Goal: Communication & Community: Answer question/provide support

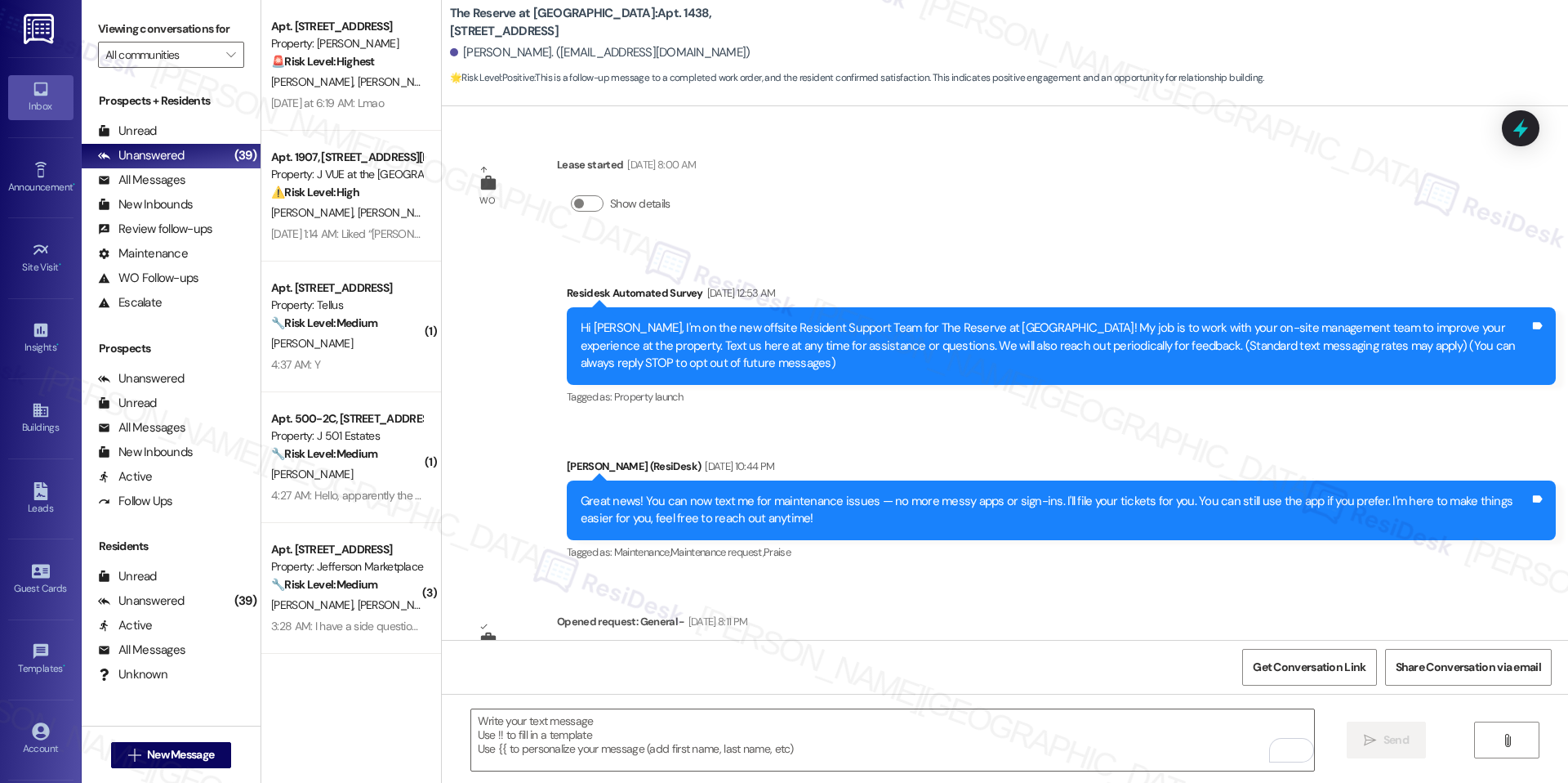
scroll to position [5055, 0]
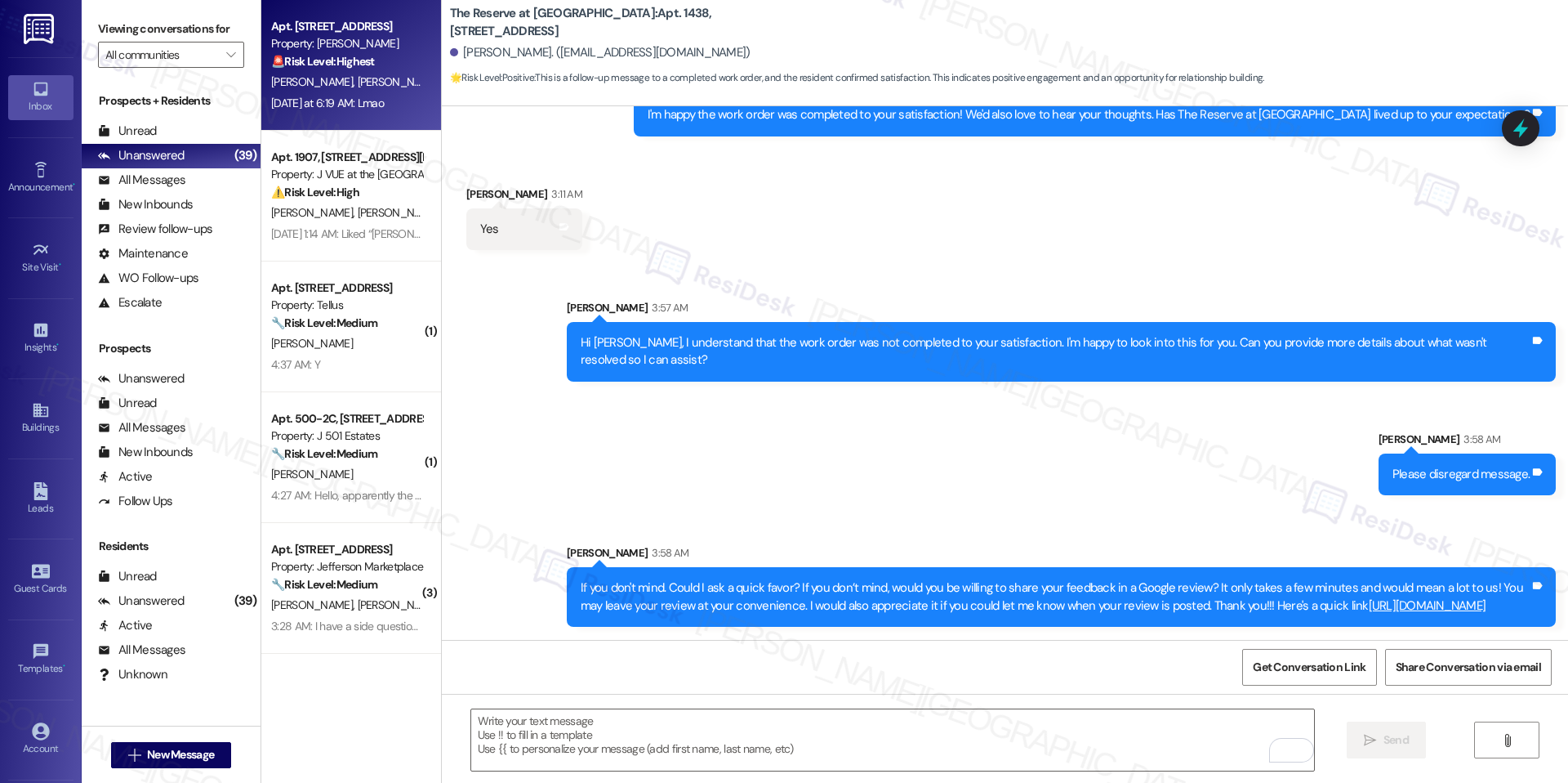
click at [336, 99] on div "Yesterday at 6:19 AM: Lmao Yesterday at 6:19 AM: Lmao" at bounding box center [327, 103] width 113 height 15
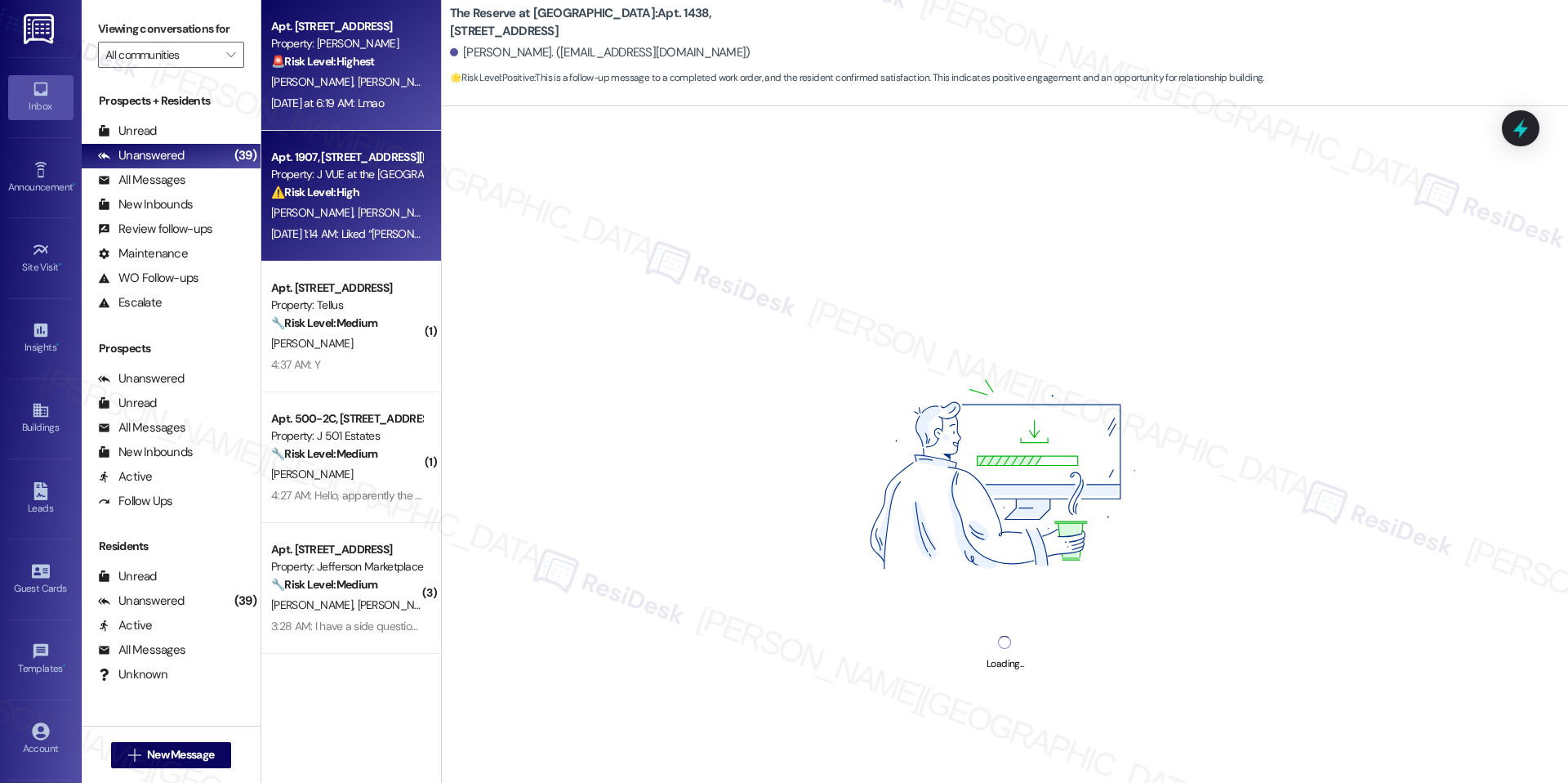
click at [296, 226] on div "Sep 18, 2025 at 1:14 AM: Liked “Jay (J VUE at the LMA): Hey Suhana Singh, Suhan…" at bounding box center [892, 233] width 1242 height 15
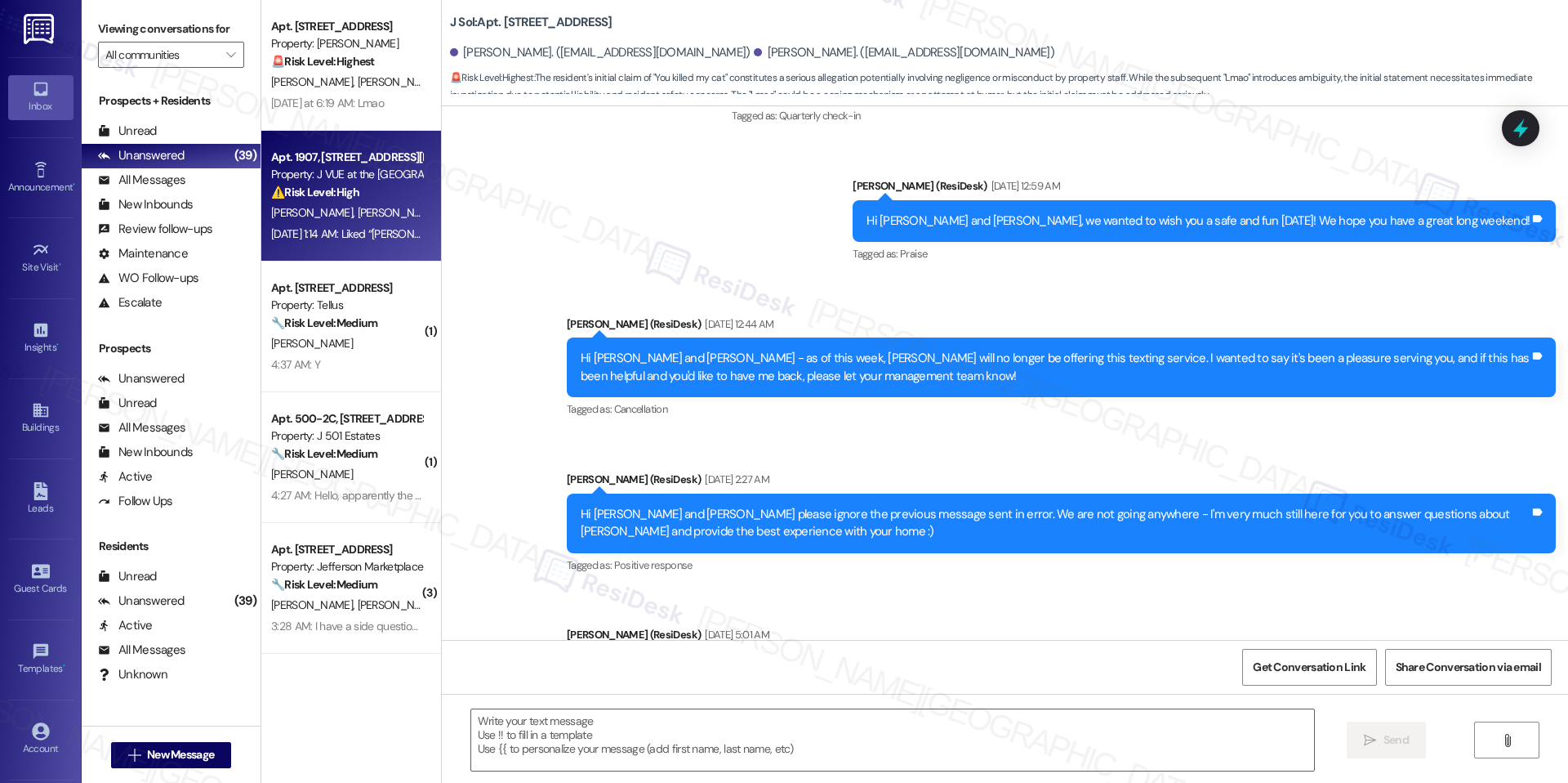
type textarea "Fetching suggested responses. Please feel free to read through the conversation…"
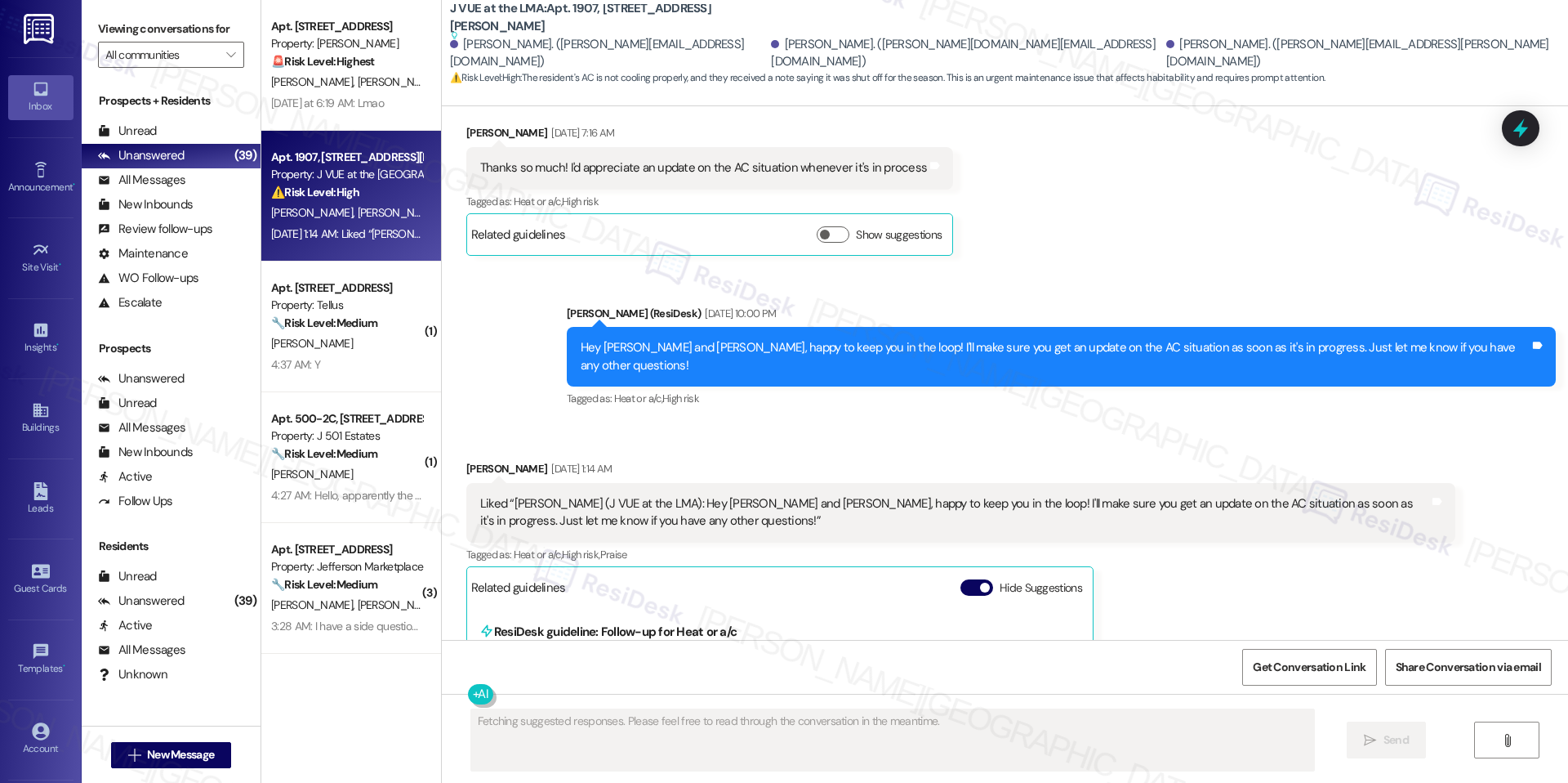
scroll to position [1834, 0]
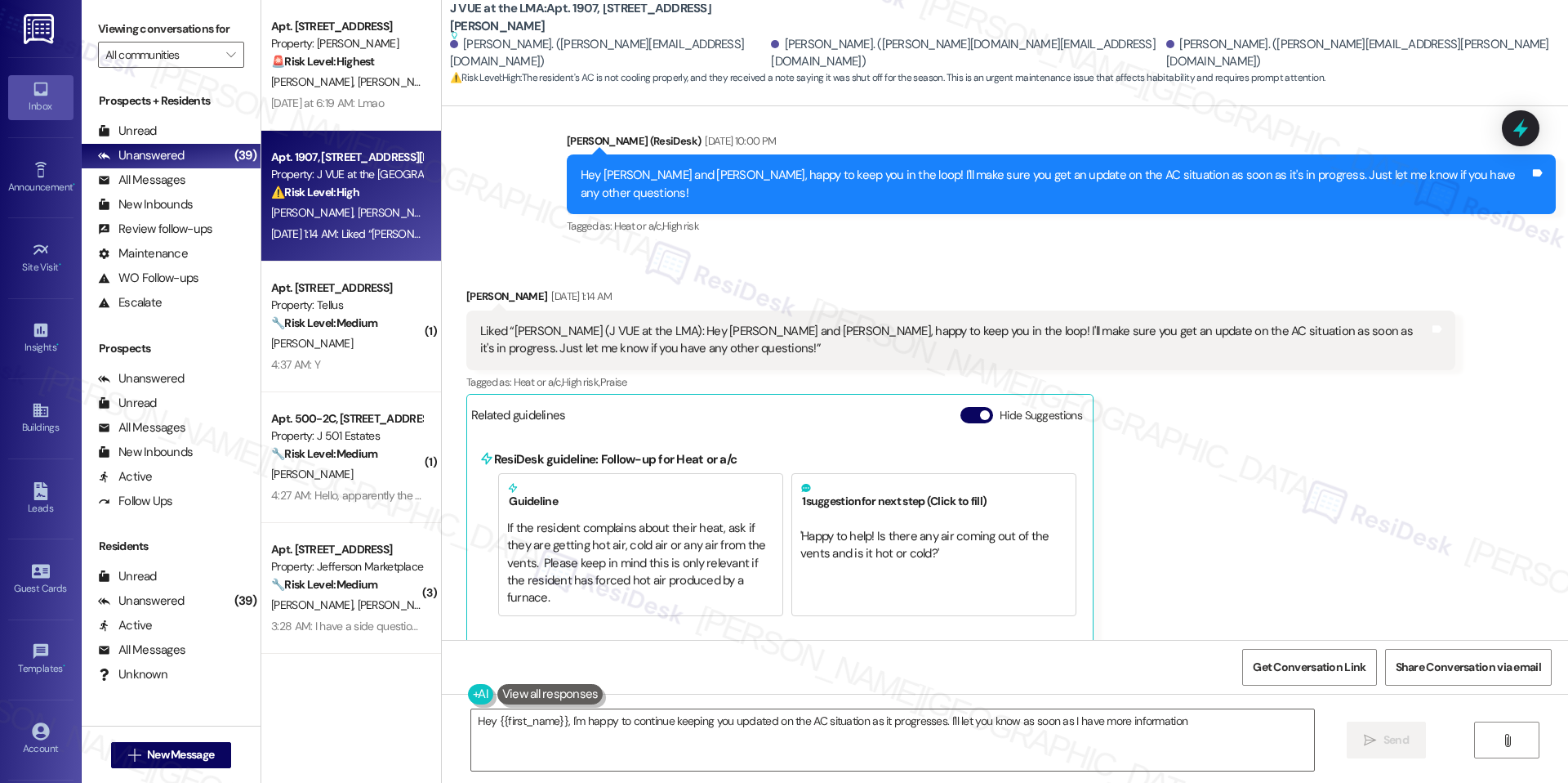
type textarea "Hey {{first_name}}, I'm happy to continue keeping you updated on the AC situati…"
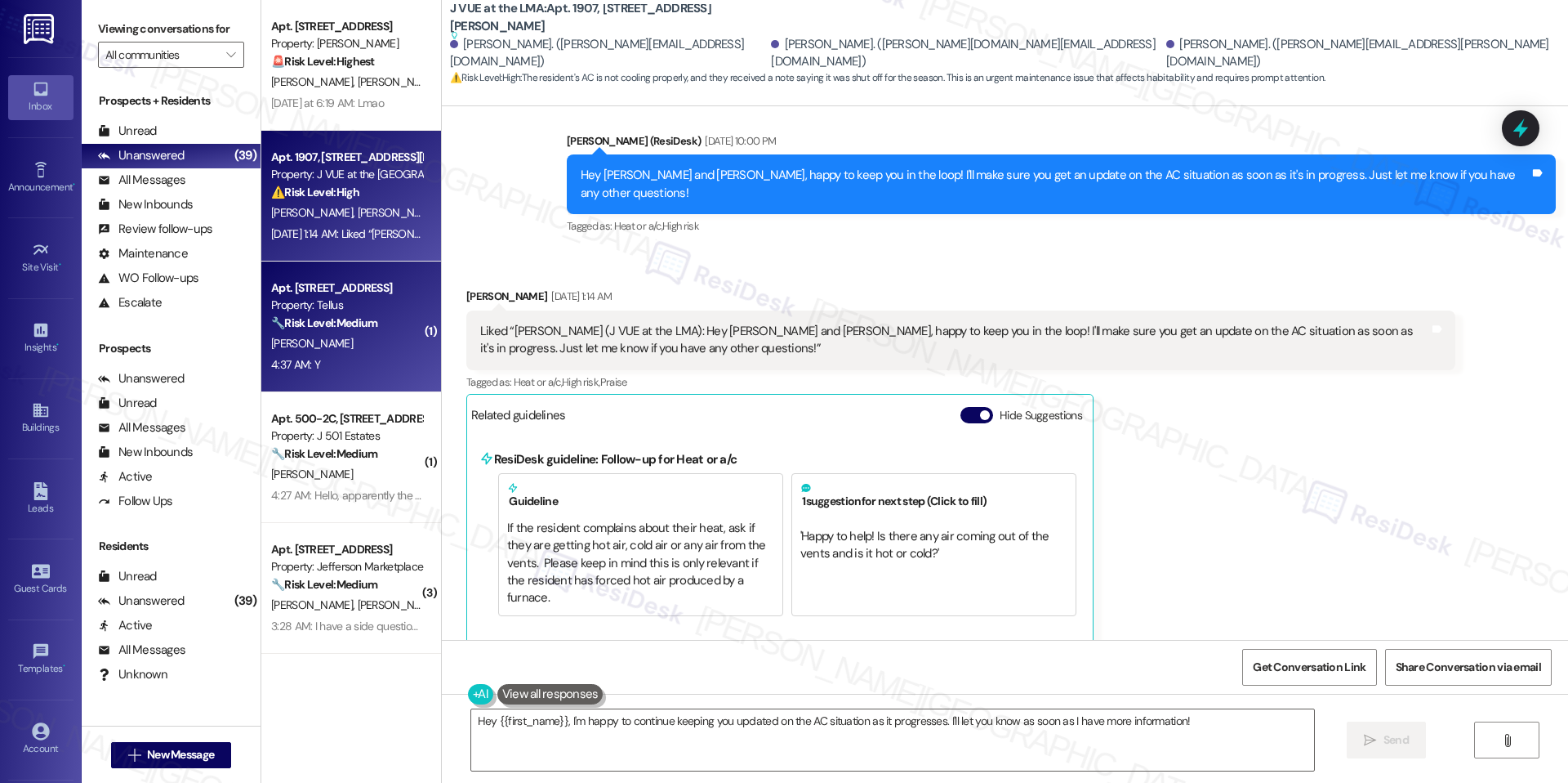
click at [294, 325] on strong "🔧 Risk Level: Medium" at bounding box center [324, 323] width 106 height 15
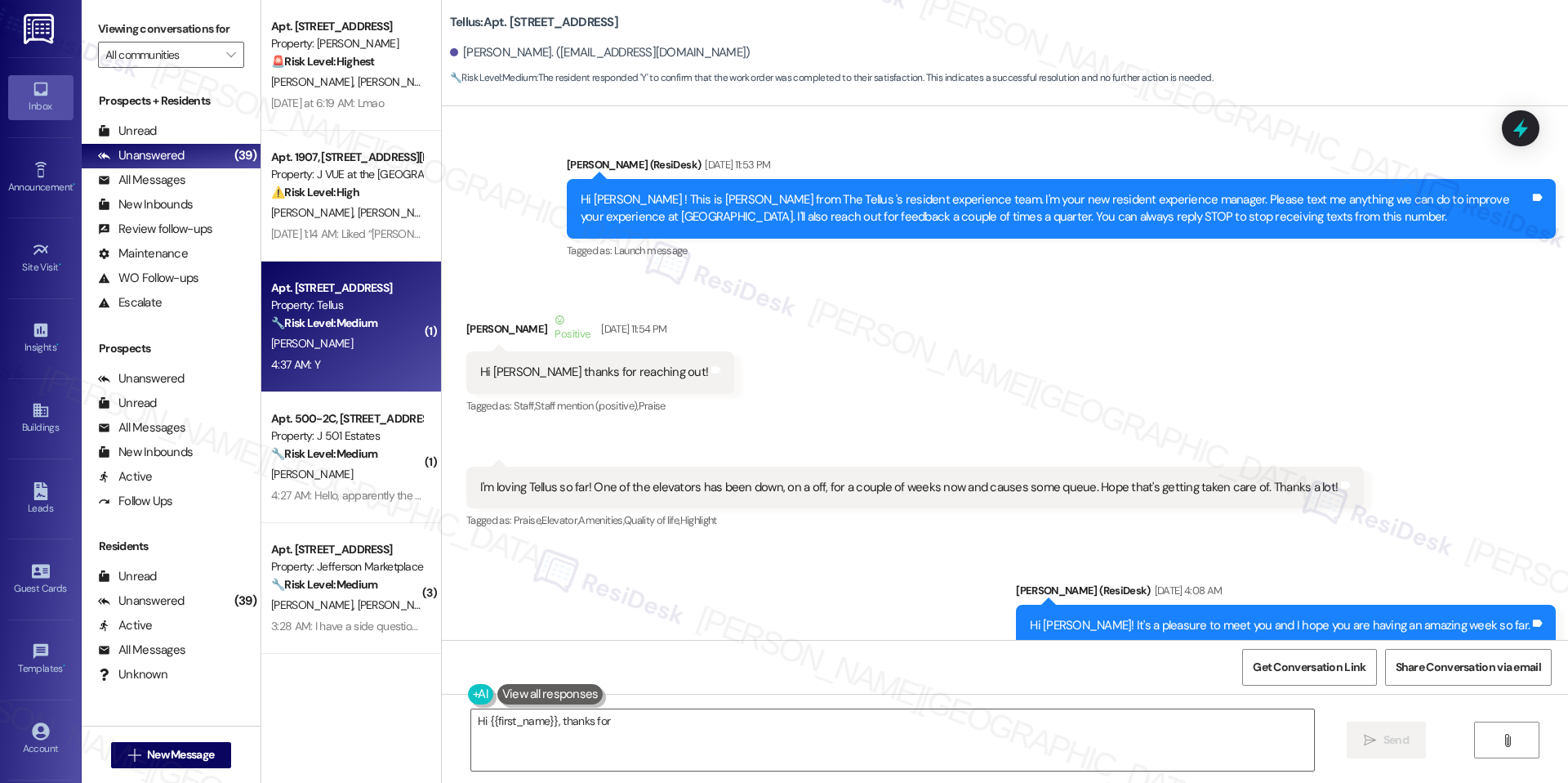
scroll to position [12053, 0]
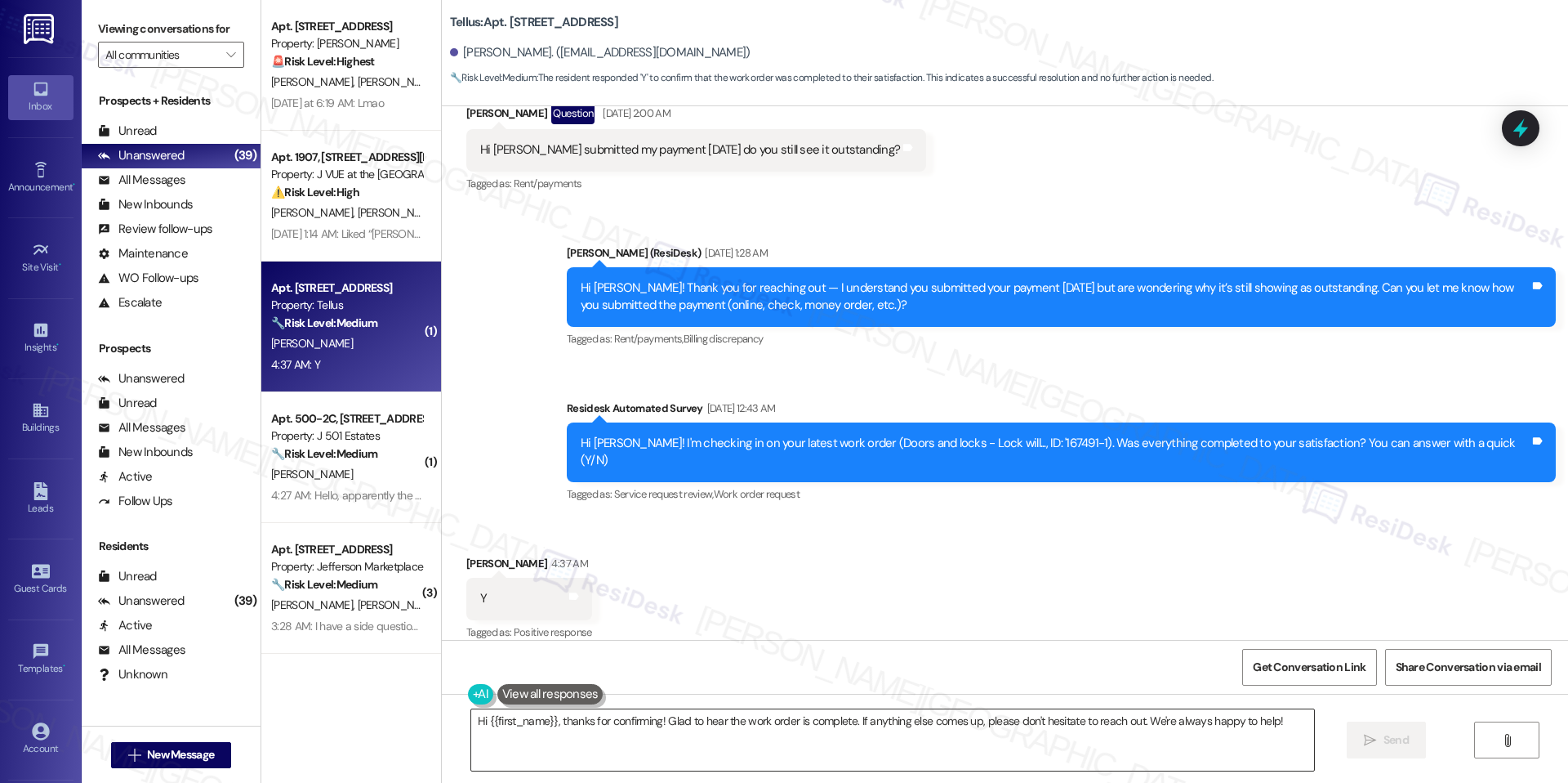
click at [663, 714] on textarea "Hi {{first_name}}, thanks for confirming! Glad to hear the work order is comple…" at bounding box center [893, 740] width 843 height 61
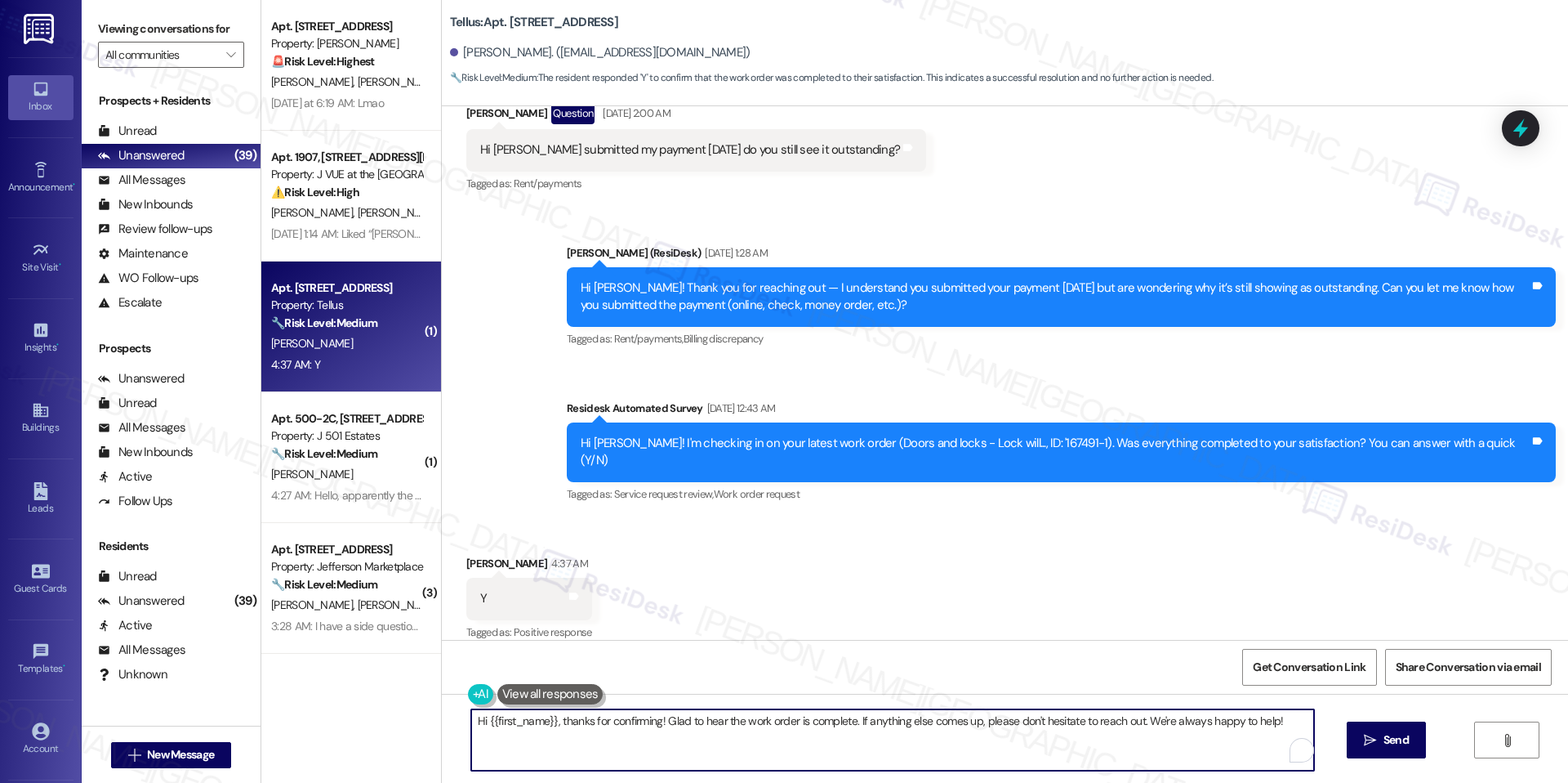
click at [663, 714] on textarea "Hi {{first_name}}, thanks for confirming! Glad to hear the work order is comple…" at bounding box center [893, 740] width 843 height 61
paste textarea "I'm happy the work order was completed to your satisfaction! We'd also love to …"
type textarea "I'm happy the work order was completed to your satisfaction! We'd also love to …"
click at [1380, 733] on span "Send" at bounding box center [1396, 740] width 32 height 17
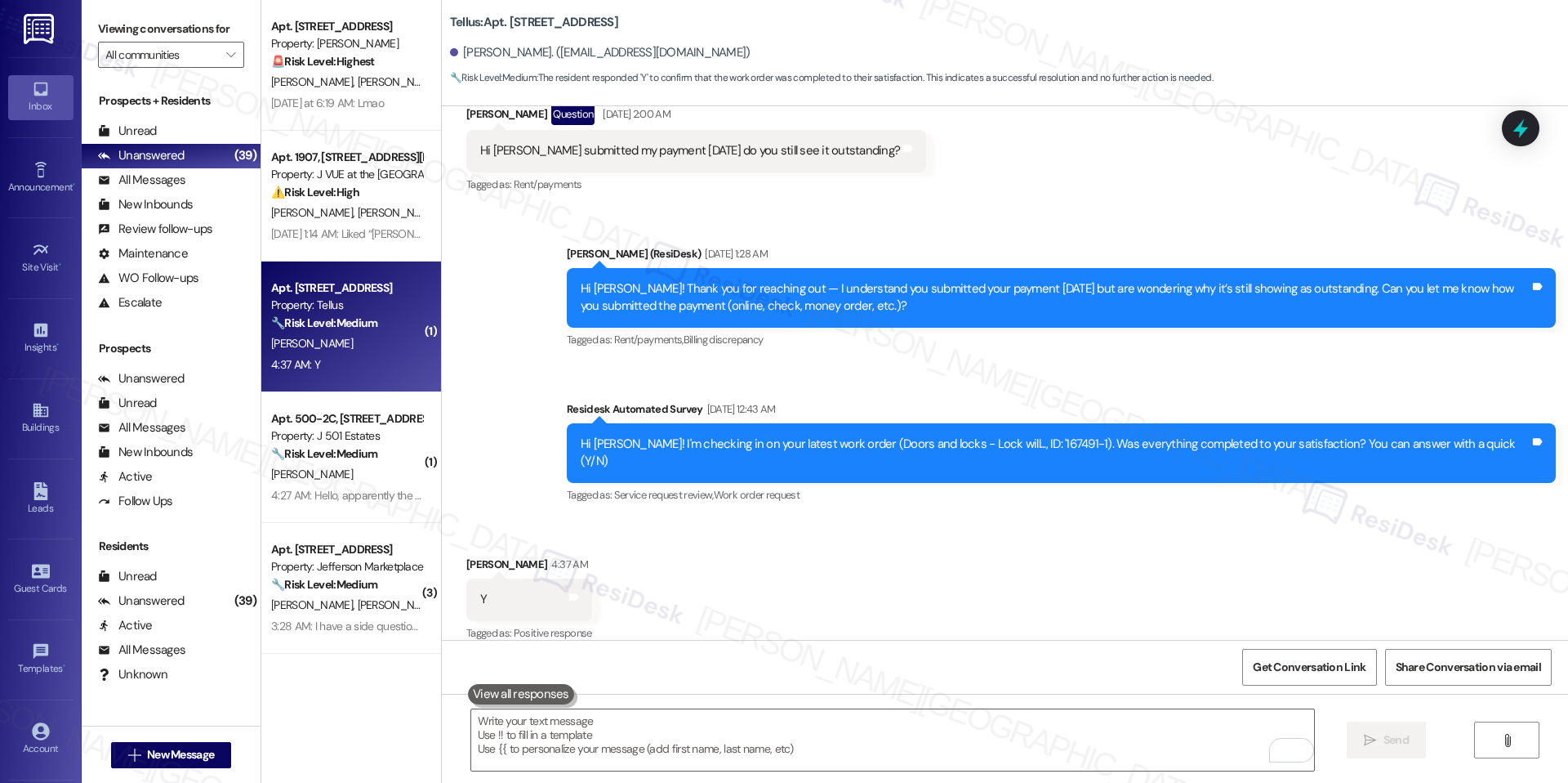
scroll to position [12166, 0]
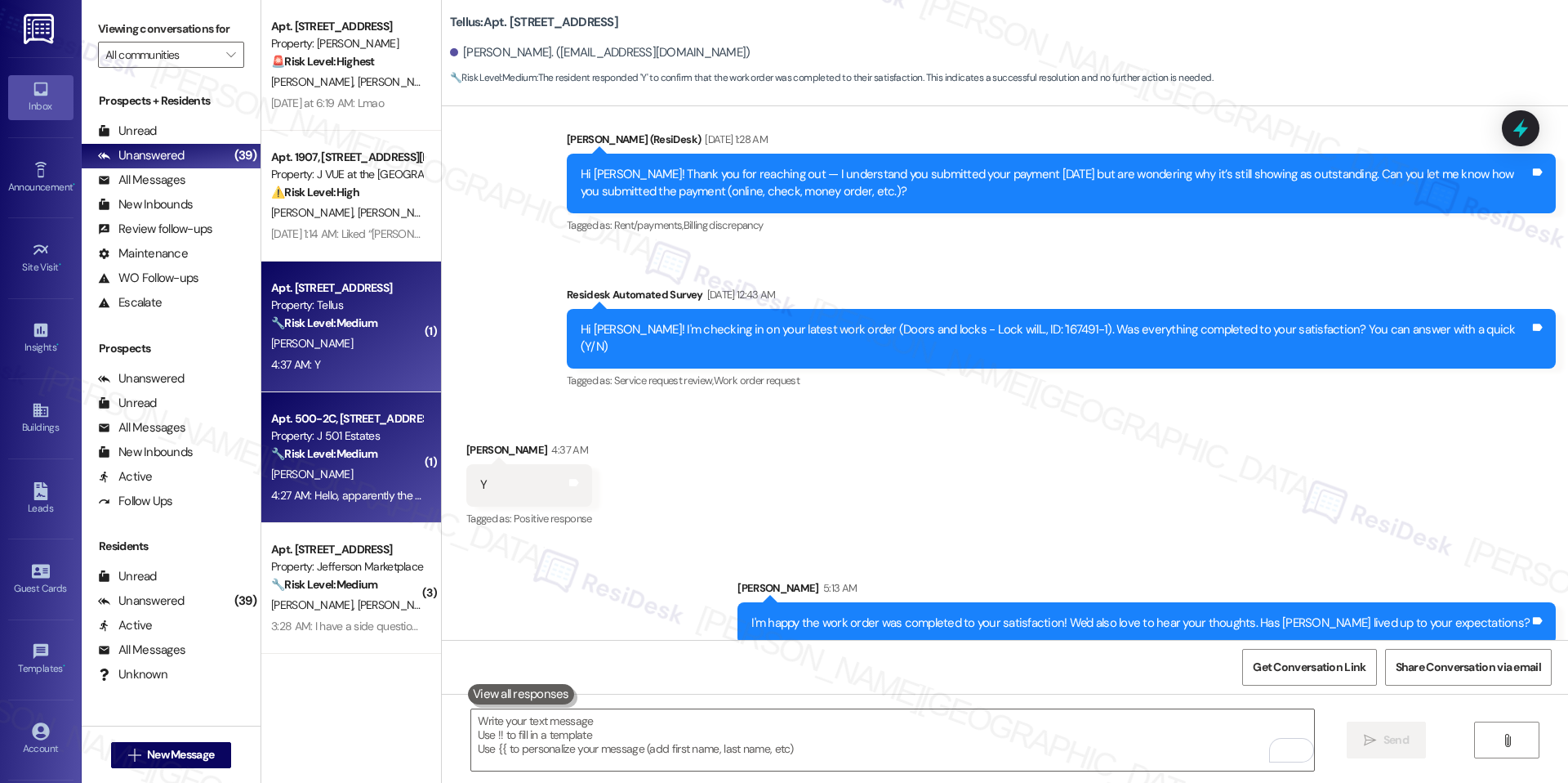
click at [370, 434] on div "Property: J 501 Estates" at bounding box center [347, 435] width 151 height 17
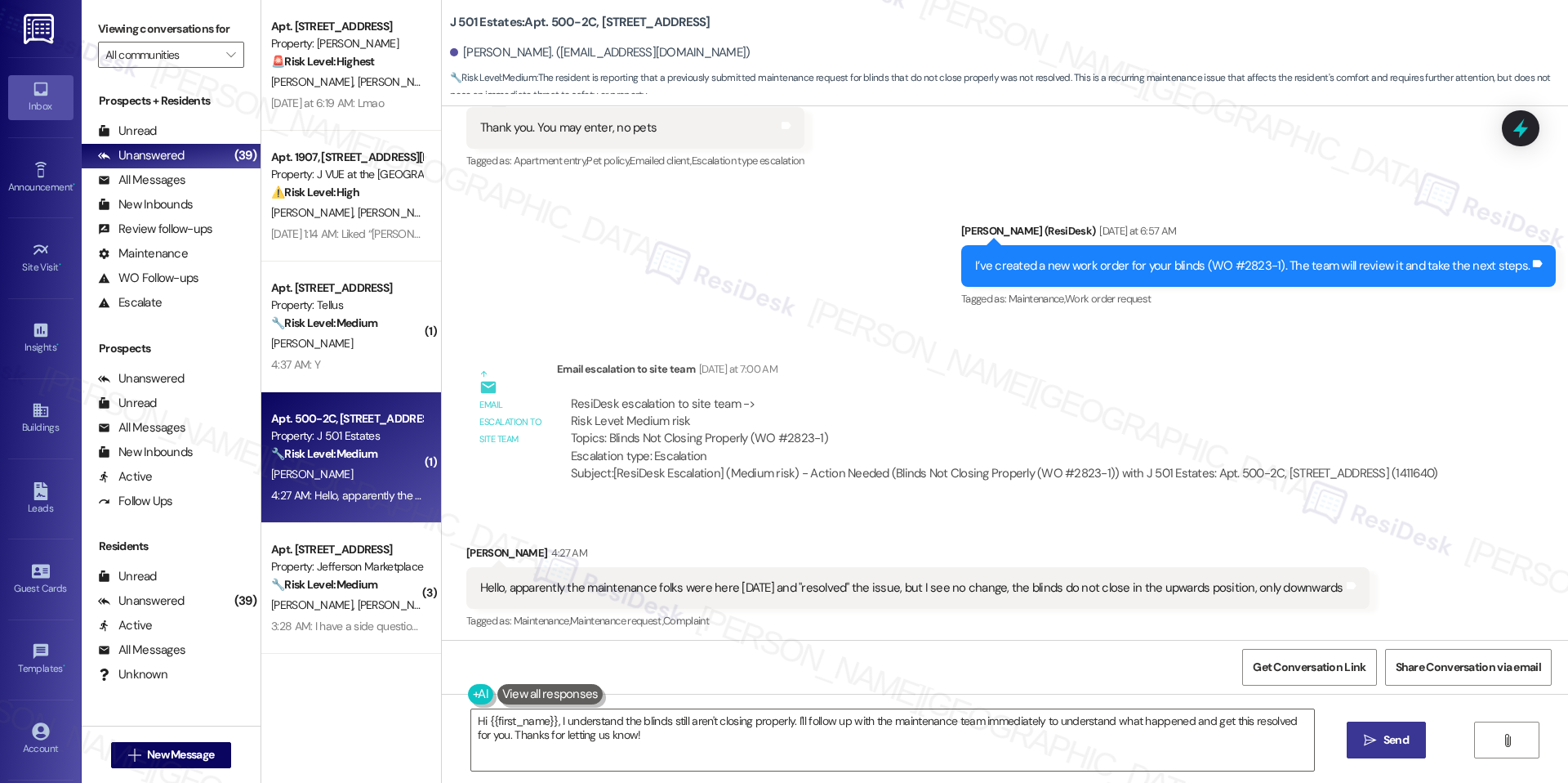
scroll to position [1703, 0]
drag, startPoint x: 536, startPoint y: 21, endPoint x: 579, endPoint y: 19, distance: 43.0
click at [579, 19] on b "J 501 Estates: Apt. 500-2C, 240 Ivy Meadow Ln" at bounding box center [581, 22] width 261 height 17
copy b "500-2C"
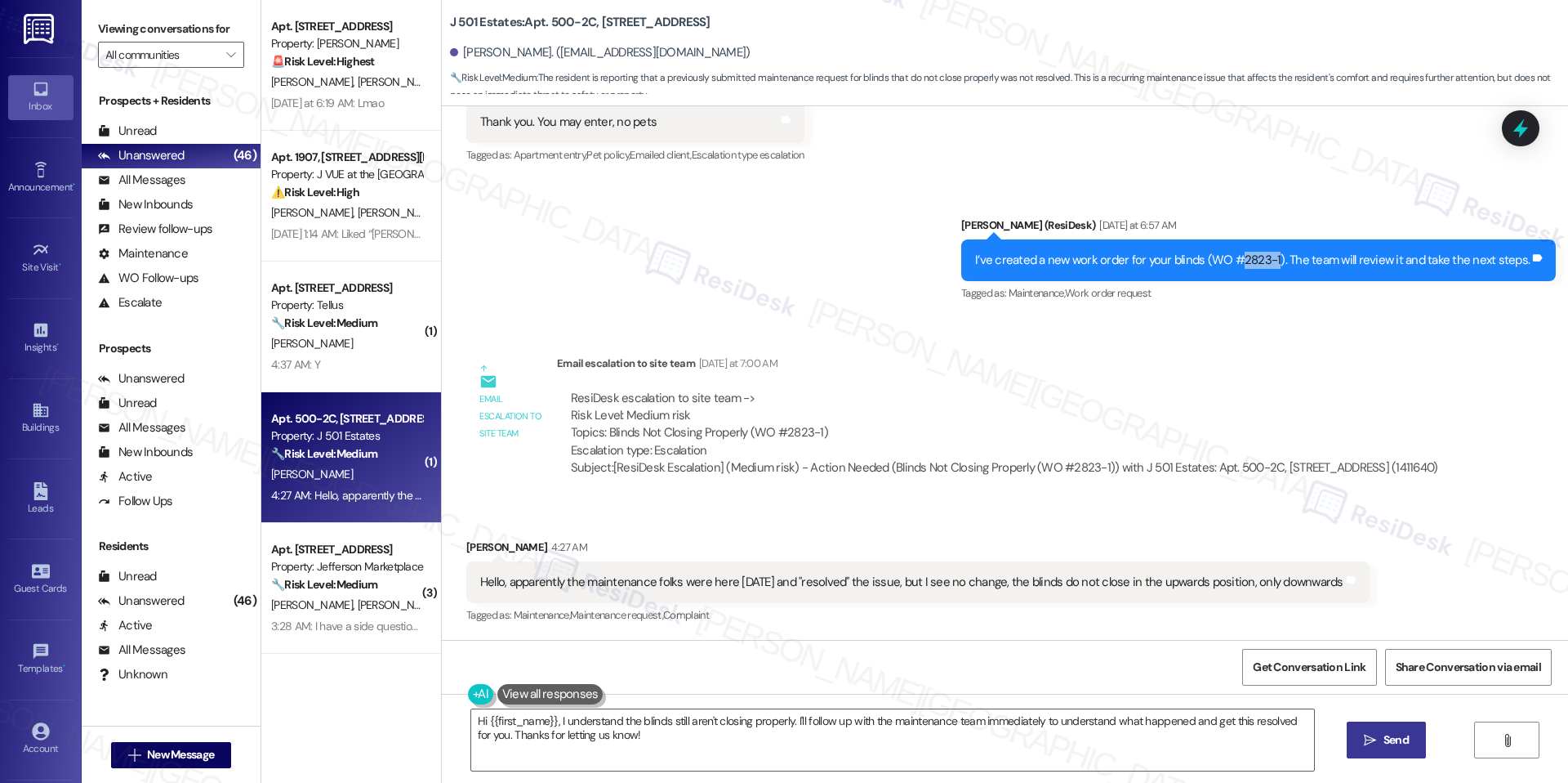
drag, startPoint x: 1248, startPoint y: 262, endPoint x: 1282, endPoint y: 265, distance: 34.1
click at [1282, 265] on div "I’ve created a new work order for your blinds (WO #2823-1). The team will revie…" at bounding box center [1252, 260] width 555 height 17
copy div "2823-1"
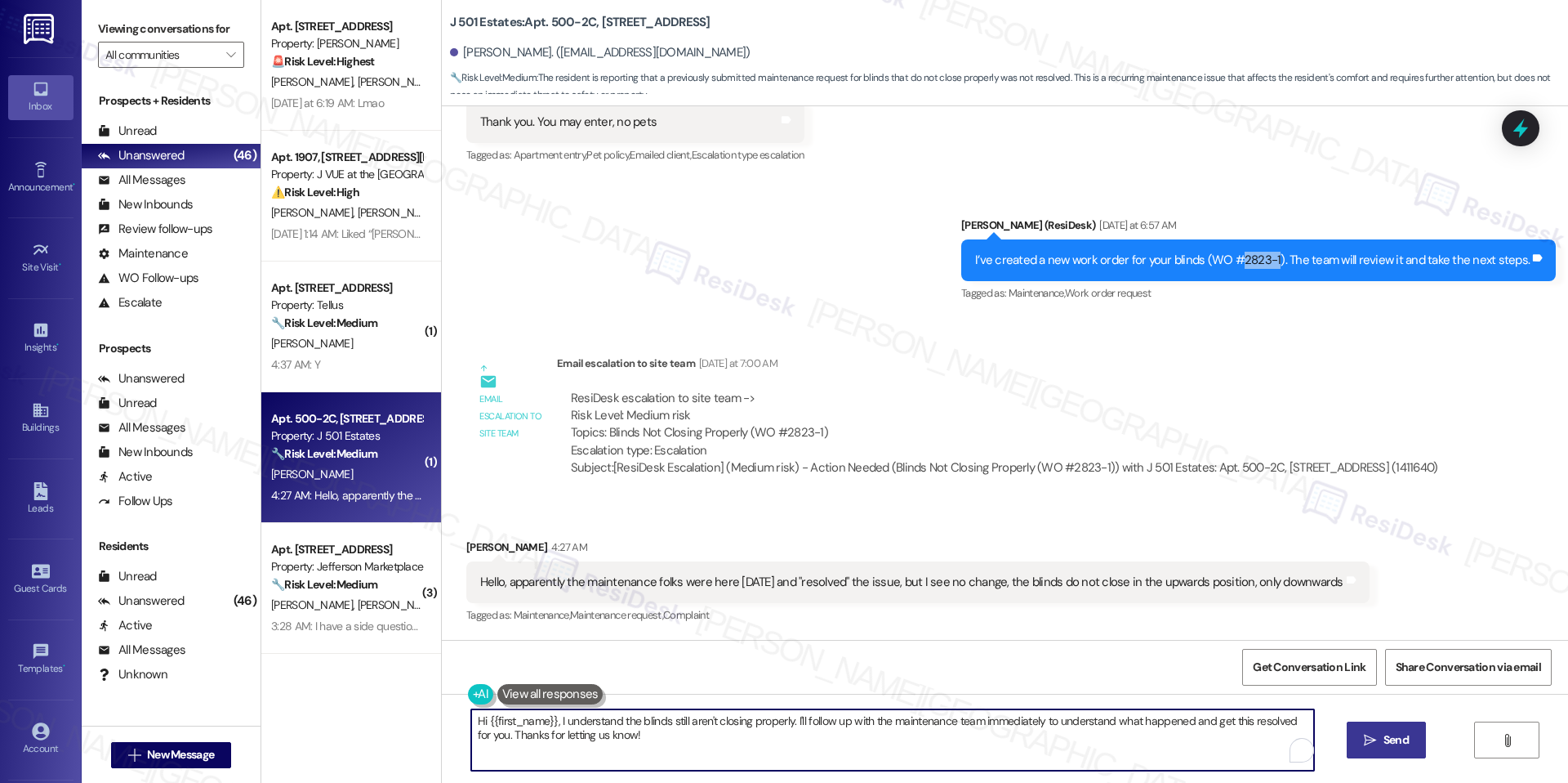
click at [924, 727] on textarea "Hi {{first_name}}, I understand the blinds still aren't closing properly. I'll …" at bounding box center [893, 740] width 843 height 61
paste textarea "Thank you for letting us know. I see in the notes that the blinds were replaced…"
type textarea "Thank you for letting us know. I see in the notes that the blinds were replaced…"
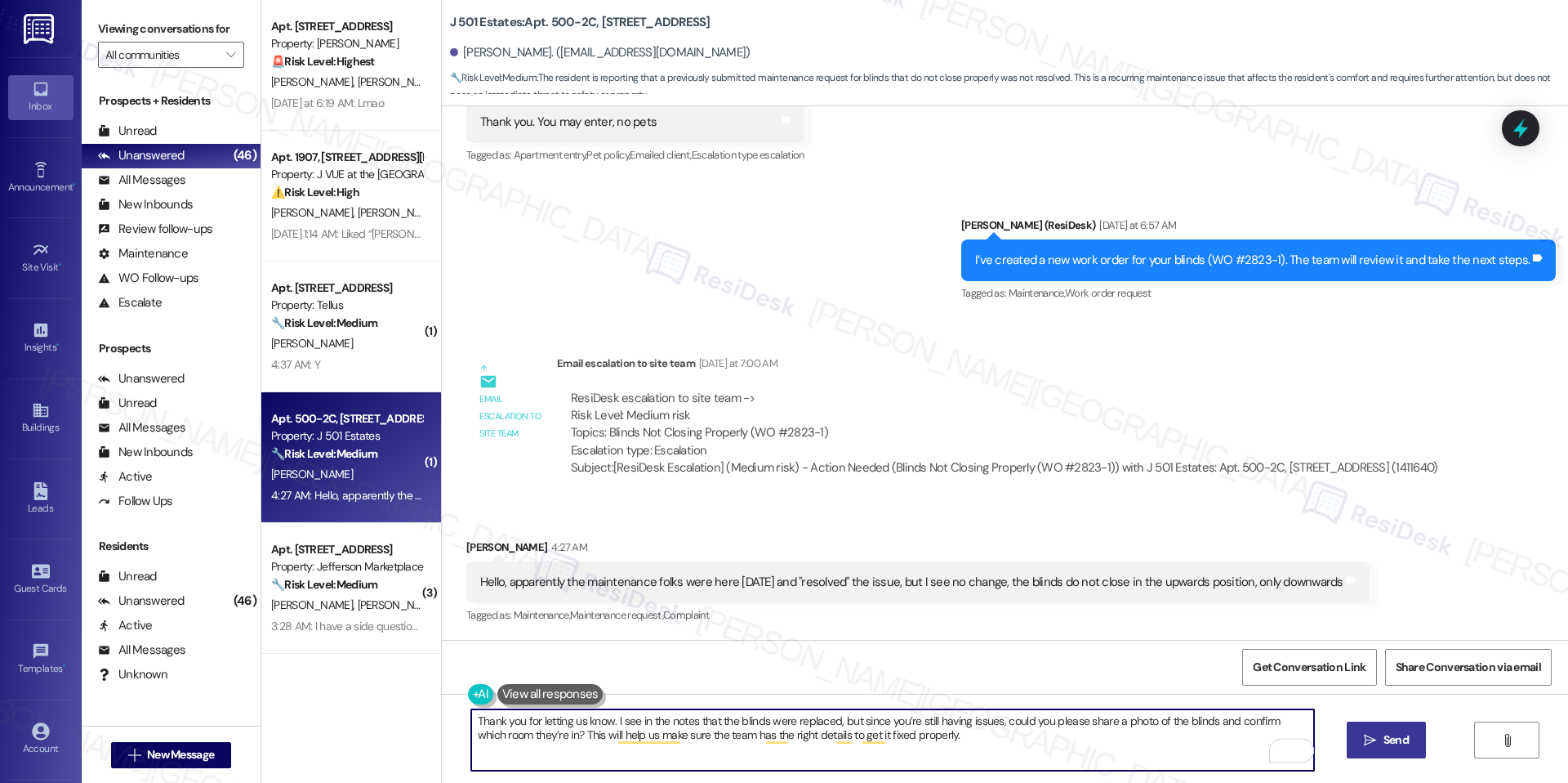
click at [1356, 748] on button " Send" at bounding box center [1386, 740] width 79 height 36
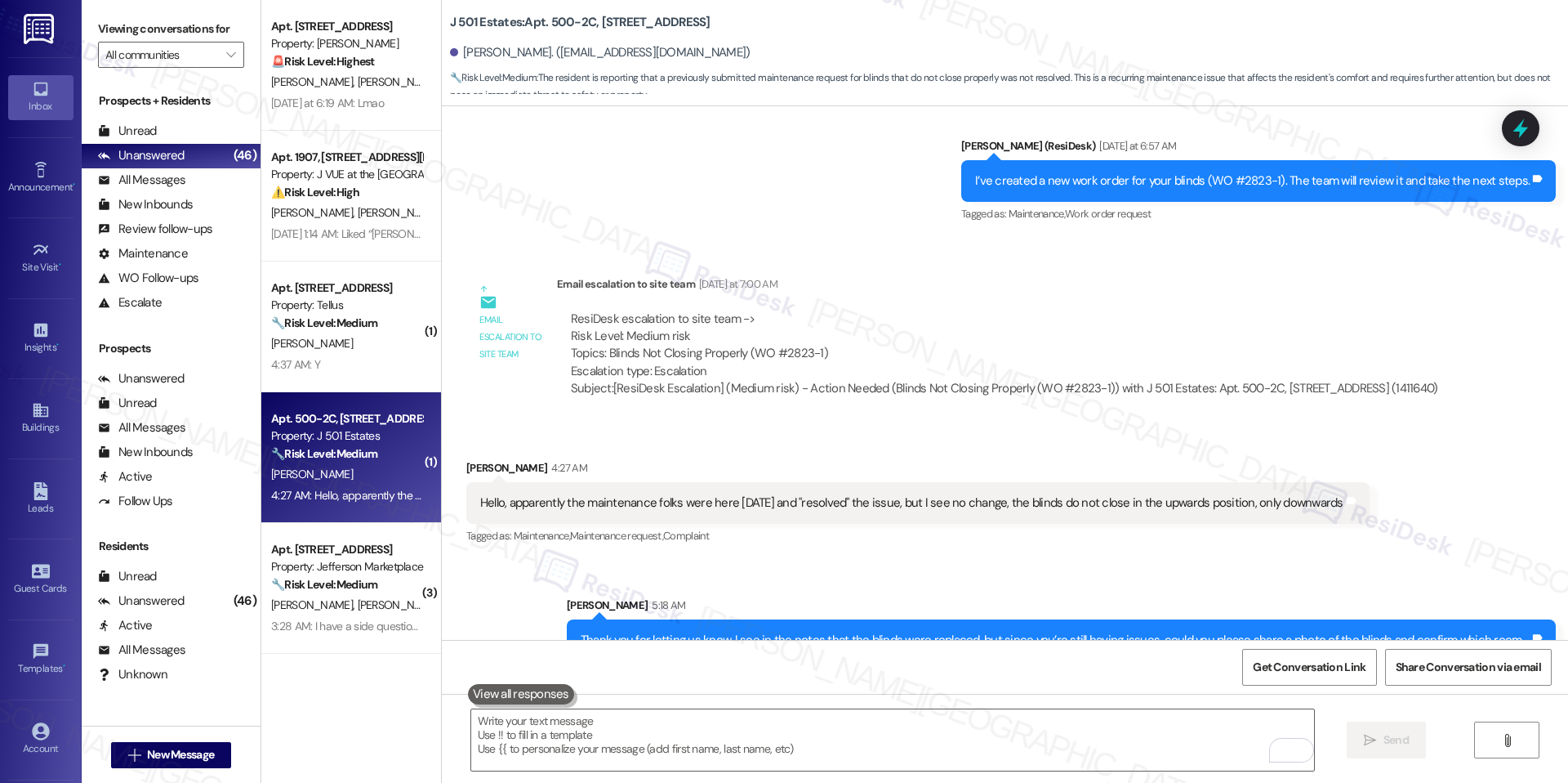
scroll to position [1838, 0]
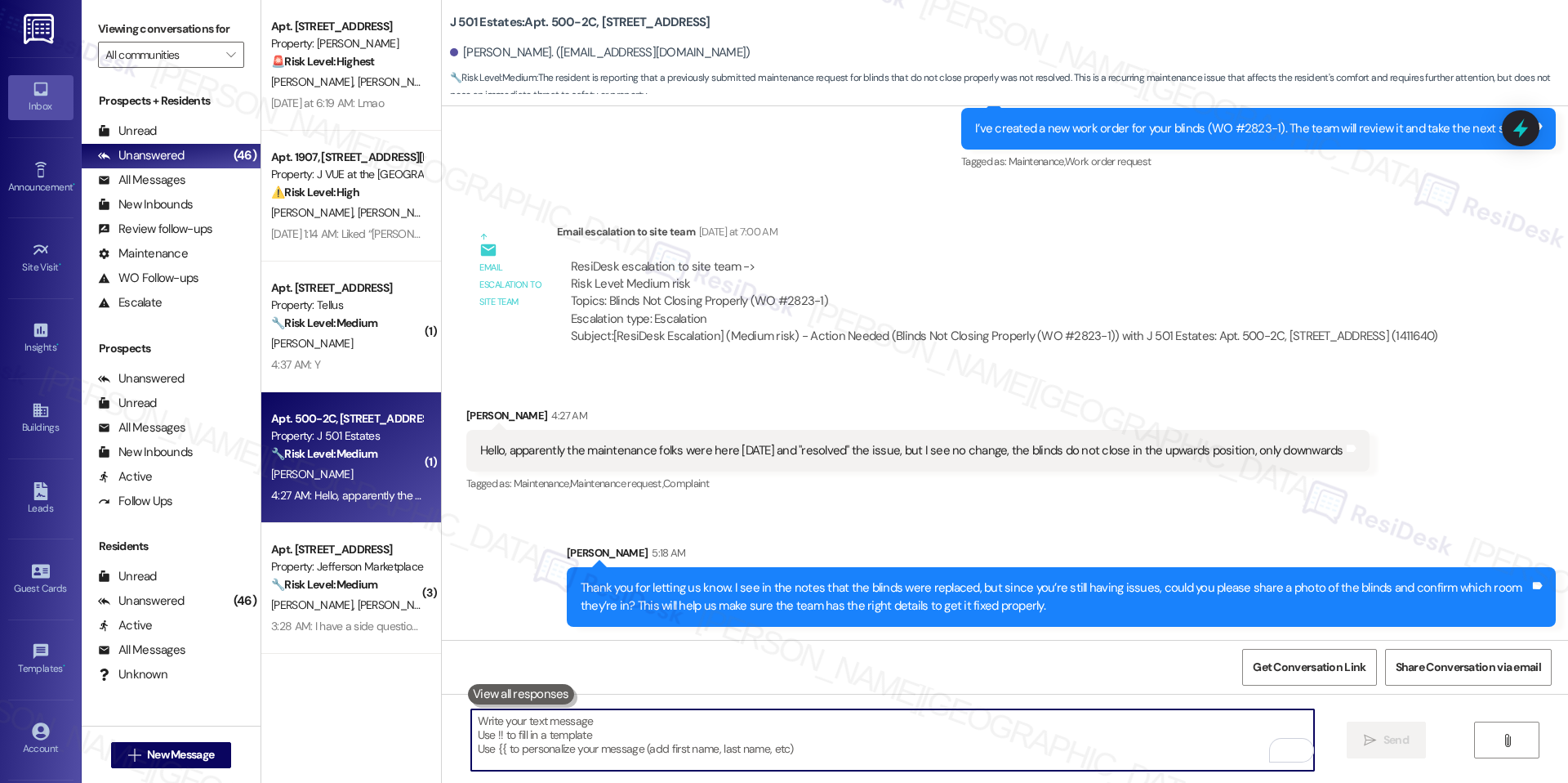
click at [969, 738] on textarea "To enrich screen reader interactions, please activate Accessibility in Grammarl…" at bounding box center [893, 740] width 843 height 61
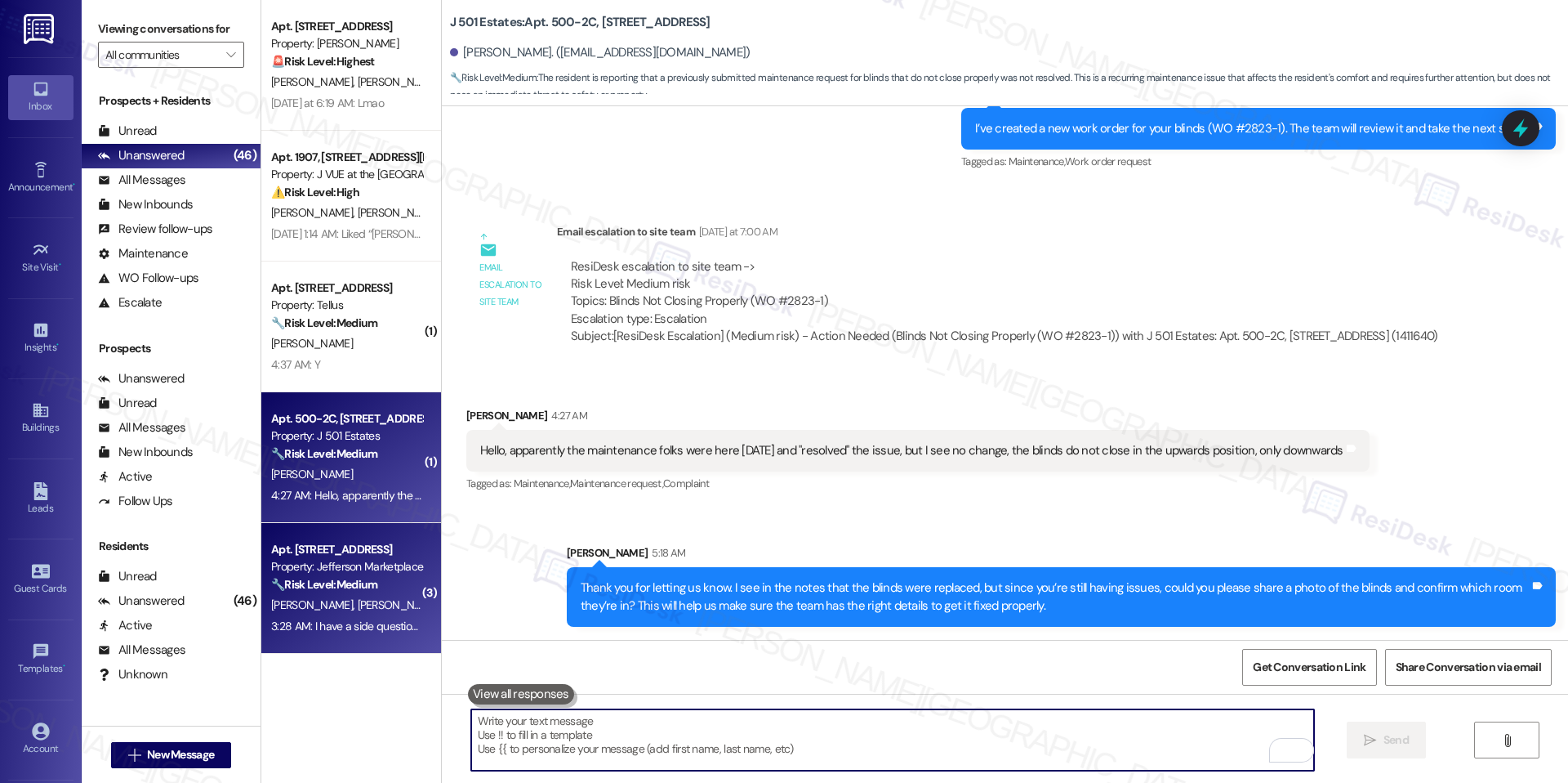
click at [377, 592] on div "🔧 Risk Level: Medium The resident is reporting a recurring noise complaint issu…" at bounding box center [347, 584] width 151 height 17
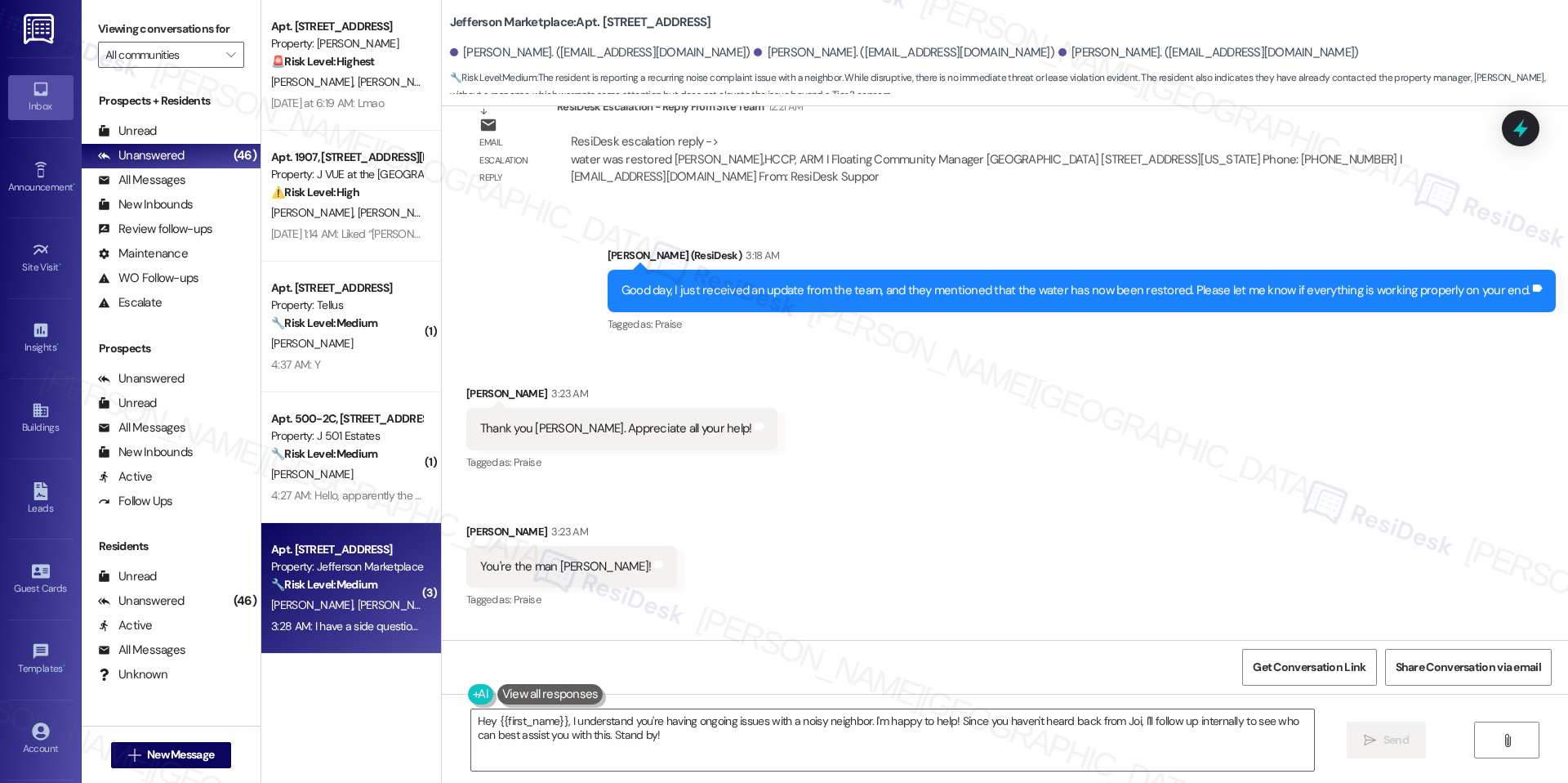
scroll to position [5953, 0]
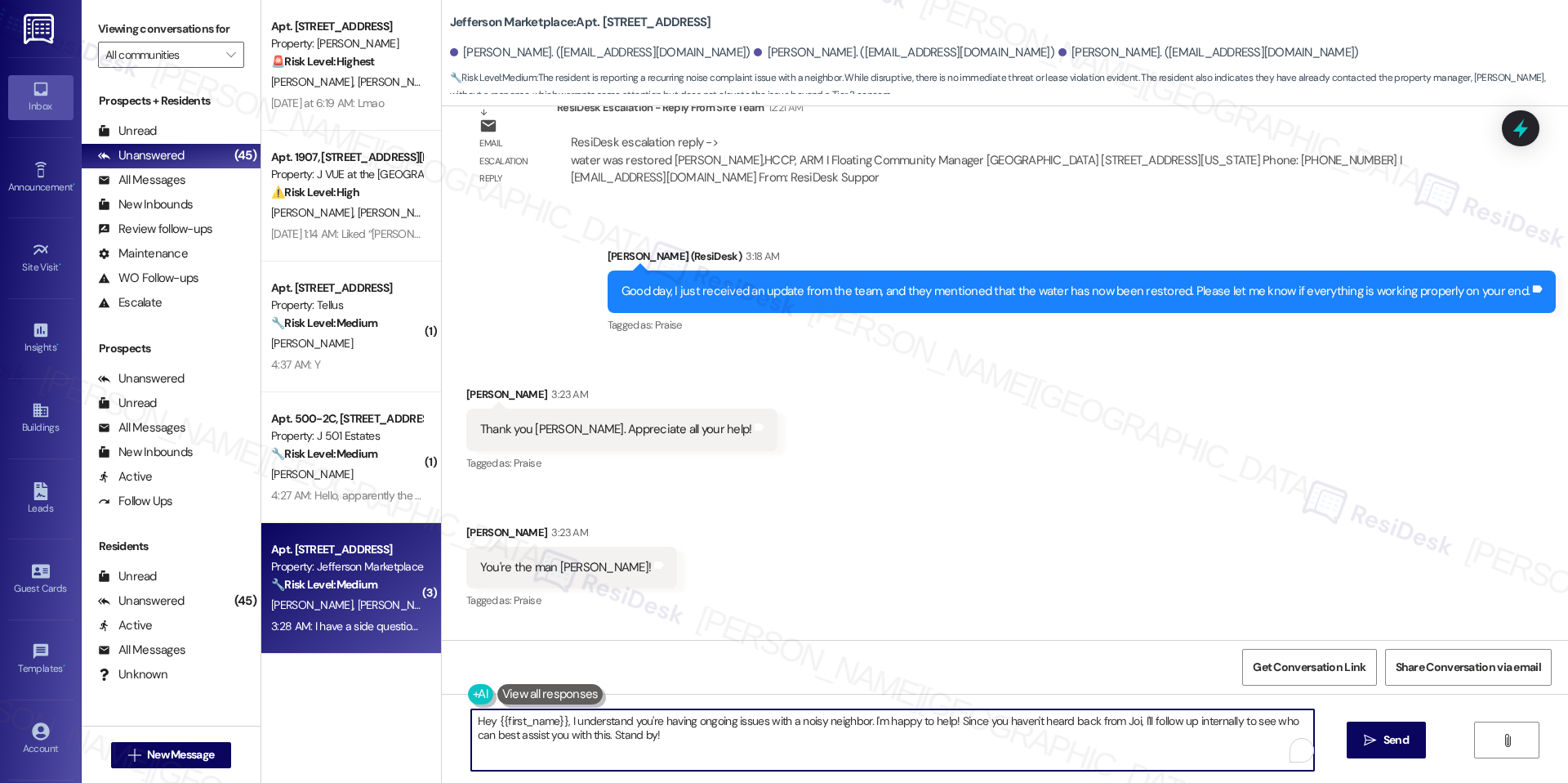
click at [620, 725] on textarea "Hey {{first_name}}, I understand you're having ongoing issues with a noisy neig…" at bounding box center [893, 740] width 843 height 61
paste textarea "Thank you for sharing this with us. I understand how frustrating it must be to …"
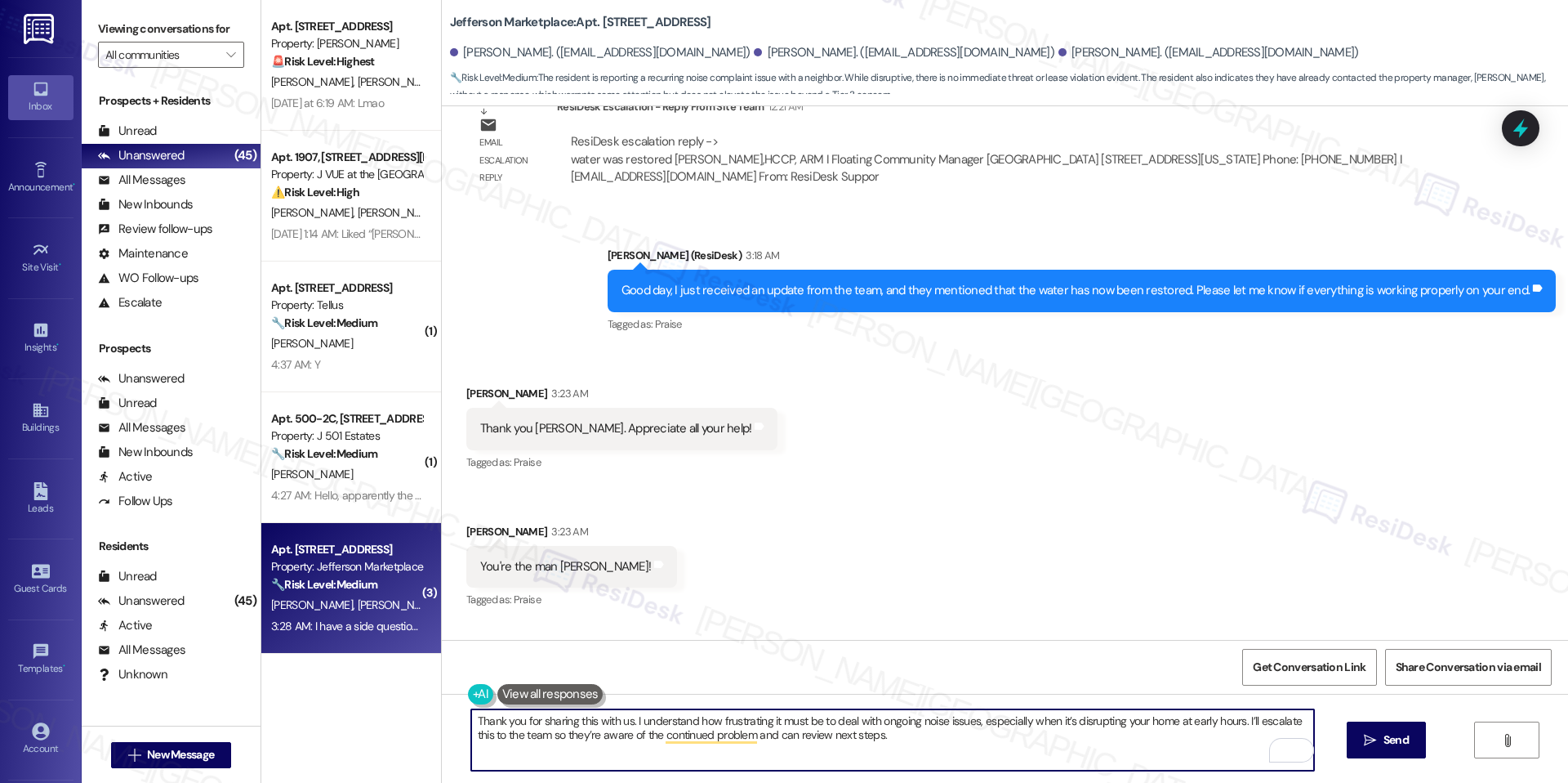
click at [472, 726] on textarea "Thank you for sharing this with us. I understand how frustrating it must be to …" at bounding box center [893, 740] width 843 height 61
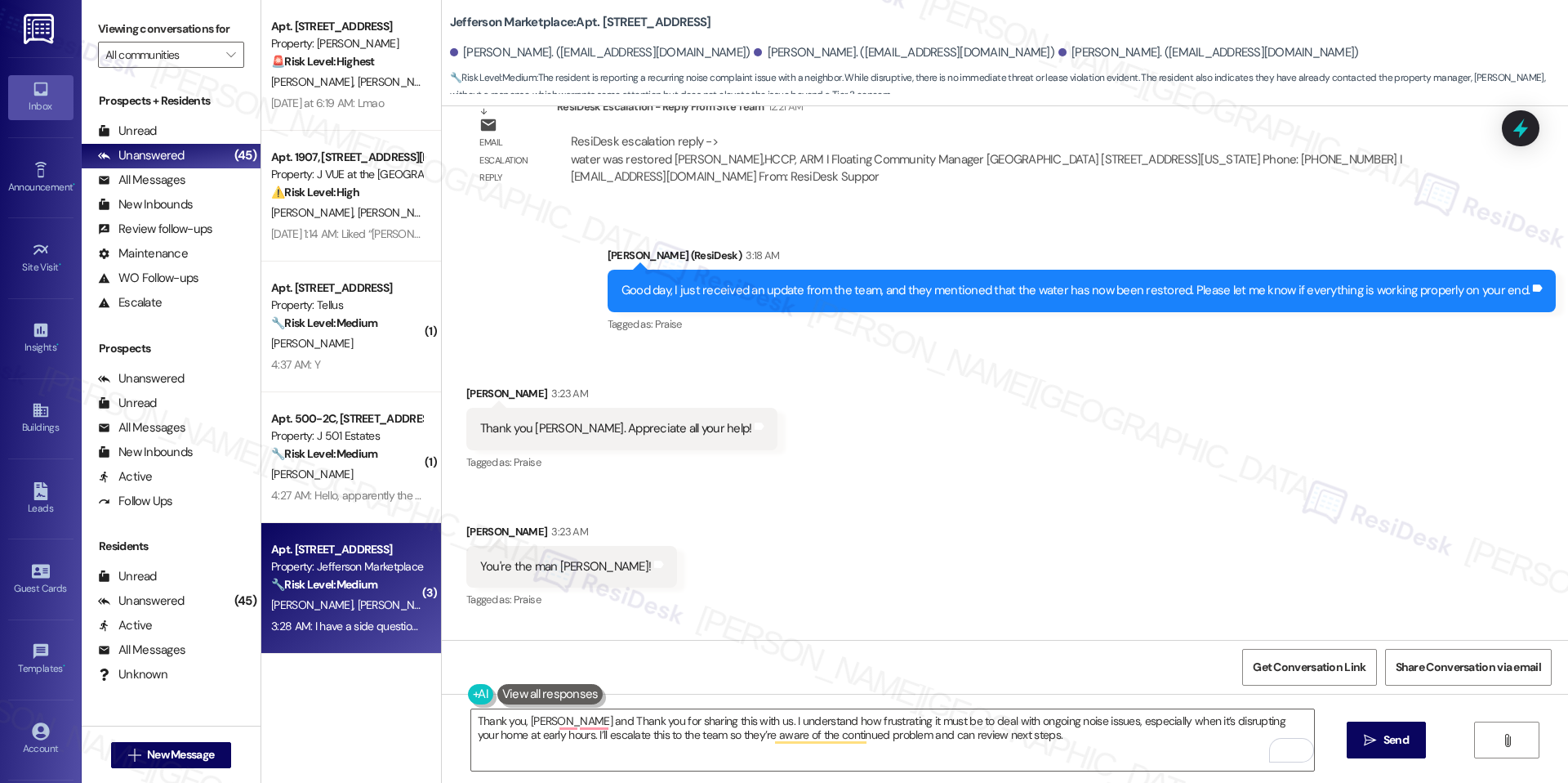
click at [830, 703] on div "Thank you, David and Thank you for sharing this with us. I understand how frust…" at bounding box center [1005, 755] width 1127 height 122
click at [830, 715] on textarea "Thank you, David and Thank you for sharing this with us. I understand how frust…" at bounding box center [893, 740] width 843 height 61
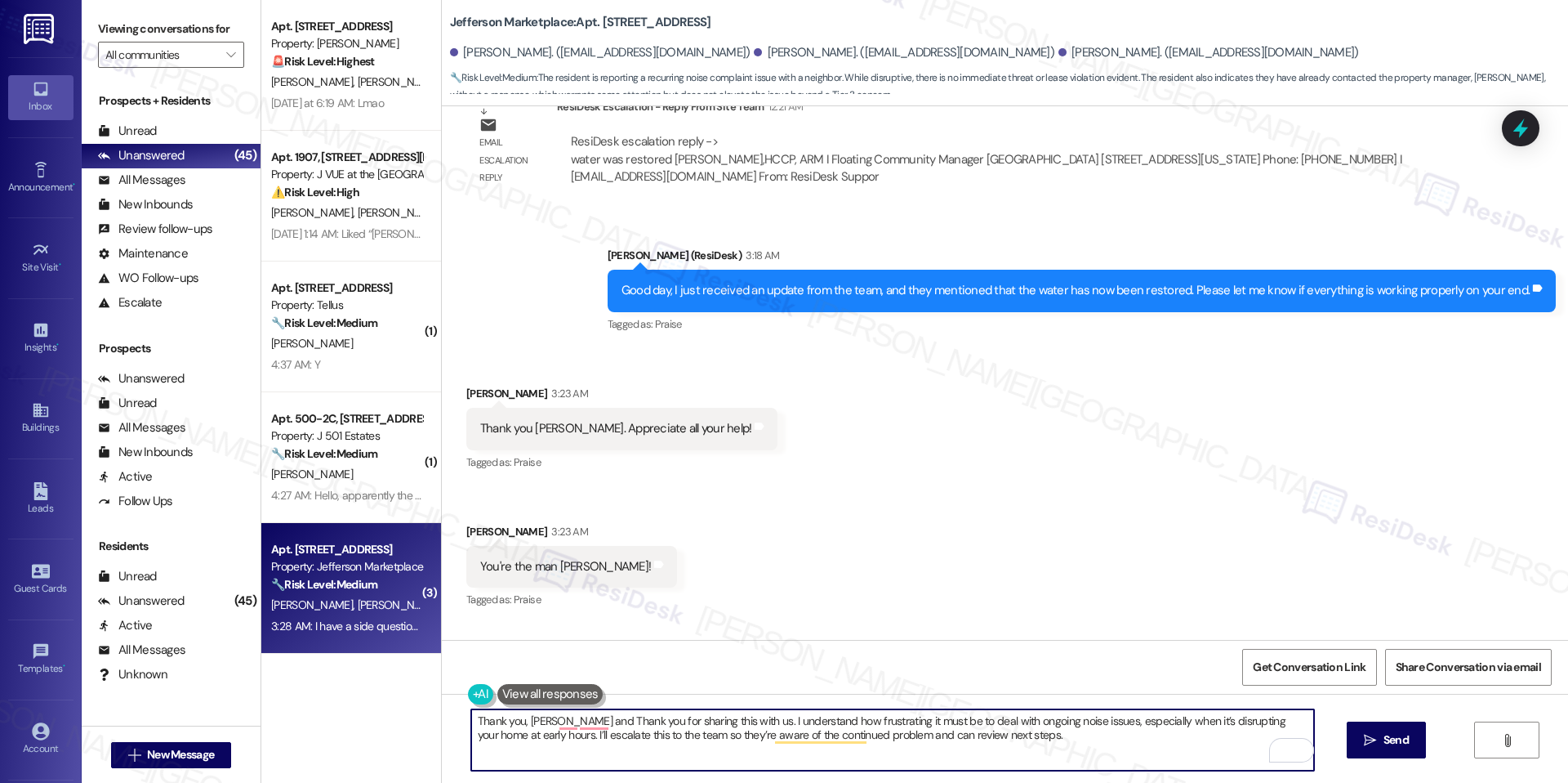
click at [830, 715] on textarea "Thank you, David and Thank you for sharing this with us. I understand how frust…" at bounding box center [893, 740] width 843 height 61
paste textarea "so much for your kind words—I really appreciate it! I’m always glad to help how…"
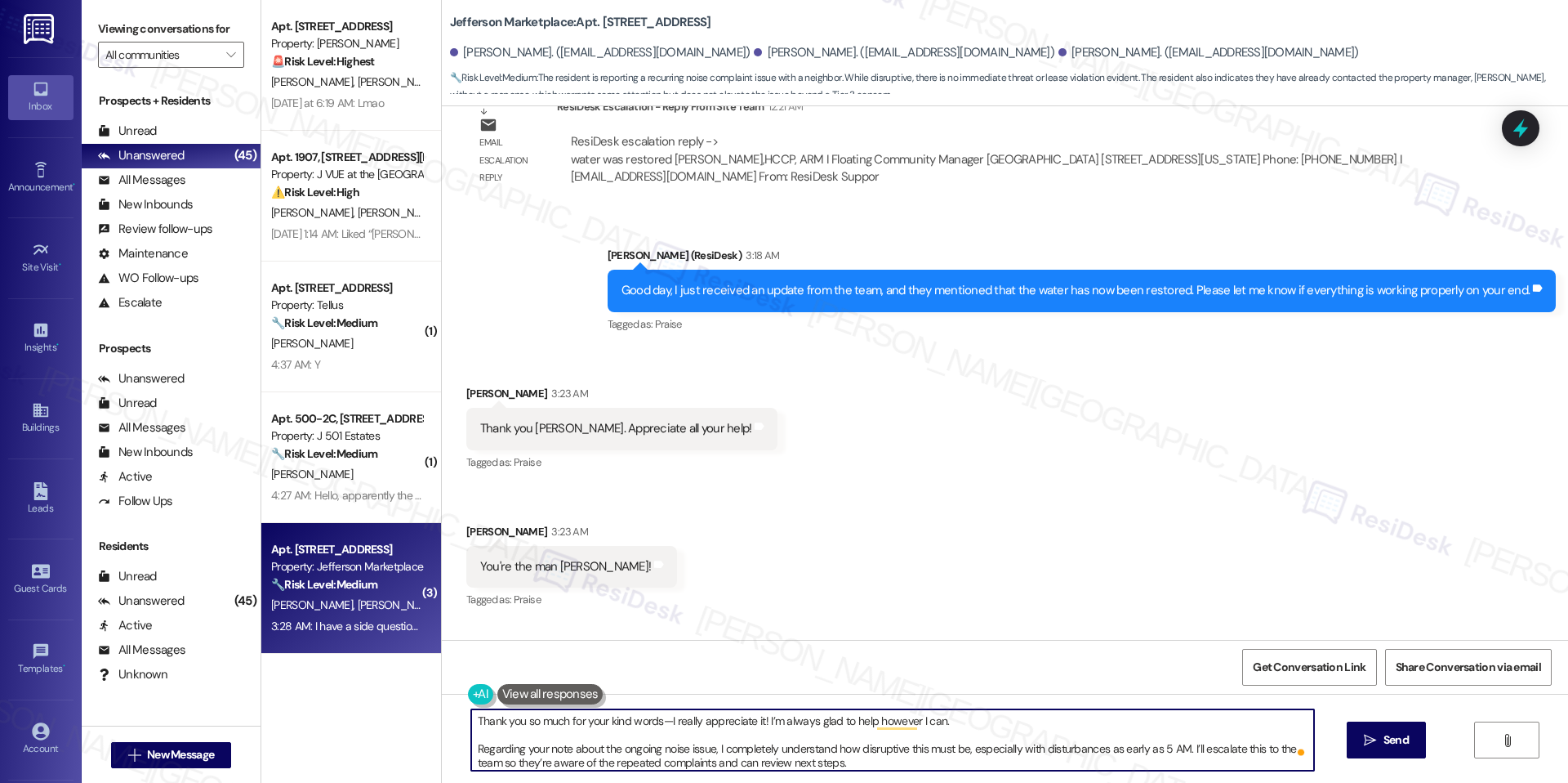
click at [656, 722] on textarea "Thank you so much for your kind words—I really appreciate it! I’m always glad t…" at bounding box center [893, 740] width 843 height 61
click at [719, 751] on textarea "Thank you so much for your kind words. I really appreciate it! I’m always glad …" at bounding box center [893, 740] width 843 height 61
type textarea "Thank you so much for your kind words. I really appreciate it! I’m always glad …"
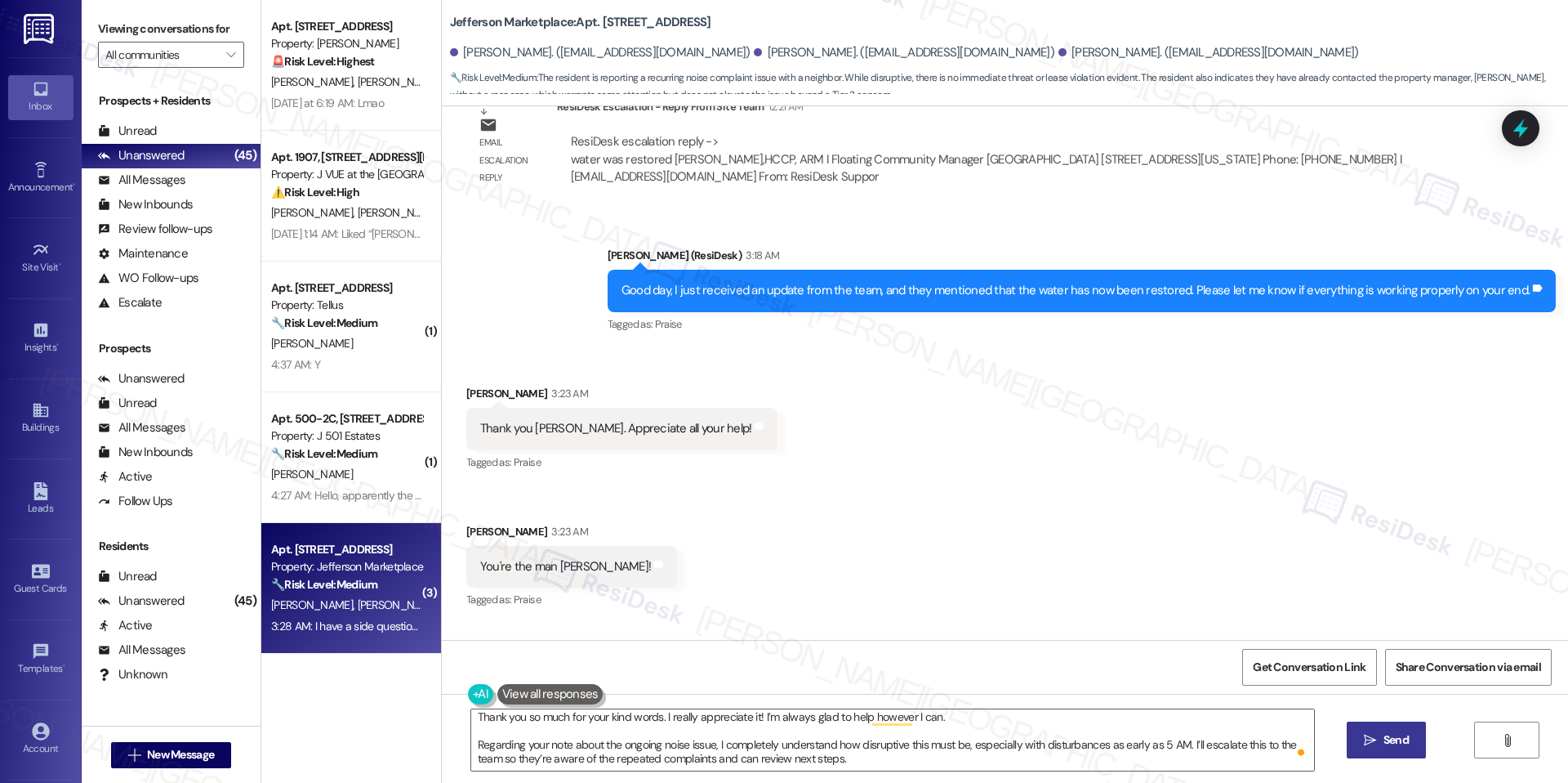
click at [1348, 750] on button " Send" at bounding box center [1386, 740] width 79 height 36
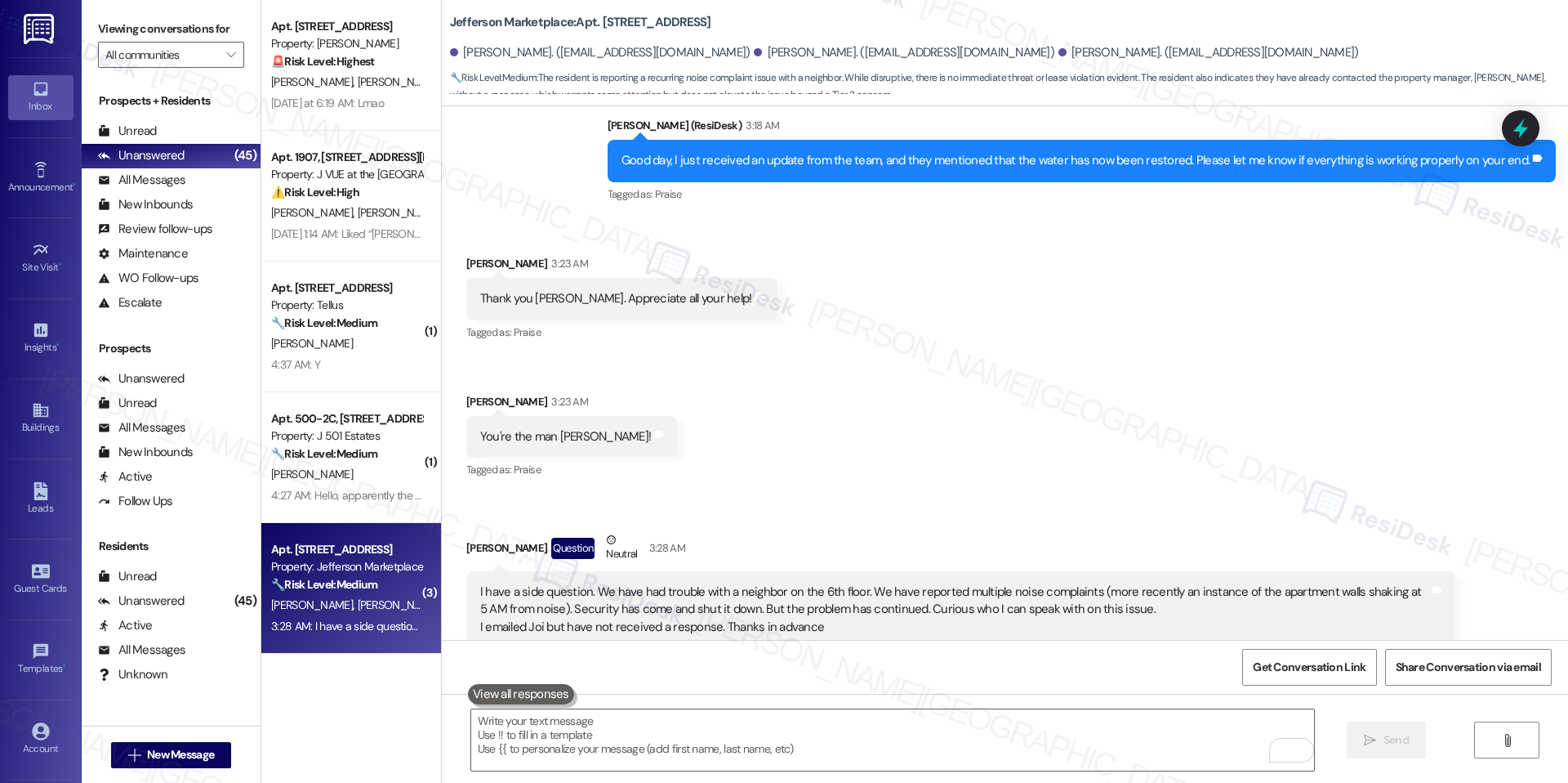
scroll to position [6120, 0]
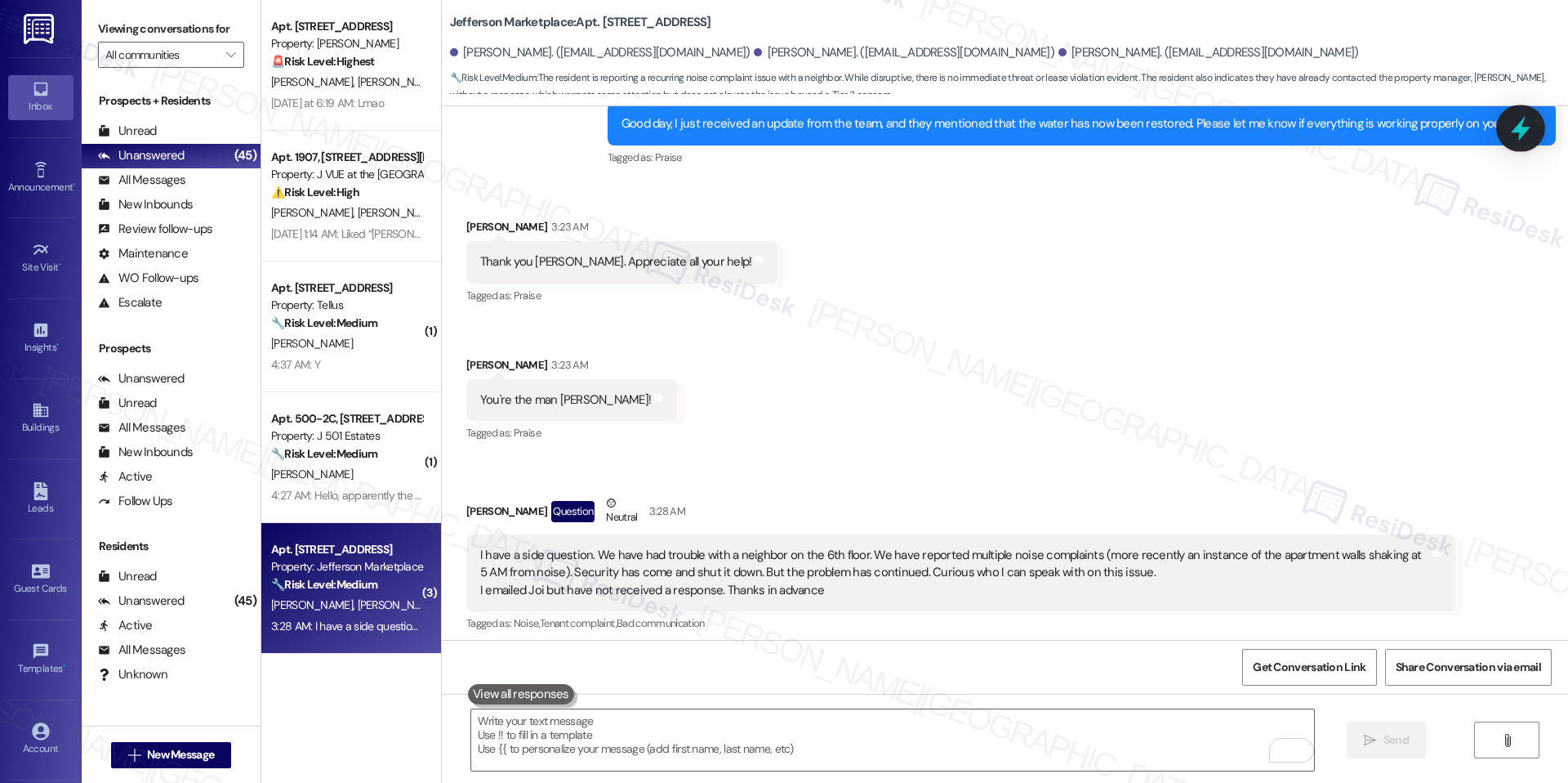
click at [1512, 124] on icon at bounding box center [1520, 128] width 27 height 27
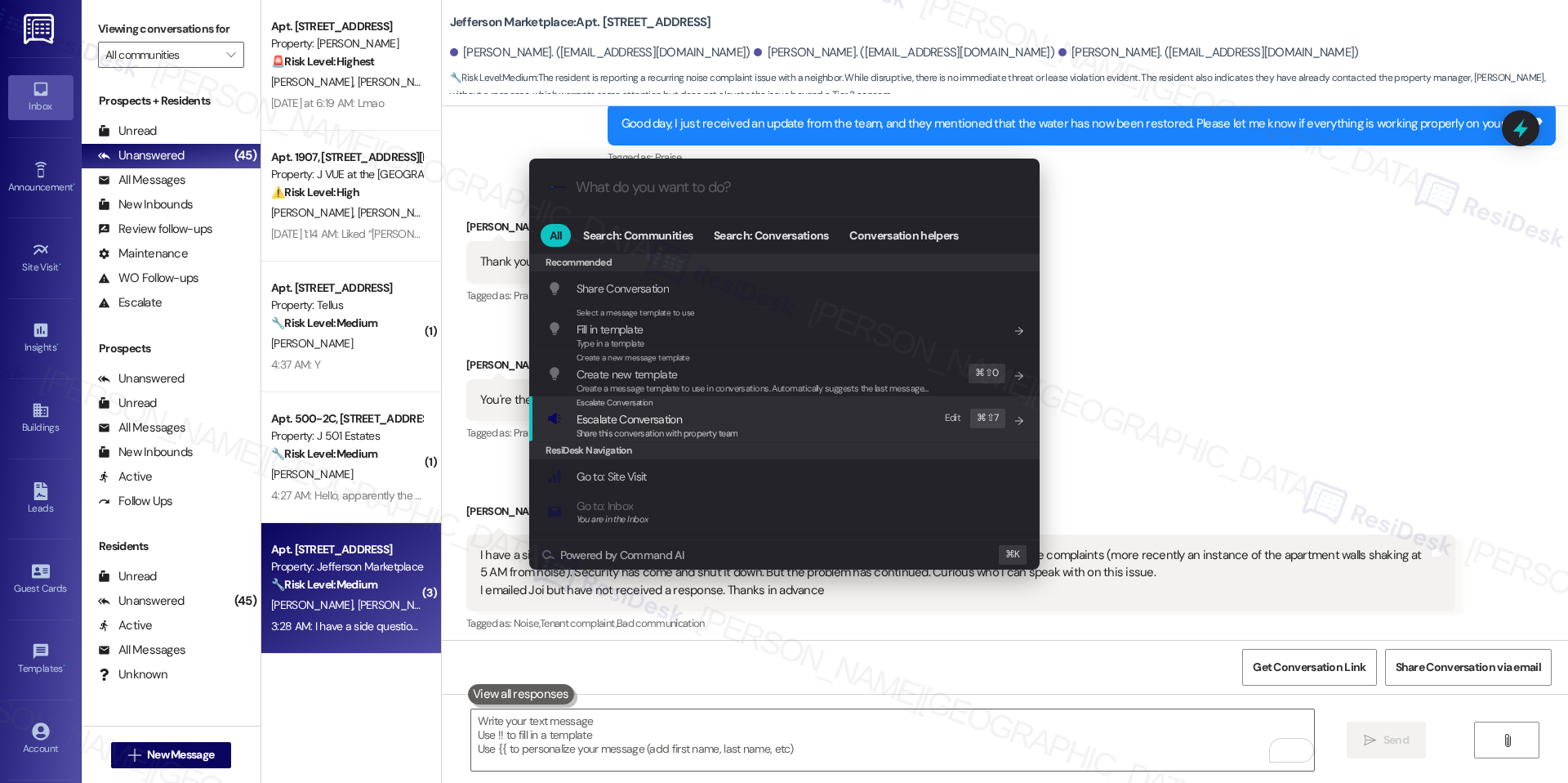
click at [803, 410] on div "Escalate Conversation Escalate Conversation Share this conversation with proper…" at bounding box center [785, 419] width 478 height 44
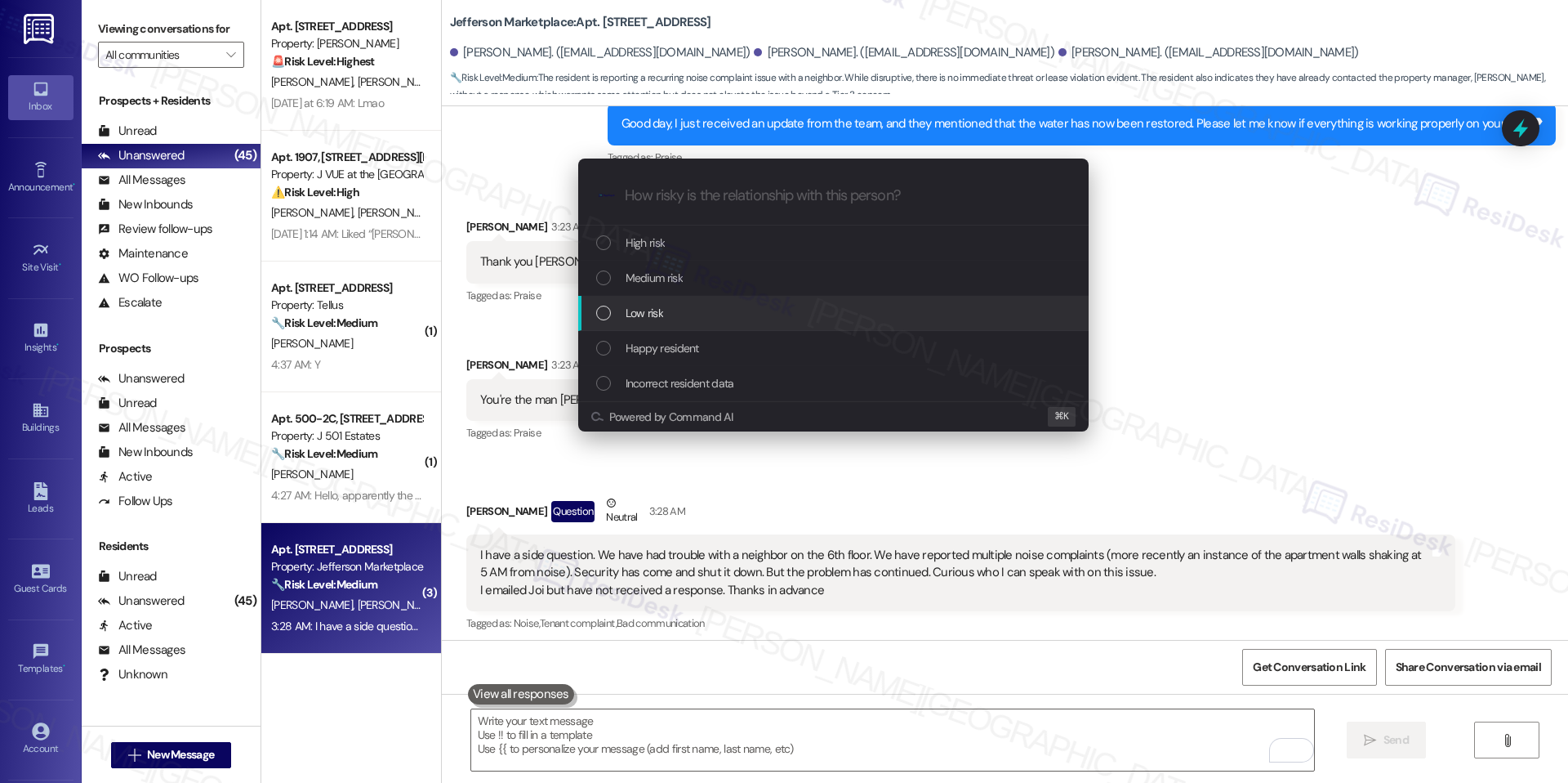
click at [790, 296] on div "Low risk" at bounding box center [833, 314] width 511 height 35
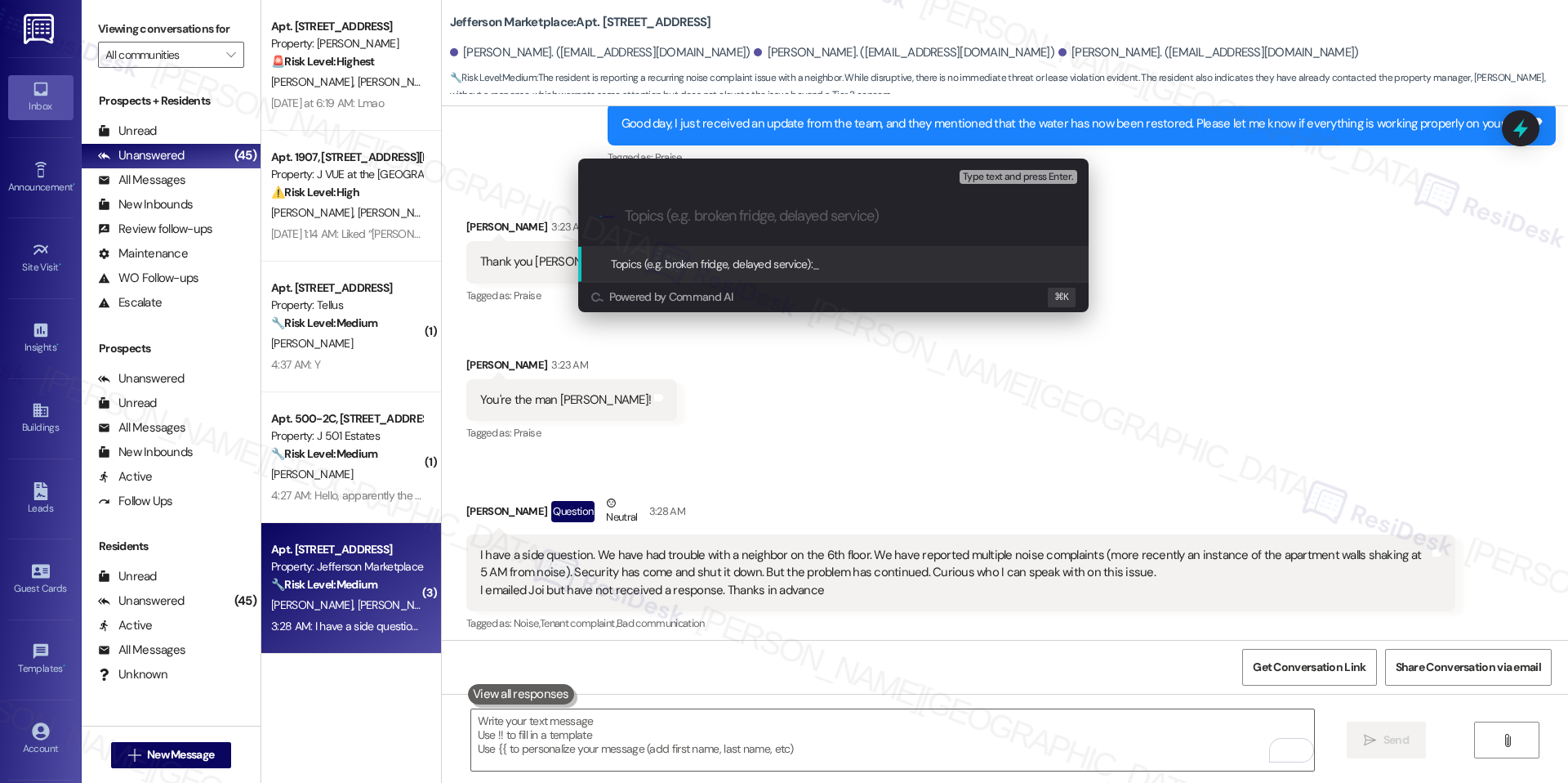
paste input "Ongoing Noise Complaint – 6th Floor Neighbor (Repeated Disturbances, Security I…"
type input "Ongoing Noise Complaint – 6th Floor Neighbor (Repeated Disturbances, Security I…"
click at [895, 260] on span "Ongoing Noise Complaint – 6th Floor Neighbor (Repeated Disturbances, Security I…" at bounding box center [1087, 263] width 548 height 15
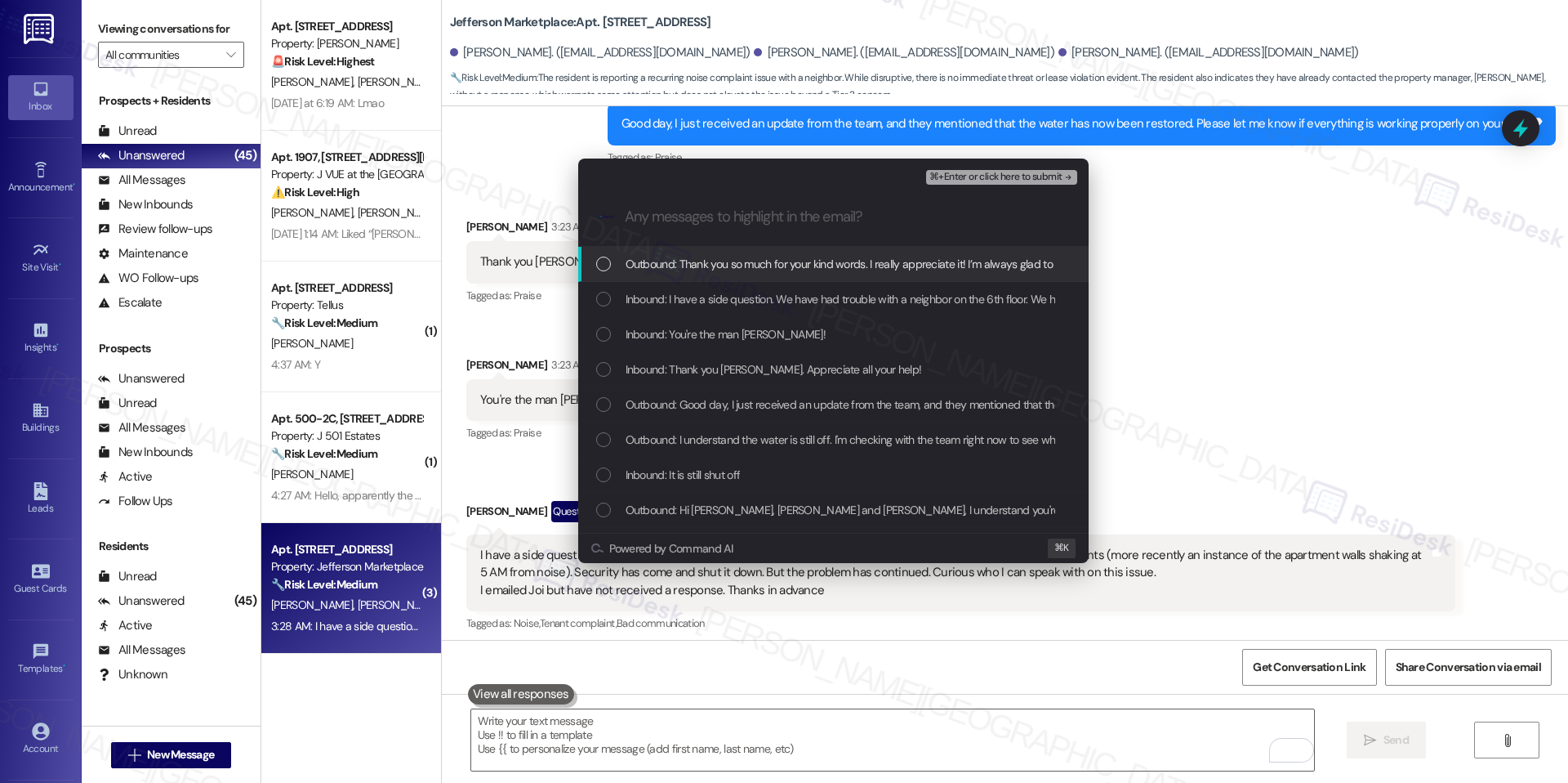
scroll to position [0, 0]
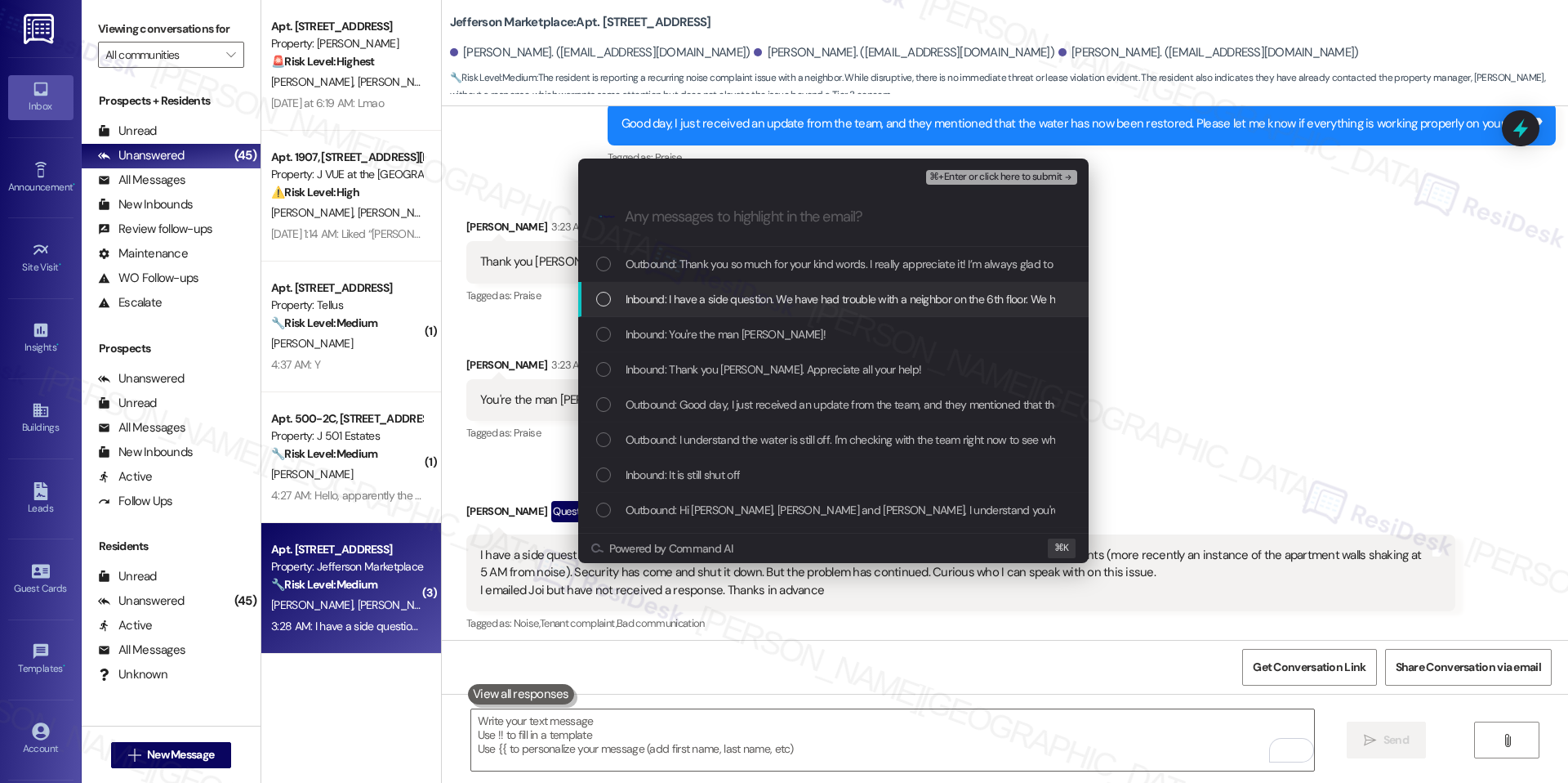
click at [784, 298] on span "Inbound: I have a side question. We have had trouble with a neighbor on the 6th…" at bounding box center [1544, 299] width 1837 height 18
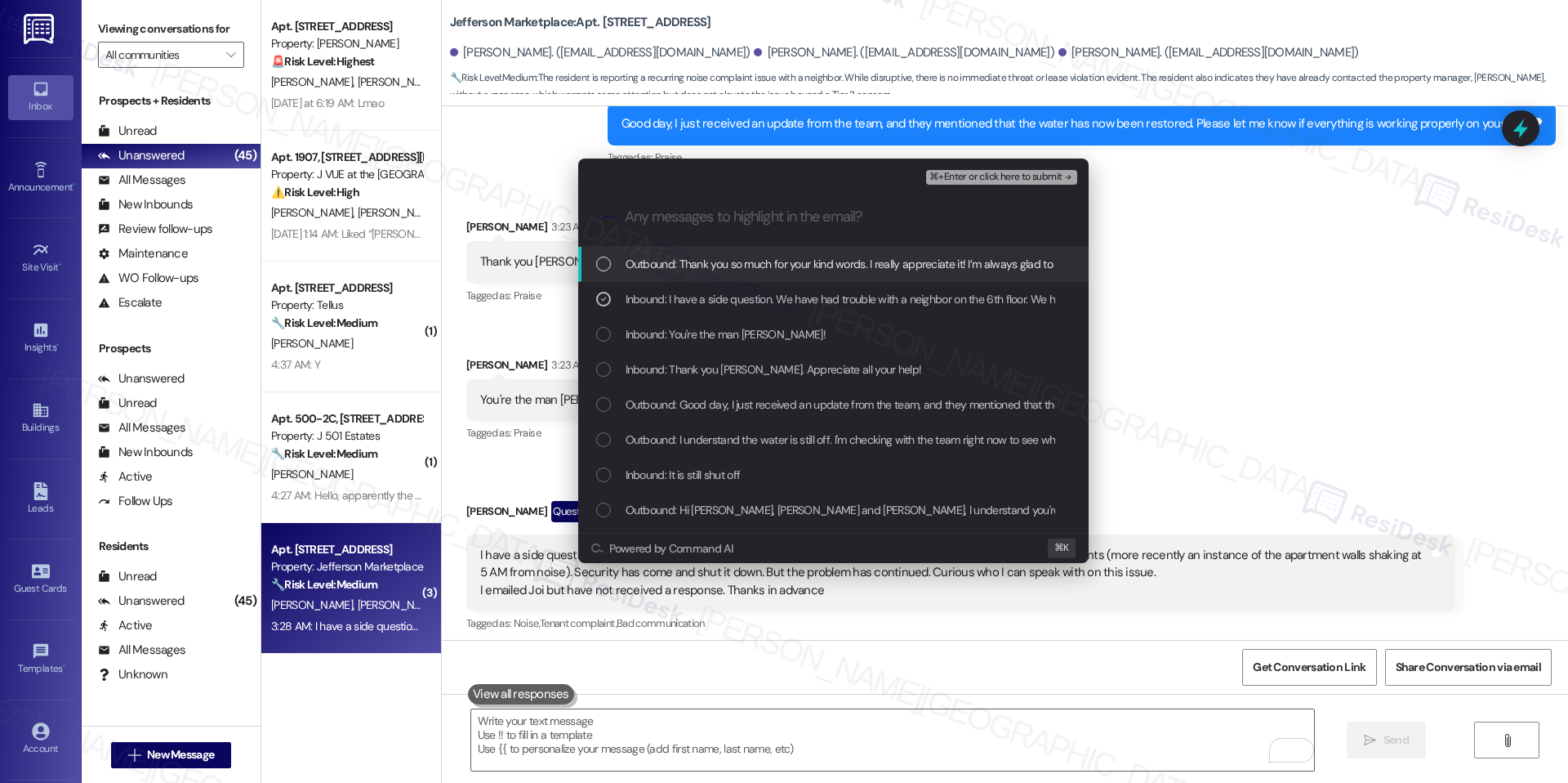
click at [1006, 172] on span "⌘+Enter or click here to submit" at bounding box center [995, 177] width 132 height 12
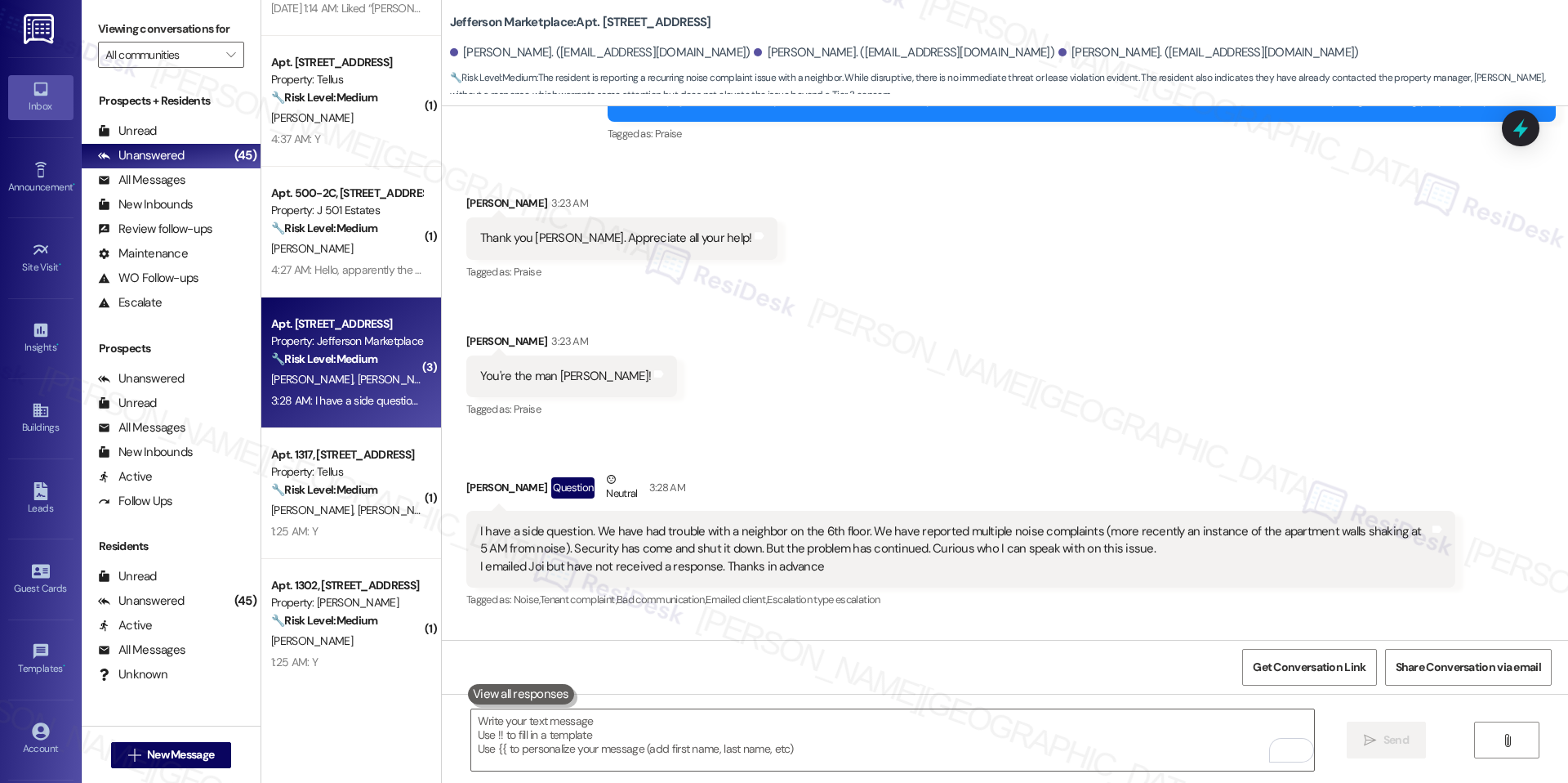
scroll to position [318, 0]
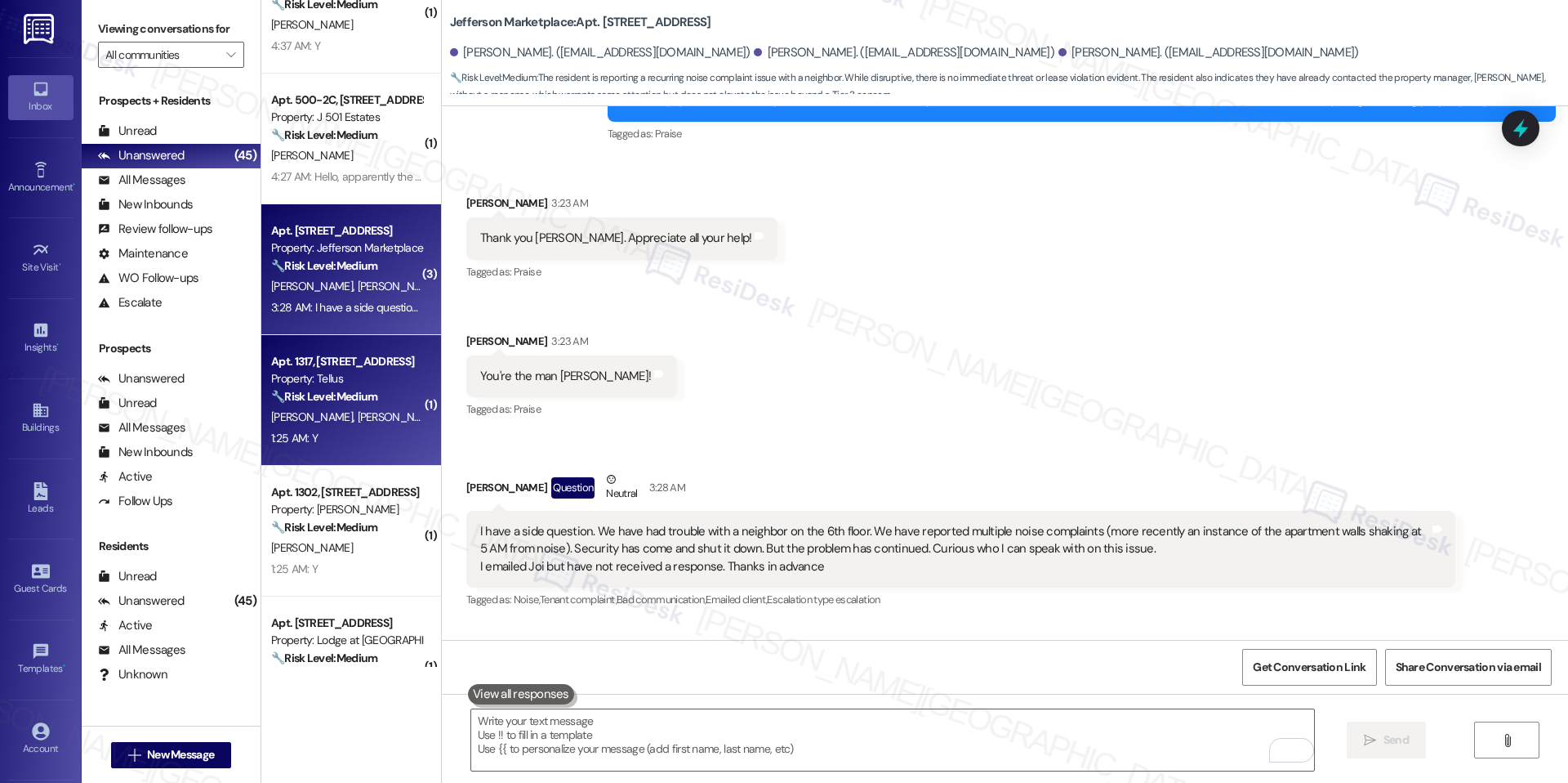
click at [357, 422] on span "J. Grossarth" at bounding box center [398, 417] width 82 height 15
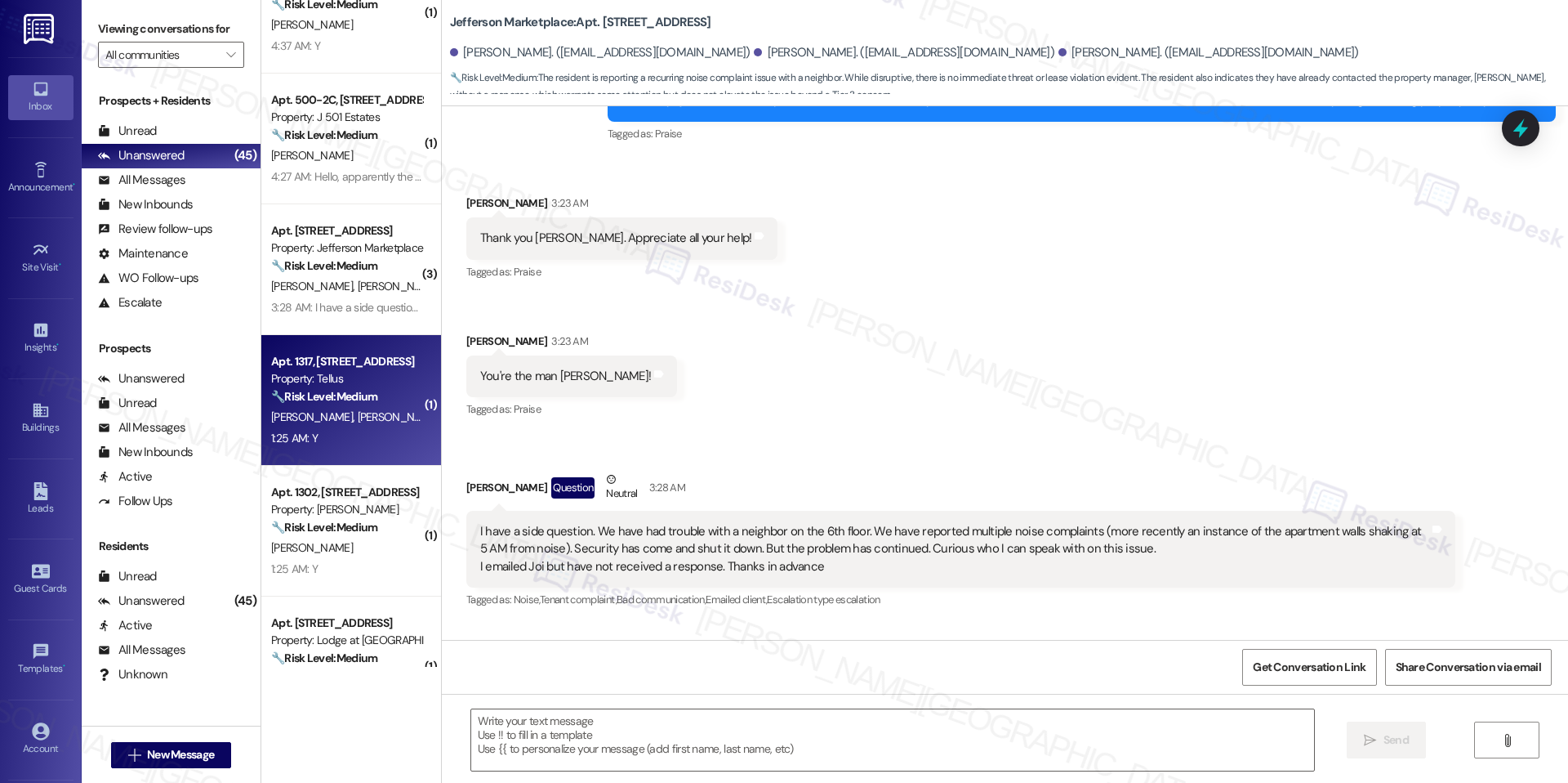
type textarea "Fetching suggested responses. Please feel free to read through the conversation…"
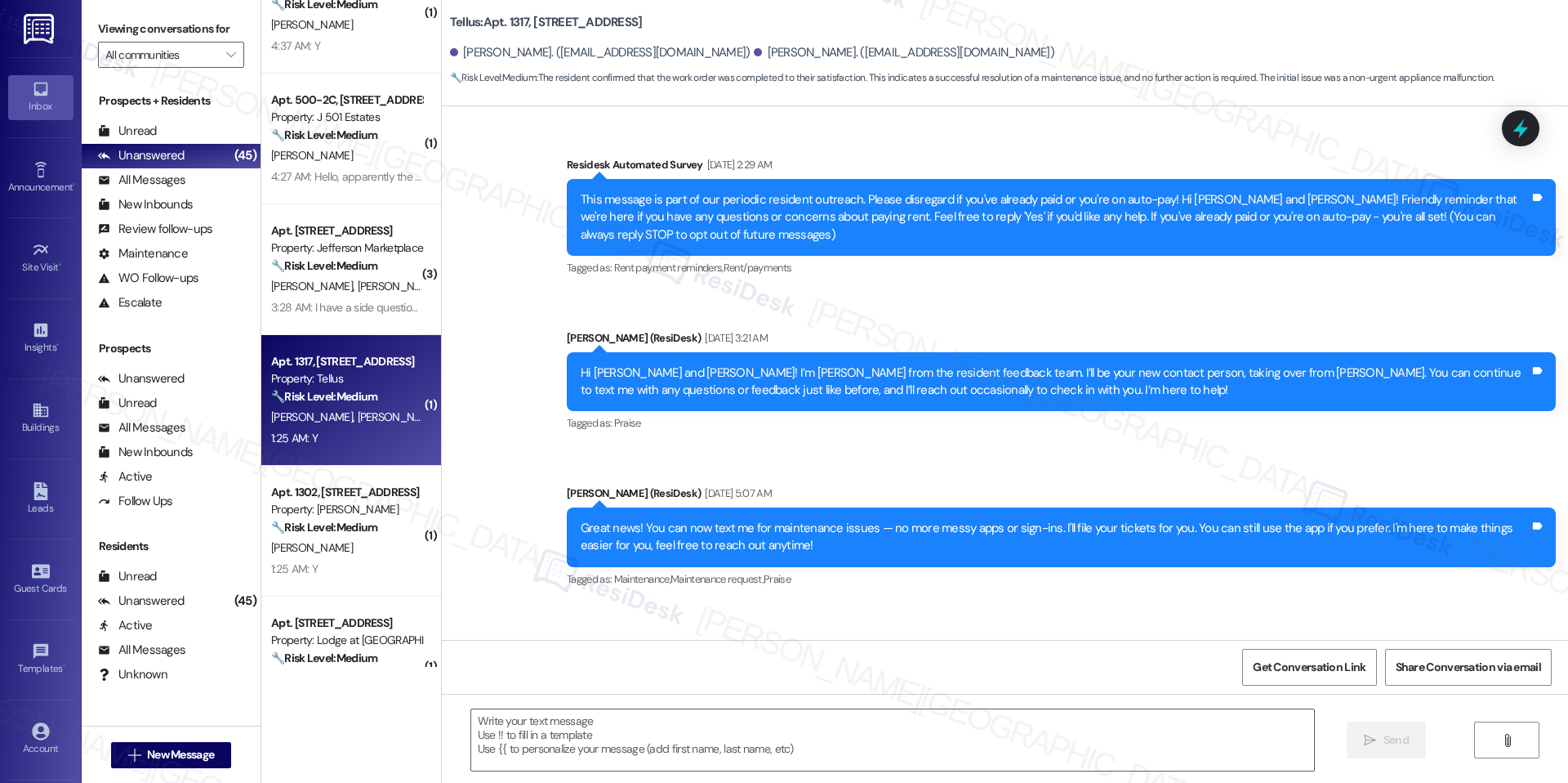
scroll to position [5427, 0]
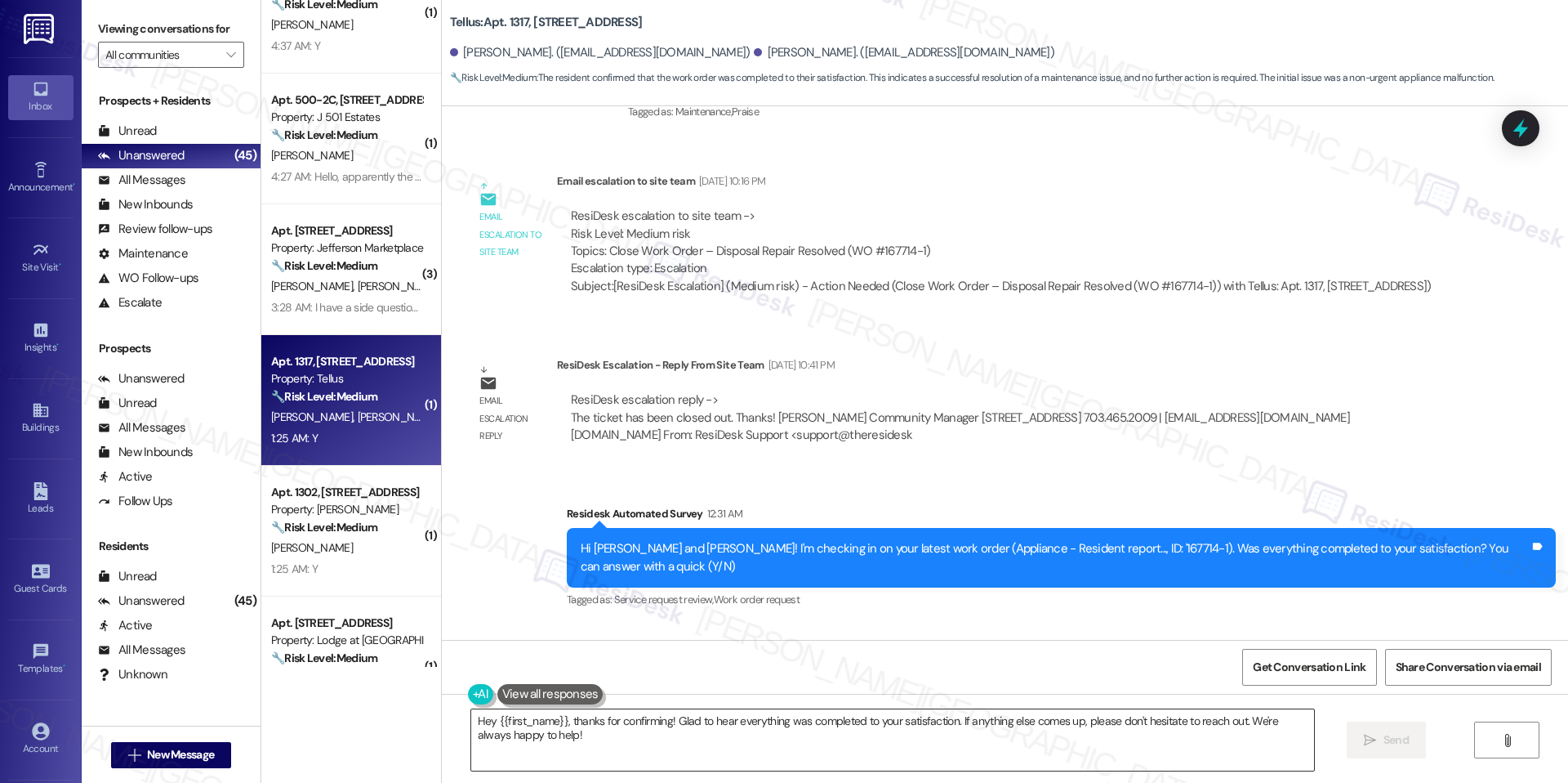
click at [607, 717] on textarea "Hey {{first_name}}, thanks for confirming! Glad to hear everything was complete…" at bounding box center [893, 740] width 843 height 61
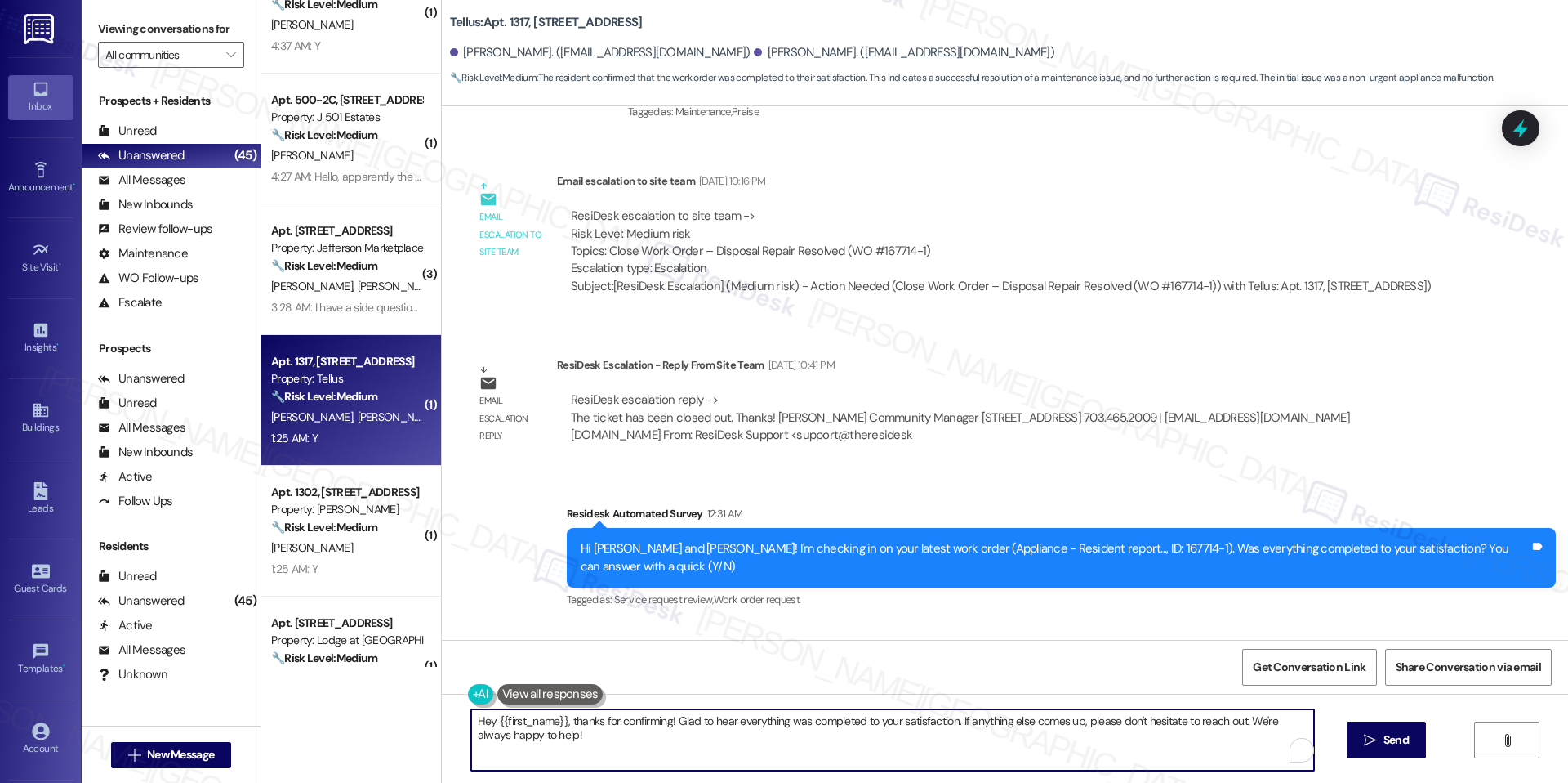
click at [607, 717] on textarea "Hey {{first_name}}, thanks for confirming! Glad to hear everything was complete…" at bounding box center [893, 740] width 843 height 61
paste textarea "I'm happy the work order was completed to your satisfaction! We'd also love to …"
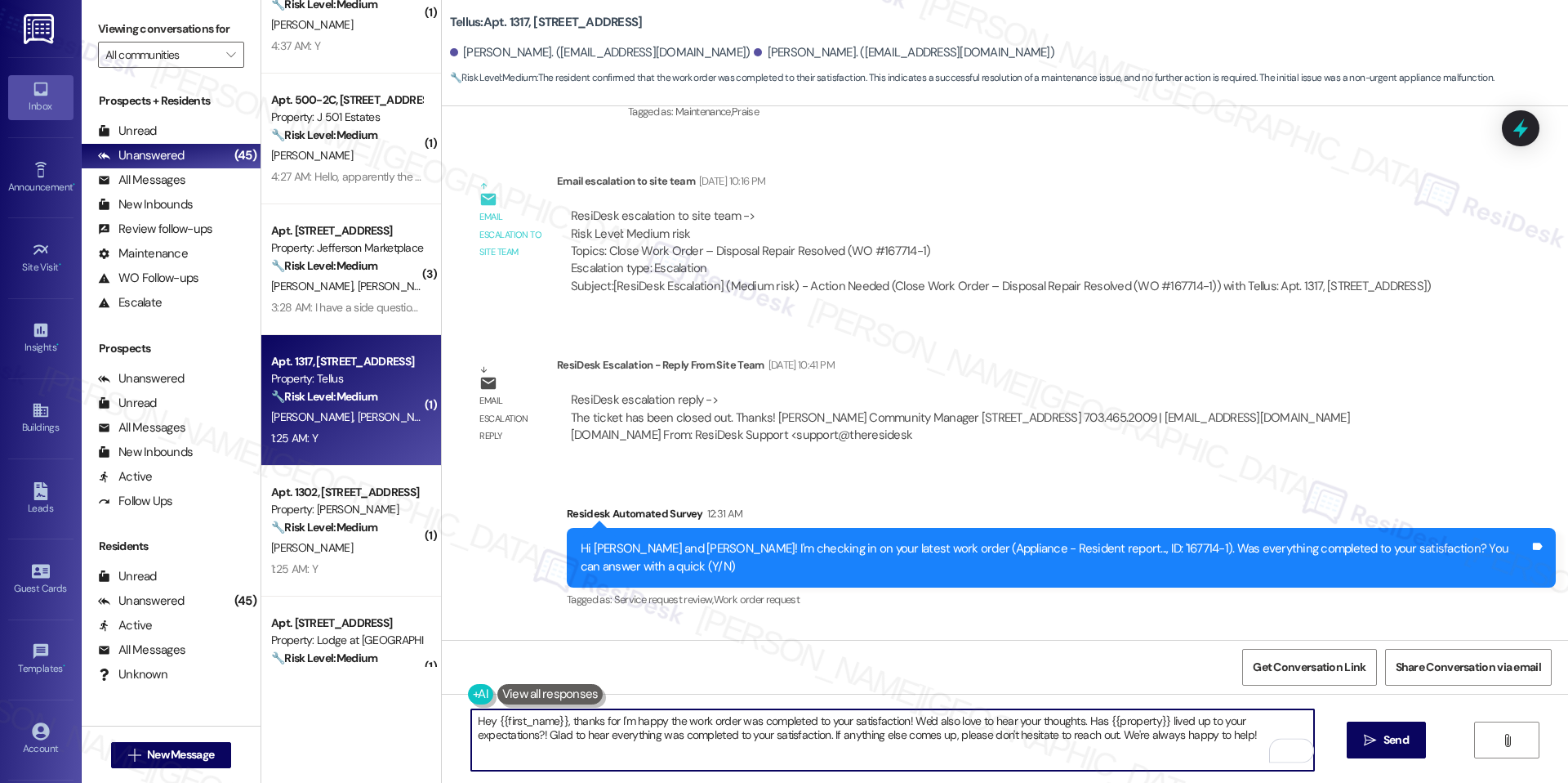
click at [605, 718] on textarea "Hey {{first_name}}, thanks for I'm happy the work order was completed to your s…" at bounding box center [893, 740] width 843 height 61
paste textarea "I'm happy the work order was completed to your satisfaction! We'd also love to …"
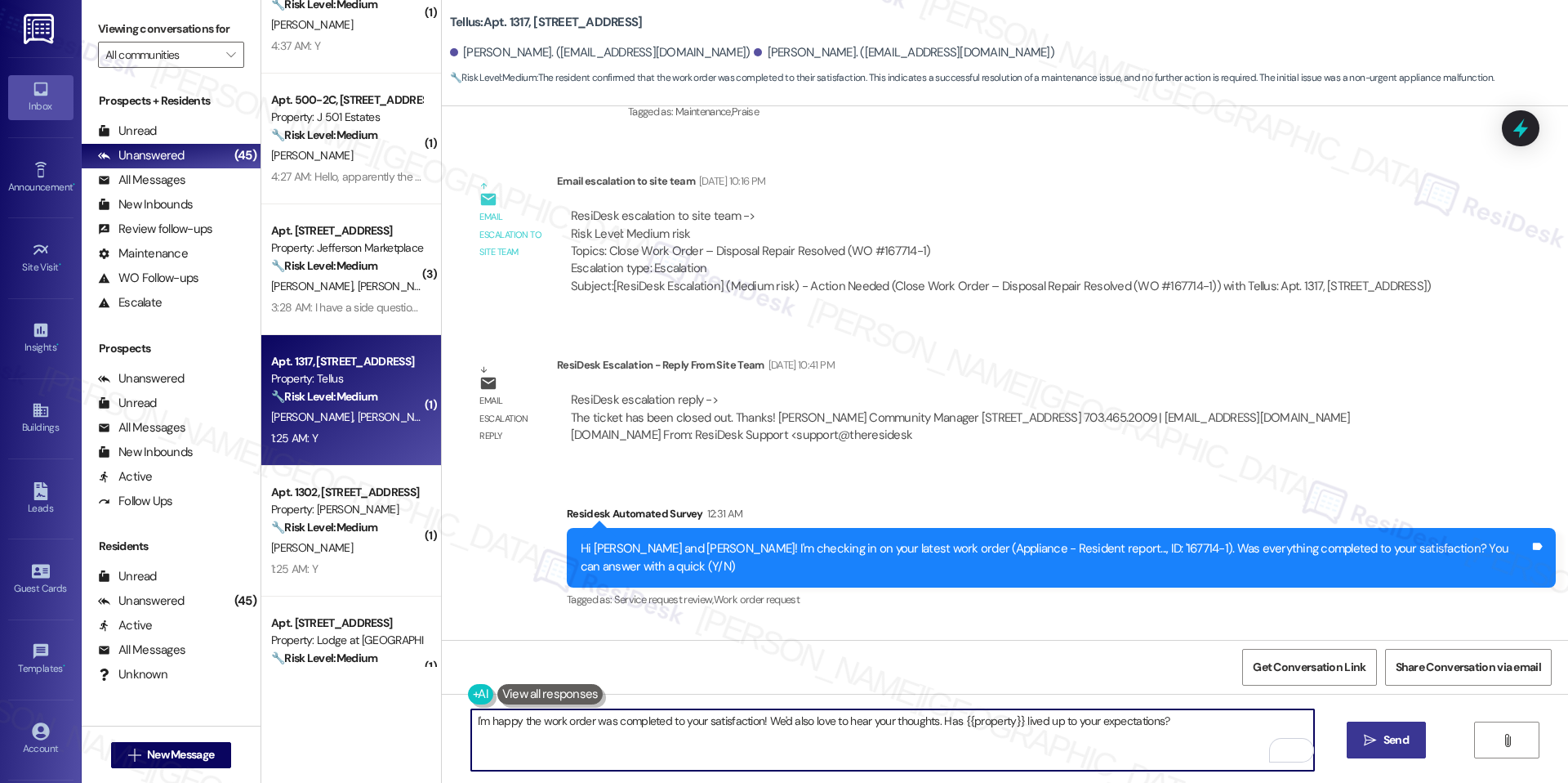
type textarea "I'm happy the work order was completed to your satisfaction! We'd also love to …"
click at [1369, 740] on icon "" at bounding box center [1370, 740] width 12 height 13
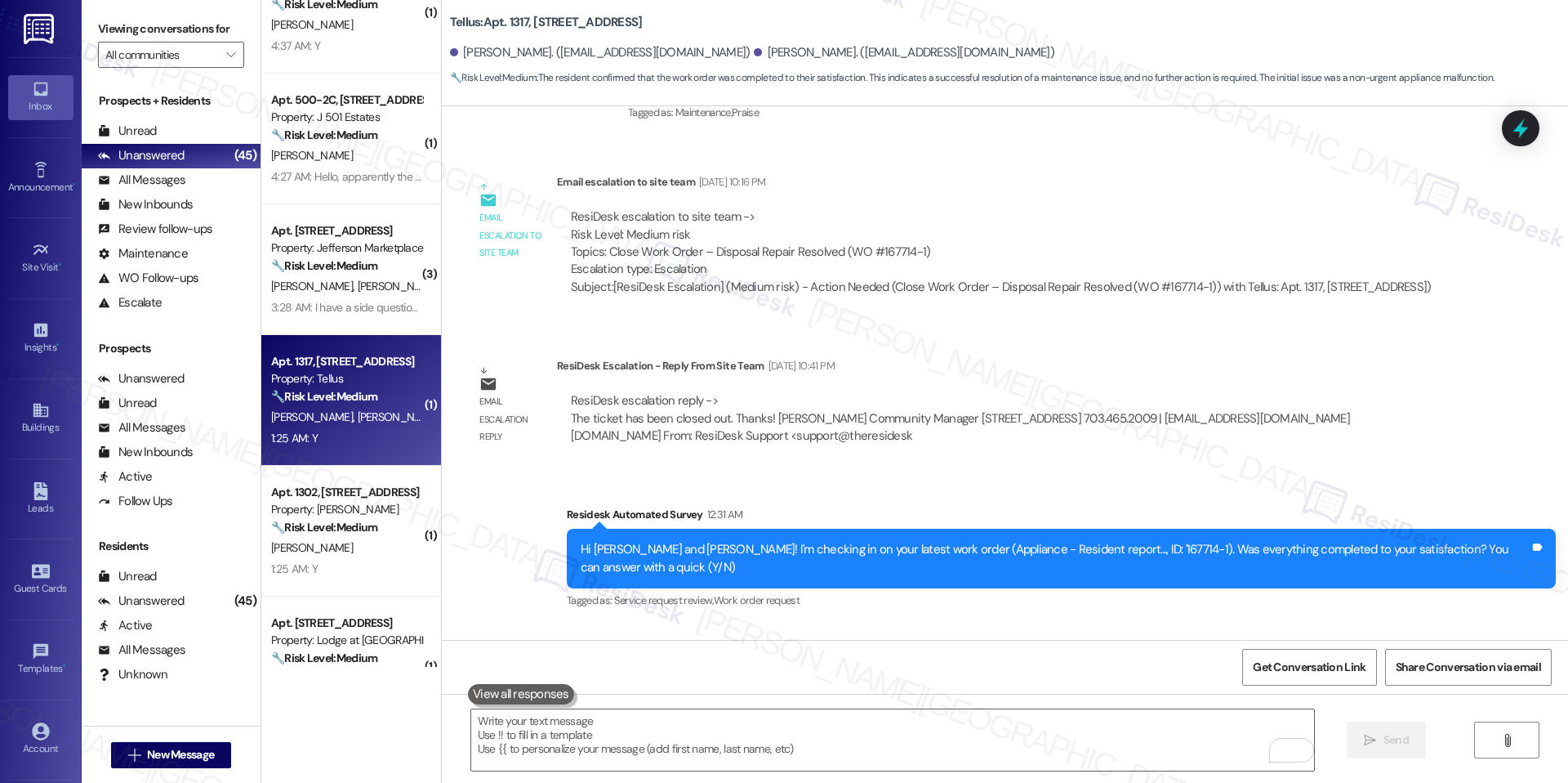
scroll to position [5541, 0]
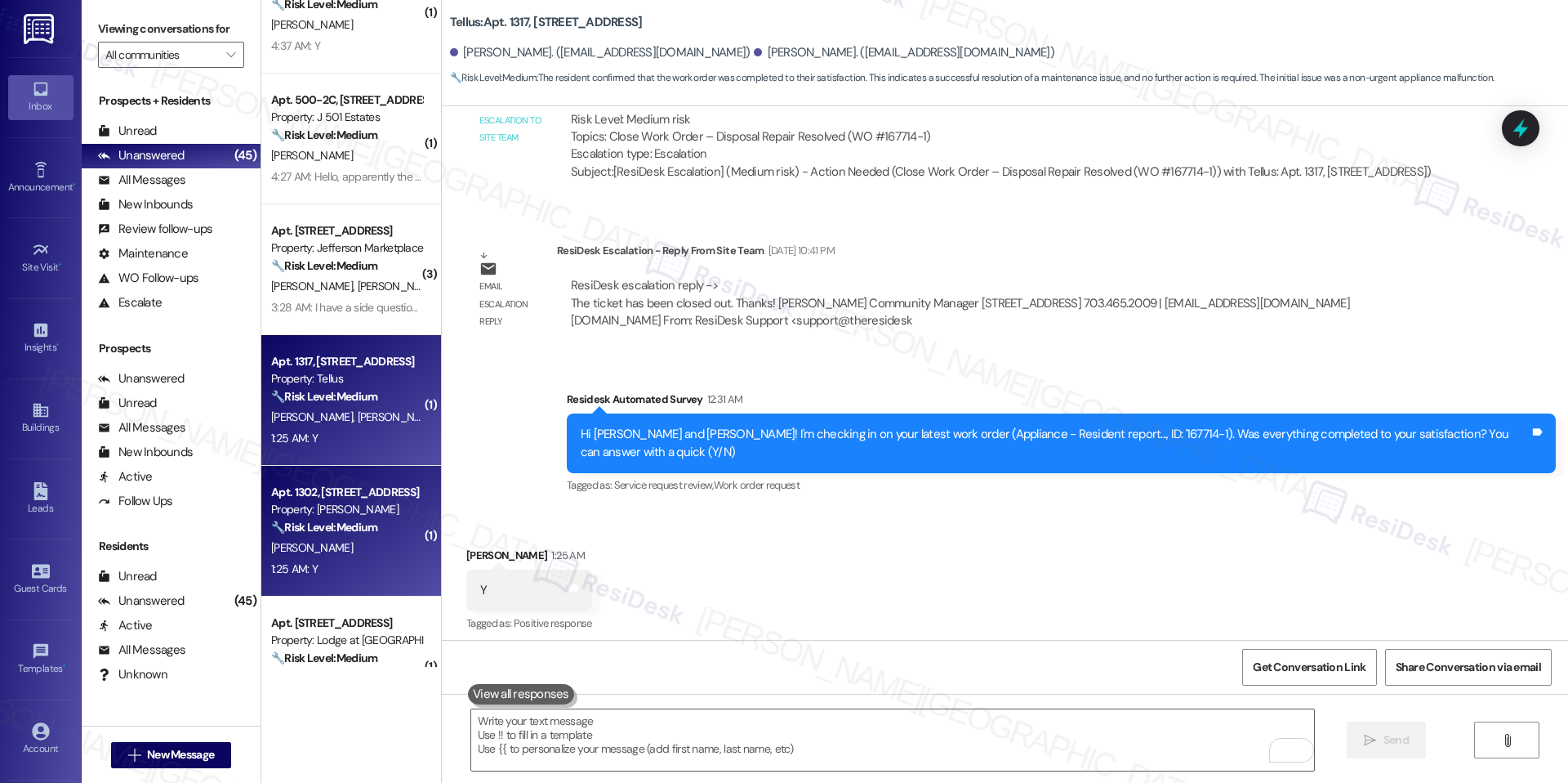
click at [366, 586] on div "Apt. 1302, 4000 Fairfax Blvd Property: J Sol 🔧 Risk Level: Medium The resident …" at bounding box center [351, 530] width 180 height 130
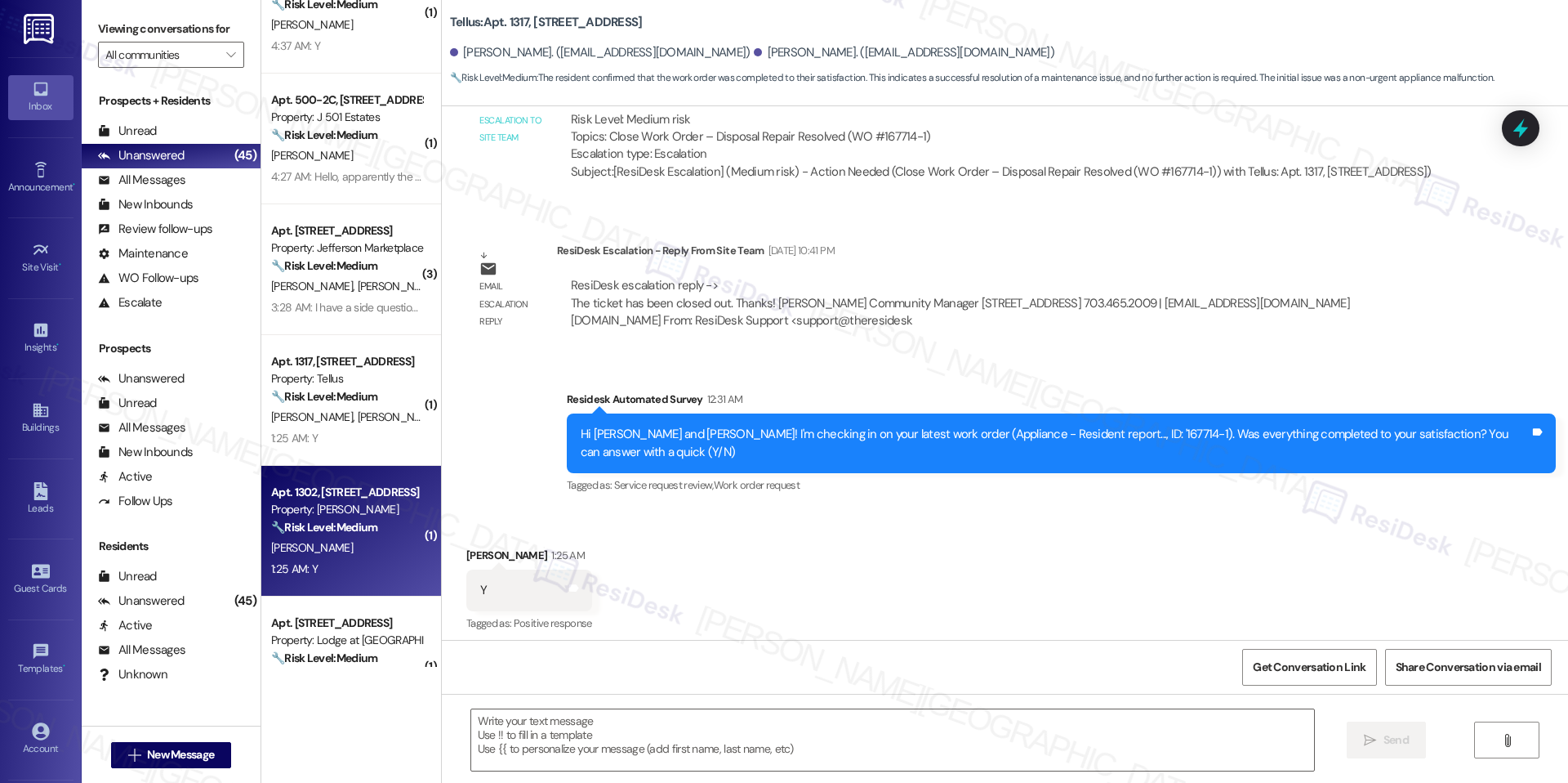
type textarea "Fetching suggested responses. Please feel free to read through the conversation…"
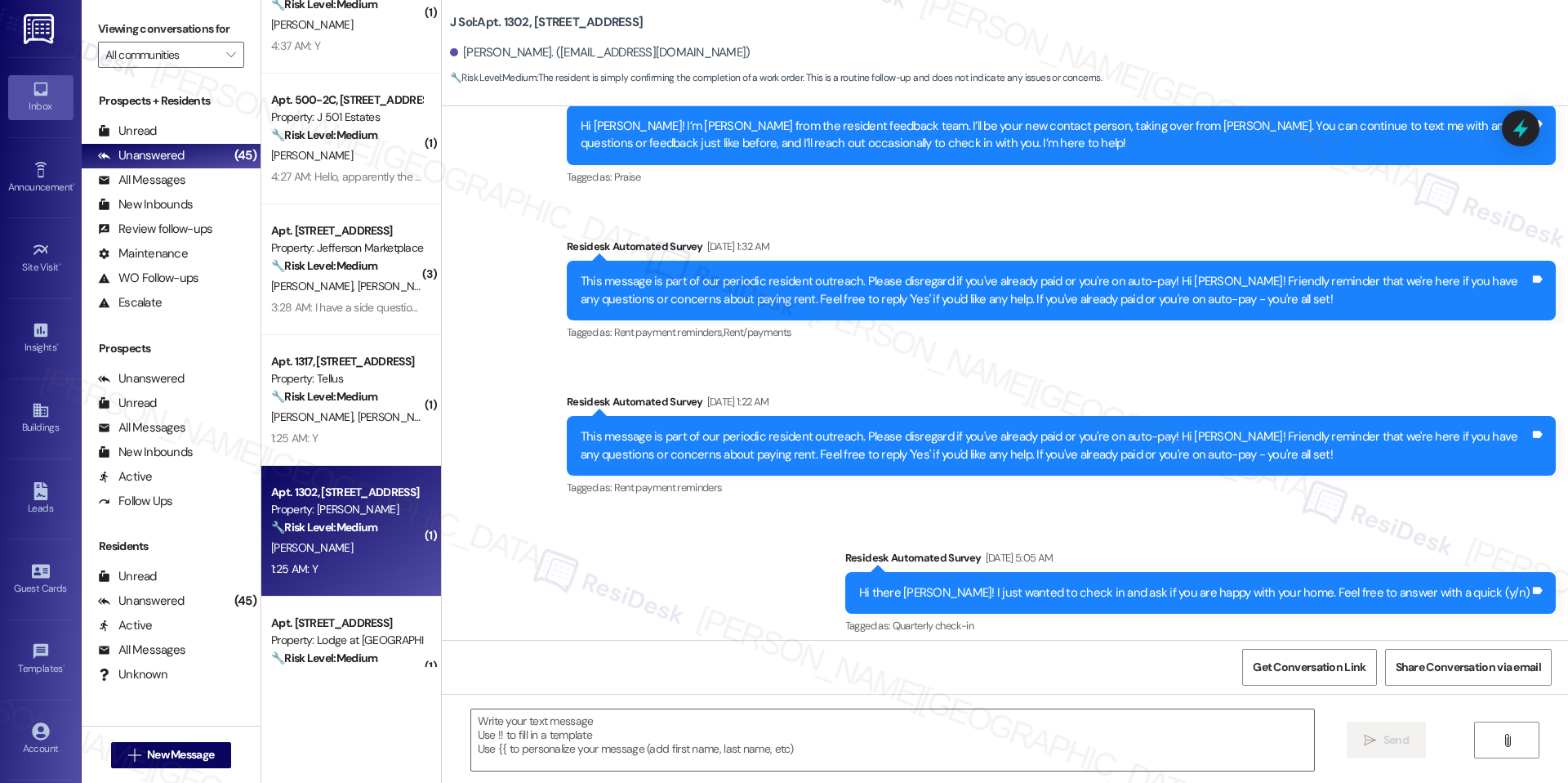
type textarea "Fetching suggested responses. Please feel free to read through the conversation…"
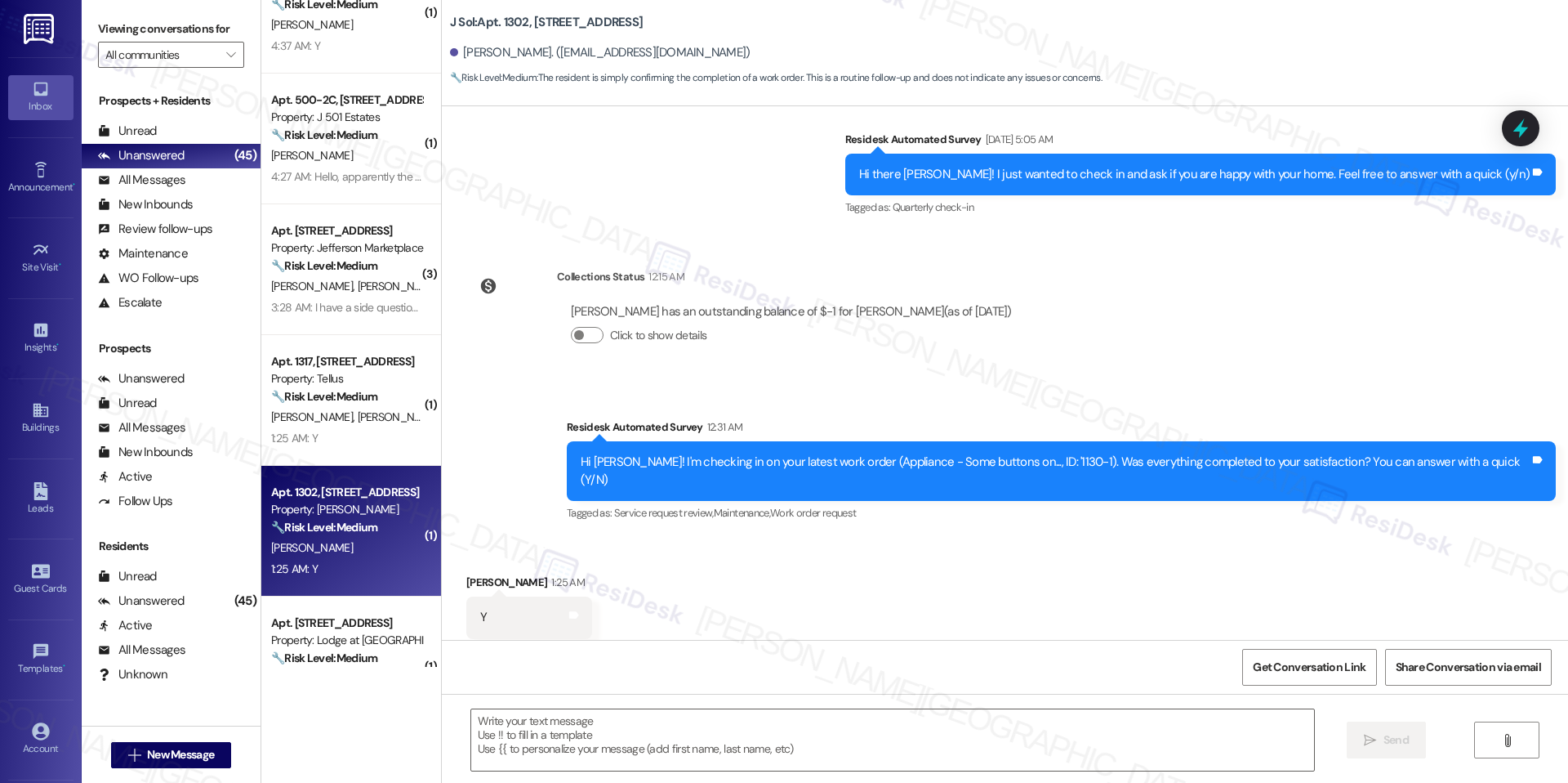
scroll to position [745, 0]
click at [670, 716] on textarea at bounding box center [893, 740] width 843 height 61
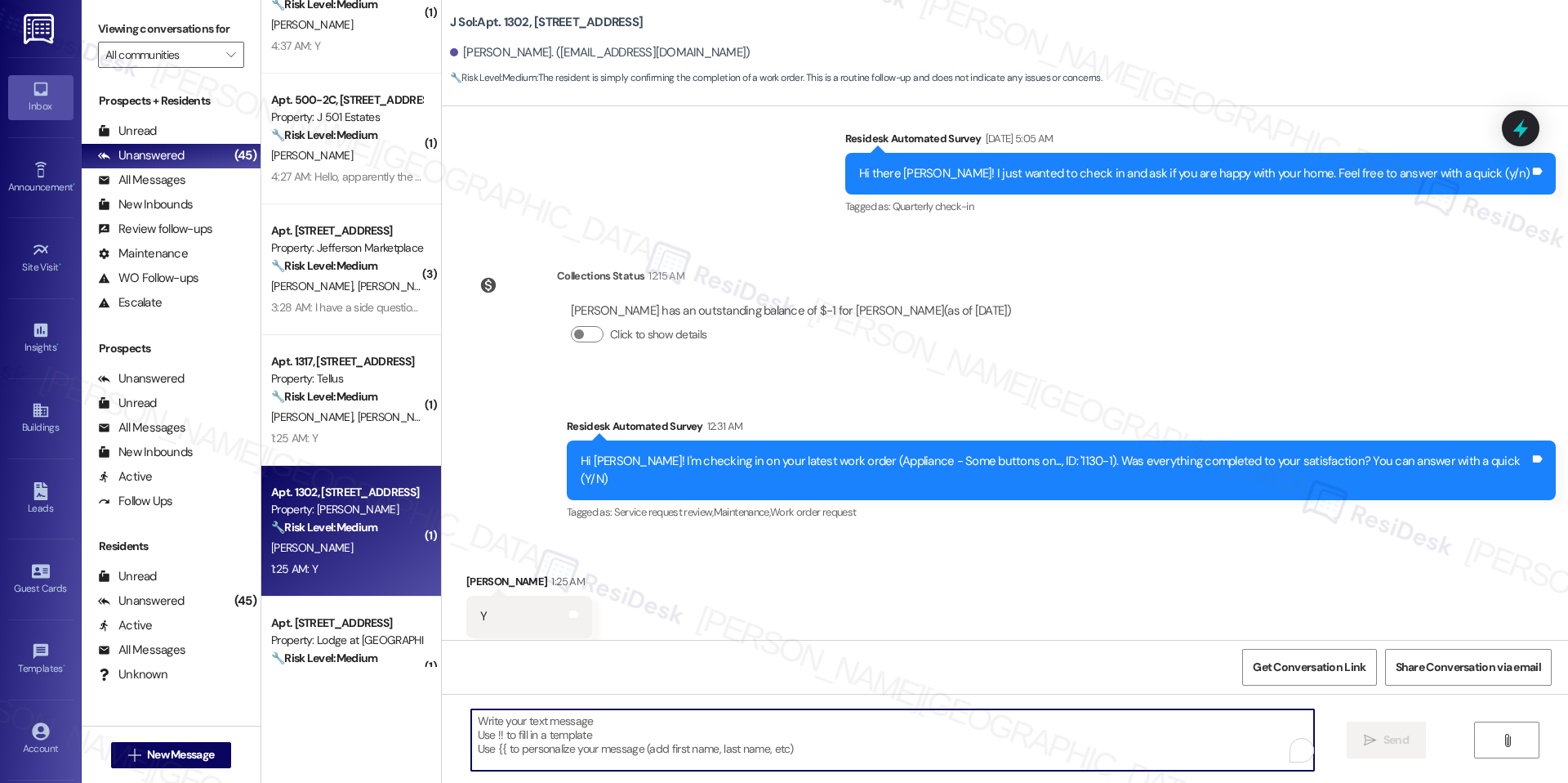
paste textarea "I'm happy the work order was completed to your satisfaction! We'd also love to …"
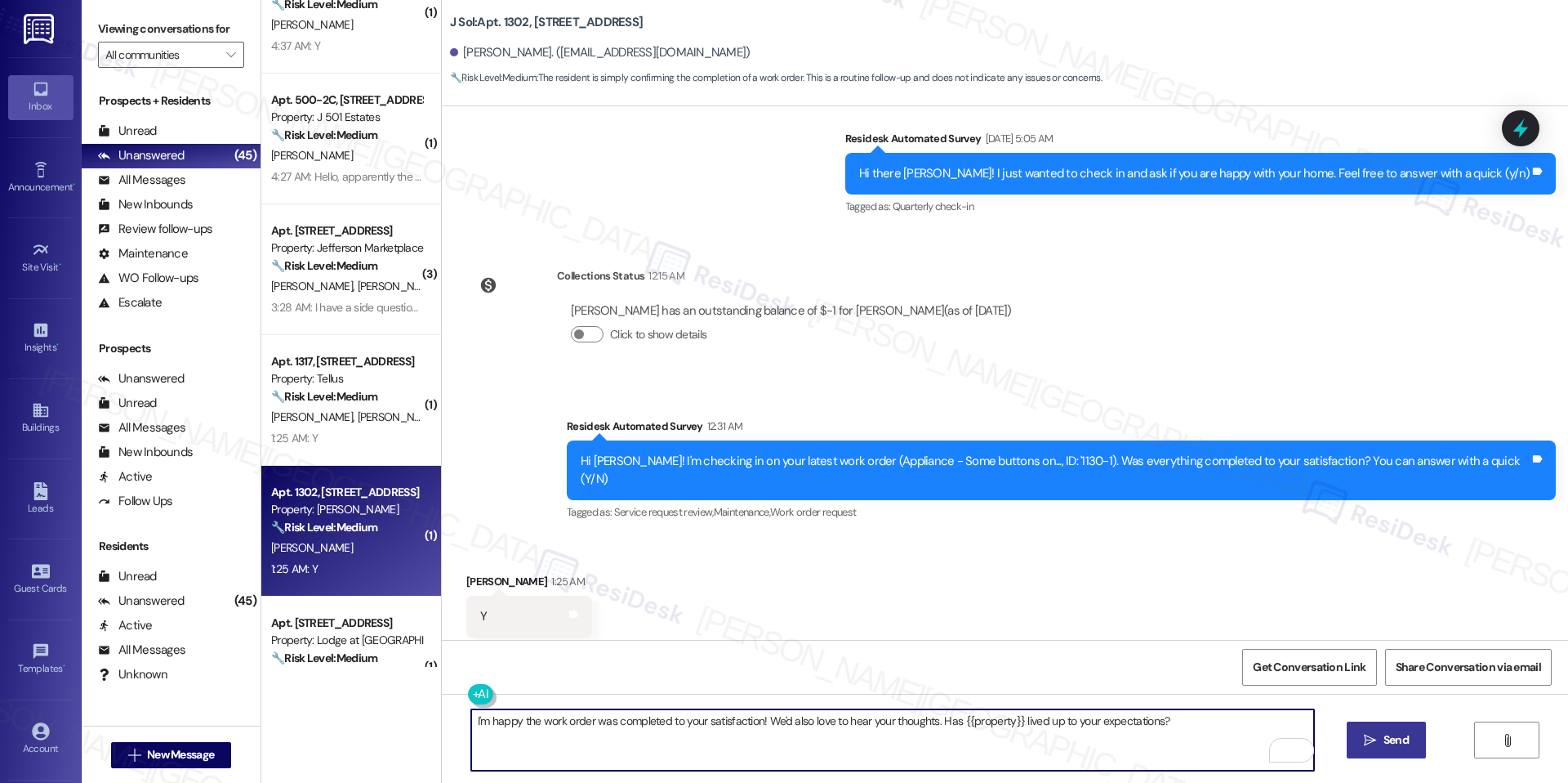
type textarea "I'm happy the work order was completed to your satisfaction! We'd also love to …"
click at [1370, 726] on button " Send" at bounding box center [1386, 740] width 79 height 36
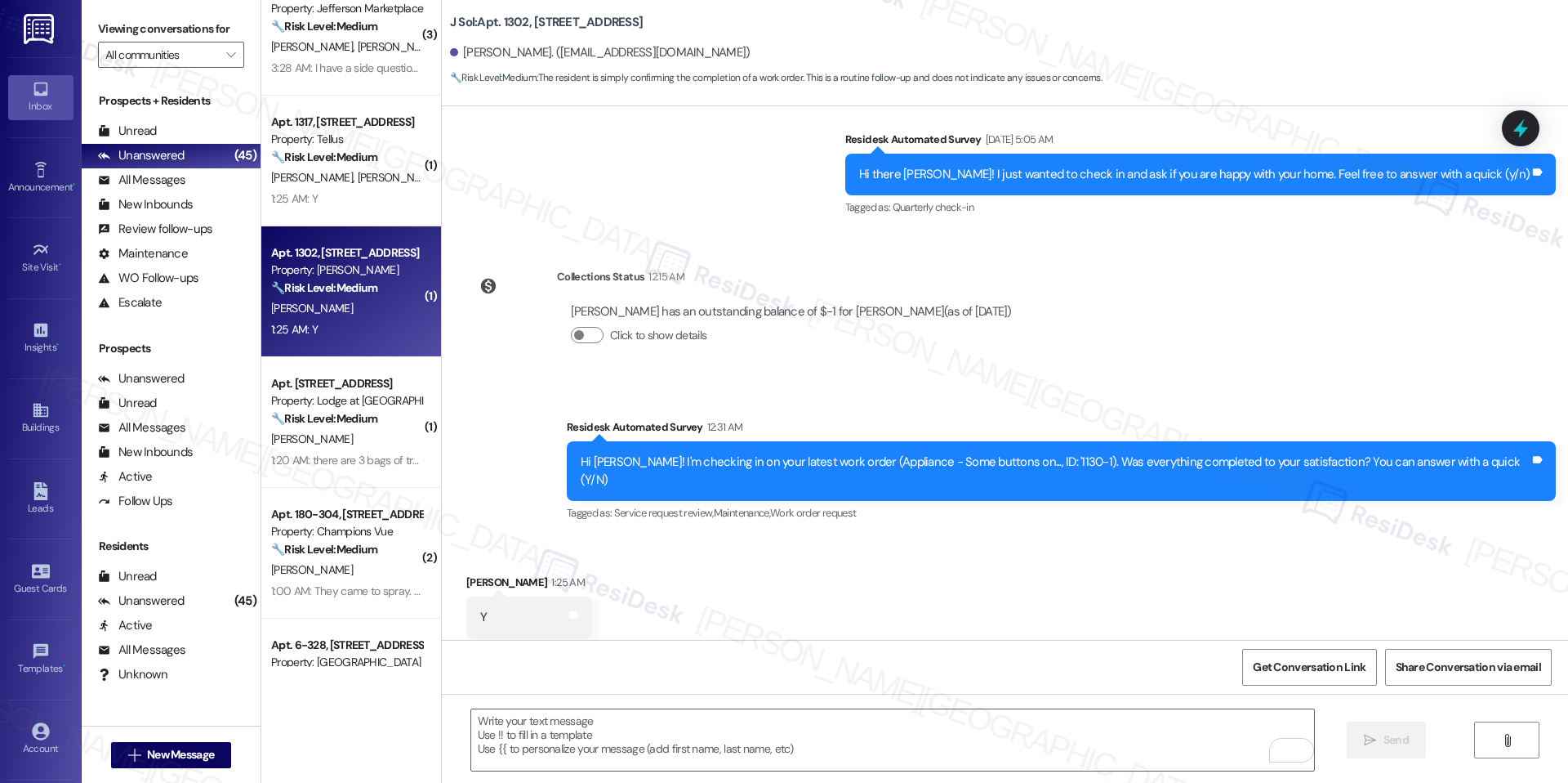
scroll to position [859, 0]
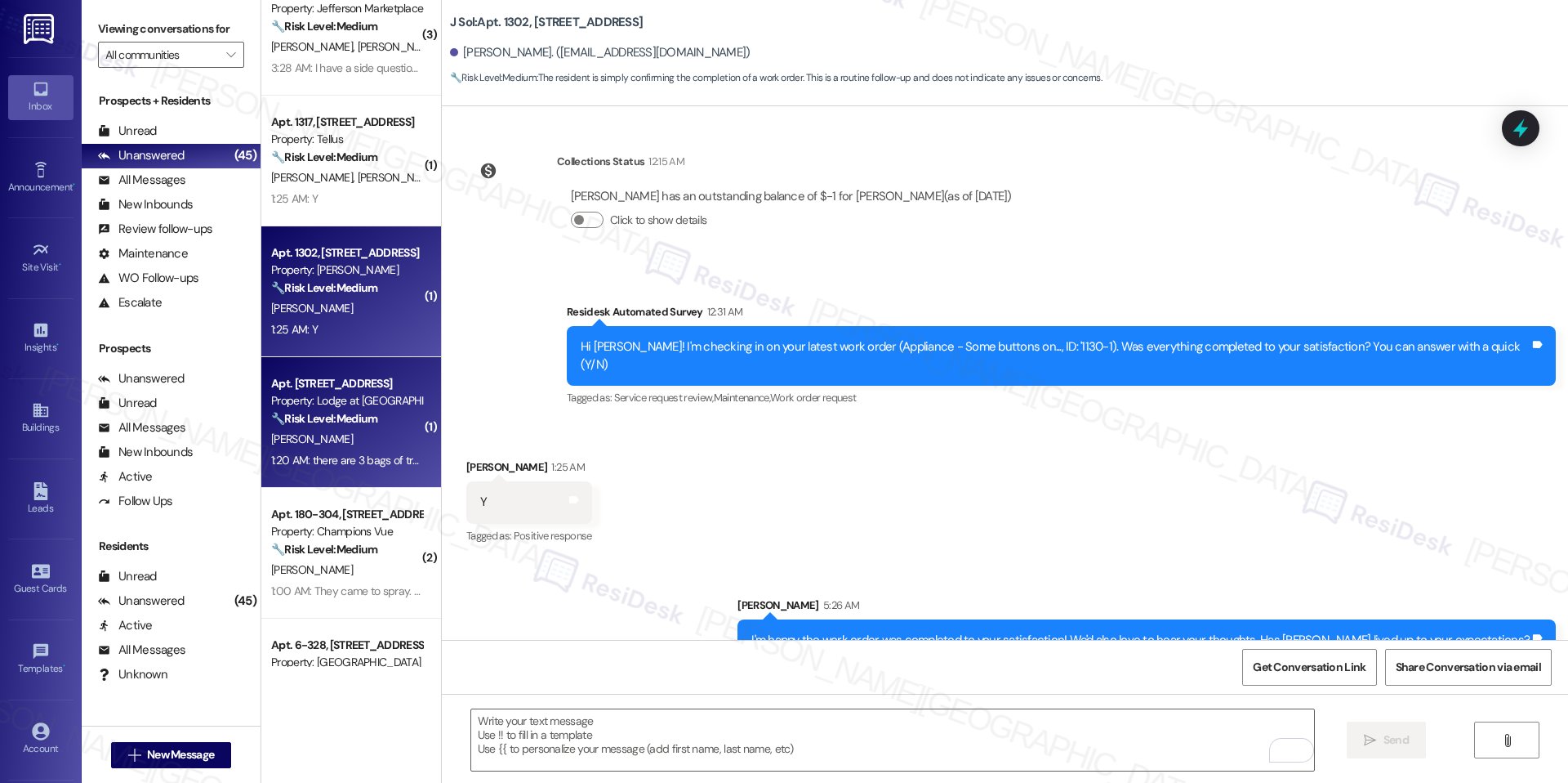
click at [371, 483] on div "Apt. 14-101, 3130 Hillandale Road Property: Lodge at Croasdaile Farm 🔧 Risk Lev…" at bounding box center [351, 422] width 180 height 130
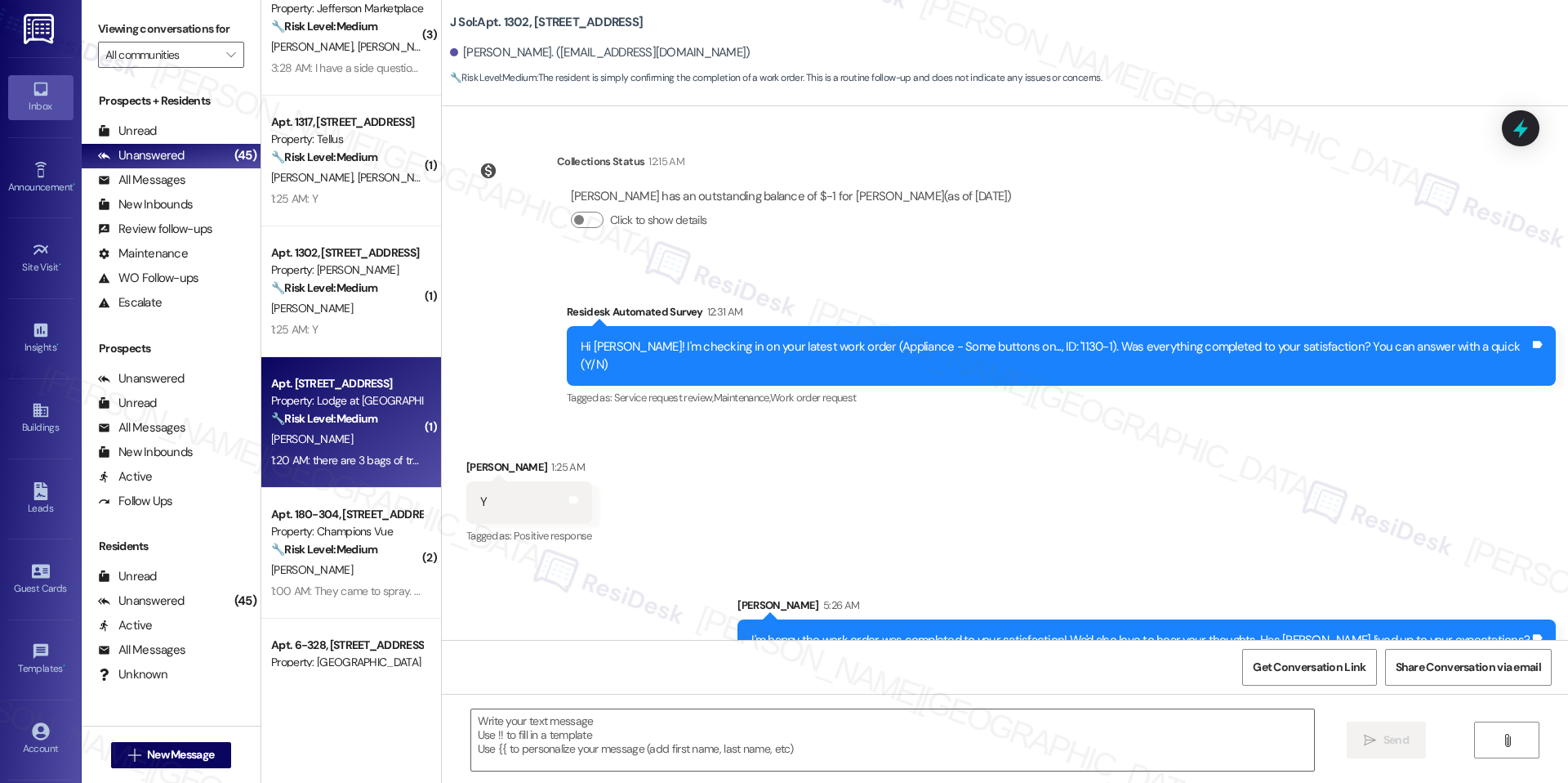
type textarea "Fetching suggested responses. Please feel free to read through the conversation…"
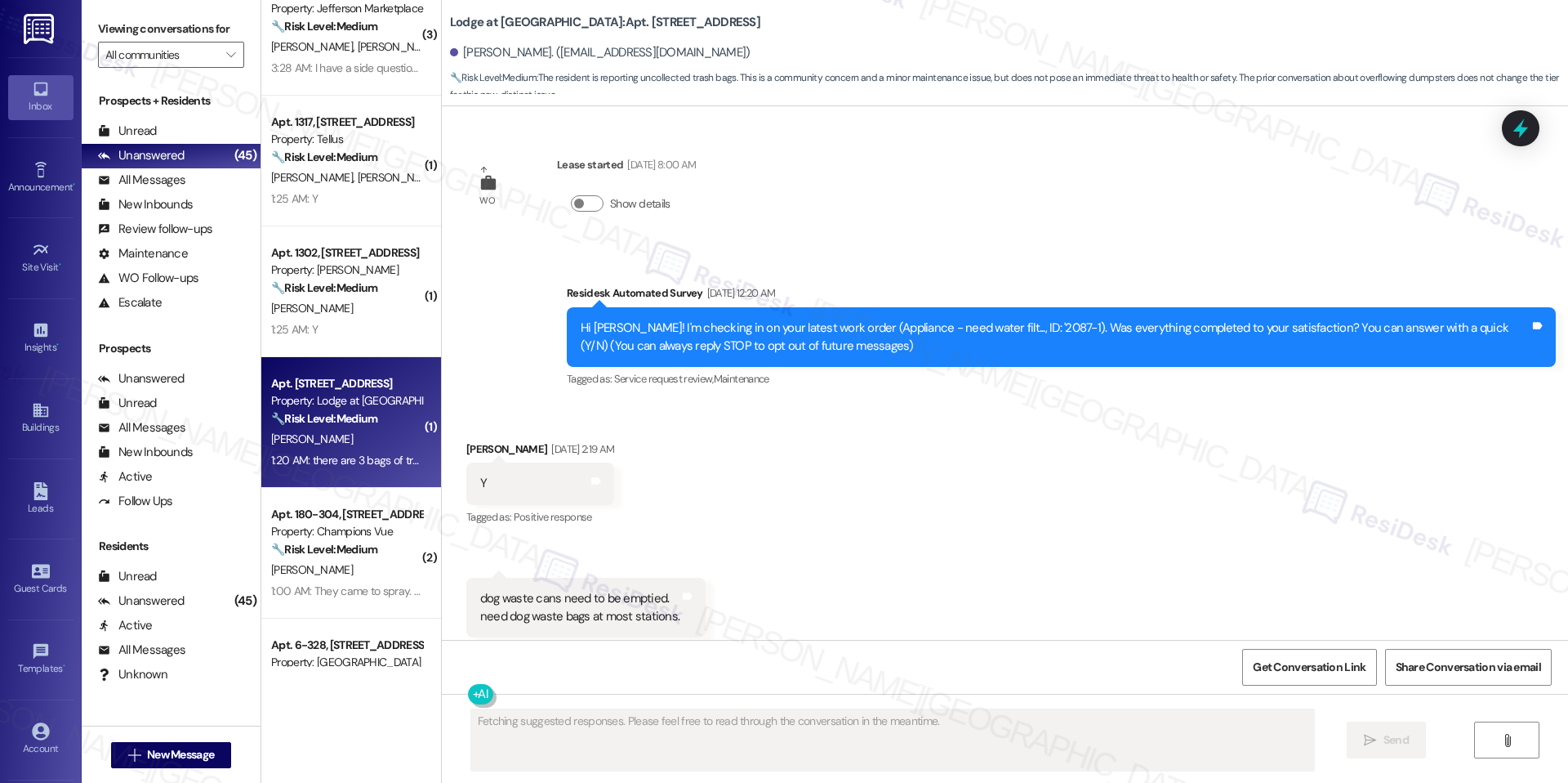
scroll to position [20963, 0]
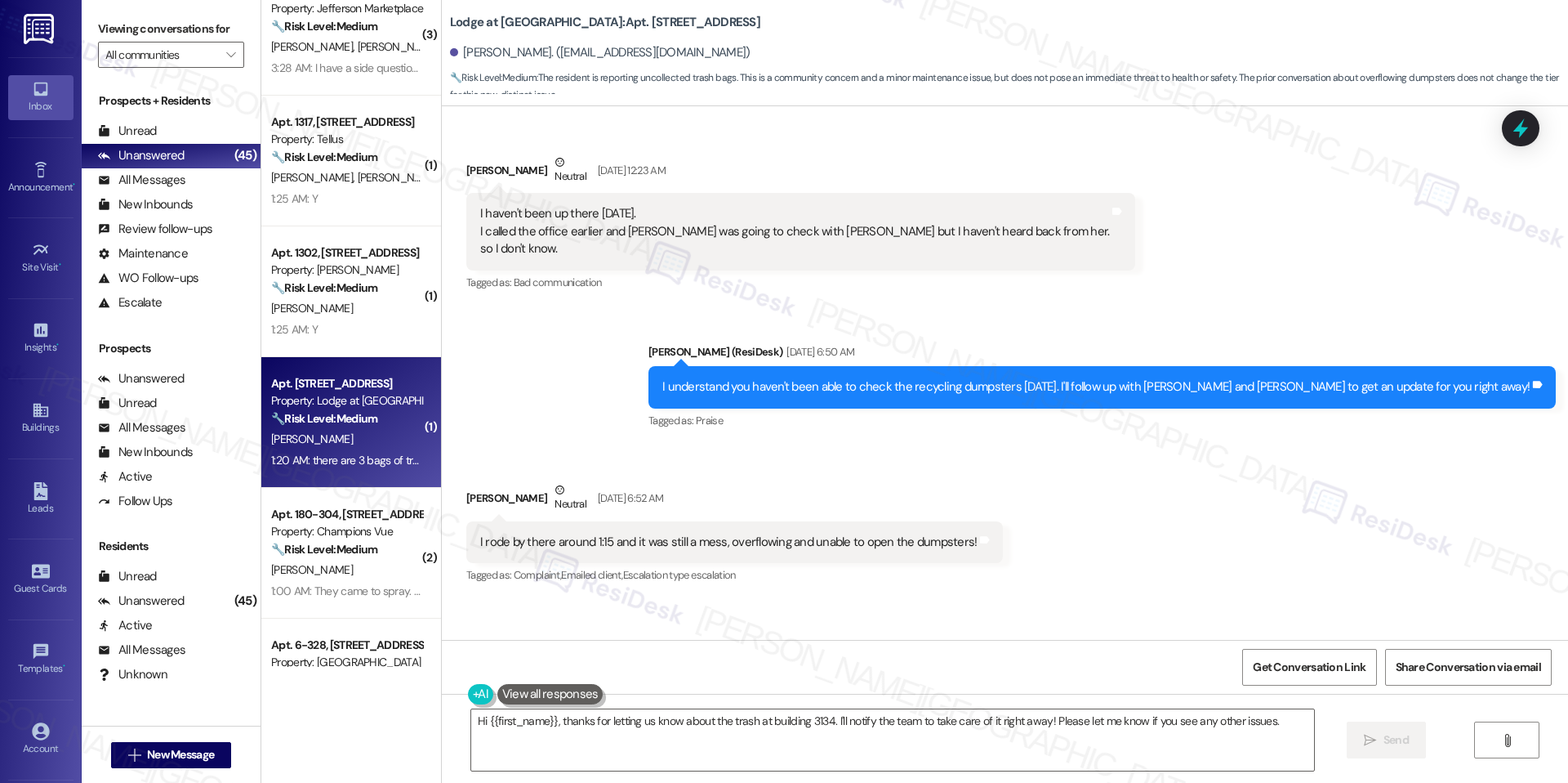
click at [1189, 706] on div "Hi {{first_name}}, thanks for letting us know about the trash at building 3134.…" at bounding box center [1005, 755] width 1127 height 122
click at [1182, 743] on textarea "Hi {{first_name}}, thanks for letting us know about the trash at building 3134.…" at bounding box center [893, 740] width 843 height 61
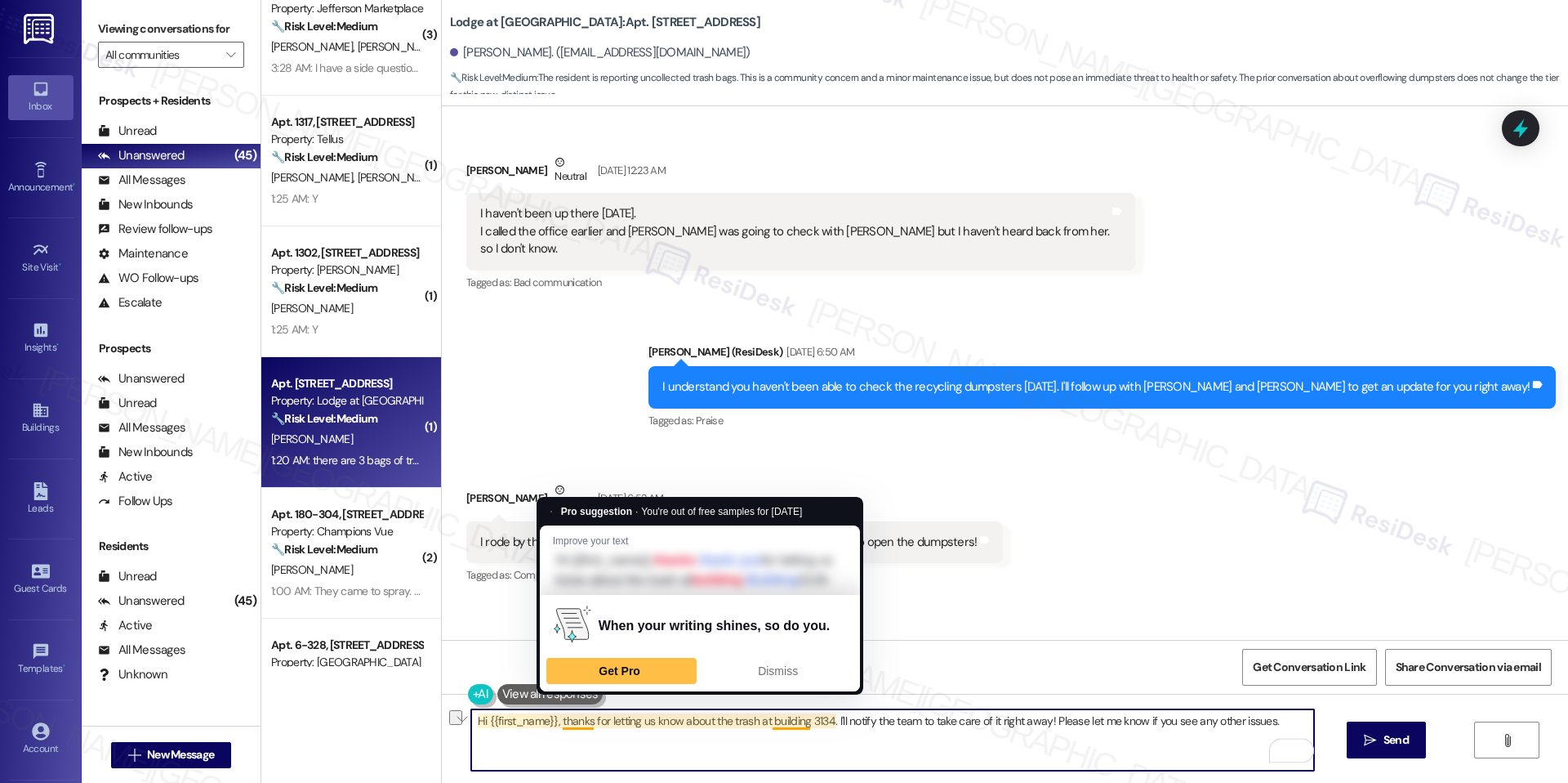
drag, startPoint x: 553, startPoint y: 728, endPoint x: 461, endPoint y: 727, distance: 92.0
click at [461, 727] on div "Hi {{first_name}}, thanks for letting us know about the trash at building 3134.…" at bounding box center [1005, 755] width 1127 height 122
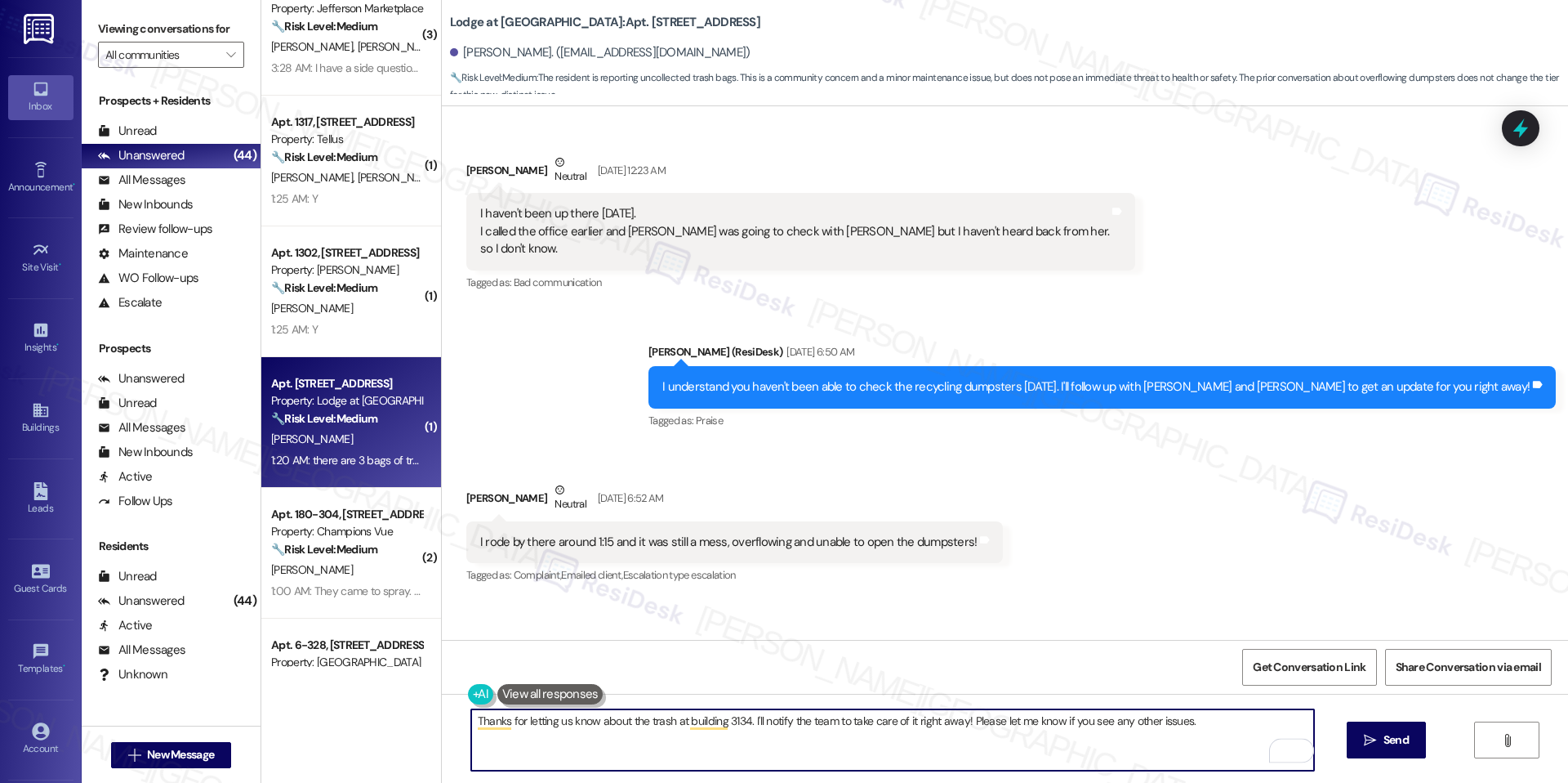
click at [508, 719] on textarea "Thanks for letting us know about the trash at building 3134. I'll notify the te…" at bounding box center [893, 740] width 843 height 61
type textarea "Thanks for letting us know about the trash at building 3134. I'll notify the te…"
click at [1399, 745] on span "Send" at bounding box center [1396, 740] width 26 height 17
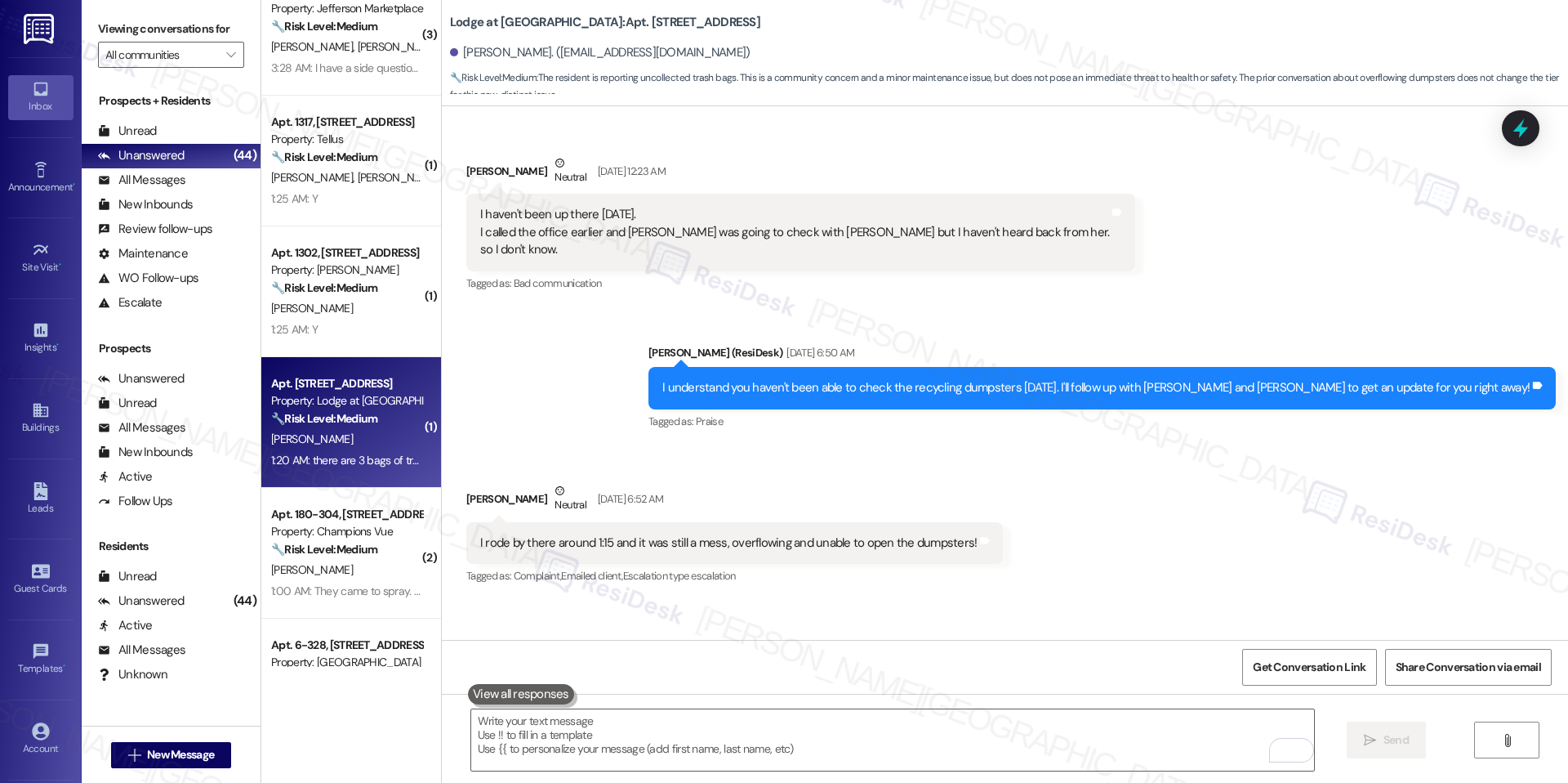
scroll to position [21076, 0]
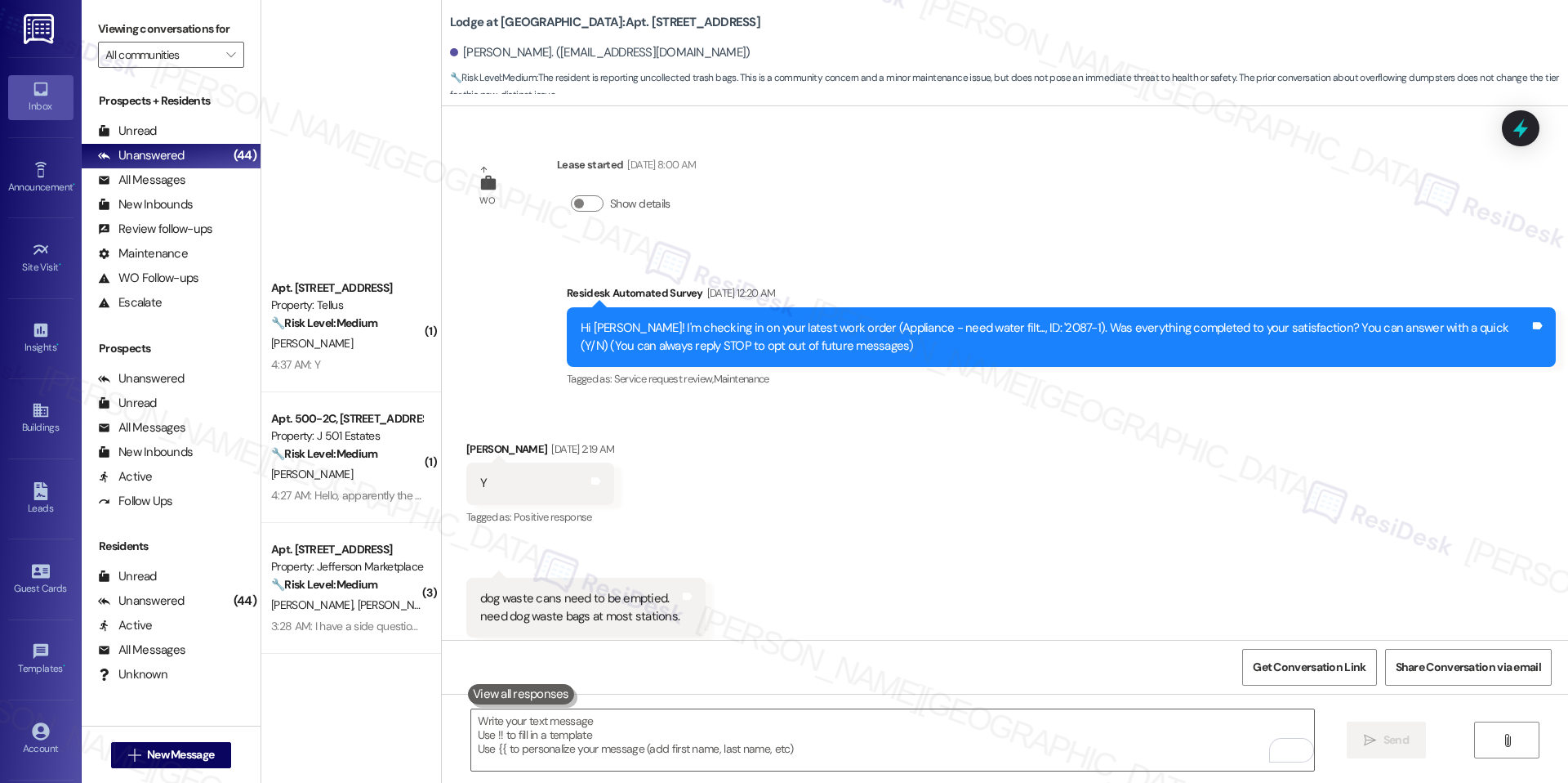
scroll to position [21076, 0]
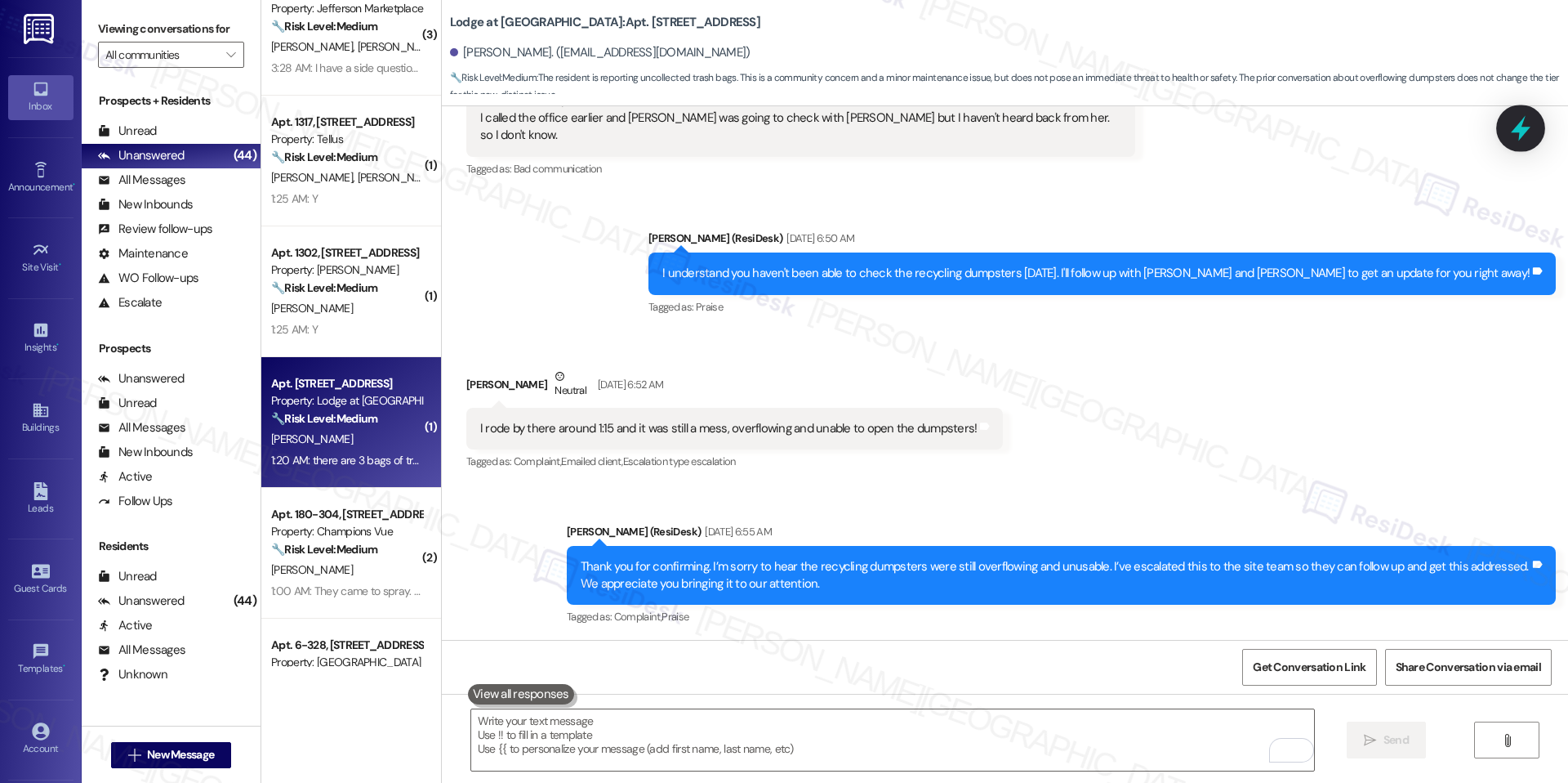
click at [1520, 131] on icon at bounding box center [1521, 129] width 20 height 26
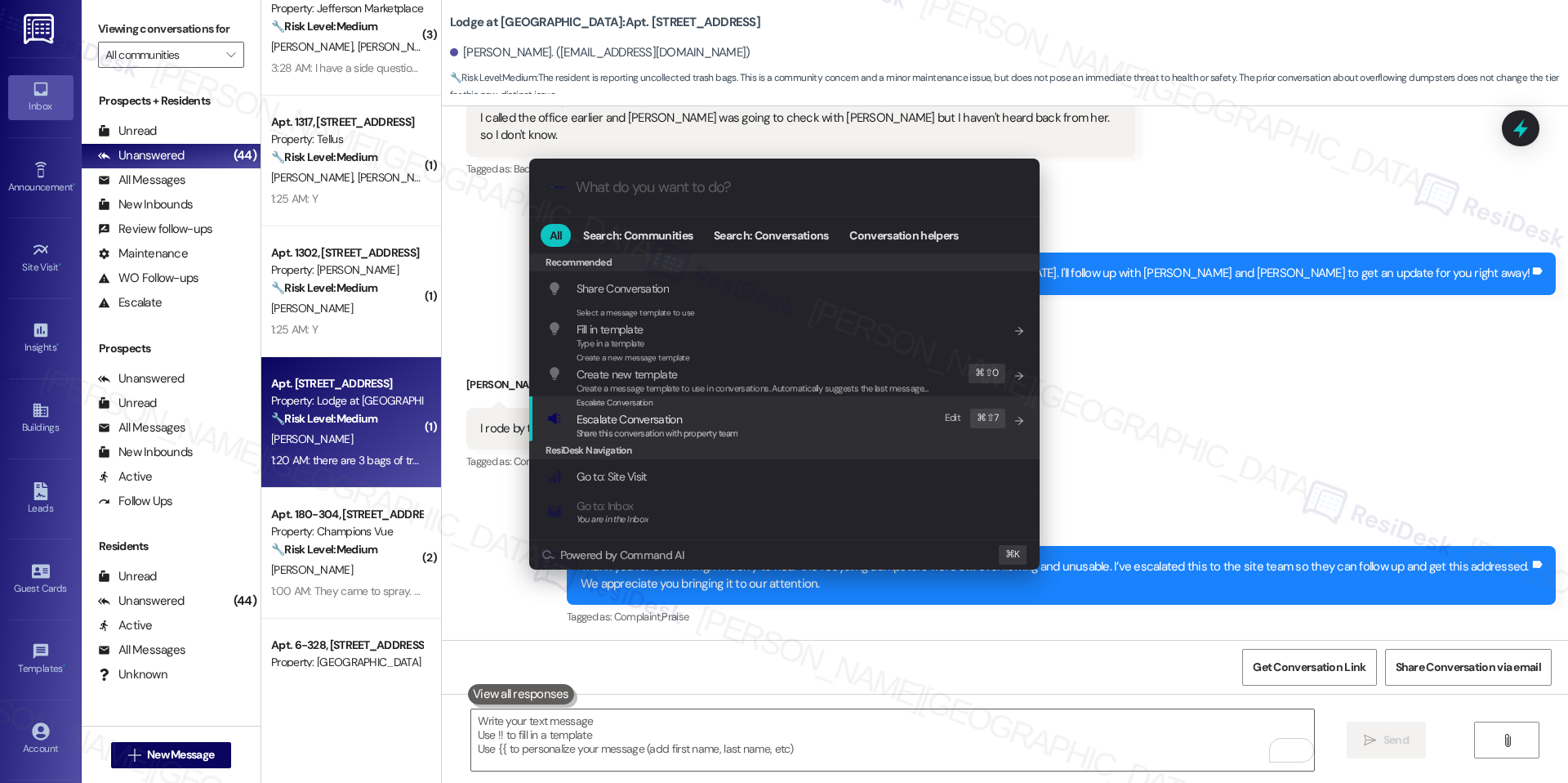
click at [734, 440] on div "Share this conversation with property team" at bounding box center [658, 434] width 161 height 15
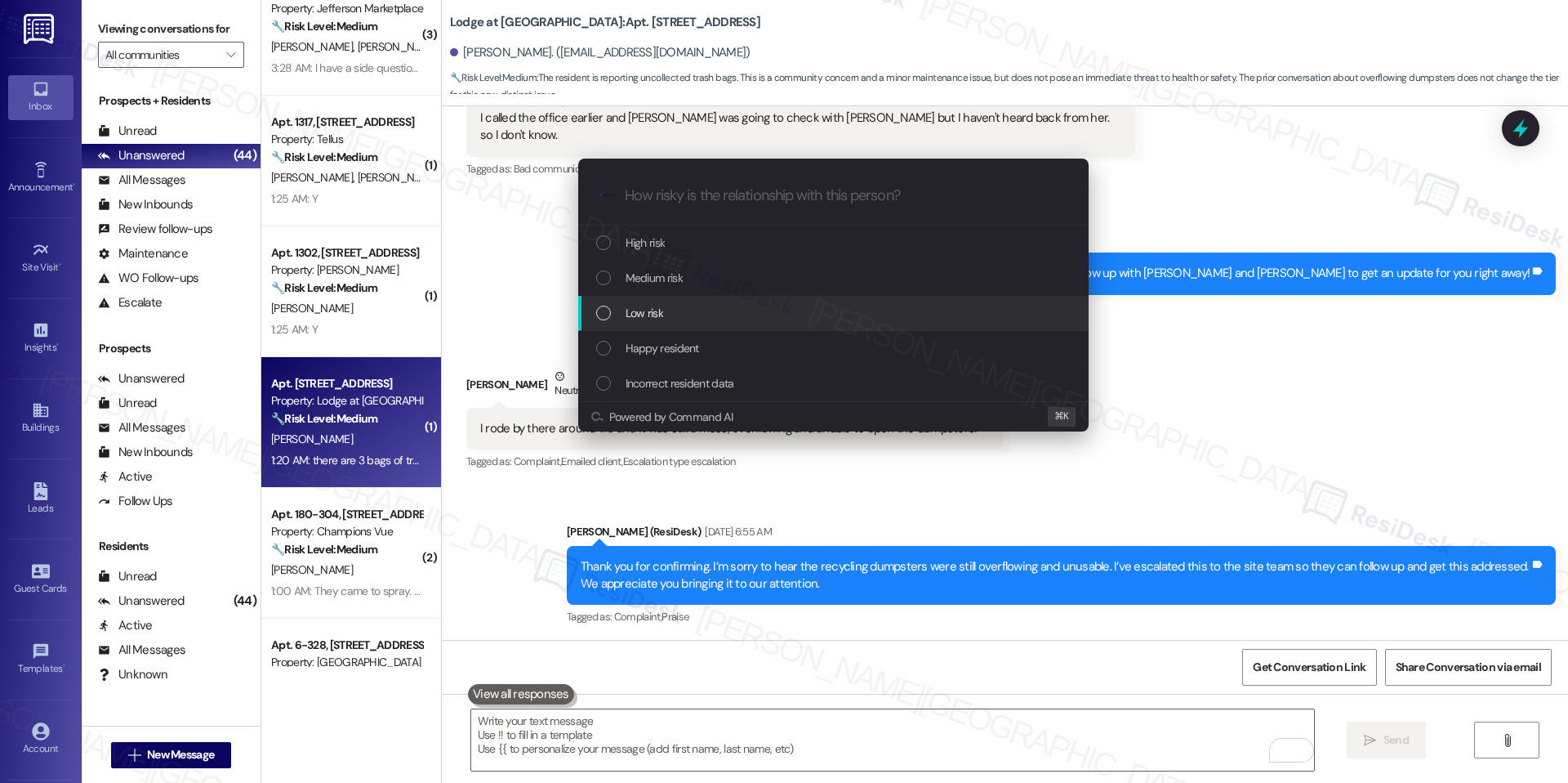
click at [717, 306] on div "Low risk" at bounding box center [835, 313] width 478 height 18
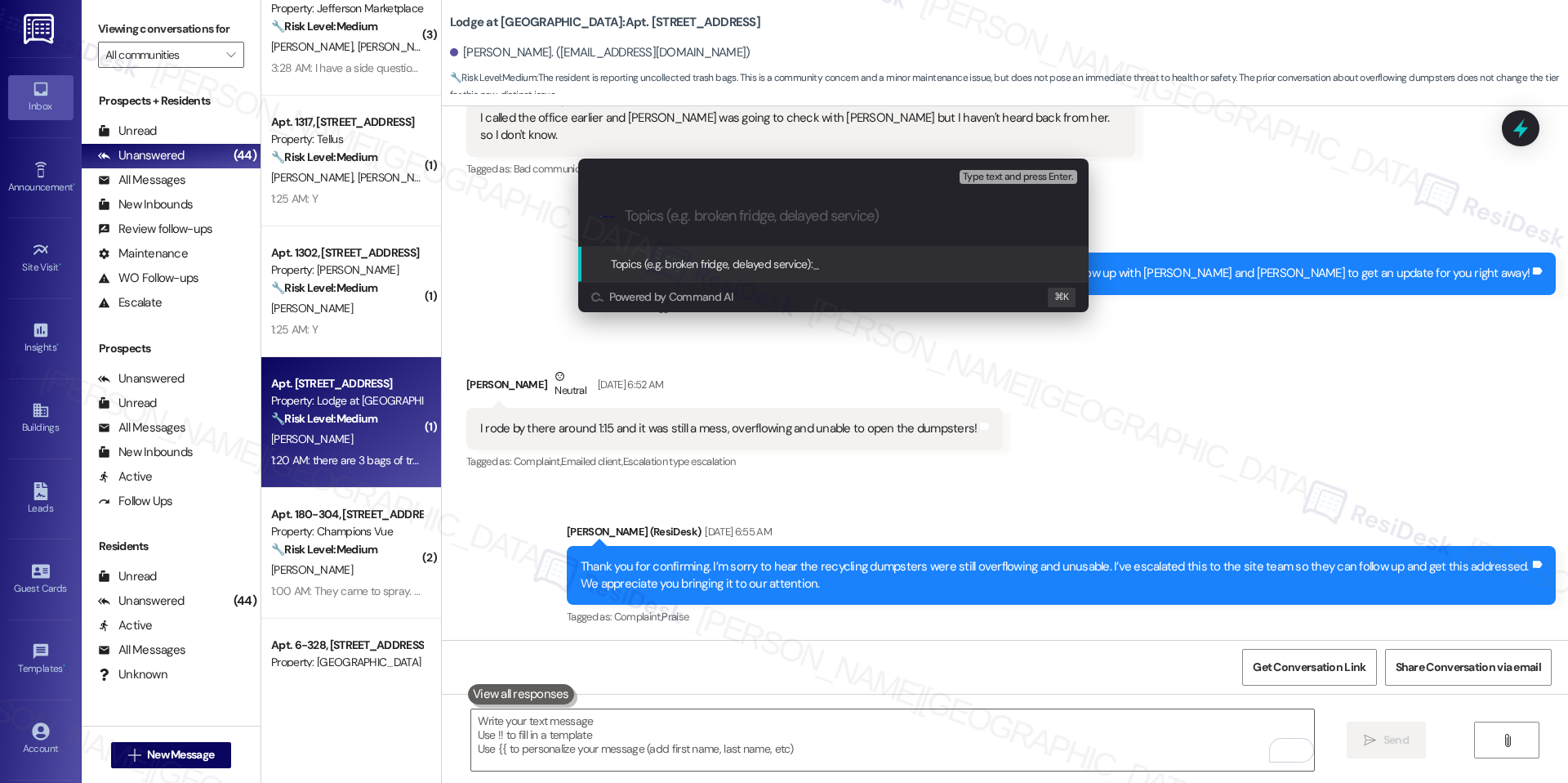
paste input "Missed Trash Pickup – Building 3134 (3 Bags Left, Non–Parking Lot Side)"
type input "Missed Trash Pickup – Building 3134 (3 Bags Left, Non–Parking Lot Side)"
click at [838, 264] on span "Missed Trash Pickup – Building 3134 (3 Bags Left, Non–Parking Lot Side)" at bounding box center [982, 263] width 339 height 15
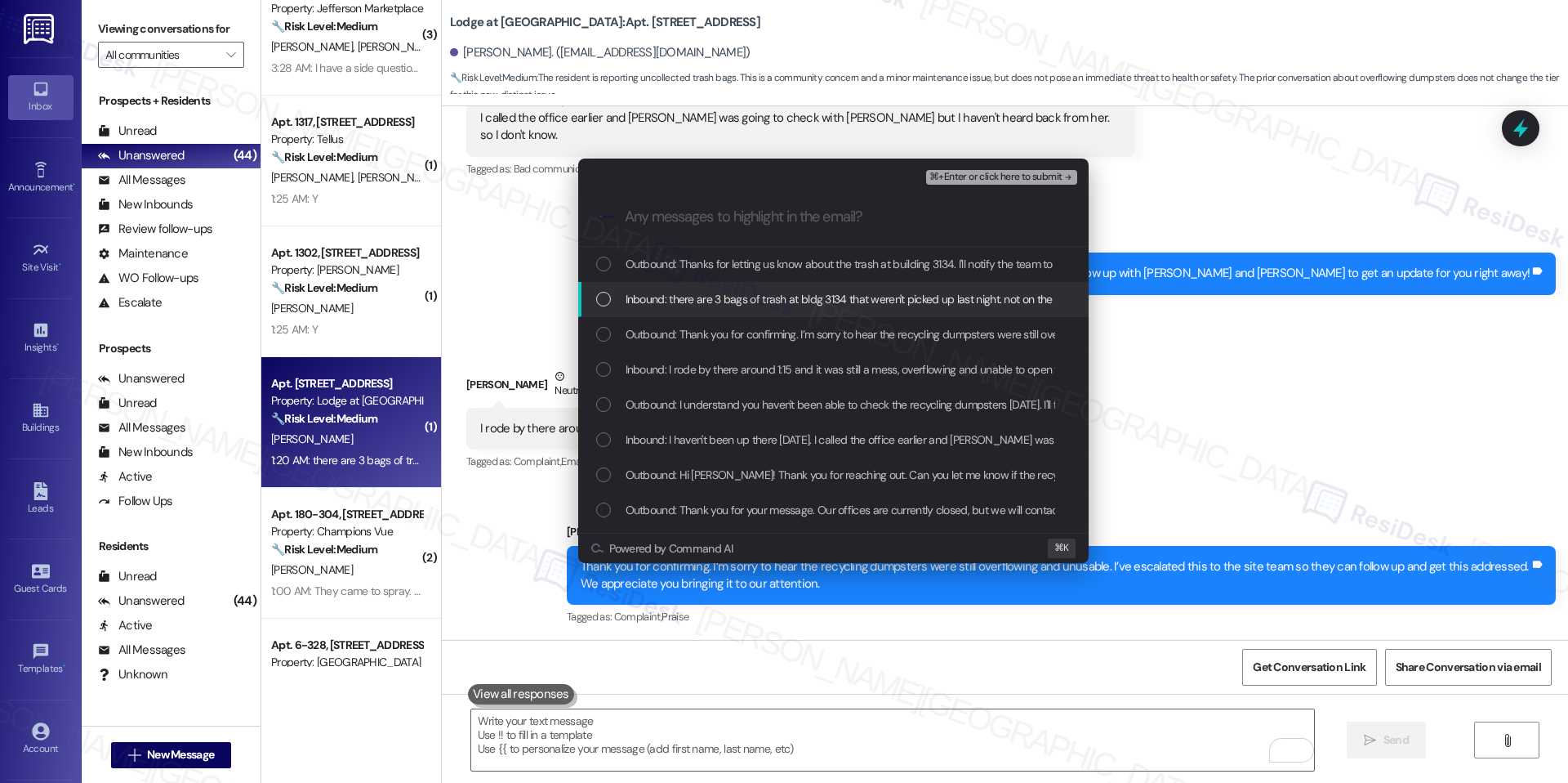
click at [775, 307] on span "Inbound: there are 3 bags of trash at bldg 3134 that weren't picked up last nig…" at bounding box center [878, 299] width 503 height 18
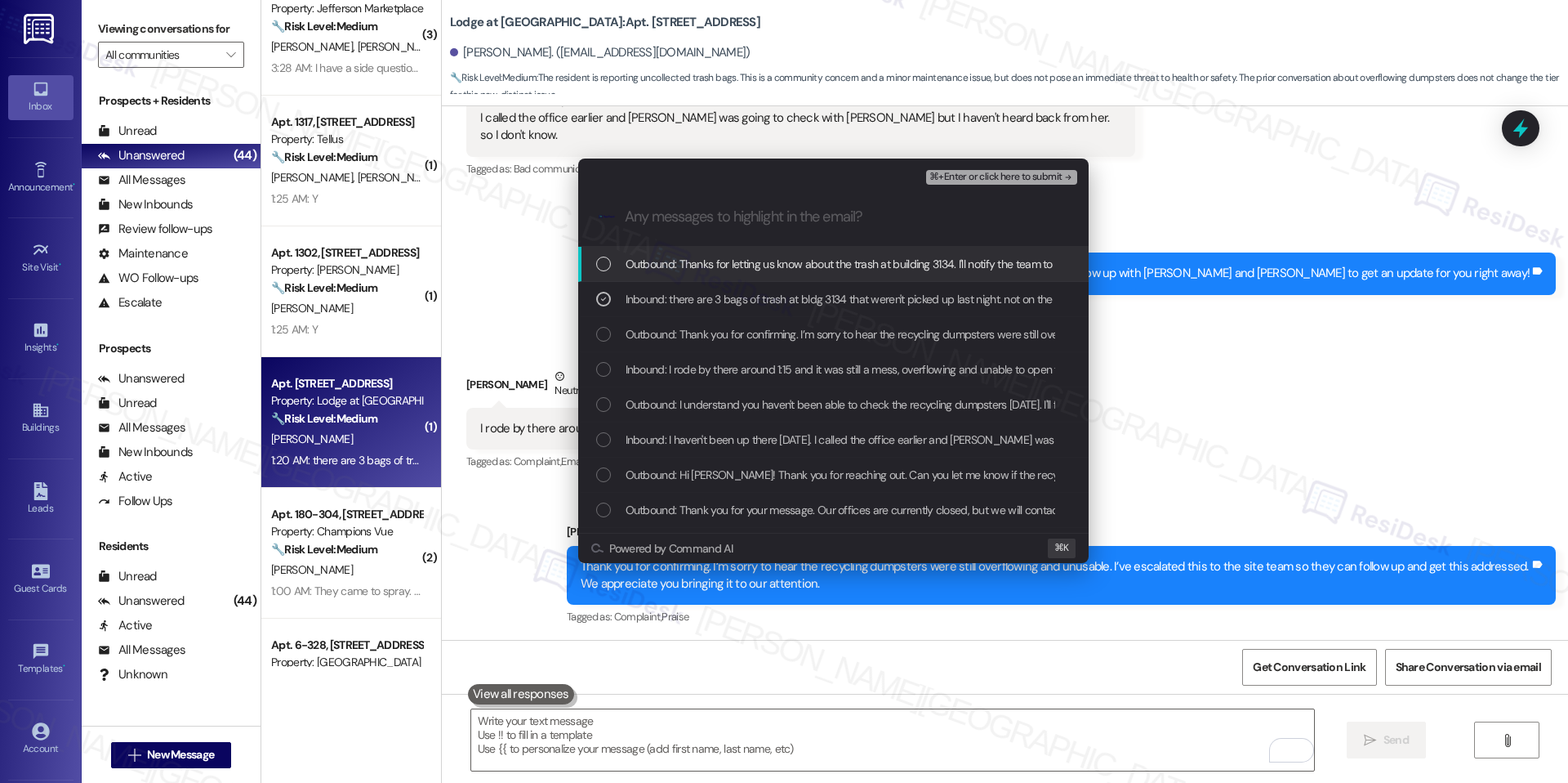
click at [978, 172] on span "⌘+Enter or click here to submit" at bounding box center [995, 177] width 132 height 12
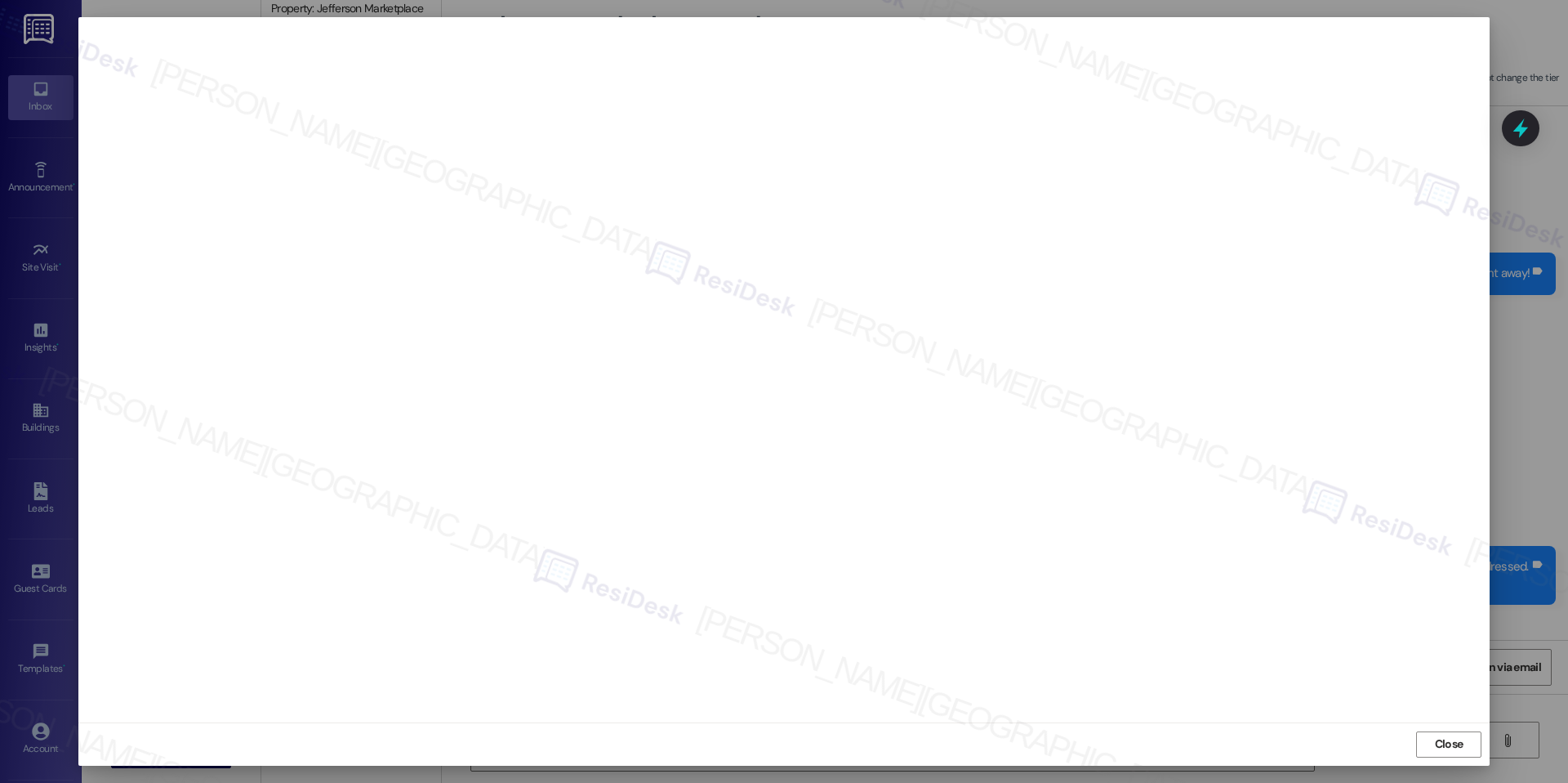
click at [1442, 756] on div "Close" at bounding box center [784, 744] width 1411 height 43
click at [1442, 754] on span "Close" at bounding box center [1449, 745] width 35 height 25
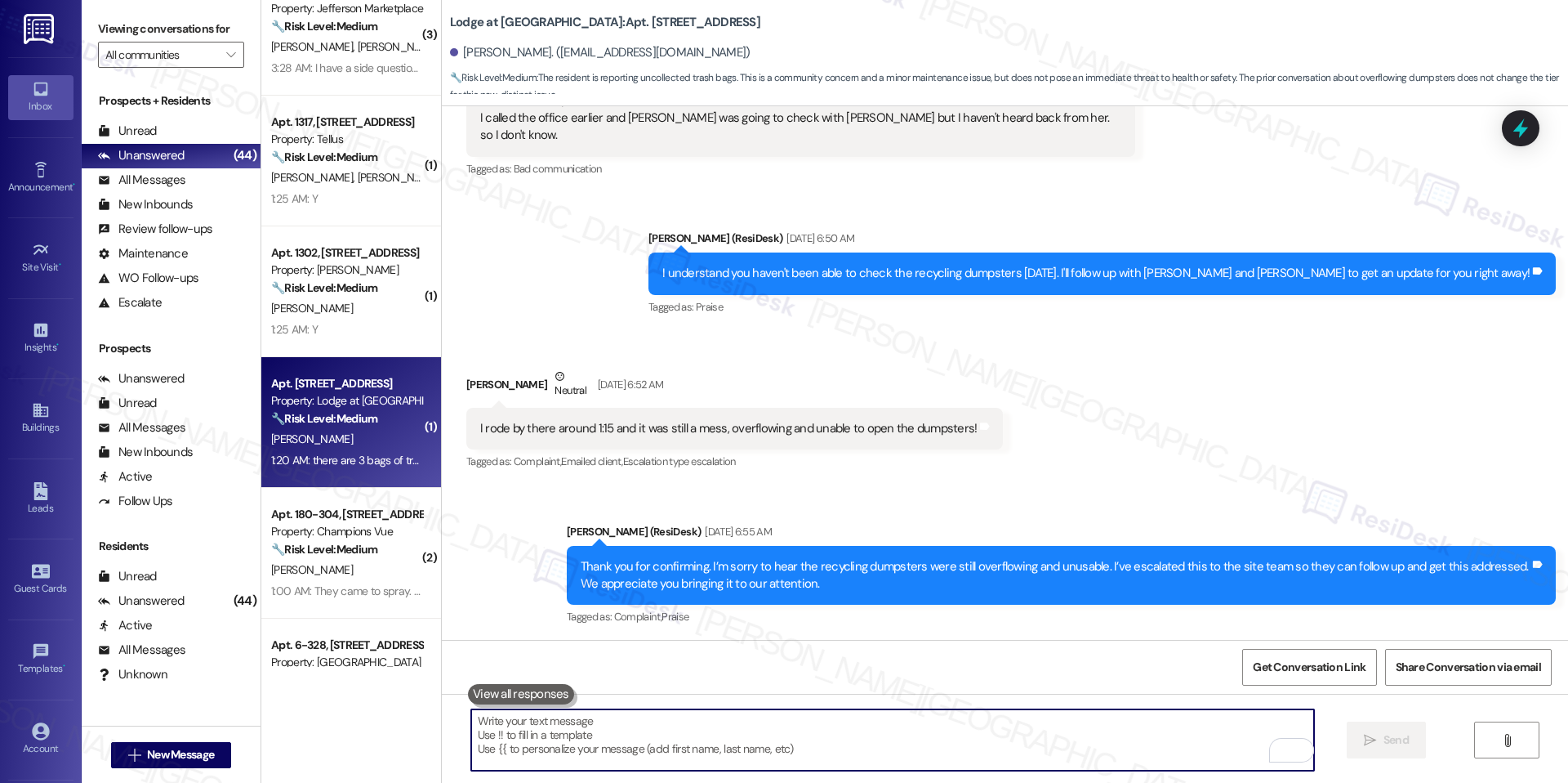
click at [1182, 724] on textarea "To enrich screen reader interactions, please activate Accessibility in Grammarl…" at bounding box center [893, 740] width 843 height 61
click at [1527, 121] on icon at bounding box center [1520, 128] width 27 height 27
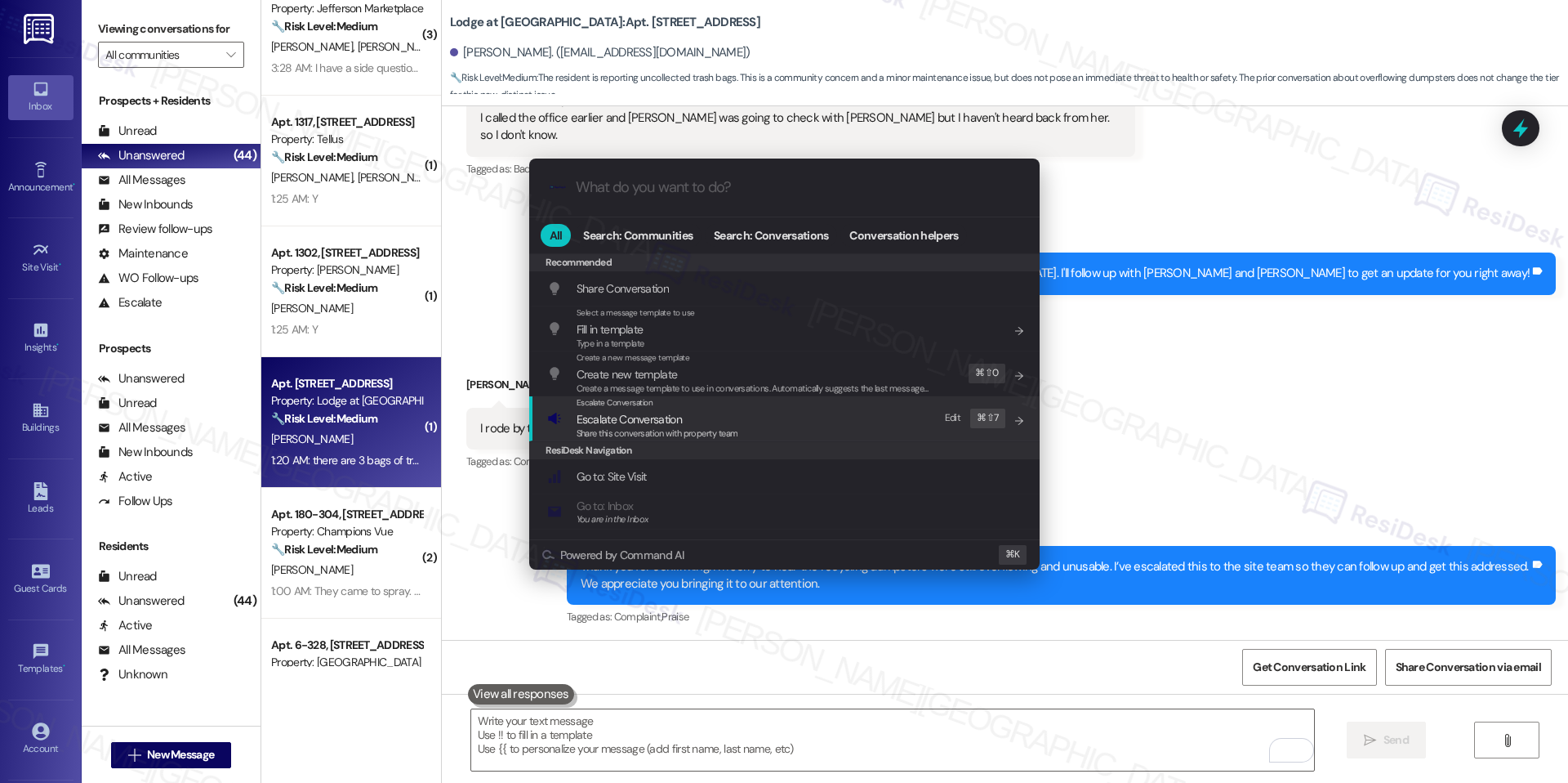
click at [831, 403] on div "Escalate Conversation Escalate Conversation Share this conversation with proper…" at bounding box center [785, 419] width 478 height 44
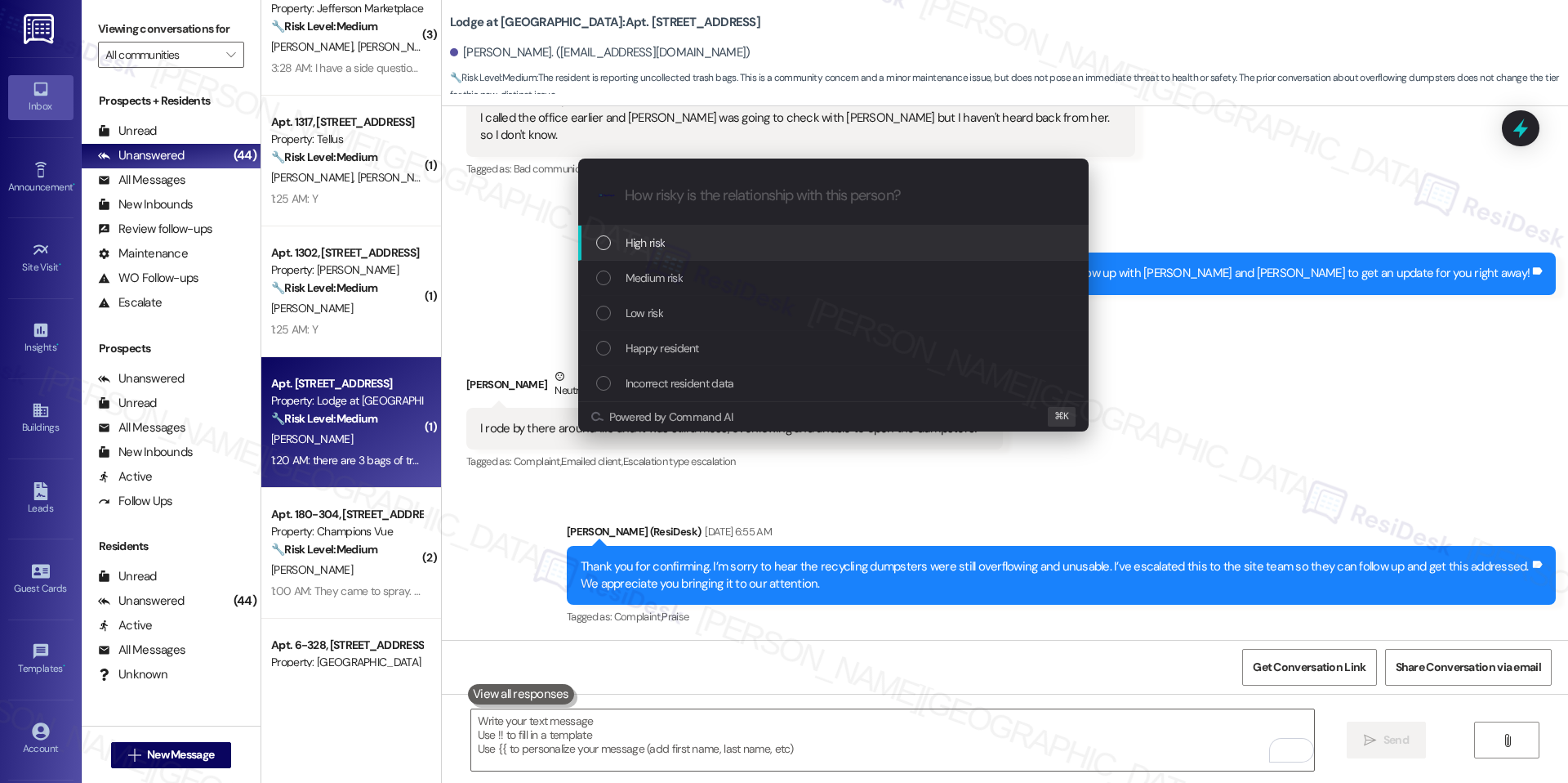
click at [843, 257] on div "High risk" at bounding box center [833, 243] width 511 height 35
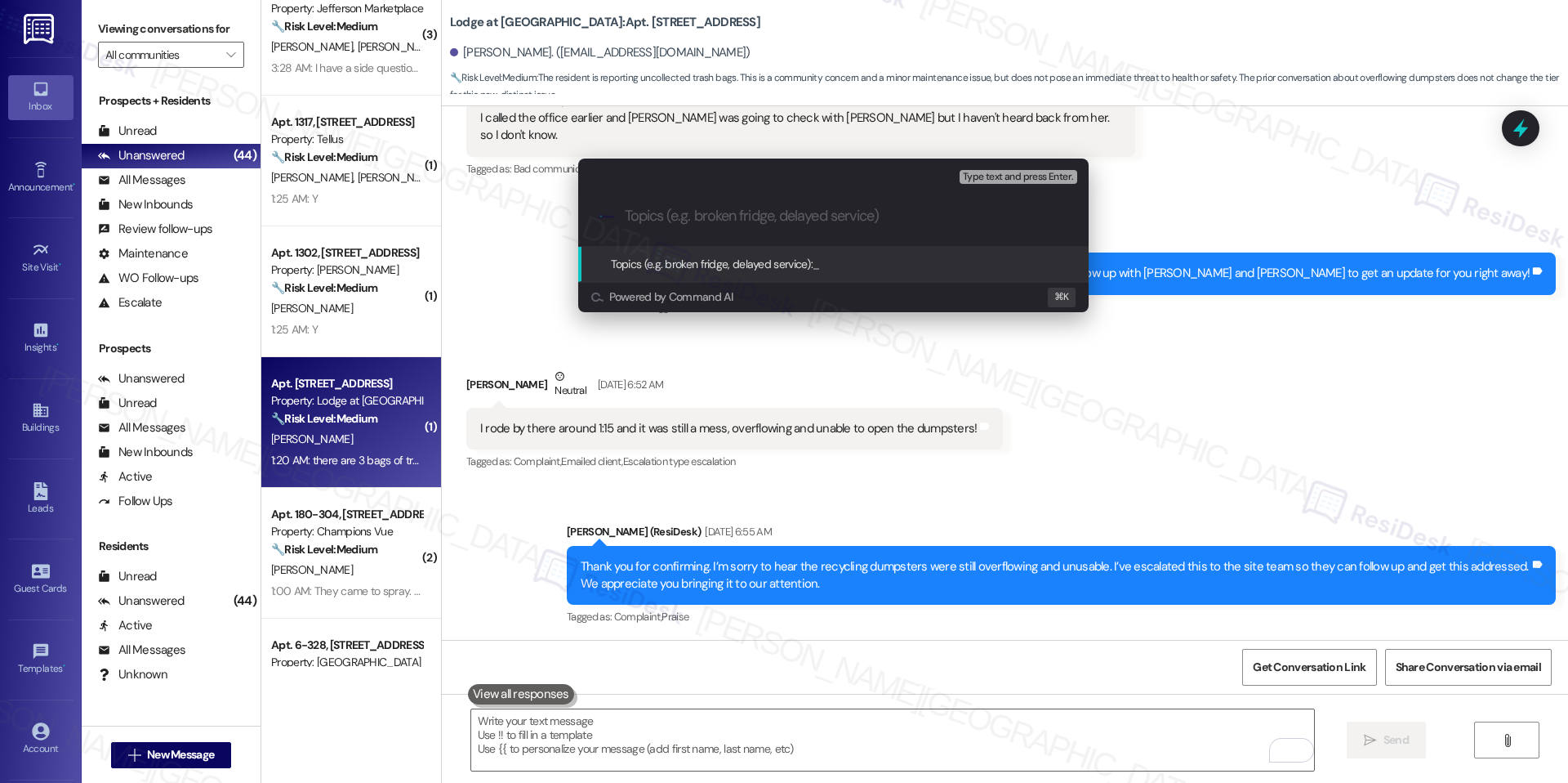
click at [1302, 260] on div "Escalate Conversation High risk Topics (e.g. broken fridge, delayed service) An…" at bounding box center [784, 391] width 1568 height 783
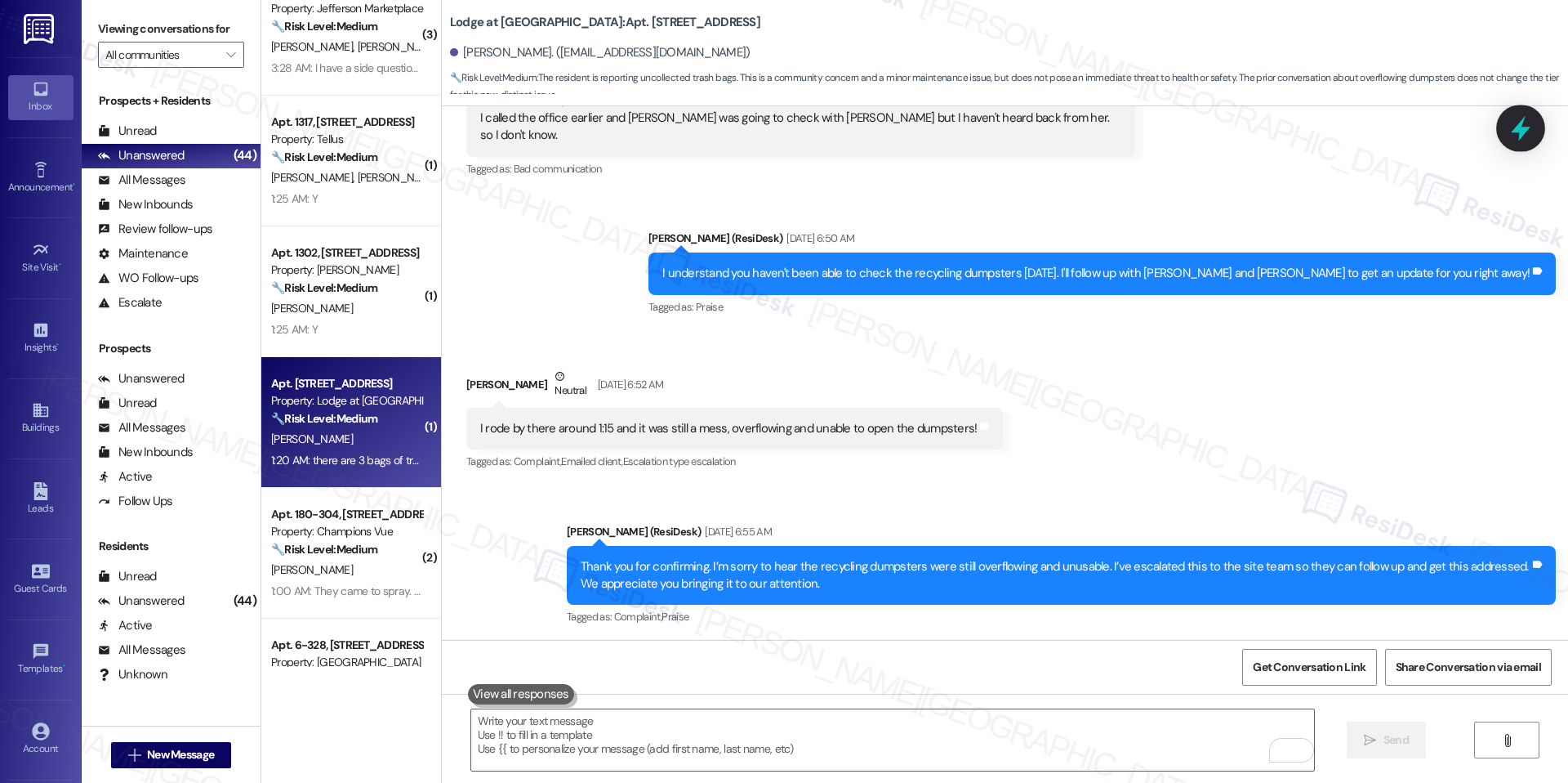
click at [1537, 129] on div at bounding box center [1520, 128] width 49 height 47
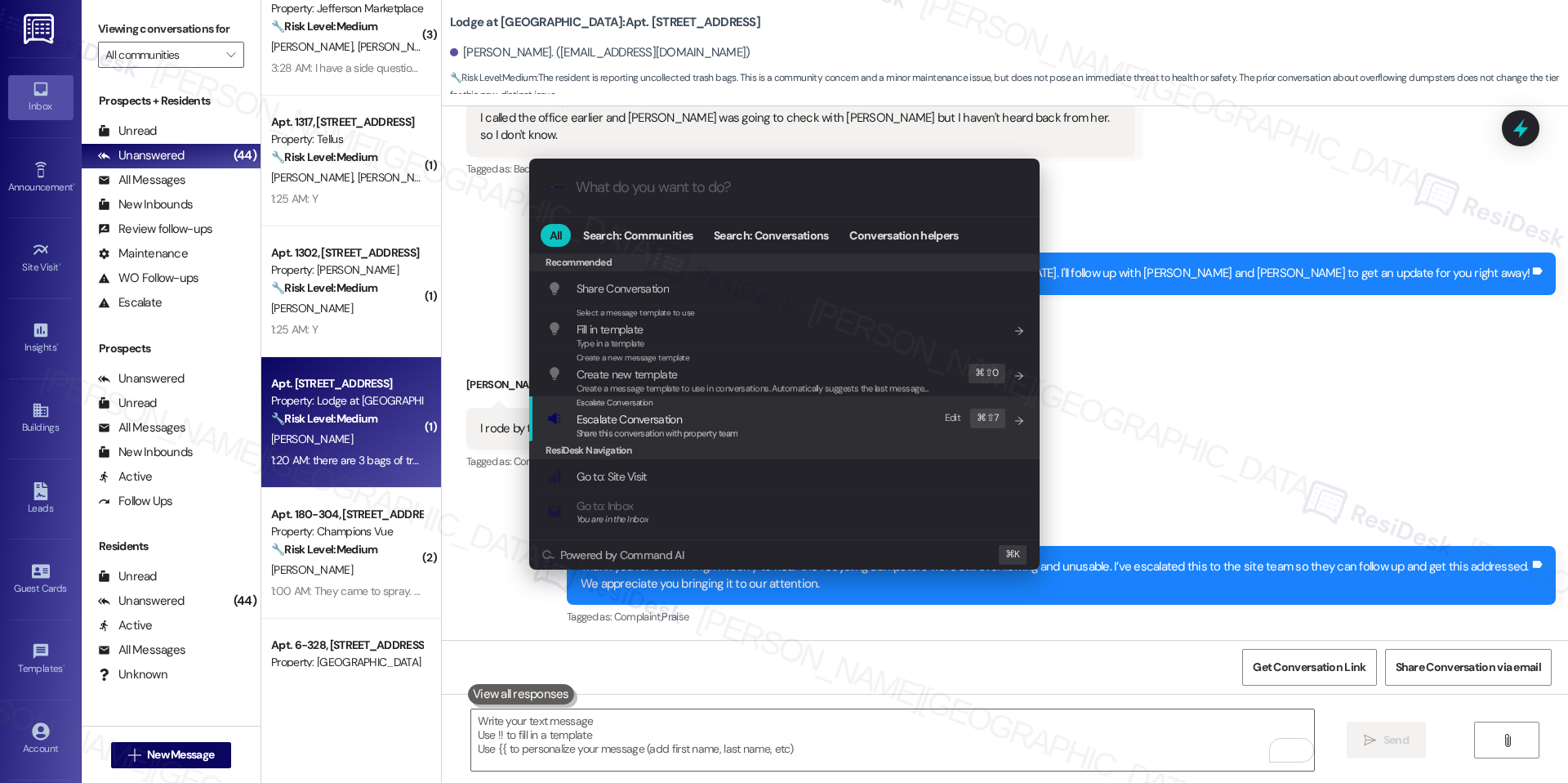
click at [737, 420] on span "Escalate Conversation" at bounding box center [658, 419] width 161 height 18
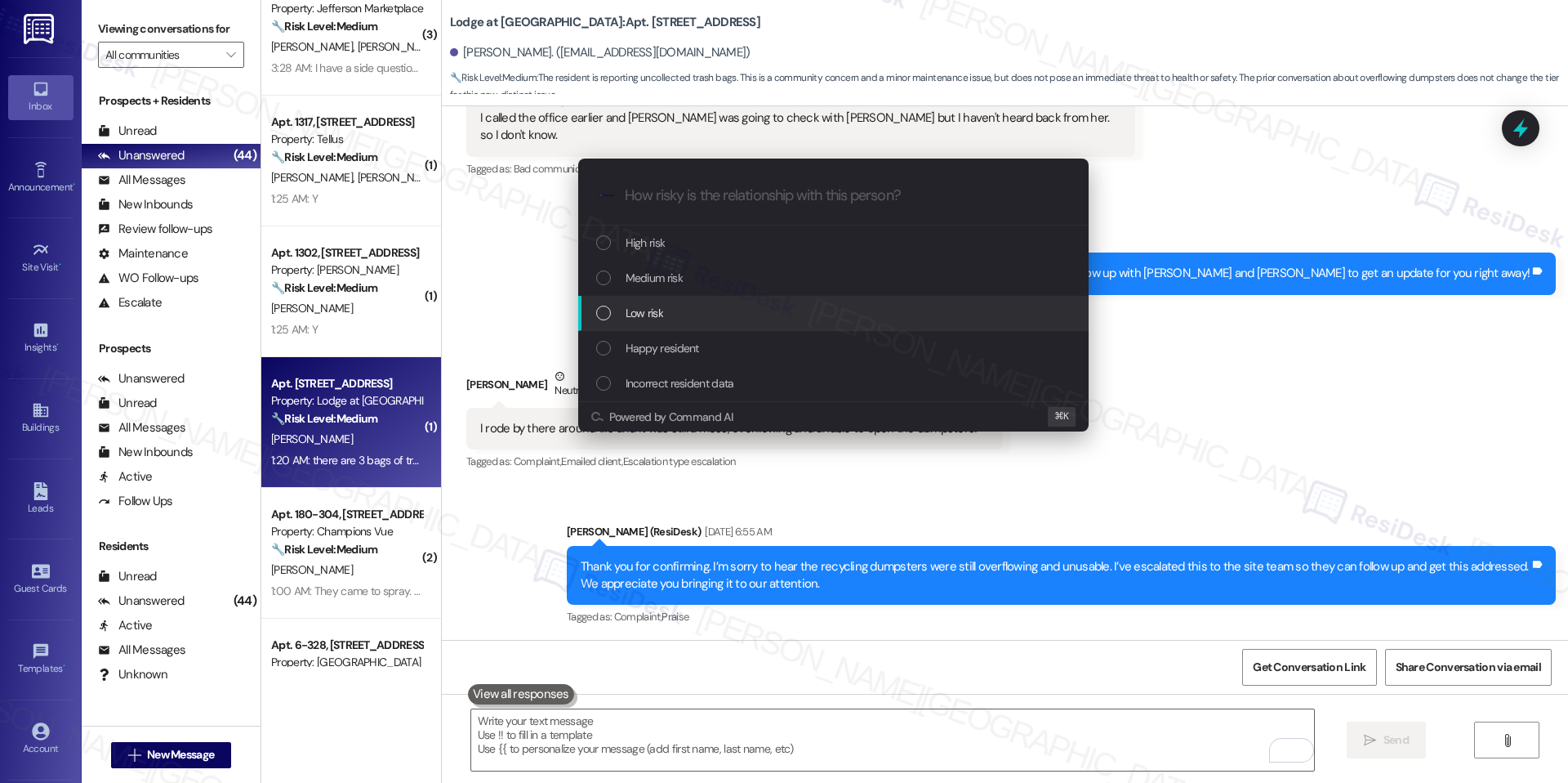
click at [809, 327] on div "Low risk" at bounding box center [833, 314] width 511 height 35
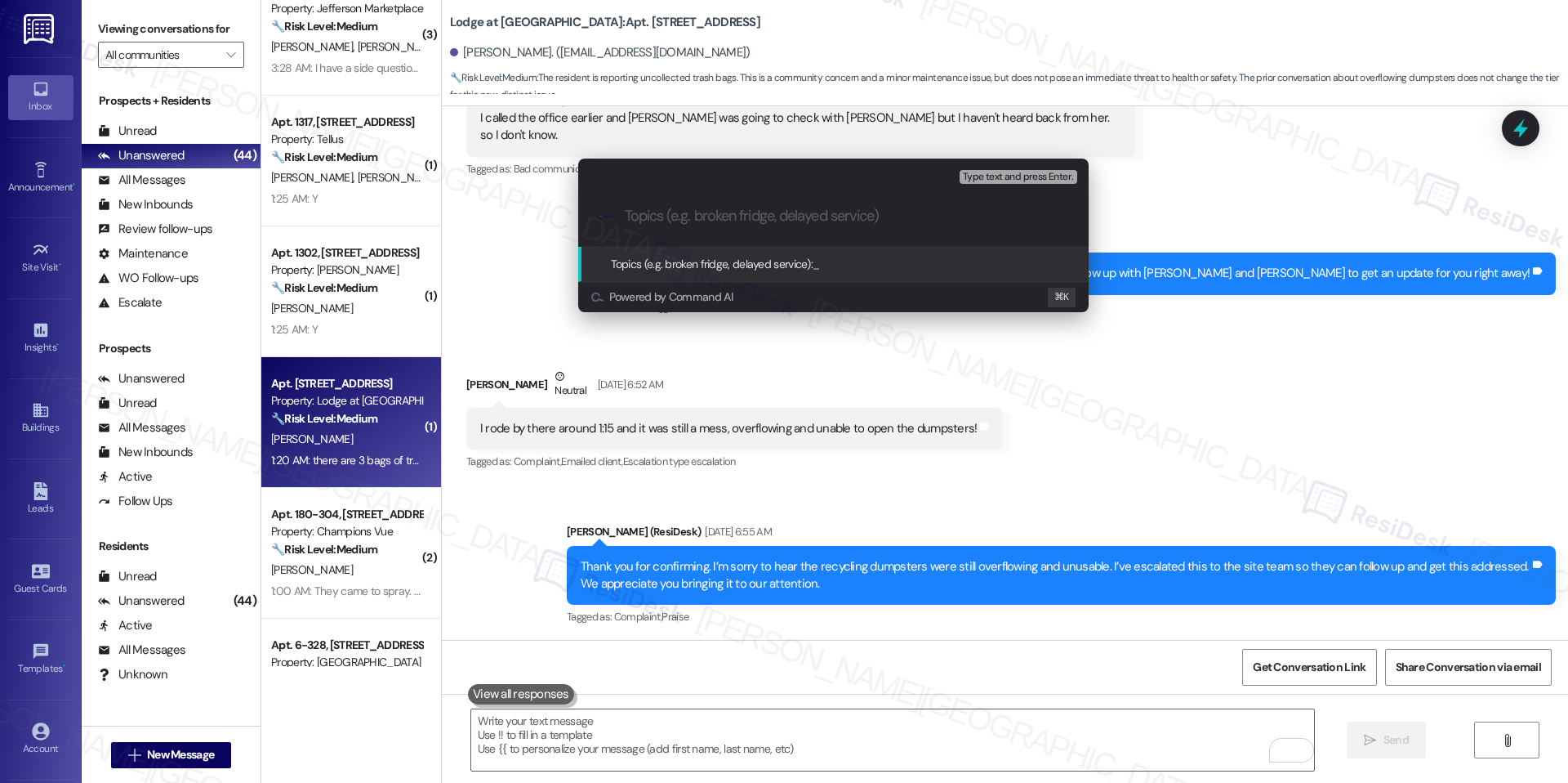
paste input "Missed Trash Pickup – Building 3134 (3 Bags Left, Non–Parking Lot Side)"
type input "Missed Trash Pickup – Building 3134 (3 Bags Left, Non–Parking Lot Side)"
click at [940, 268] on span "Missed Trash Pickup – Building 3134 (3 Bags Left, Non–Parking Lot Side)" at bounding box center [982, 263] width 339 height 15
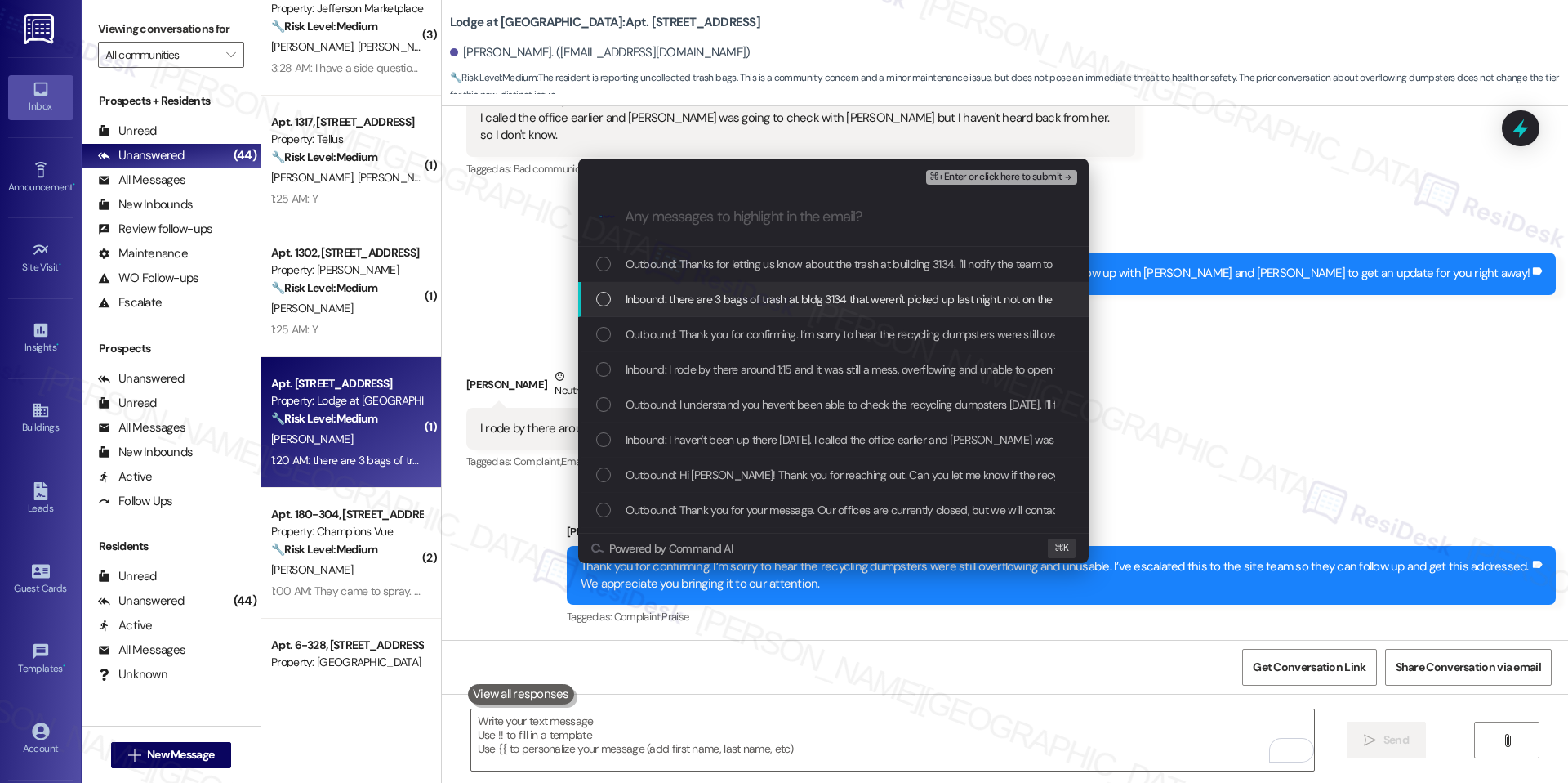
click at [769, 311] on div "Inbound: there are 3 bags of trash at bldg 3134 that weren't picked up last nig…" at bounding box center [833, 300] width 511 height 35
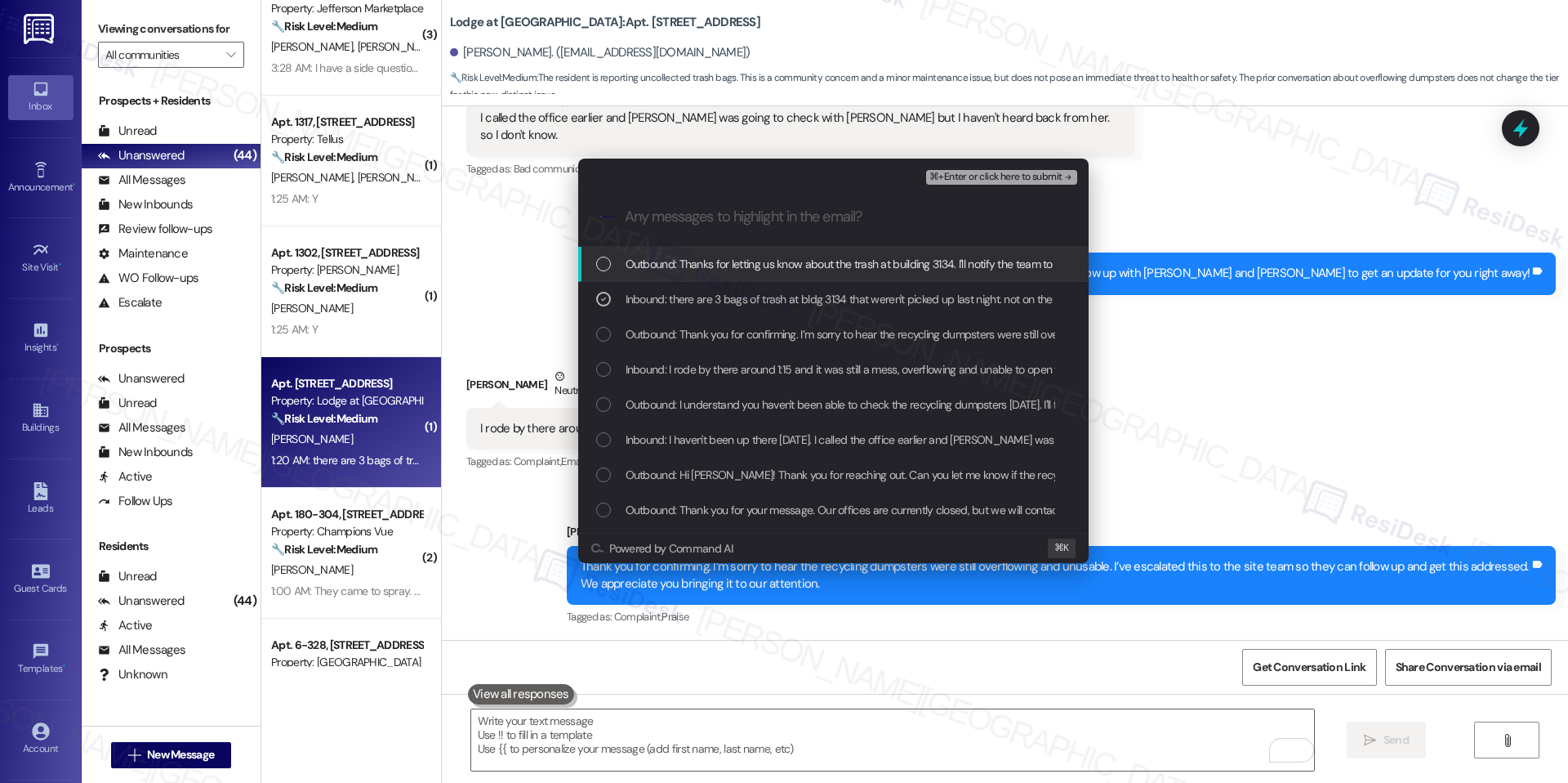
click at [1002, 180] on span "⌘+Enter or click here to submit" at bounding box center [995, 177] width 132 height 12
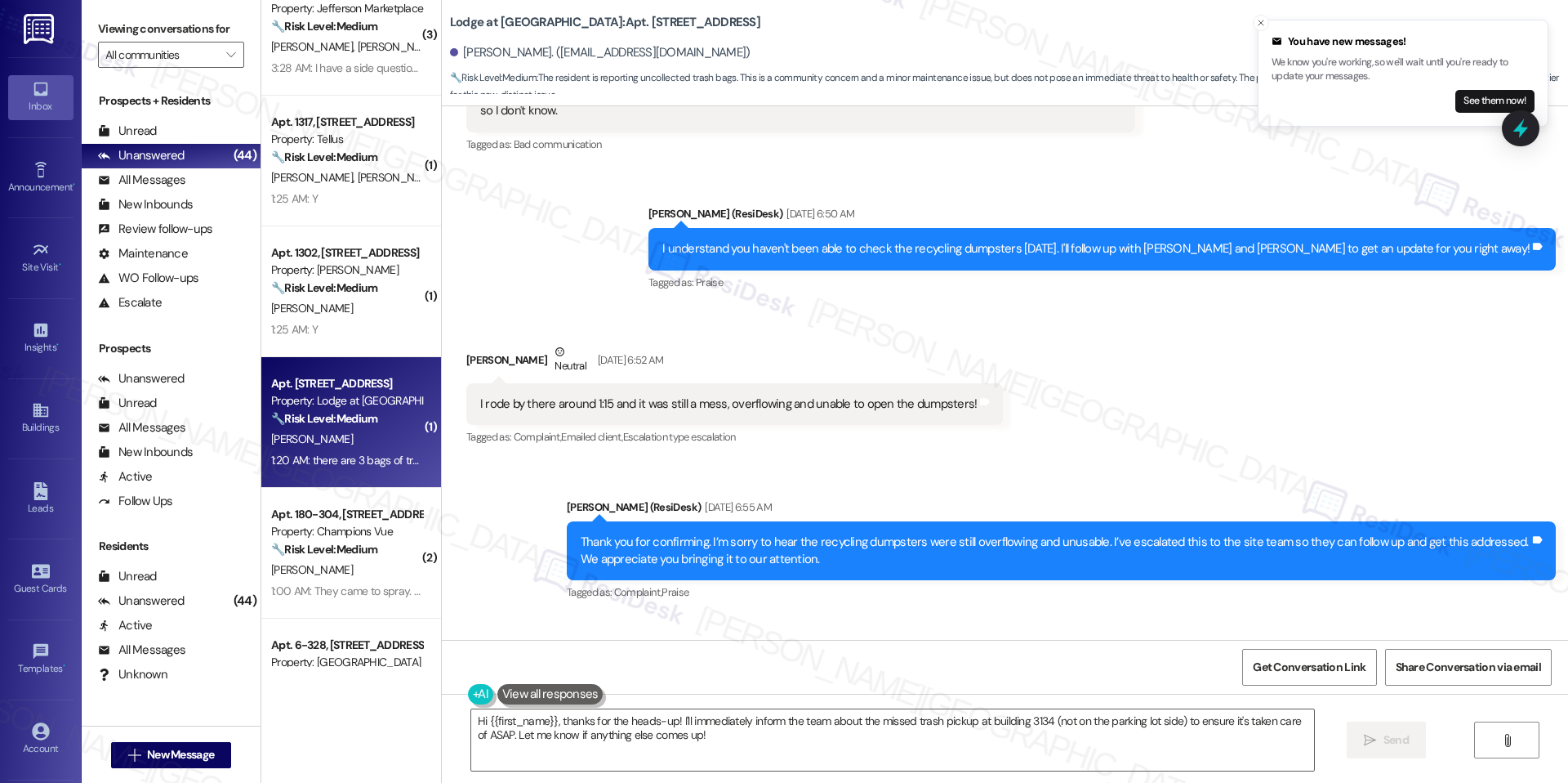
scroll to position [21232, 0]
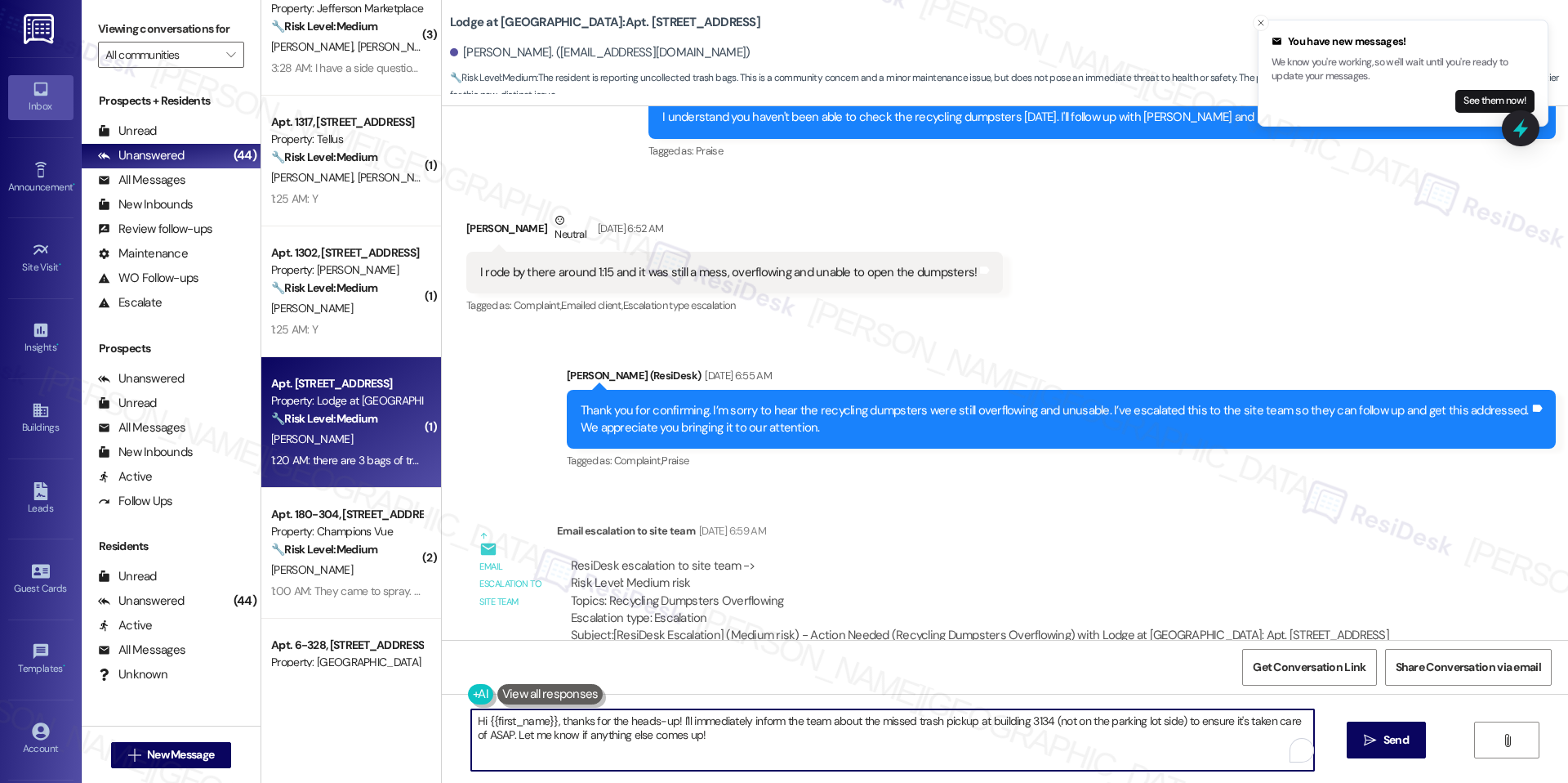
click at [692, 718] on textarea "Hi {{first_name}}, thanks for the heads-up! I'll immediately inform the team ab…" at bounding box center [893, 740] width 843 height 61
click at [721, 749] on textarea "Hi {{first_name}}, thanks for the heads-up! I'll immediately inform the team ab…" at bounding box center [893, 740] width 843 height 61
drag, startPoint x: 551, startPoint y: 719, endPoint x: 463, endPoint y: 724, distance: 88.1
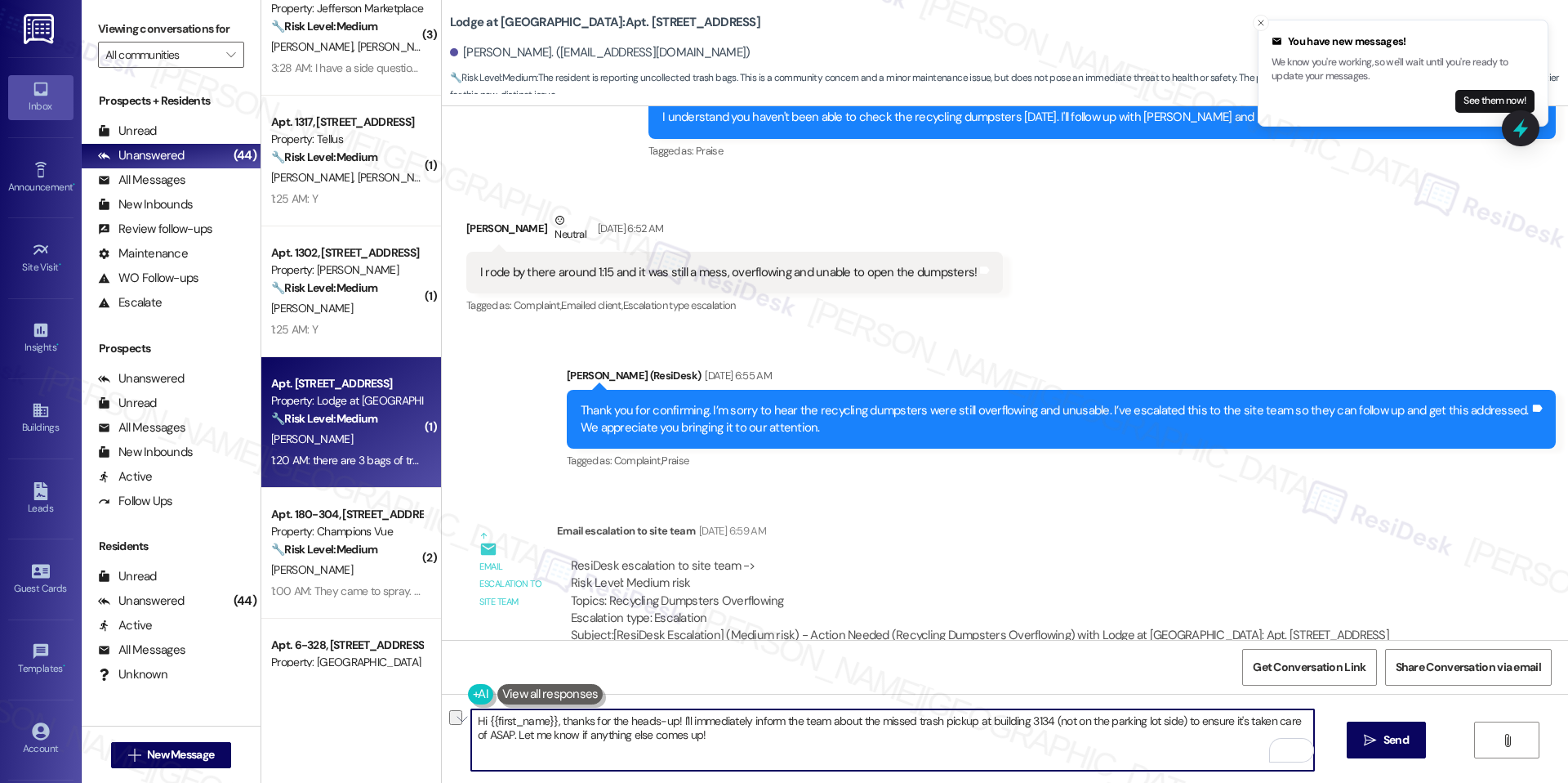
click at [463, 724] on div "Hi {{first_name}}, thanks for the heads-up! I'll immediately inform the team ab…" at bounding box center [1005, 755] width 1127 height 122
click at [581, 725] on textarea "Thanks for the heads-up! I'll immediately inform the team about the missed tras…" at bounding box center [893, 740] width 843 height 61
click at [657, 741] on textarea "Thanks for the heads-up Nancy! I'll immediately inform the team about the misse…" at bounding box center [893, 740] width 843 height 61
click at [685, 741] on textarea "Thanks for the heads-up, Nancy! I'll immediately inform the team about the miss…" at bounding box center [893, 740] width 843 height 61
drag, startPoint x: 619, startPoint y: 724, endPoint x: 660, endPoint y: 741, distance: 44.4
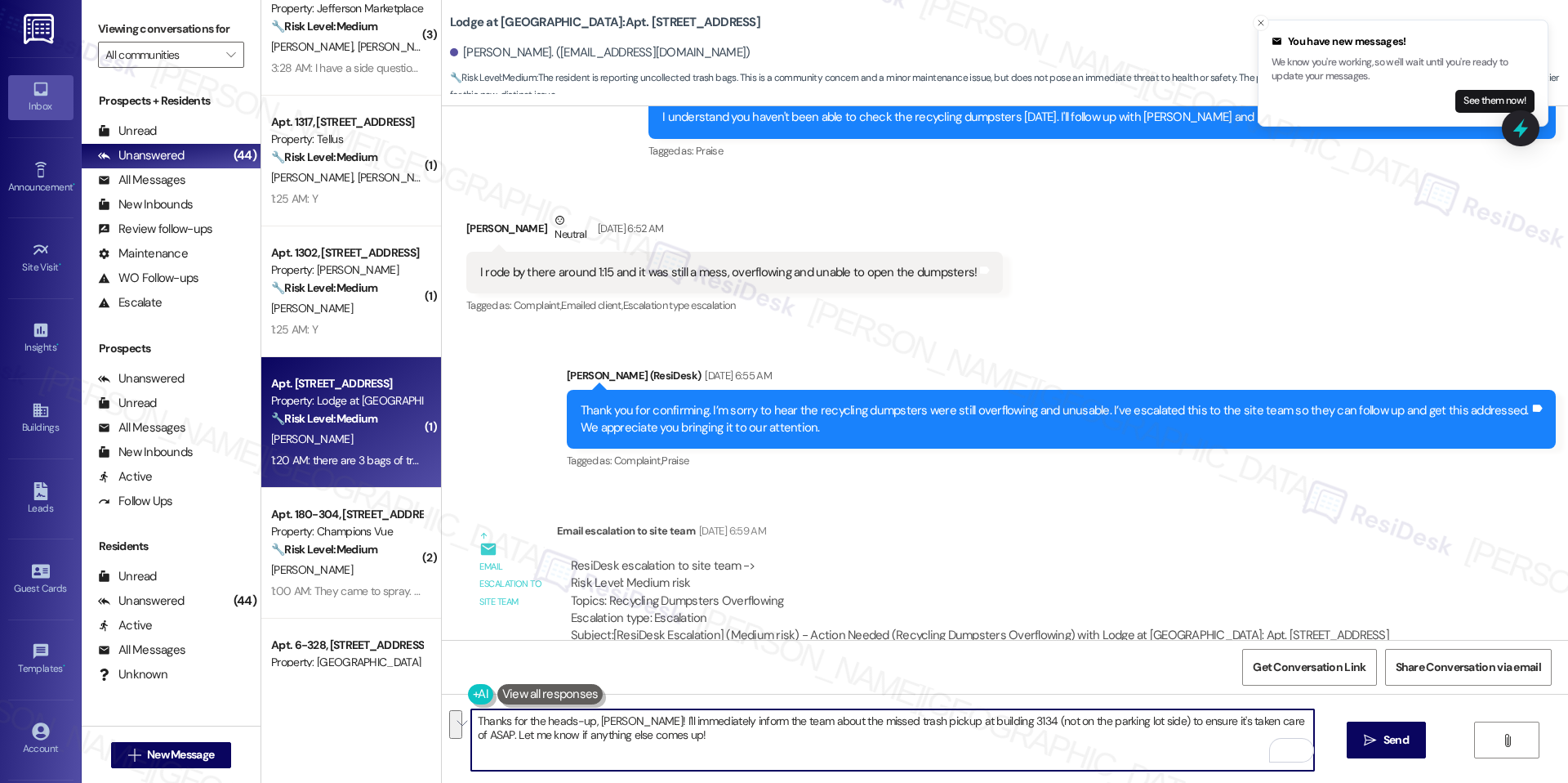
click at [660, 741] on textarea "Thanks for the heads-up, Nancy! I'll immediately inform the team about the miss…" at bounding box center [893, 740] width 843 height 61
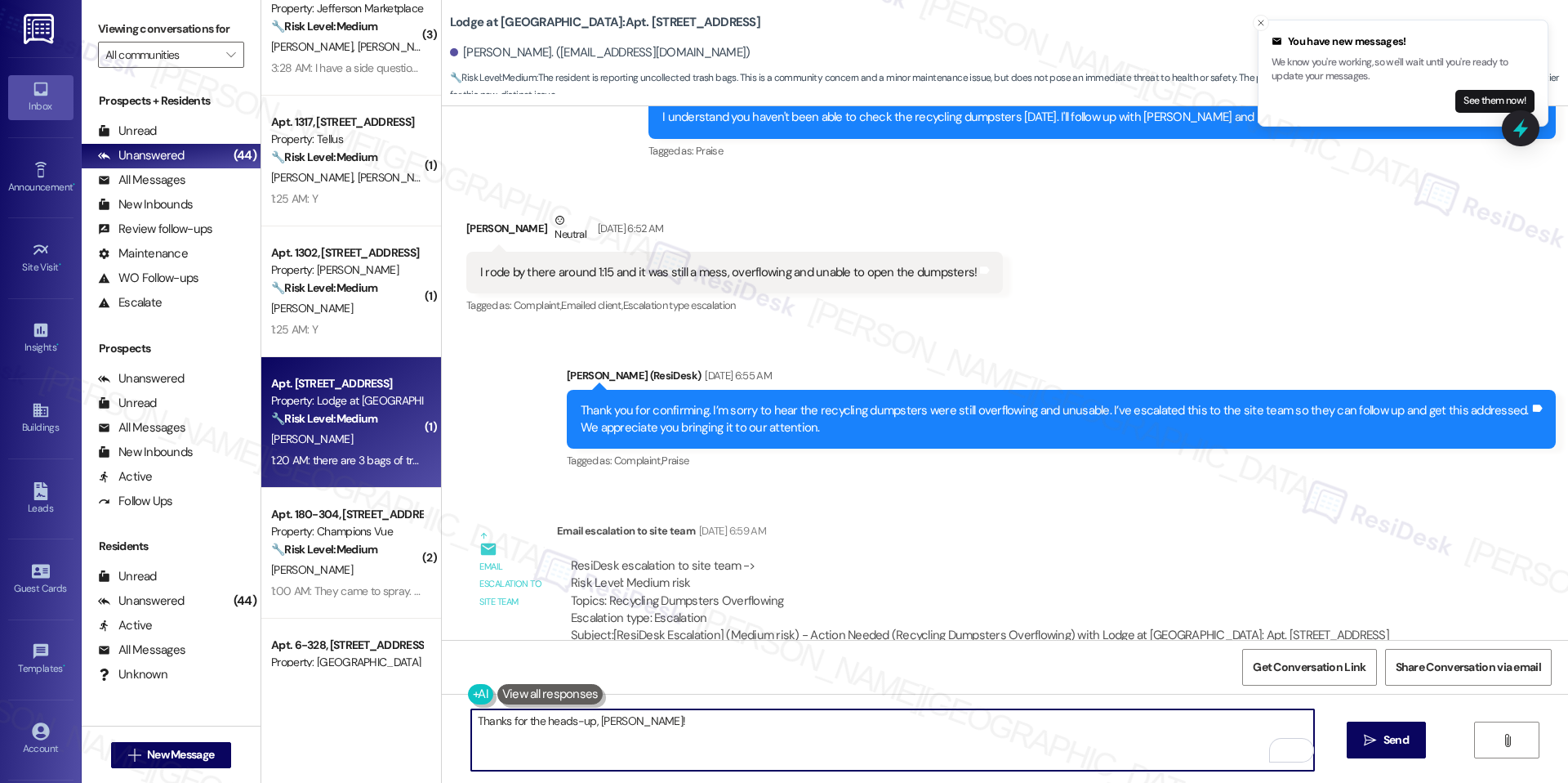
paste textarea "Thank you for the update. I’ve already informed the team about the trash at Bui…"
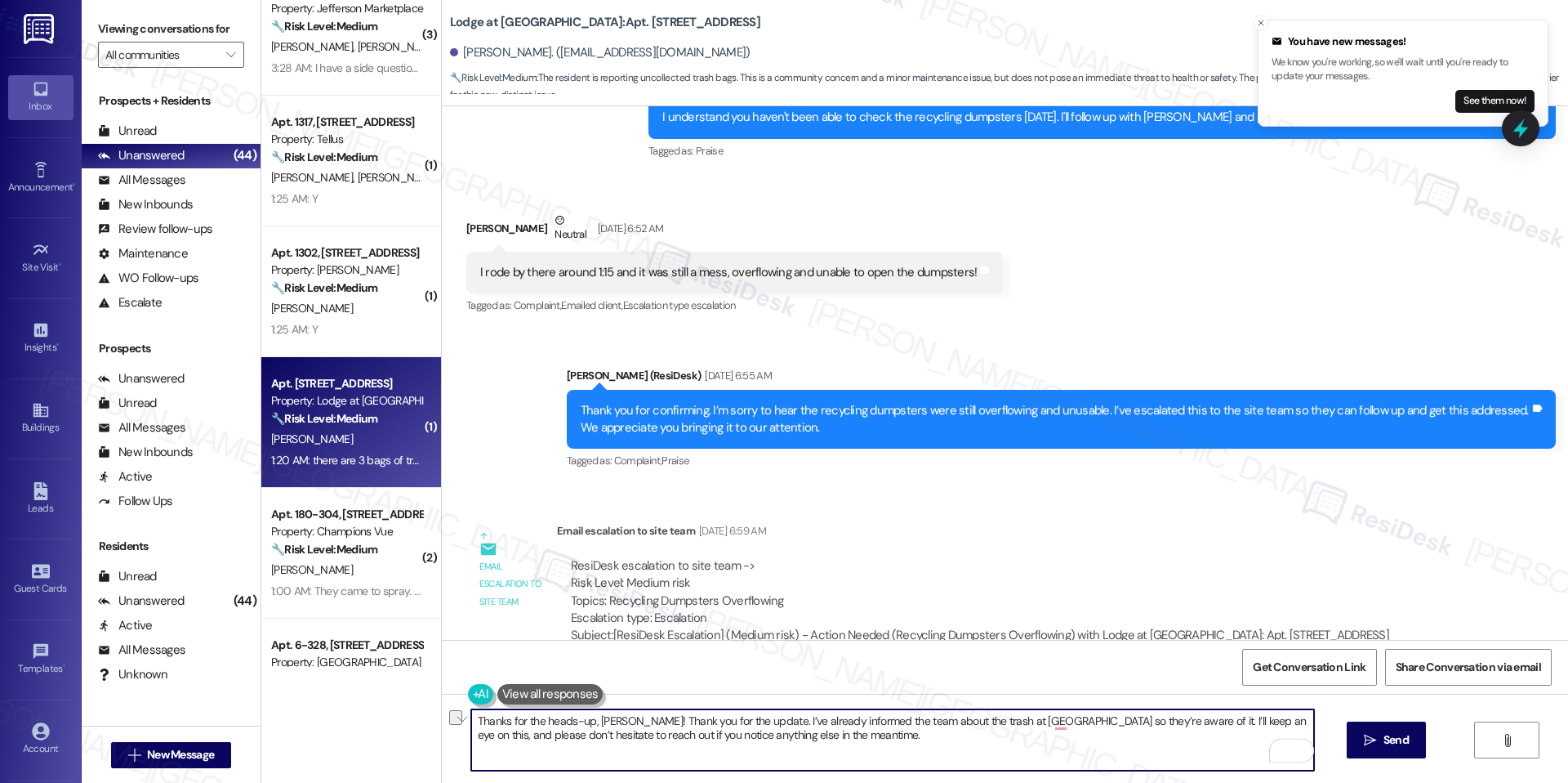
drag, startPoint x: 742, startPoint y: 722, endPoint x: 636, endPoint y: 722, distance: 106.0
click at [636, 722] on textarea "Thanks for the heads-up, Nancy! Thank you for the update. I’ve already informed…" at bounding box center [893, 740] width 843 height 61
click at [963, 736] on textarea "Thanks for the heads-up, Nancy! I’ve already informed the team about the trash …" at bounding box center [893, 740] width 843 height 61
type textarea "Thanks for the heads-up, Nancy! I’ve already informed the team about the trash …"
click at [1380, 722] on button " Send" at bounding box center [1386, 740] width 79 height 36
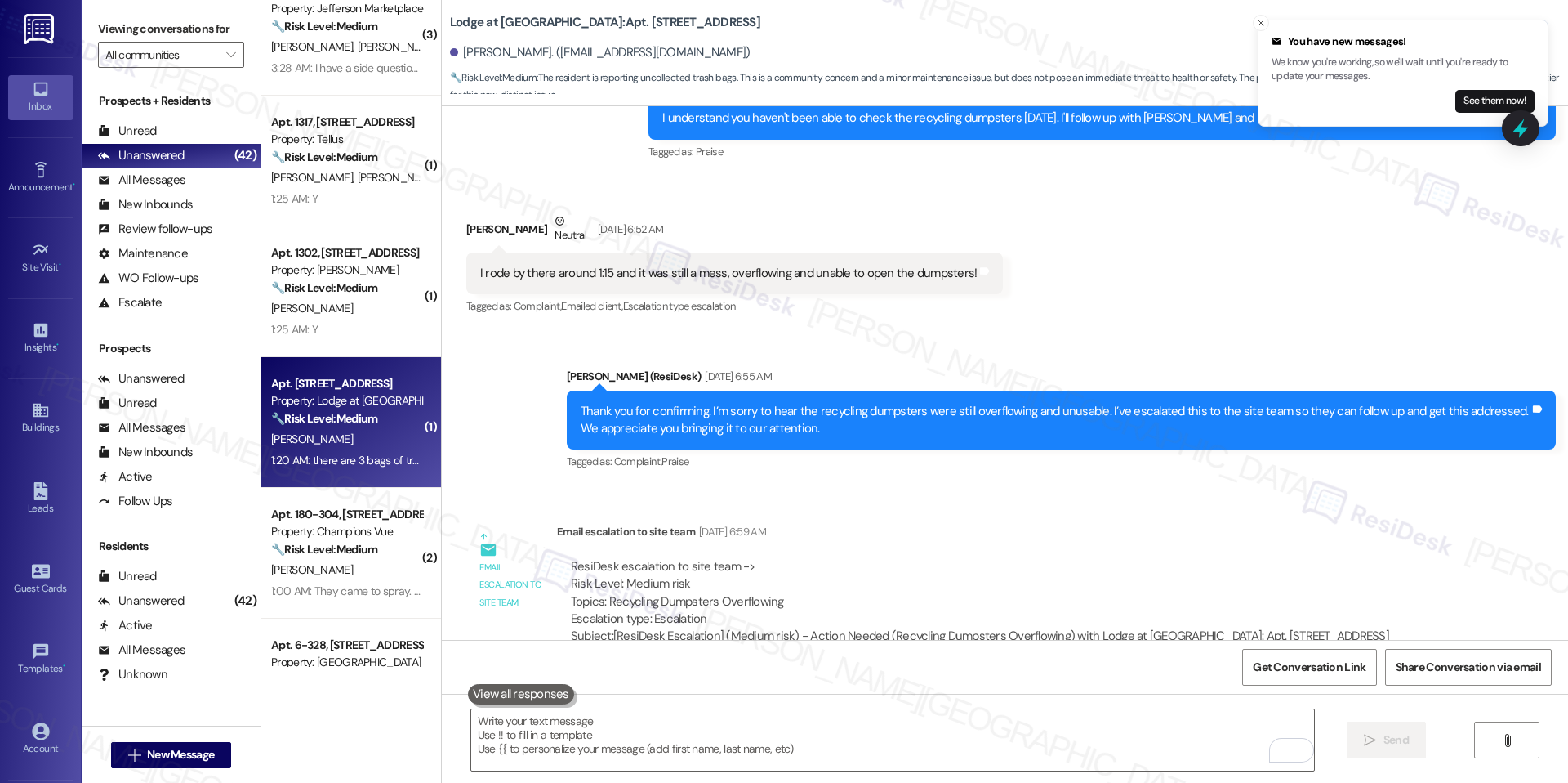
scroll to position [21363, 0]
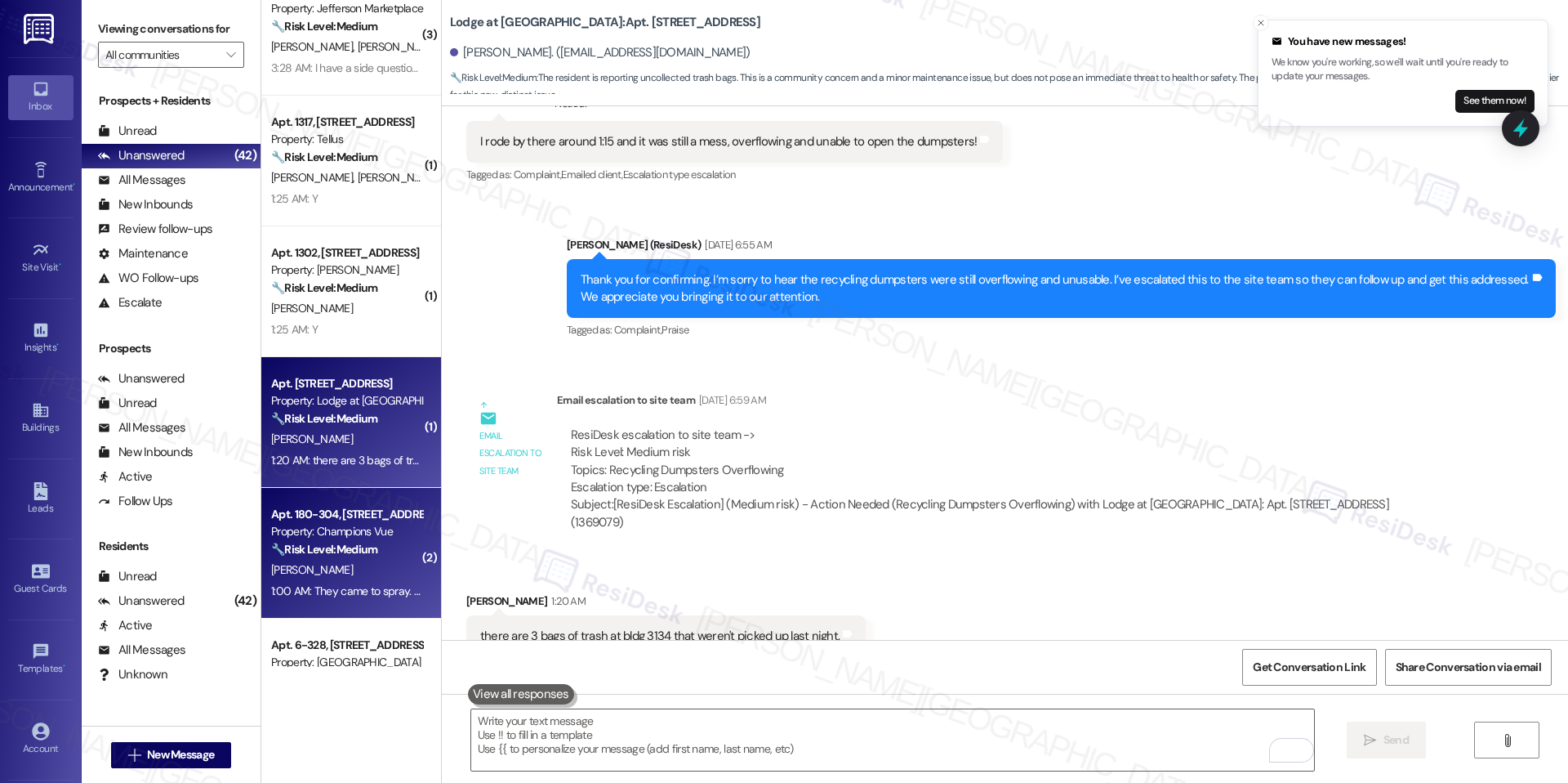
click at [337, 523] on div "Property: Champions Vue" at bounding box center [347, 531] width 151 height 17
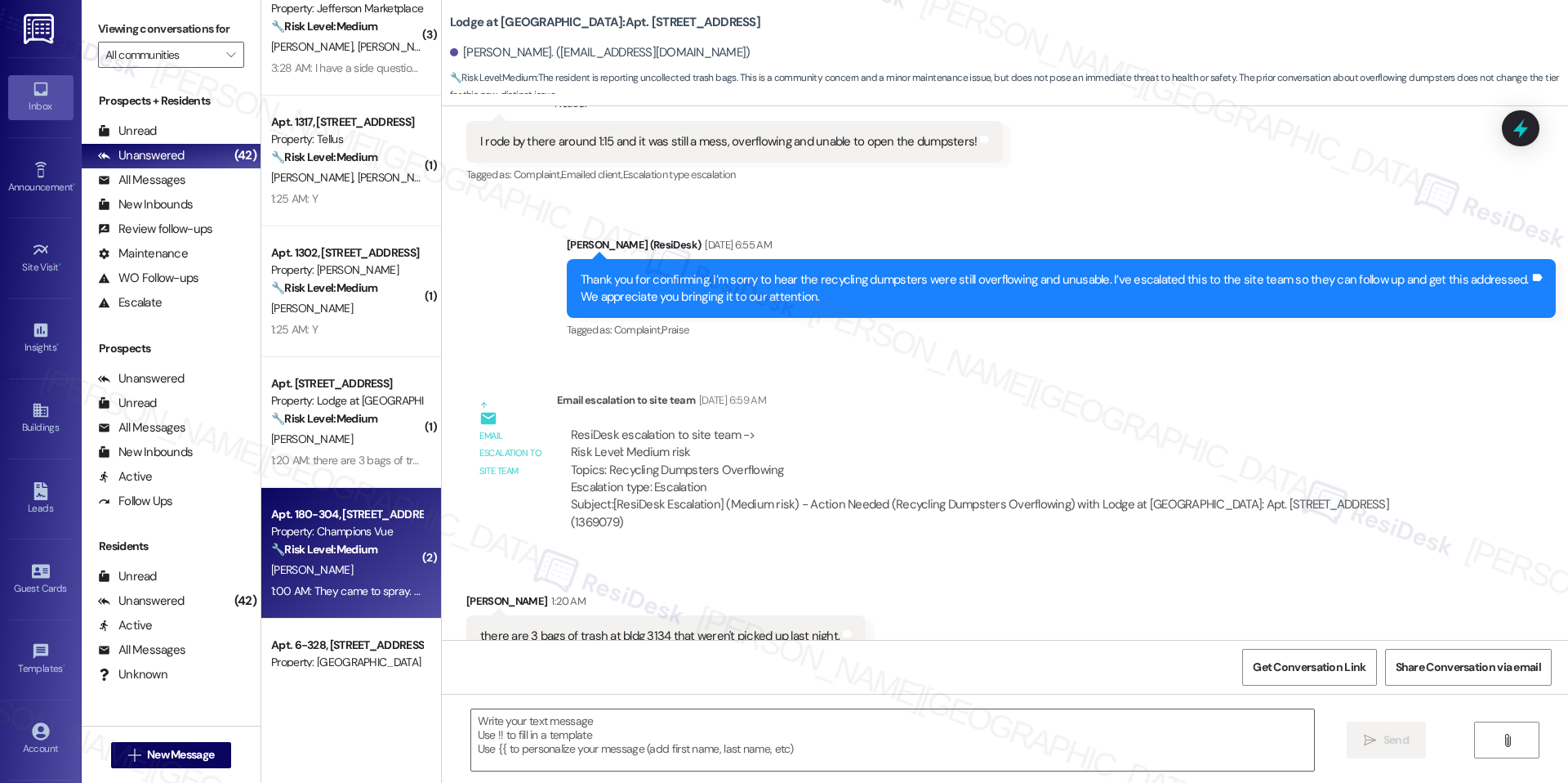
type textarea "Fetching suggested responses. Please feel free to read through the conversation…"
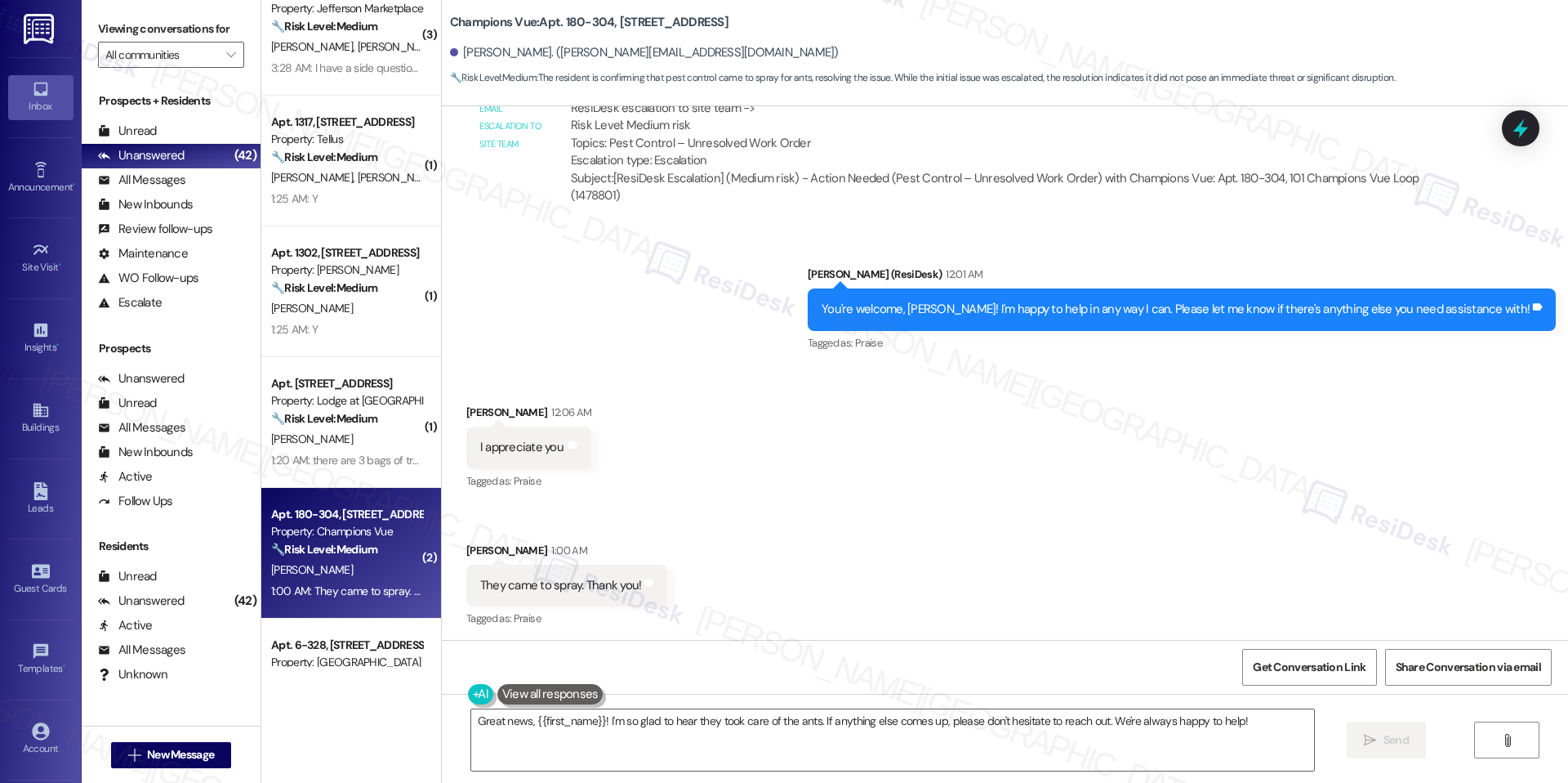
scroll to position [951, 0]
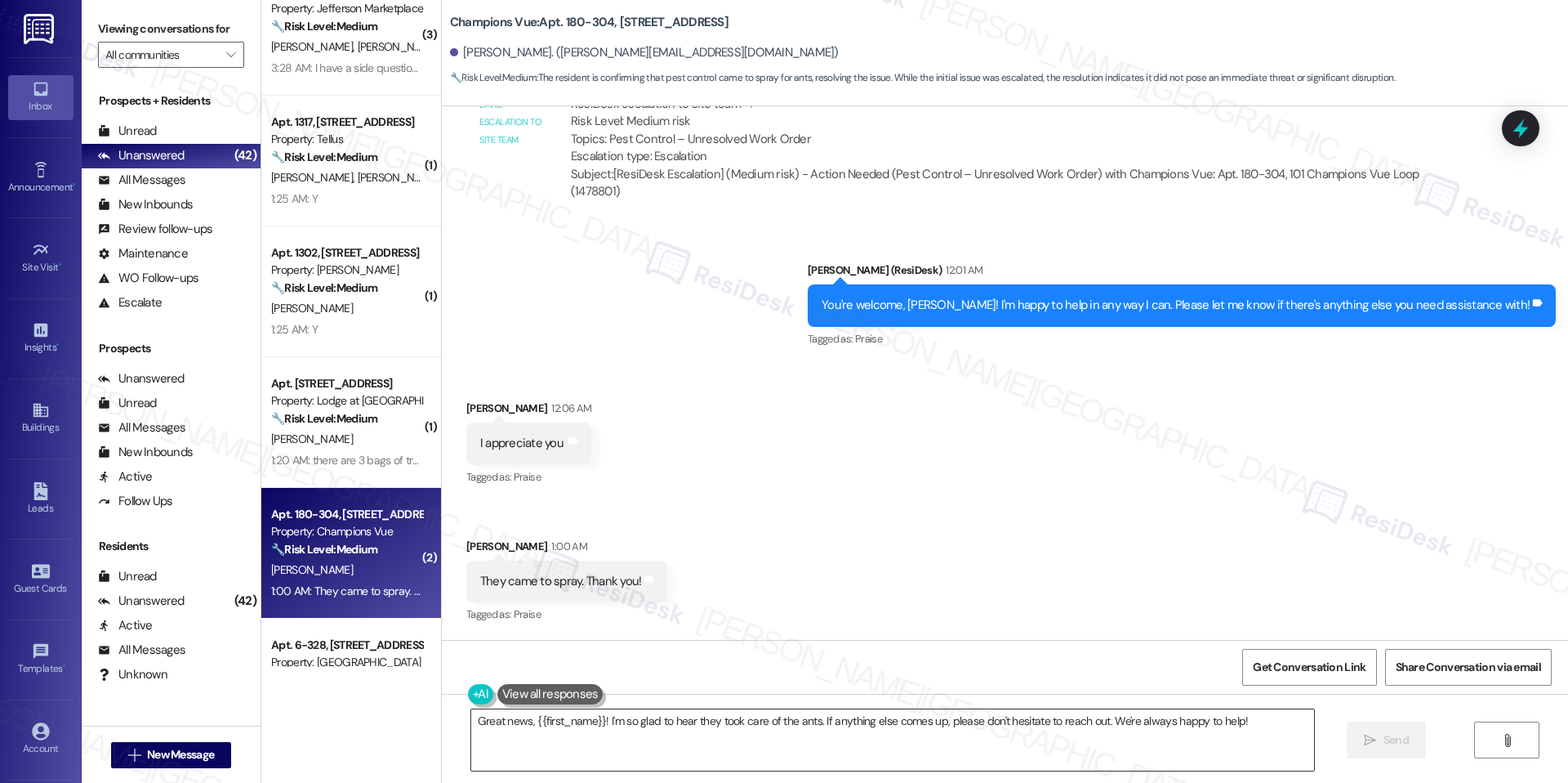
click at [805, 723] on textarea "Great news, {{first_name}}! I'm so glad to hear they took care of the ants. If …" at bounding box center [893, 740] width 843 height 61
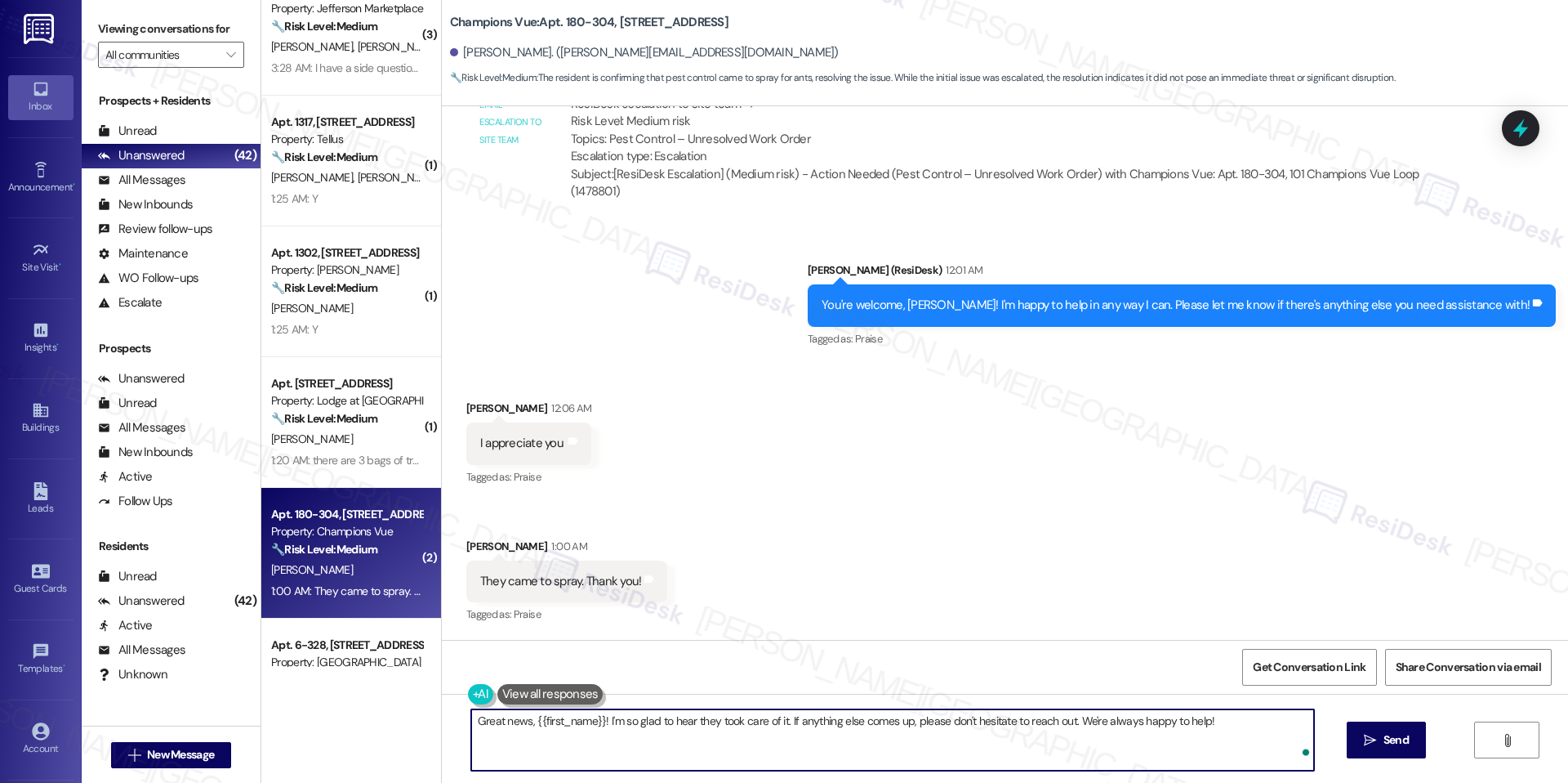
click at [911, 751] on textarea "Great news, {{first_name}}! I'm so glad to hear they took care of it. If anythi…" at bounding box center [893, 740] width 843 height 61
click at [1222, 714] on textarea "Great news, {{first_name}}! I'm so glad to hear they took care of it. If anythi…" at bounding box center [893, 740] width 843 height 61
click at [1136, 732] on textarea "Great news, {{first_name}}! I'm so glad to hear they took care of it. If anythi…" at bounding box center [893, 740] width 843 height 61
type textarea "Great news, {{first_name}}! I'm so glad to hear they took care of it. If anythi…"
click at [510, 684] on button at bounding box center [550, 693] width 106 height 20
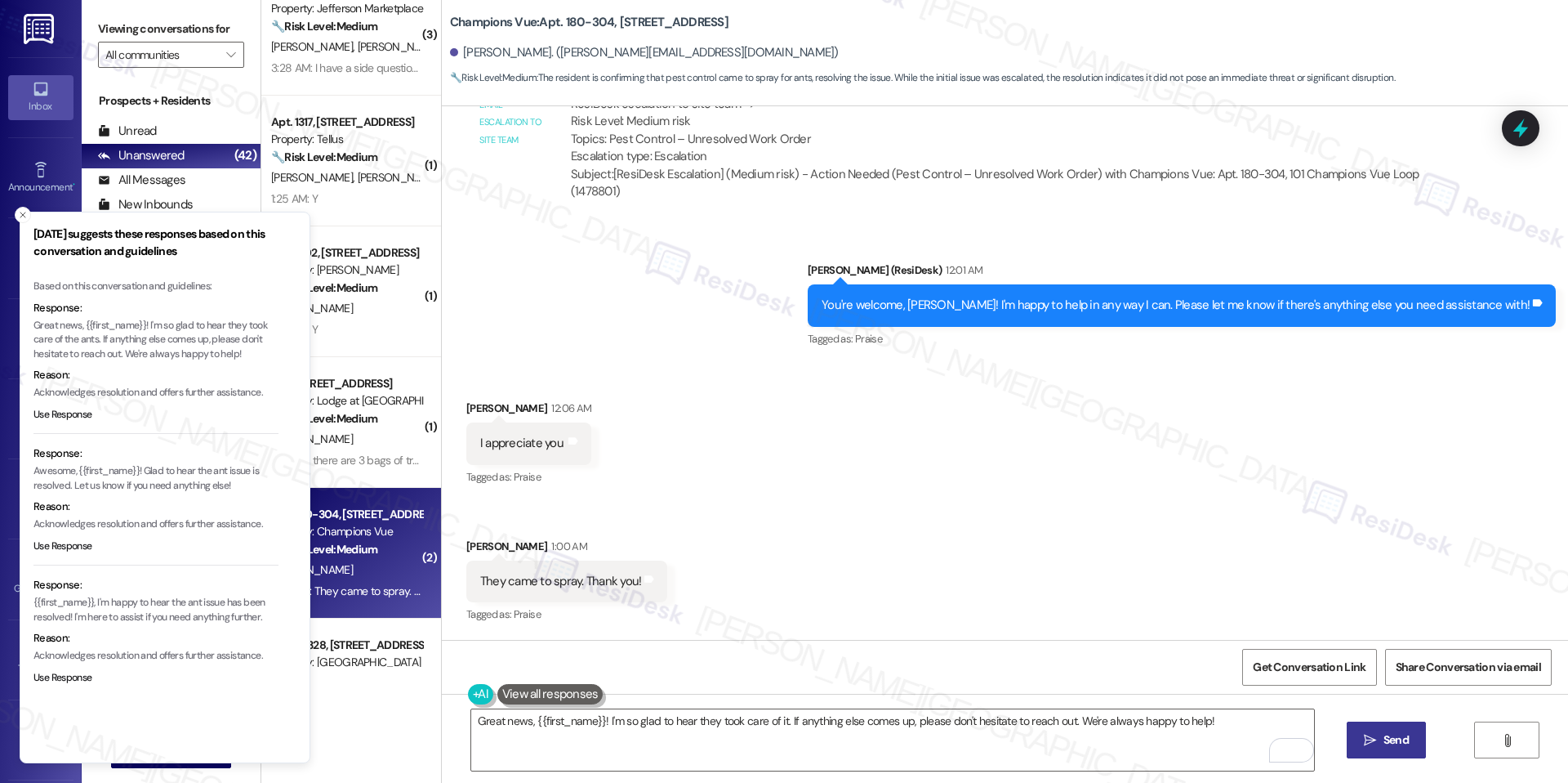
click at [1369, 753] on button " Send" at bounding box center [1386, 740] width 79 height 36
click at [20, 219] on button "Close toast" at bounding box center [23, 215] width 16 height 16
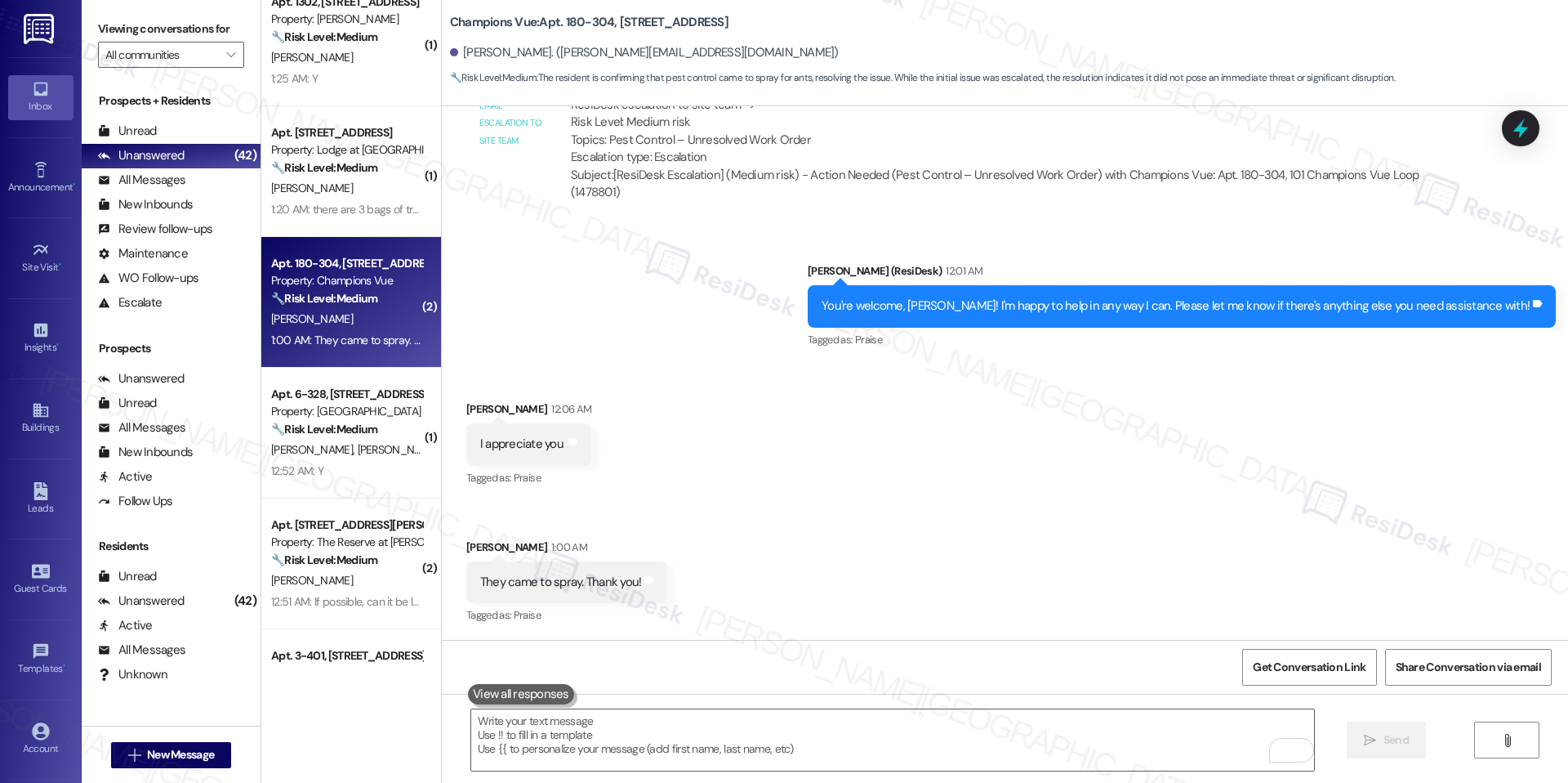
scroll to position [810, 0]
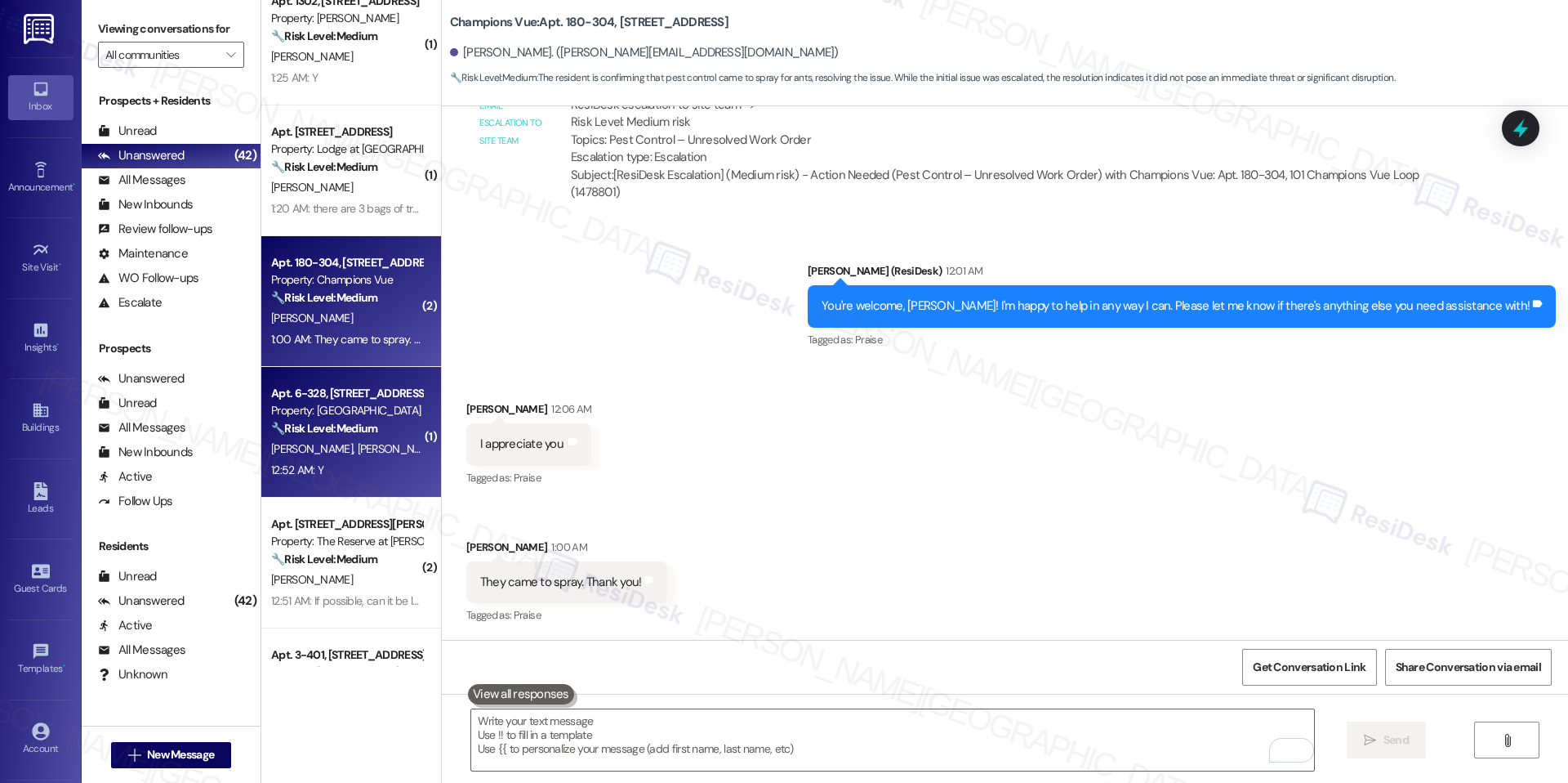
click at [370, 435] on div "🔧 Risk Level: Medium The resident is simply confirming the completion of a work…" at bounding box center [347, 428] width 151 height 17
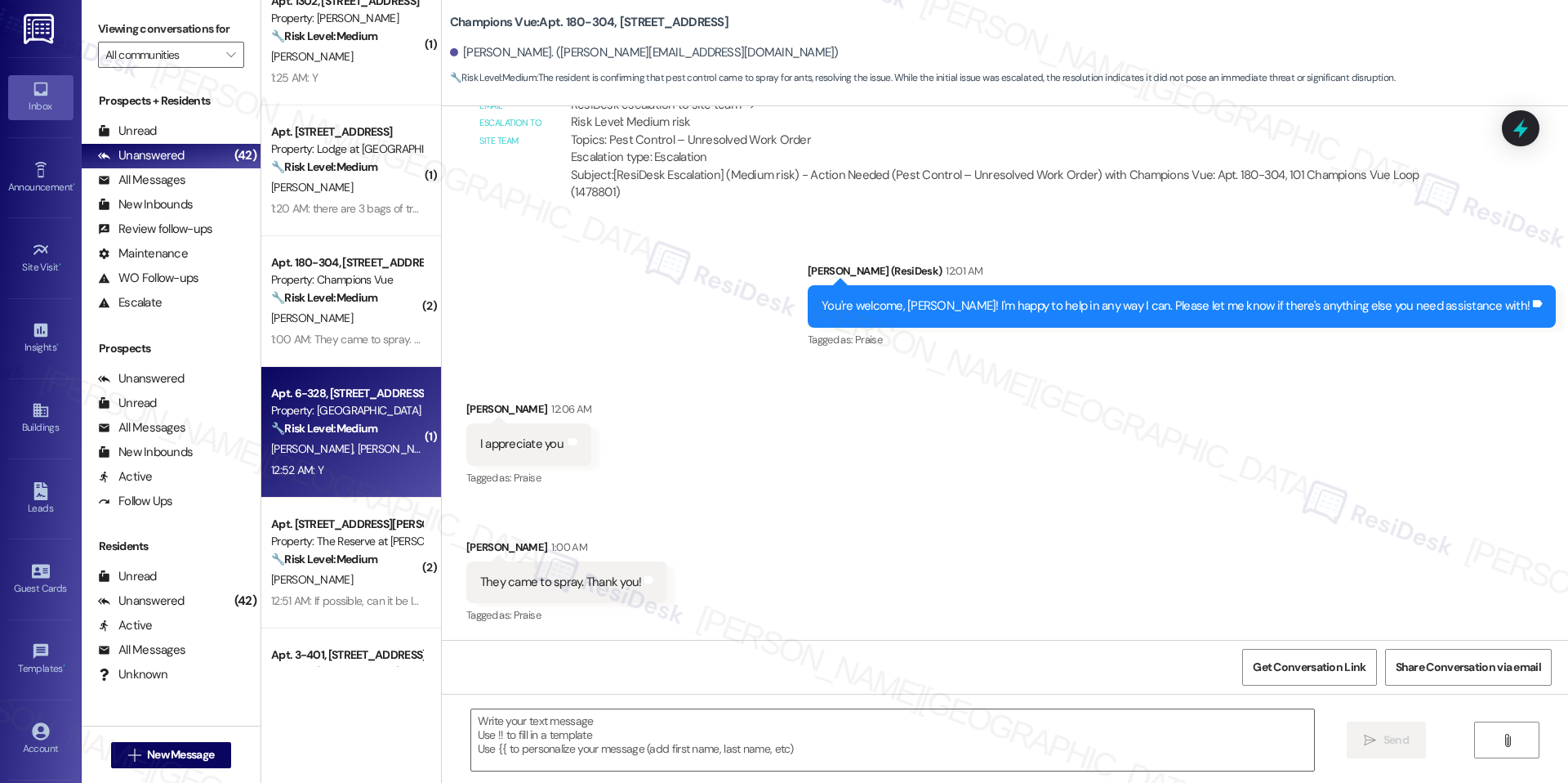
type textarea "Fetching suggested responses. Please feel free to read through the conversation…"
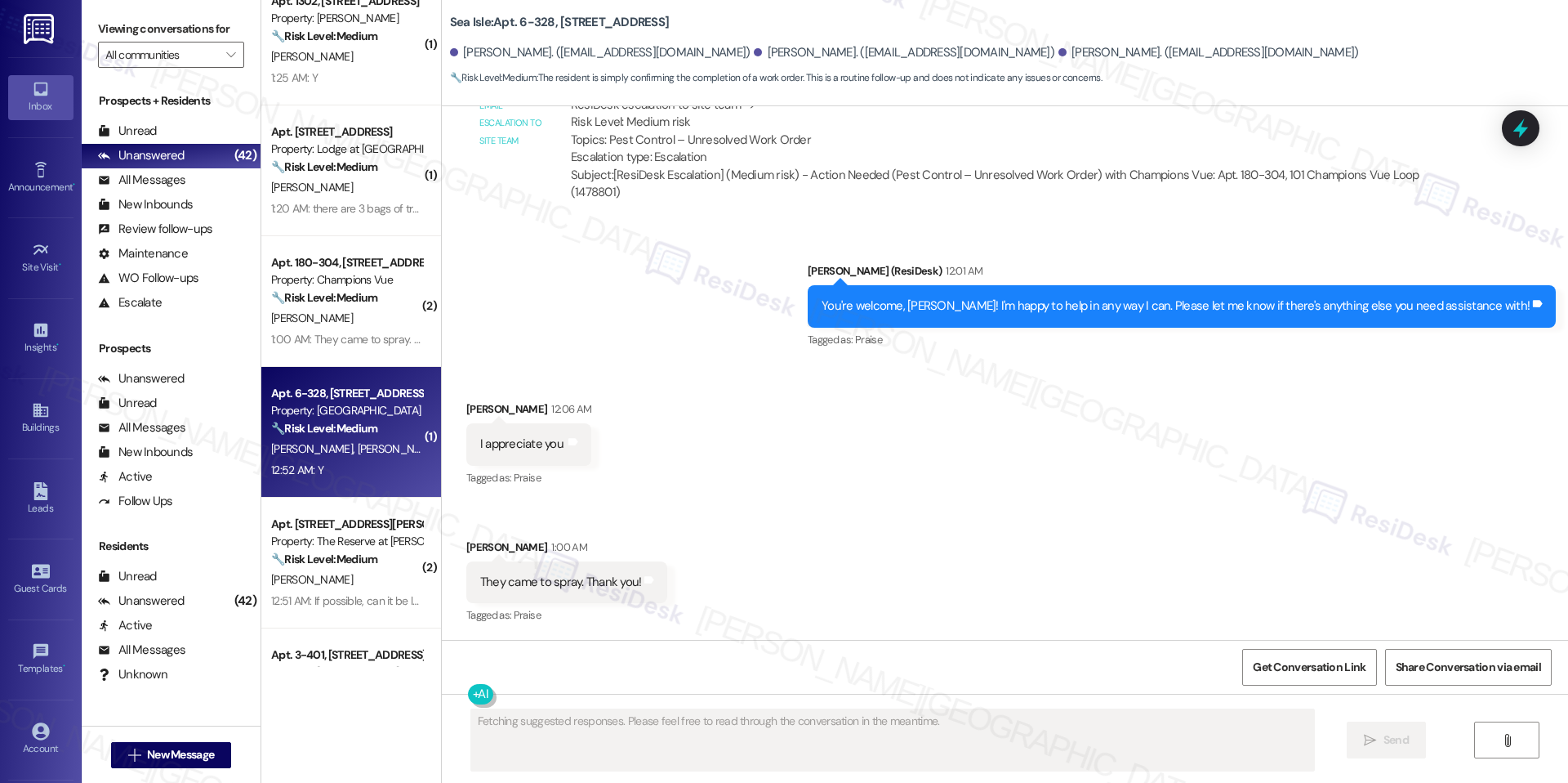
scroll to position [492, 0]
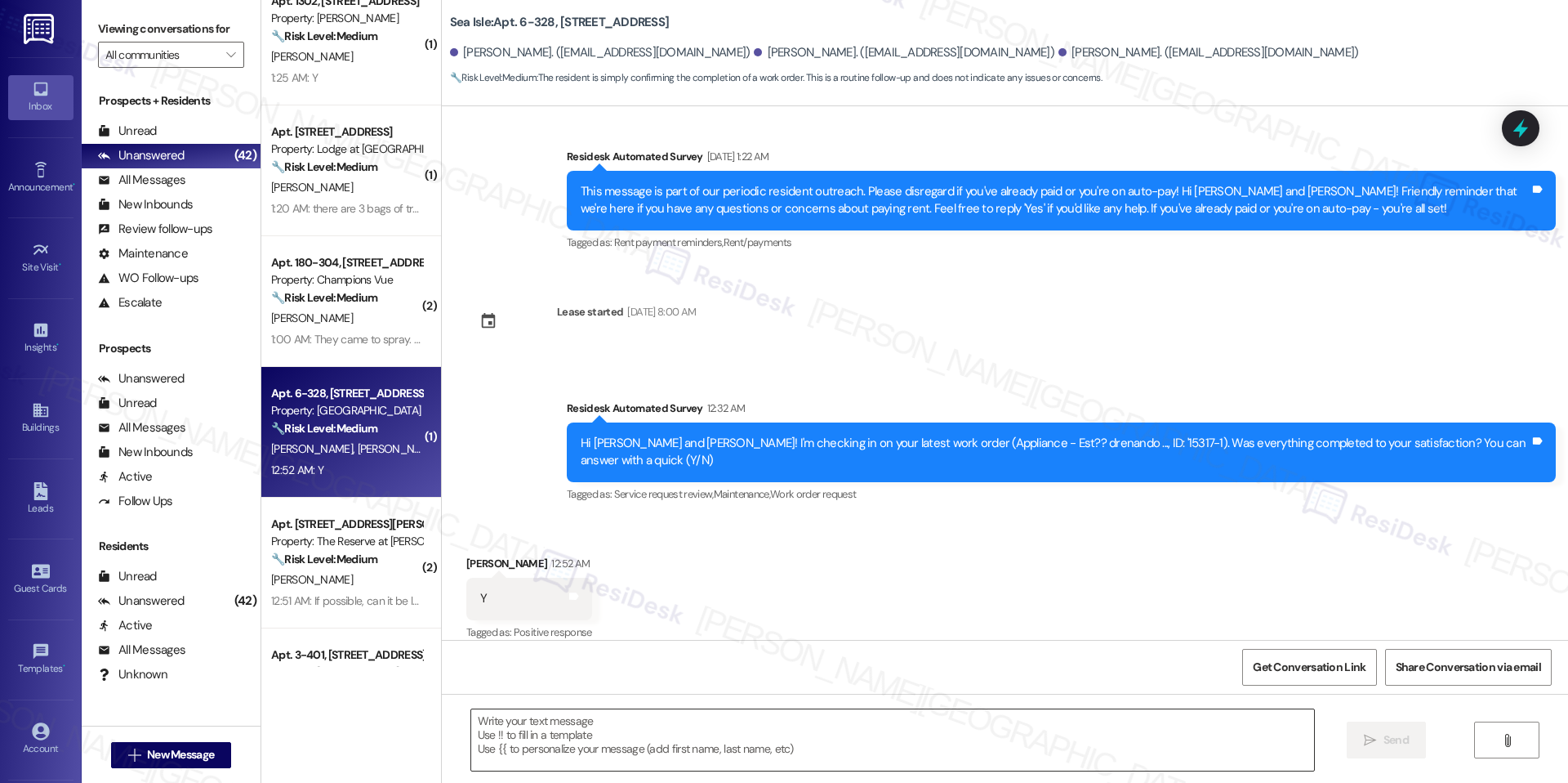
click at [731, 751] on textarea at bounding box center [893, 740] width 843 height 61
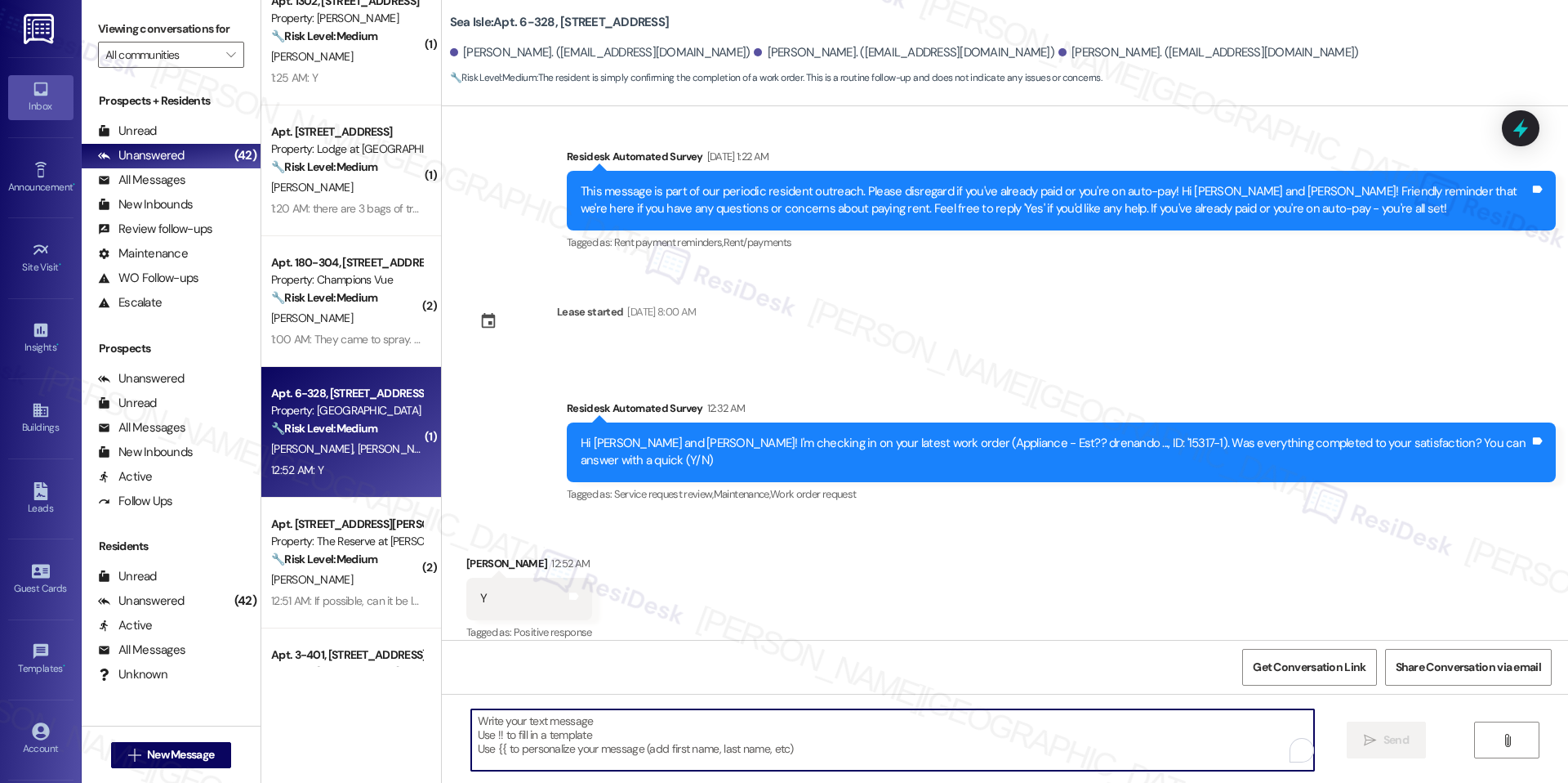
paste textarea "I'm happy the work order was completed to your satisfaction! We'd also love to …"
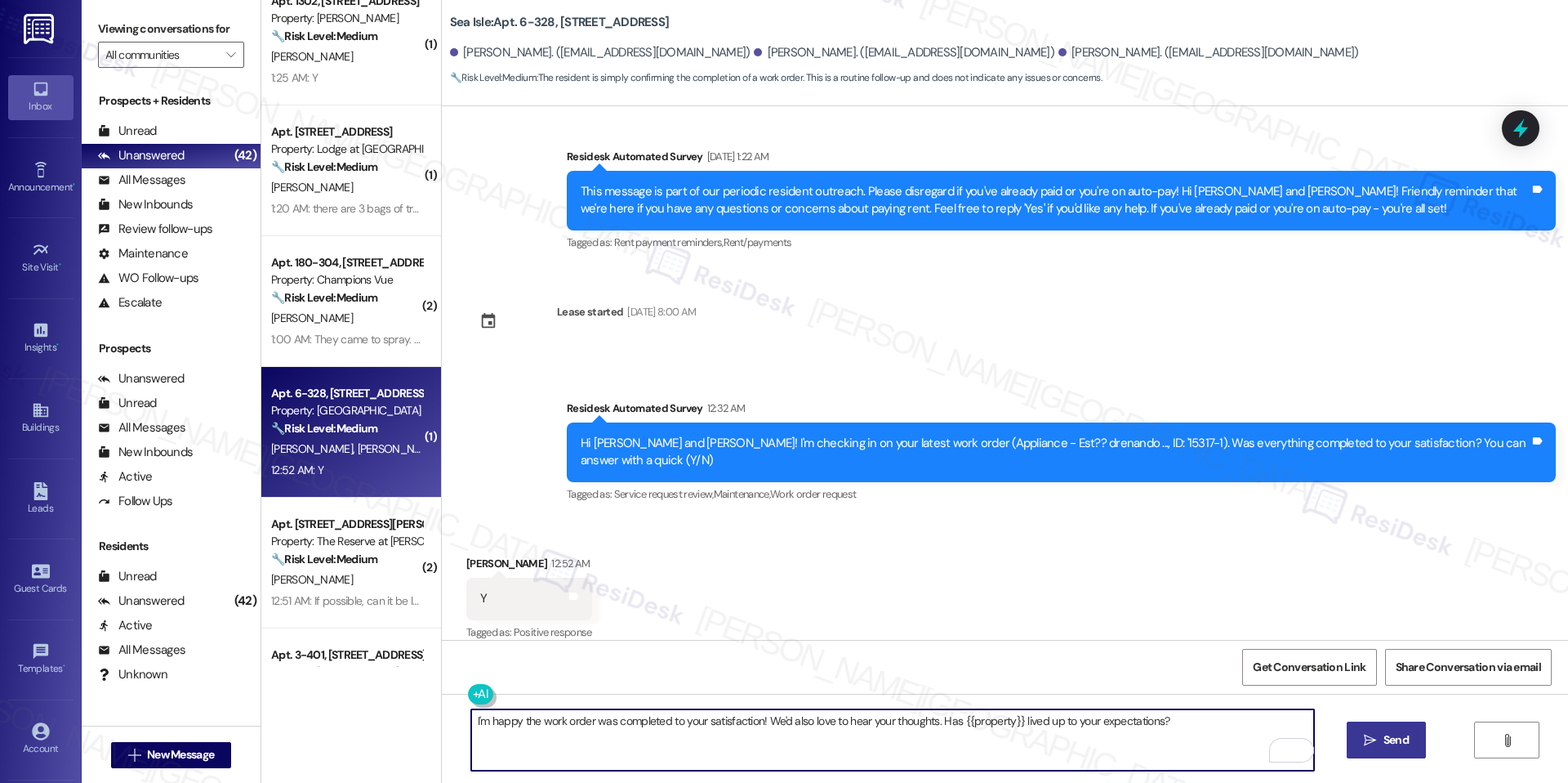
type textarea "I'm happy the work order was completed to your satisfaction! We'd also love to …"
click at [1385, 732] on span "Send" at bounding box center [1396, 740] width 26 height 17
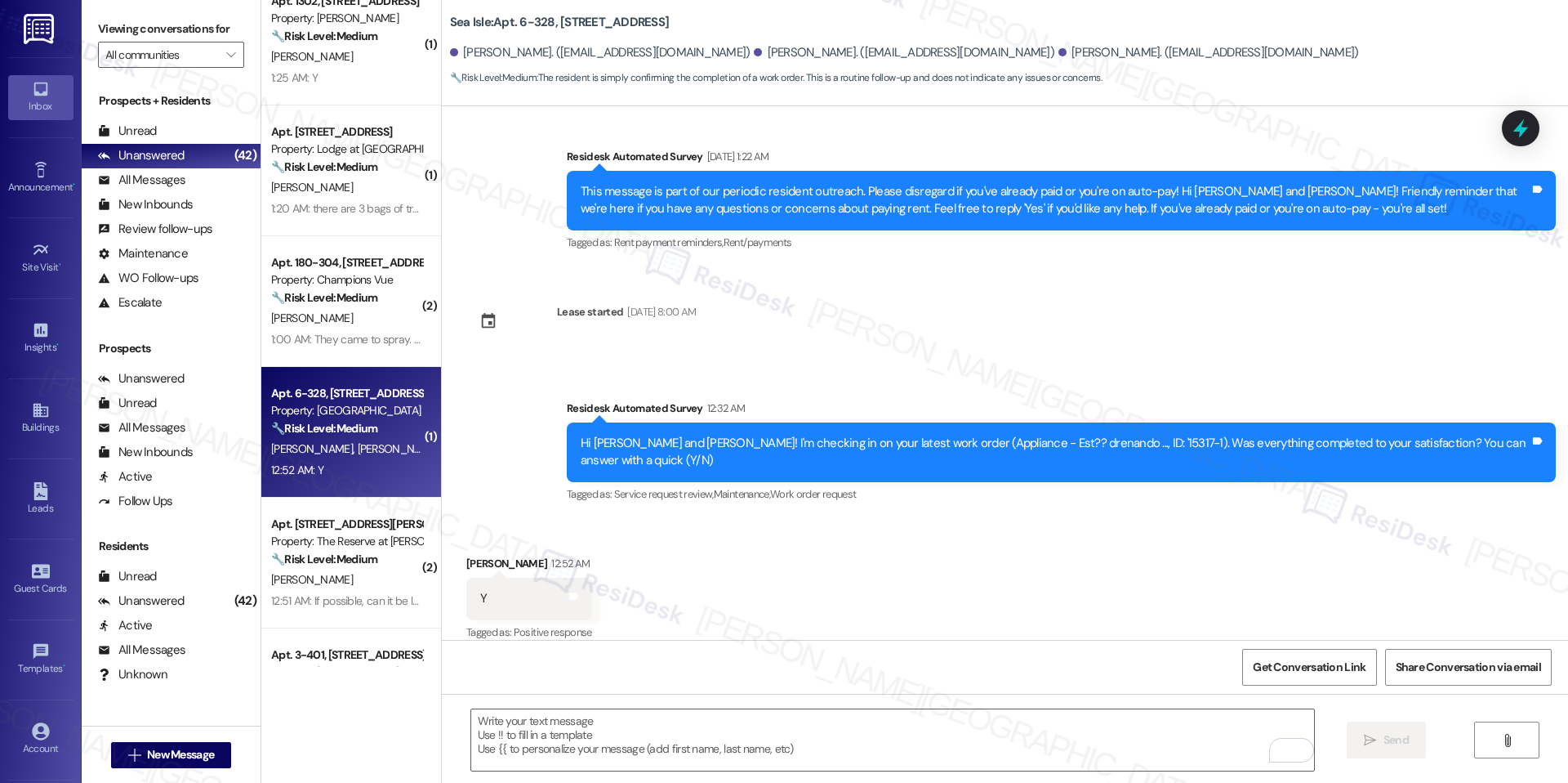
scroll to position [606, 0]
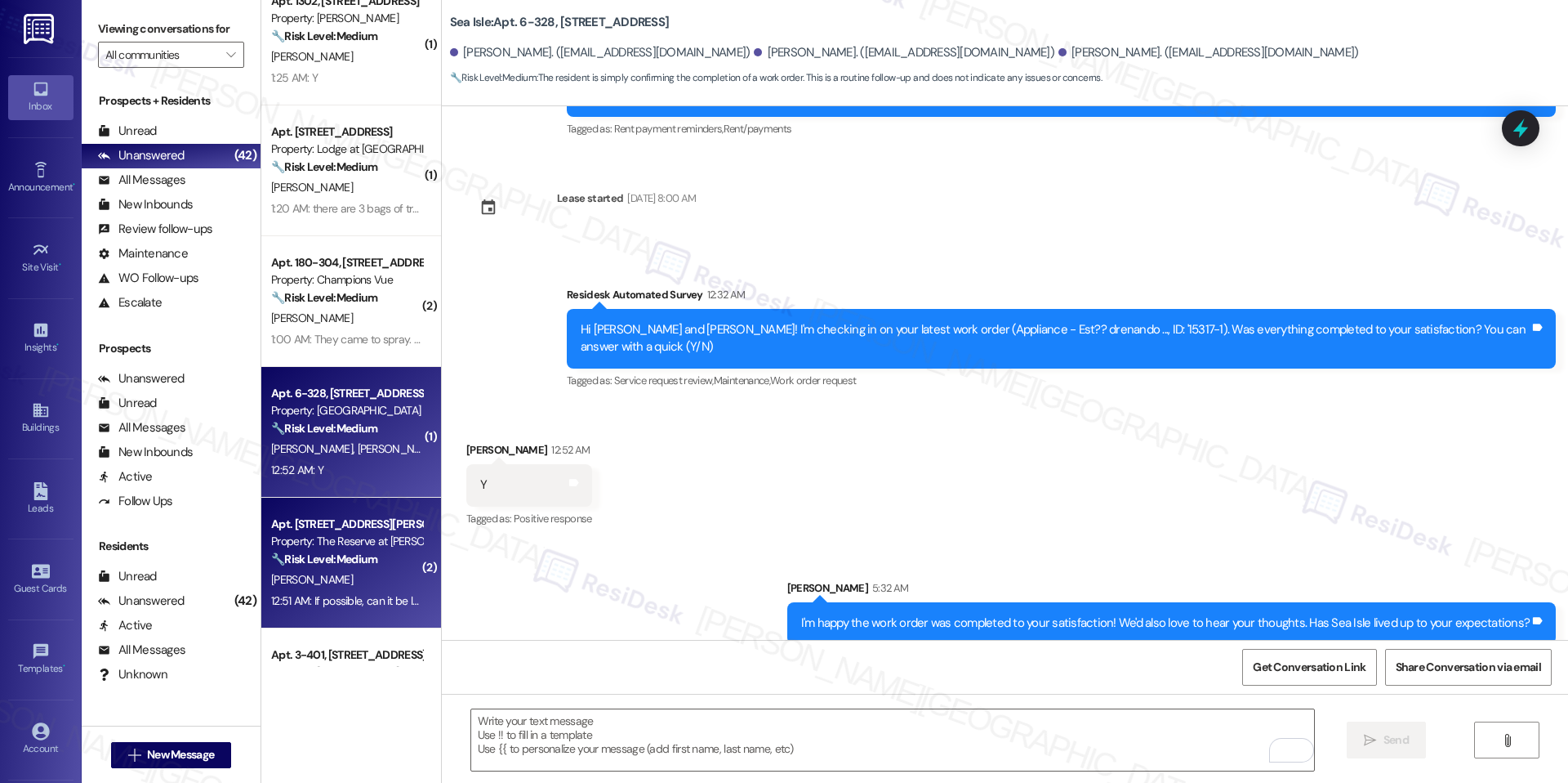
click at [386, 553] on div "🔧 Risk Level: Medium The resident is reporting that a previously submitted main…" at bounding box center [347, 559] width 151 height 17
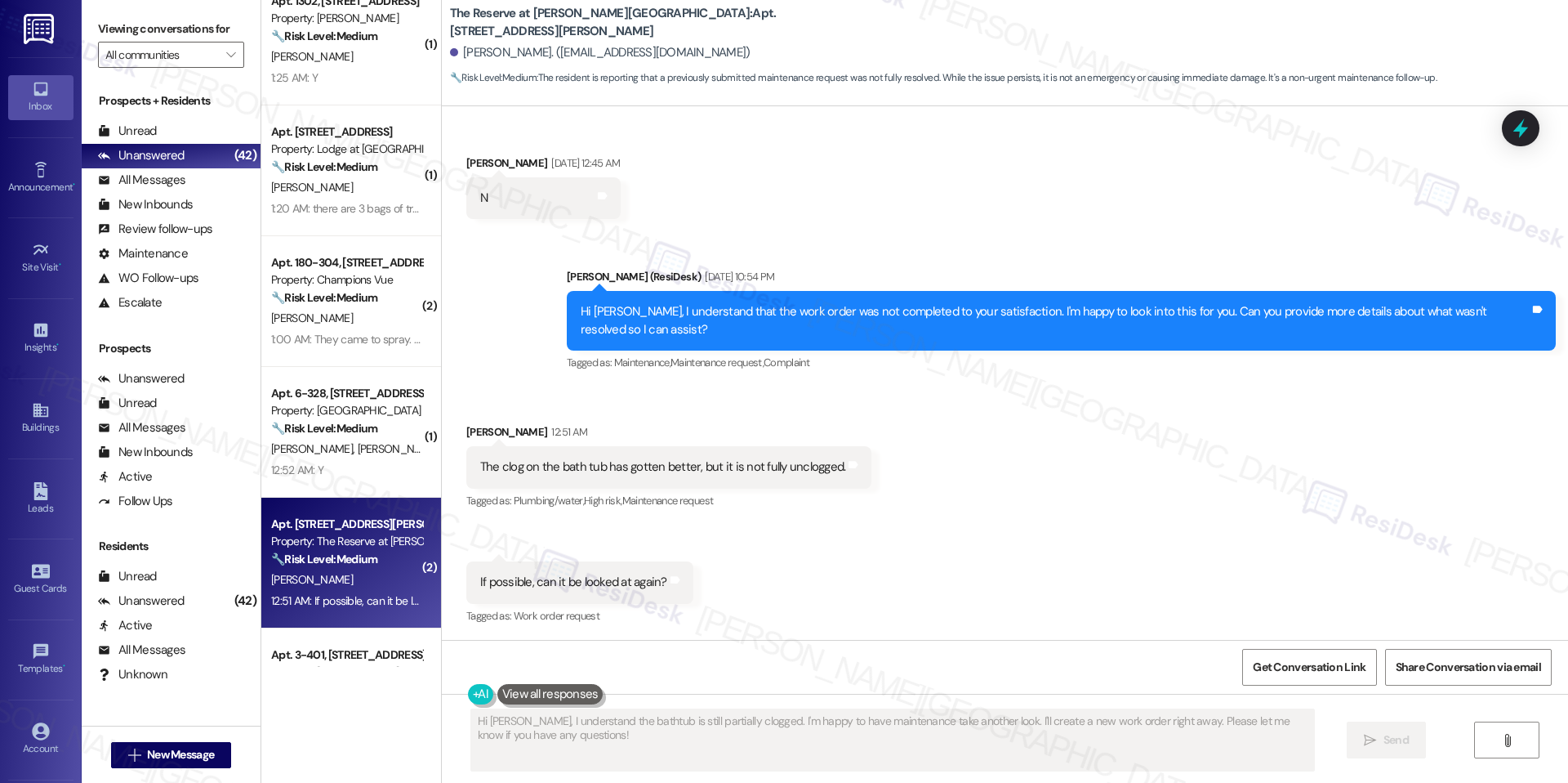
scroll to position [99, 0]
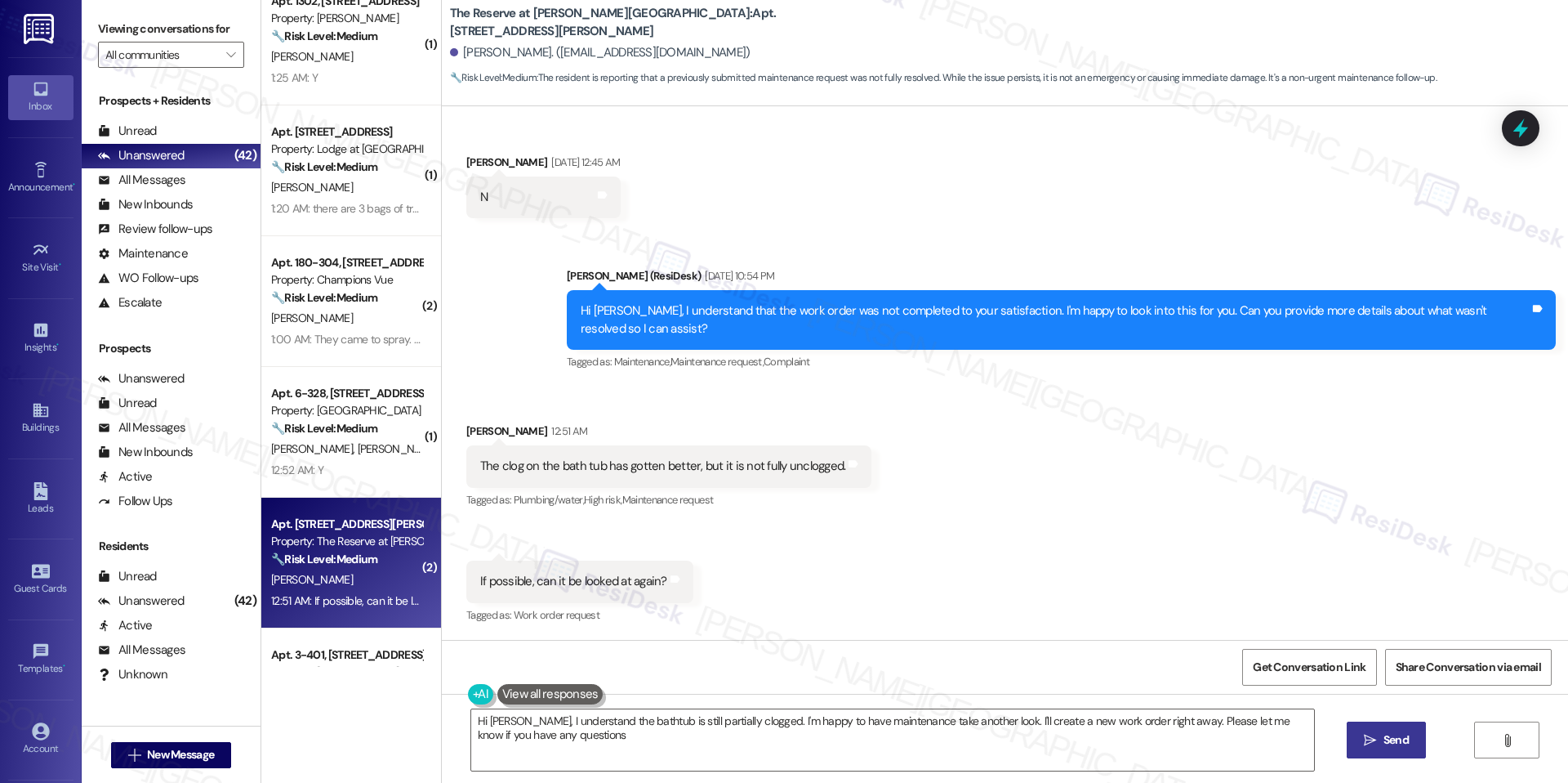
type textarea "Hi Thanh, I understand the bathtub is still partially clogged. I'm happy to hav…"
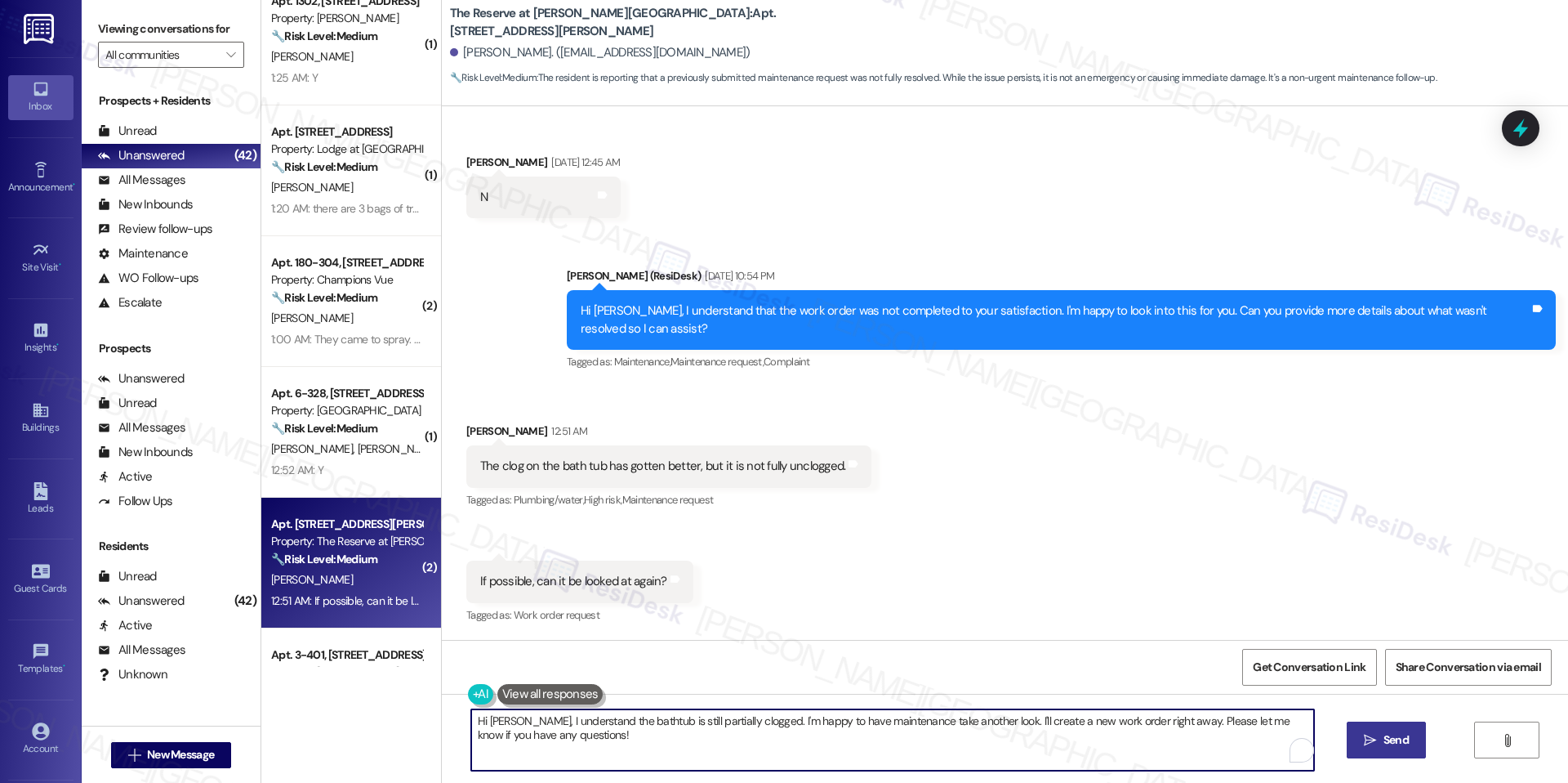
click at [798, 716] on textarea "Hi Thanh, I understand the bathtub is still partially clogged. I'm happy to hav…" at bounding box center [893, 740] width 843 height 61
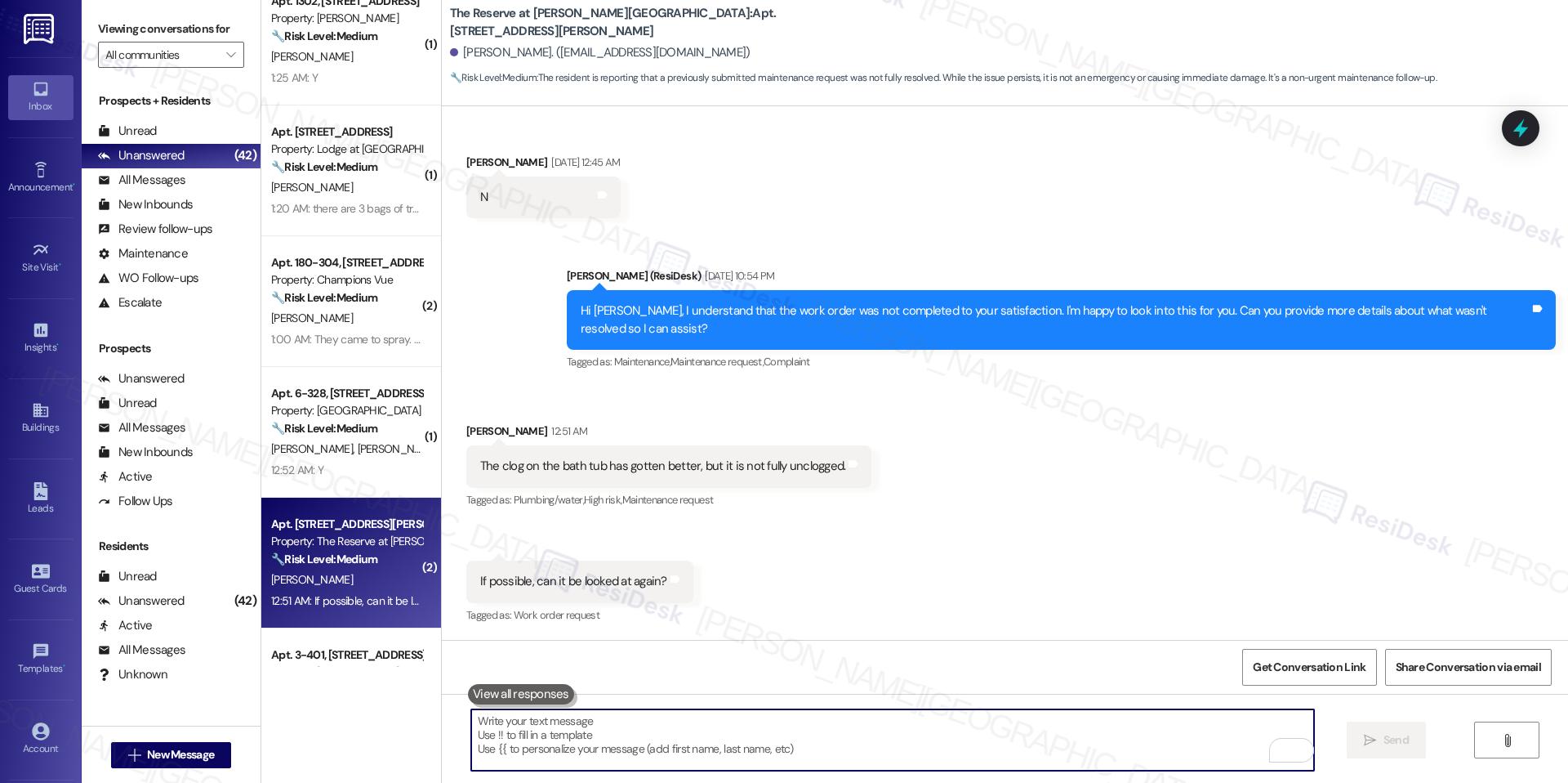
click at [872, 573] on div "Received via SMS Thanh Nguyen 12:51 AM The clog on the bath tub has gotten bett…" at bounding box center [1005, 513] width 1127 height 254
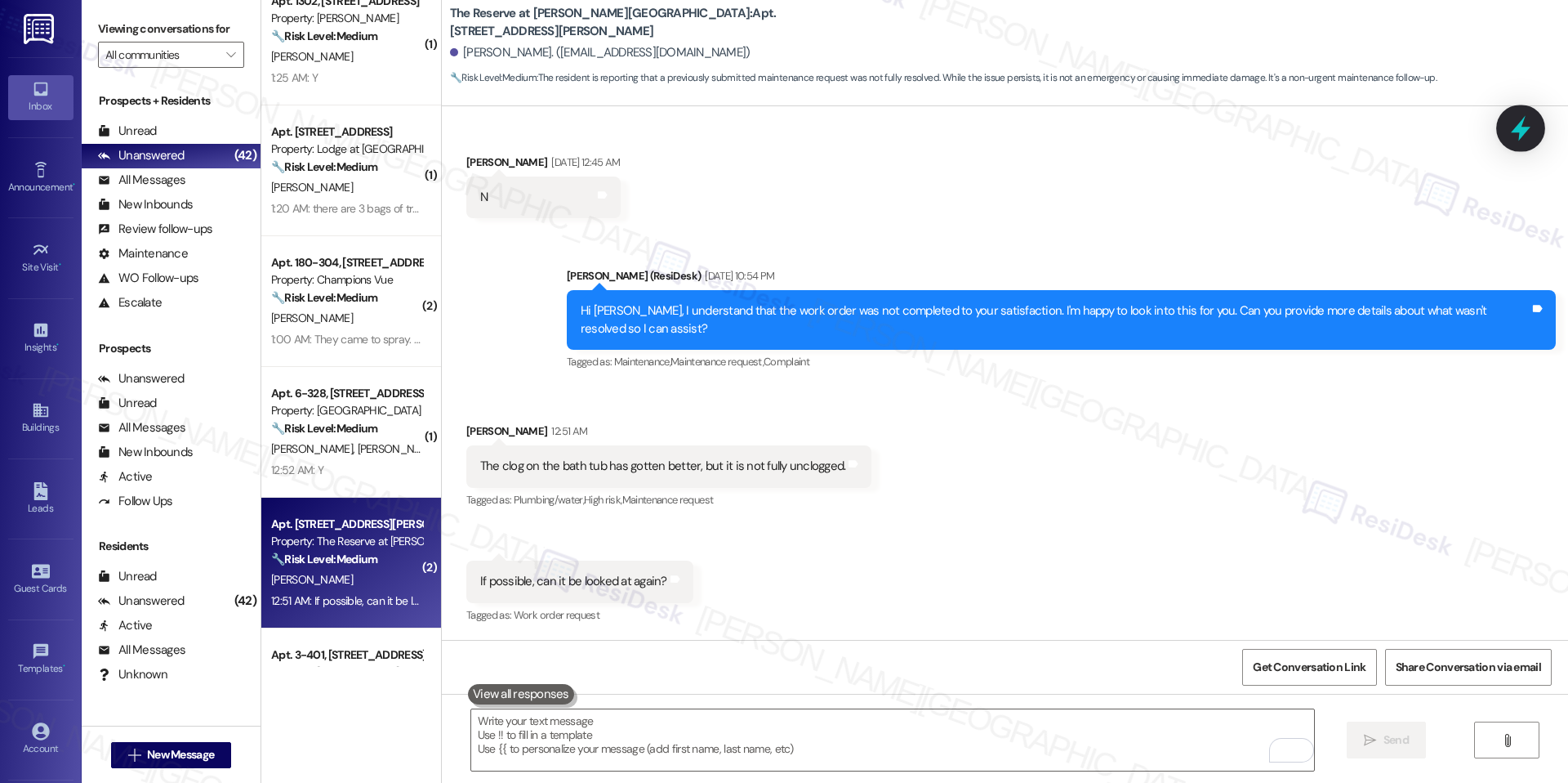
click at [1533, 124] on icon at bounding box center [1520, 128] width 27 height 27
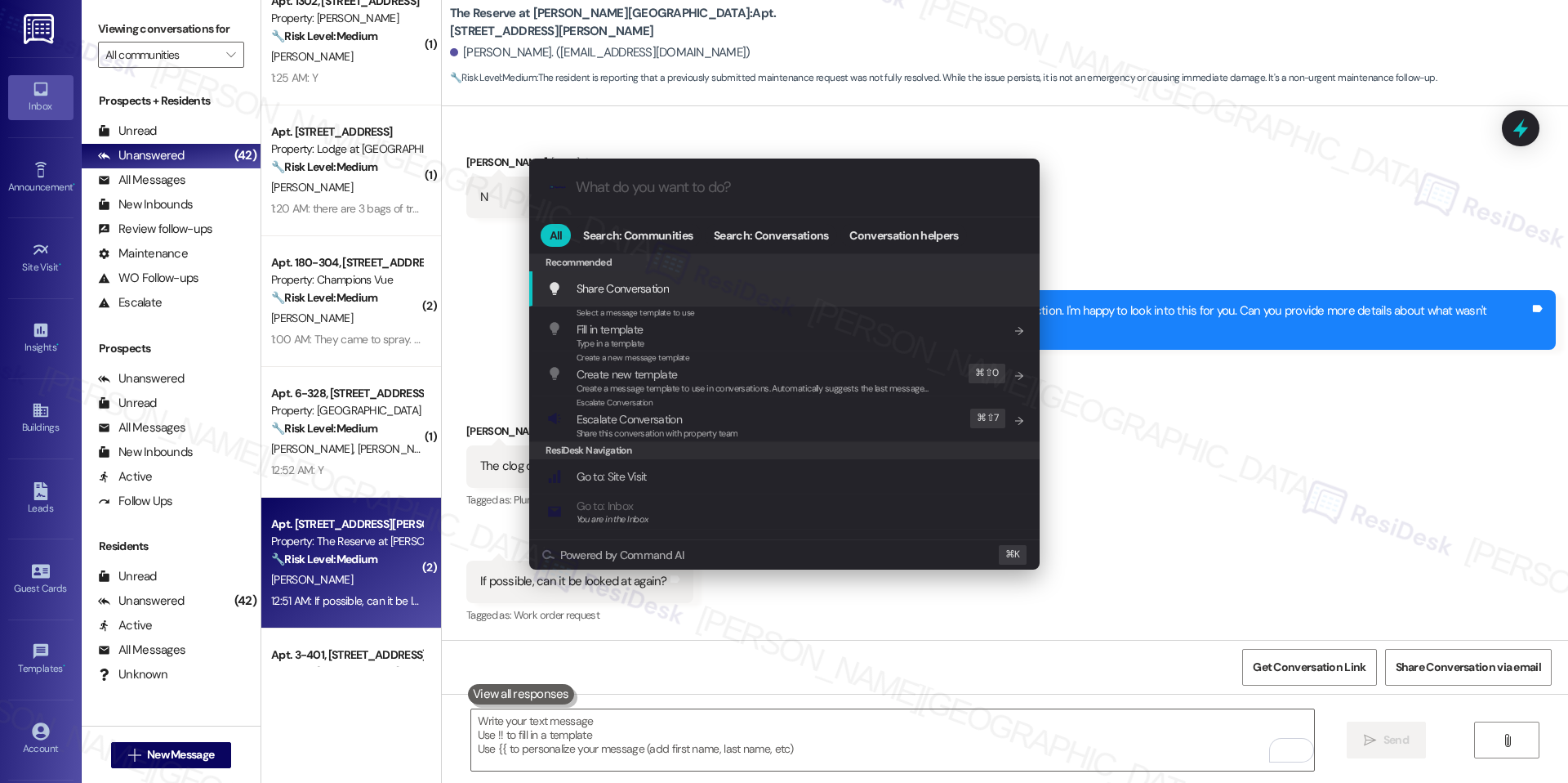
click at [1317, 403] on div ".cls-1{fill:#0a055f;}.cls-2{fill:#0cc4c4;} resideskLogoBlueOrange All Search: C…" at bounding box center [784, 391] width 1568 height 783
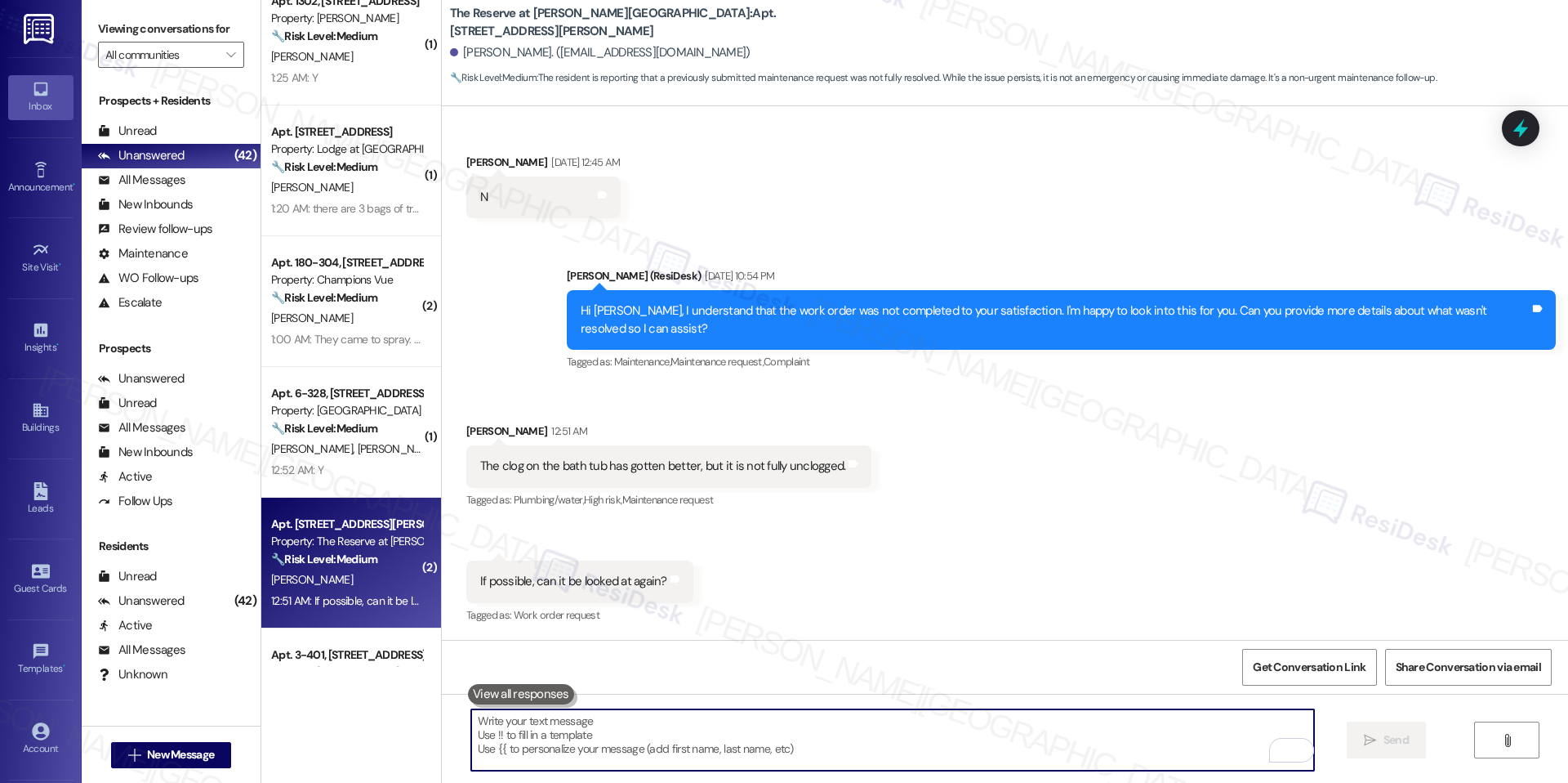
click at [682, 725] on textarea "To enrich screen reader interactions, please activate Accessibility in Grammarl…" at bounding box center [893, 740] width 843 height 61
paste textarea "Thank you for letting me know. I understand the clog in your bathtub is still n…"
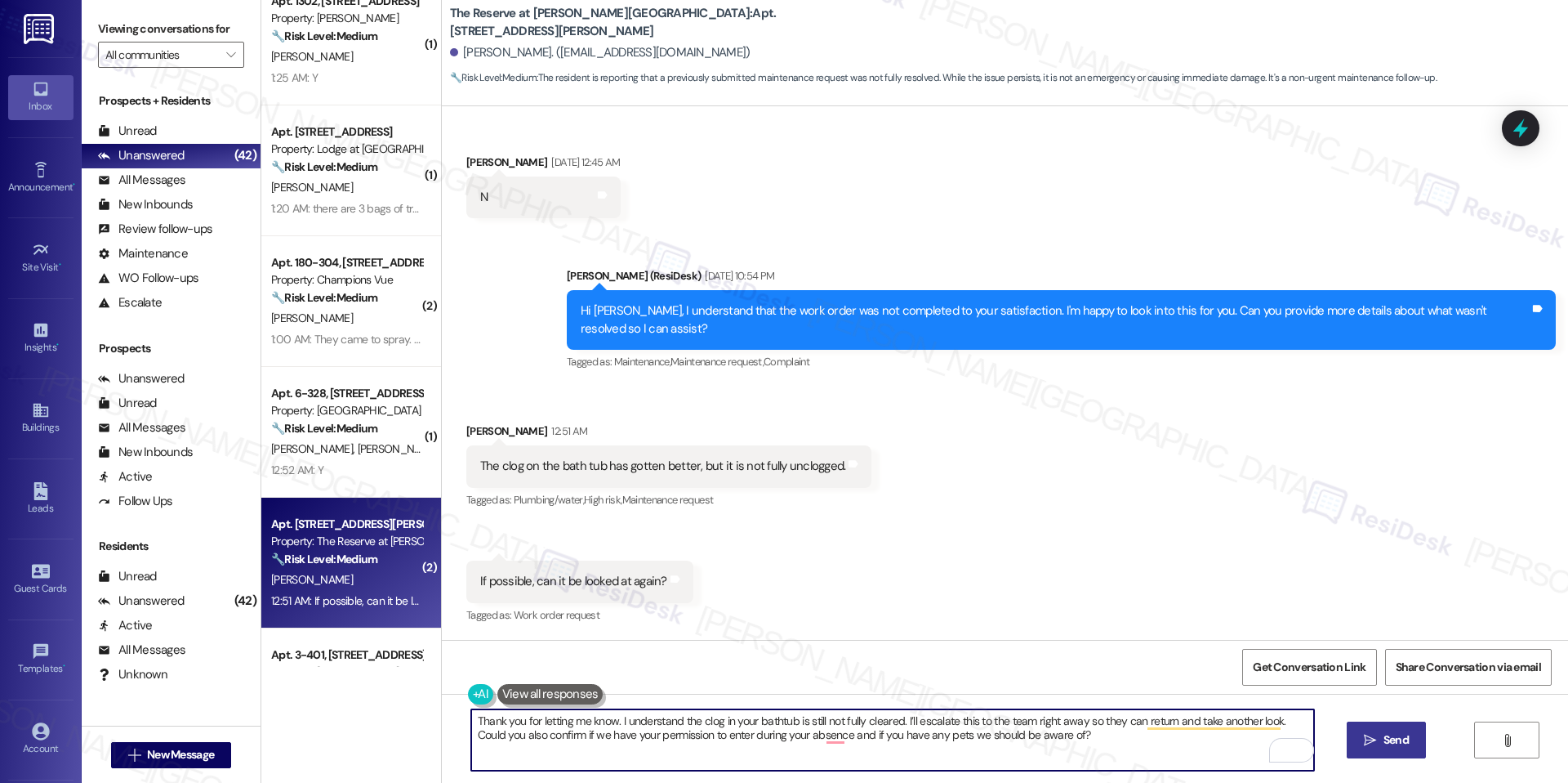
click at [1065, 737] on textarea "Thank you for letting me know. I understand the clog in your bathtub is still n…" at bounding box center [893, 740] width 843 height 61
click at [1062, 748] on textarea "Thank you for letting me know. I understand the clog in your bathtub is still n…" at bounding box center [893, 740] width 843 height 61
type textarea "Thank you for letting me know. I understand the clog in your bathtub is still n…"
click at [1402, 732] on span "Send" at bounding box center [1396, 740] width 26 height 17
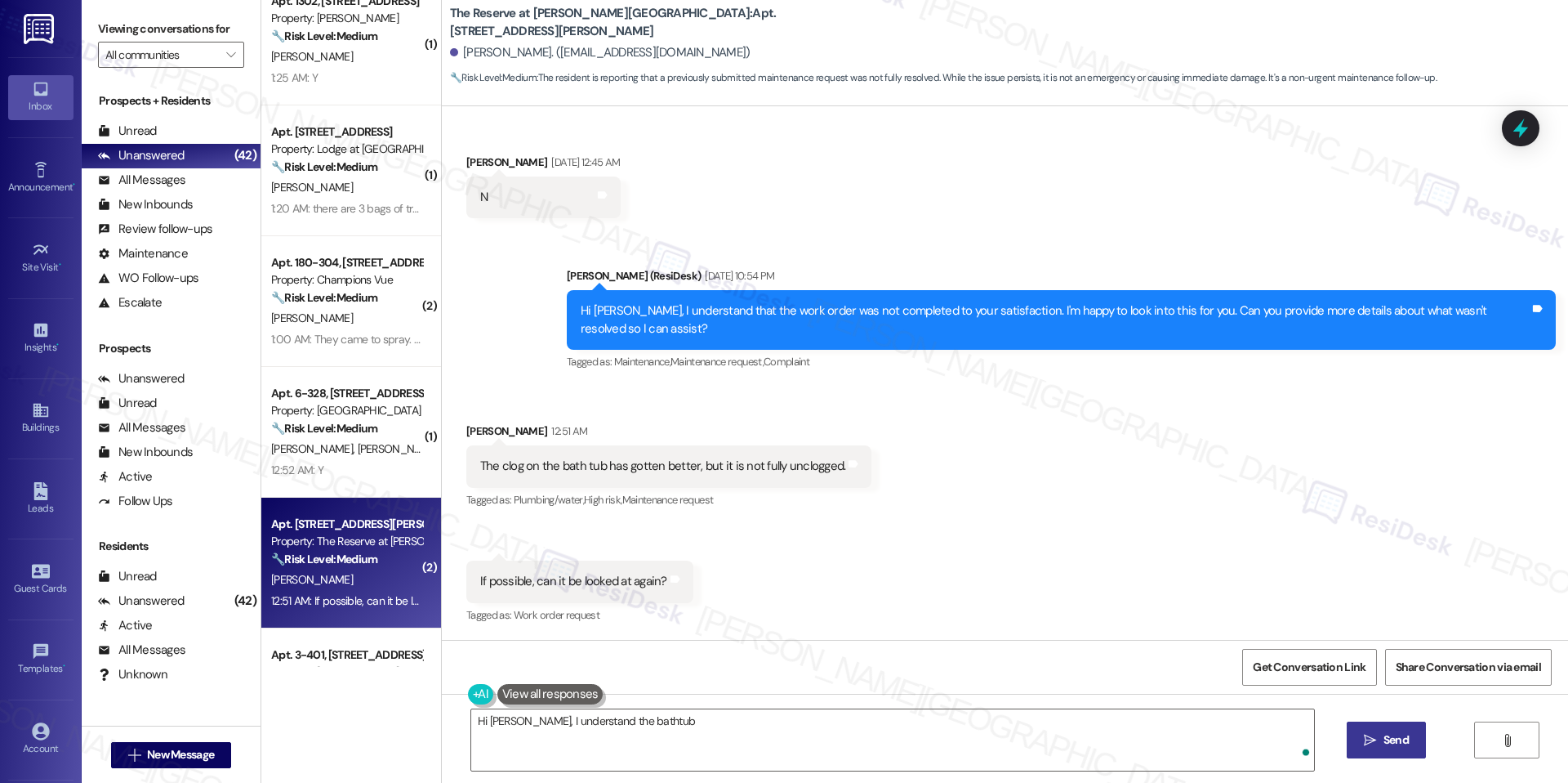
scroll to position [98, 0]
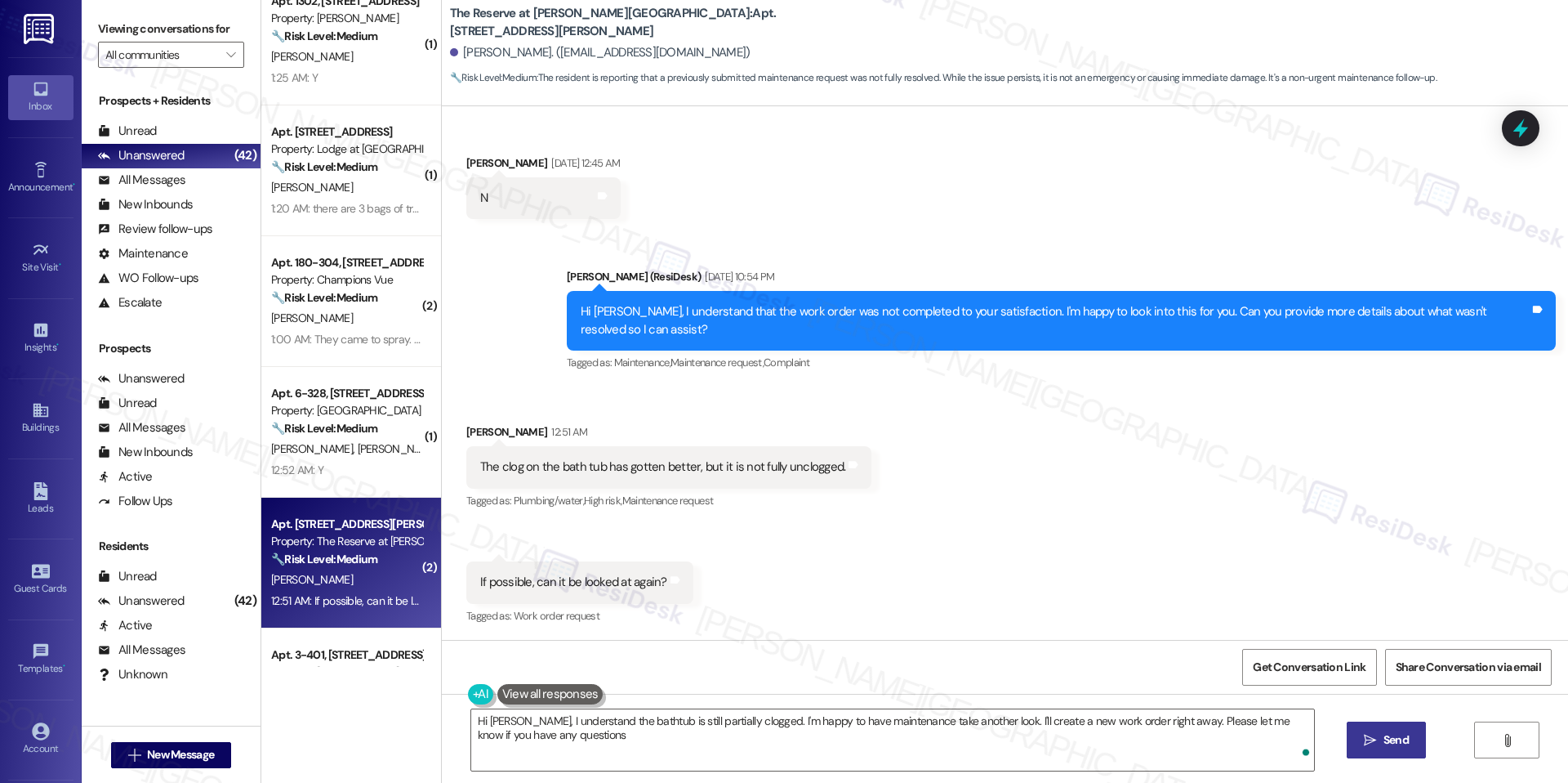
type textarea "Hi Thanh, I understand the bathtub is still partially clogged. I'm happy to hav…"
click at [1518, 118] on icon at bounding box center [1520, 128] width 27 height 27
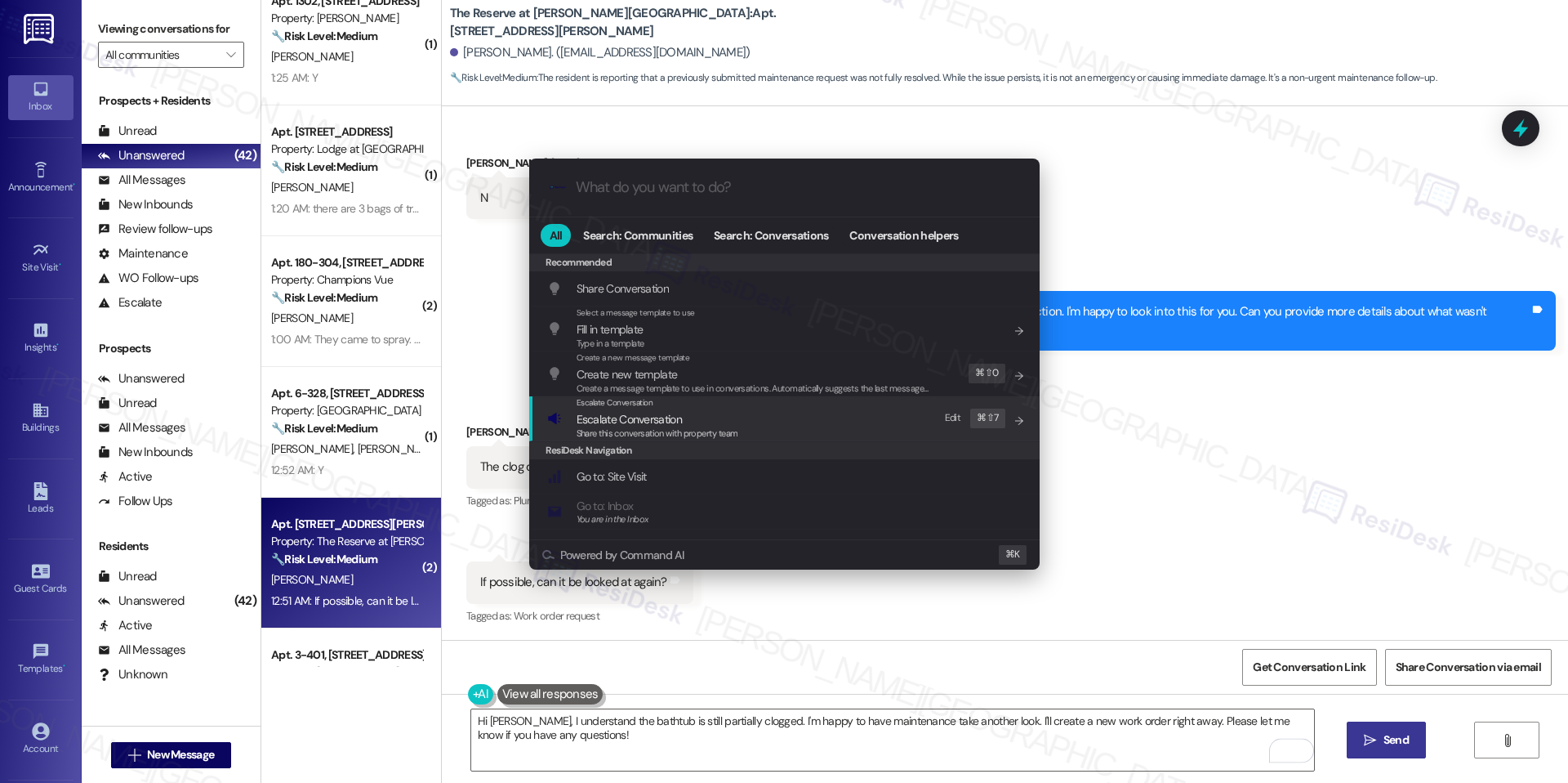
click at [881, 406] on div "Escalate Conversation Escalate Conversation Share this conversation with proper…" at bounding box center [785, 419] width 478 height 44
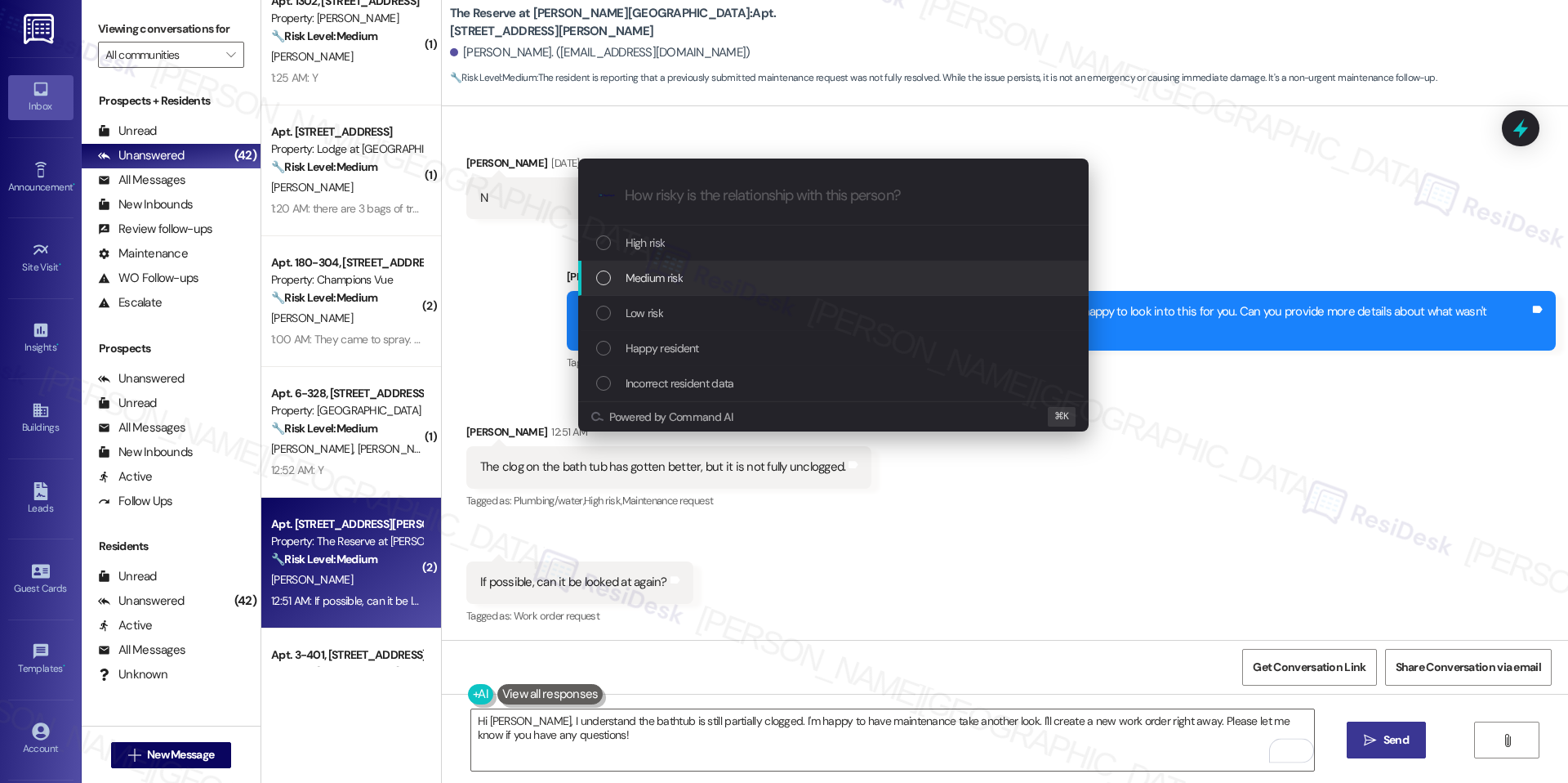
click at [779, 291] on div "Medium risk" at bounding box center [833, 278] width 511 height 35
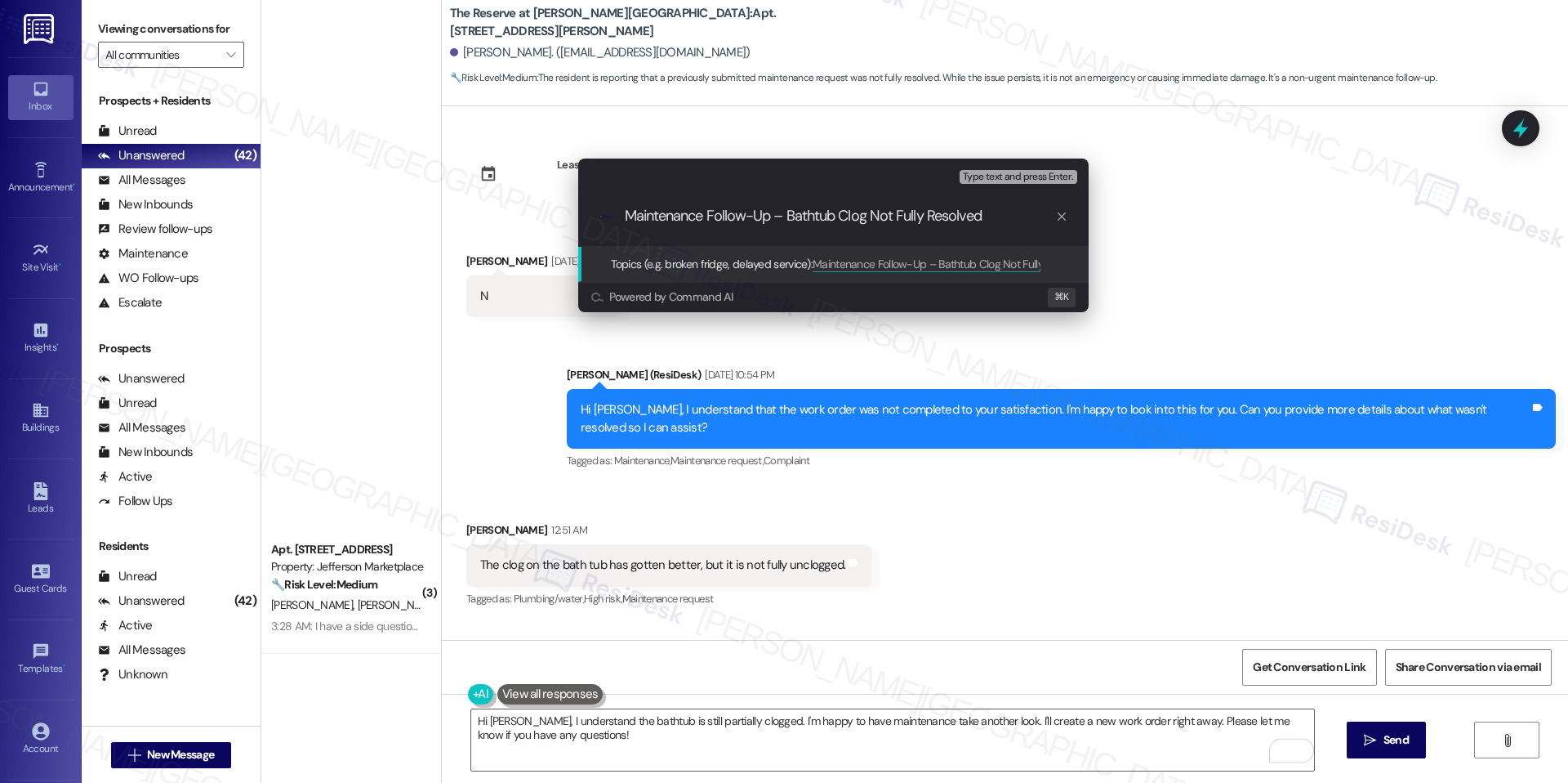
type input "Maintenance Follow-Up – Bathtub Clog Not Fully Resolved"
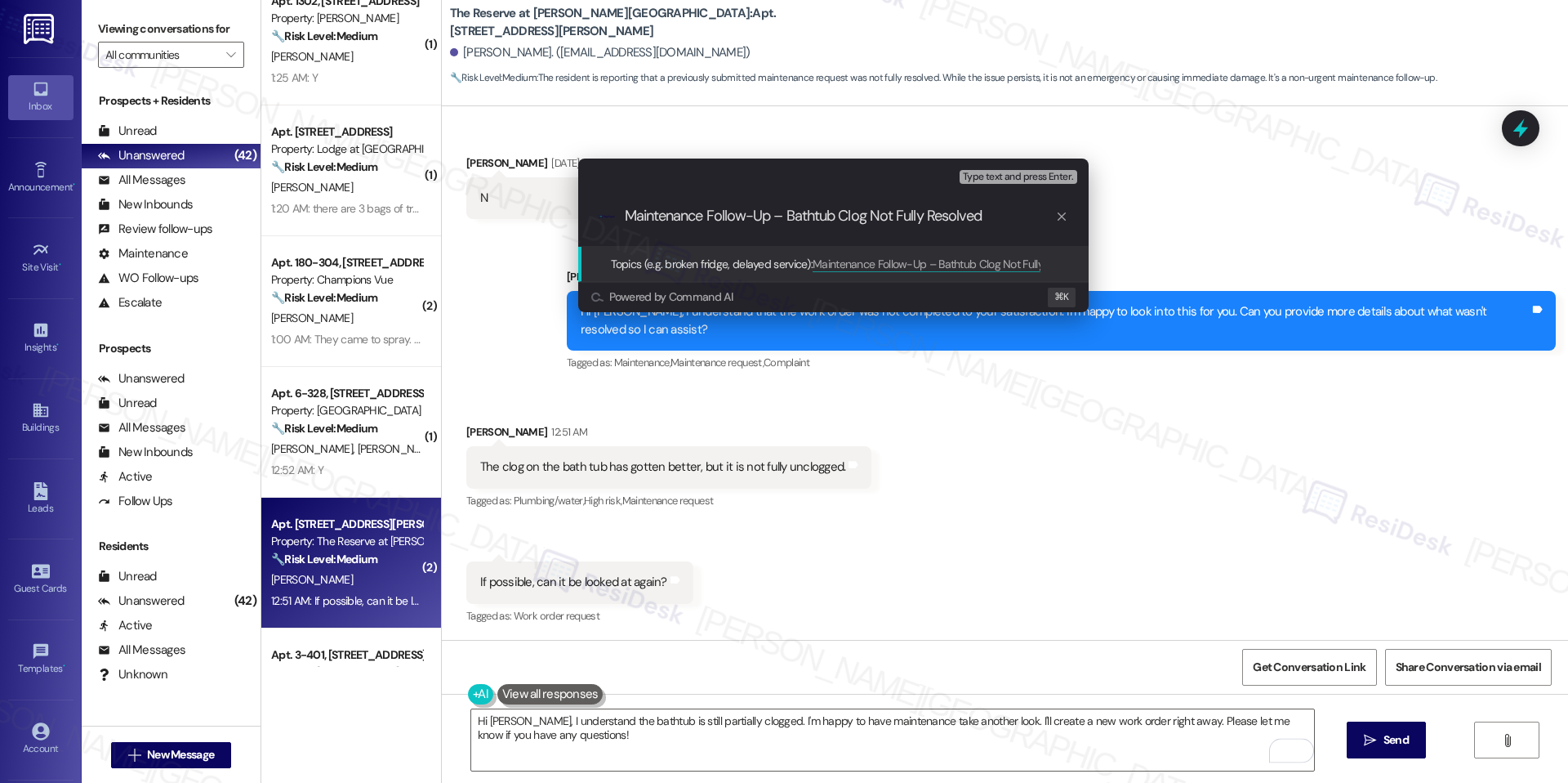
click at [880, 259] on span "Maintenance Follow-Up – Bathtub Clog Not Fully Resolved" at bounding box center [951, 263] width 277 height 15
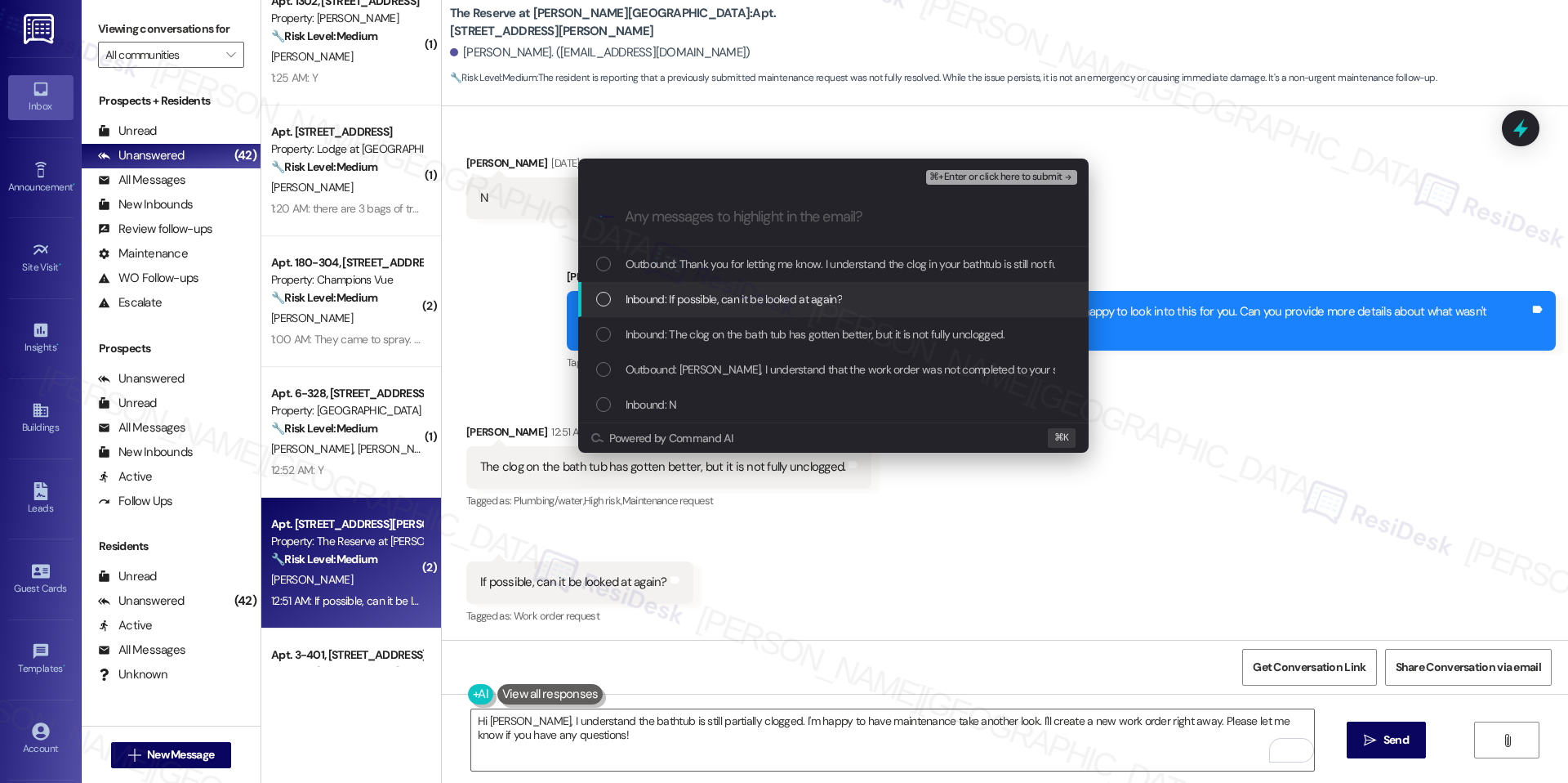
click at [795, 309] on div "Inbound: If possible, can it be looked at again?" at bounding box center [833, 300] width 511 height 35
click at [843, 327] on span "Inbound: The clog on the bath tub has gotten better, but it is not fully unclog…" at bounding box center [815, 334] width 380 height 18
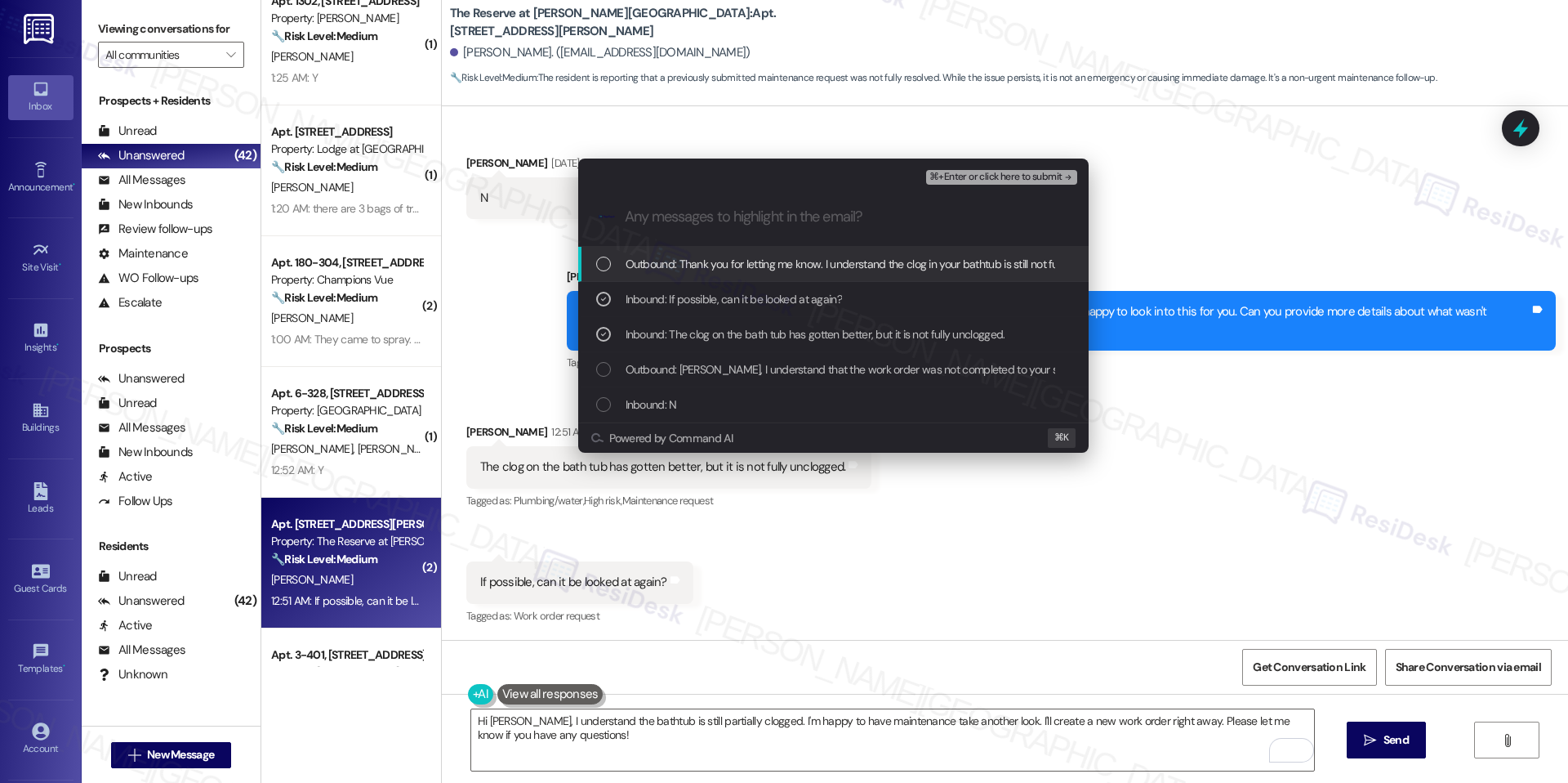
click at [988, 182] on span "⌘+Enter or click here to submit" at bounding box center [995, 177] width 132 height 12
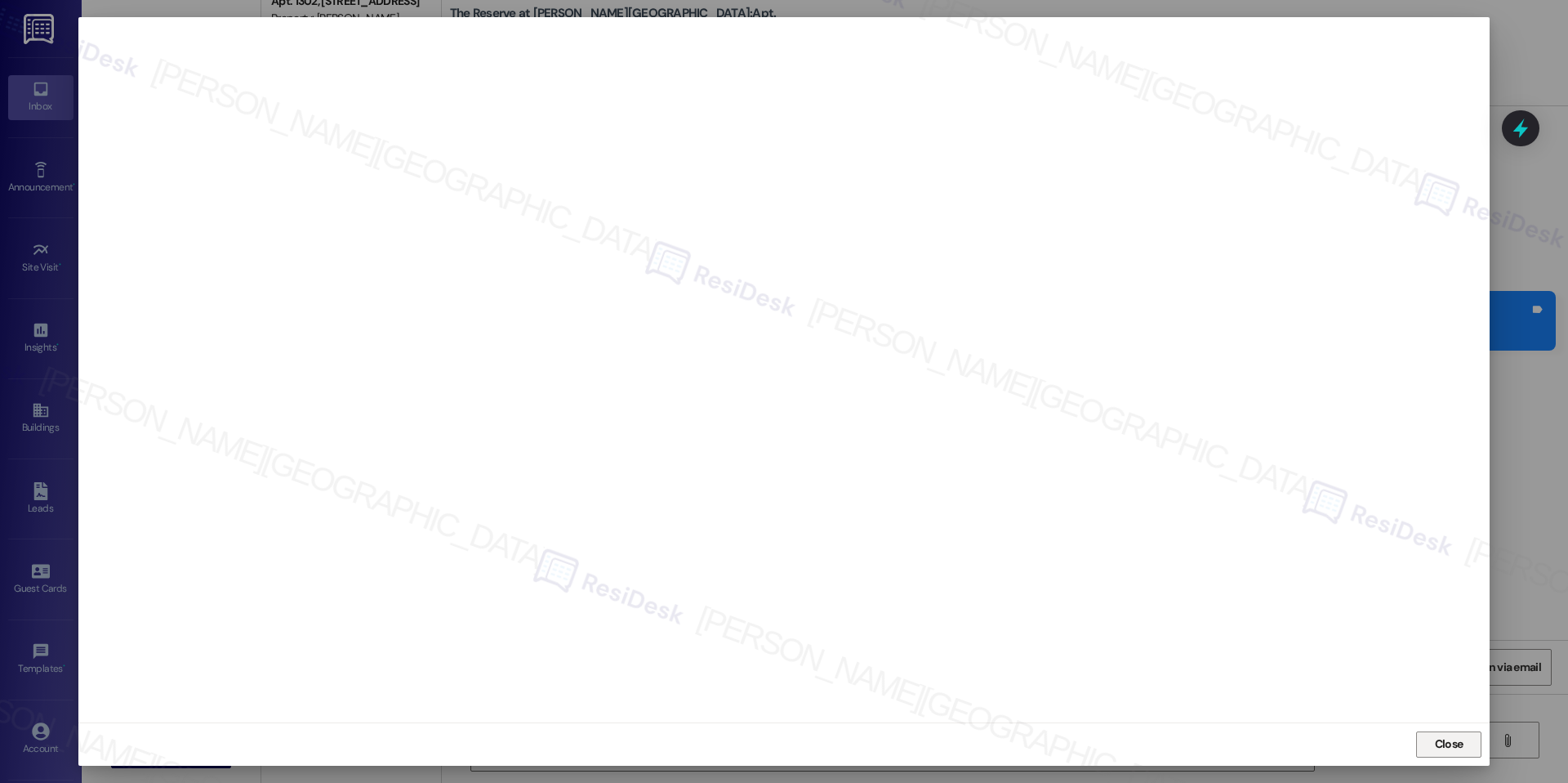
click at [1457, 739] on span "Close" at bounding box center [1449, 743] width 28 height 17
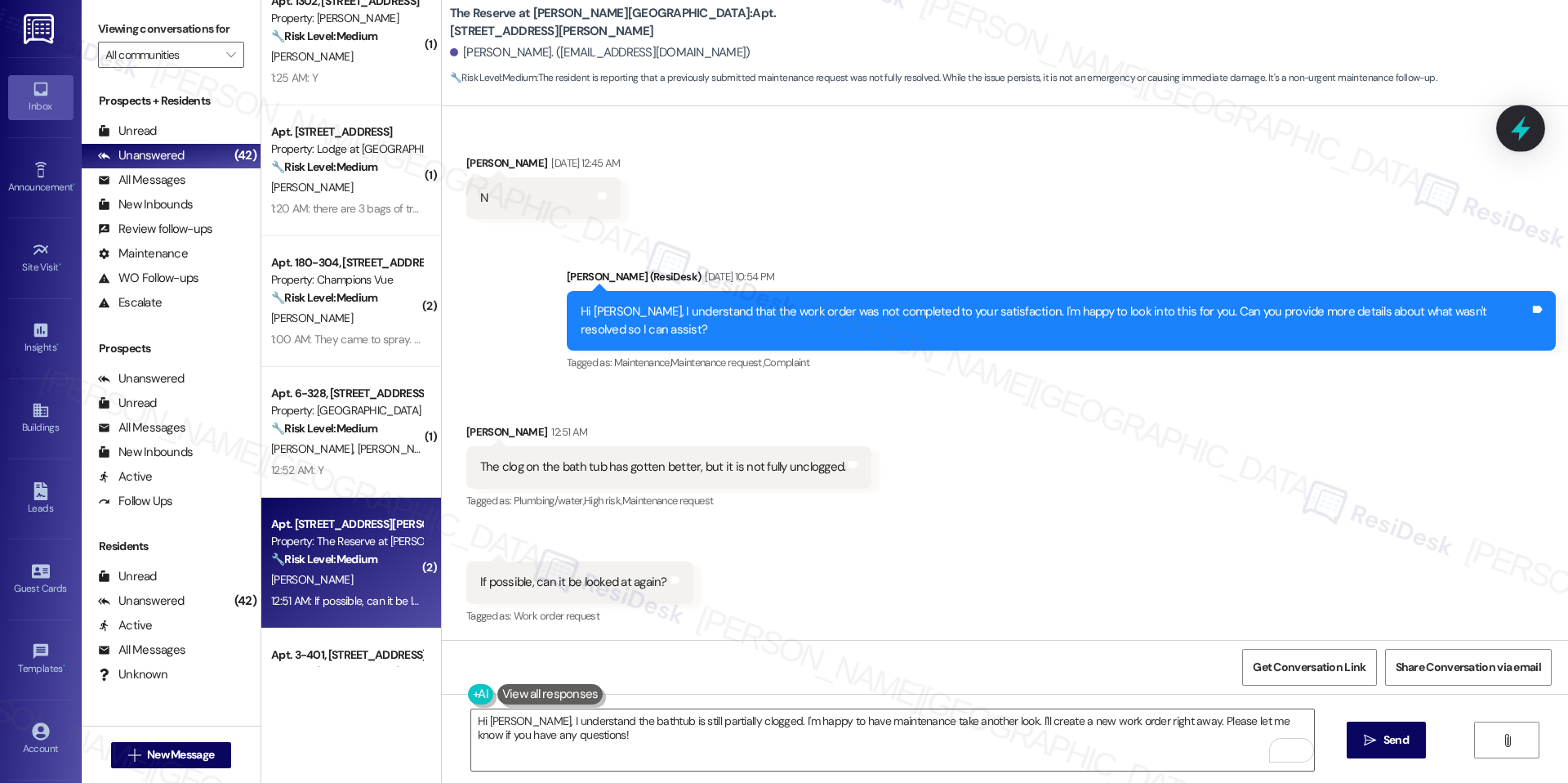
click at [1523, 145] on div at bounding box center [1520, 128] width 49 height 47
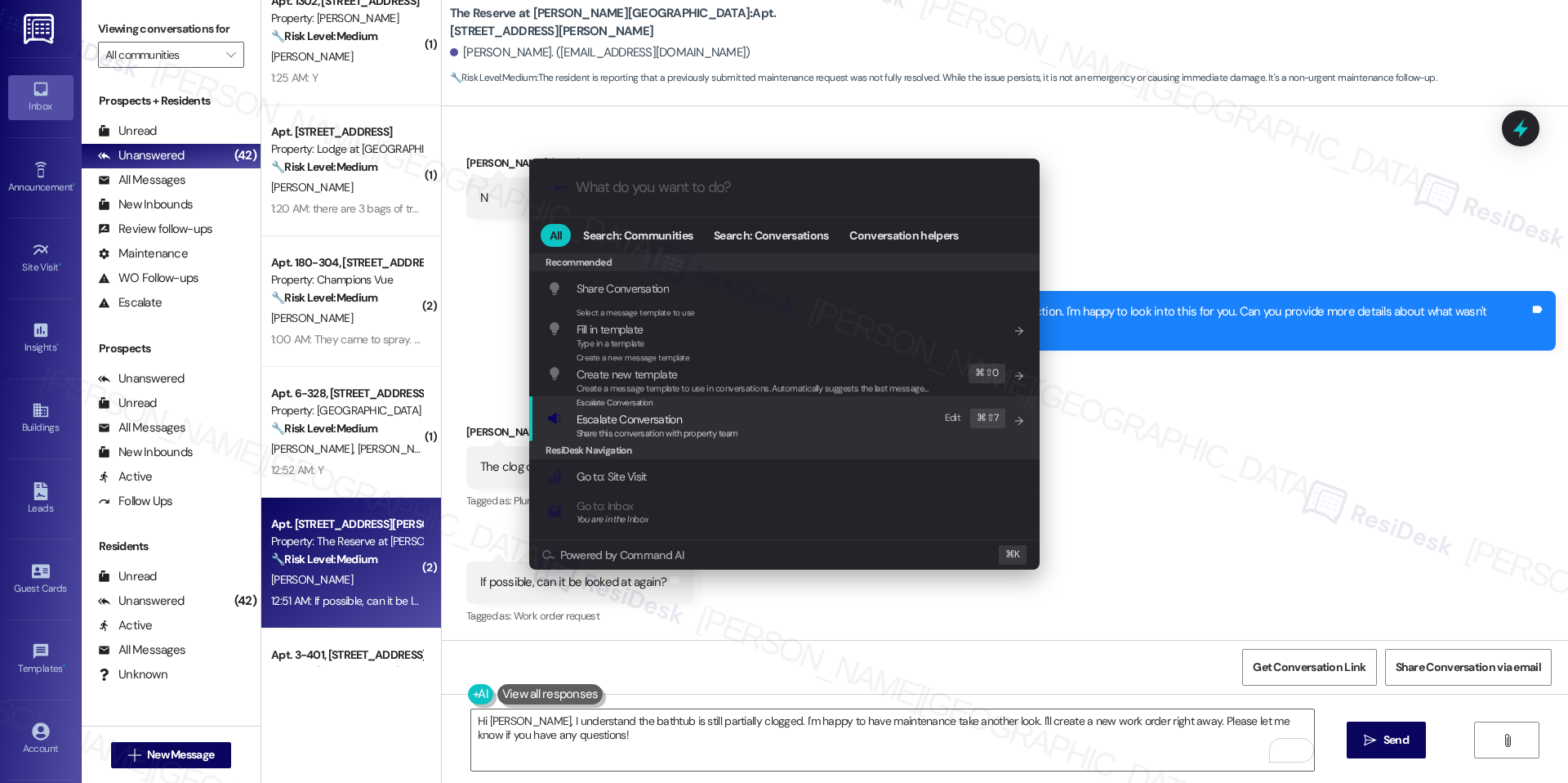
click at [839, 415] on div "Escalate Conversation Escalate Conversation Share this conversation with proper…" at bounding box center [785, 419] width 478 height 44
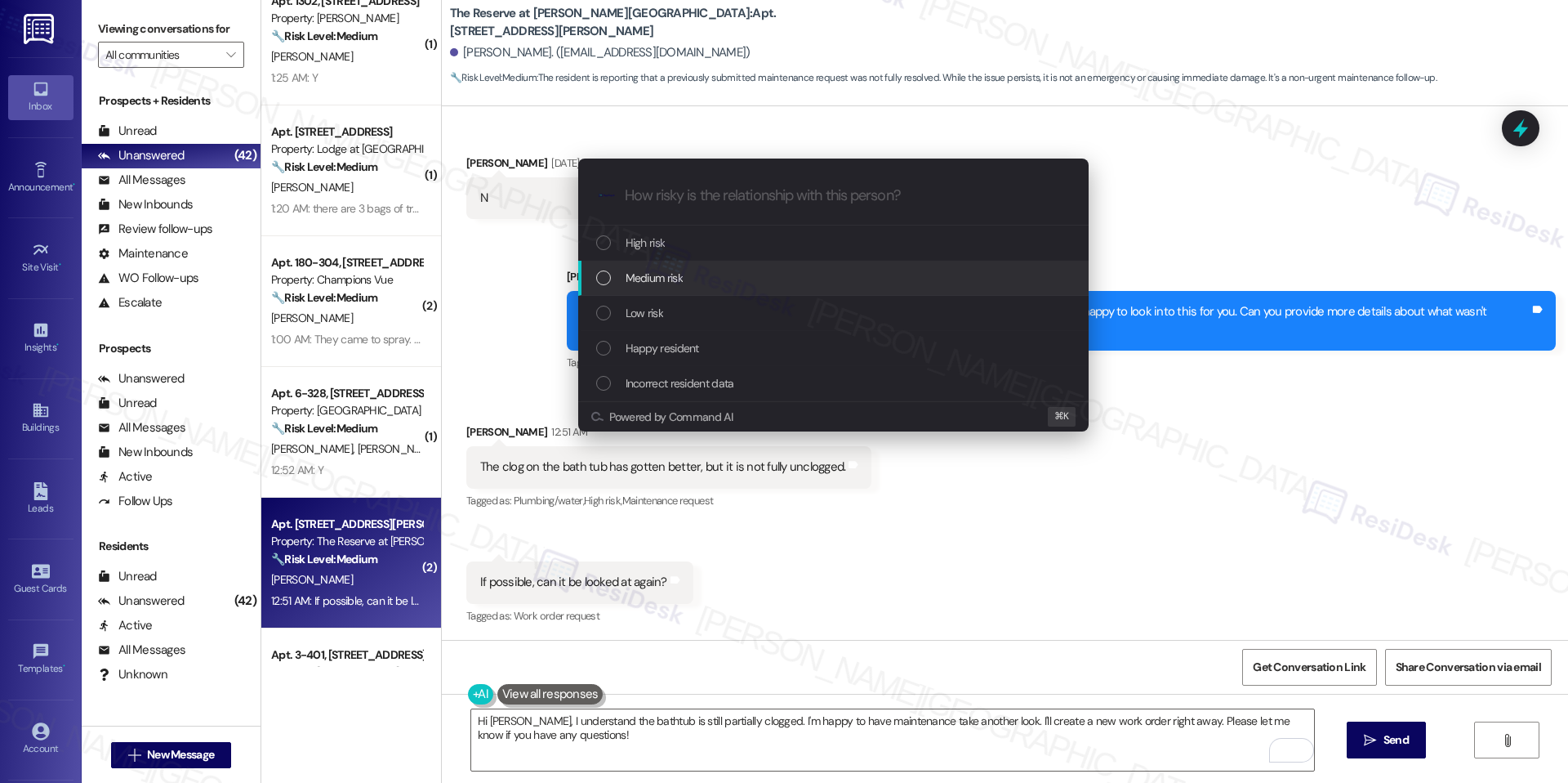
click at [769, 266] on div "Medium risk" at bounding box center [833, 278] width 511 height 35
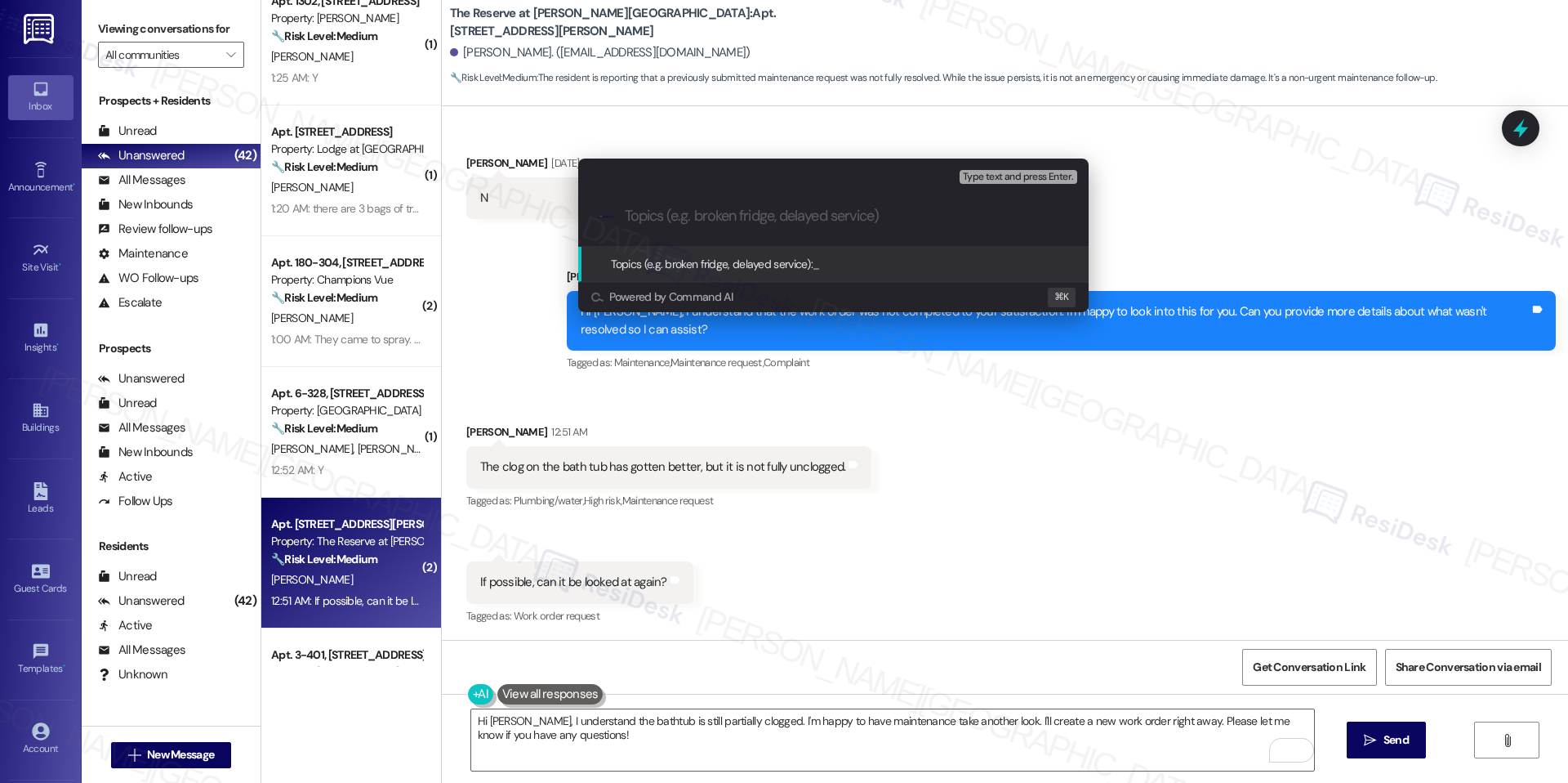
paste input "Maintenance Follow-Up – Bathtub Clog Not Fully Resolved"
type input "Maintenance Follow-Up – Bathtub Clog Not Fully Resolved"
click at [862, 267] on span "Maintenance Follow-Up – Bathtub Clog Not Fully Resolved" at bounding box center [951, 263] width 277 height 15
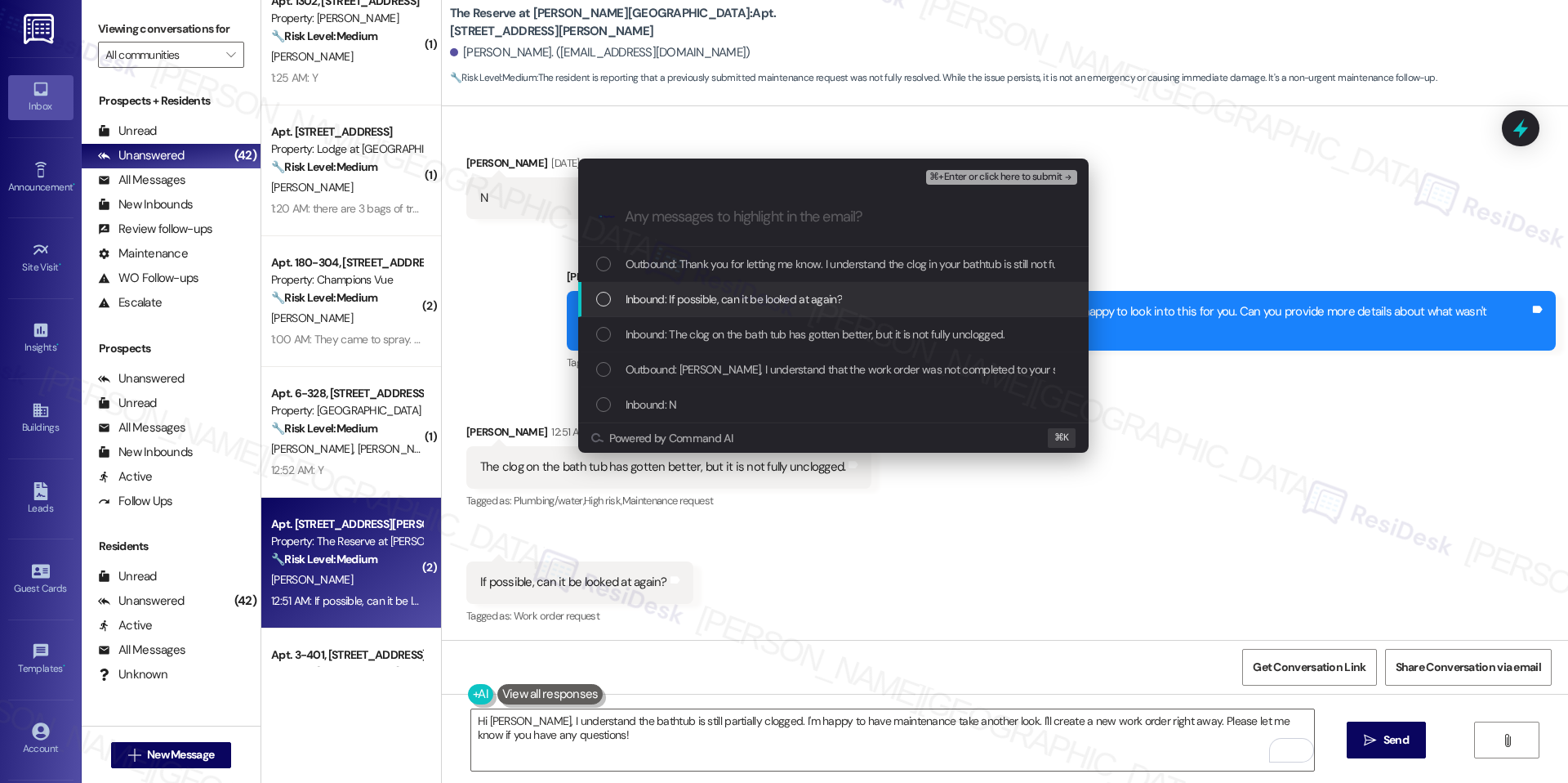
click at [833, 292] on span "Inbound: If possible, can it be looked at again?" at bounding box center [734, 299] width 216 height 18
click at [825, 317] on div "Inbound: The clog on the bath tub has gotten better, but it is not fully unclog…" at bounding box center [833, 335] width 511 height 35
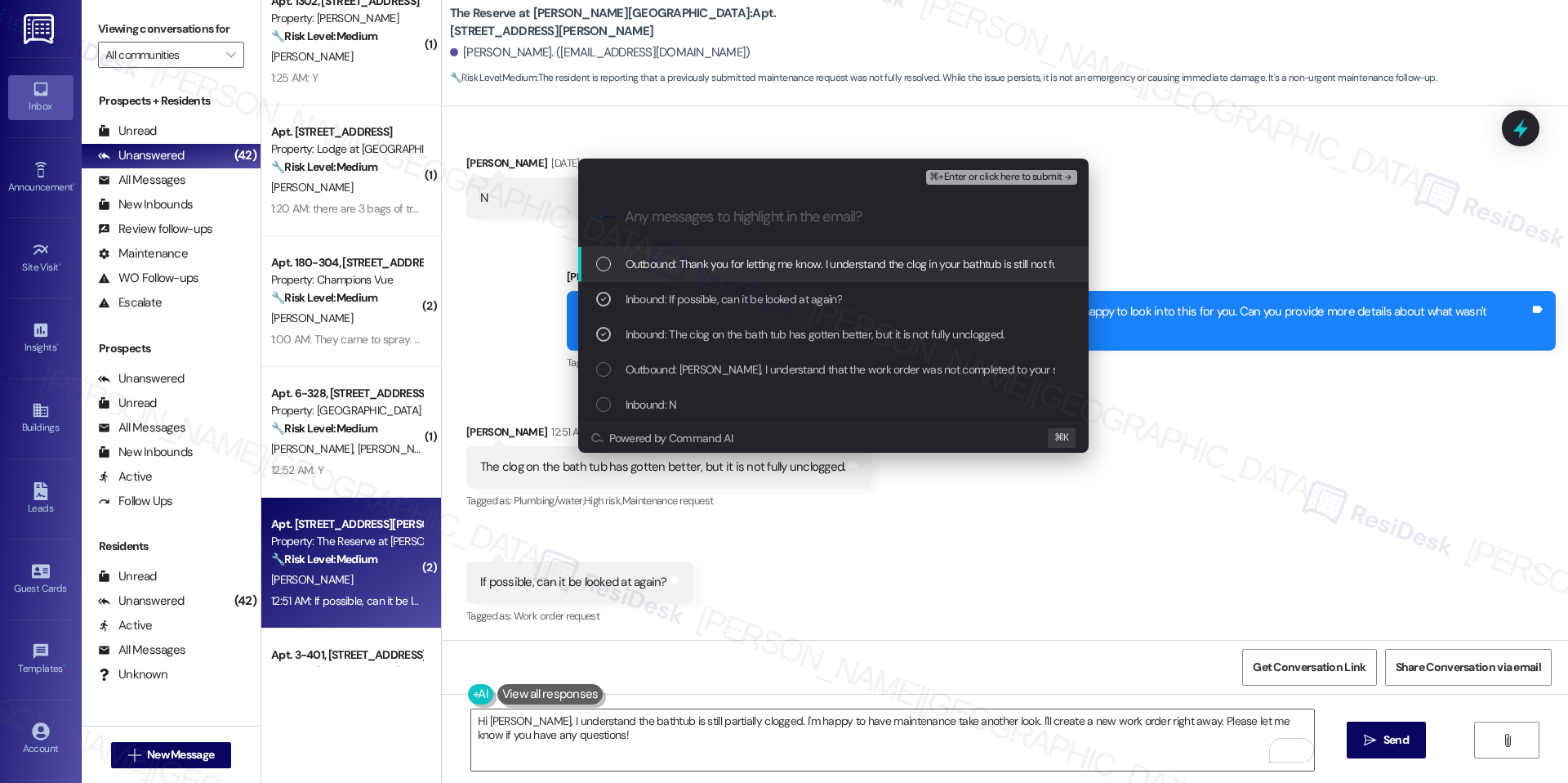
click at [1019, 181] on span "⌘+Enter or click here to submit" at bounding box center [995, 177] width 132 height 12
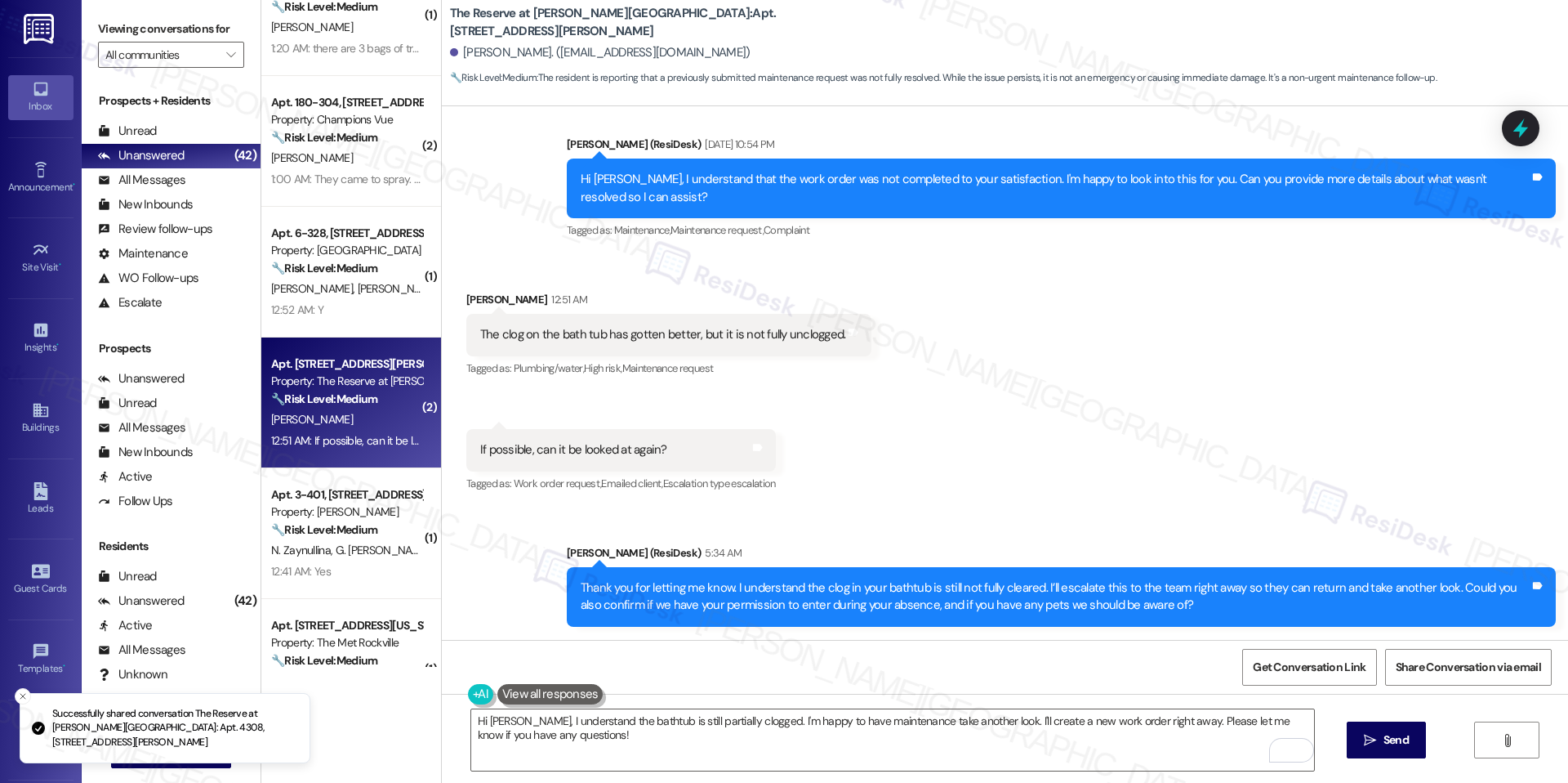
scroll to position [969, 0]
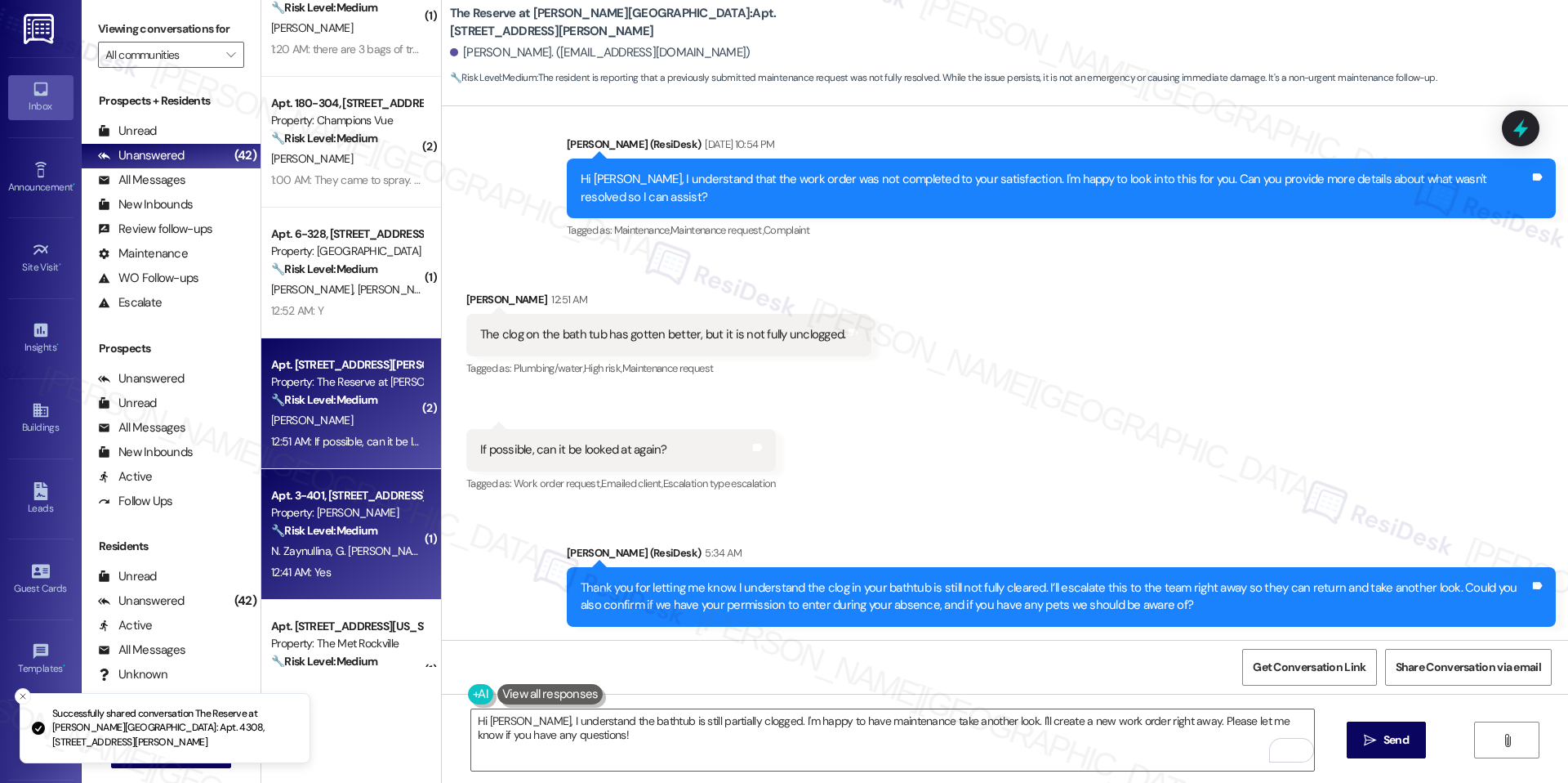
click at [347, 568] on div "12:41 AM: Yes 12:41 AM: Yes" at bounding box center [347, 572] width 154 height 20
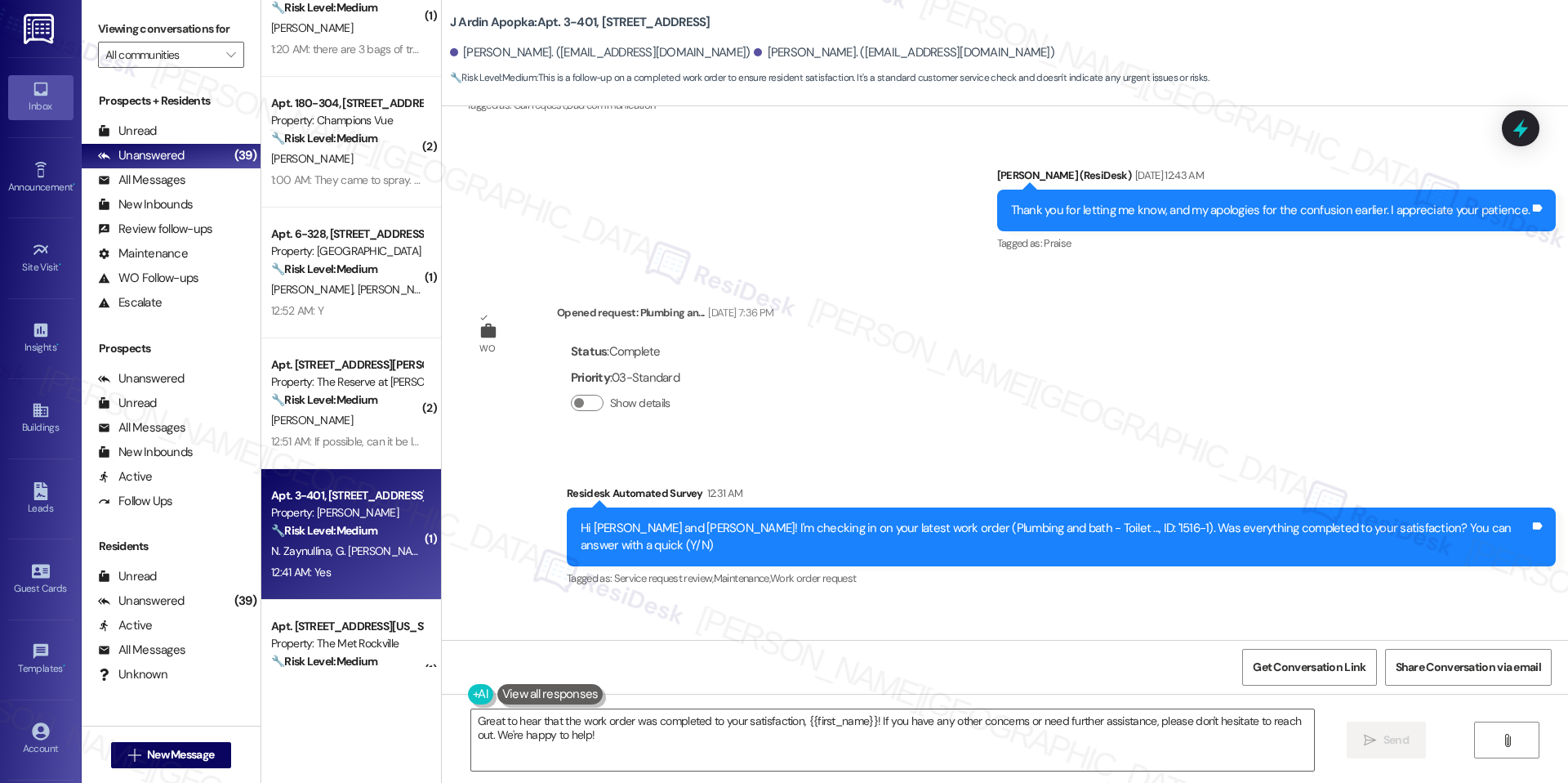
scroll to position [5891, 0]
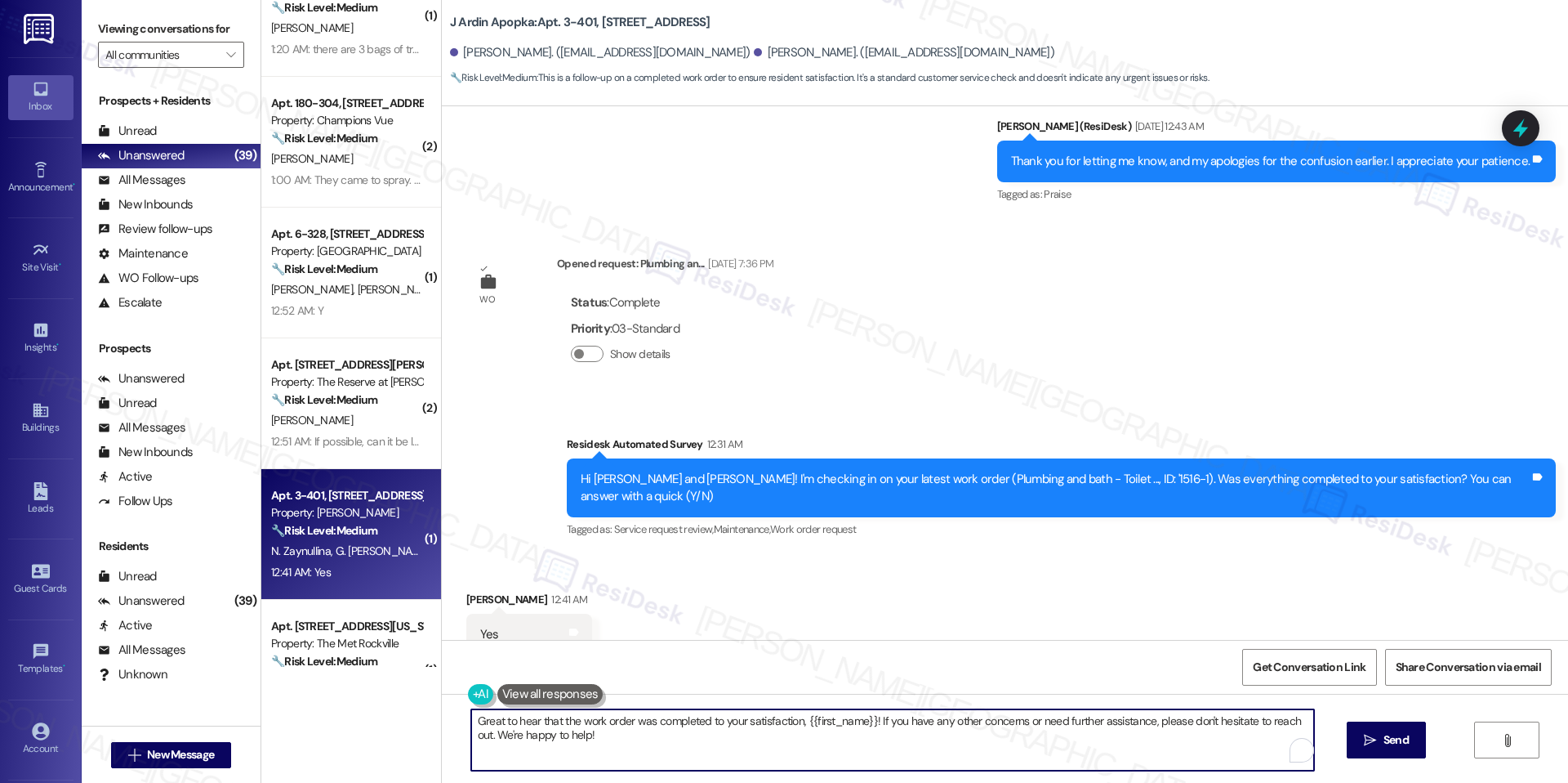
drag, startPoint x: 904, startPoint y: 718, endPoint x: 1213, endPoint y: 759, distance: 311.7
click at [1213, 759] on textarea "Great to hear that the work order was completed to your satisfaction, {{first_n…" at bounding box center [893, 740] width 843 height 61
paste textarea "We'd also love to hear your thoughts. Has {{property}} lived up to your expecta…"
type textarea "Great to hear that the work order was completed to your satisfaction, {{first_n…"
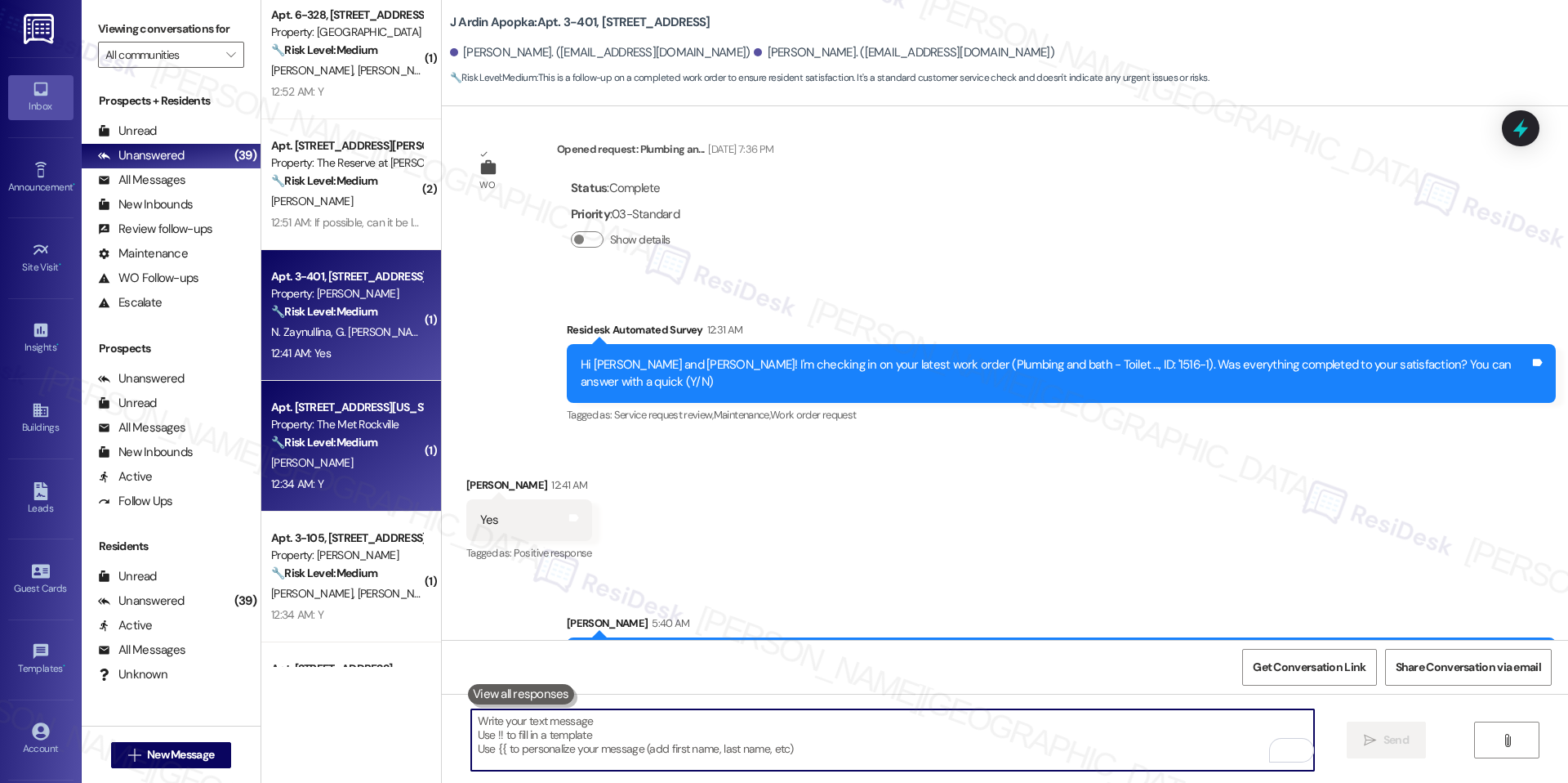
scroll to position [1191, 0]
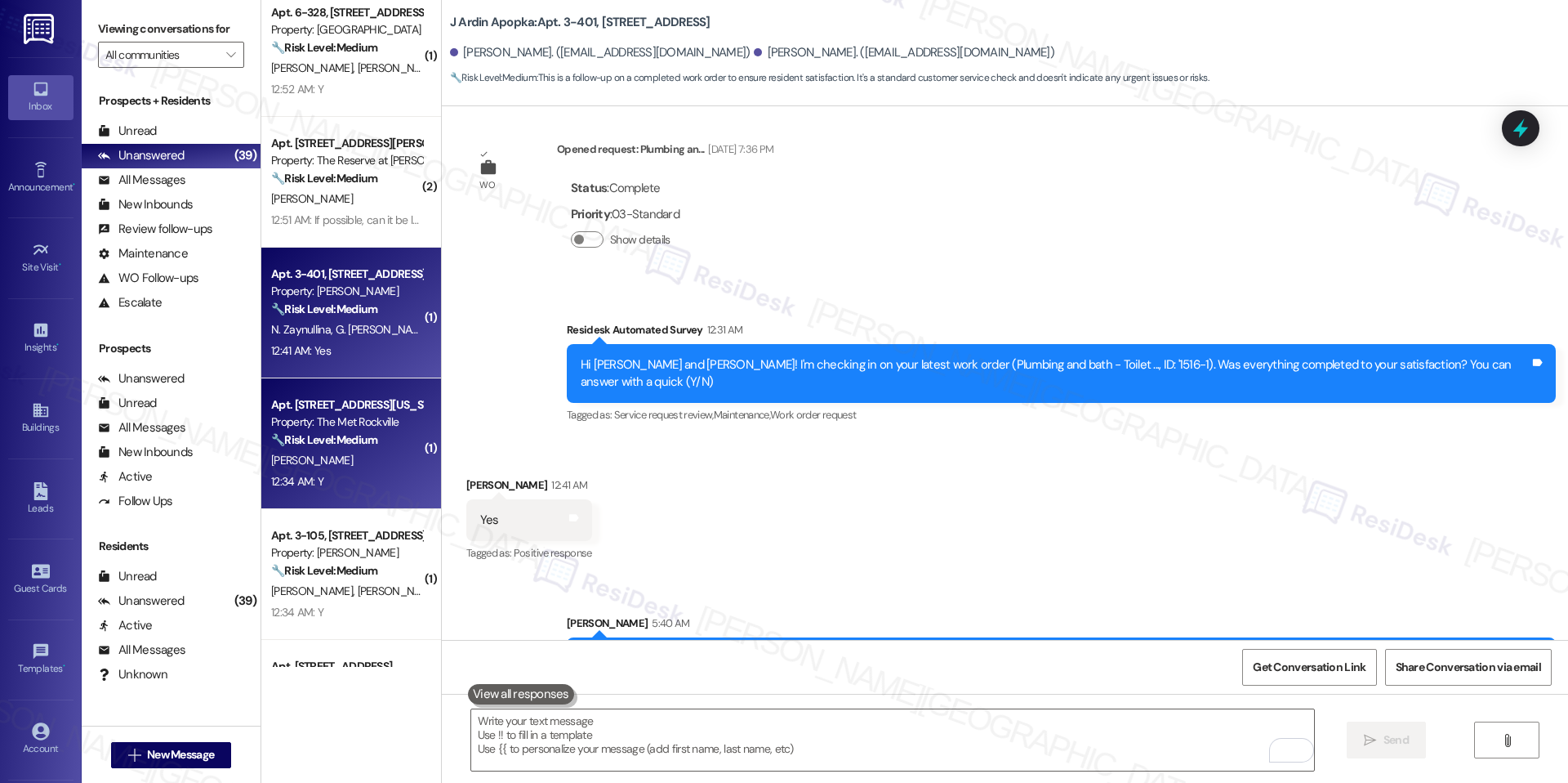
click at [363, 489] on div "12:34 AM: Y 12:34 AM: Y" at bounding box center [347, 482] width 154 height 20
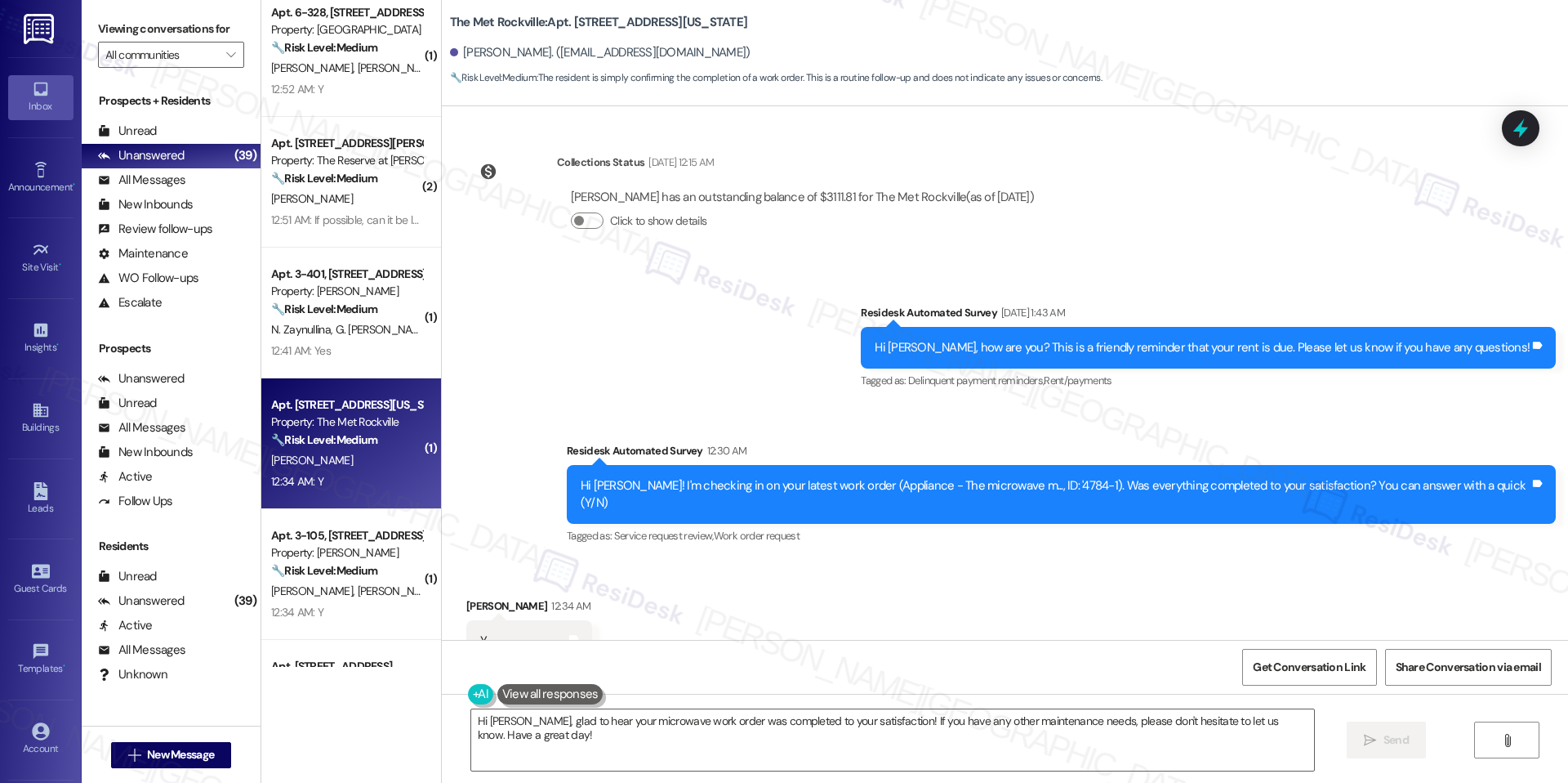
scroll to position [4061, 0]
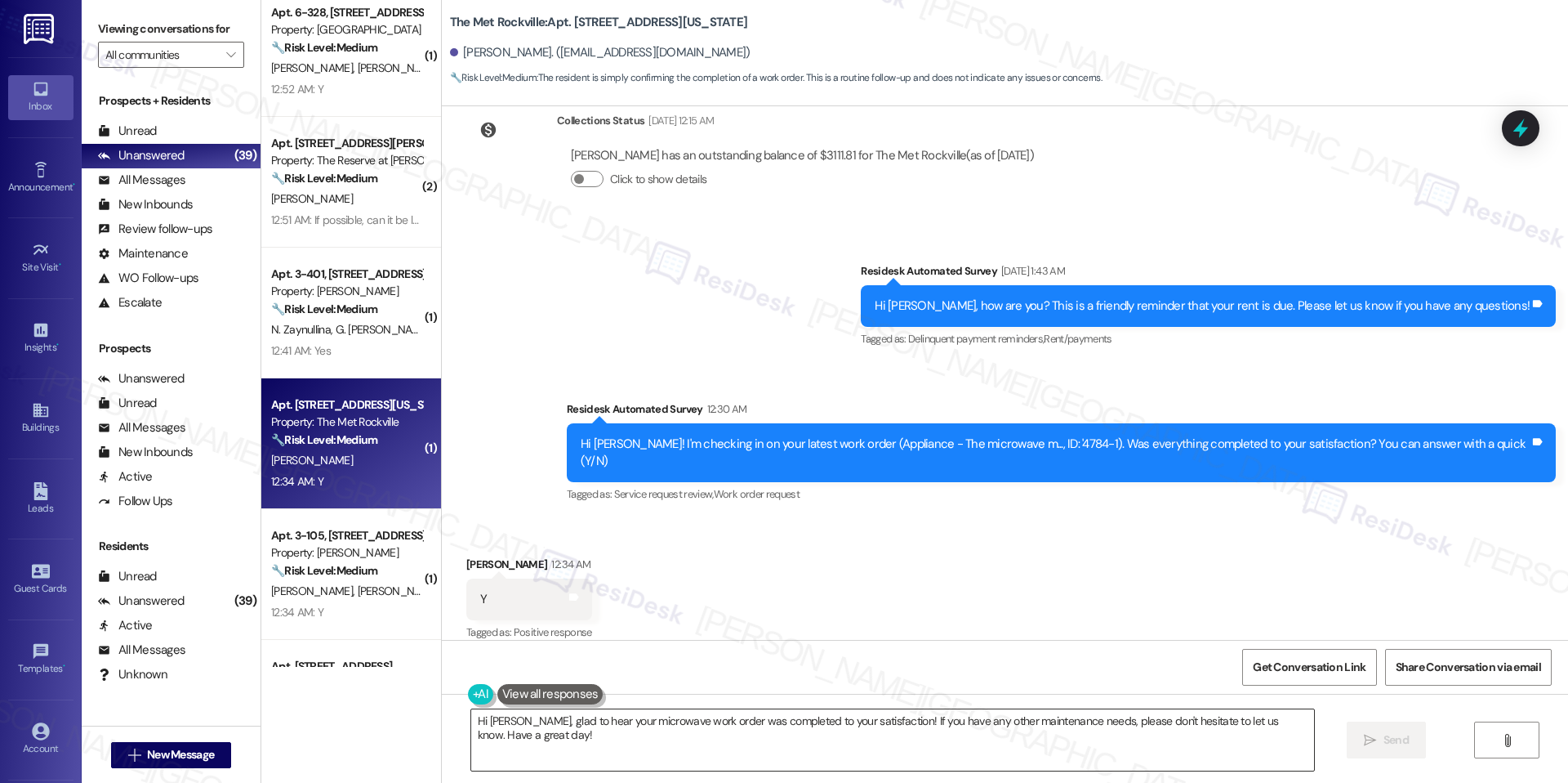
click at [730, 732] on textarea "Hi Harold, glad to hear your microwave work order was completed to your satisfa…" at bounding box center [893, 740] width 843 height 61
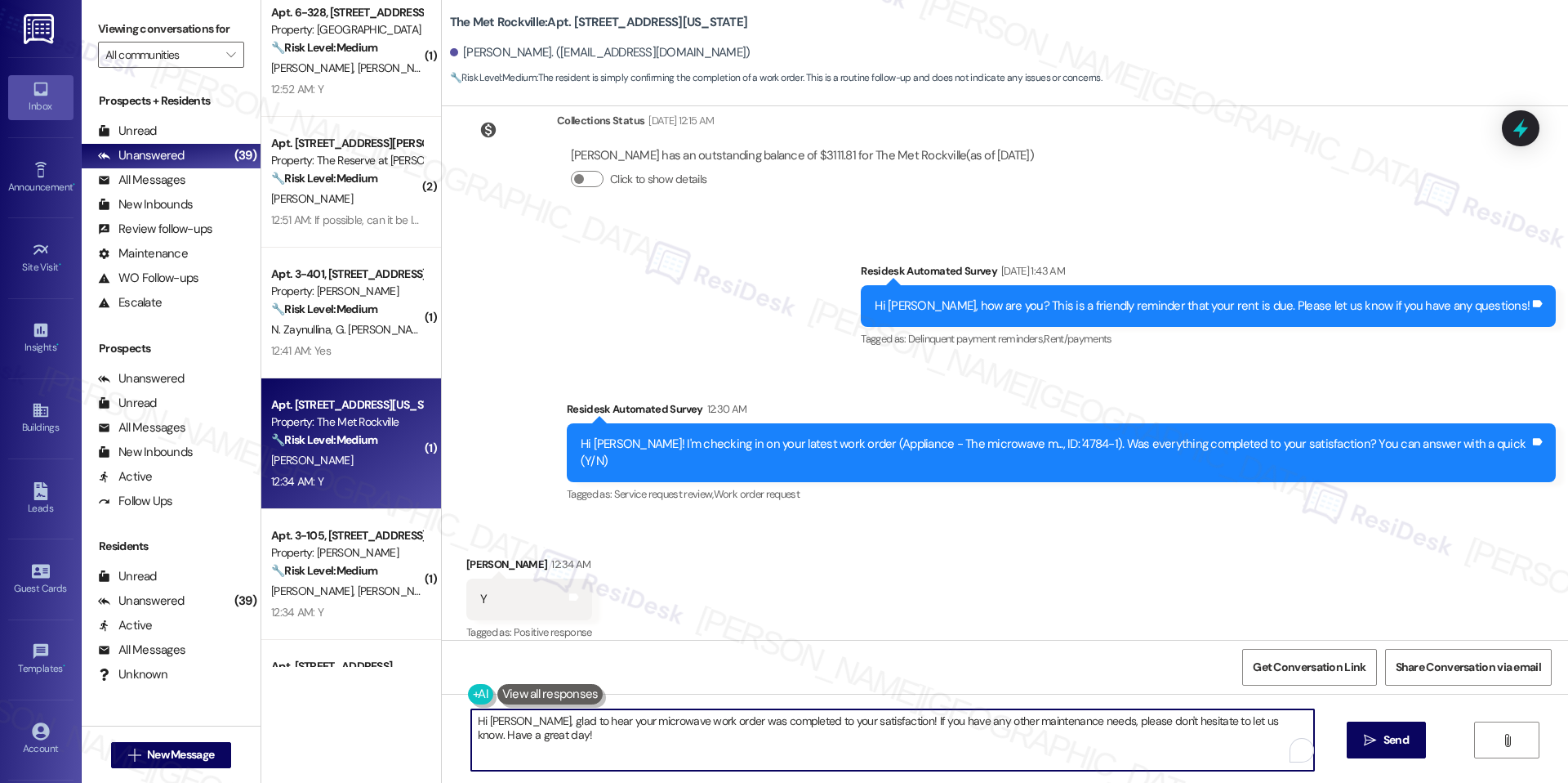
drag, startPoint x: 880, startPoint y: 721, endPoint x: 893, endPoint y: 734, distance: 18.4
click at [893, 734] on textarea "Hi Harold, glad to hear your microwave work order was completed to your satisfa…" at bounding box center [893, 740] width 843 height 61
paste textarea "We'd also love to hear your thoughts. Has {{property}} lived up to your expecta…"
click at [893, 716] on textarea "Hi Harold, glad to hear your microwave work order was completed to your satisfa…" at bounding box center [893, 740] width 843 height 61
click at [1073, 729] on textarea "Hi Harold, glad to hear your microwave work order was completed to your satisfa…" at bounding box center [893, 740] width 843 height 61
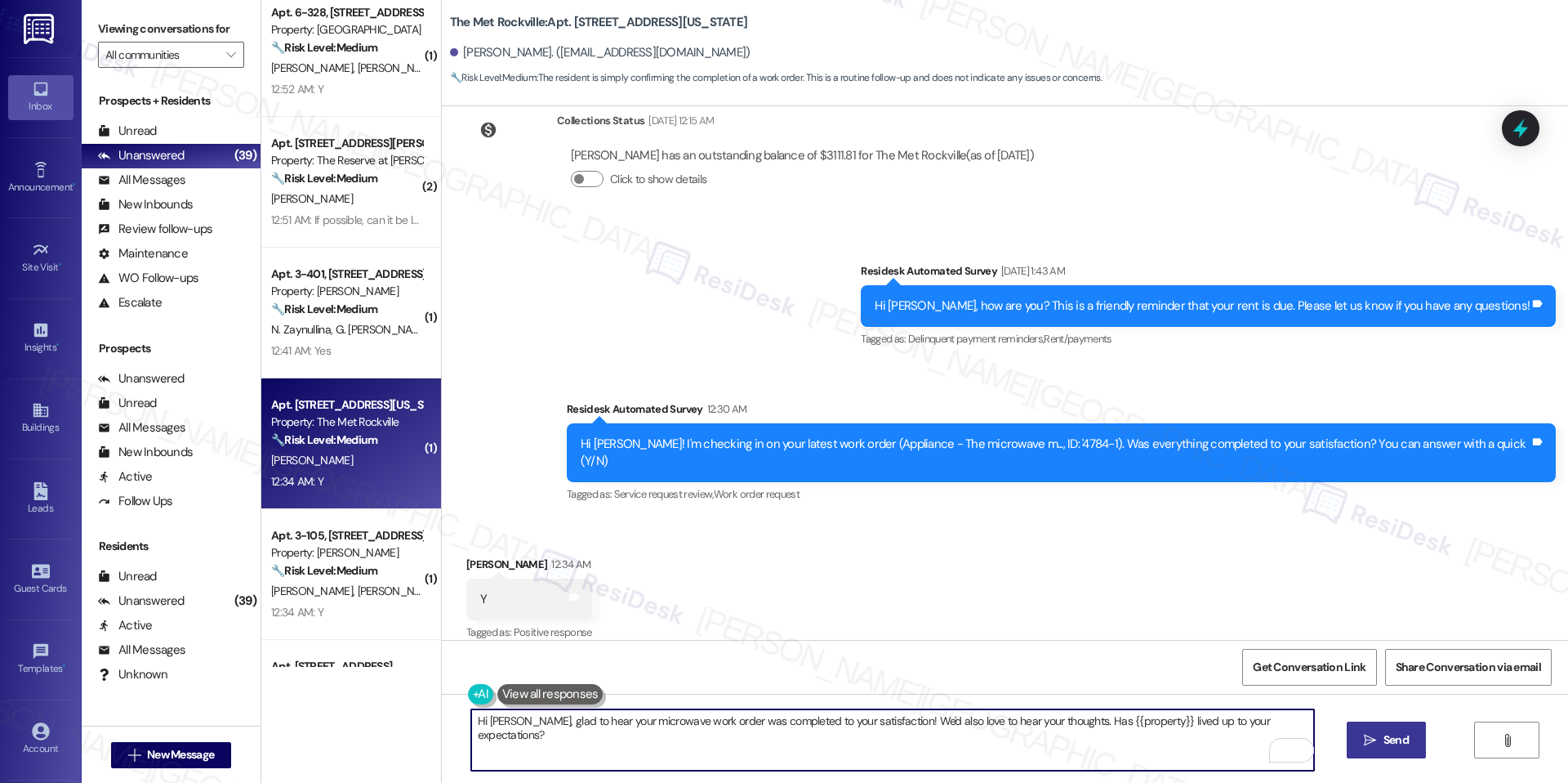
type textarea "Hi Harold, glad to hear your microwave work order was completed to your satisfa…"
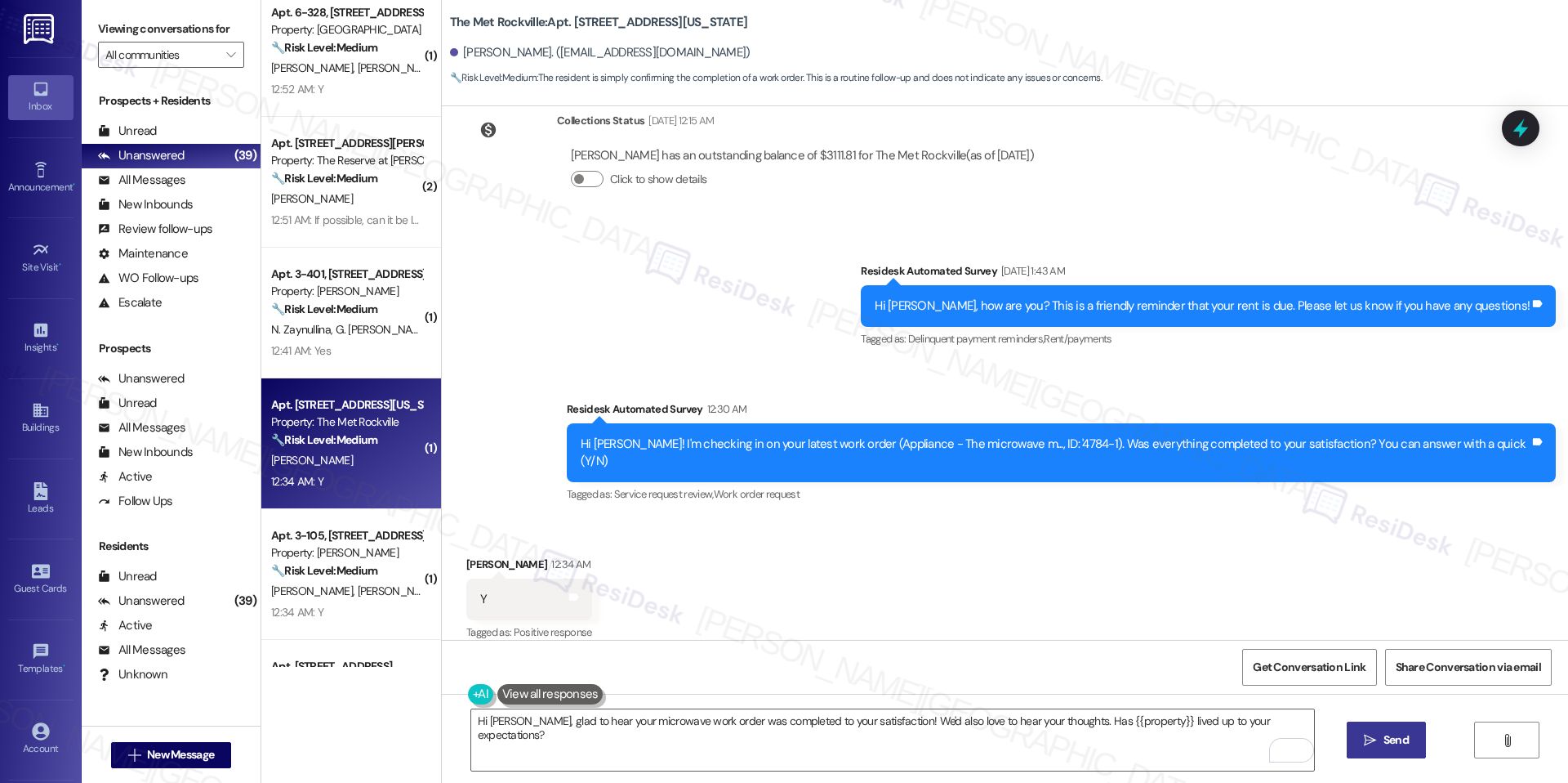
click at [1404, 744] on span "Send" at bounding box center [1396, 740] width 26 height 17
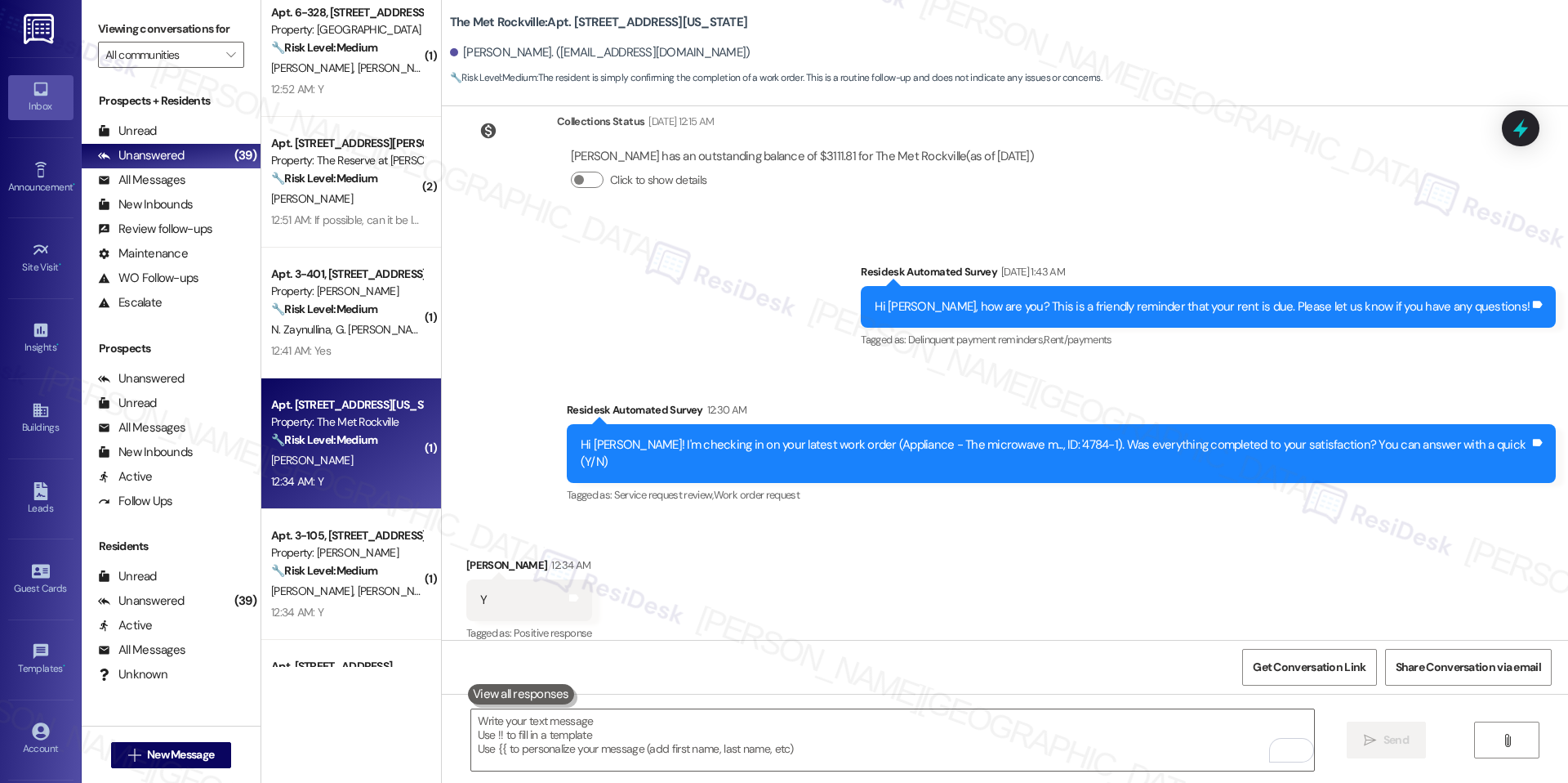
scroll to position [4176, 0]
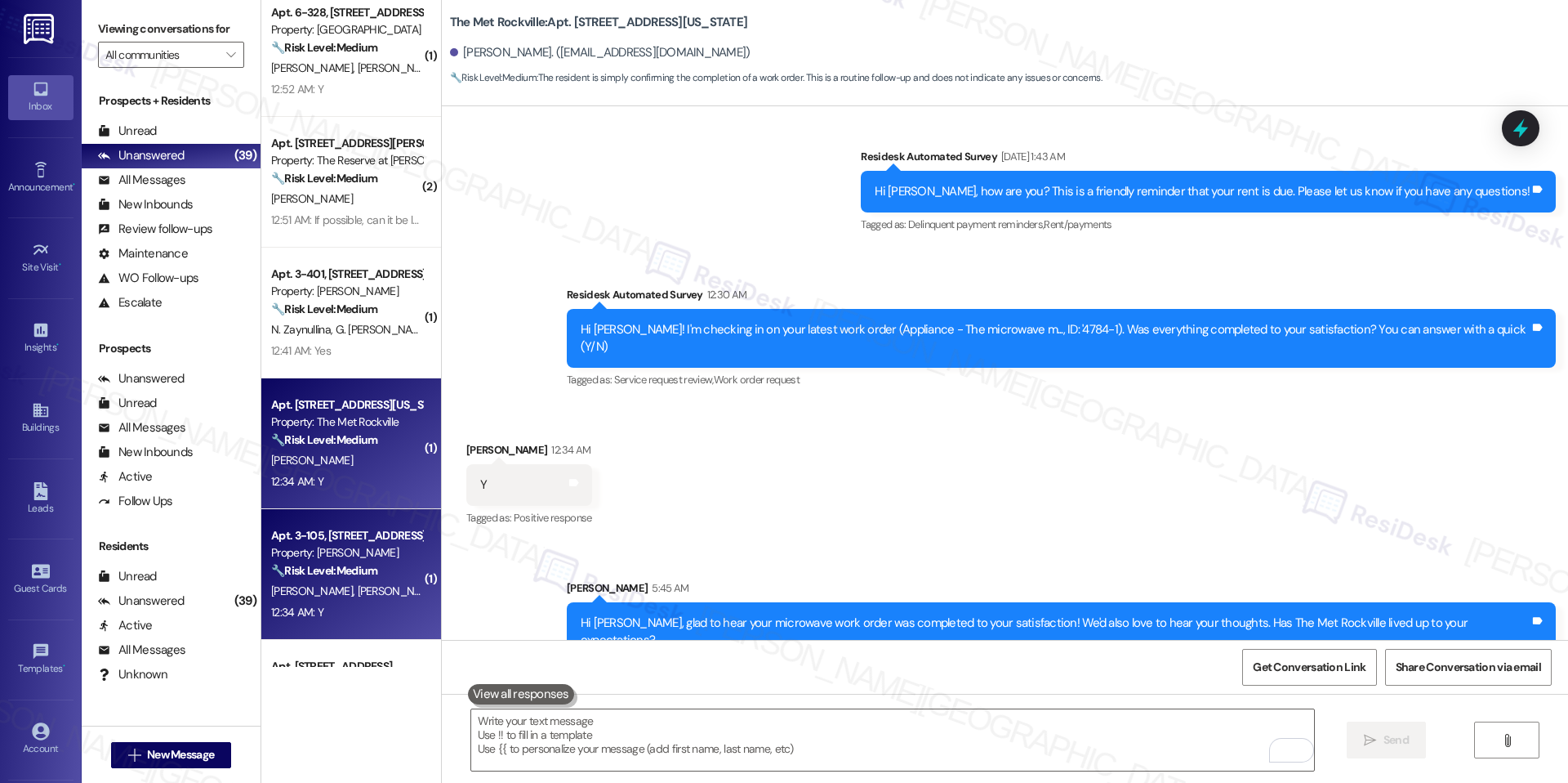
click at [355, 576] on strong "🔧 Risk Level: Medium" at bounding box center [324, 570] width 106 height 15
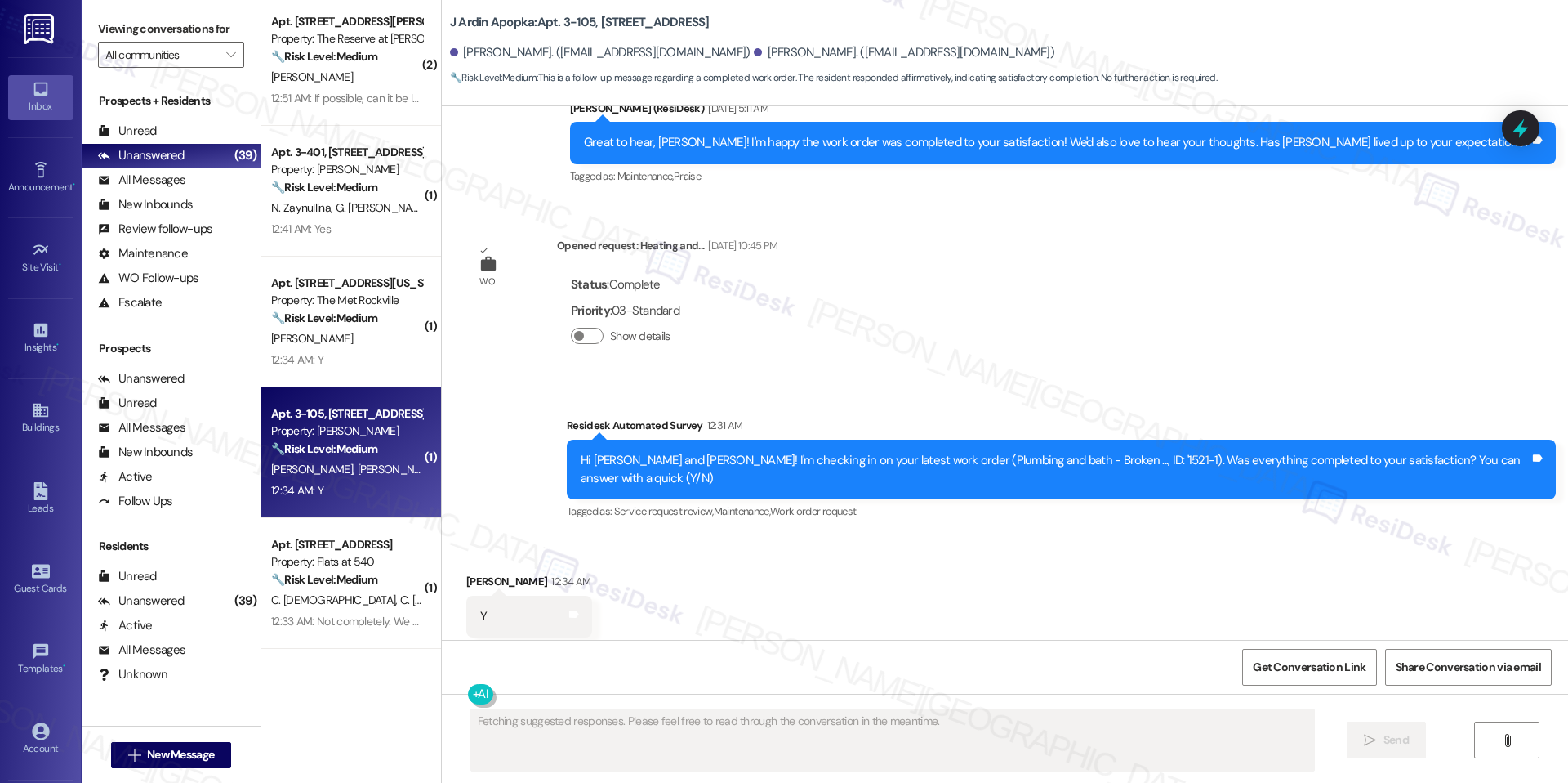
scroll to position [1310, 0]
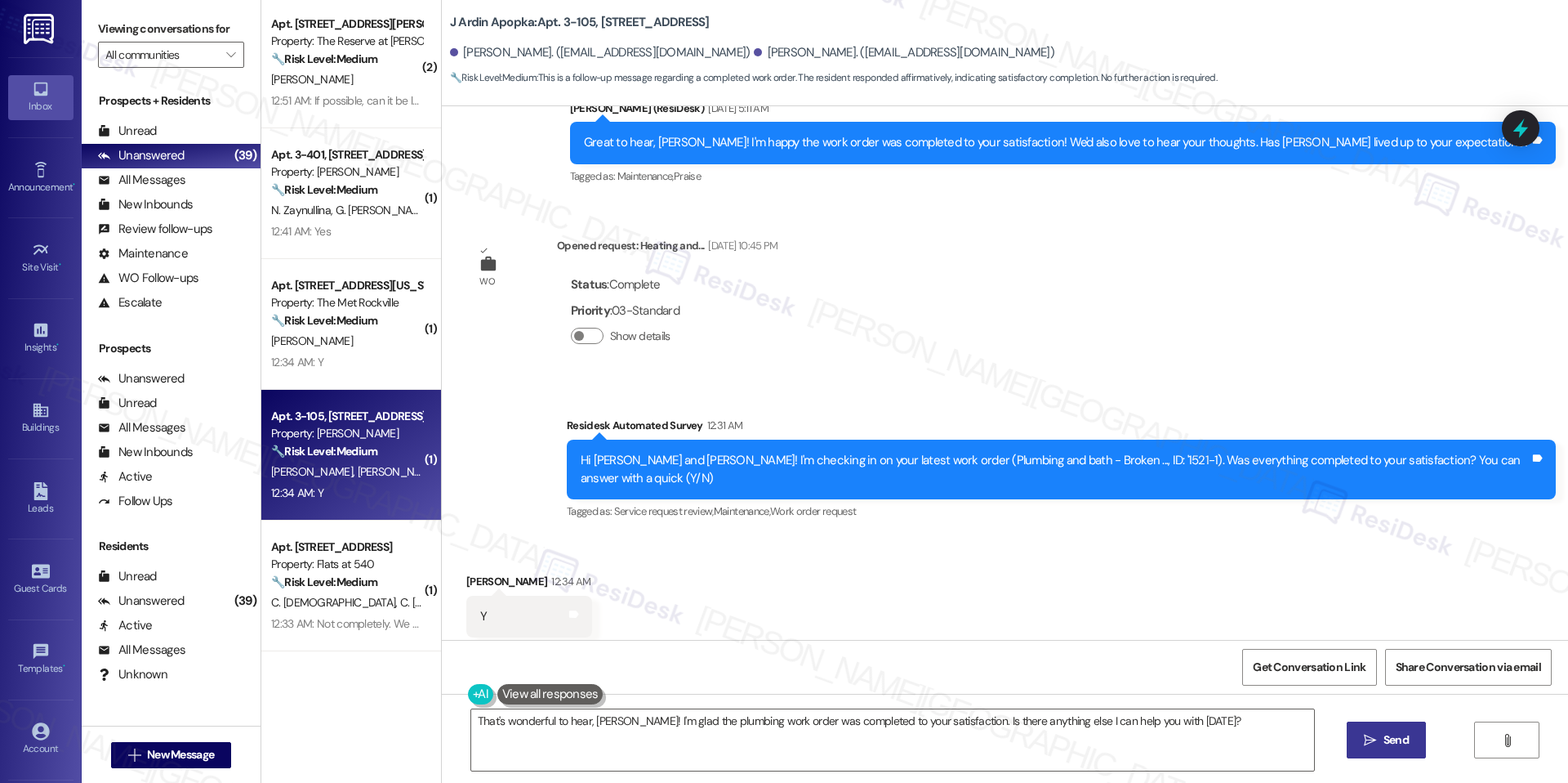
click at [956, 707] on div "That's wonderful to hear, Argenis! I'm glad the plumbing work order was complet…" at bounding box center [1005, 755] width 1127 height 122
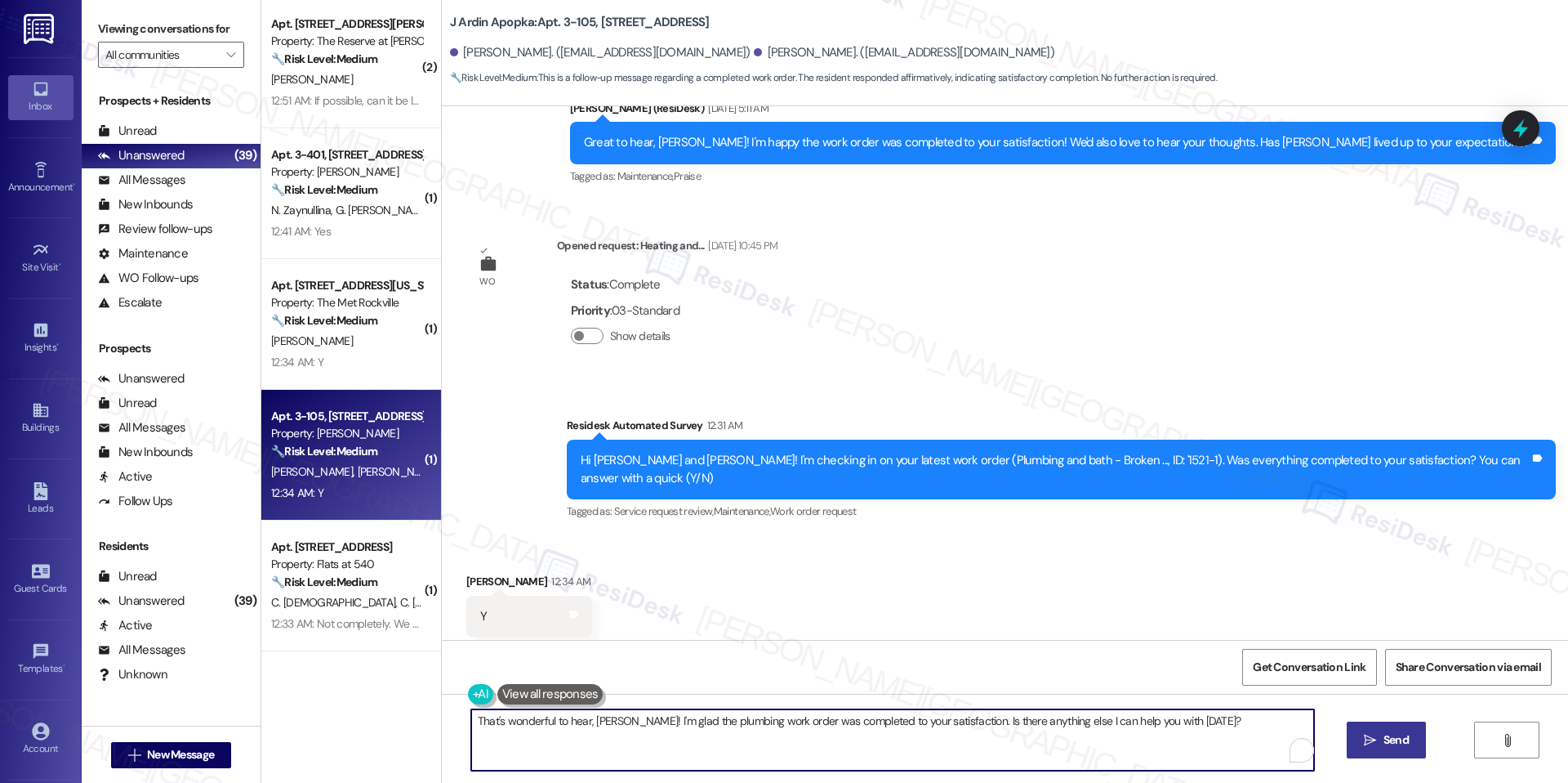
click at [938, 709] on textarea "That's wonderful to hear, Argenis! I'm glad the plumbing work order was complet…" at bounding box center [893, 740] width 843 height 61
drag, startPoint x: 959, startPoint y: 720, endPoint x: 1248, endPoint y: 720, distance: 289.0
click at [1248, 720] on textarea "That's wonderful to hear, Argenis! I'm glad the plumbing work order was complet…" at bounding box center [893, 740] width 843 height 61
paste textarea "We'd also love to hear your thoughts. Has {{property}} lived up to your expecta…"
type textarea "That's wonderful to hear, Argenis! I'm glad the plumbing work order was complet…"
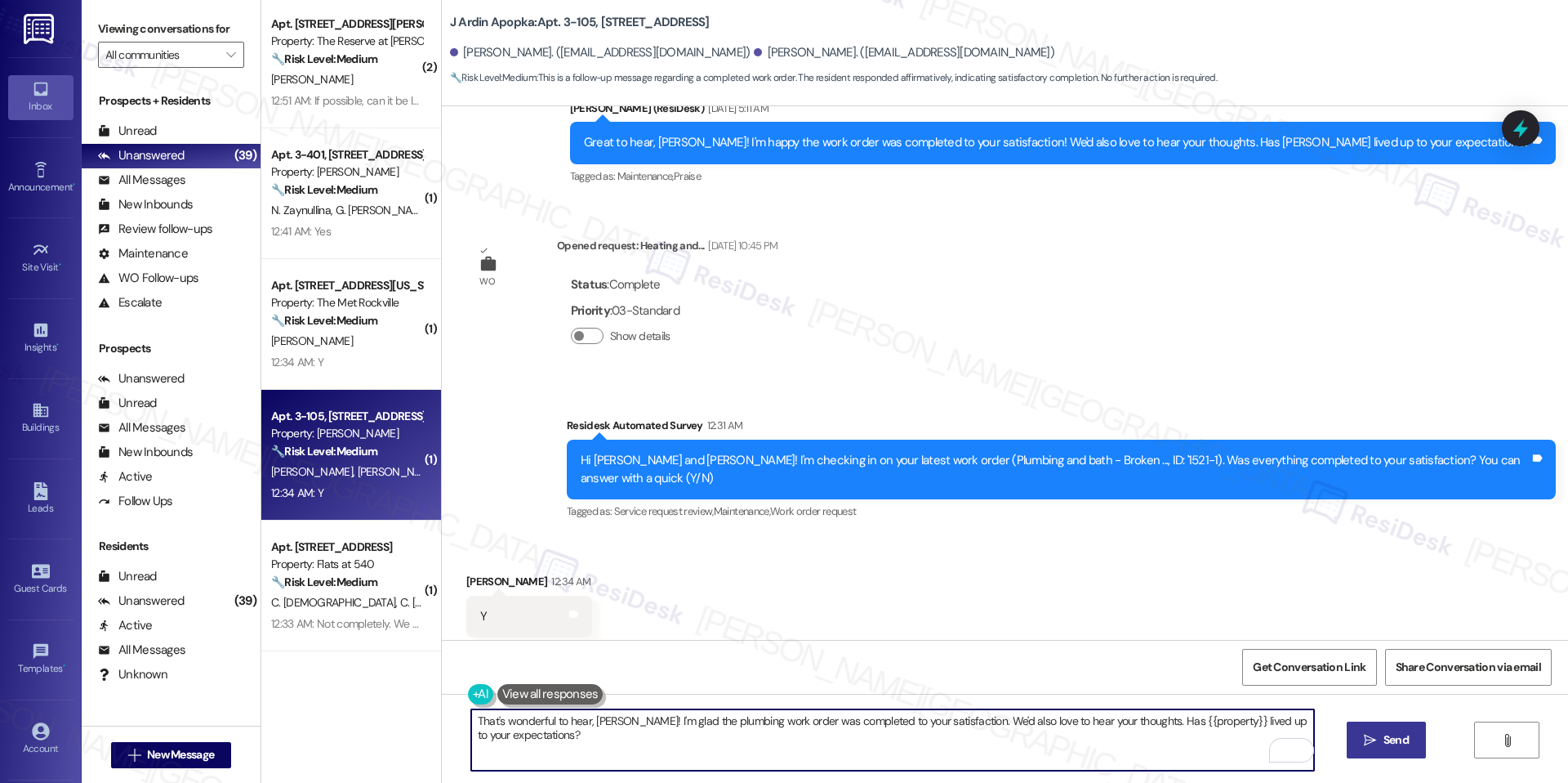
click at [1390, 738] on span "Send" at bounding box center [1396, 740] width 26 height 17
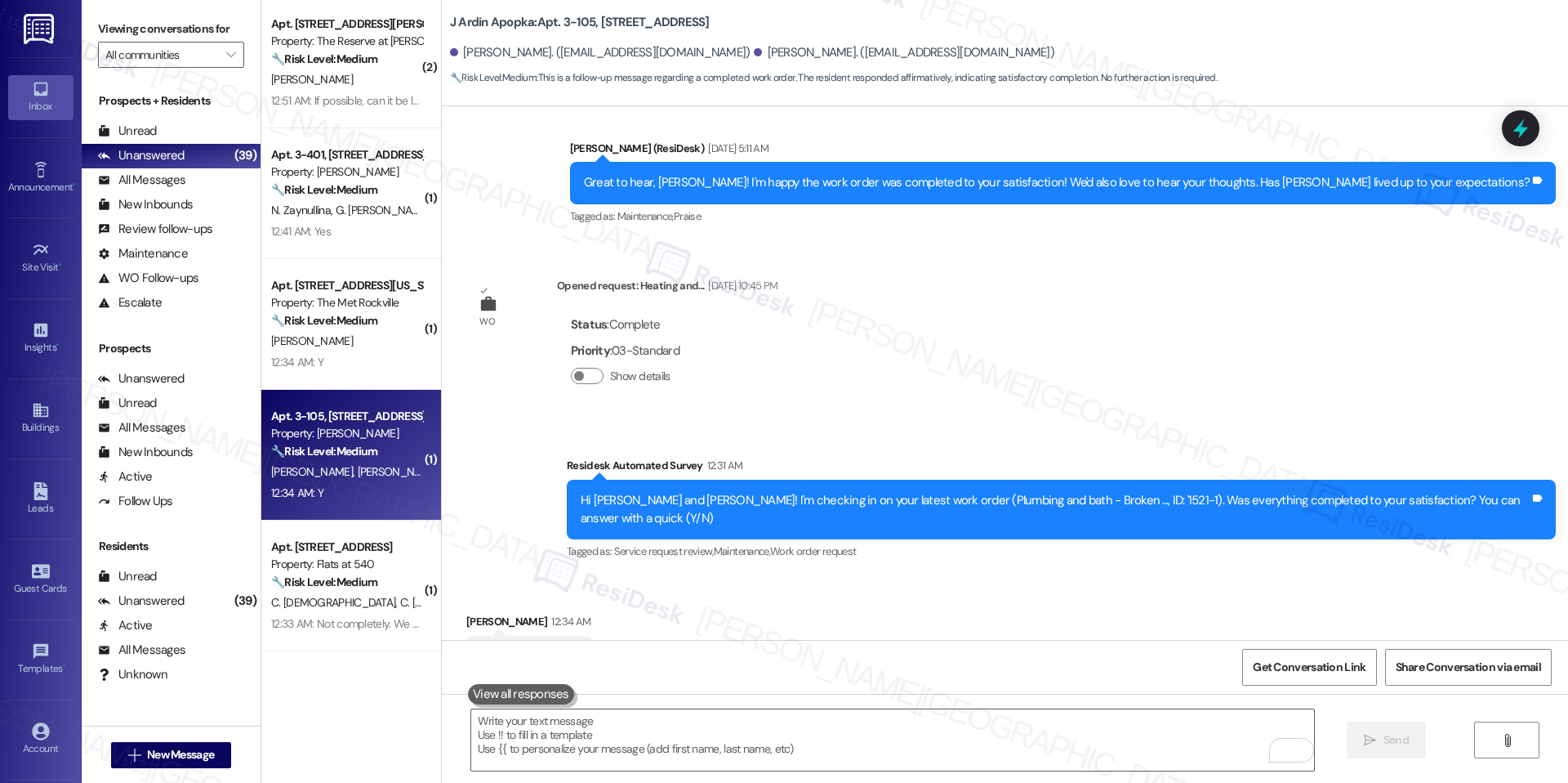
scroll to position [2366, 0]
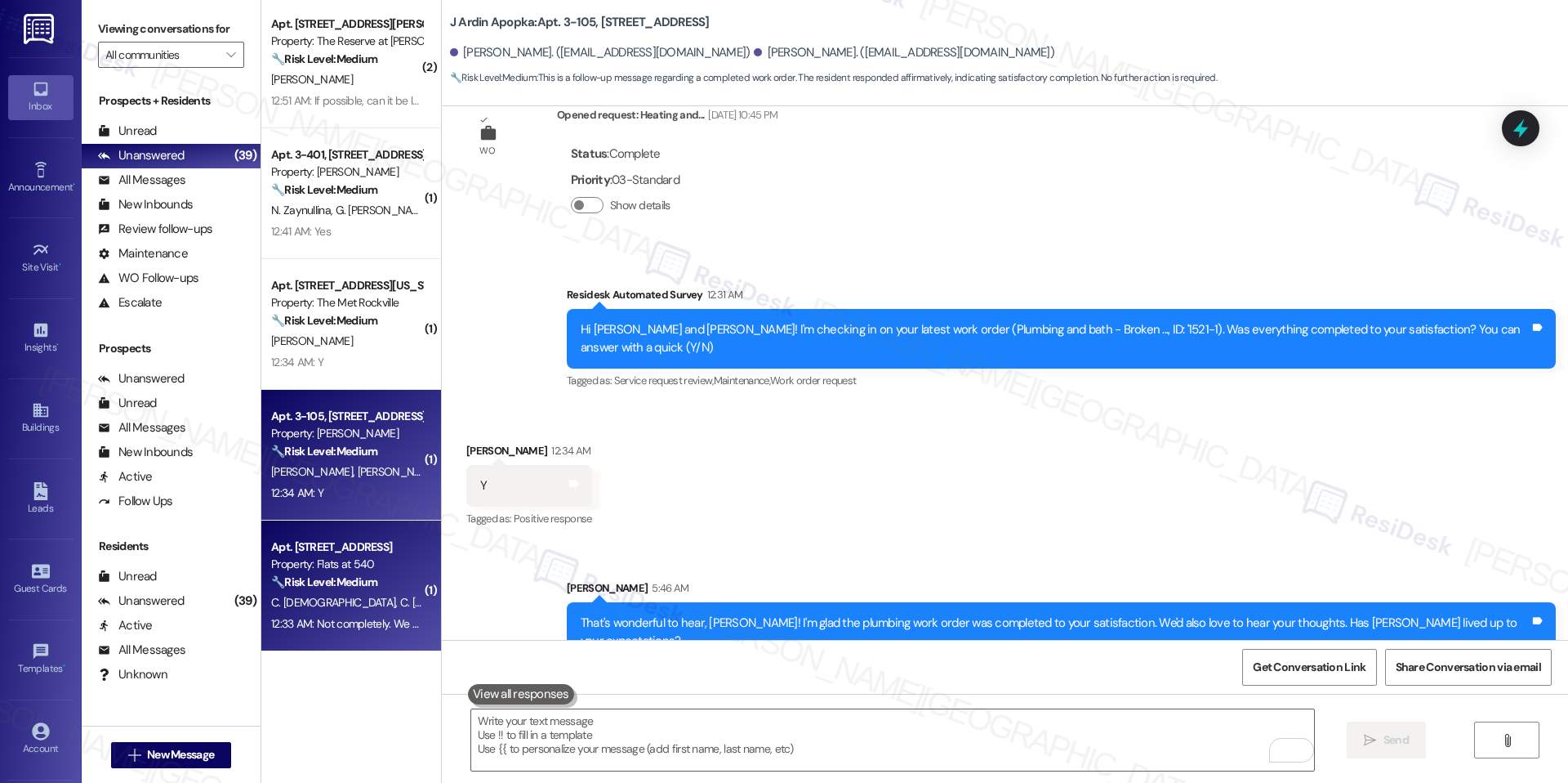
click at [356, 616] on div "12:33 AM: Not completely. We do appreciate the replacement washer but we hoped …" at bounding box center [601, 623] width 659 height 15
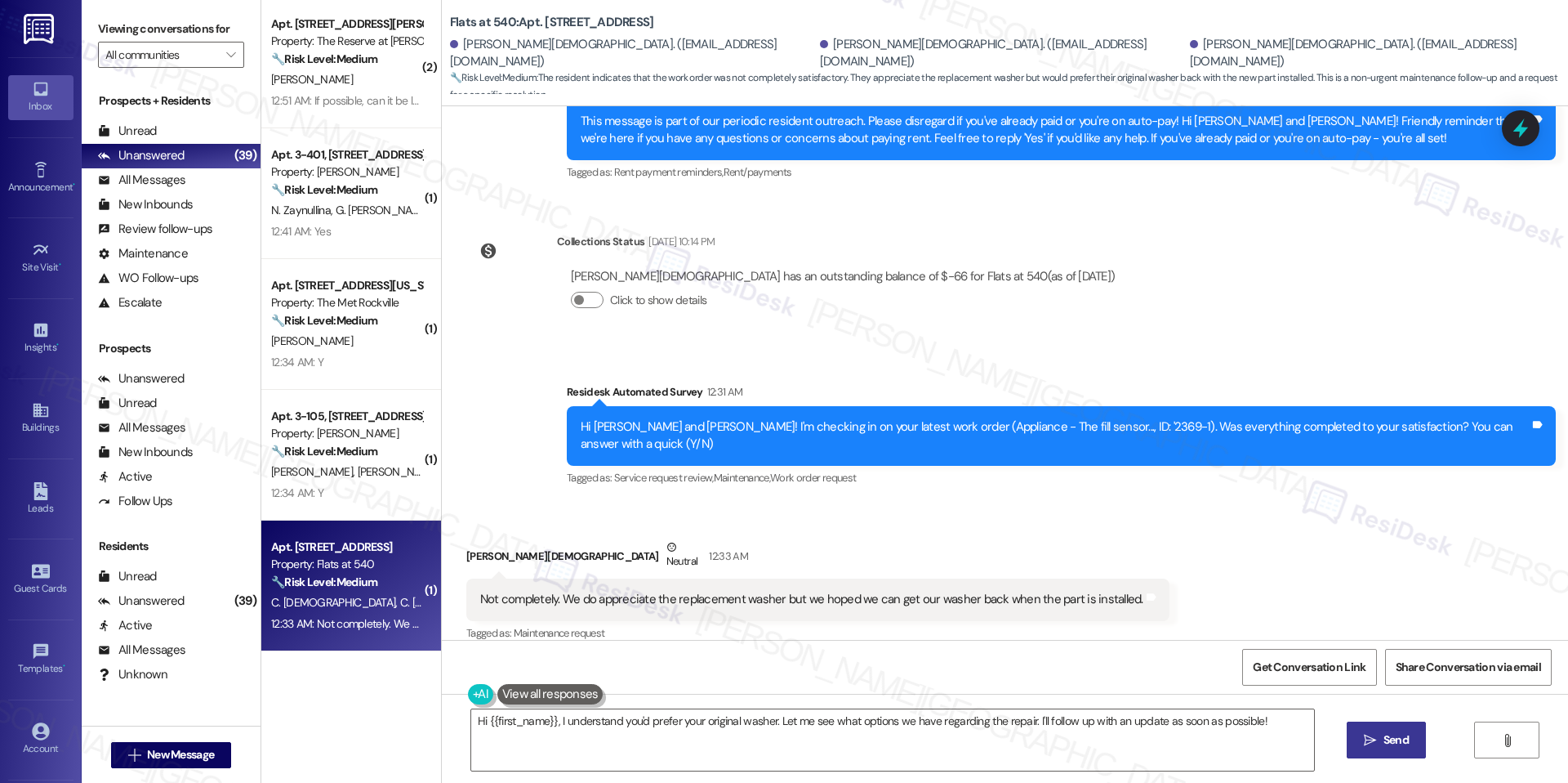
scroll to position [2040, 0]
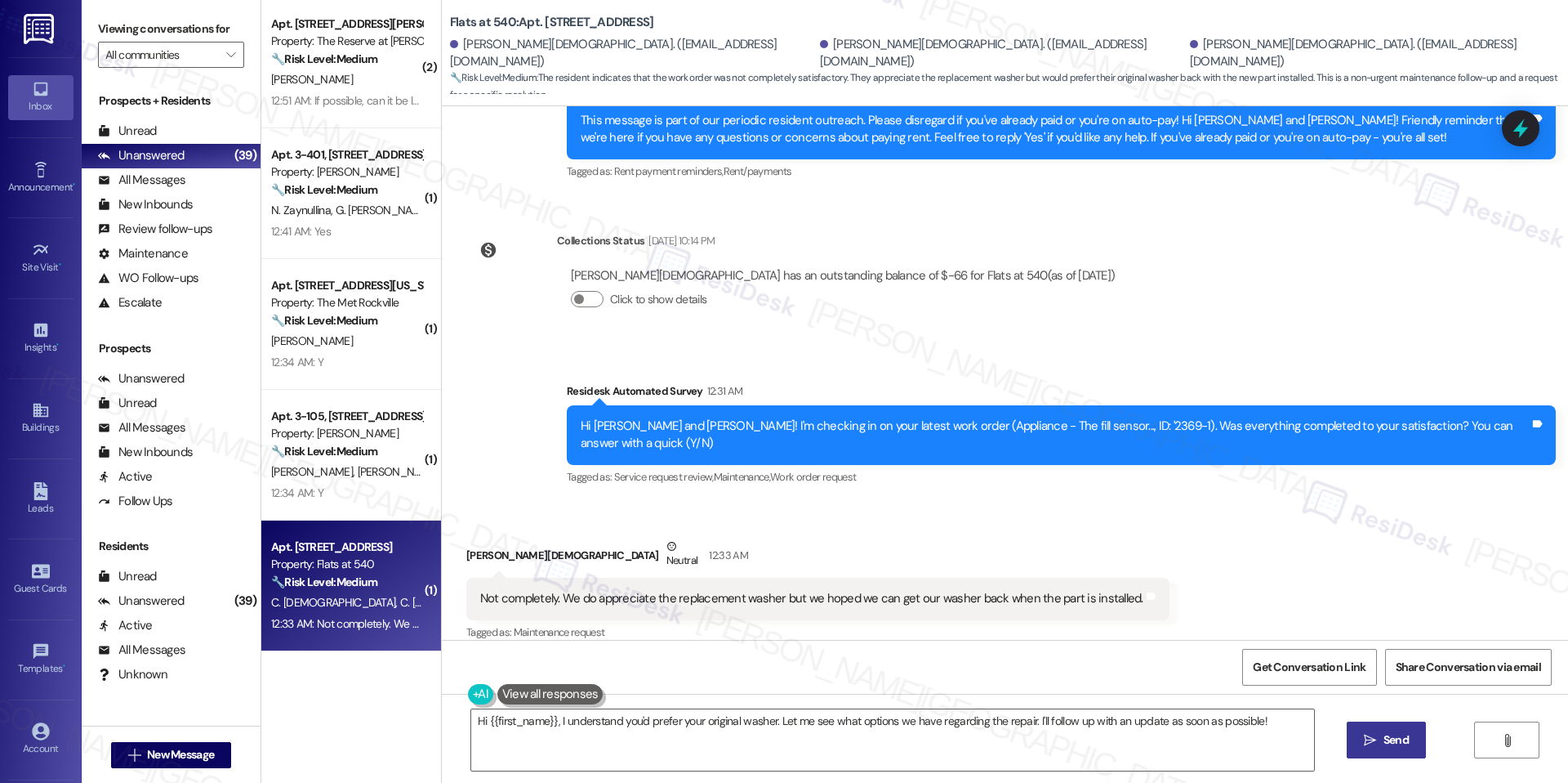
click at [547, 26] on b "Flats at 540: Apt. 3301, 4001 Reedybrook Crossing" at bounding box center [552, 22] width 204 height 17
copy b "3301"
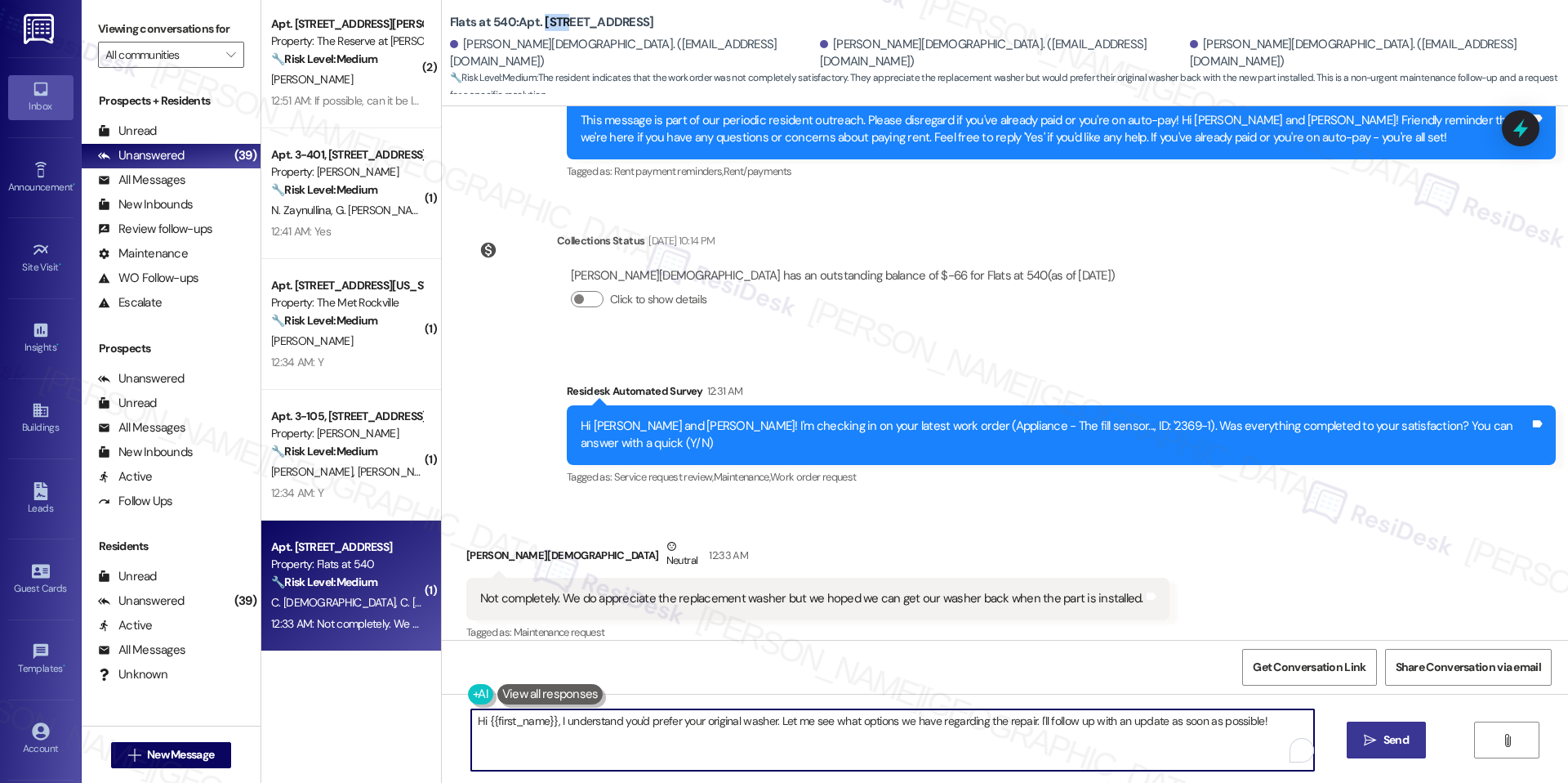
click at [823, 722] on textarea "Hi {{first_name}}, I understand you'd prefer your original washer. Let me see w…" at bounding box center [893, 740] width 843 height 61
paste textarea "Charles, thank you for sharing this. I’m glad to hear you received a replacemen…"
type textarea "Hi Charles, thank you for sharing this. I’m glad to hear you received a replace…"
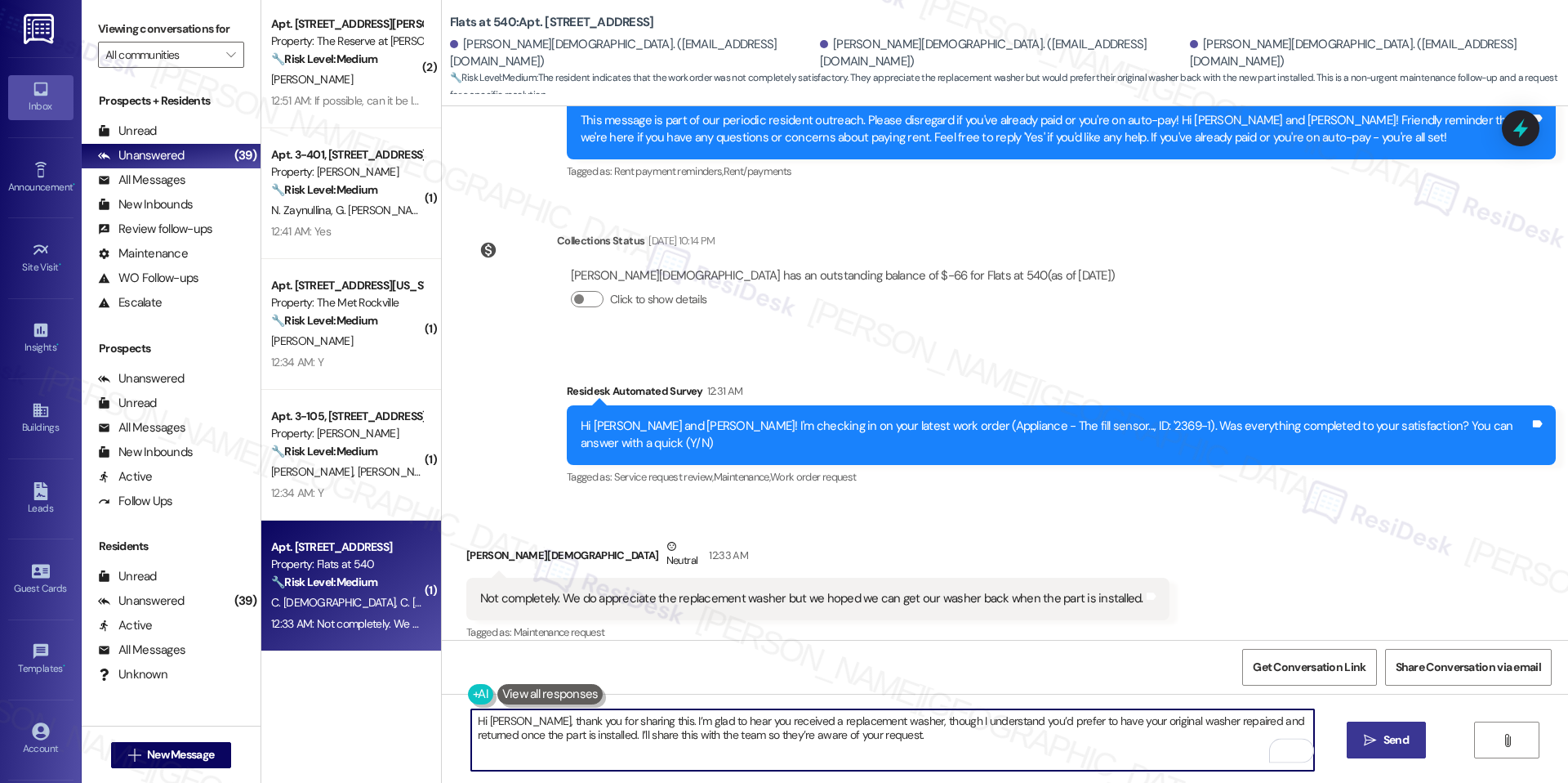
click at [1359, 754] on button " Send" at bounding box center [1386, 740] width 79 height 36
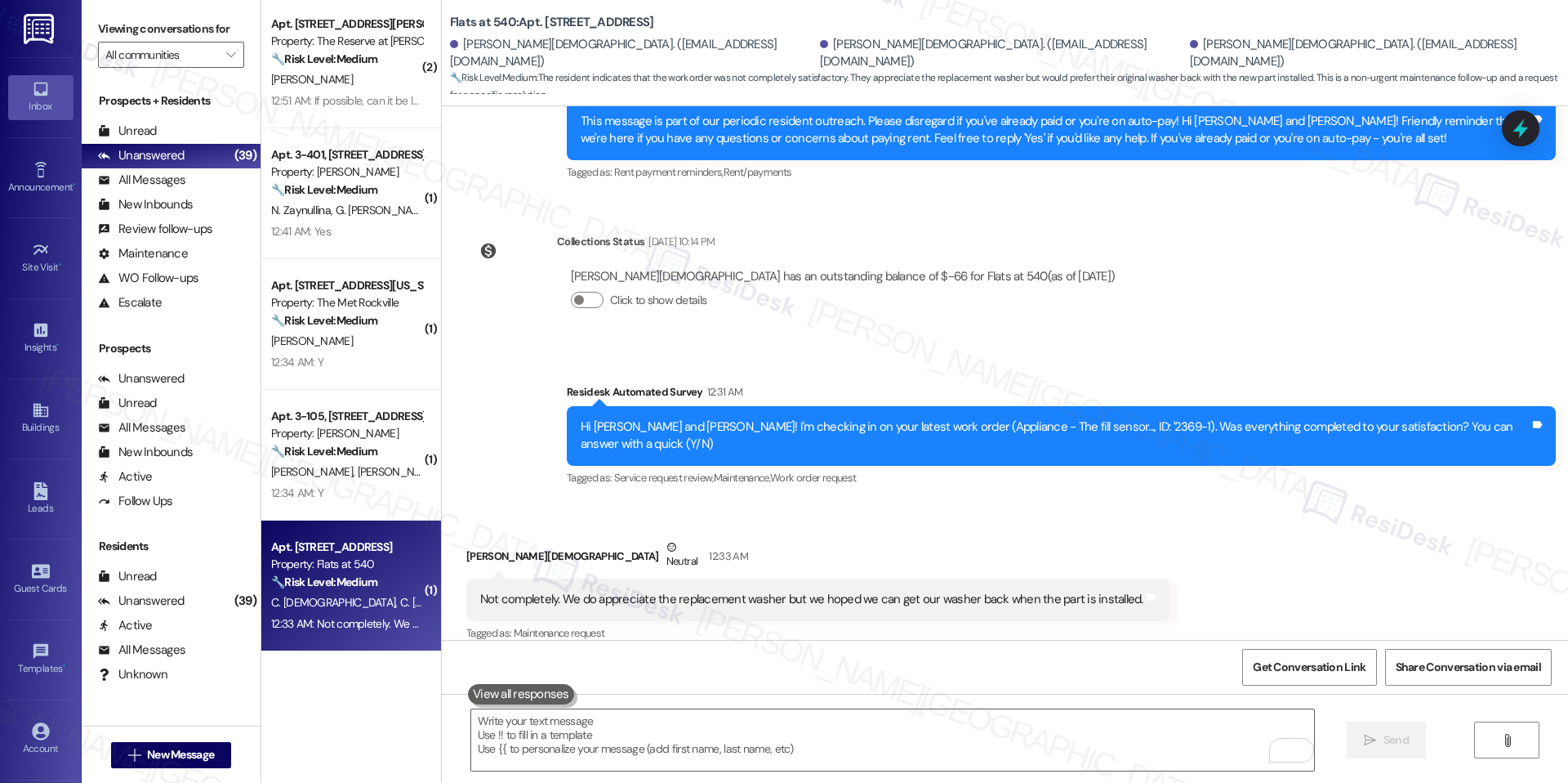
scroll to position [2171, 0]
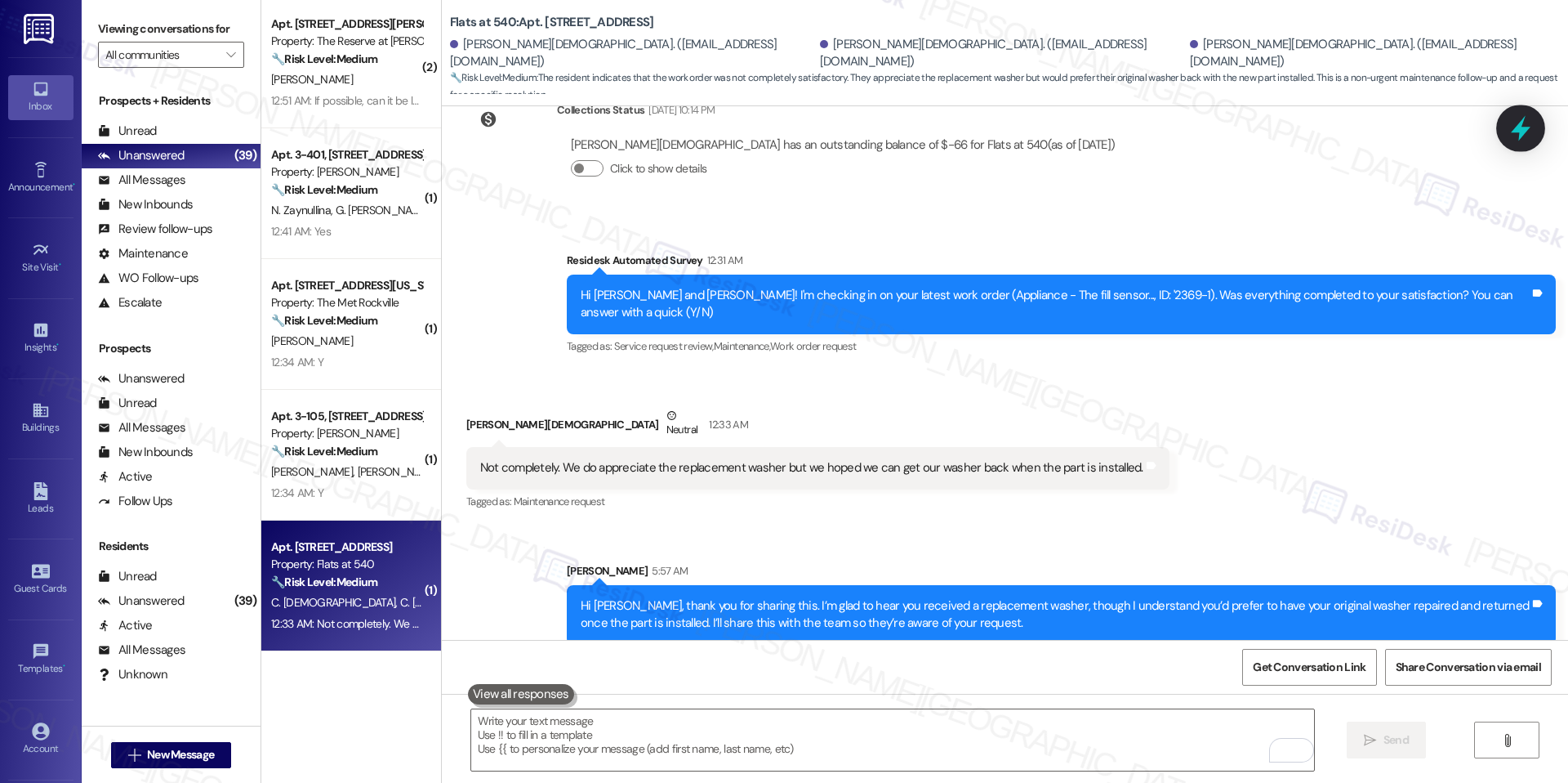
click at [1517, 129] on icon at bounding box center [1521, 129] width 20 height 26
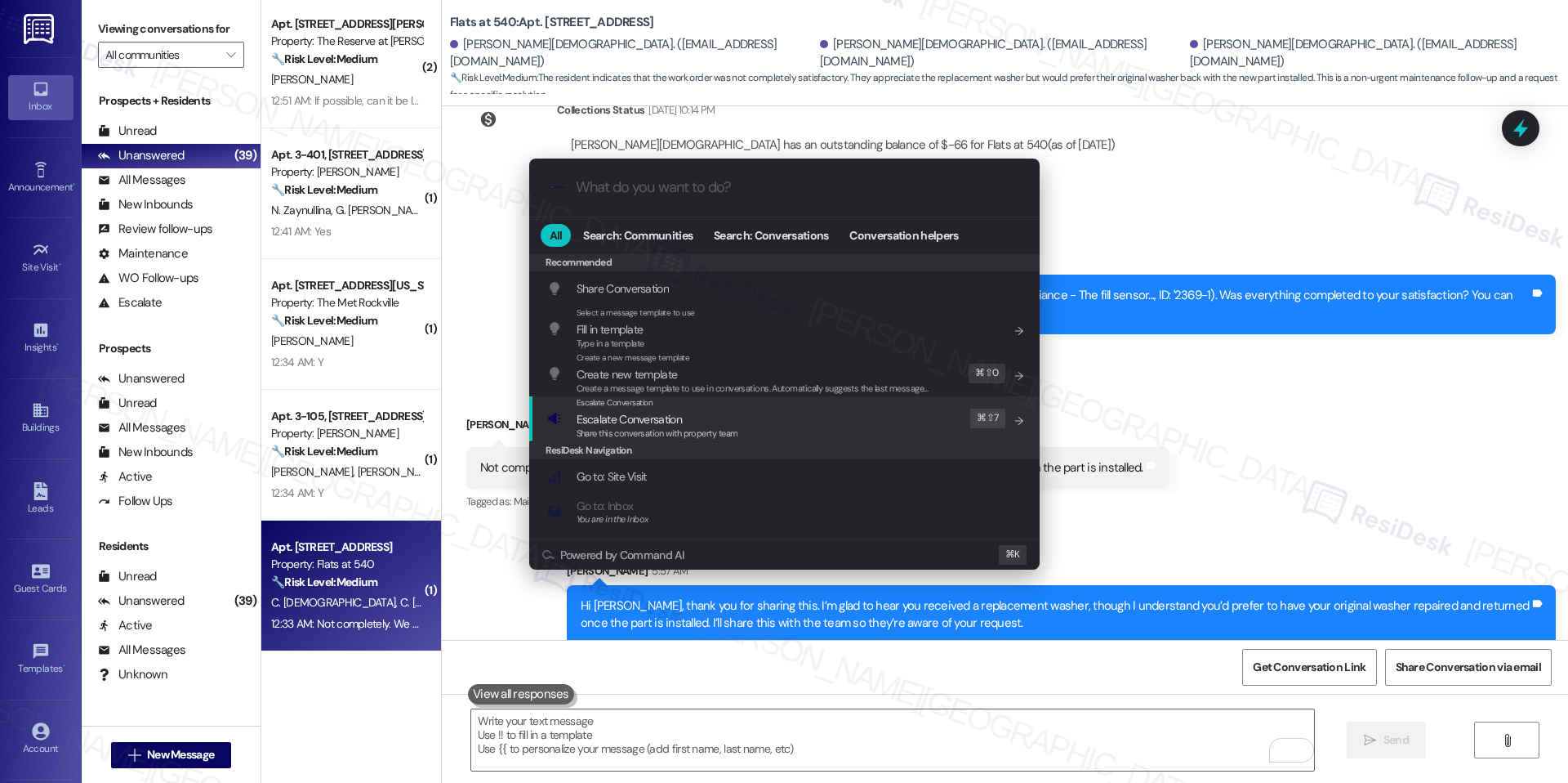
click at [796, 428] on div "Escalate Conversation Escalate Conversation Share this conversation with proper…" at bounding box center [785, 419] width 478 height 44
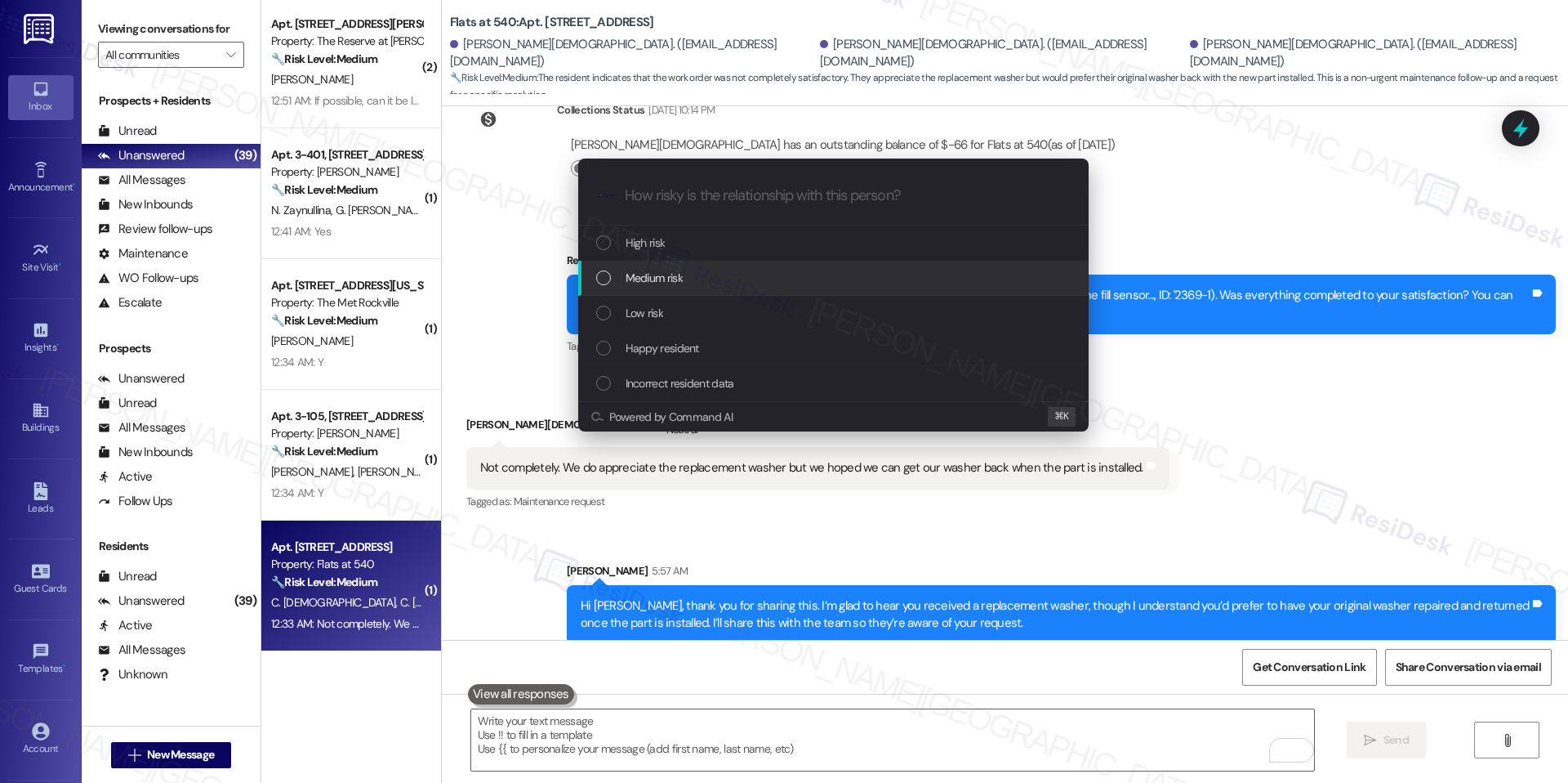
click at [733, 278] on div "Medium risk" at bounding box center [835, 278] width 478 height 18
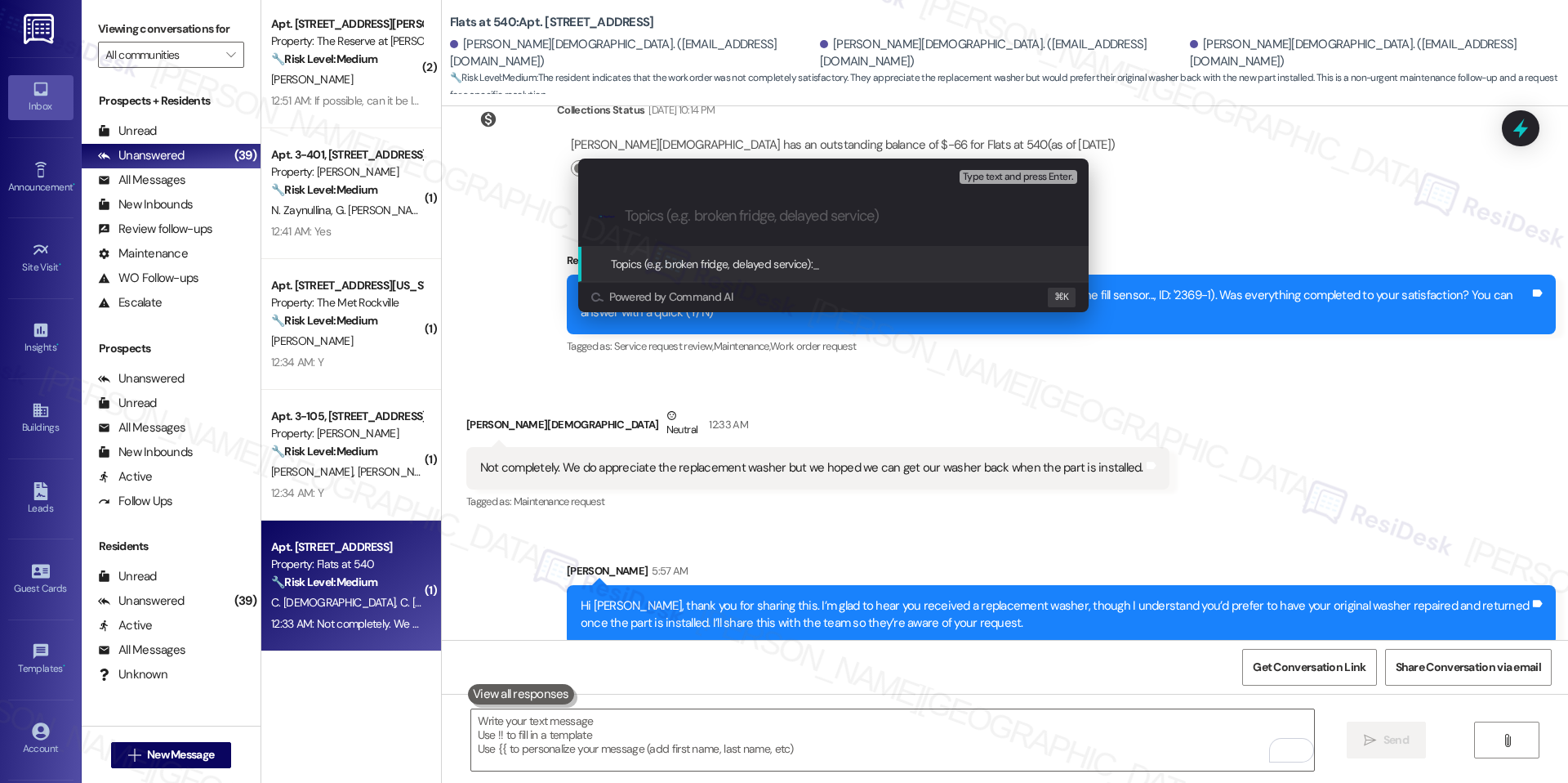
paste input "Appliance – Washer Replacement/Repair Request"
type input "Appliance – Washer Replacement/Repair Request"
click at [848, 266] on span "Appliance – Washer Replacement/Repair Request" at bounding box center [932, 263] width 239 height 15
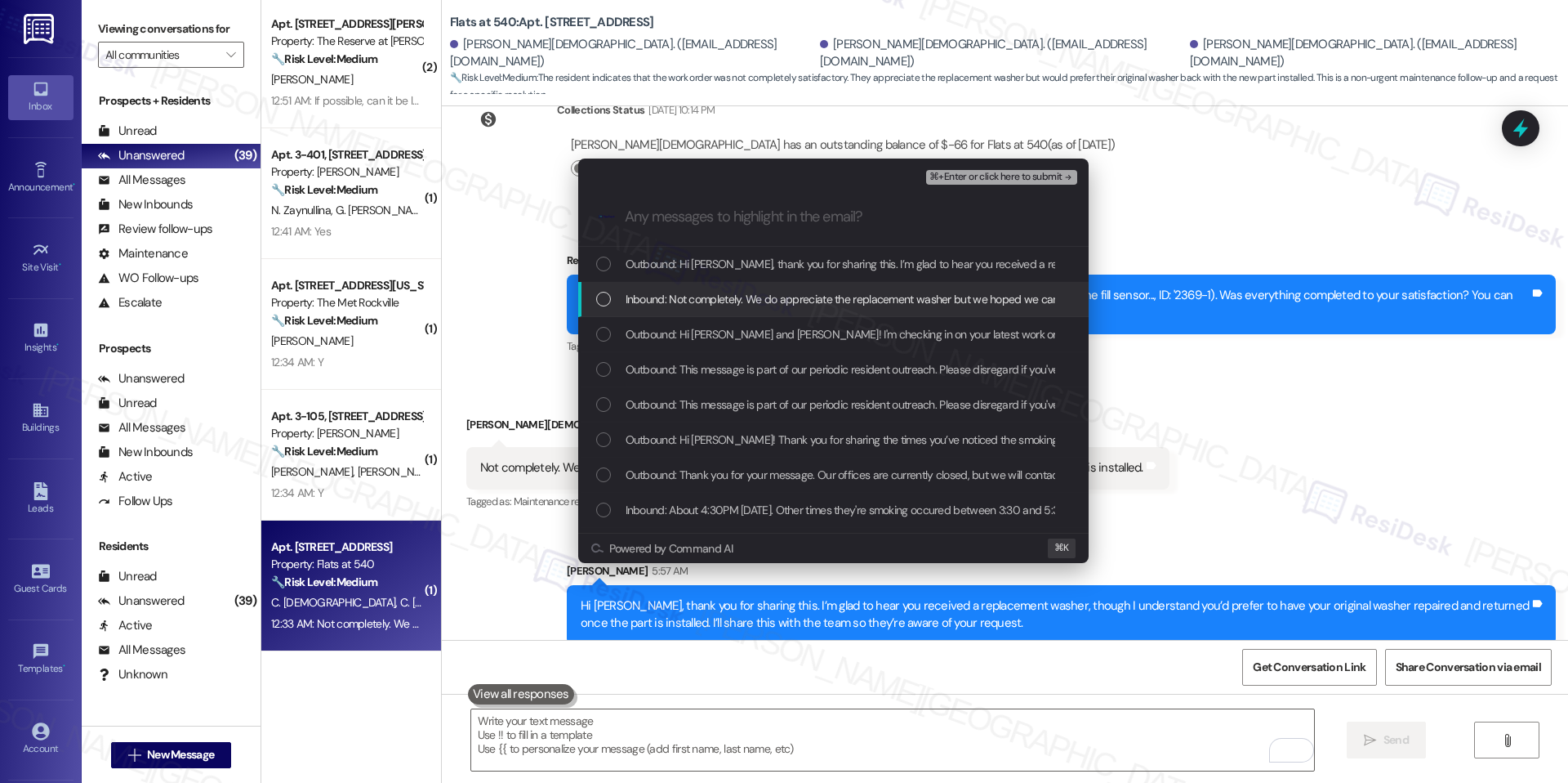
click at [814, 294] on span "Inbound: Not completely. We do appreciate the replacement washer but we hoped w…" at bounding box center [955, 299] width 658 height 18
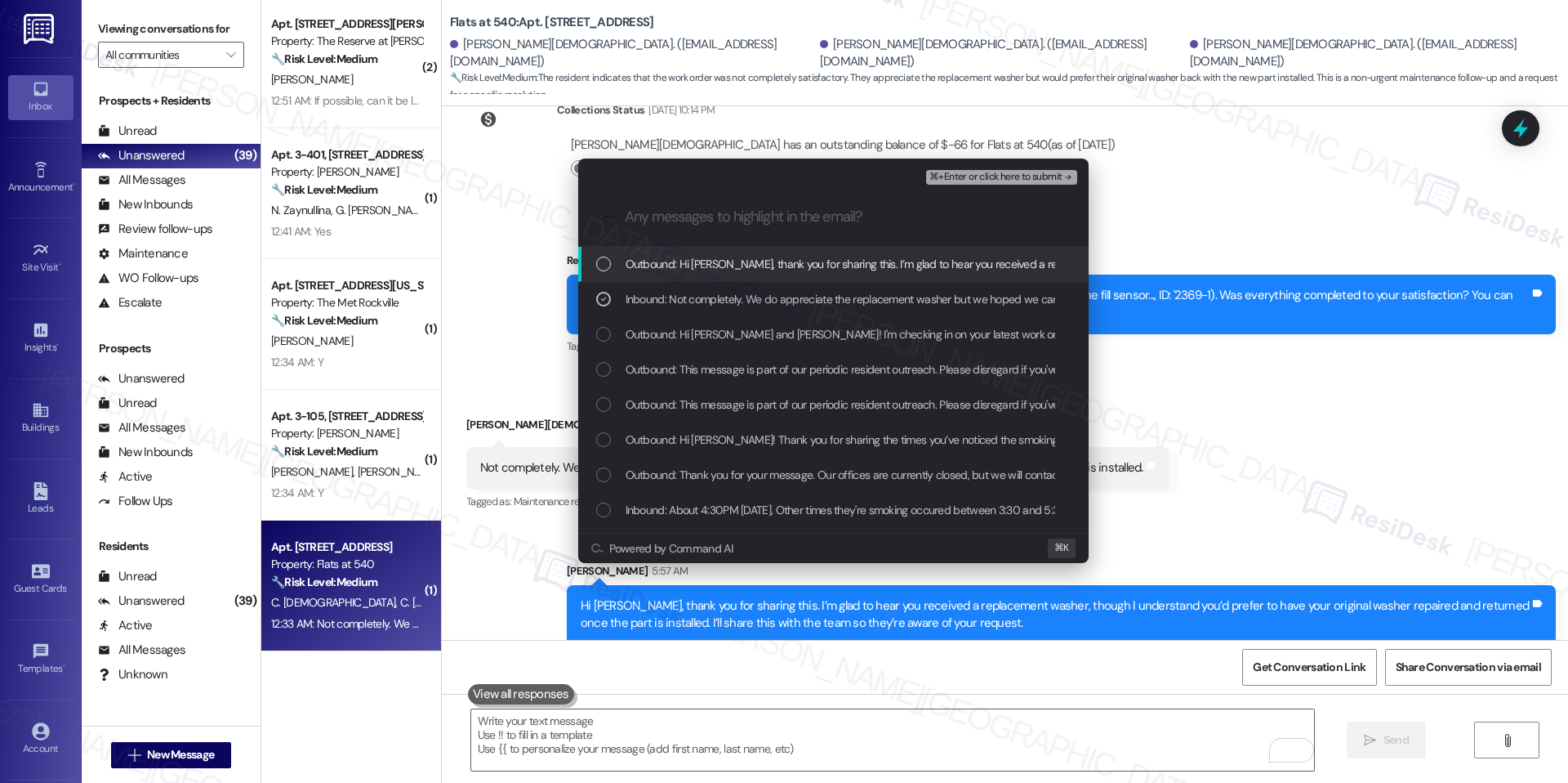
click at [984, 183] on button "⌘+Enter or click here to submit" at bounding box center [1002, 177] width 151 height 15
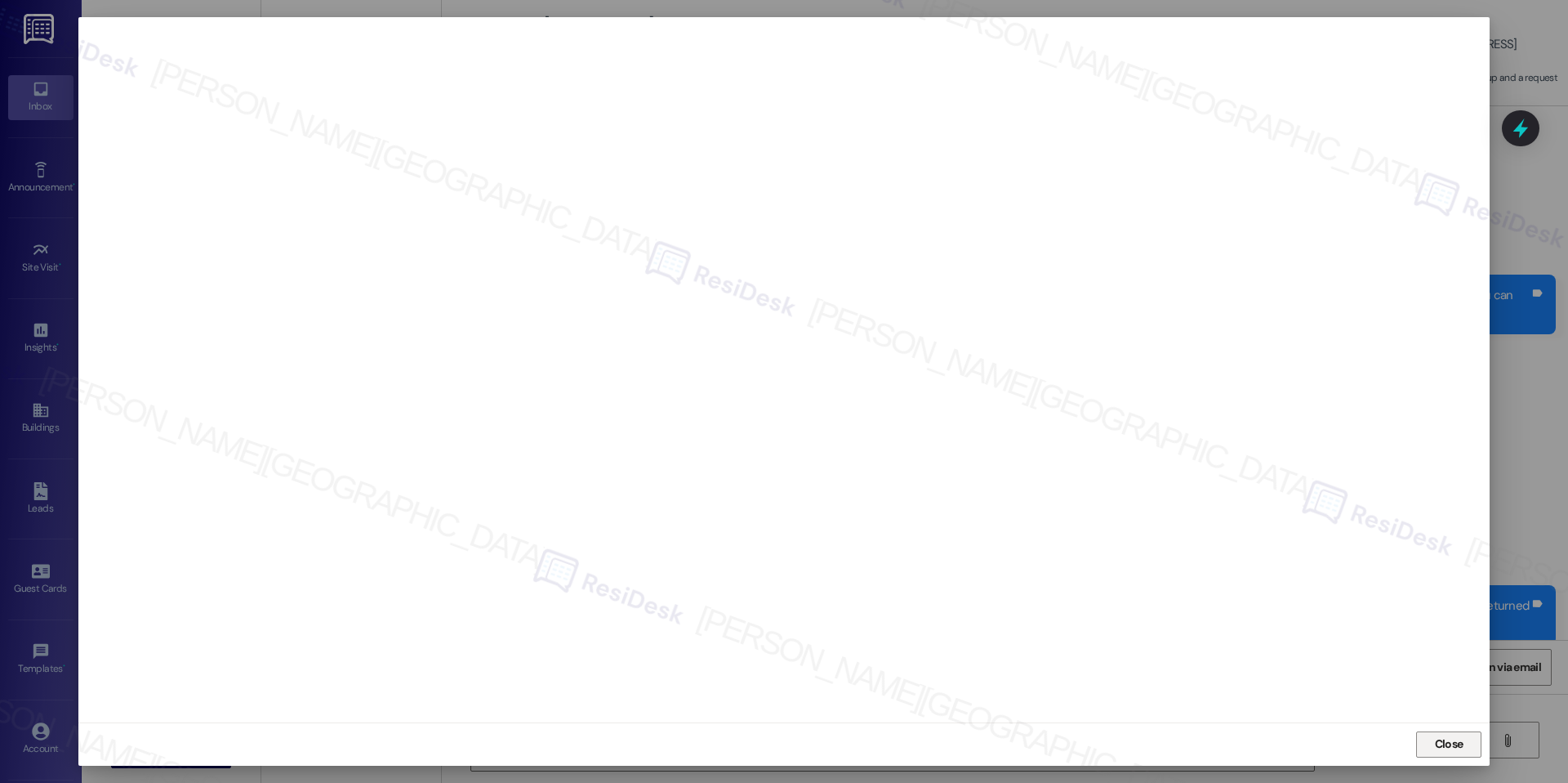
click at [1439, 745] on span "Close" at bounding box center [1449, 743] width 28 height 17
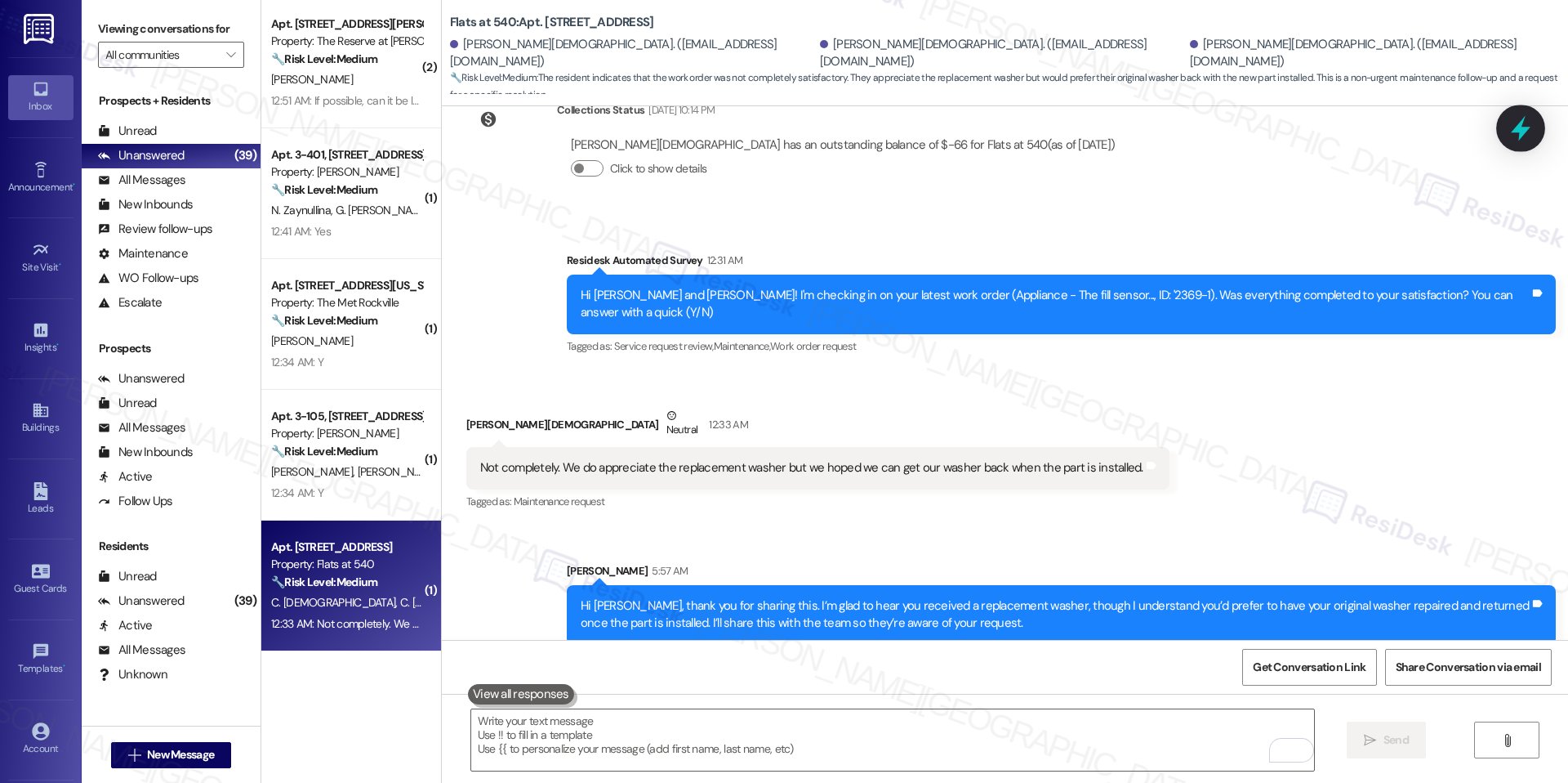
click at [1515, 132] on icon at bounding box center [1520, 128] width 27 height 27
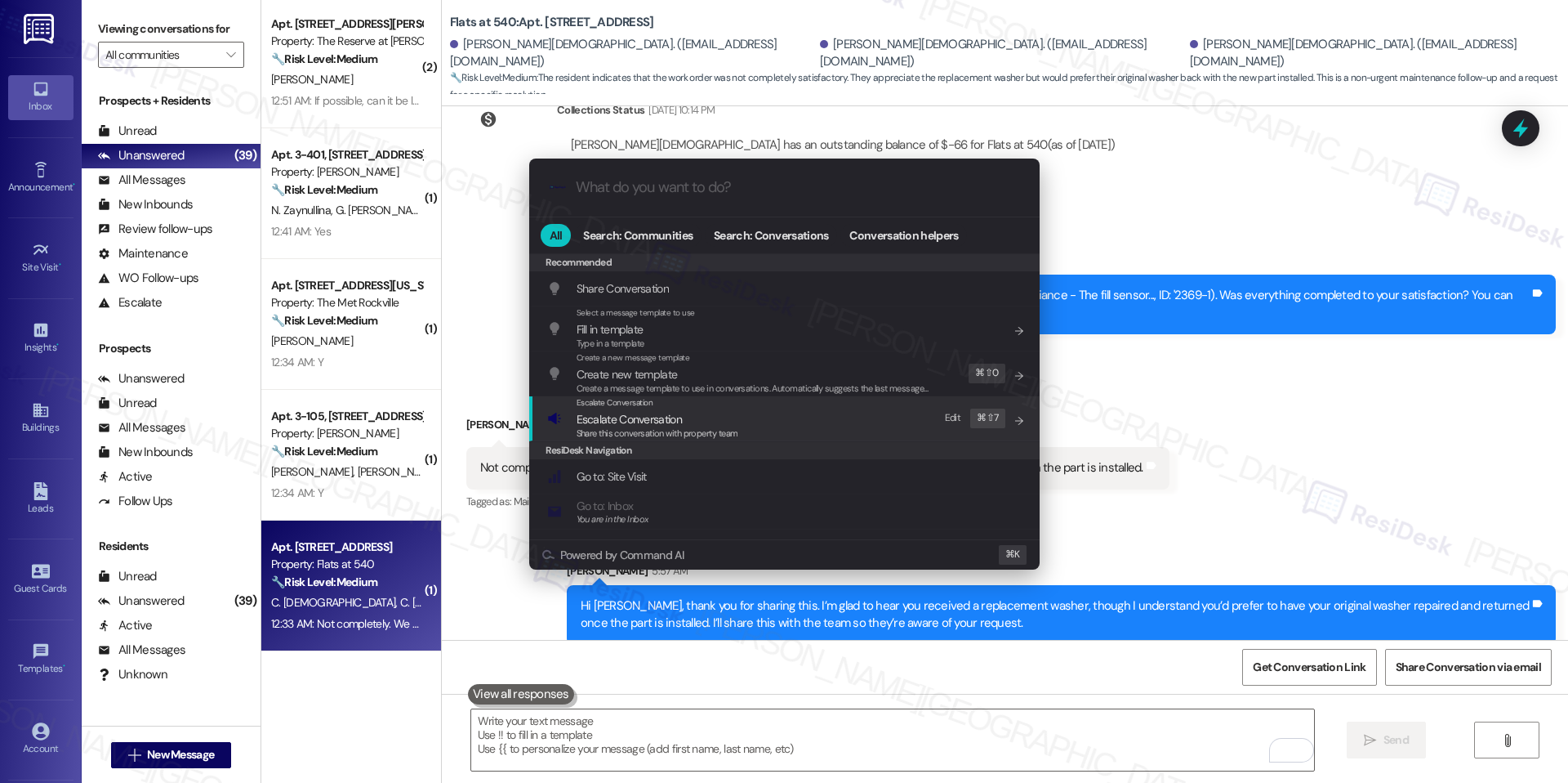
click at [755, 423] on div "Escalate Conversation Escalate Conversation Share this conversation with proper…" at bounding box center [785, 419] width 478 height 44
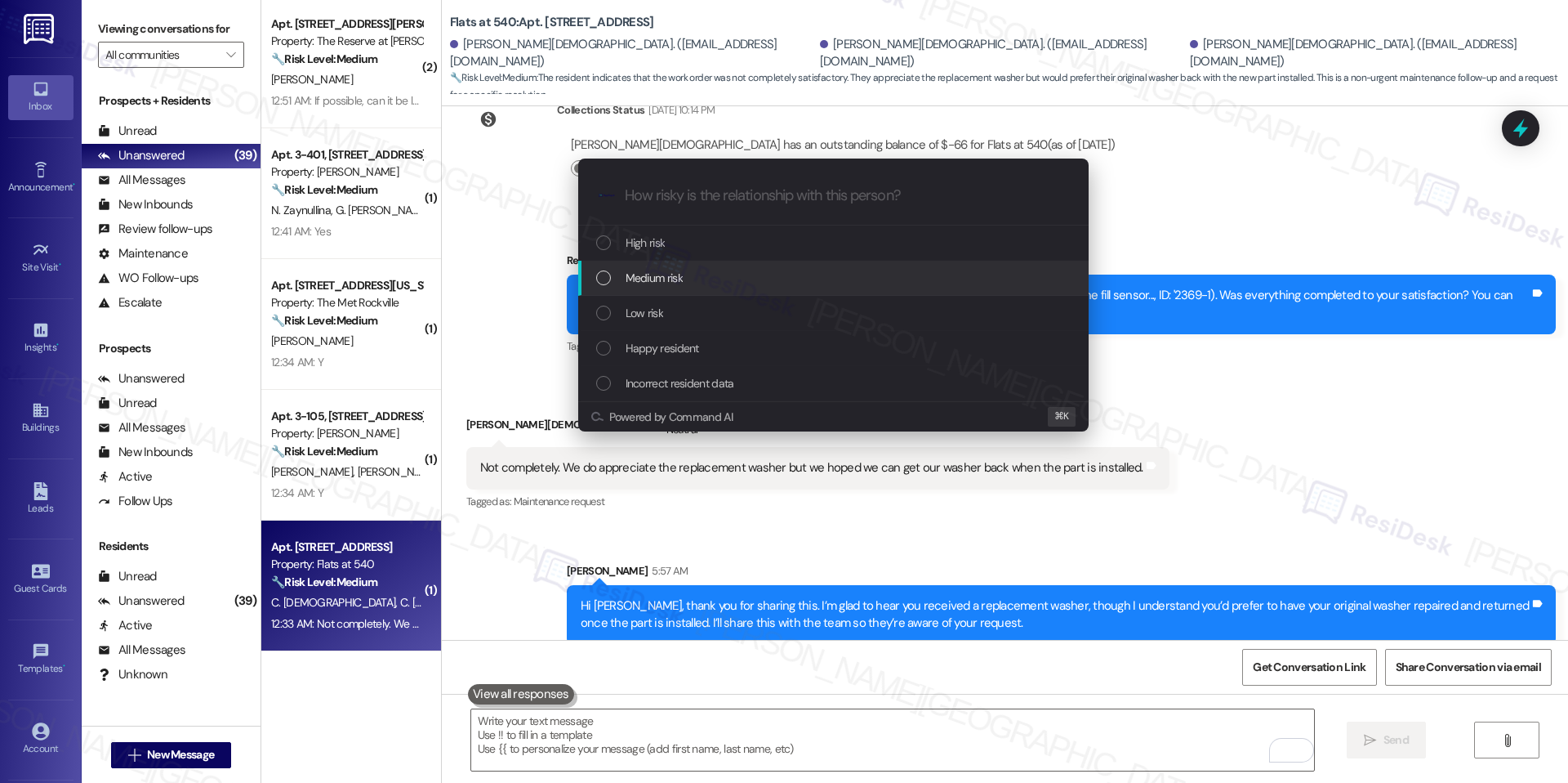
click at [761, 288] on div "Medium risk" at bounding box center [833, 278] width 511 height 35
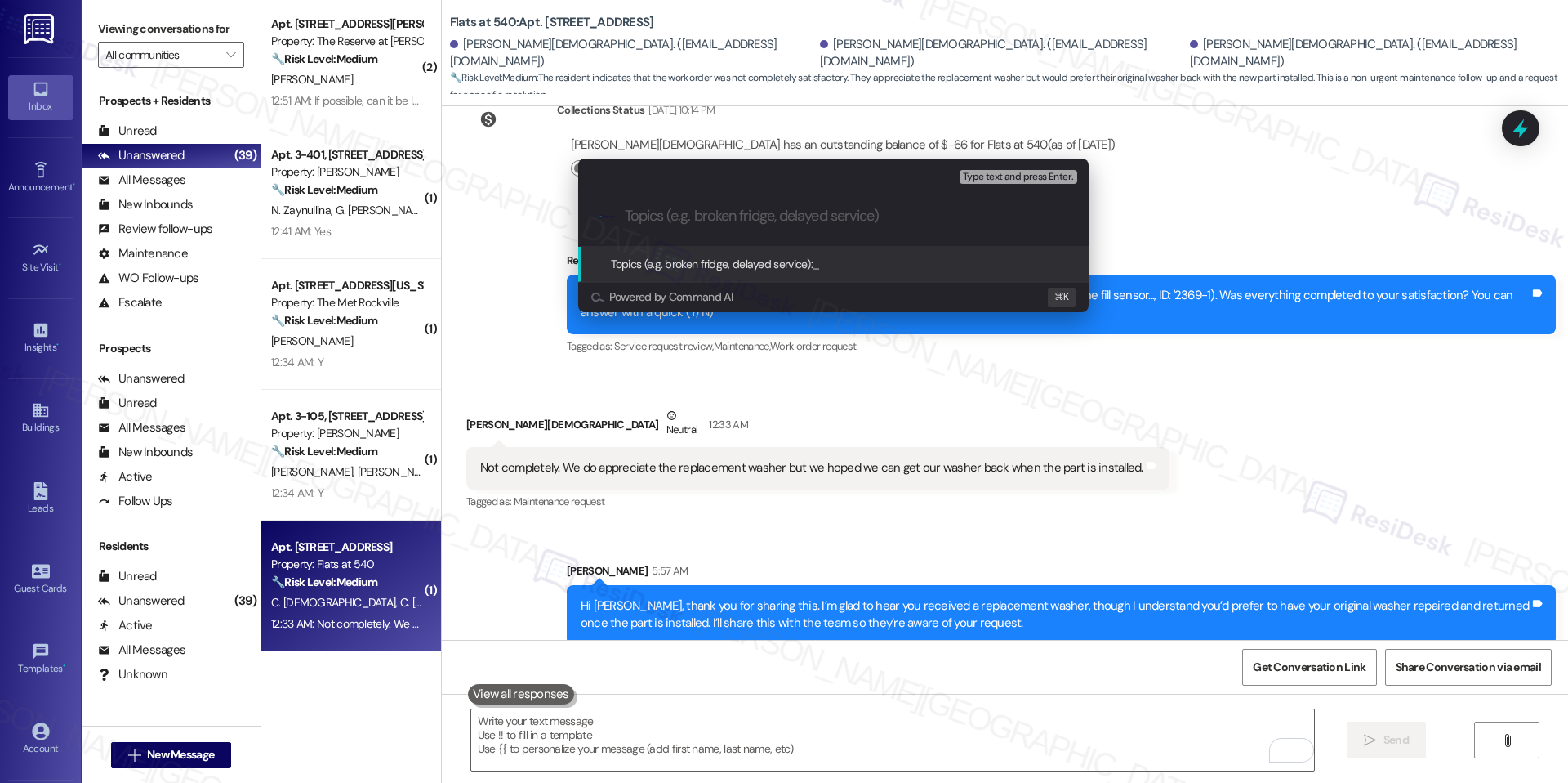
paste input "09364182160"
click at [691, 193] on div ".cls-1{fill:#0a055f;}.cls-2{fill:#0cc4c4;} resideskLogoBlueOrange 09364182160" at bounding box center [833, 215] width 511 height 58
click at [689, 203] on div ".cls-1{fill:#0a055f;}.cls-2{fill:#0cc4c4;} resideskLogoBlueOrange 09364182160" at bounding box center [833, 215] width 511 height 58
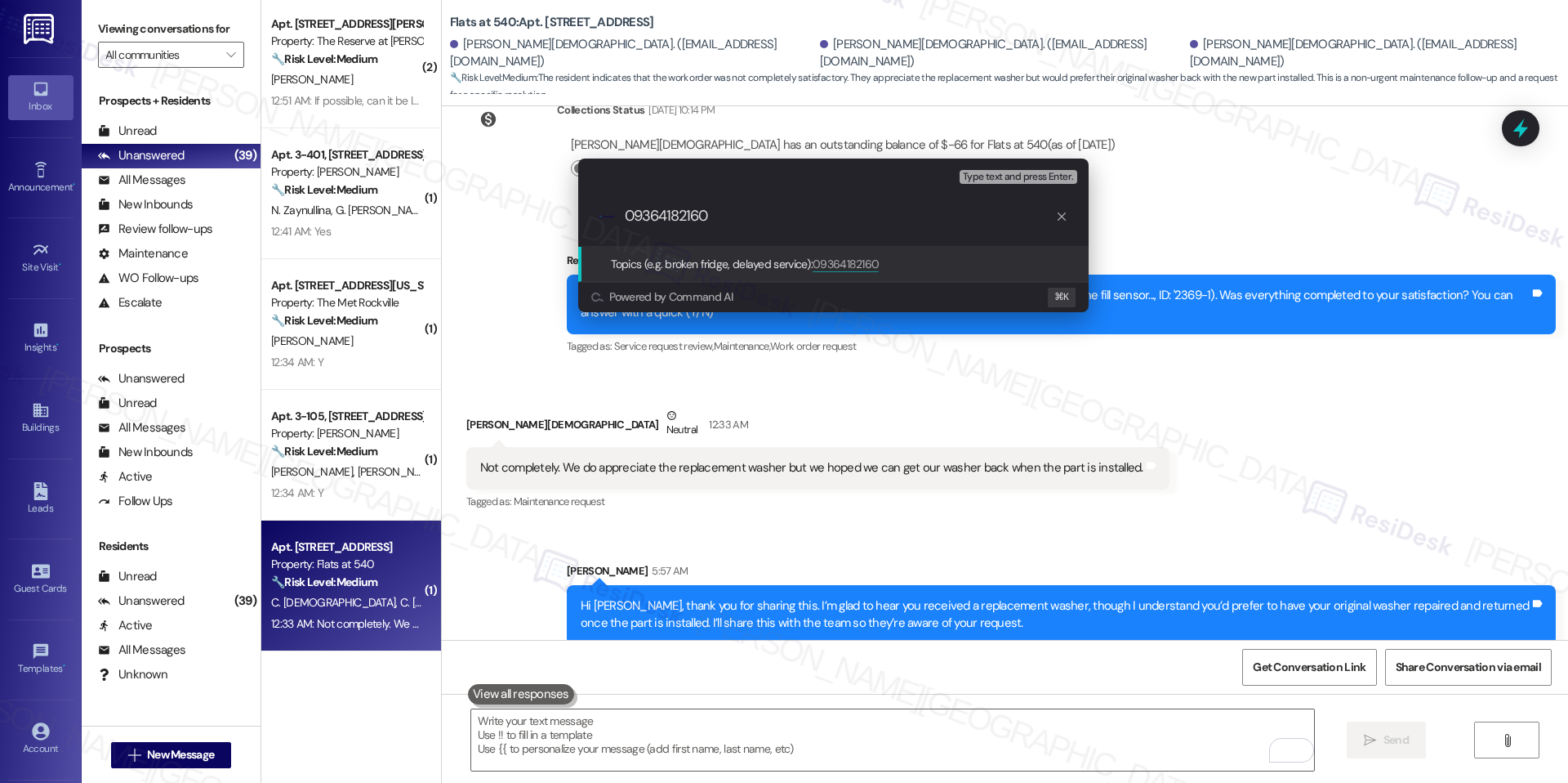
click at [683, 210] on input "09364182160" at bounding box center [840, 215] width 431 height 17
paste input "Appliance – Washer Replacement/Repair Request"
type input "Appliance – Washer Replacement/Repair Request"
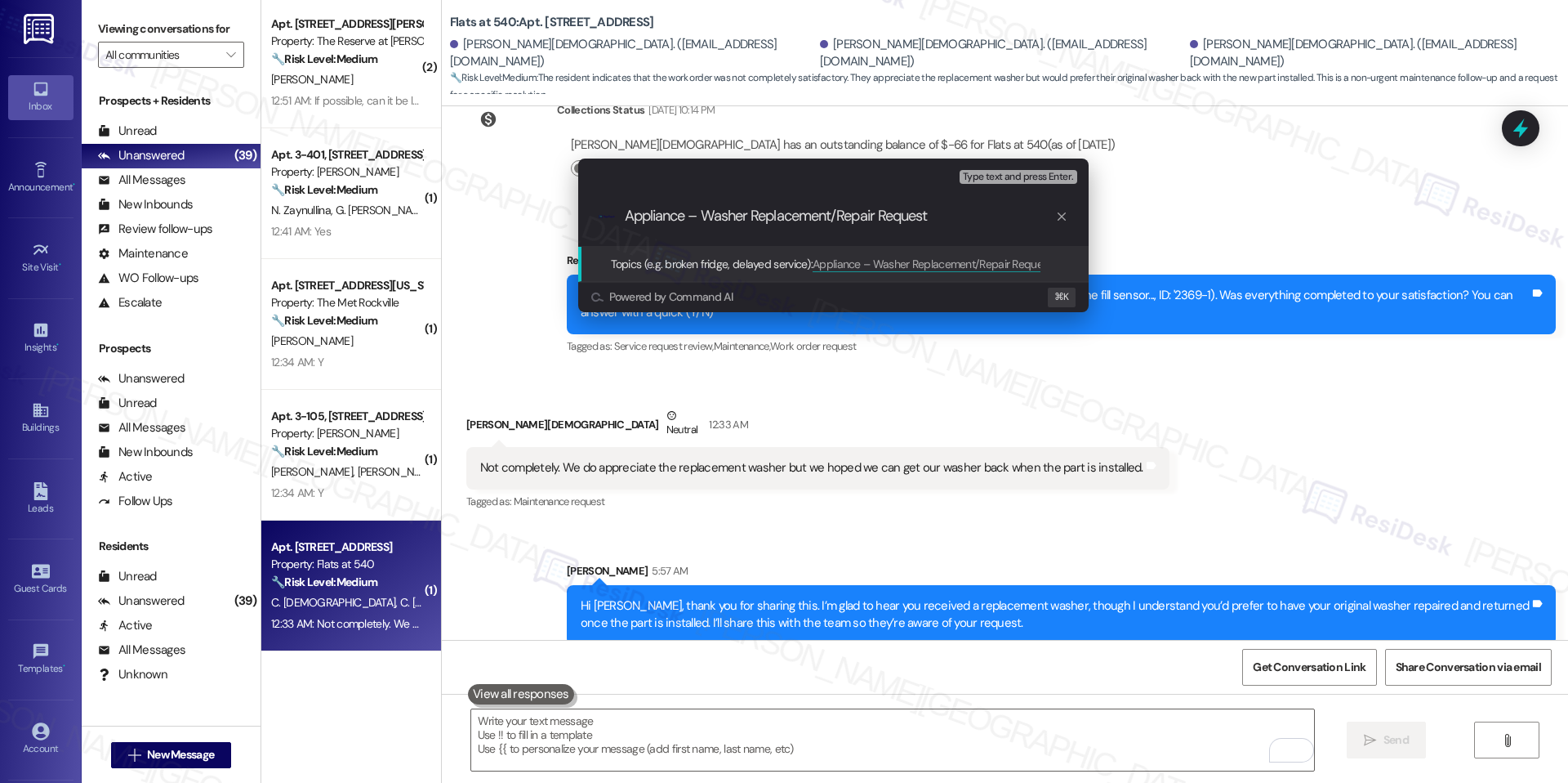
click at [848, 262] on span "Appliance – Washer Replacement/Repair Request" at bounding box center [932, 263] width 239 height 15
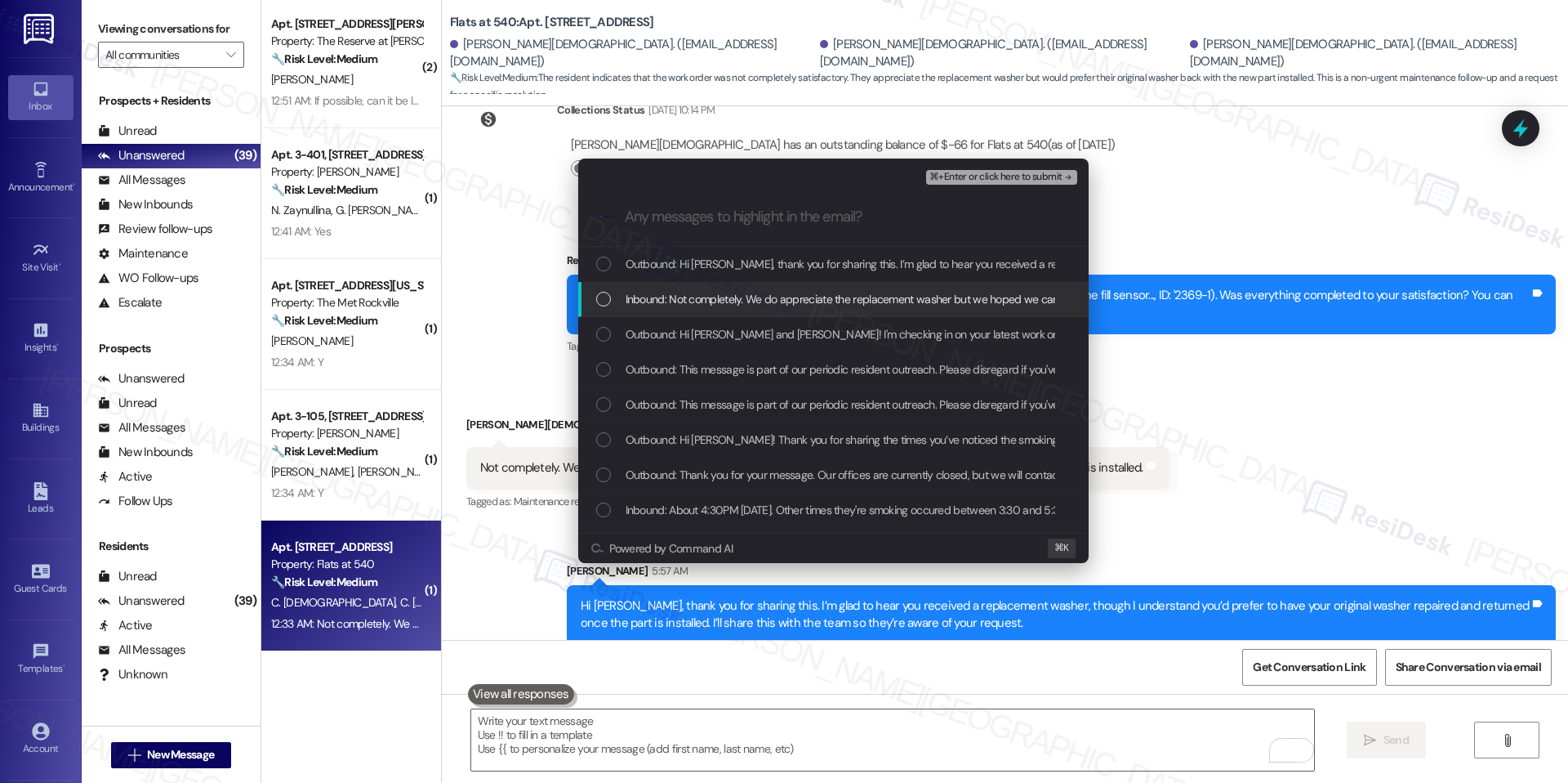
click at [813, 284] on div "Inbound: Not completely. We do appreciate the replacement washer but we hoped w…" at bounding box center [833, 300] width 511 height 35
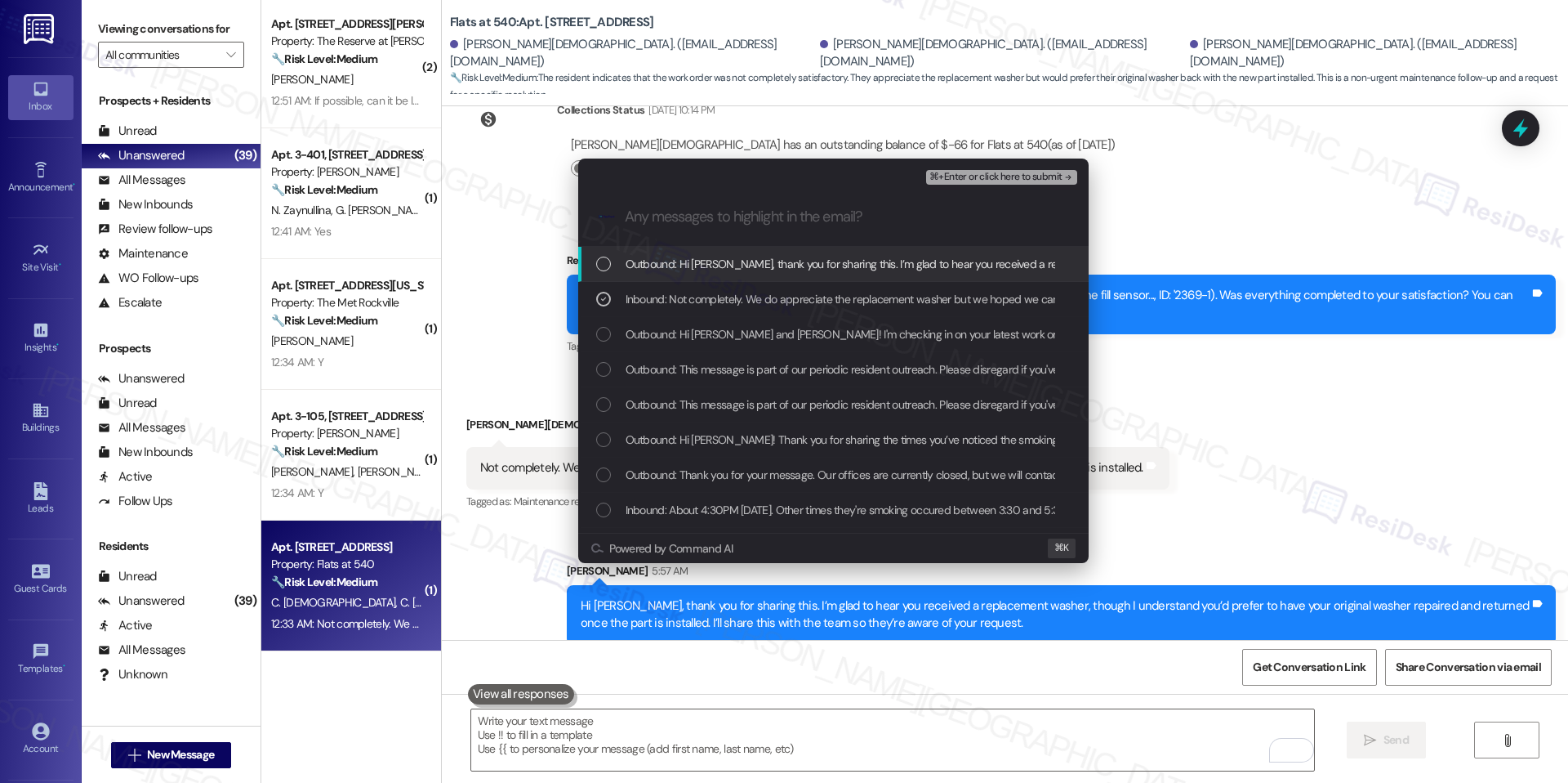
click at [995, 172] on span "⌘+Enter or click here to submit" at bounding box center [995, 177] width 132 height 12
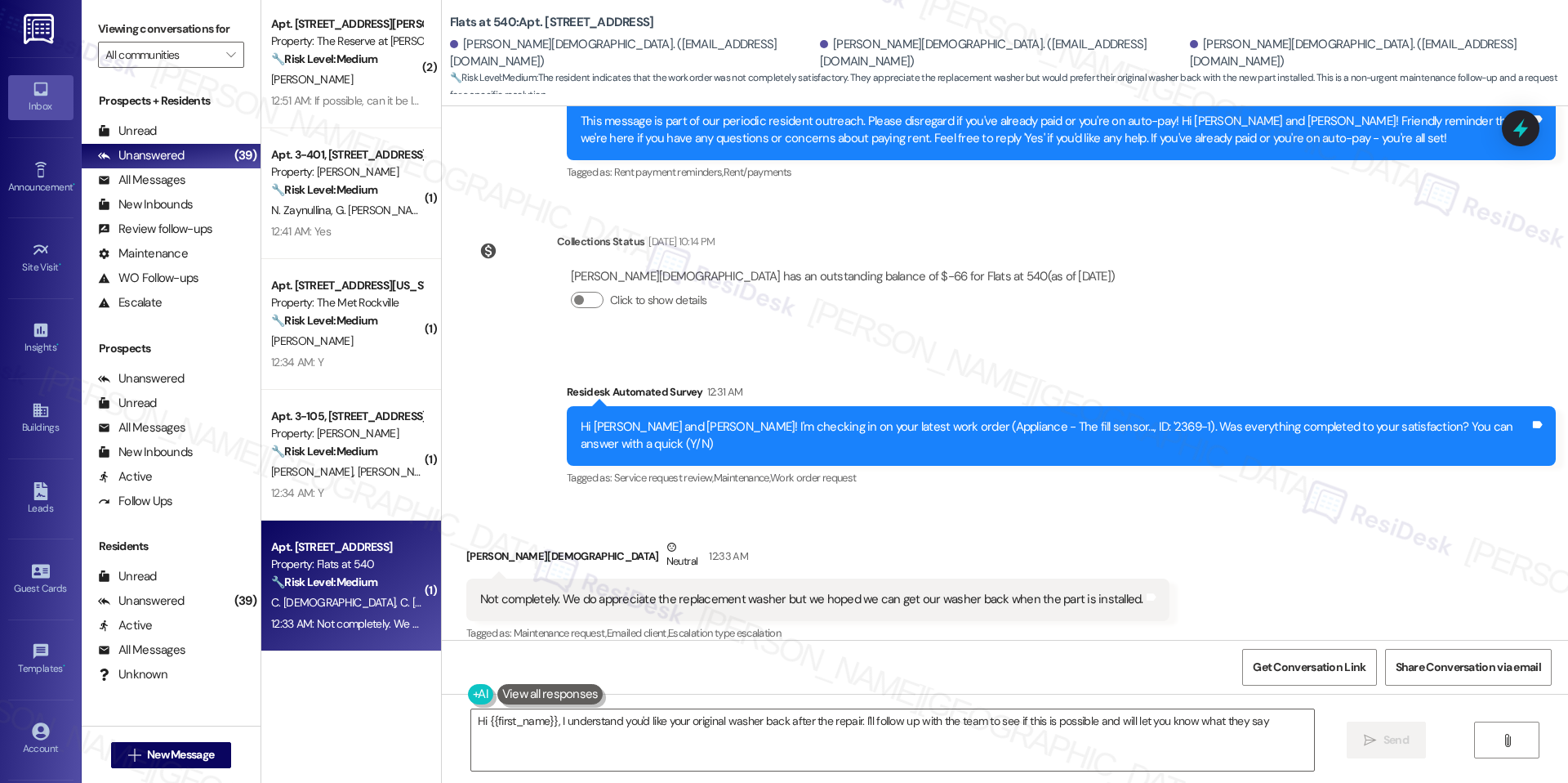
scroll to position [1310, 0]
type textarea "Hi {{first_name}}, I understand you'd like your original washer back after the …"
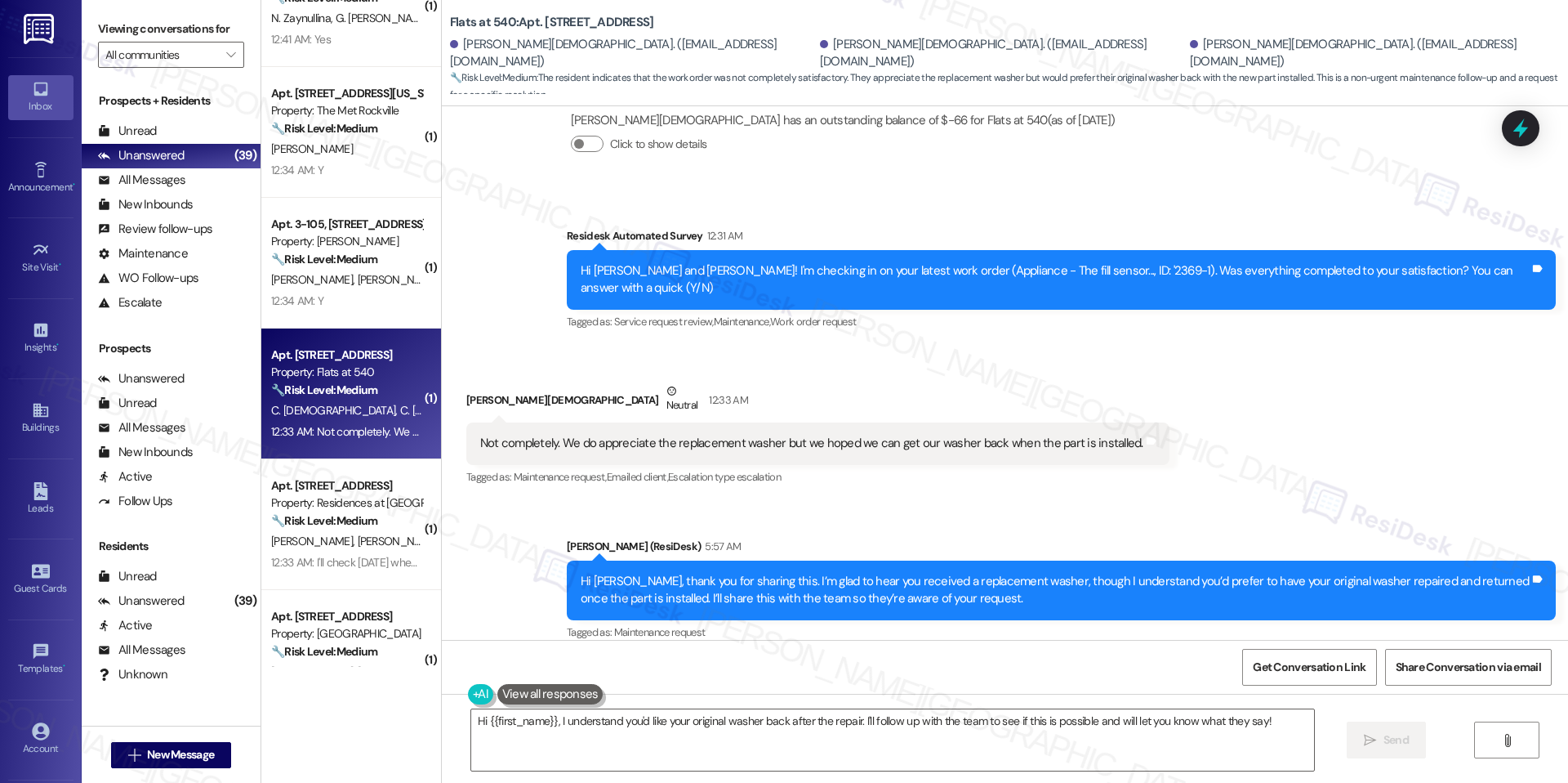
scroll to position [2195, 0]
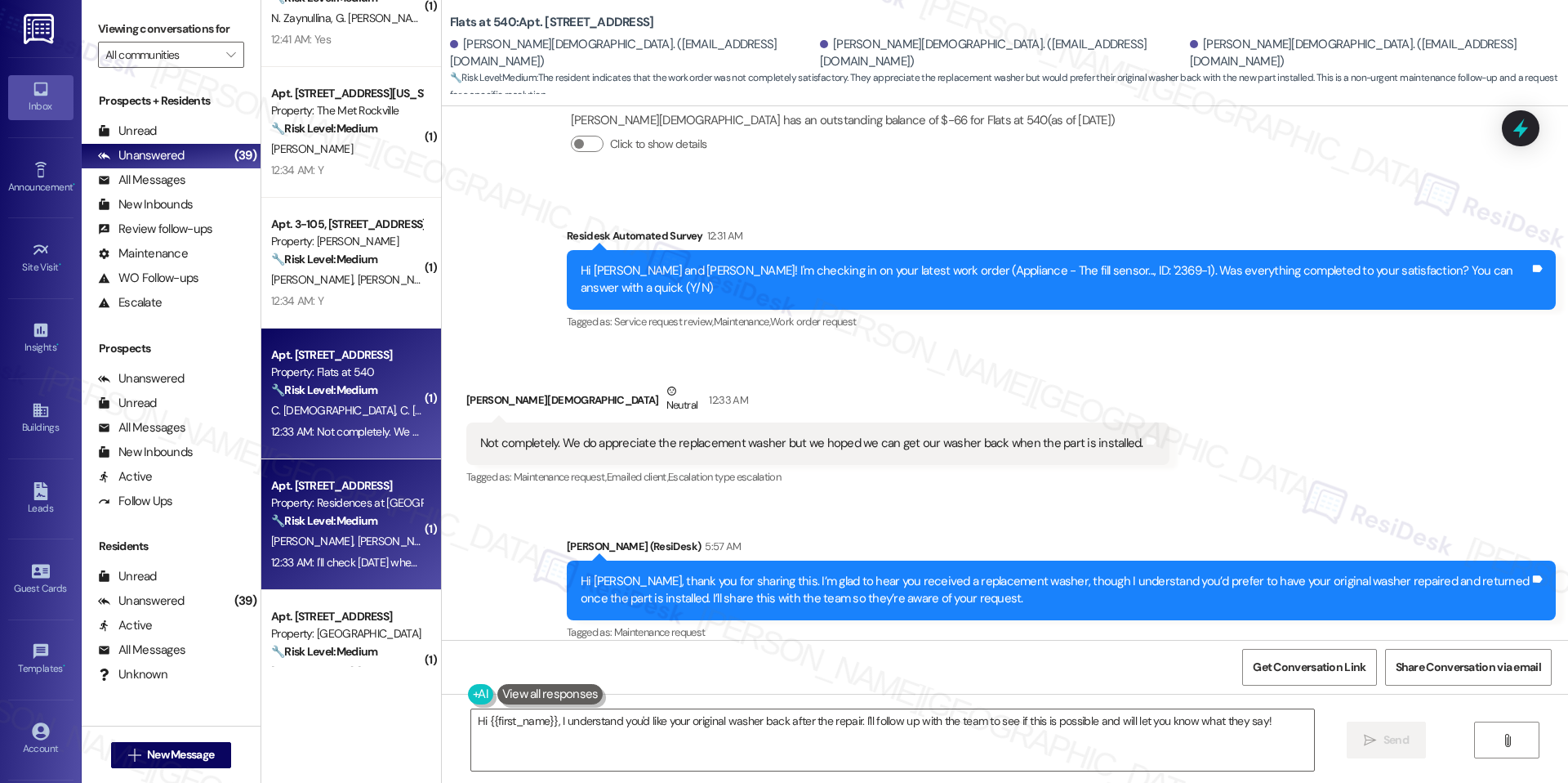
click at [388, 496] on div "Property: Residences at [GEOGRAPHIC_DATA]" at bounding box center [347, 503] width 151 height 17
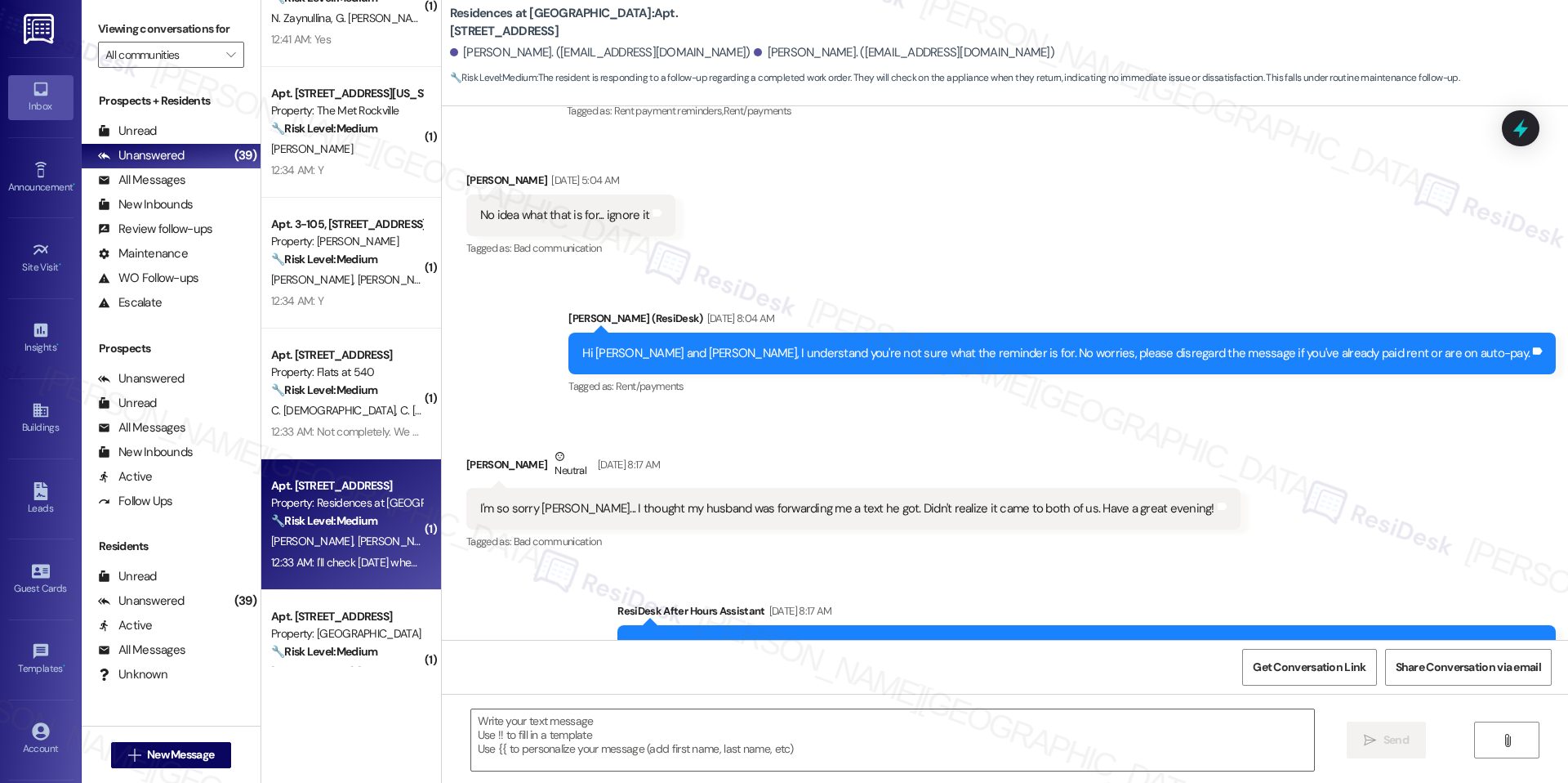
type textarea "Fetching suggested responses. Please feel free to read through the conversation…"
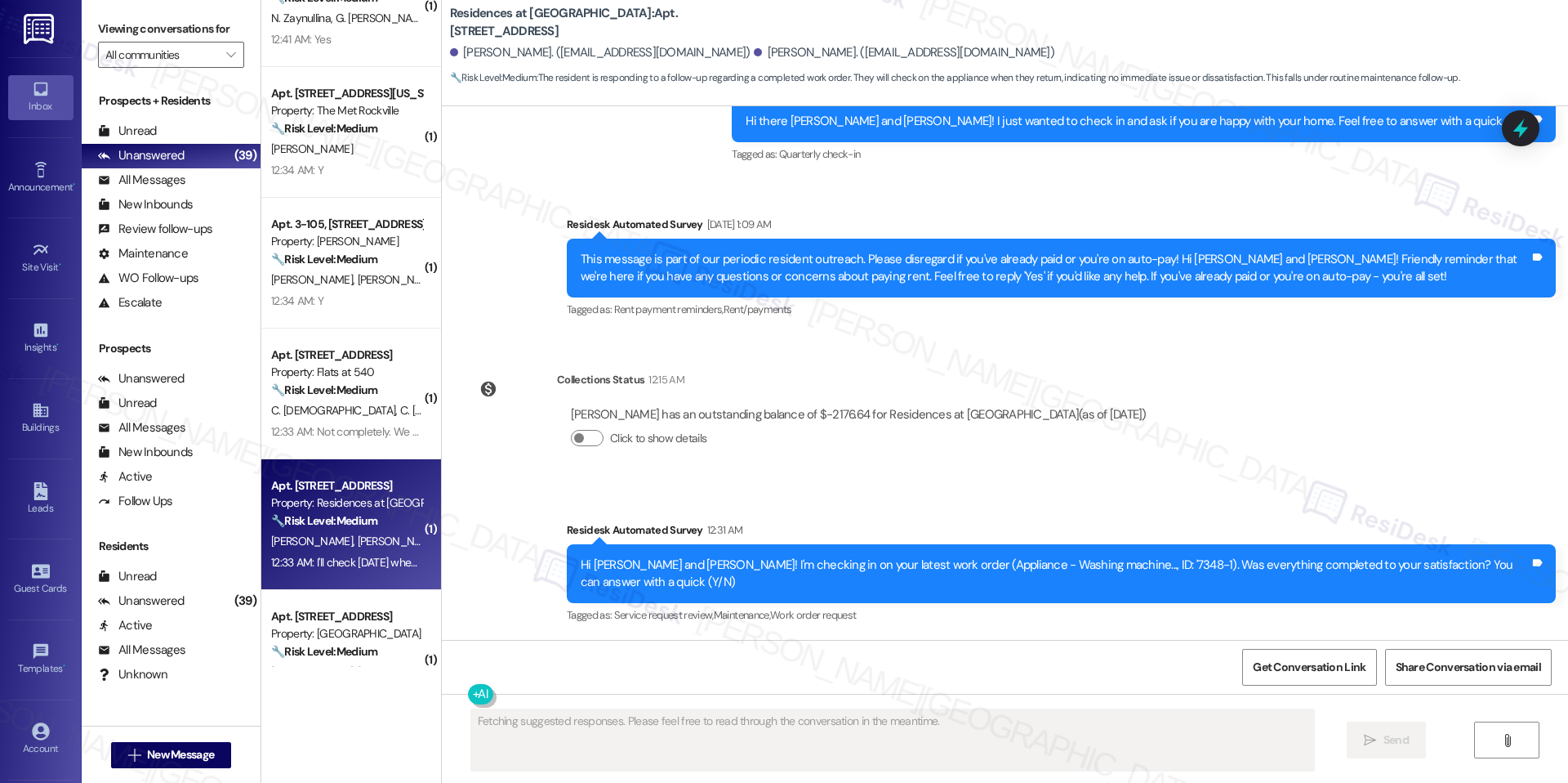
scroll to position [1641, 0]
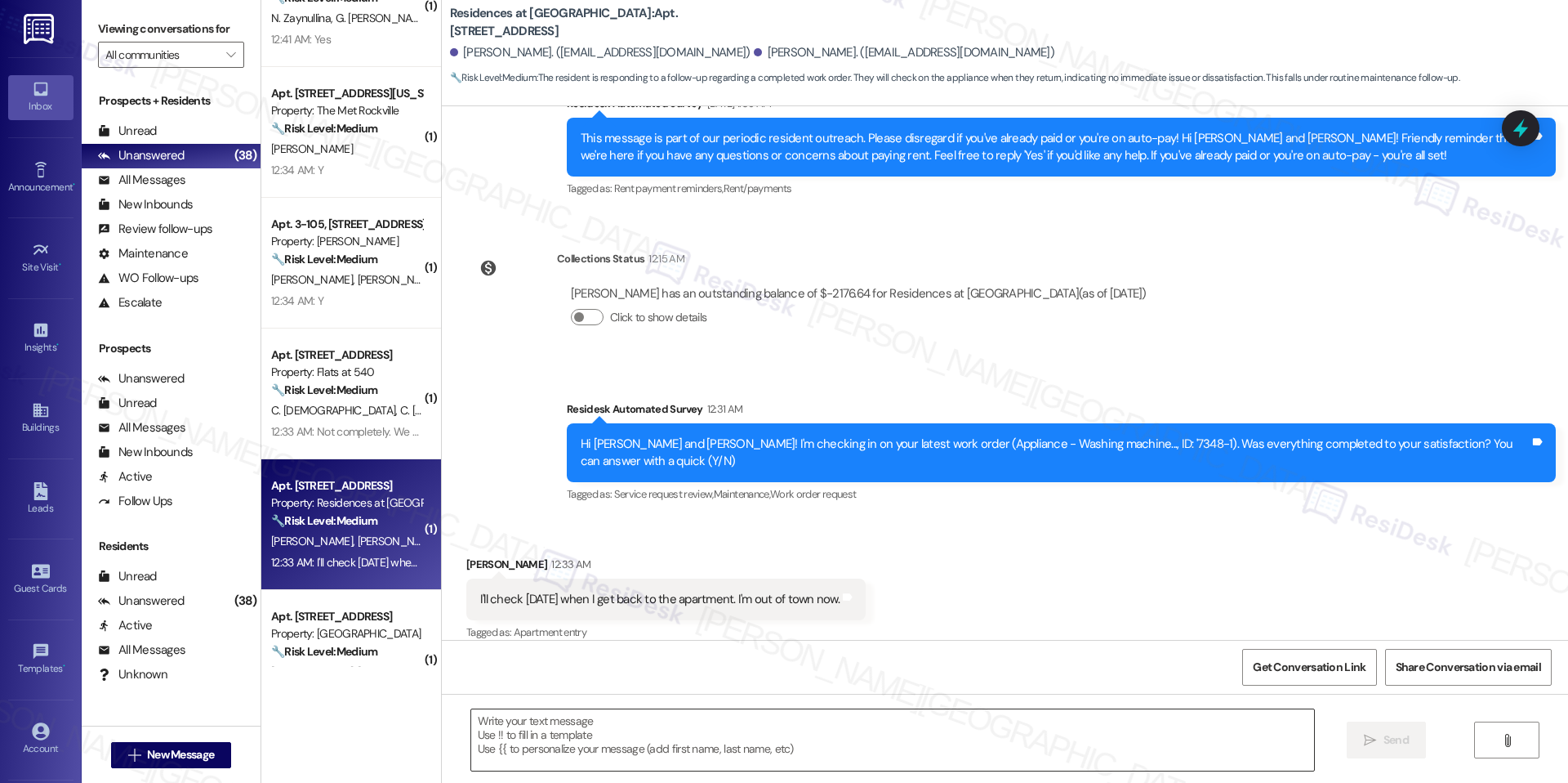
click at [878, 732] on textarea at bounding box center [893, 740] width 843 height 61
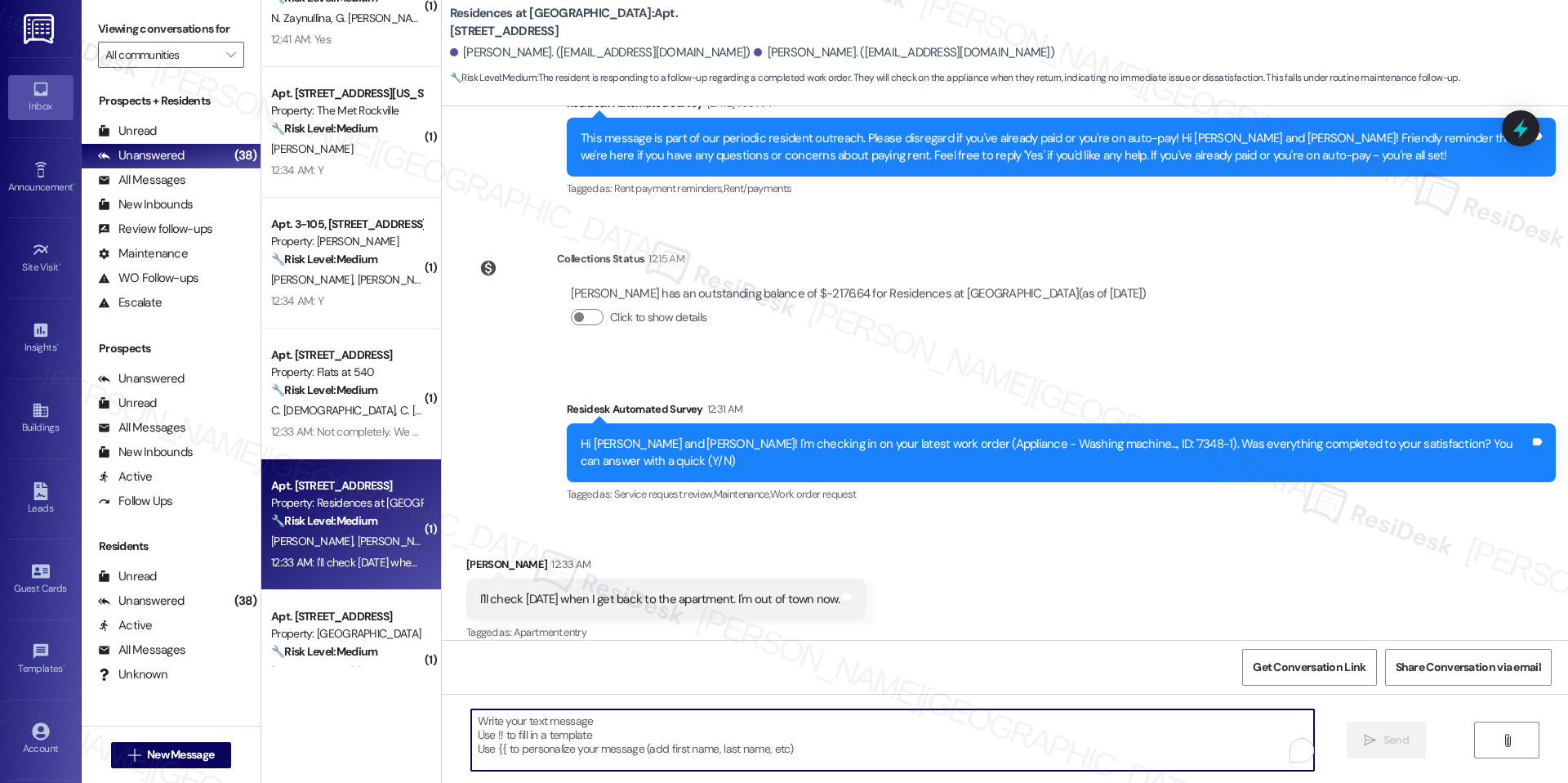
paste textarea "Hi Jose, thank you for letting us know. No worries—we’ll wait for your update o…"
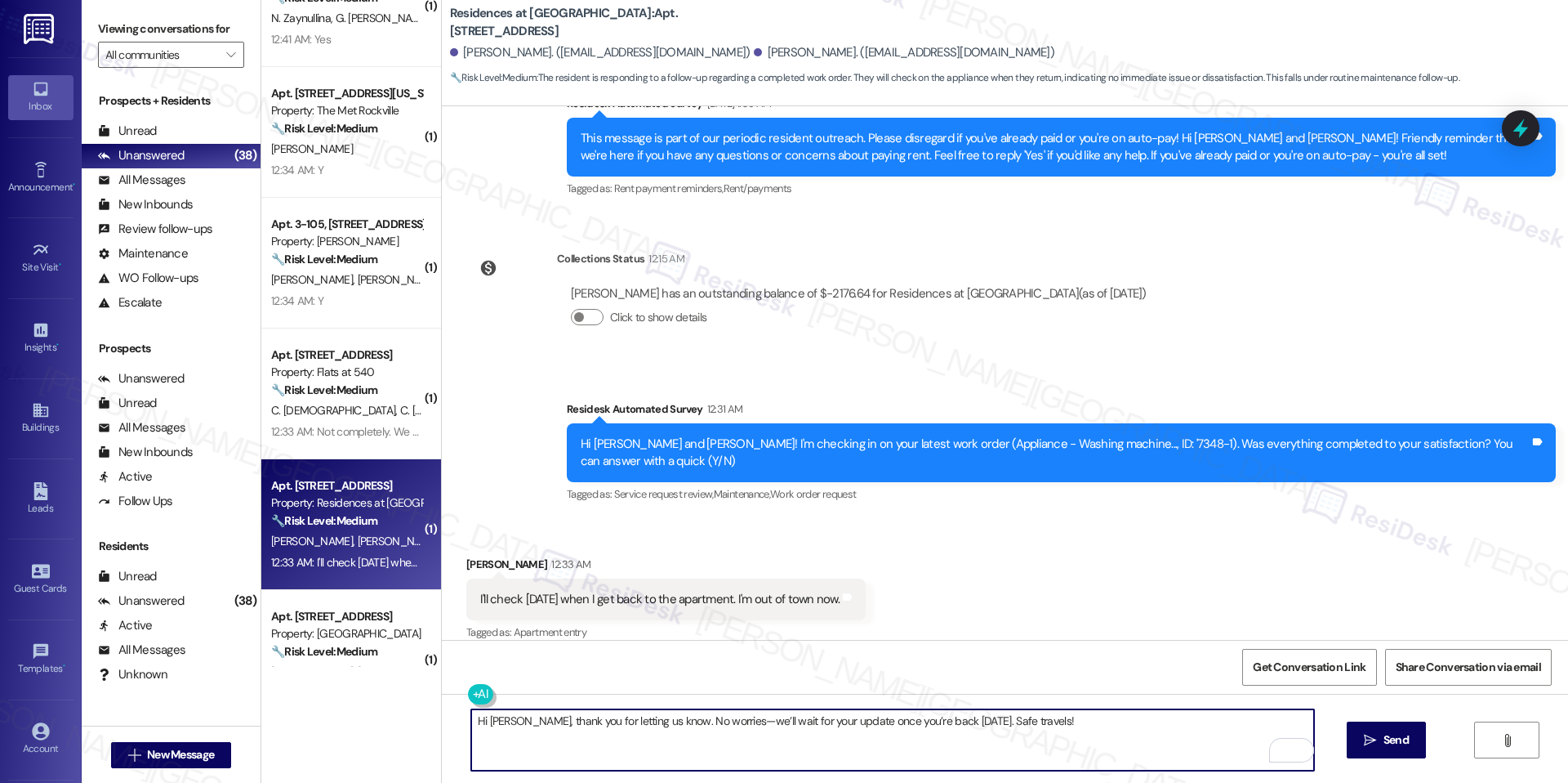
click at [706, 717] on textarea "Hi Jose, thank you for letting us know. No worries—we’ll wait for your update o…" at bounding box center [893, 740] width 843 height 61
click at [754, 740] on textarea "Hi Jose, thank you for letting us know. No worries, we’ll wait for your update …" at bounding box center [893, 740] width 843 height 61
click at [1031, 731] on textarea "Hi Jose, thank you for letting us know. No worries, we’ll wait for your update …" at bounding box center [893, 740] width 843 height 61
type textarea "Hi Jose, thank you for letting us know. No worries, we’ll wait for your update …"
click at [1347, 726] on button " Send" at bounding box center [1386, 740] width 79 height 36
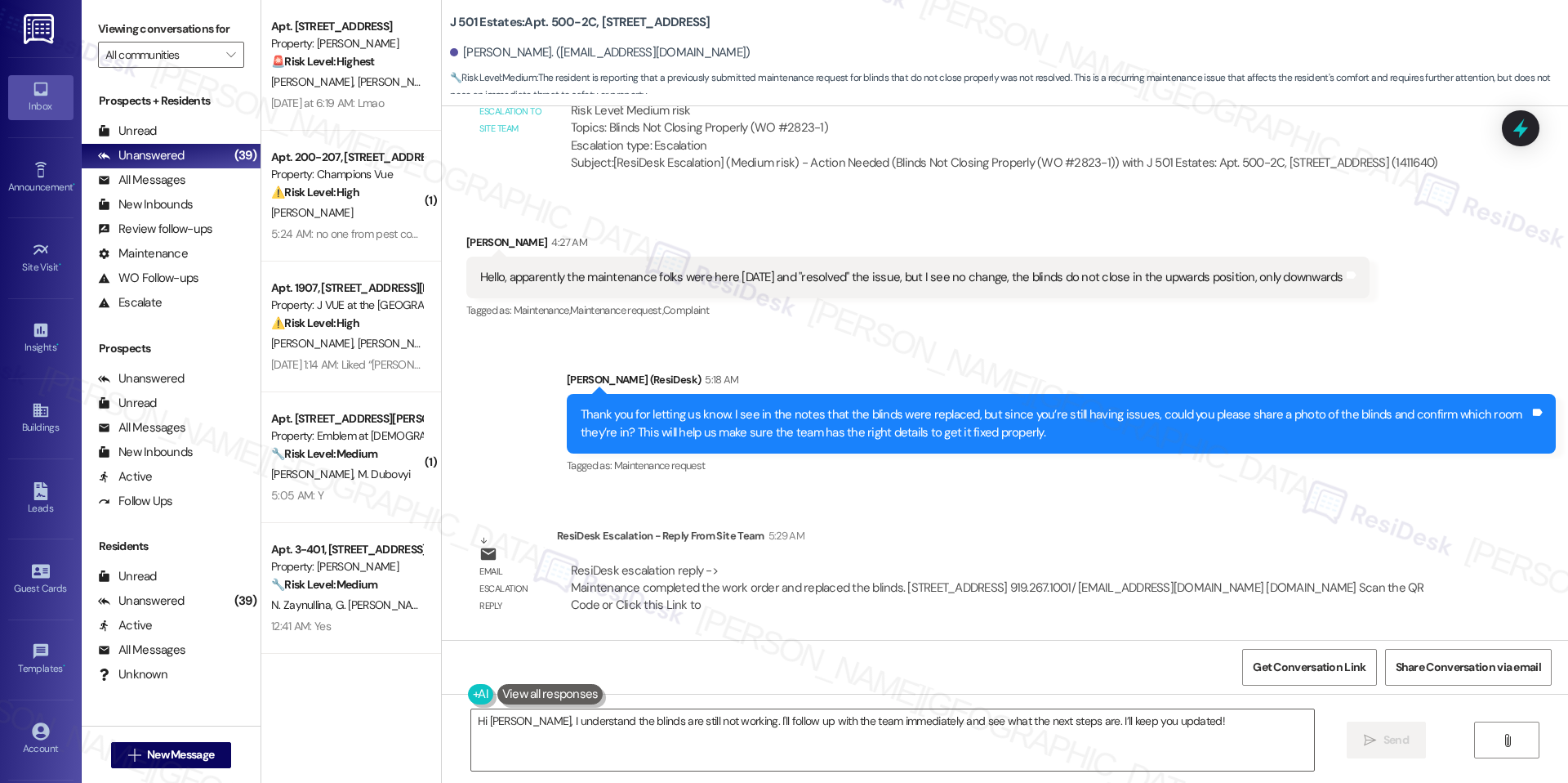
scroll to position [2012, 0]
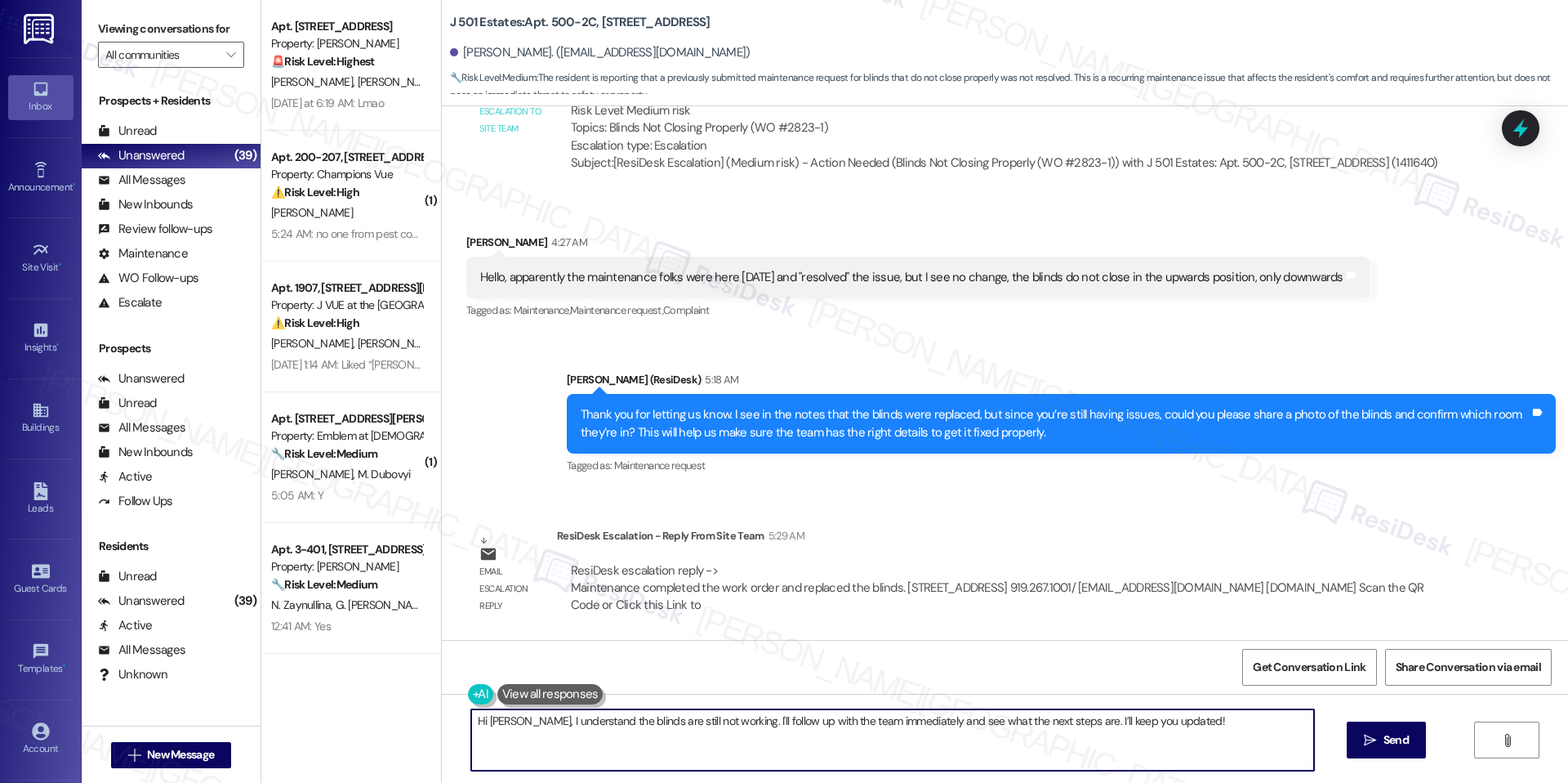
click at [682, 716] on textarea "Hi Hayley, I understand the blinds are still not working. I'll follow up with t…" at bounding box center [893, 740] width 843 height 61
paste textarea "I just received an update from the team. They let me know that Maintenance has …"
click at [710, 731] on textarea "I just received an update from the team. They let me know that Maintenance has …" at bounding box center [893, 740] width 843 height 61
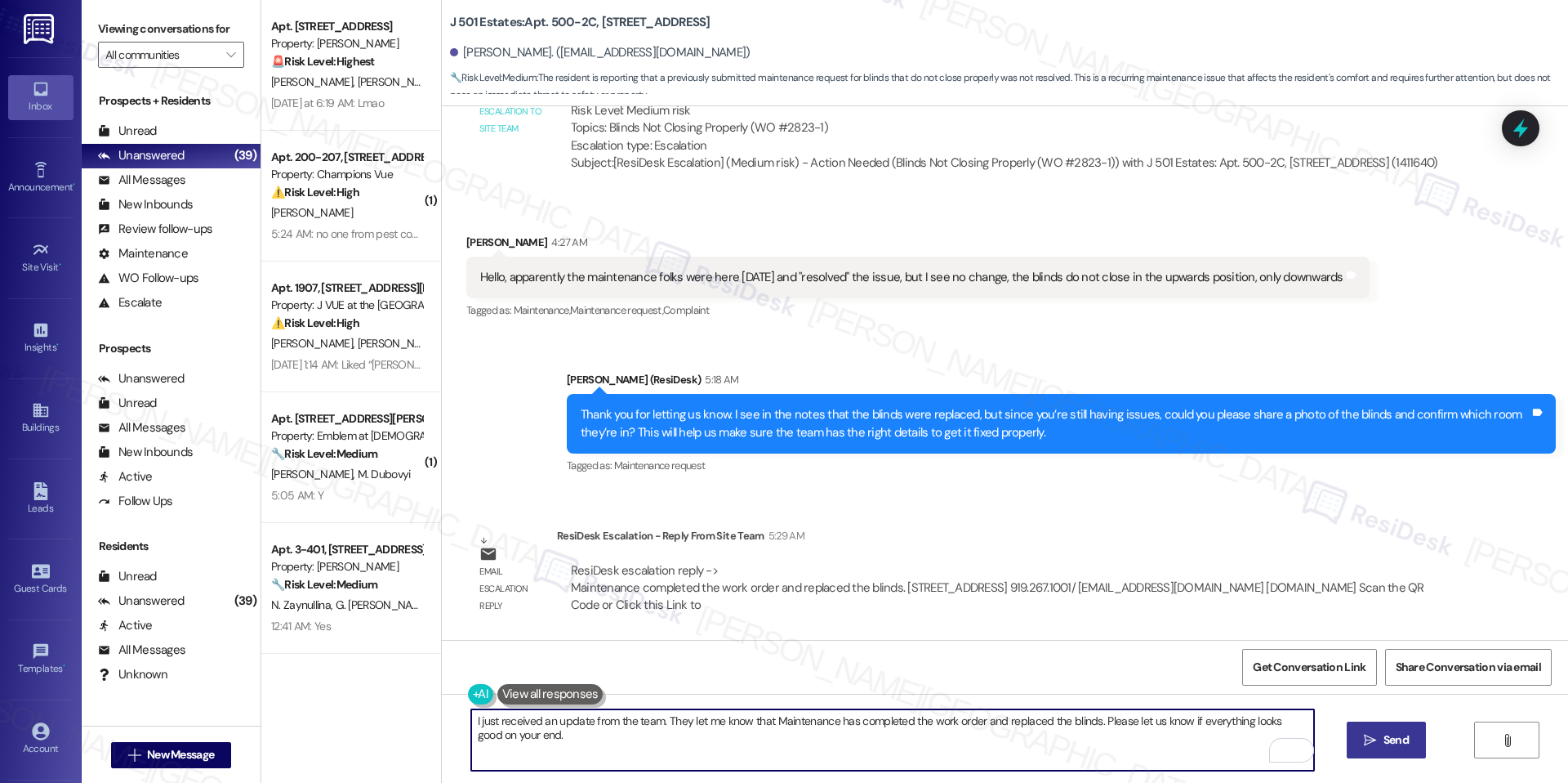
type textarea "I just received an update from the team. They let me know that Maintenance has …"
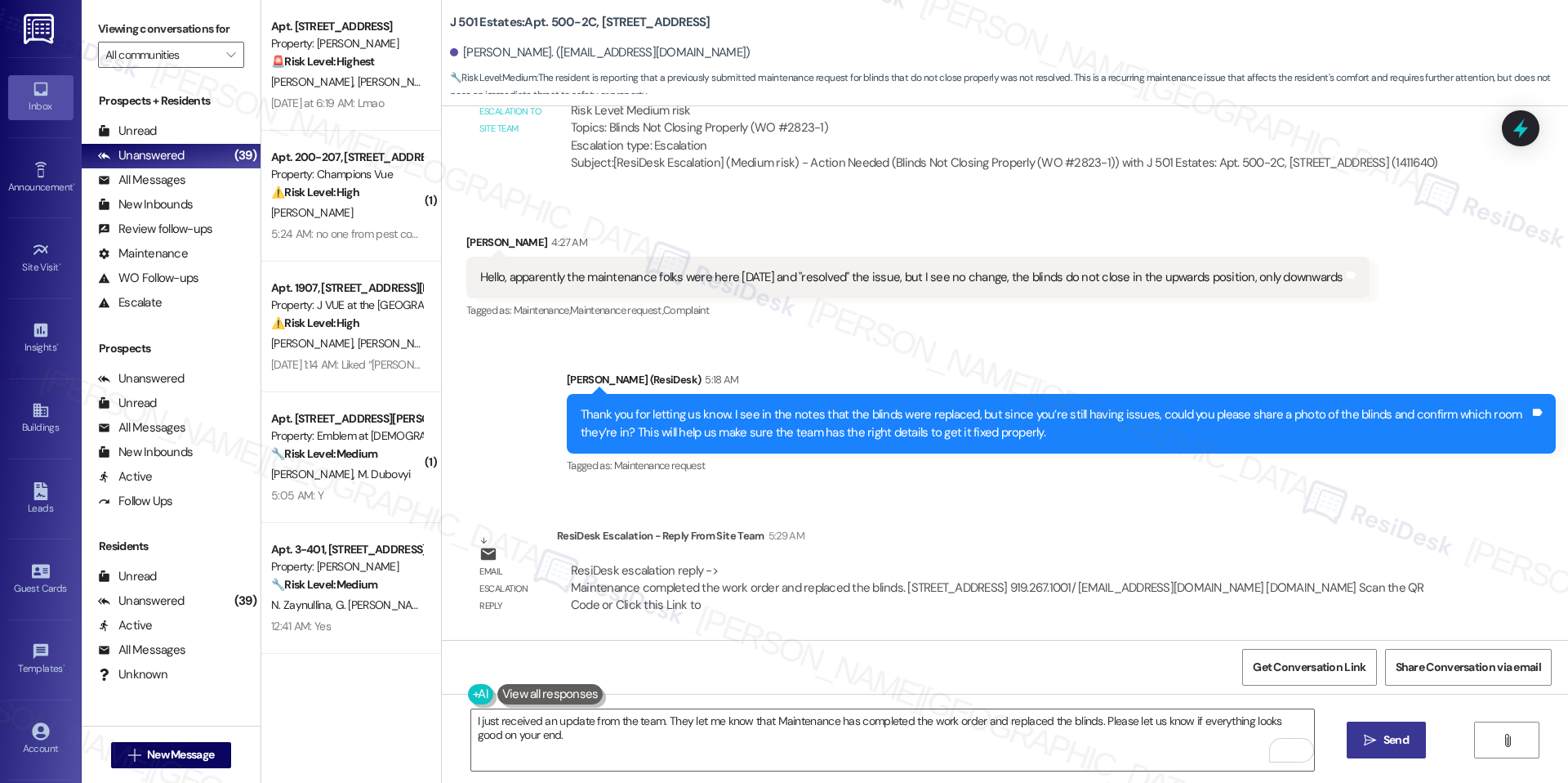
click at [1354, 732] on button " Send" at bounding box center [1386, 740] width 79 height 36
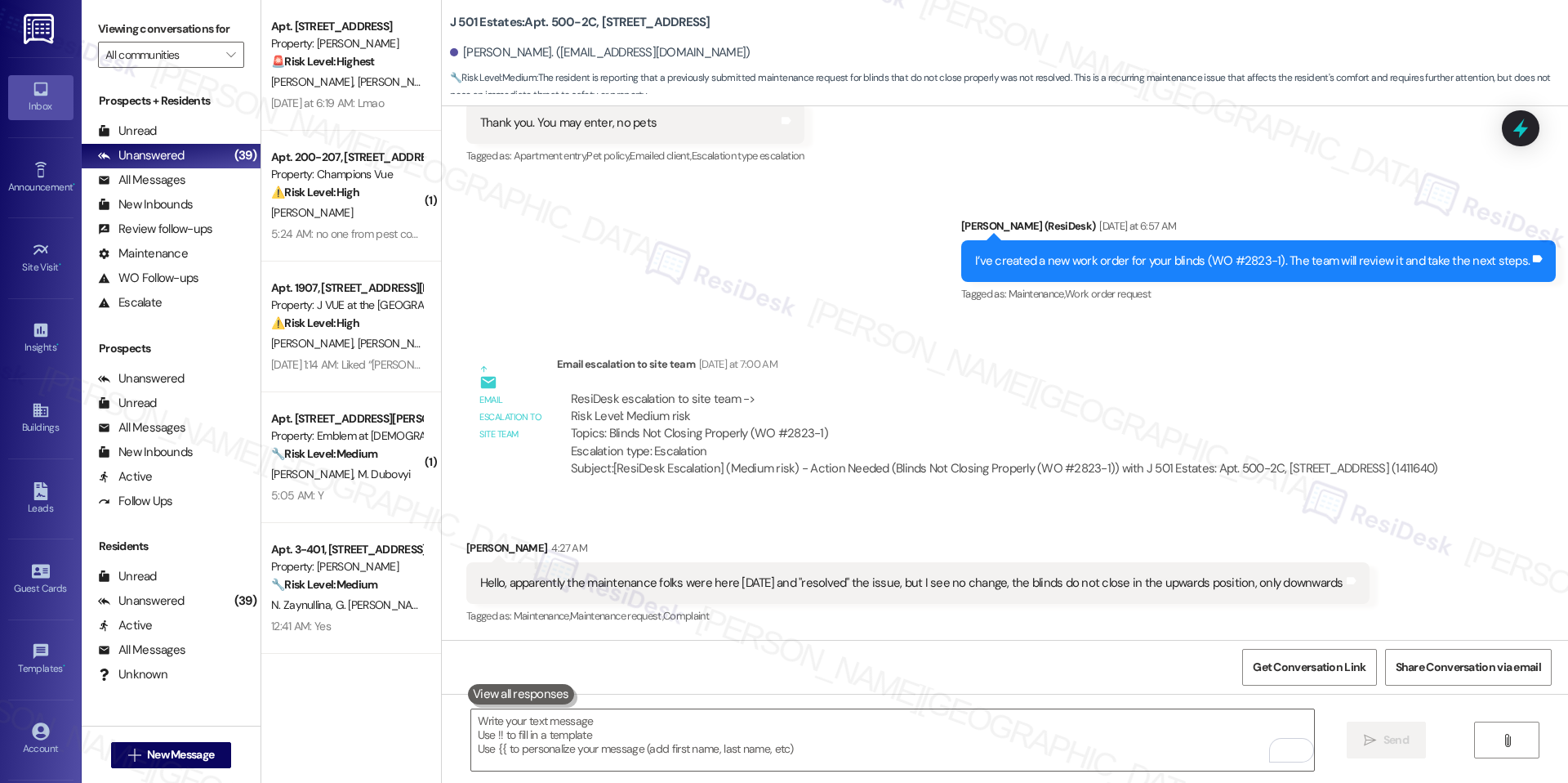
scroll to position [2126, 0]
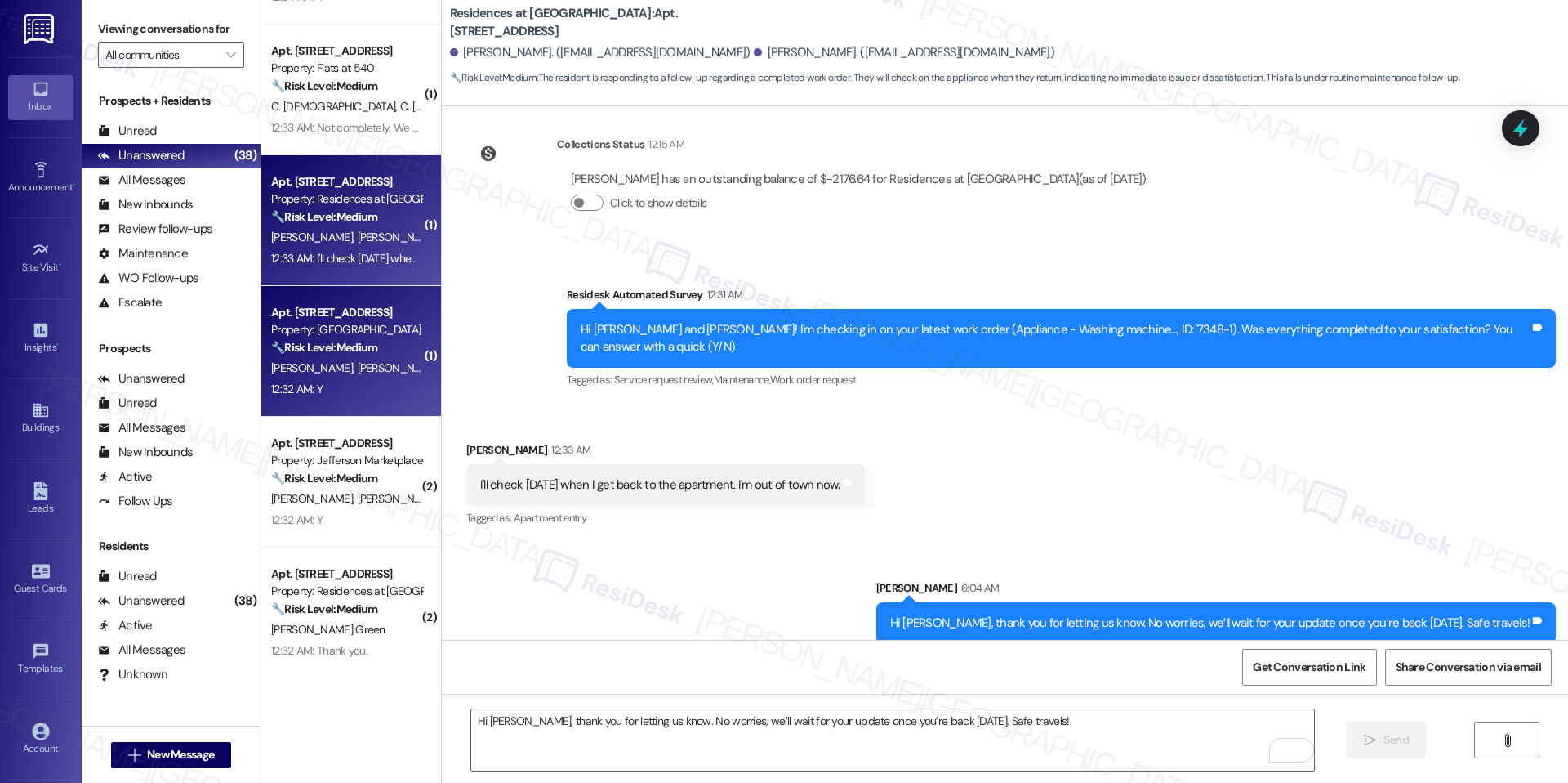
scroll to position [1834, 0]
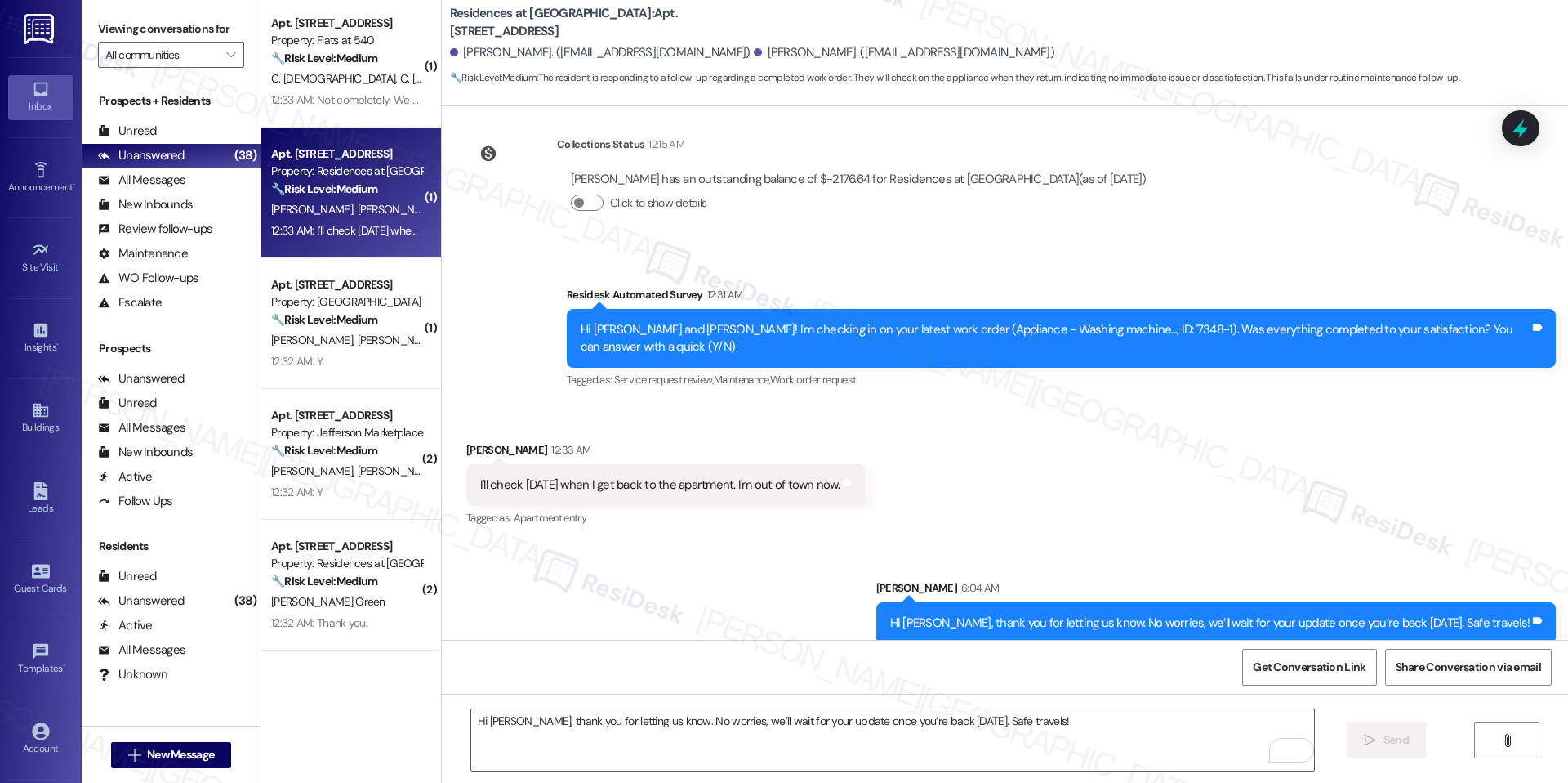
click at [359, 221] on div "12:33 AM: I'll check [DATE] when I get back to the apartment. I'm out of town n…" at bounding box center [347, 231] width 154 height 20
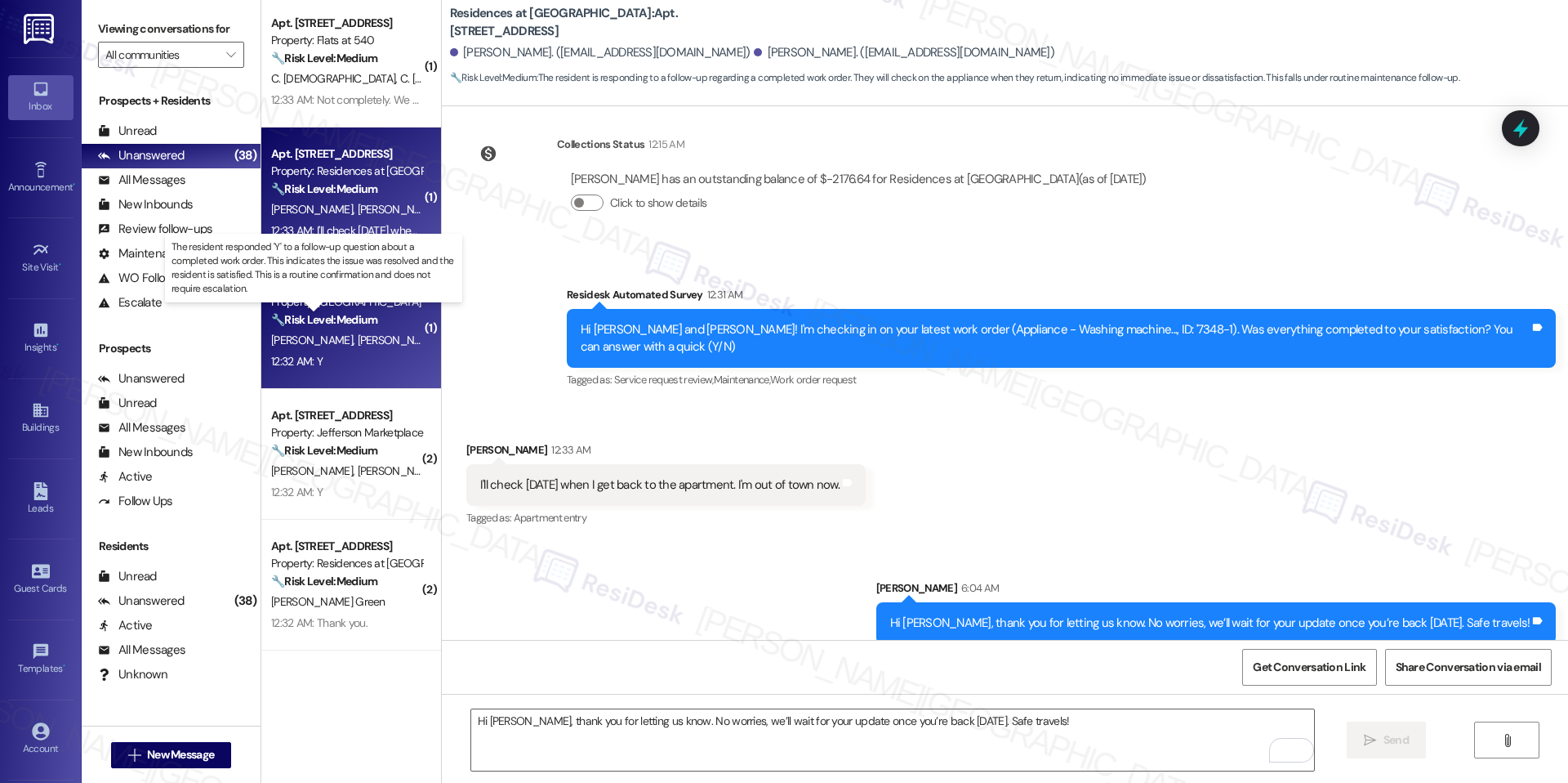
click at [360, 315] on strong "🔧 Risk Level: Medium" at bounding box center [324, 319] width 106 height 15
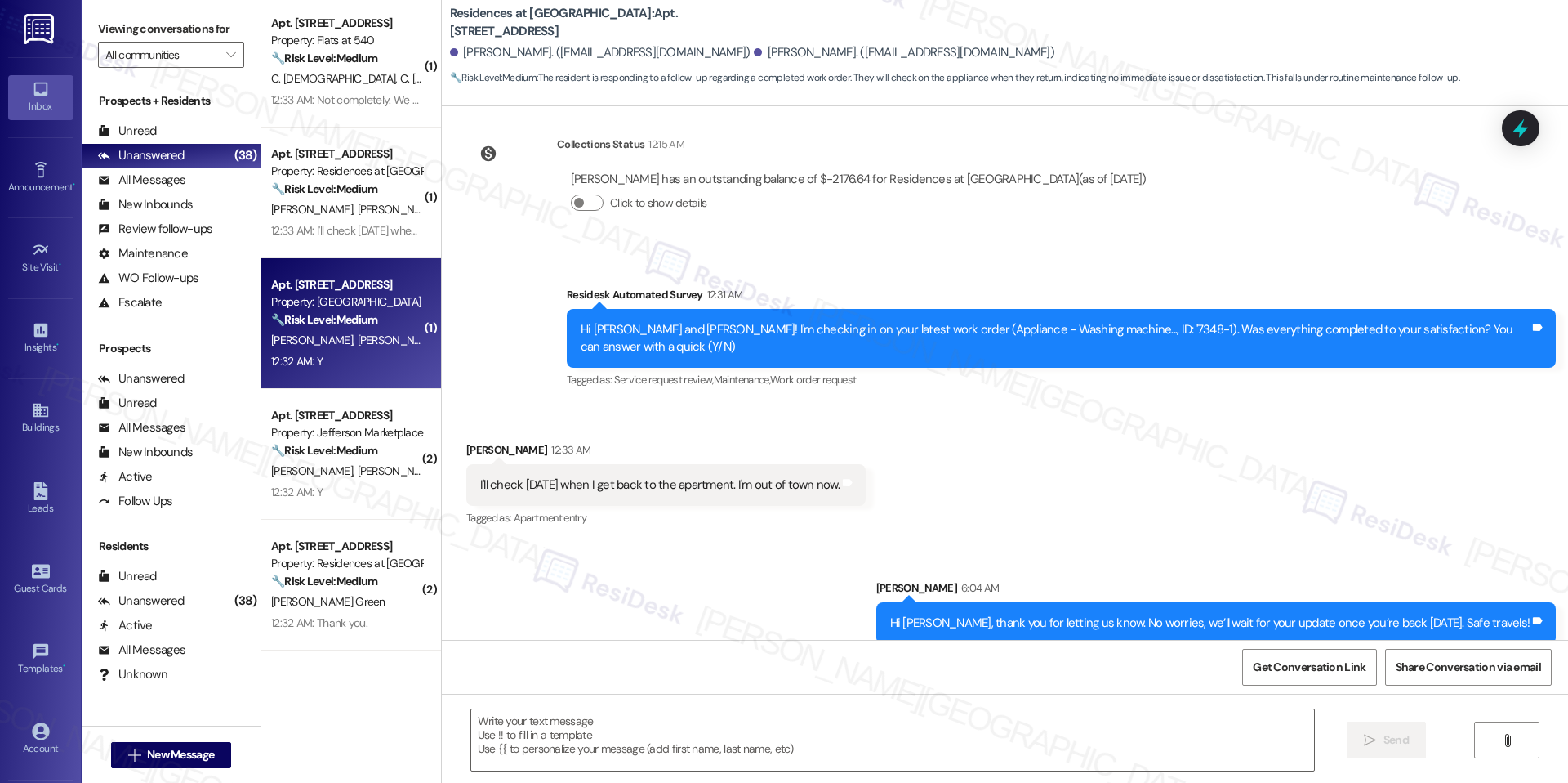
type textarea "Fetching suggested responses. Please feel free to read through the conversation…"
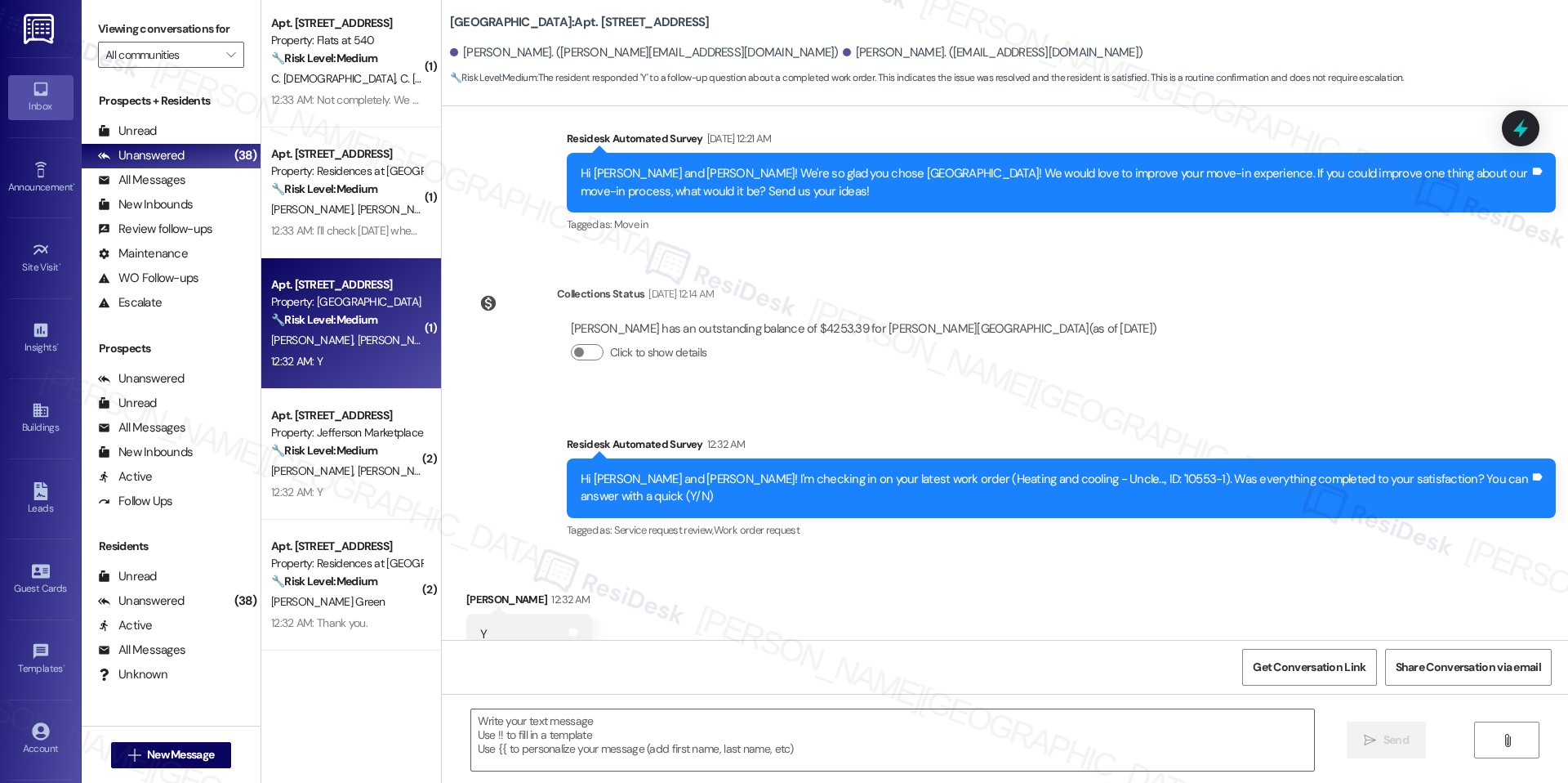
scroll to position [3883, 0]
type textarea "Fetching suggested responses. Please feel free to read through the conversation…"
click at [605, 740] on textarea at bounding box center [893, 740] width 843 height 61
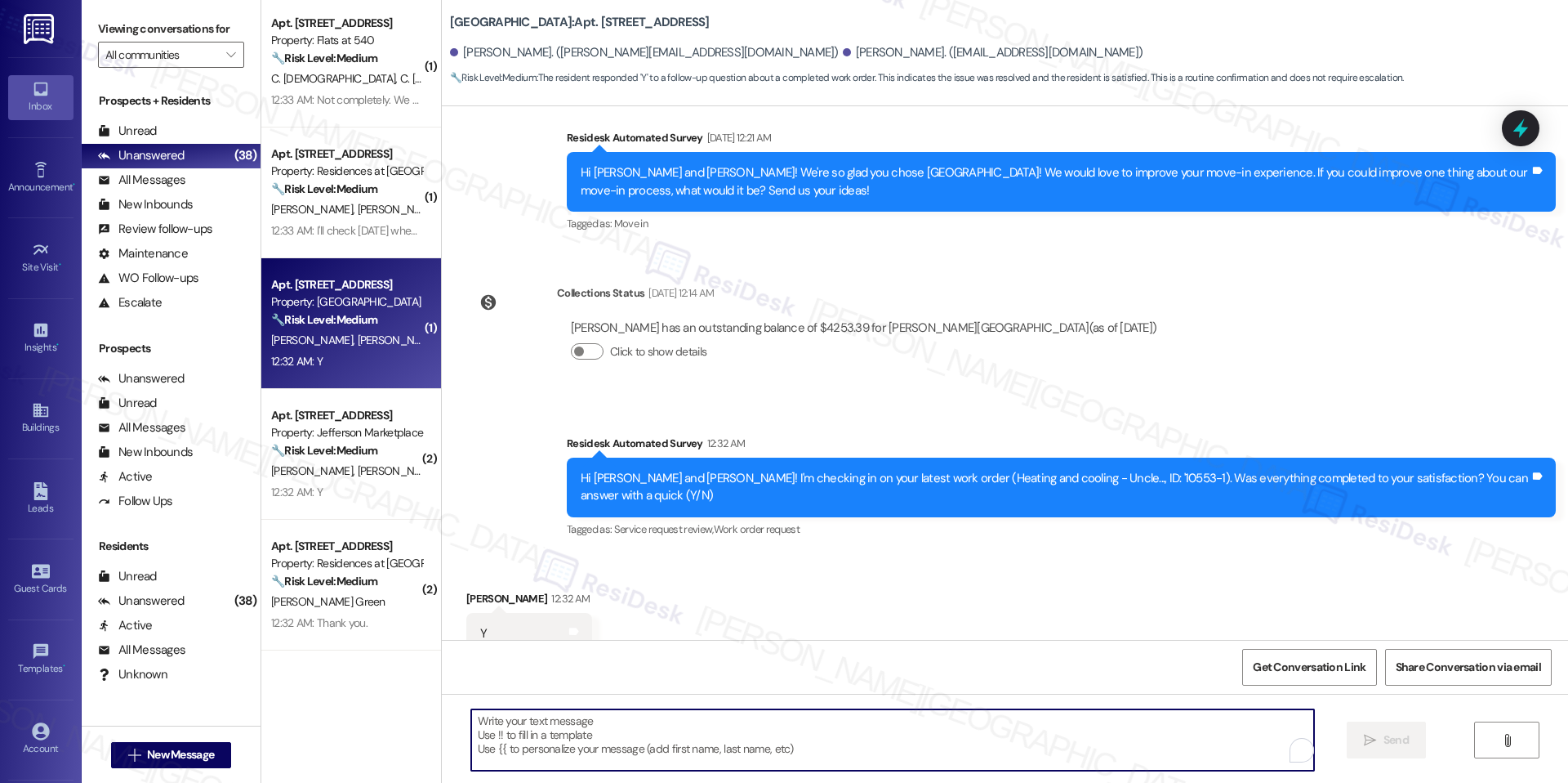
paste textarea "I'm happy the work order was completed to your satisfaction! We'd also love to …"
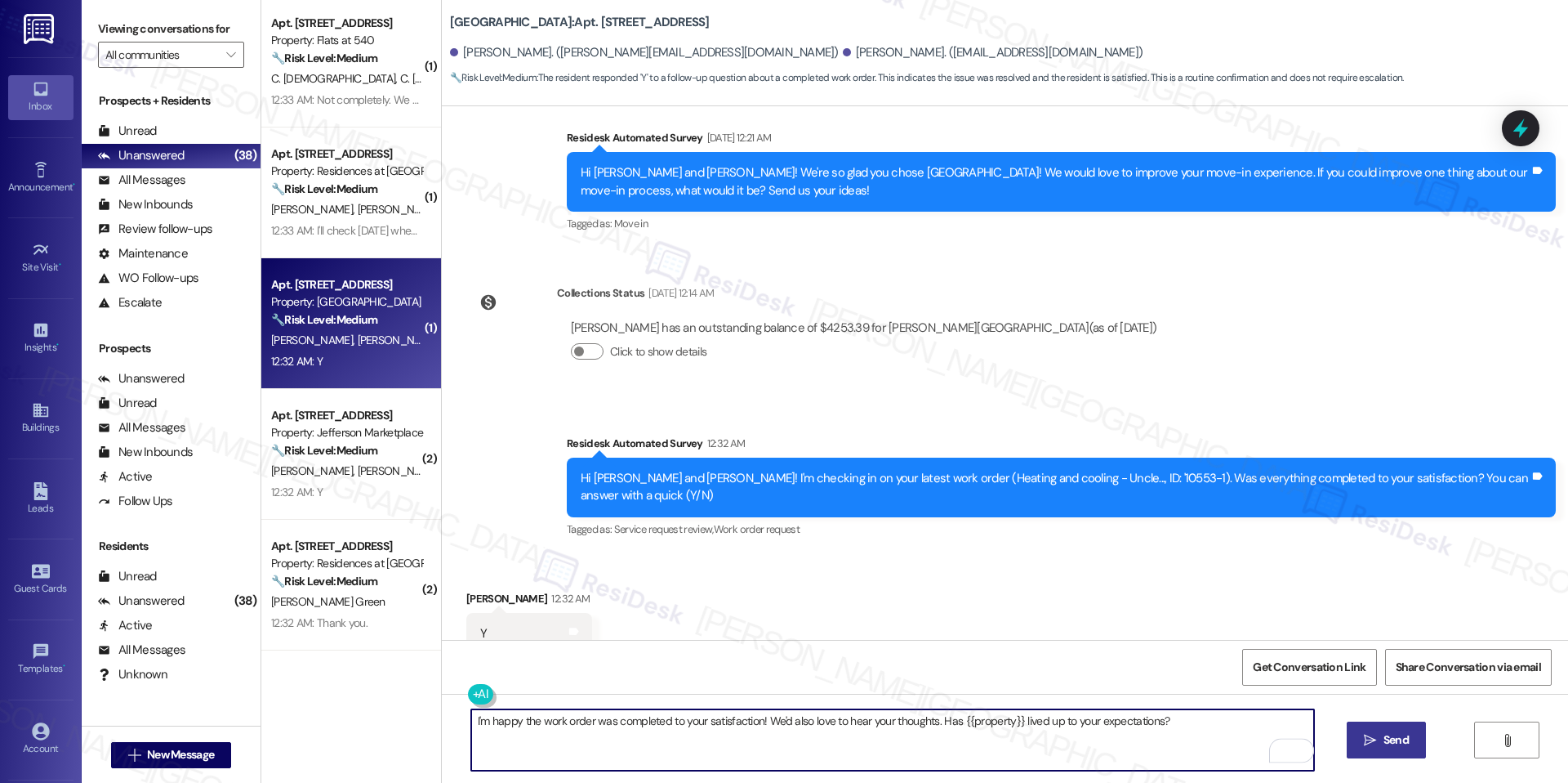
type textarea "I'm happy the work order was completed to your satisfaction! We'd also love to …"
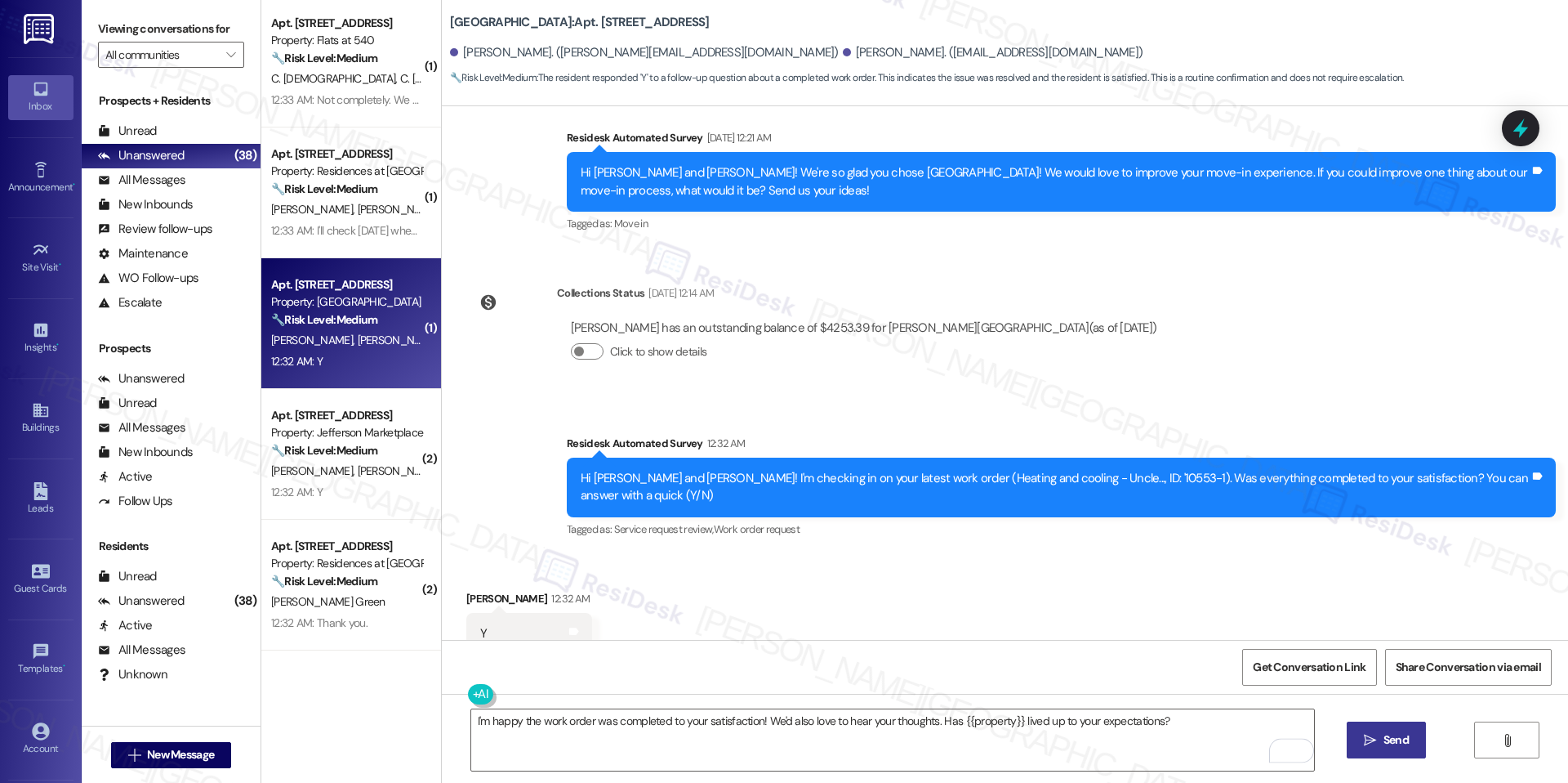
click at [1353, 737] on button " Send" at bounding box center [1386, 740] width 79 height 36
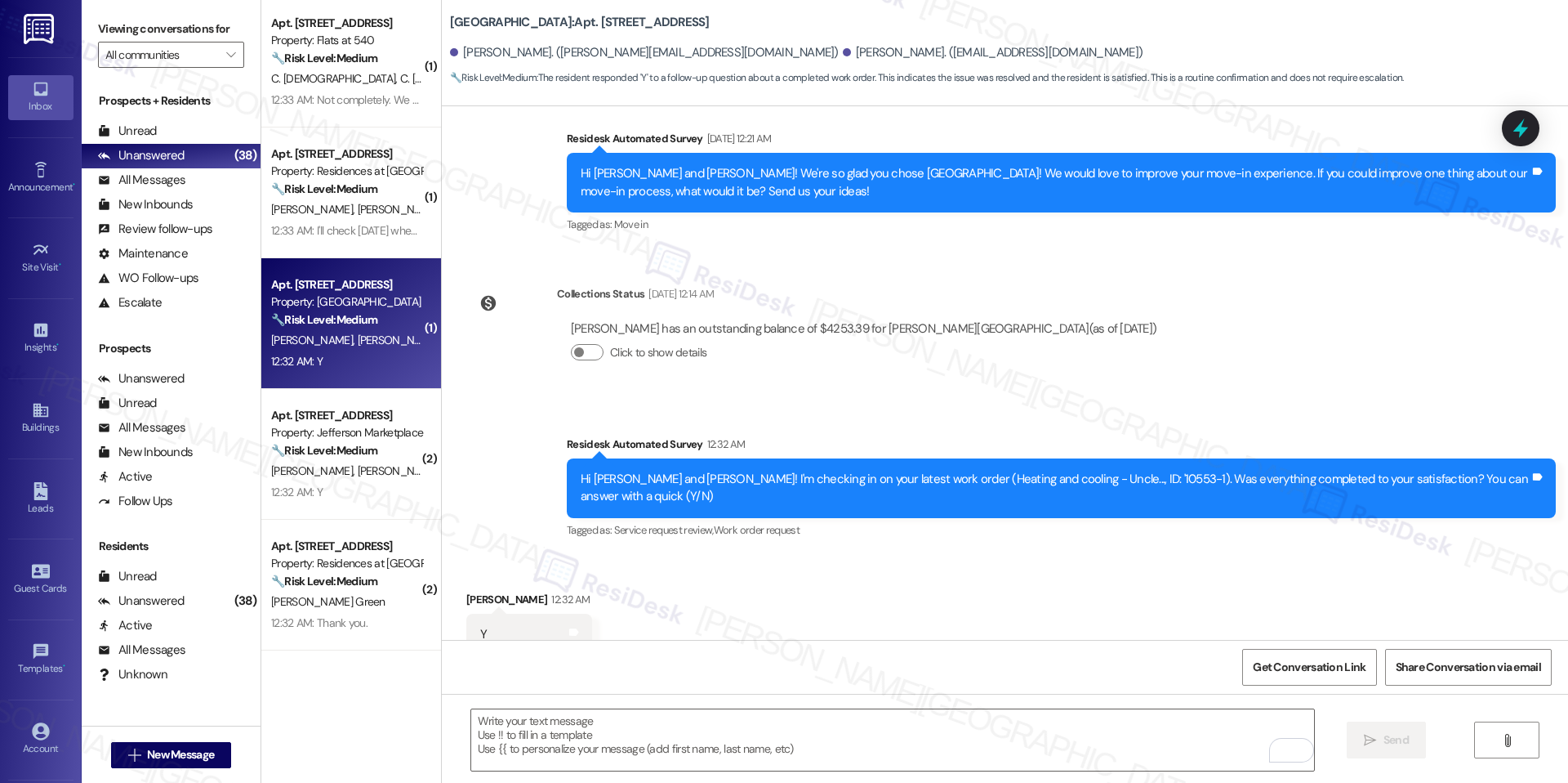
scroll to position [3997, 0]
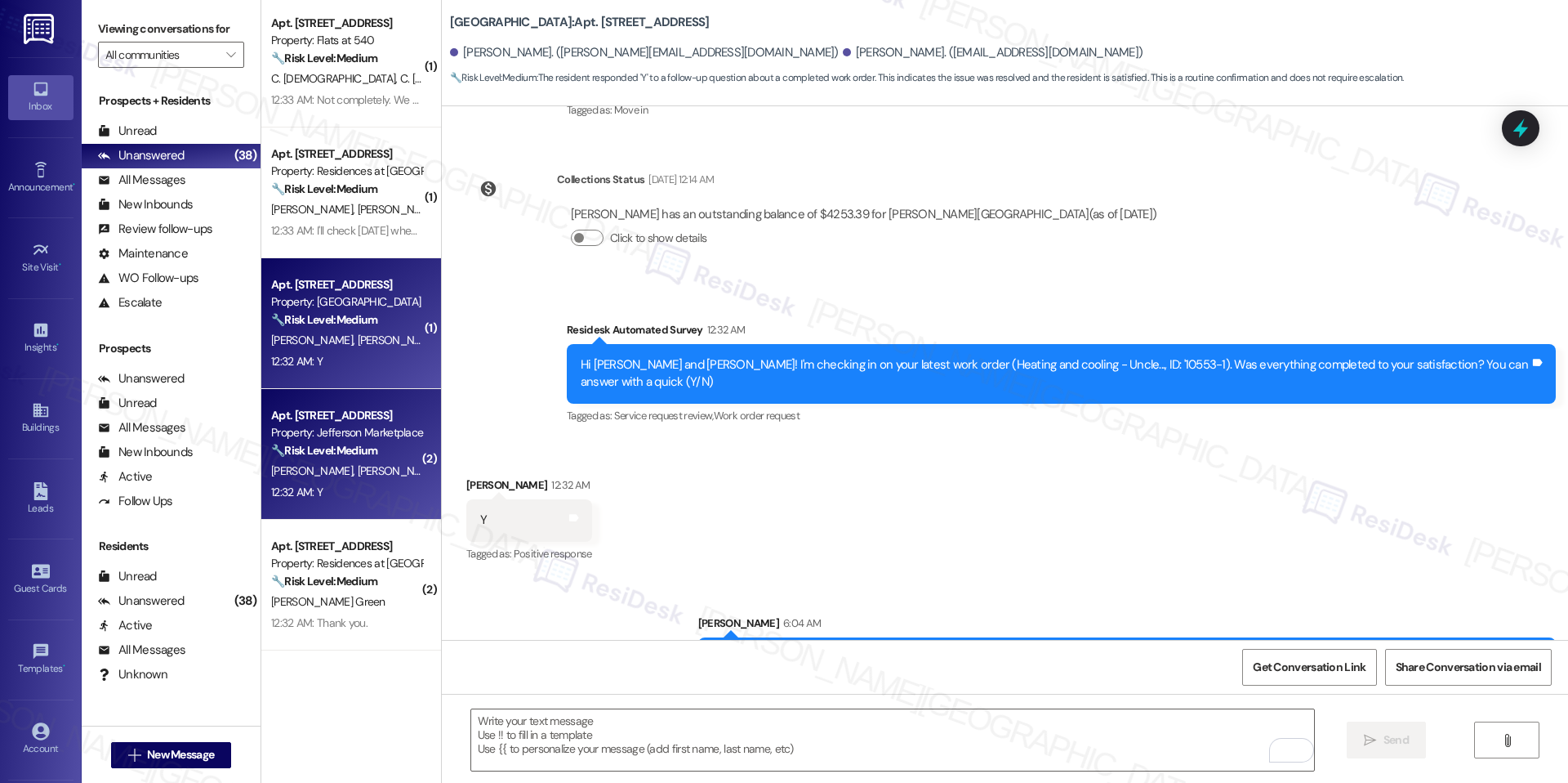
click at [380, 423] on div "Apt. [STREET_ADDRESS]" at bounding box center [347, 415] width 151 height 17
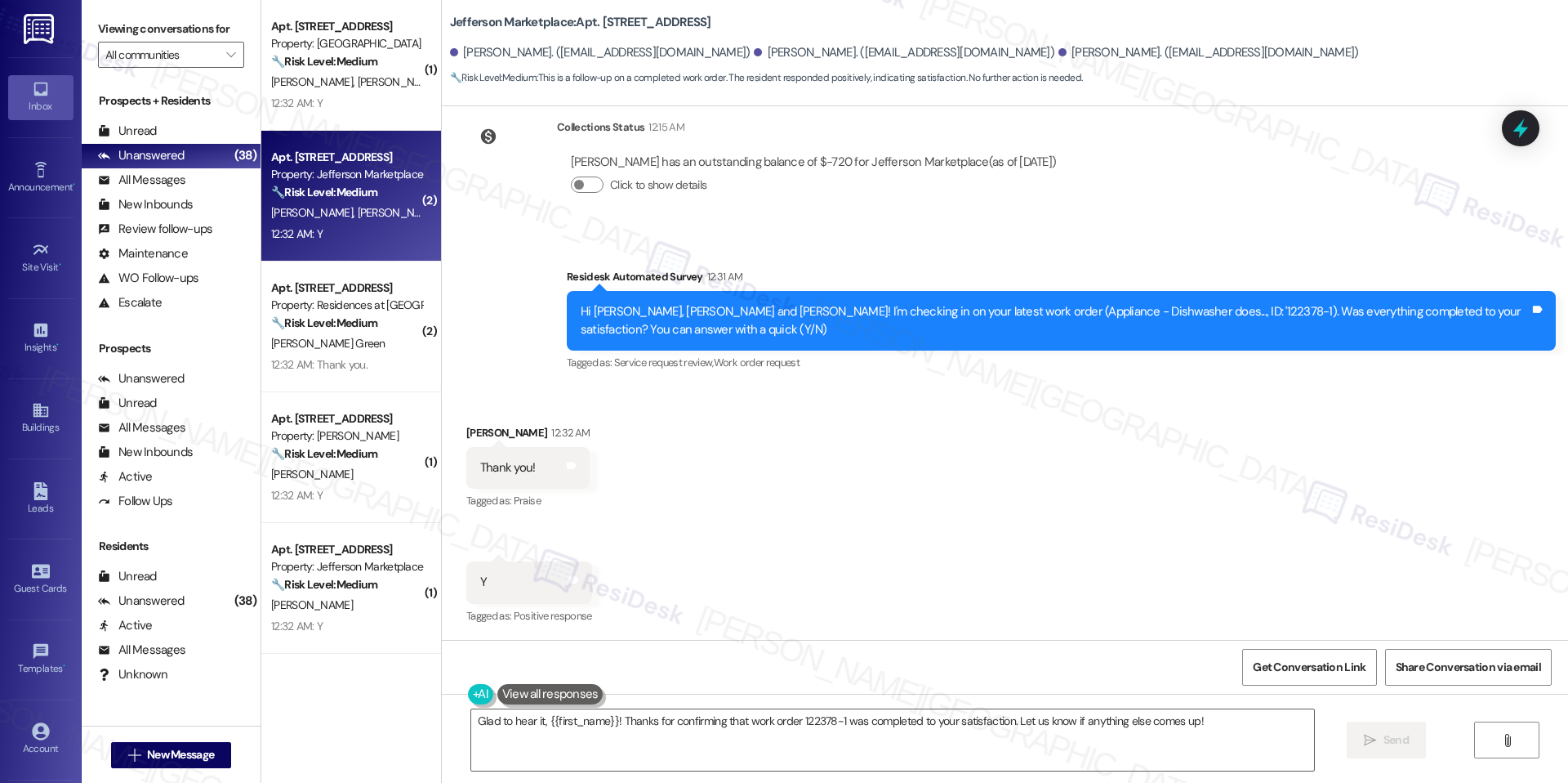
scroll to position [1151, 0]
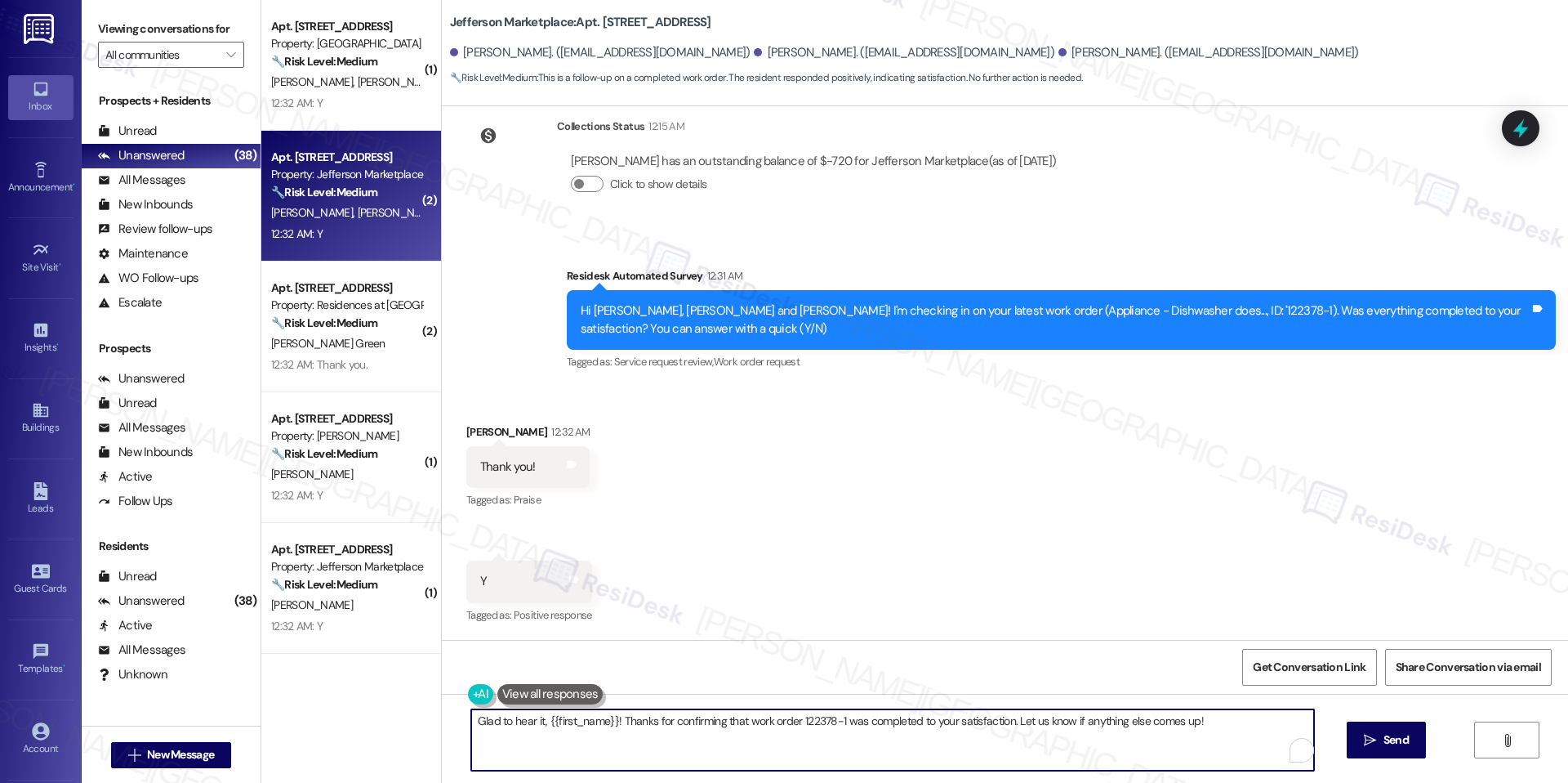
click at [721, 714] on textarea "Glad to hear it, {{first_name}}! Thanks for confirming that work order 122378-1…" at bounding box center [893, 740] width 843 height 61
paste textarea "I'm happy the work order was completed to your satisfaction! We'd also love to …"
type textarea "I'm happy the work order was completed to your satisfaction! We'd also love to …"
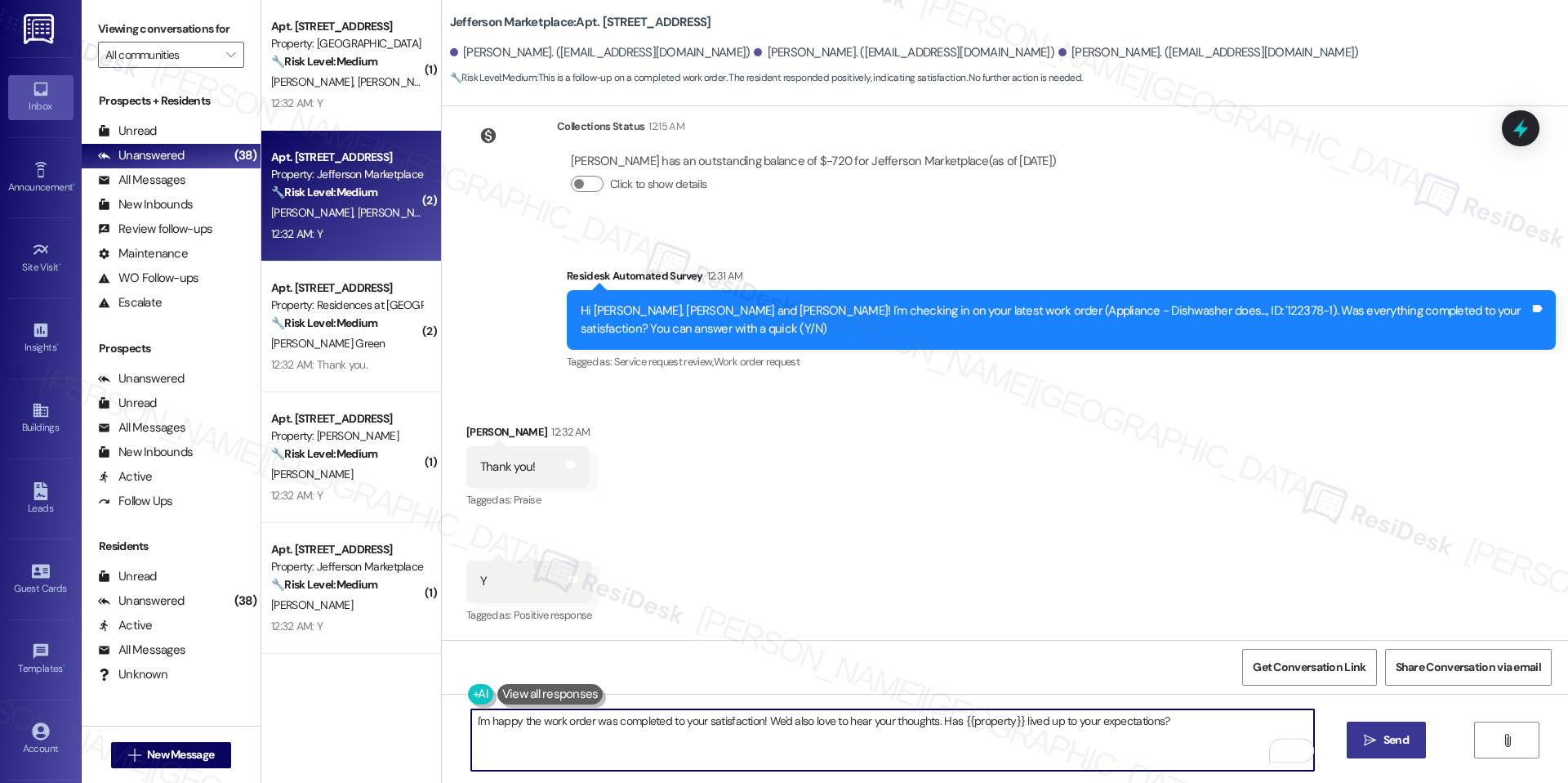
click at [1399, 739] on span "Send" at bounding box center [1396, 740] width 26 height 17
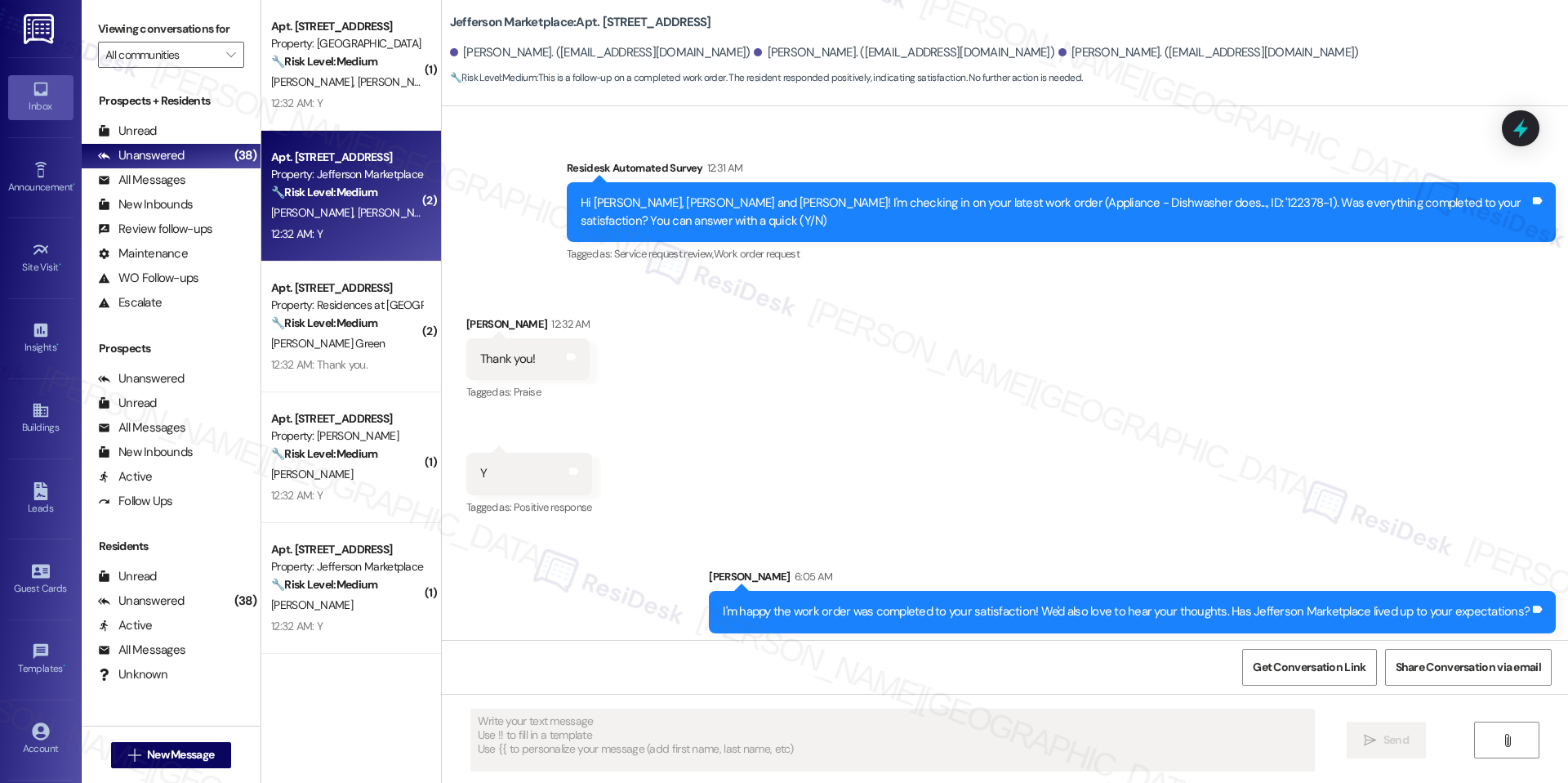
scroll to position [1265, 0]
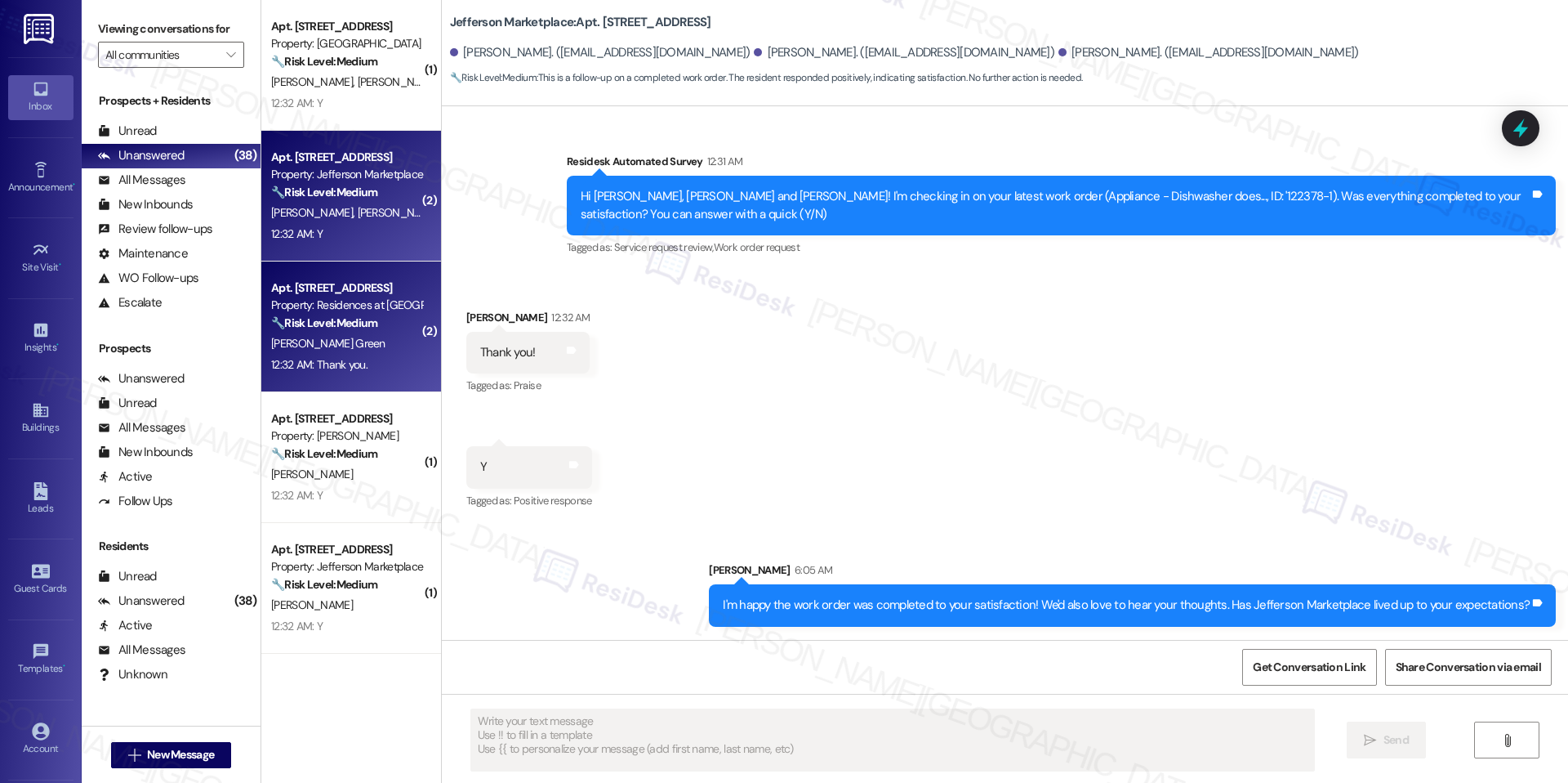
click at [363, 343] on div "[PERSON_NAME] Green" at bounding box center [347, 343] width 154 height 20
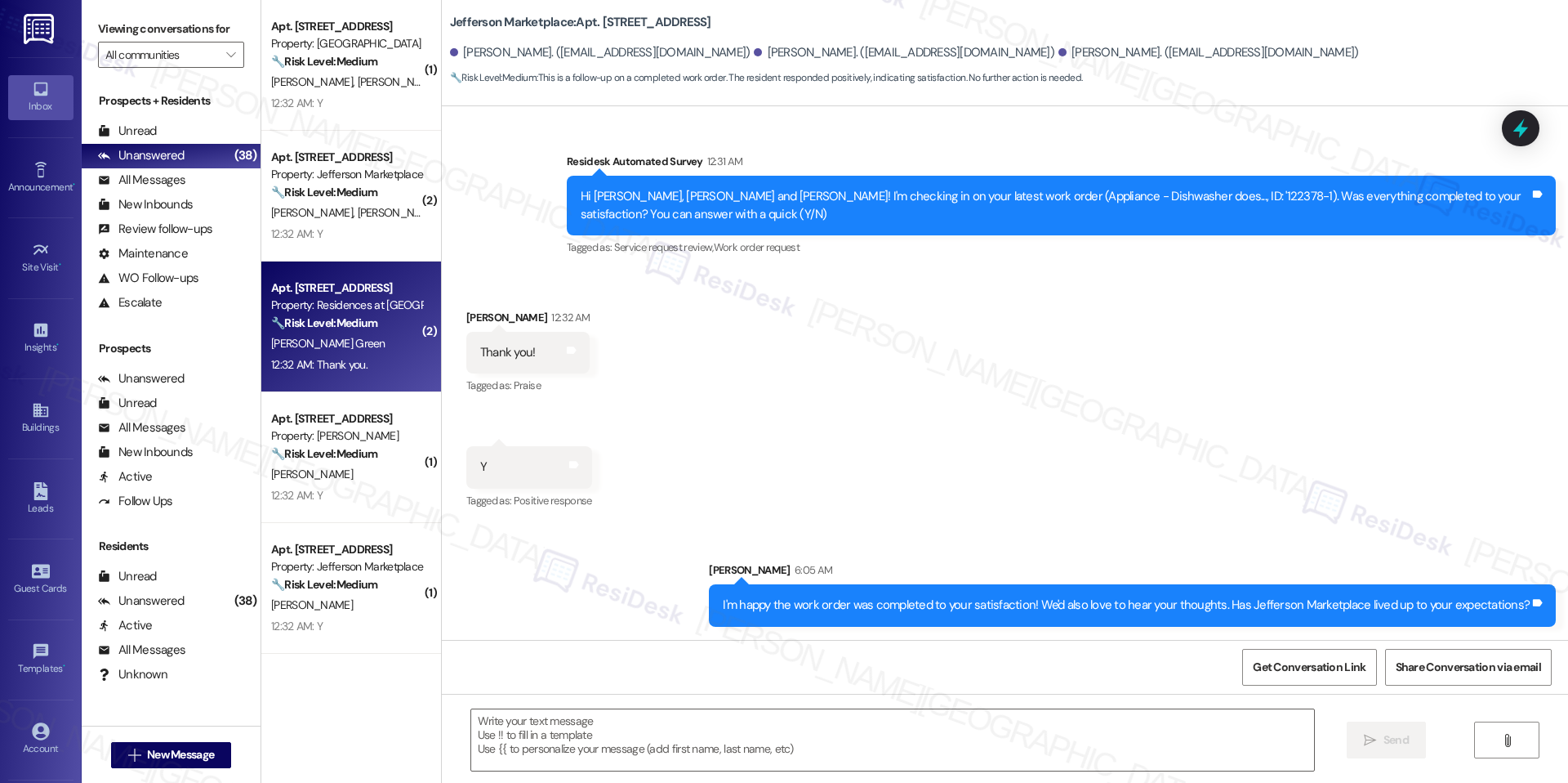
type textarea "Fetching suggested responses. Please feel free to read through the conversation…"
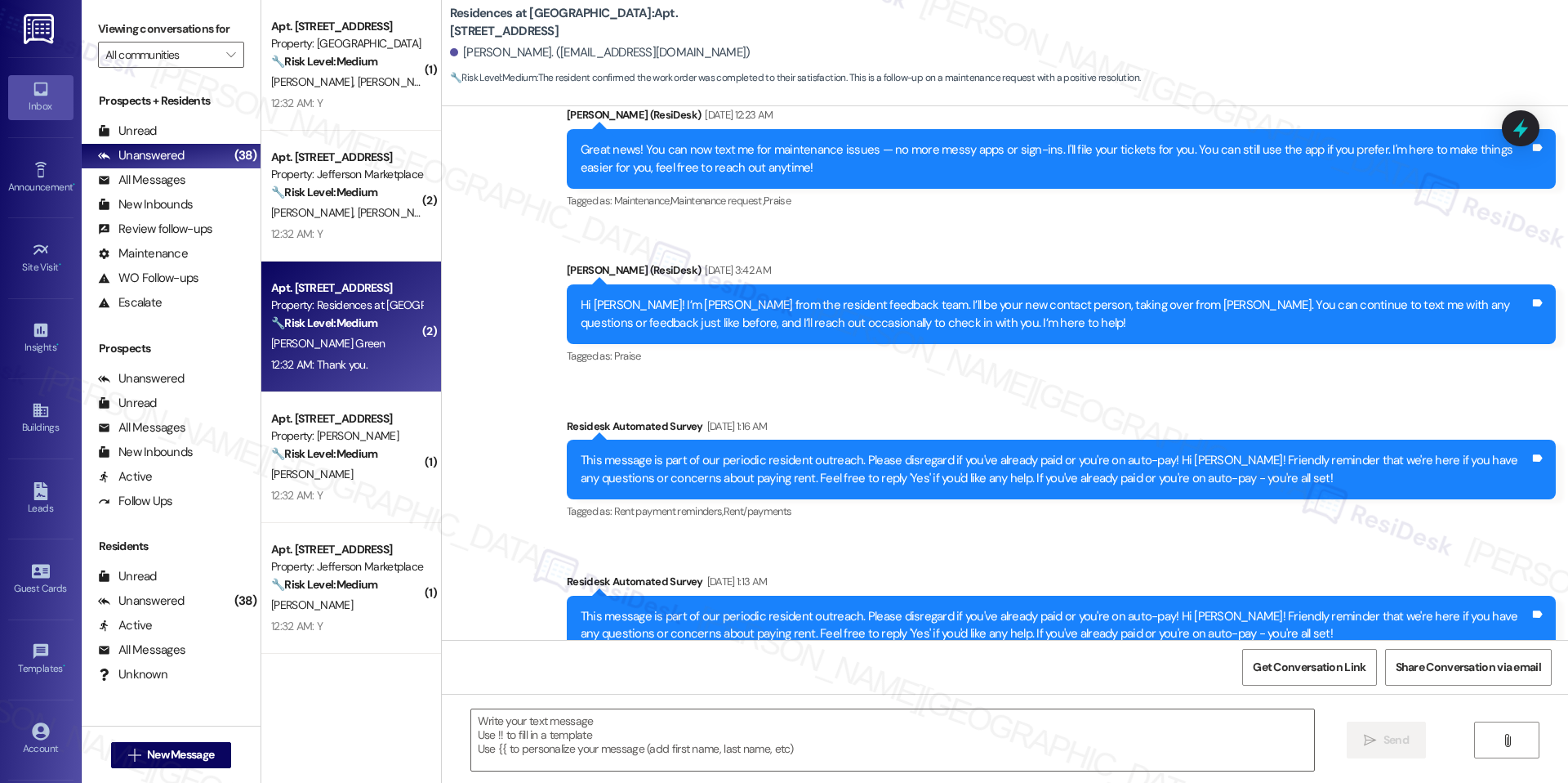
type textarea "Fetching suggested responses. Please feel free to read through the conversation…"
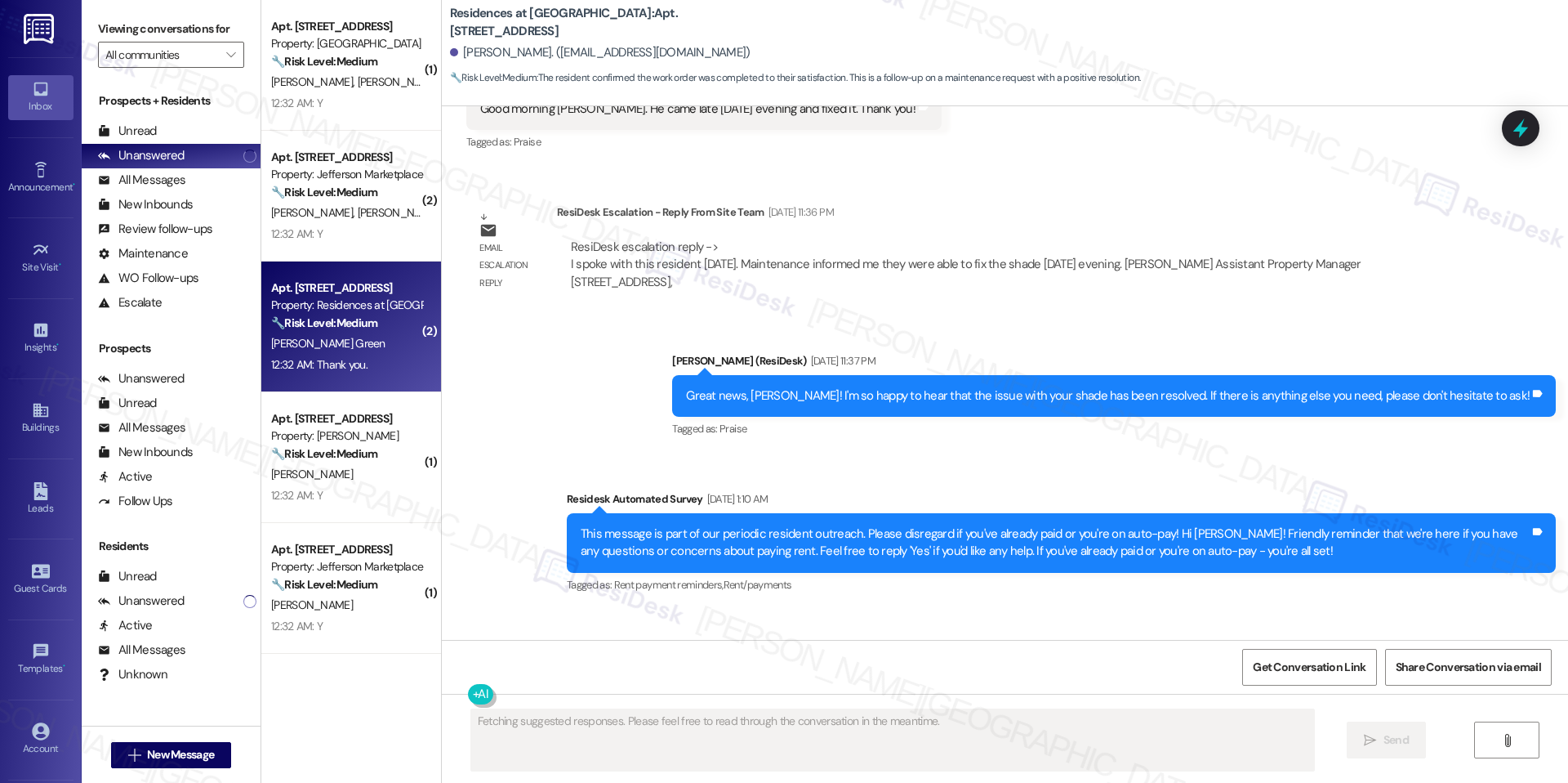
scroll to position [4151, 0]
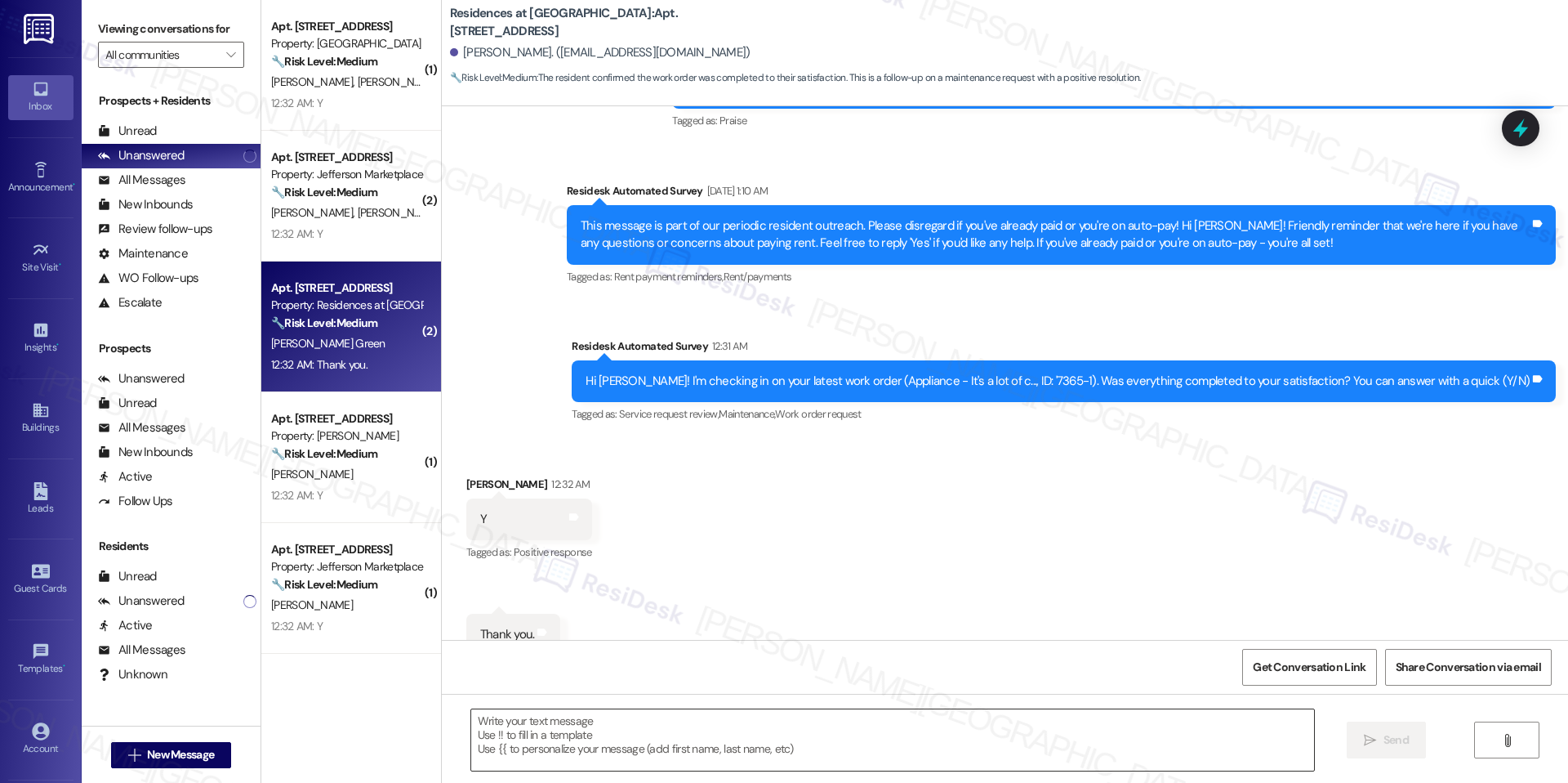
click at [755, 725] on textarea at bounding box center [893, 740] width 843 height 61
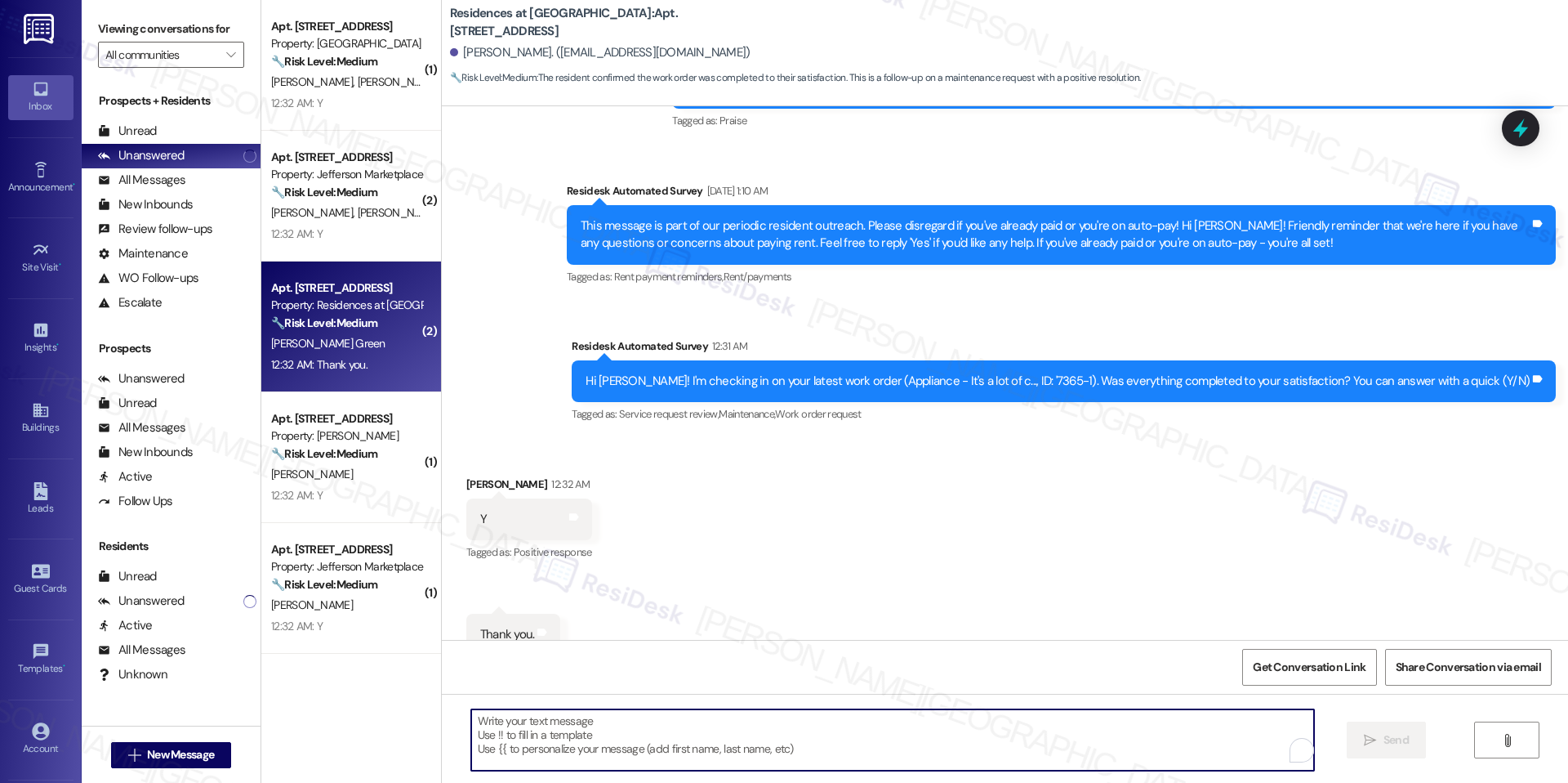
click at [755, 725] on textarea "To enrich screen reader interactions, please activate Accessibility in Grammarl…" at bounding box center [893, 740] width 843 height 61
paste textarea "I'm happy the work order was completed to your satisfaction! We'd also love to …"
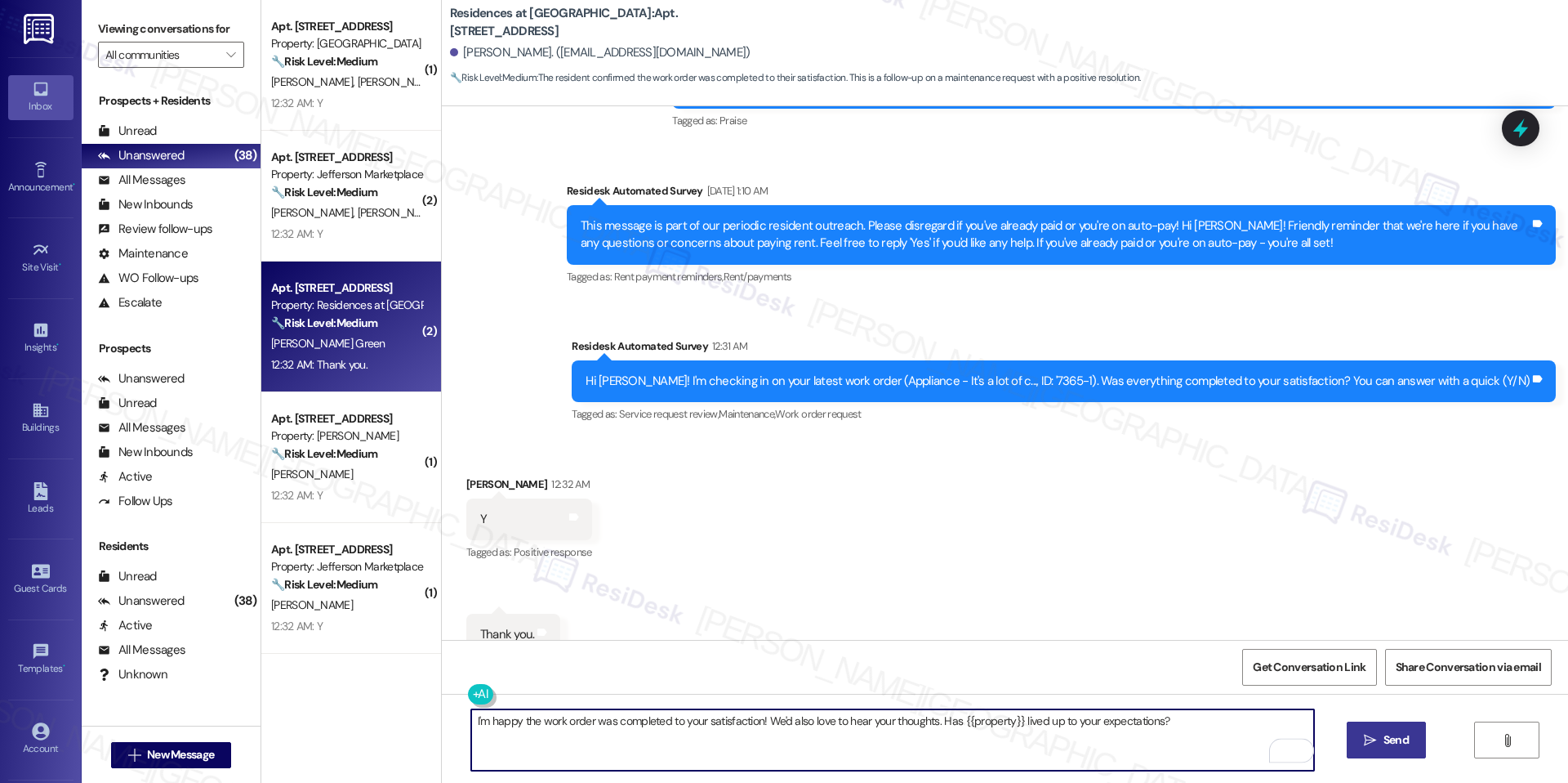
type textarea "I'm happy the work order was completed to your satisfaction! We'd also love to …"
click at [1380, 746] on span "Send" at bounding box center [1396, 740] width 32 height 17
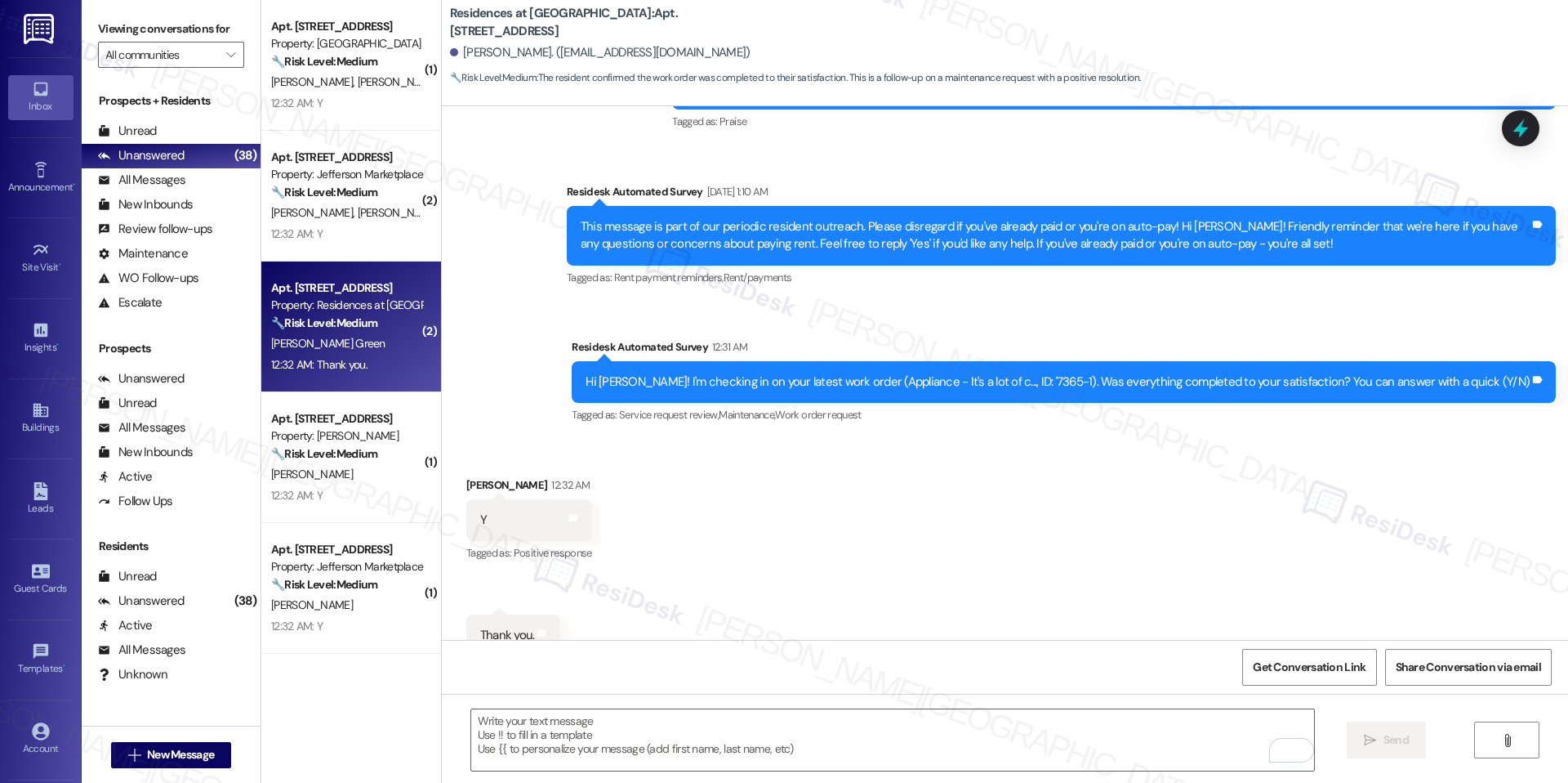
scroll to position [4264, 0]
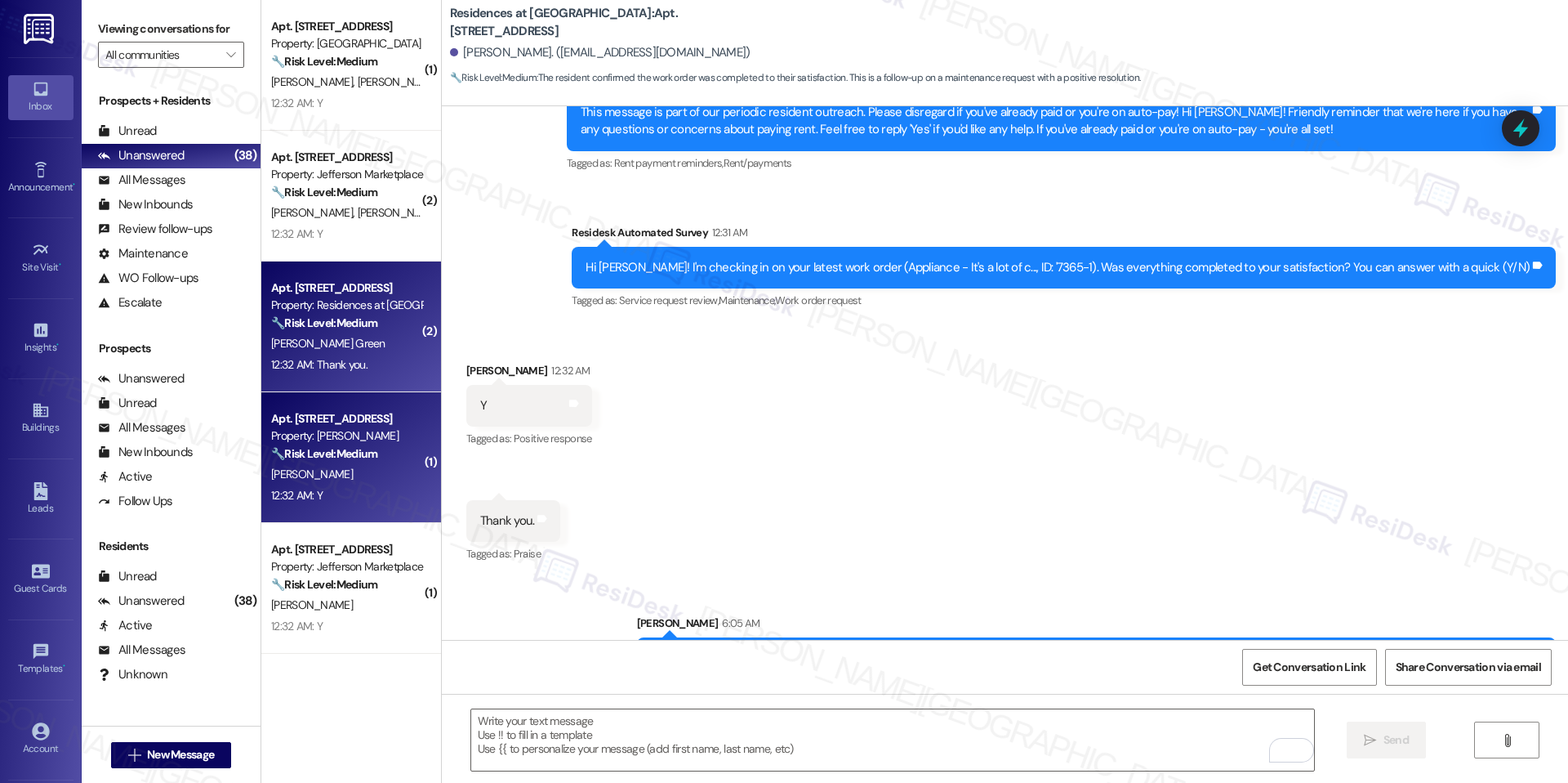
click at [389, 451] on div "🔧 Risk Level: Medium The message is a follow-up on a completed work order, and …" at bounding box center [347, 453] width 151 height 17
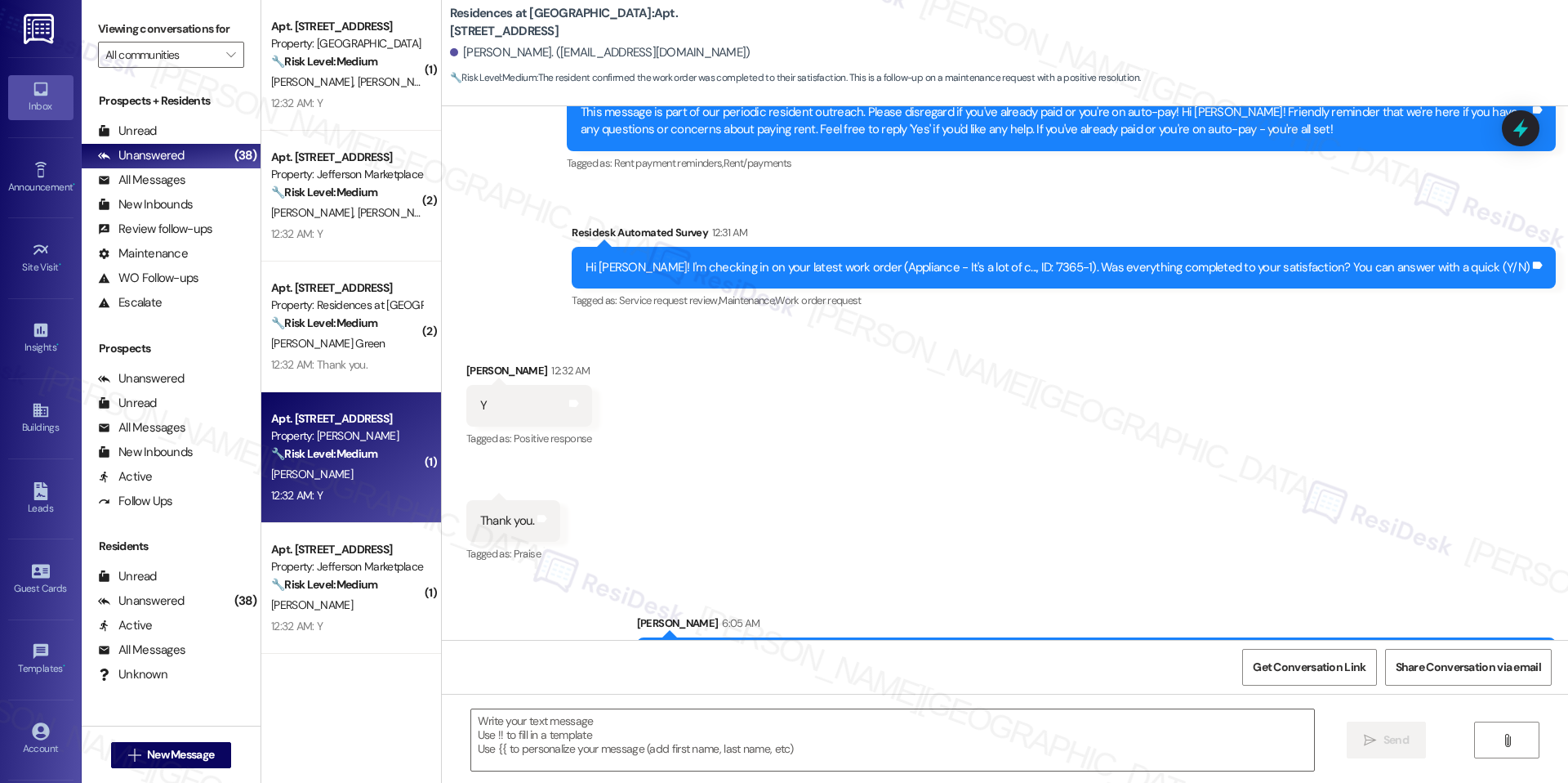
type textarea "Fetching suggested responses. Please feel free to read through the conversation…"
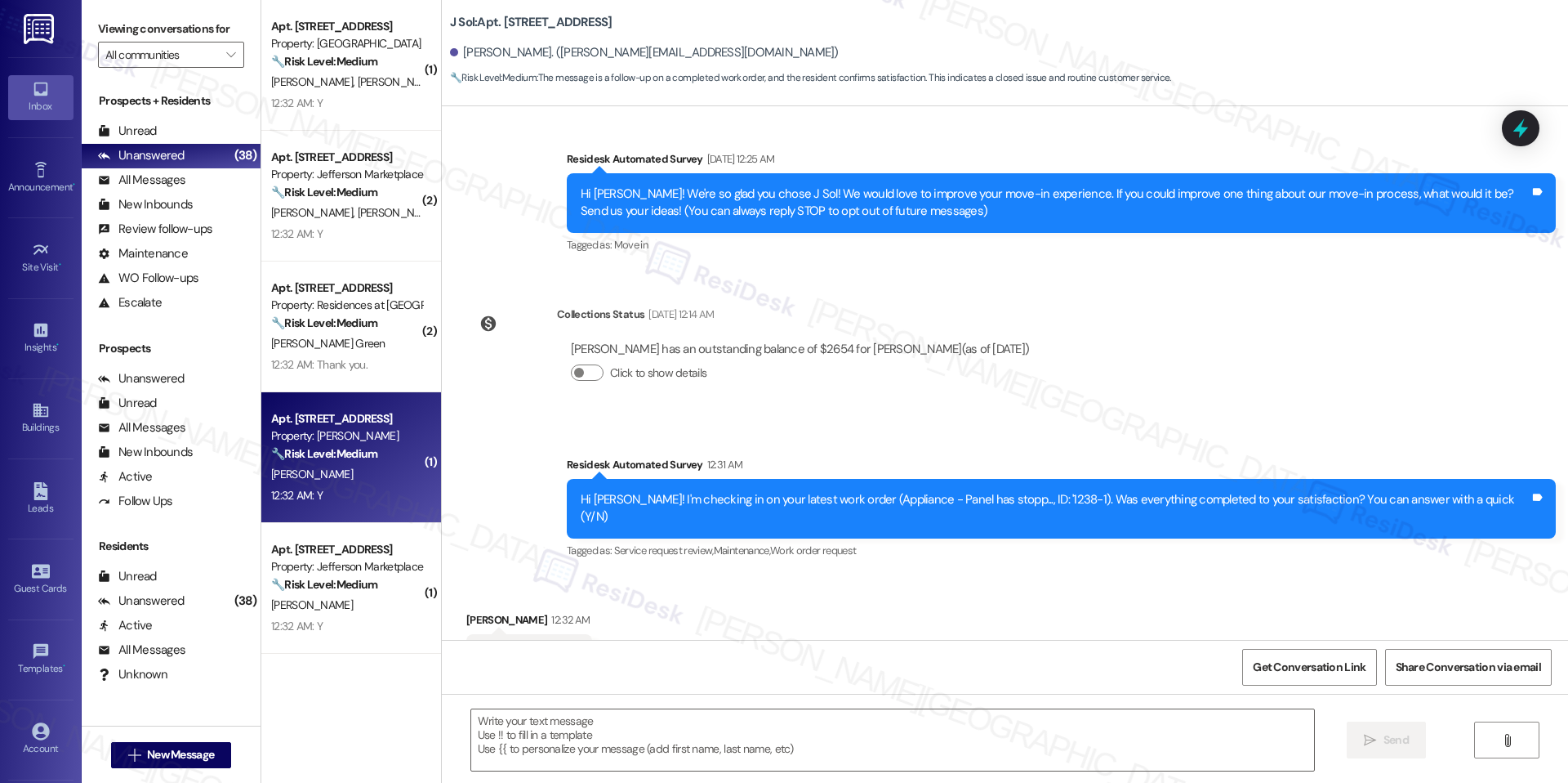
scroll to position [158, 0]
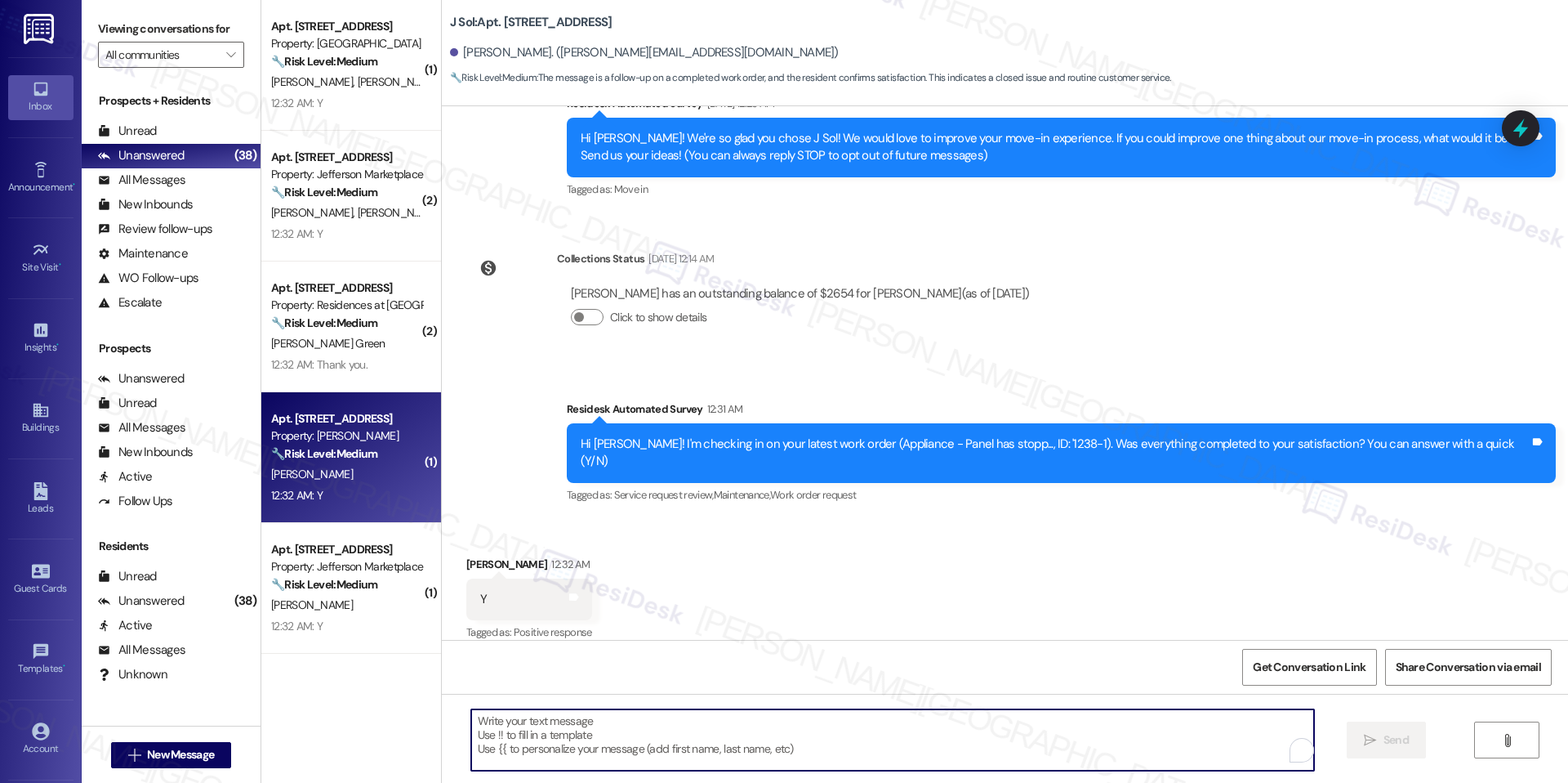
click at [623, 730] on textarea "To enrich screen reader interactions, please activate Accessibility in Grammarl…" at bounding box center [893, 740] width 843 height 61
paste textarea "I'm happy the work order was completed to your satisfaction! We'd also love to …"
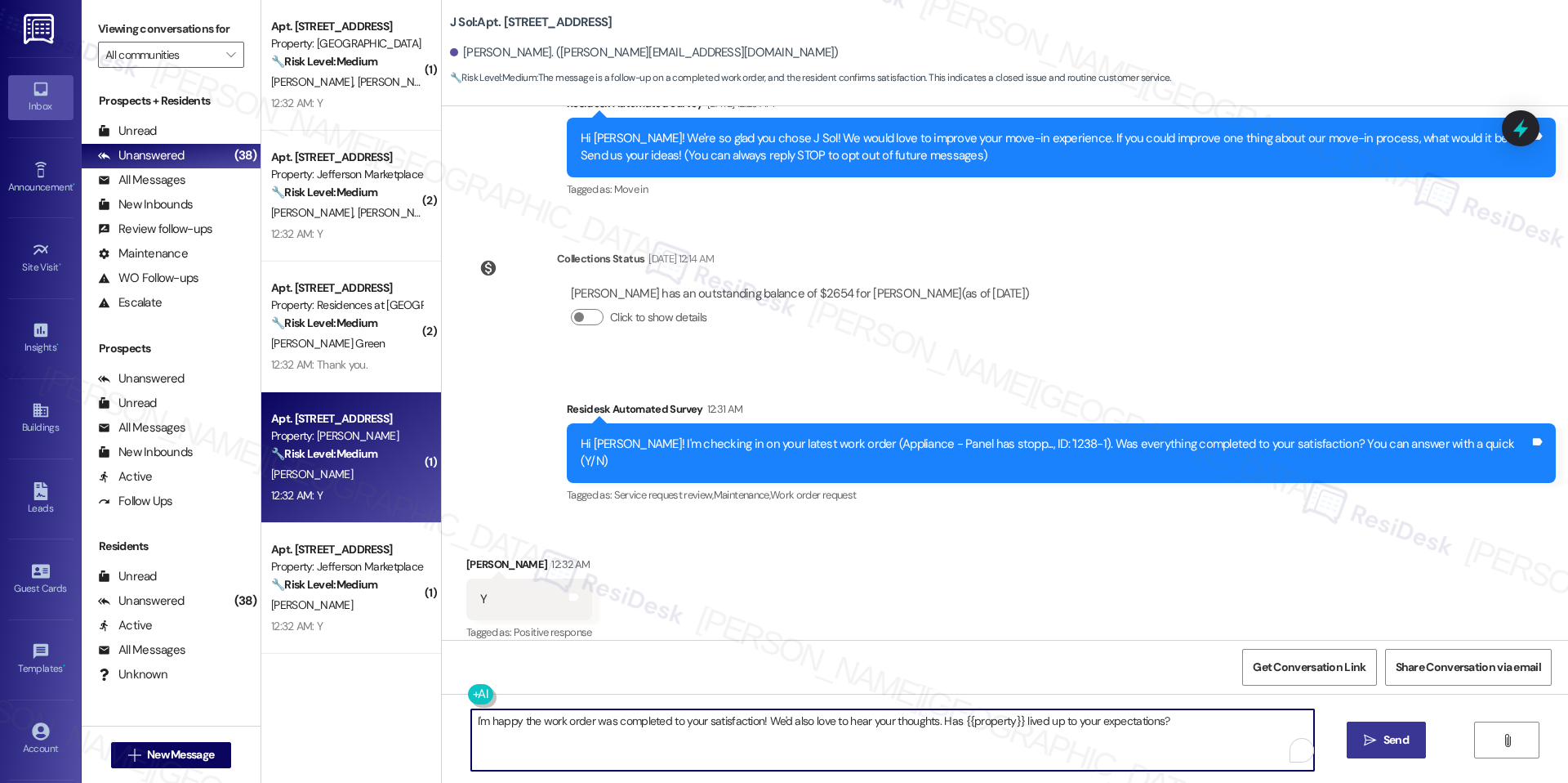
type textarea "I'm happy the work order was completed to your satisfaction! We'd also love to …"
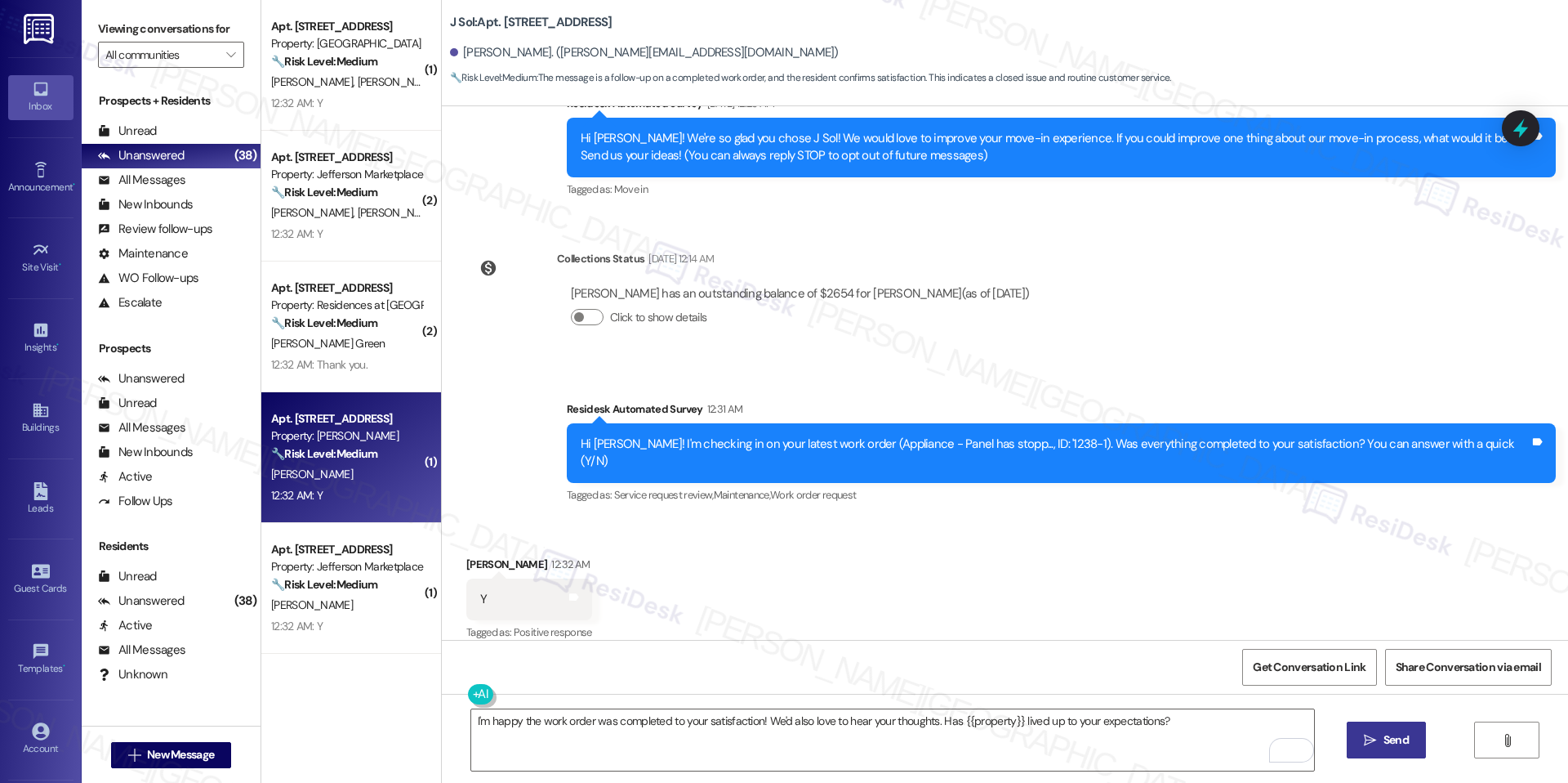
click at [1348, 738] on button " Send" at bounding box center [1386, 740] width 79 height 36
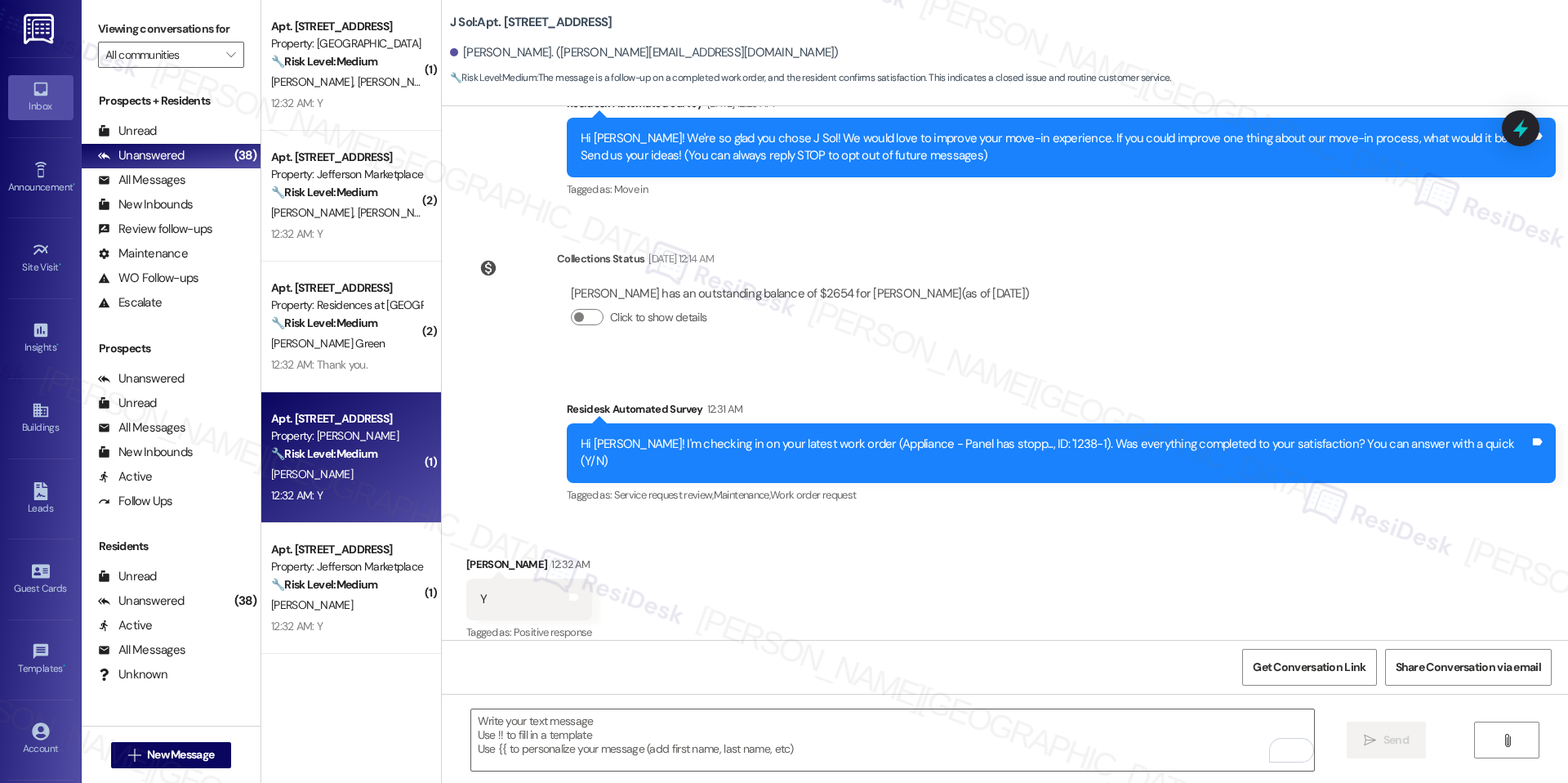
scroll to position [272, 0]
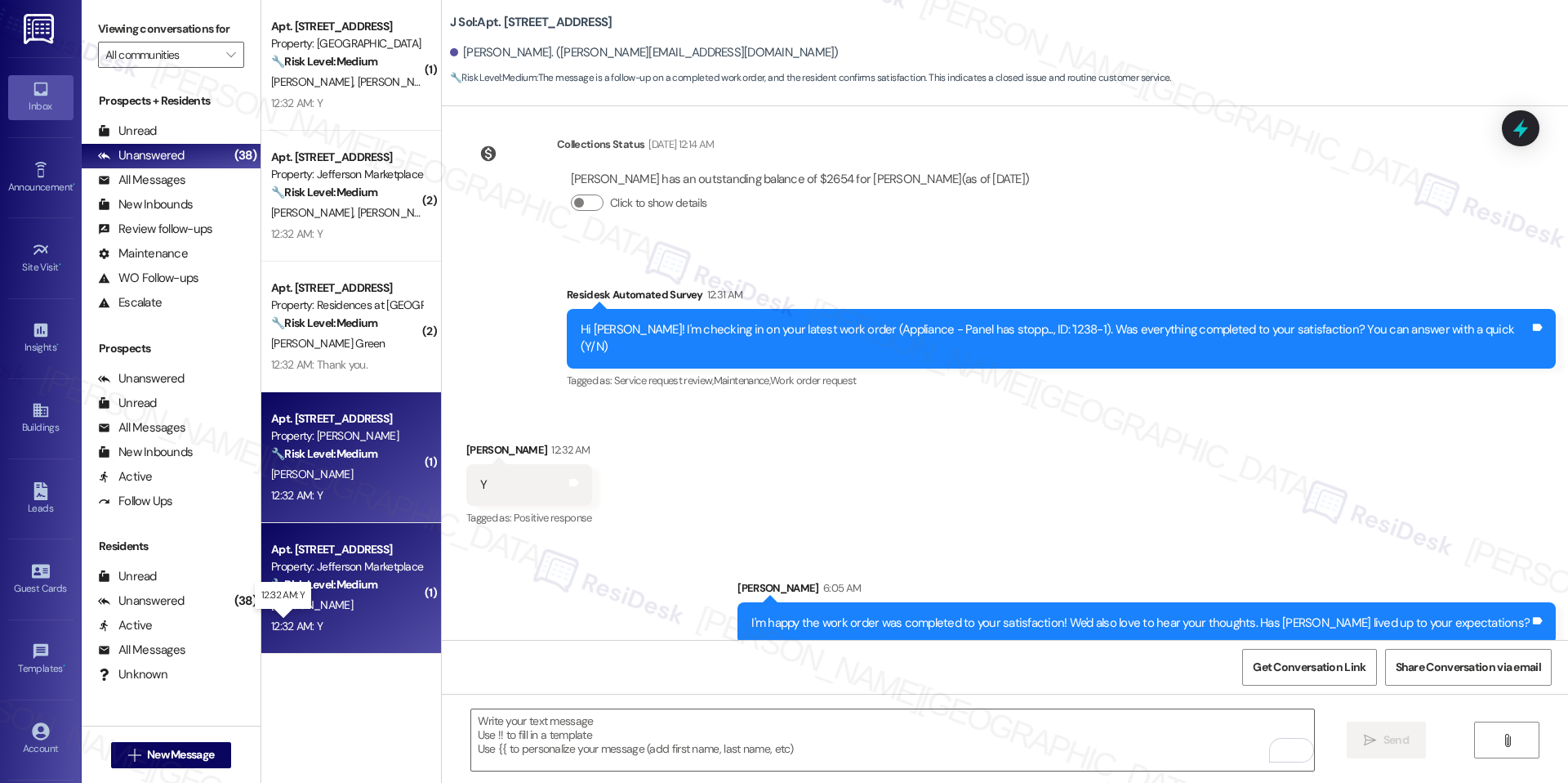
click at [308, 625] on div "12:32 AM: Y 12:32 AM: Y" at bounding box center [297, 626] width 51 height 15
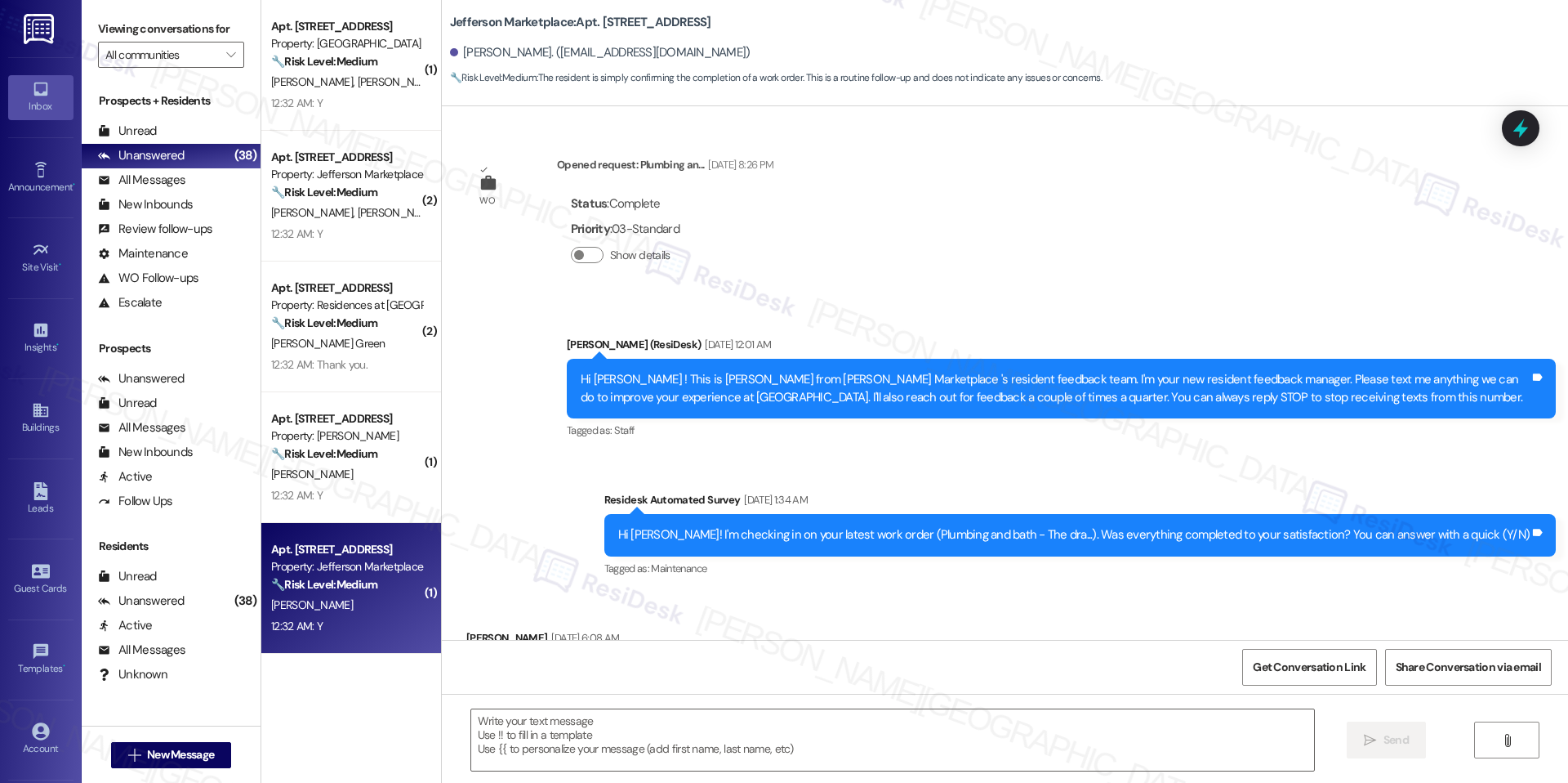
type textarea "Fetching suggested responses. Please feel free to read through the conversation…"
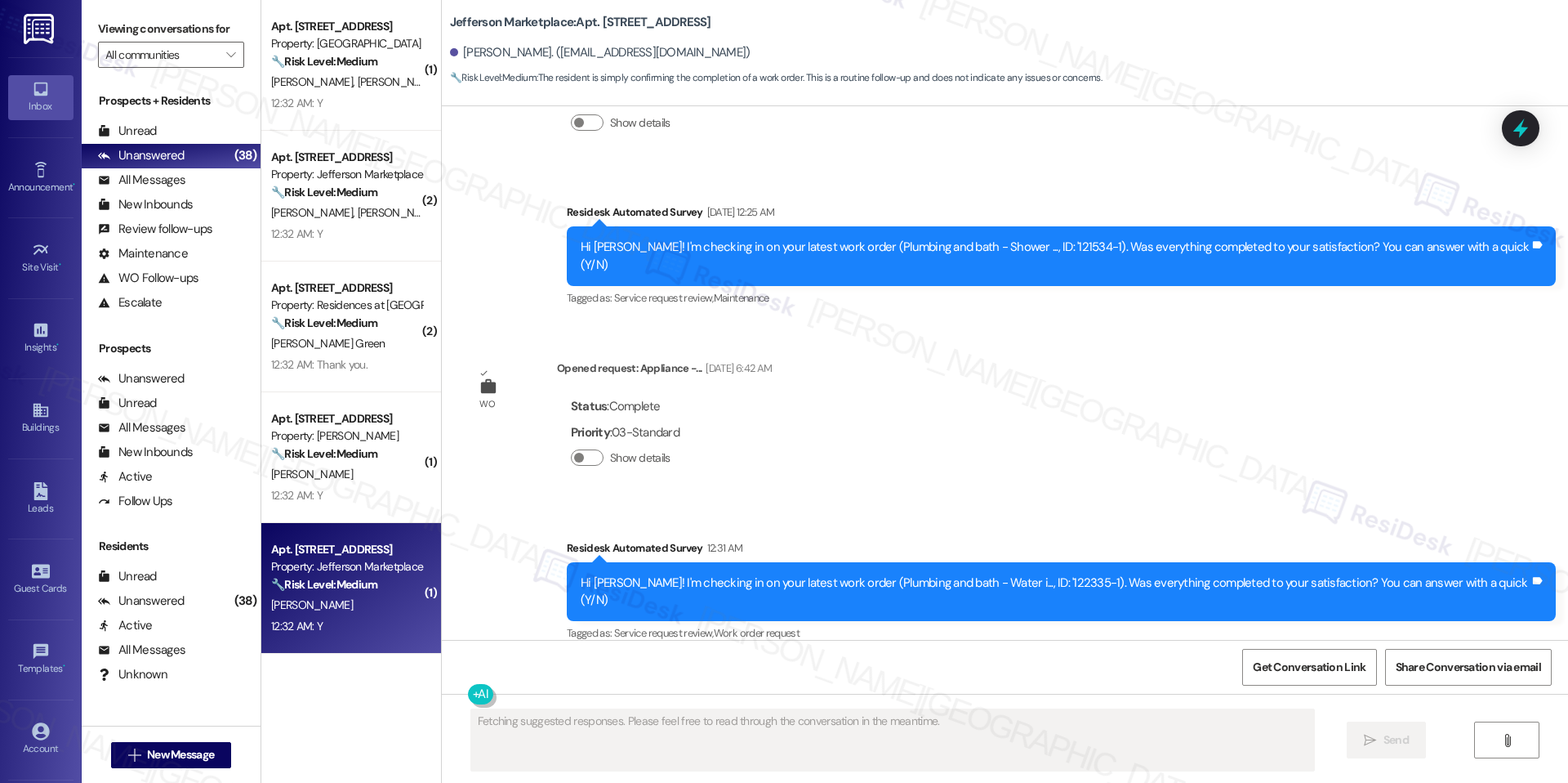
scroll to position [7057, 0]
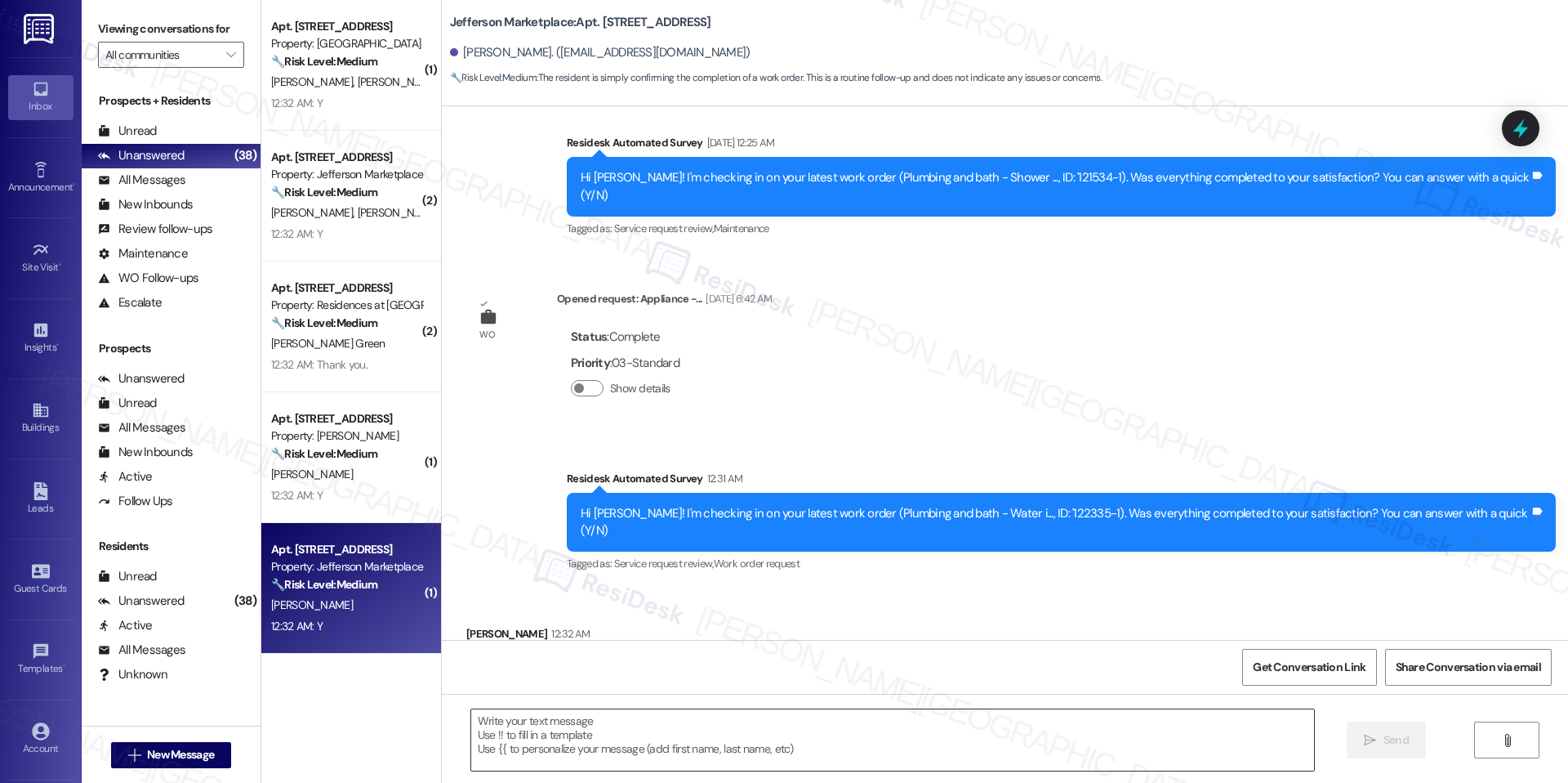
click at [589, 731] on textarea at bounding box center [893, 740] width 843 height 61
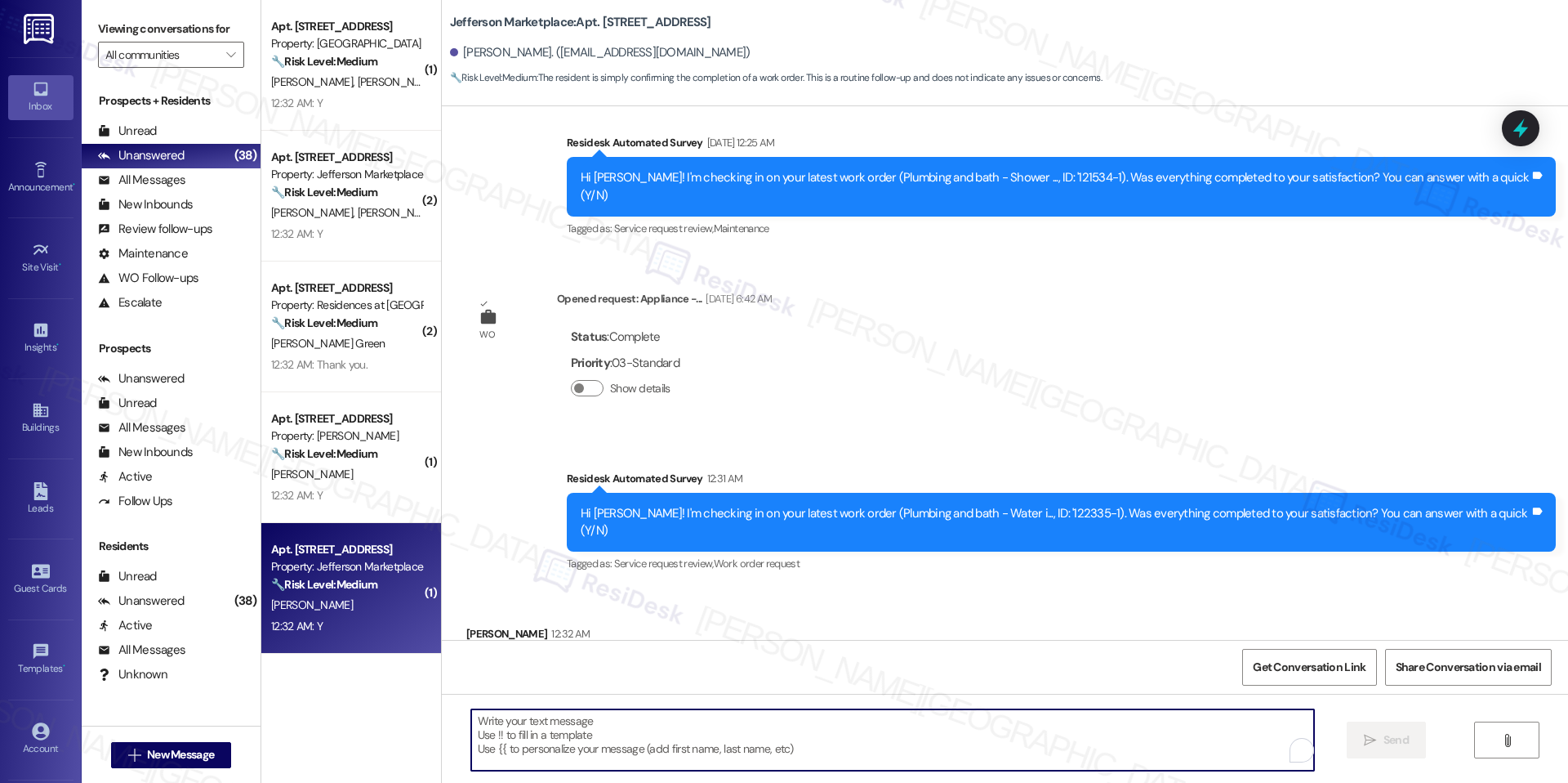
paste textarea "I'm happy the work order was completed to your satisfaction! We'd also love to …"
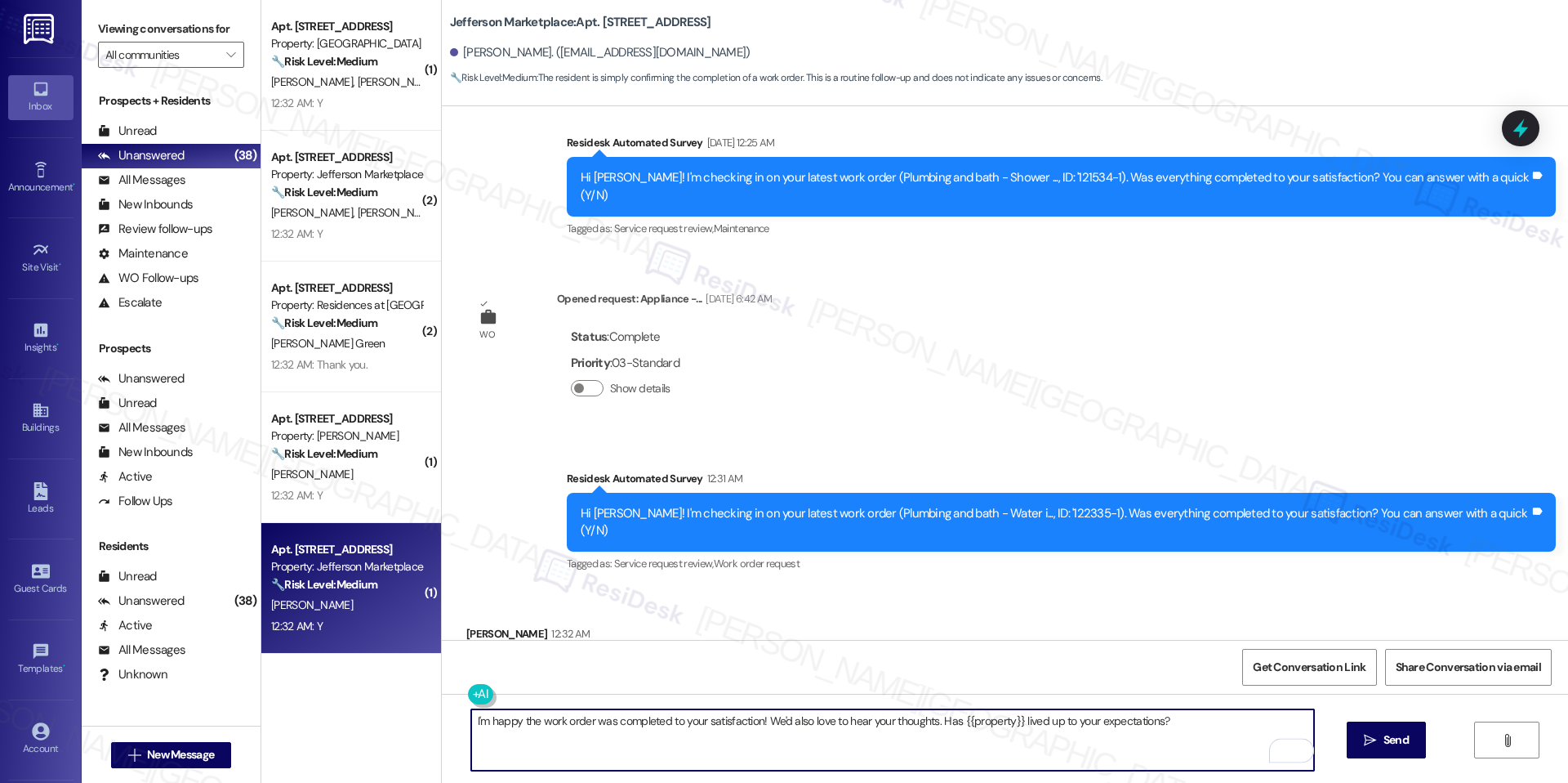
type textarea "I'm happy the work order was completed to your satisfaction! We'd also love to …"
click at [1346, 718] on div "I'm happy the work order was completed to your satisfaction! We'd also love to …" at bounding box center [1005, 755] width 1127 height 122
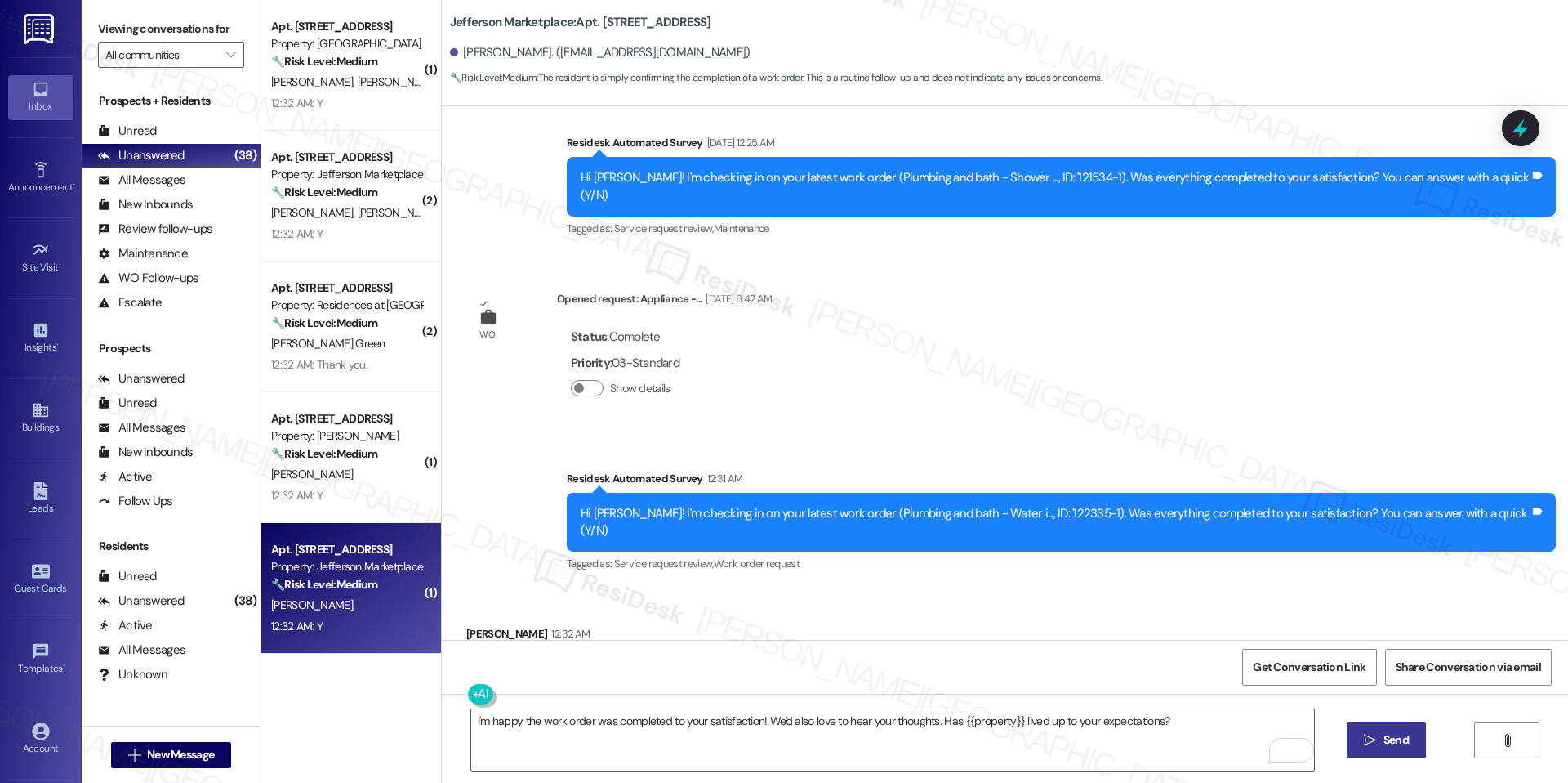
click at [1356, 724] on button " Send" at bounding box center [1386, 740] width 79 height 36
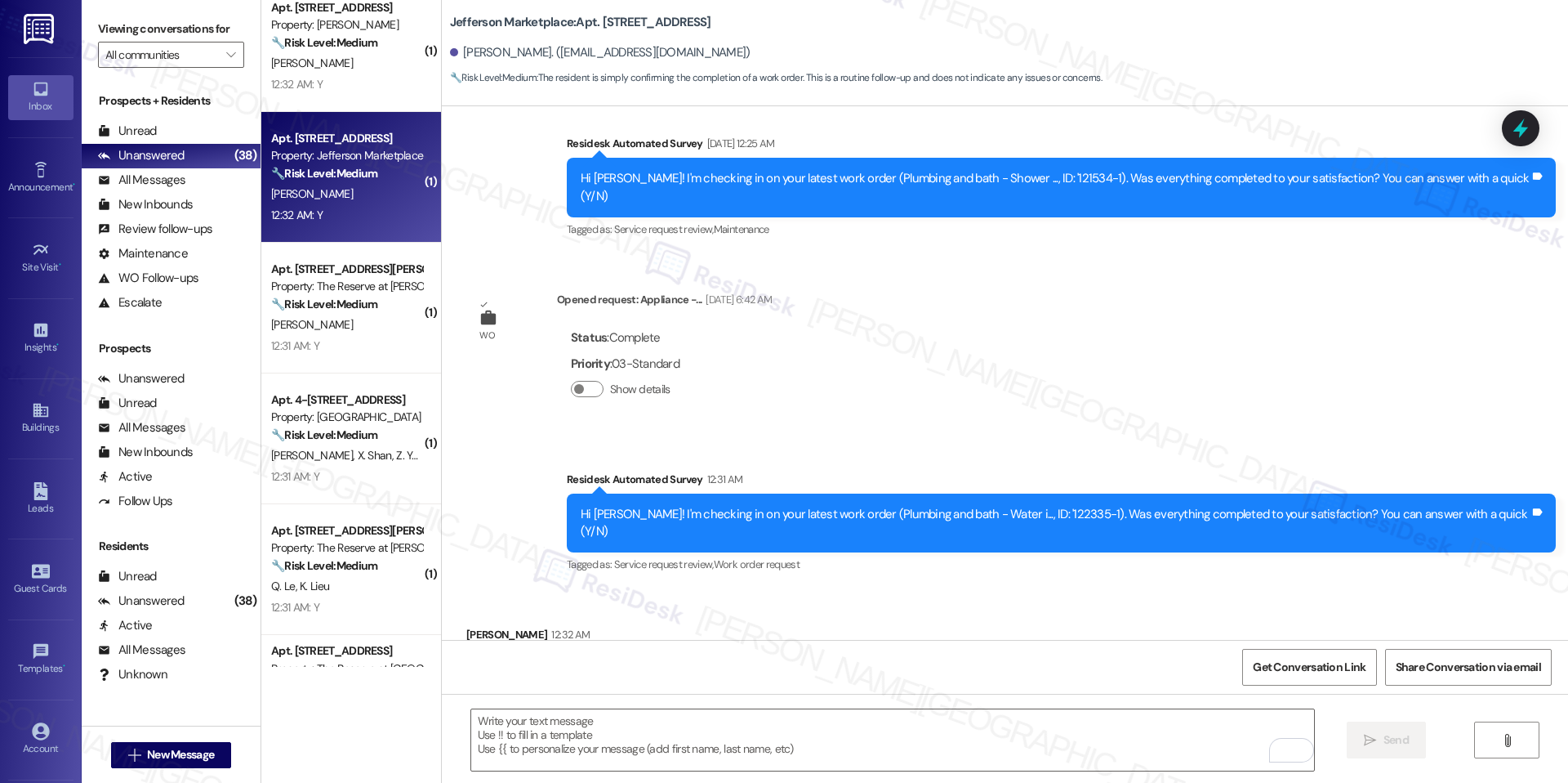
scroll to position [7170, 0]
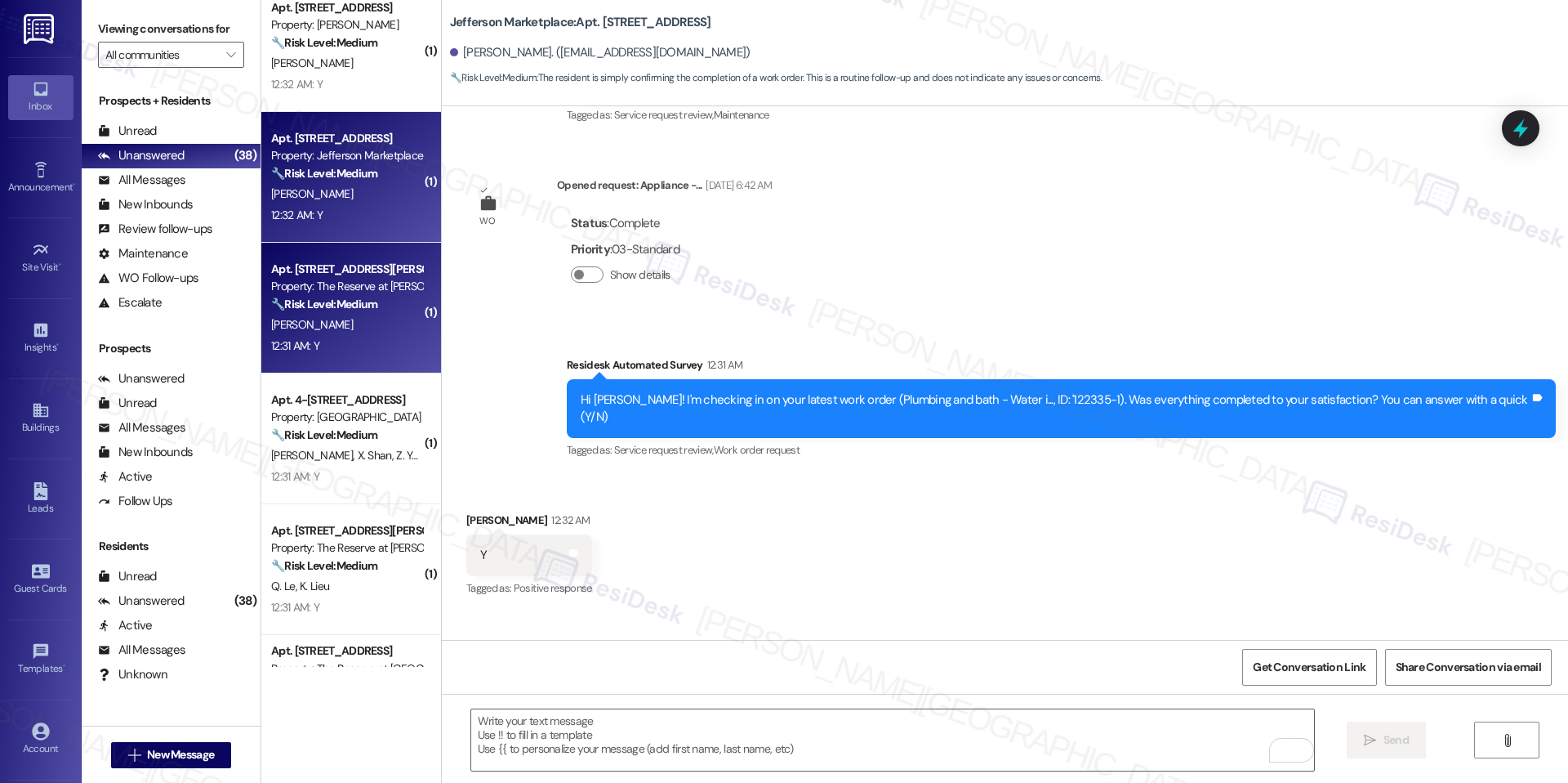
click at [410, 295] on div "Apt. [STREET_ADDRESS][PERSON_NAME] Property: The Reserve at [PERSON_NAME][GEOGR…" at bounding box center [351, 308] width 180 height 130
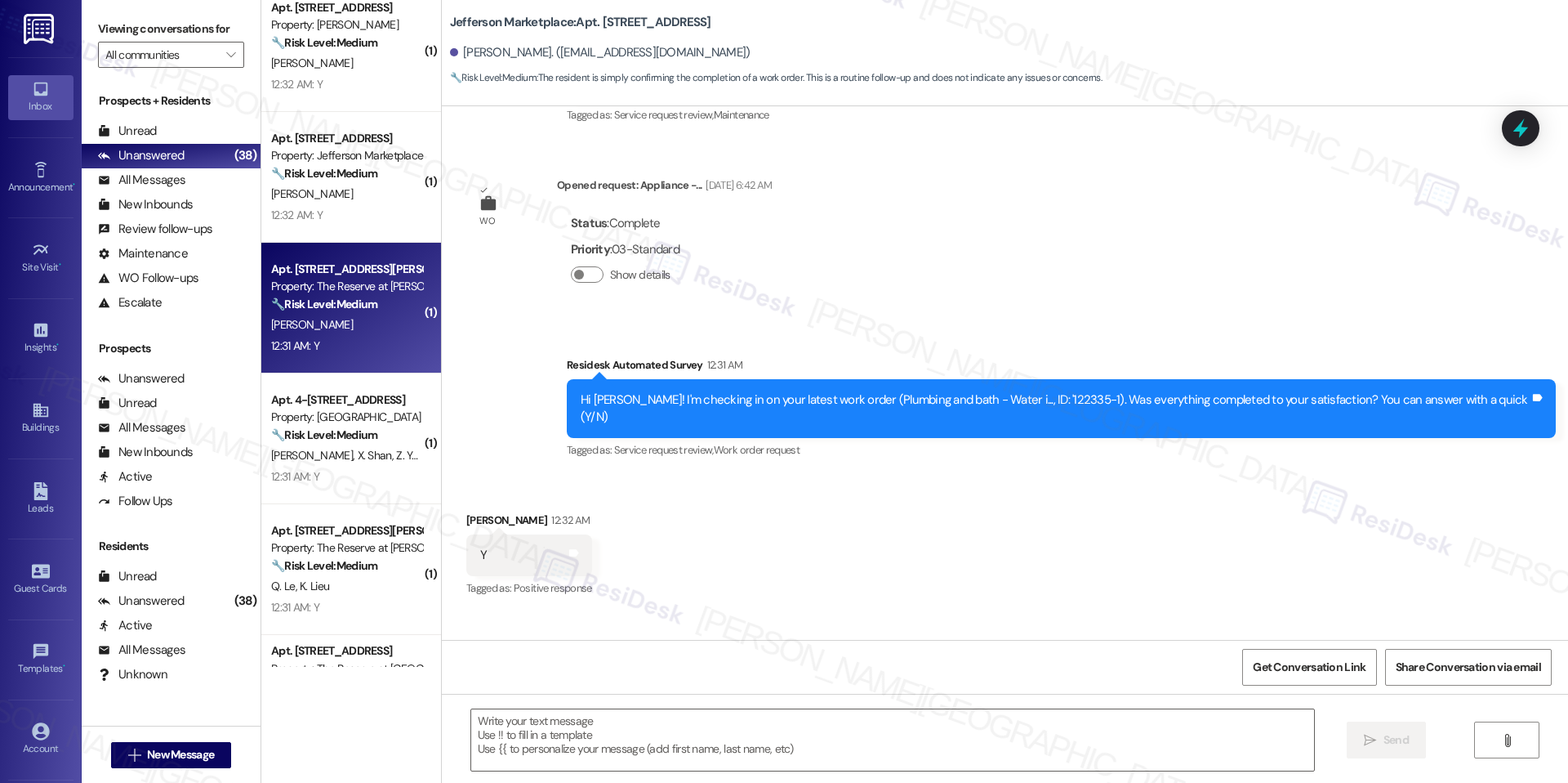
type textarea "Fetching suggested responses. Please feel free to read through the conversation…"
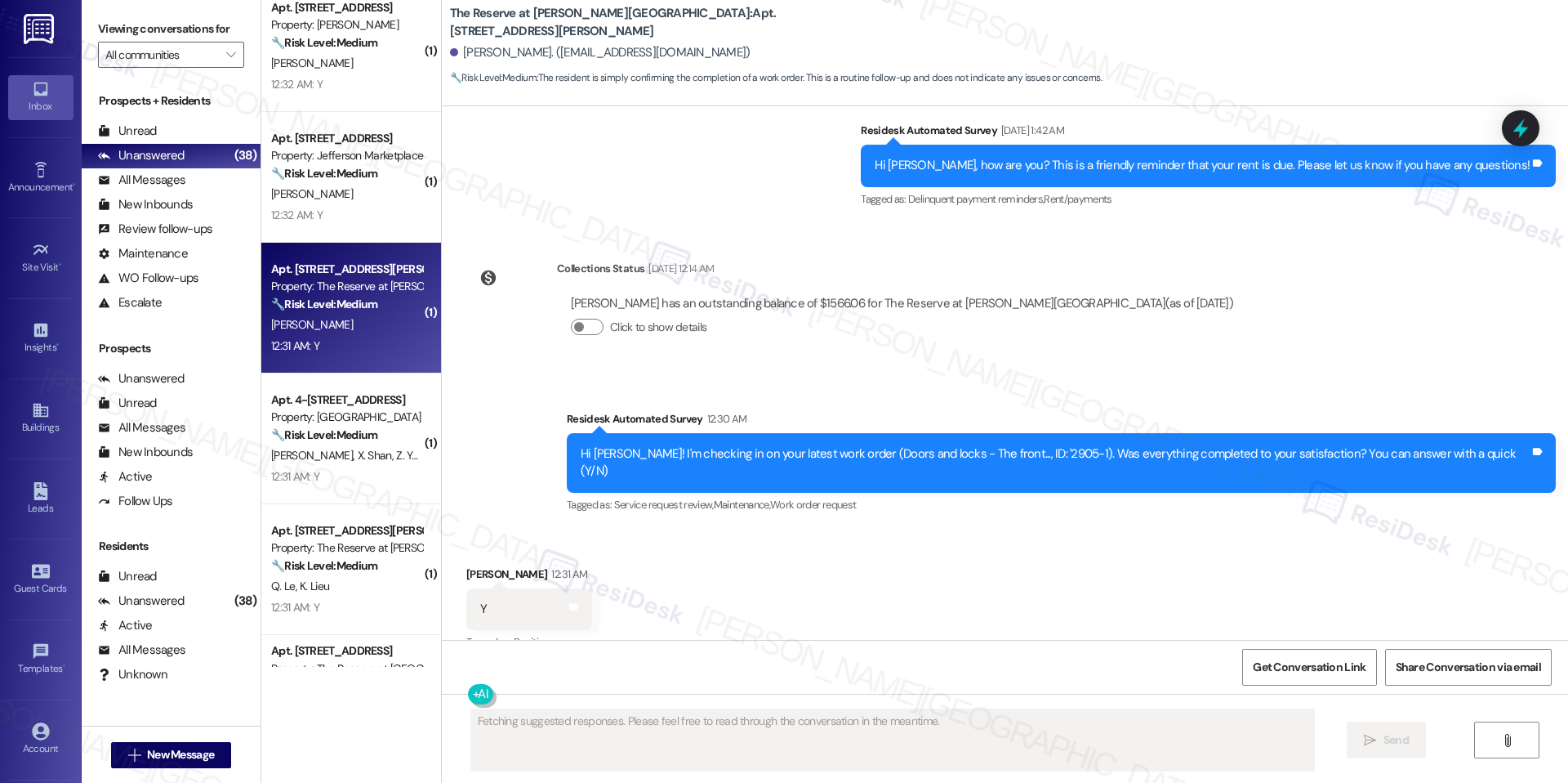
scroll to position [2223, 0]
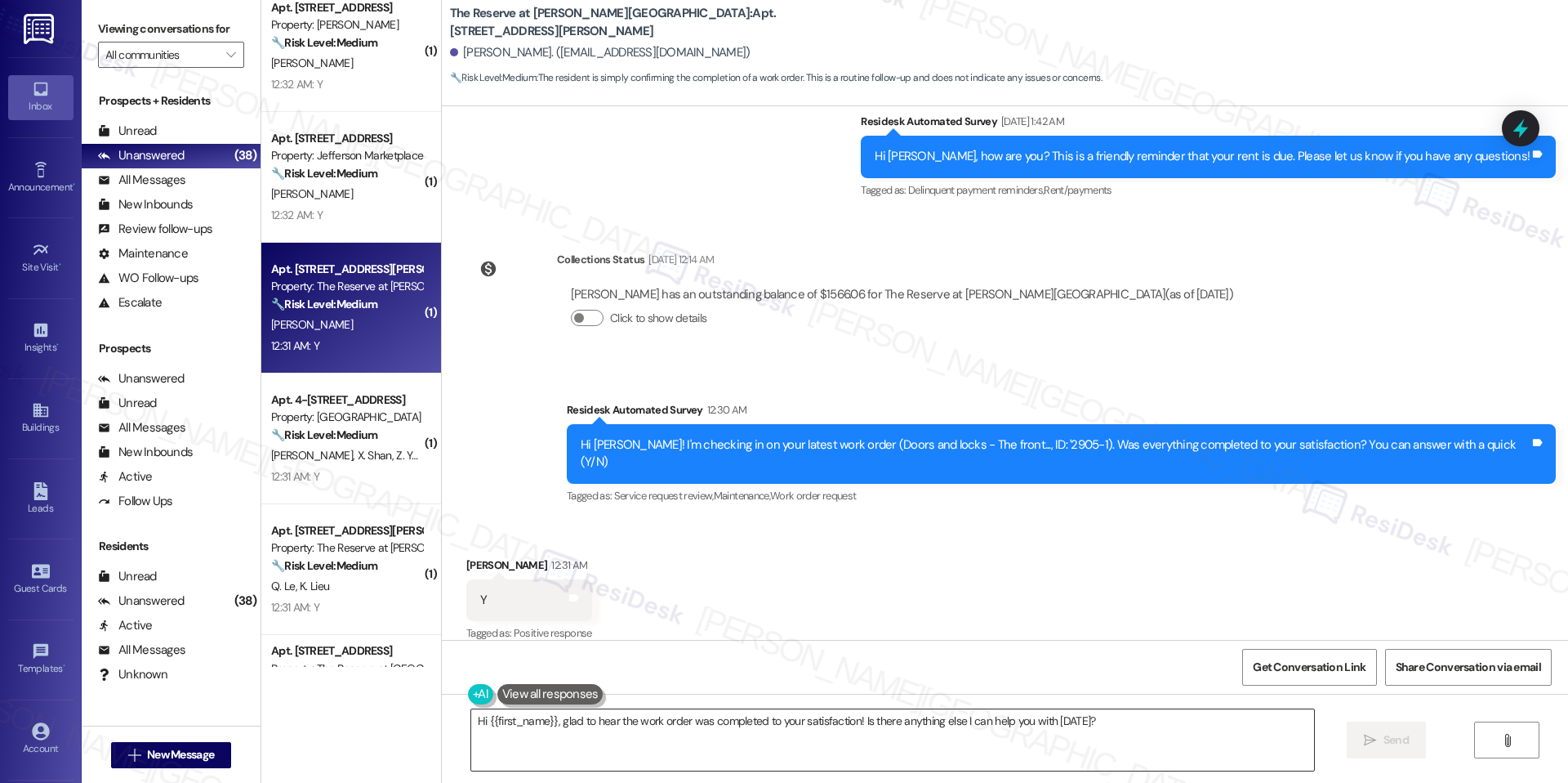
click at [718, 728] on textarea "Hi {{first_name}}, glad to hear the work order was completed to your satisfacti…" at bounding box center [893, 740] width 843 height 61
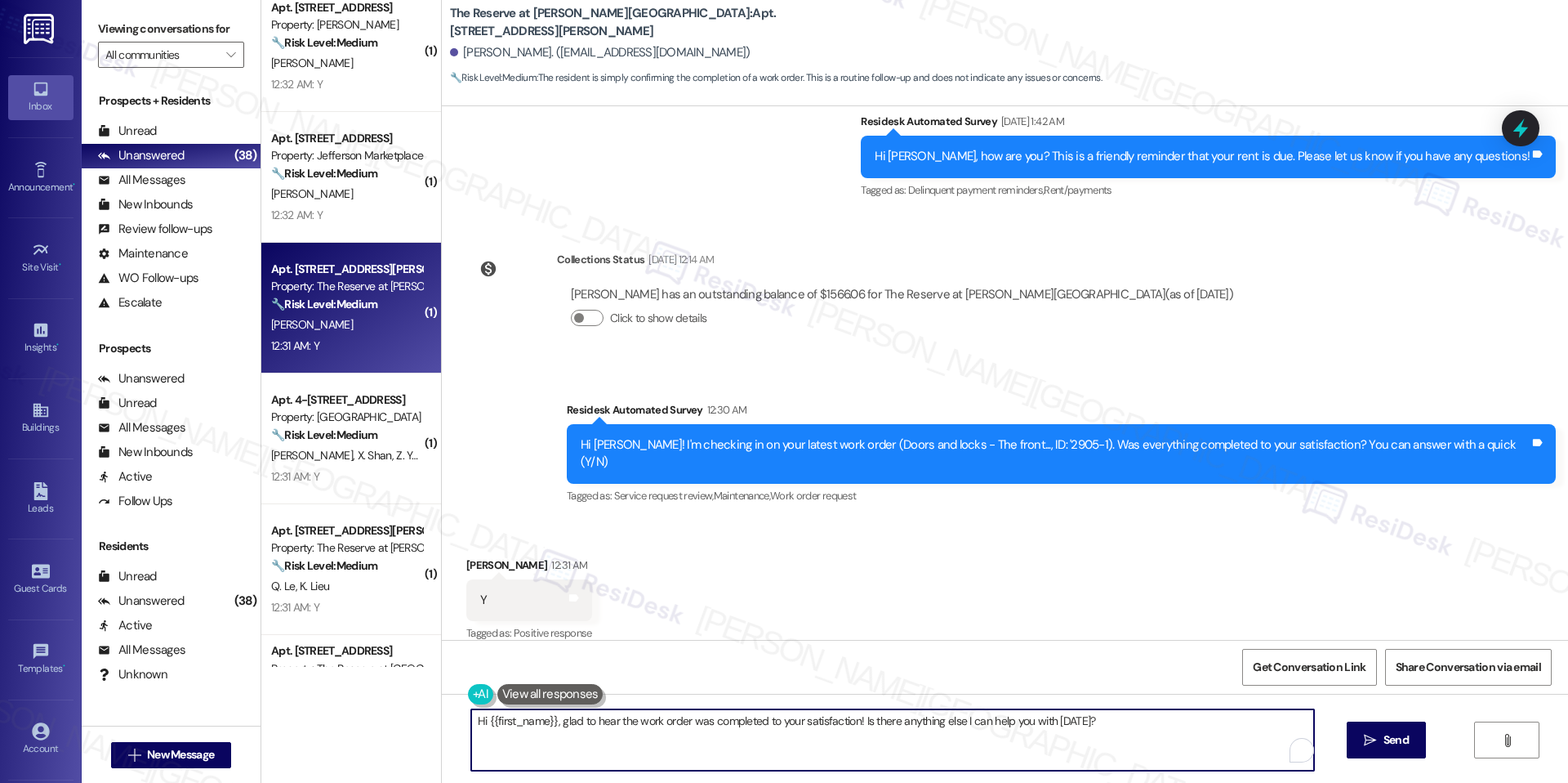
click at [718, 728] on textarea "Hi {{first_name}}, glad to hear the work order was completed to your satisfacti…" at bounding box center [893, 740] width 843 height 61
paste textarea "I'm happy the work order was completed to your satisfaction! We'd also love to …"
type textarea "I'm happy the work order was completed to your satisfaction! We'd also love to …"
click at [1354, 732] on button " Send" at bounding box center [1386, 740] width 79 height 36
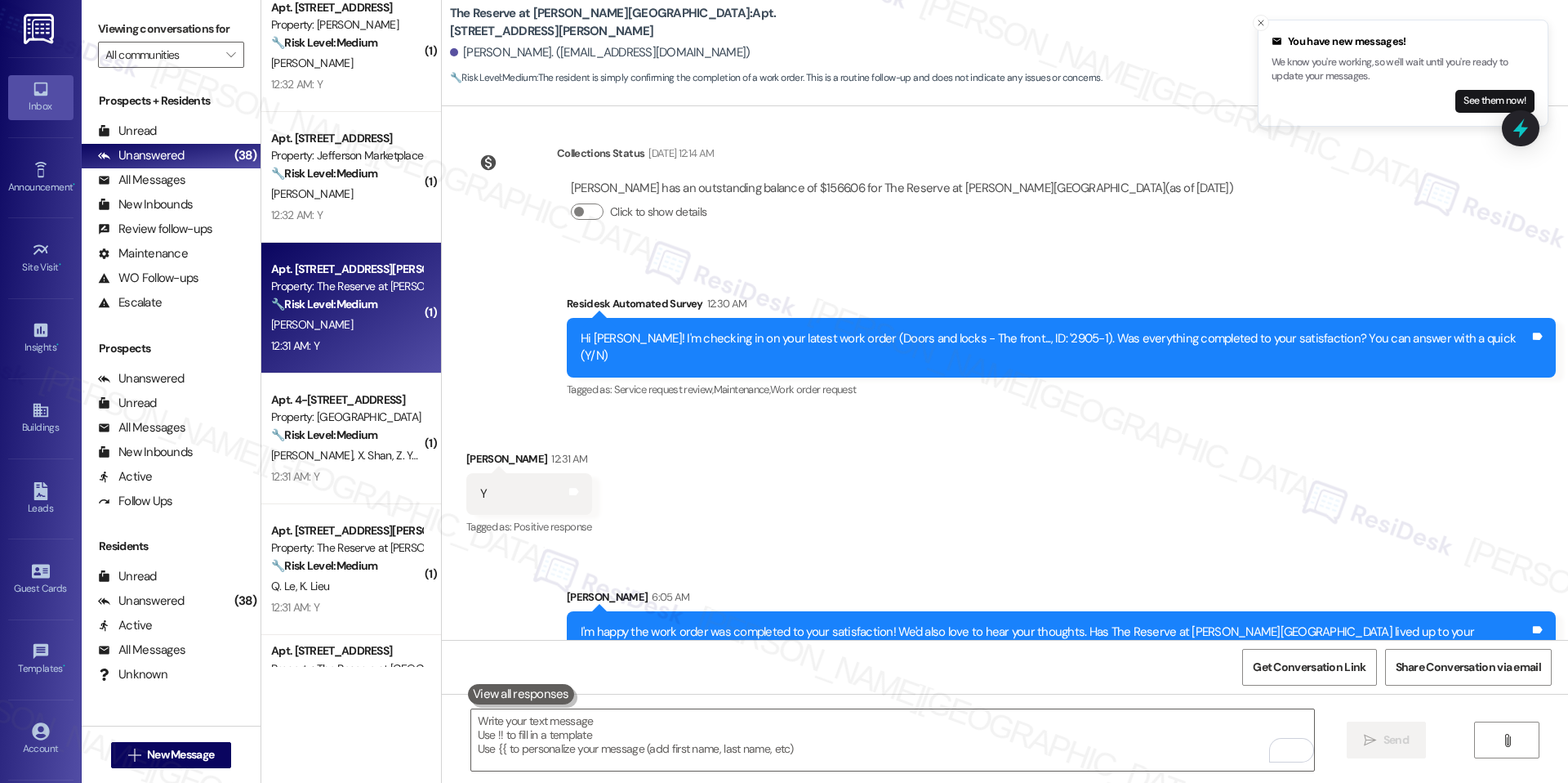
scroll to position [2338, 0]
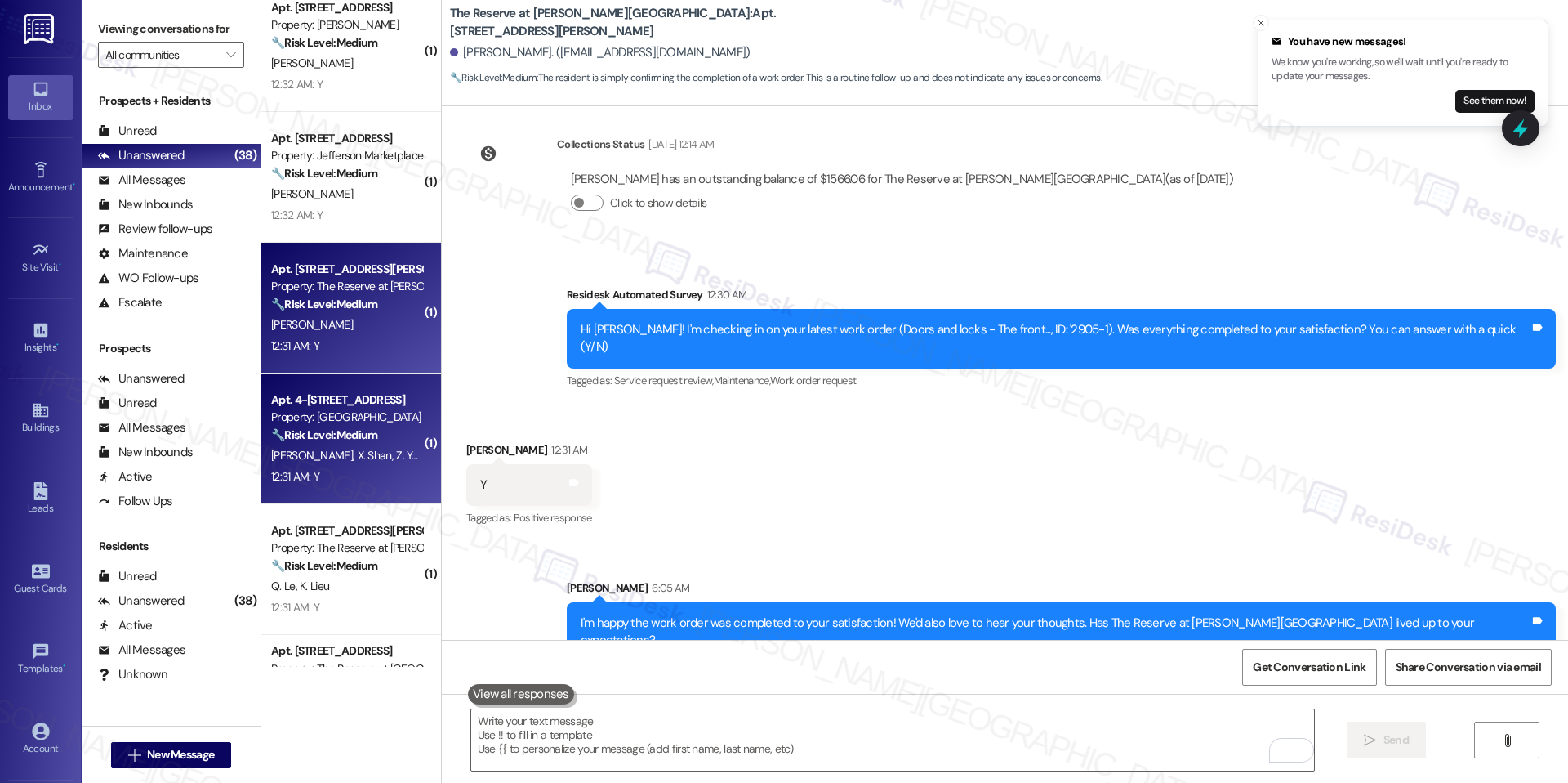
click at [271, 455] on span "[PERSON_NAME]" at bounding box center [315, 455] width 87 height 15
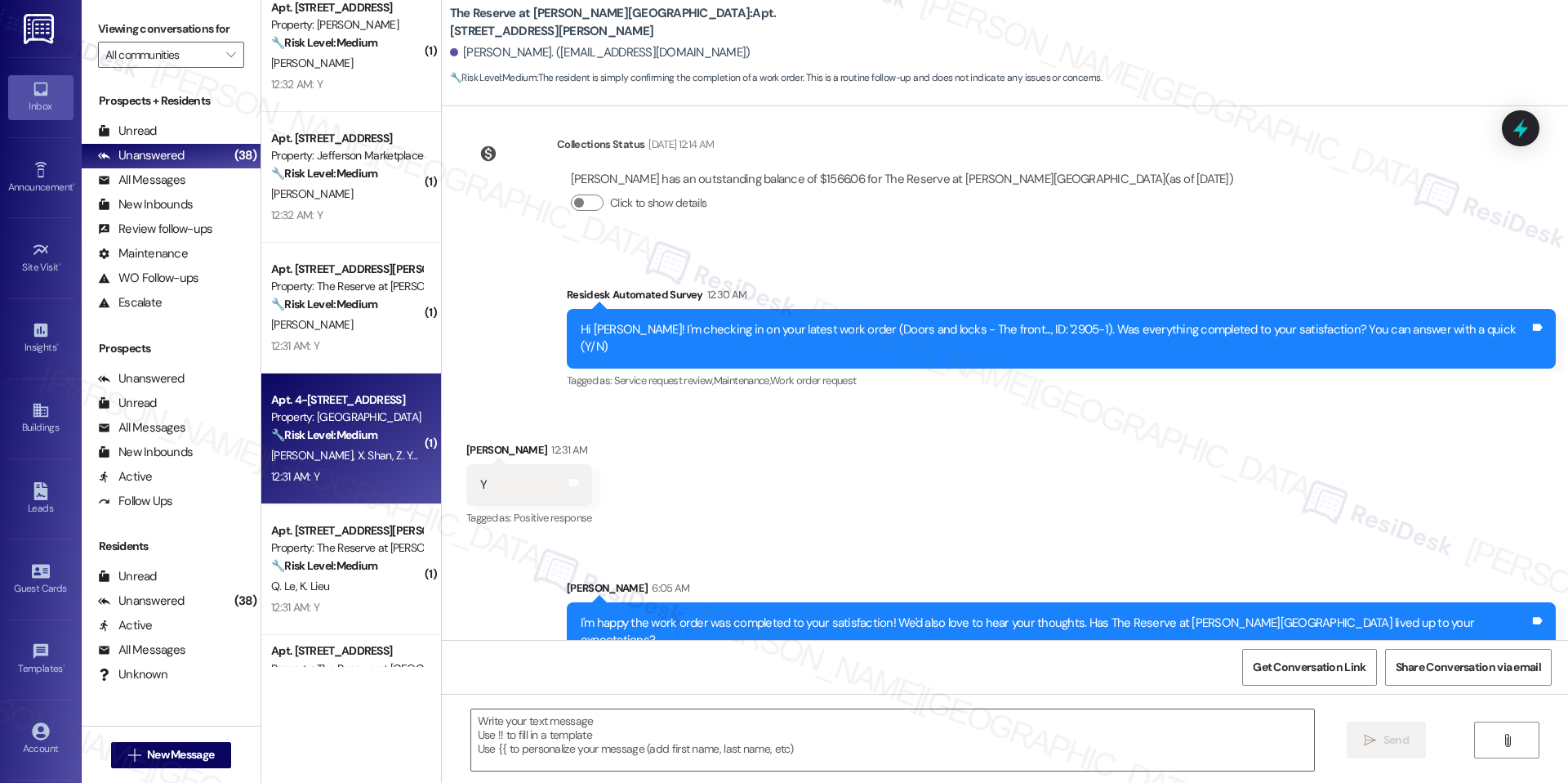
type textarea "Fetching suggested responses. Please feel free to read through the conversation…"
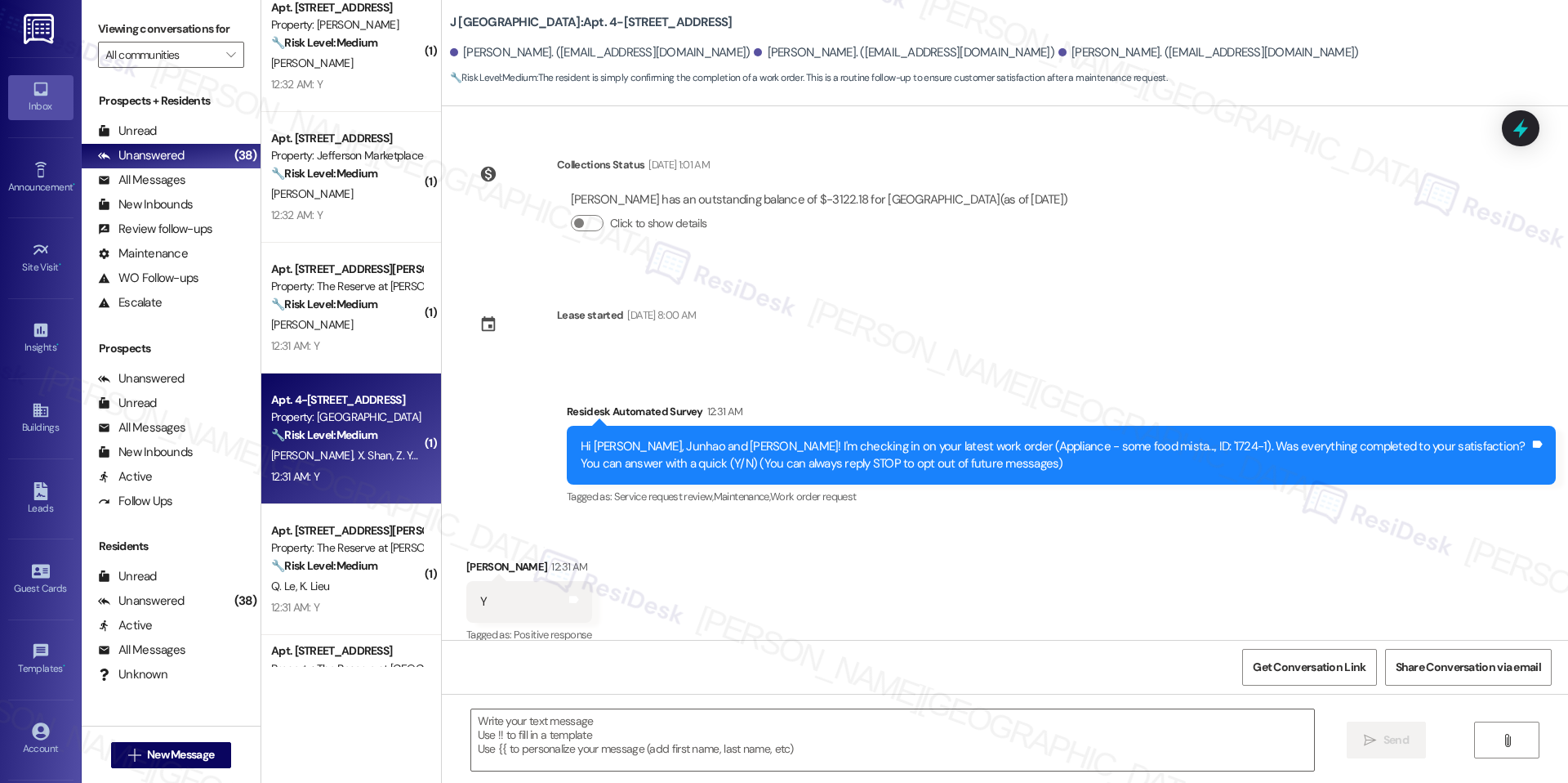
scroll to position [20, 0]
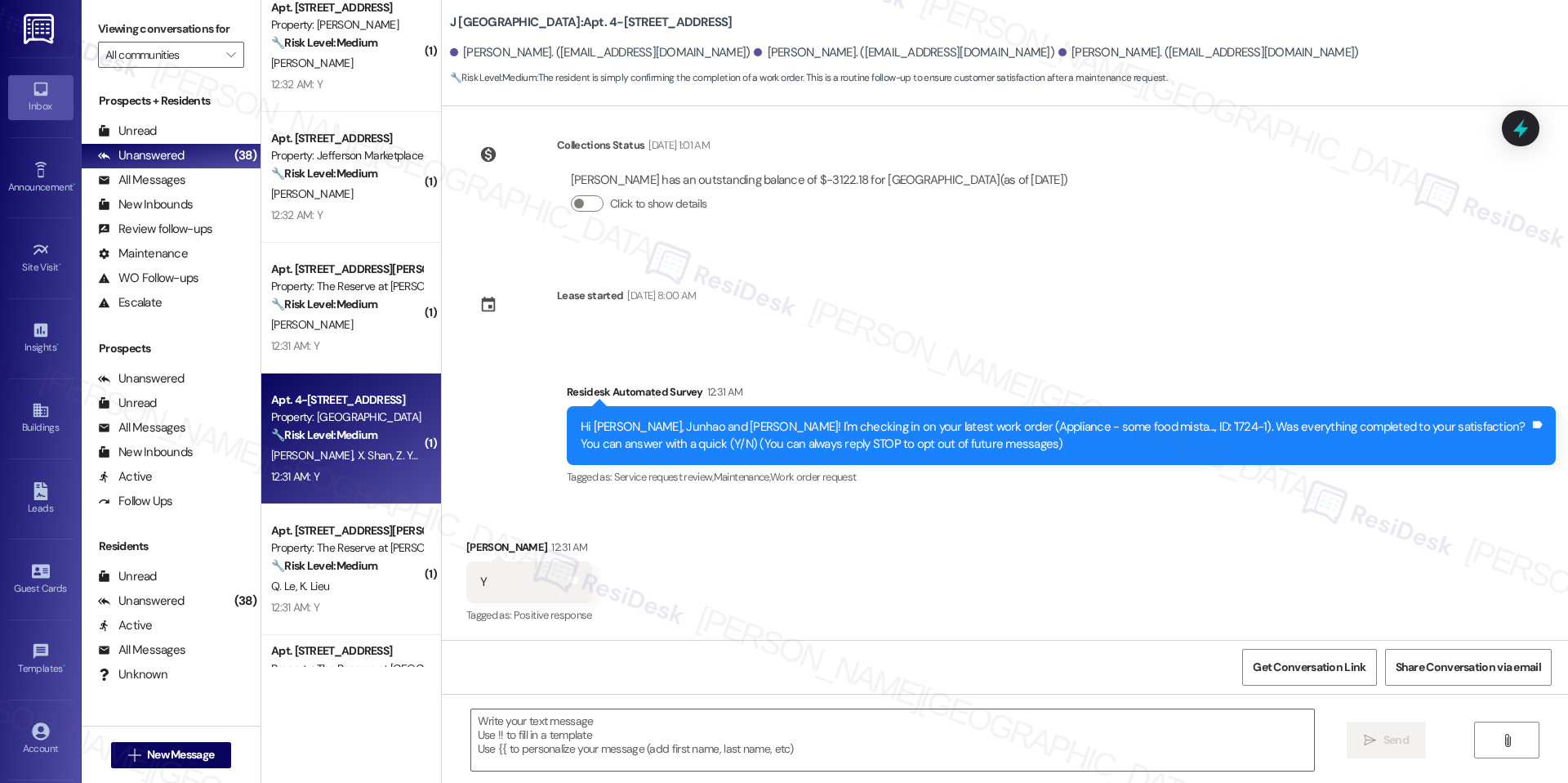
type textarea "Fetching suggested responses. Please feel free to read through the conversation…"
click at [559, 724] on textarea at bounding box center [893, 740] width 843 height 61
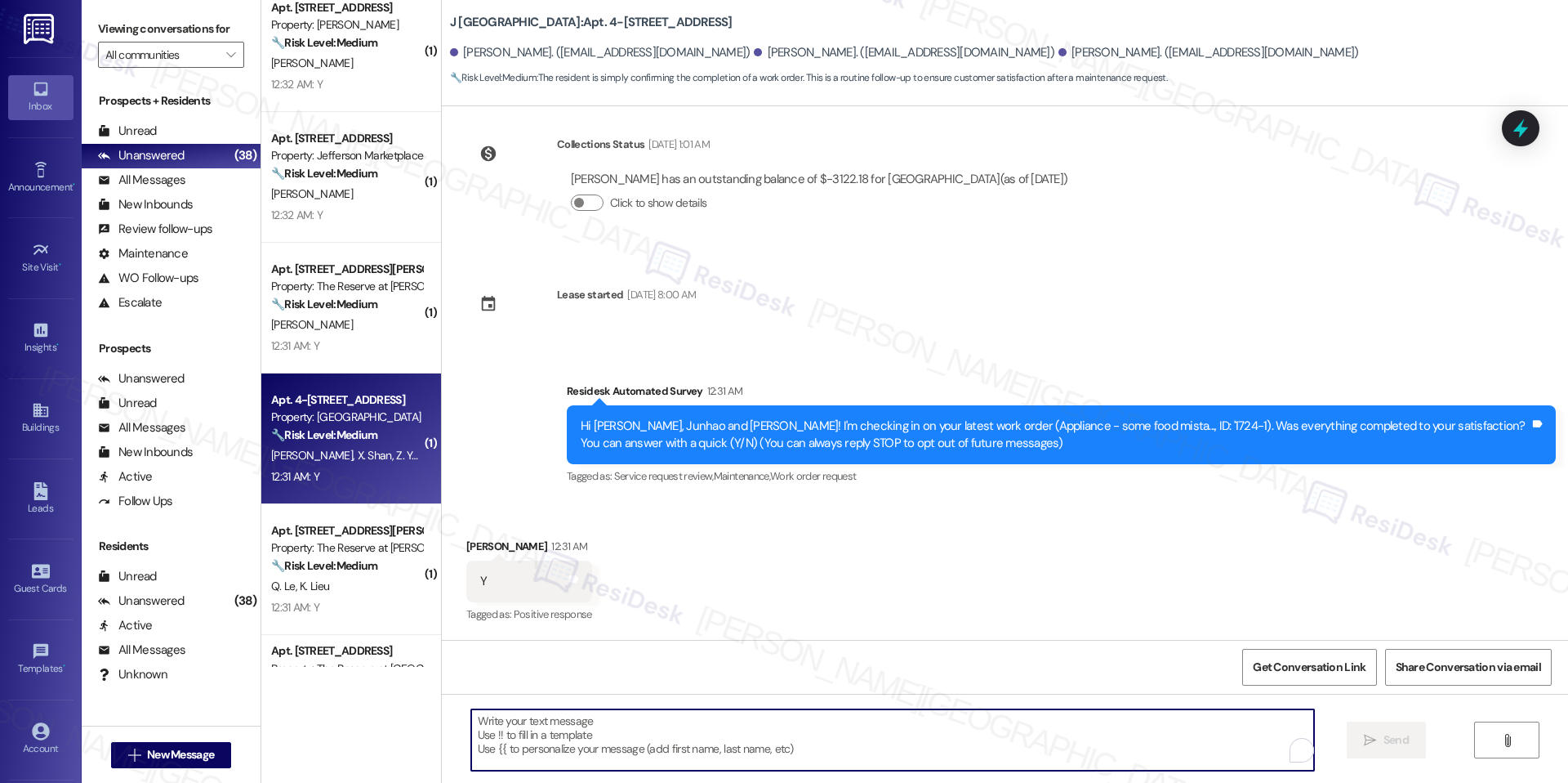
paste textarea "I'm happy the work order was completed to your satisfaction! We'd also love to …"
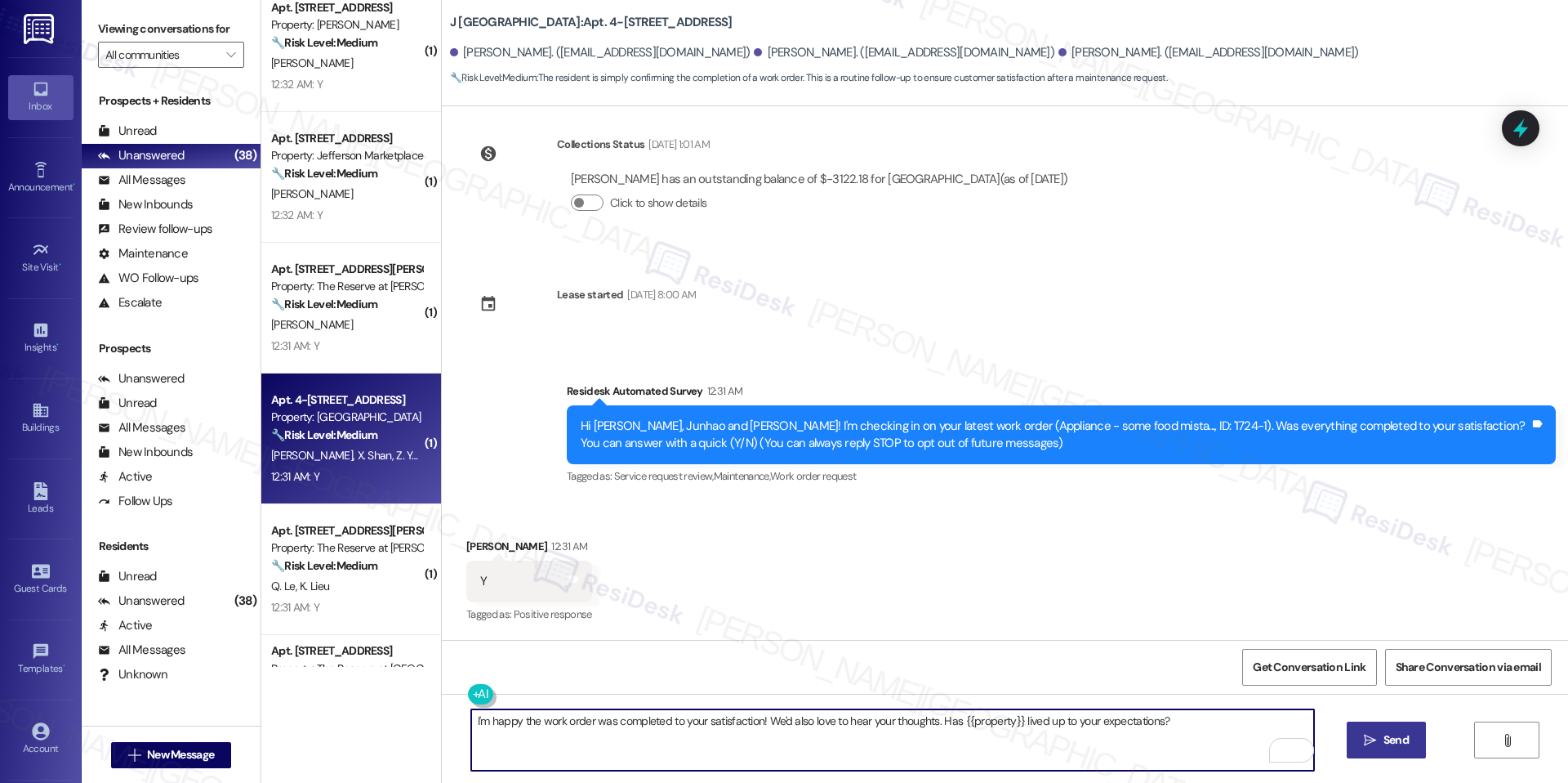
type textarea "I'm happy the work order was completed to your satisfaction! We'd also love to …"
click at [1385, 732] on span "Send" at bounding box center [1396, 740] width 26 height 17
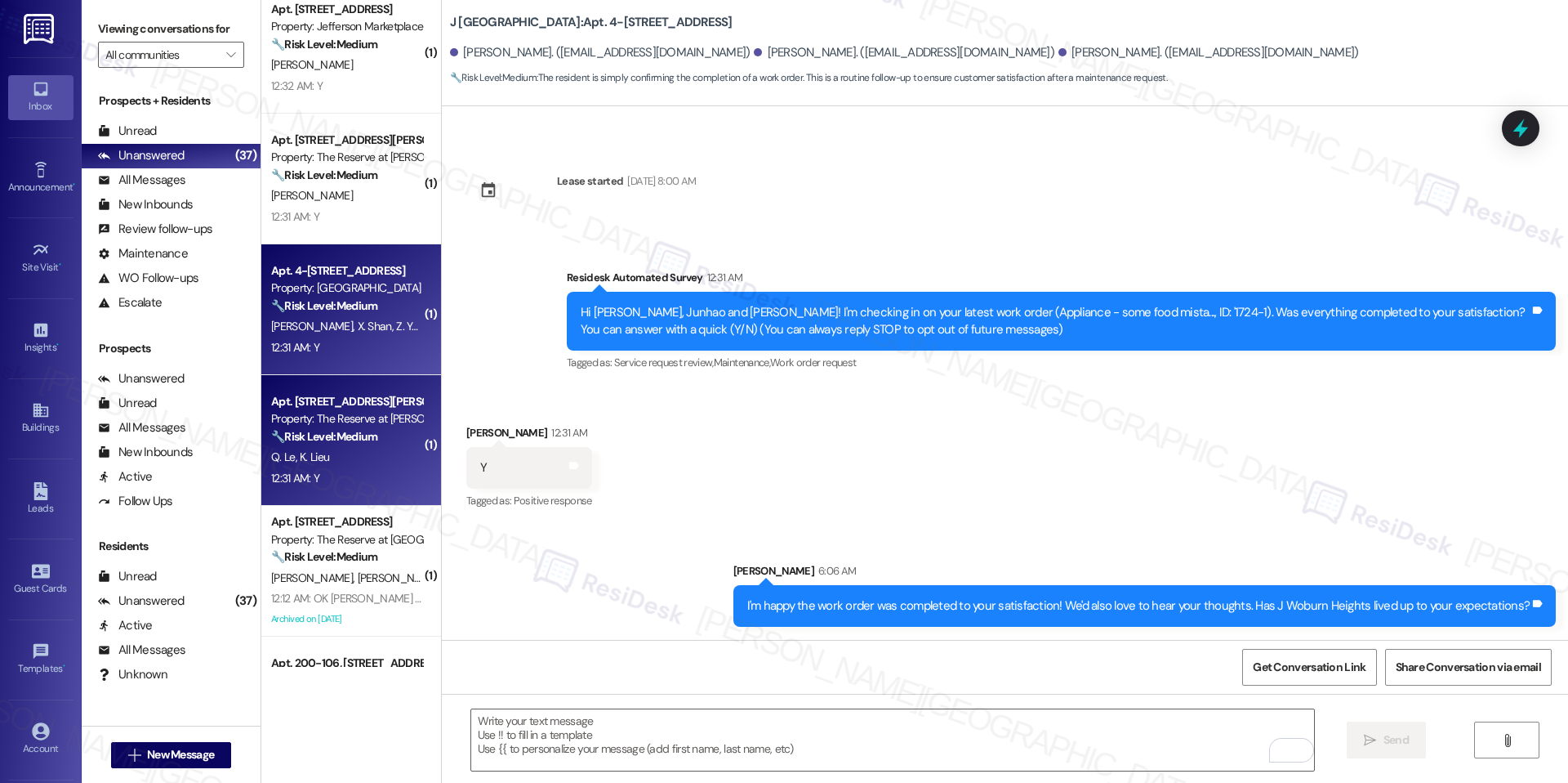
scroll to position [2631, 0]
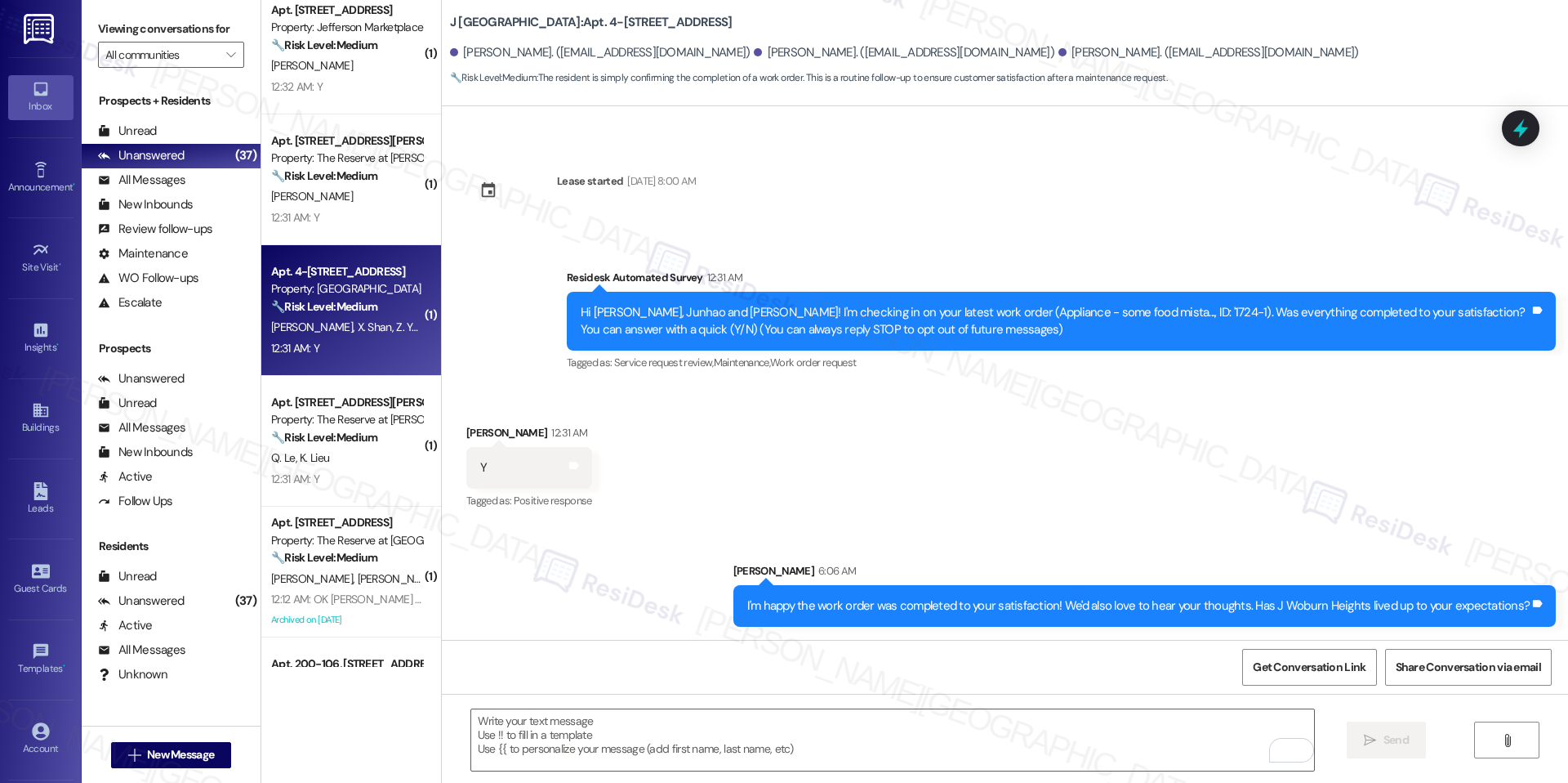
click at [396, 332] on span "Z. Yang" at bounding box center [413, 326] width 34 height 15
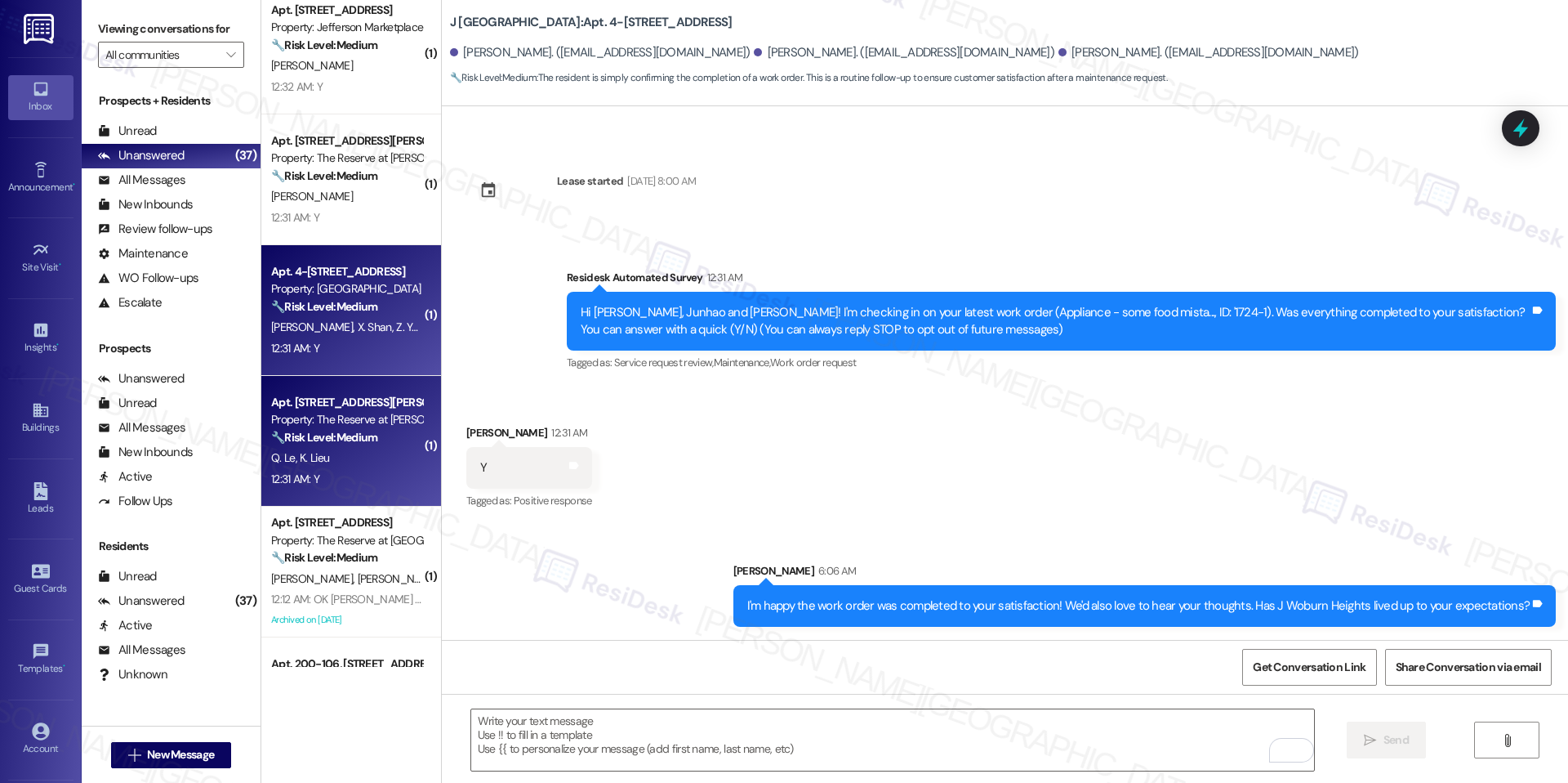
click at [340, 449] on div "Q. Le K. Lieu" at bounding box center [347, 458] width 154 height 20
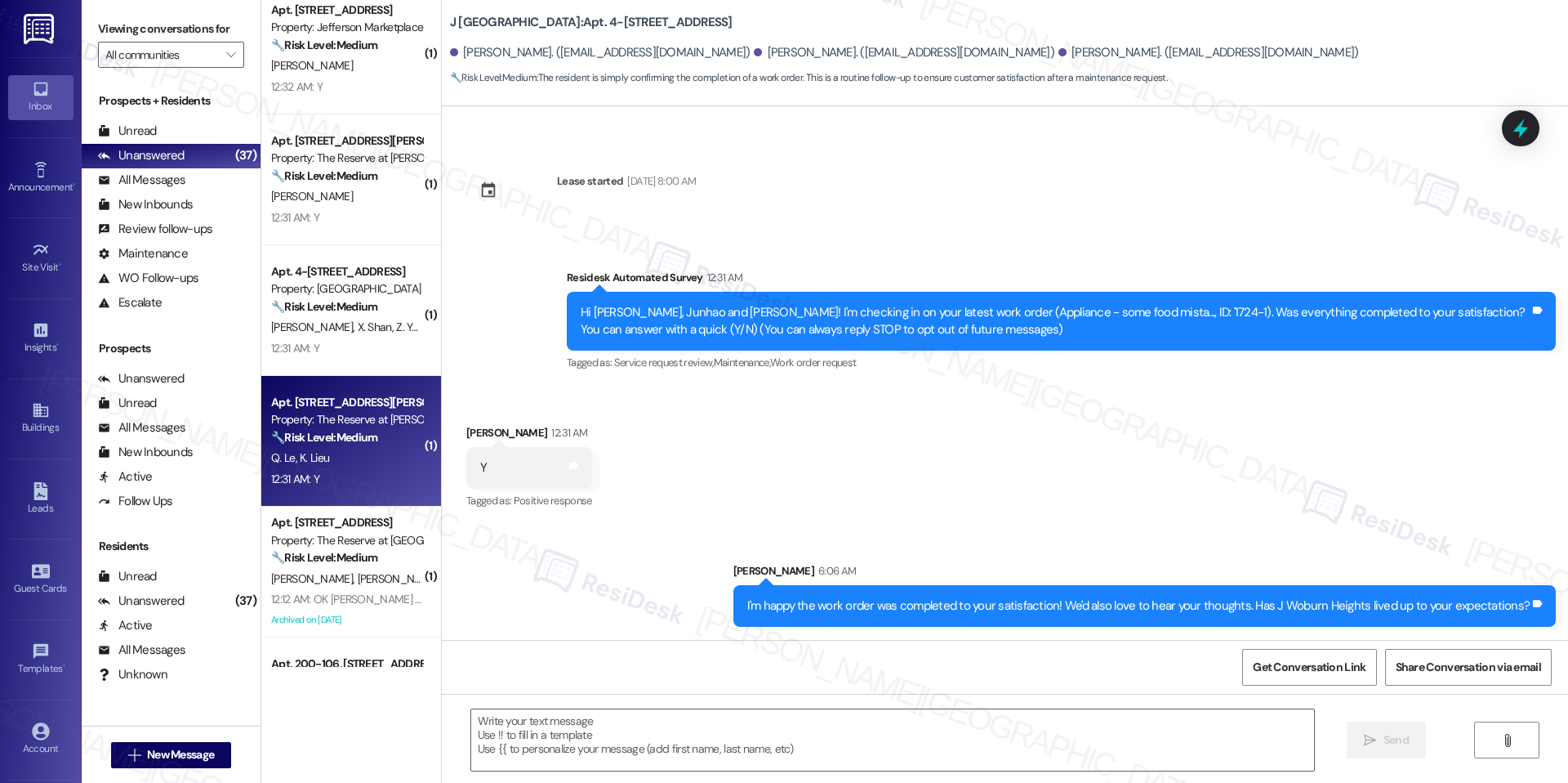
type textarea "Fetching suggested responses. Please feel free to read through the conversation…"
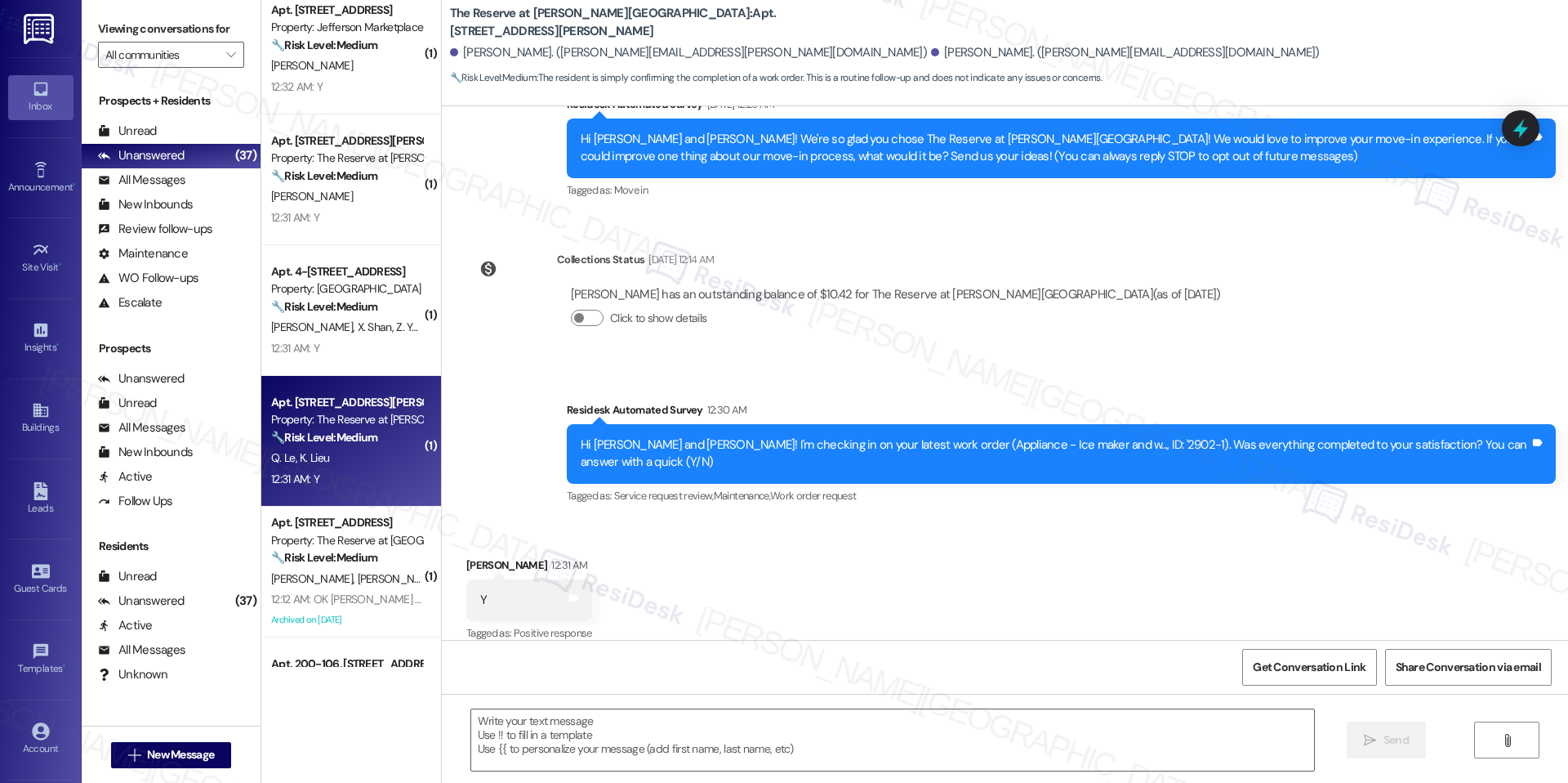
type textarea "Fetching suggested responses. Please feel free to read through the conversation…"
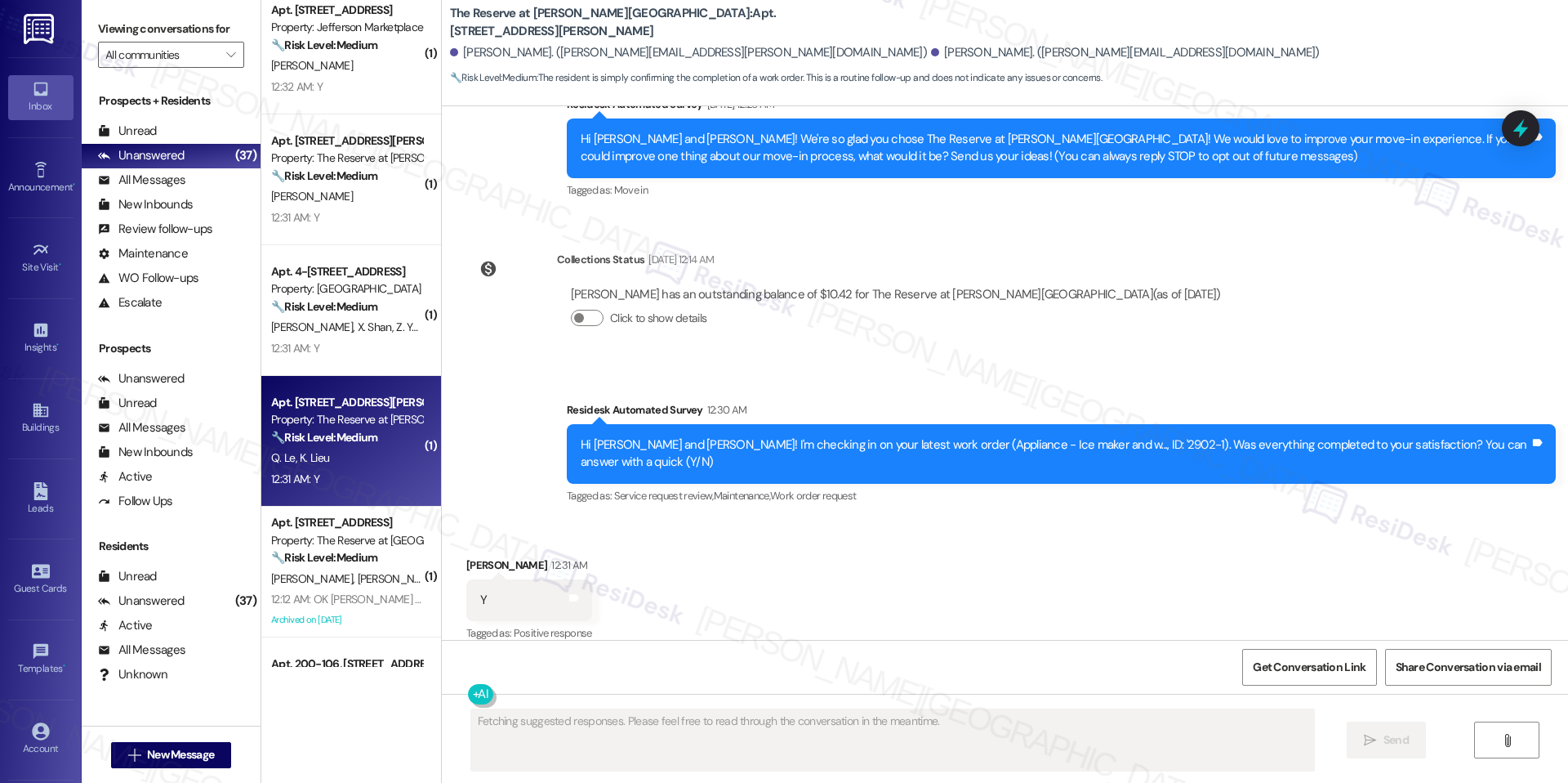
scroll to position [158, 0]
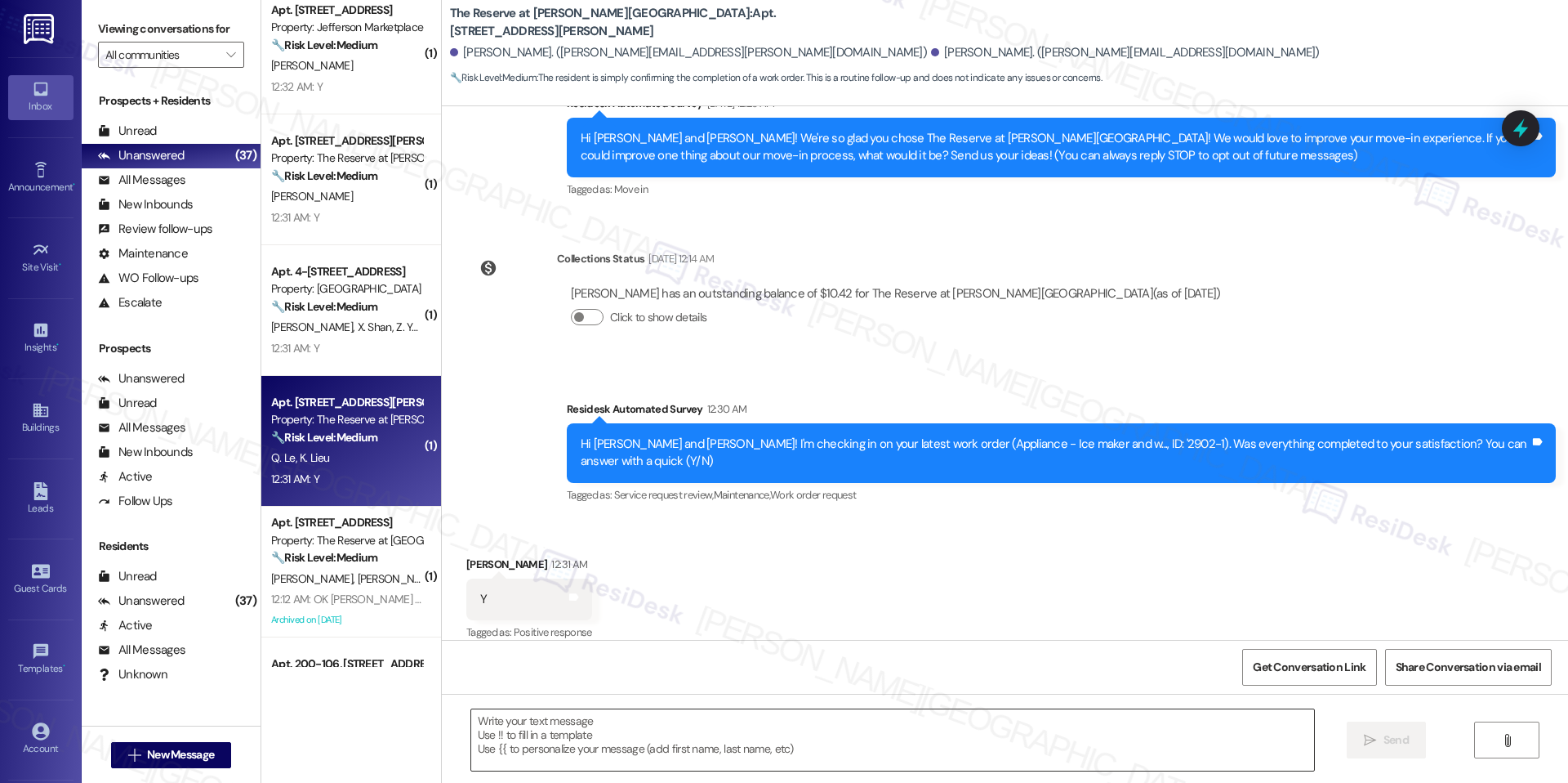
click at [620, 725] on textarea at bounding box center [893, 740] width 843 height 61
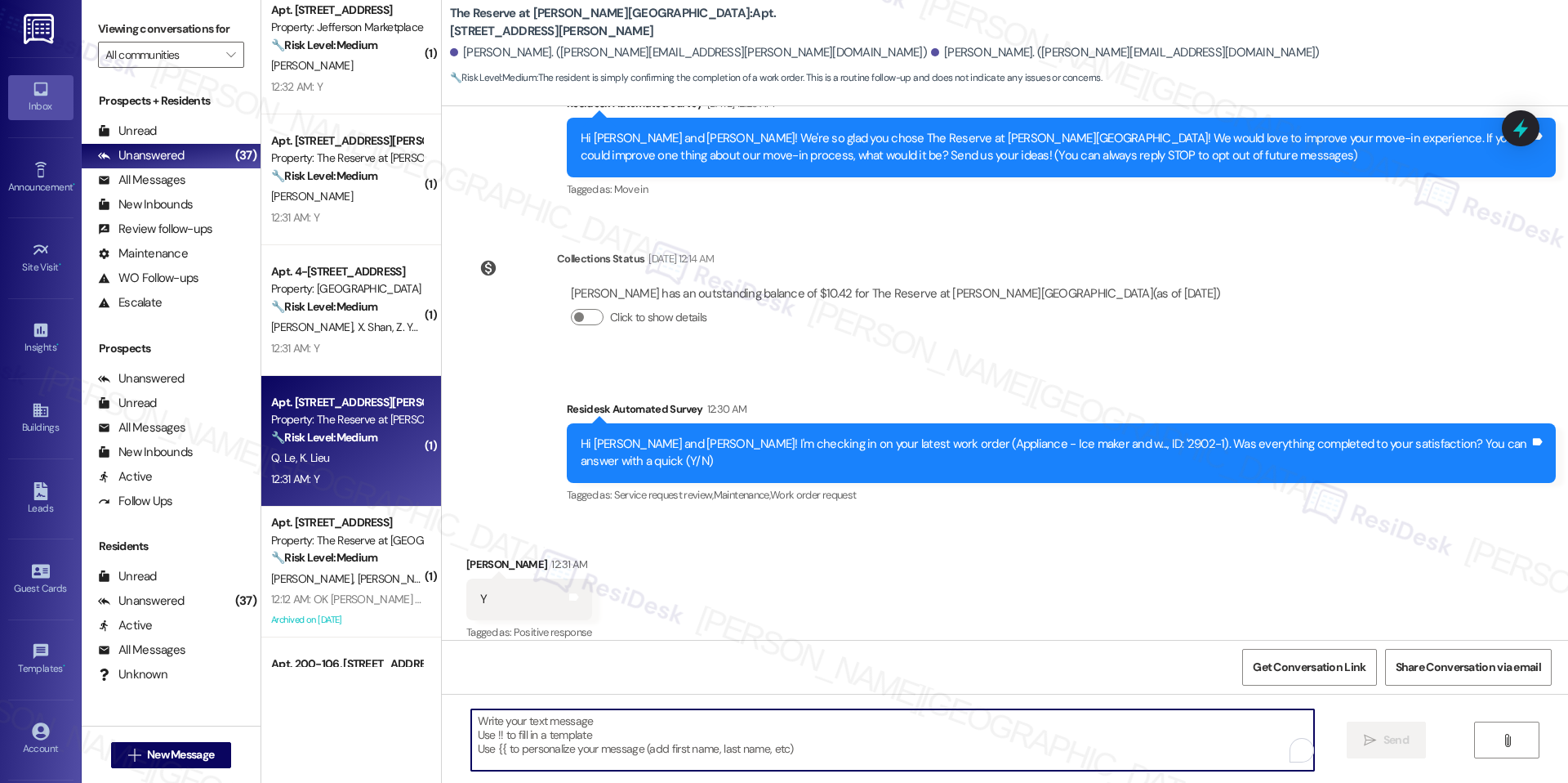
click at [620, 725] on textarea "To enrich screen reader interactions, please activate Accessibility in Grammarl…" at bounding box center [893, 740] width 843 height 61
click at [620, 724] on textarea "To enrich screen reader interactions, please activate Accessibility in Grammarl…" at bounding box center [893, 740] width 843 height 61
paste textarea "I'm happy the work order was completed to your satisfaction! We'd also love to …"
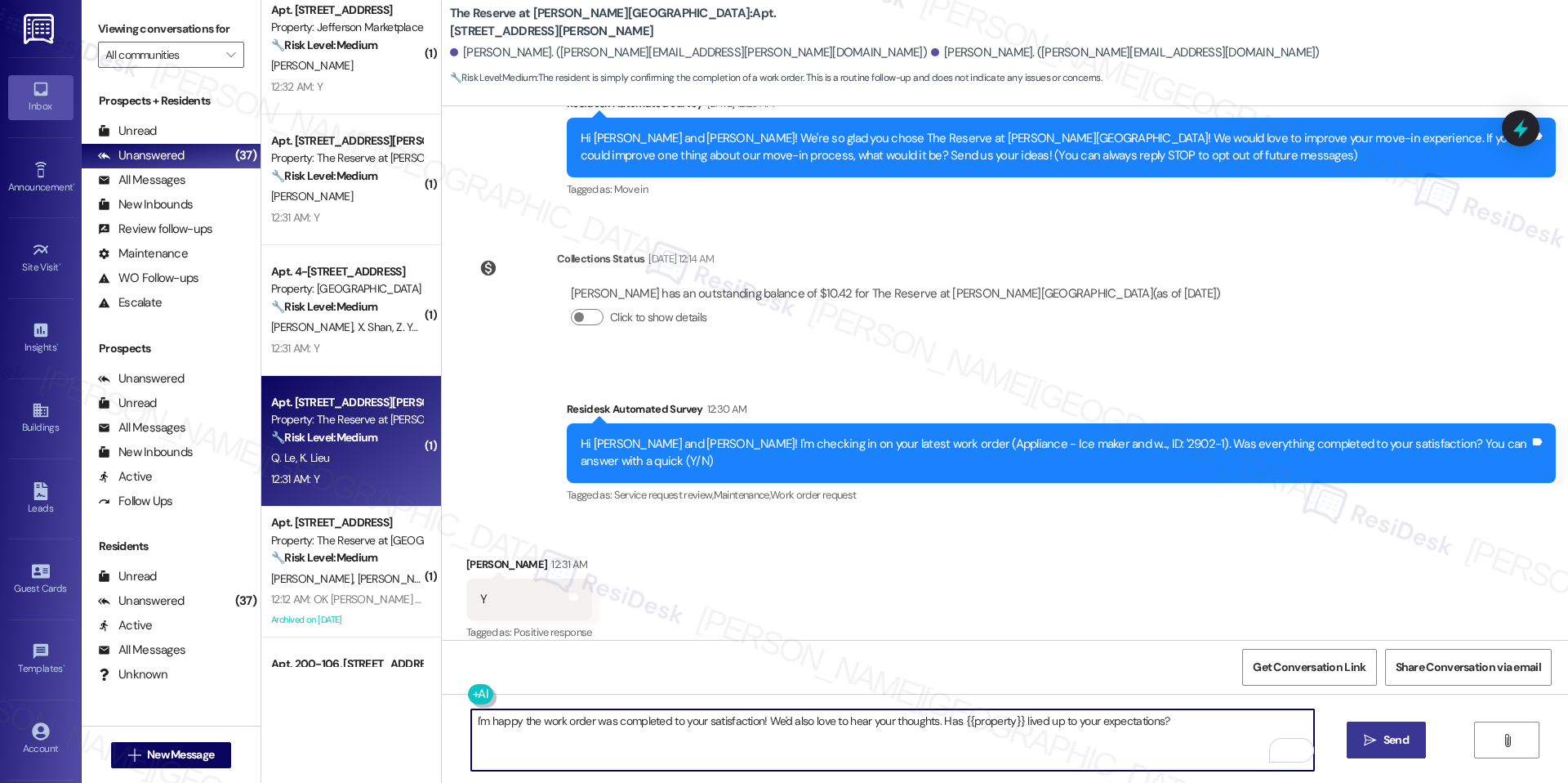
type textarea "I'm happy the work order was completed to your satisfaction! We'd also love to …"
click at [1351, 727] on button " Send" at bounding box center [1386, 740] width 79 height 36
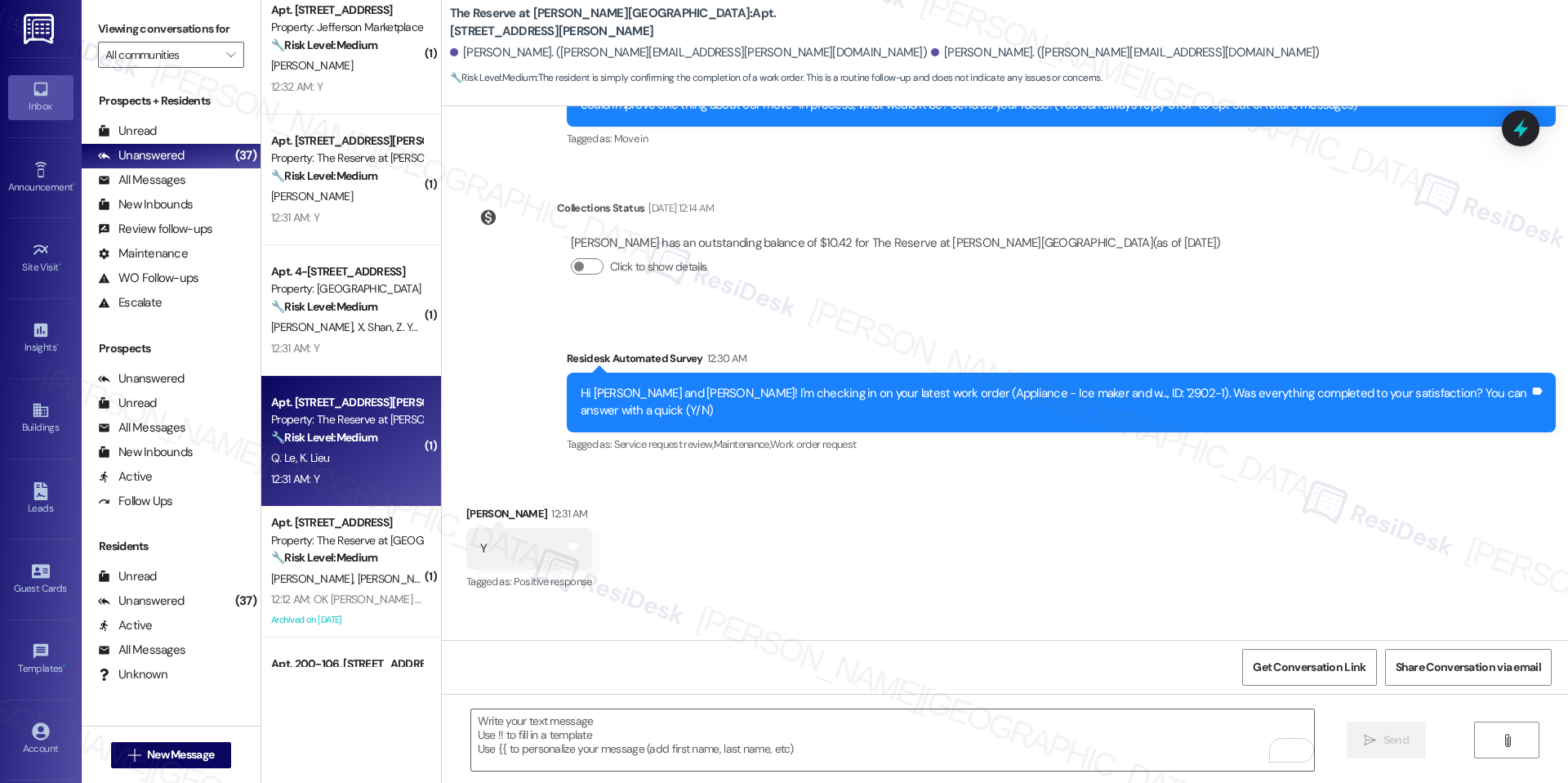
scroll to position [272, 0]
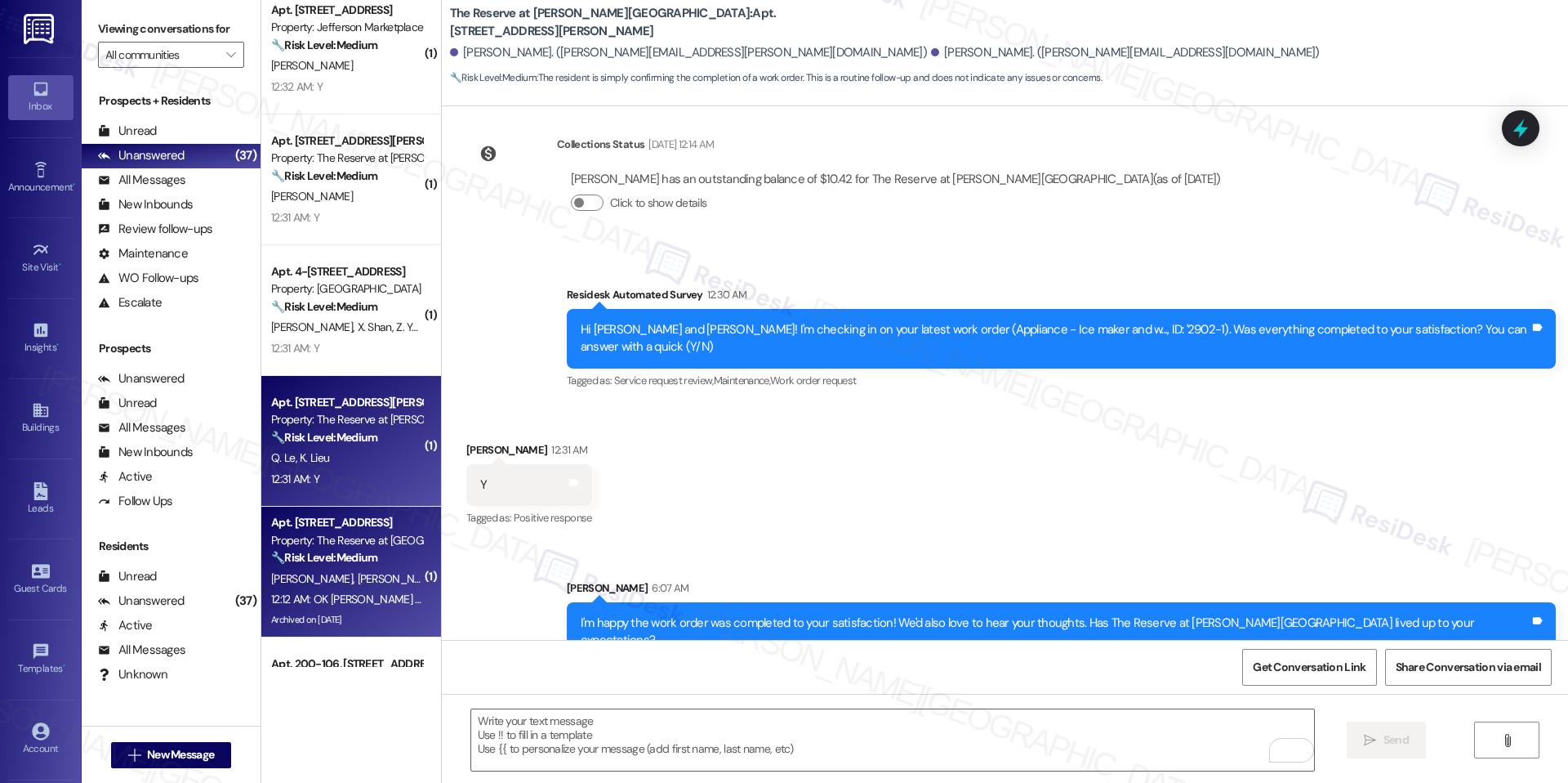
click at [357, 578] on span "[PERSON_NAME]" at bounding box center [398, 578] width 82 height 15
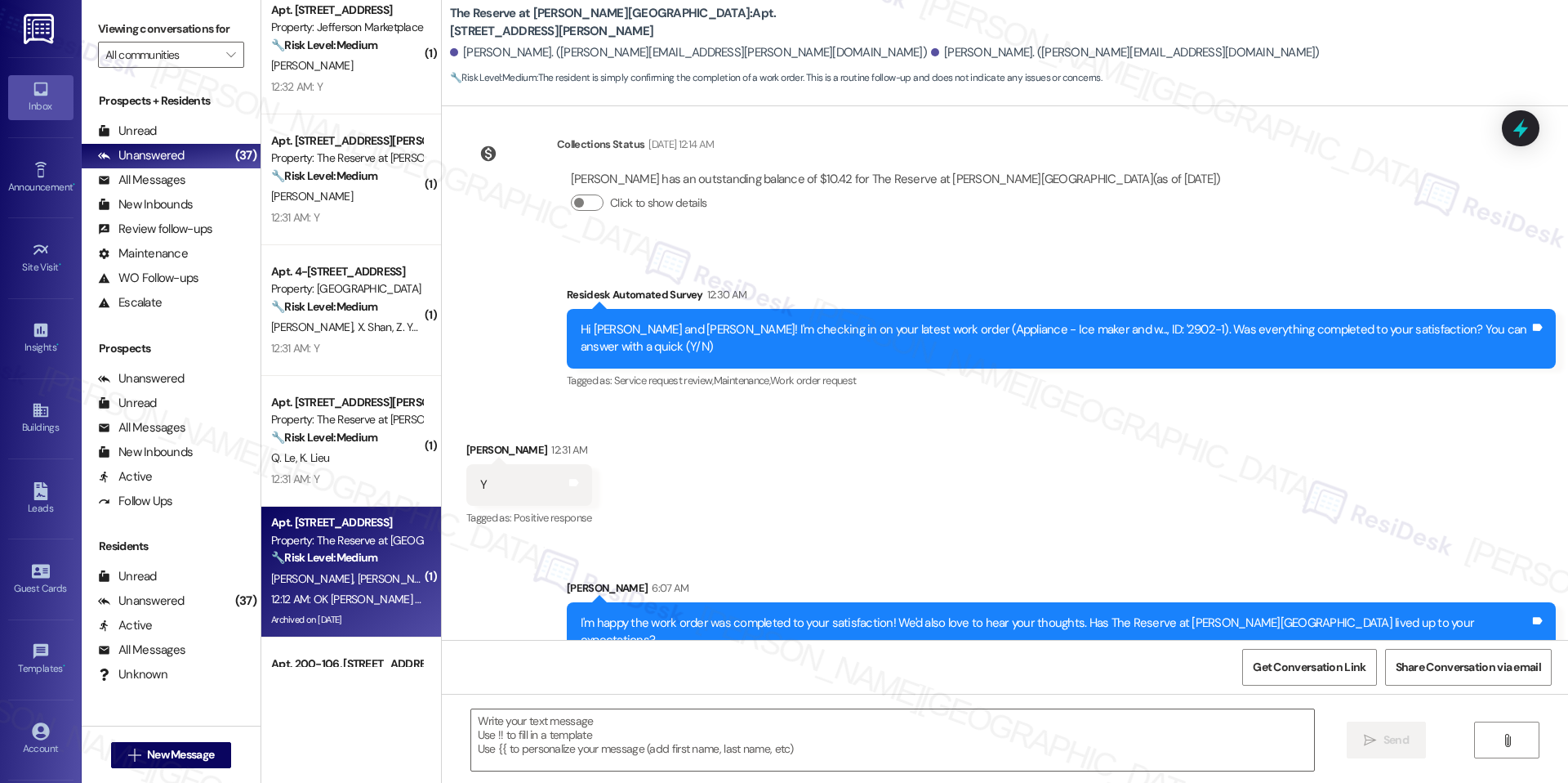
type textarea "Fetching suggested responses. Please feel free to read through the conversation…"
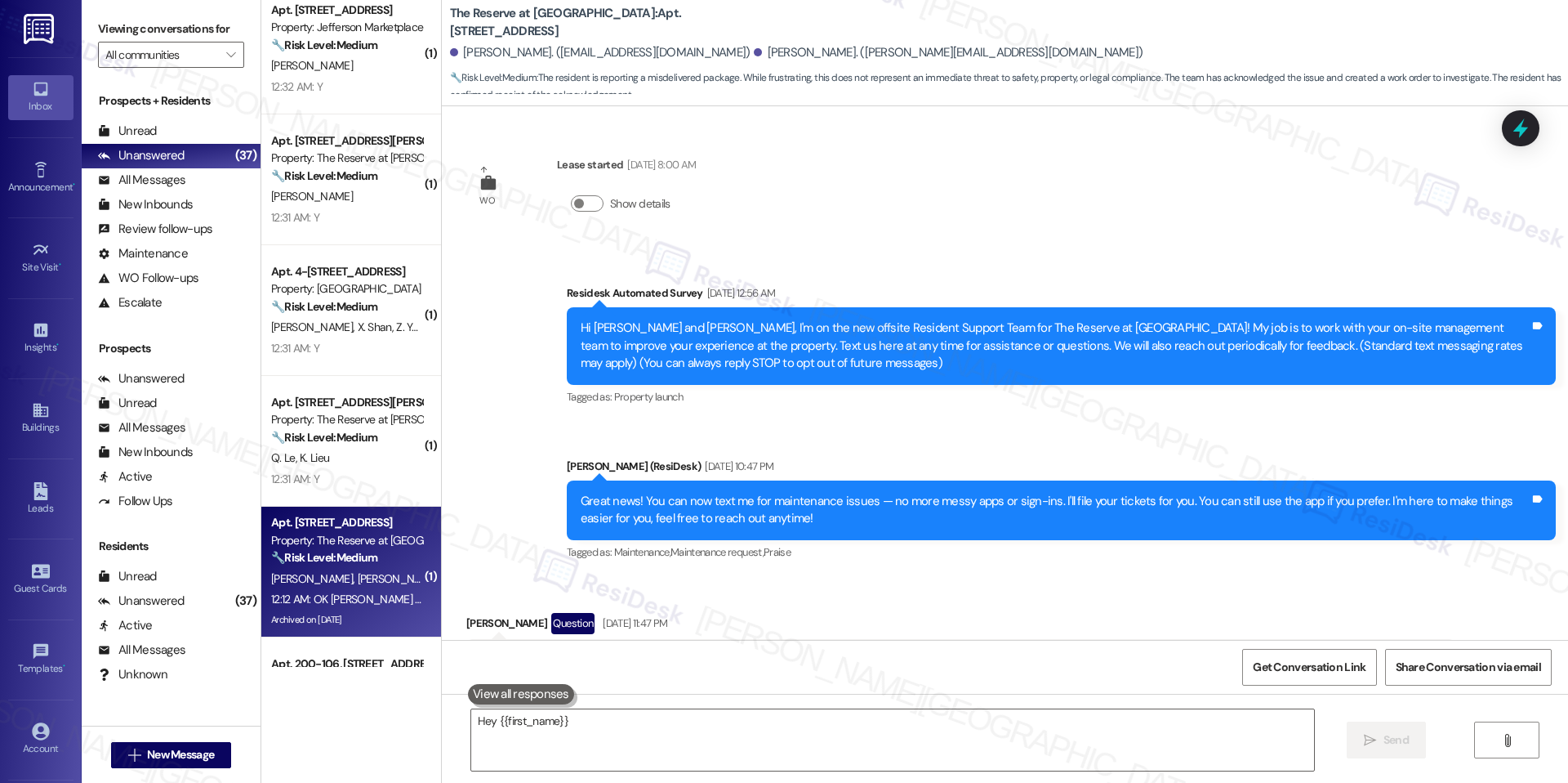
scroll to position [16631, 0]
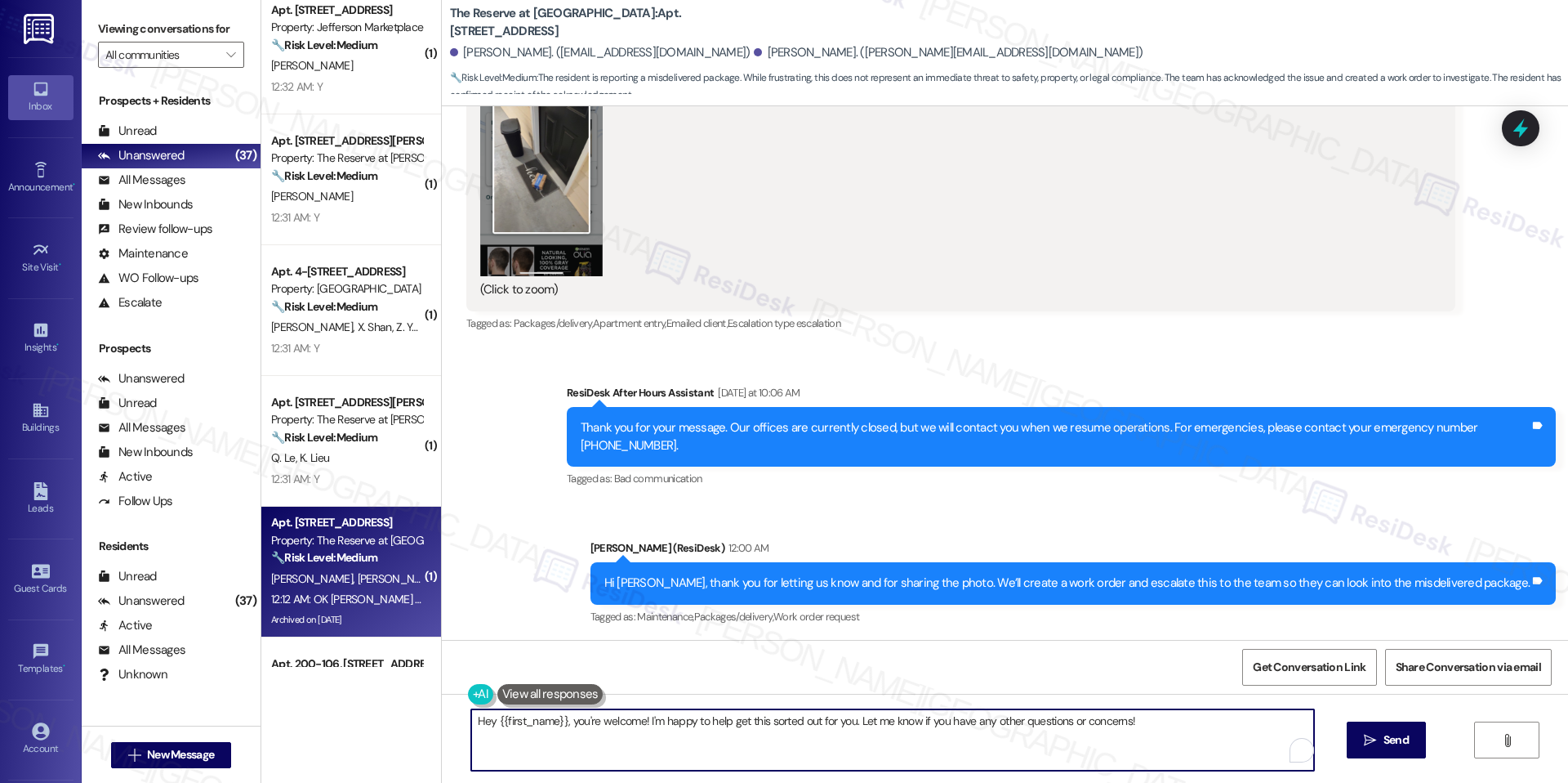
drag, startPoint x: 564, startPoint y: 721, endPoint x: 466, endPoint y: 724, distance: 98.0
click at [472, 724] on textarea "Hey {{first_name}}, you're welcome! I'm happy to help get this sorted out for y…" at bounding box center [893, 740] width 843 height 61
click at [1135, 712] on textarea "You're welcome! I'm happy to help get this sorted out for you. Let me know if y…" at bounding box center [893, 740] width 843 height 61
click at [1384, 745] on span "Send" at bounding box center [1396, 740] width 26 height 17
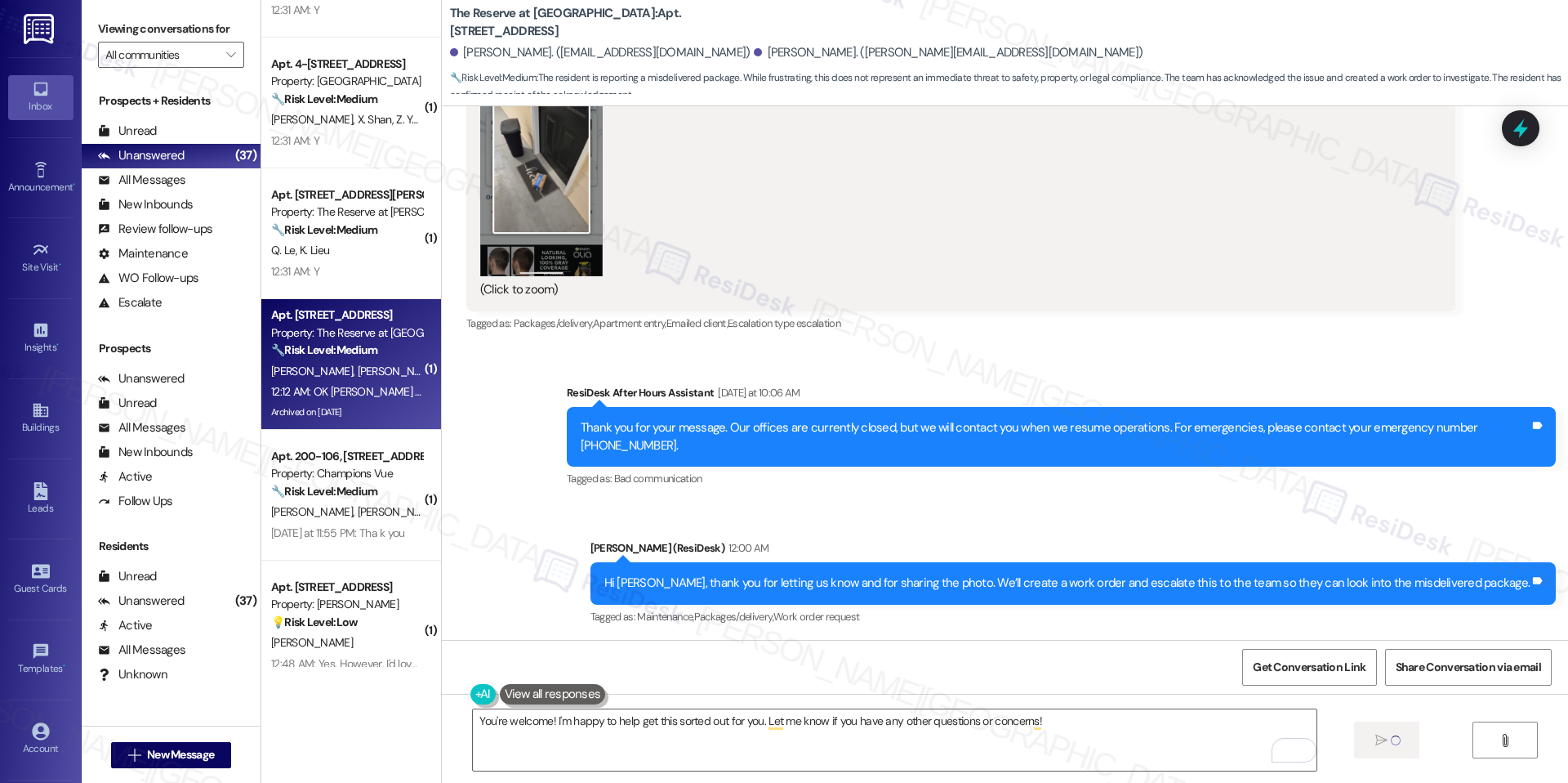
scroll to position [2847, 0]
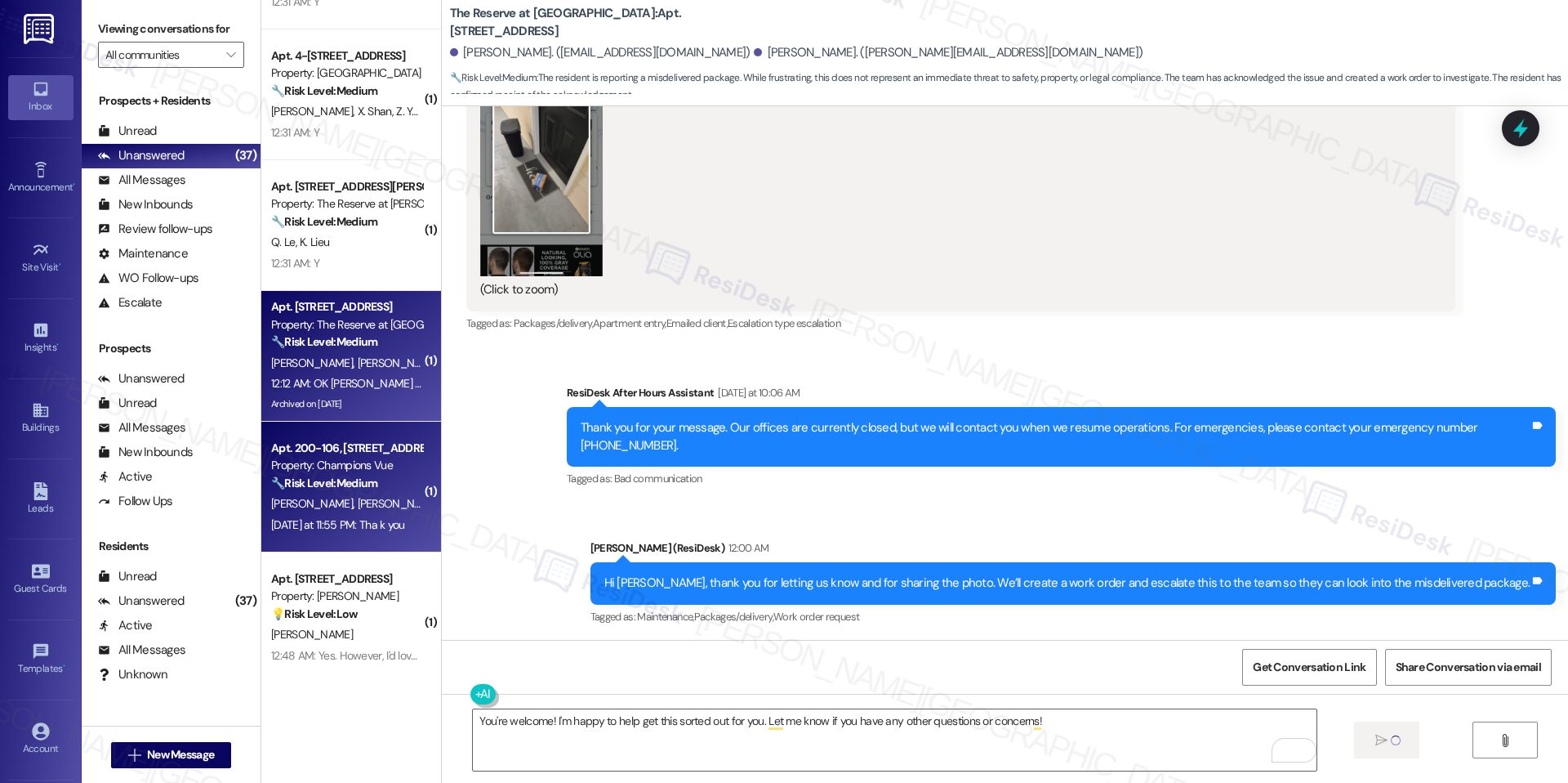
type textarea "Fetching suggested responses. Please feel free to read through the conversation…"
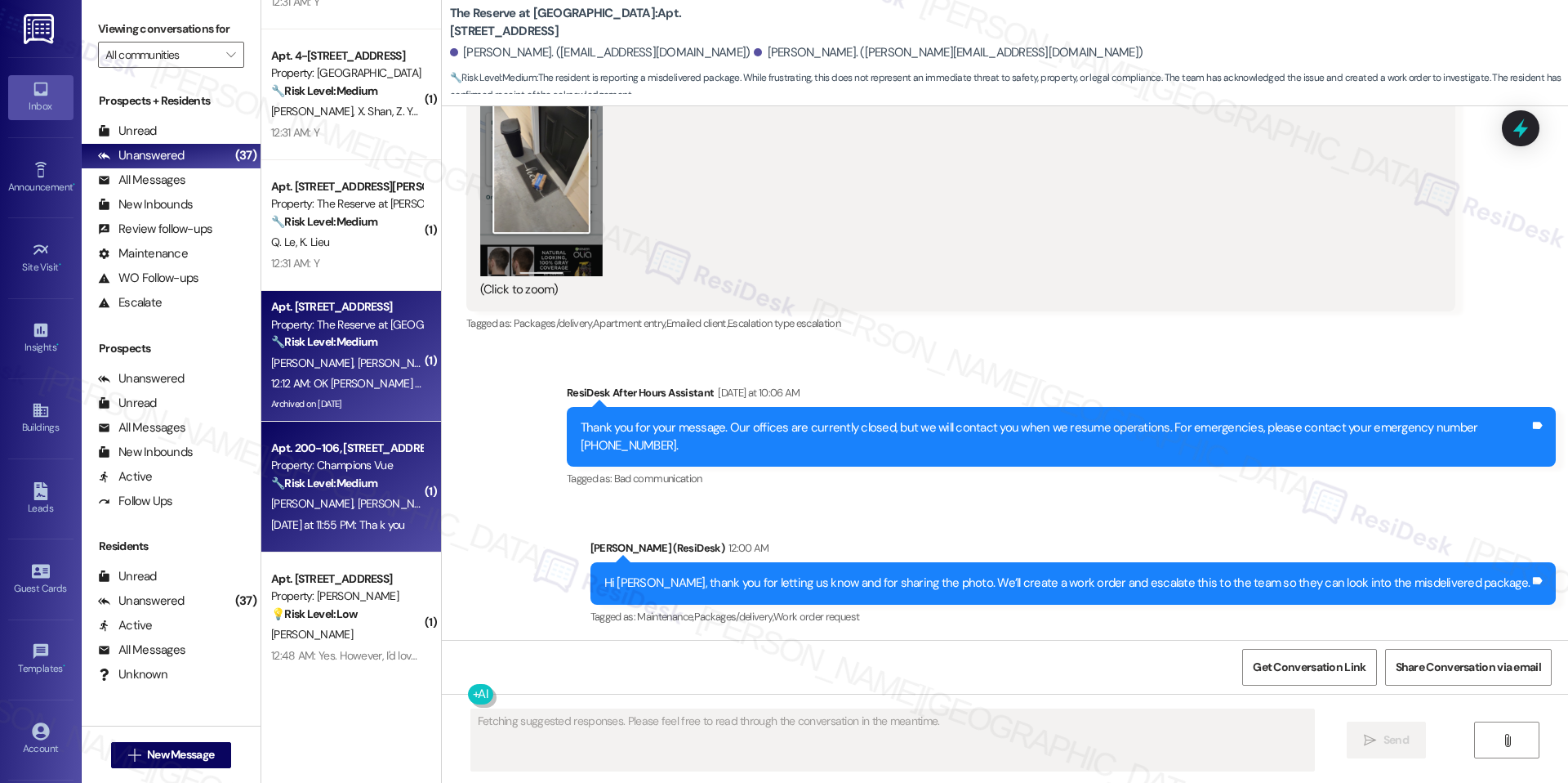
scroll to position [16631, 0]
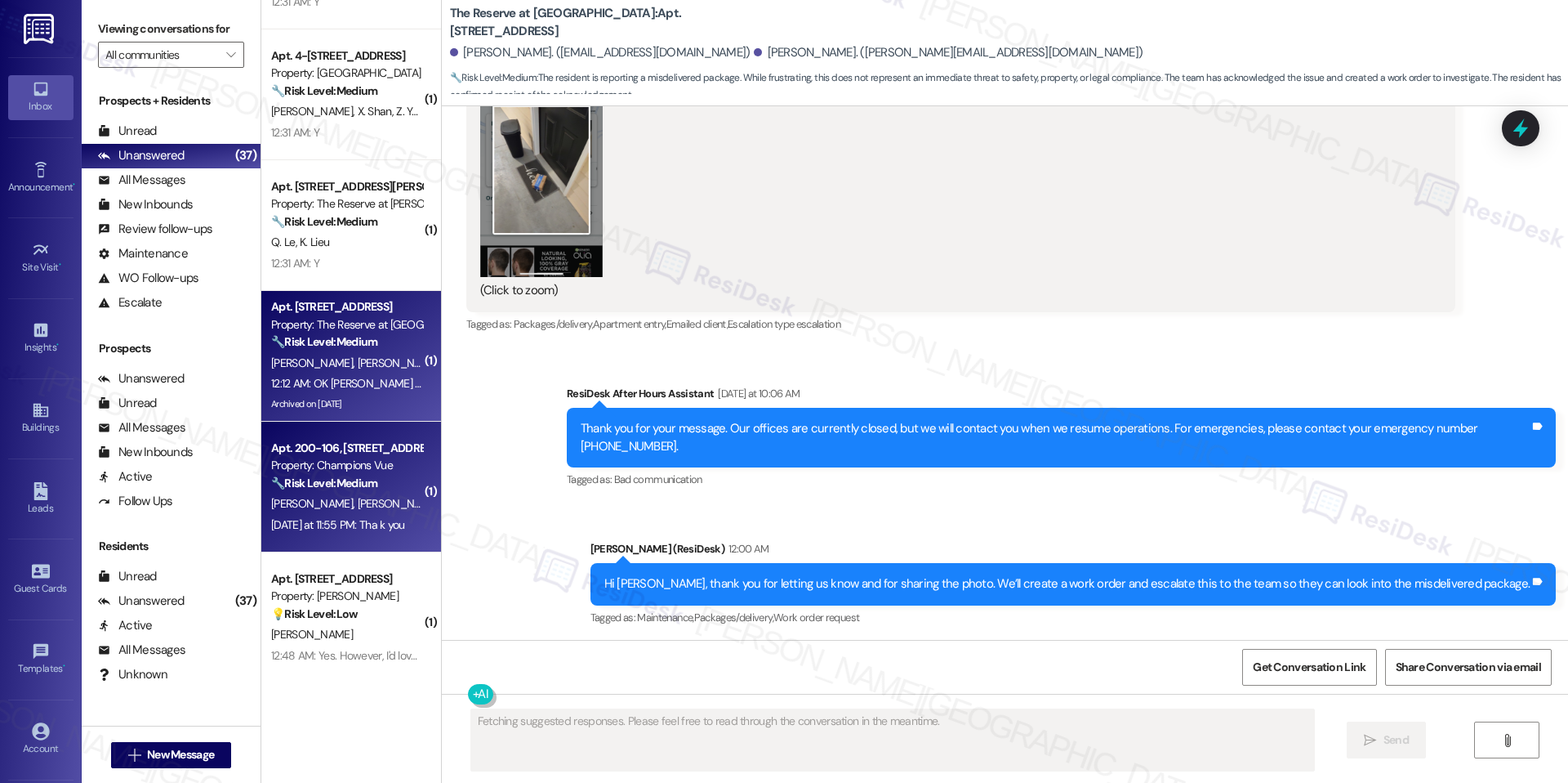
click at [361, 510] on span "[PERSON_NAME] [PERSON_NAME]" at bounding box center [440, 503] width 166 height 15
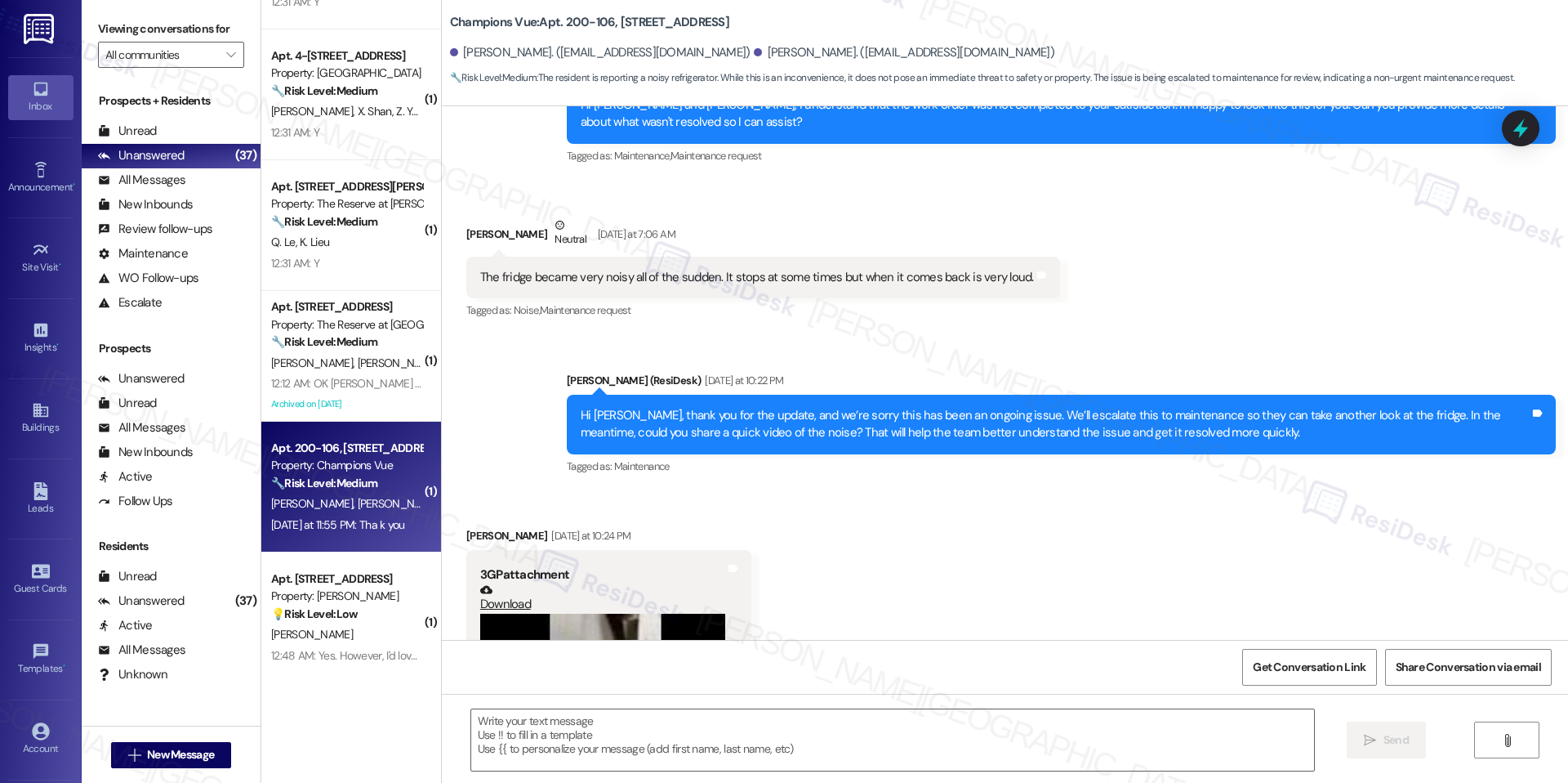
type textarea "Fetching suggested responses. Please feel free to read through the conversation…"
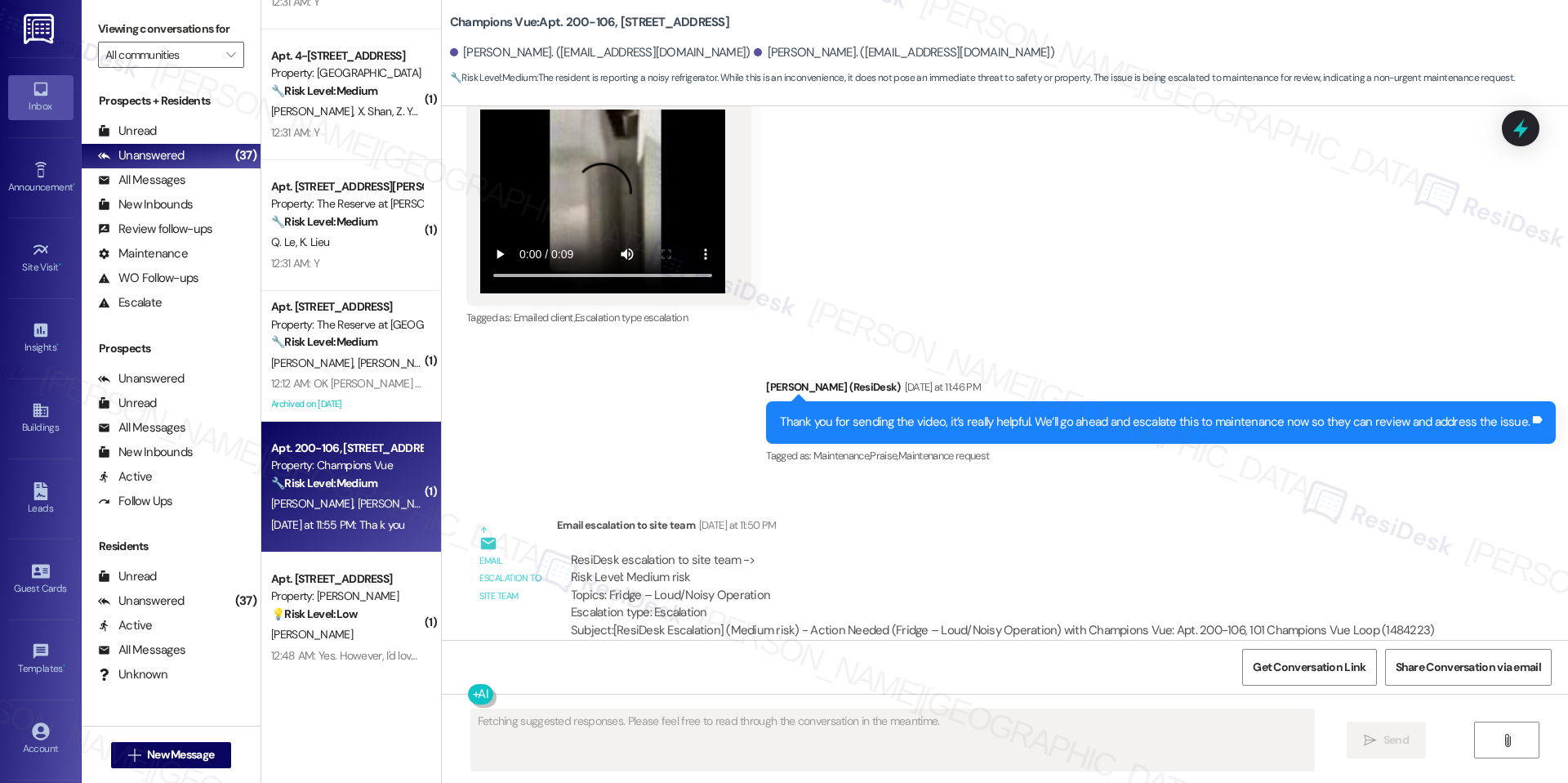
scroll to position [932, 0]
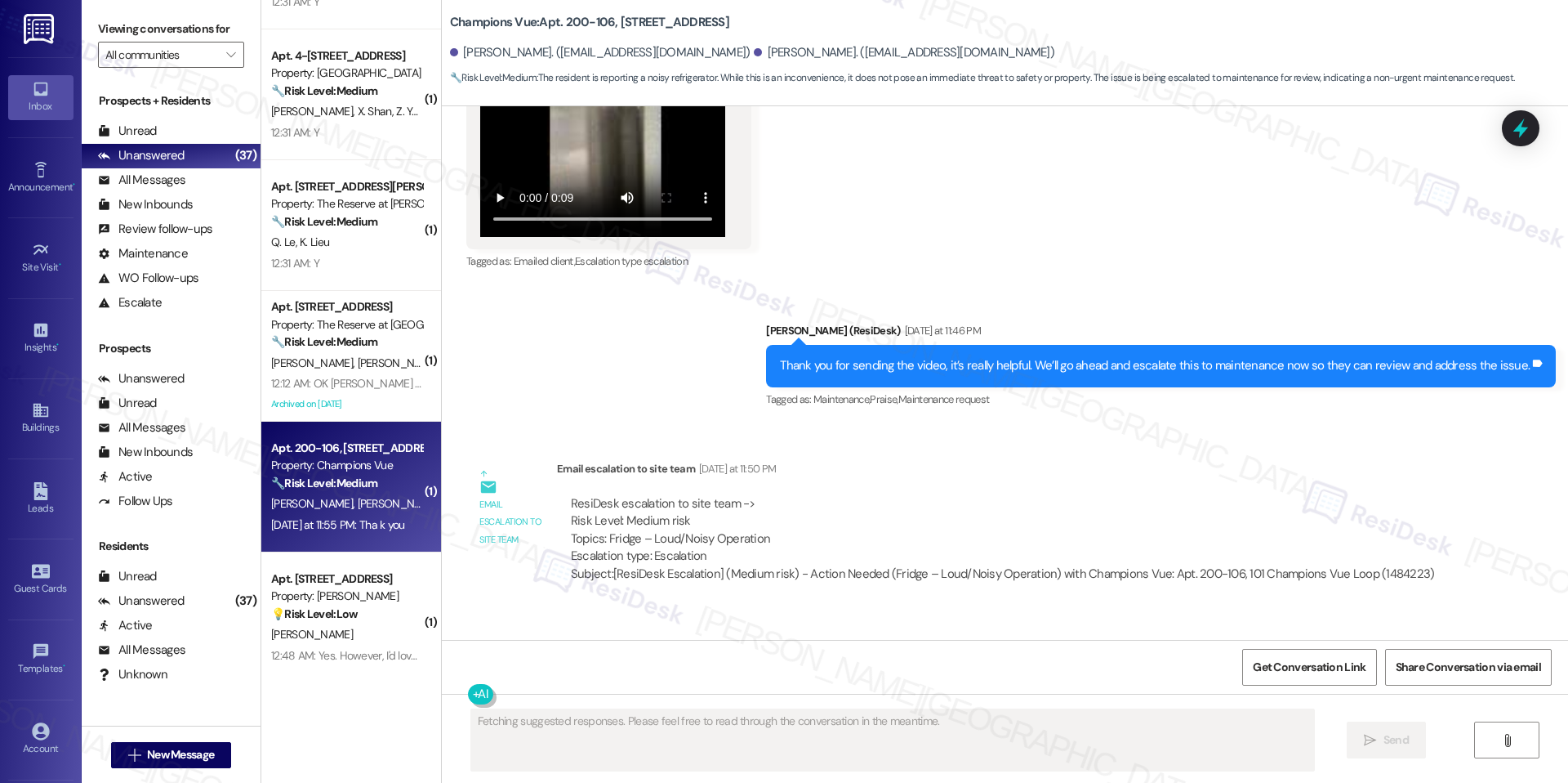
scroll to position [1151, 0]
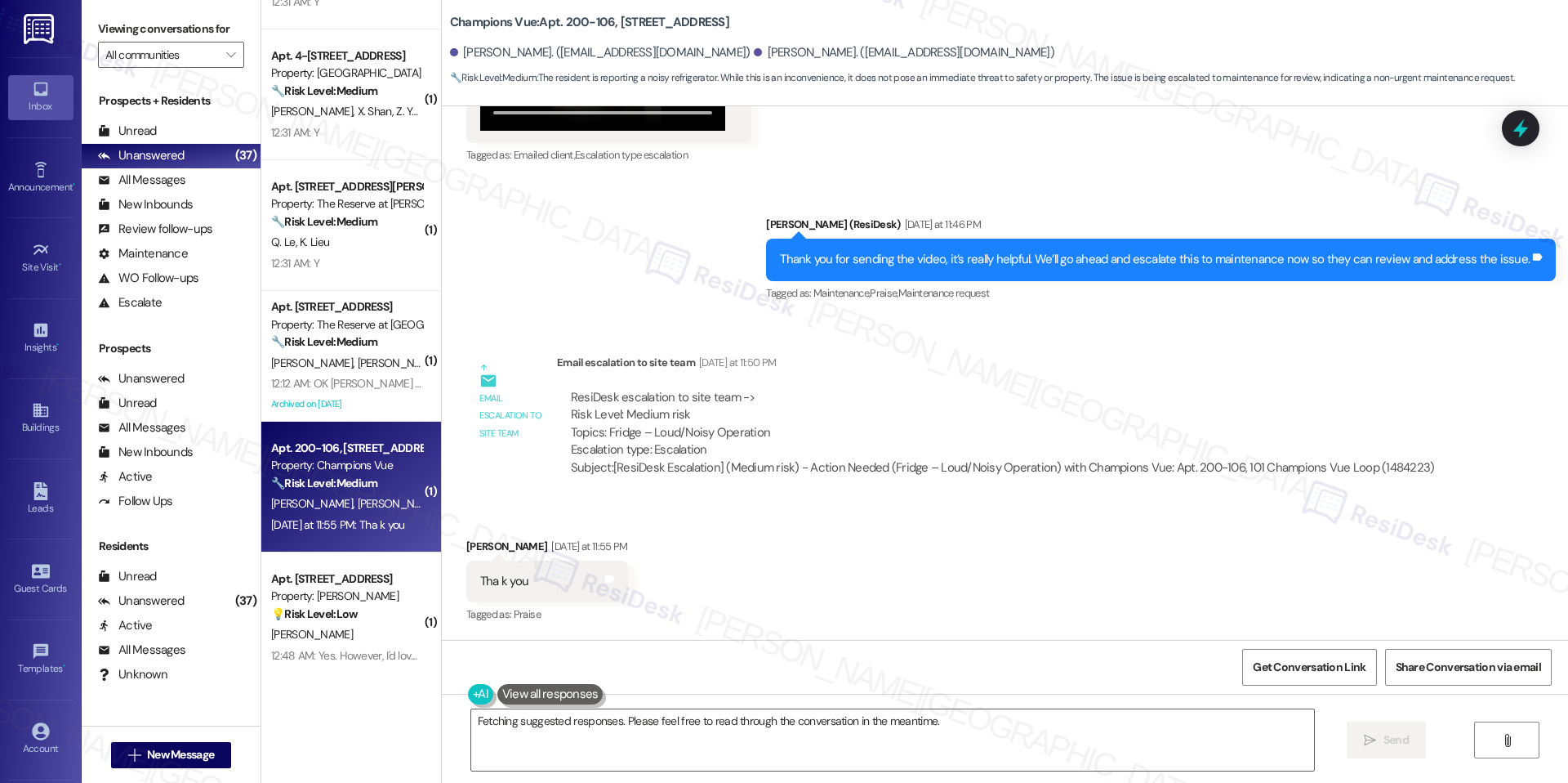
click at [1241, 772] on div "You're welcome, {{first_name}}! I'm happy to help. Please don't hesitate to rea…" at bounding box center [1005, 755] width 1127 height 122
click at [1274, 751] on textarea "You're welcome, {{first_name}}! I'm happy to help. Please don't hesitate to rea…" at bounding box center [893, 740] width 843 height 61
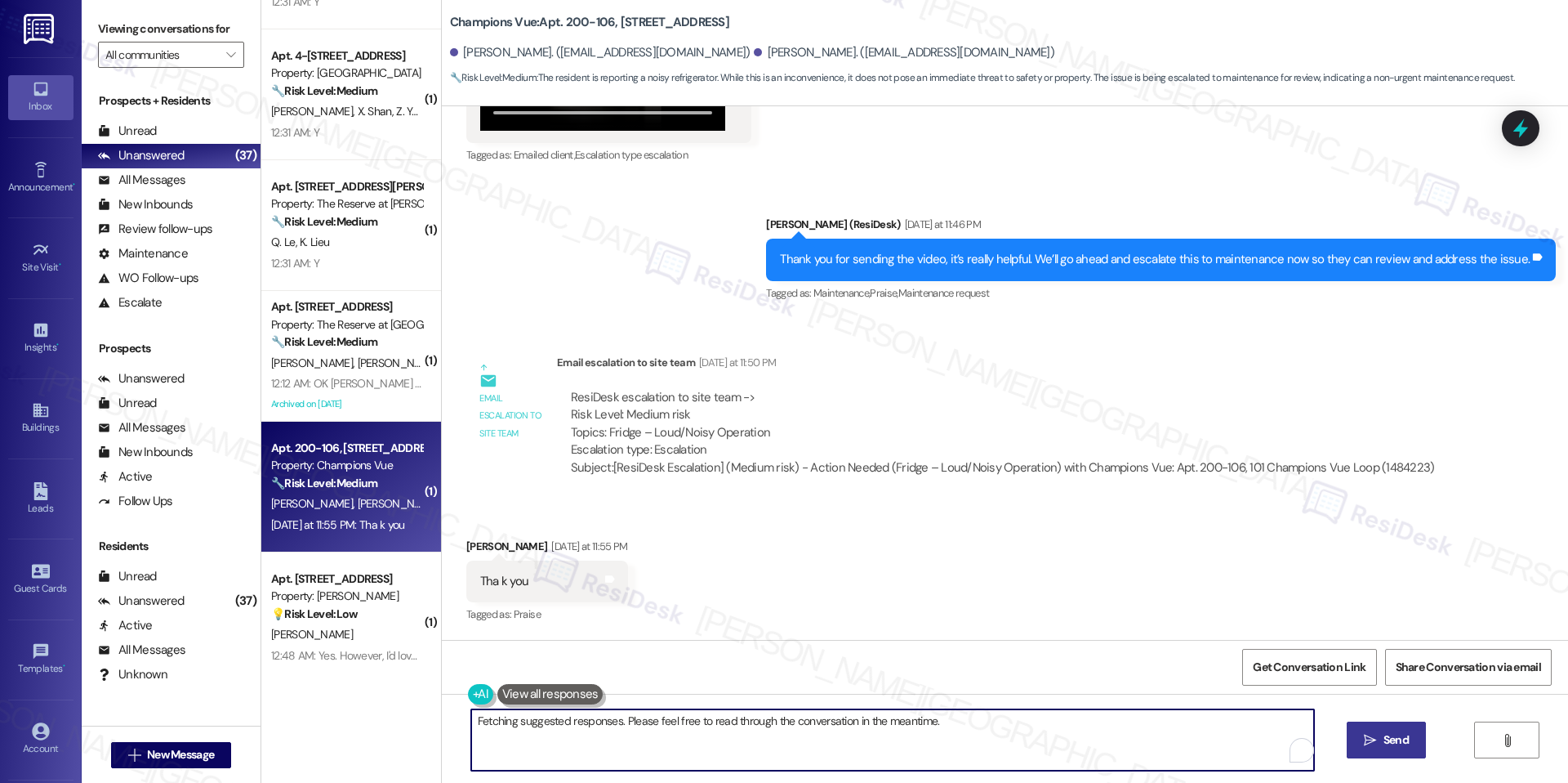
click at [1417, 746] on button " Send" at bounding box center [1386, 740] width 79 height 36
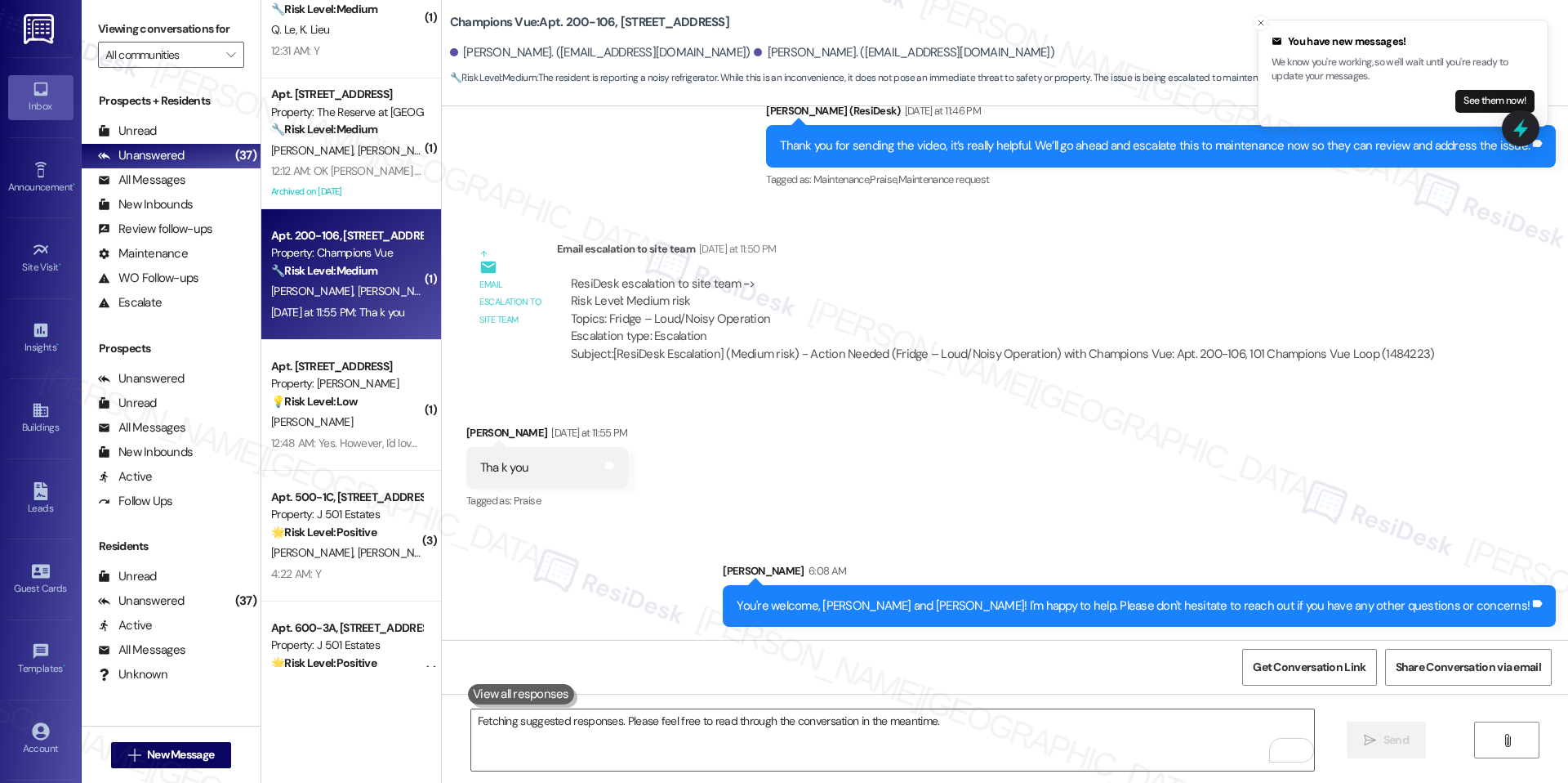
scroll to position [3058, 0]
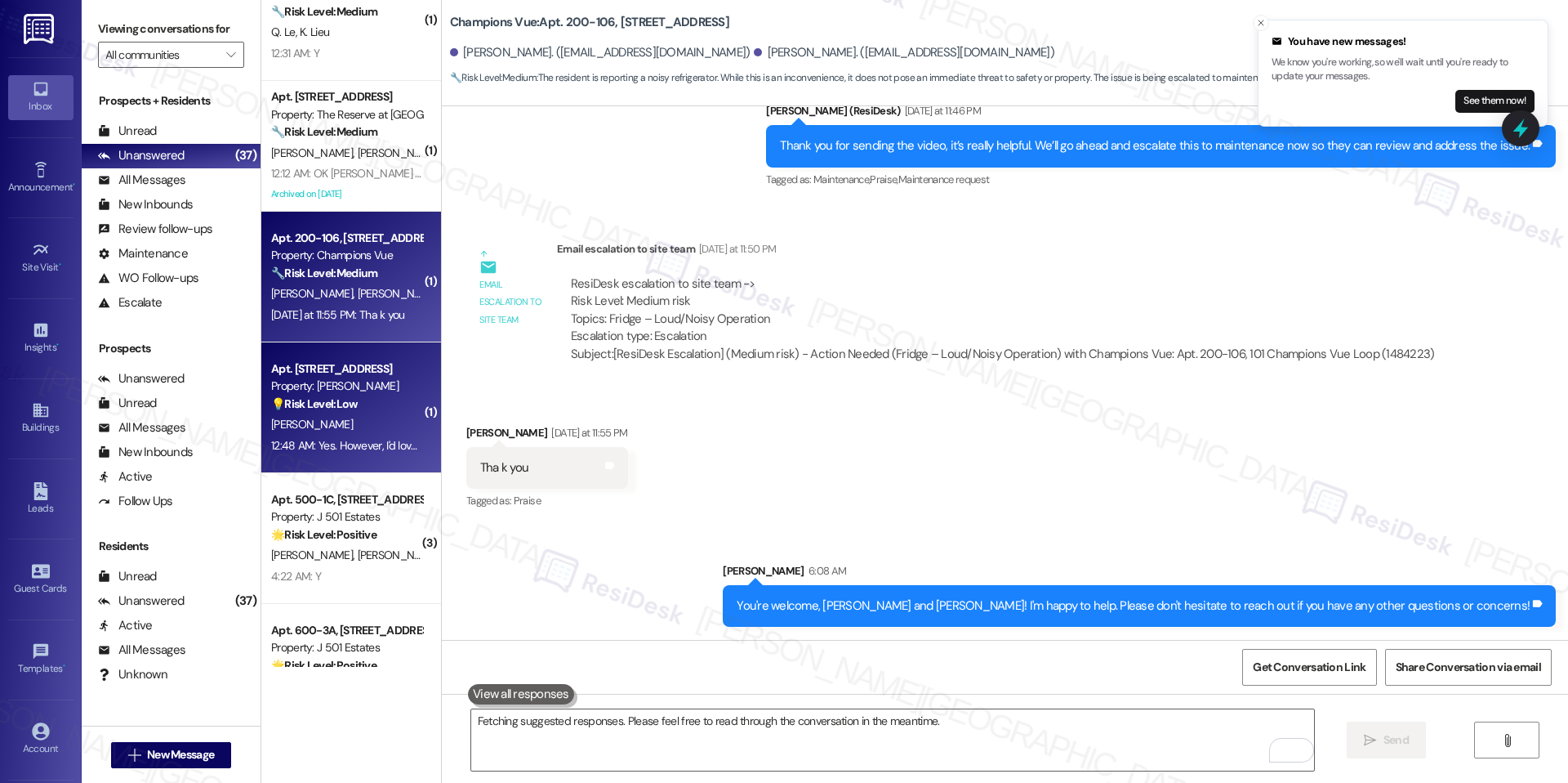
click at [342, 440] on div "12:48 AM: Yes. However, I'd love the manual or information about how to set the…" at bounding box center [532, 445] width 522 height 15
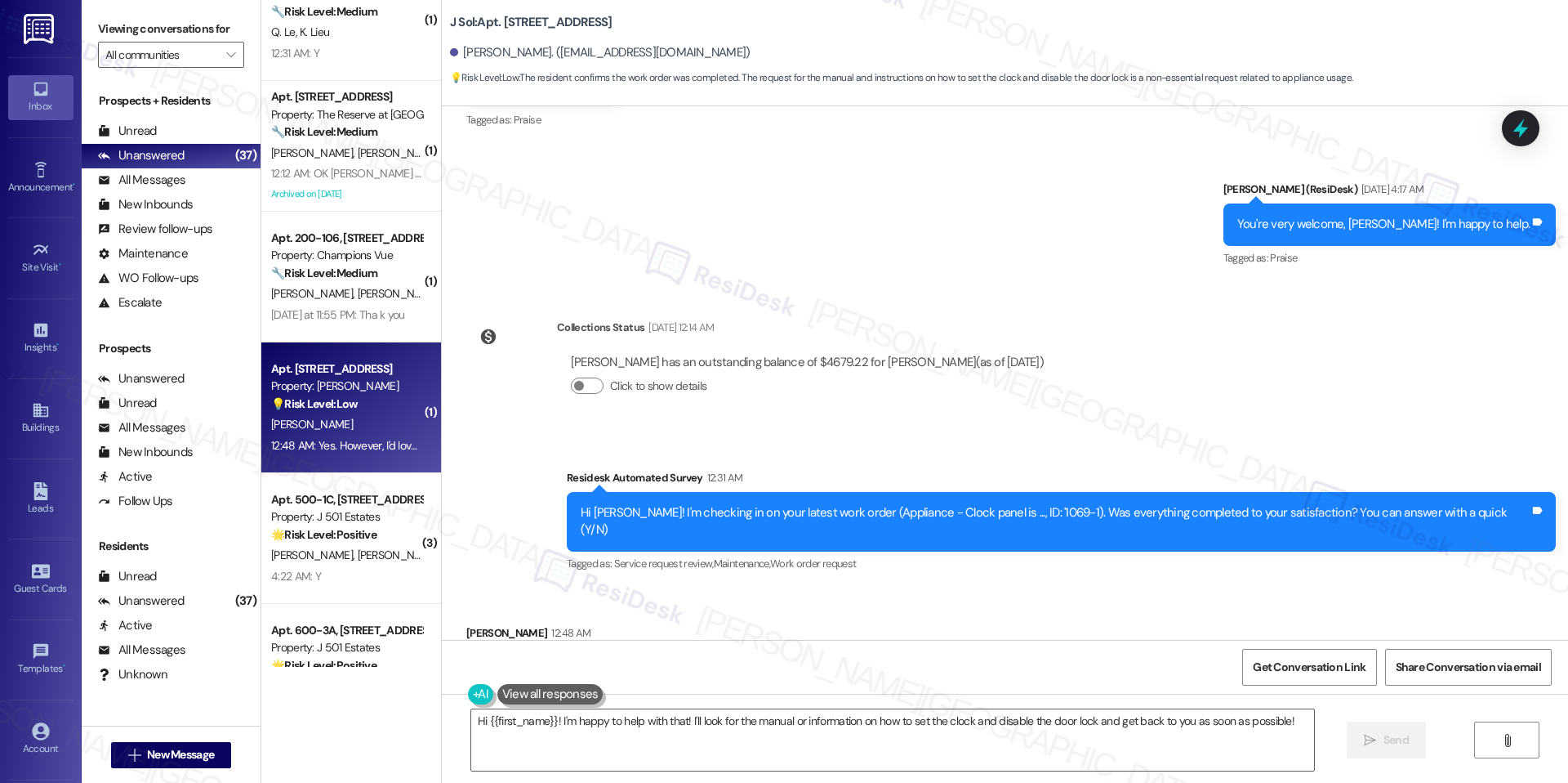
scroll to position [1677, 0]
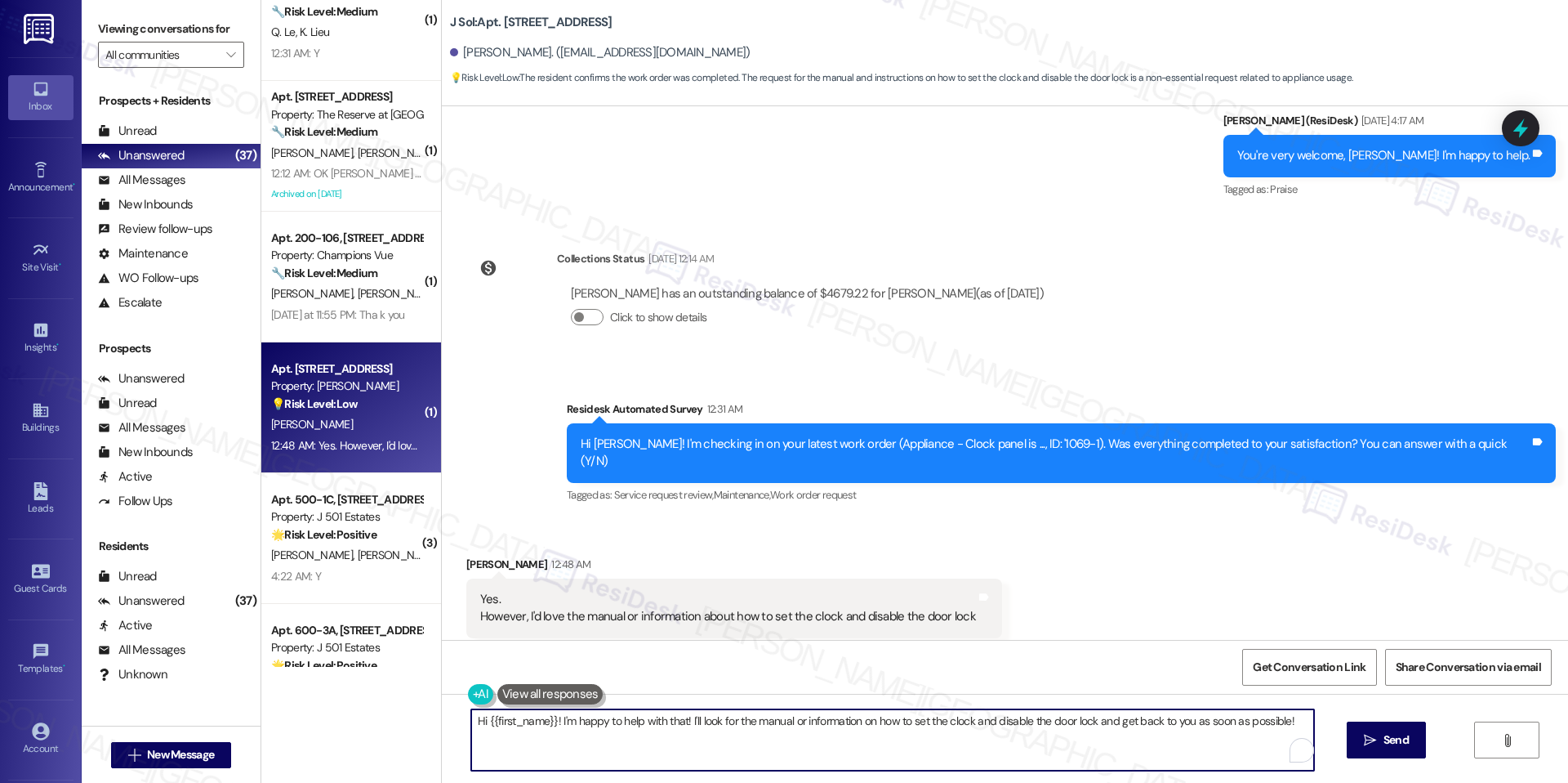
click at [721, 728] on textarea "Hi {{first_name}}! I'm happy to help with that! I'll look for the manual or inf…" at bounding box center [893, 740] width 843 height 61
paste textarea "[PERSON_NAME], thank you for confirming. I’ll share your request with the team …"
type textarea "Hi [PERSON_NAME], thank you for confirming. I’ll share your request with the te…"
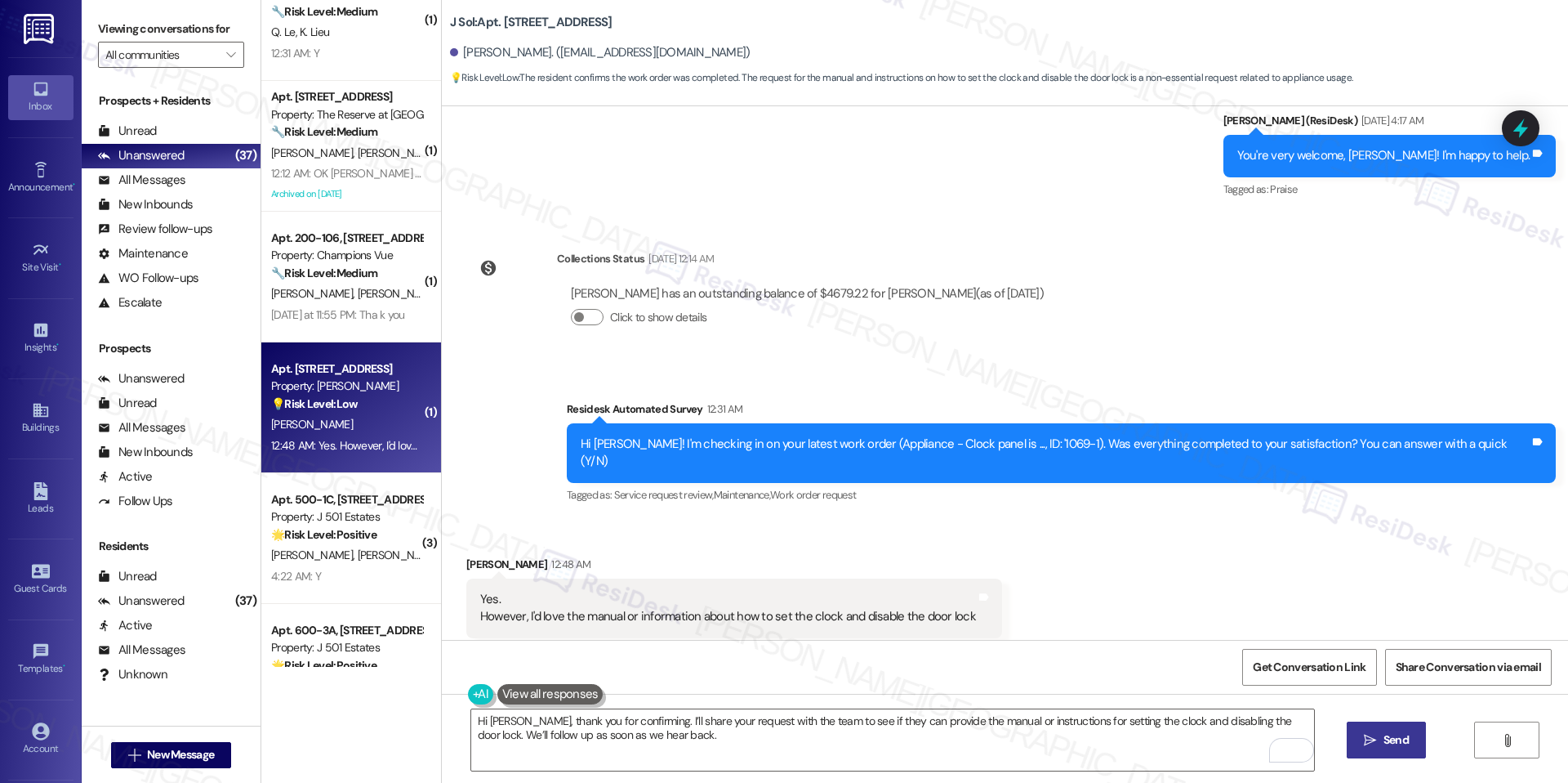
click at [1353, 724] on button " Send" at bounding box center [1386, 740] width 79 height 36
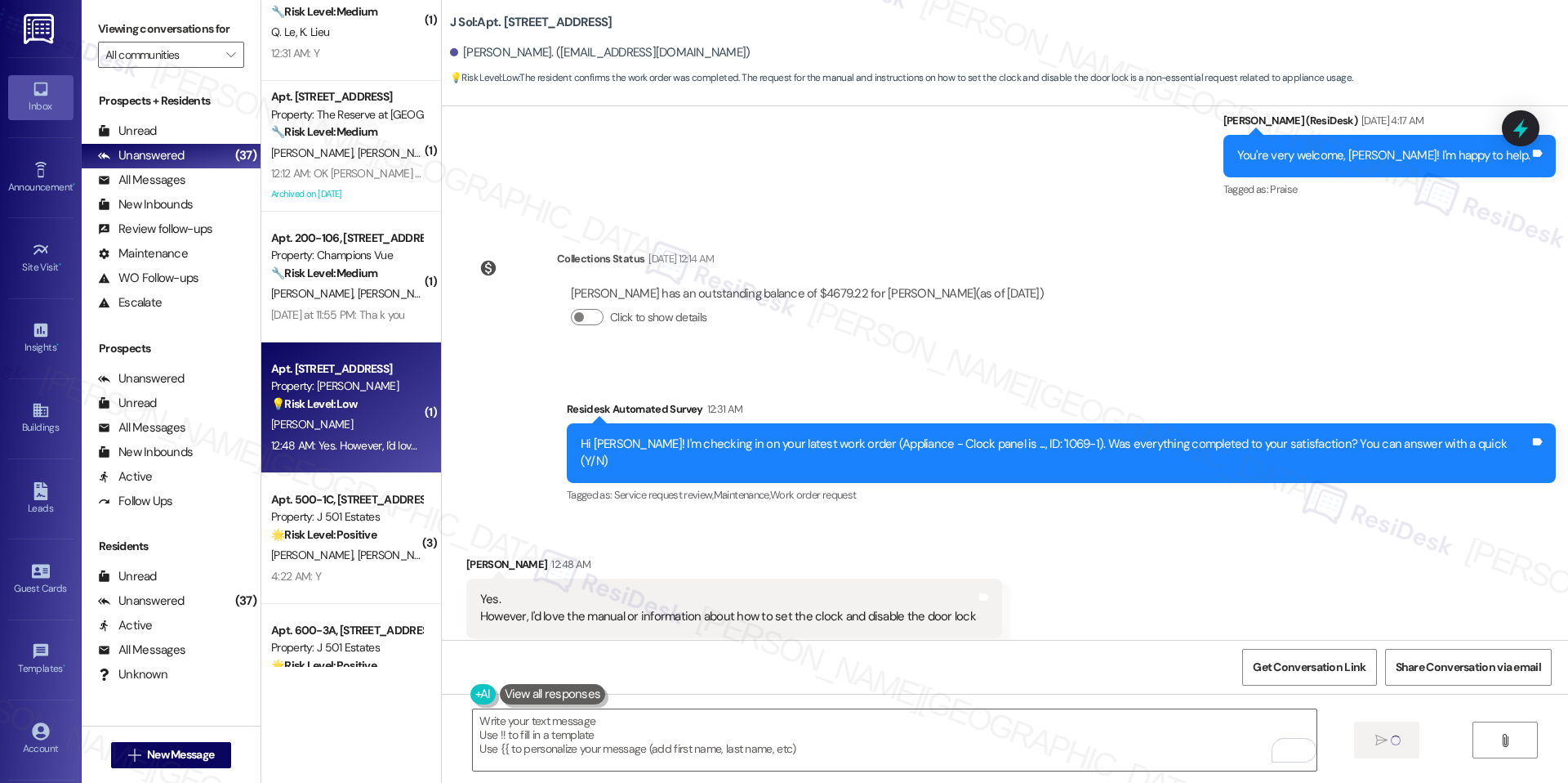
type textarea "Fetching suggested responses. Please feel free to read through the conversation…"
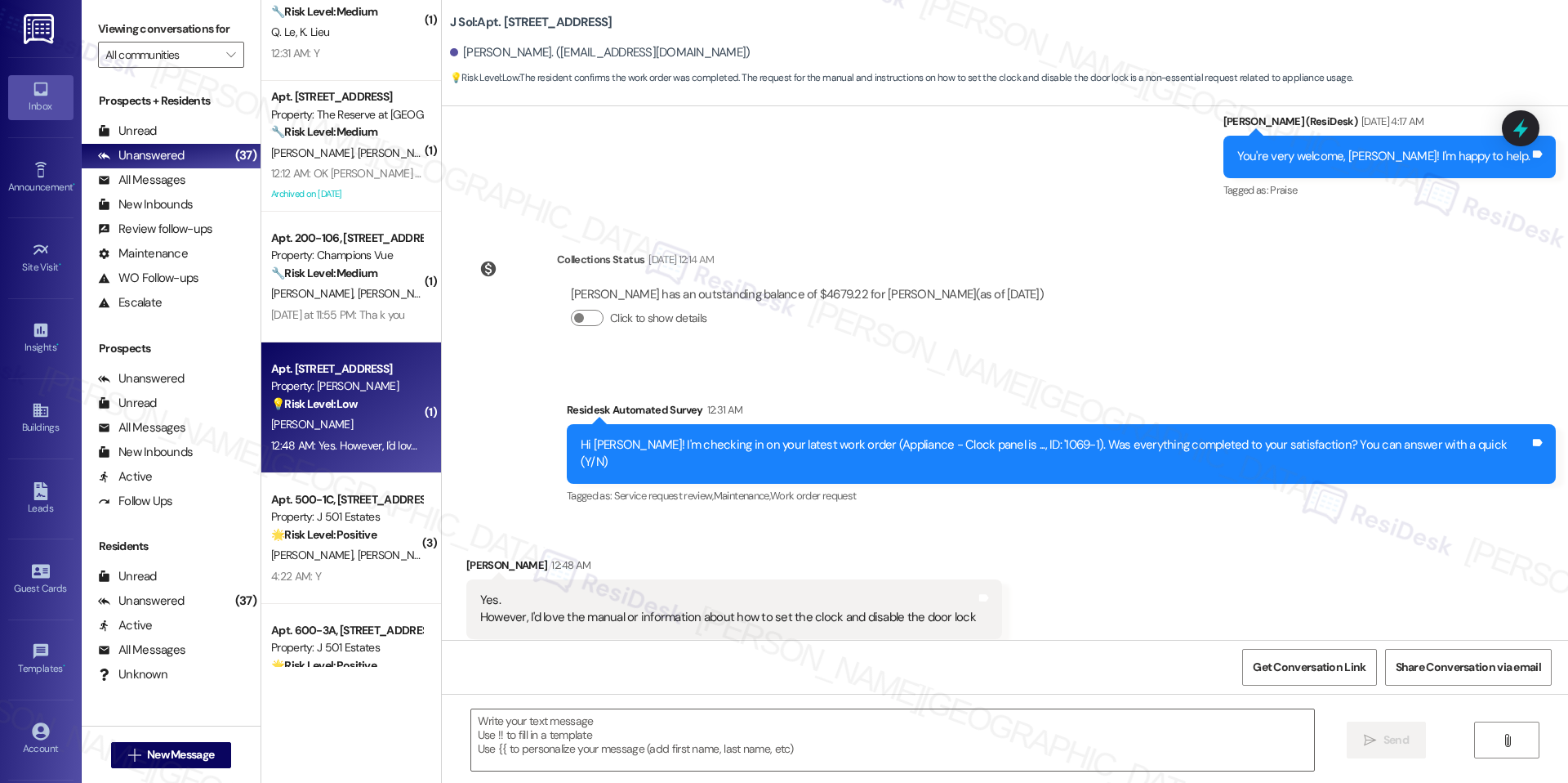
scroll to position [1808, 0]
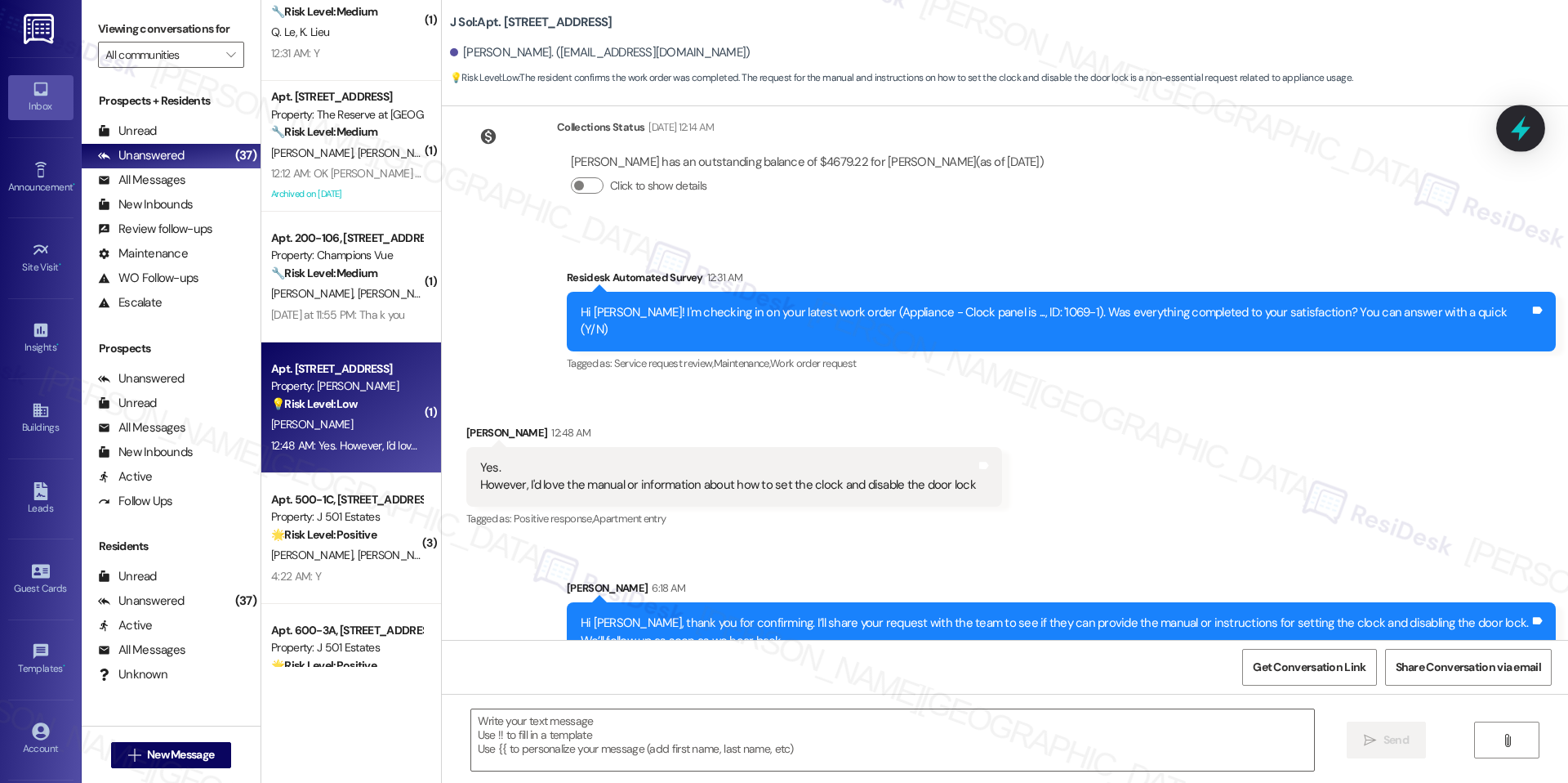
click at [1520, 130] on icon at bounding box center [1521, 129] width 20 height 26
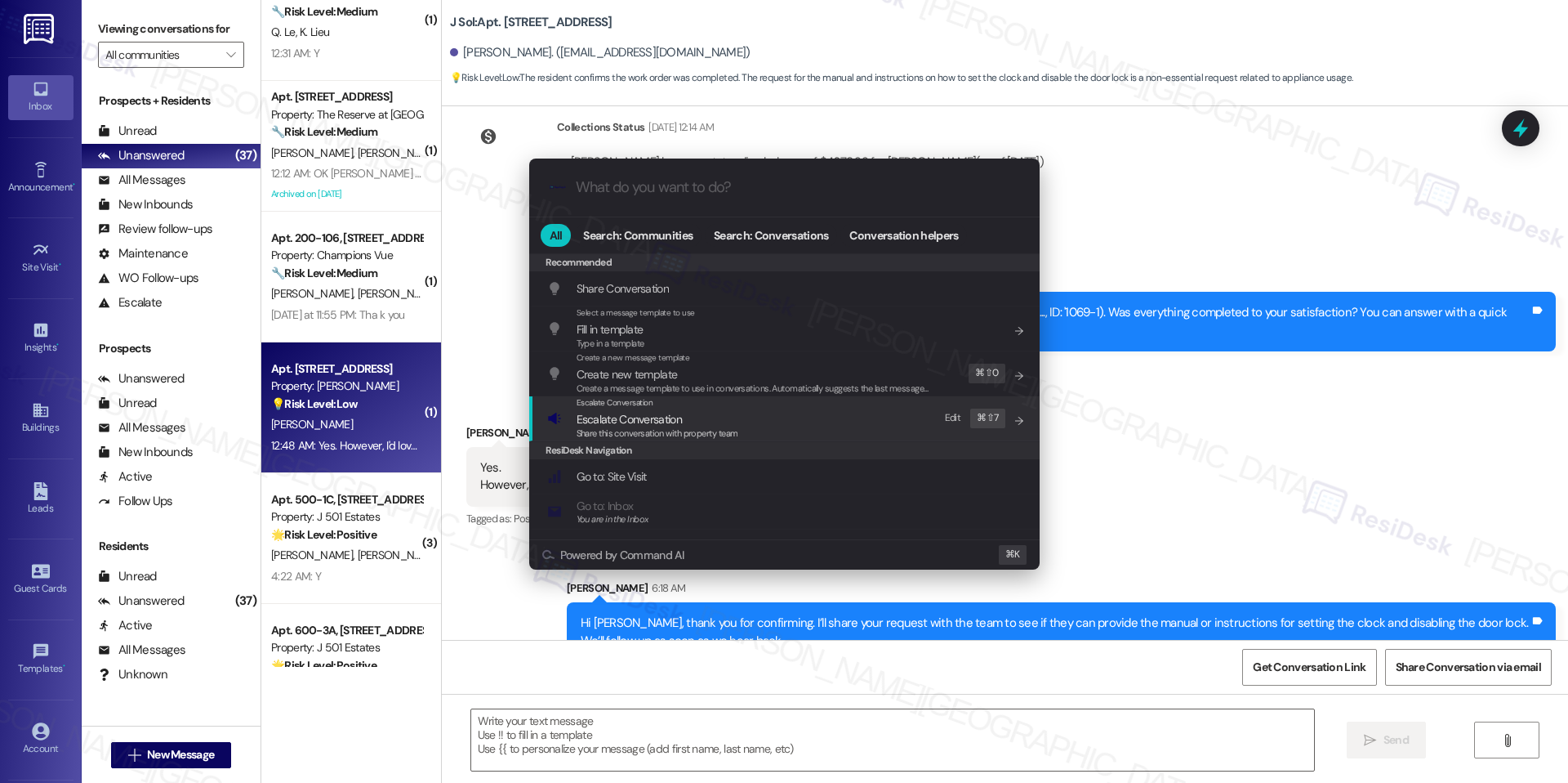
click at [779, 426] on div "Escalate Conversation Escalate Conversation Share this conversation with proper…" at bounding box center [785, 419] width 478 height 44
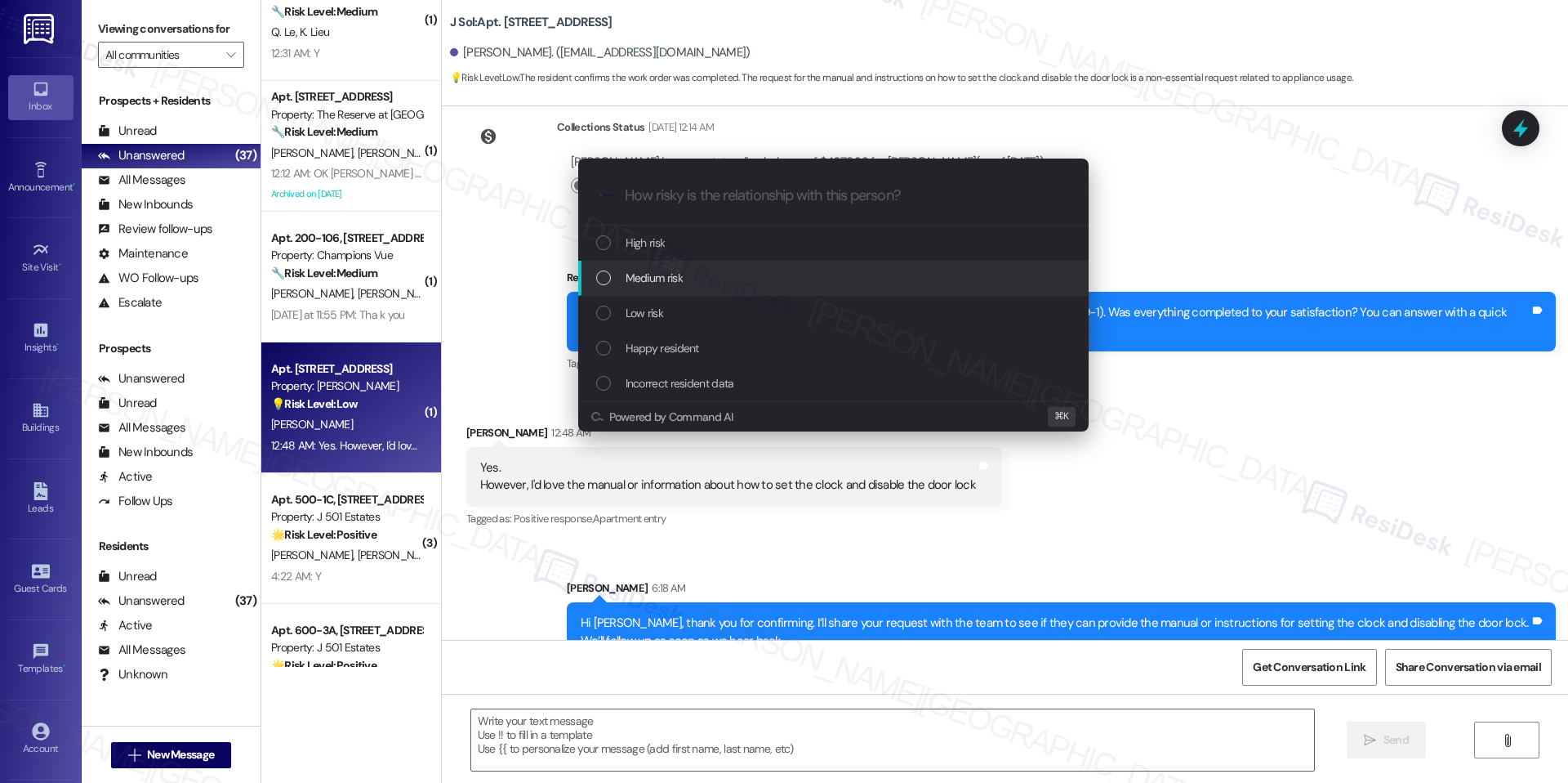
click at [870, 270] on div "Medium risk" at bounding box center [835, 278] width 478 height 18
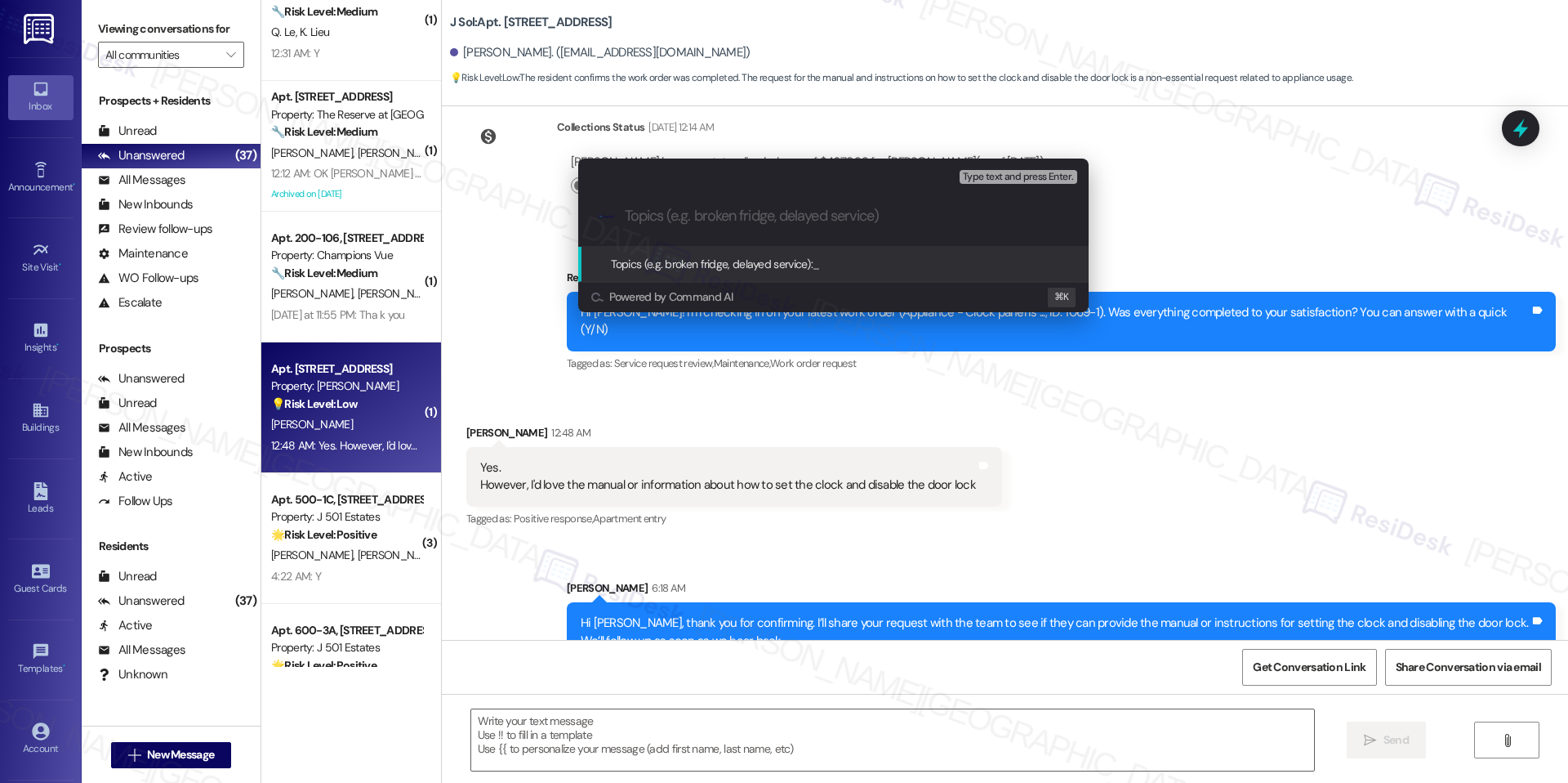
click at [1096, 153] on div "Escalate Conversation Medium risk Topics (e.g. broken fridge, delayed service) …" at bounding box center [833, 235] width 551 height 186
click at [1528, 132] on div "Escalate Conversation Medium risk Topics (e.g. broken fridge, delayed service) …" at bounding box center [784, 391] width 1568 height 783
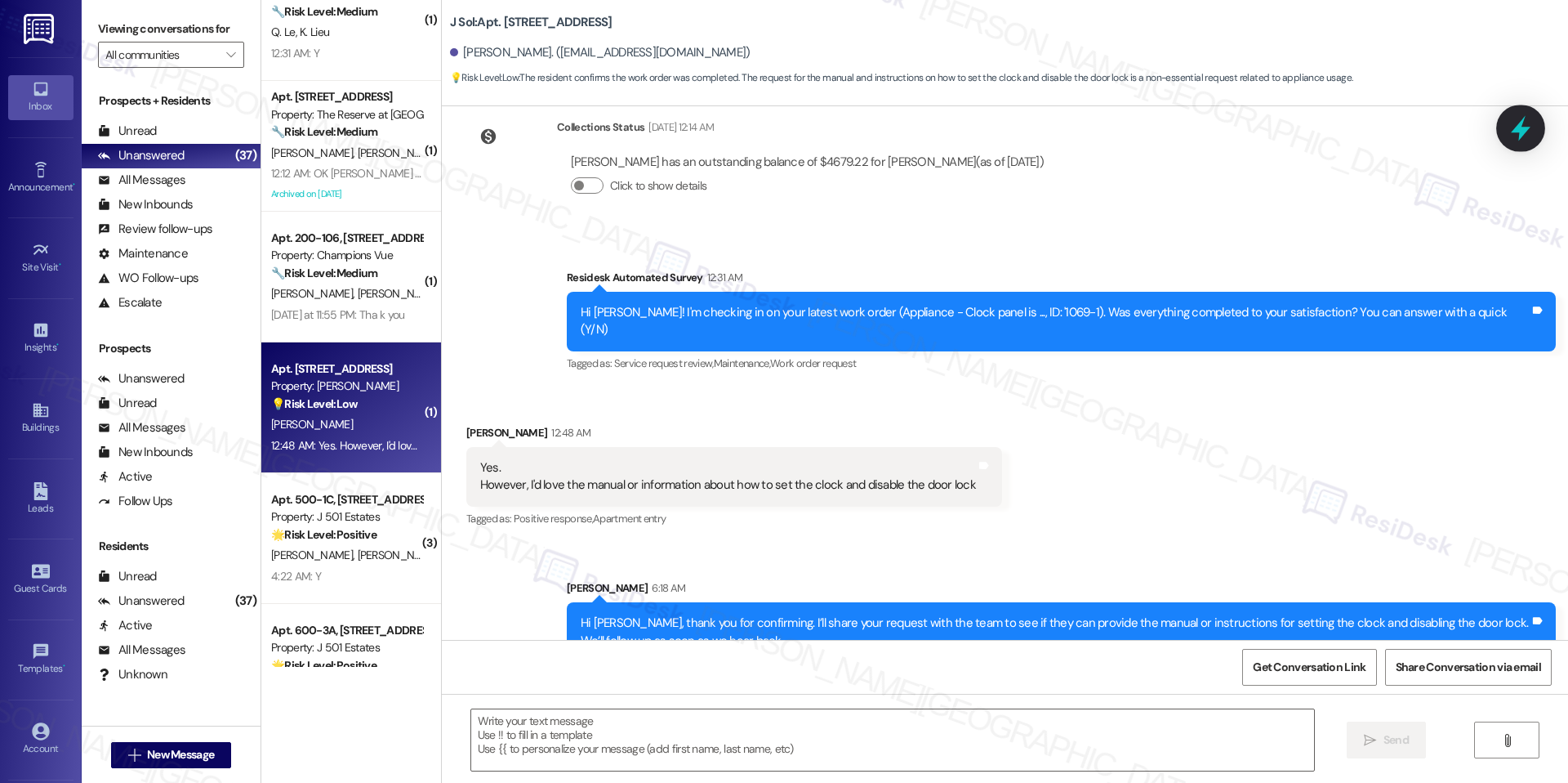
click at [1520, 136] on icon at bounding box center [1521, 129] width 20 height 26
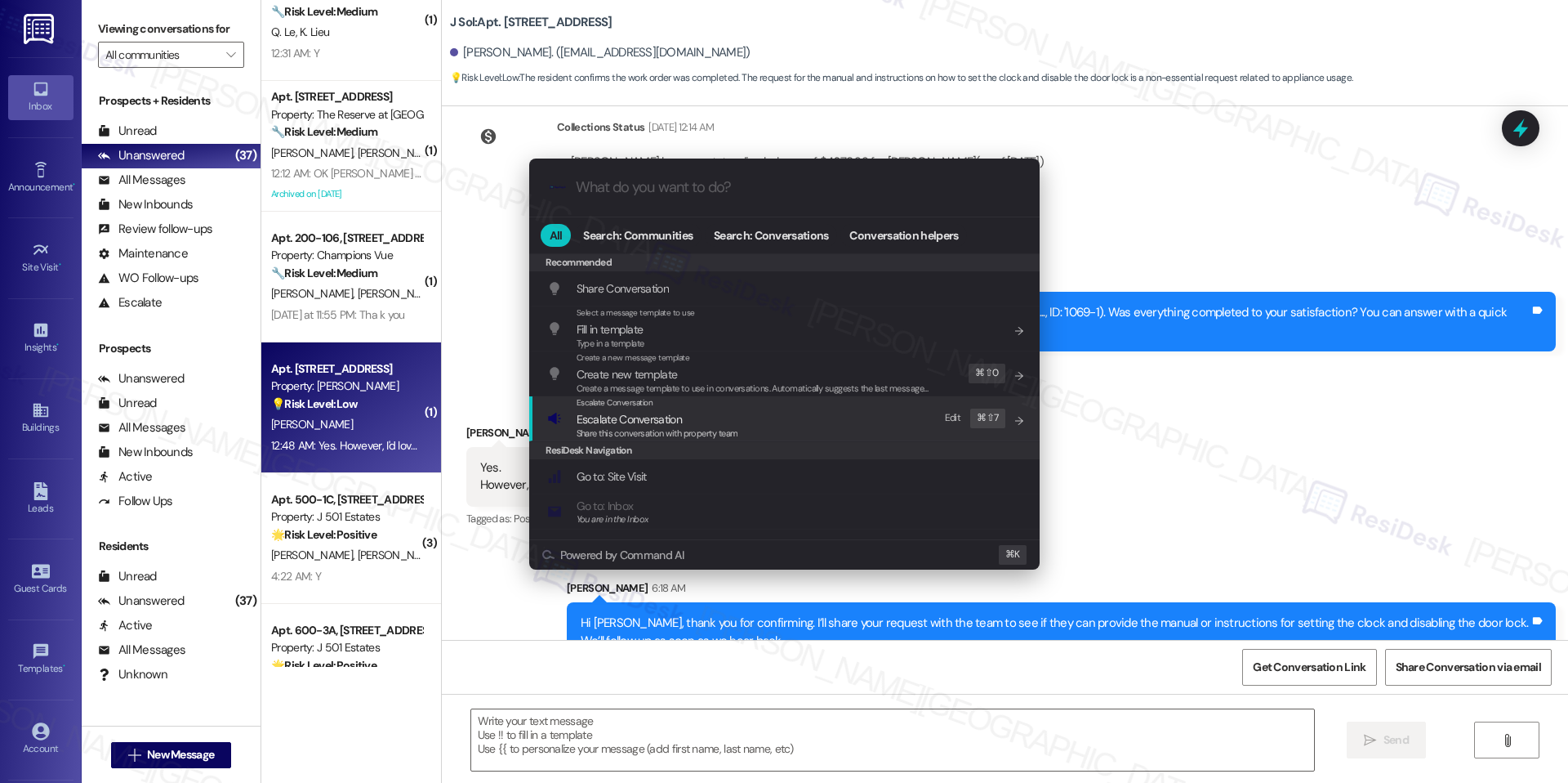
click at [739, 418] on div "Escalate Conversation Escalate Conversation Share this conversation with proper…" at bounding box center [785, 419] width 478 height 44
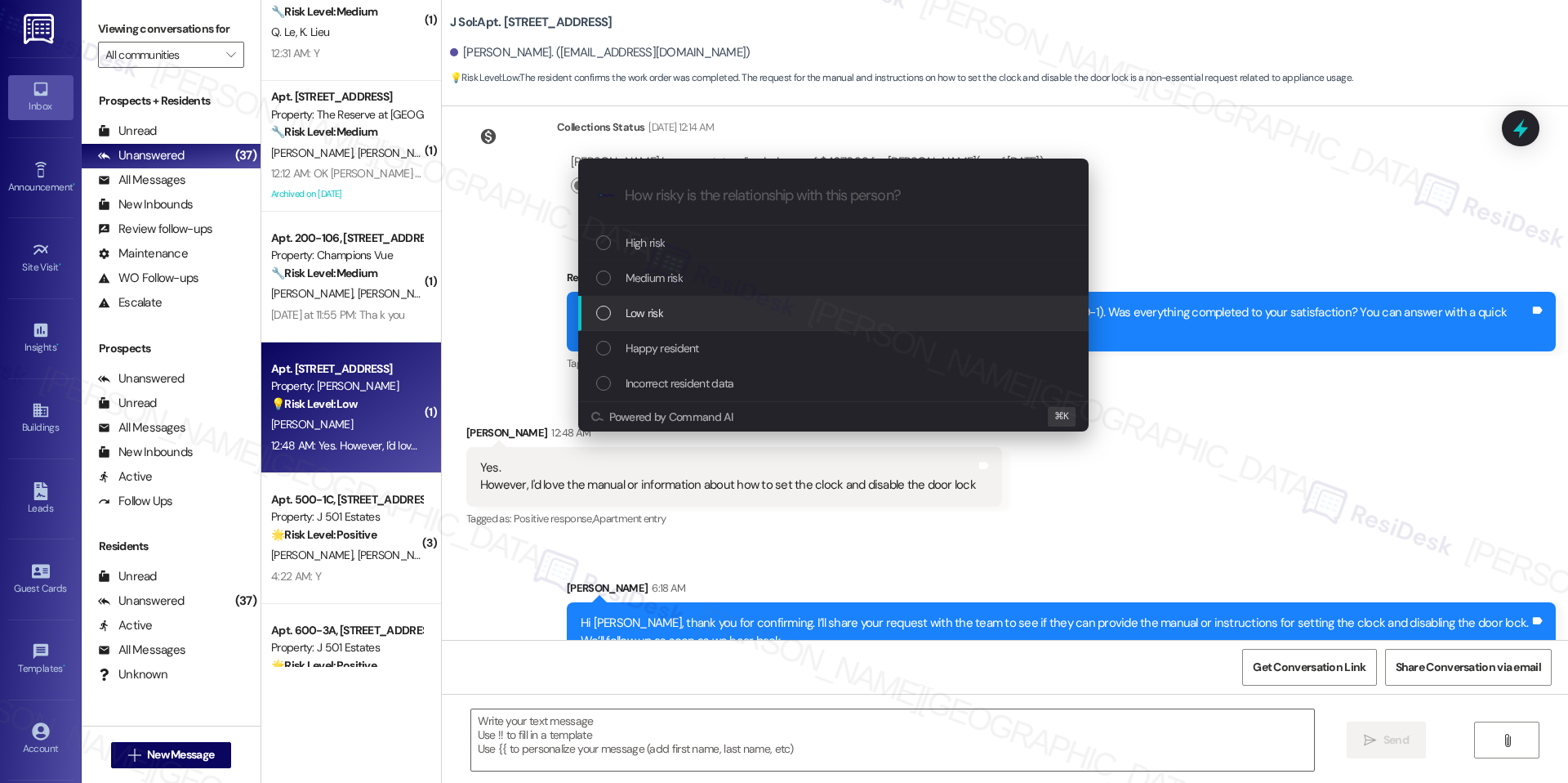
click at [777, 321] on div "Low risk" at bounding box center [835, 313] width 478 height 18
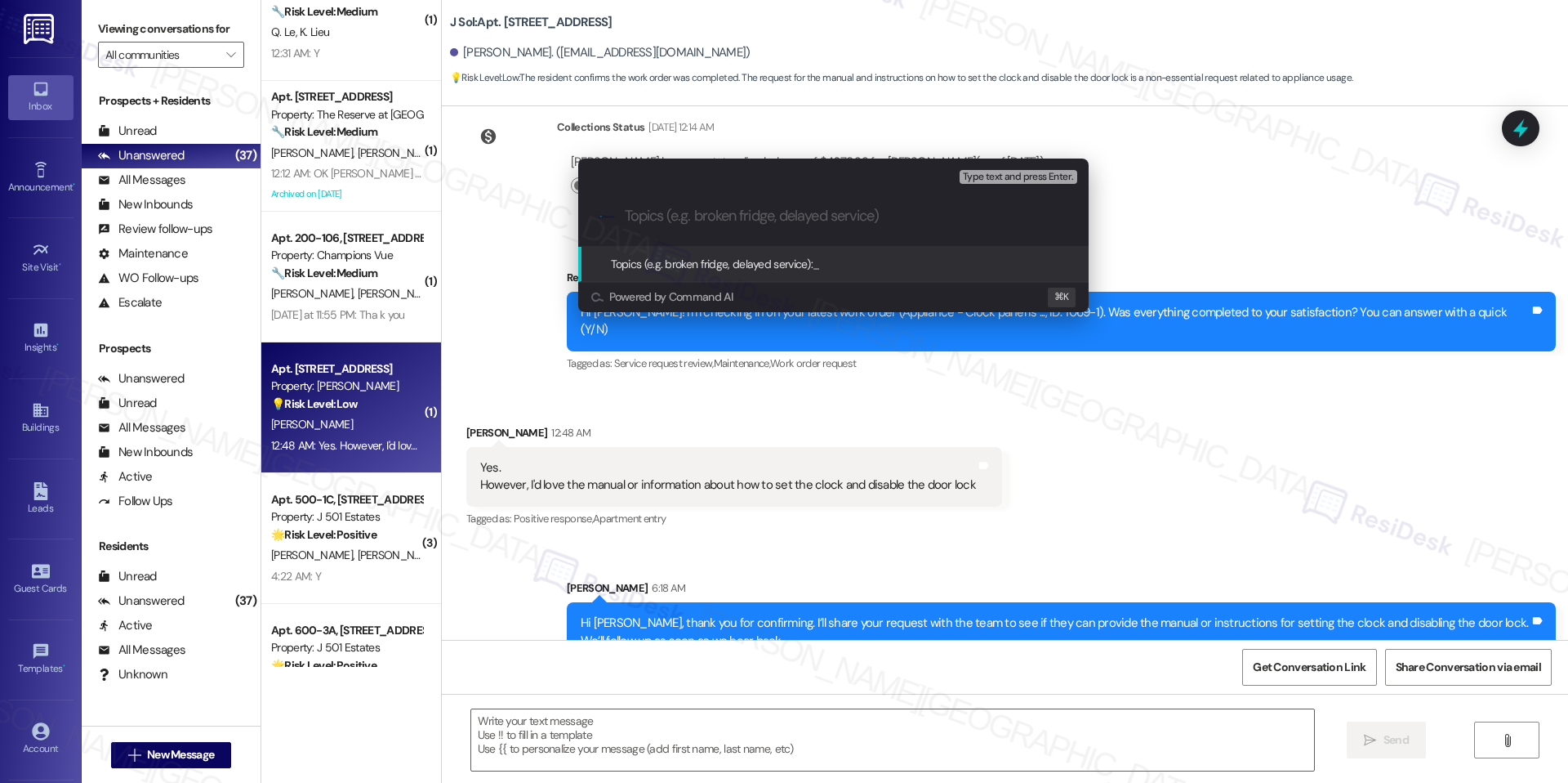
paste input "Appliance – Clock panel manual/instructions"
type input "Appliance – Clock panel manual/instructions"
click at [950, 270] on span "Appliance – Clock panel manual/instructions" at bounding box center [918, 263] width 212 height 15
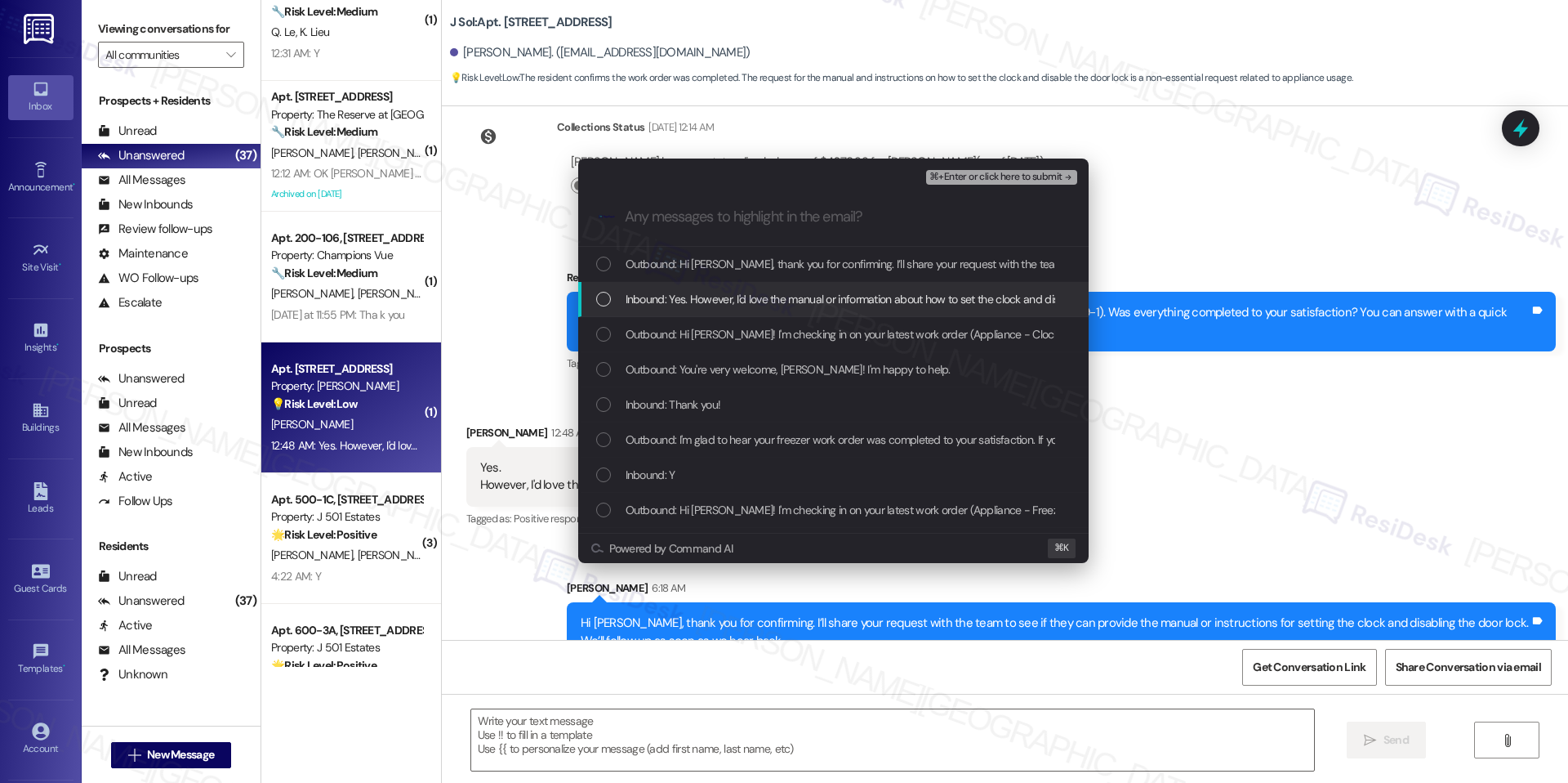
click at [870, 304] on span "Inbound: Yes. However, I'd love the manual or information about how to set the …" at bounding box center [885, 299] width 519 height 18
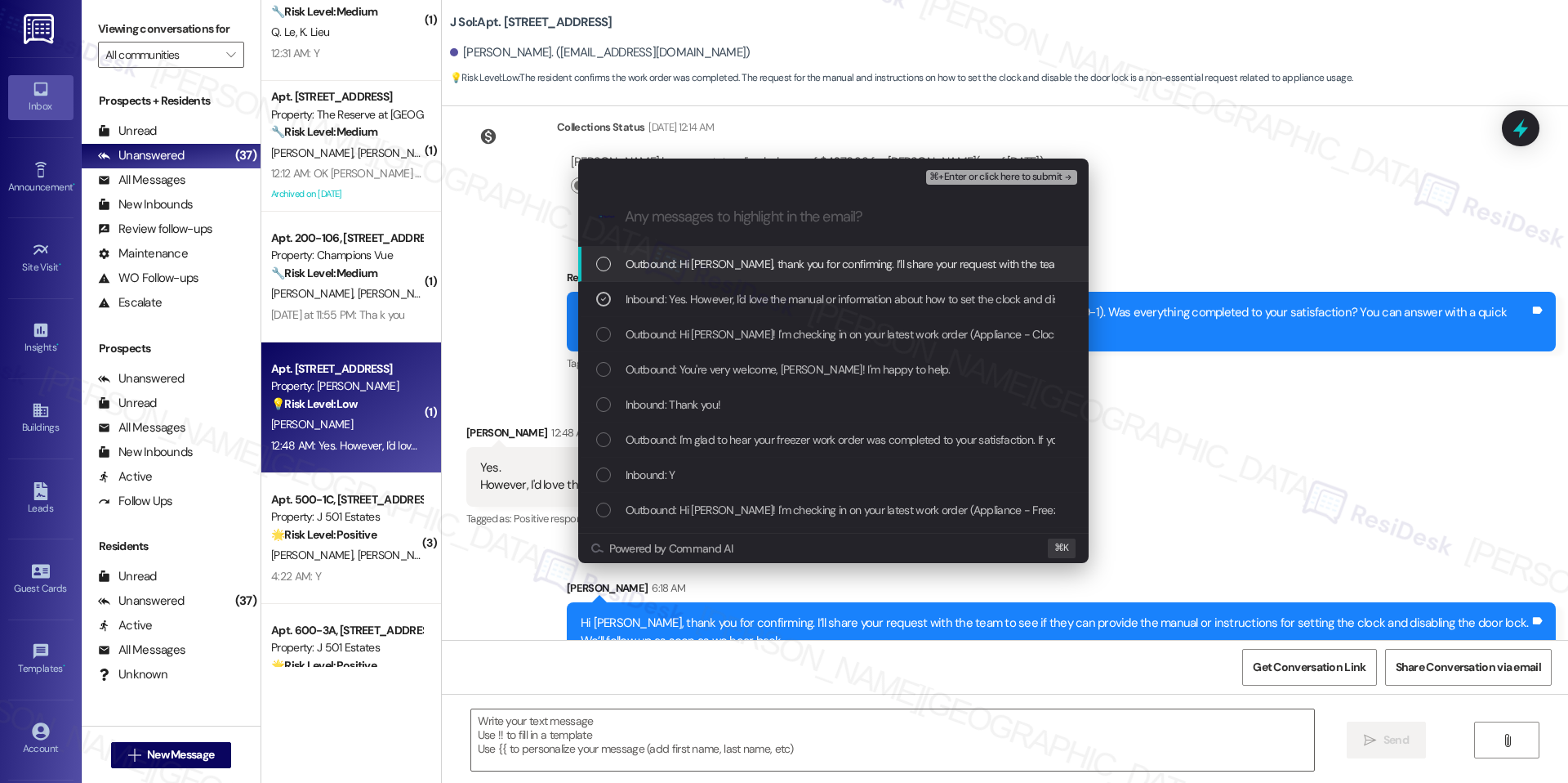
click at [1023, 167] on div "⌘+Enter or click here to submit" at bounding box center [1002, 177] width 153 height 21
click at [1023, 173] on span "⌘+Enter or click here to submit" at bounding box center [995, 177] width 132 height 12
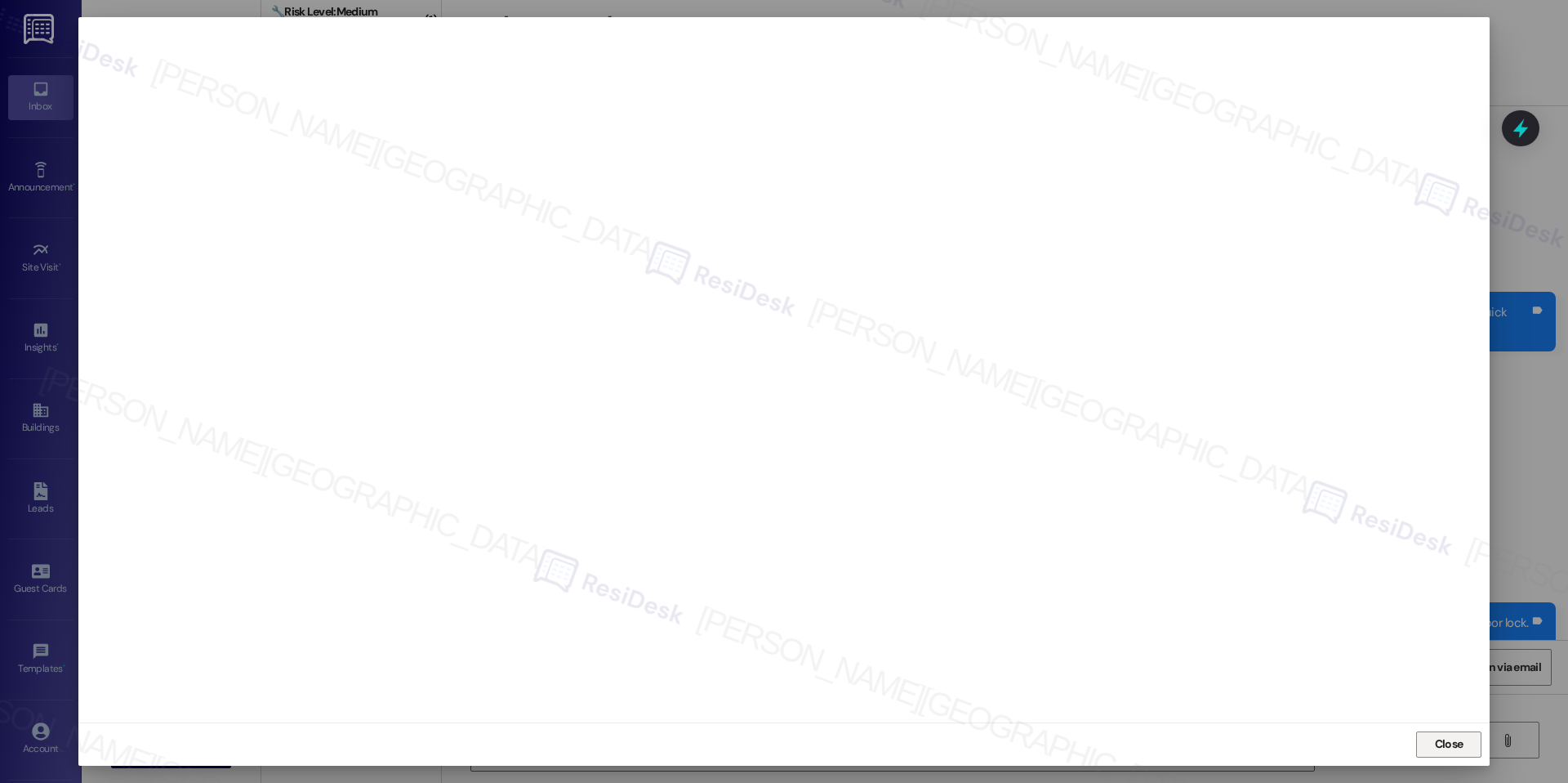
click at [1439, 732] on span "Close" at bounding box center [1449, 745] width 35 height 25
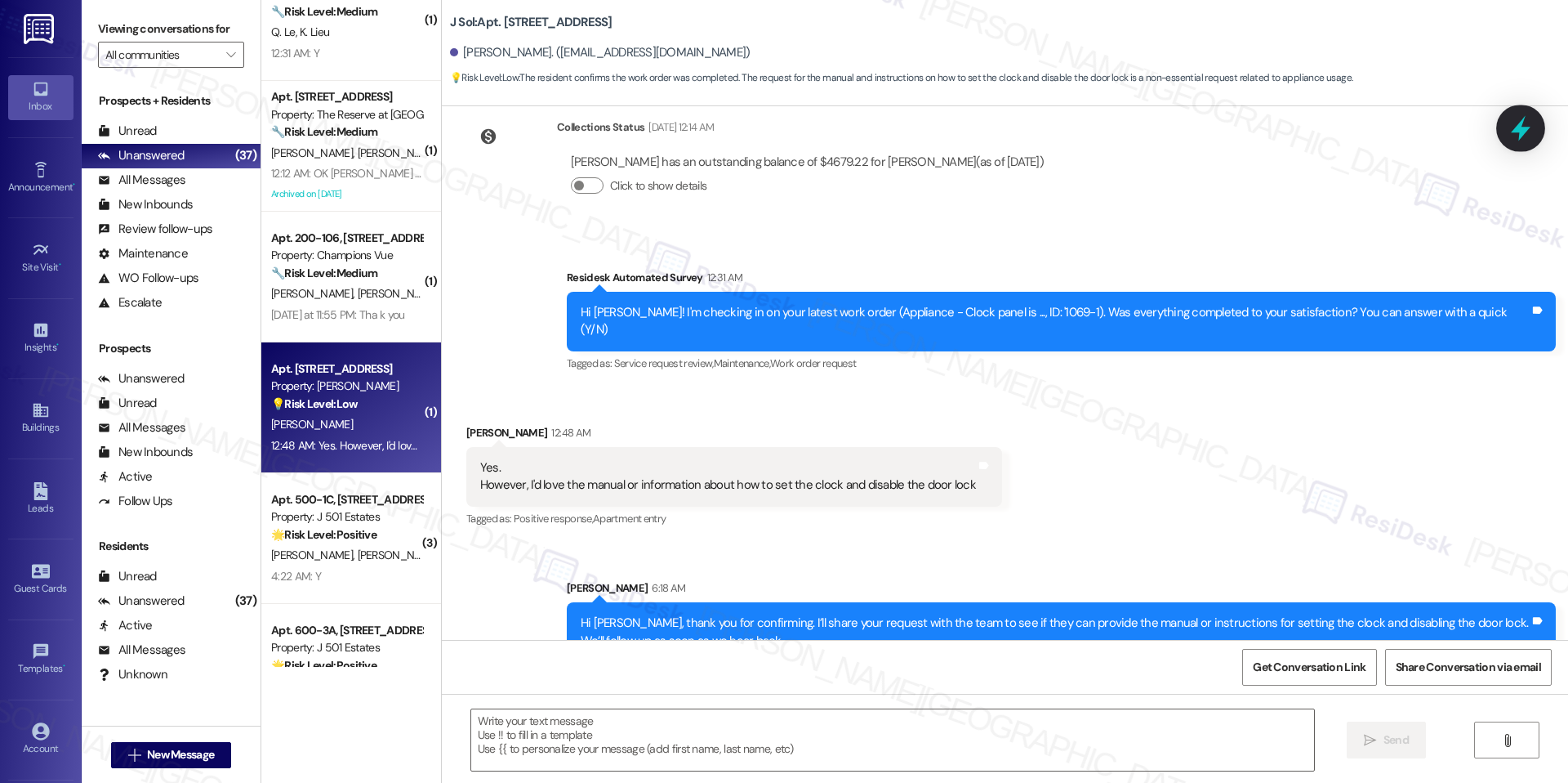
click at [1517, 137] on icon at bounding box center [1520, 128] width 27 height 27
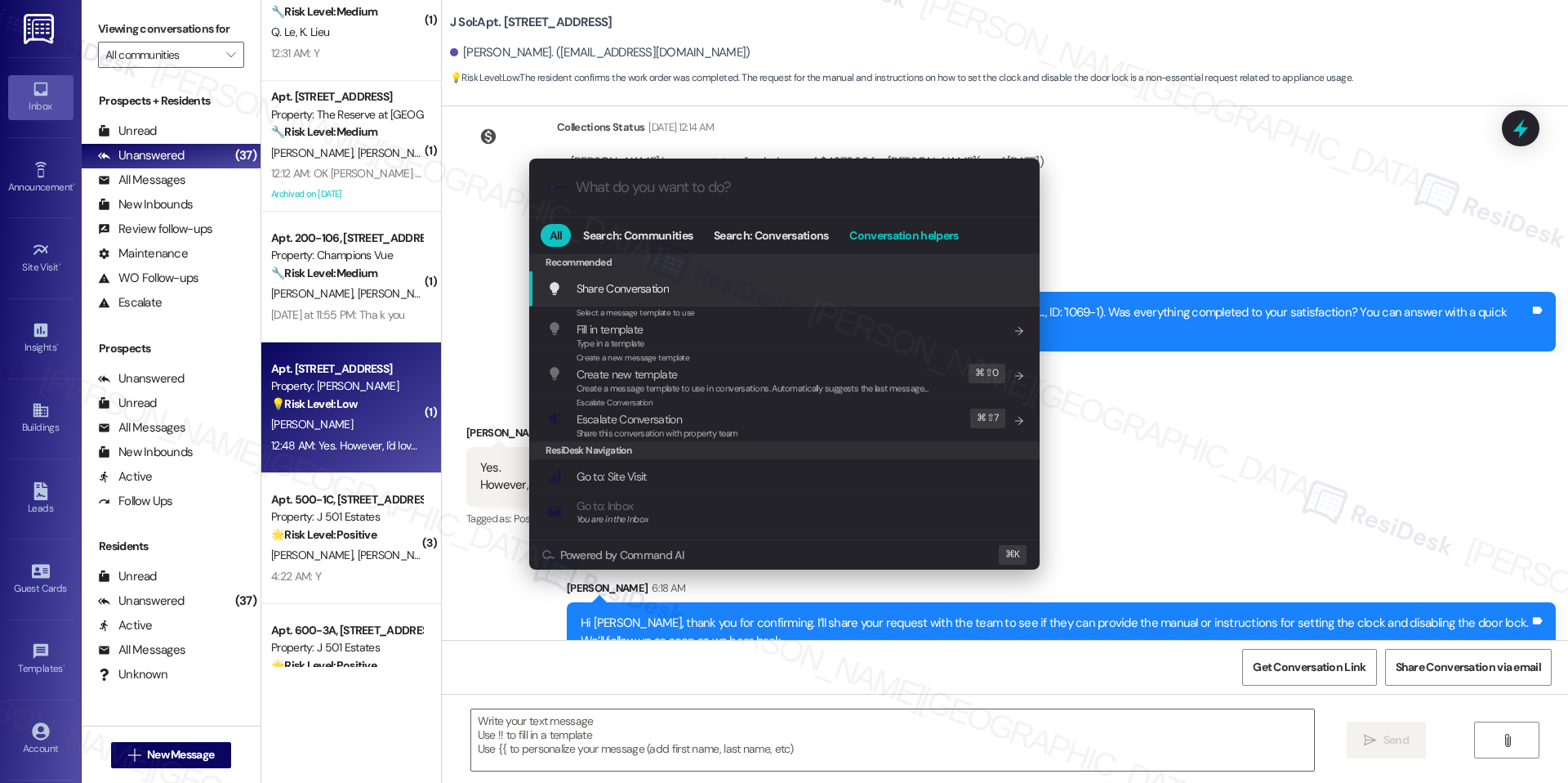
paste input "Appliance – Clock panel manual/instructions"
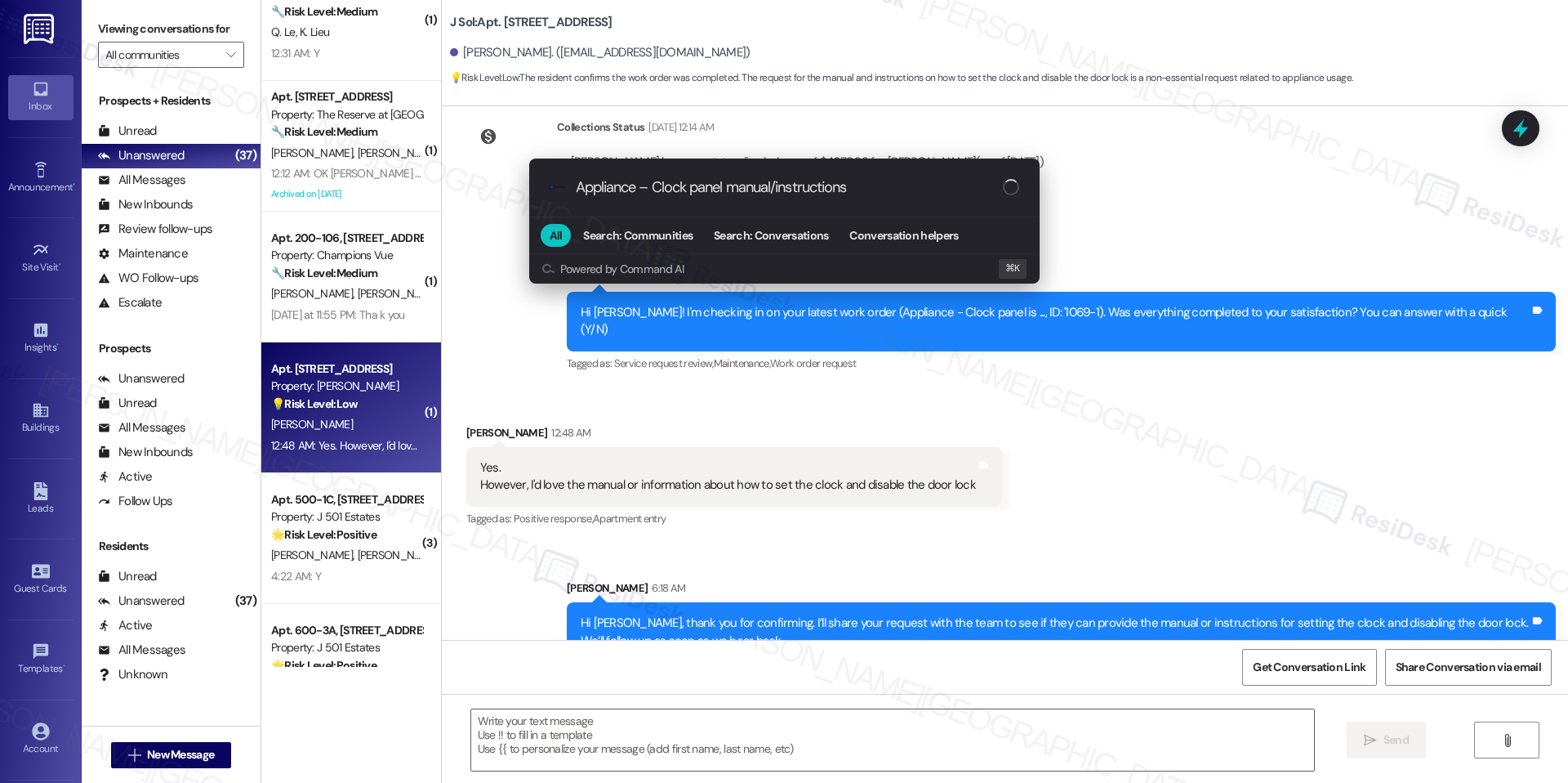
type input "Appliance – Clock panel manual/instructions"
click at [1011, 192] on div "progress bar" at bounding box center [1010, 187] width 19 height 19
click at [994, 189] on input "Appliance – Clock panel manual/instructions" at bounding box center [790, 187] width 427 height 17
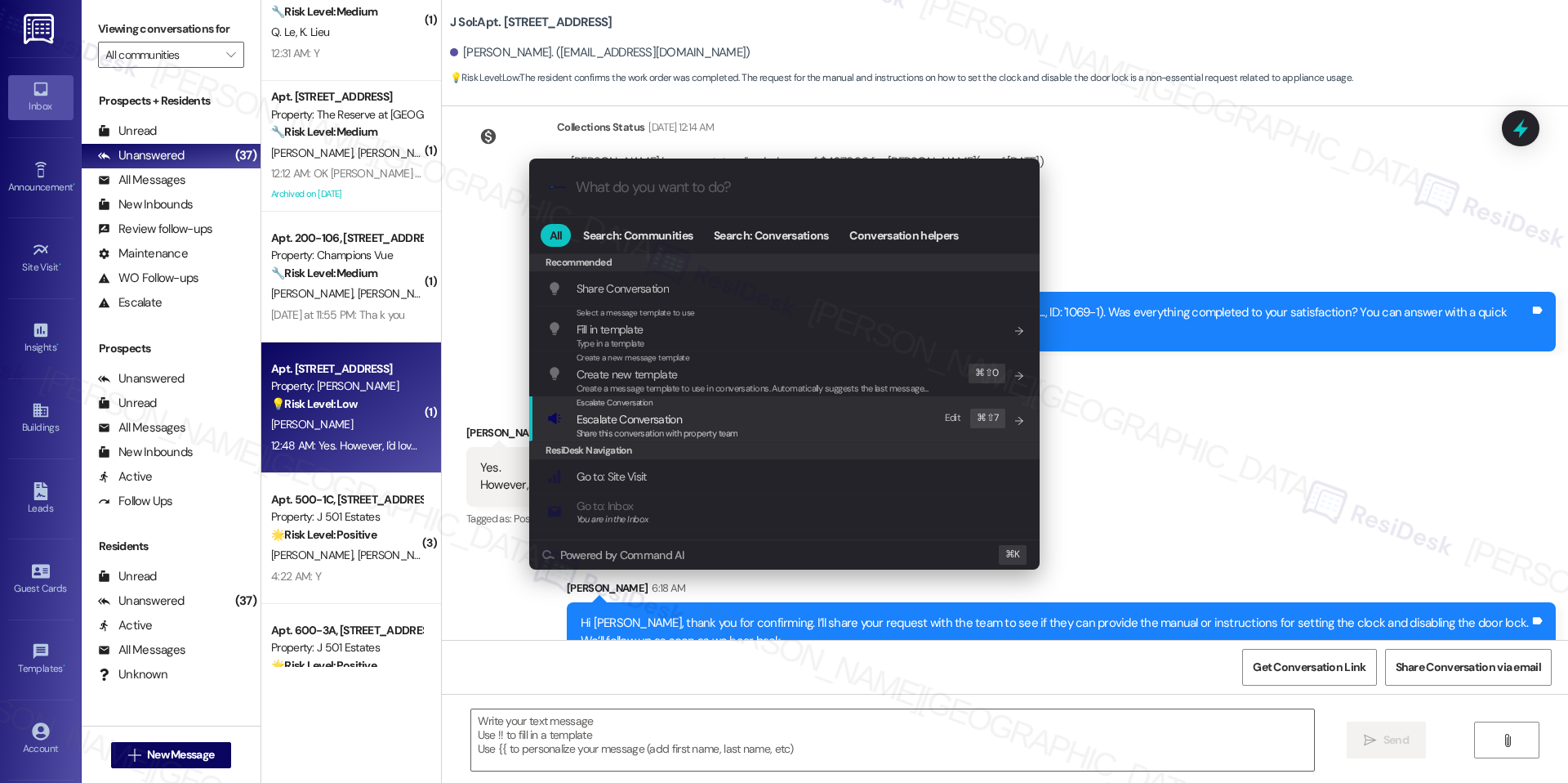
click at [661, 406] on div "Escalate Conversation" at bounding box center [658, 403] width 161 height 13
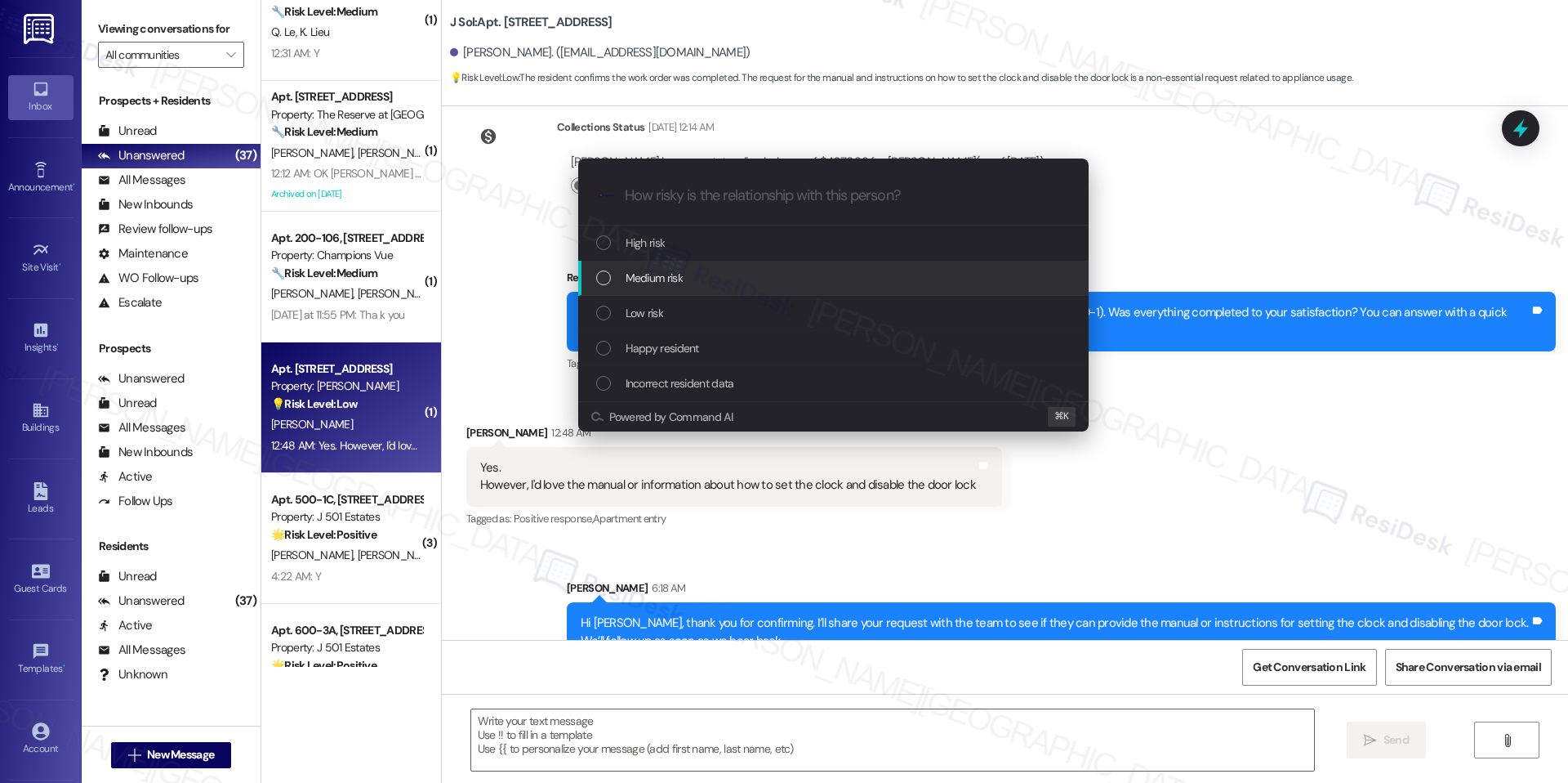
click at [752, 313] on div "Low risk" at bounding box center [835, 313] width 478 height 18
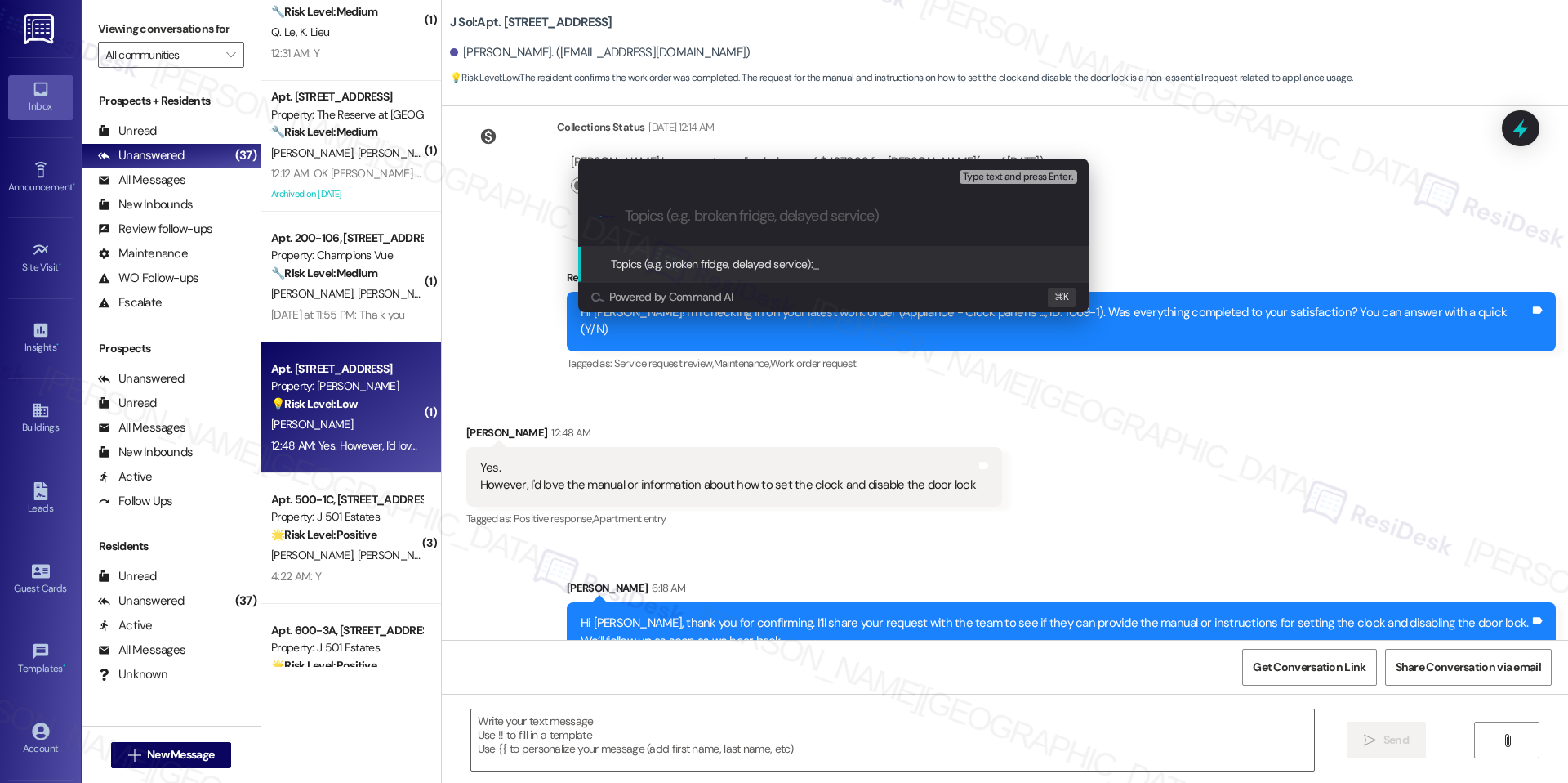
paste input "Appliance – Clock panel manual/instructions"
type input "Appliance – Clock panel manual/instructions"
click at [885, 263] on span "Appliance – Clock panel manual/instructions" at bounding box center [918, 263] width 212 height 15
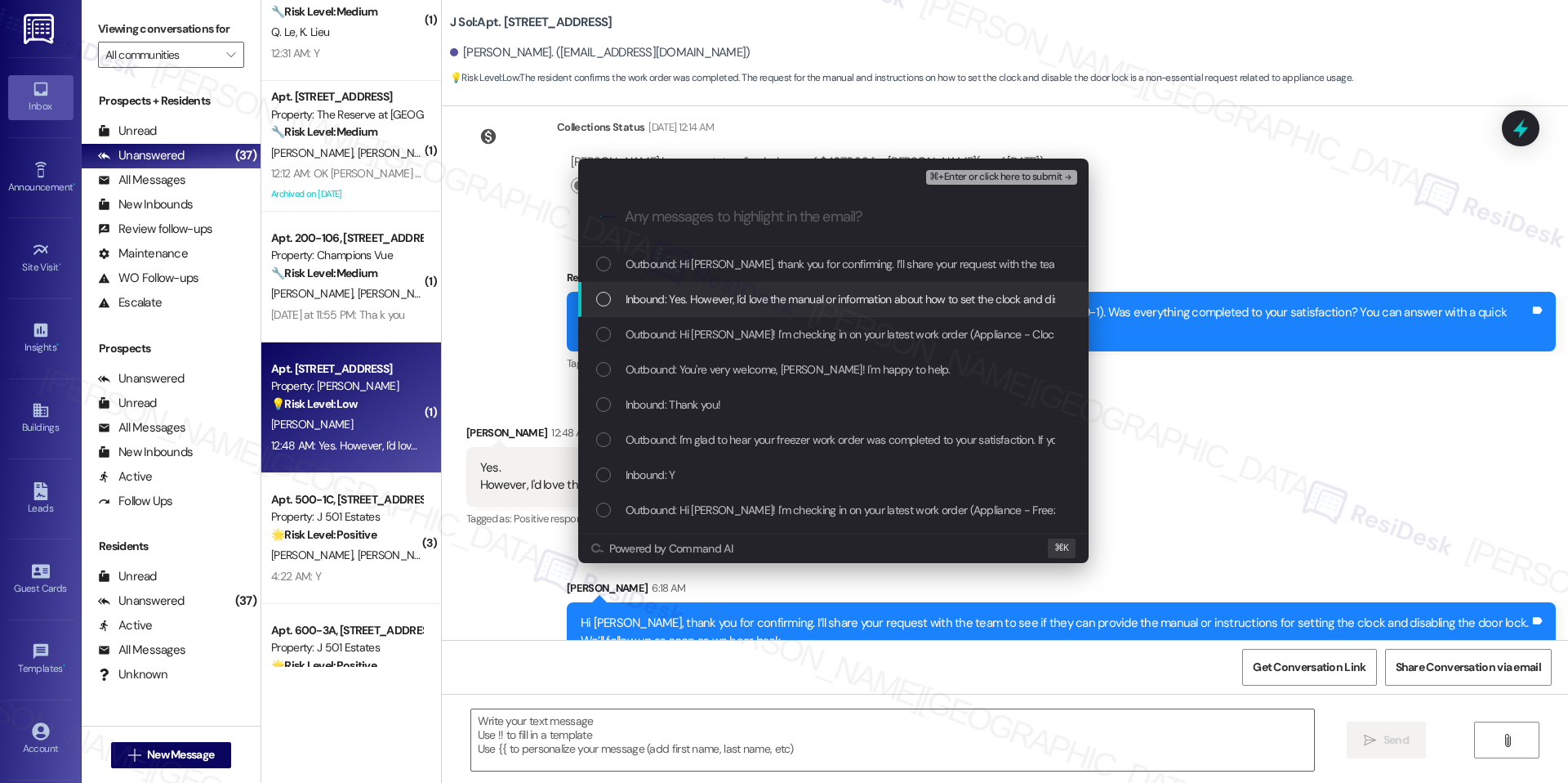
click at [866, 312] on div "Inbound: Yes. However, I'd love the manual or information about how to set the …" at bounding box center [833, 300] width 511 height 35
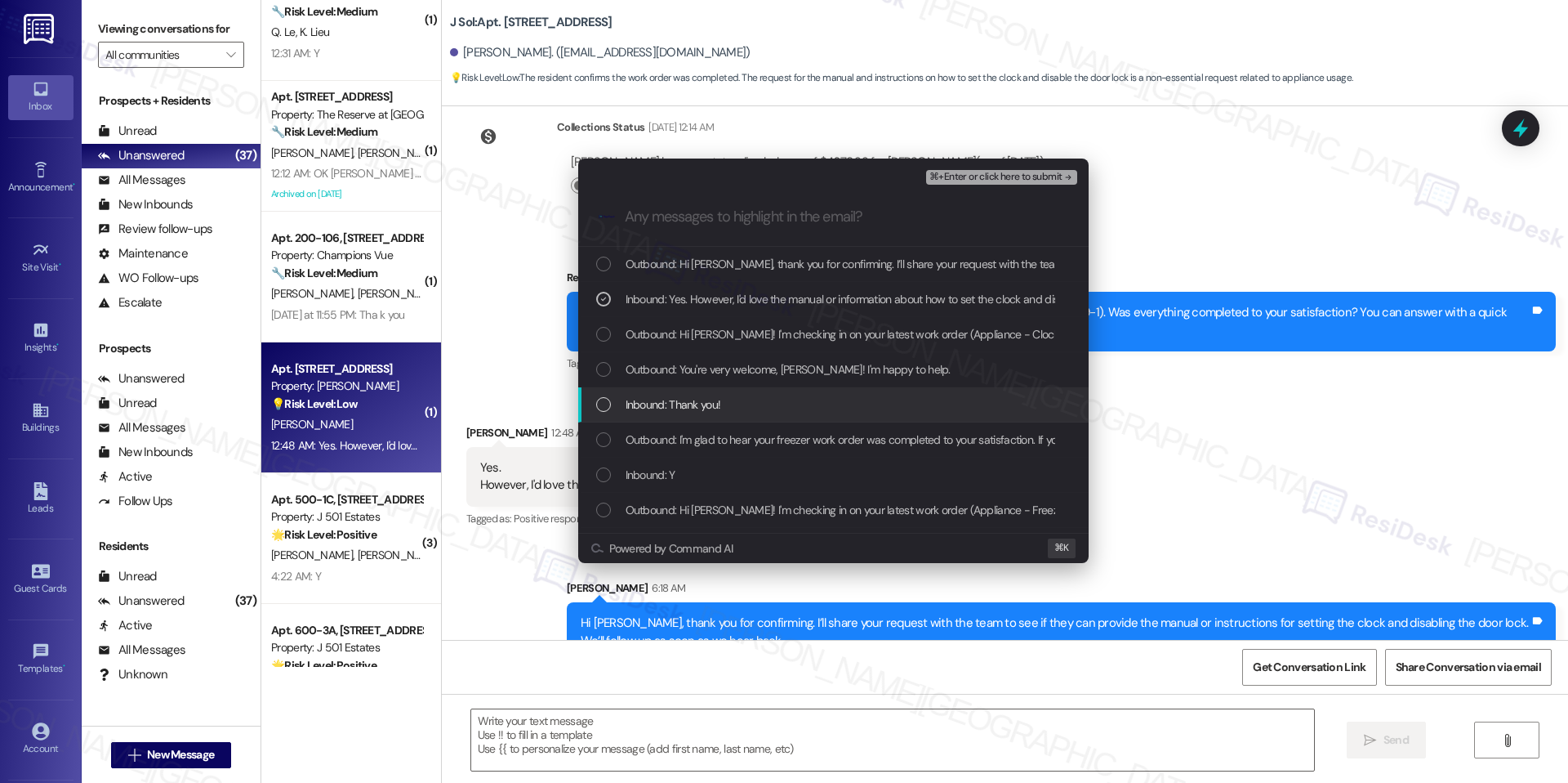
click at [810, 403] on div "Inbound: Thank you!" at bounding box center [835, 404] width 478 height 18
click at [815, 416] on div "Inbound: Thank you!" at bounding box center [833, 405] width 511 height 35
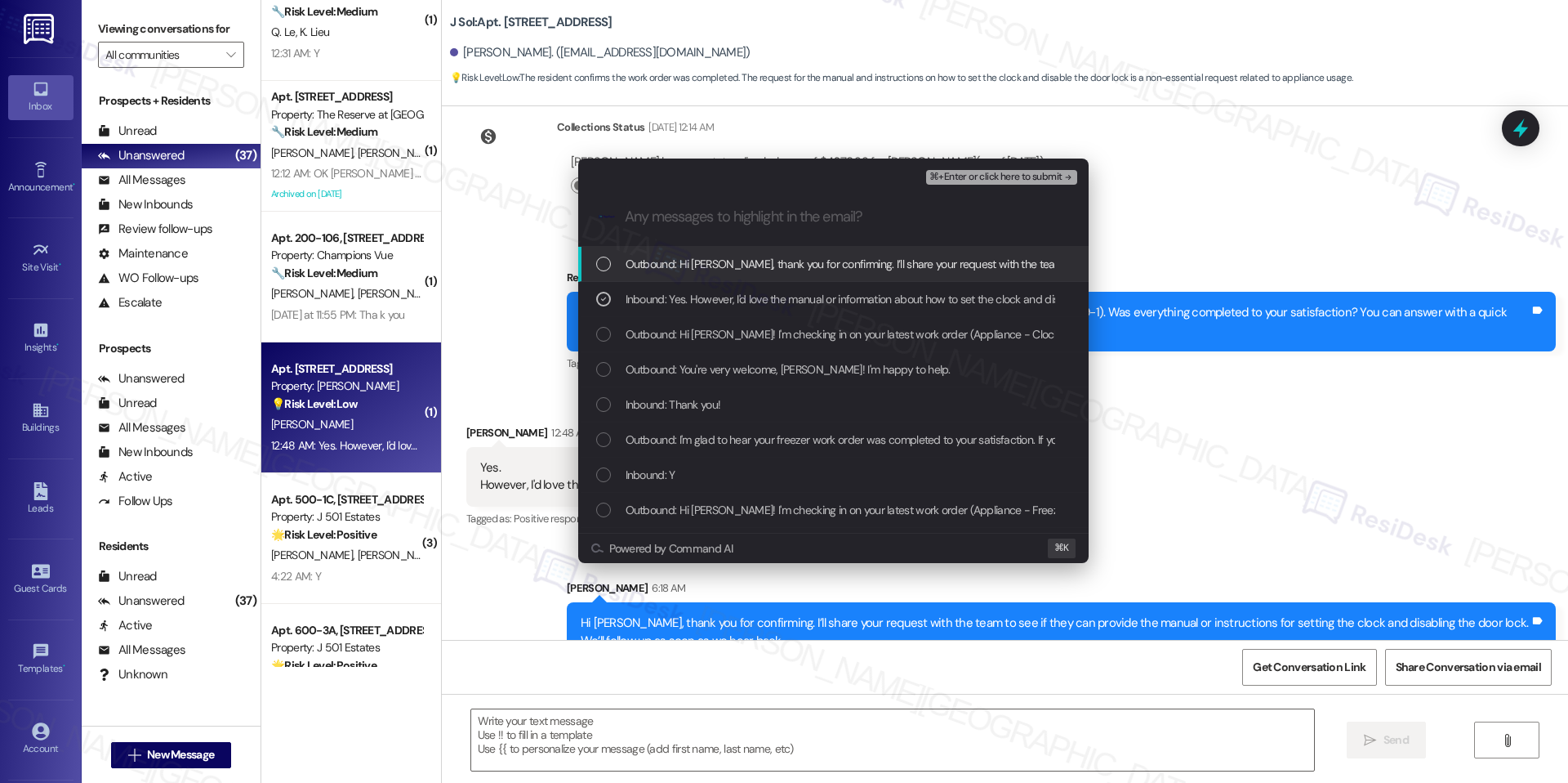
click at [999, 174] on span "⌘+Enter or click here to submit" at bounding box center [995, 177] width 132 height 12
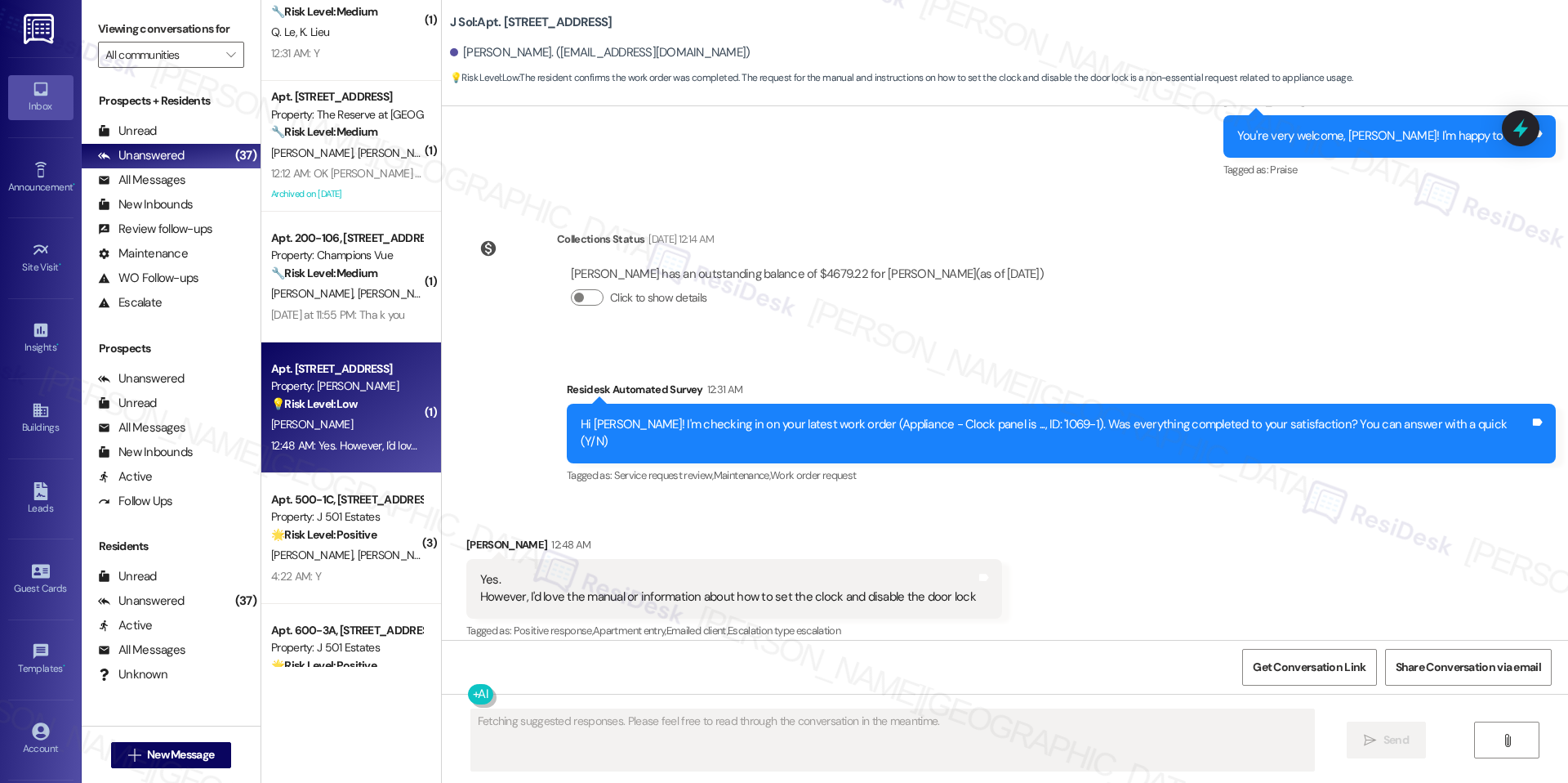
scroll to position [1833, 0]
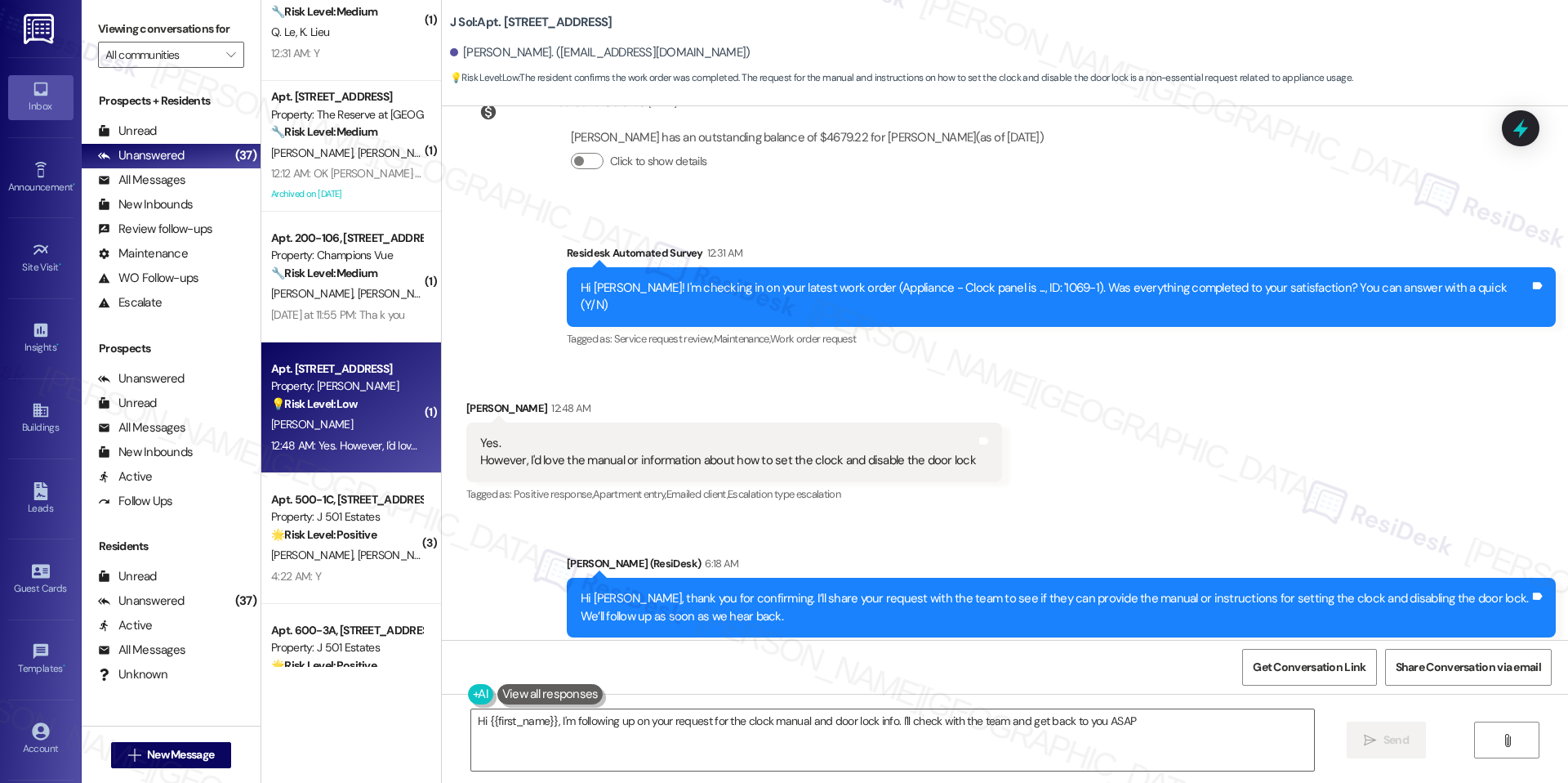
type textarea "Hi {{first_name}}, I'm following up on your request for the clock manual and do…"
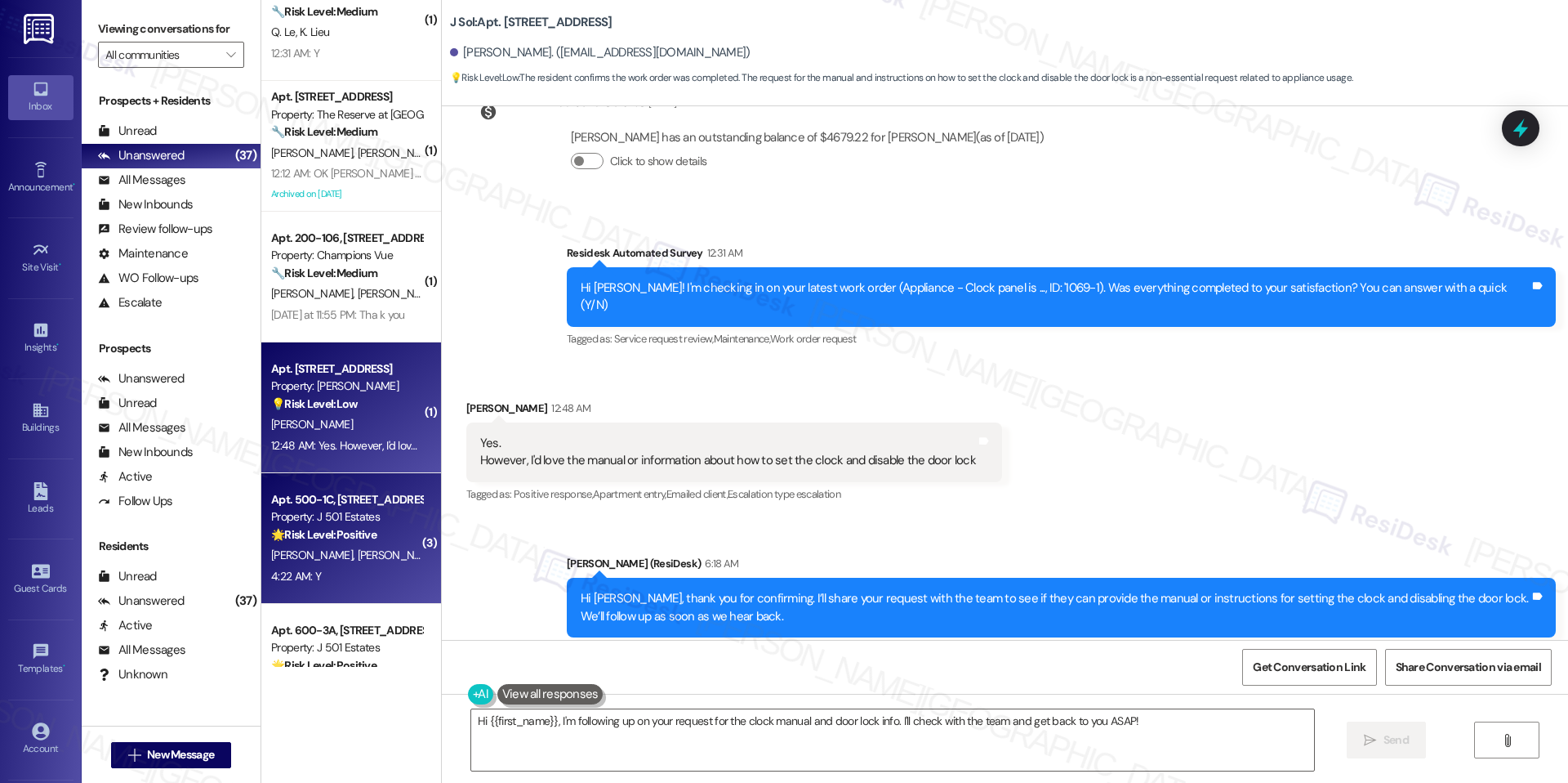
click at [391, 521] on div "Property: J 501 Estates" at bounding box center [347, 516] width 151 height 17
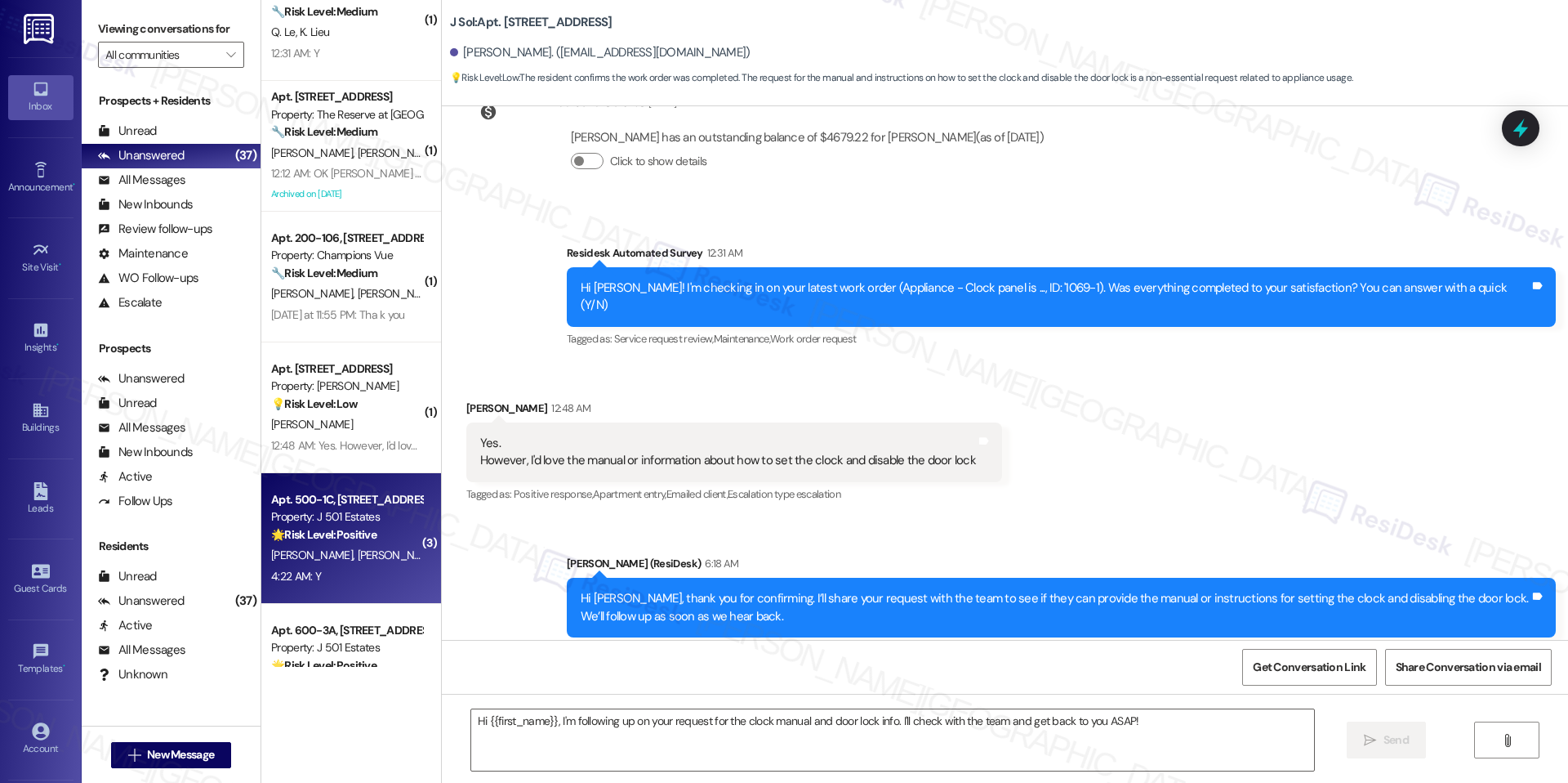
type textarea "Fetching suggested responses. Please feel free to read through the conversation…"
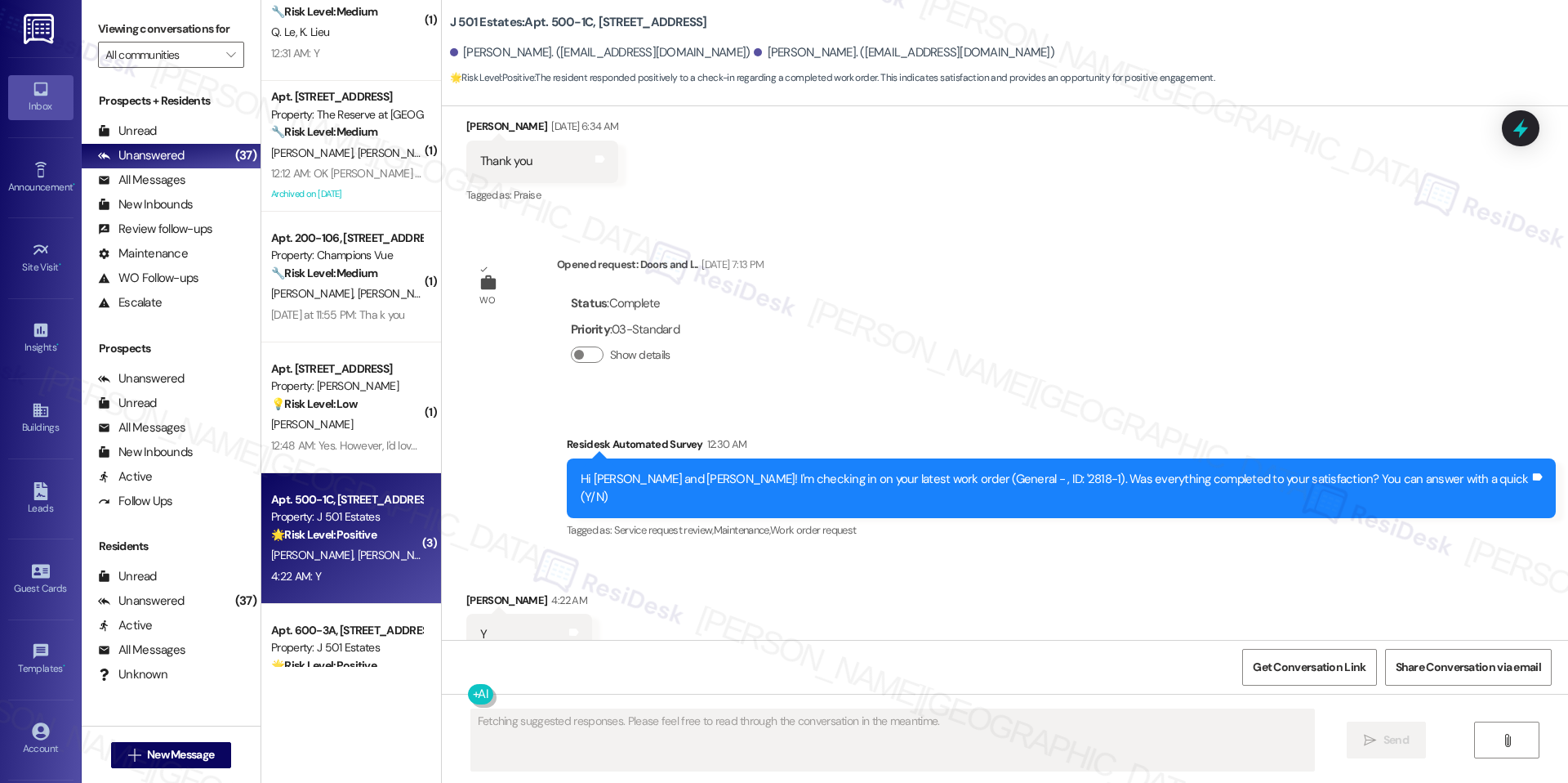
scroll to position [3057, 0]
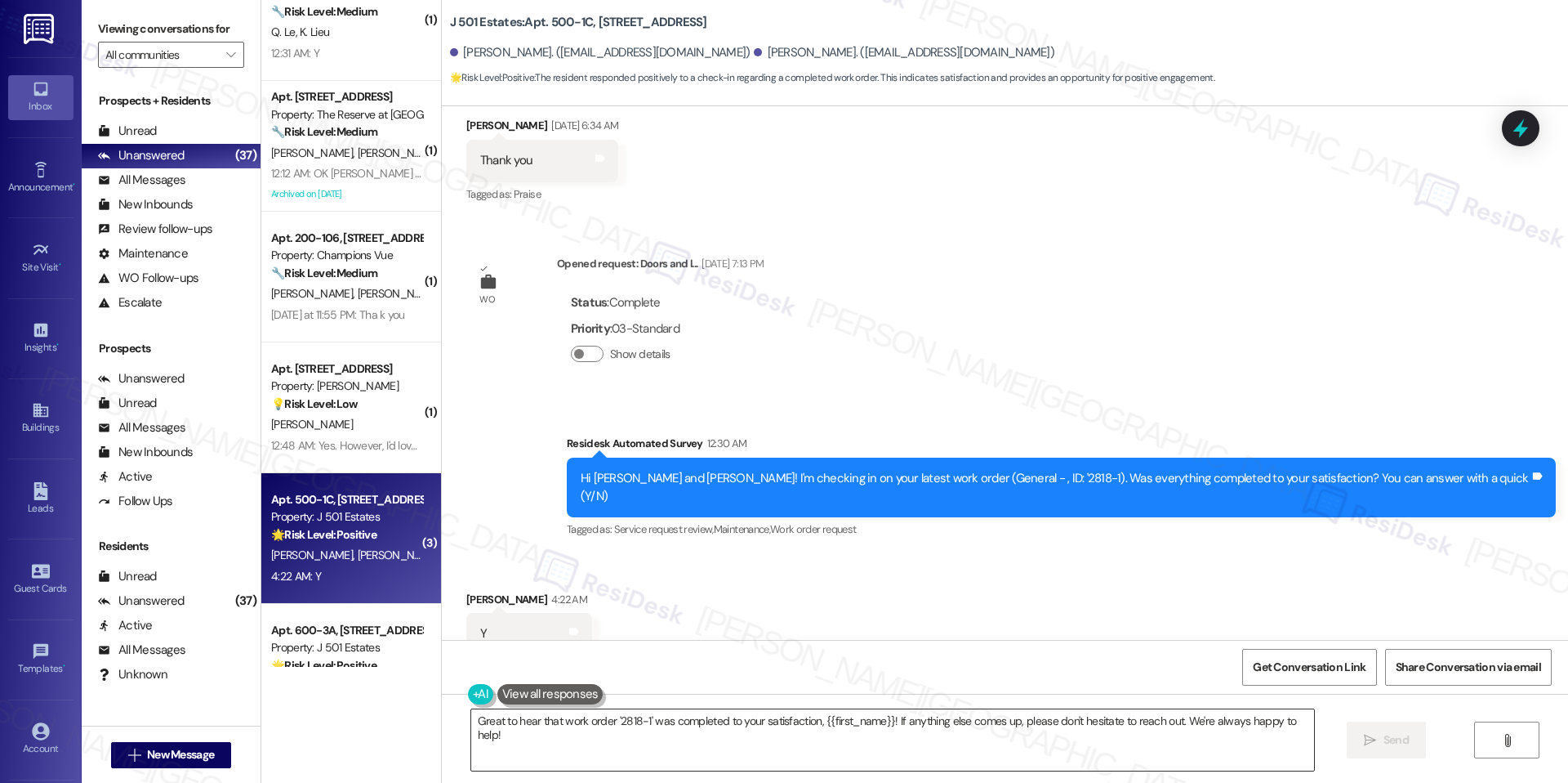
click at [634, 718] on textarea "Great to hear that work order '2818-1' was completed to your satisfaction, {{fi…" at bounding box center [893, 740] width 843 height 61
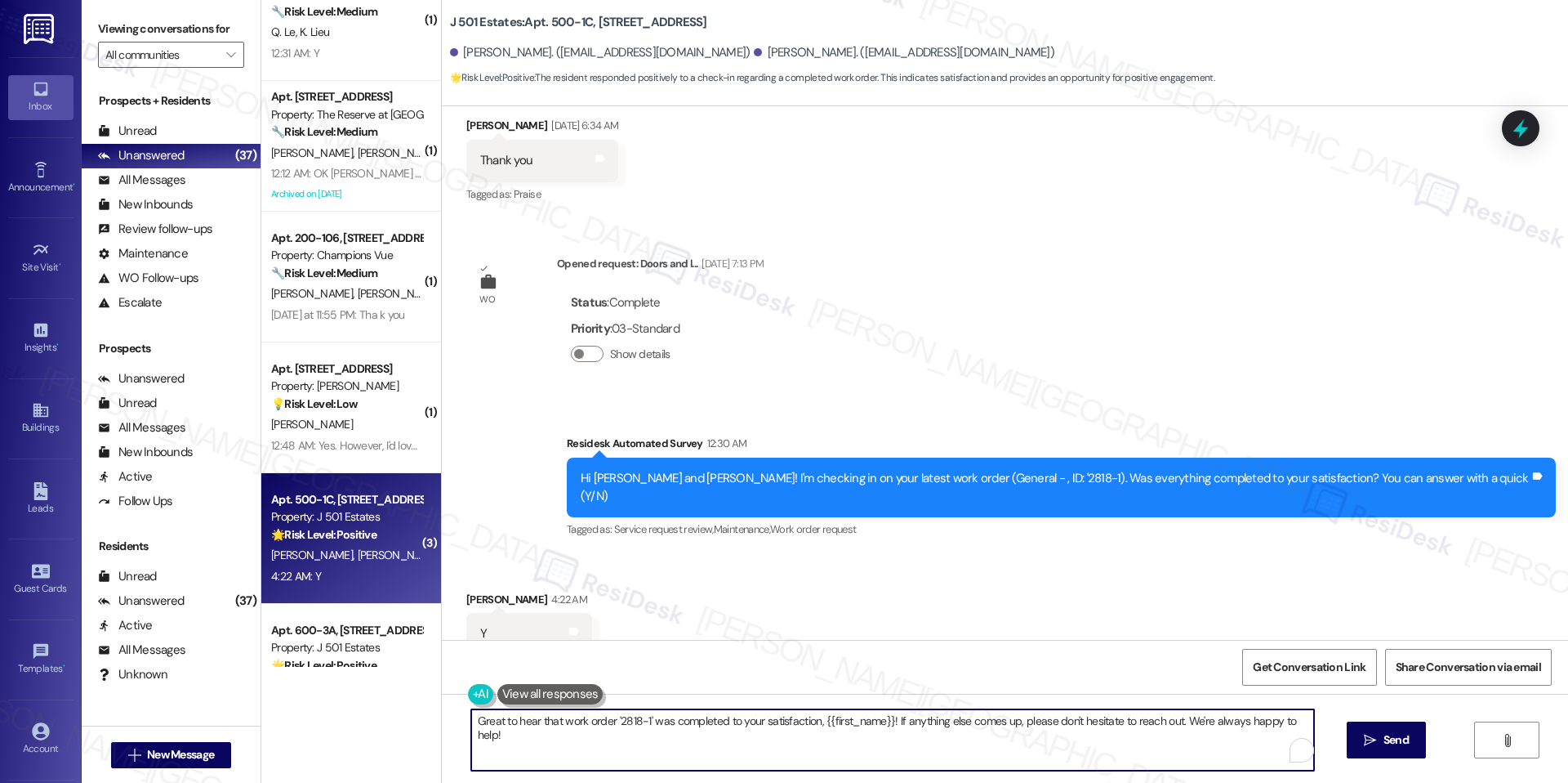
click at [634, 718] on textarea "Great to hear that work order '2818-1' was completed to your satisfaction, {{fi…" at bounding box center [893, 740] width 843 height 61
paste textarea "I'm happy the work order was completed to your satisfaction! We'd also love to …"
type textarea "I'm happy the work order was completed to your satisfaction! We'd also love to …"
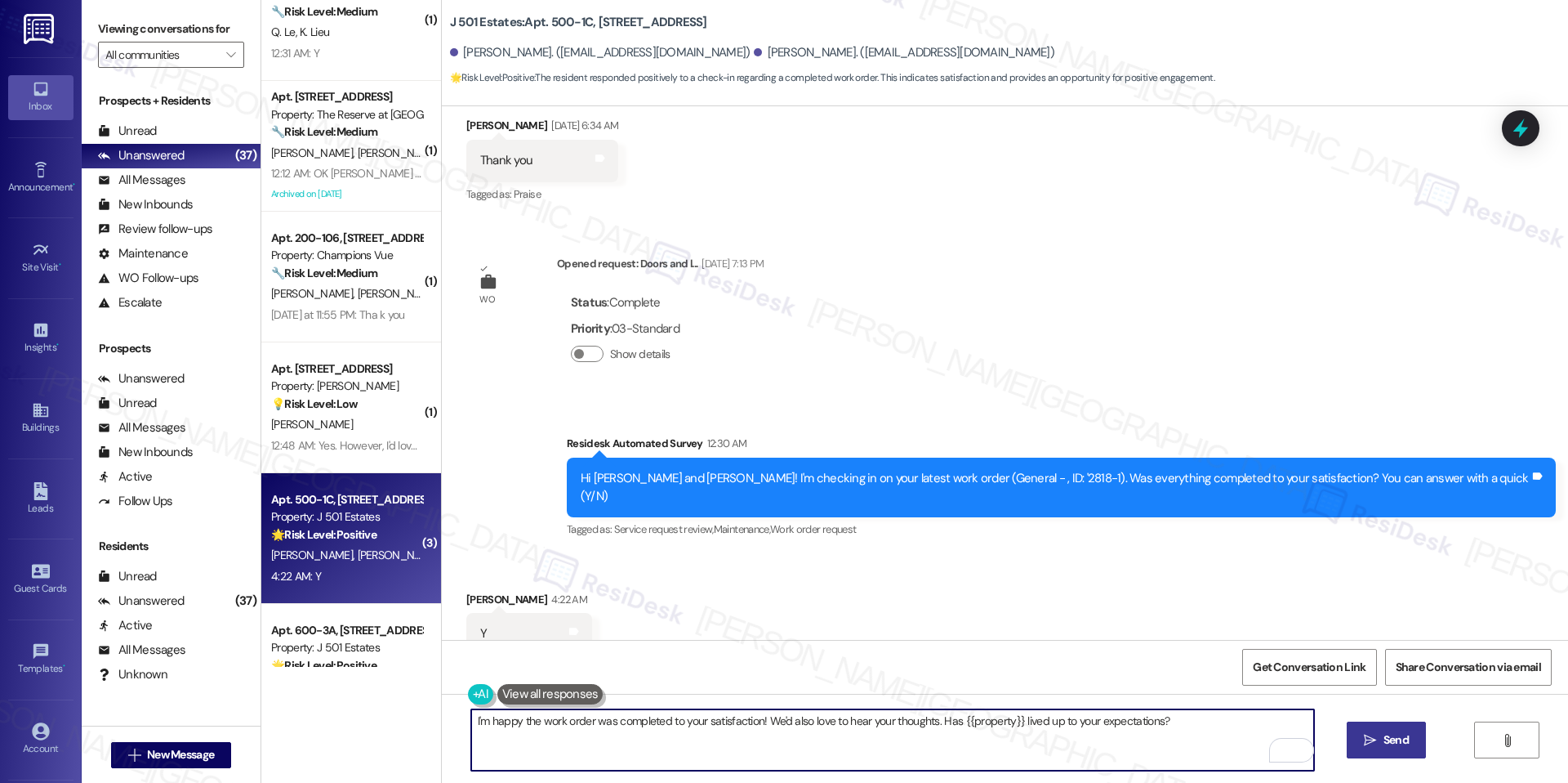
click at [1367, 734] on icon "" at bounding box center [1370, 740] width 12 height 13
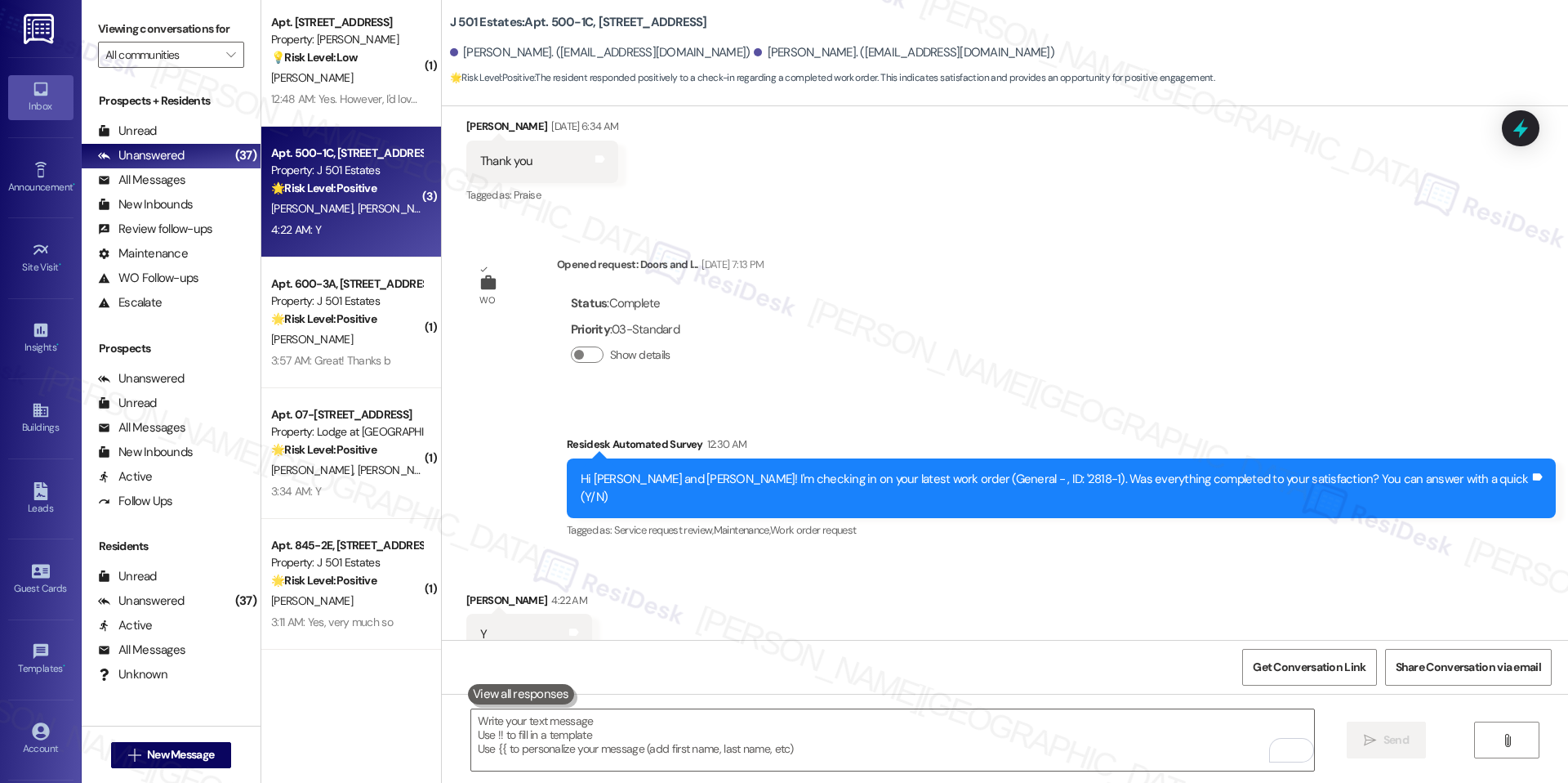
scroll to position [3402, 0]
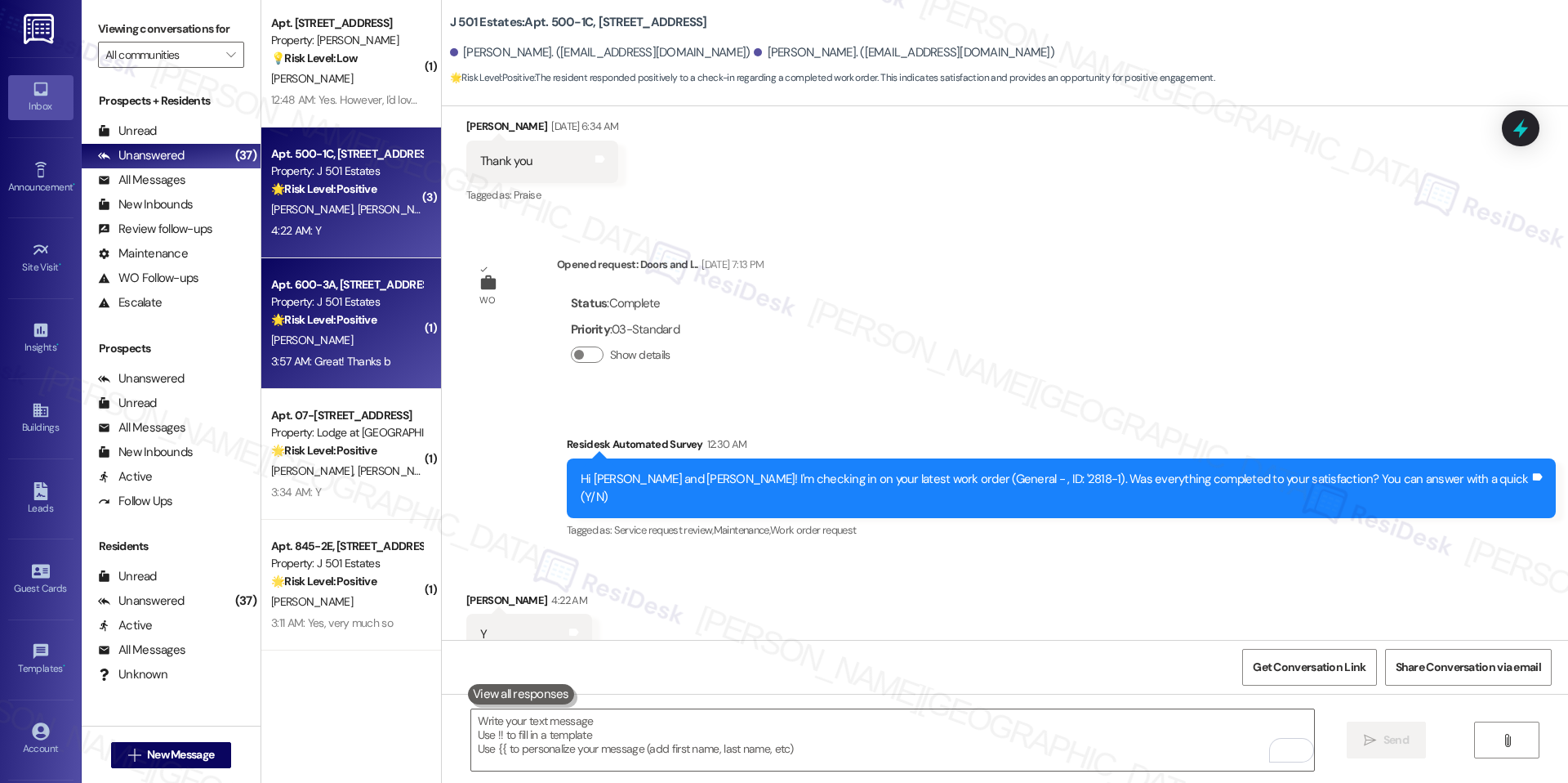
click at [356, 387] on div "Apt. 600-3A, 240 Ivy Meadow Ln Property: J 501 Estates 🌟 Risk Level: Positive T…" at bounding box center [351, 323] width 180 height 130
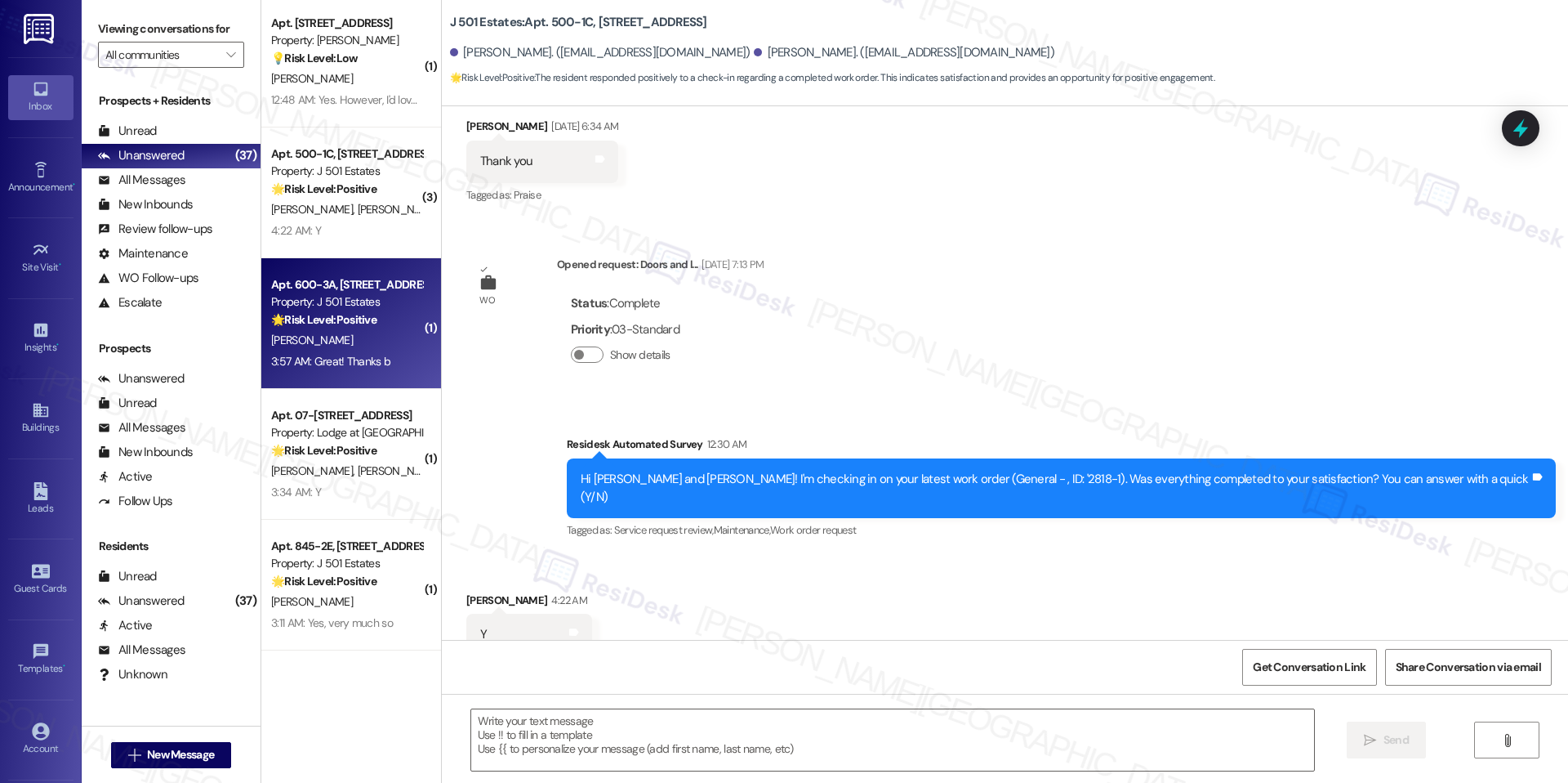
type textarea "Fetching suggested responses. Please feel free to read through the conversation…"
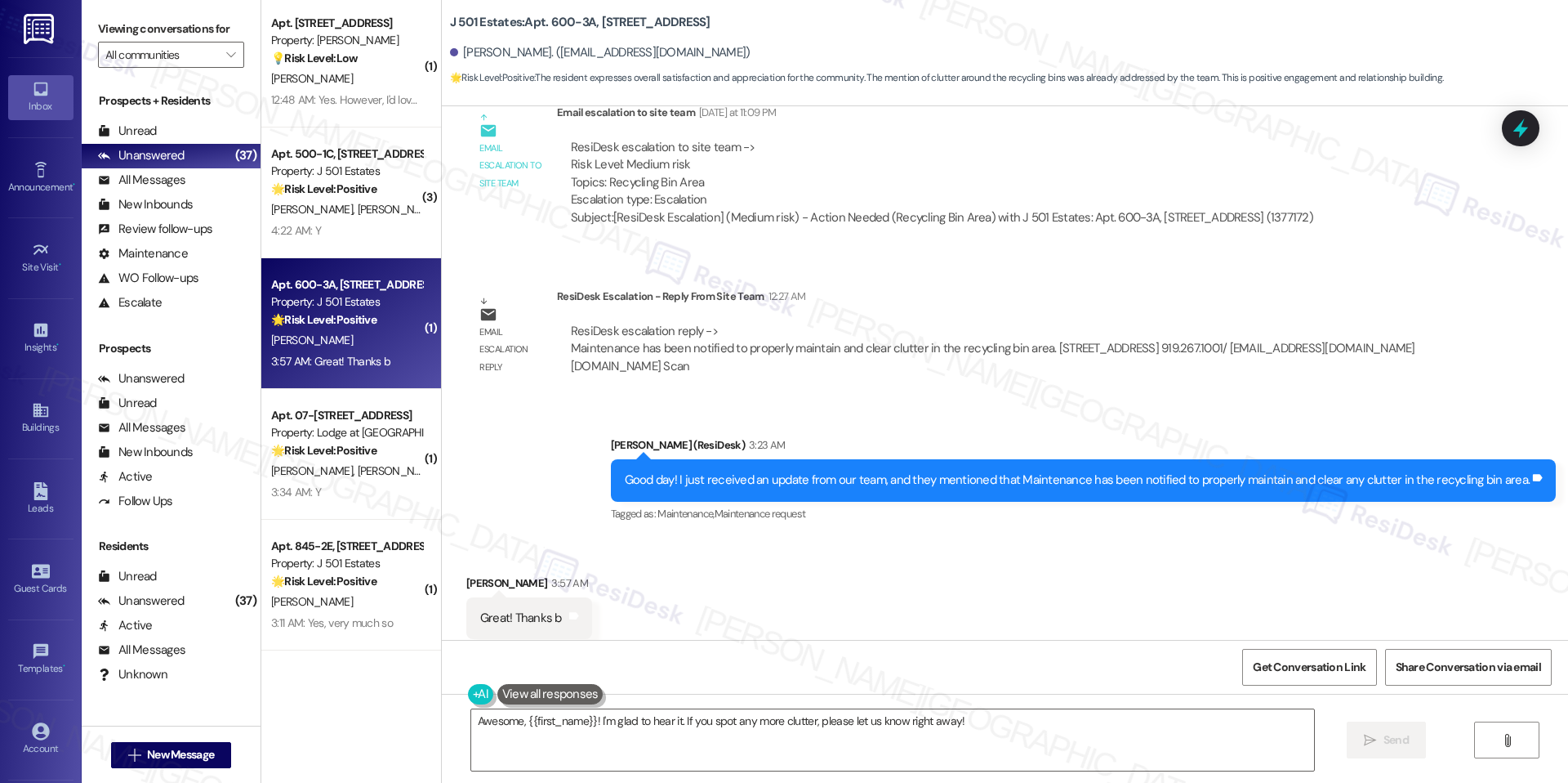
scroll to position [1581, 0]
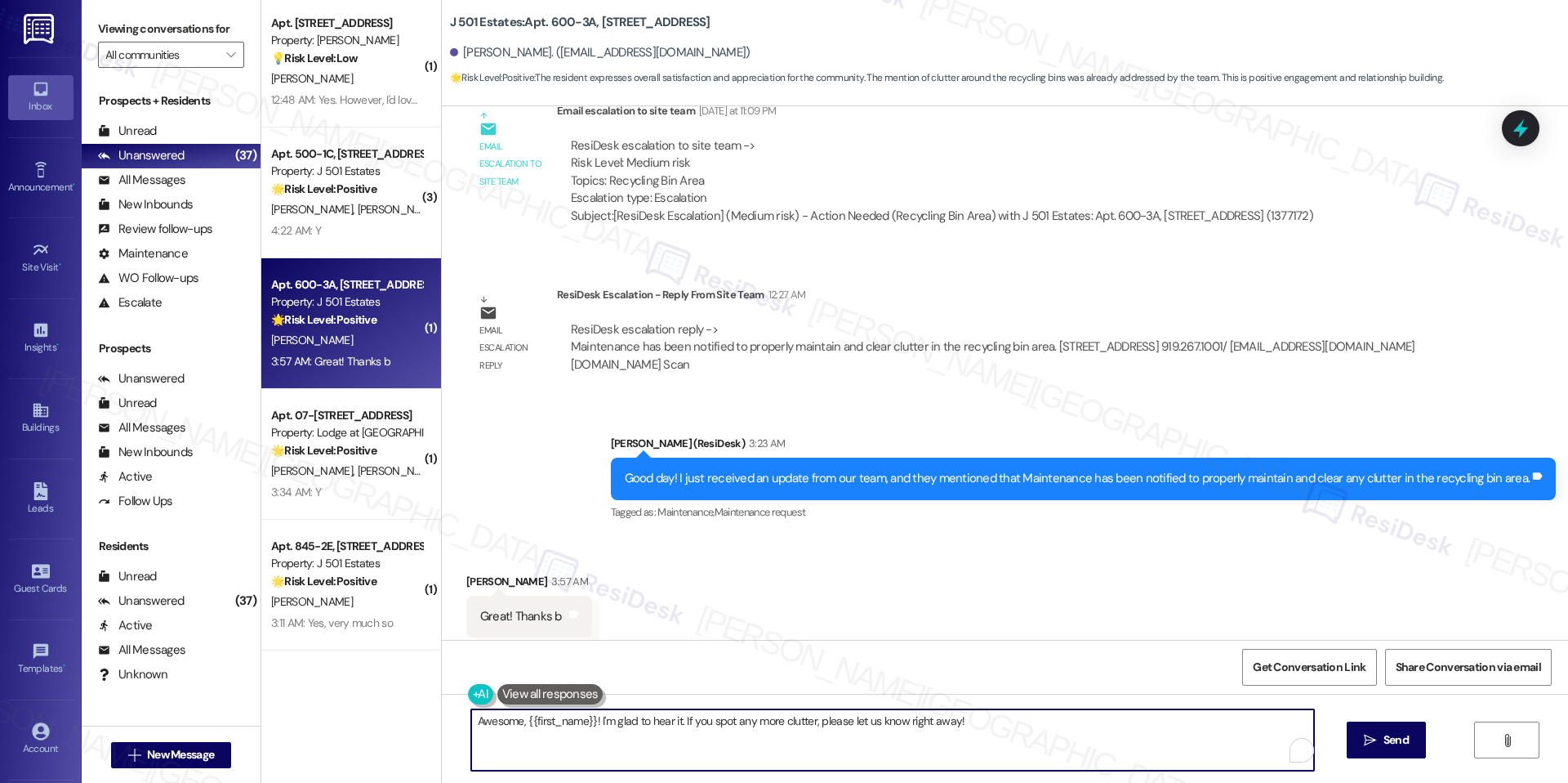
click at [723, 722] on textarea "Awesome, {{first_name}}! I'm glad to hear it. If you spot any more clutter, ple…" at bounding box center [893, 740] width 843 height 61
drag, startPoint x: 586, startPoint y: 720, endPoint x: 462, endPoint y: 724, distance: 124.1
click at [462, 724] on div "Awesome, {{first_name}}! I'm glad to hear it. If you spot any more clutter, ple…" at bounding box center [1005, 755] width 1127 height 122
click at [519, 743] on textarea "You're very much welcome! I'm glad to hear it. If you spot any more clutter, pl…" at bounding box center [893, 740] width 843 height 61
click at [687, 737] on textarea "You're very much welcome! I'm glad to hear it. If you spot any more clutter, pl…" at bounding box center [893, 740] width 843 height 61
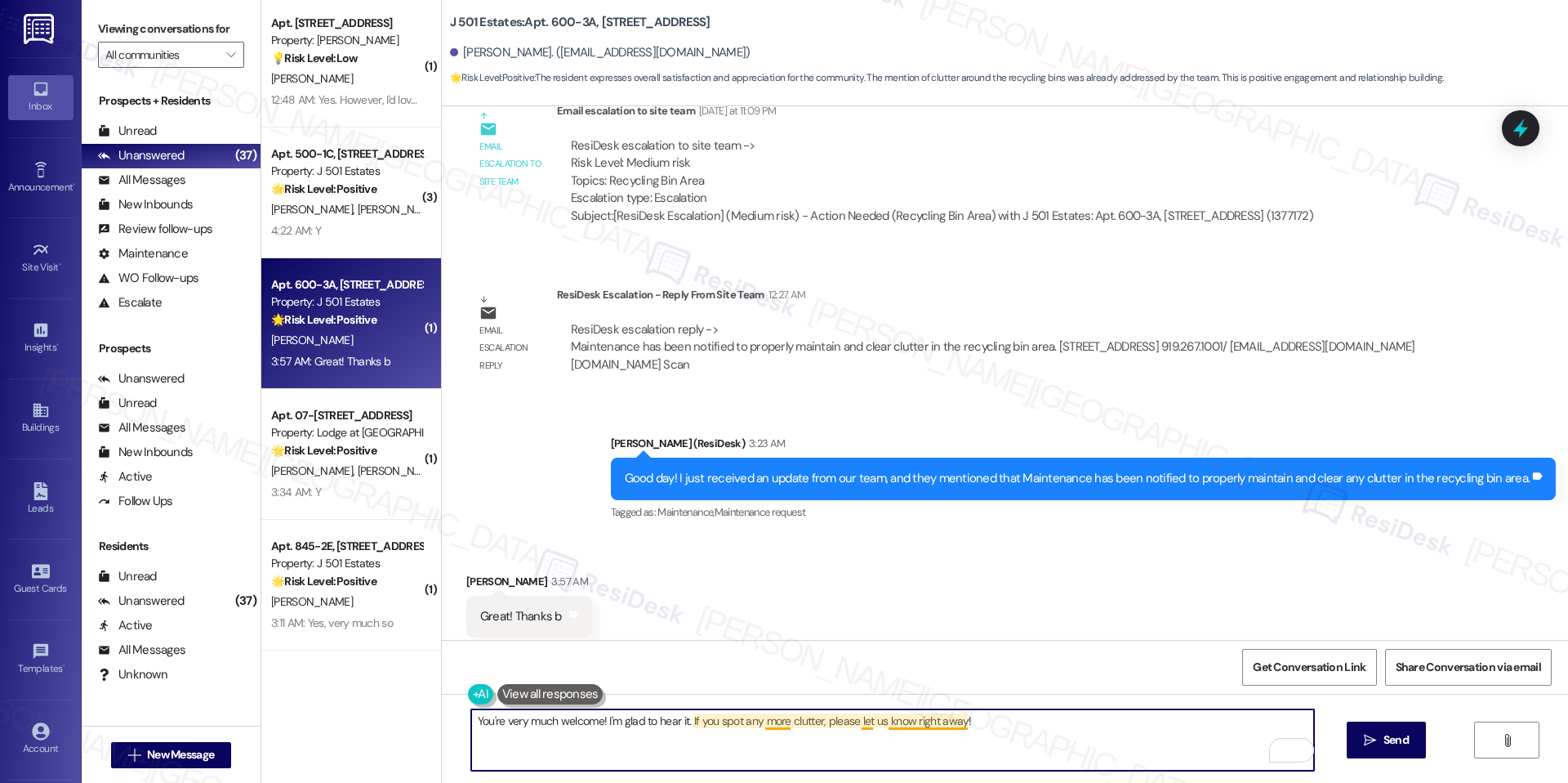
click at [972, 724] on textarea "You're very much welcome! I'm glad to hear it. If you spot any more clutter, pl…" at bounding box center [893, 740] width 843 height 61
click at [1163, 755] on textarea "You're very much welcome! I'm glad to hear it. If you spot any more clutter, pl…" at bounding box center [893, 740] width 843 height 61
type textarea "You're very much welcome! I'm glad to hear it. If you spot any more clutter, pl…"
click at [1365, 738] on icon "" at bounding box center [1370, 740] width 12 height 13
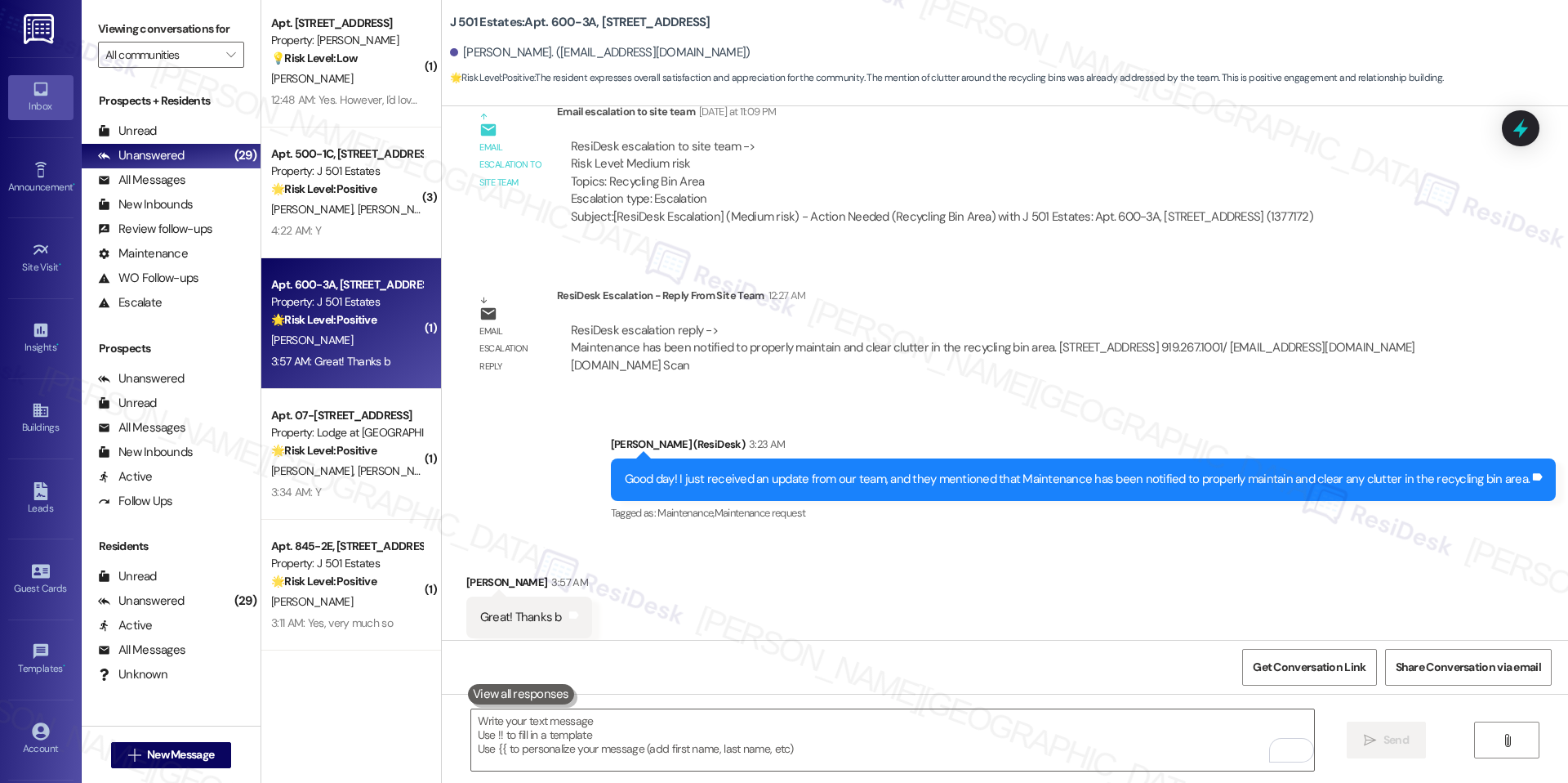
scroll to position [1695, 0]
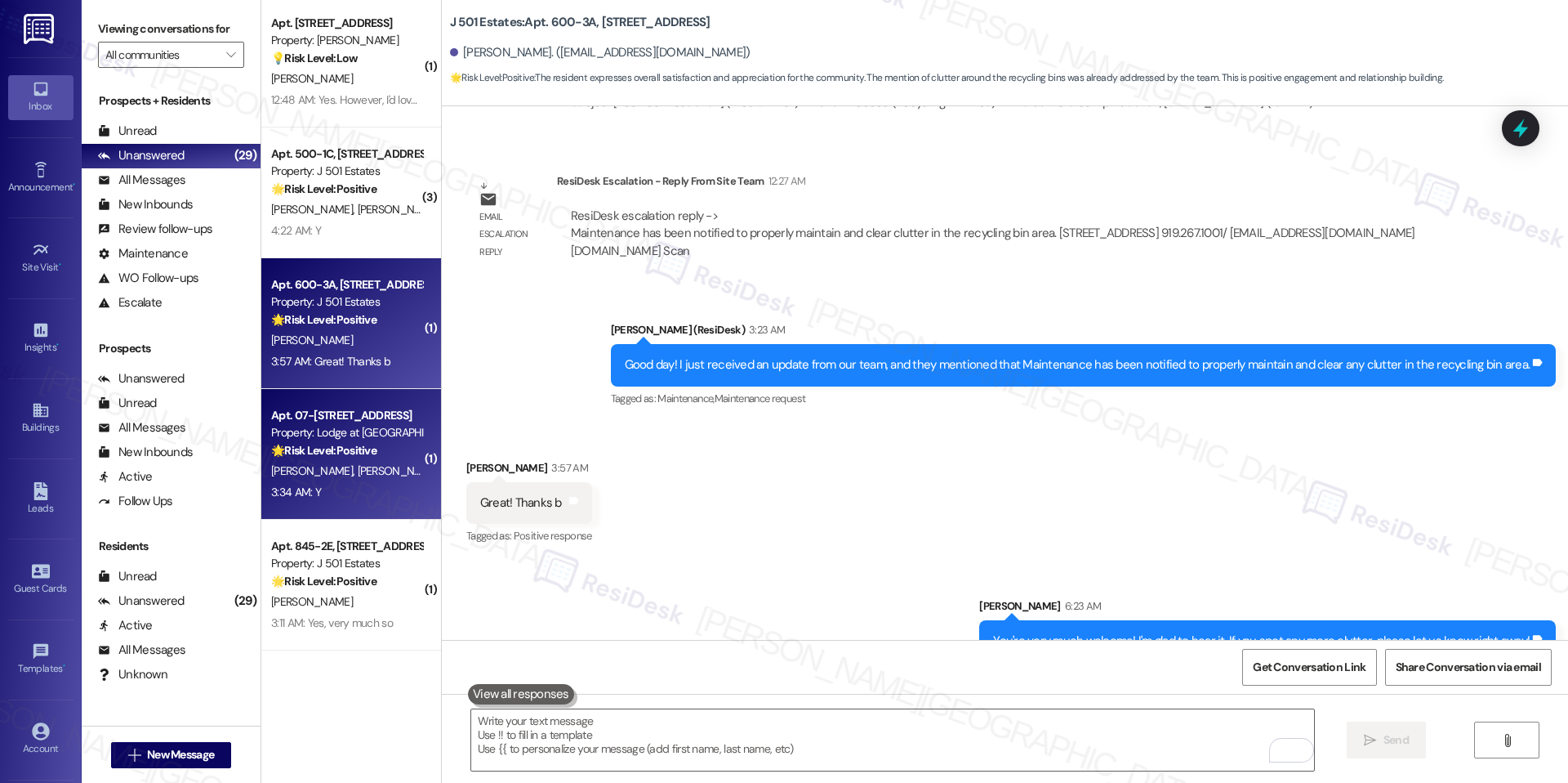
click at [344, 461] on div "T. Yang C. Knowles" at bounding box center [347, 471] width 154 height 20
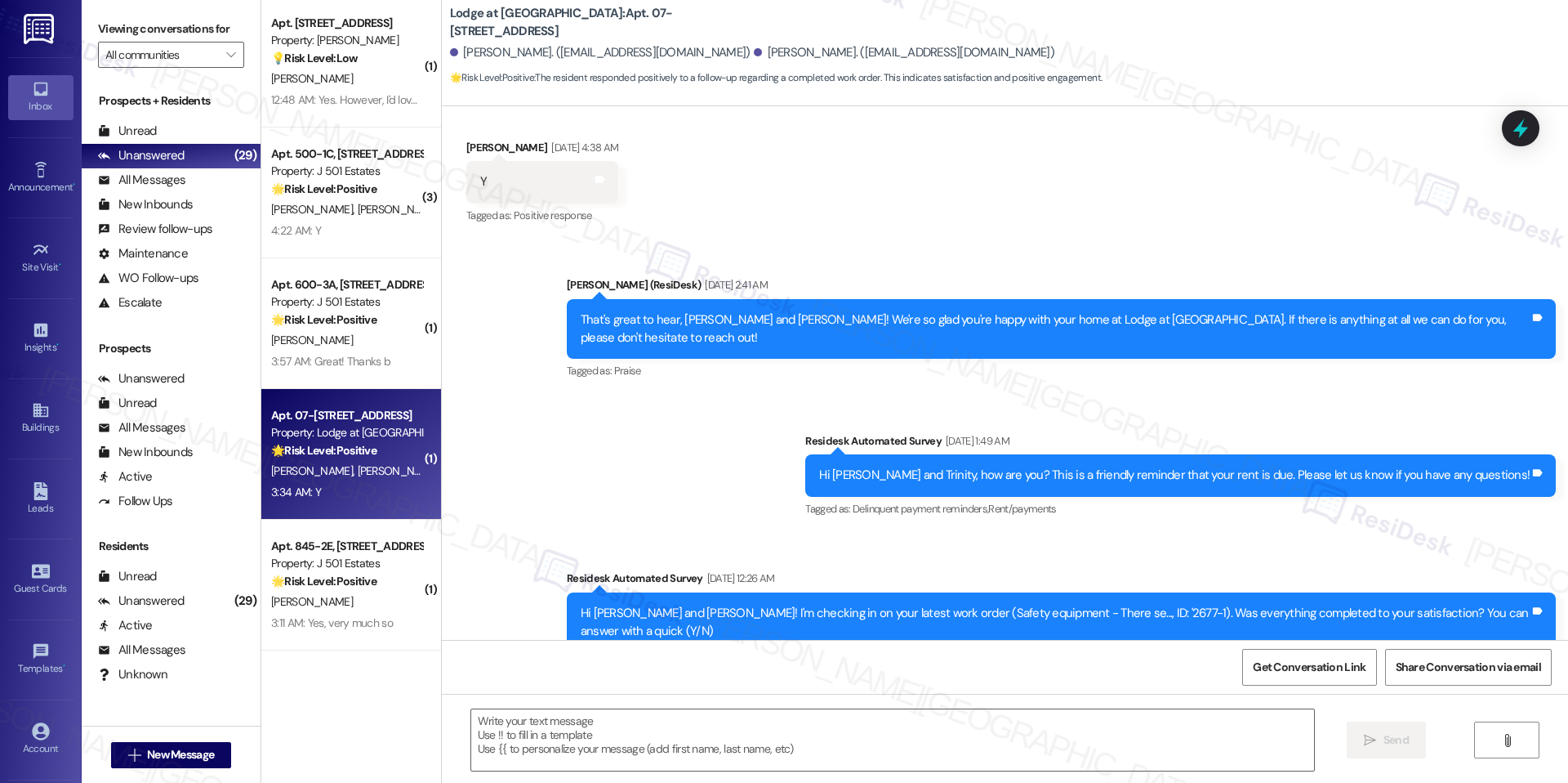
type textarea "Fetching suggested responses. Please feel free to read through the conversation…"
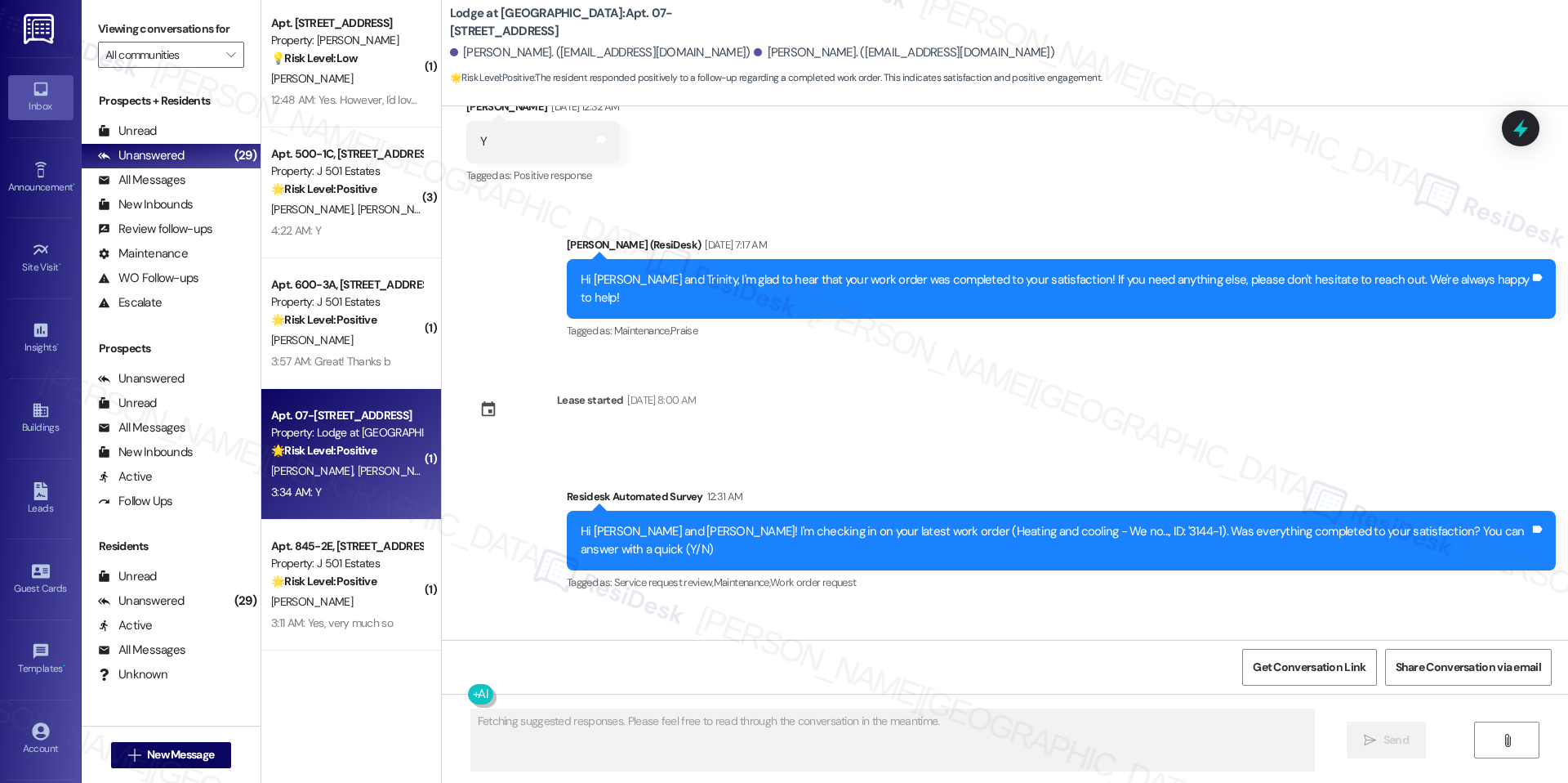
scroll to position [1199, 0]
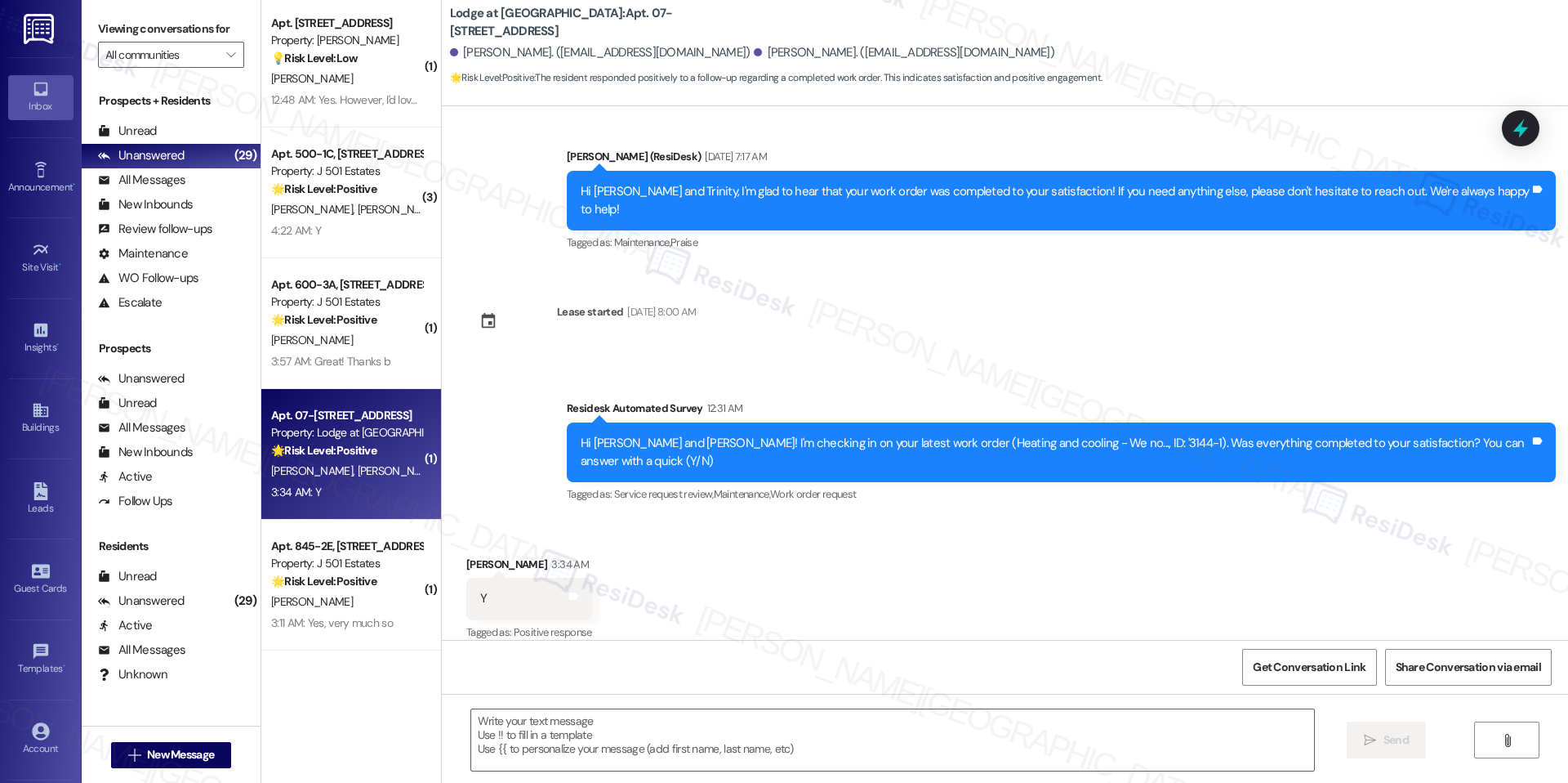
click at [651, 707] on div " Send " at bounding box center [1005, 755] width 1127 height 122
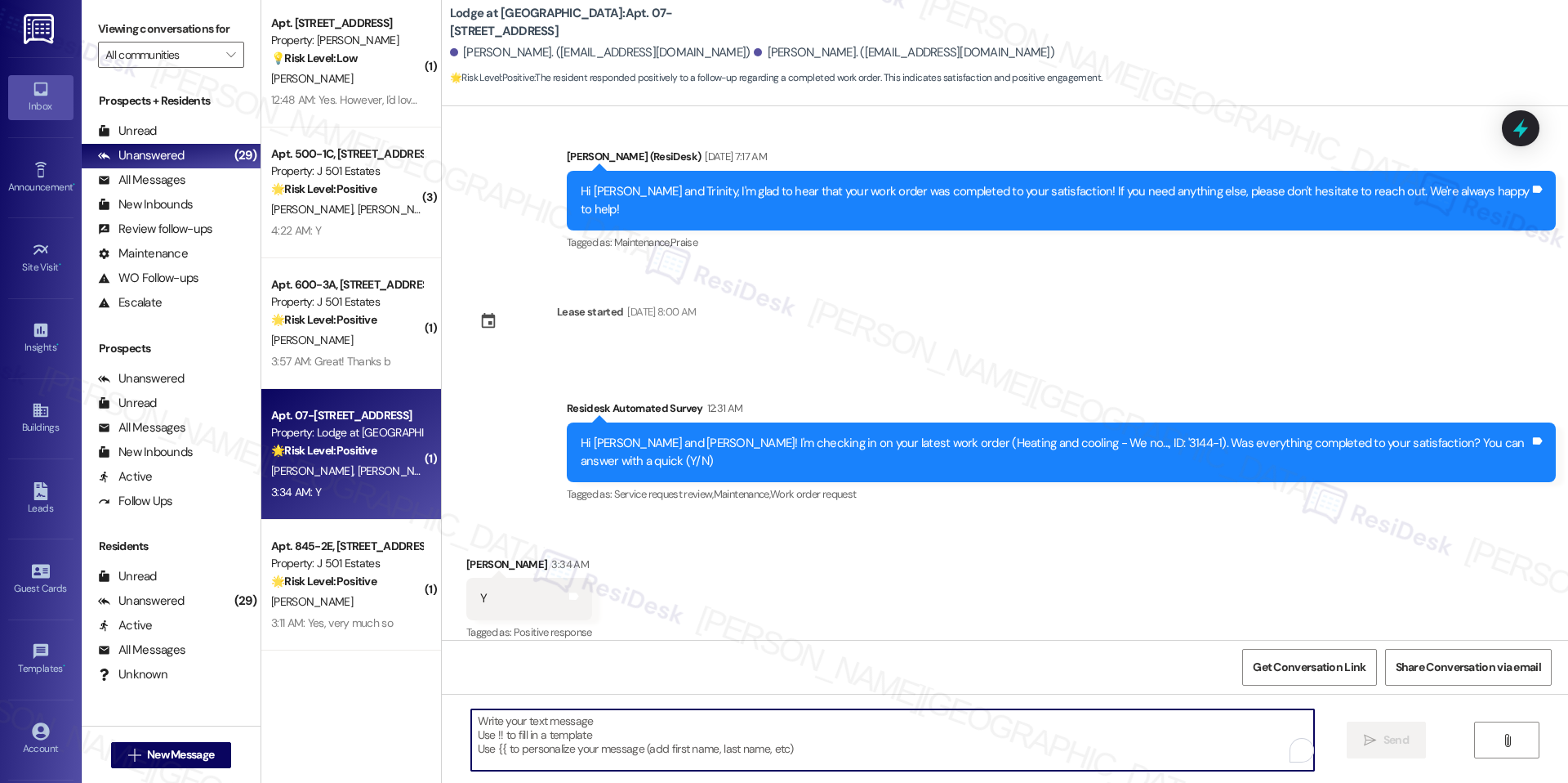
click at [649, 732] on textarea "To enrich screen reader interactions, please activate Accessibility in Grammarl…" at bounding box center [893, 740] width 843 height 61
paste textarea "I'm happy the work order was completed to your satisfaction! We'd also love to …"
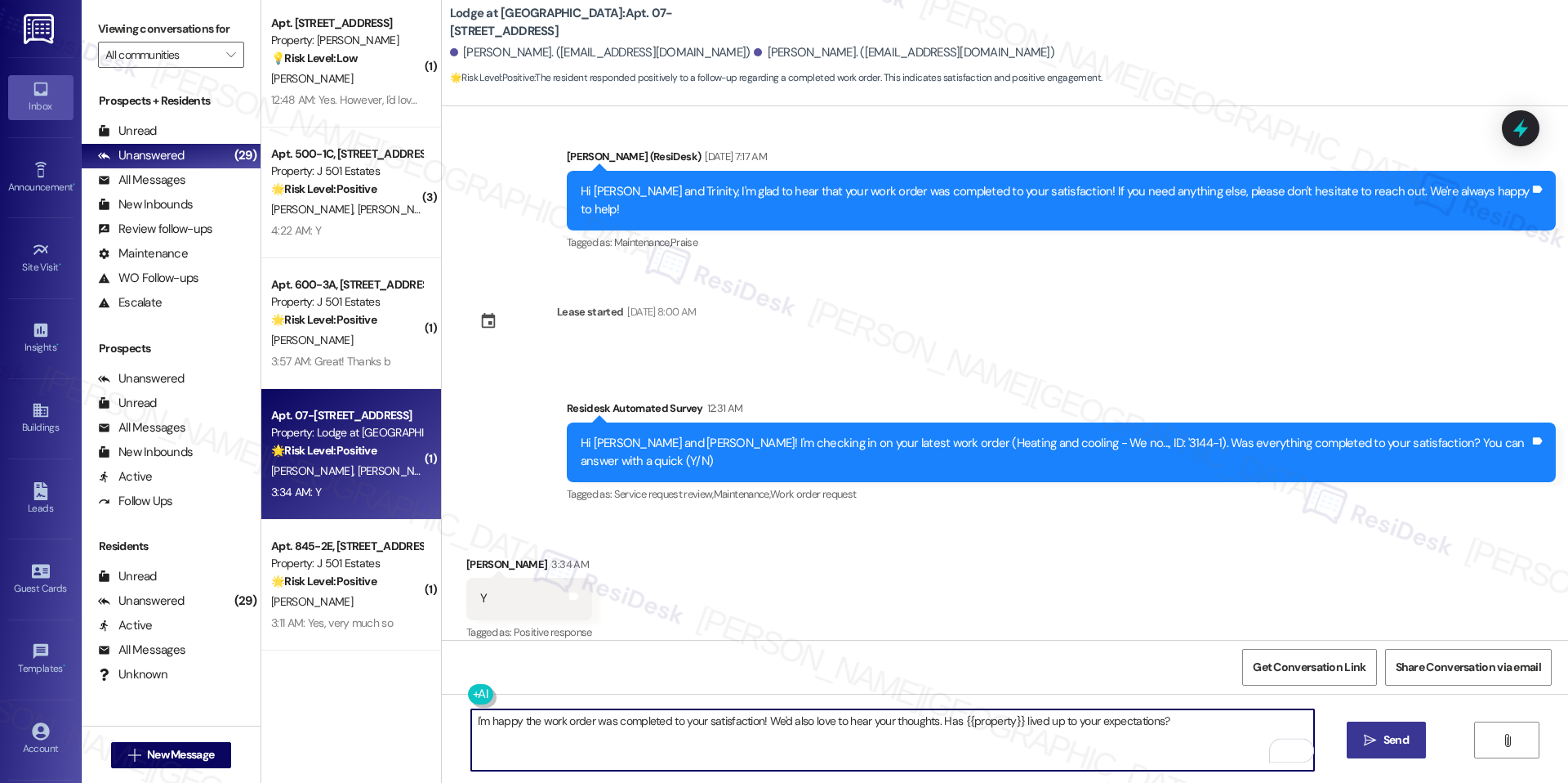
type textarea "I'm happy the work order was completed to your satisfaction! We'd also love to …"
click at [1395, 743] on span "Send" at bounding box center [1396, 740] width 26 height 17
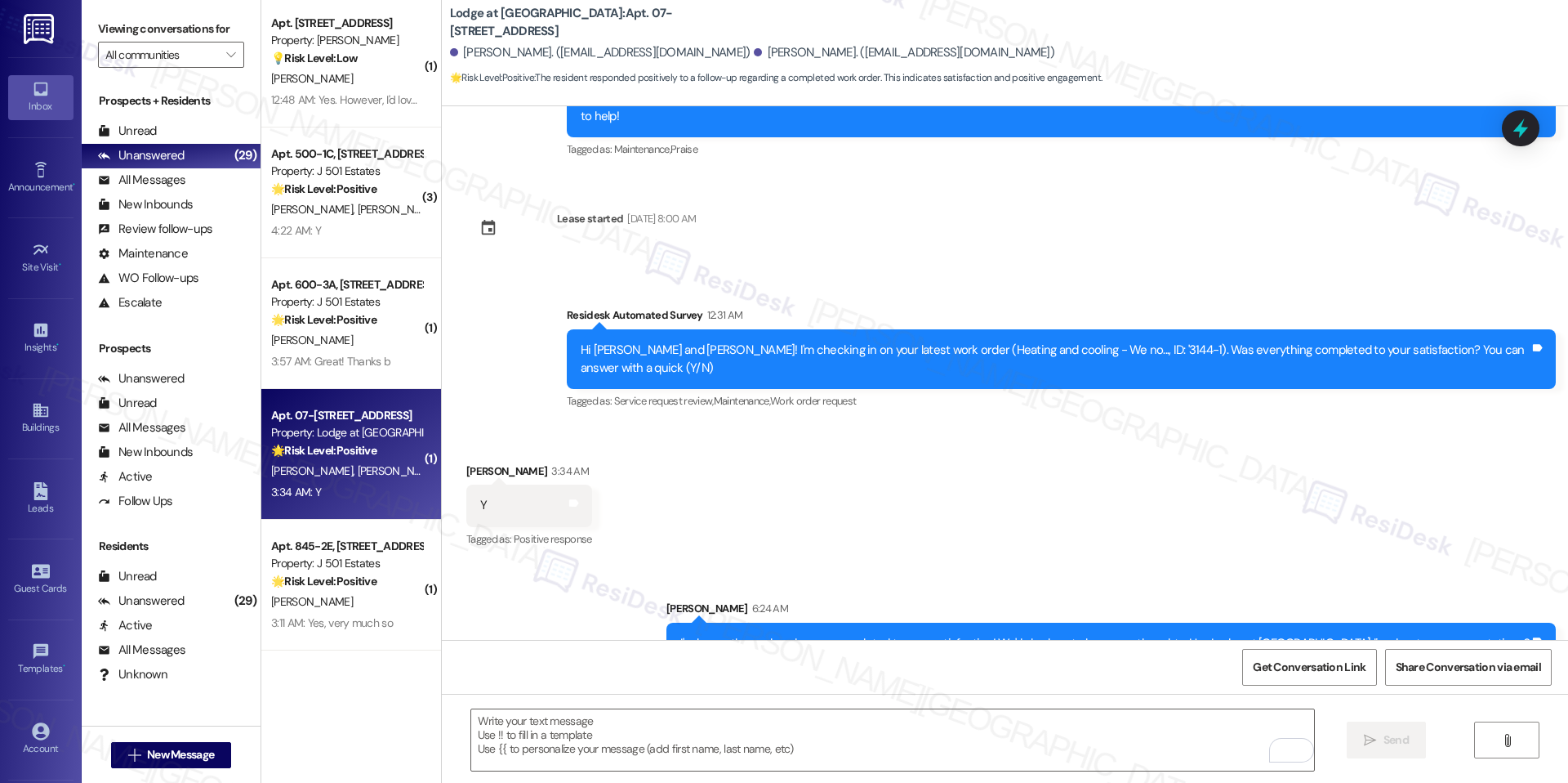
scroll to position [1312, 0]
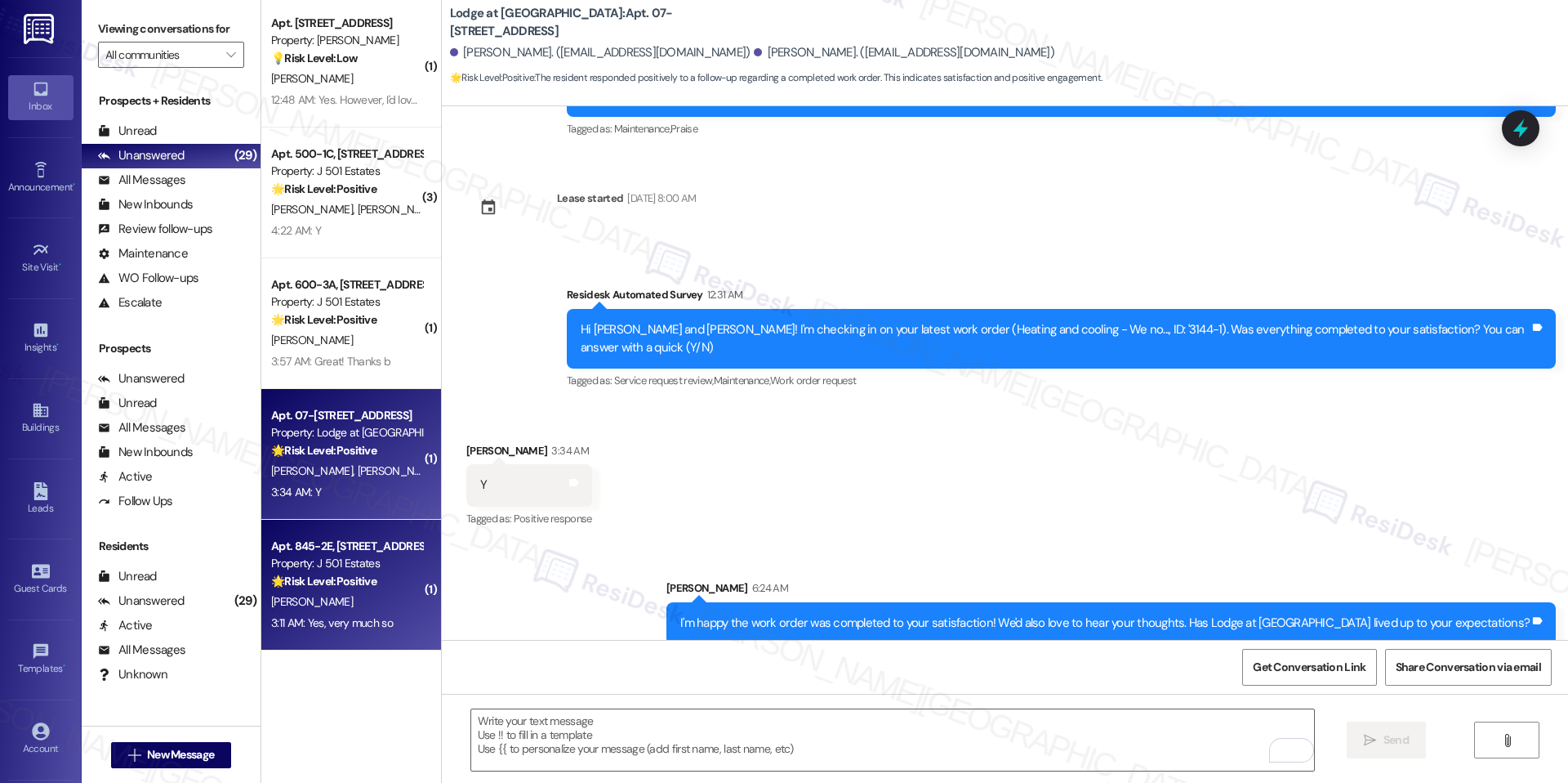
click at [400, 573] on div "🌟 Risk Level: Positive The resident is expressing satisfaction with the communi…" at bounding box center [347, 581] width 151 height 17
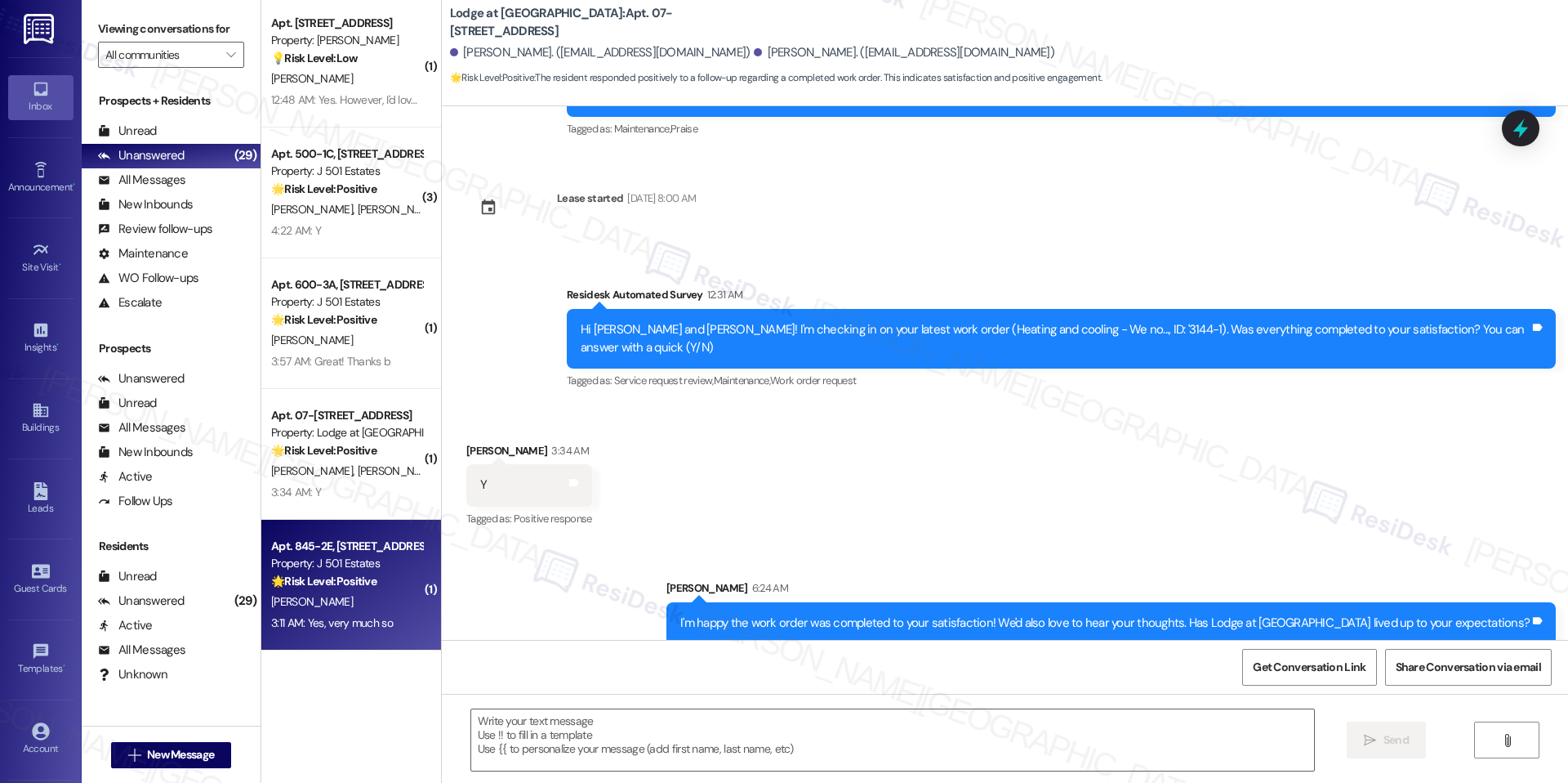
type textarea "Fetching suggested responses. Please feel free to read through the conversation…"
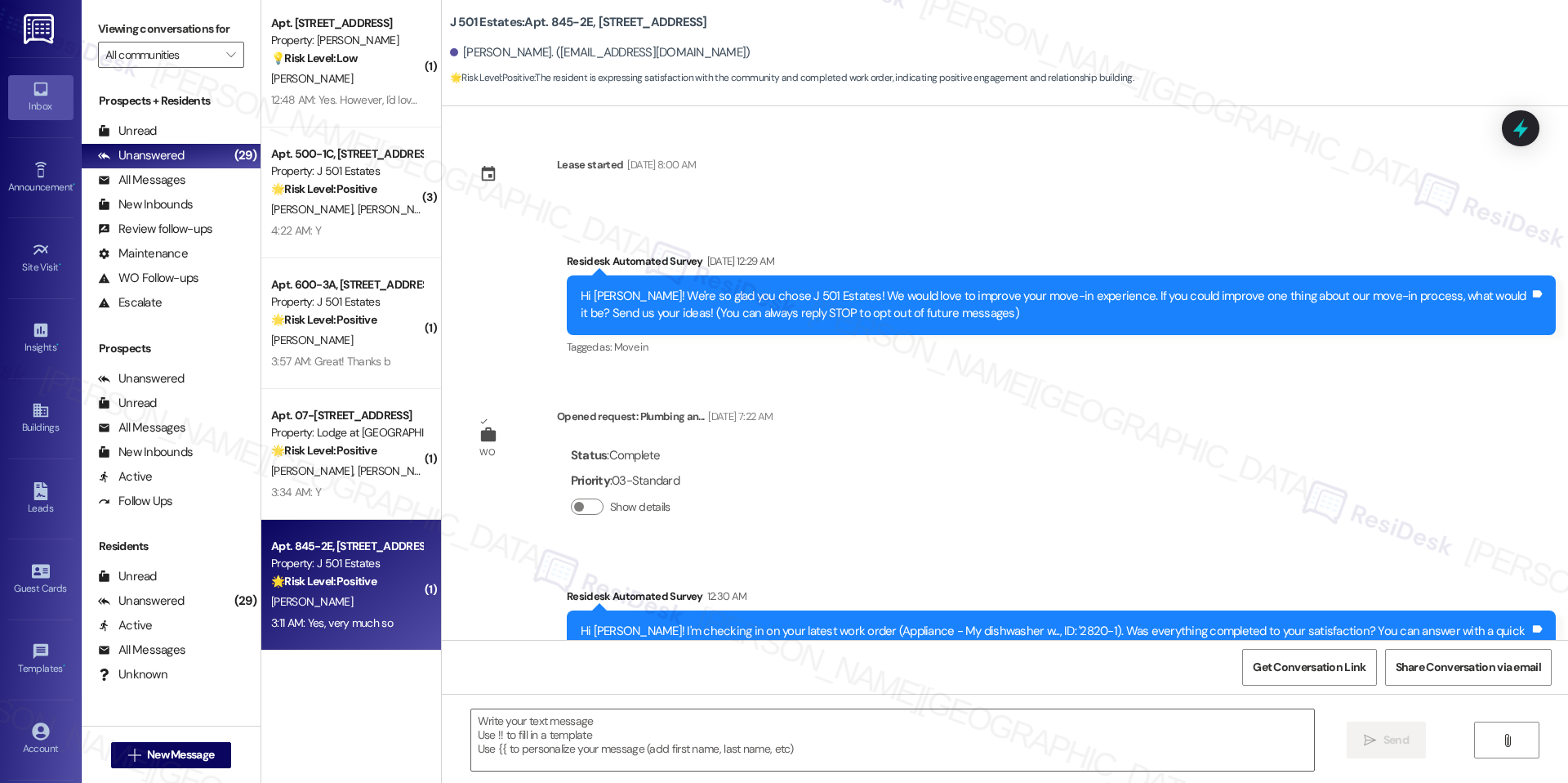
scroll to position [424, 0]
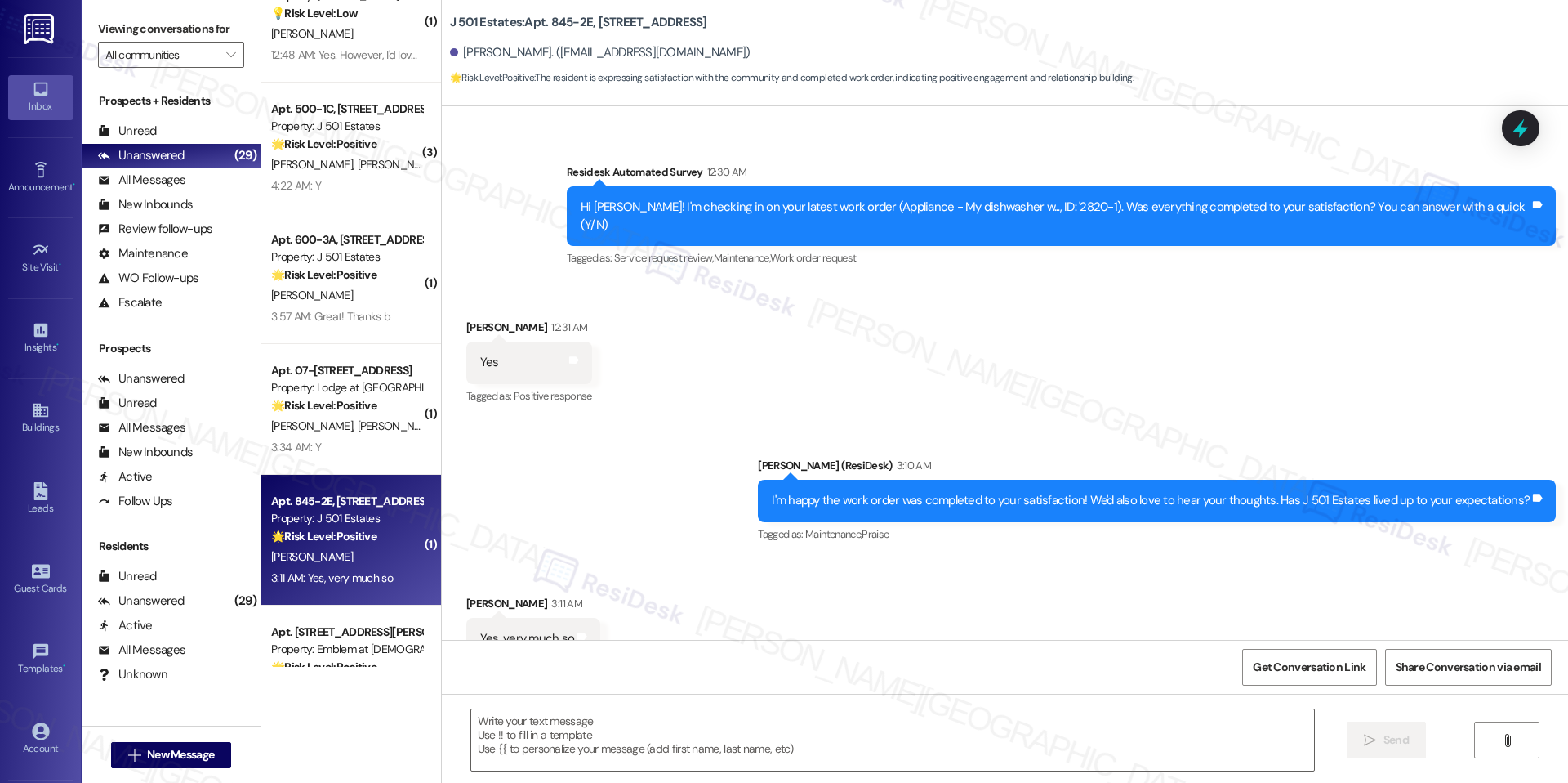
type textarea "Fetching suggested responses. Please feel free to read through the conversation…"
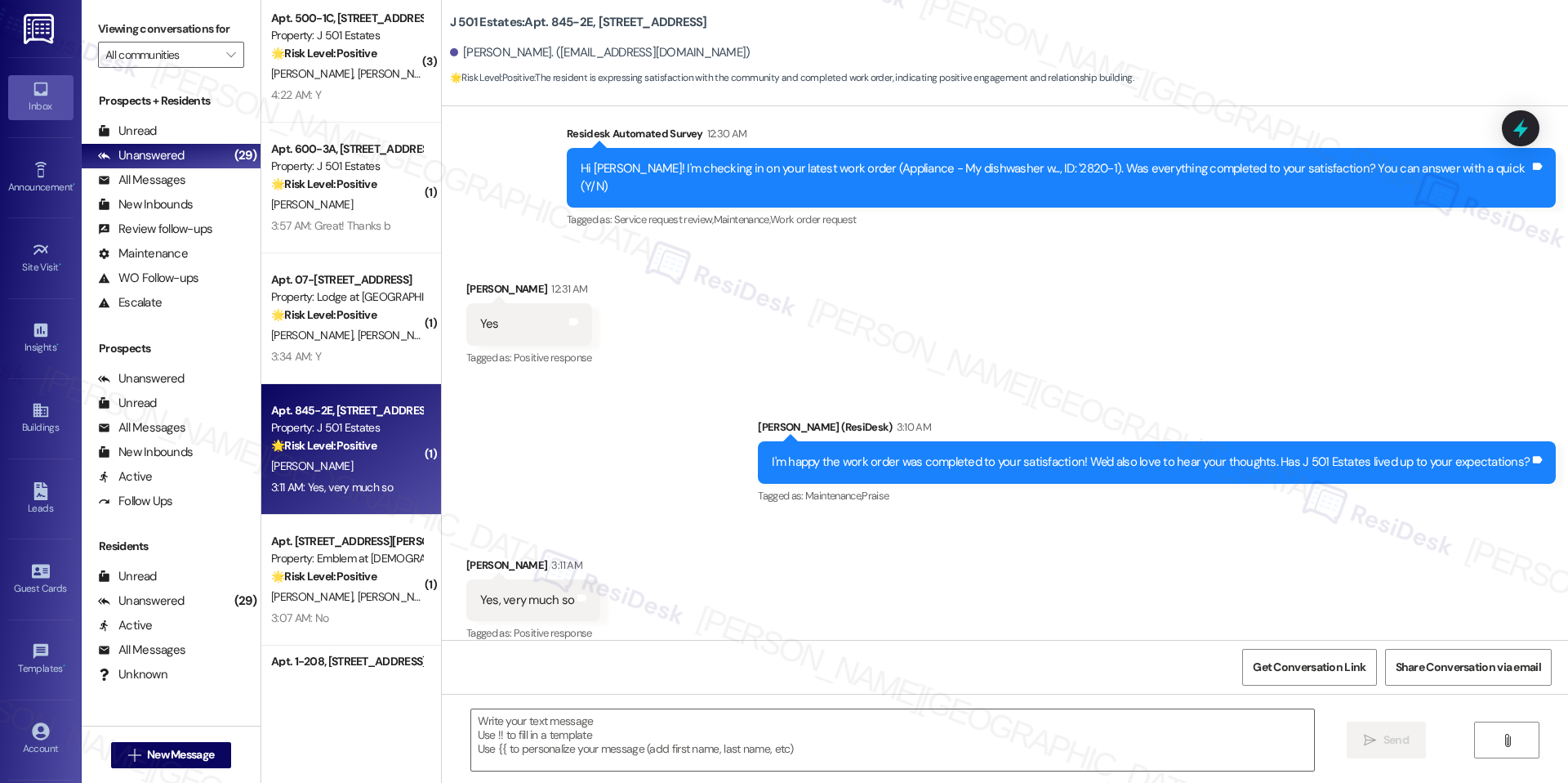
scroll to position [464, 0]
click at [705, 695] on div " Send " at bounding box center [1005, 755] width 1127 height 122
click at [771, 715] on textarea at bounding box center [893, 740] width 843 height 61
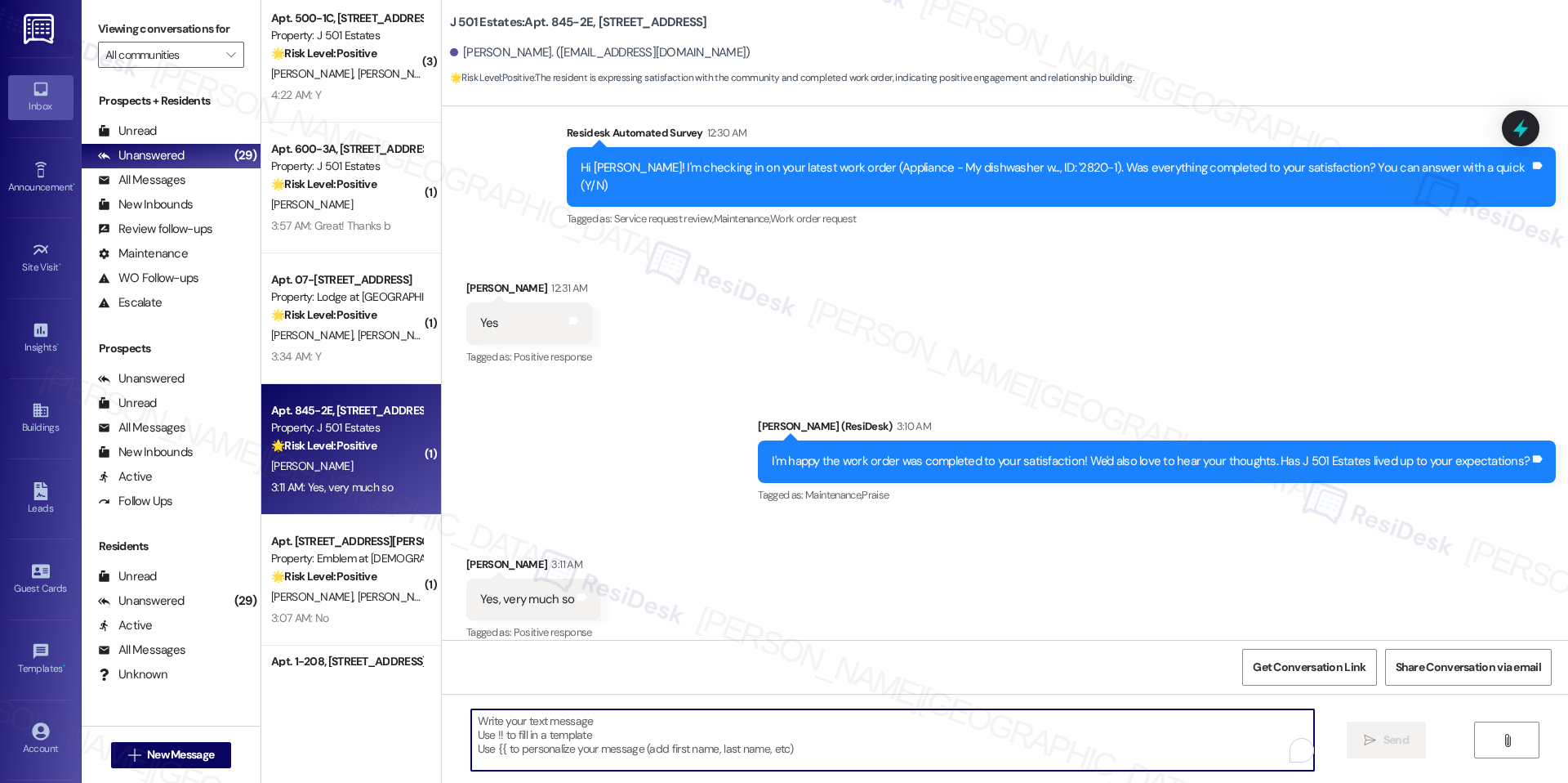
click at [604, 732] on textarea "To enrich screen reader interactions, please activate Accessibility in Grammarl…" at bounding box center [893, 740] width 843 height 61
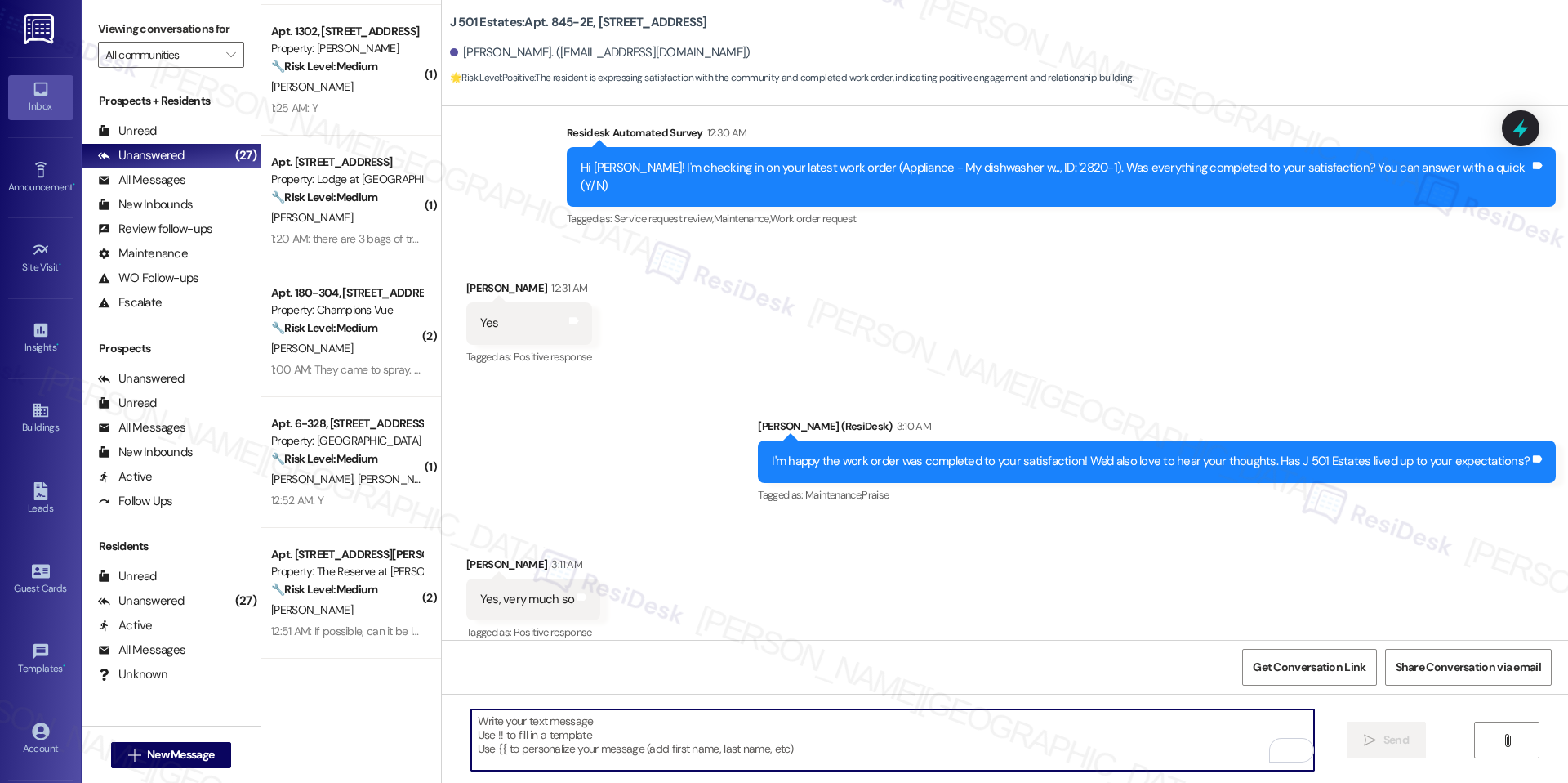
scroll to position [0, 0]
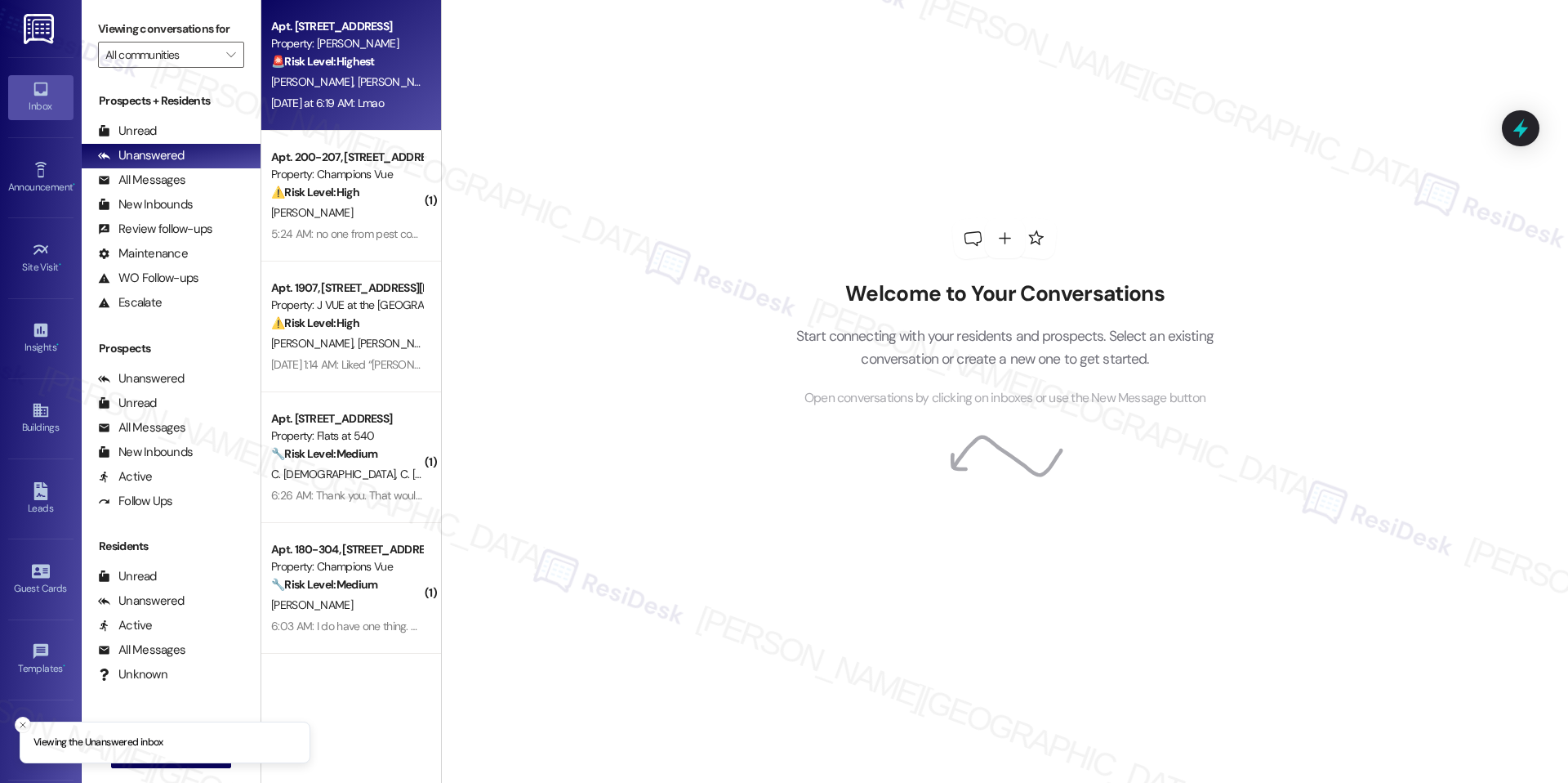
click at [352, 39] on div "Property: [PERSON_NAME]" at bounding box center [347, 43] width 151 height 17
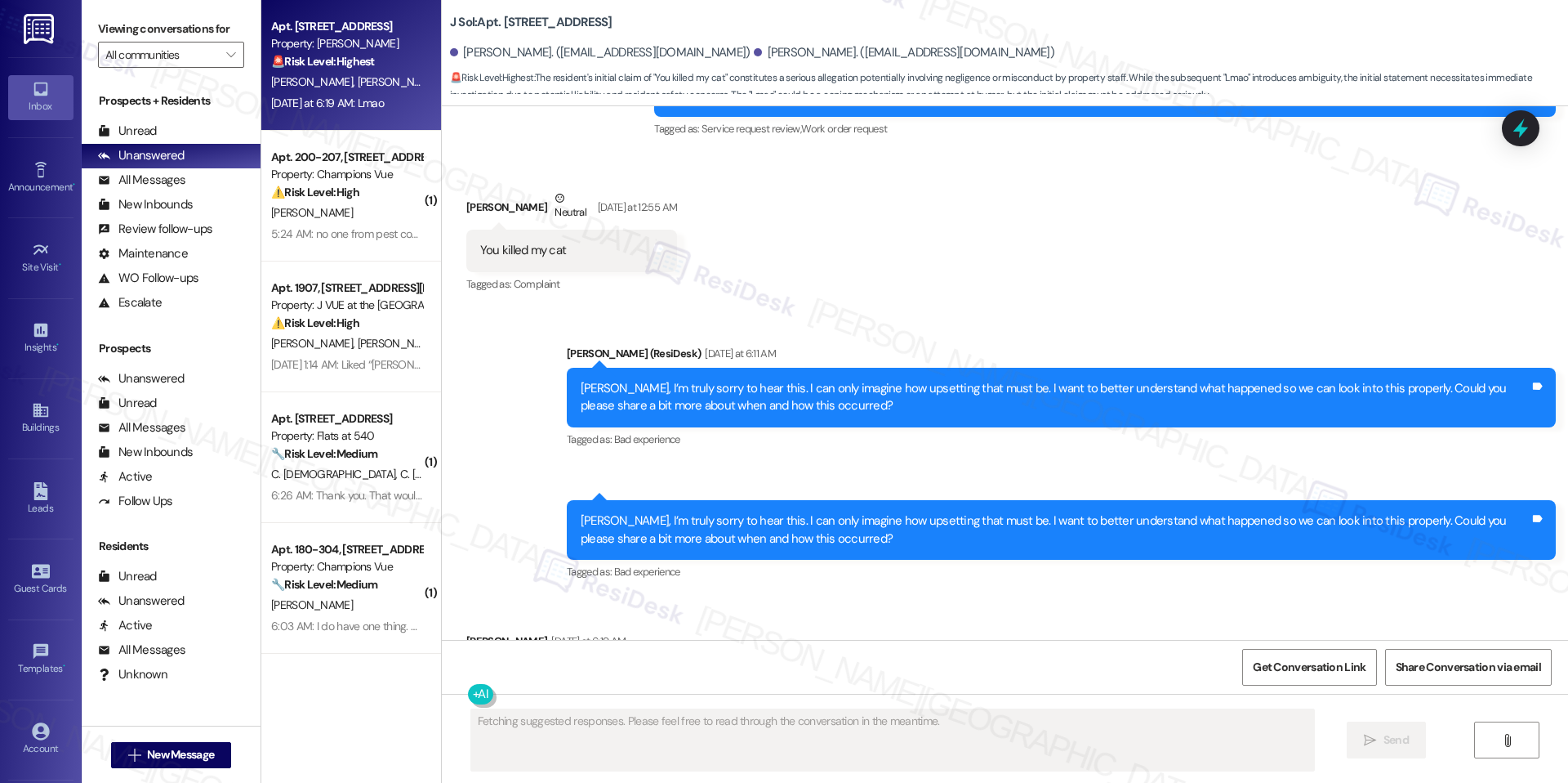
scroll to position [4106, 0]
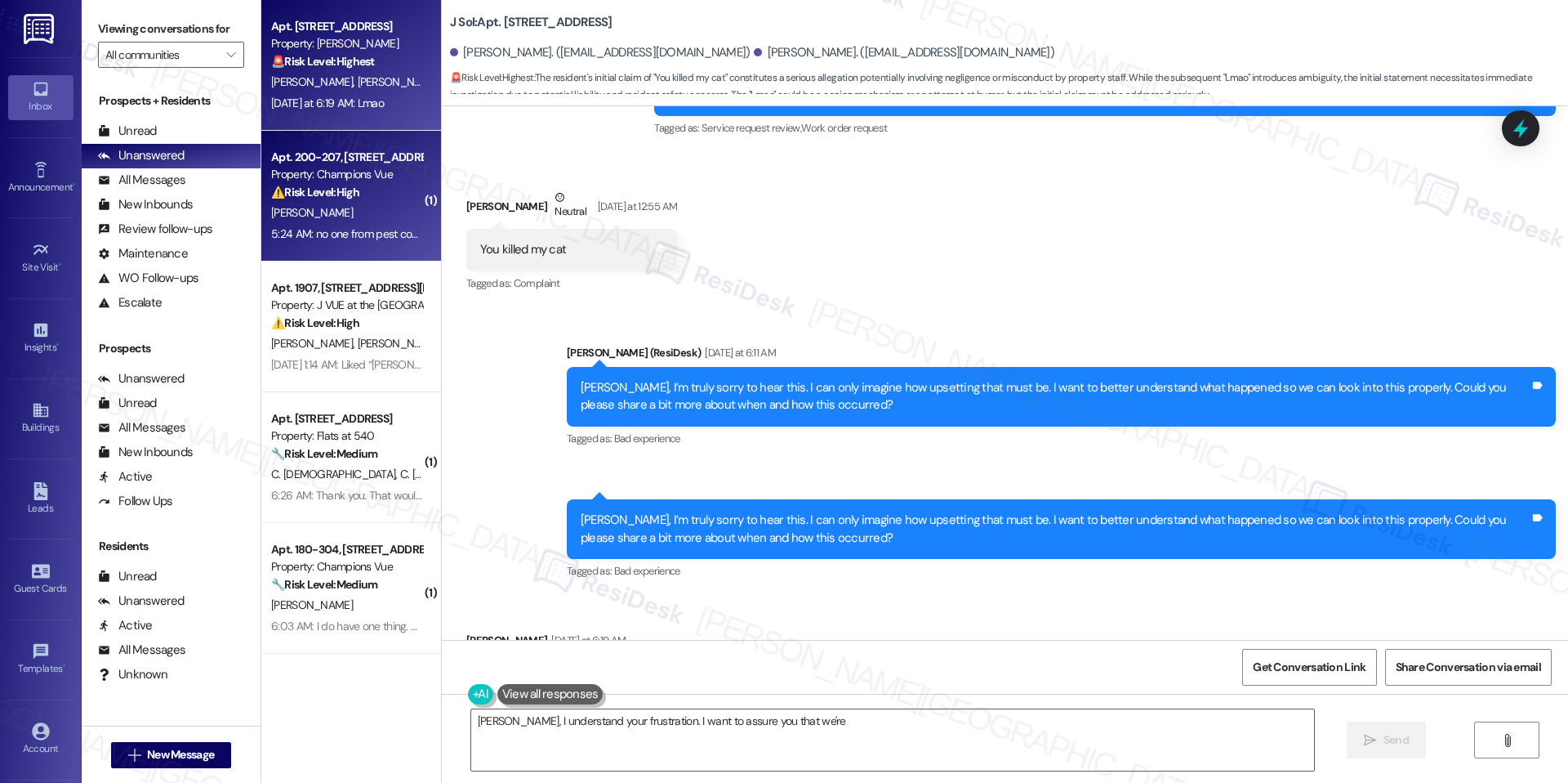
type textarea "[PERSON_NAME], I understand your frustration. I want to assure you that we're"
click at [373, 210] on div "[PERSON_NAME]" at bounding box center [347, 213] width 154 height 20
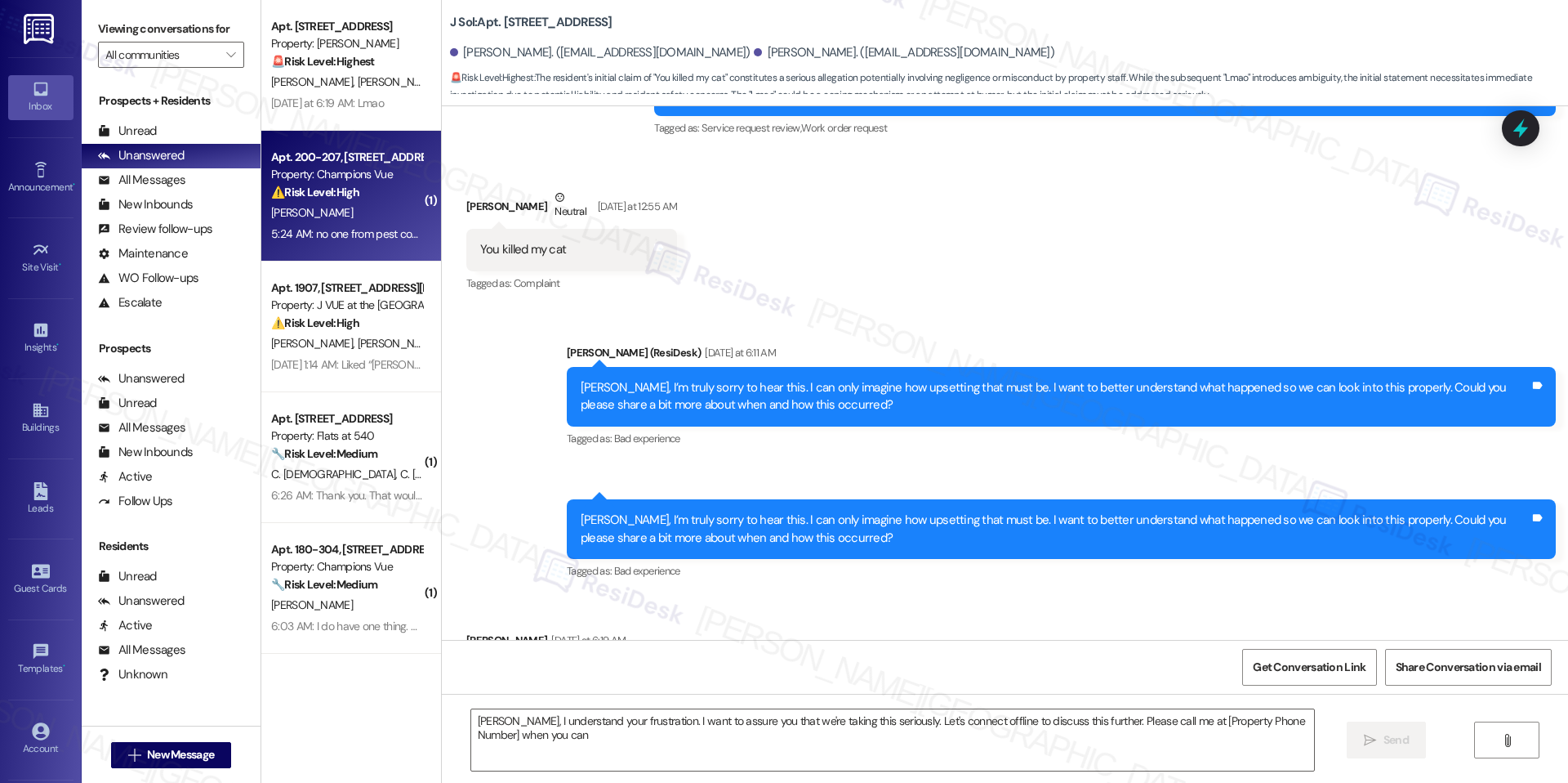
type textarea "Sean, I understand your frustration. I want to assure you that we're taking thi…"
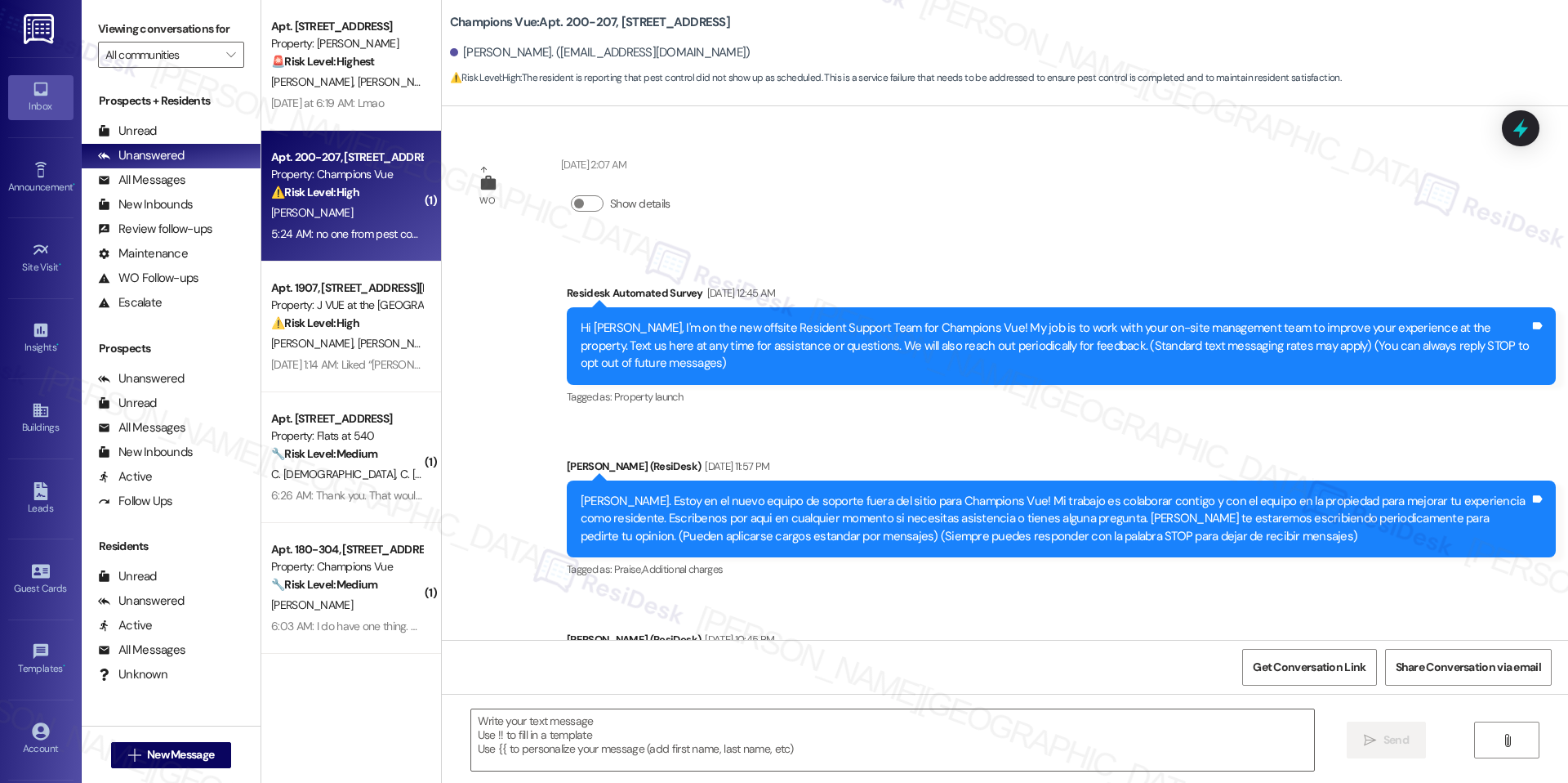
scroll to position [3454, 0]
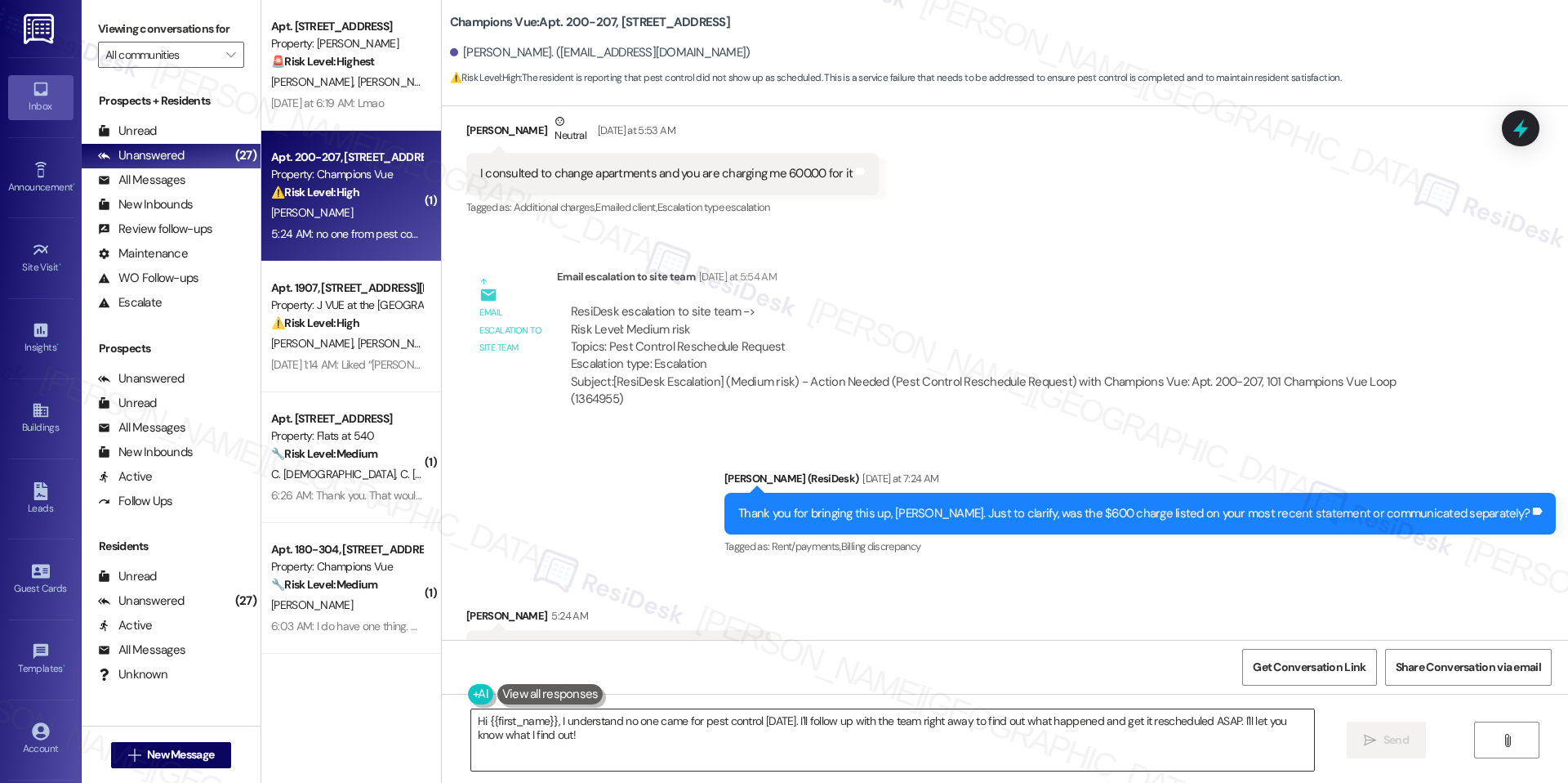
click at [665, 716] on textarea "Hi {{first_name}}, I understand no one came for pest control today. I'll follow…" at bounding box center [893, 740] width 843 height 61
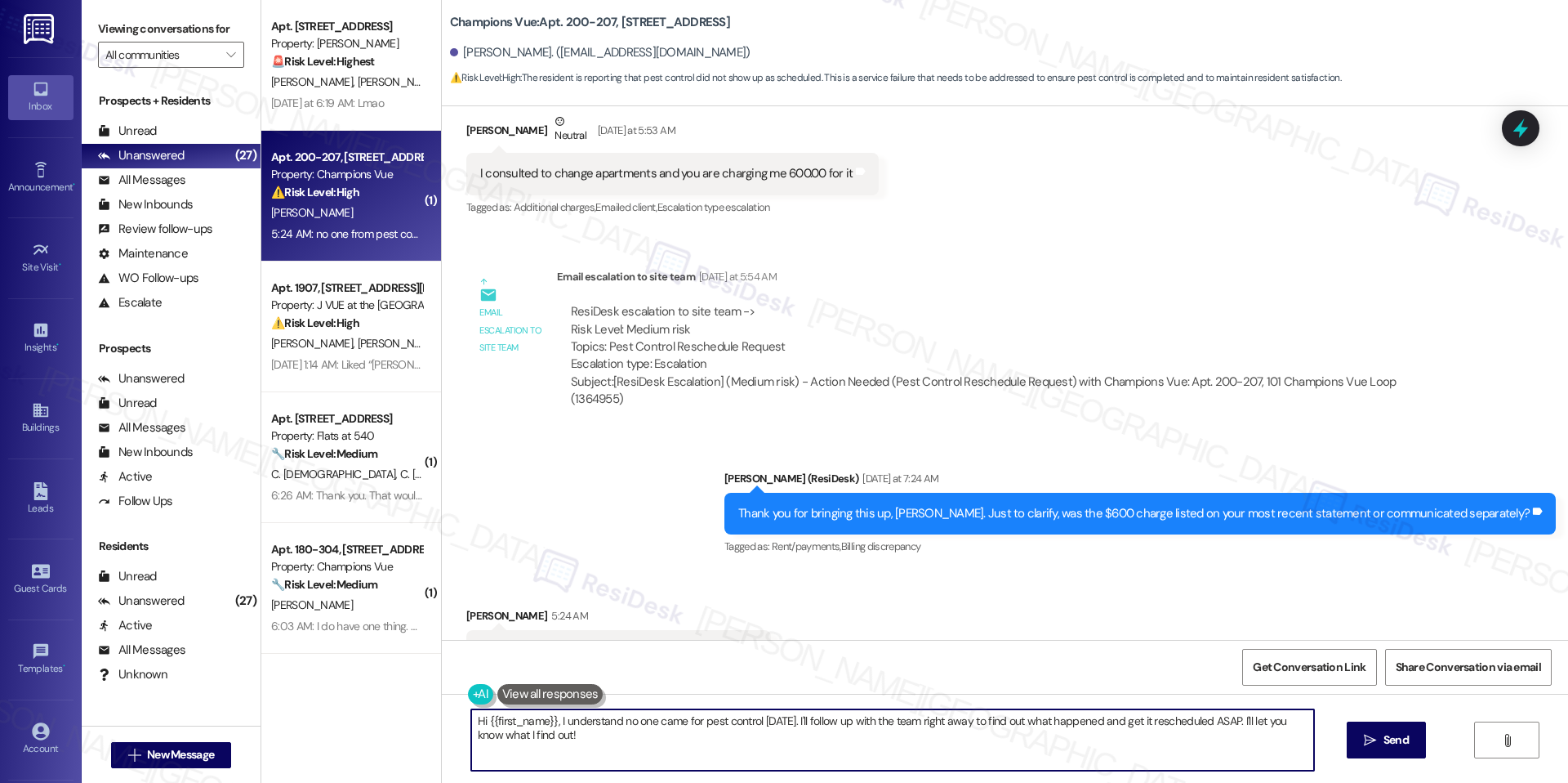
click at [665, 716] on textarea "Hi {{first_name}}, I understand no one came for pest control today. I'll follow…" at bounding box center [893, 740] width 843 height 61
paste textarea "Elizabeth, thank you for following up. We haven’t received an update from the t…"
type textarea "Hi Elizabeth, thank you for following up. We haven’t received an update from th…"
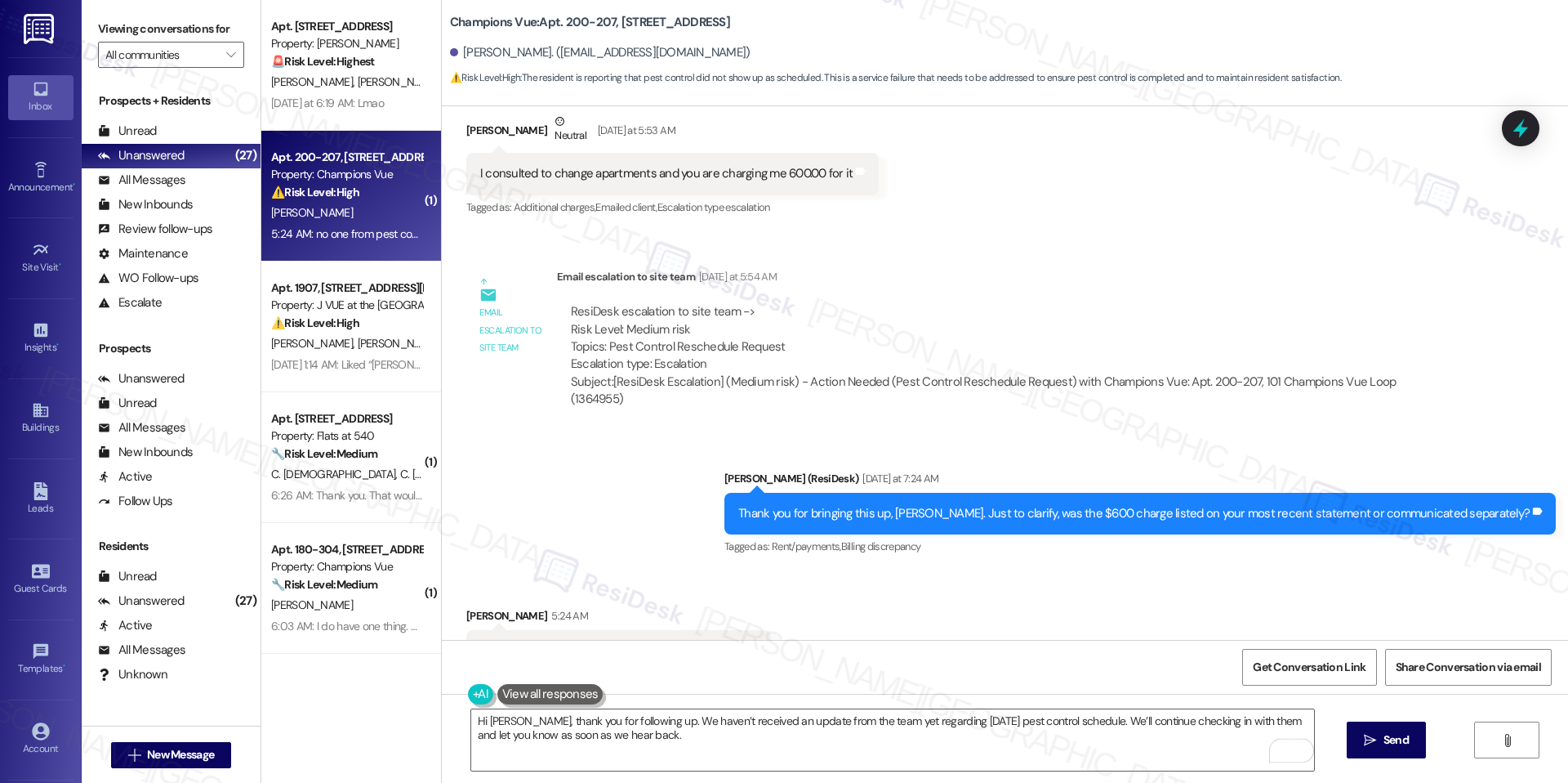
click at [1333, 732] on div "Hi Elizabeth, thank you for following up. We haven’t received an update from th…" at bounding box center [1005, 755] width 1127 height 122
click at [1364, 740] on icon "" at bounding box center [1370, 740] width 12 height 13
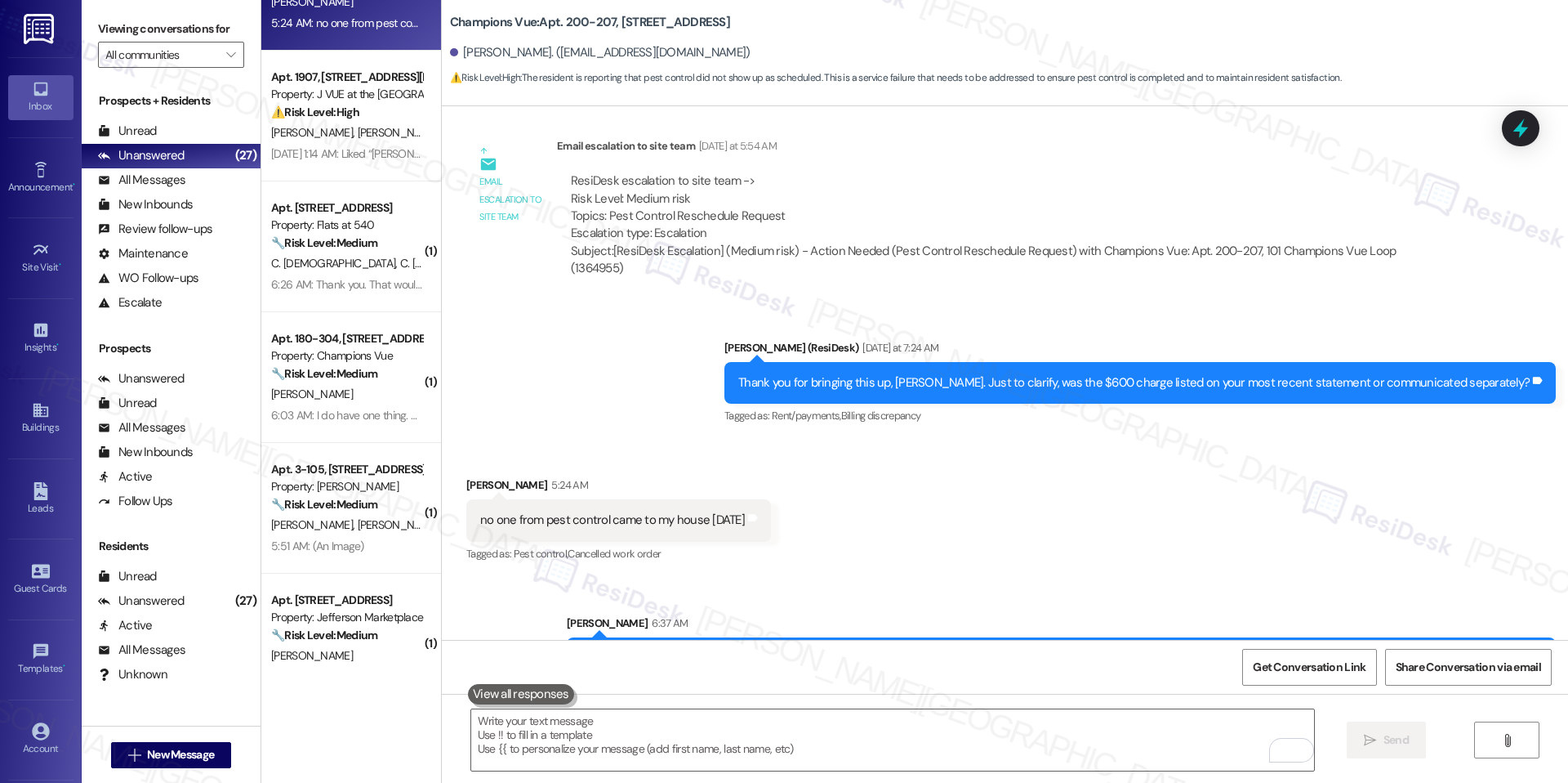
scroll to position [0, 0]
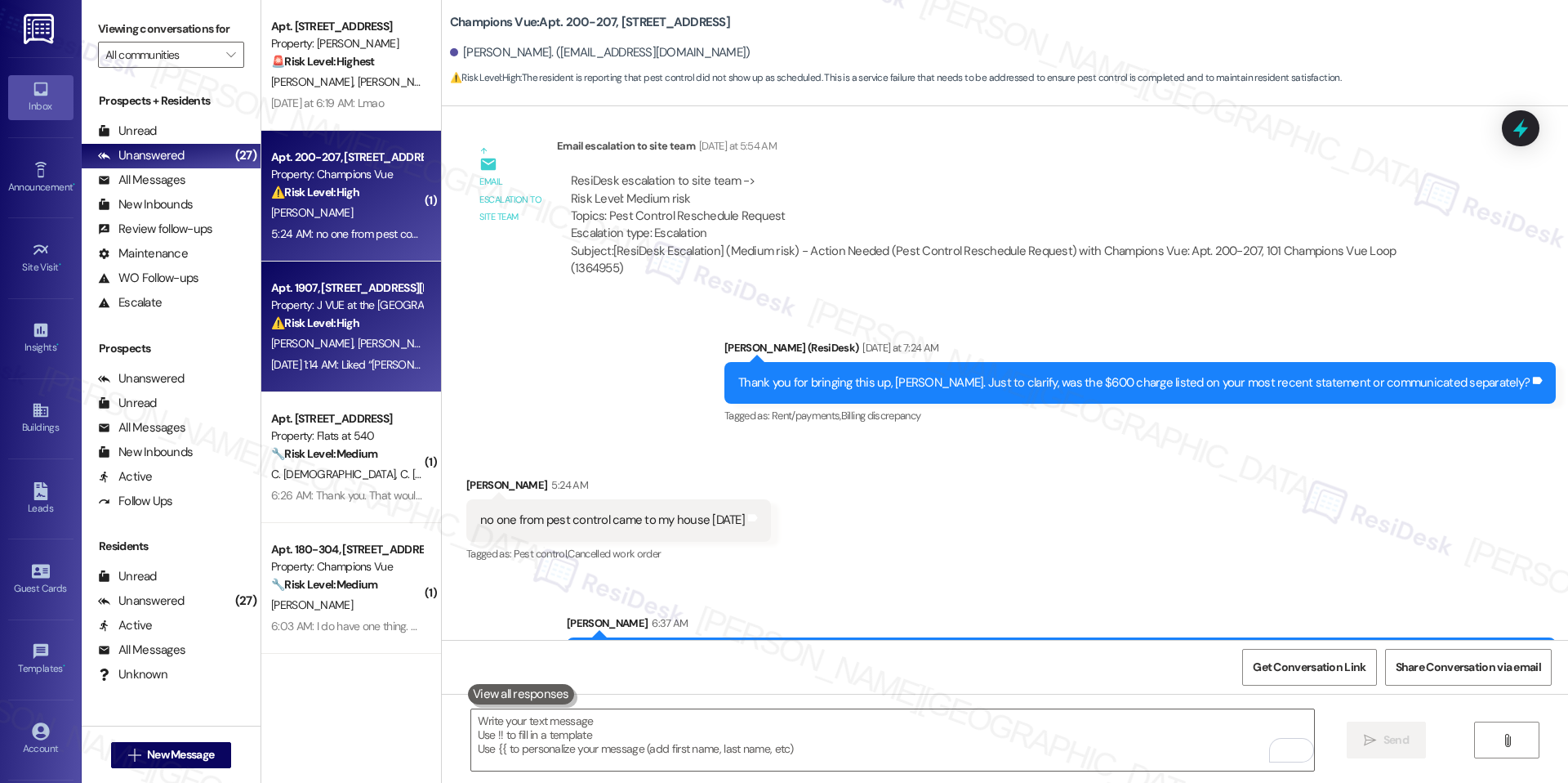
click at [355, 311] on div "Property: J VUE at the LMA" at bounding box center [347, 305] width 151 height 17
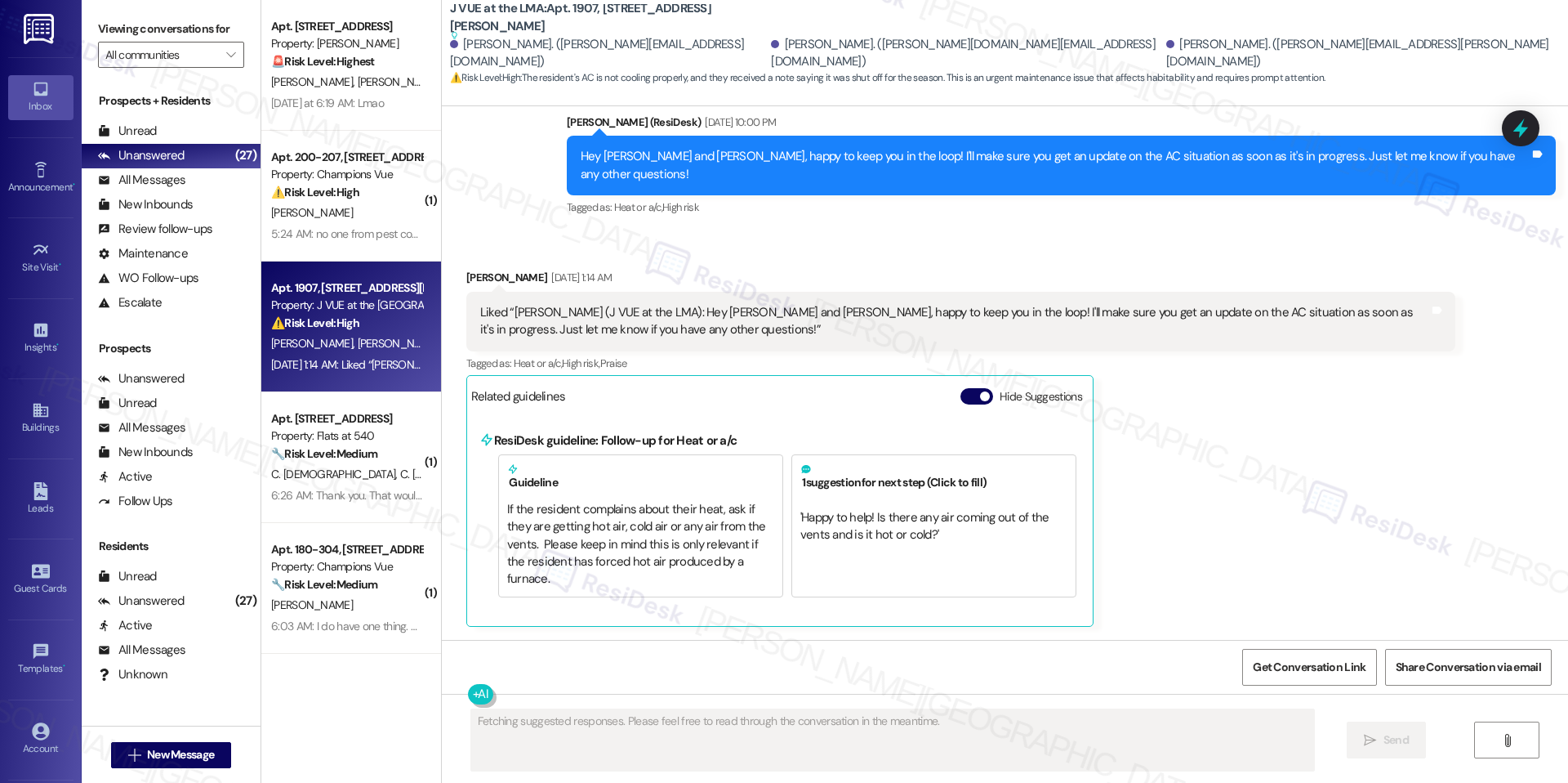
scroll to position [1835, 0]
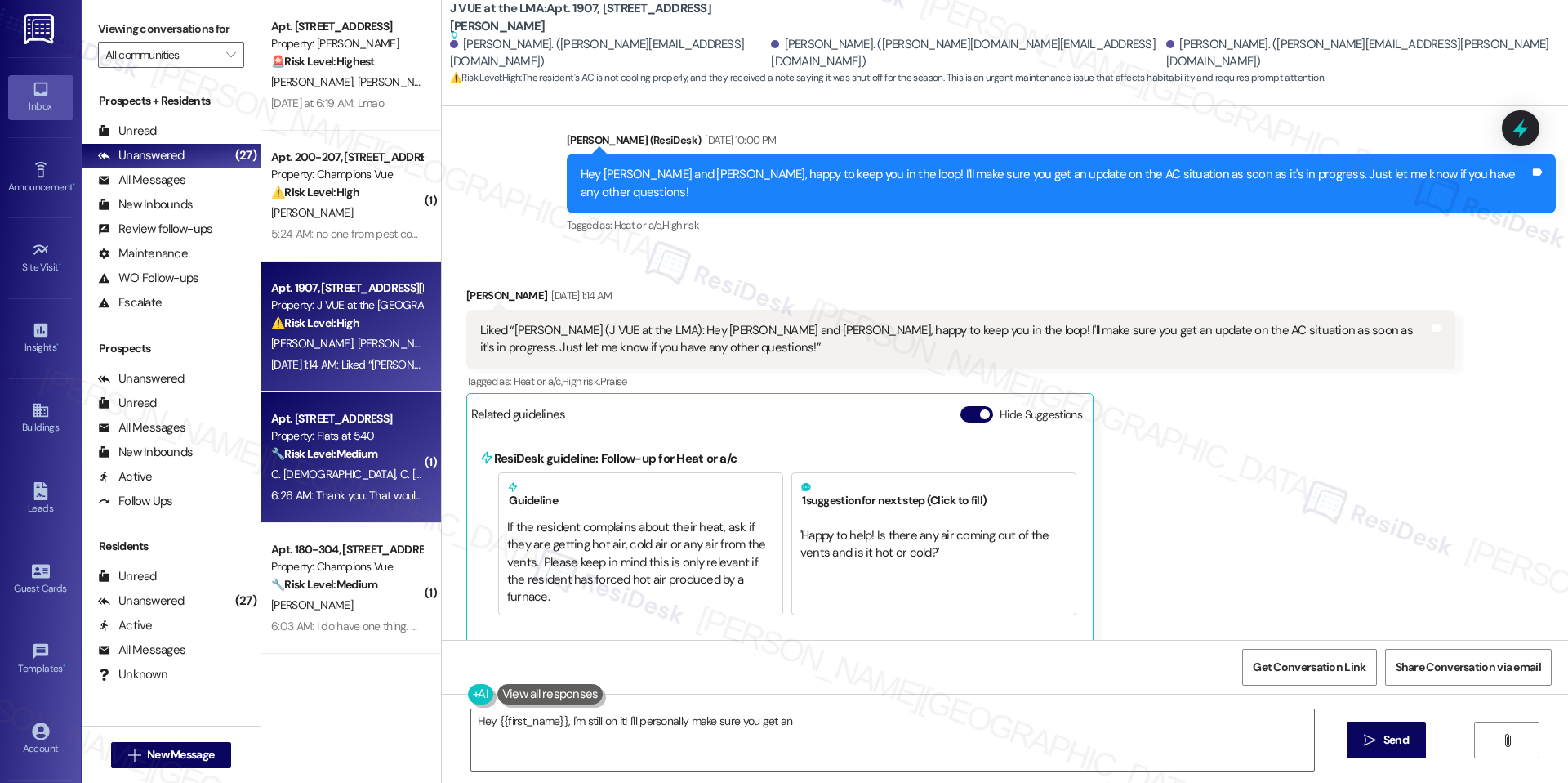
type textarea "Hey {{first_name}}, I'm still on it! I'll personally make sure you get an update"
click at [286, 442] on div "Property: Flats at 540" at bounding box center [347, 435] width 151 height 17
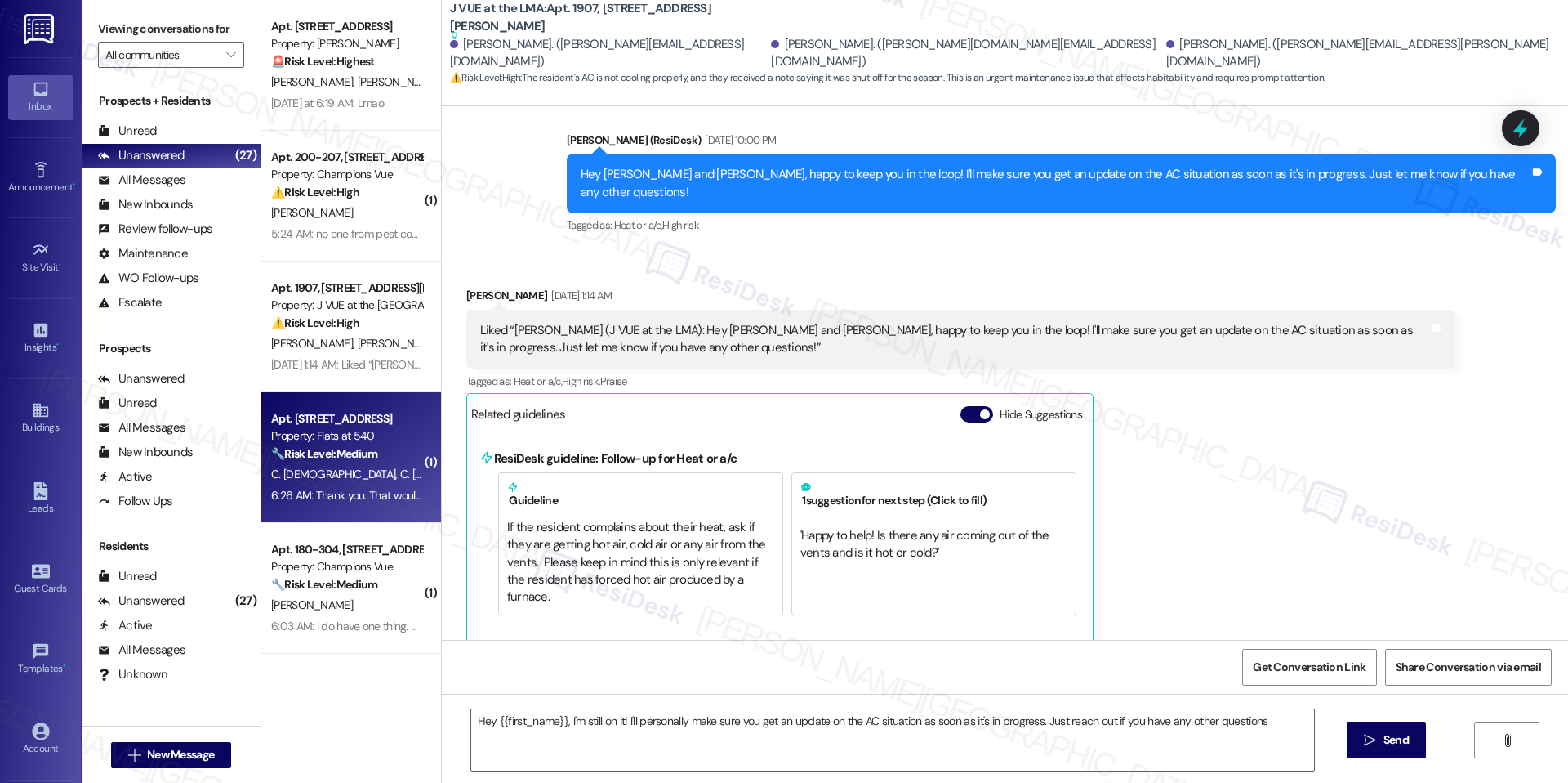
type textarea "Hey {{first_name}}, I'm still on it! I'll personally make sure you get an updat…"
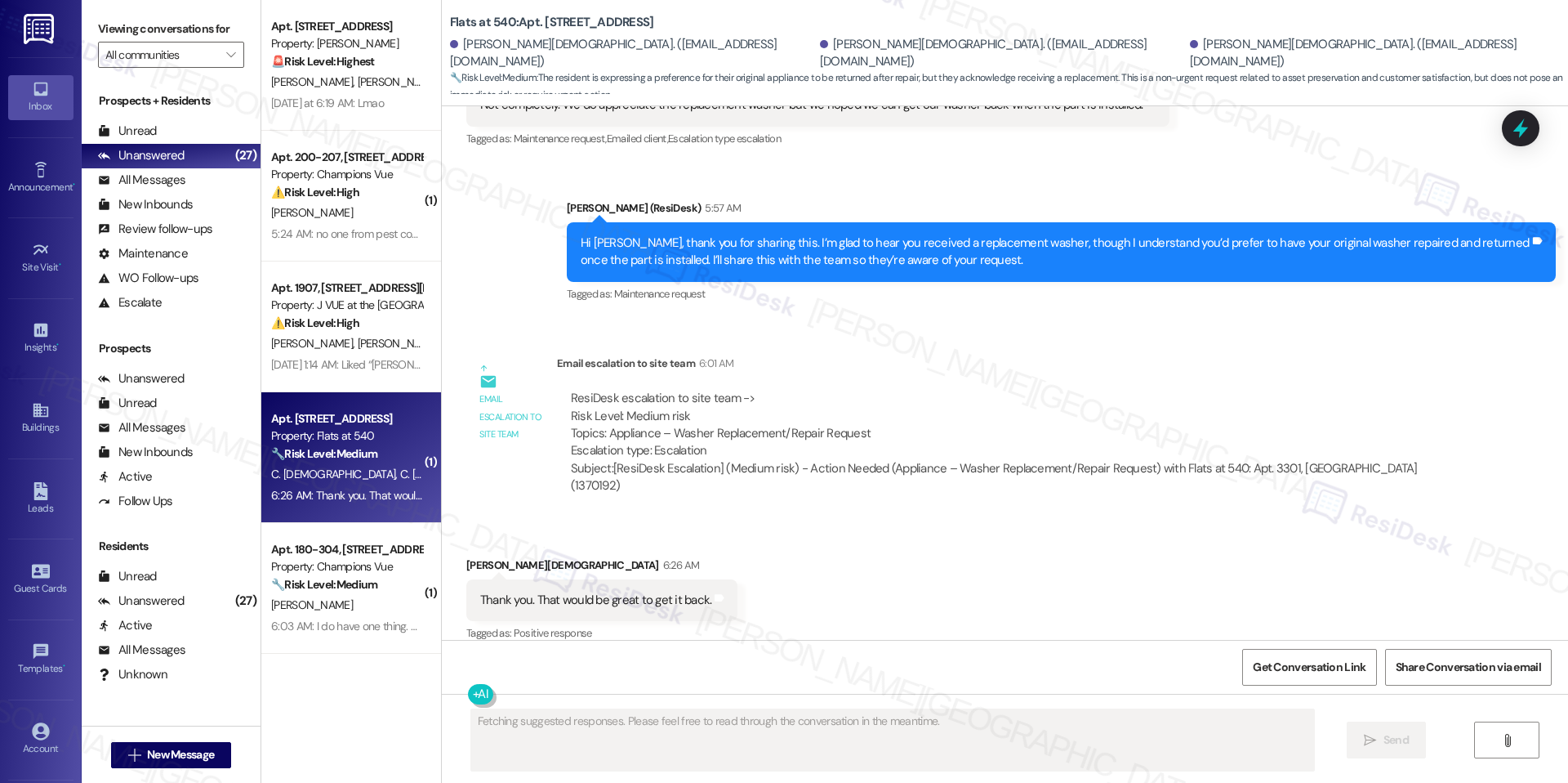
scroll to position [2534, 0]
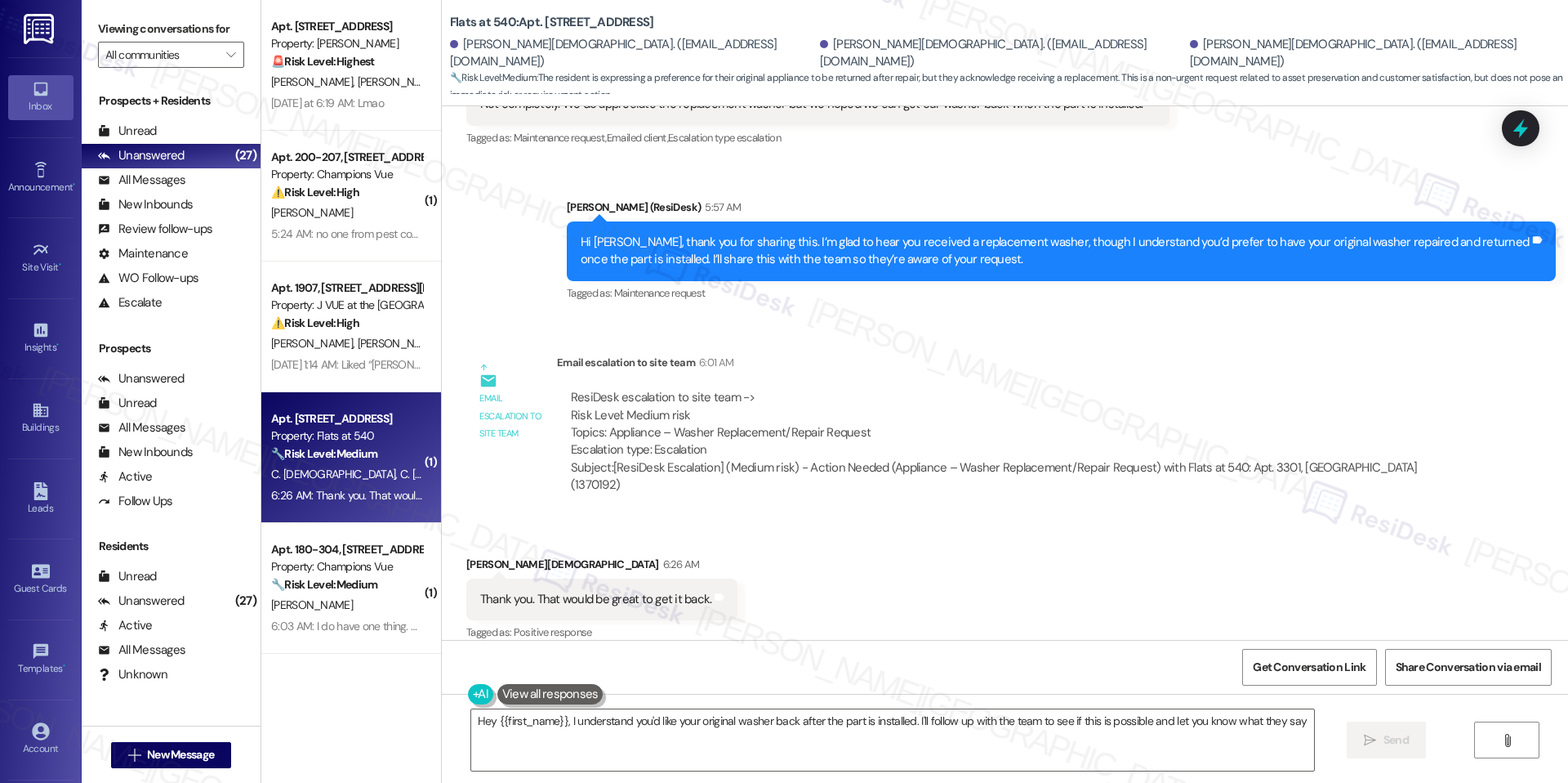
type textarea "Hey {{first_name}}, I understand you'd like your original washer back after the…"
click at [636, 721] on textarea "Hey {{first_name}}, I understand you'd like your original washer back after the…" at bounding box center [893, 740] width 843 height 61
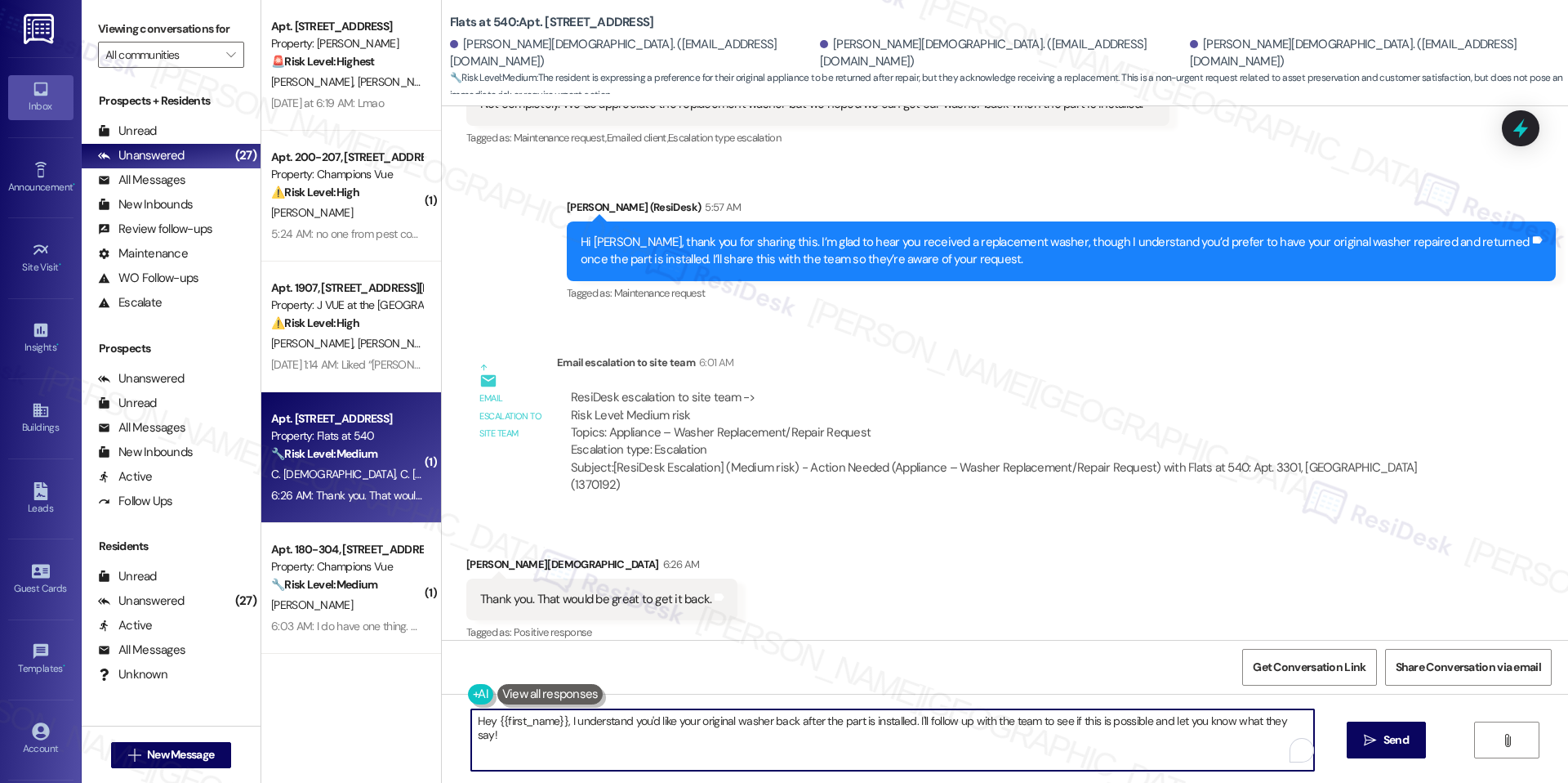
click at [636, 721] on textarea "Hey {{first_name}}, I understand you'd like your original washer back after the…" at bounding box center [893, 740] width 843 height 61
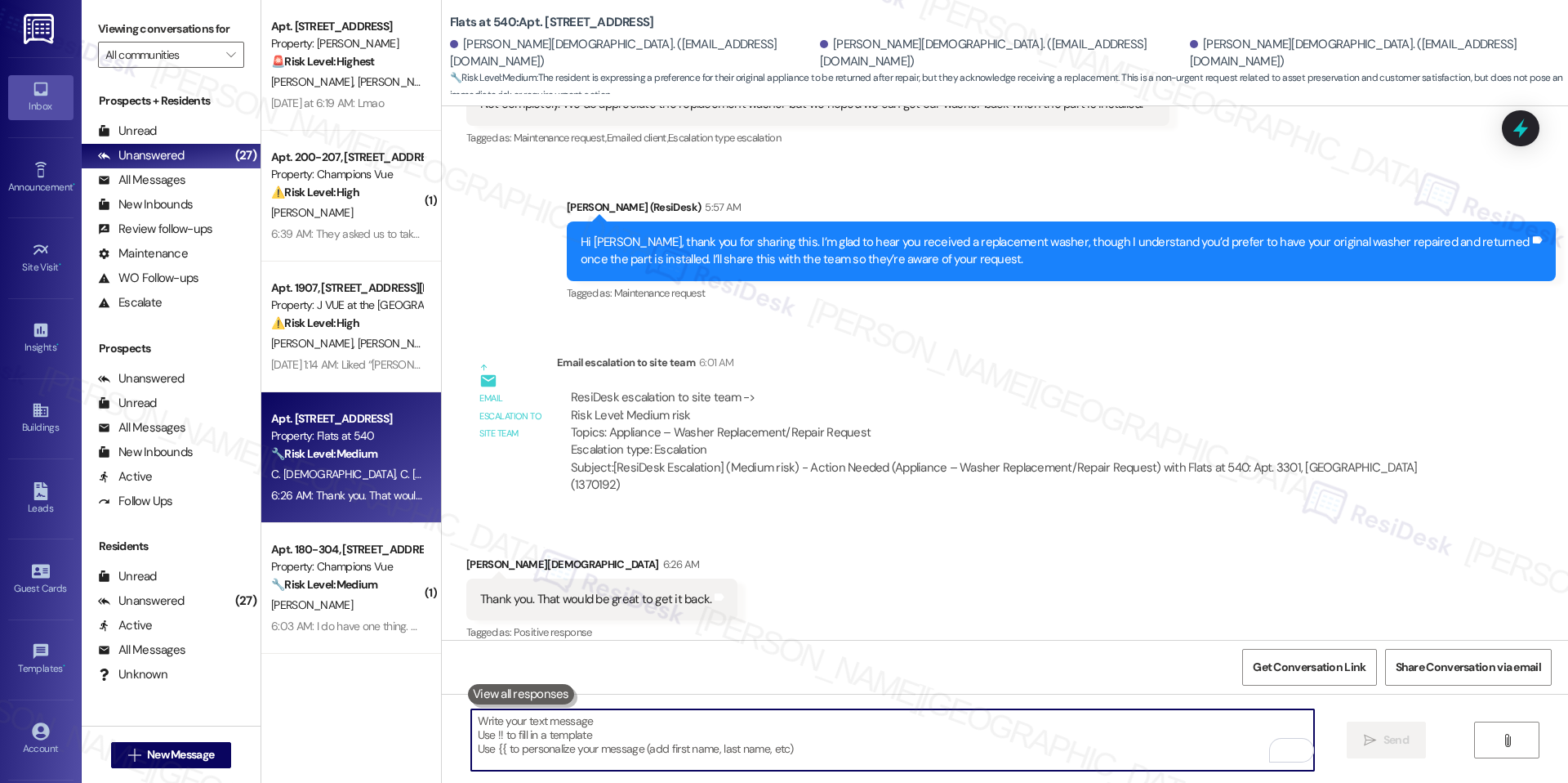
click at [646, 721] on textarea "To enrich screen reader interactions, please activate Accessibility in Grammarl…" at bounding box center [893, 740] width 843 height 61
paste textarea "Hi Charles, you’re very welcome! The request has already been escalated, and we…"
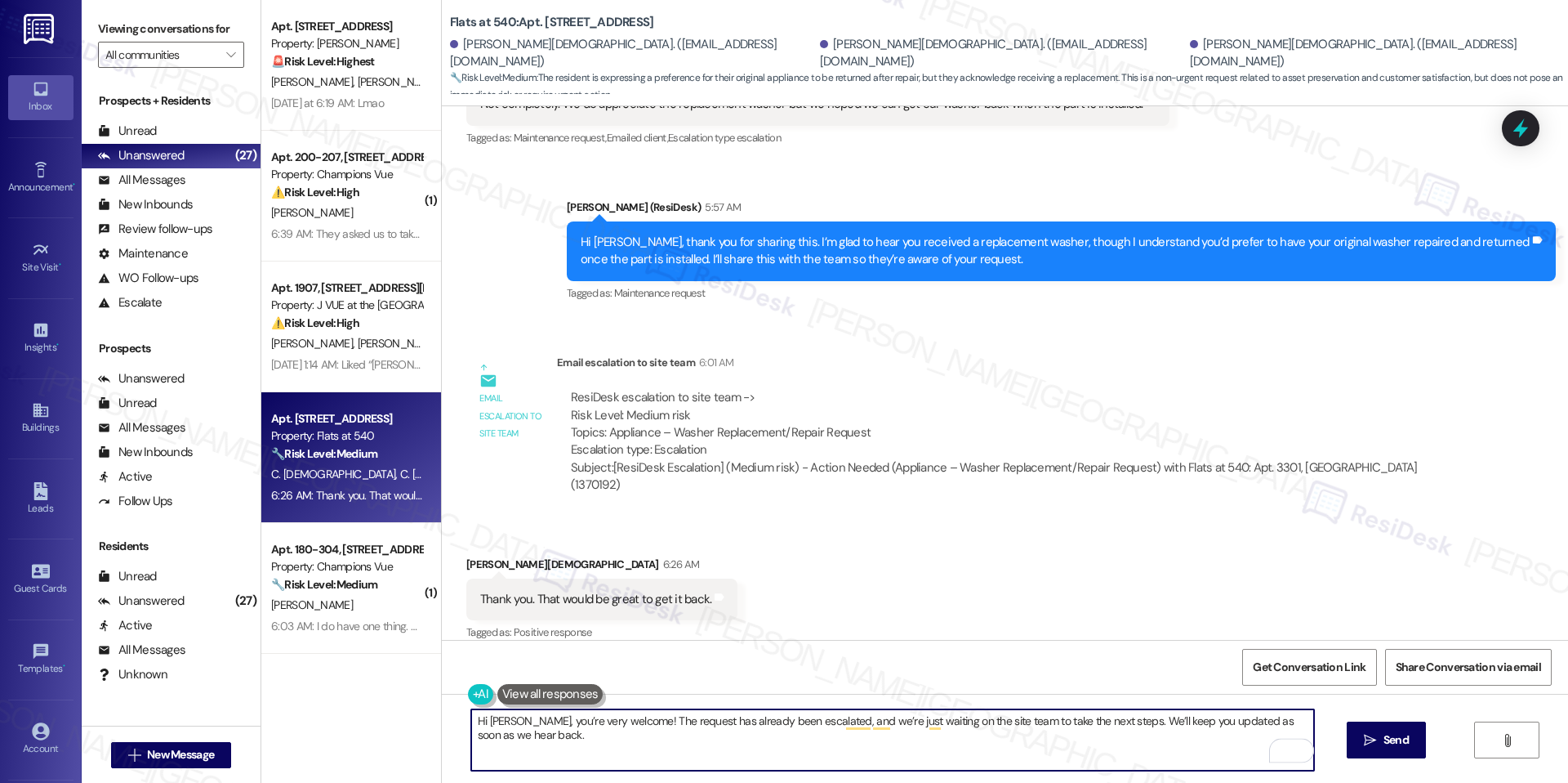
click at [522, 726] on textarea "Hi Charles, you’re very welcome! The request has already been escalated, and we…" at bounding box center [893, 740] width 843 height 61
click at [548, 737] on textarea "You’re very welcome! The request has already been escalated, and we’re just wai…" at bounding box center [893, 740] width 843 height 61
click at [1036, 731] on textarea "You’re very welcome! The request has already been escalated, and we’re just wai…" at bounding box center [893, 740] width 843 height 61
click at [1078, 729] on textarea "You’re very welcome! The request has already been escalated, and we’re just wai…" at bounding box center [893, 740] width 843 height 61
click at [1170, 727] on textarea "You’re very welcome! The request has already been escalated, and we’re just wai…" at bounding box center [893, 740] width 843 height 61
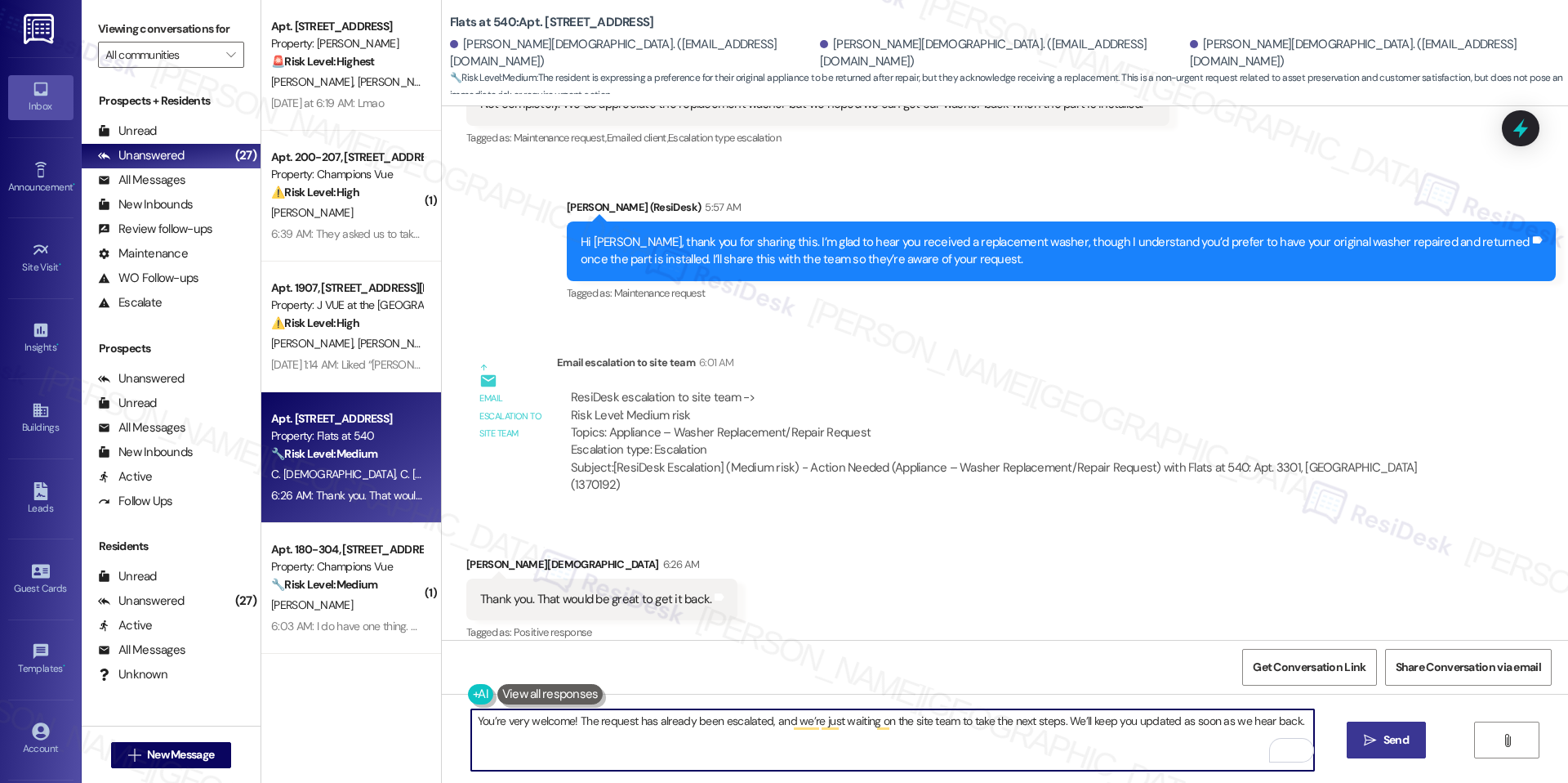
type textarea "You’re very welcome! The request has already been escalated, and we’re just wai…"
click at [1384, 746] on span "Send" at bounding box center [1396, 740] width 26 height 17
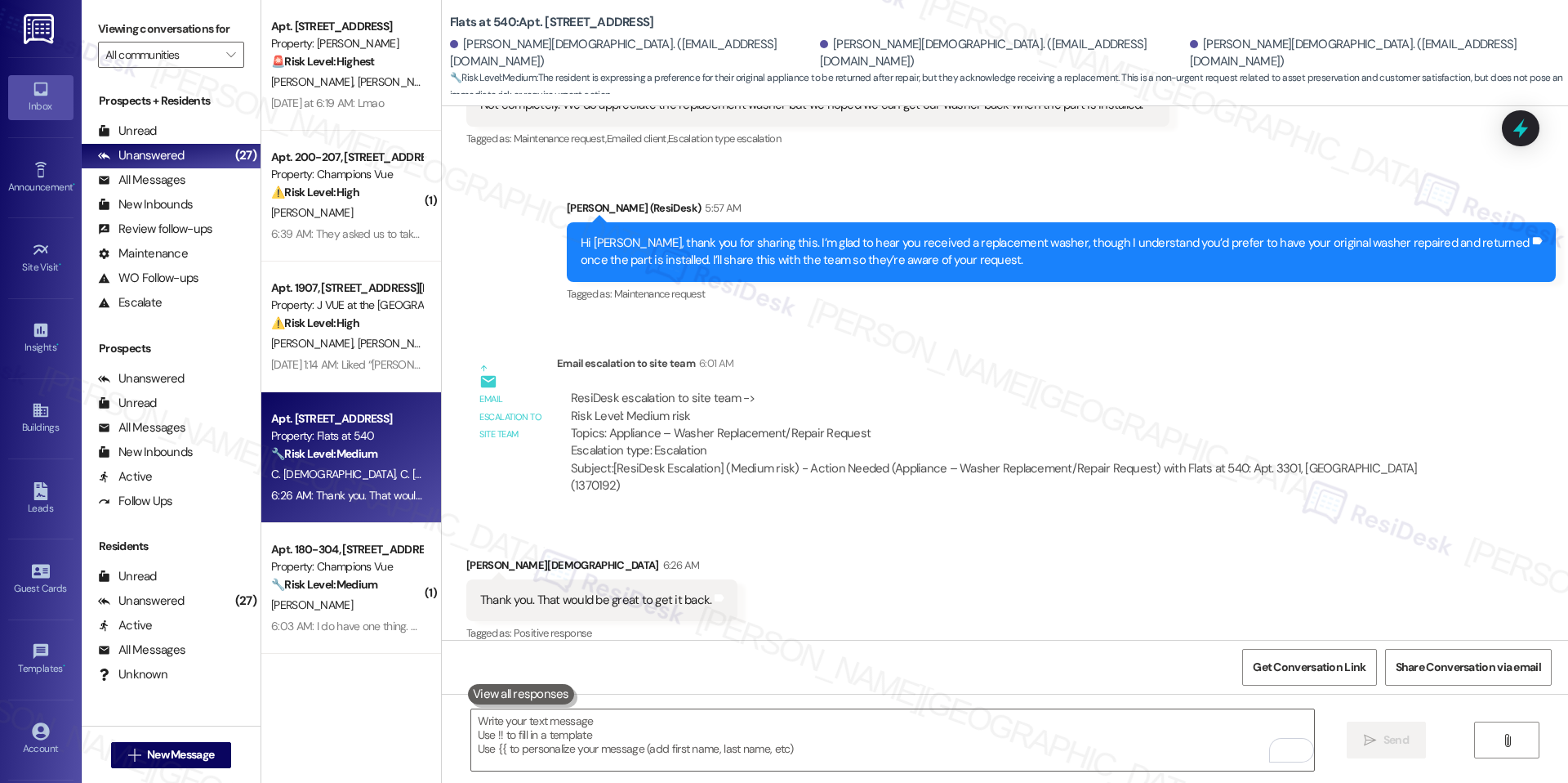
scroll to position [2648, 0]
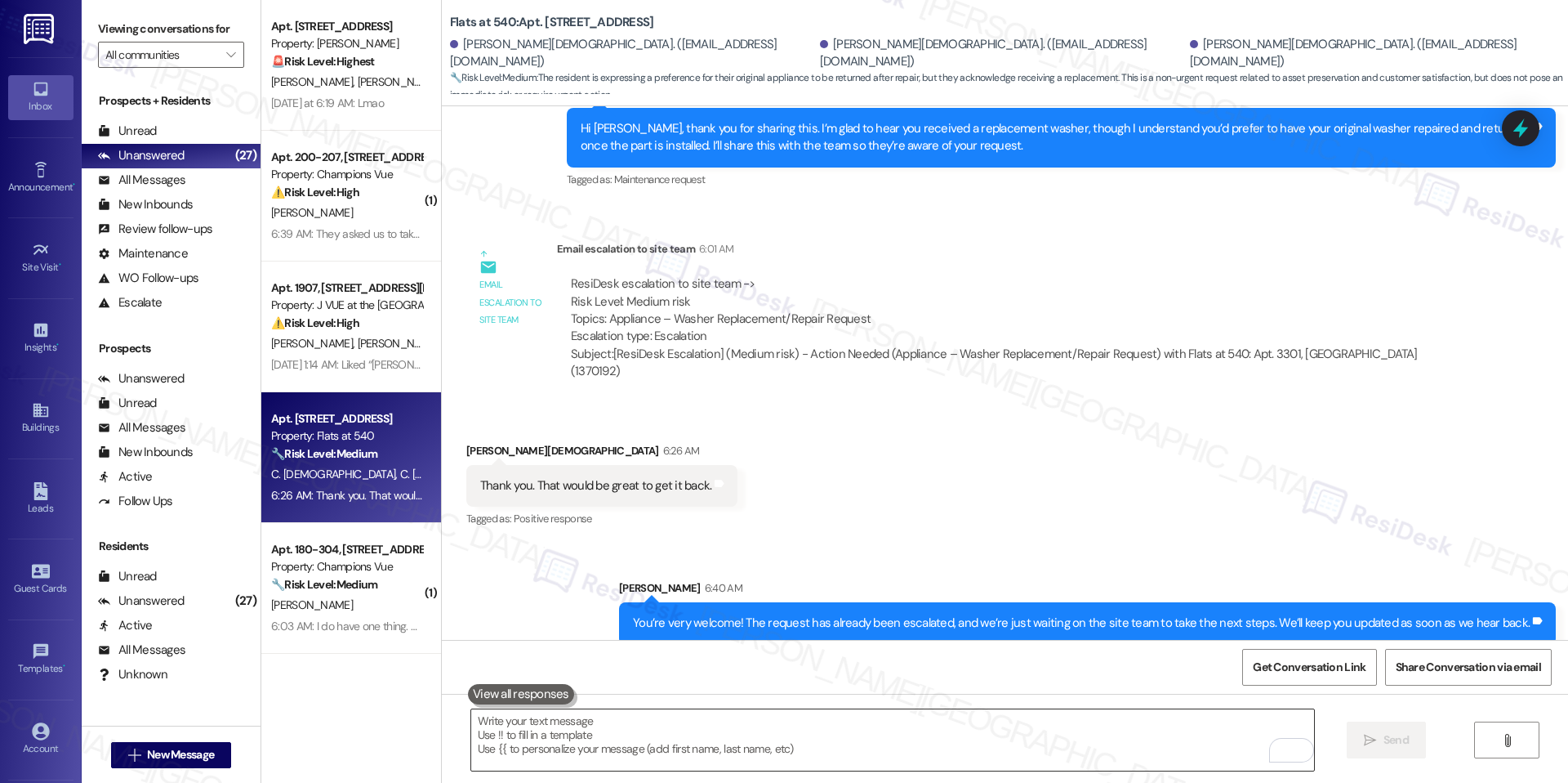
click at [1096, 764] on textarea "To enrich screen reader interactions, please activate Accessibility in Grammarl…" at bounding box center [893, 740] width 843 height 61
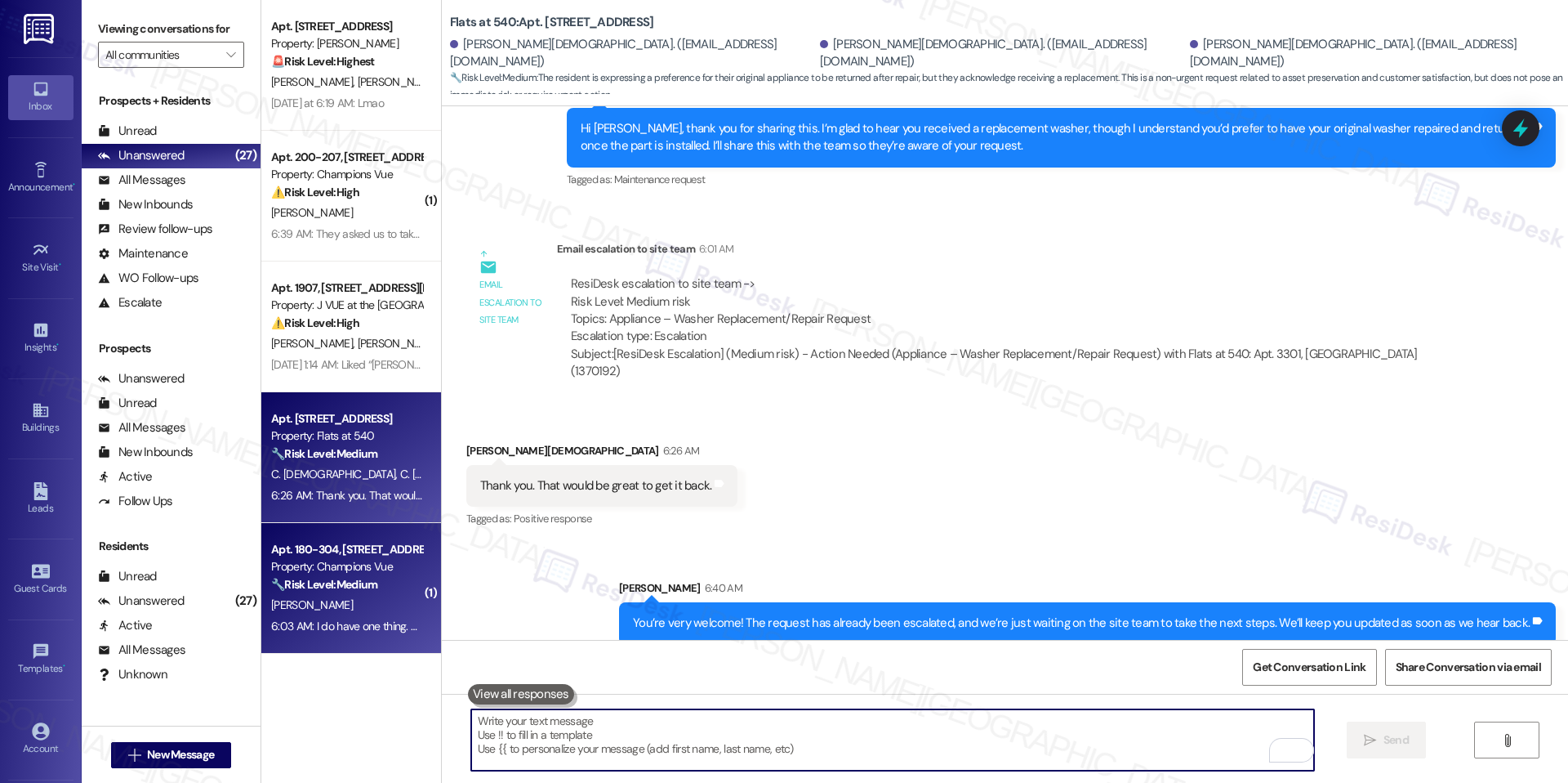
click at [382, 559] on div "Property: Champions Vue" at bounding box center [347, 566] width 151 height 17
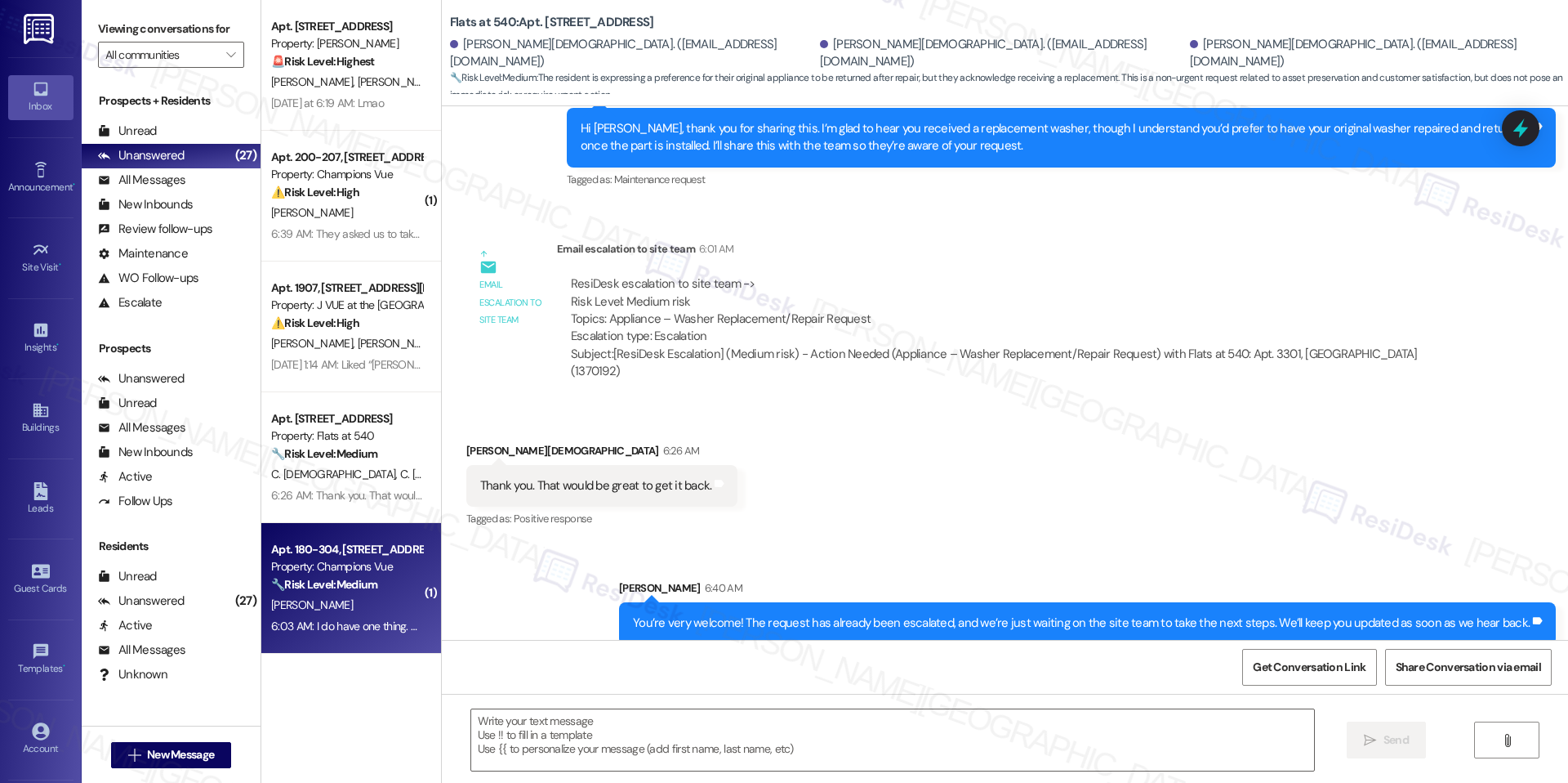
click at [382, 559] on div "Property: Champions Vue" at bounding box center [347, 566] width 151 height 17
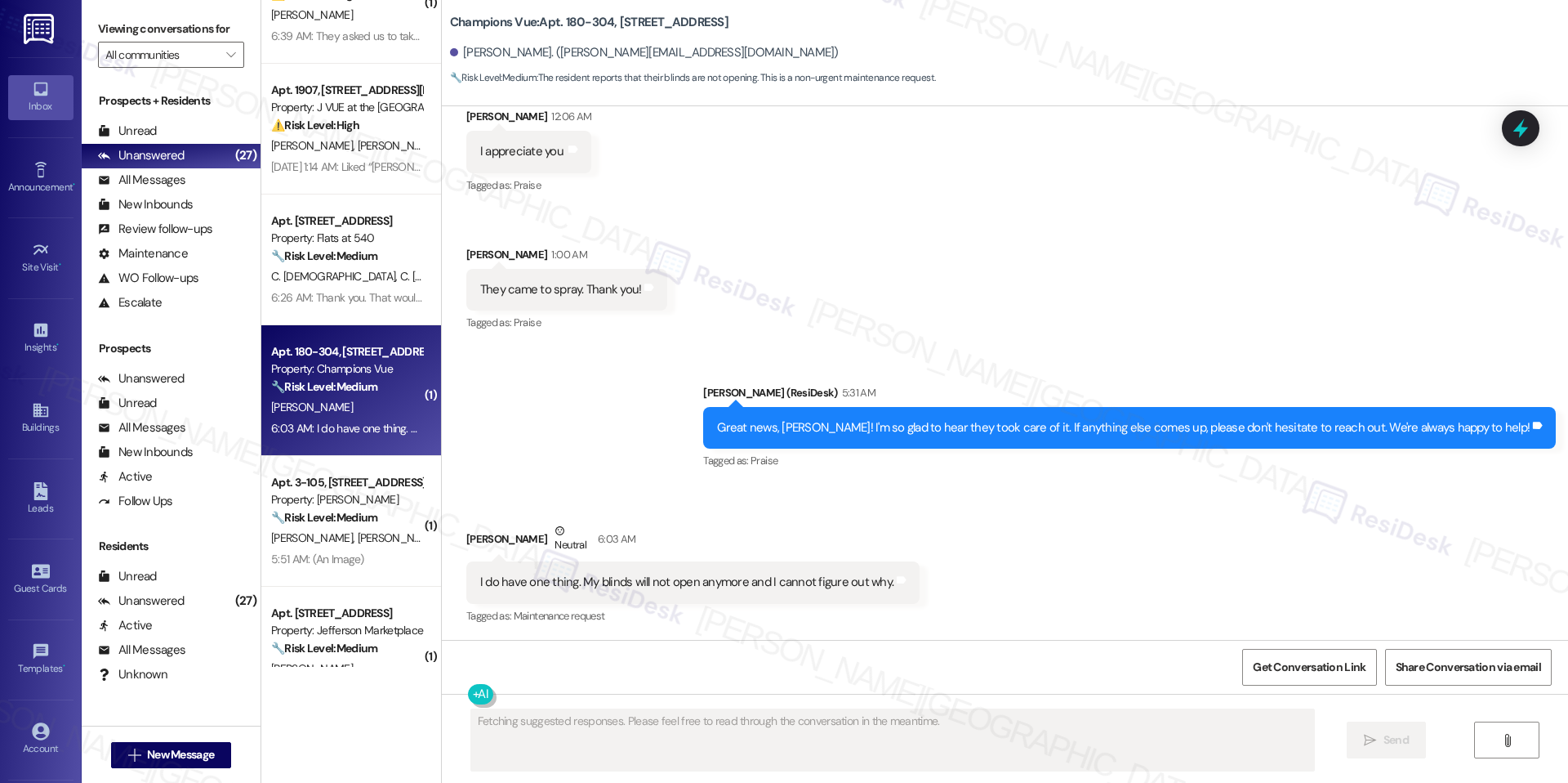
scroll to position [1244, 0]
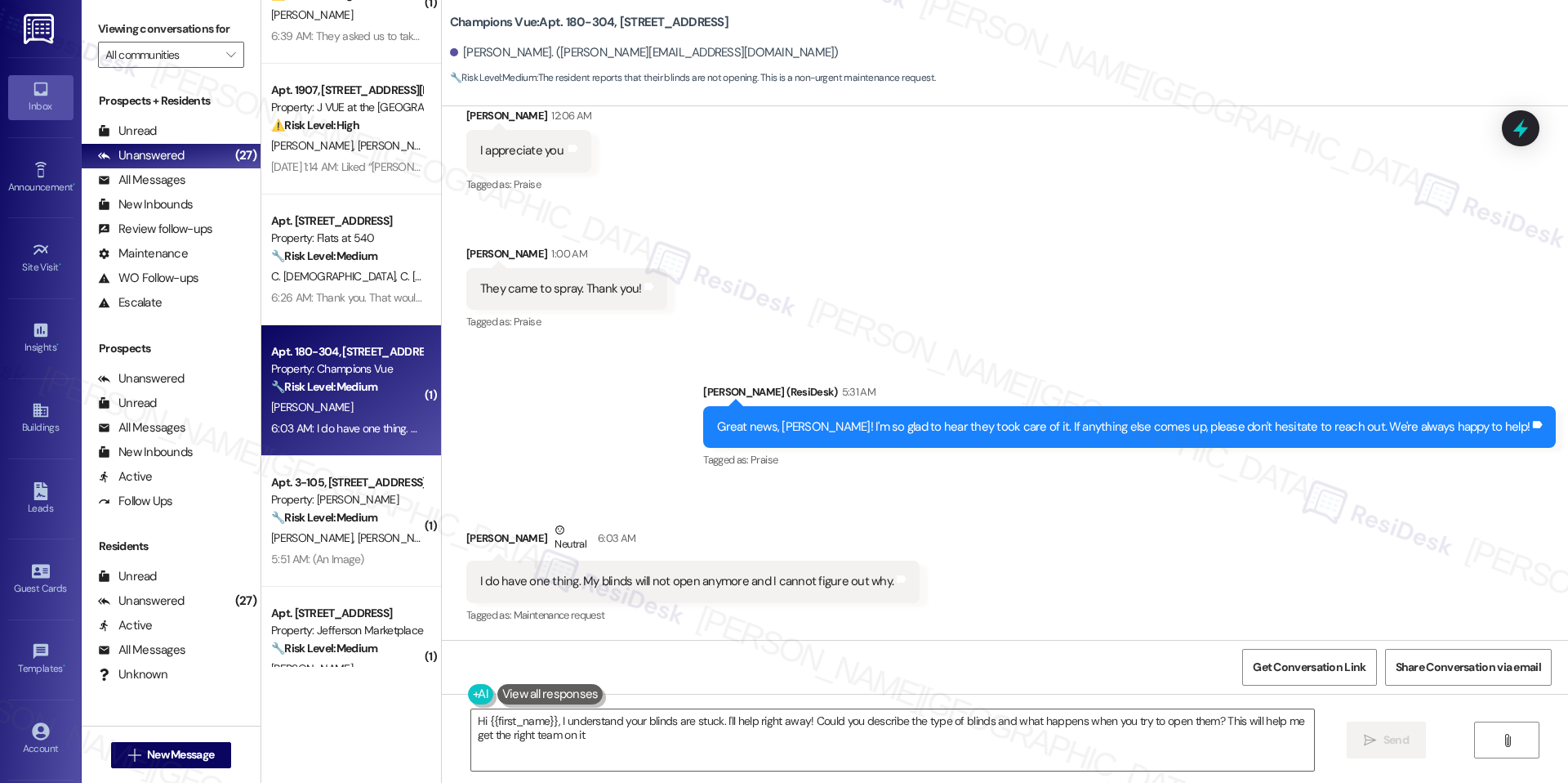
type textarea "Hi {{first_name}}, I understand your blinds are stuck. I'll help right away! Co…"
click at [700, 727] on textarea "Hi {{first_name}}, I understand your blinds are stuck. I'll help right away! Co…" at bounding box center [893, 740] width 843 height 61
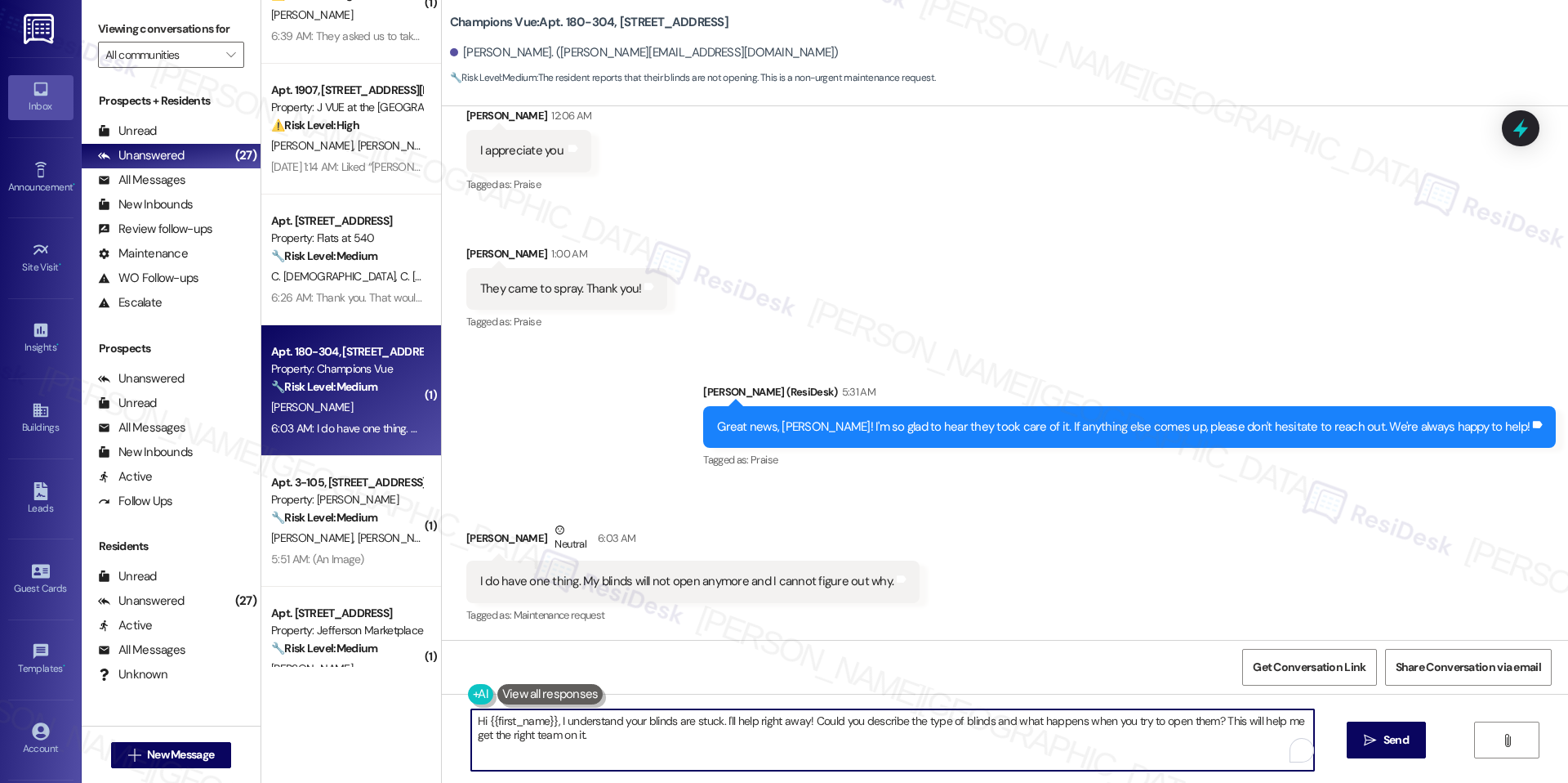
click at [700, 727] on textarea "Hi {{first_name}}, I understand your blinds are stuck. I'll help right away! Co…" at bounding box center [893, 740] width 843 height 61
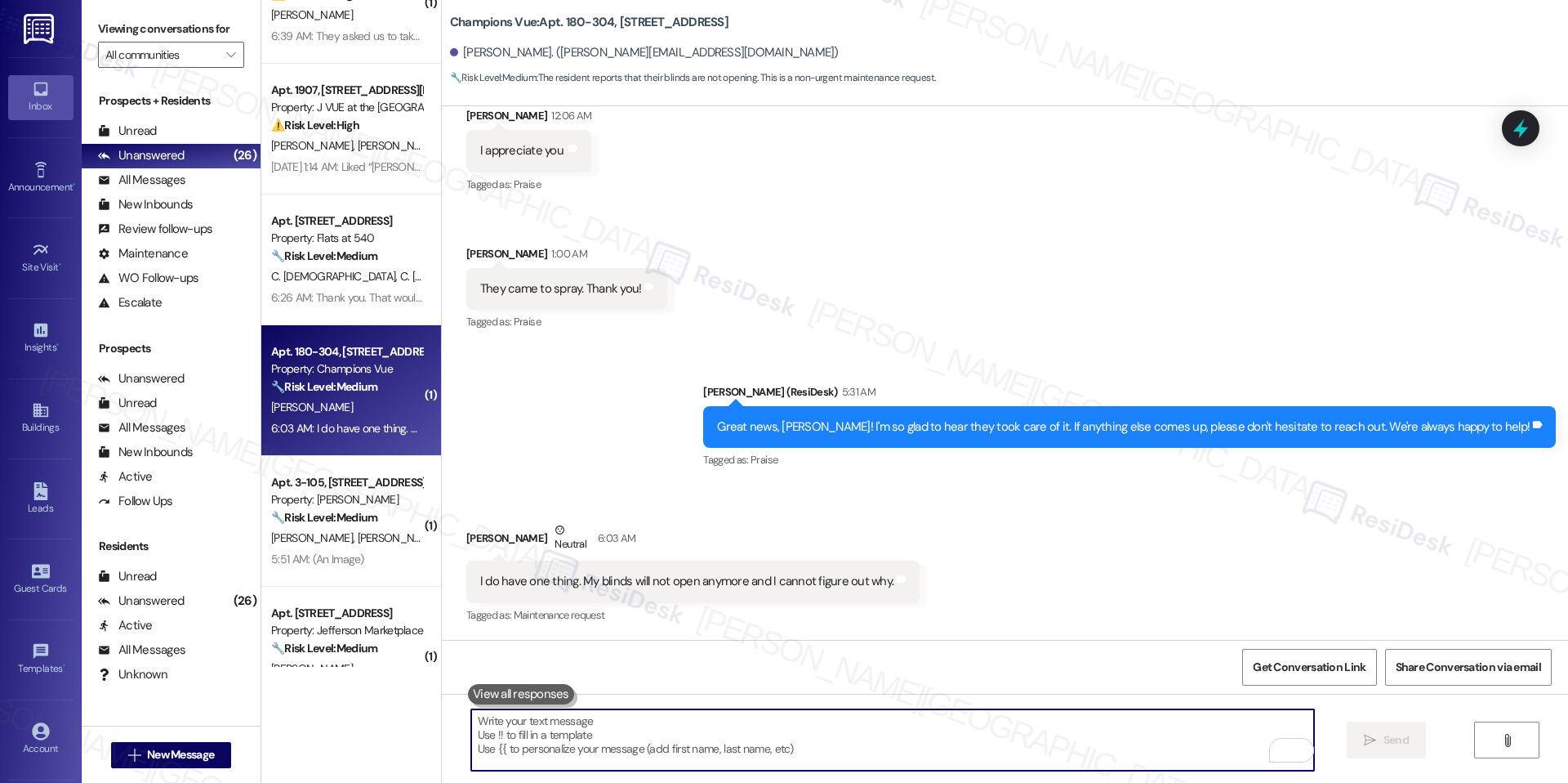
click at [661, 728] on textarea "To enrich screen reader interactions, please activate Accessibility in Grammarl…" at bounding box center [893, 740] width 843 height 61
paste textarea "Thanks for letting us know! Just to help the team out, are the blinds stuck whe…"
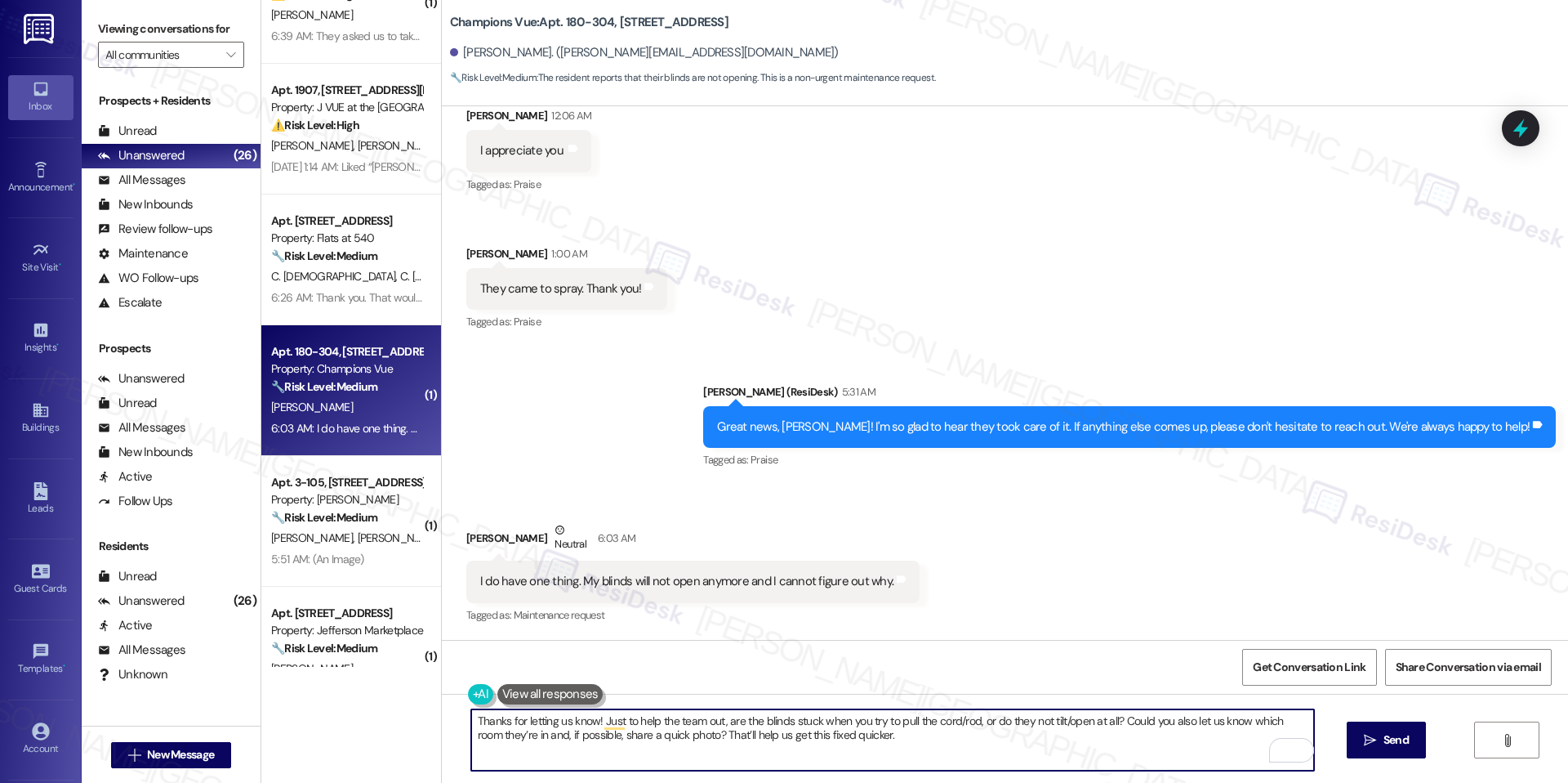
click at [921, 736] on textarea "Thanks for letting us know! Just to help the team out, are the blinds stuck whe…" at bounding box center [893, 740] width 843 height 61
type textarea "Thanks for letting us know! Just to help the team out, are the blinds stuck whe…"
click at [1416, 738] on button " Send" at bounding box center [1386, 740] width 79 height 36
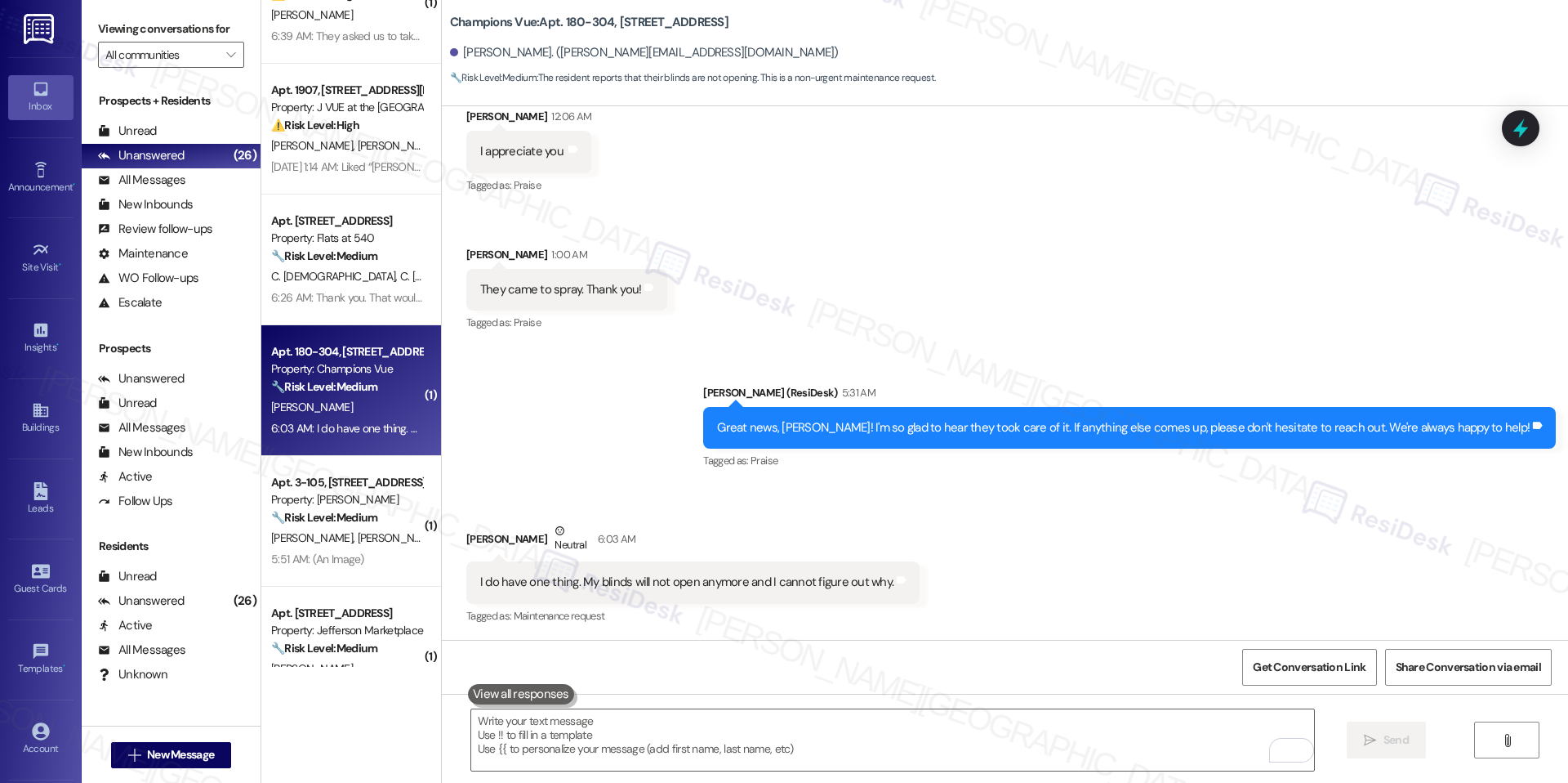
scroll to position [1375, 0]
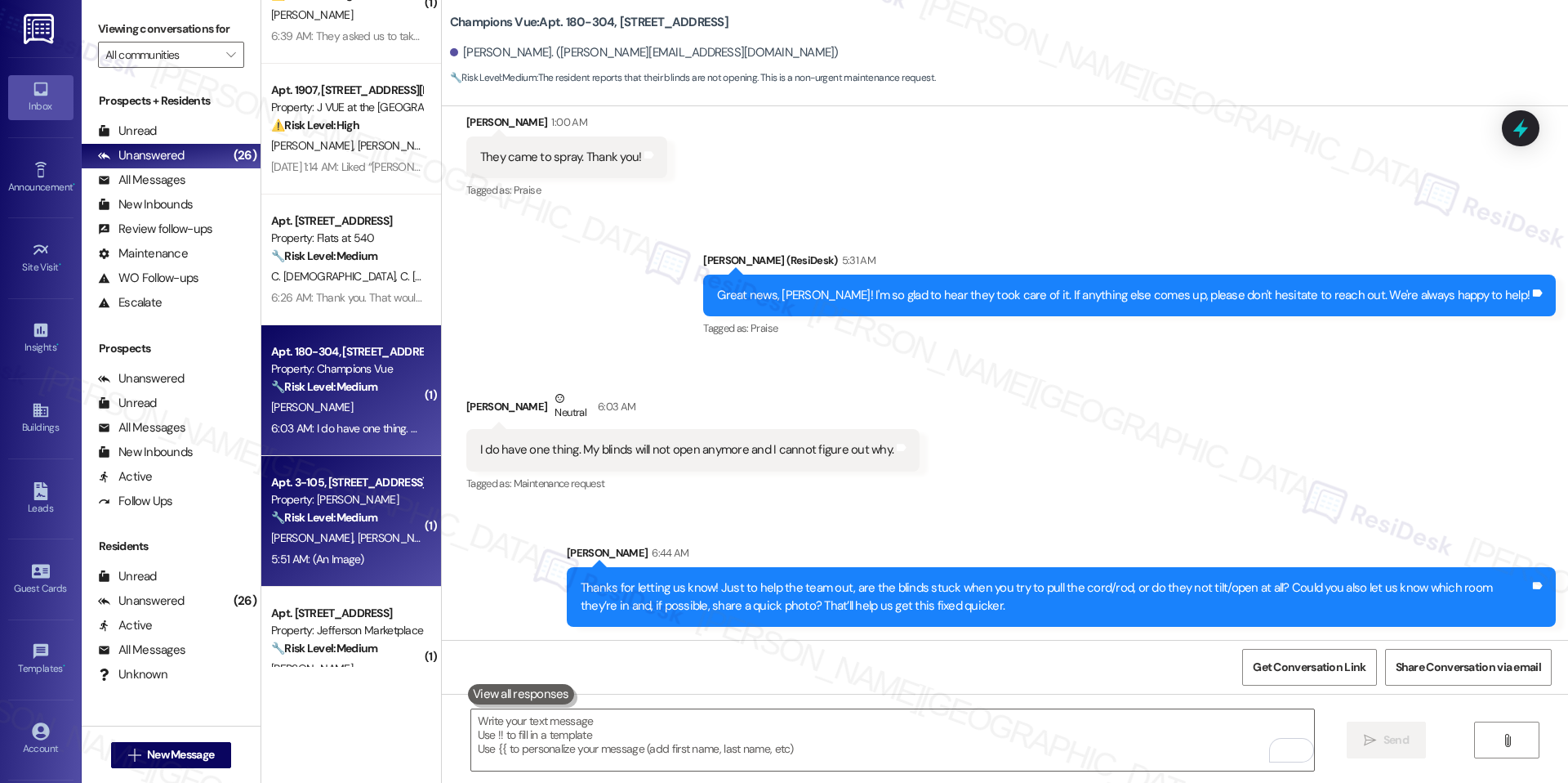
click at [335, 490] on div "Apt. 3-105, 2420 Medicine Lake Drive" at bounding box center [347, 482] width 151 height 17
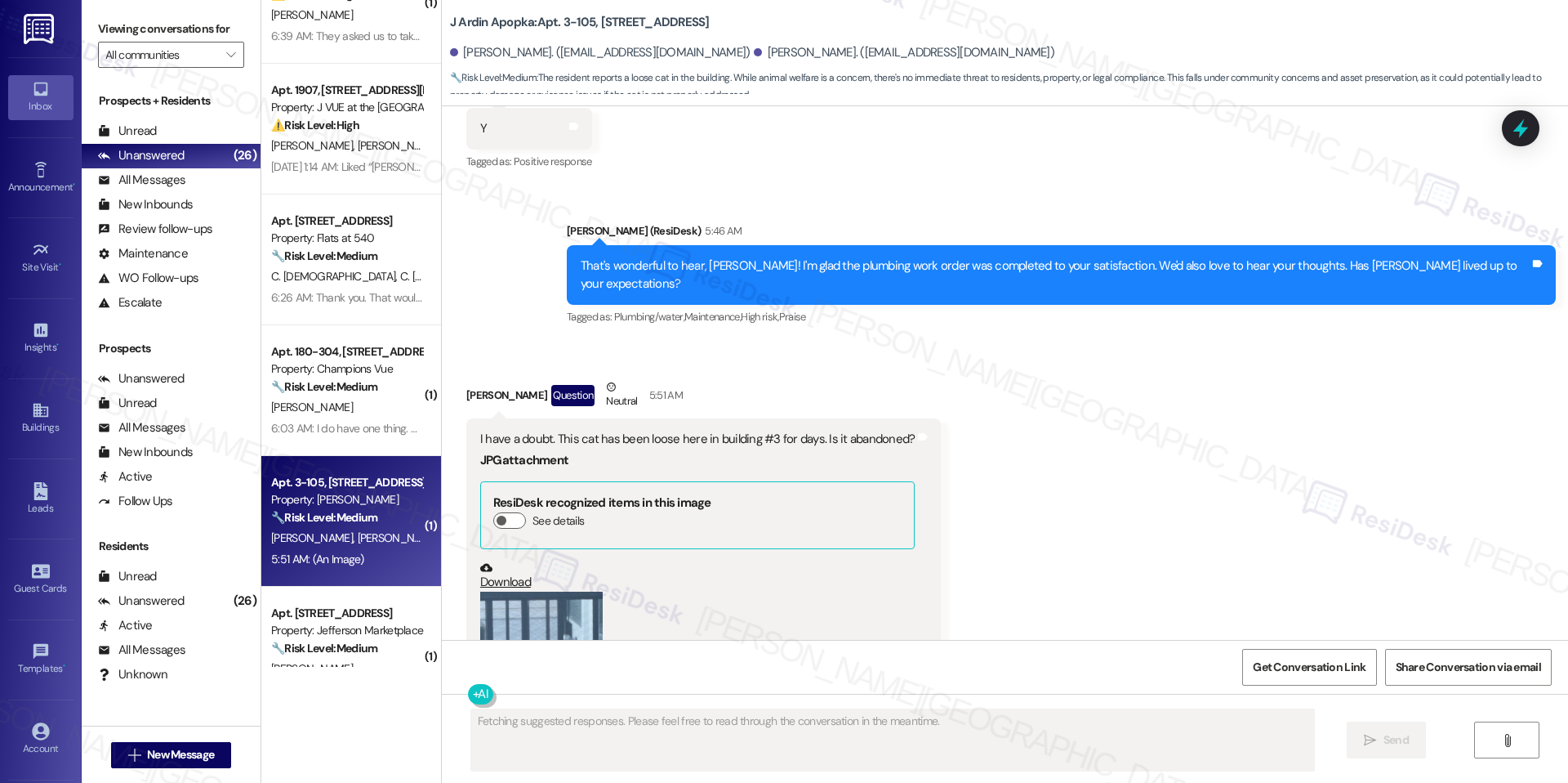
scroll to position [2875, 0]
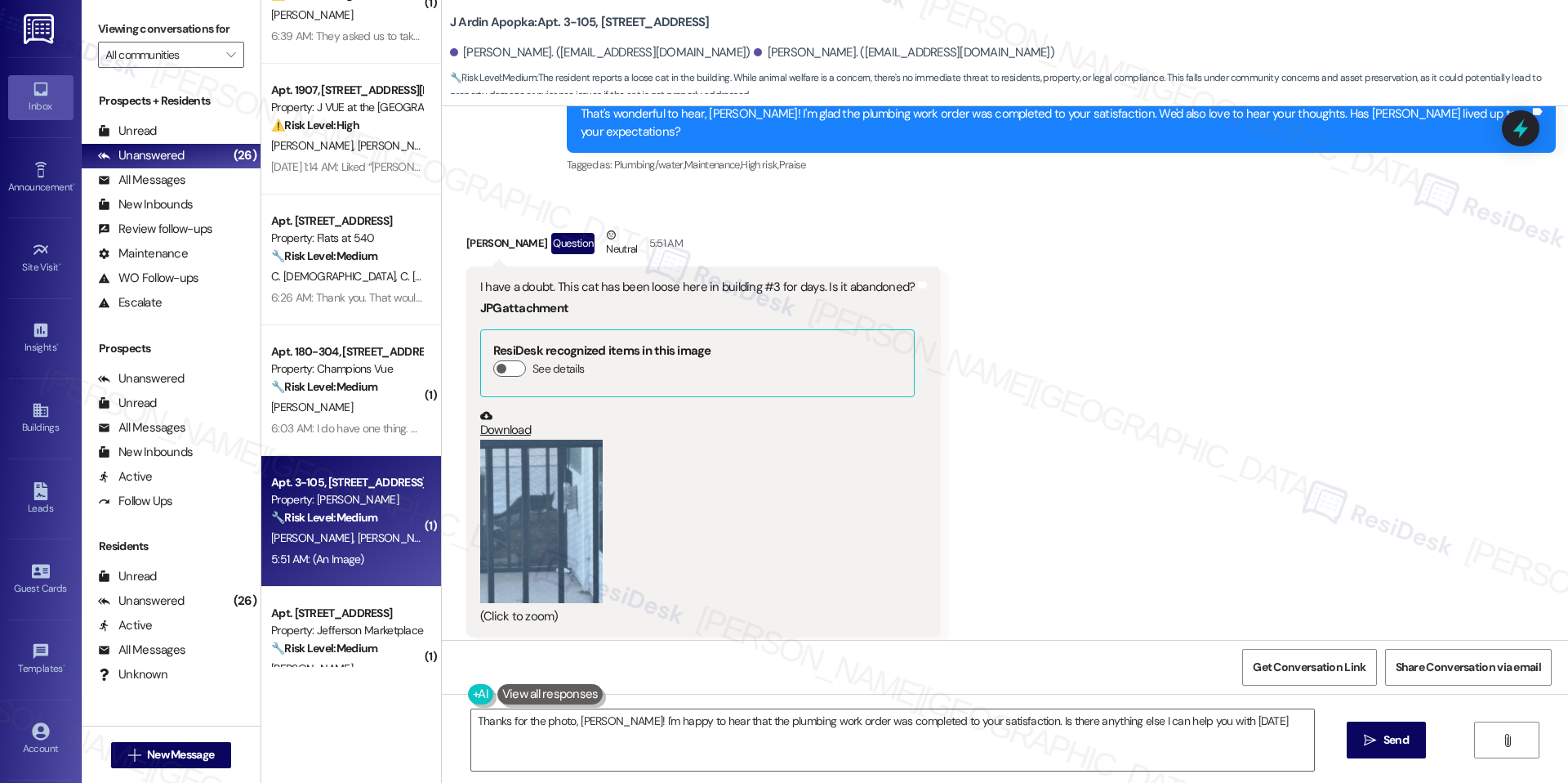
type textarea "Thanks for the photo, Argenis! I'm happy to hear that the plumbing work order w…"
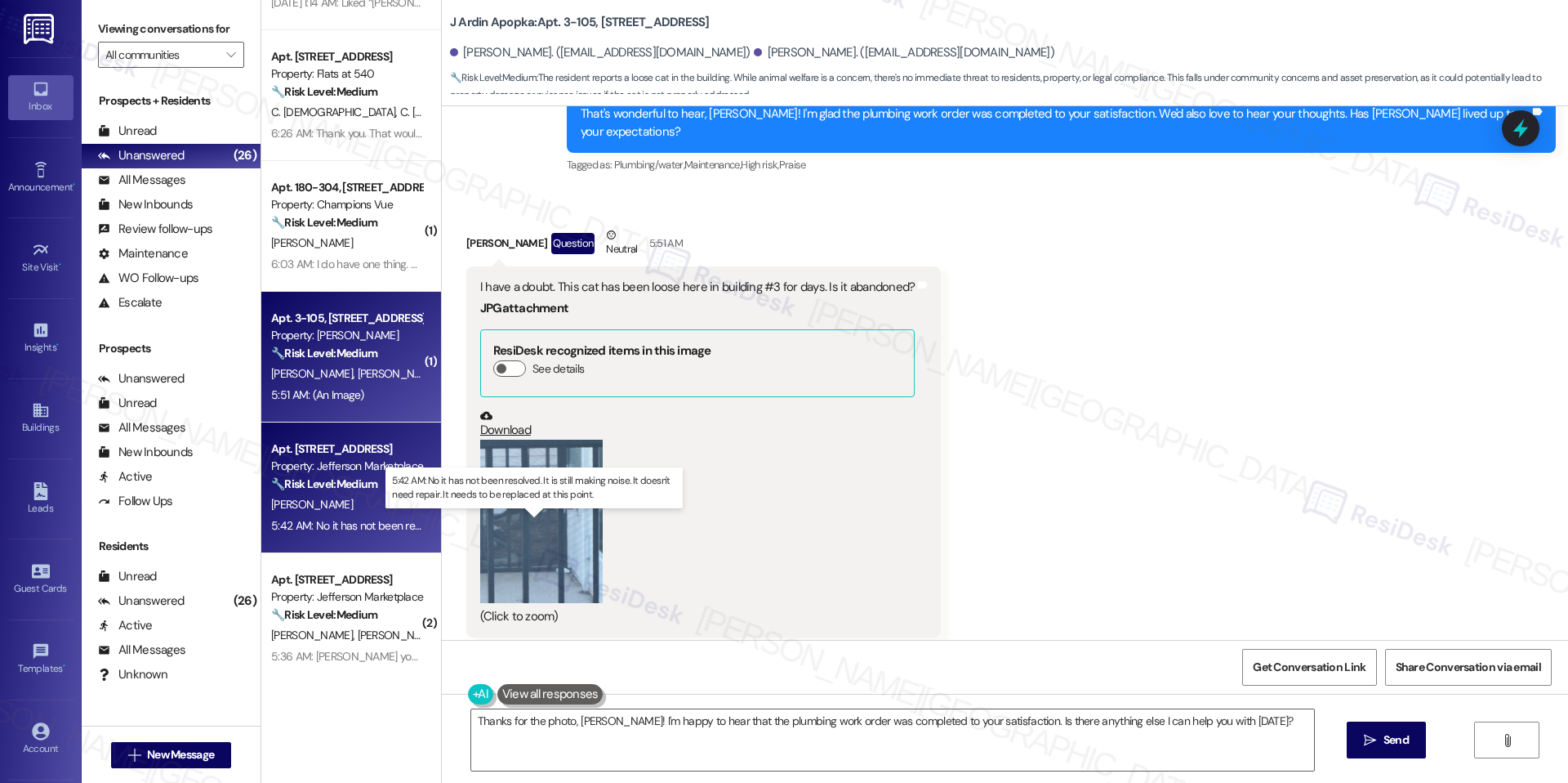
click at [341, 523] on div "5:42 AM: No it has not been resolved. It is still making noise. It doesn't need…" at bounding box center [549, 525] width 555 height 15
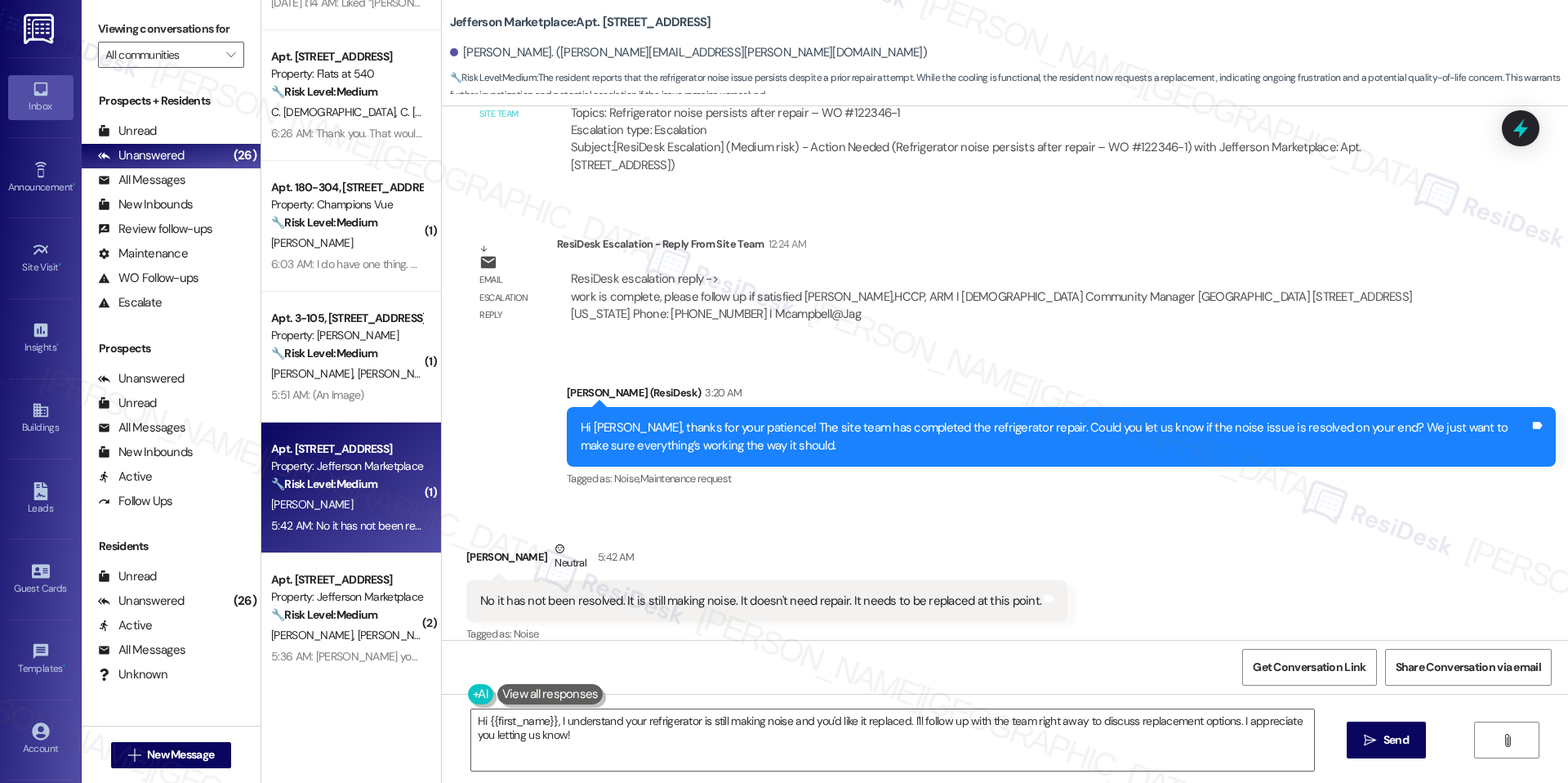
scroll to position [1596, 0]
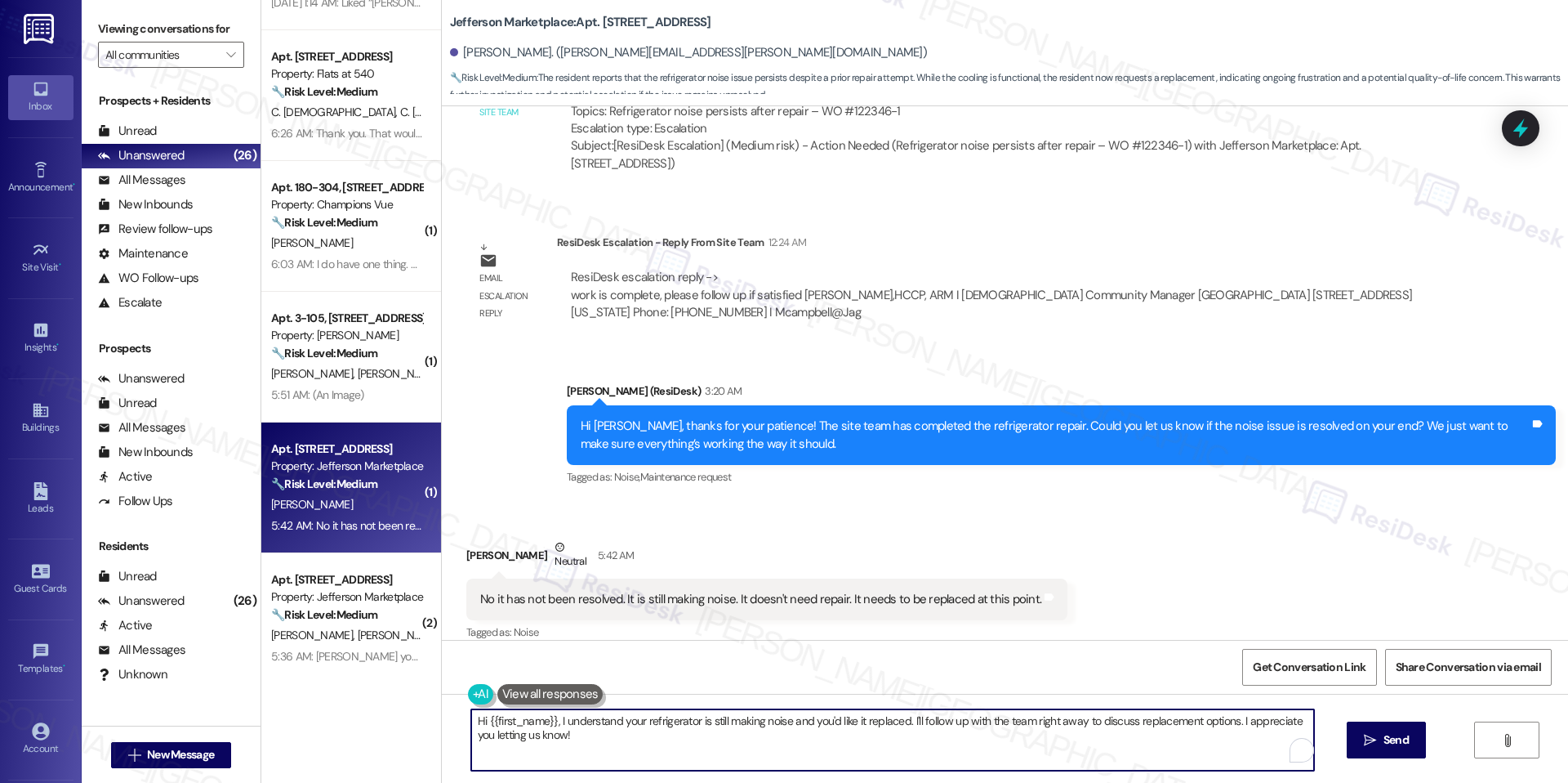
click at [645, 720] on textarea "Hi {{first_name}}, I understand your refrigerator is still making noise and you…" at bounding box center [893, 740] width 843 height 61
paste textarea "Thanks for letting us know. Since the noise issue is still happening, we’ll sha…"
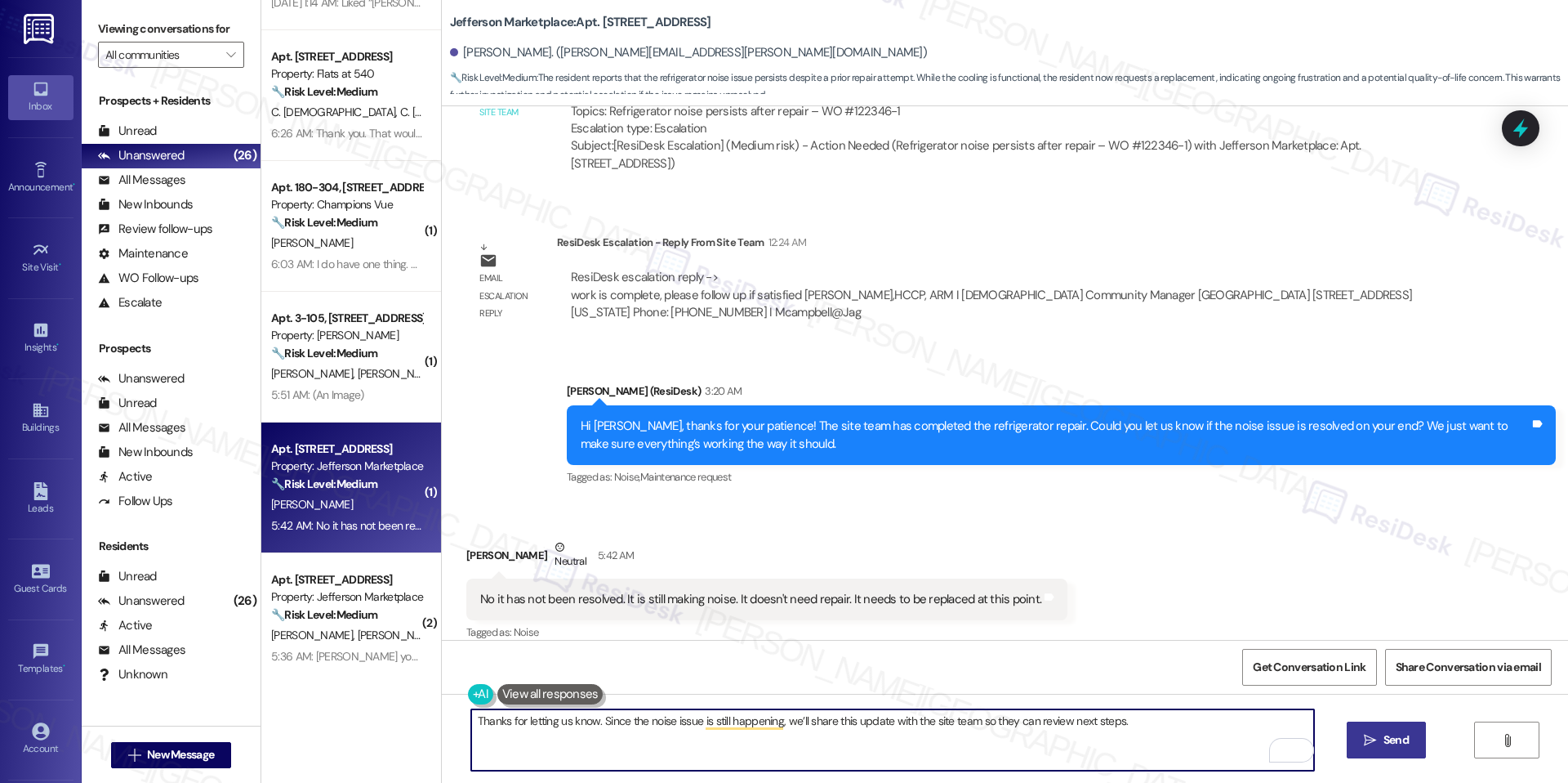
type textarea "Thanks for letting us know. Since the noise issue is still happening, we’ll sha…"
click at [1369, 737] on icon "" at bounding box center [1370, 740] width 12 height 13
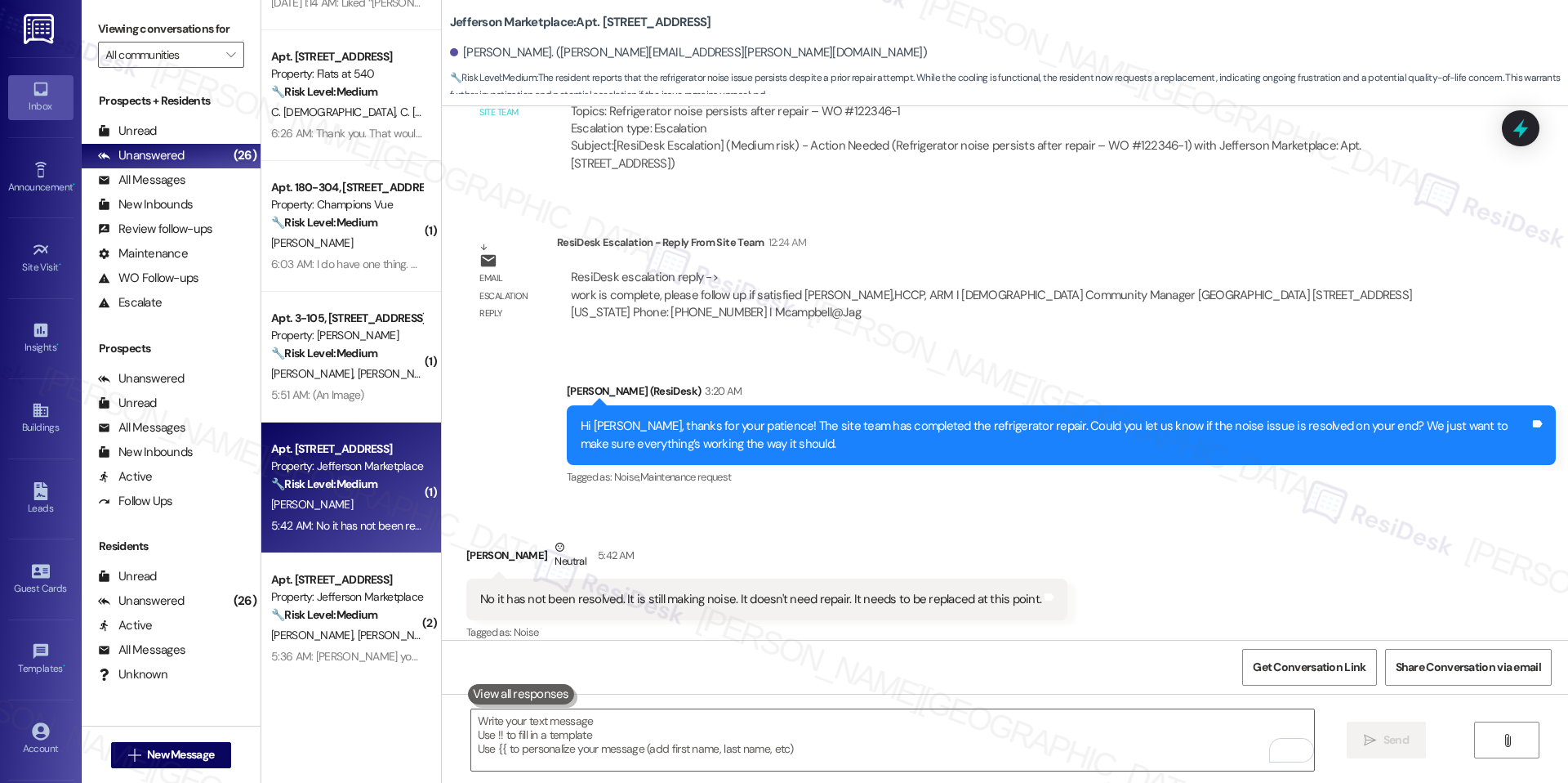
scroll to position [1710, 0]
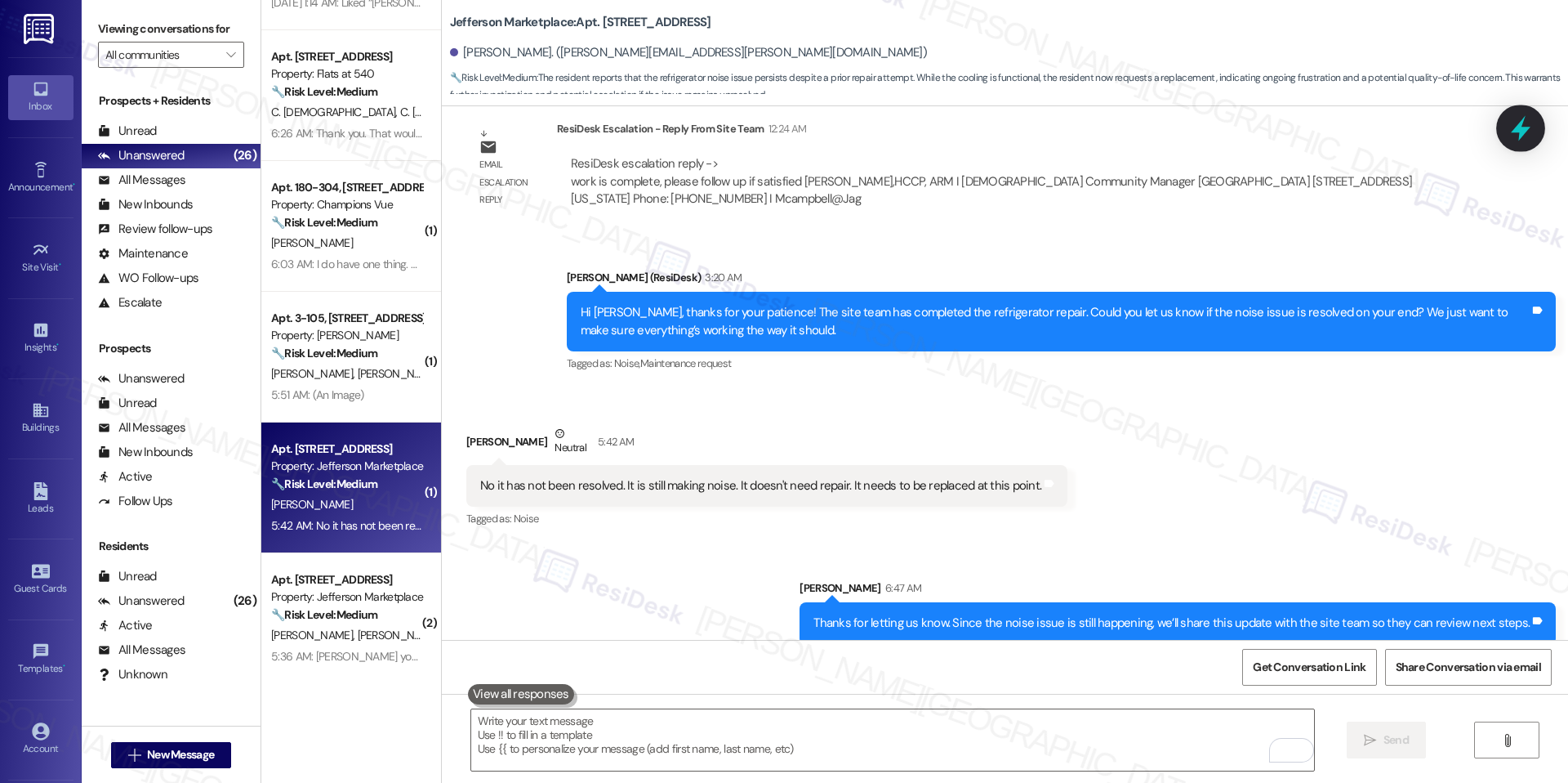
click at [1512, 121] on icon at bounding box center [1520, 128] width 27 height 27
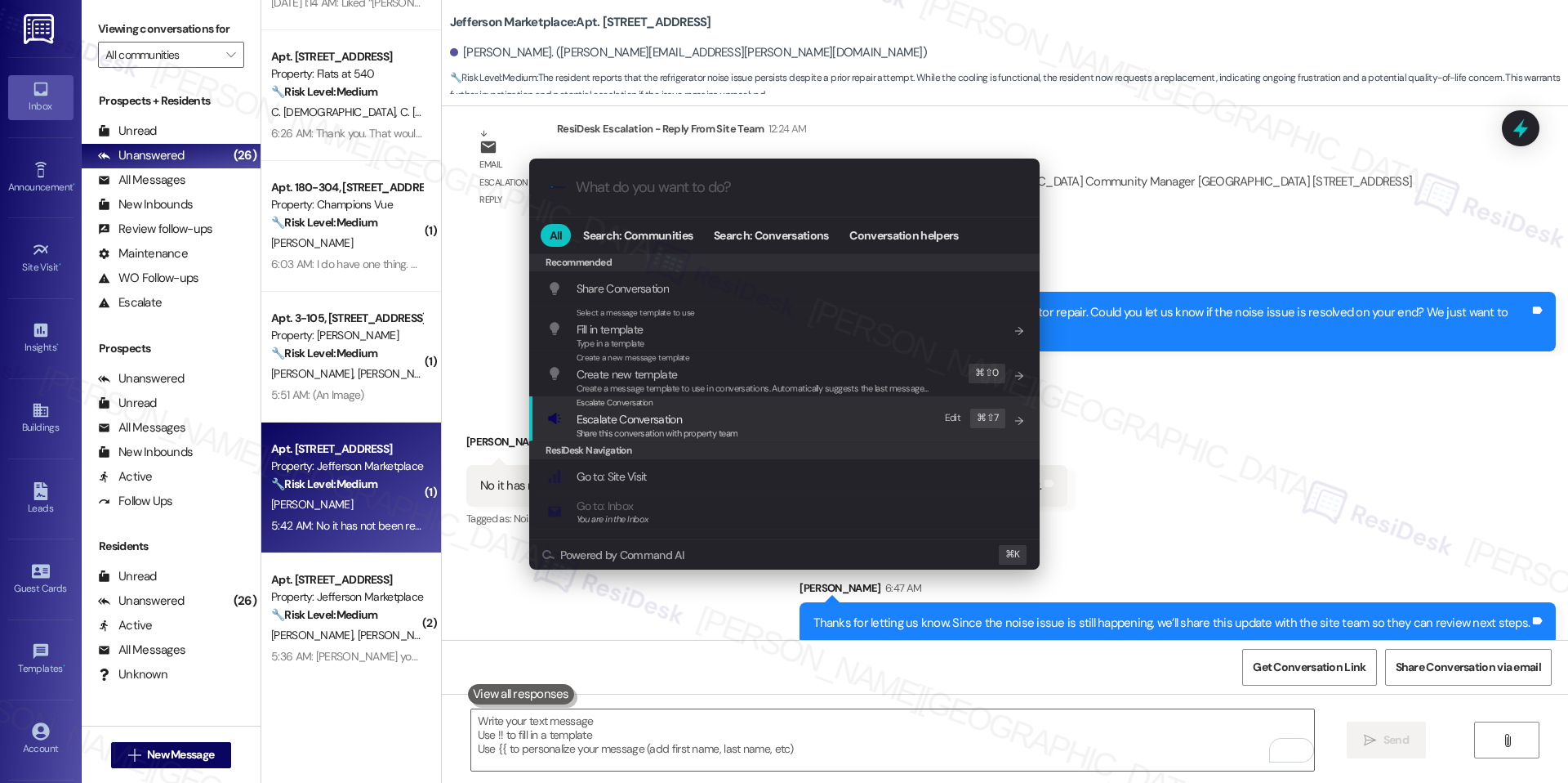
click at [798, 421] on div "Escalate Conversation Escalate Conversation Share this conversation with proper…" at bounding box center [785, 419] width 478 height 44
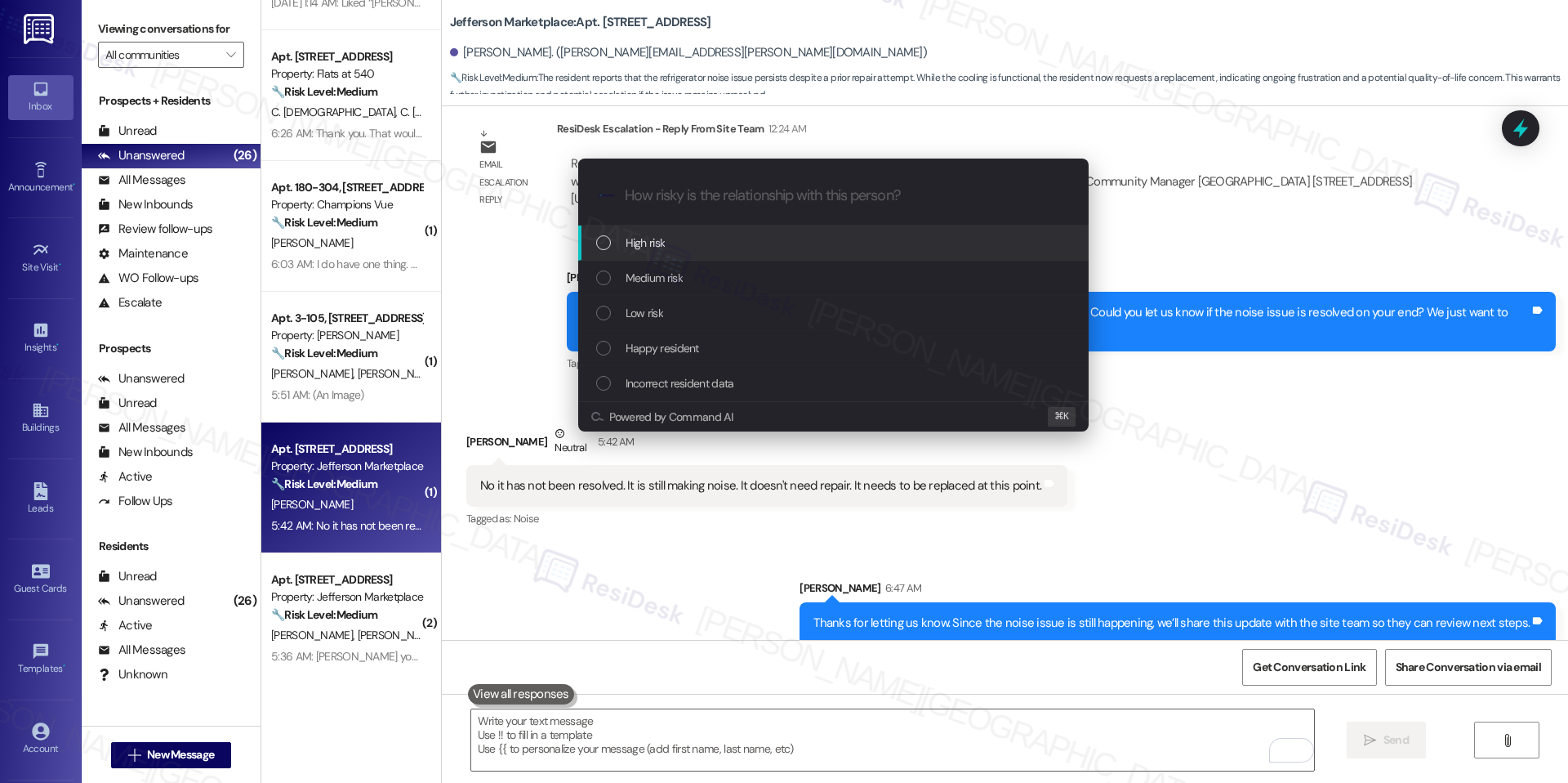
click at [866, 248] on div "High risk" at bounding box center [835, 243] width 478 height 18
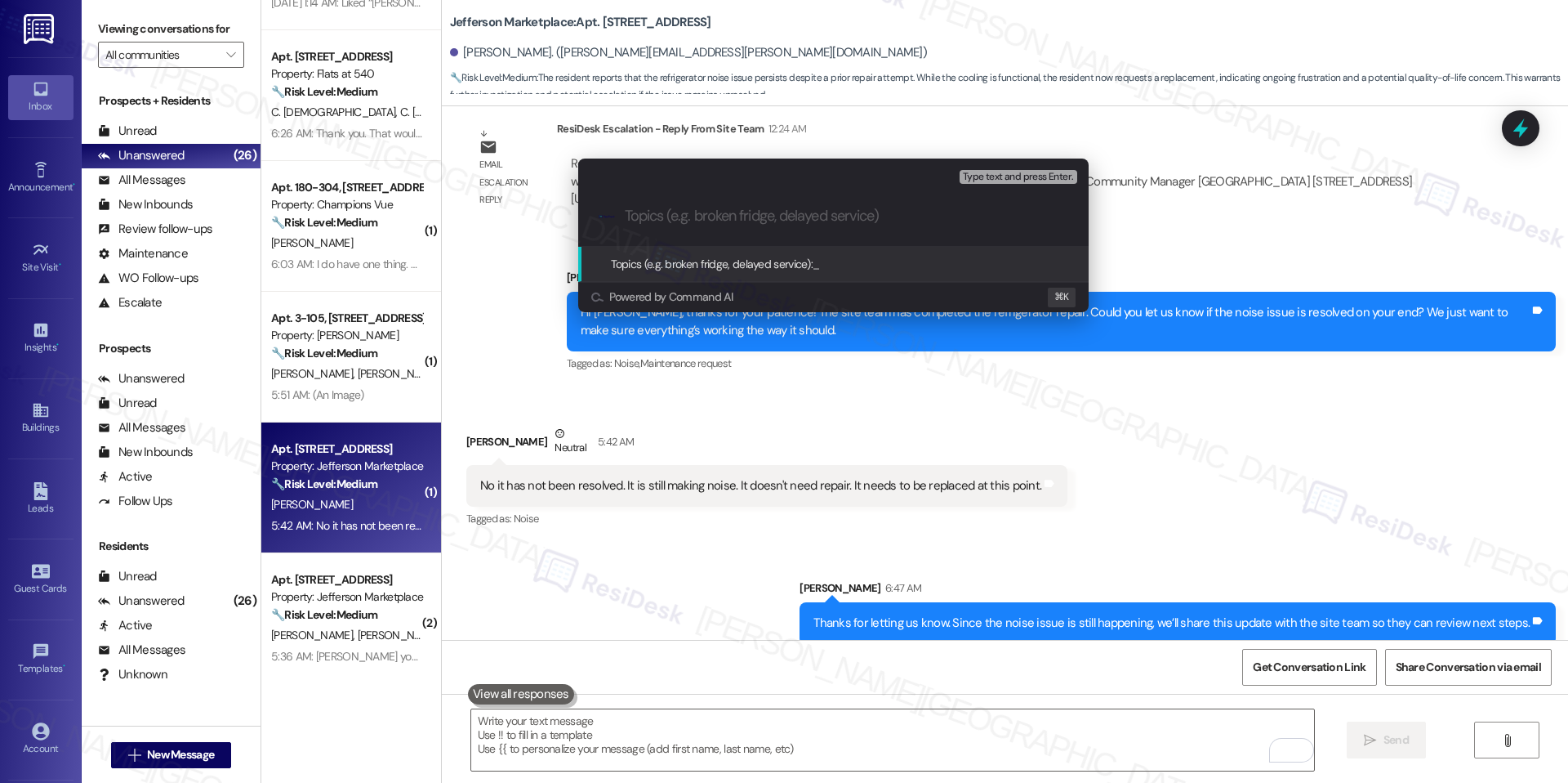
click at [1205, 230] on div "Escalate Conversation High risk Topics (e.g. broken fridge, delayed service) An…" at bounding box center [784, 391] width 1568 height 783
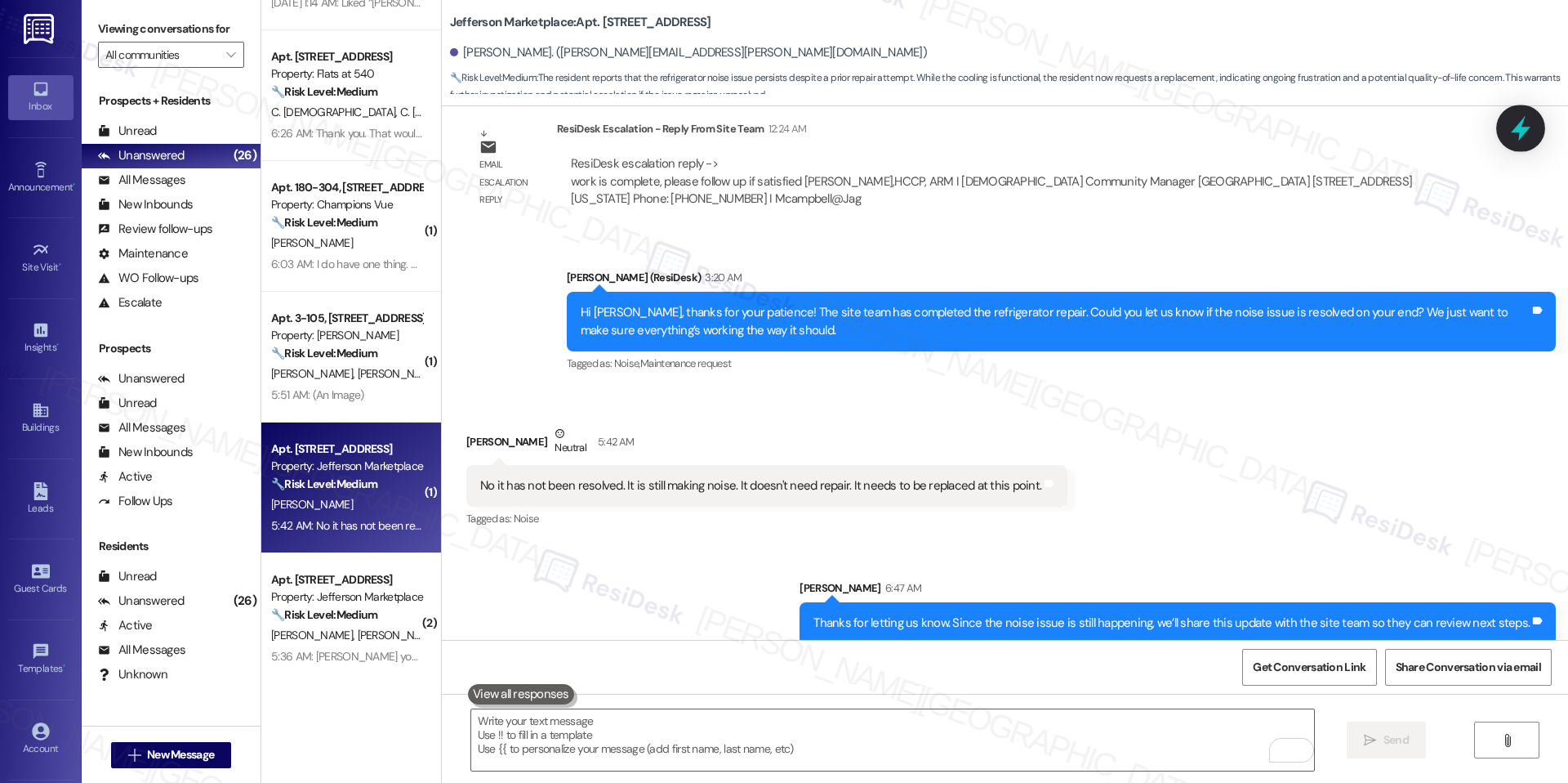
click at [1515, 118] on icon at bounding box center [1520, 128] width 27 height 27
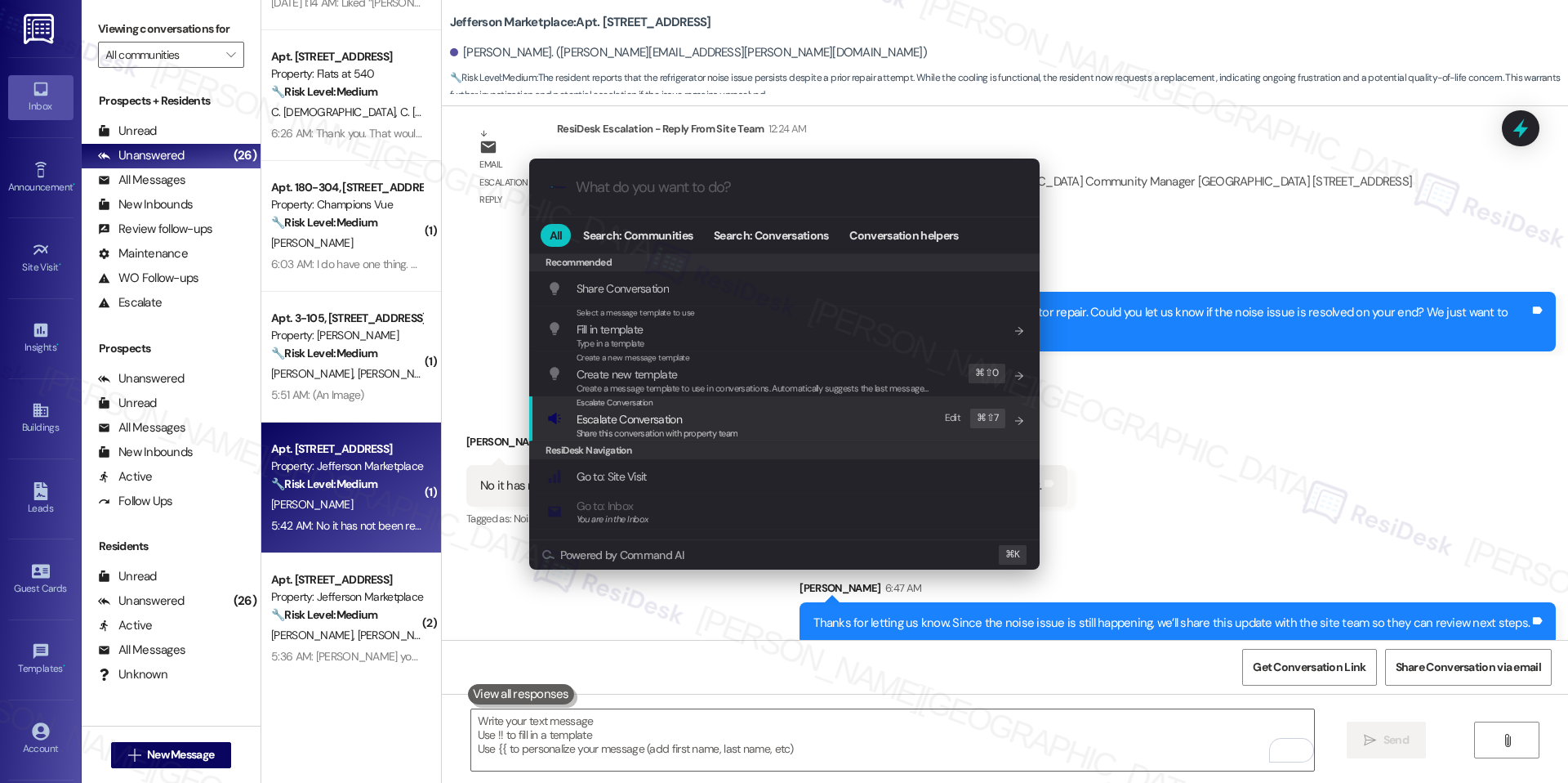
click at [622, 405] on span "Escalate Conversation" at bounding box center [615, 403] width 77 height 11
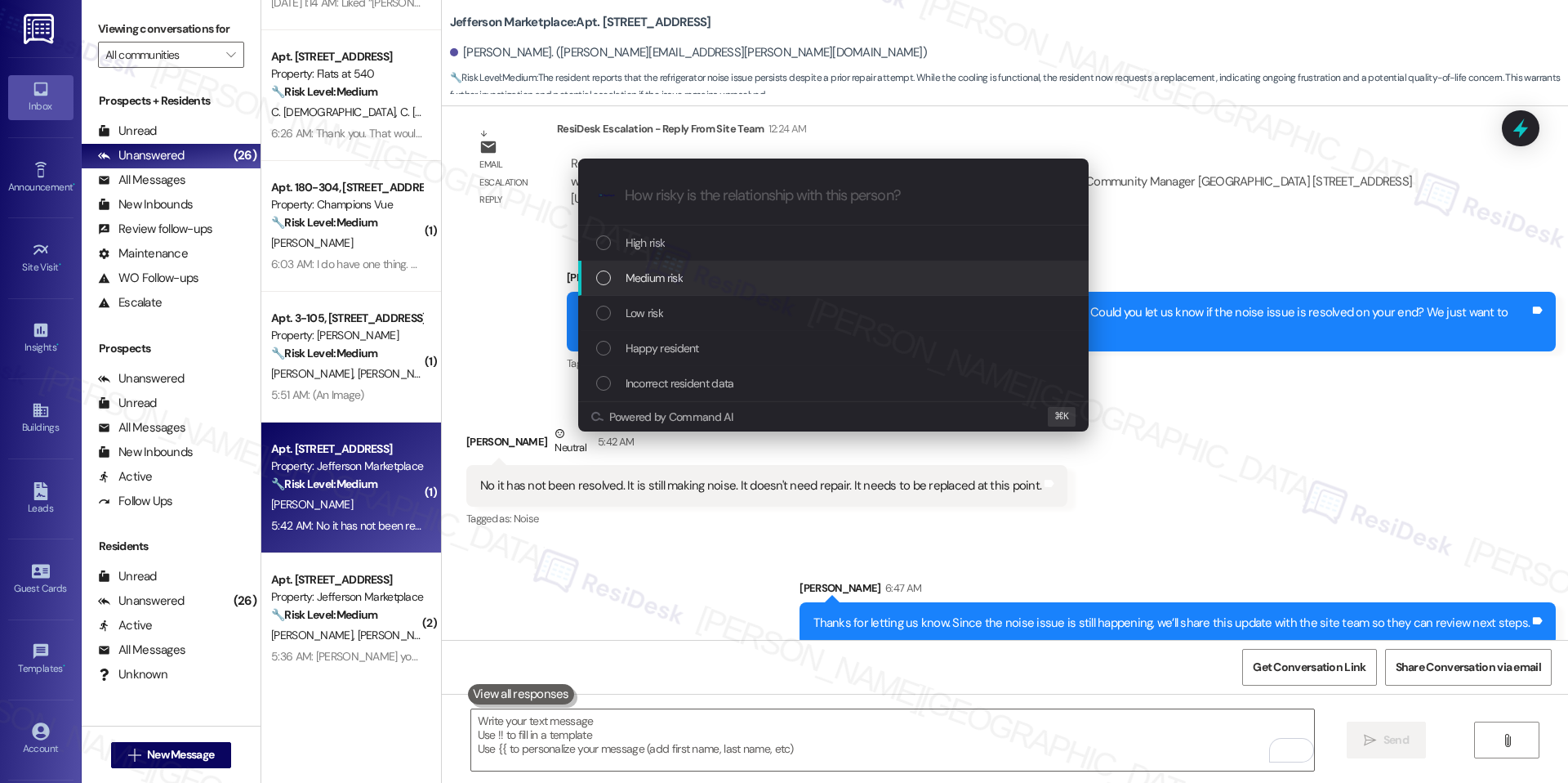
click at [711, 266] on div "Medium risk" at bounding box center [833, 278] width 511 height 35
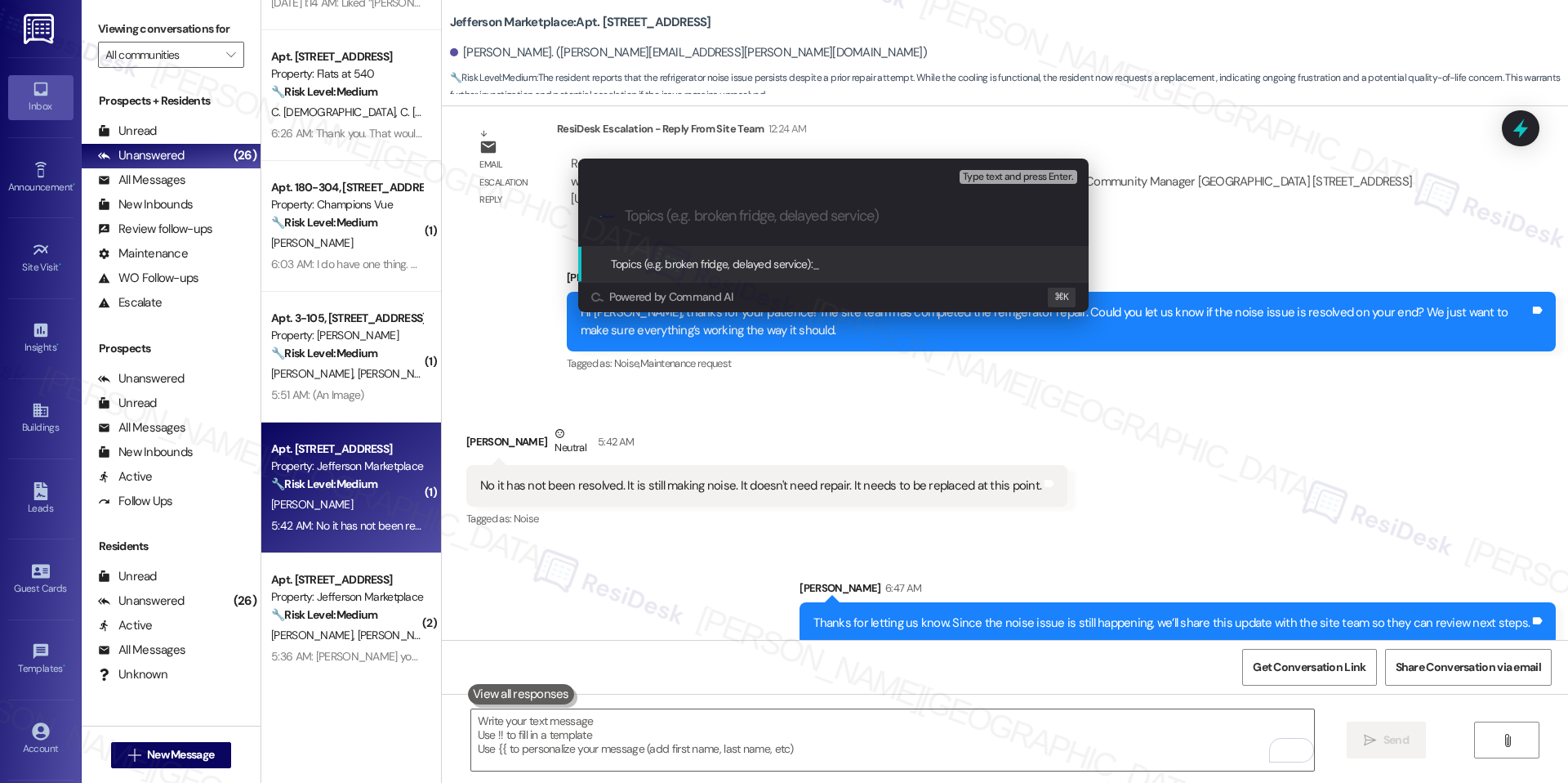
paste input "Noise – Refrigerator Replacement Request"
type input "Noise – Refrigerator Replacement Request"
click at [865, 262] on span "Noise – Refrigerator Replacement Request" at bounding box center [914, 263] width 202 height 15
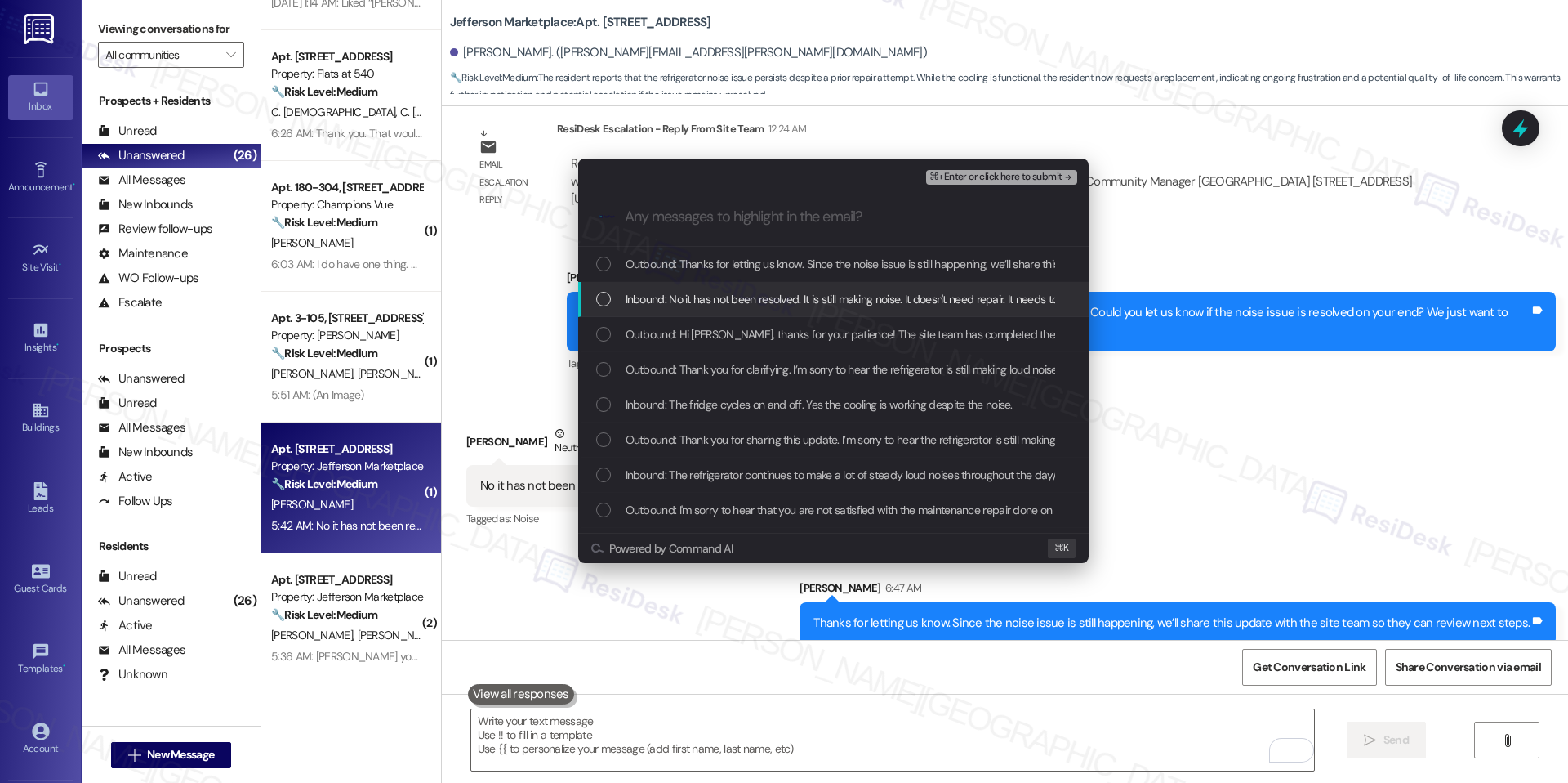
click at [811, 304] on span "Inbound: No it has not been resolved. It is still making noise. It doesn't need…" at bounding box center [902, 299] width 554 height 18
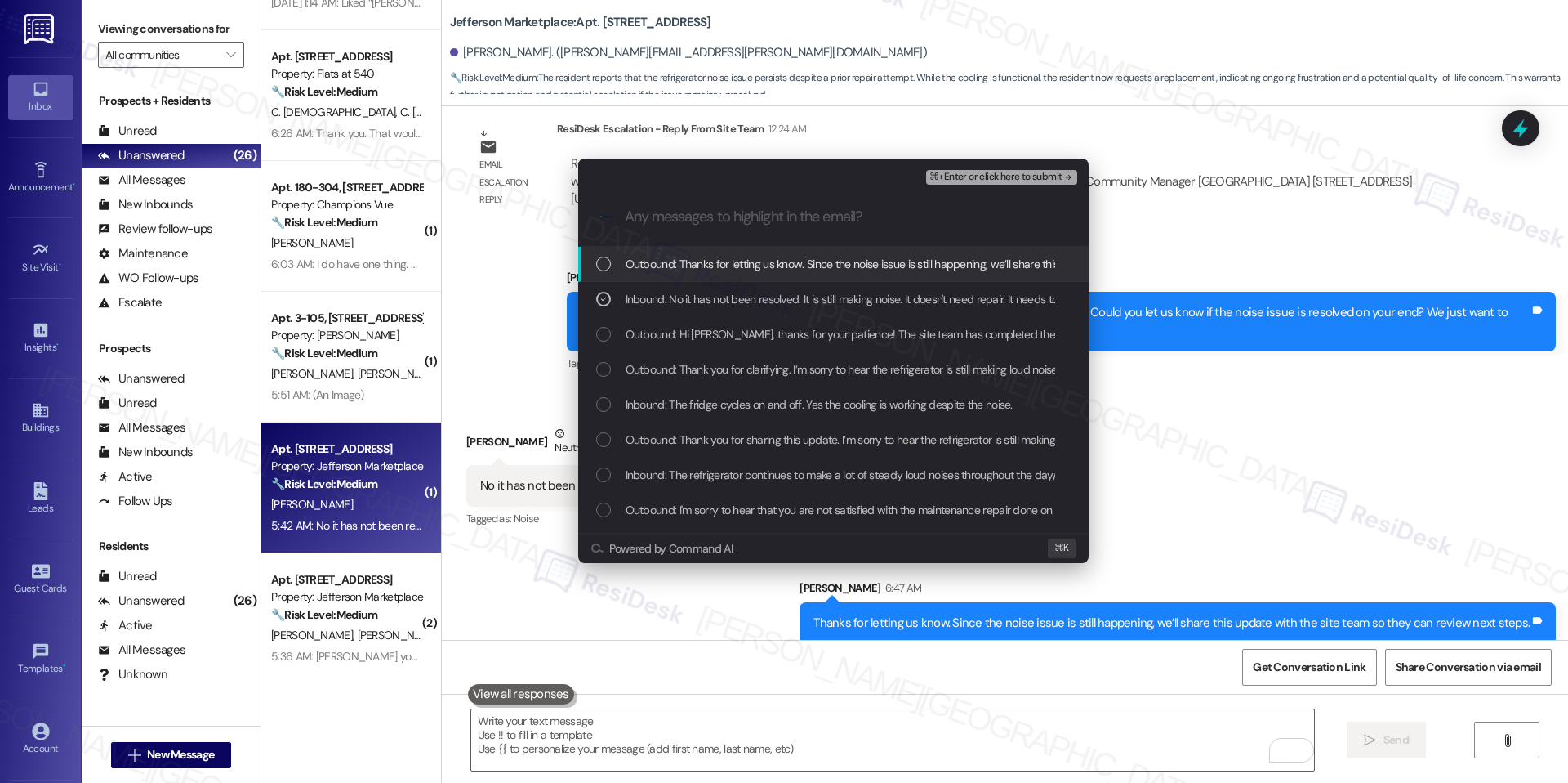
click at [996, 172] on span "⌘+Enter or click here to submit" at bounding box center [995, 177] width 132 height 12
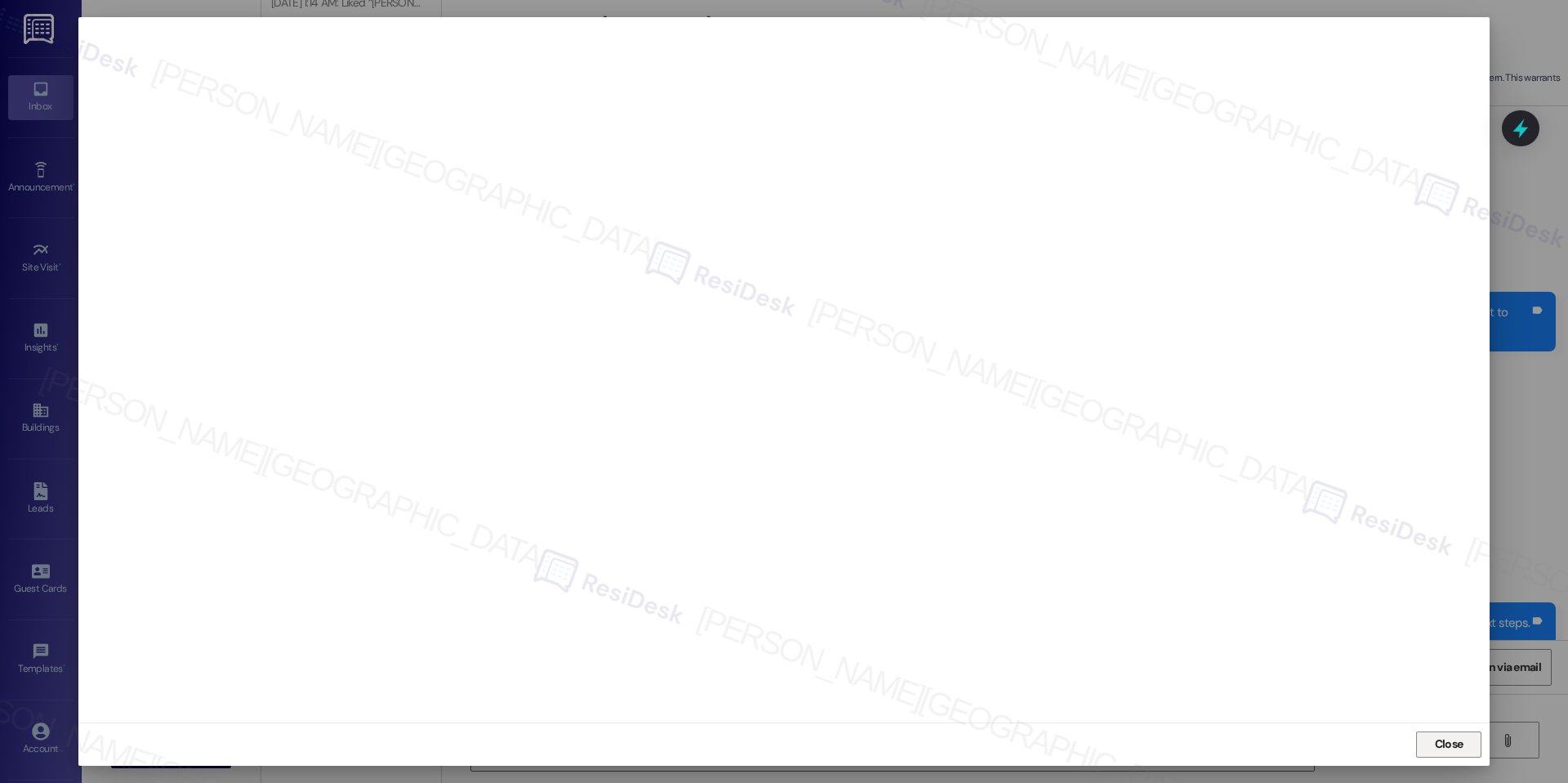
click at [1459, 739] on span "Close" at bounding box center [1449, 743] width 28 height 17
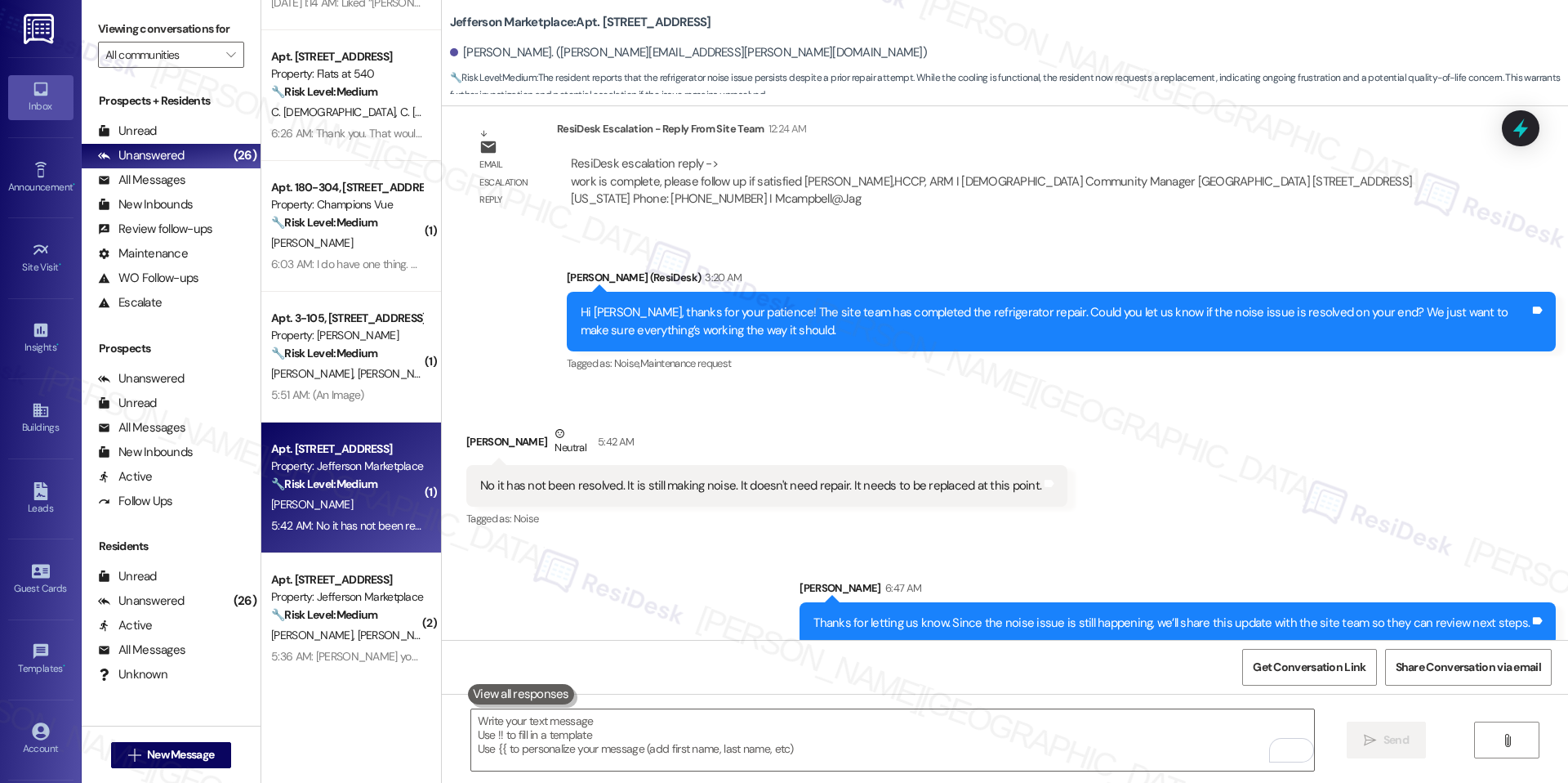
click at [1533, 144] on div at bounding box center [1521, 128] width 37 height 36
click at [1531, 140] on icon at bounding box center [1520, 128] width 27 height 27
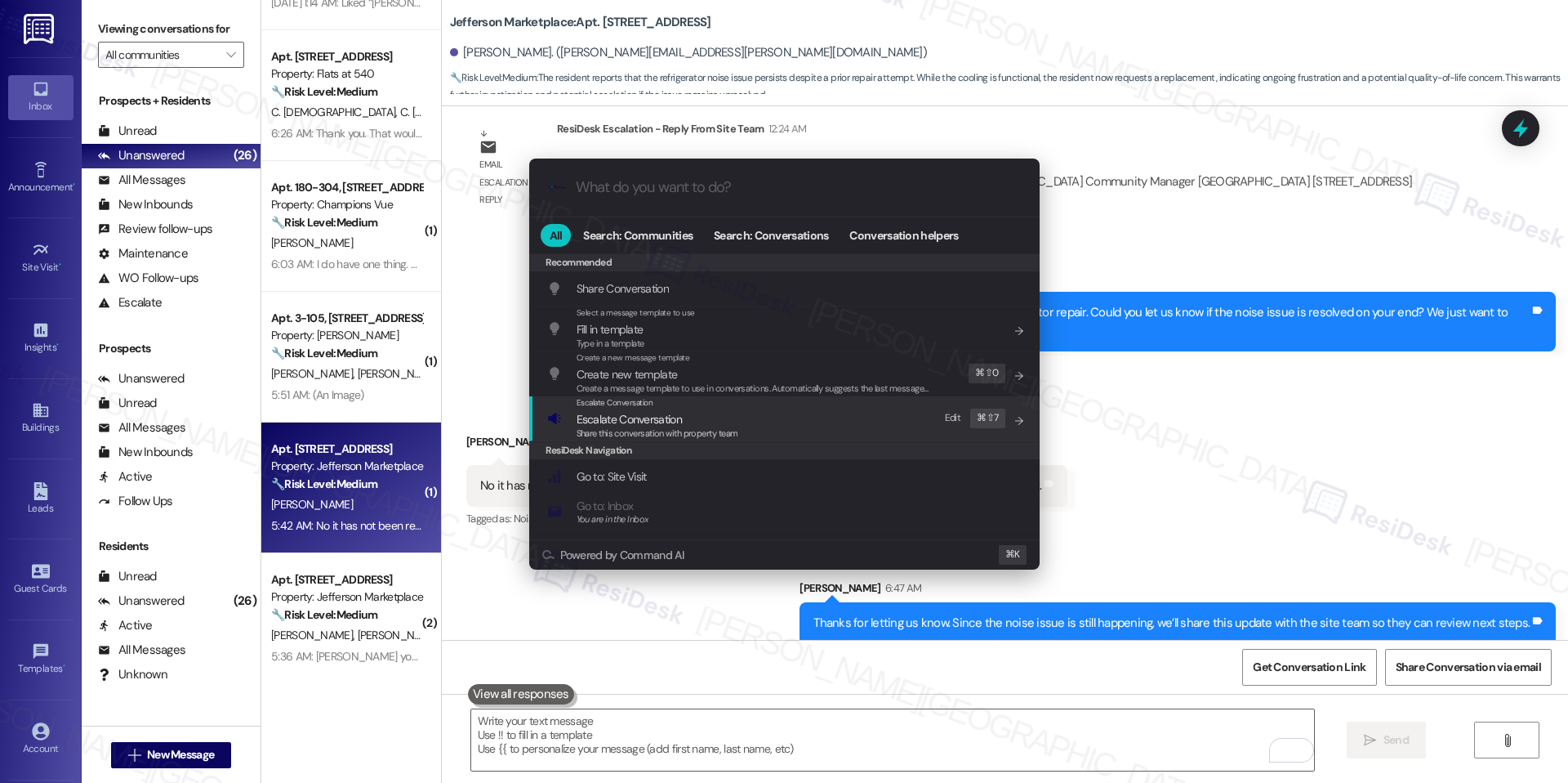
click at [803, 425] on div "Escalate Conversation Escalate Conversation Share this conversation with proper…" at bounding box center [785, 419] width 478 height 44
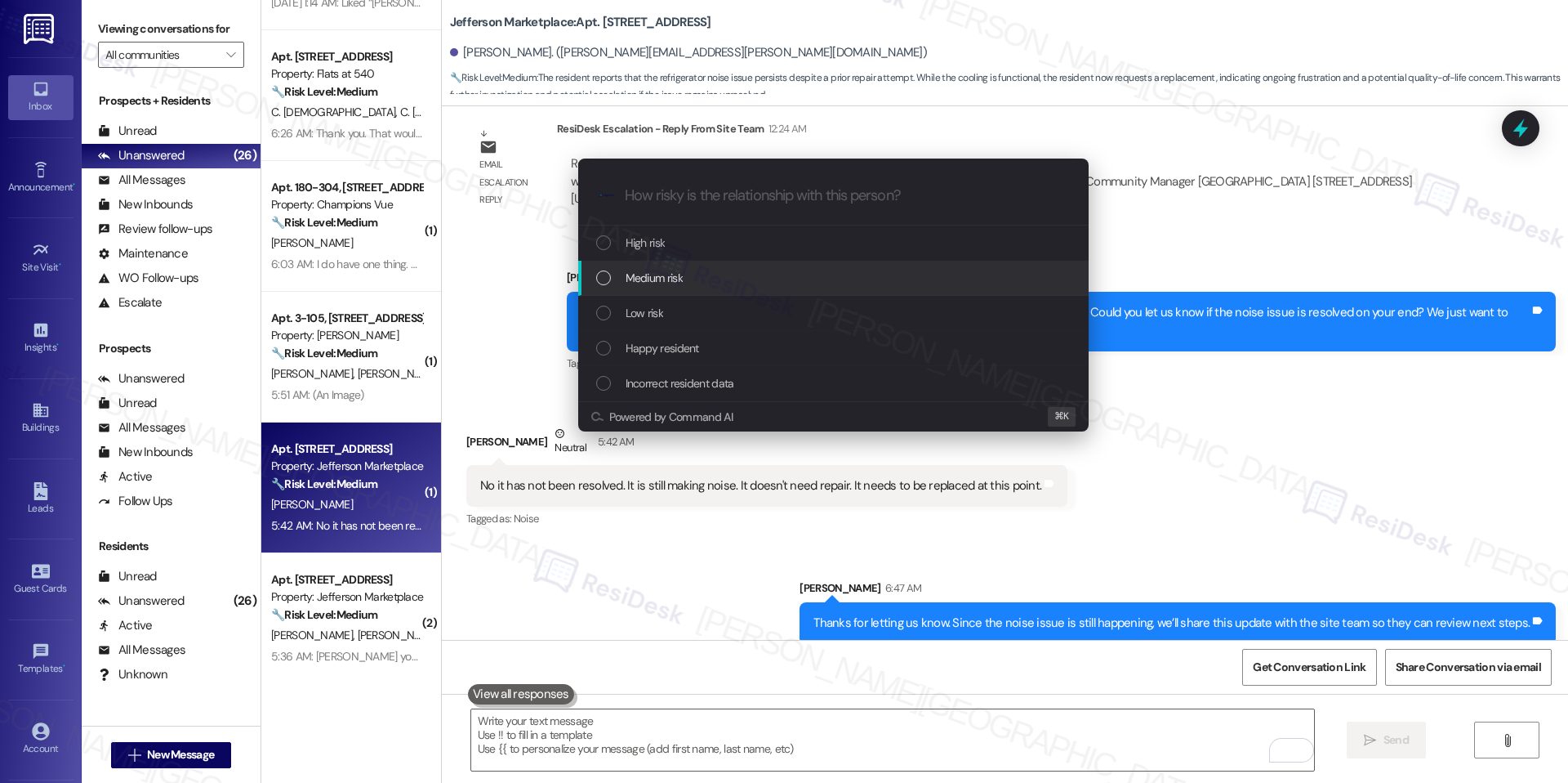
click at [758, 282] on div "Medium risk" at bounding box center [835, 278] width 478 height 18
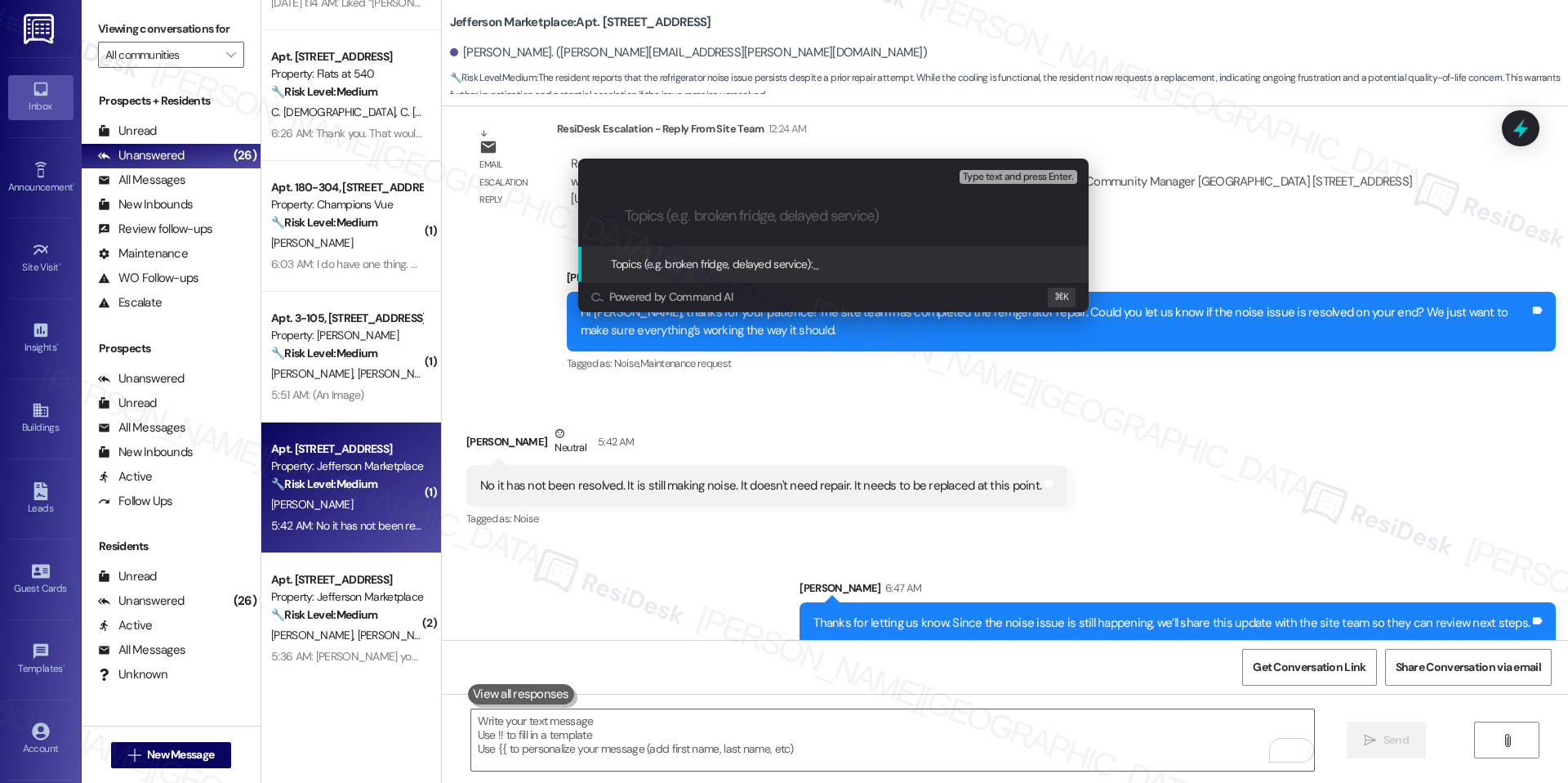
paste input "Noise – Refrigerator Replacement Request"
type input "Noise – Refrigerator Replacement Request"
click at [927, 273] on div "Topics (e.g. broken fridge, delayed service): Noise – Refrigerator Replacement …" at bounding box center [833, 264] width 511 height 35
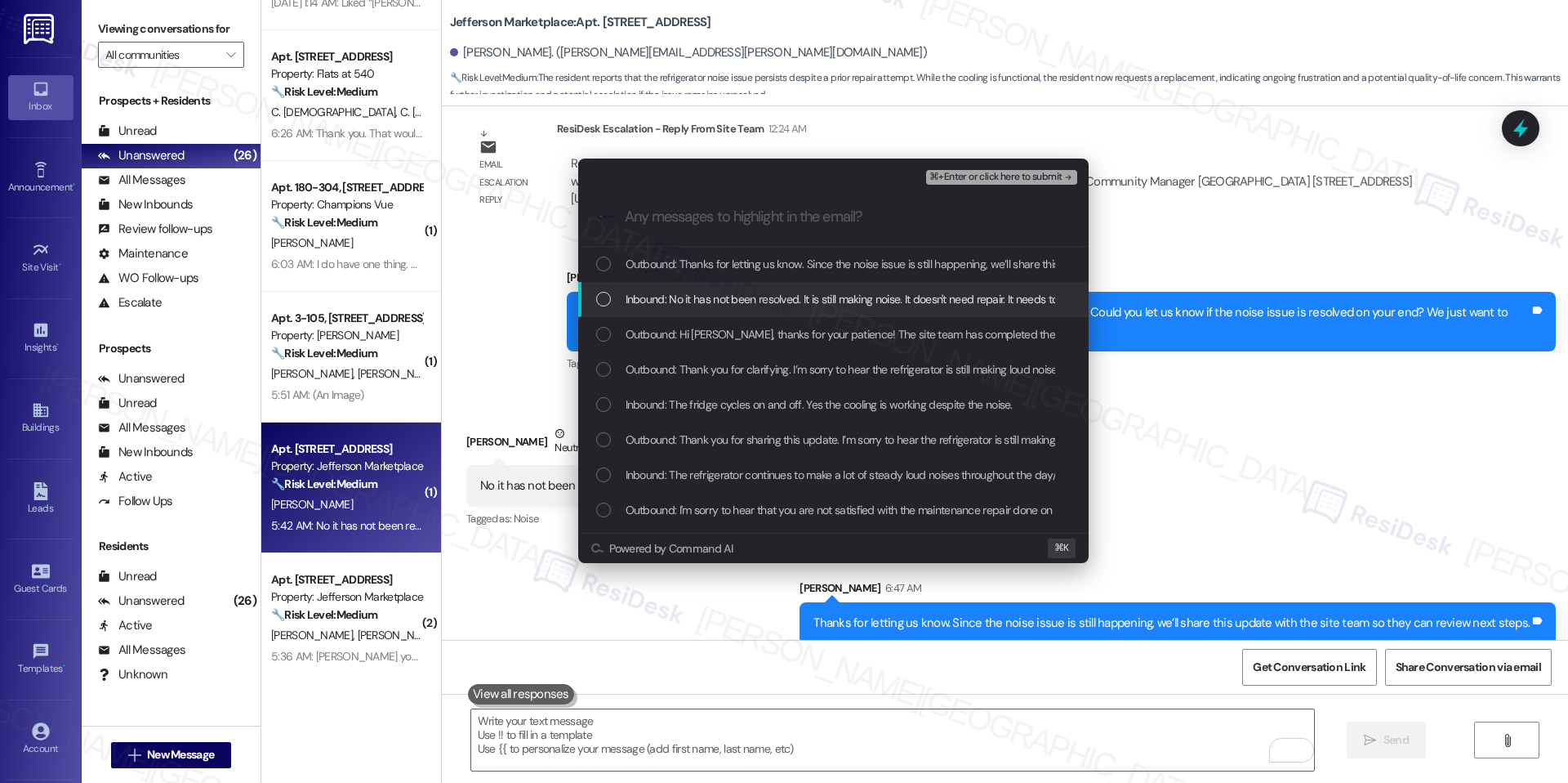
click at [890, 298] on span "Inbound: No it has not been resolved. It is still making noise. It doesn't need…" at bounding box center [902, 299] width 554 height 18
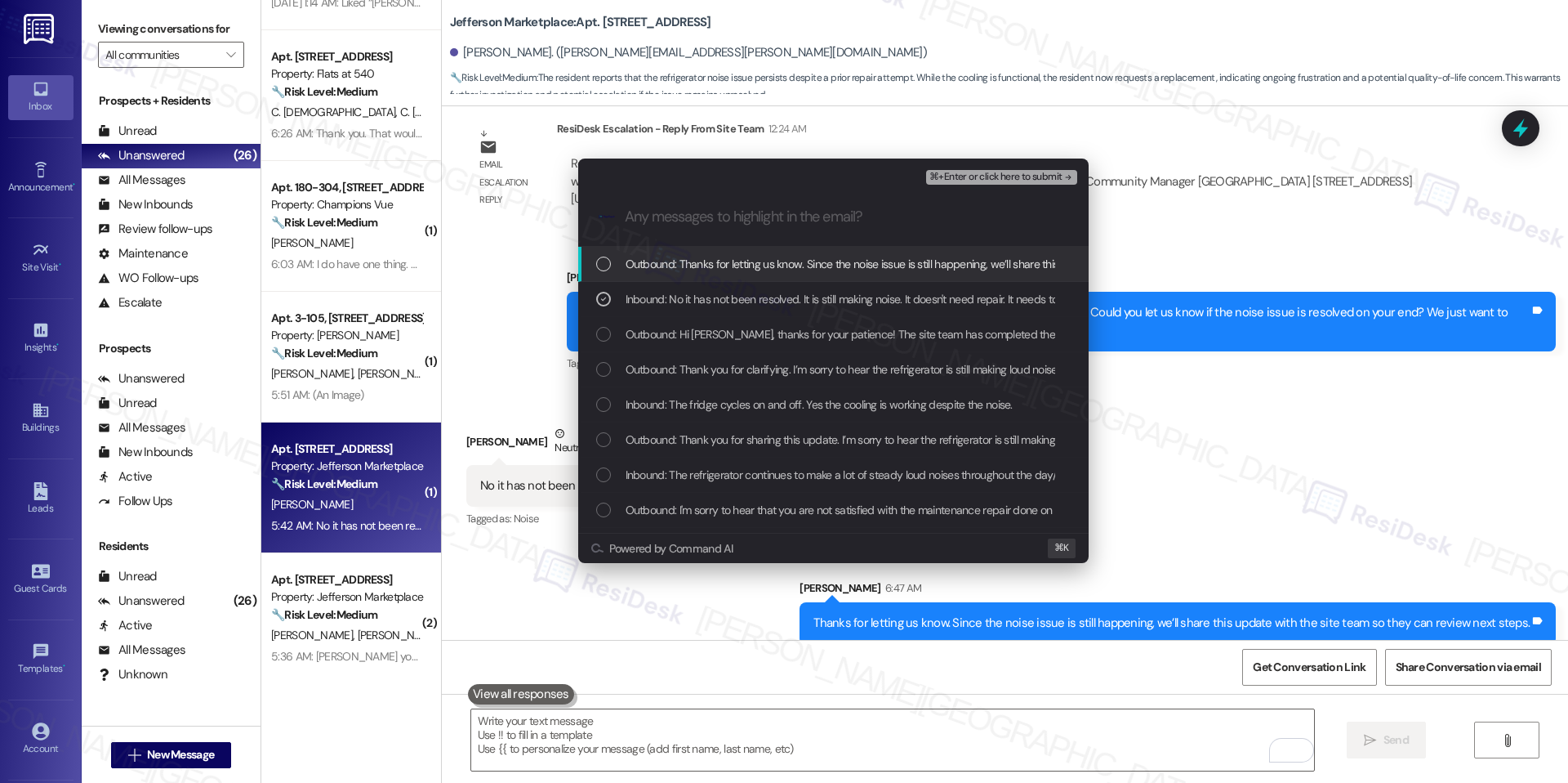
click at [1056, 184] on div "⌘+Enter or click here to submit" at bounding box center [1002, 177] width 153 height 21
click at [1046, 177] on span "⌘+Enter or click here to submit" at bounding box center [995, 177] width 132 height 12
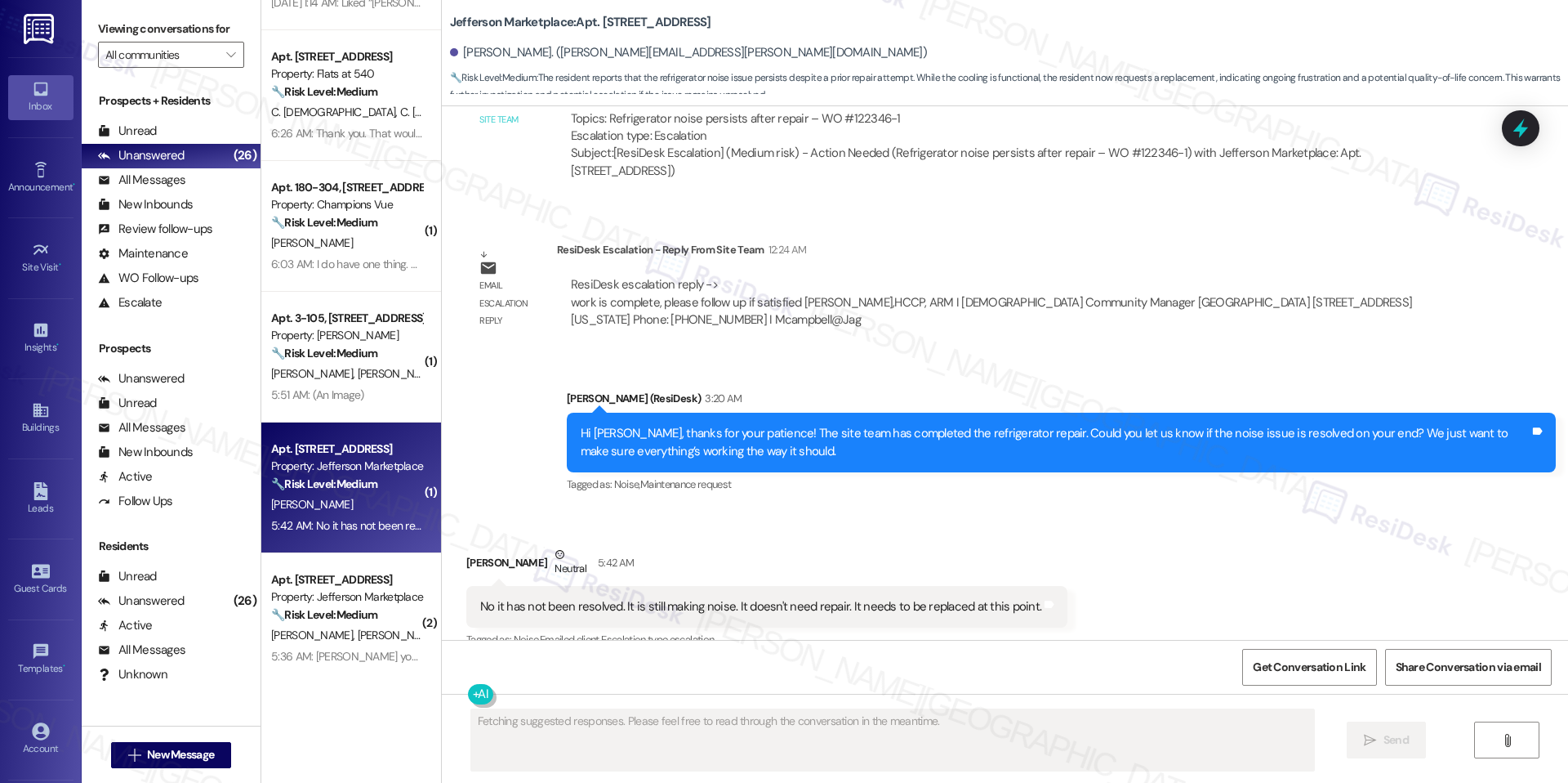
scroll to position [1595, 0]
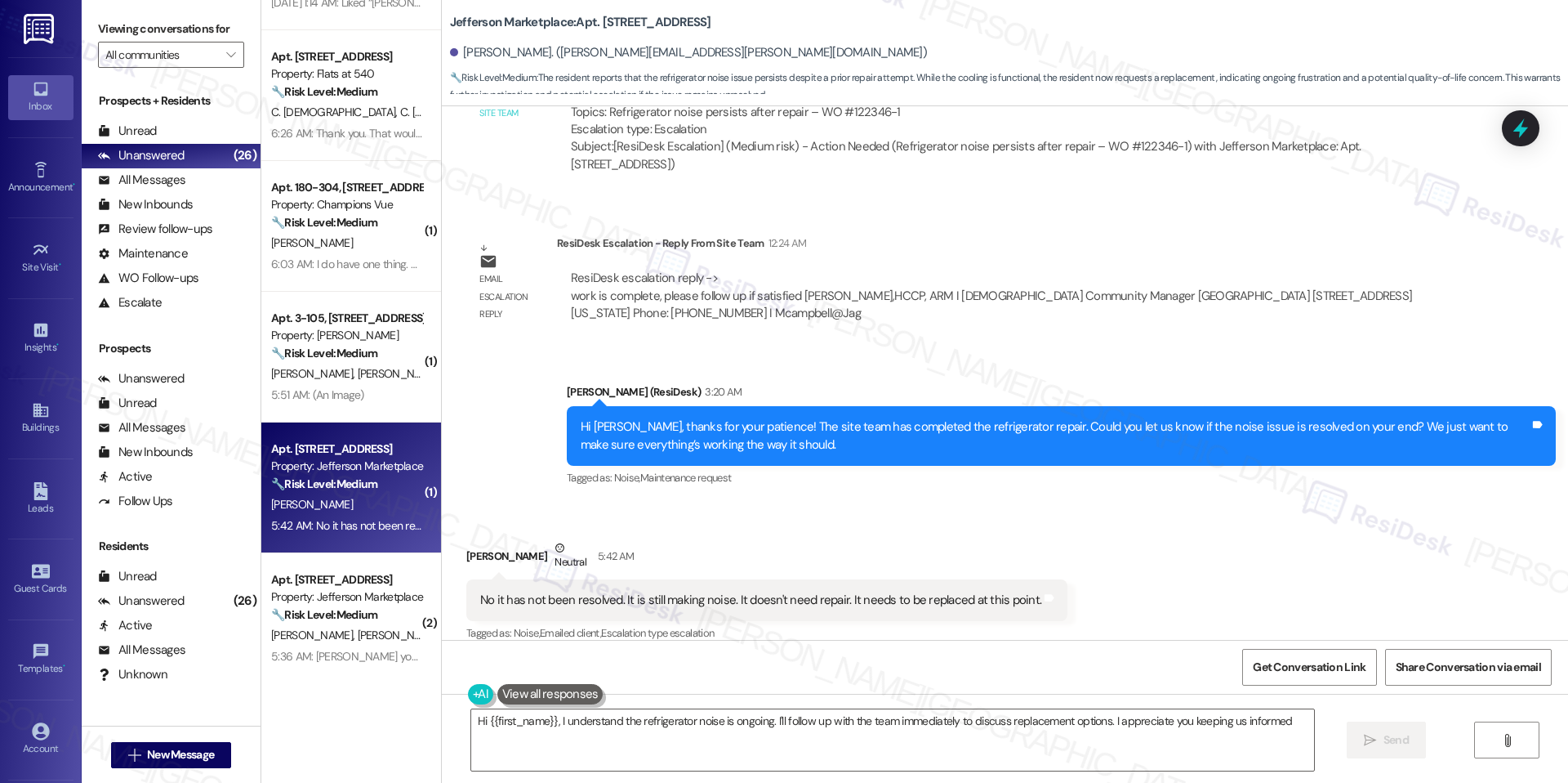
type textarea "Hi {{first_name}}, I understand the refrigerator noise is ongoing. I'll follow …"
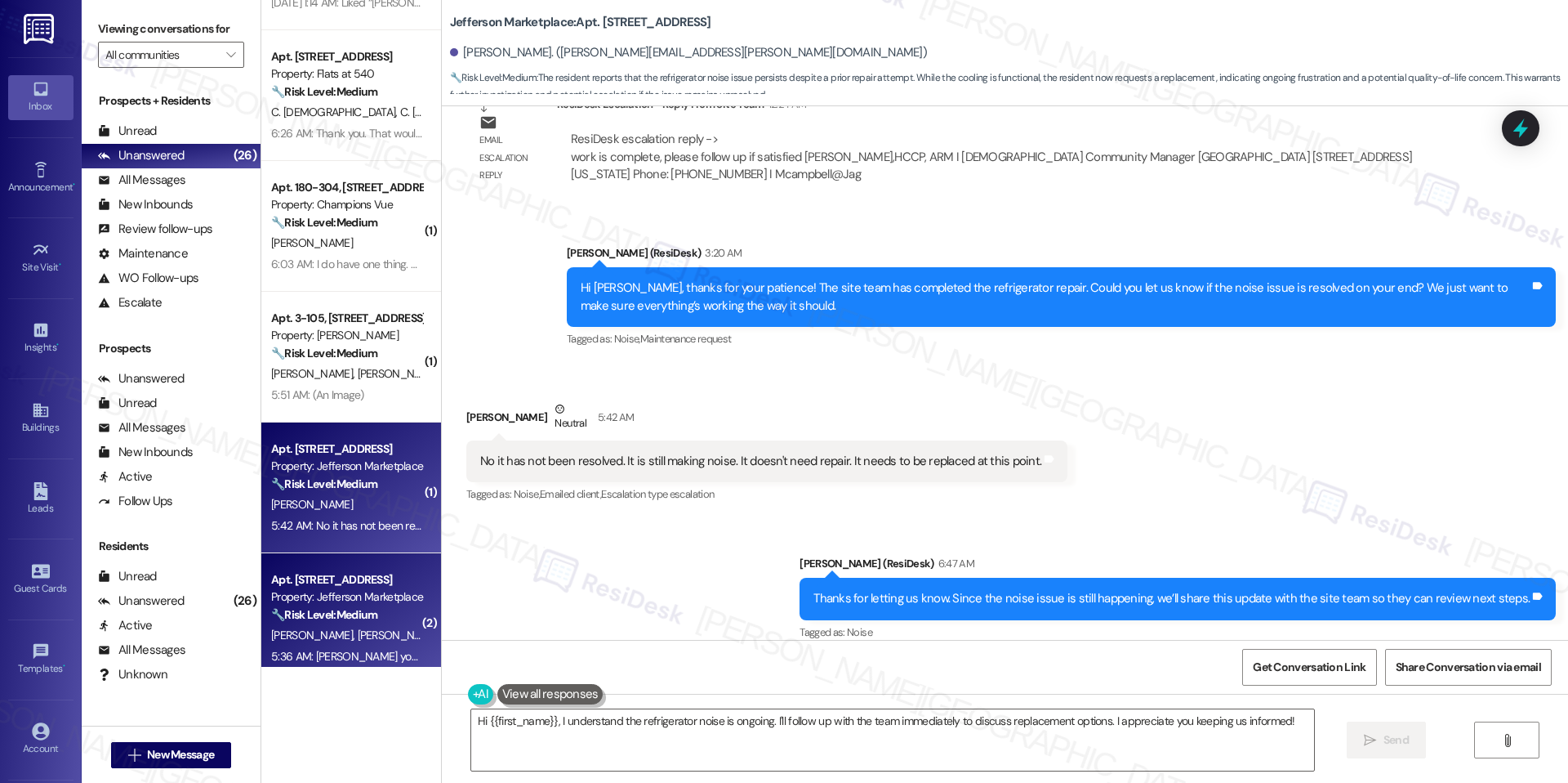
click at [376, 580] on div "Apt. 601, 1550 7th St NW" at bounding box center [347, 579] width 151 height 17
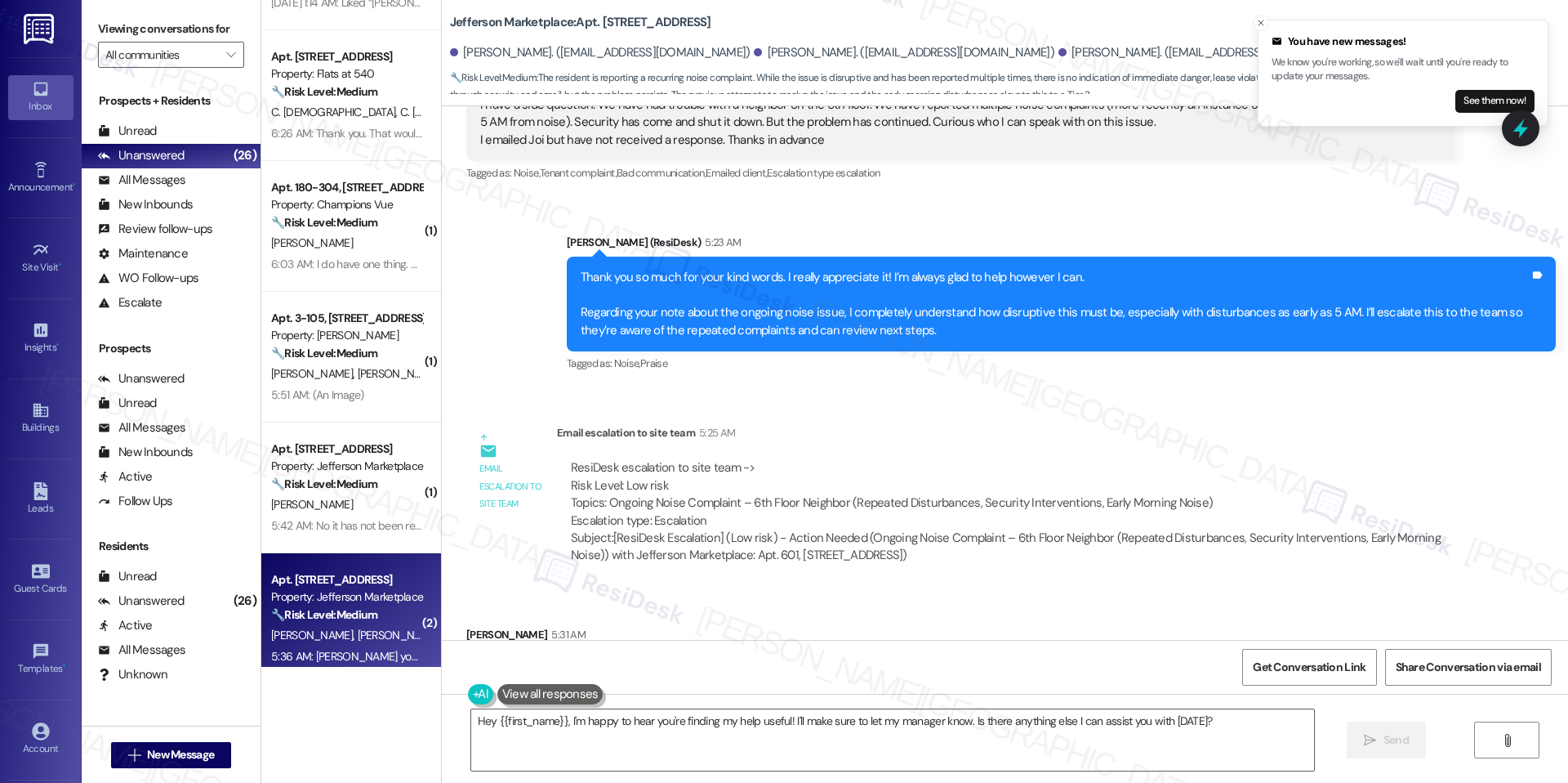
scroll to position [6620, 0]
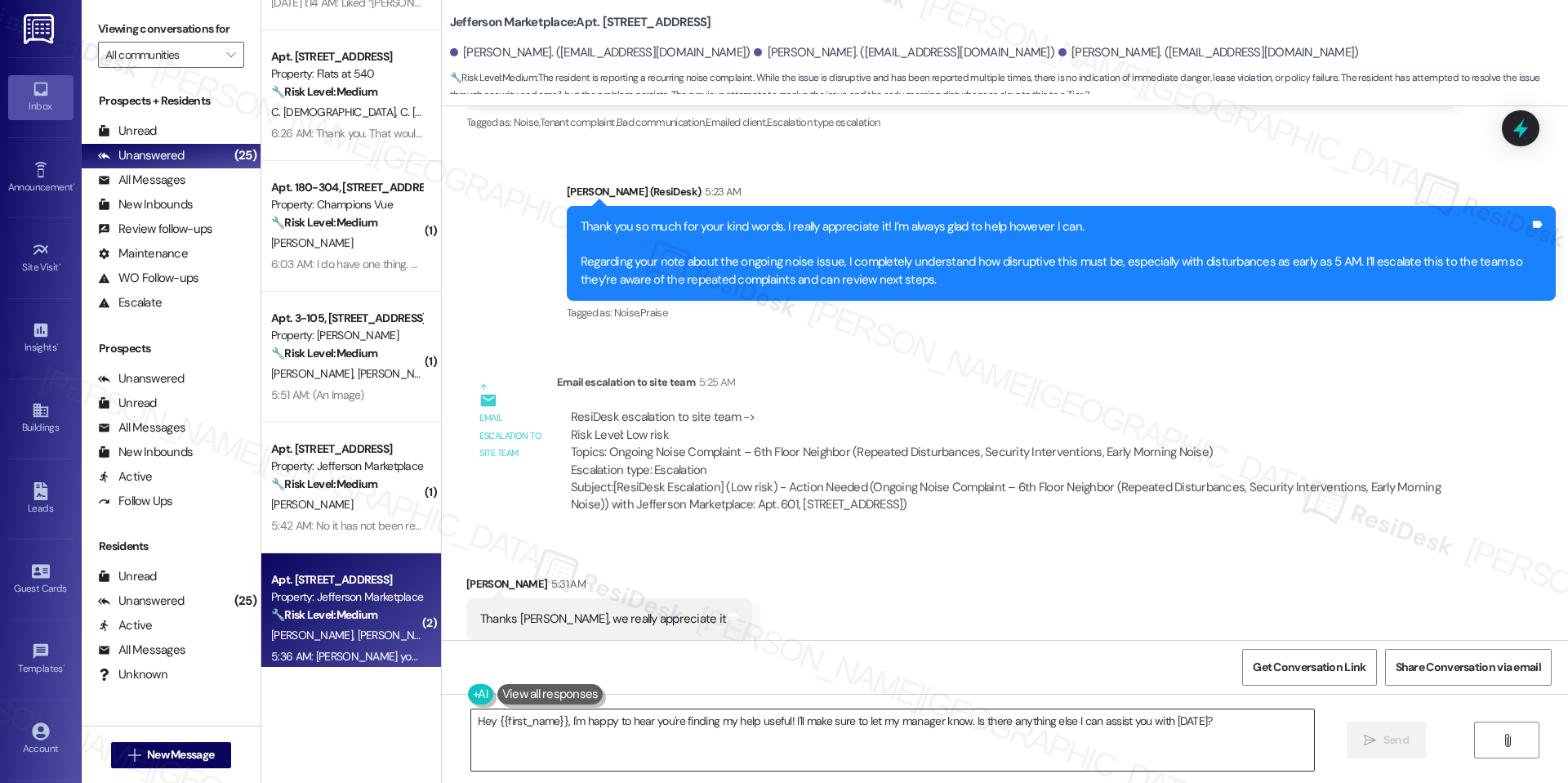
click at [895, 709] on div "Hey {{first_name}}, I'm happy to hear you're finding my help useful! I'll make …" at bounding box center [893, 740] width 845 height 63
click at [893, 714] on textarea "Hey {{first_name}}, I'm happy to hear you're finding my help useful! I'll make …" at bounding box center [893, 740] width 843 height 61
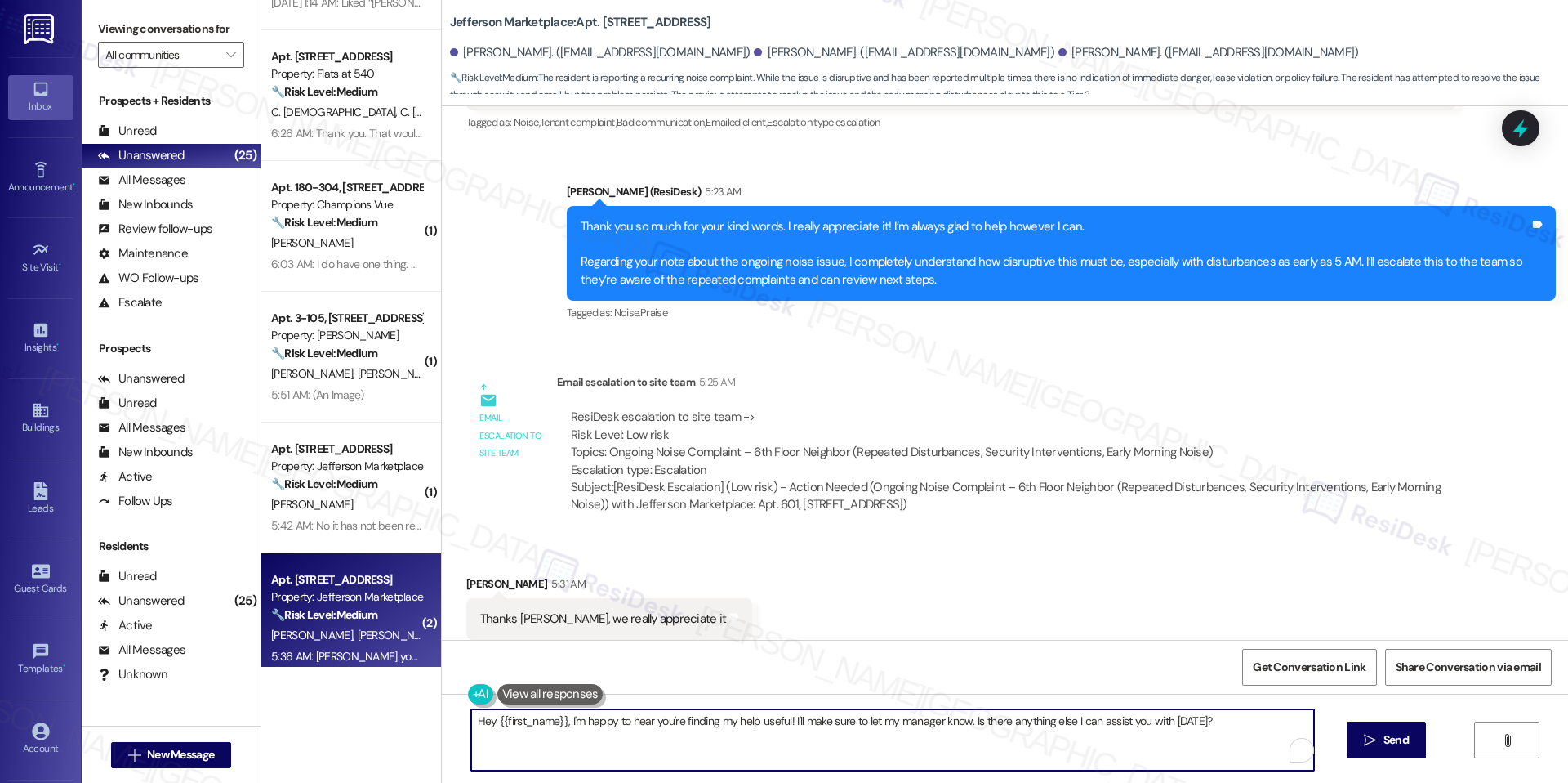
click at [893, 714] on textarea "Hey {{first_name}}, I'm happy to hear you're finding my help useful! I'll make …" at bounding box center [893, 740] width 843 height 61
type textarea "x"
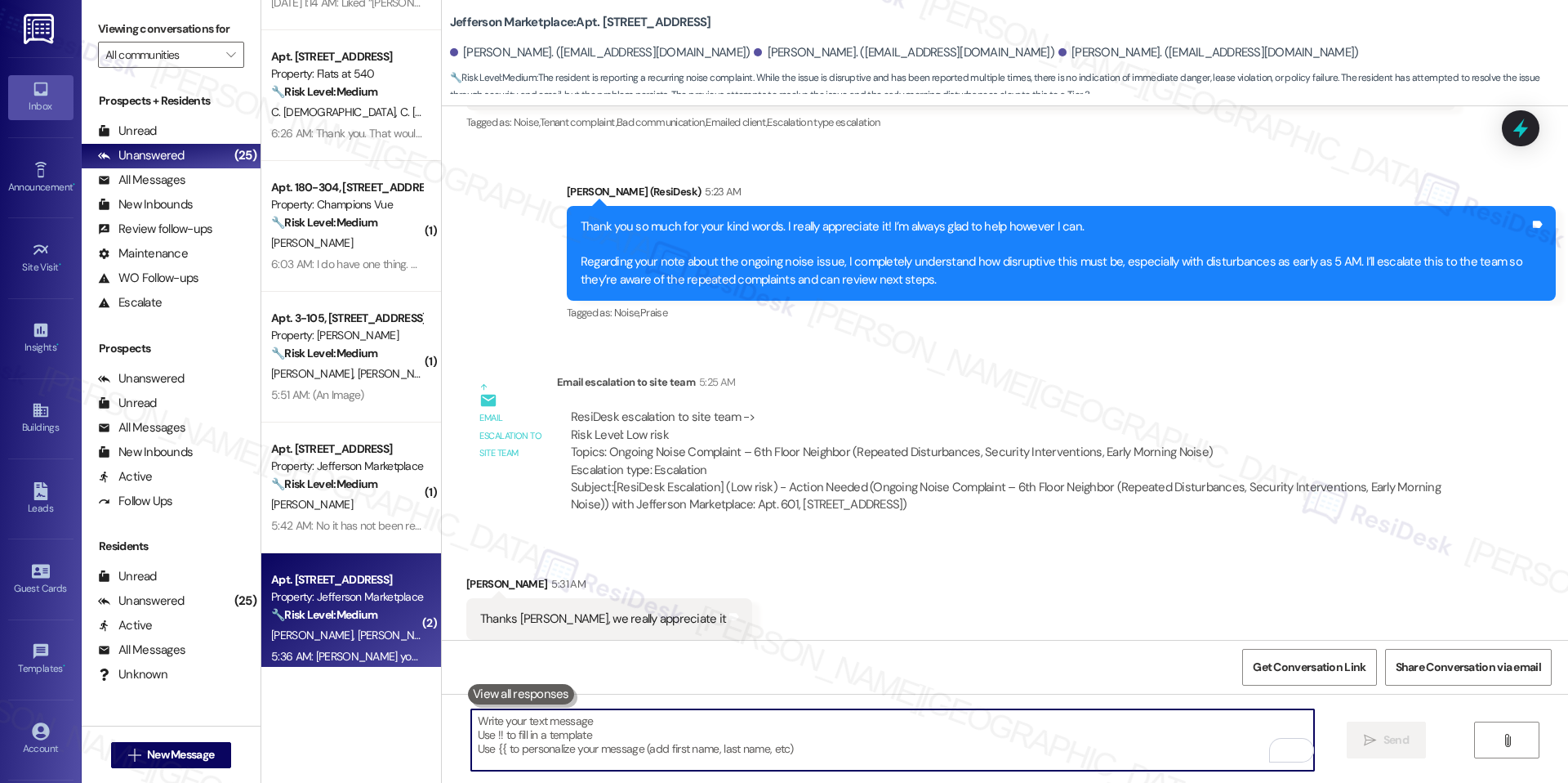
paste textarea "Nicholas, you’re very welcome—I’m glad we could help out! And Timothy, I apprec…"
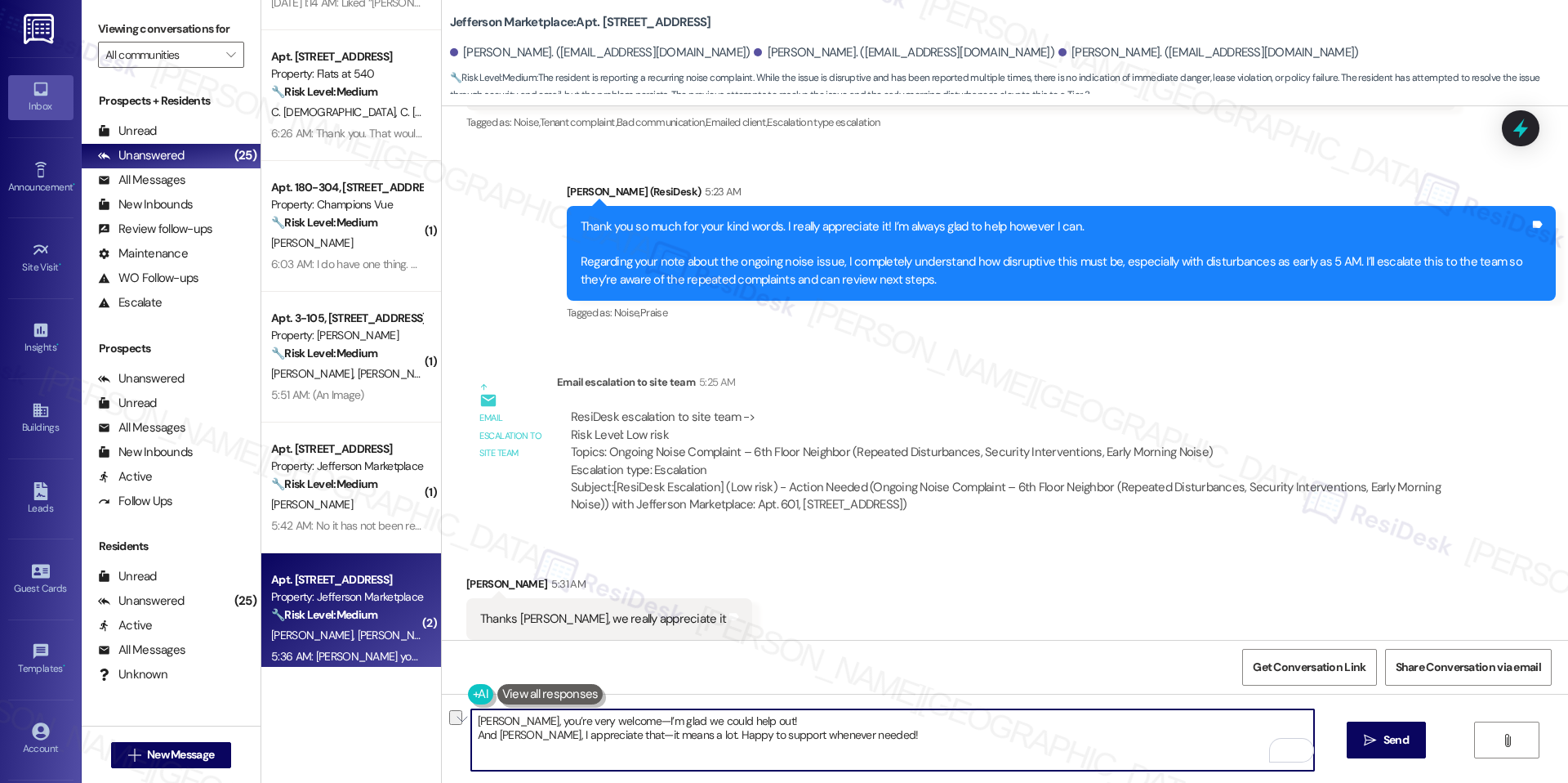
drag, startPoint x: 465, startPoint y: 734, endPoint x: 872, endPoint y: 740, distance: 407.0
click at [872, 740] on textarea "Nicholas, you’re very welcome—I’m glad we could help out! And Timothy, I apprec…" at bounding box center [893, 740] width 843 height 61
click at [613, 721] on textarea "Nicholas, you’re very welcome—I’m glad we could help out!" at bounding box center [893, 740] width 843 height 61
click at [807, 729] on textarea "Nicholas, you’re very welcome. I’m glad we could help out!" at bounding box center [893, 740] width 843 height 61
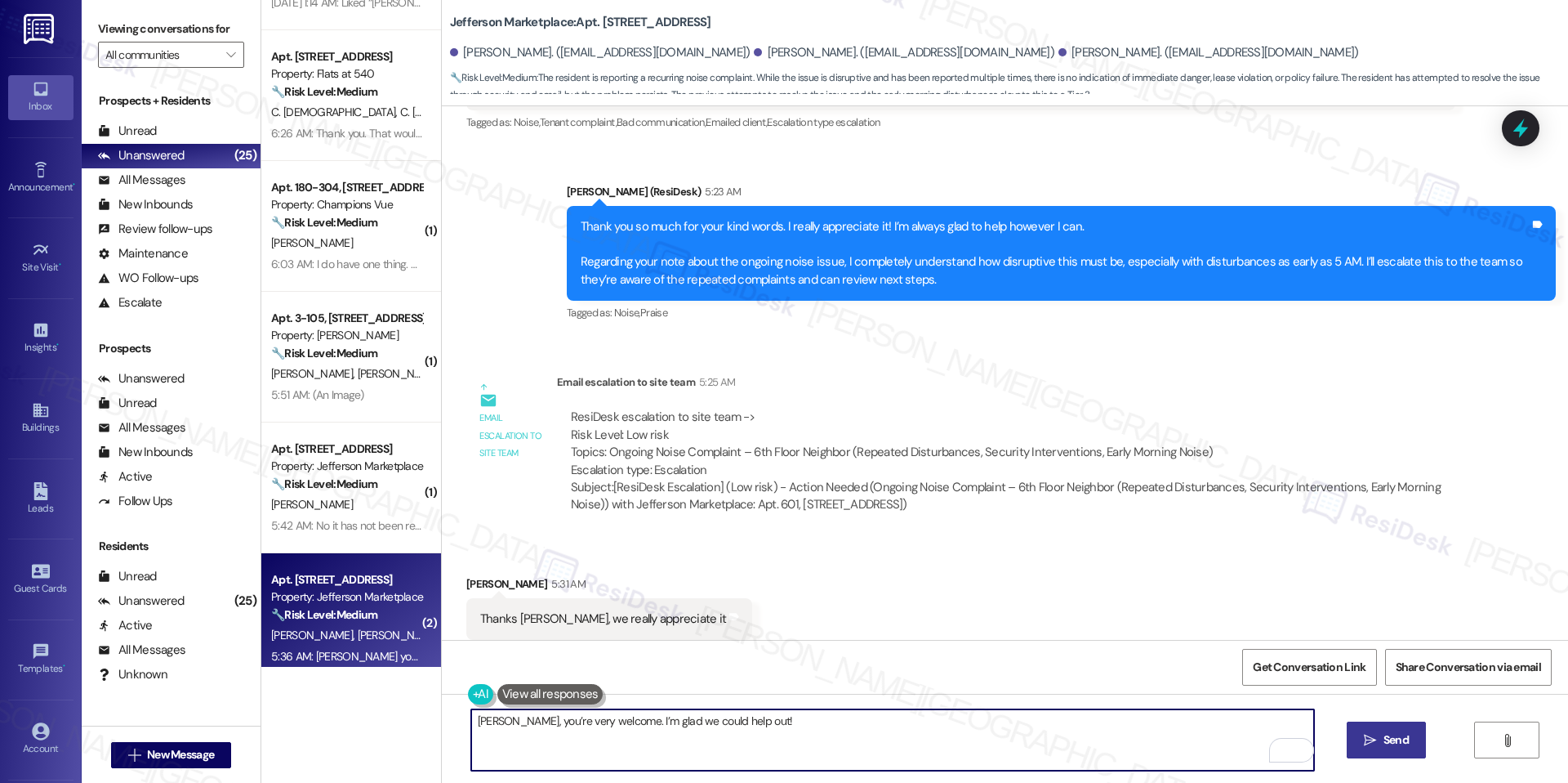
type textarea "Nicholas, you’re very welcome. I’m glad we could help out!"
click at [1347, 734] on button " Send" at bounding box center [1386, 740] width 79 height 36
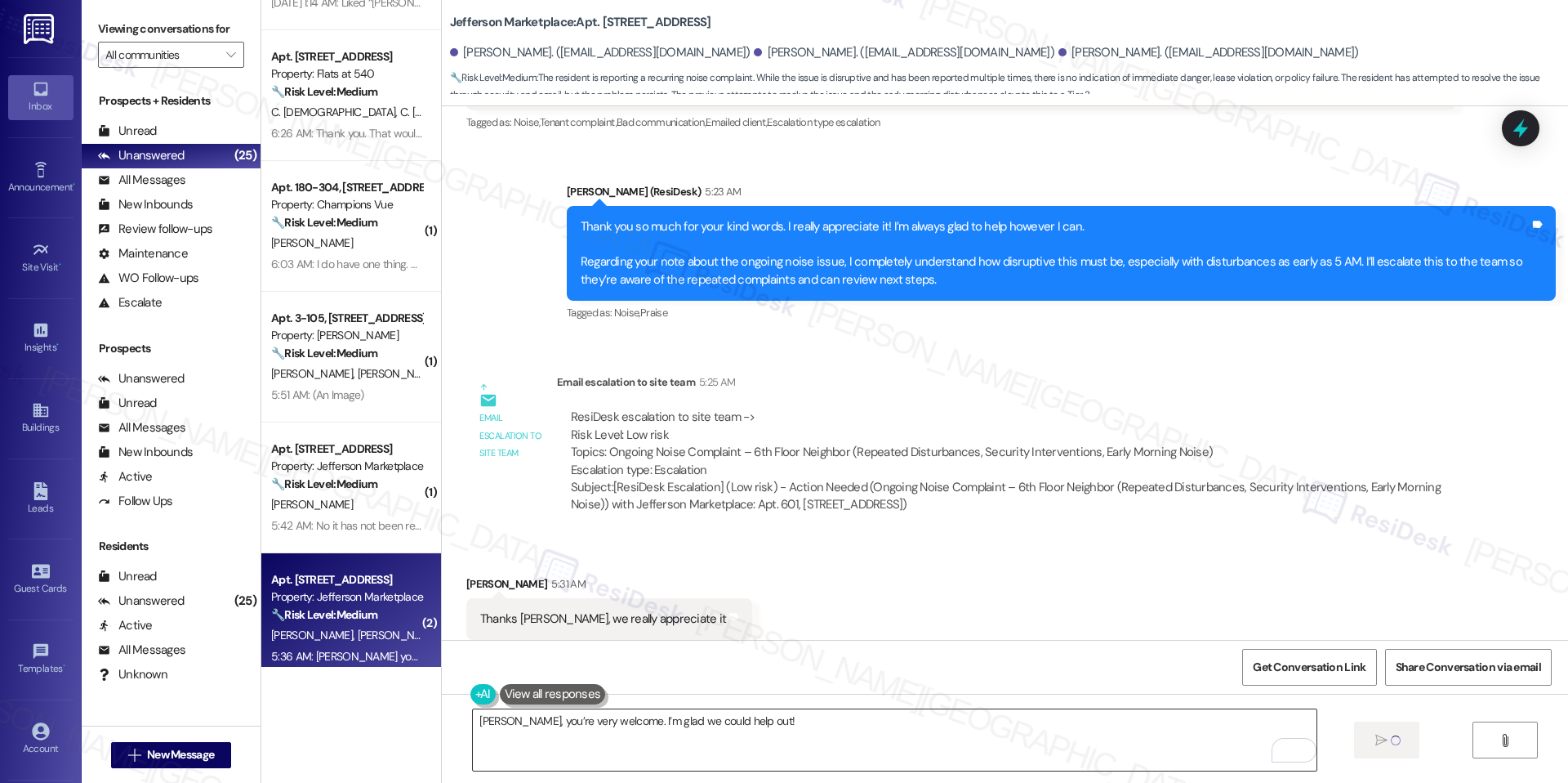
click at [1247, 734] on textarea "Nicholas, you’re very welcome. I’m glad we could help out!" at bounding box center [894, 740] width 843 height 61
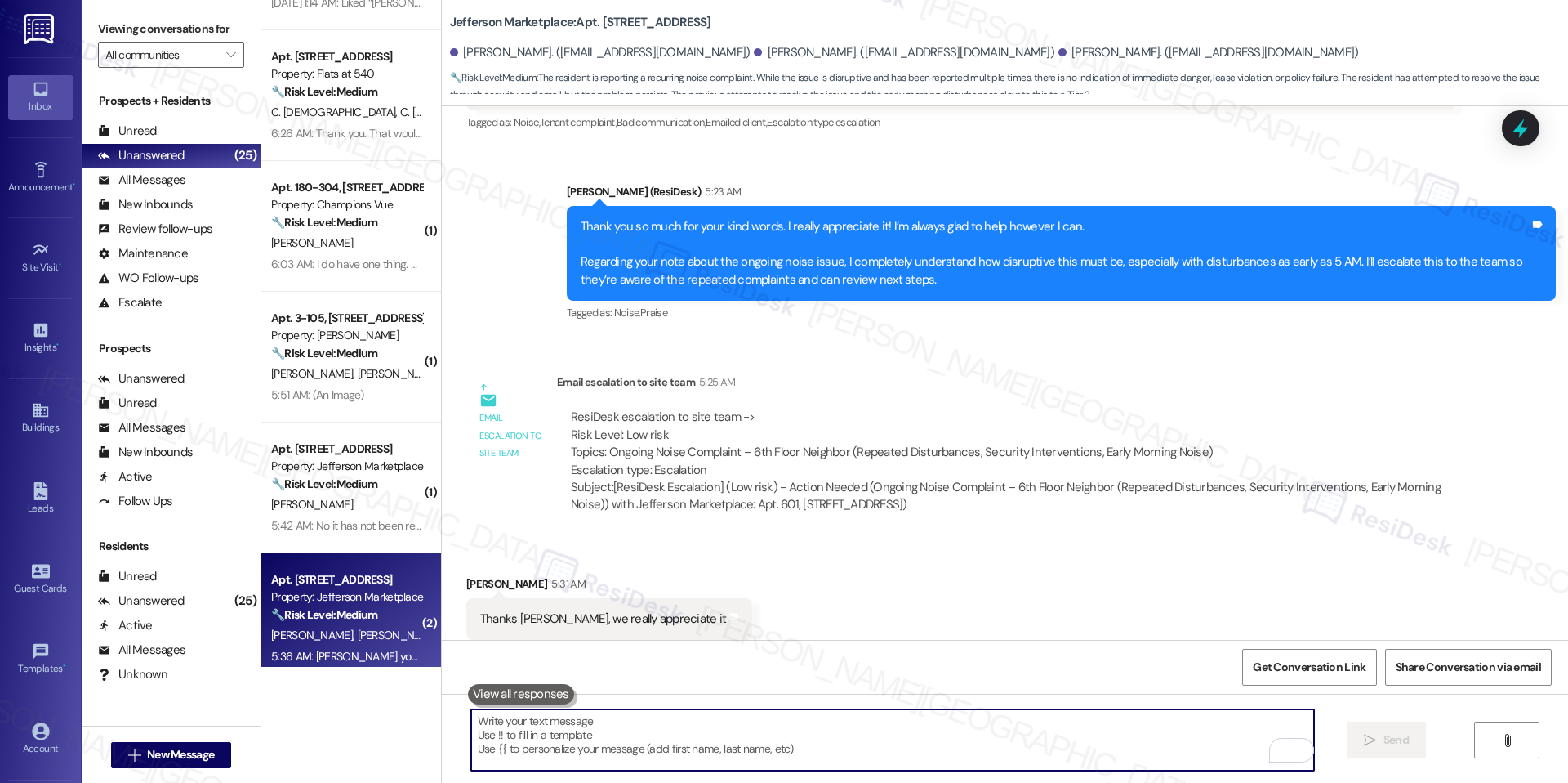
scroll to position [6620, 0]
click at [1124, 738] on textarea "To enrich screen reader interactions, please activate Accessibility in Grammarl…" at bounding box center [893, 740] width 843 height 61
paste textarea "And Timothy, I appreciate that—it means a lot. Happy to support whenever needed!"
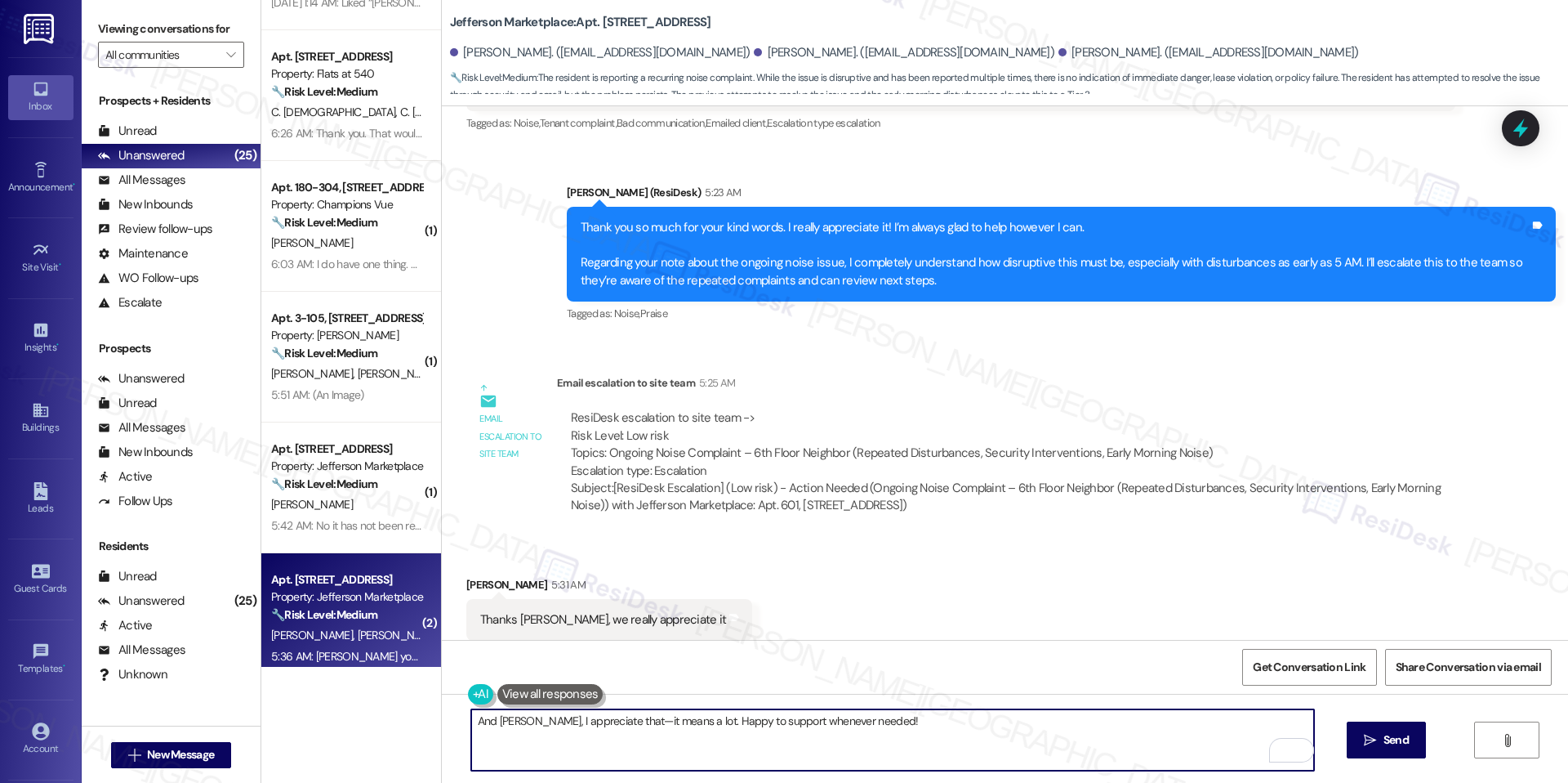
click at [619, 722] on textarea "And Timothy, I appreciate that—it means a lot. Happy to support whenever needed!" at bounding box center [893, 740] width 843 height 61
click at [919, 740] on textarea "And Timothy, I appreciate that. It means a lot. Happy to support whenever neede…" at bounding box center [893, 740] width 843 height 61
type textarea "And Timothy, I appreciate that. It means a lot. Happy to support whenever neede…"
click at [1367, 734] on icon "" at bounding box center [1370, 740] width 12 height 13
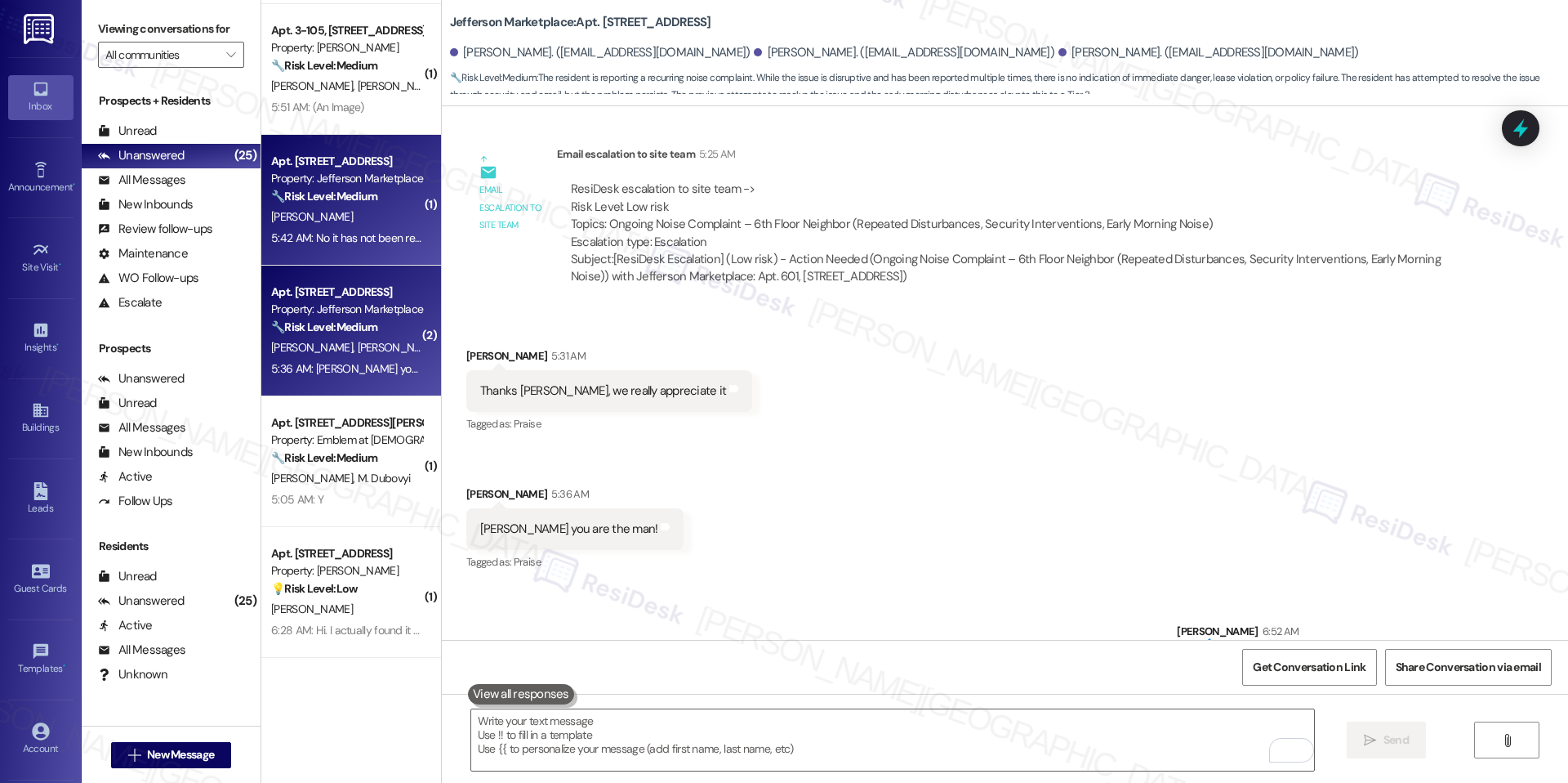
scroll to position [649, 0]
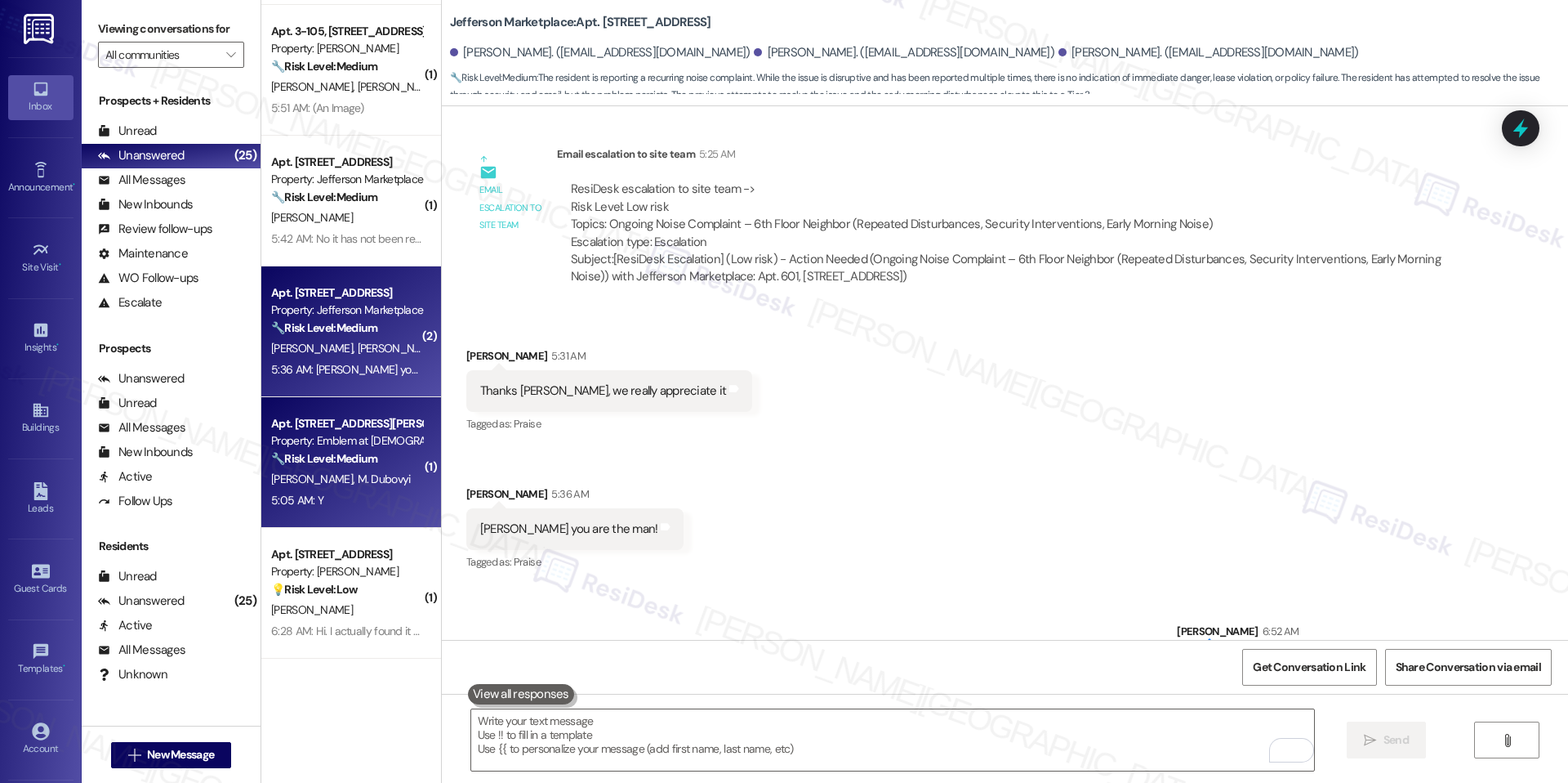
click at [356, 470] on div "K. Dubova M. Dubovyi" at bounding box center [347, 479] width 154 height 20
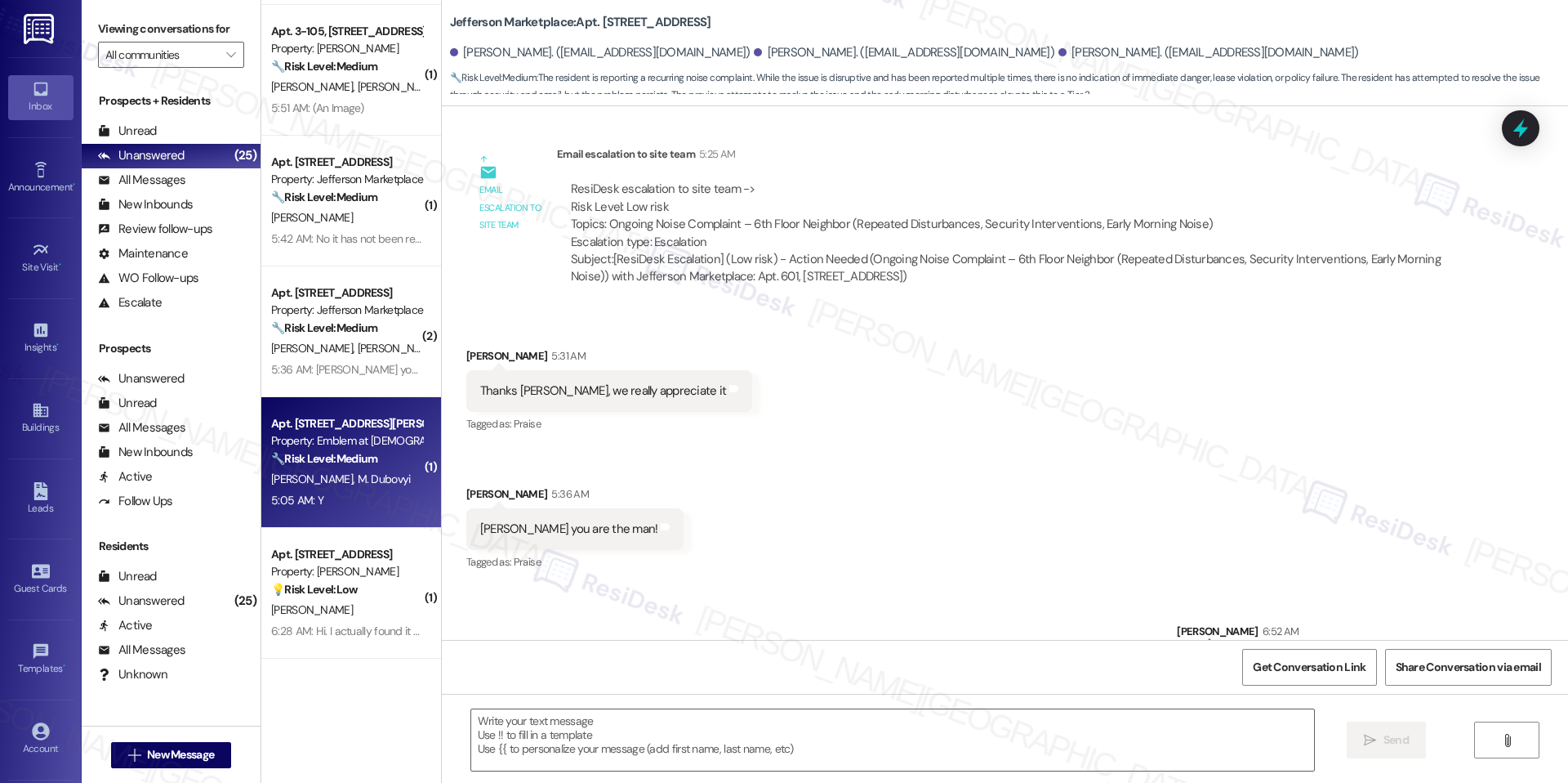
type textarea "Fetching suggested responses. Please feel free to read through the conversation…"
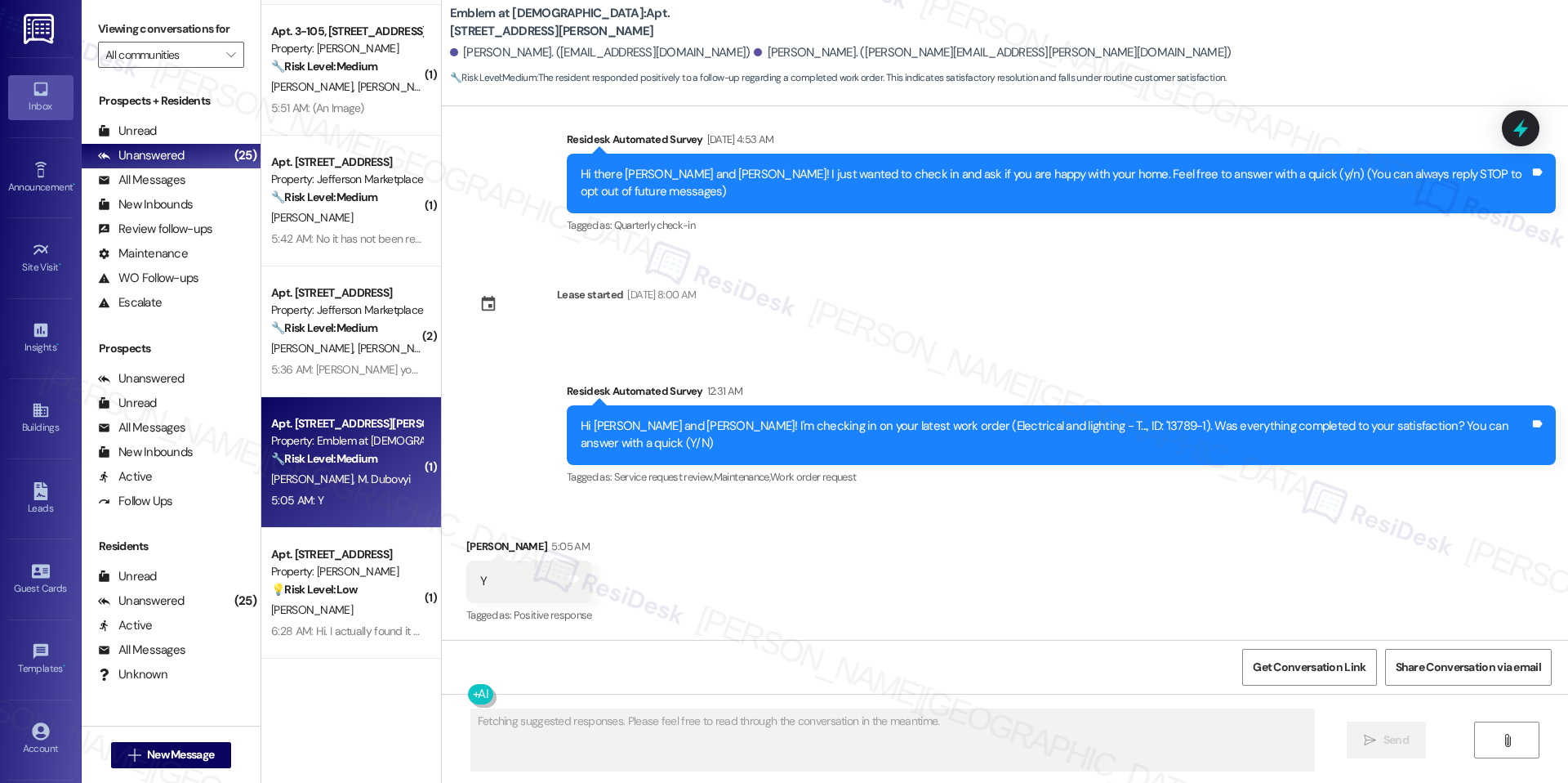
scroll to position [8, 0]
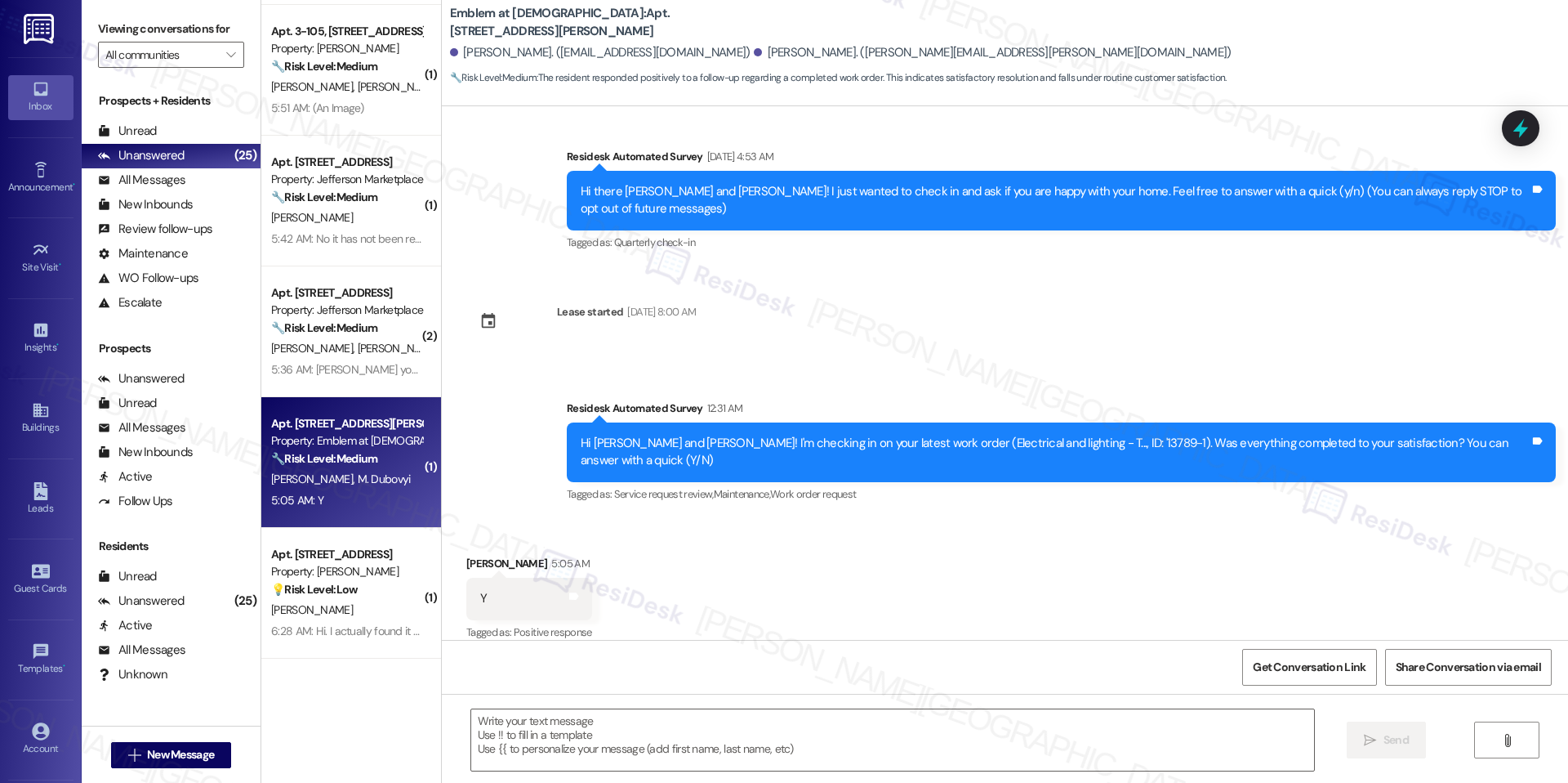
click at [650, 705] on div " Send " at bounding box center [1005, 755] width 1127 height 122
click at [650, 720] on textarea at bounding box center [893, 740] width 843 height 61
paste textarea "I'm happy the work order was completed to your satisfaction! We'd also love to …"
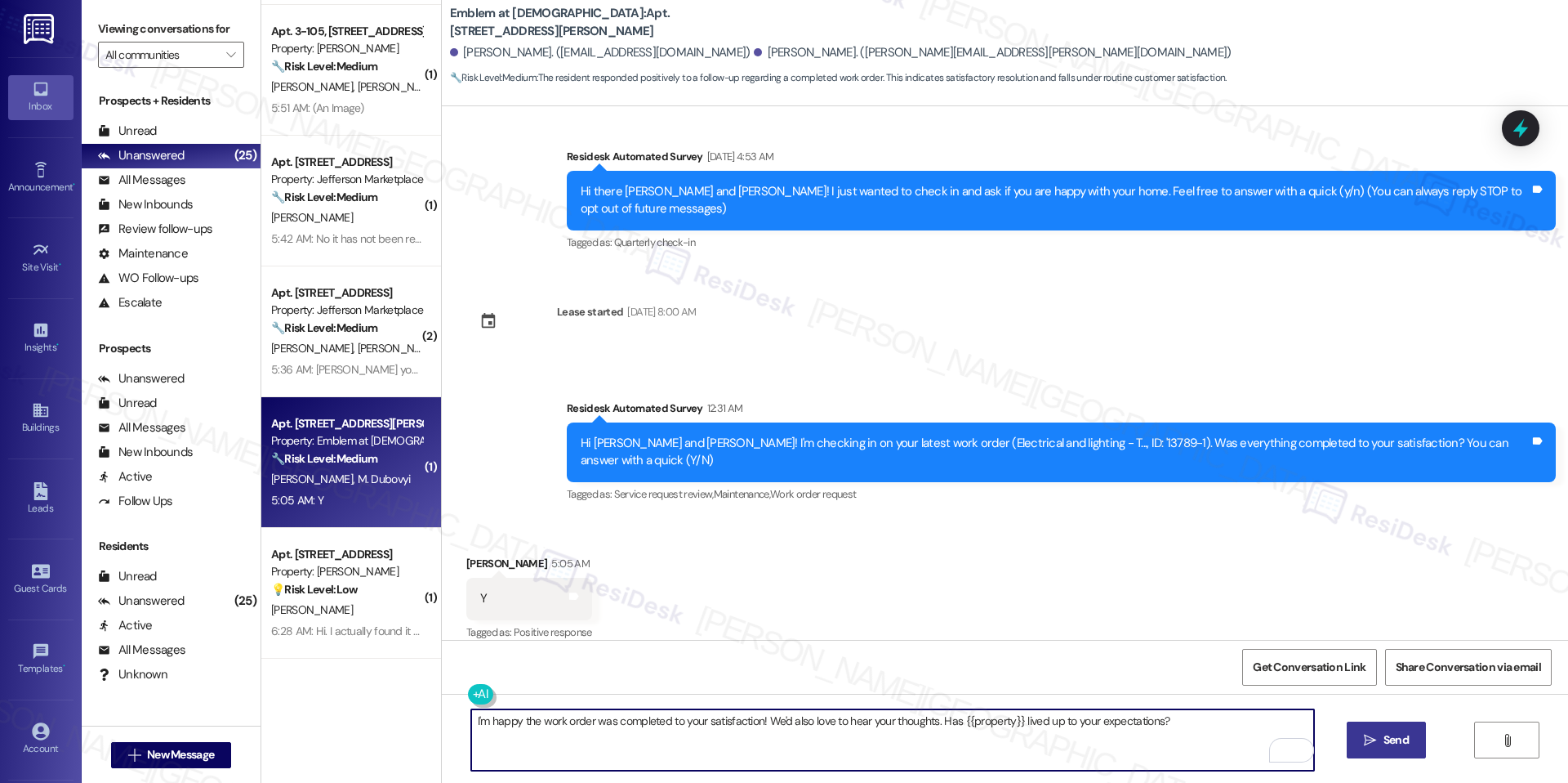
type textarea "I'm happy the work order was completed to your satisfaction! We'd also love to …"
click at [1380, 735] on span "Send" at bounding box center [1396, 740] width 32 height 17
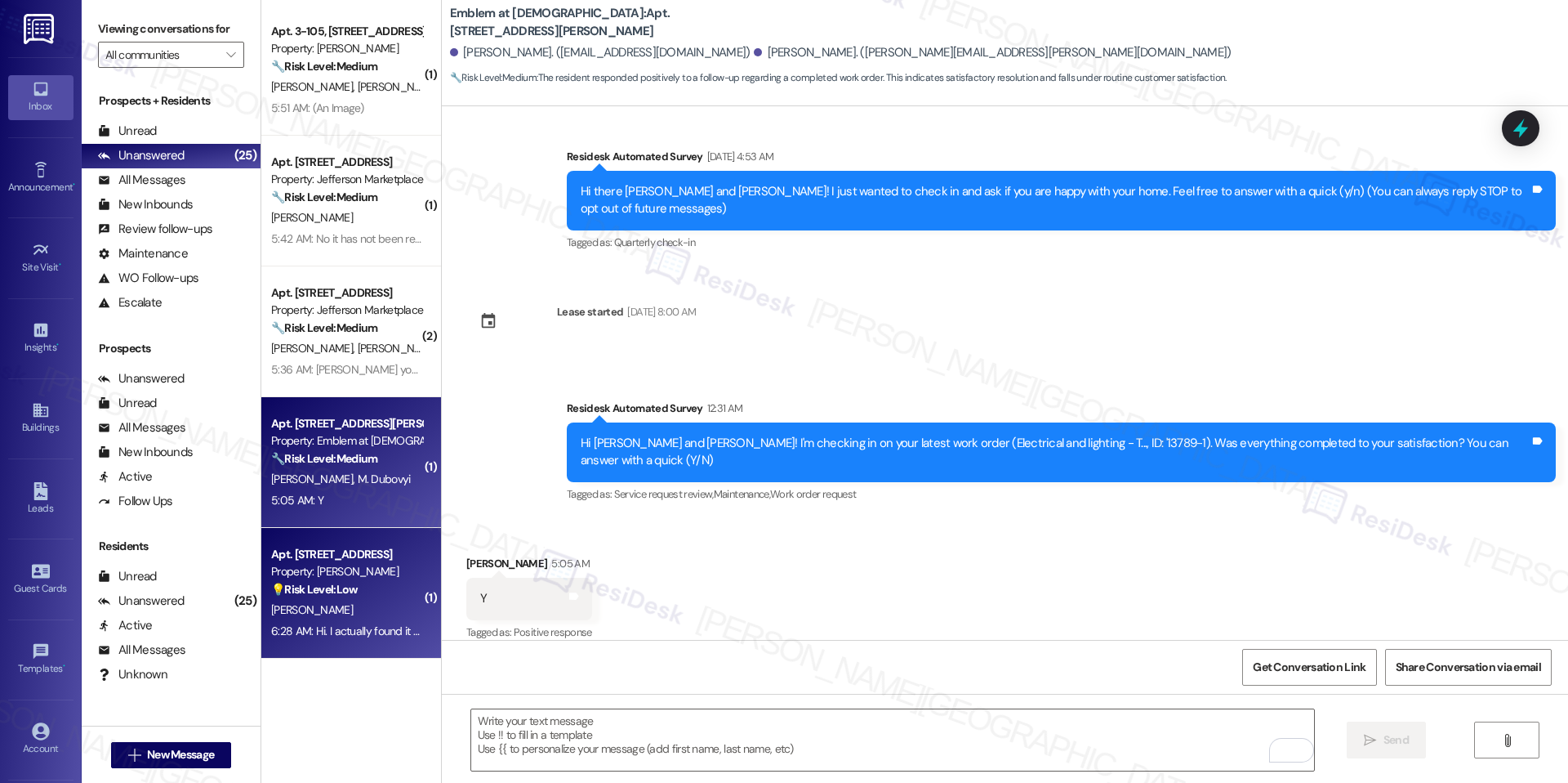
scroll to position [915, 0]
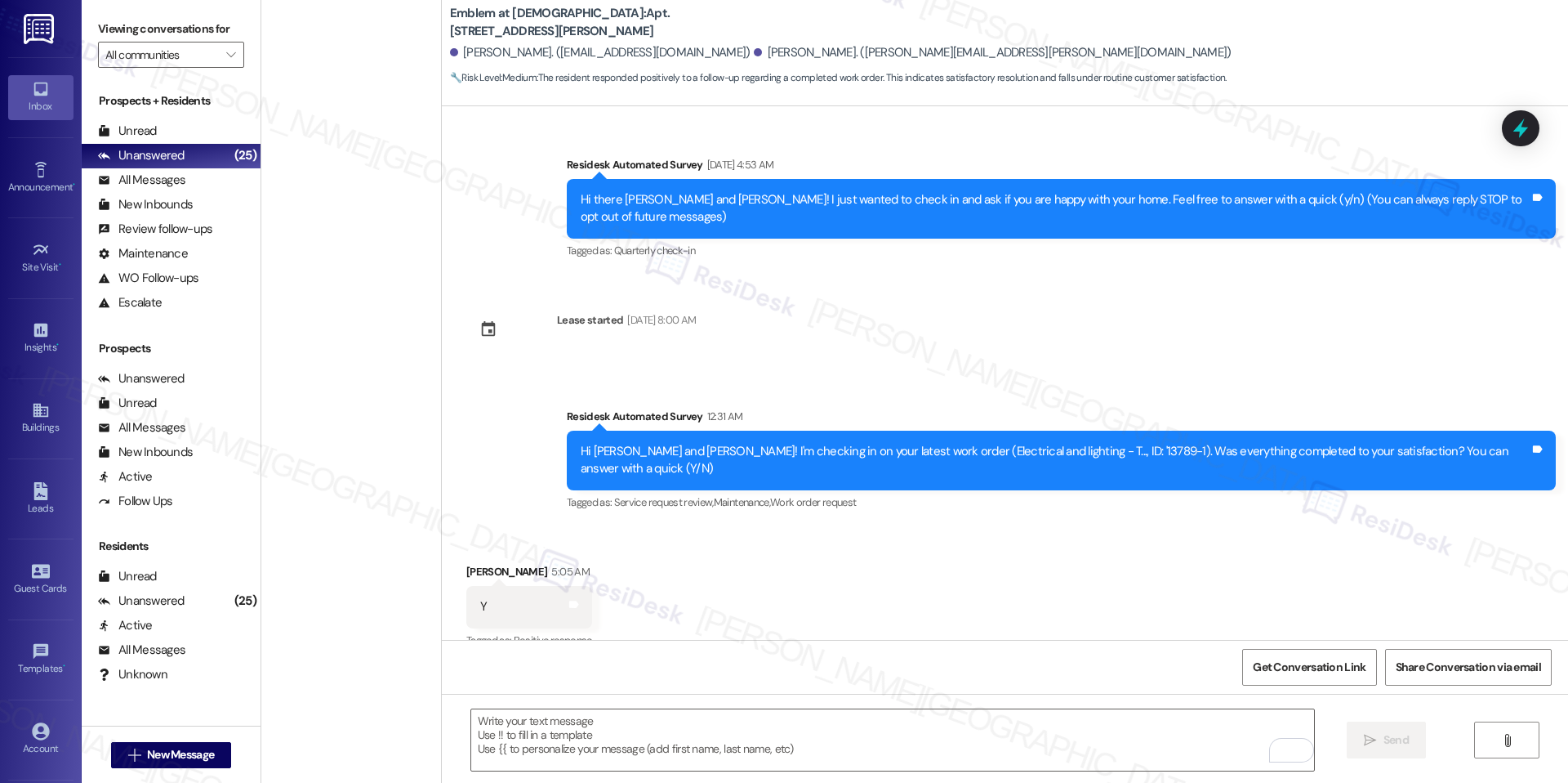
scroll to position [915, 0]
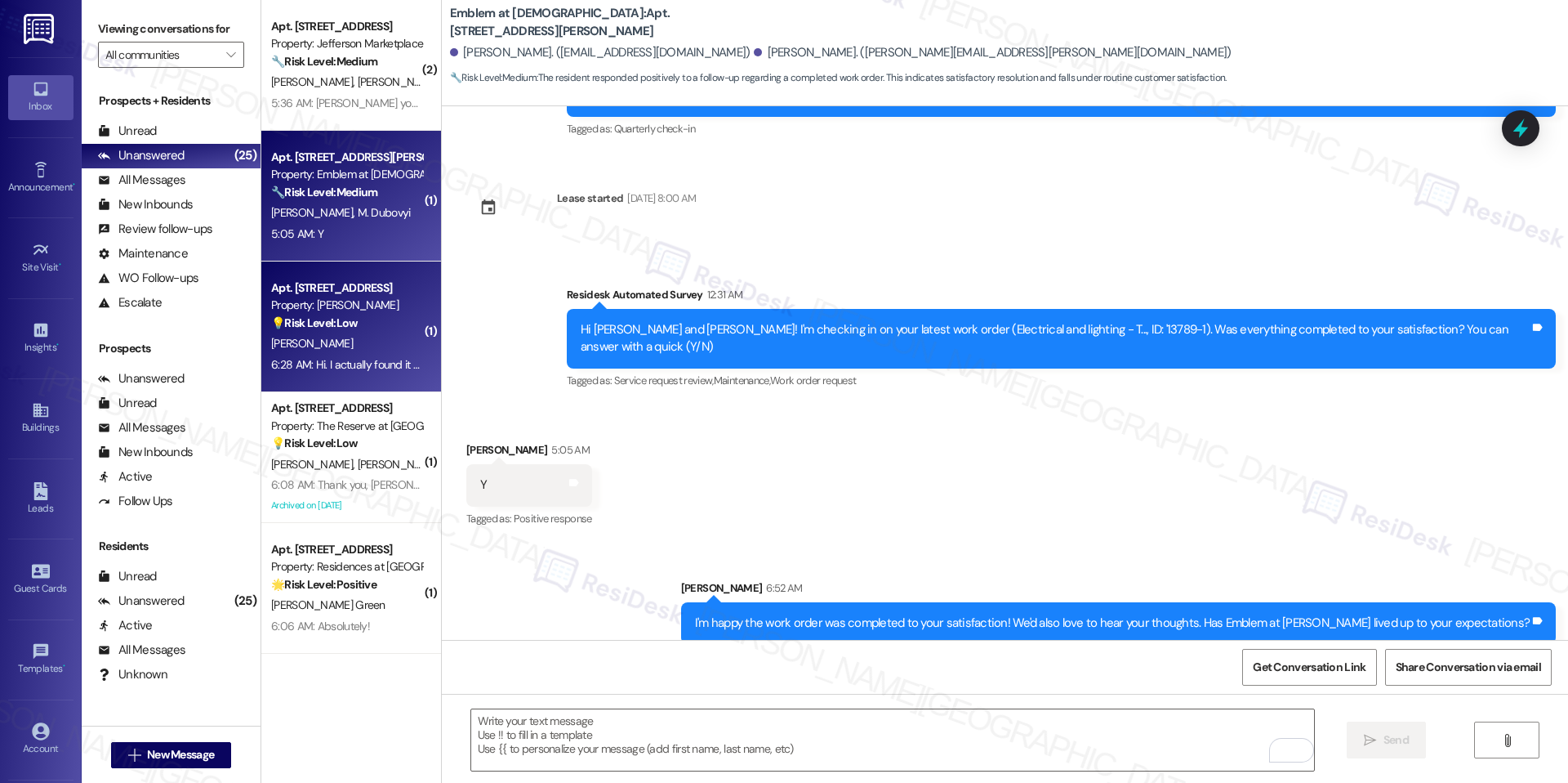
click at [355, 360] on div "6:28 AM: Hi. I actually found it online so all good 6:28 AM: Hi. I actually fou…" at bounding box center [383, 364] width 223 height 15
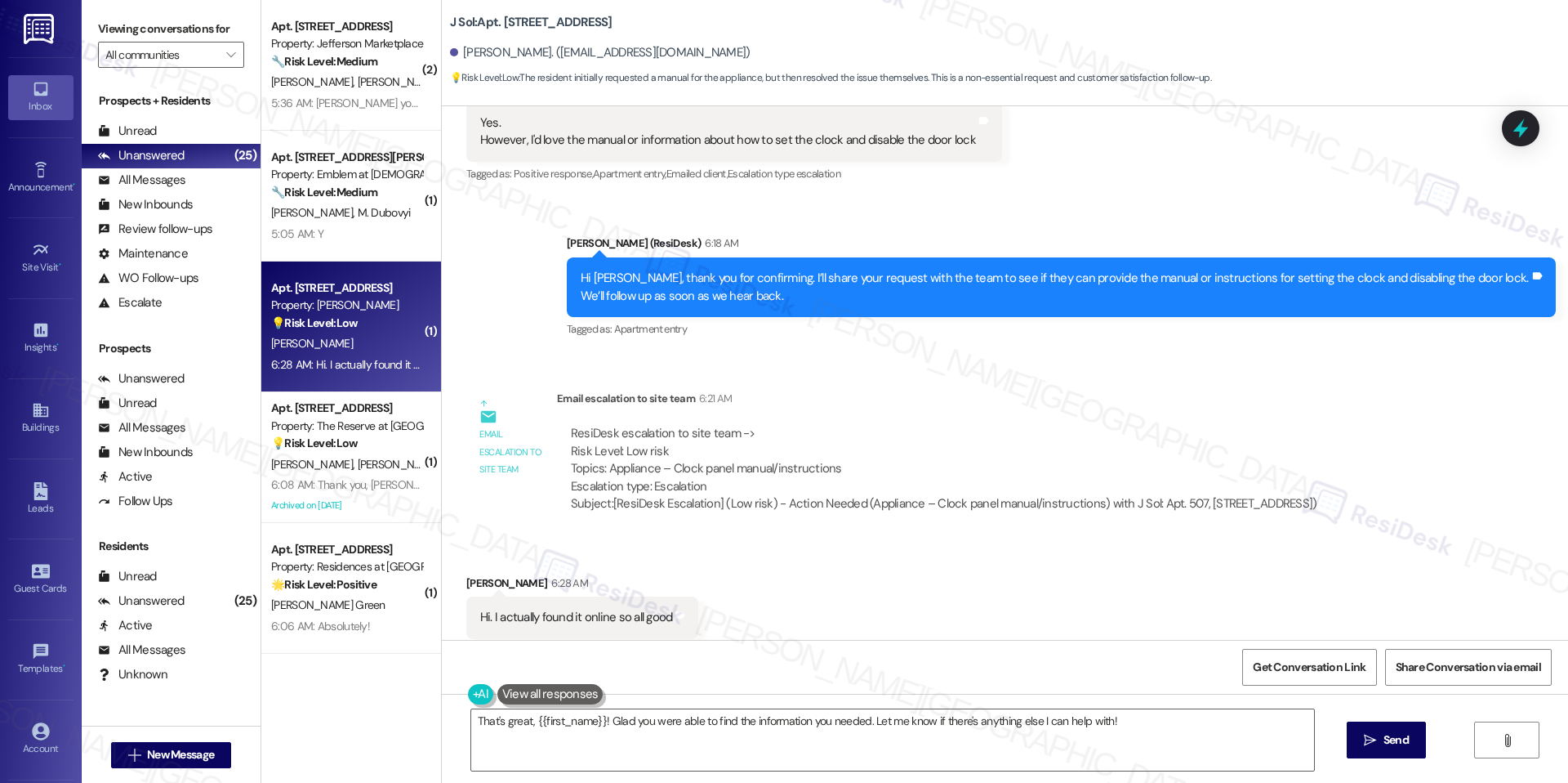
scroll to position [2154, 0]
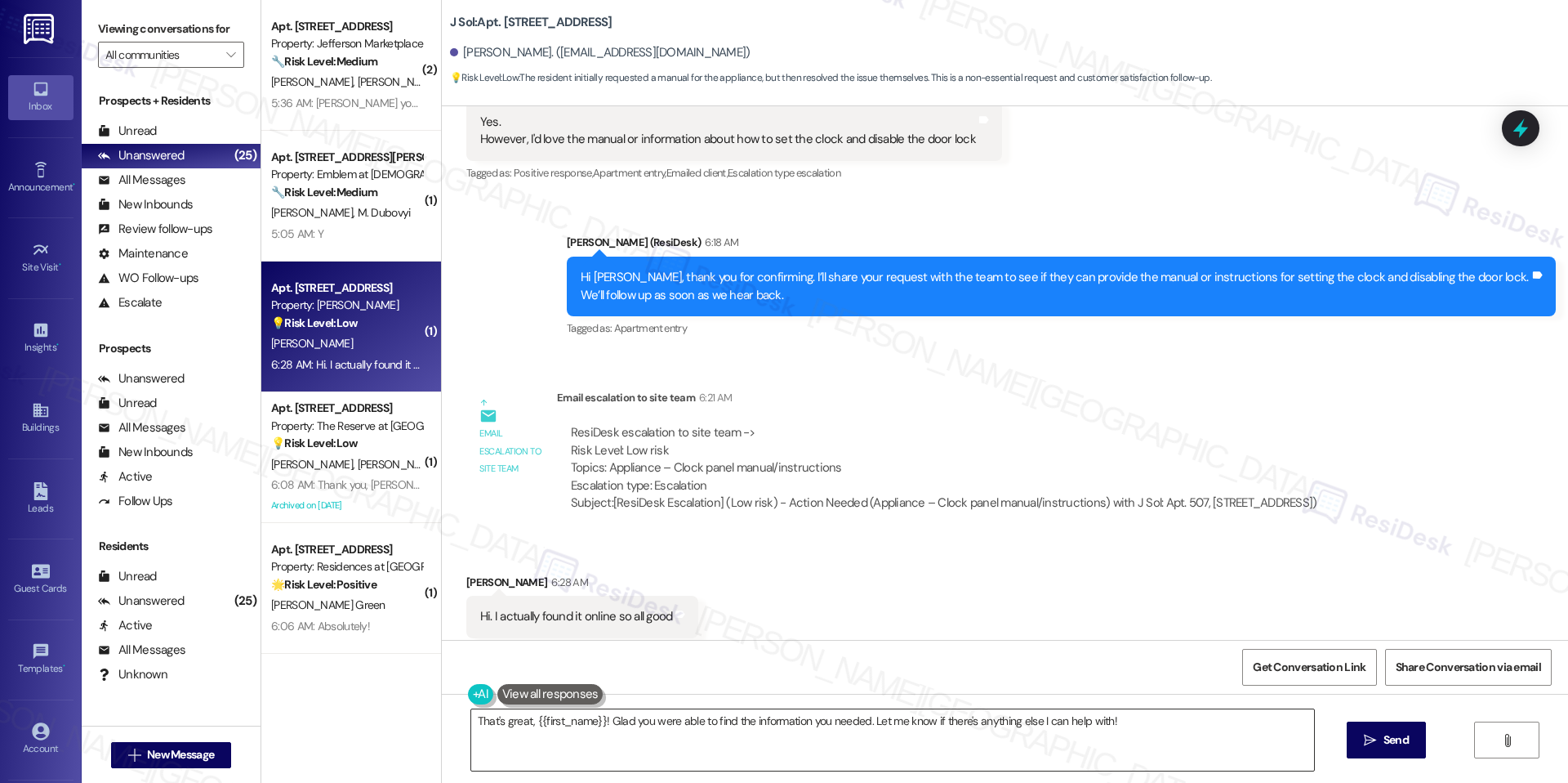
click at [910, 728] on textarea "That's great, {{first_name}}! Glad you were able to find the information you ne…" at bounding box center [893, 740] width 843 height 61
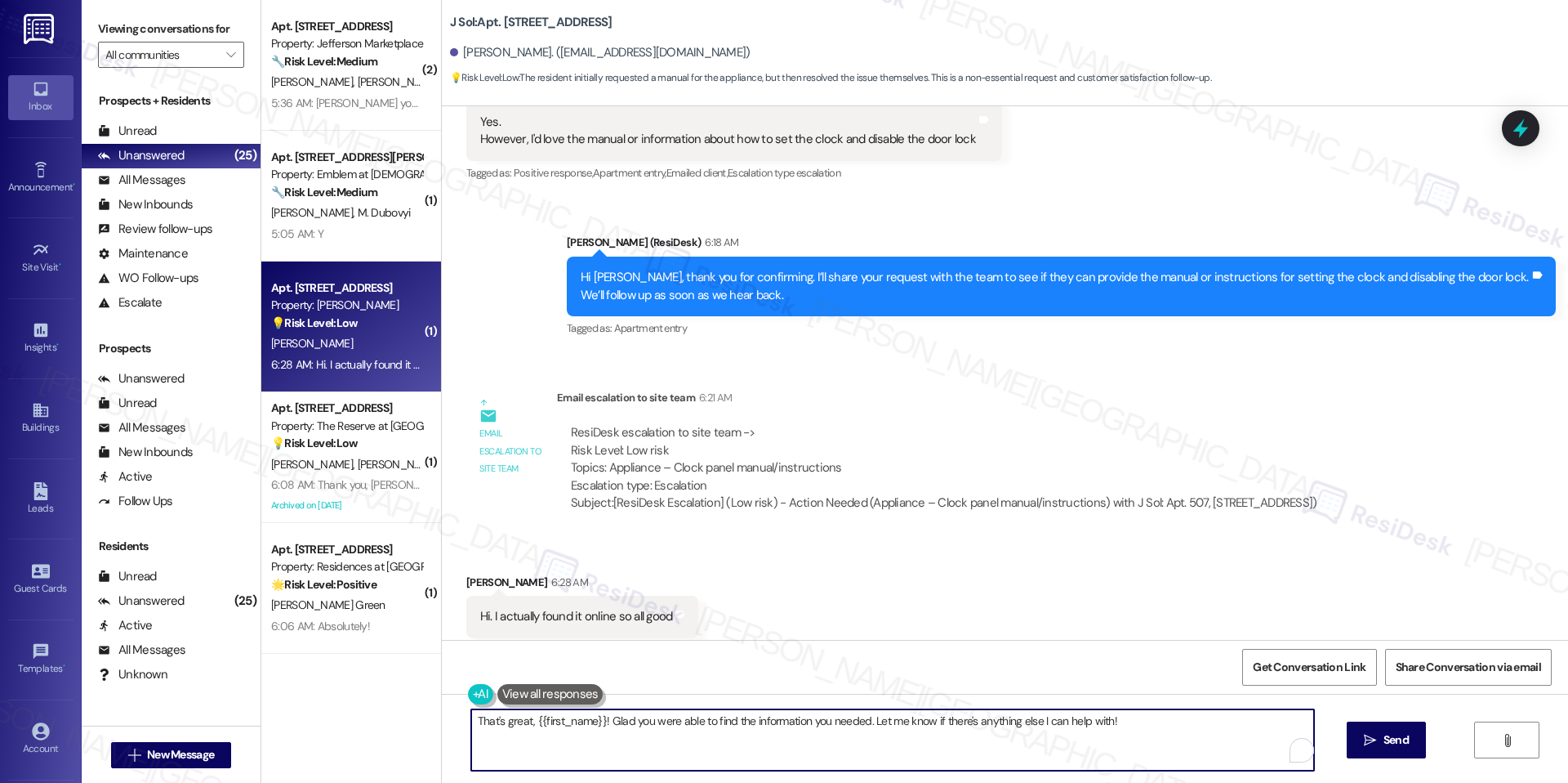
click at [910, 728] on textarea "That's great, {{first_name}}! Glad you were able to find the information you ne…" at bounding box center [893, 740] width 843 height 61
click at [1121, 714] on textarea "That's great, {{first_name}}! Glad you were able to find the information you ne…" at bounding box center [893, 740] width 843 height 61
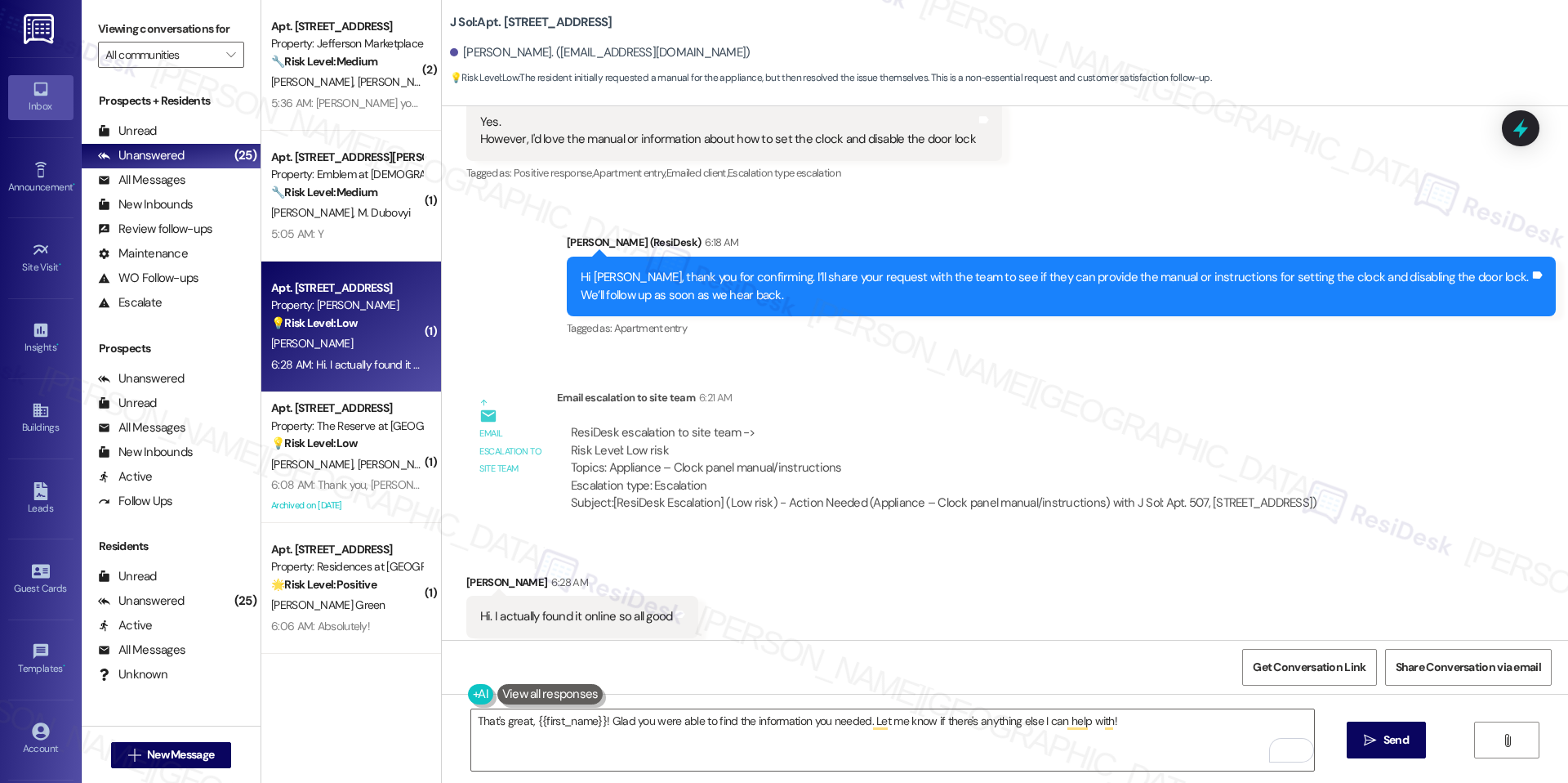
click at [894, 703] on div "That's great, {{first_name}}! Glad you were able to find the information you ne…" at bounding box center [1005, 755] width 1127 height 122
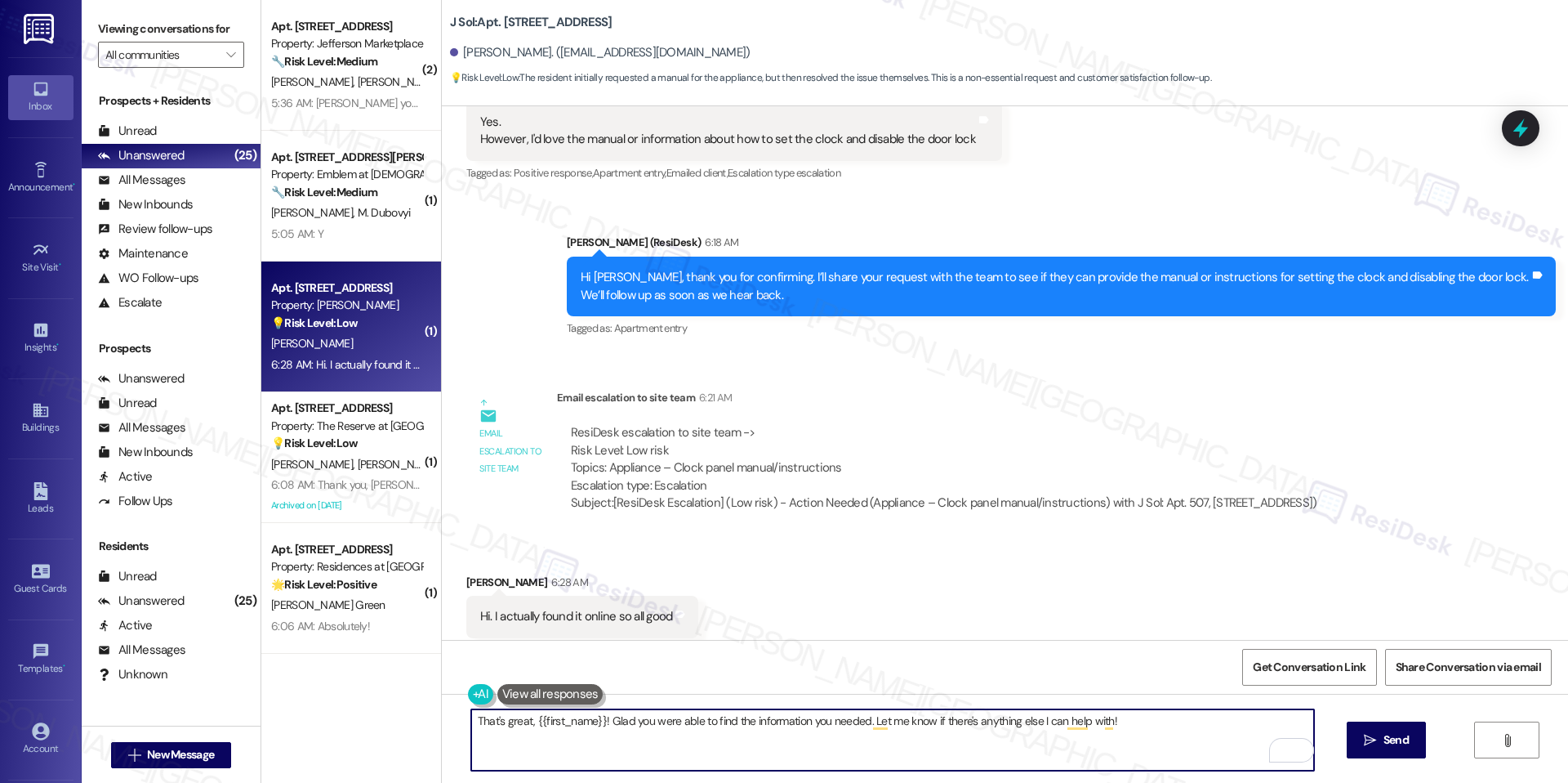
click at [890, 722] on textarea "That's great, {{first_name}}! Glad you were able to find the information you ne…" at bounding box center [893, 740] width 843 height 61
paste textarea "Got it, thanks for letting us know! Glad you were able to find it online—apprec…"
click at [797, 724] on textarea "Got it, thanks for letting us know! Glad you were able to find it online—apprec…" at bounding box center [893, 740] width 843 height 61
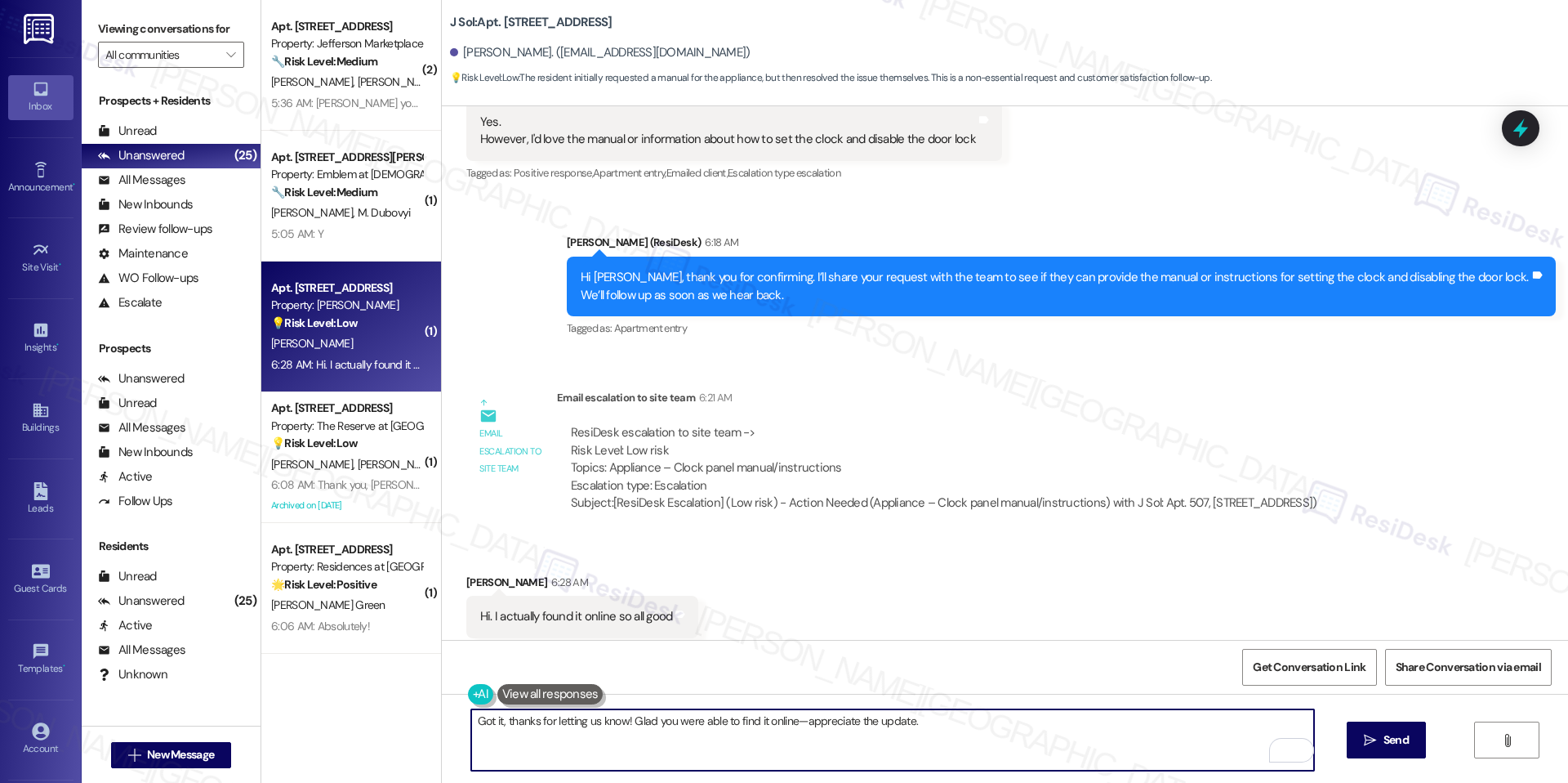
click at [793, 725] on textarea "Got it, thanks for letting us know! Glad you were able to find it online—apprec…" at bounding box center [893, 740] width 843 height 61
click at [939, 732] on textarea "Got it, thanks for letting us know! Glad you were able to find it online, appre…" at bounding box center [893, 740] width 843 height 61
type textarea "Got it, thanks for letting us know! Glad you were able to find it online, and a…"
click at [979, 743] on textarea "Got it, thanks for letting us know! Glad you were able to find it online, and a…" at bounding box center [893, 740] width 843 height 61
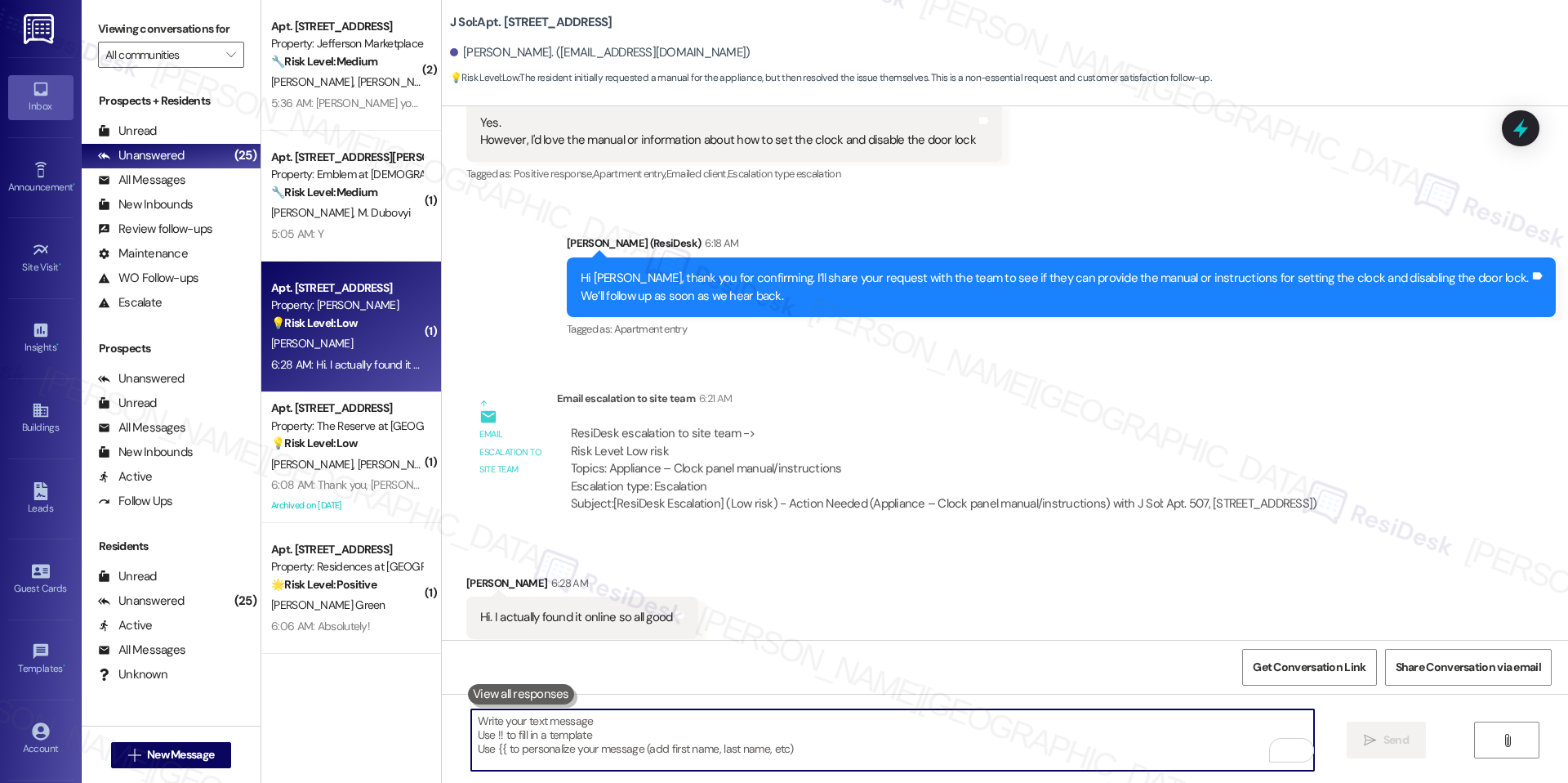
scroll to position [2268, 0]
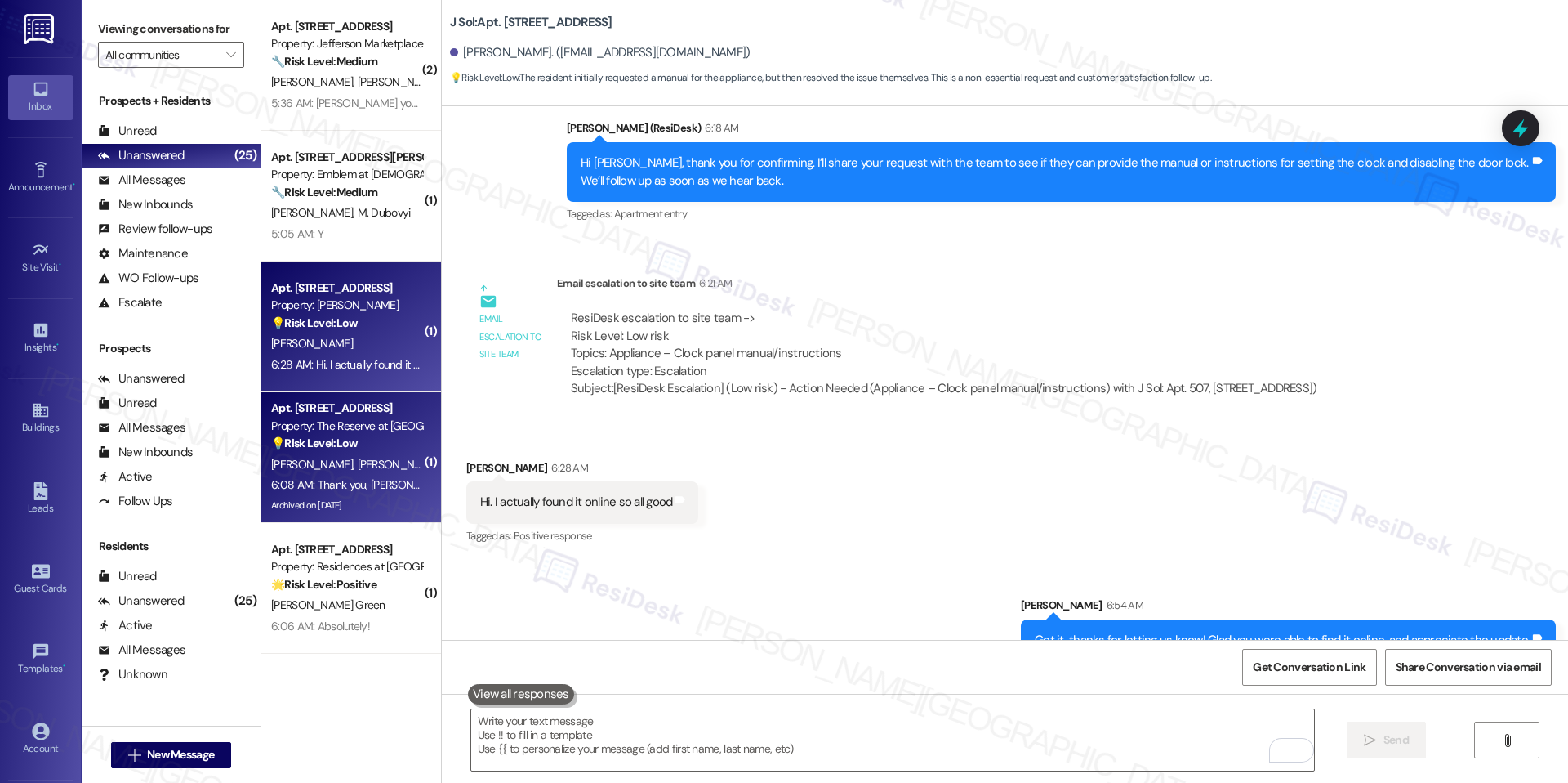
click at [301, 493] on div "6:08 AM: Thank you, Jay 6:08 AM: Thank you, Jay" at bounding box center [347, 484] width 154 height 20
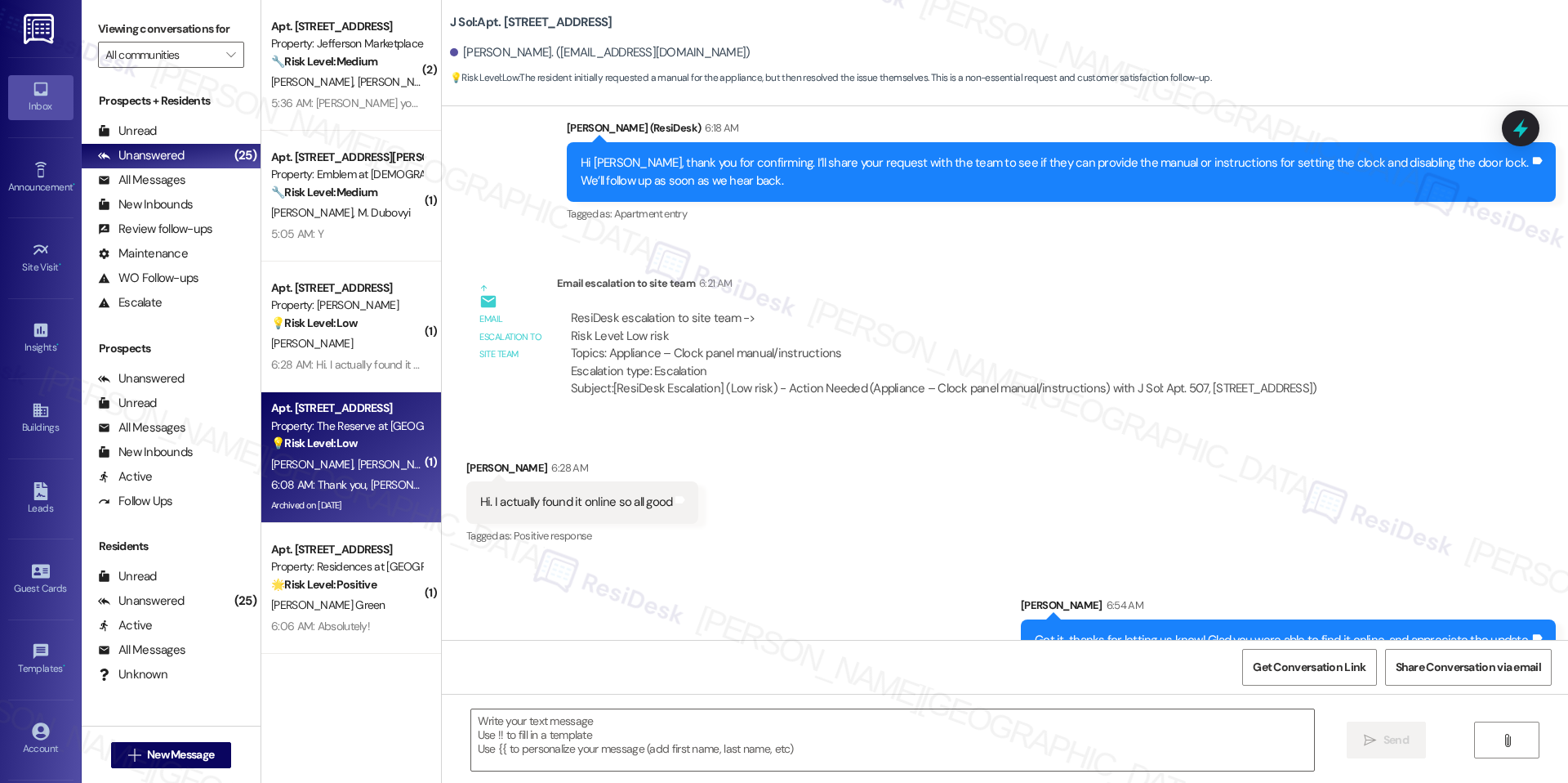
type textarea "Fetching suggested responses. Please feel free to read through the conversation…"
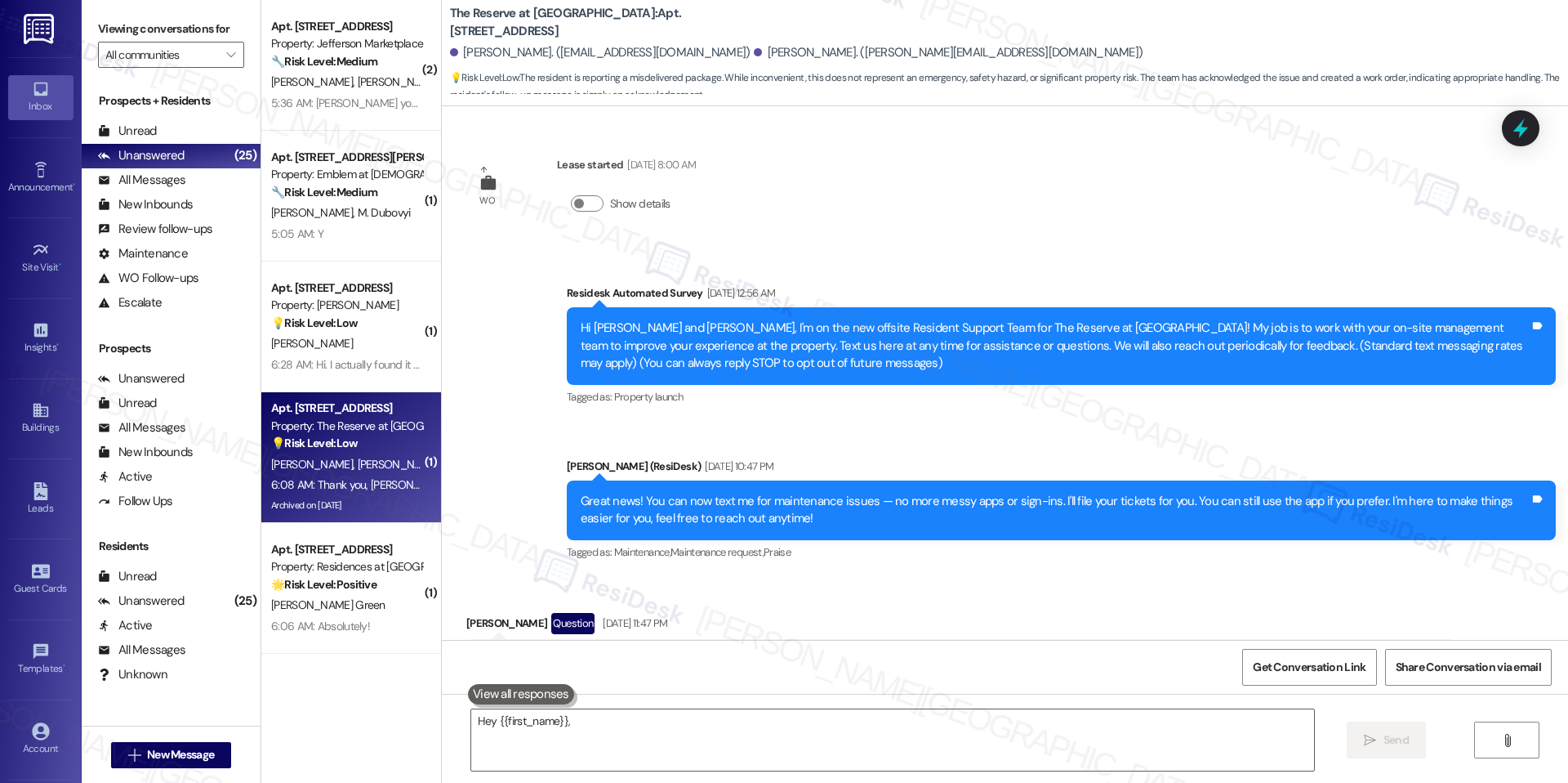
scroll to position [16907, 0]
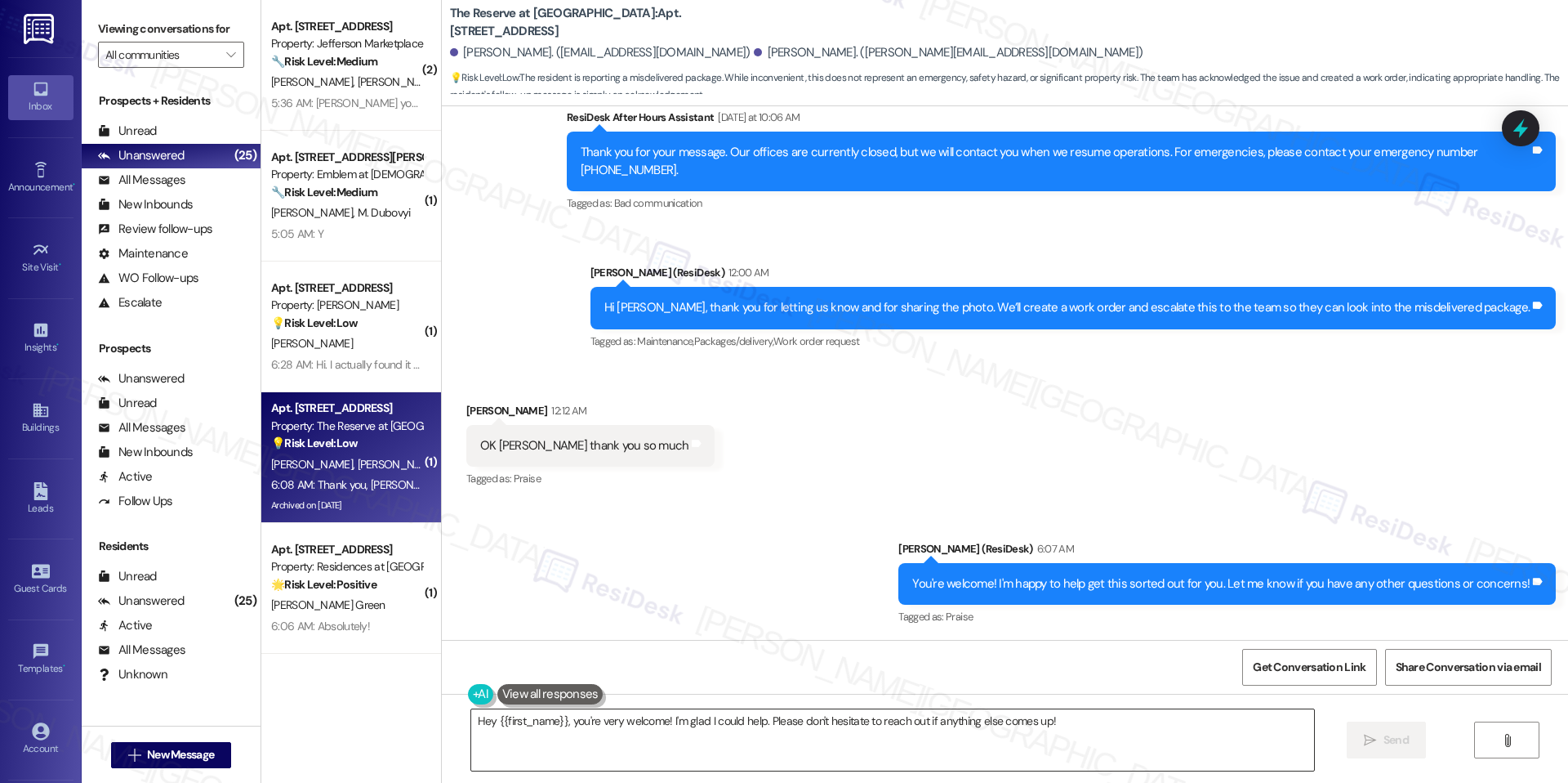
click at [807, 732] on textarea "Hey {{first_name}}, you're very welcome! I'm glad I could help. Please don't he…" at bounding box center [893, 740] width 843 height 61
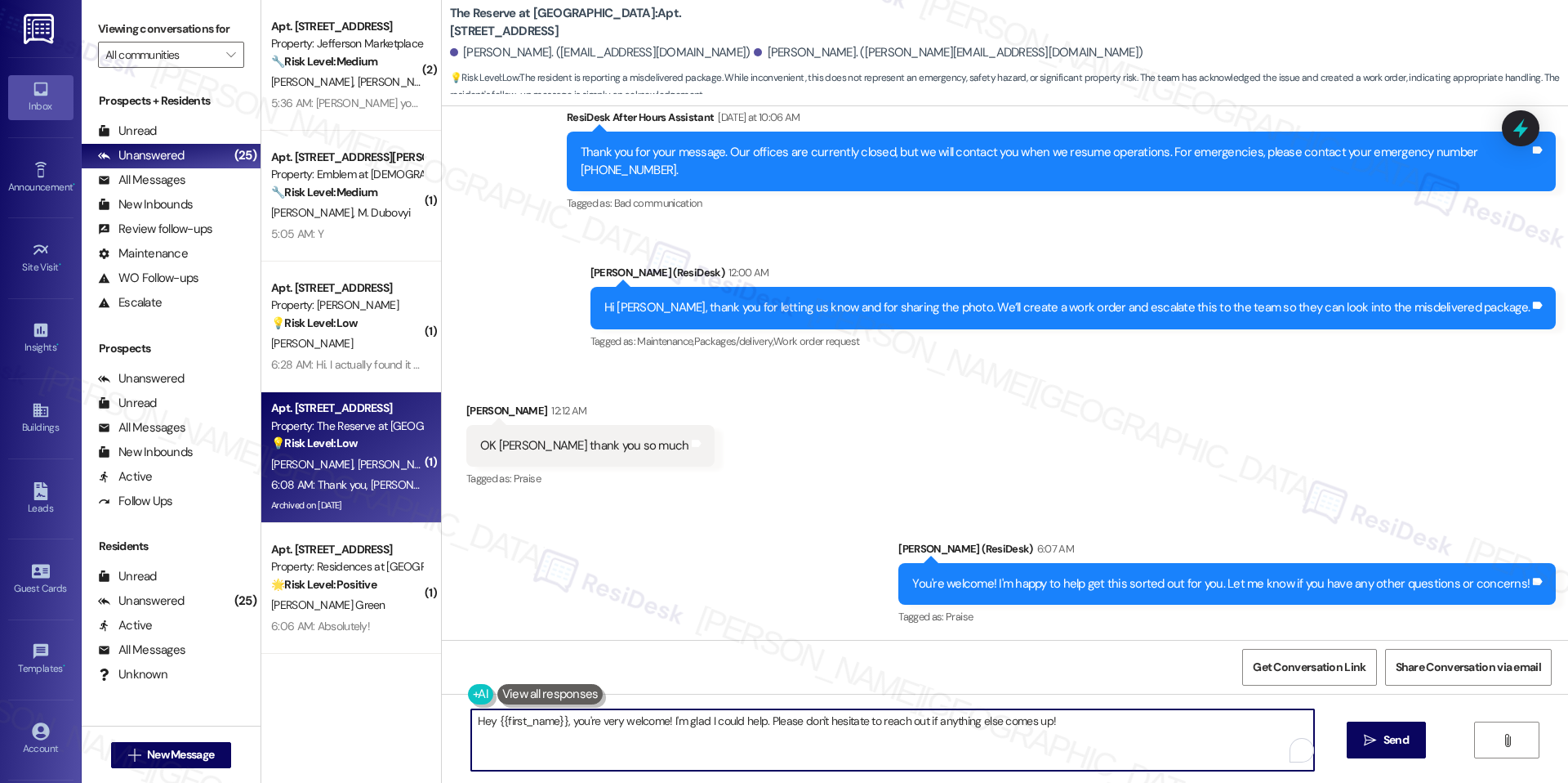
click at [807, 732] on textarea "Hey {{first_name}}, you're very welcome! I'm glad I could help. Please don't he…" at bounding box center [893, 740] width 843 height 61
click at [566, 756] on textarea "You're ver" at bounding box center [893, 740] width 843 height 61
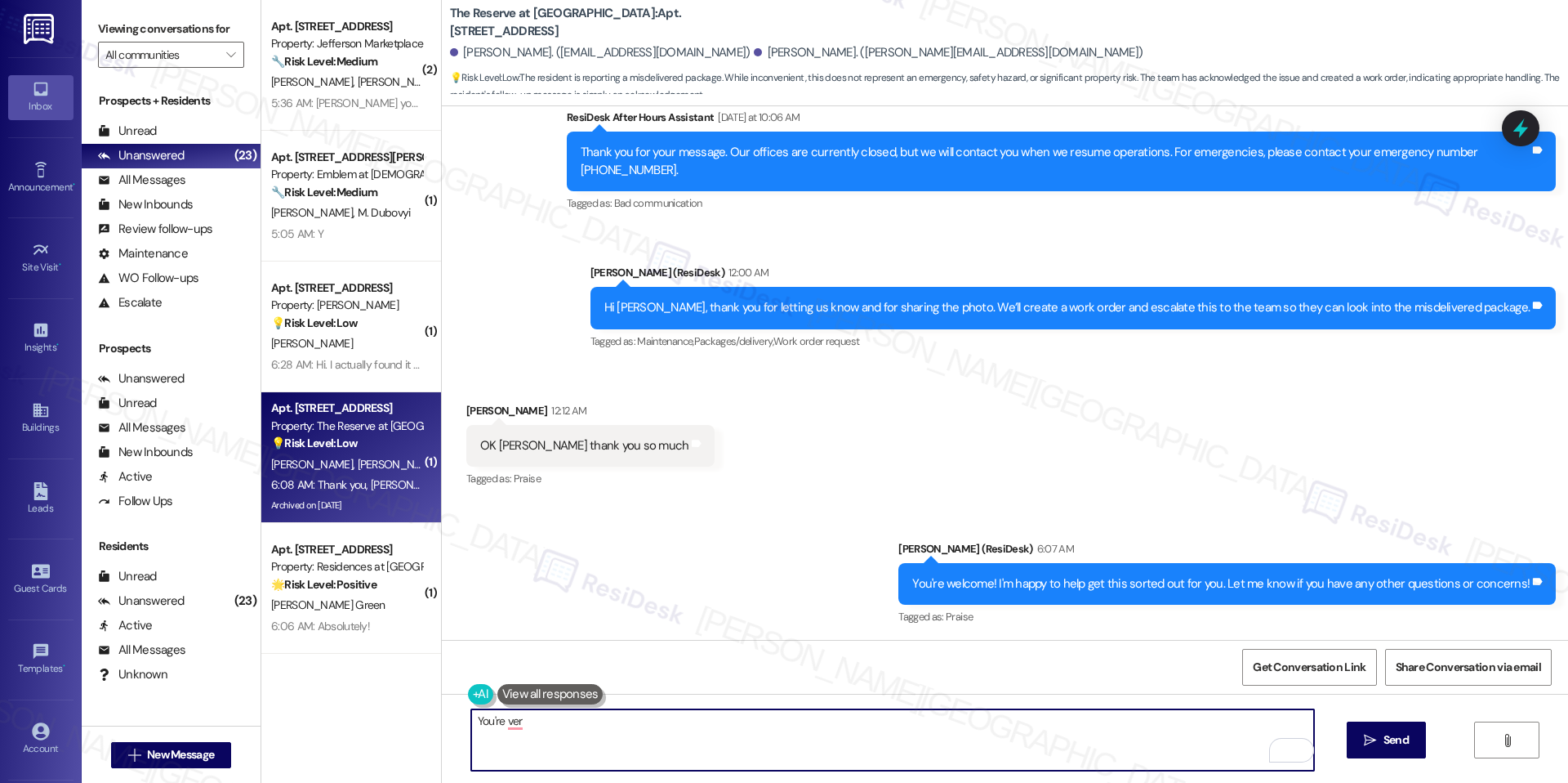
paste textarea "Anytime, happy to help"
click at [1371, 734] on icon "" at bounding box center [1370, 740] width 12 height 13
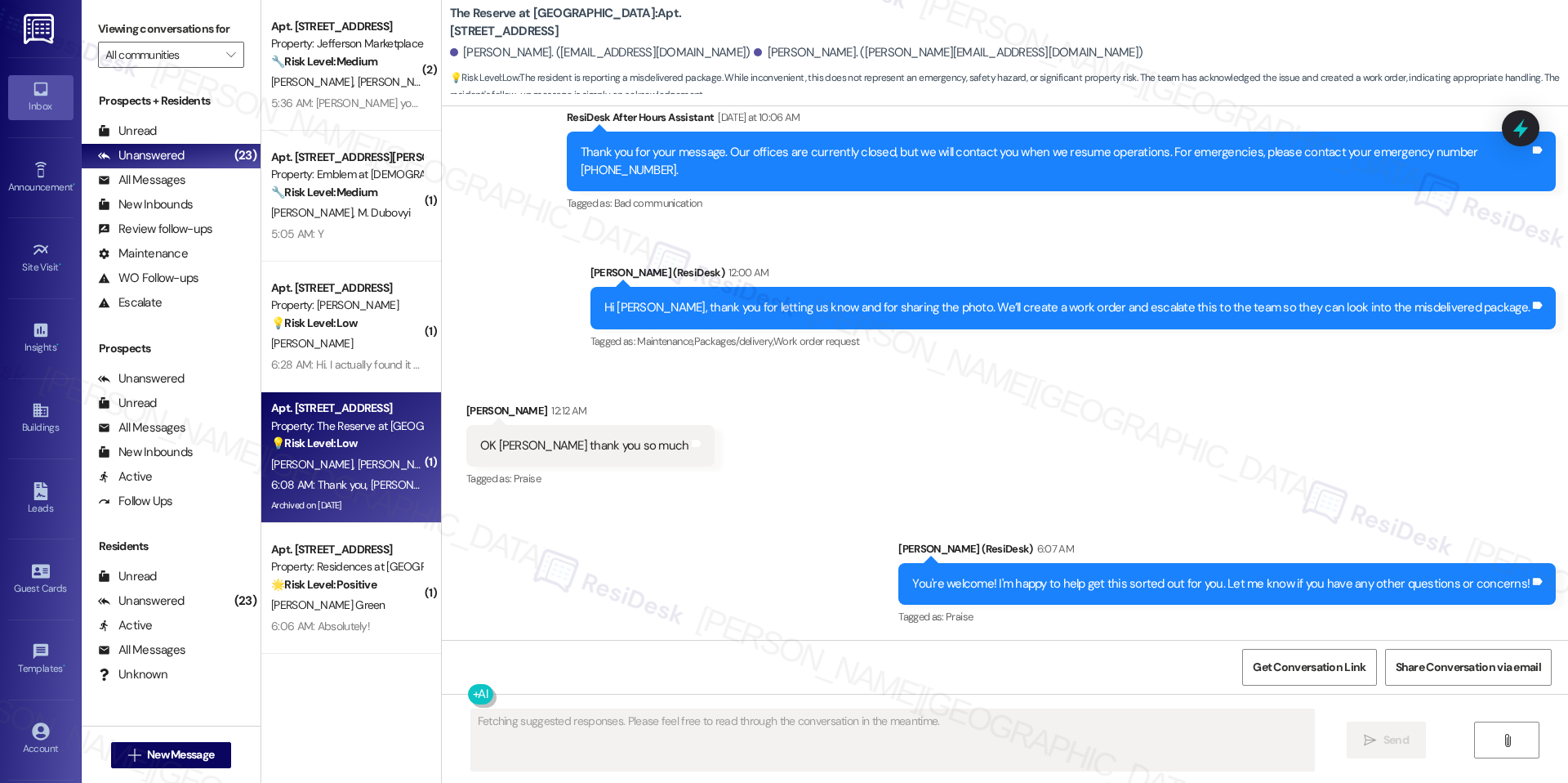
scroll to position [16906, 0]
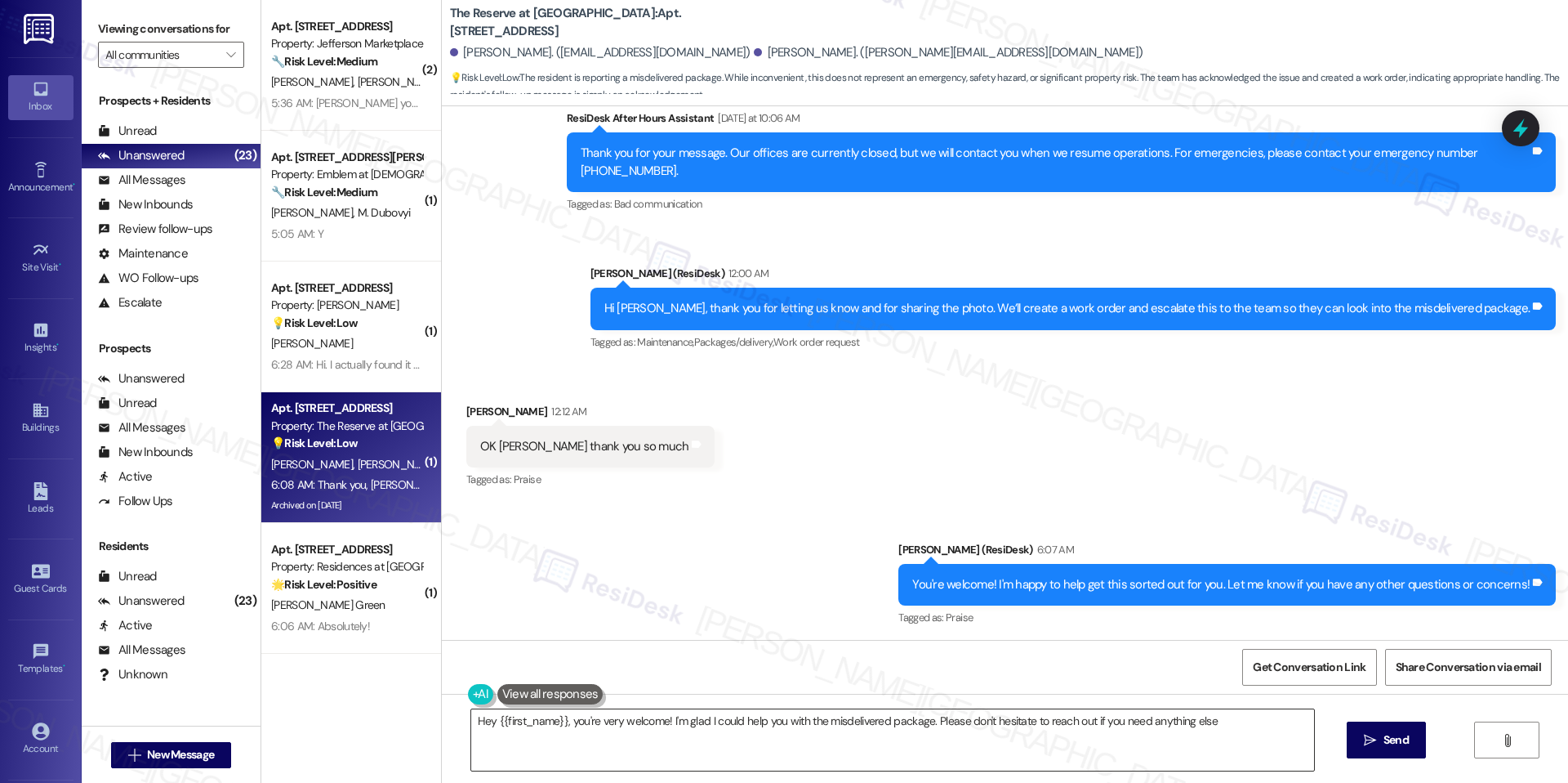
type textarea "Hey {{first_name}}, you're very welcome! I'm glad I could help you with the mis…"
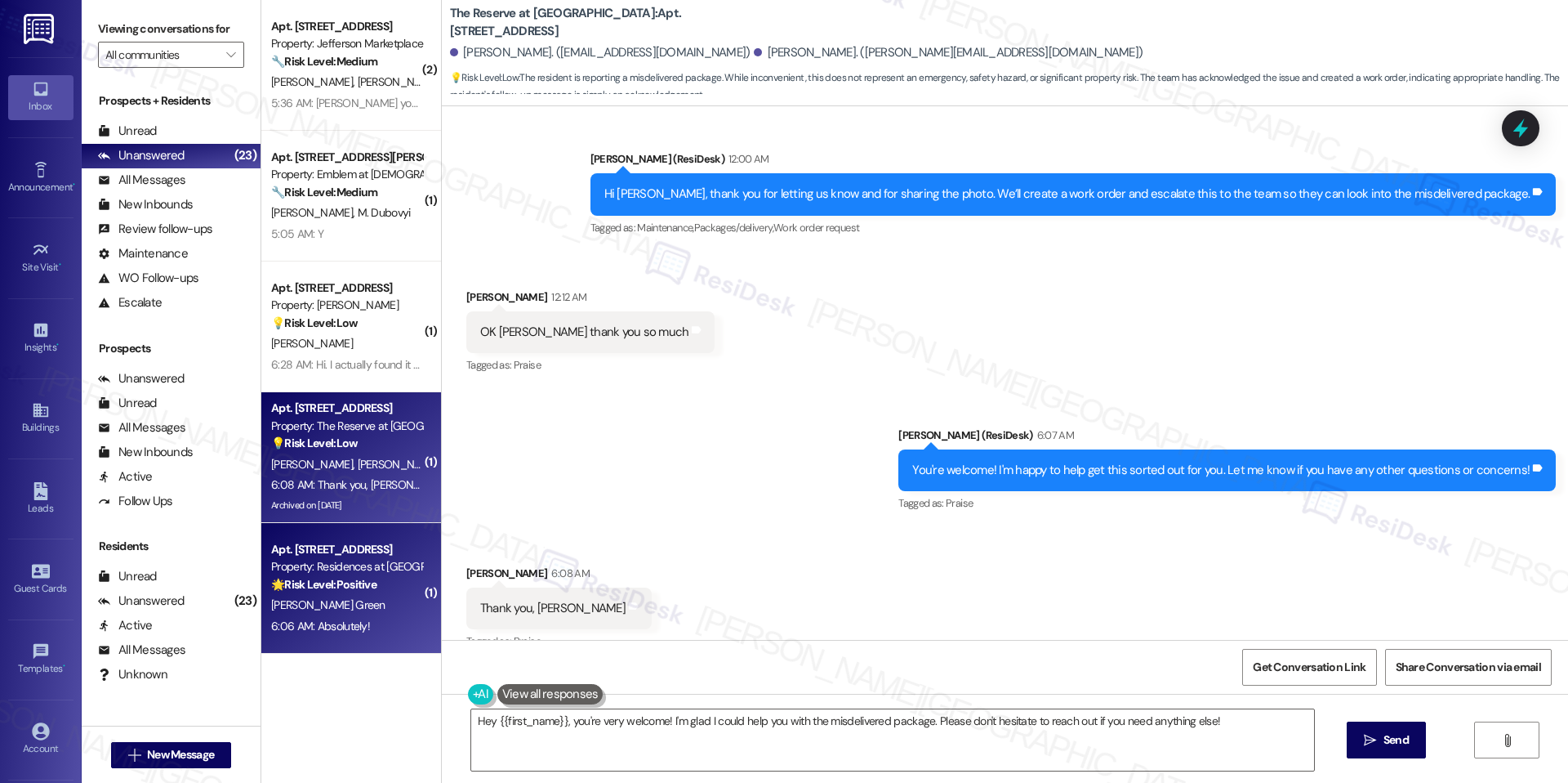
click at [341, 612] on span "[PERSON_NAME] Green" at bounding box center [328, 605] width 114 height 15
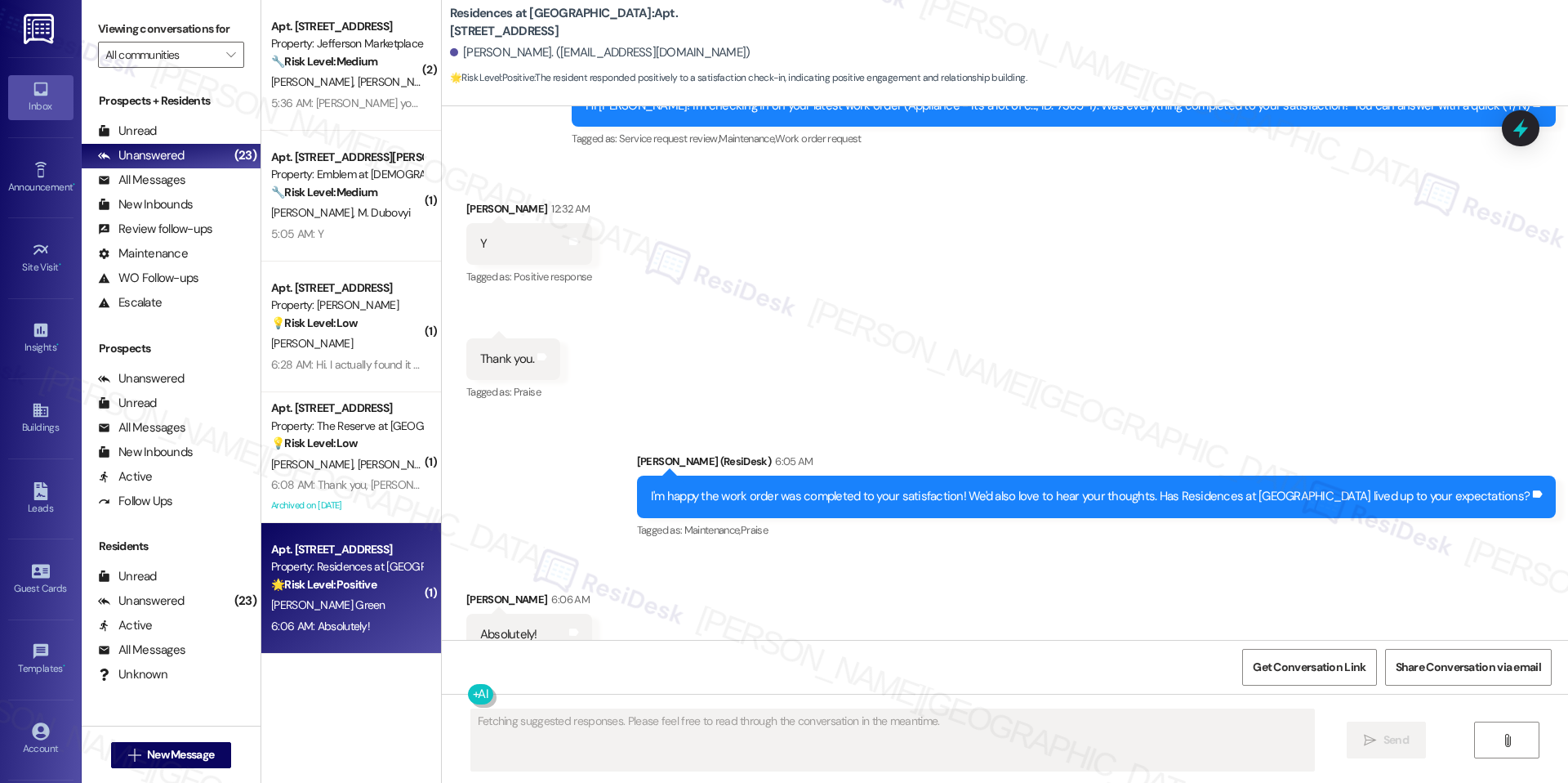
scroll to position [4427, 0]
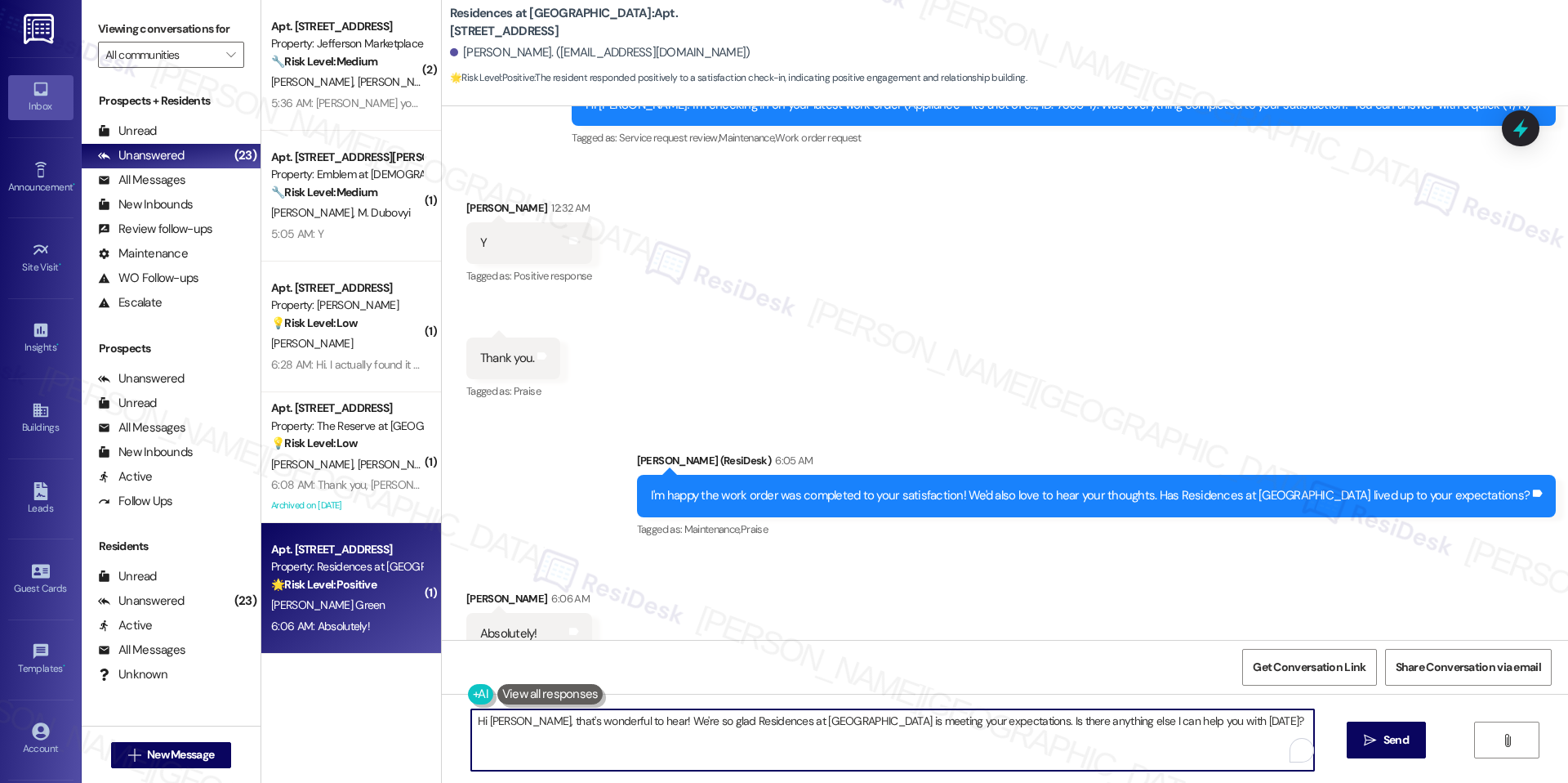
drag, startPoint x: 1002, startPoint y: 722, endPoint x: 1200, endPoint y: 721, distance: 198.0
click at [1200, 721] on textarea "Hi Nikia, that's wonderful to hear! We're so glad Residences at Annapolis Junct…" at bounding box center [893, 740] width 843 height 61
paste textarea "I also have a quick favor to ask. Would you be willing to share your feedback i…"
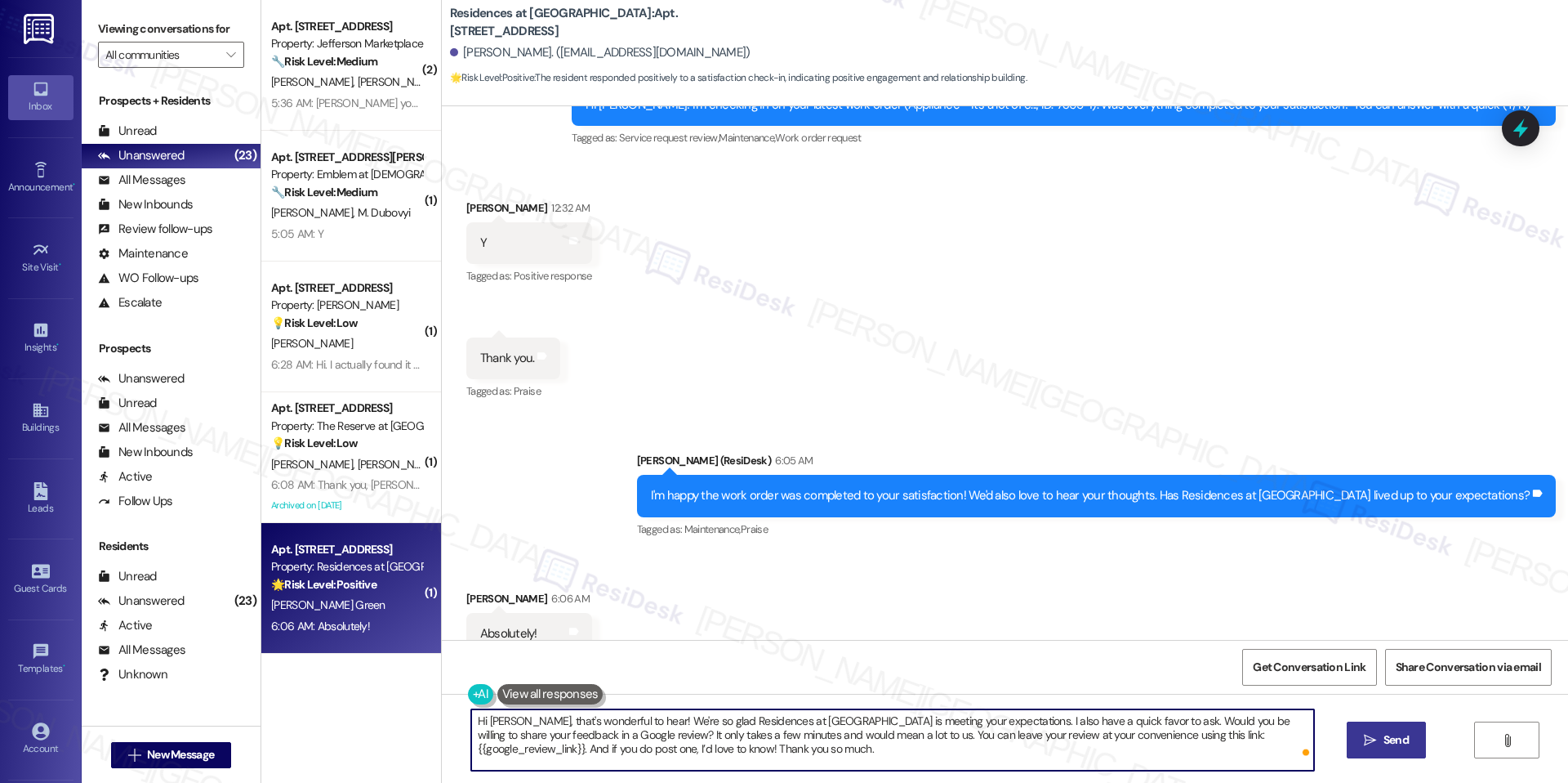
type textarea "Hi Nikia, that's wonderful to hear! We're so glad Residences at Annapolis Junct…"
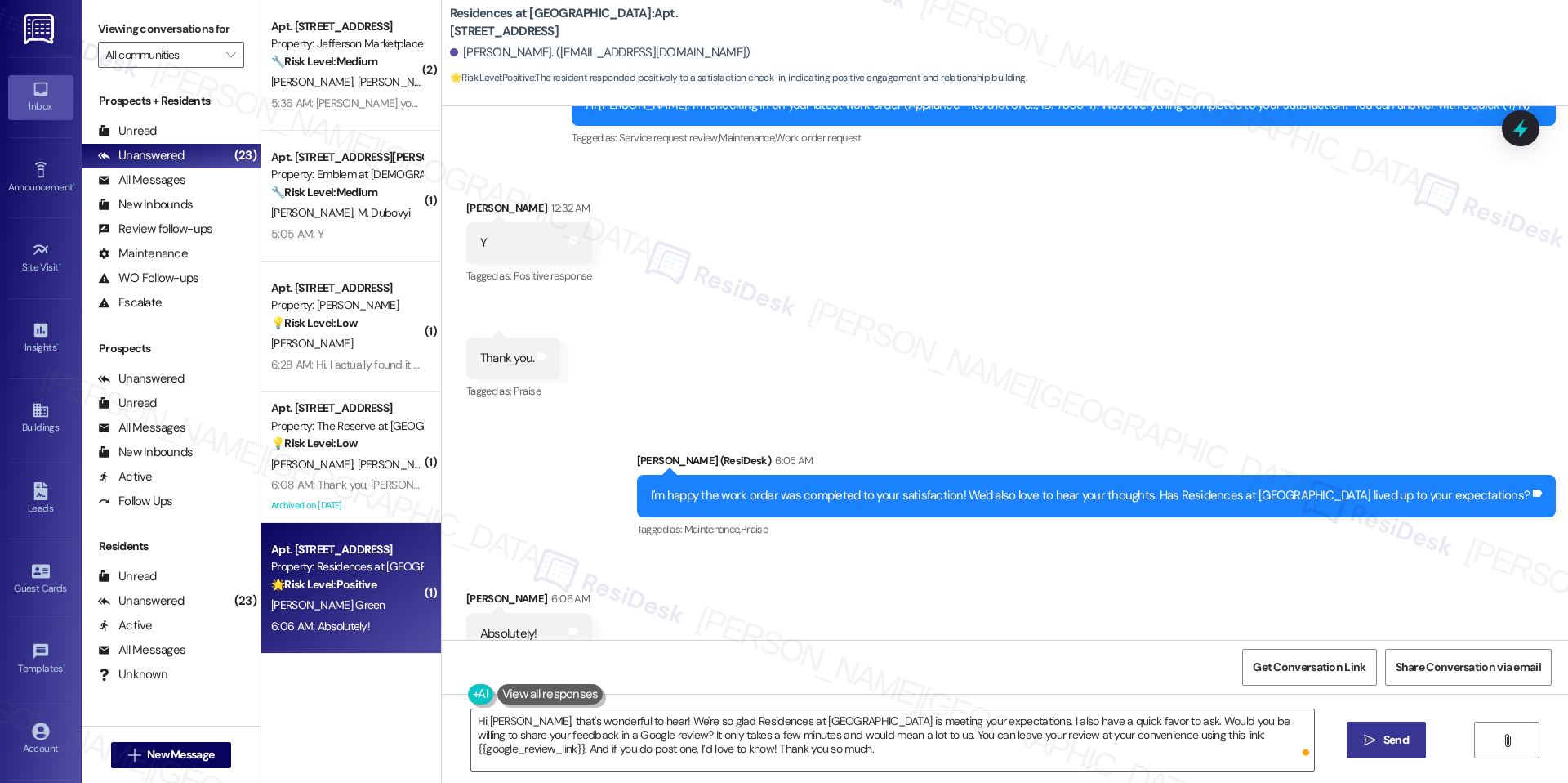
click at [1403, 754] on button " Send" at bounding box center [1386, 740] width 79 height 36
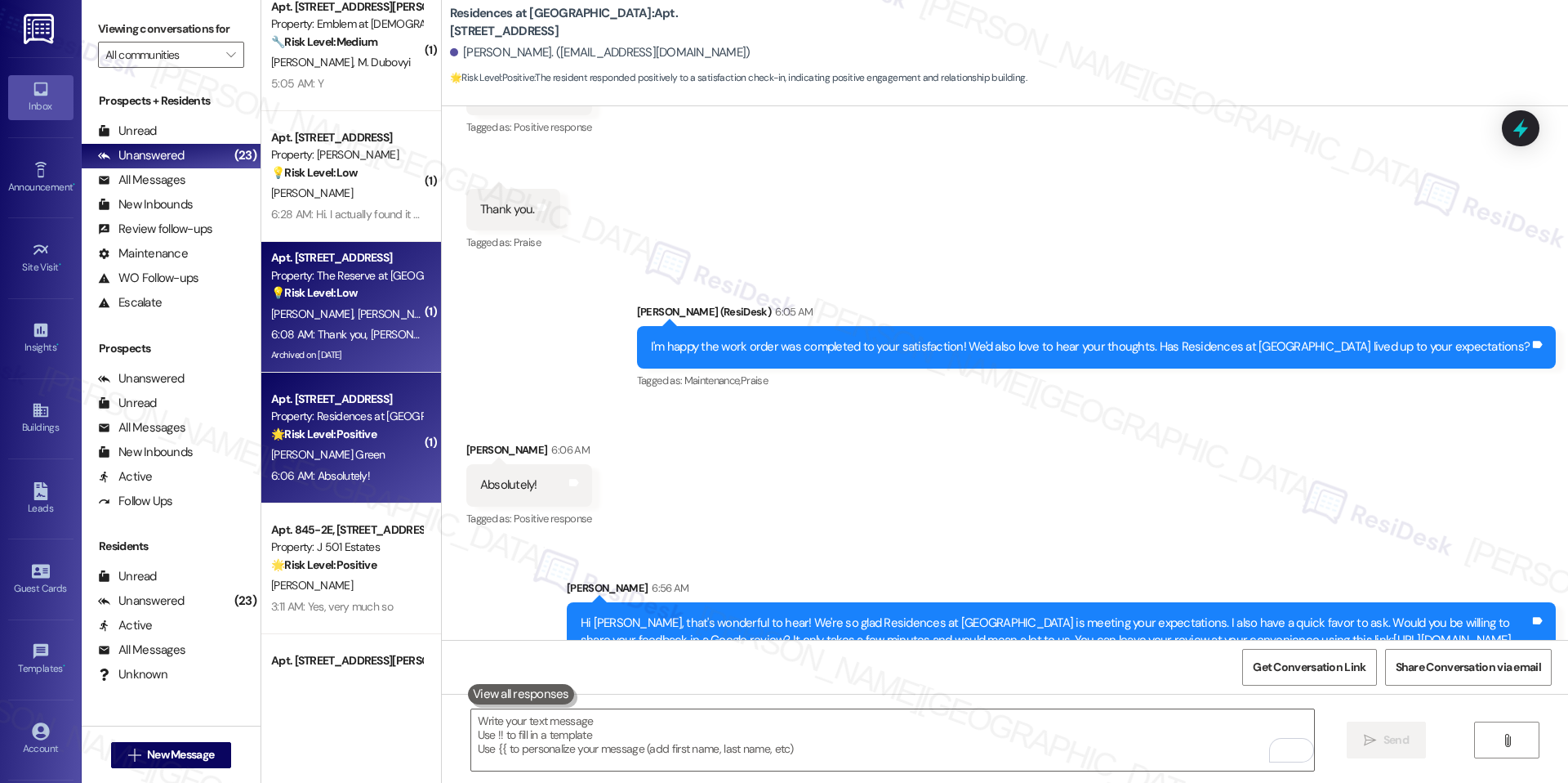
scroll to position [1065, 0]
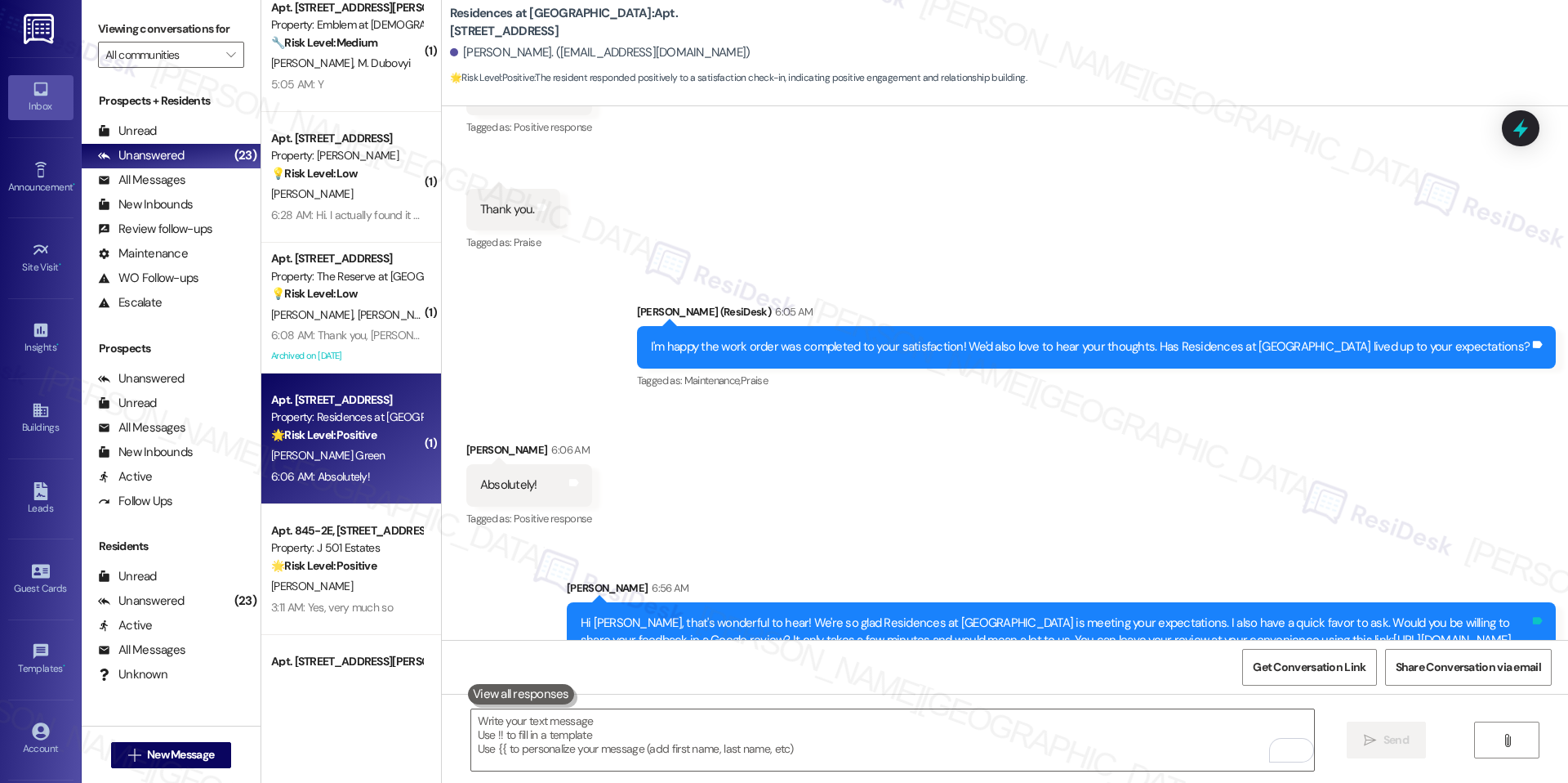
click at [1536, 617] on icon at bounding box center [1538, 621] width 10 height 7
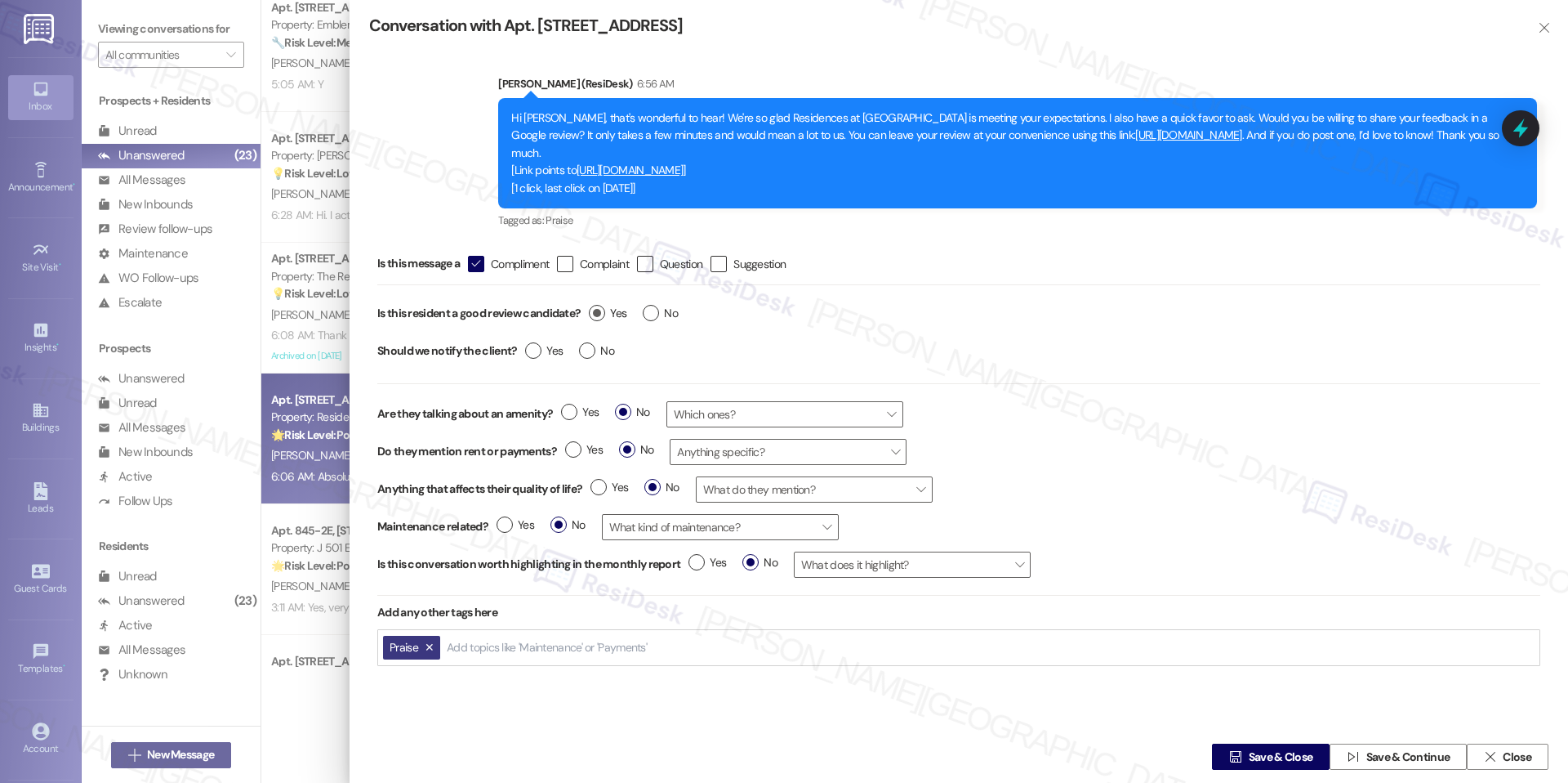
click at [595, 316] on label "Yes" at bounding box center [607, 313] width 37 height 17
click at [595, 316] on input "Yes" at bounding box center [607, 316] width 37 height 21
radio input "true"
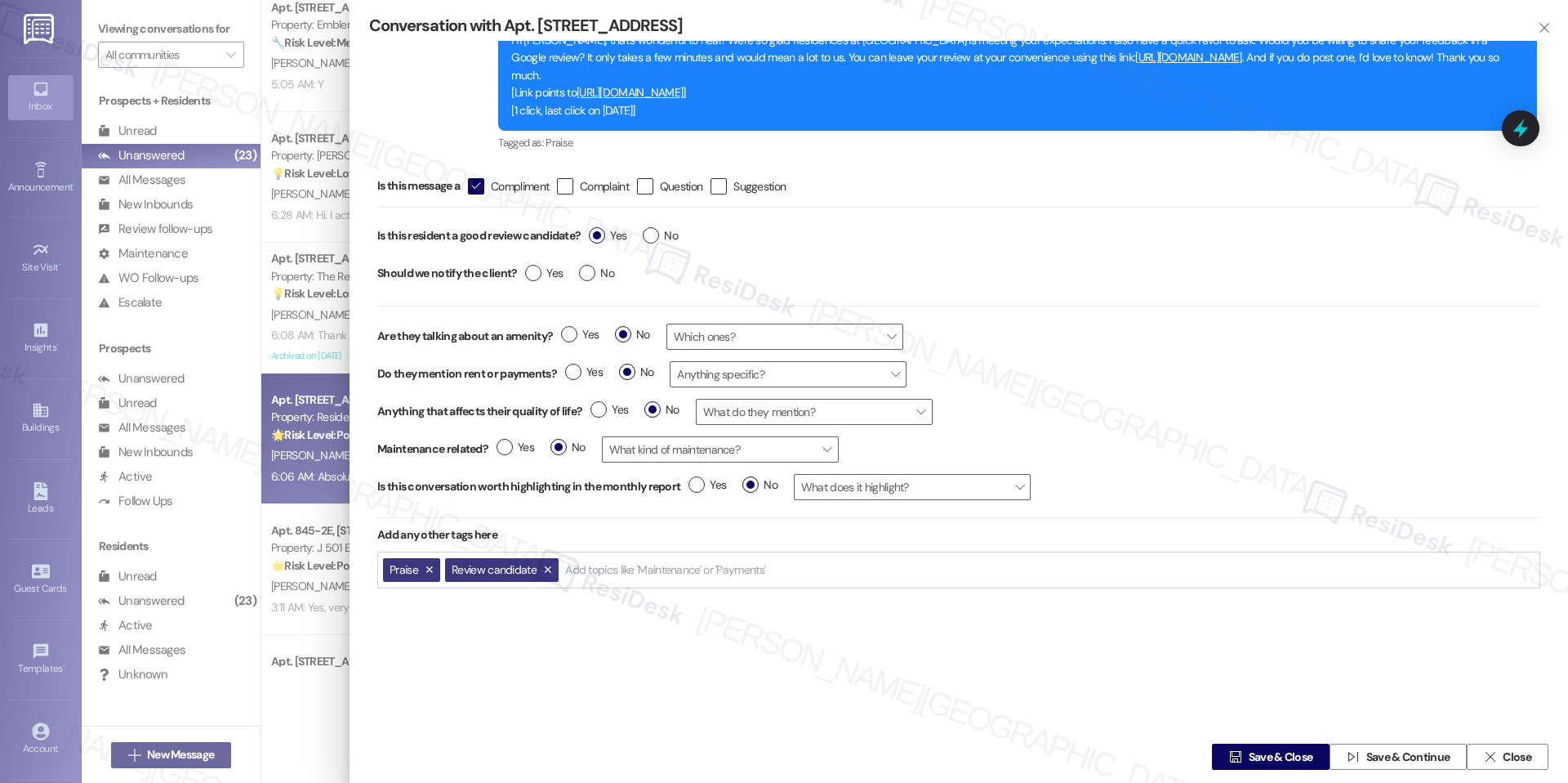
scroll to position [78, 0]
click at [1245, 756] on span "Save & Close" at bounding box center [1281, 756] width 71 height 17
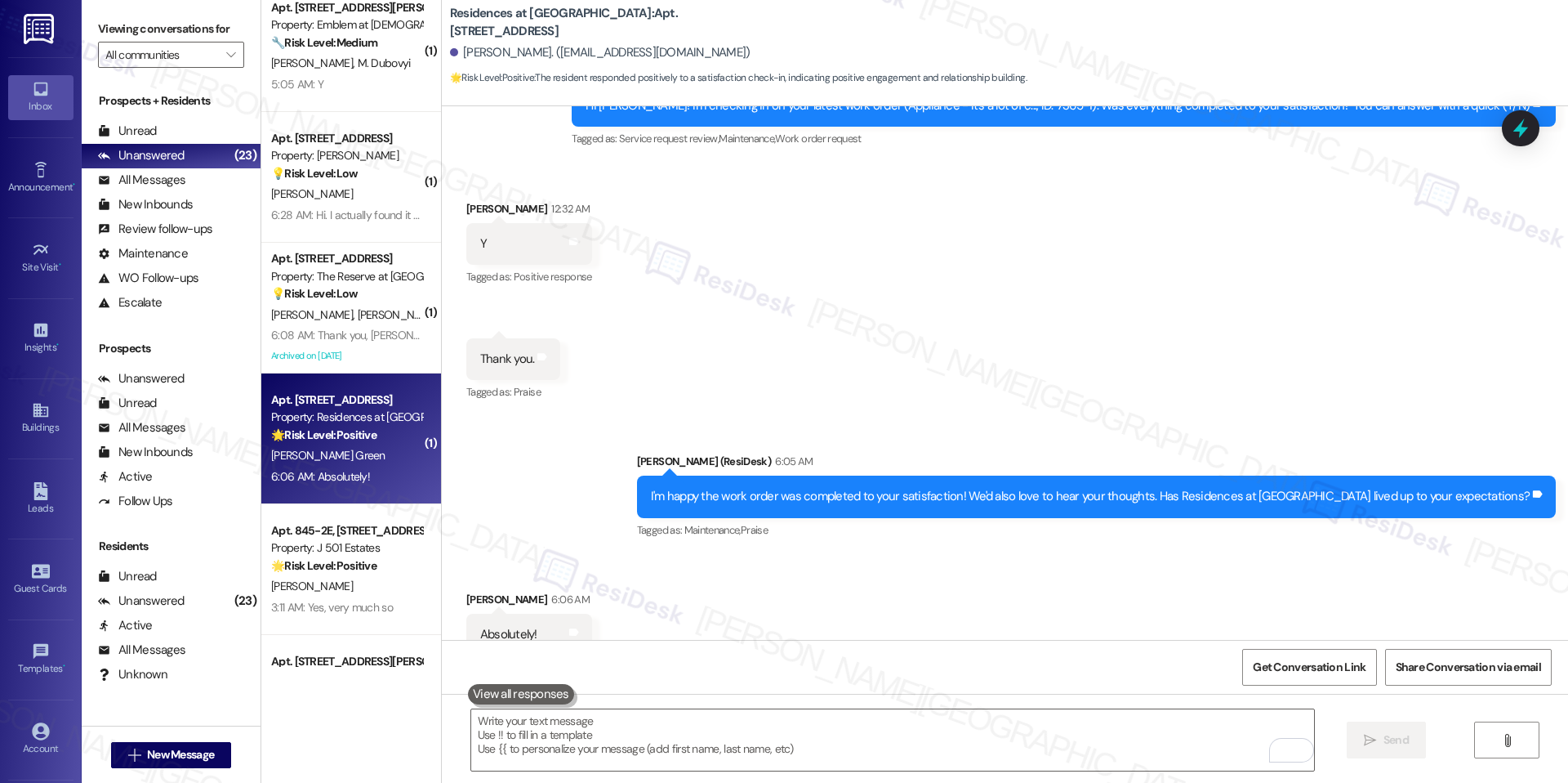
scroll to position [4634, 0]
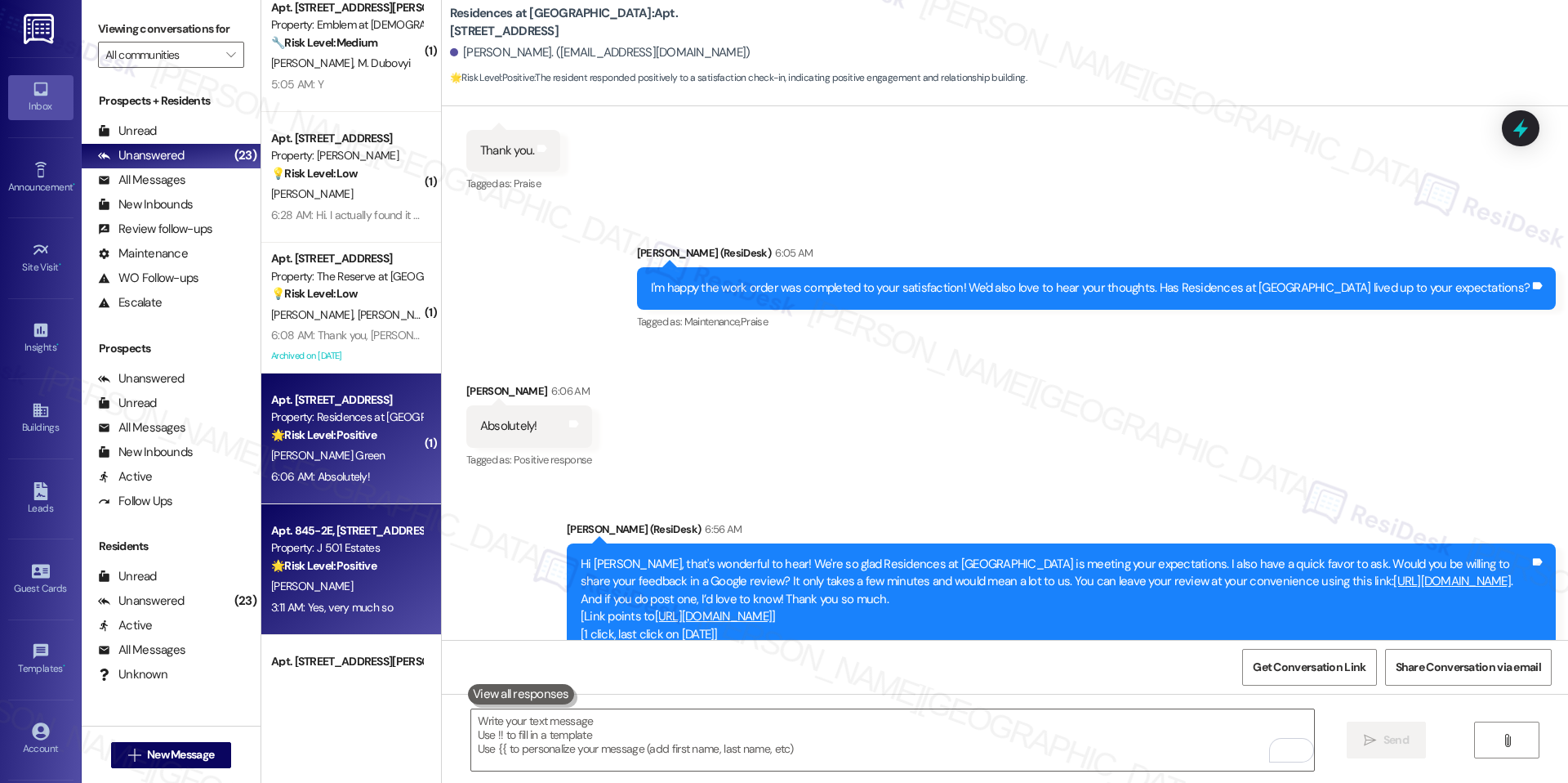
click at [340, 546] on div "Property: J 501 Estates" at bounding box center [347, 547] width 151 height 17
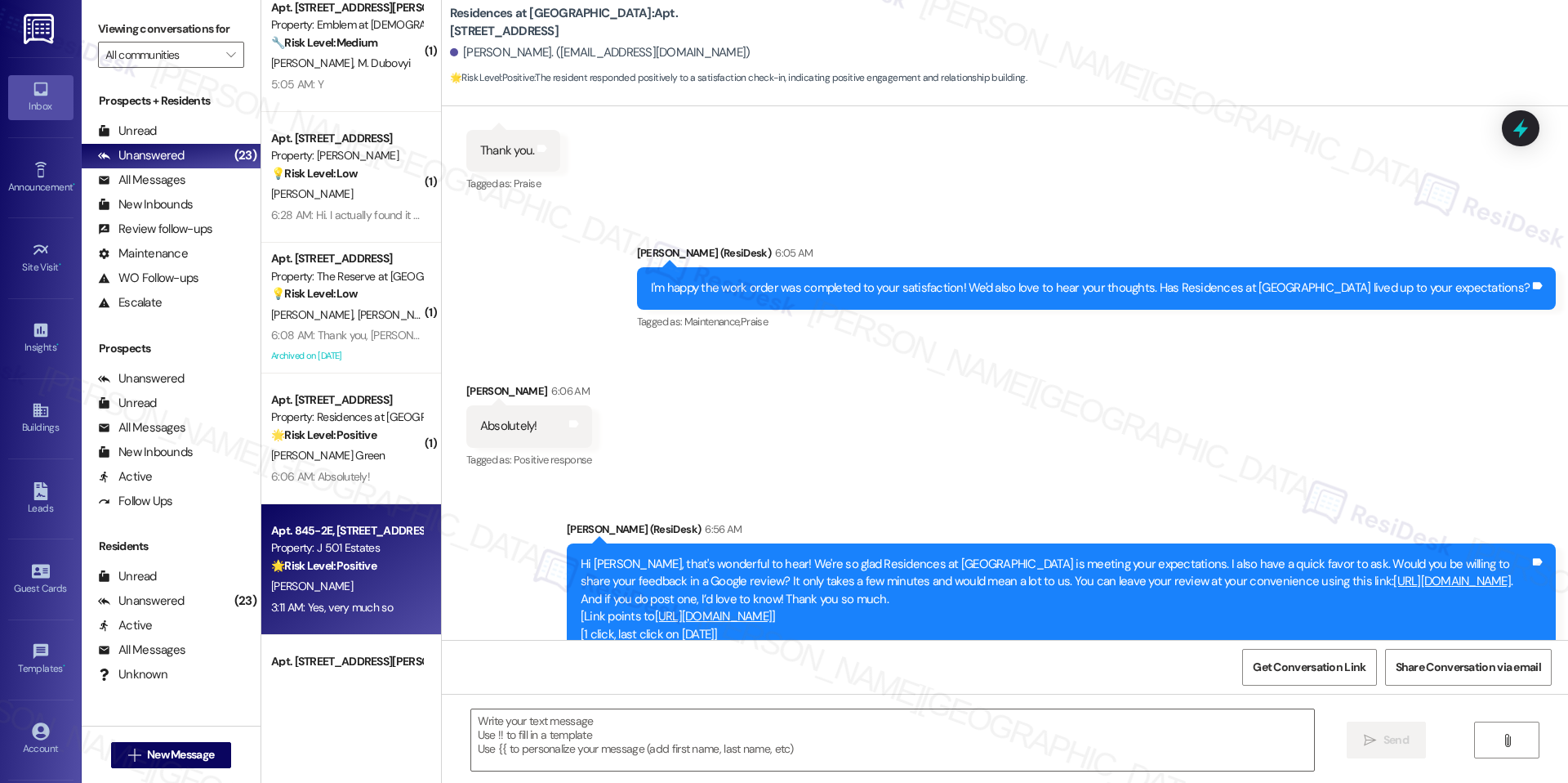
type textarea "Fetching suggested responses. Please feel free to read through the conversation…"
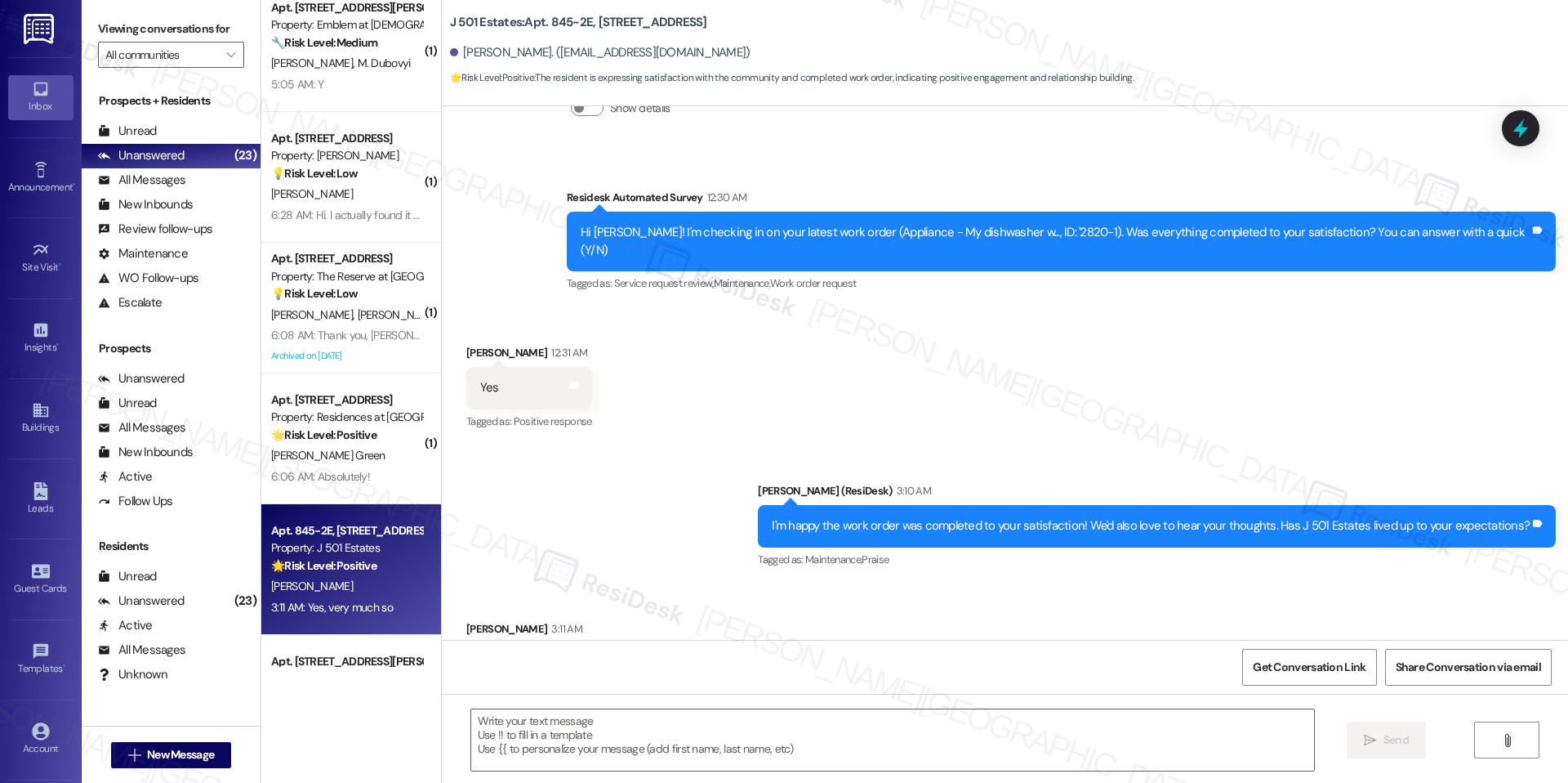
scroll to position [464, 0]
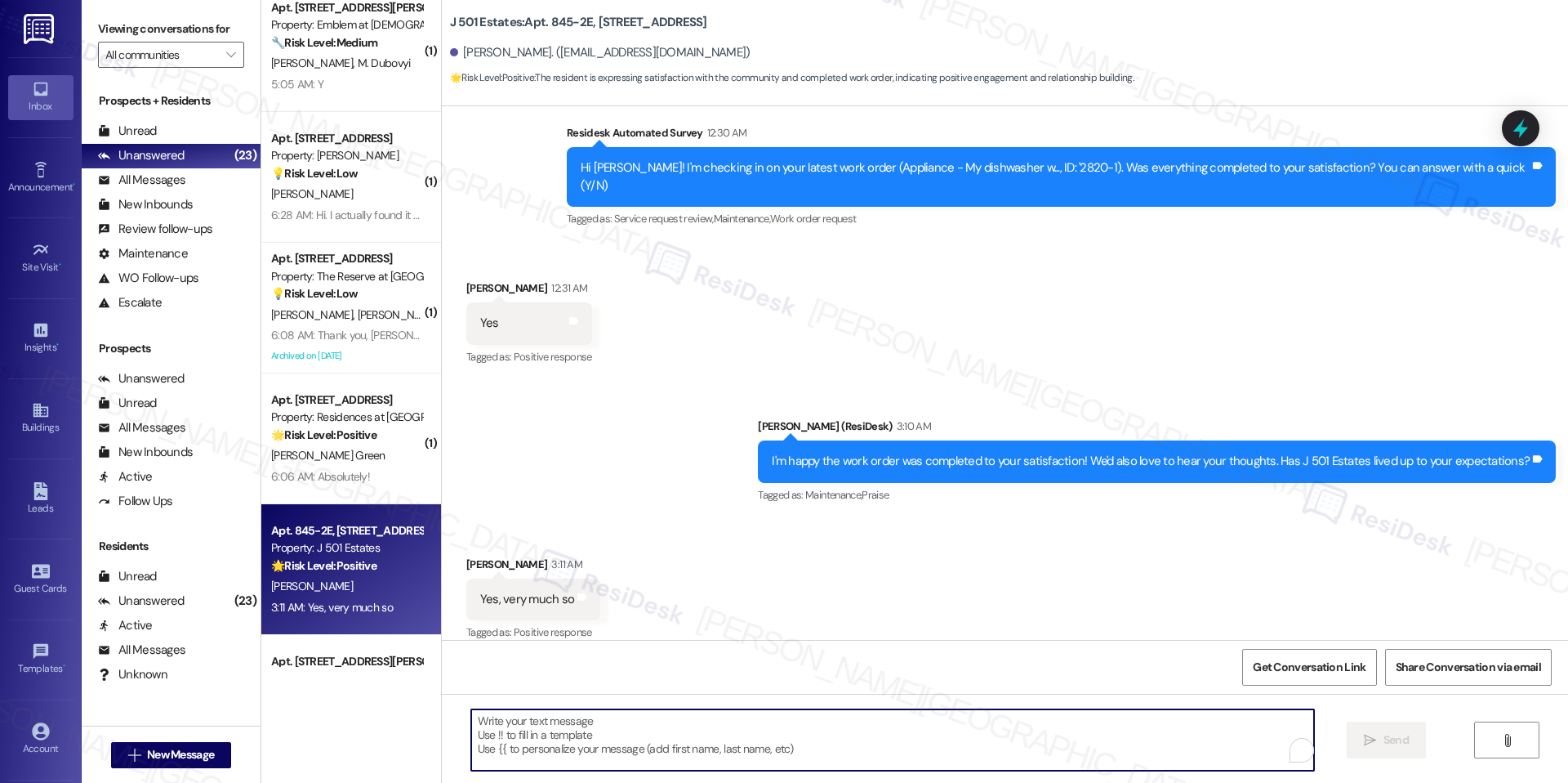
click at [589, 719] on textarea "To enrich screen reader interactions, please activate Accessibility in Grammarl…" at bounding box center [893, 740] width 843 height 61
click at [722, 734] on textarea "To enrich screen reader interactions, please activate Accessibility in Grammarl…" at bounding box center [893, 740] width 843 height 61
paste textarea "That’s wonderful to hear—thank you for sharing! I also have a quick favor to as…"
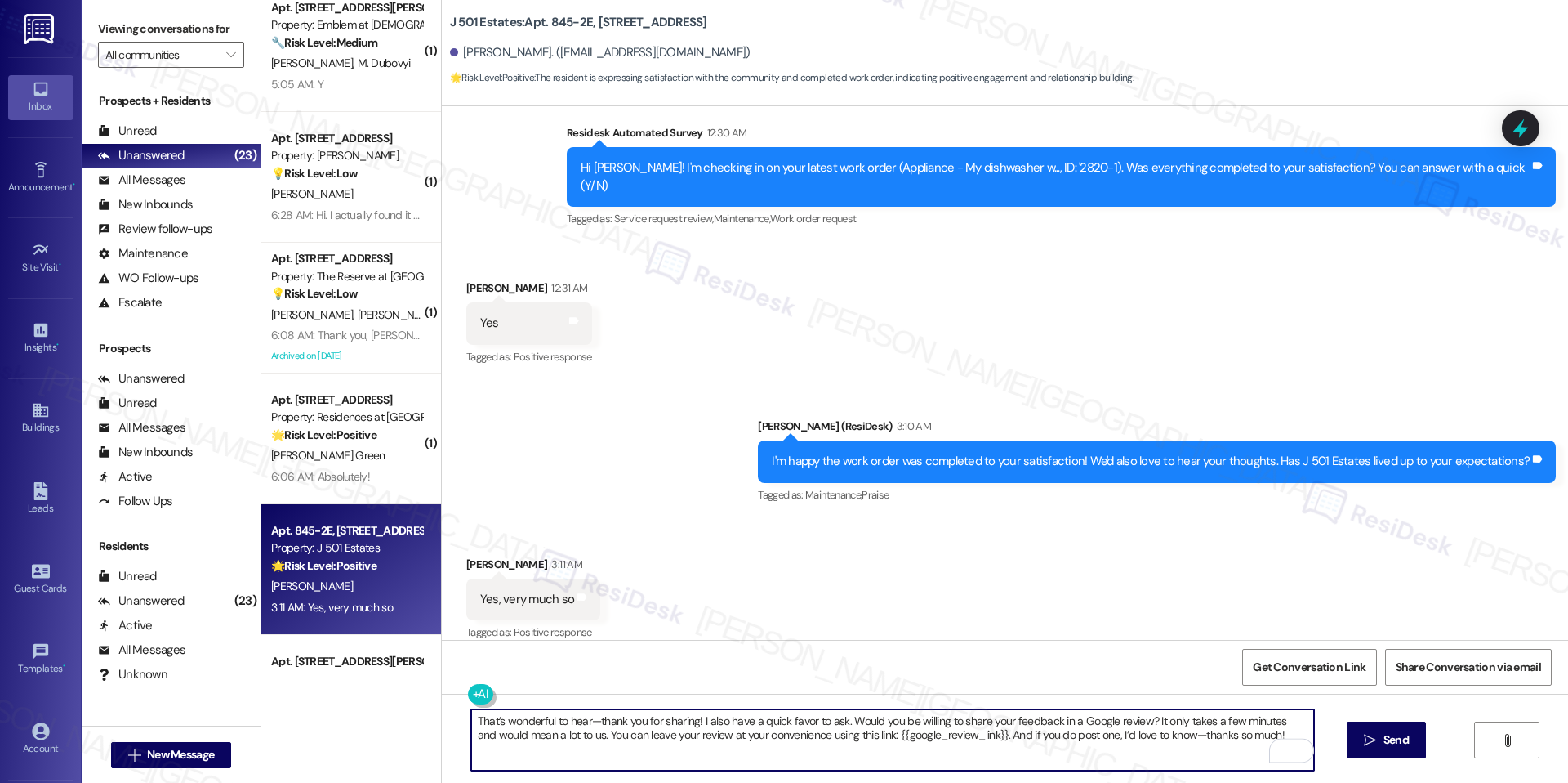
click at [589, 721] on textarea "That’s wonderful to hear—thank you for sharing! I also have a quick favor to as…" at bounding box center [893, 740] width 843 height 61
click at [743, 735] on textarea "That’s wonderful to hear. Thank you for sharing! I also have a quick favor to a…" at bounding box center [893, 740] width 843 height 61
click at [1172, 734] on textarea "That’s wonderful to hear. Thank you for sharing! I also have a quick favor to a…" at bounding box center [893, 740] width 843 height 61
click at [1254, 733] on textarea "That’s wonderful to hear. Thank you for sharing! I also have a quick favor to a…" at bounding box center [893, 740] width 843 height 61
click at [931, 752] on textarea "That’s wonderful to hear. Thank you for sharing! I also have a quick favor to a…" at bounding box center [893, 740] width 843 height 61
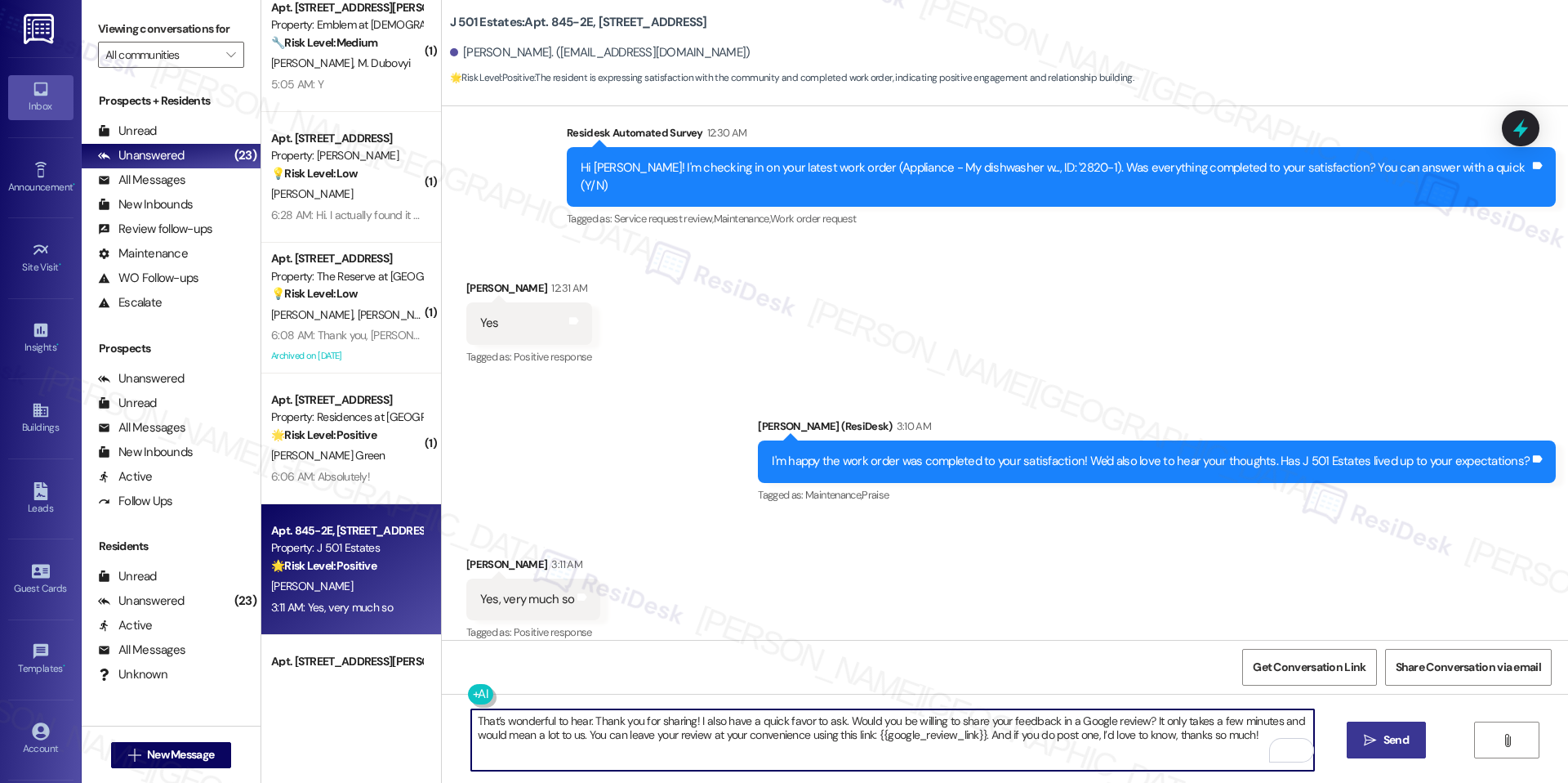
type textarea "That’s wonderful to hear. Thank you for sharing! I also have a quick favor to a…"
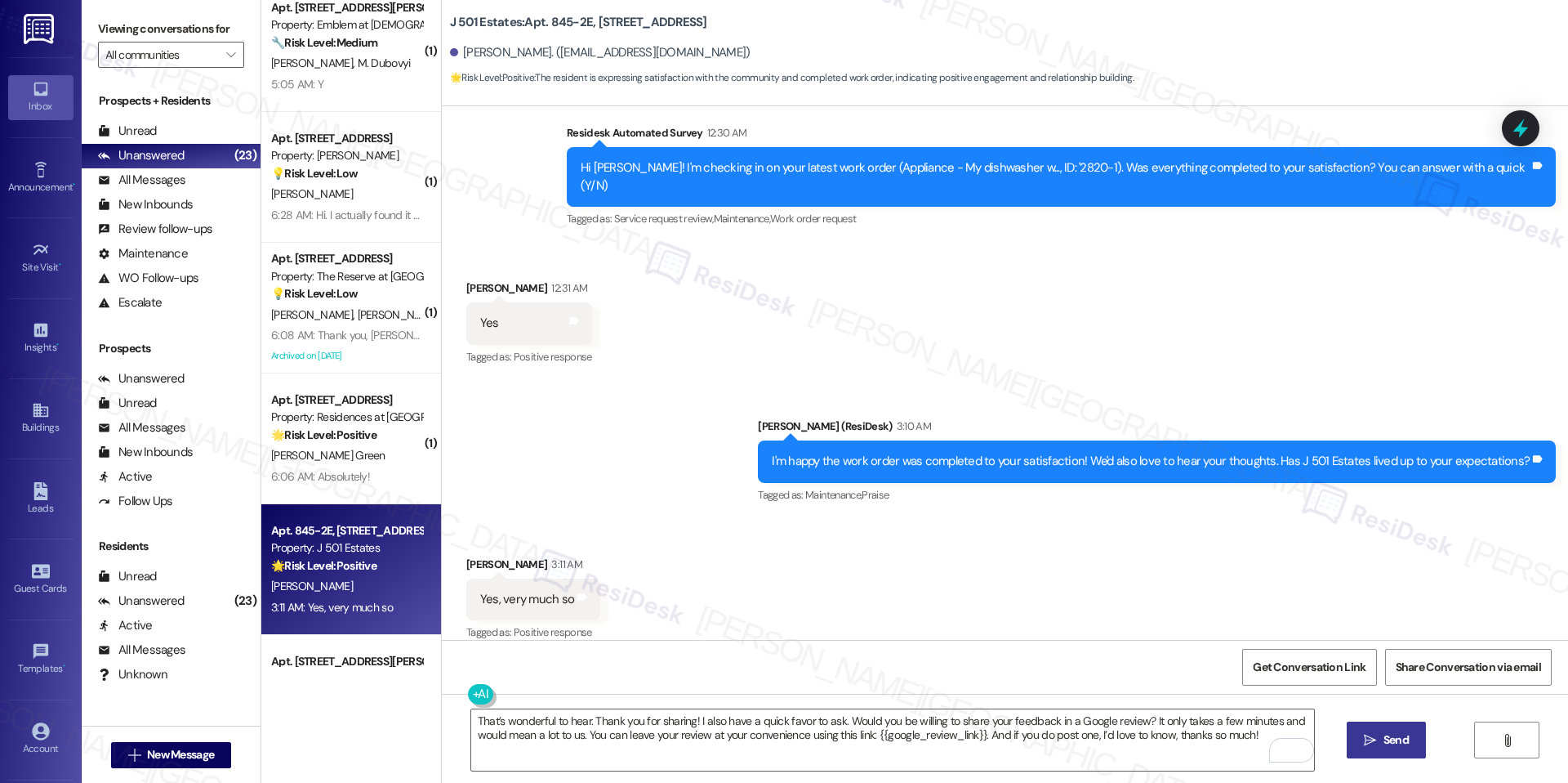
click at [1371, 745] on icon "" at bounding box center [1370, 740] width 12 height 13
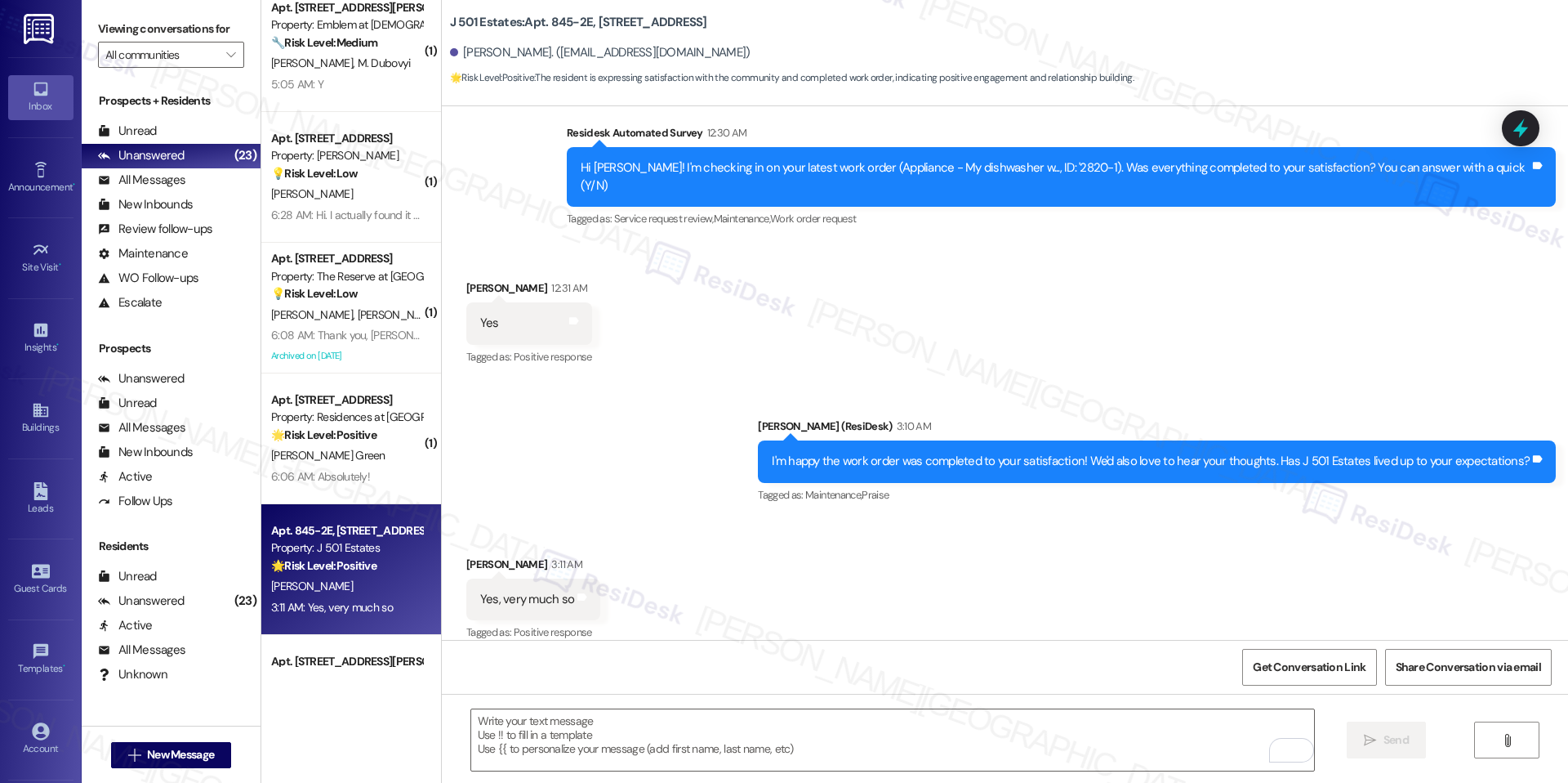
scroll to position [595, 0]
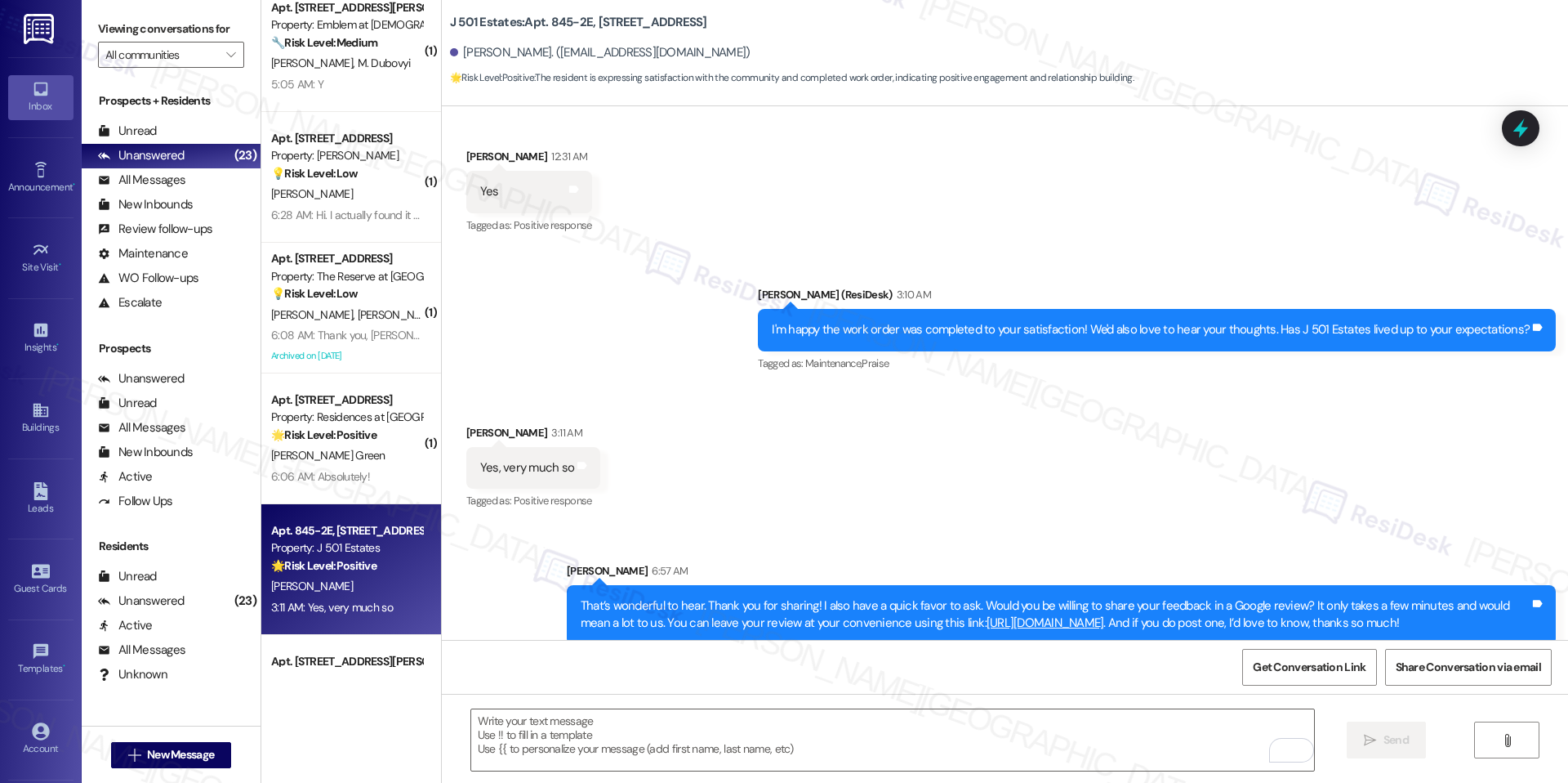
click at [1539, 585] on div "That’s wonderful to hear. Thank you for sharing! I also have a quick favor to a…" at bounding box center [1062, 615] width 989 height 59
click at [1533, 599] on icon at bounding box center [1538, 603] width 10 height 7
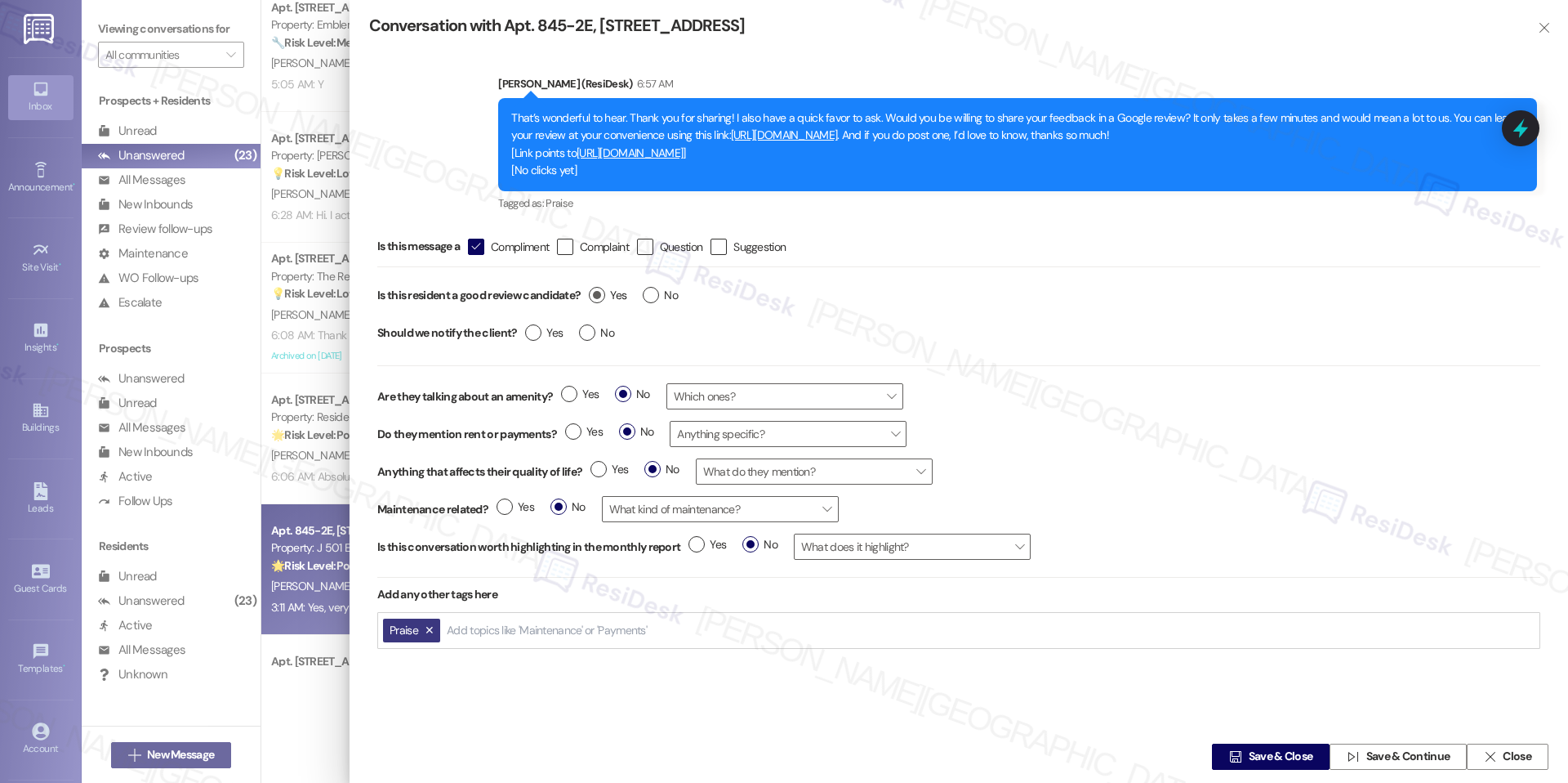
click at [597, 289] on label "Yes" at bounding box center [607, 294] width 37 height 17
click at [597, 289] on input "Yes" at bounding box center [607, 297] width 37 height 21
radio input "true"
click at [1241, 734] on div " Save & Close  Save & Continue  Close" at bounding box center [958, 756] width 1219 height 52
click at [1241, 745] on span " Save & Close" at bounding box center [1270, 757] width 90 height 25
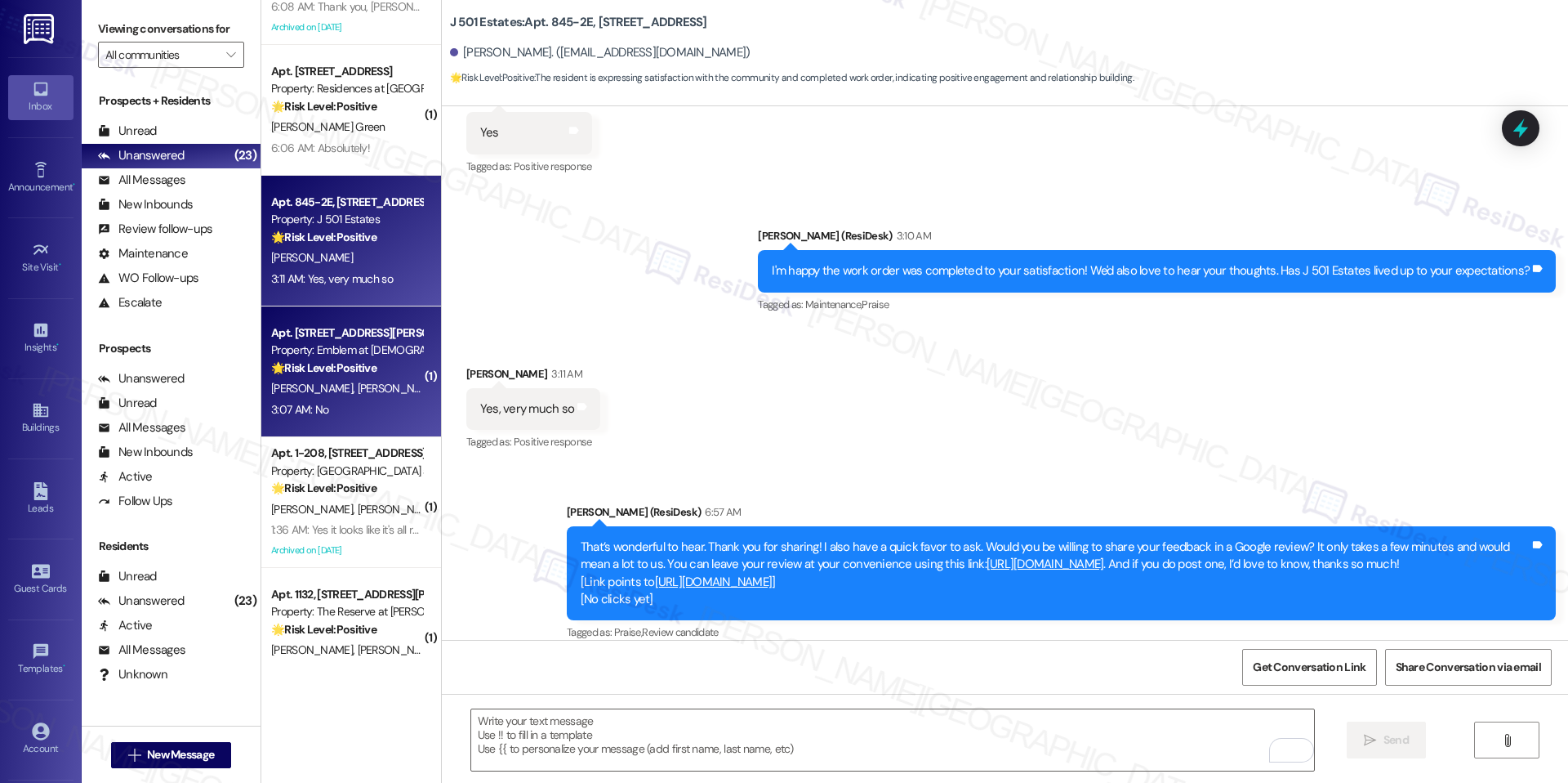
scroll to position [1390, 0]
click at [344, 431] on div "Apt. 1500-305, 1150 Helen Drive Property: Emblem at Christiana 🌟 Risk Level: Po…" at bounding box center [351, 374] width 180 height 130
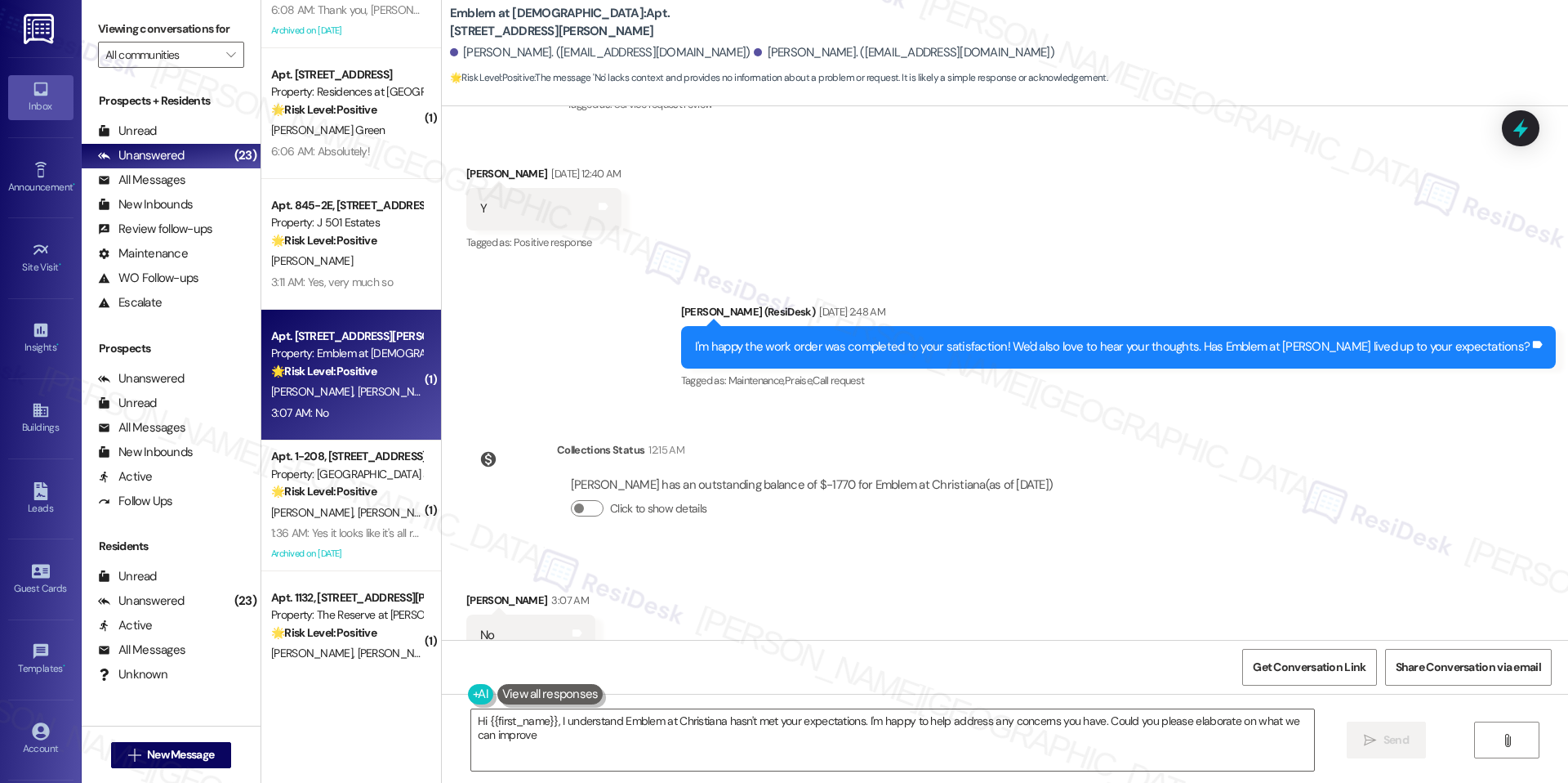
type textarea "Hi {{first_name}}, I understand Emblem at Christiana hasn't met your expectatio…"
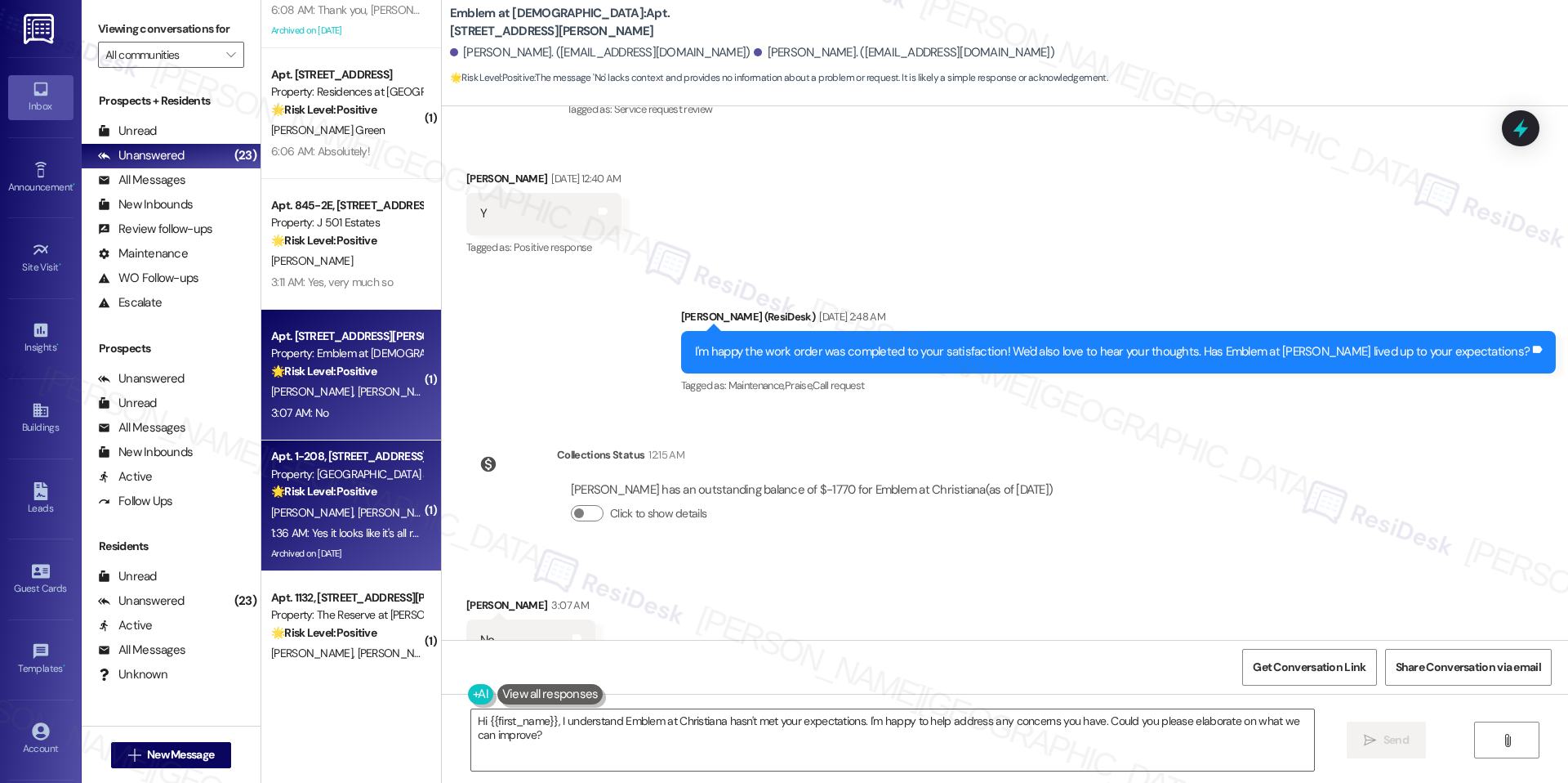
click at [381, 516] on div "D. Deangelus C. Hargest" at bounding box center [347, 513] width 154 height 20
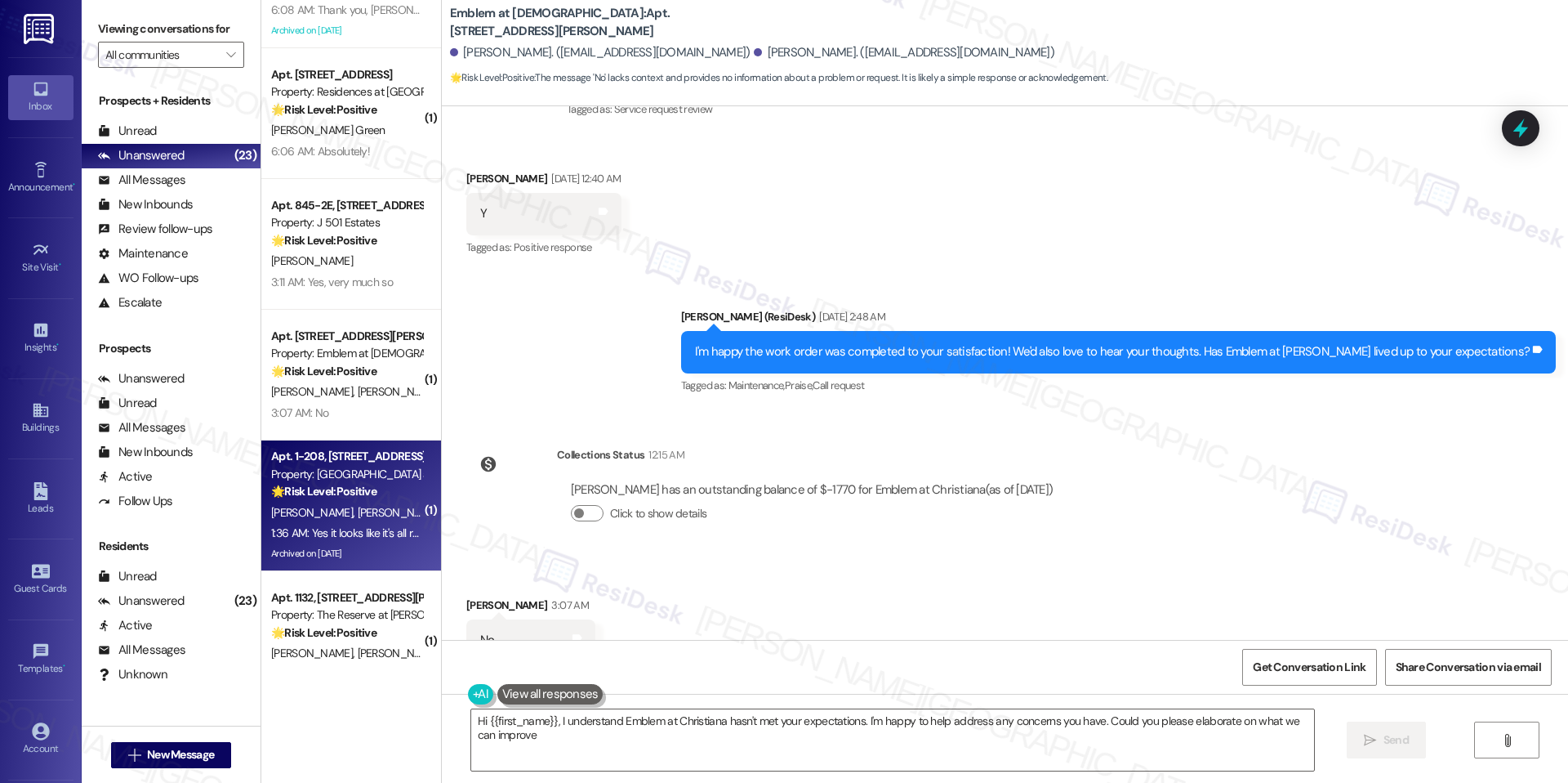
type textarea "Hi {{first_name}}, I understand Emblem at Christiana hasn't met your expectatio…"
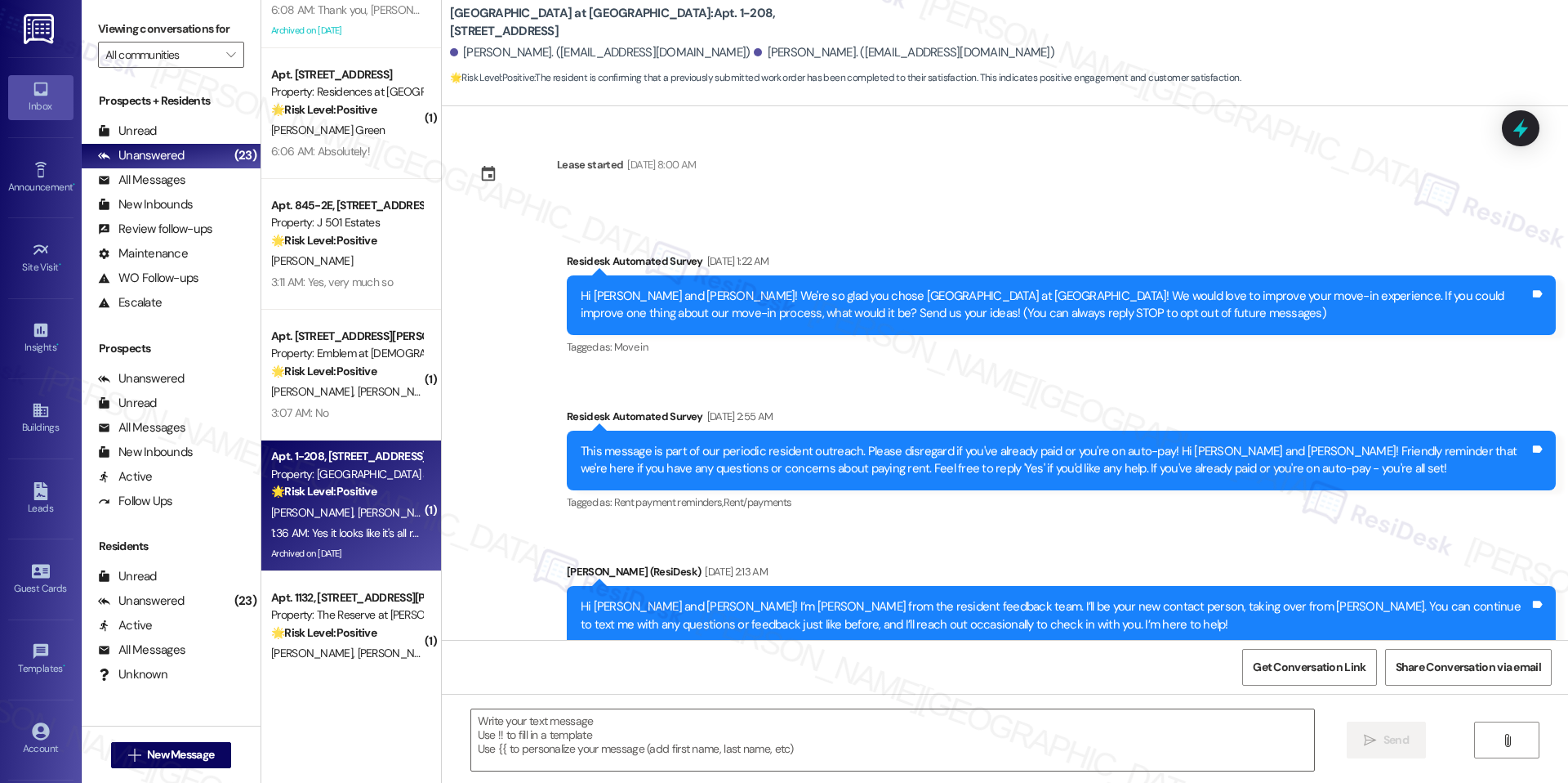
scroll to position [12996, 0]
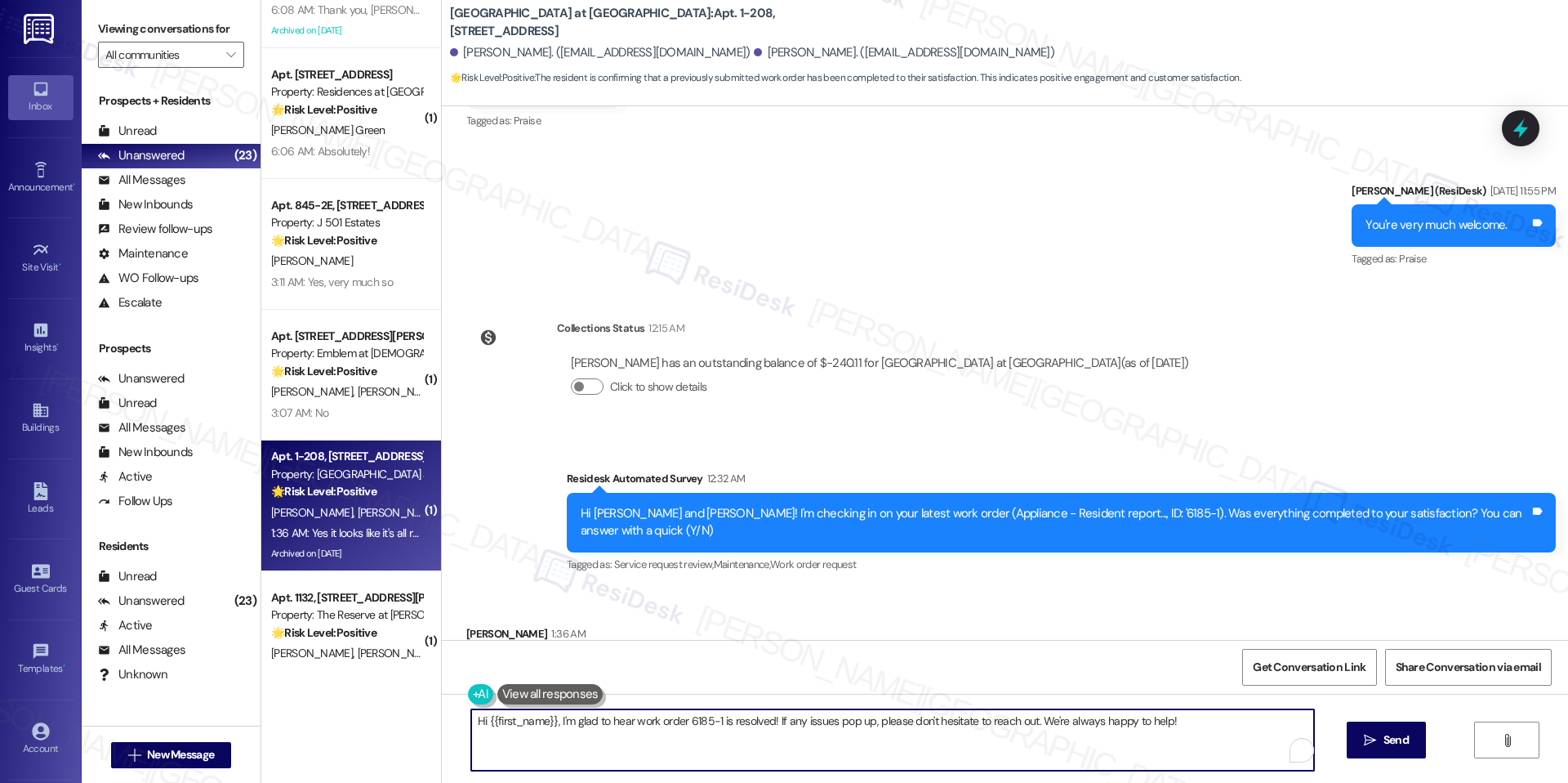
drag, startPoint x: 768, startPoint y: 724, endPoint x: 1290, endPoint y: 735, distance: 522.1
click at [1292, 735] on textarea "Hi {{first_name}}, I'm glad to hear work order 6185-1 is resolved! If any issue…" at bounding box center [893, 740] width 843 height 61
paste textarea "We truly value your opinion and would appreciate your honest feedback. Has {{pr…"
click at [1094, 762] on textarea "Hi {{first_name}}, I'm glad to hear work order 6185-1 is resolved! We truly val…" at bounding box center [893, 740] width 843 height 61
type textarea "Hi {{first_name}}, I'm glad to hear work order 6185-1 is resolved! We truly val…"
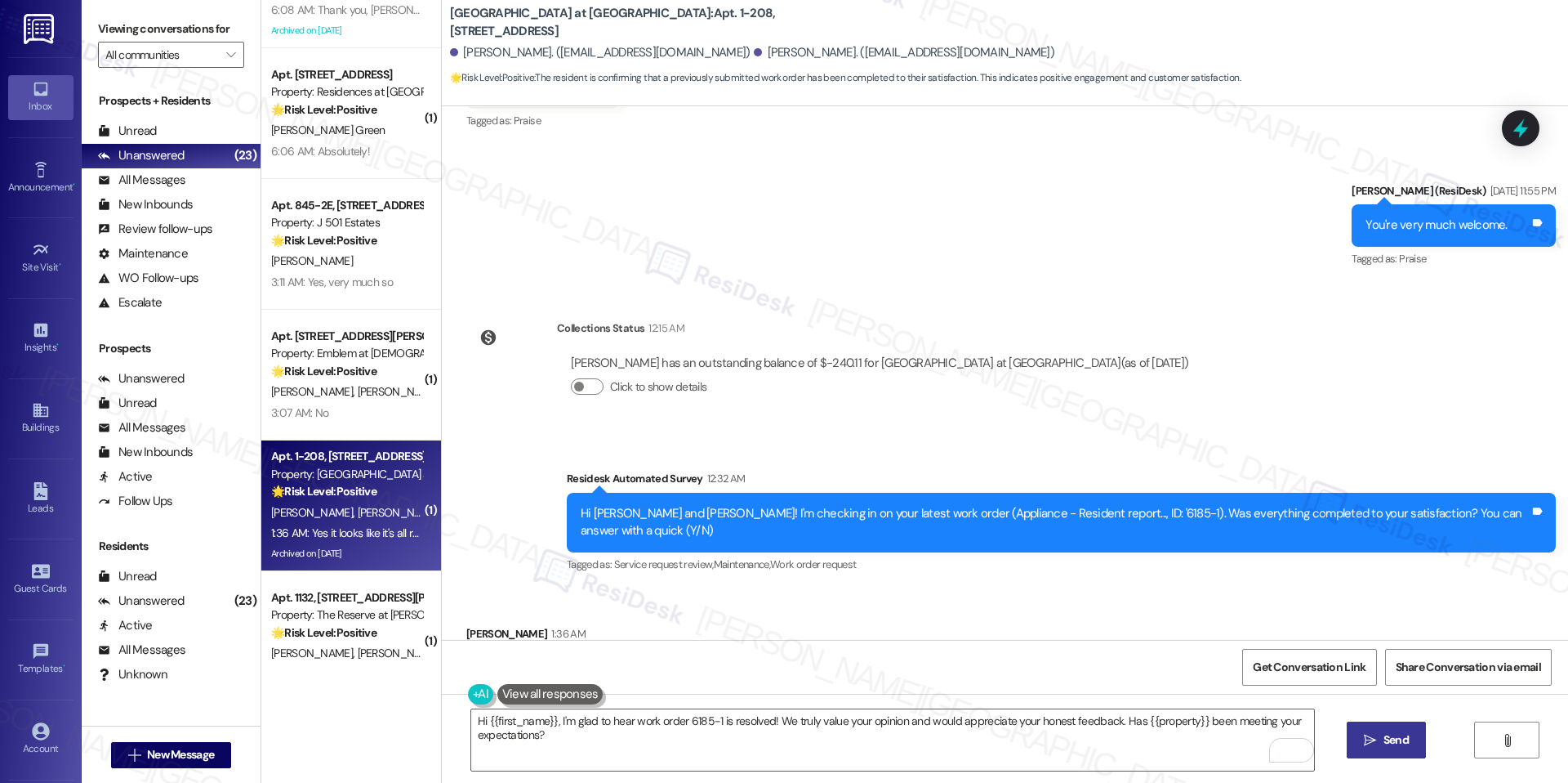
click at [1374, 753] on button " Send" at bounding box center [1386, 740] width 79 height 36
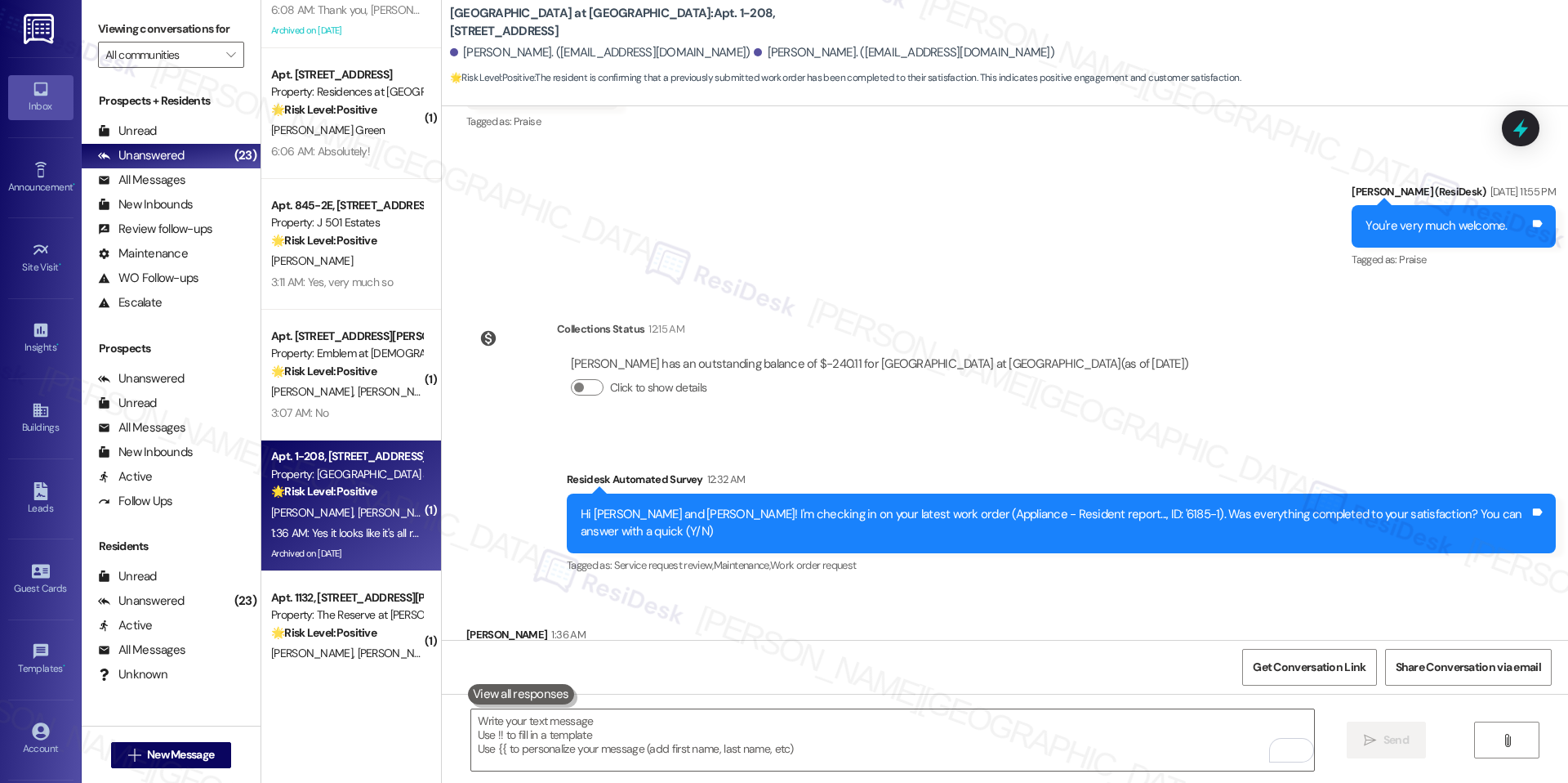
scroll to position [13128, 0]
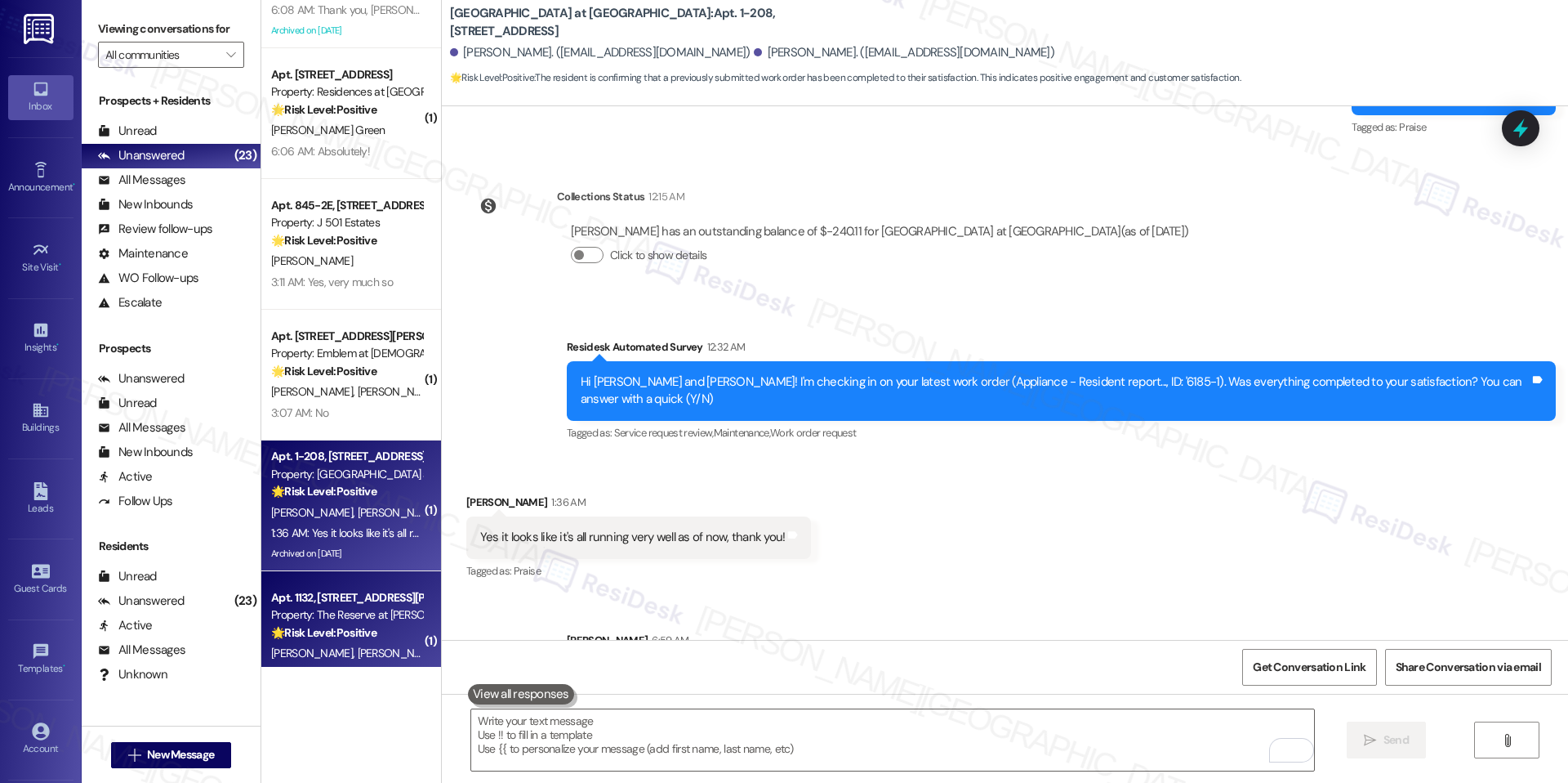
click at [299, 618] on div "Property: The Reserve at Patterson Place" at bounding box center [347, 615] width 151 height 17
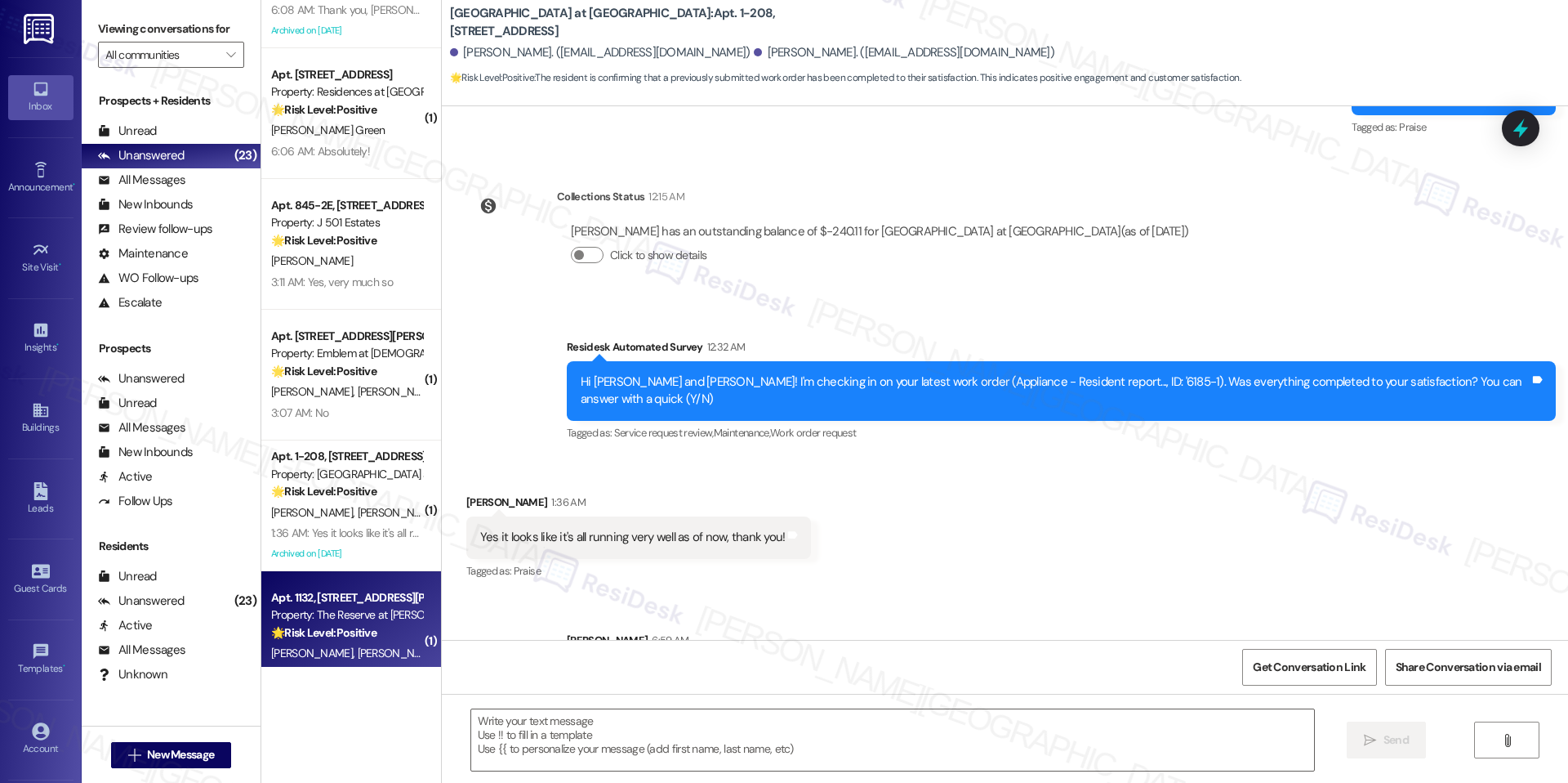
type textarea "Fetching suggested responses. Please feel free to read through the conversation…"
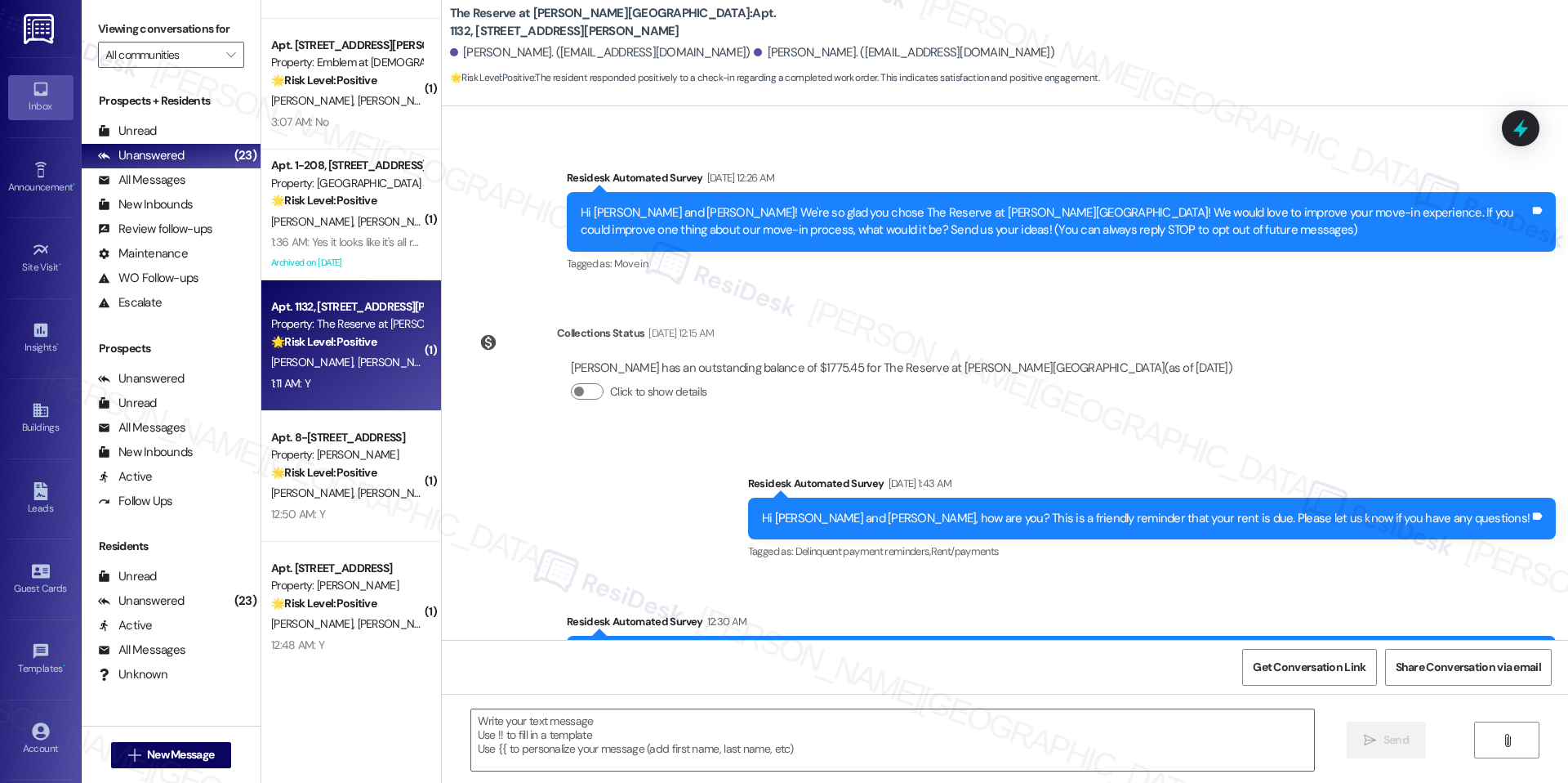
scroll to position [313, 0]
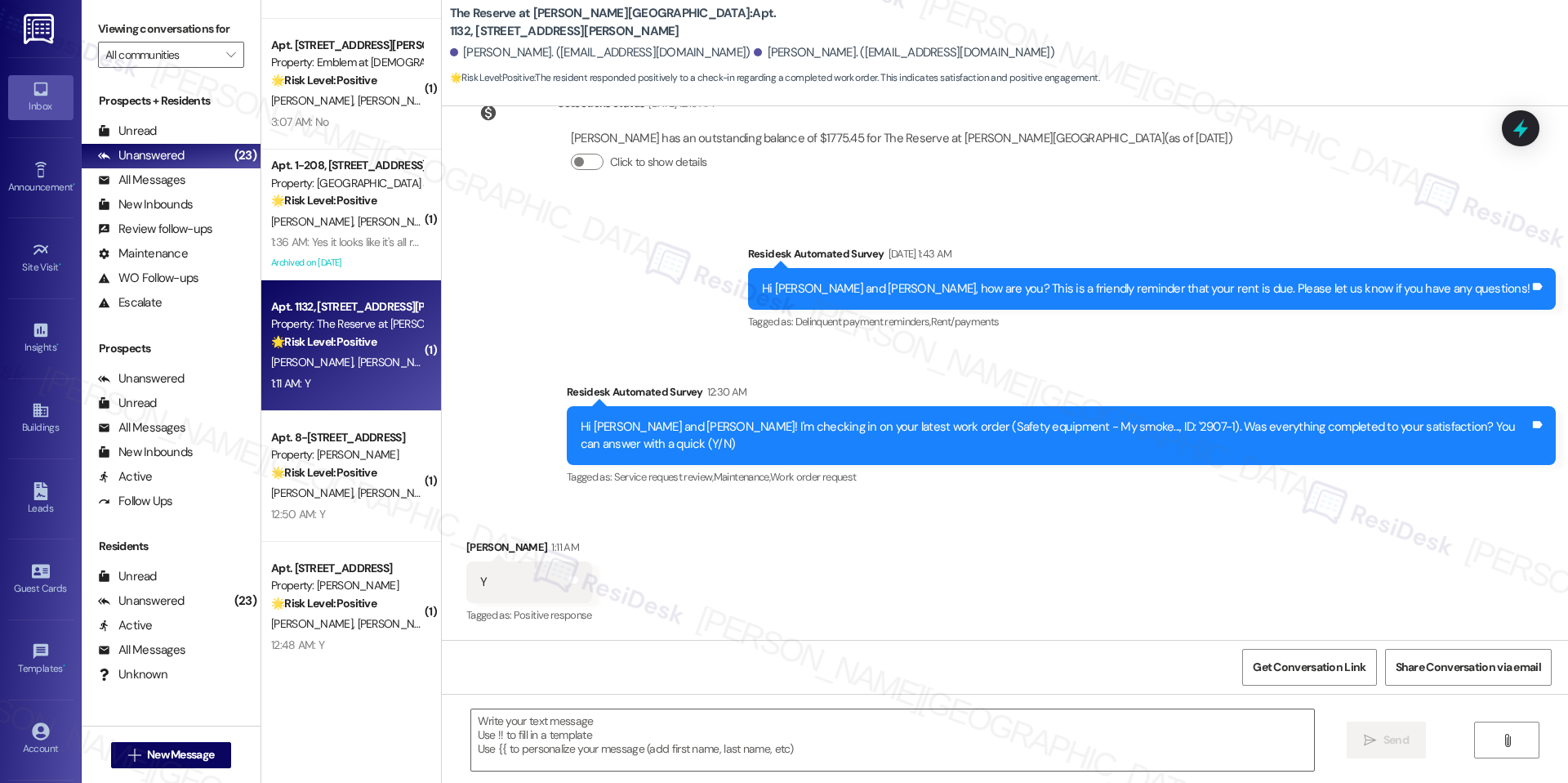
type textarea "Fetching suggested responses. Please feel free to read through the conversation…"
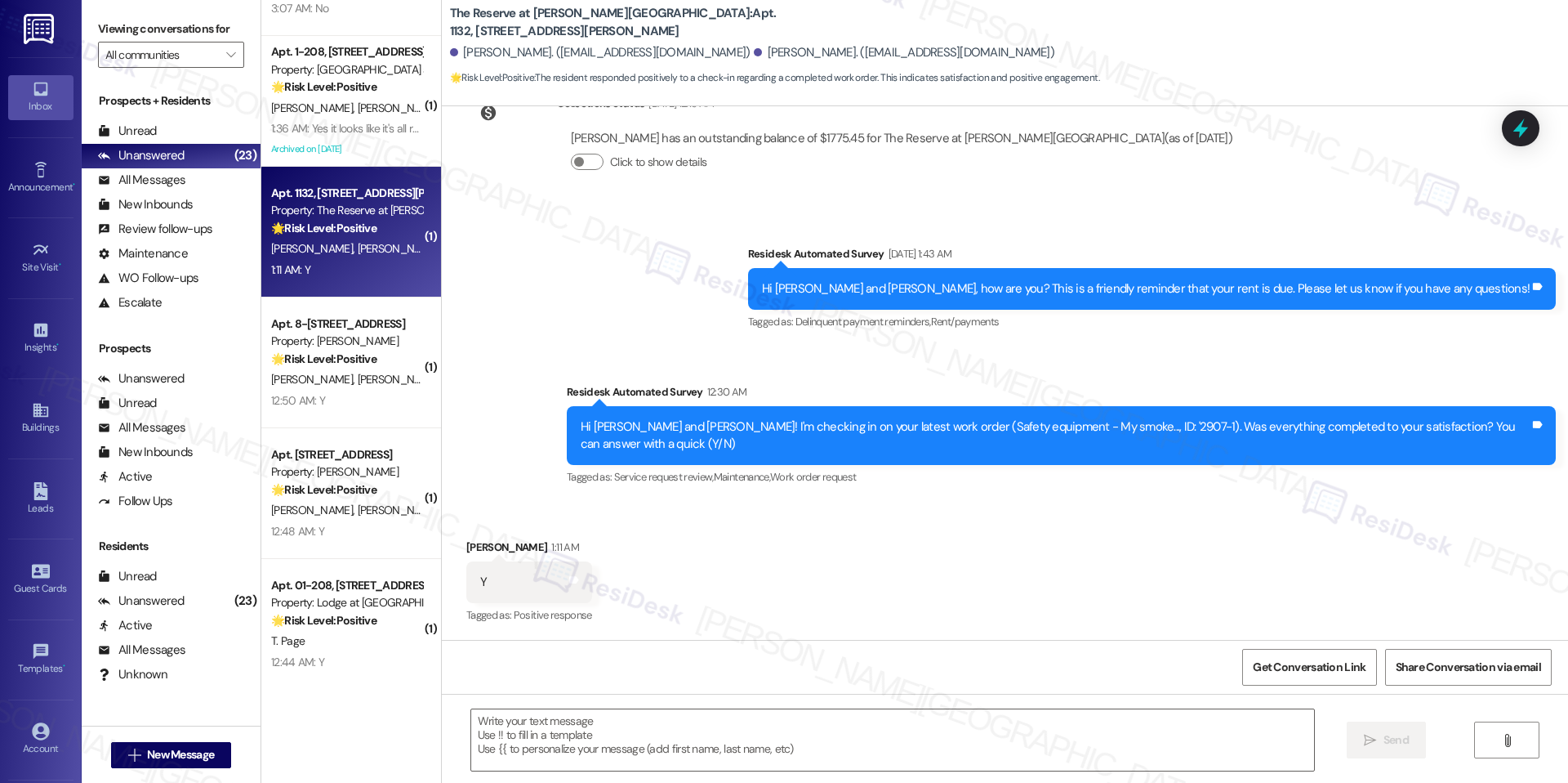
scroll to position [314, 0]
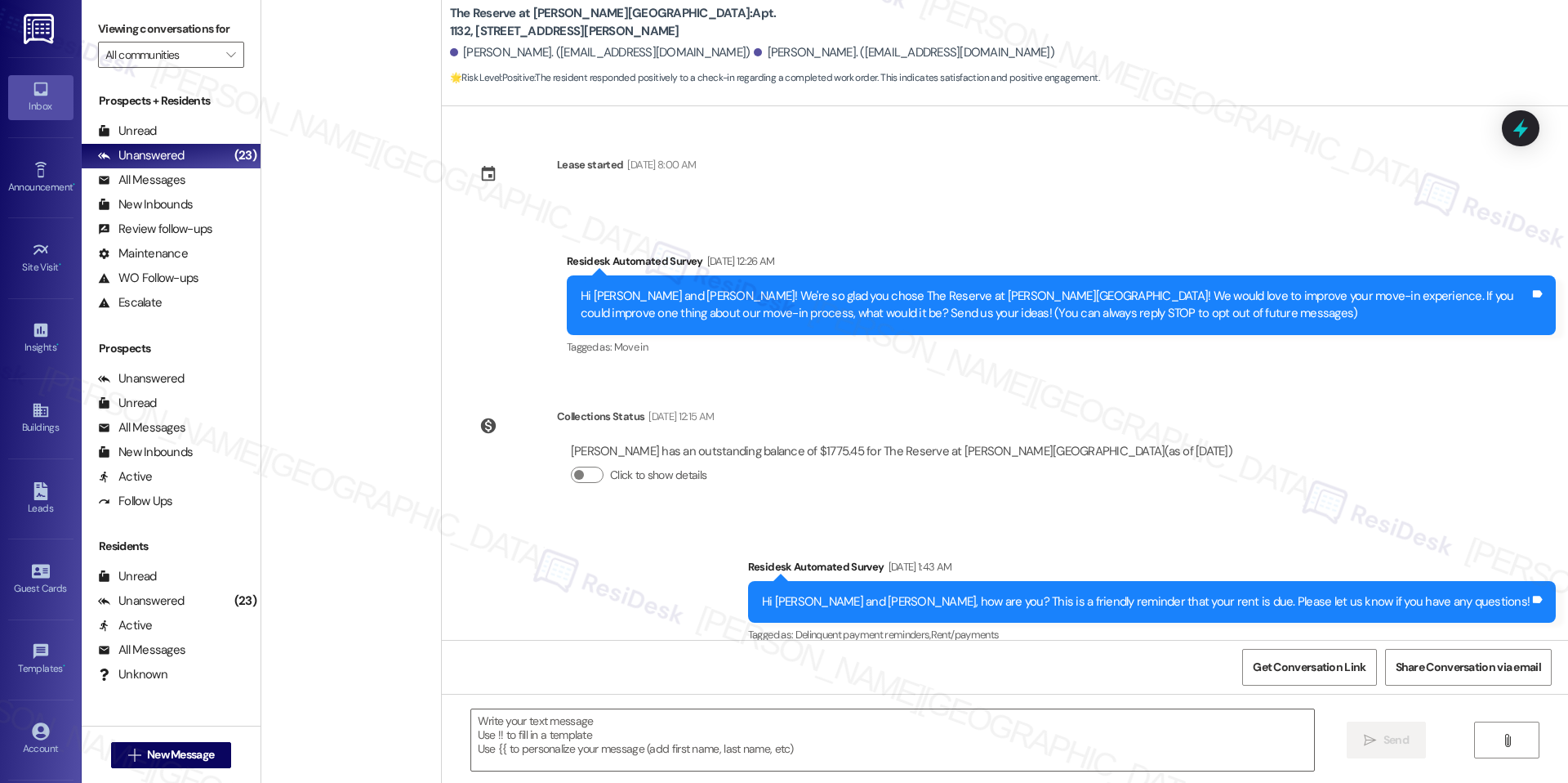
scroll to position [314, 0]
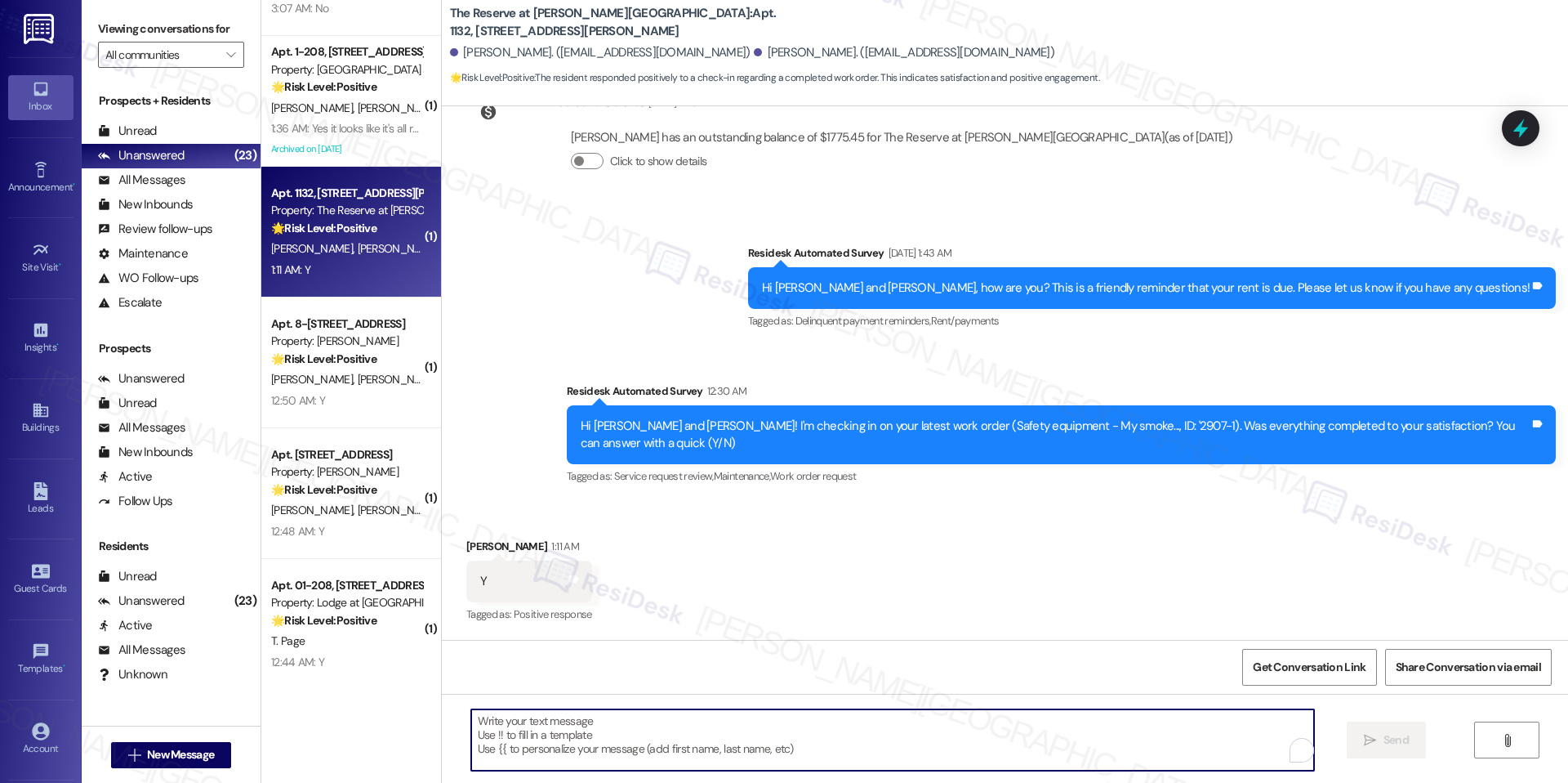
click at [592, 715] on textarea "To enrich screen reader interactions, please activate Accessibility in Grammarl…" at bounding box center [893, 740] width 843 height 61
paste textarea "I'm happy the work order was completed to your satisfaction! We'd also love to …"
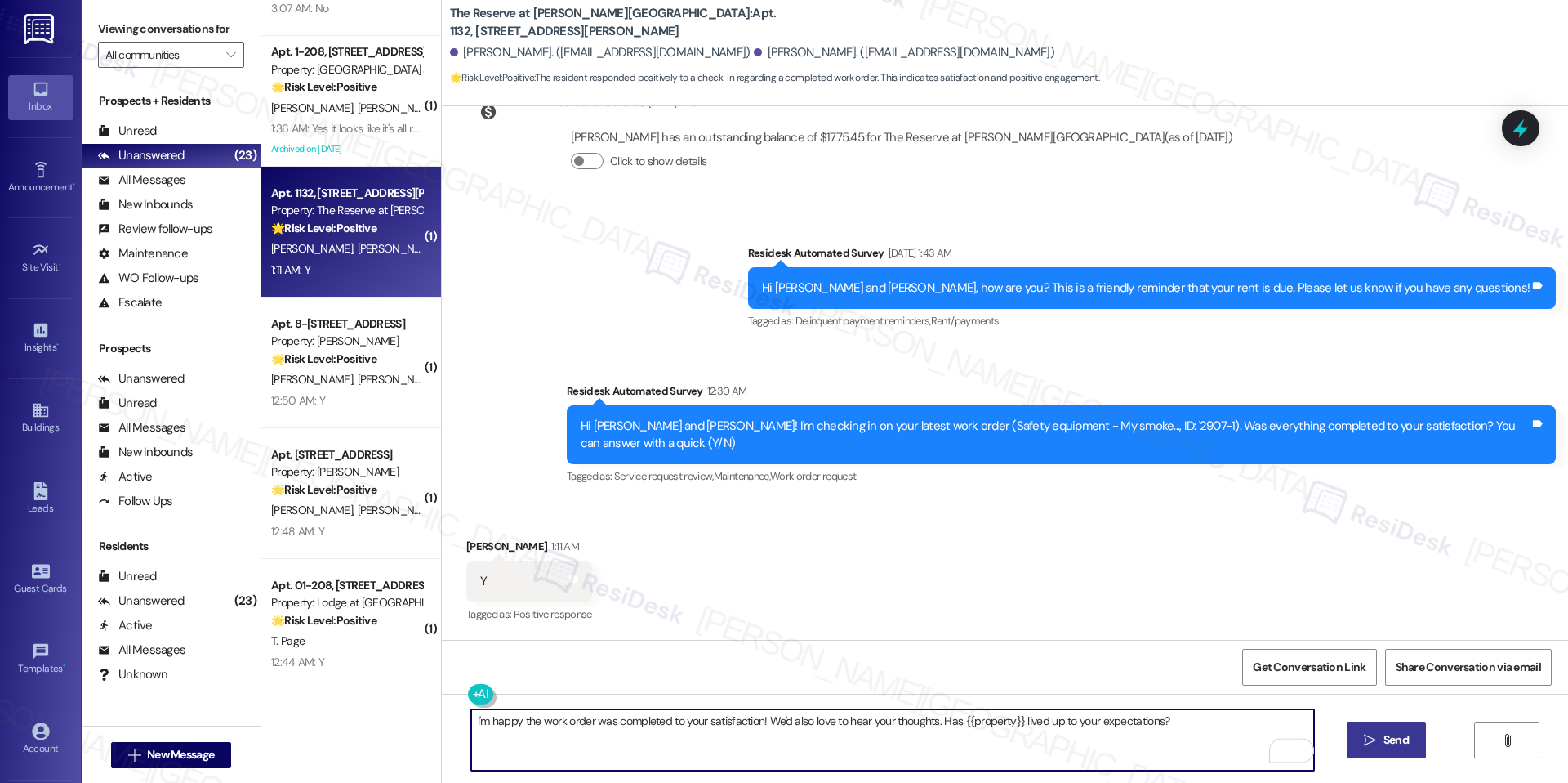
type textarea "I'm happy the work order was completed to your satisfaction! We'd also love to …"
click at [1374, 750] on button " Send" at bounding box center [1386, 740] width 79 height 36
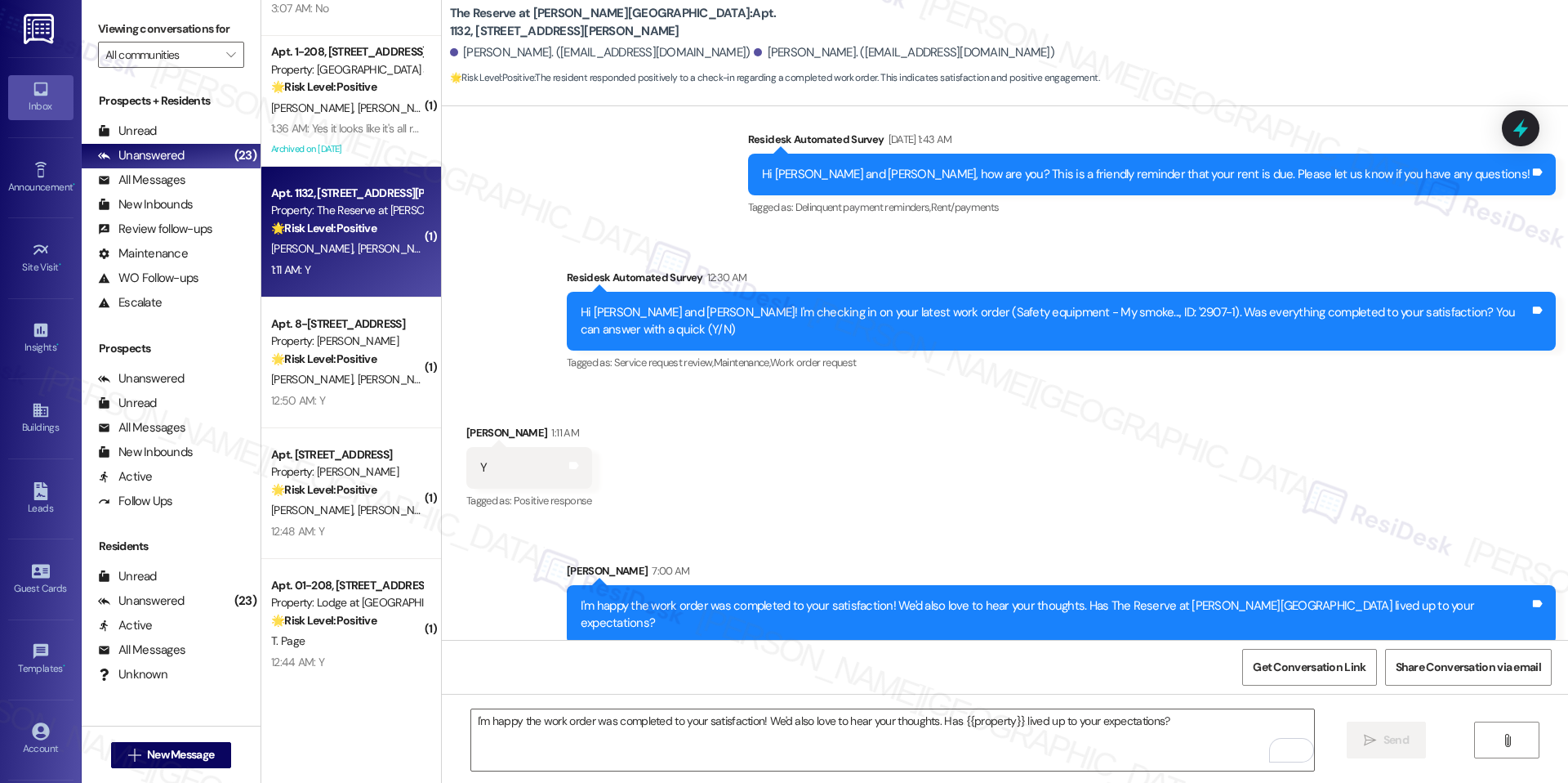
scroll to position [427, 0]
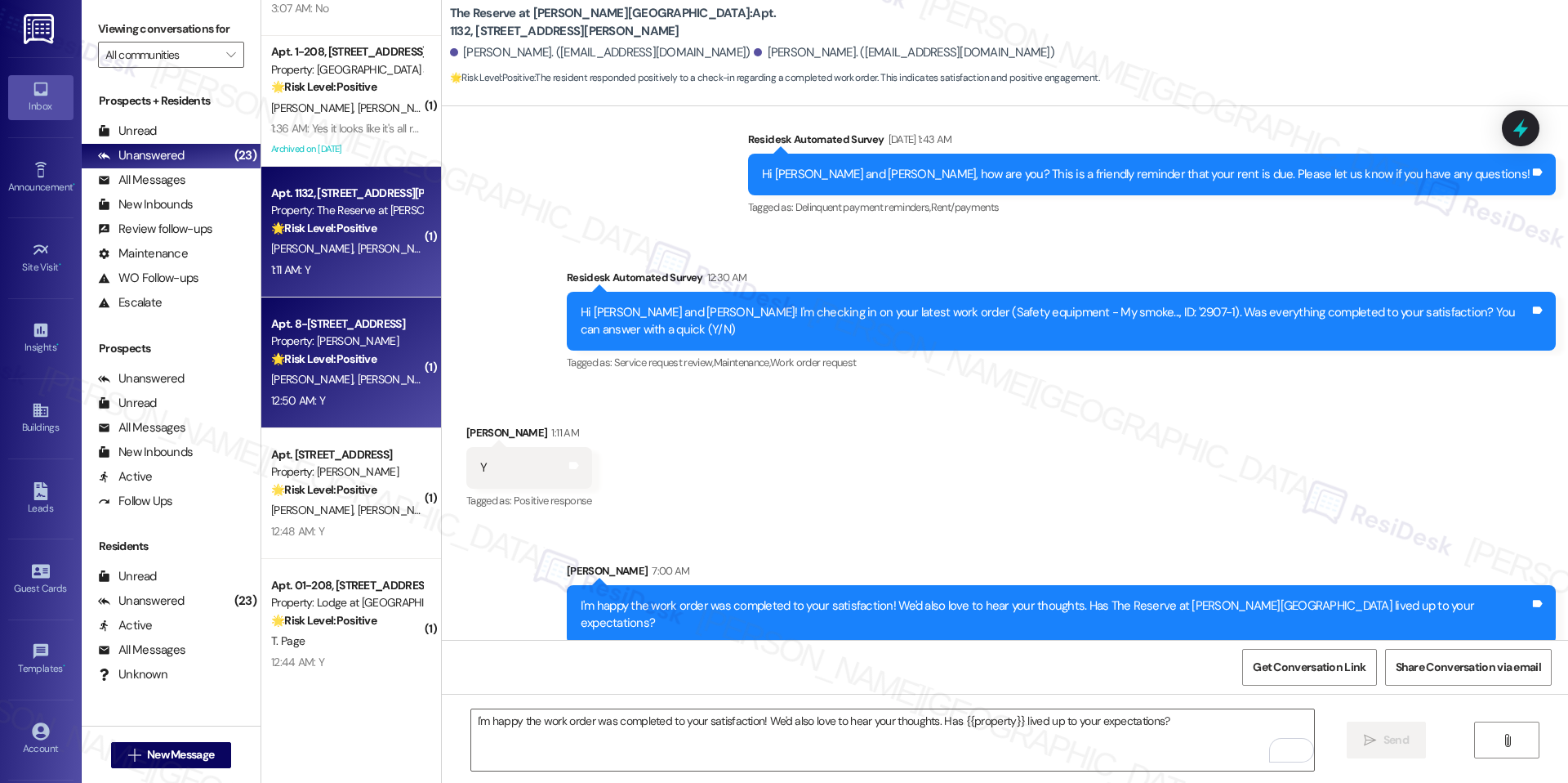
click at [357, 385] on span "[PERSON_NAME]" at bounding box center [398, 379] width 82 height 15
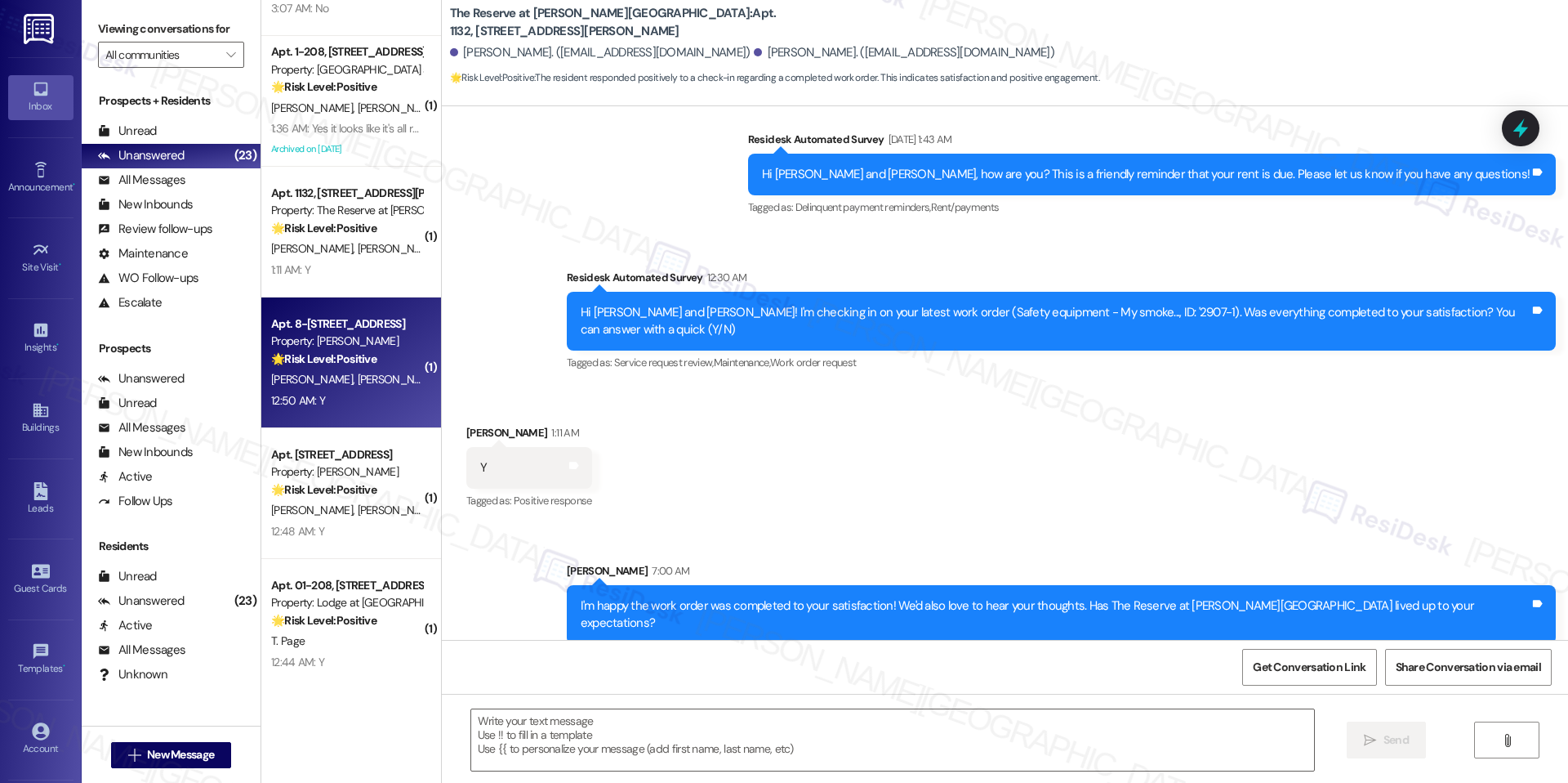
type textarea "Fetching suggested responses. Please feel free to read through the conversation…"
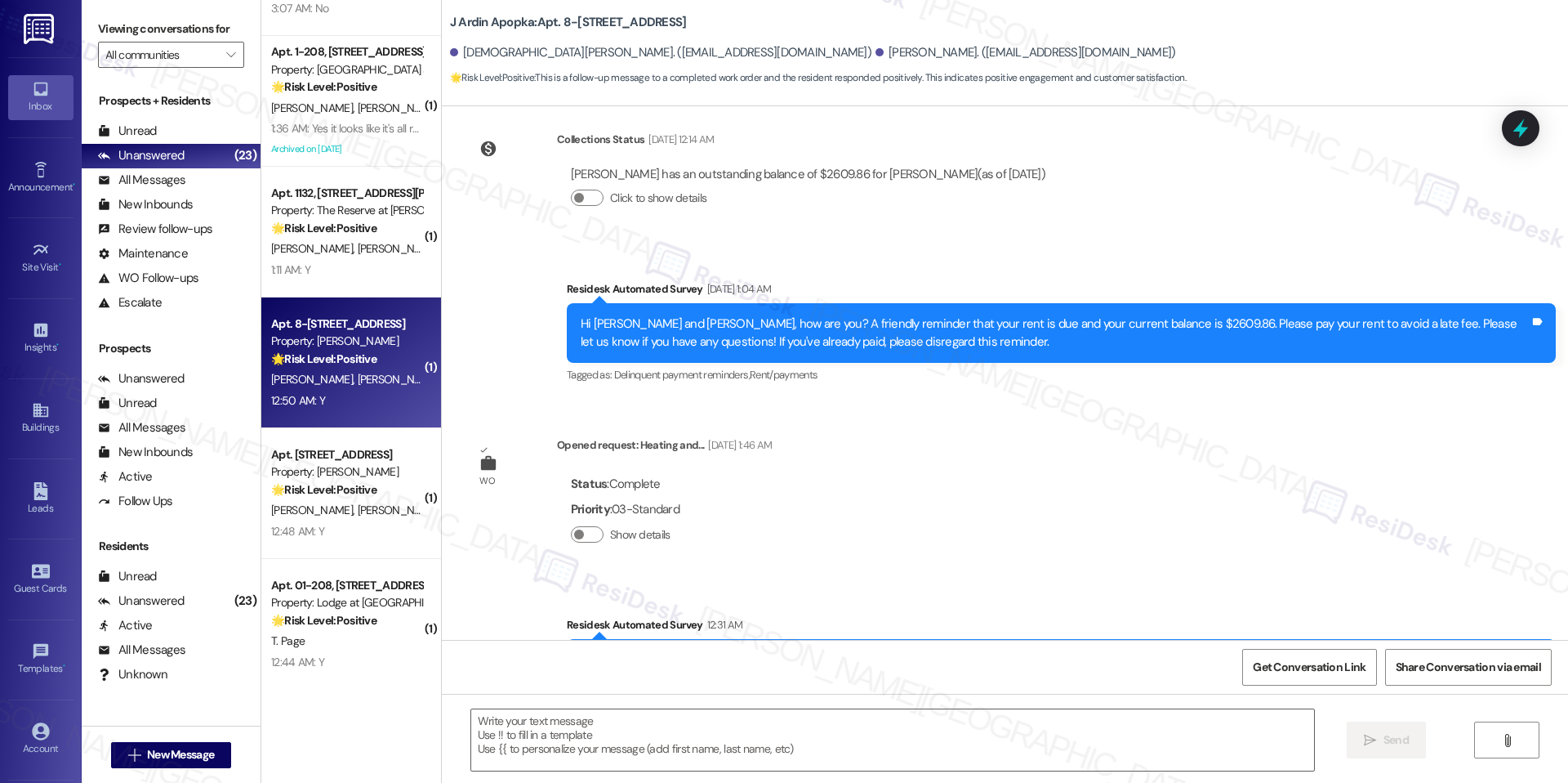
scroll to position [2919, 0]
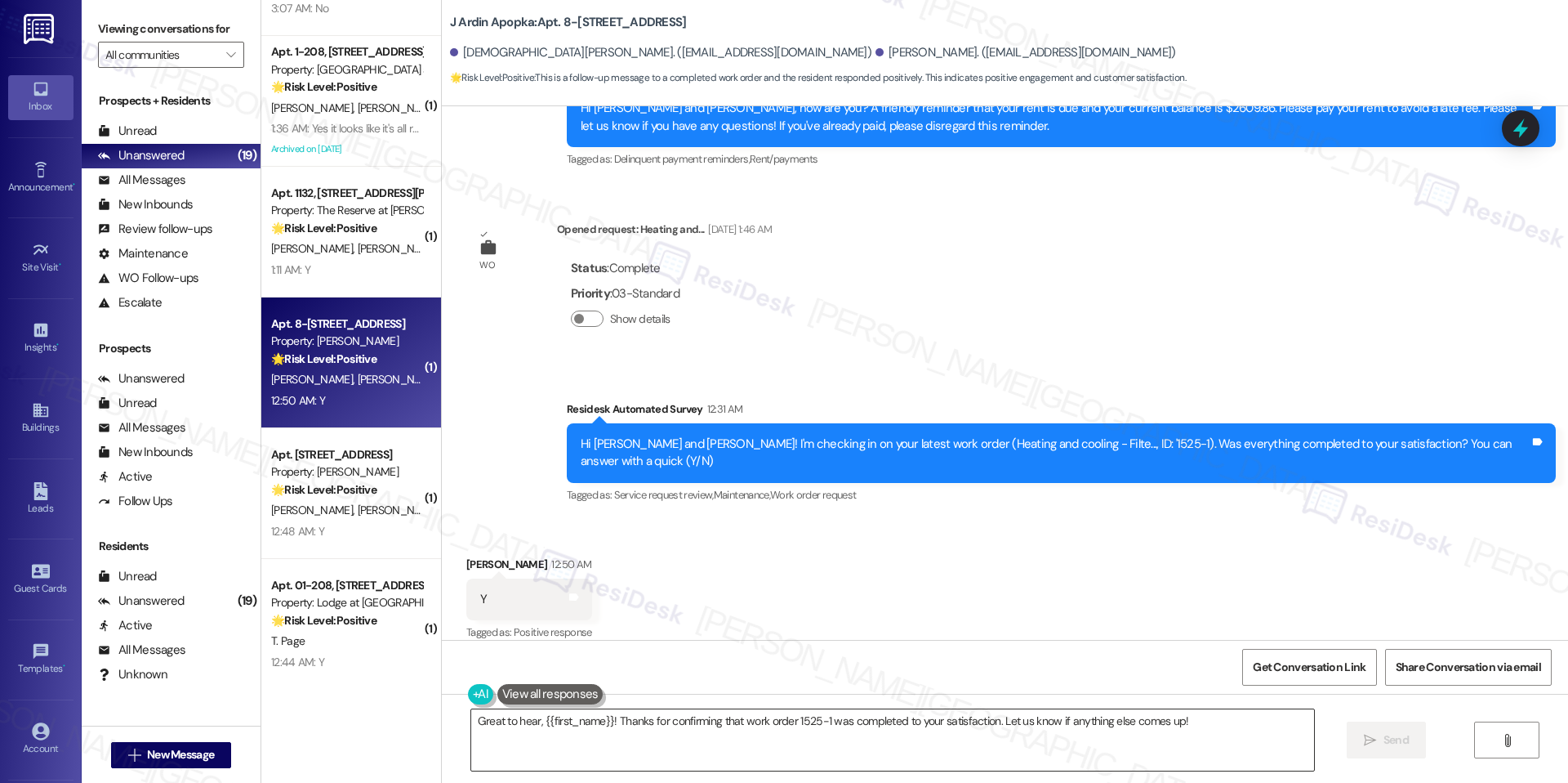
click at [655, 726] on textarea "Great to hear, {{first_name}}! Thanks for confirming that work order 1525-1 was…" at bounding box center [893, 740] width 843 height 61
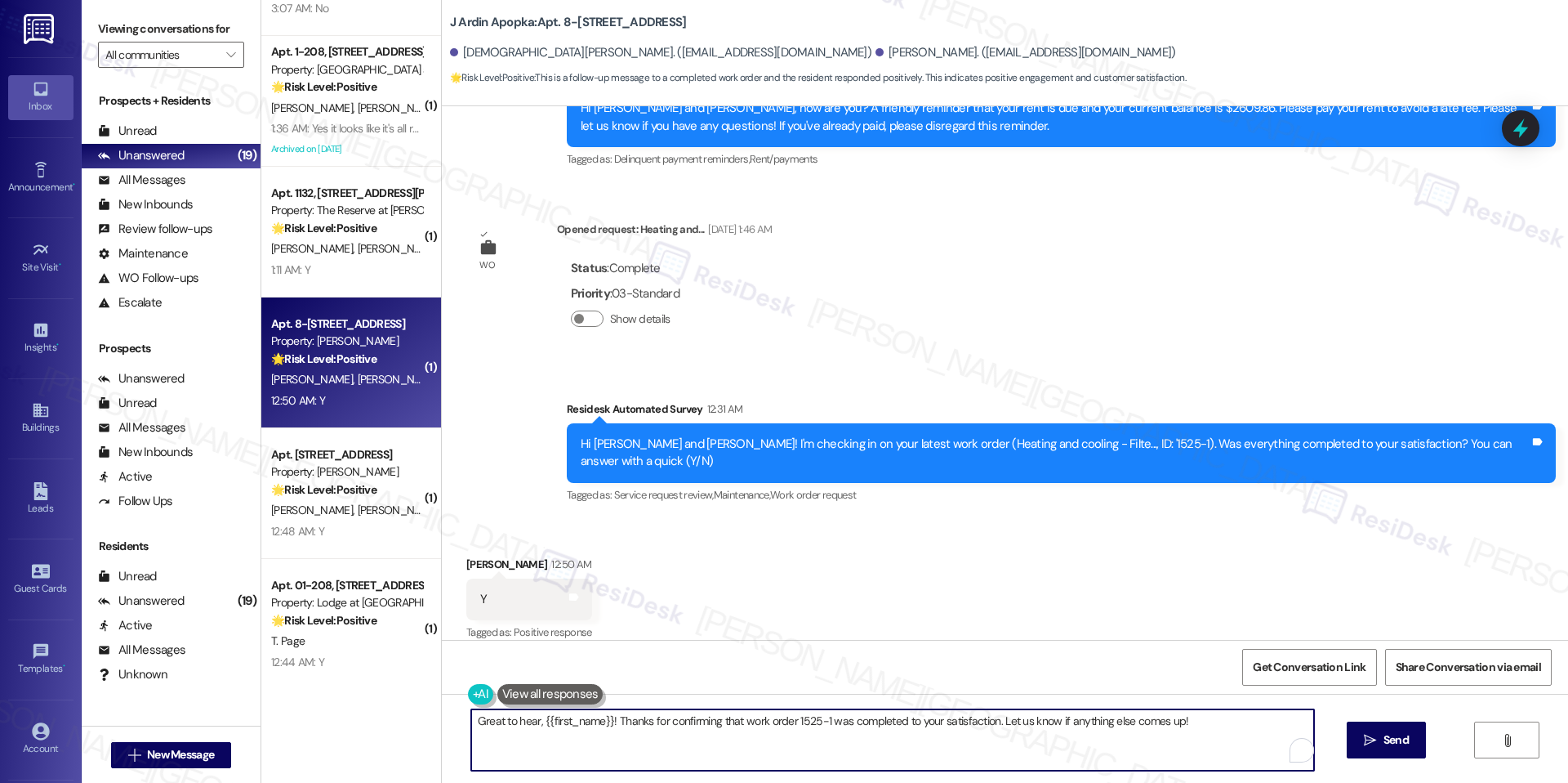
click at [655, 726] on textarea "Great to hear, {{first_name}}! Thanks for confirming that work order 1525-1 was…" at bounding box center [893, 740] width 843 height 61
paste textarea "I'm happy the work order was completed to your satisfaction! We'd also love to …"
click at [1239, 738] on textarea "I'm happy the work order was completed to your satisfaction! We'd also love to …" at bounding box center [893, 740] width 843 height 61
type textarea "I'm happy the work order was completed to your satisfaction! We'd also love to …"
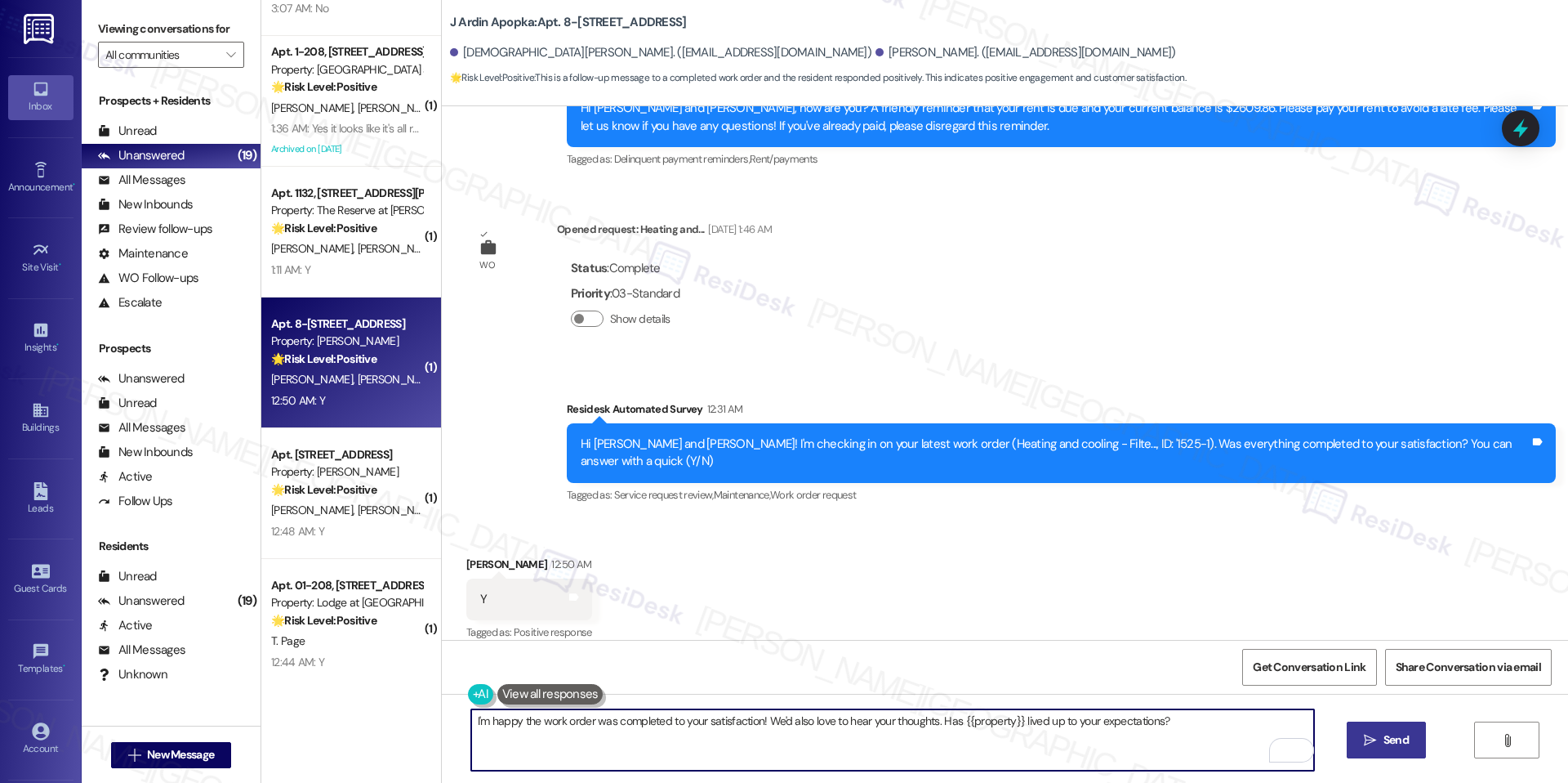
click at [1373, 757] on button " Send" at bounding box center [1386, 740] width 79 height 36
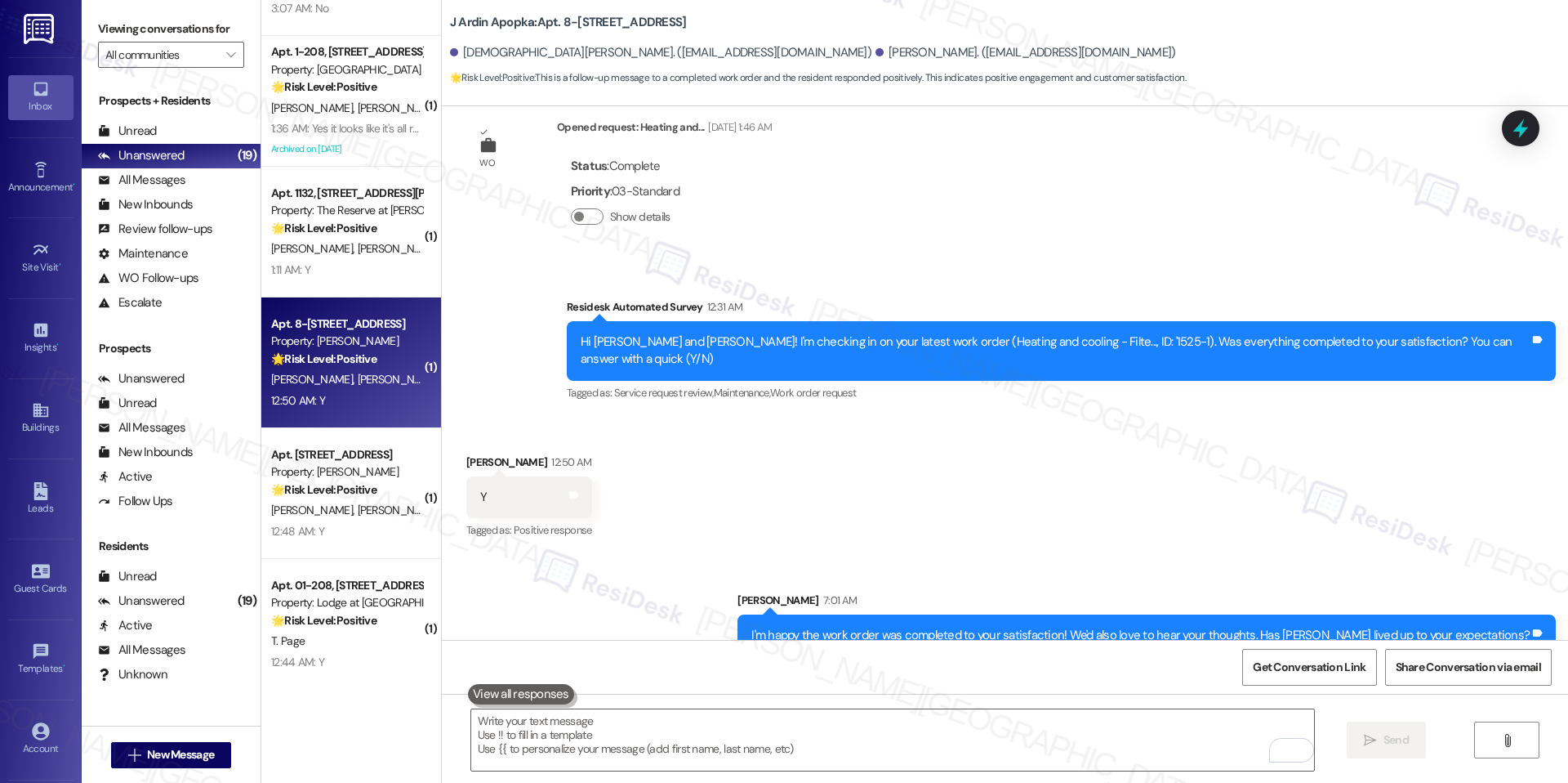
scroll to position [3034, 0]
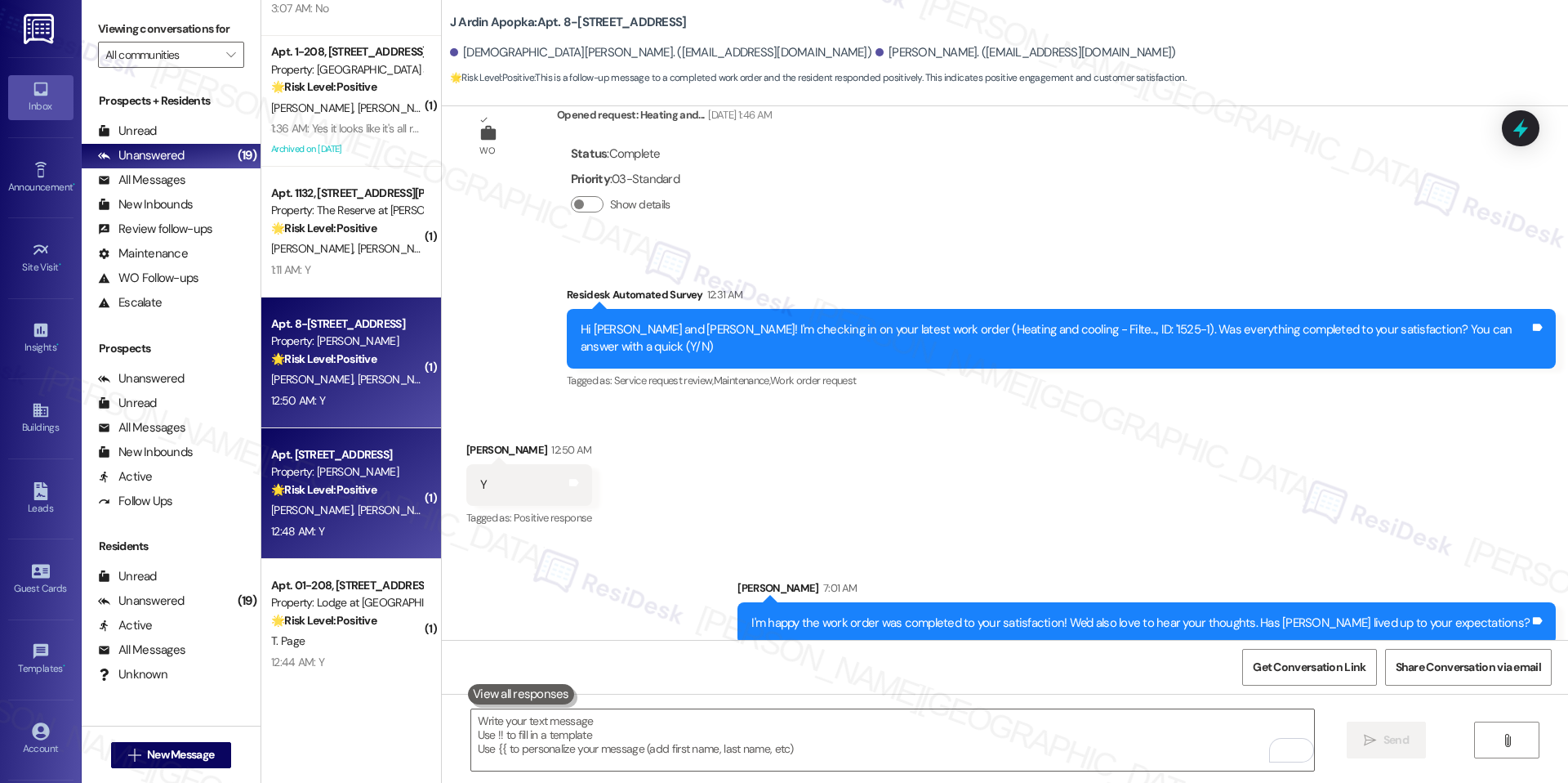
click at [384, 511] on div "[PERSON_NAME] [PERSON_NAME]" at bounding box center [347, 510] width 154 height 20
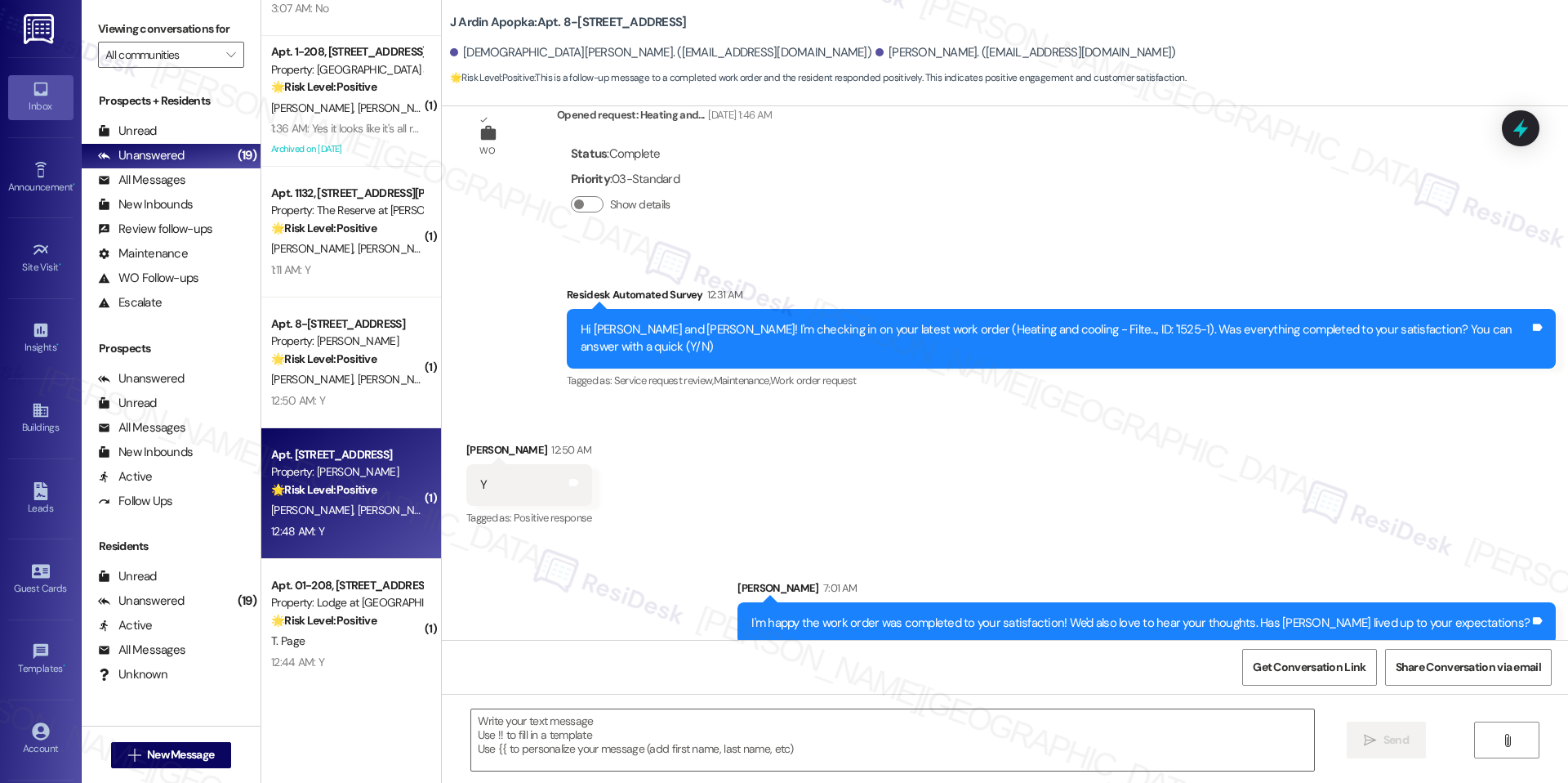
type textarea "Fetching suggested responses. Please feel free to read through the conversation…"
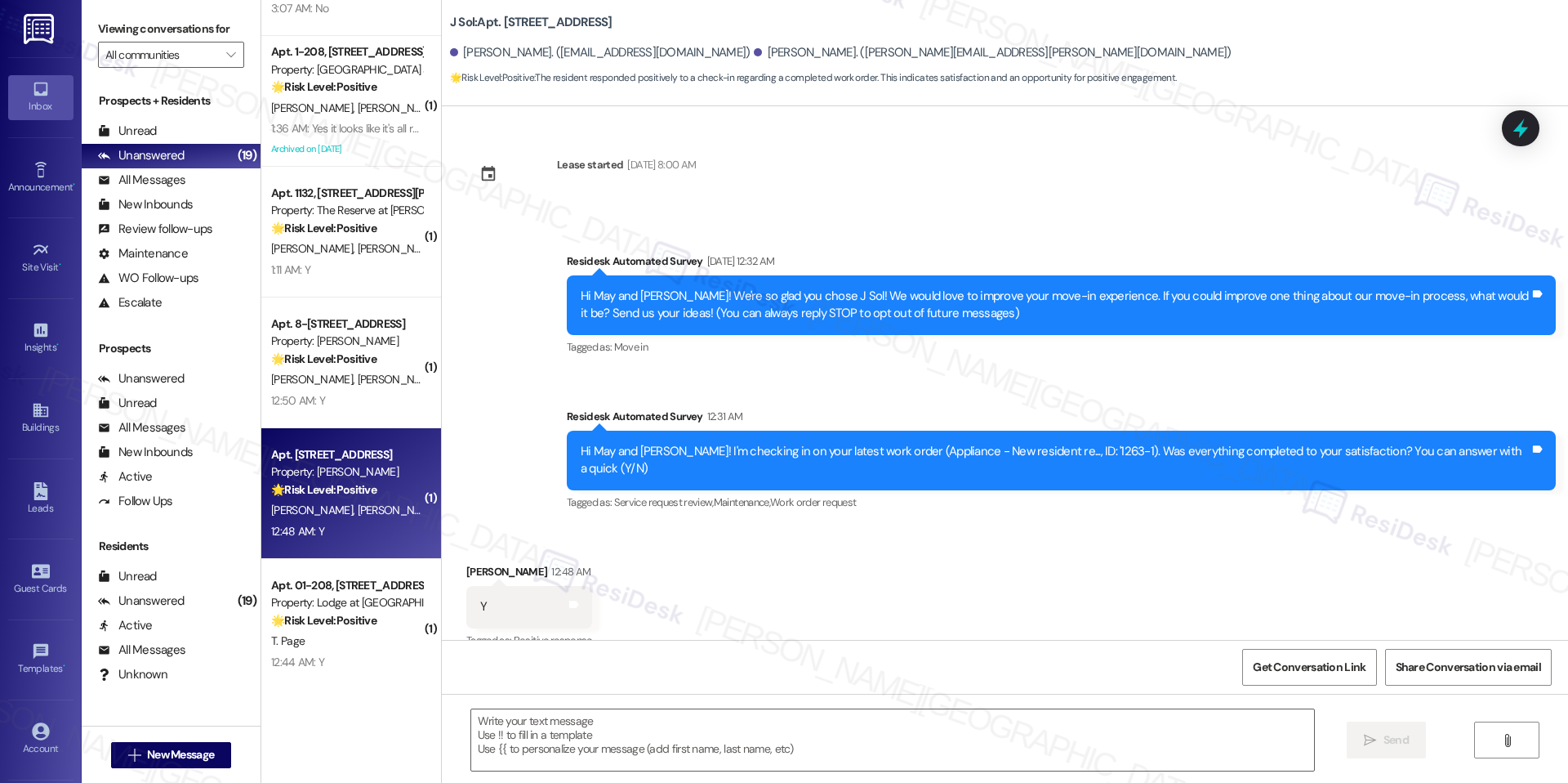
scroll to position [8, 0]
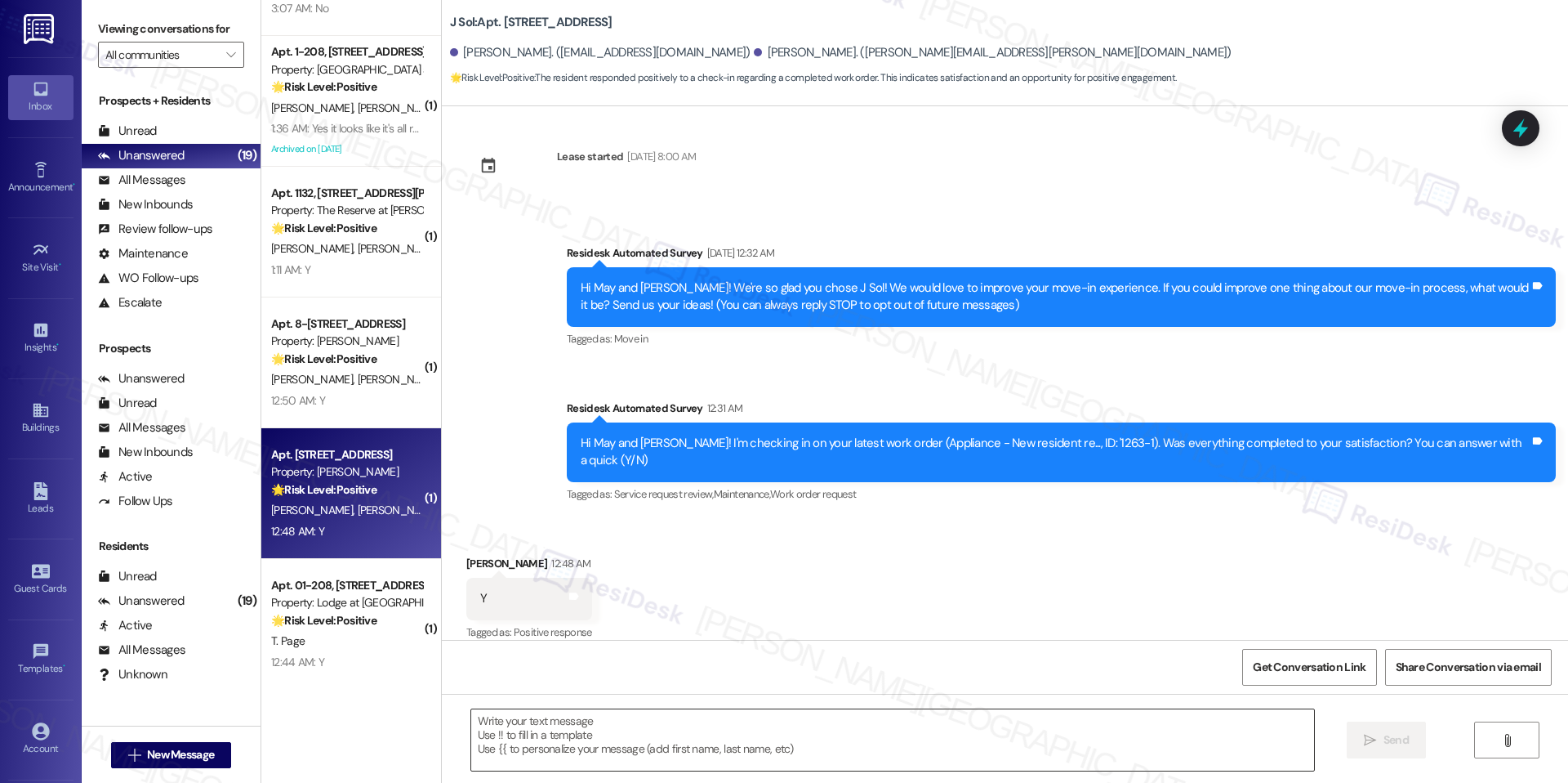
click at [679, 739] on textarea at bounding box center [893, 740] width 843 height 61
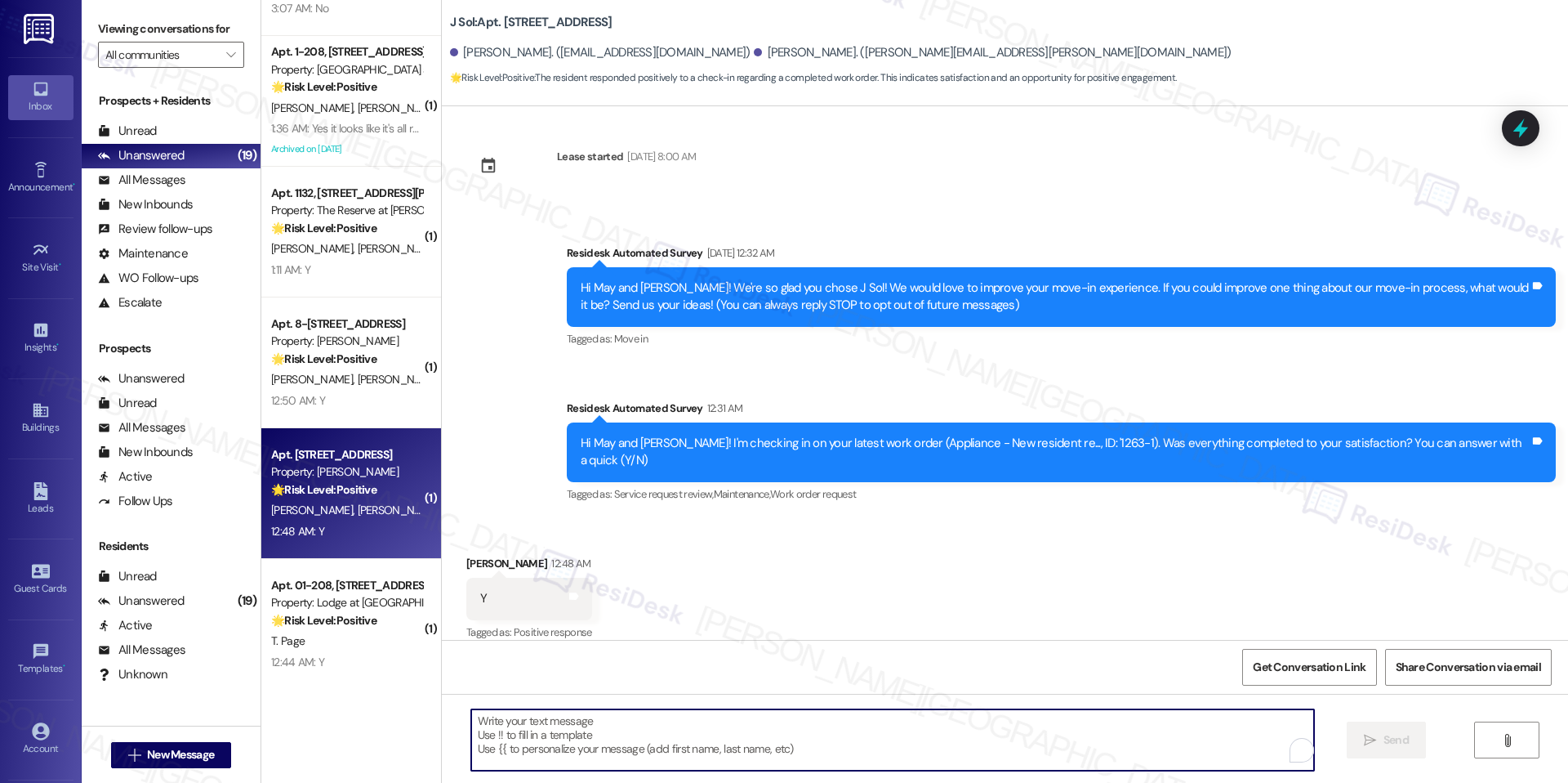
paste textarea "I'm happy the work order was completed to your satisfaction! We'd also love to …"
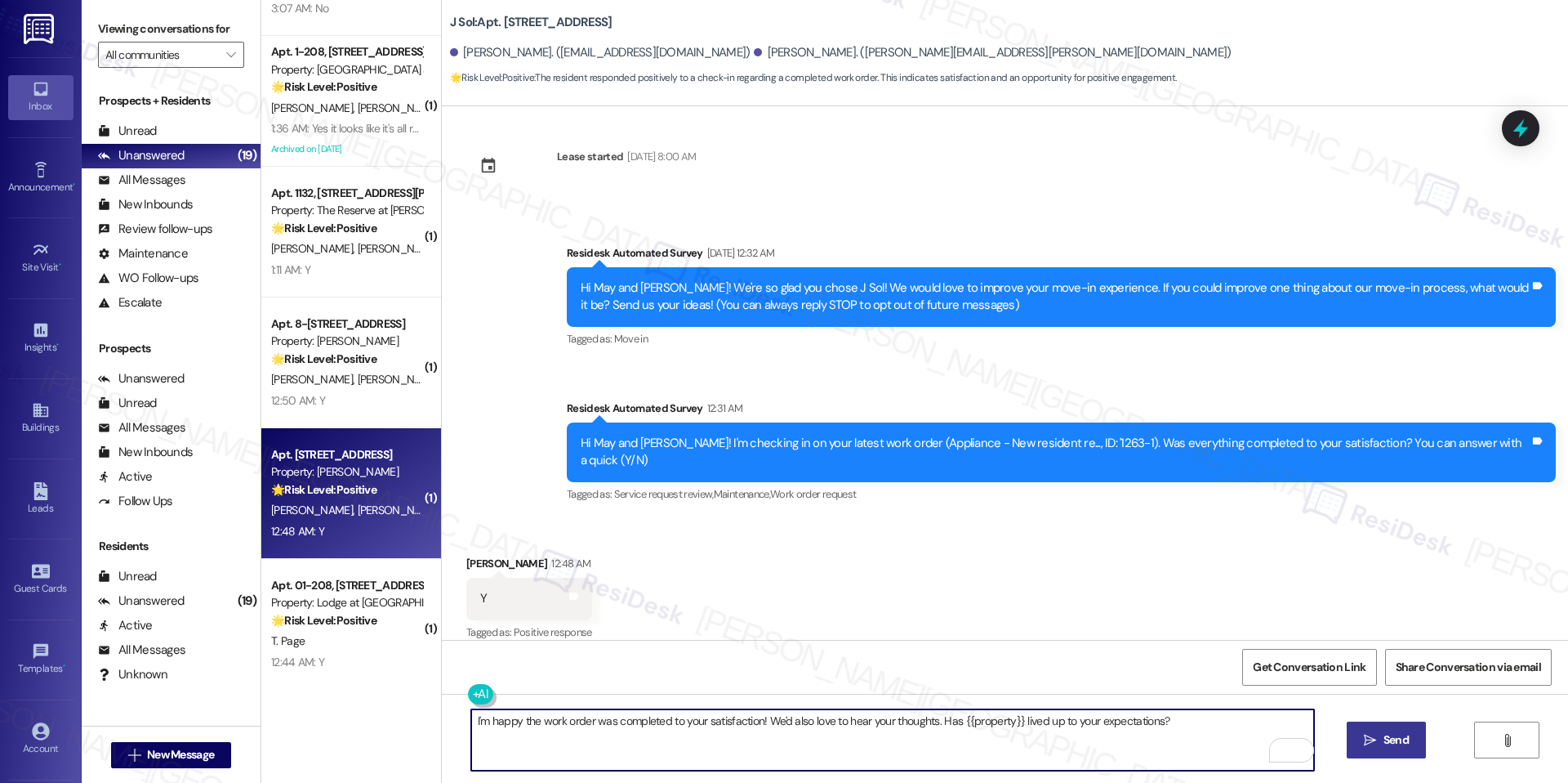
type textarea "I'm happy the work order was completed to your satisfaction! We'd also love to …"
click at [1368, 744] on icon "" at bounding box center [1370, 740] width 12 height 13
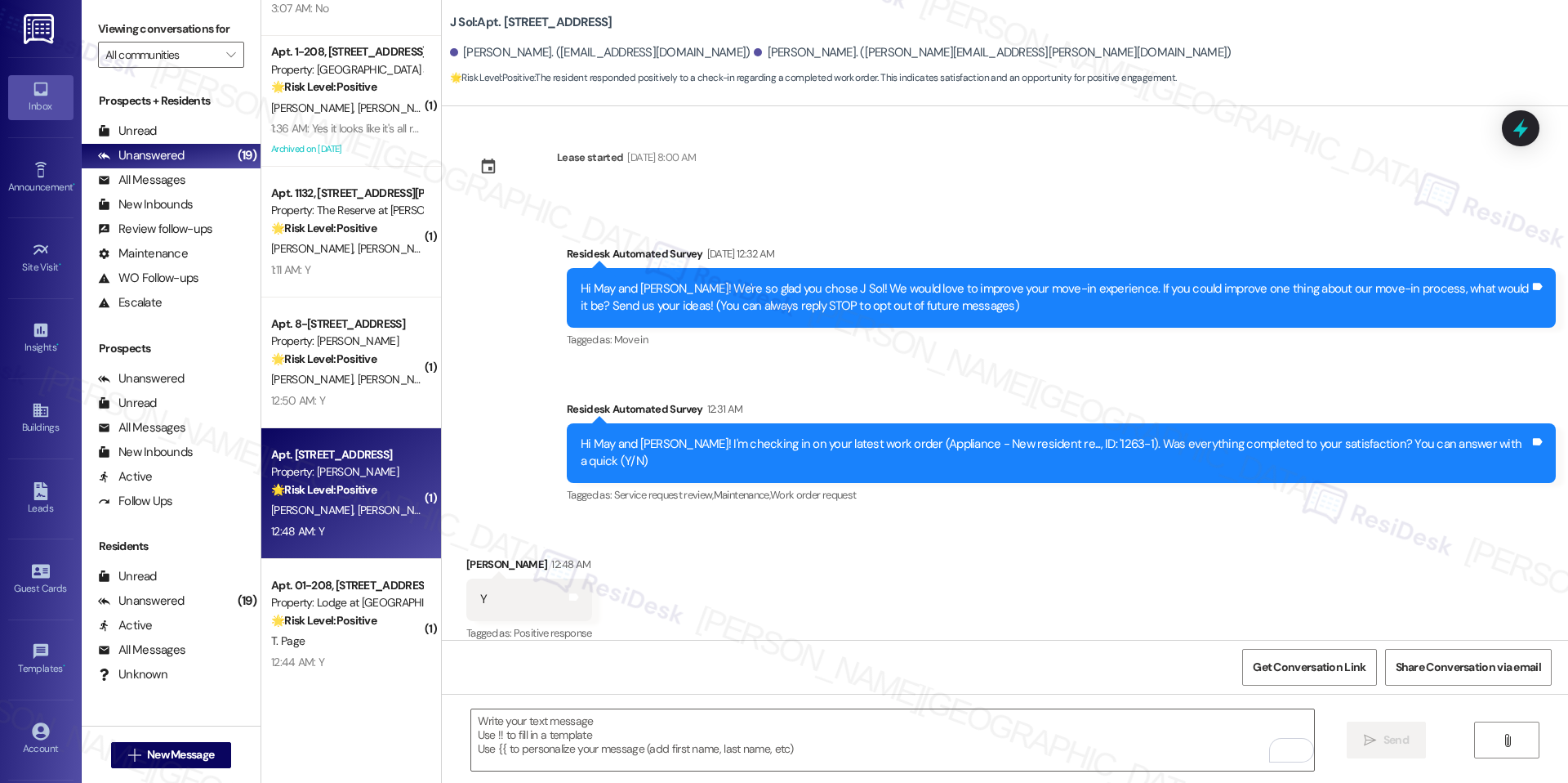
scroll to position [121, 0]
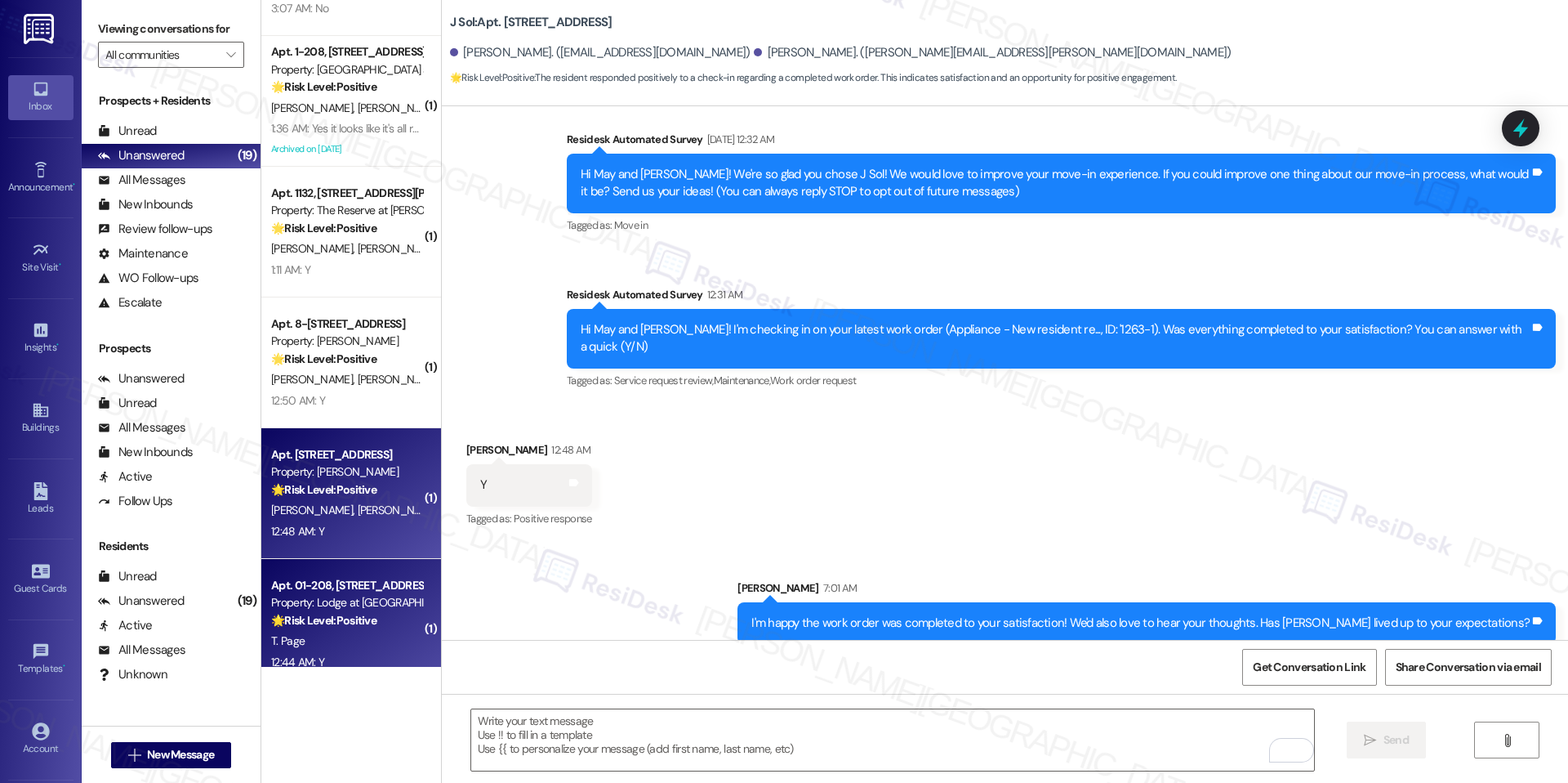
click at [345, 608] on div "Property: Lodge at [GEOGRAPHIC_DATA]" at bounding box center [347, 602] width 151 height 17
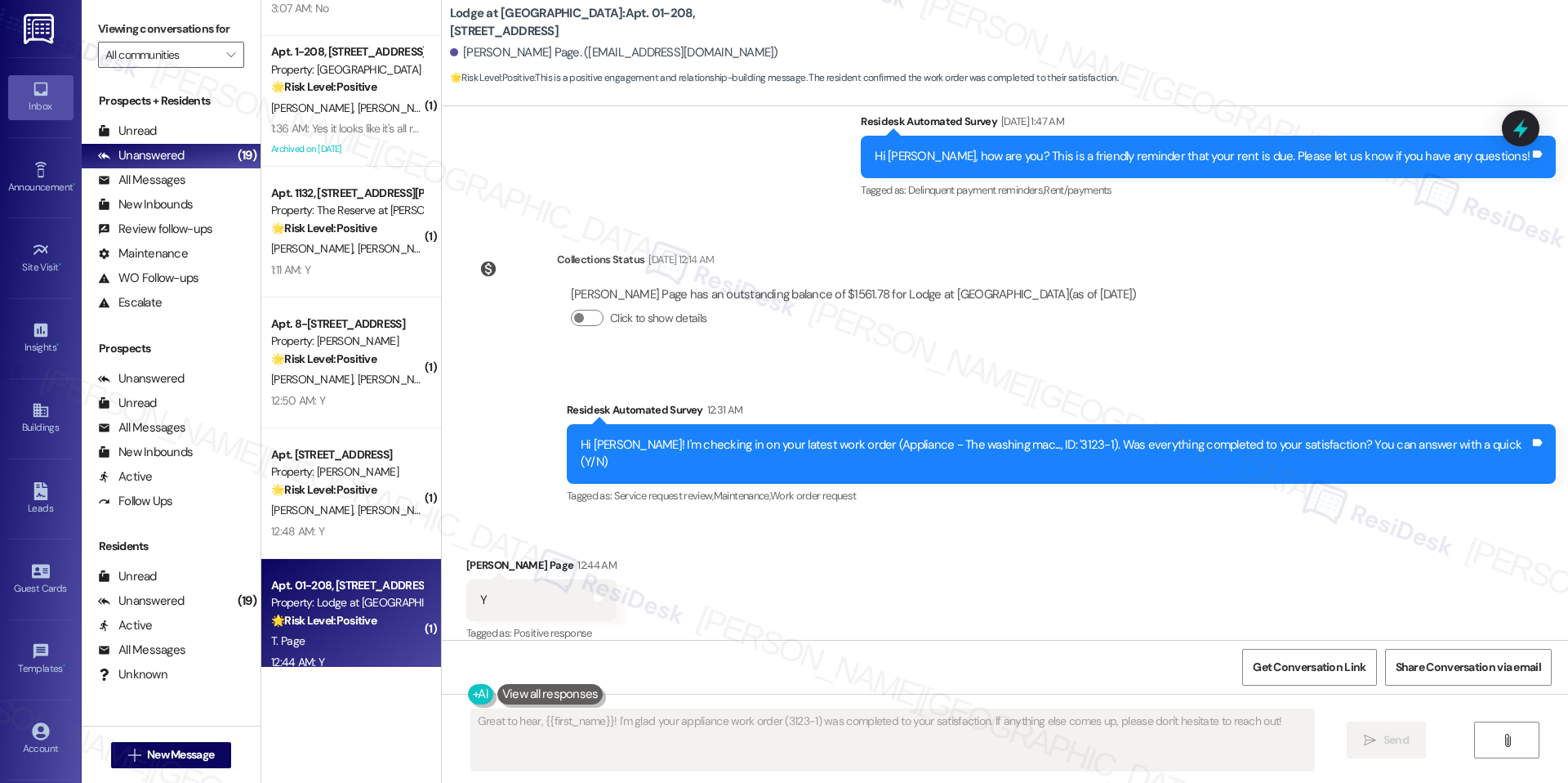
scroll to position [451, 0]
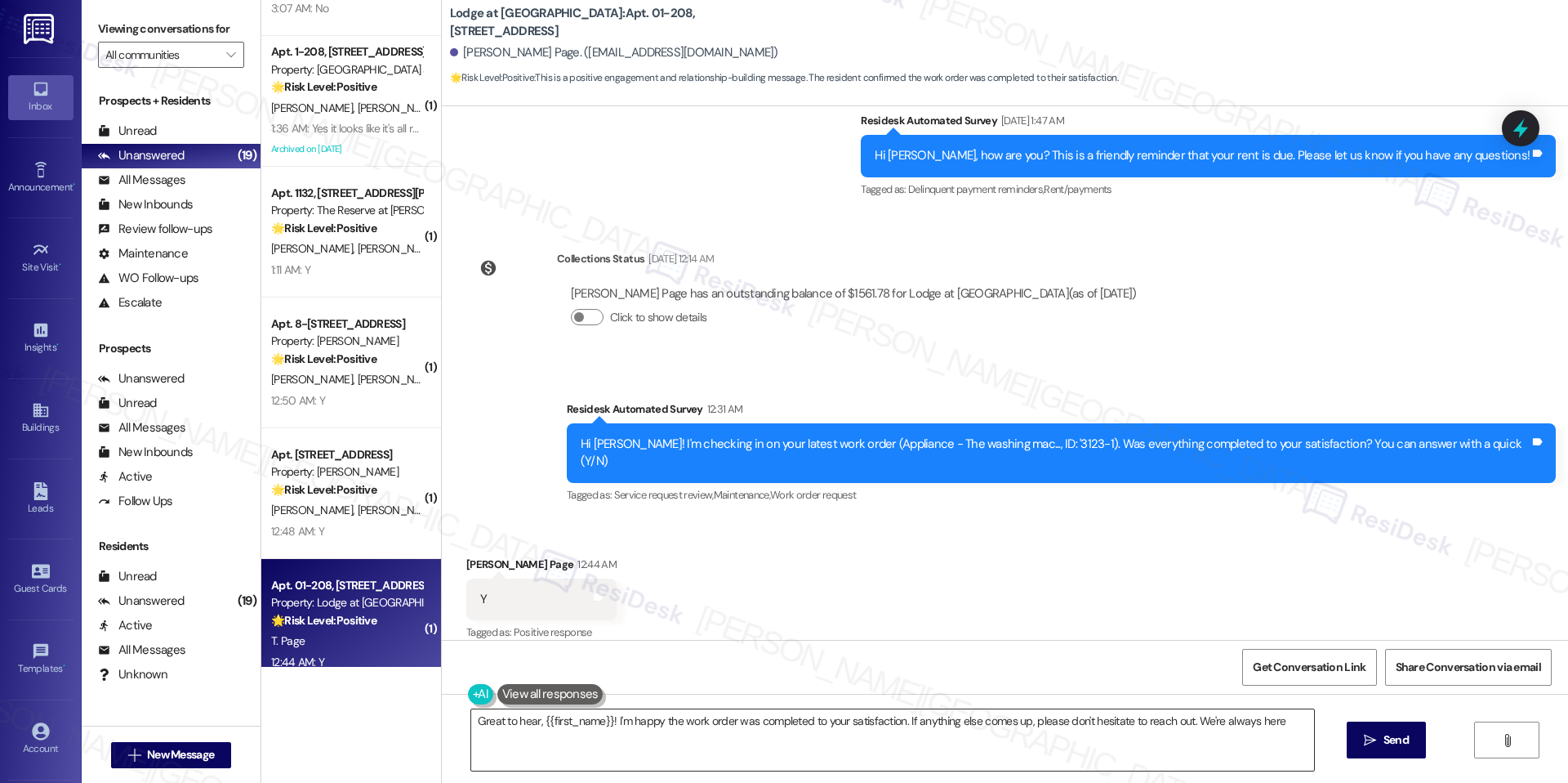
click at [649, 719] on textarea "Great to hear, {{first_name}}! I'm happy the work order was completed to your s…" at bounding box center [893, 740] width 843 height 61
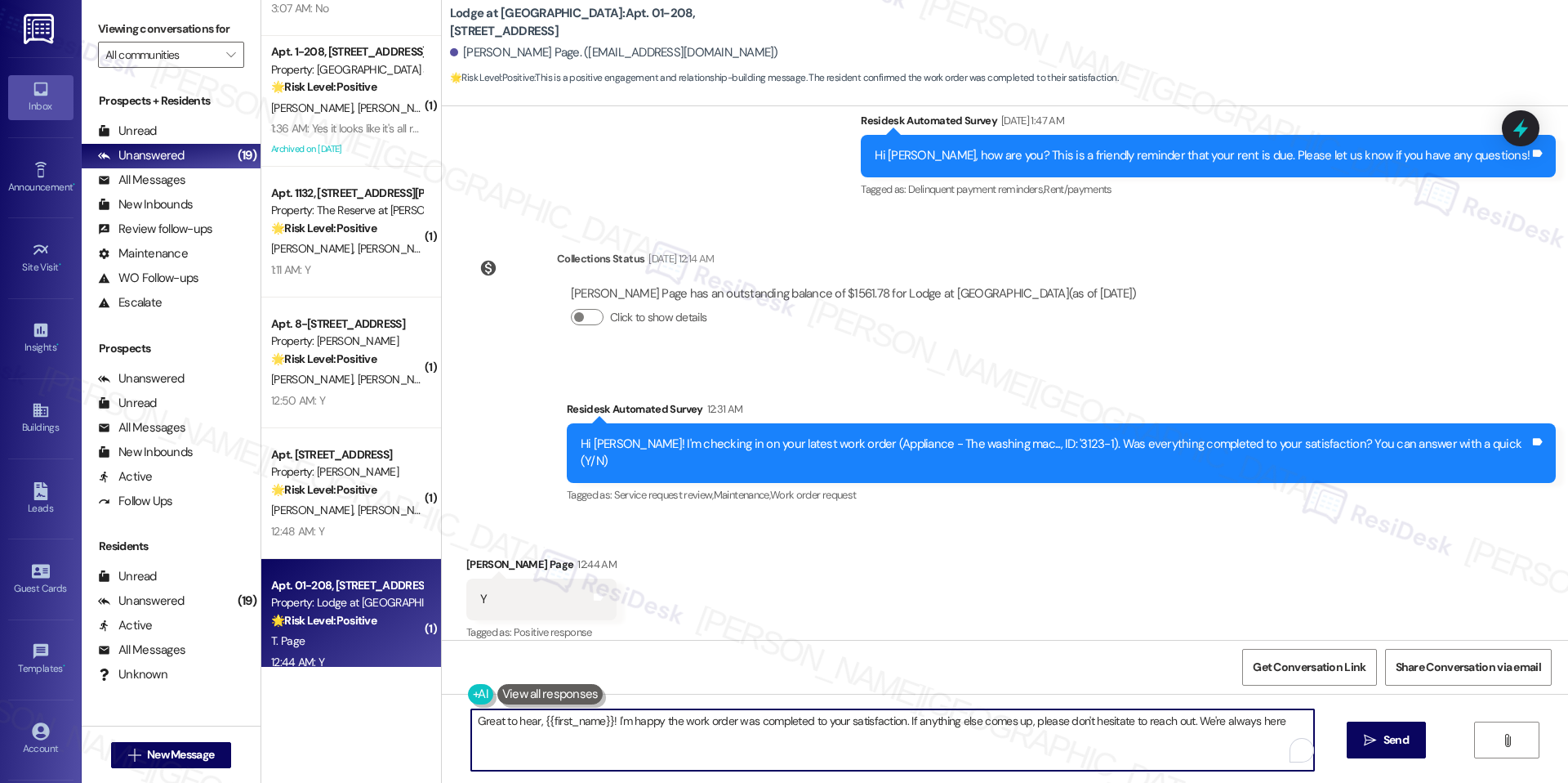
click at [649, 719] on textarea "Great to hear, {{first_name}}! I'm happy the work order was completed to your s…" at bounding box center [893, 740] width 843 height 61
paste textarea "I'm happy the work order was completed to your satisfaction! We'd also love to …"
click at [1375, 742] on span " Send" at bounding box center [1386, 740] width 51 height 17
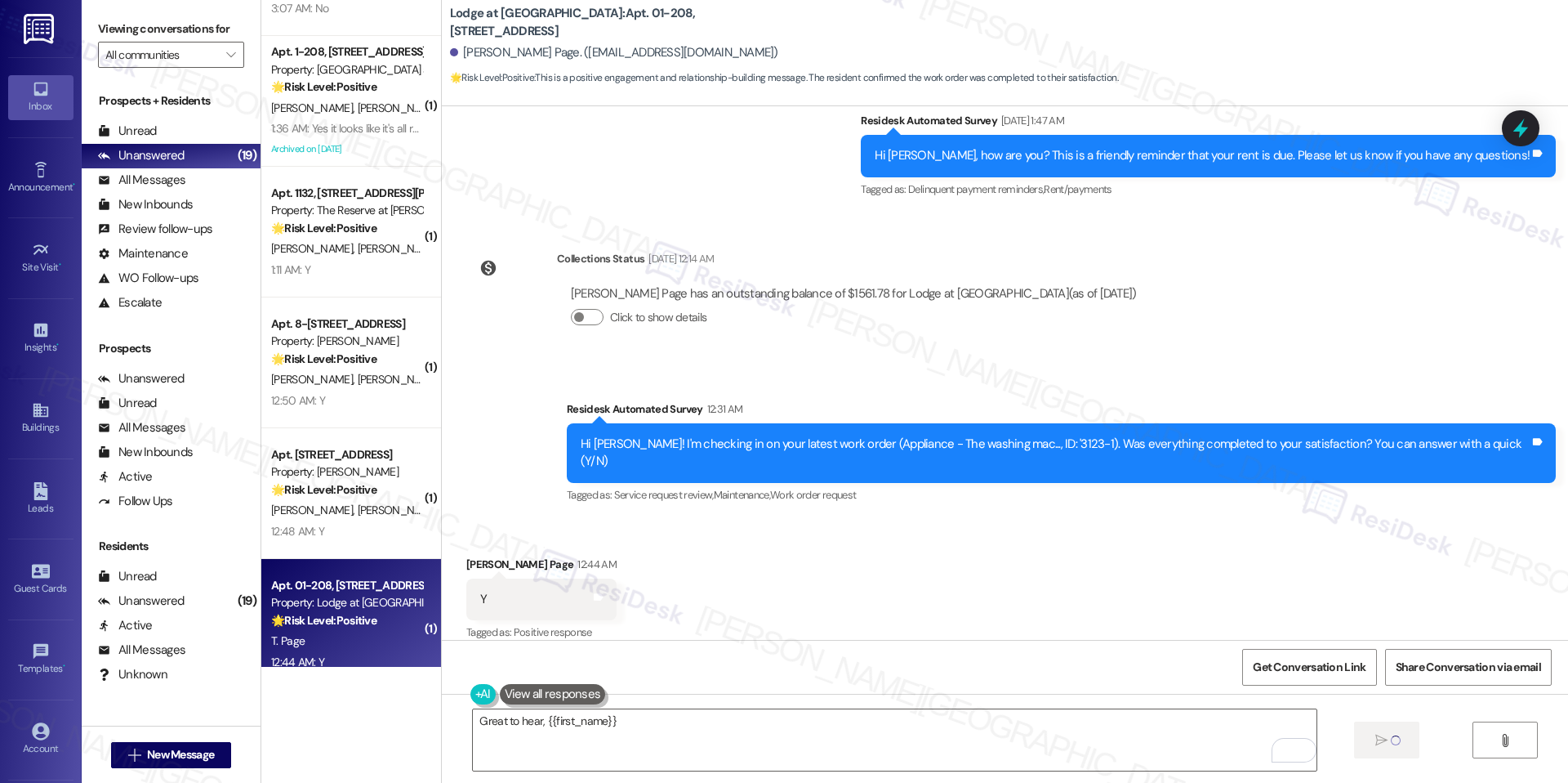
scroll to position [450, 0]
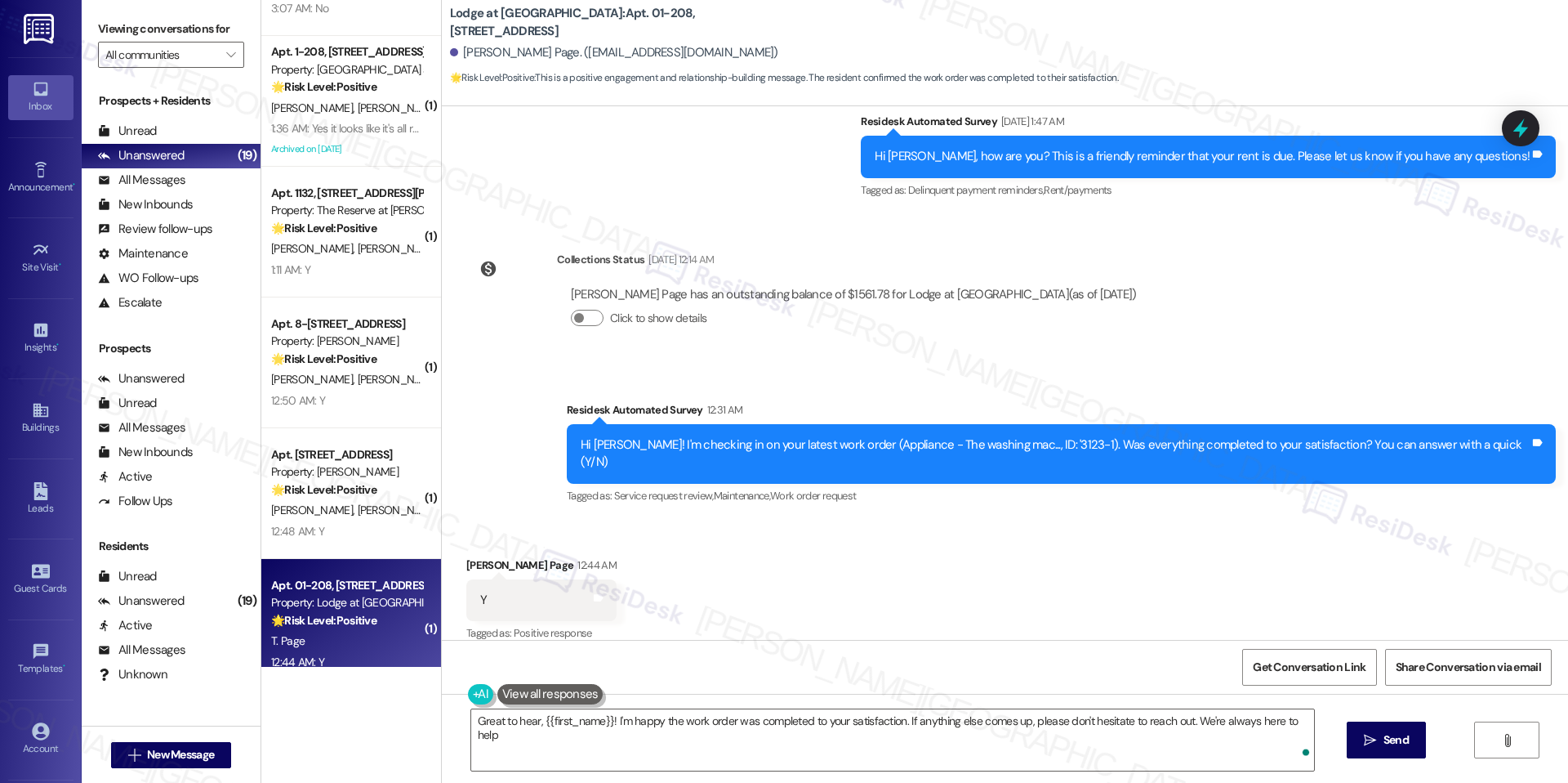
type textarea "Great to hear, {{first_name}}! I'm happy the work order was completed to your s…"
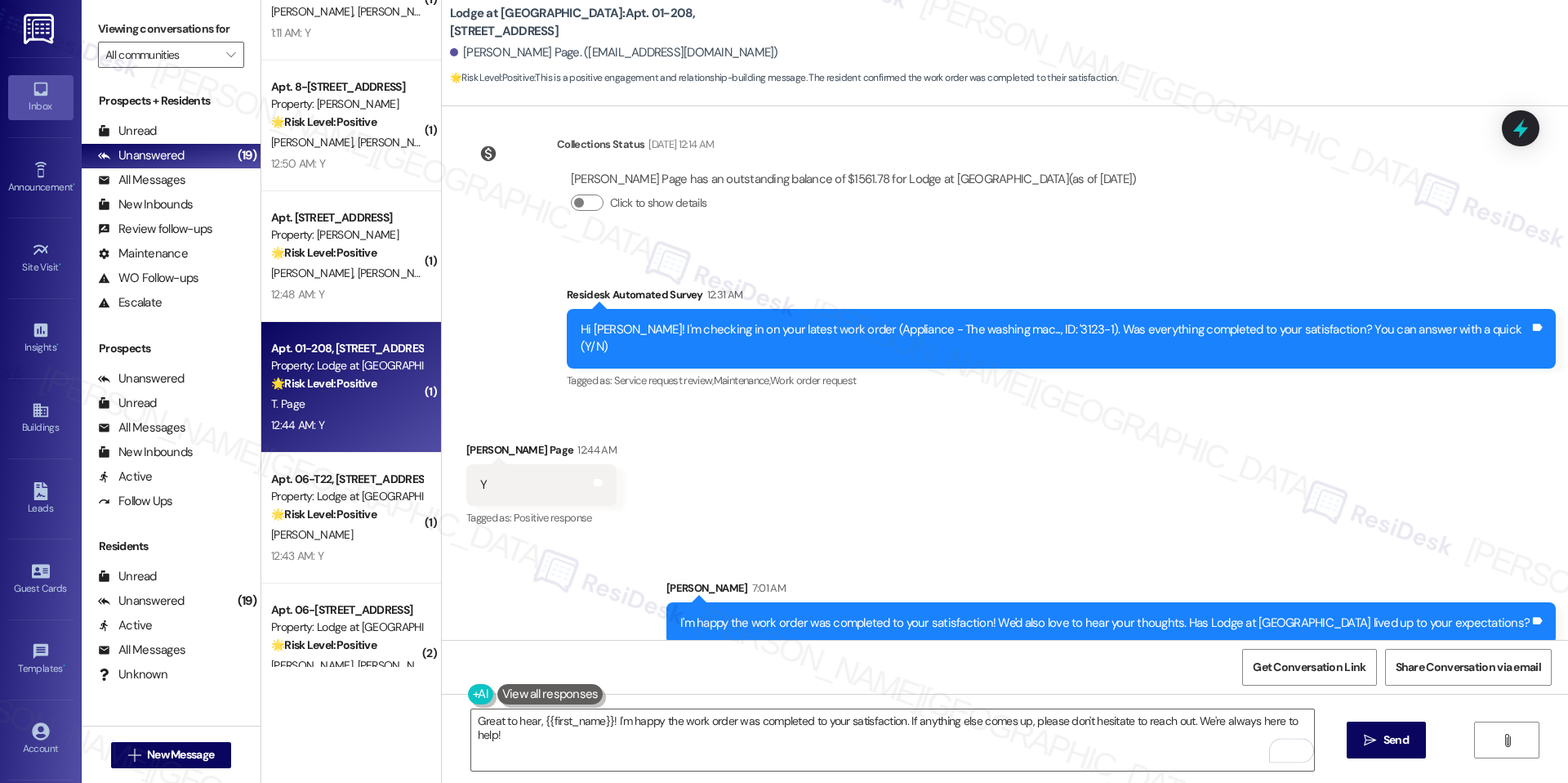
scroll to position [2032, 0]
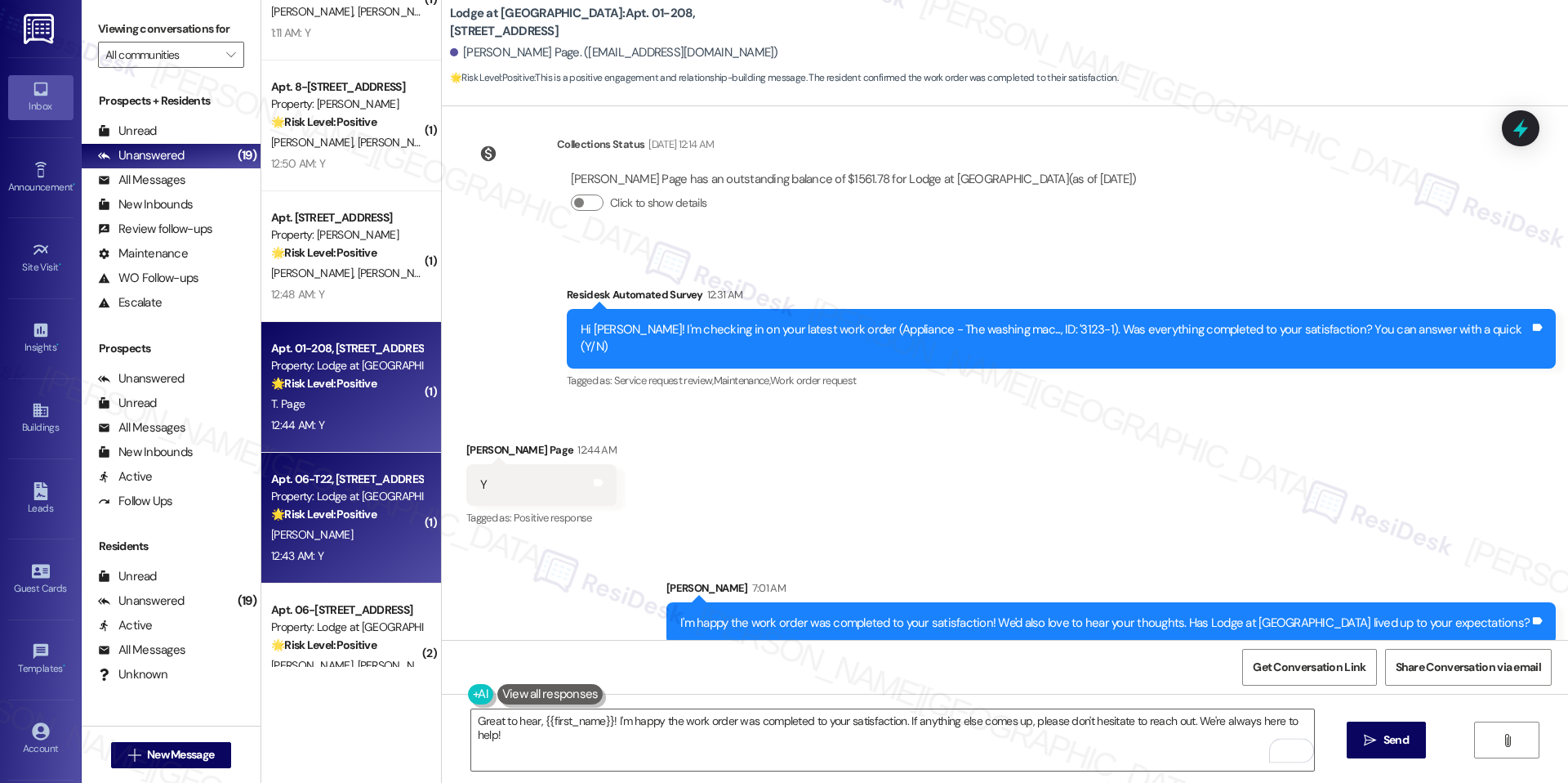
click at [346, 562] on div "12:43 AM: Y 12:43 AM: Y" at bounding box center [347, 556] width 154 height 20
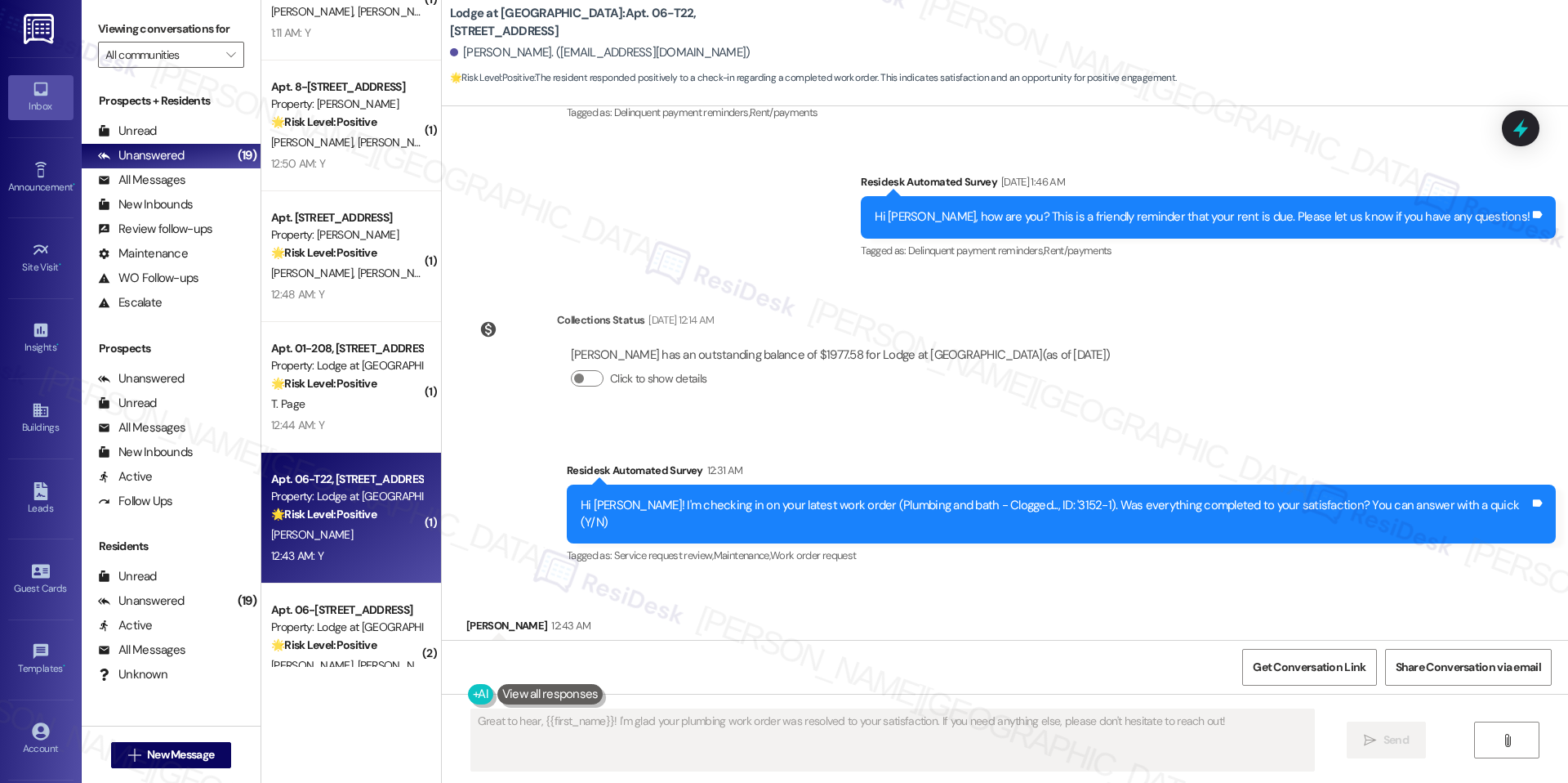
scroll to position [1403, 0]
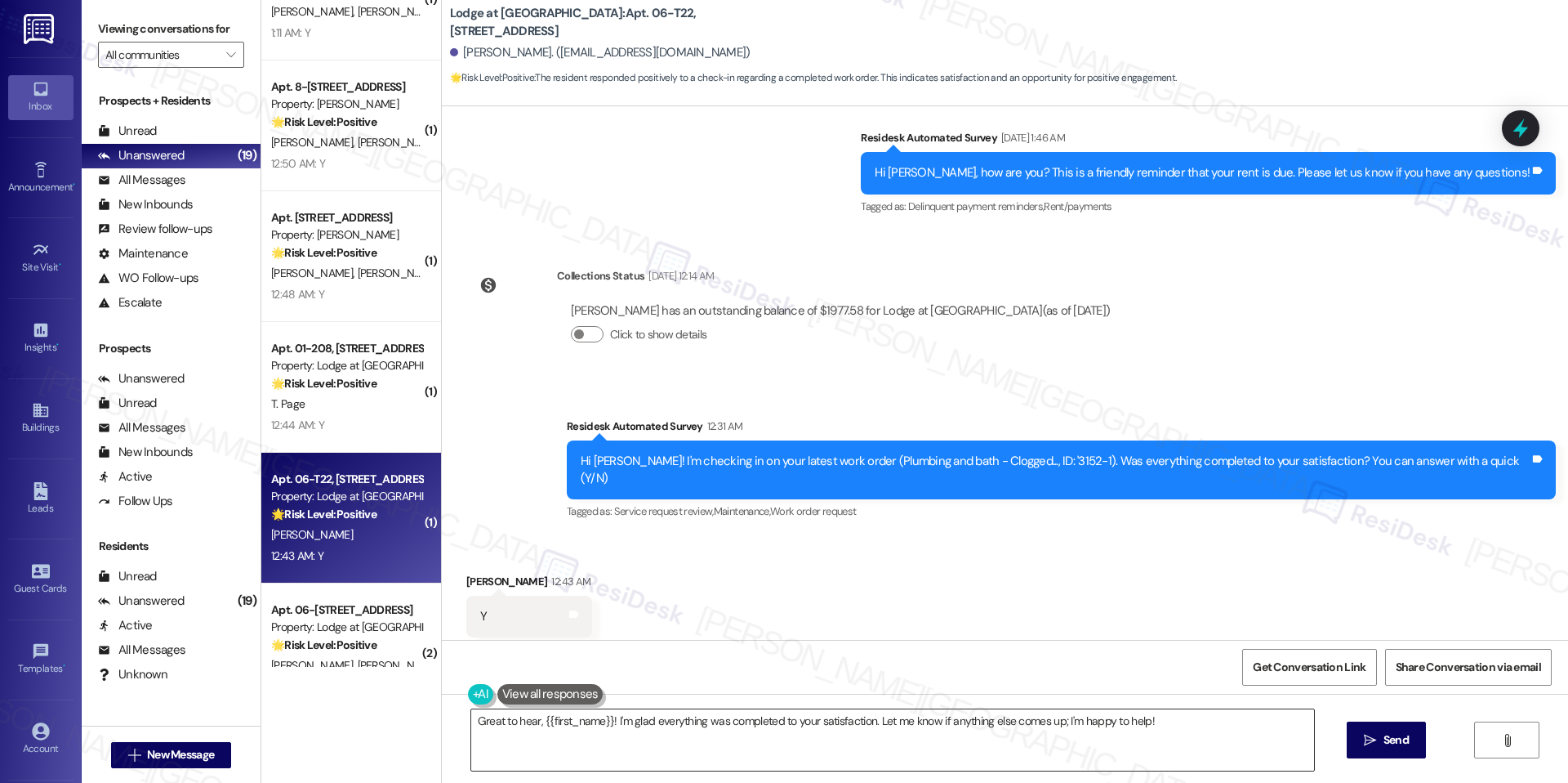
click at [731, 736] on textarea "Great to hear, {{first_name}}! I'm glad everything was completed to your satisf…" at bounding box center [893, 740] width 843 height 61
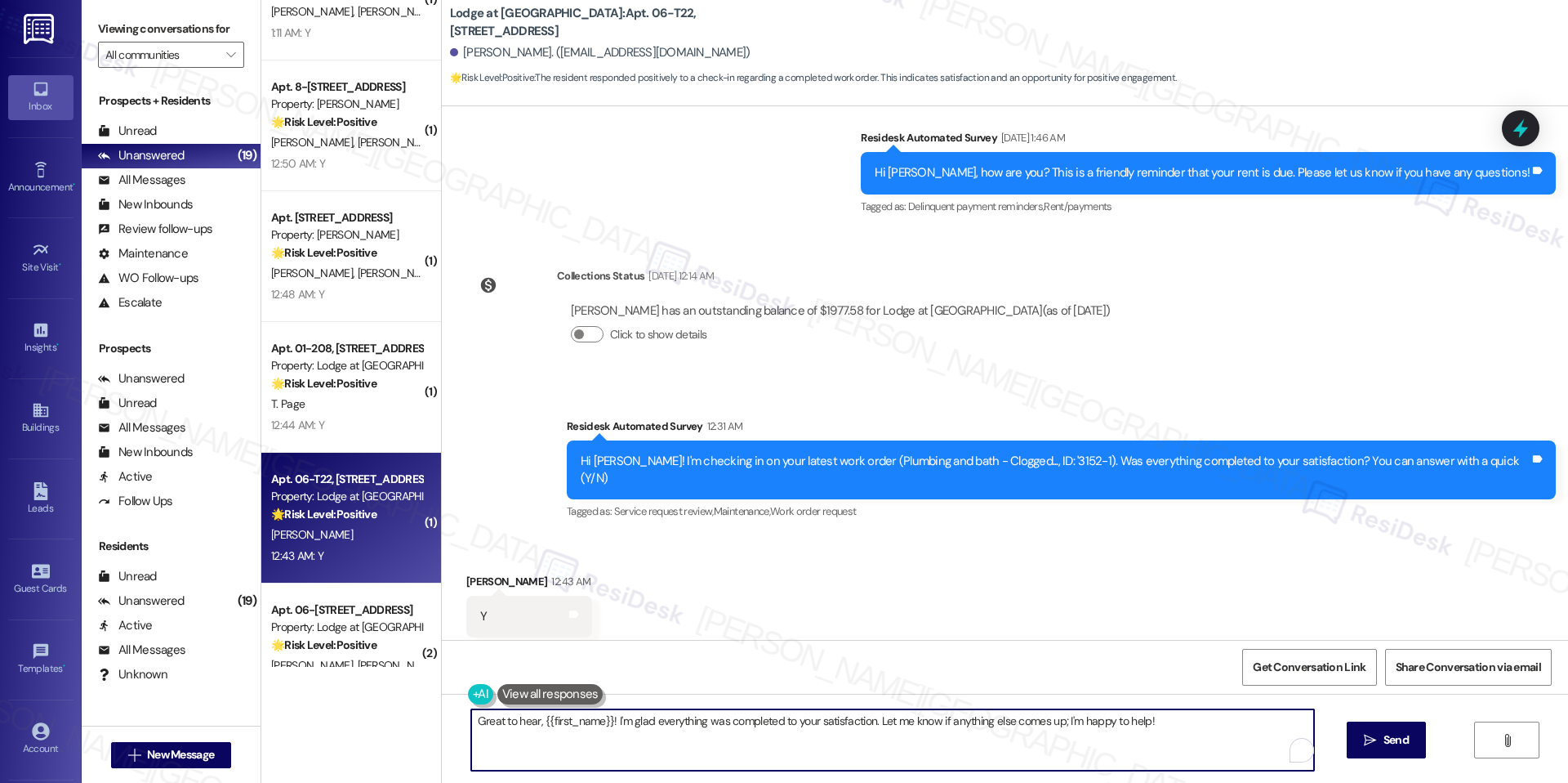
click at [731, 736] on textarea "Great to hear, {{first_name}}! I'm glad everything was completed to your satisf…" at bounding box center [893, 740] width 843 height 61
paste textarea "I'm happy the work order was completed to your satisfaction! We'd also love to …"
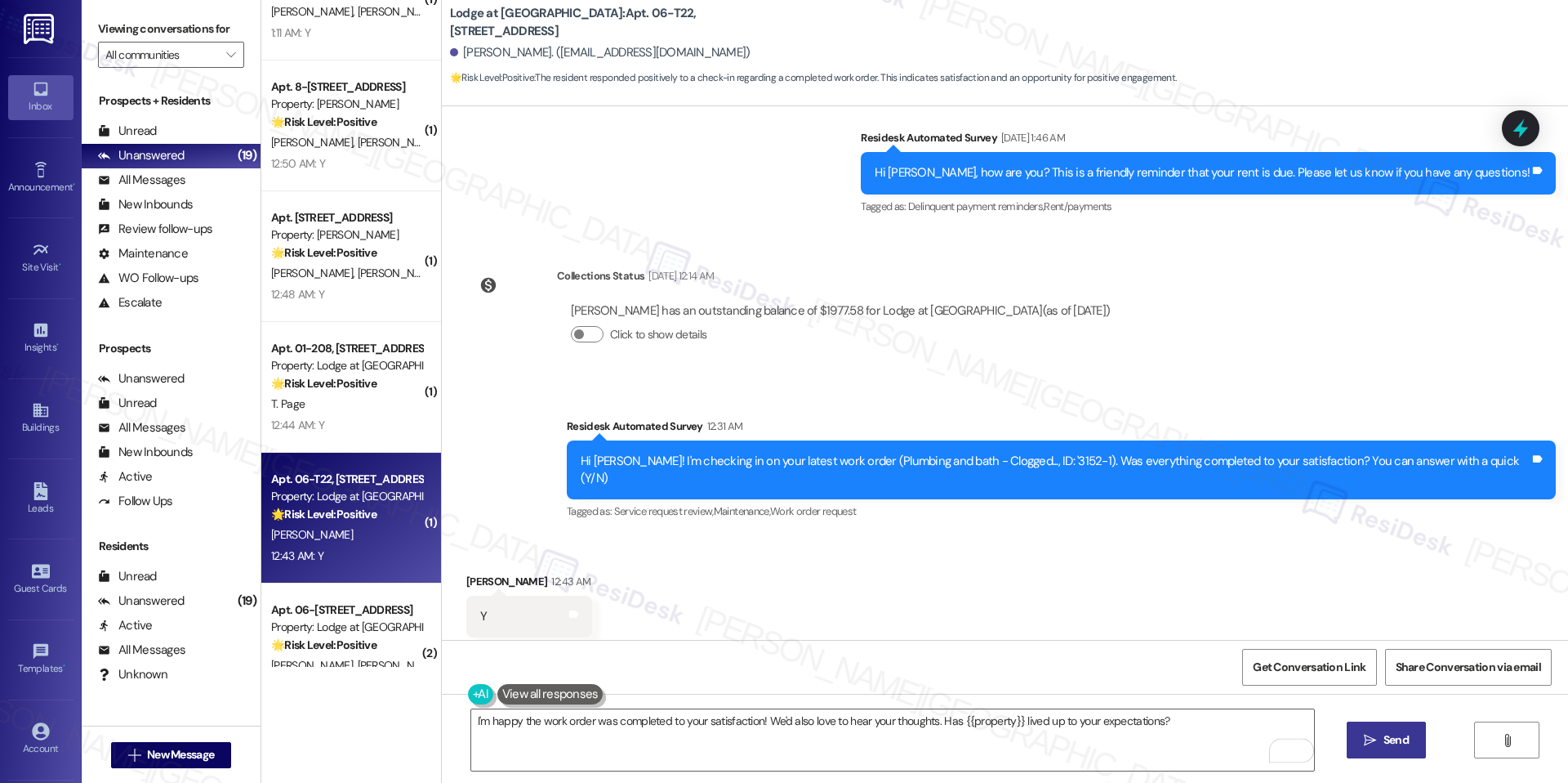
click at [1401, 722] on button " Send" at bounding box center [1386, 740] width 79 height 36
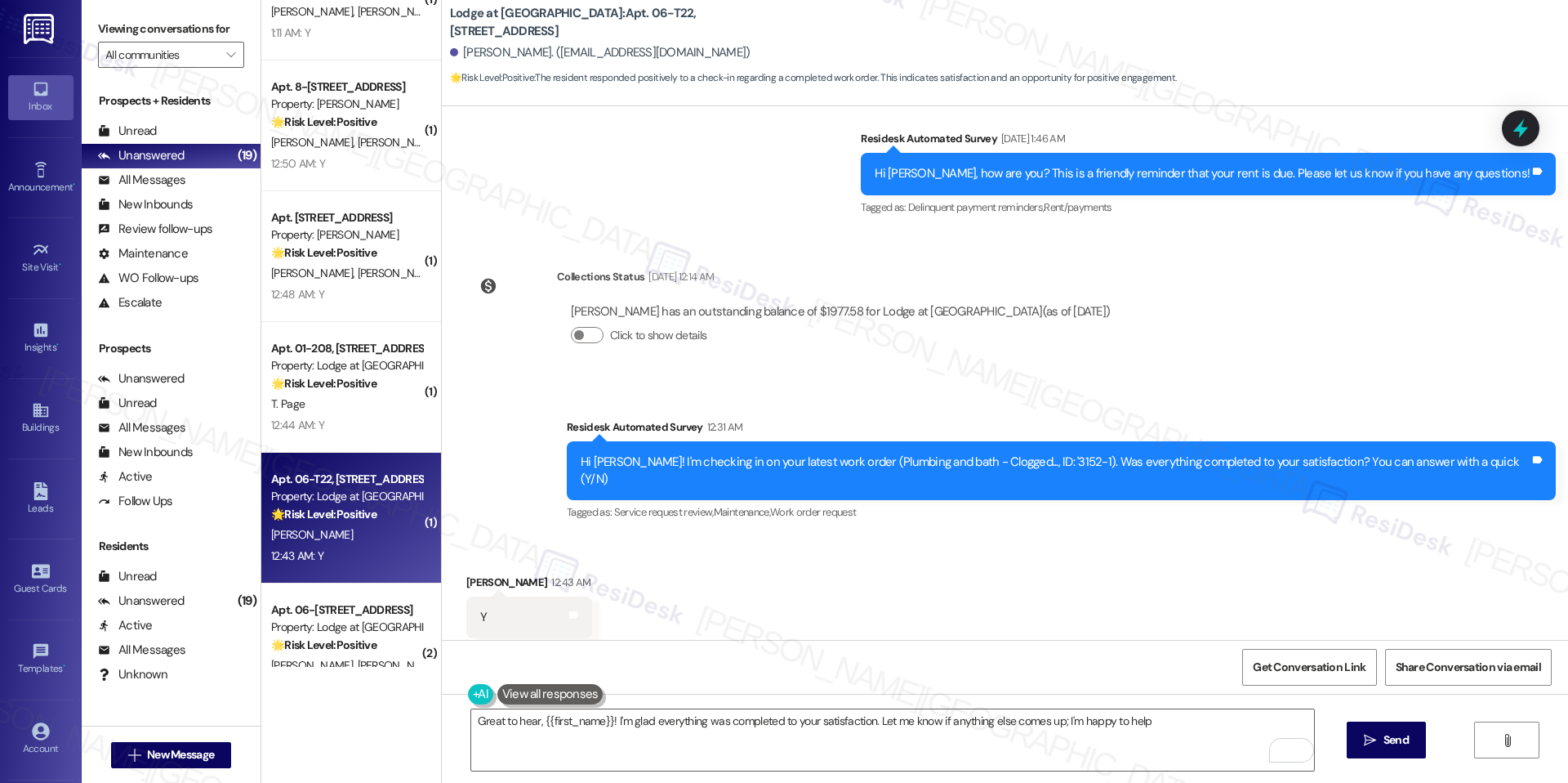
type textarea "Great to hear, {{first_name}}! I'm glad everything was completed to your satisf…"
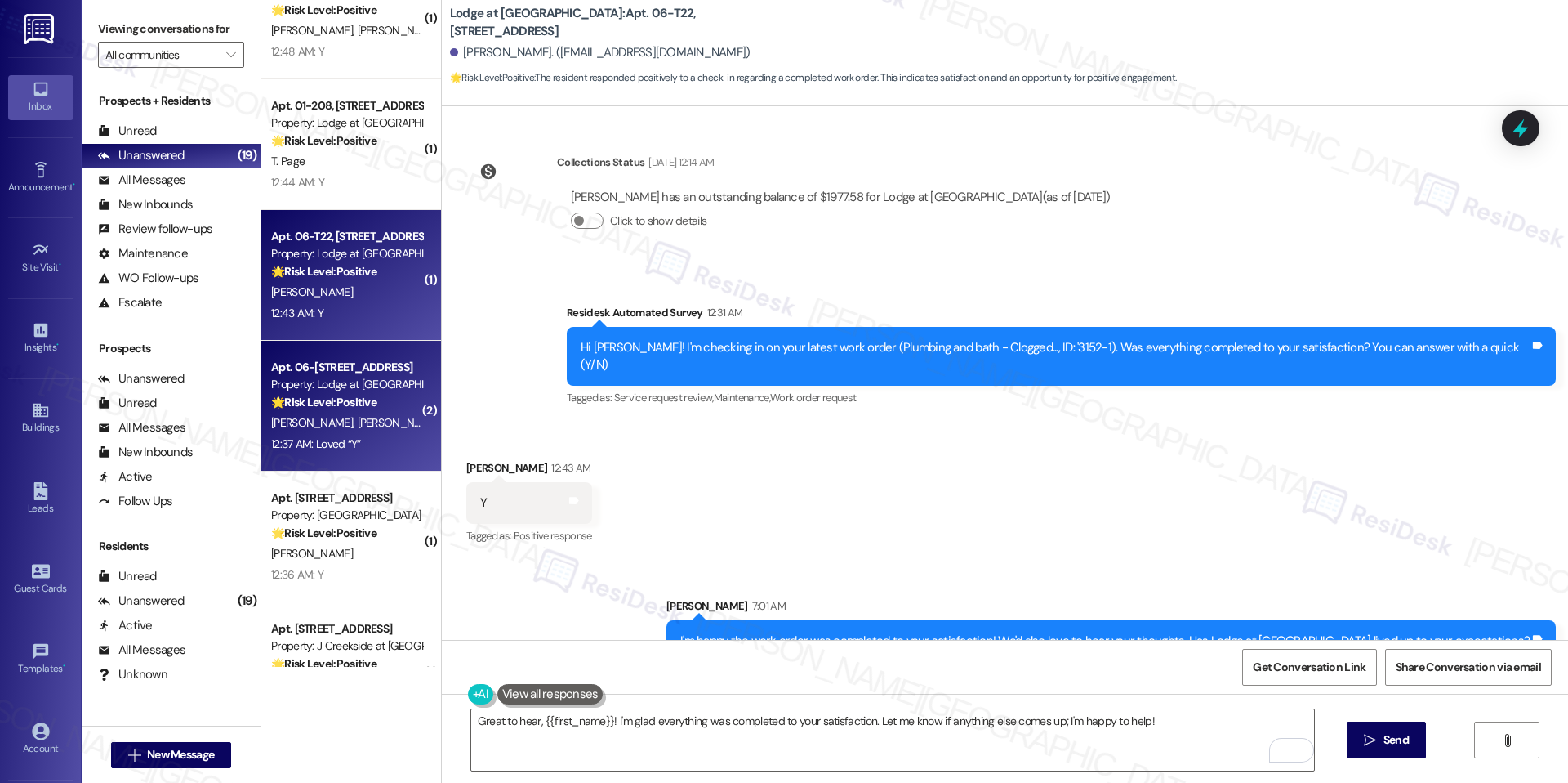
scroll to position [2353, 0]
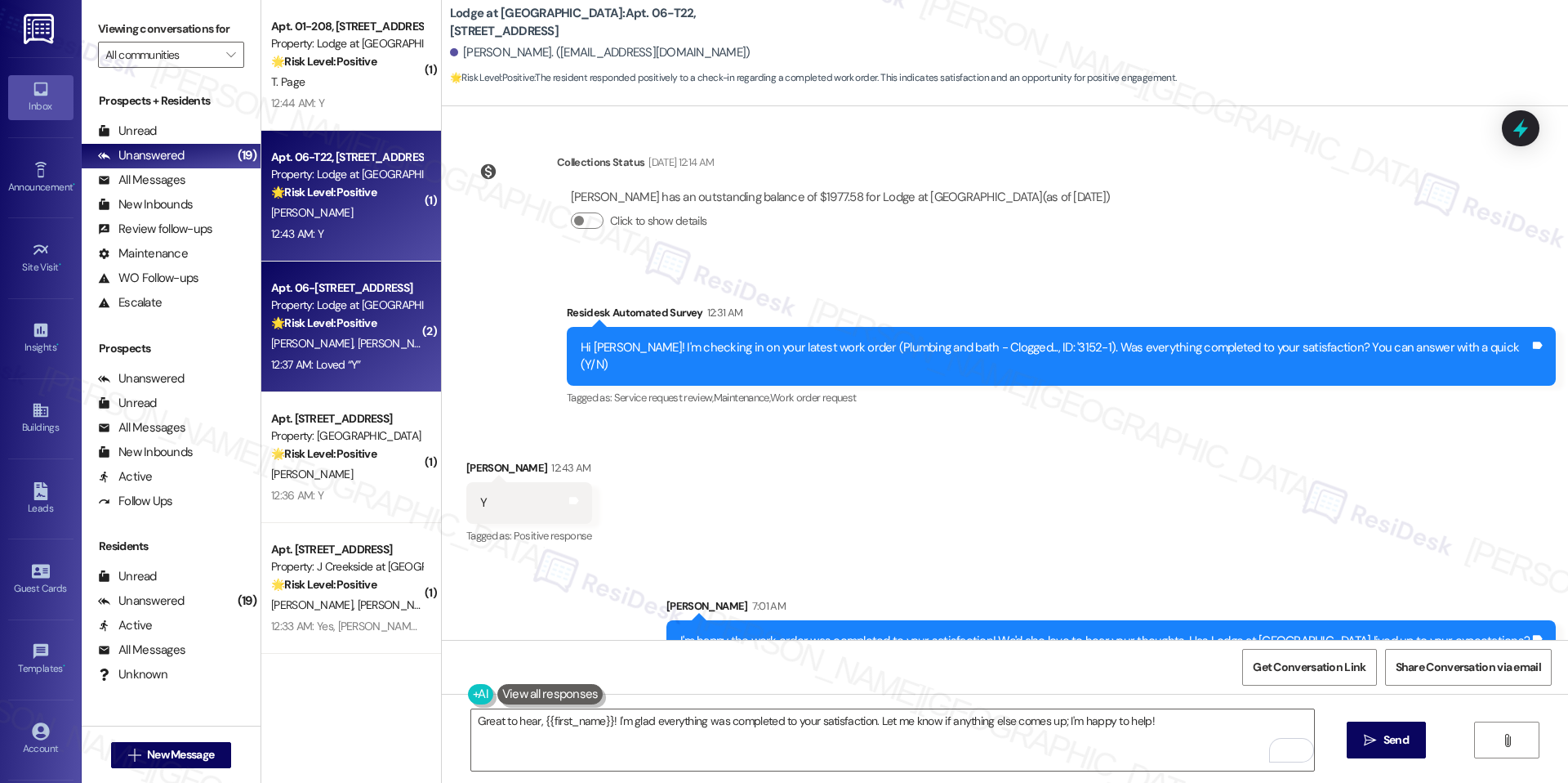
click at [394, 333] on div "[PERSON_NAME] [PERSON_NAME] [PERSON_NAME]" at bounding box center [347, 343] width 154 height 20
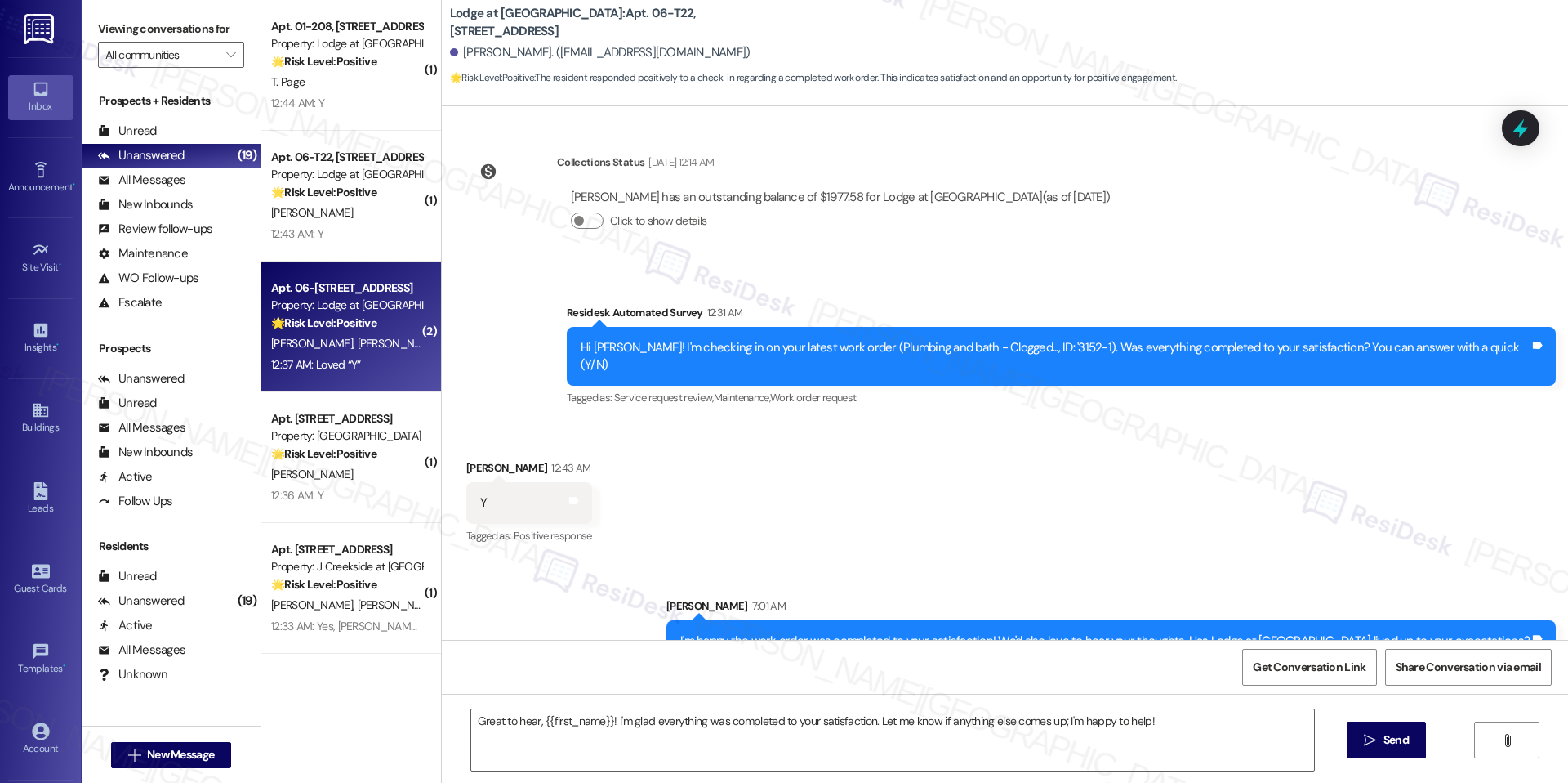
type textarea "Fetching suggested responses. Please feel free to read through the conversation…"
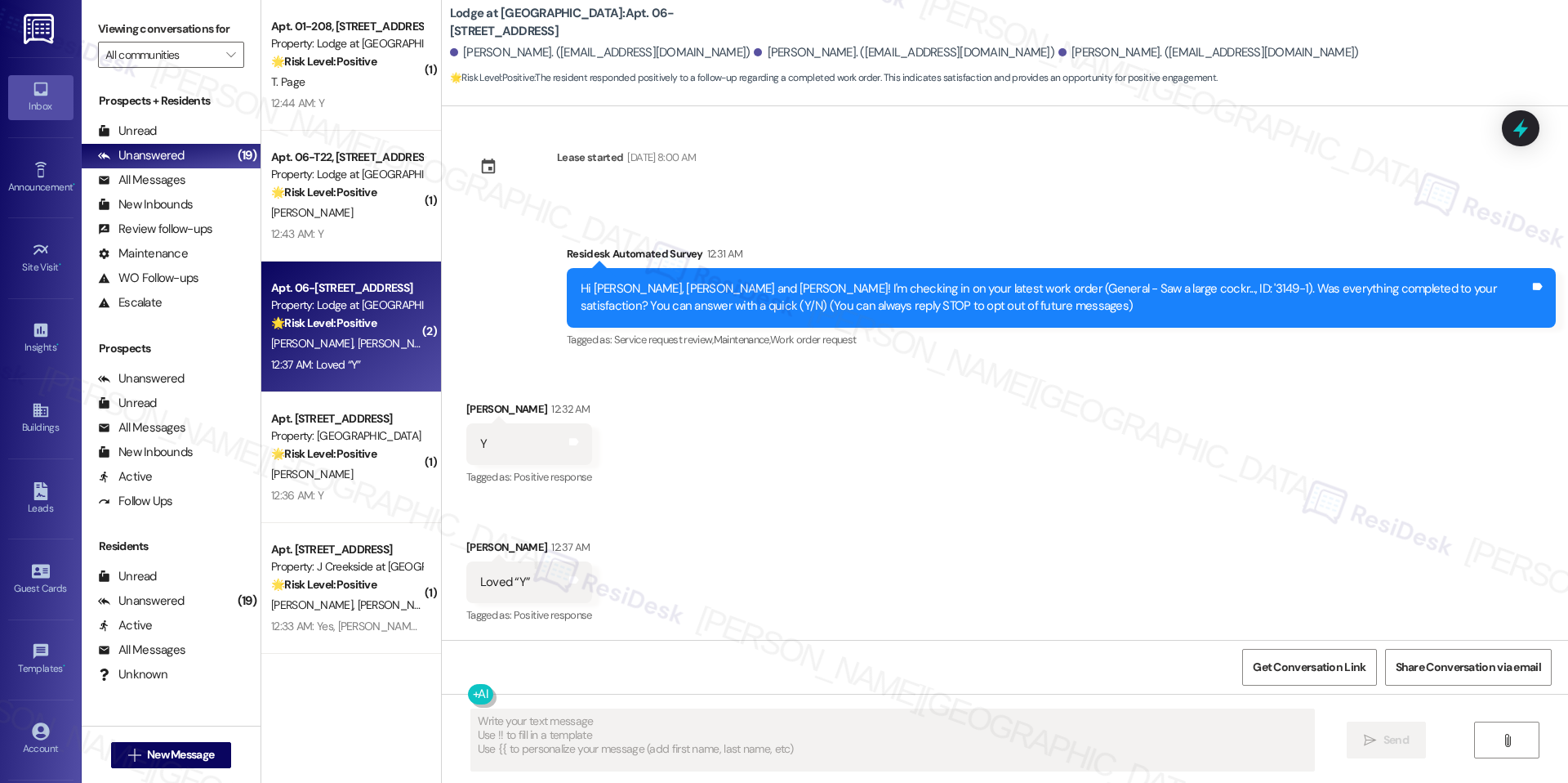
scroll to position [8, 0]
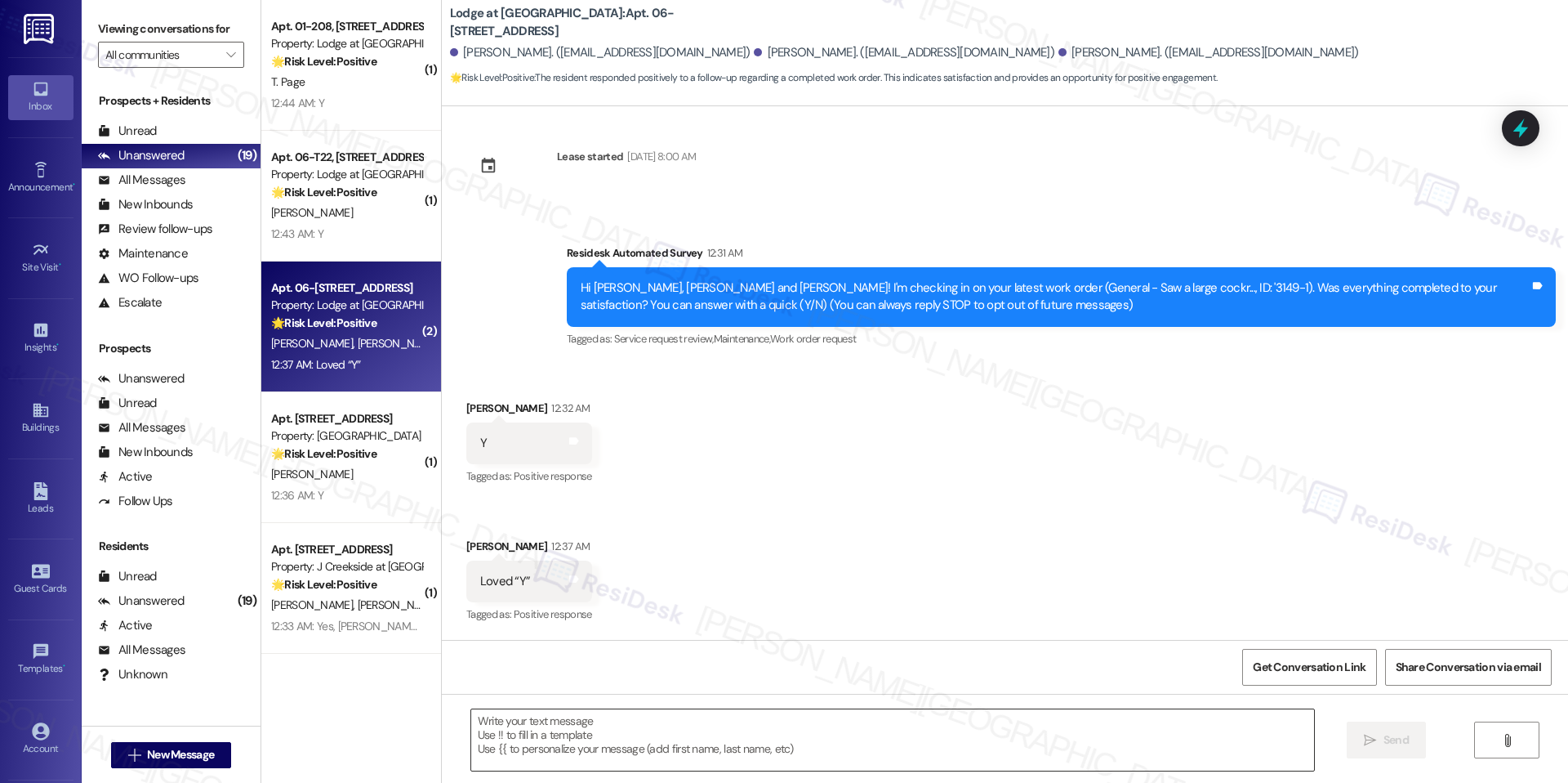
click at [641, 757] on textarea at bounding box center [893, 740] width 843 height 61
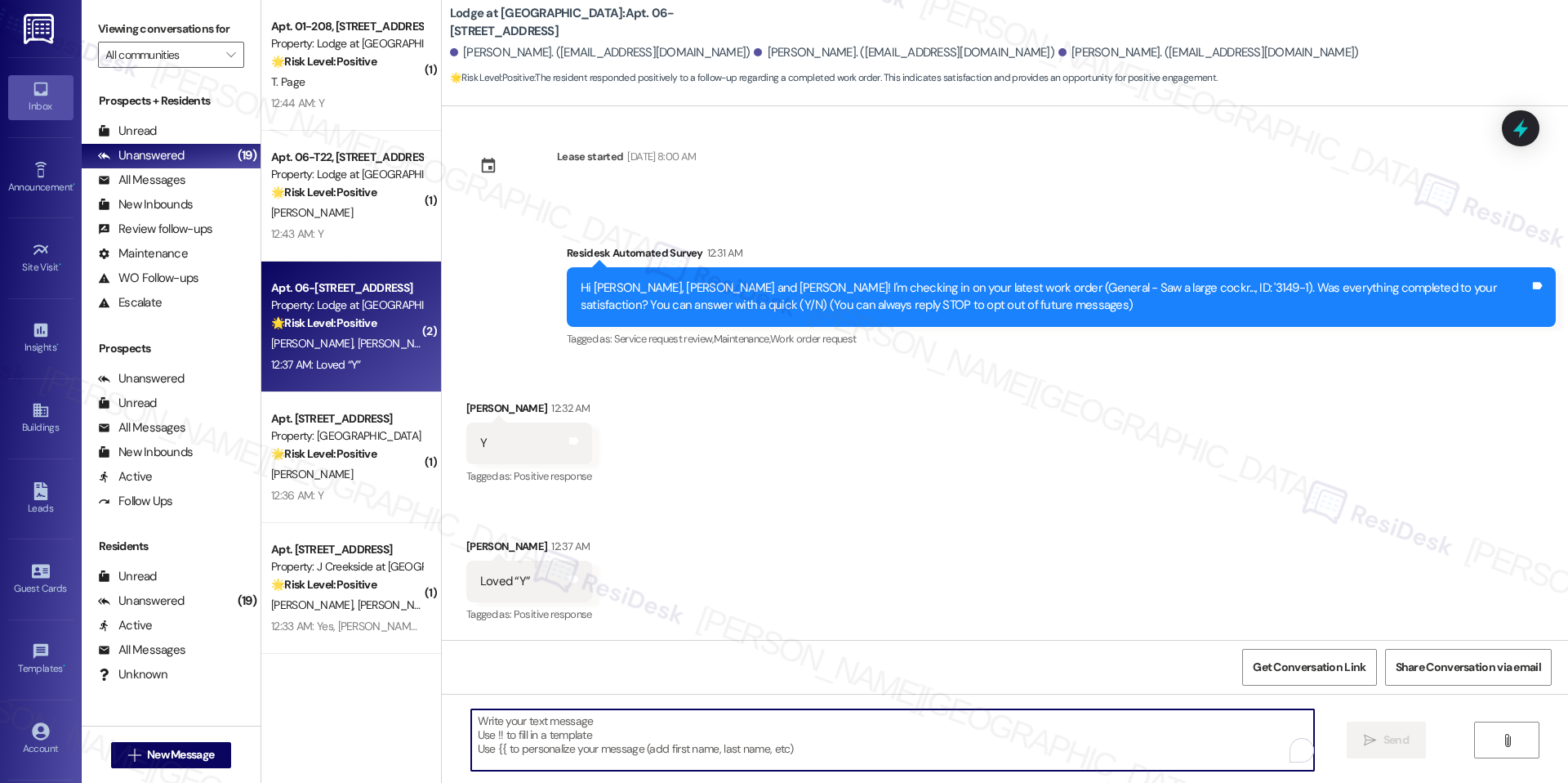
paste textarea "I'm happy the work order was completed to your satisfaction! We'd also love to …"
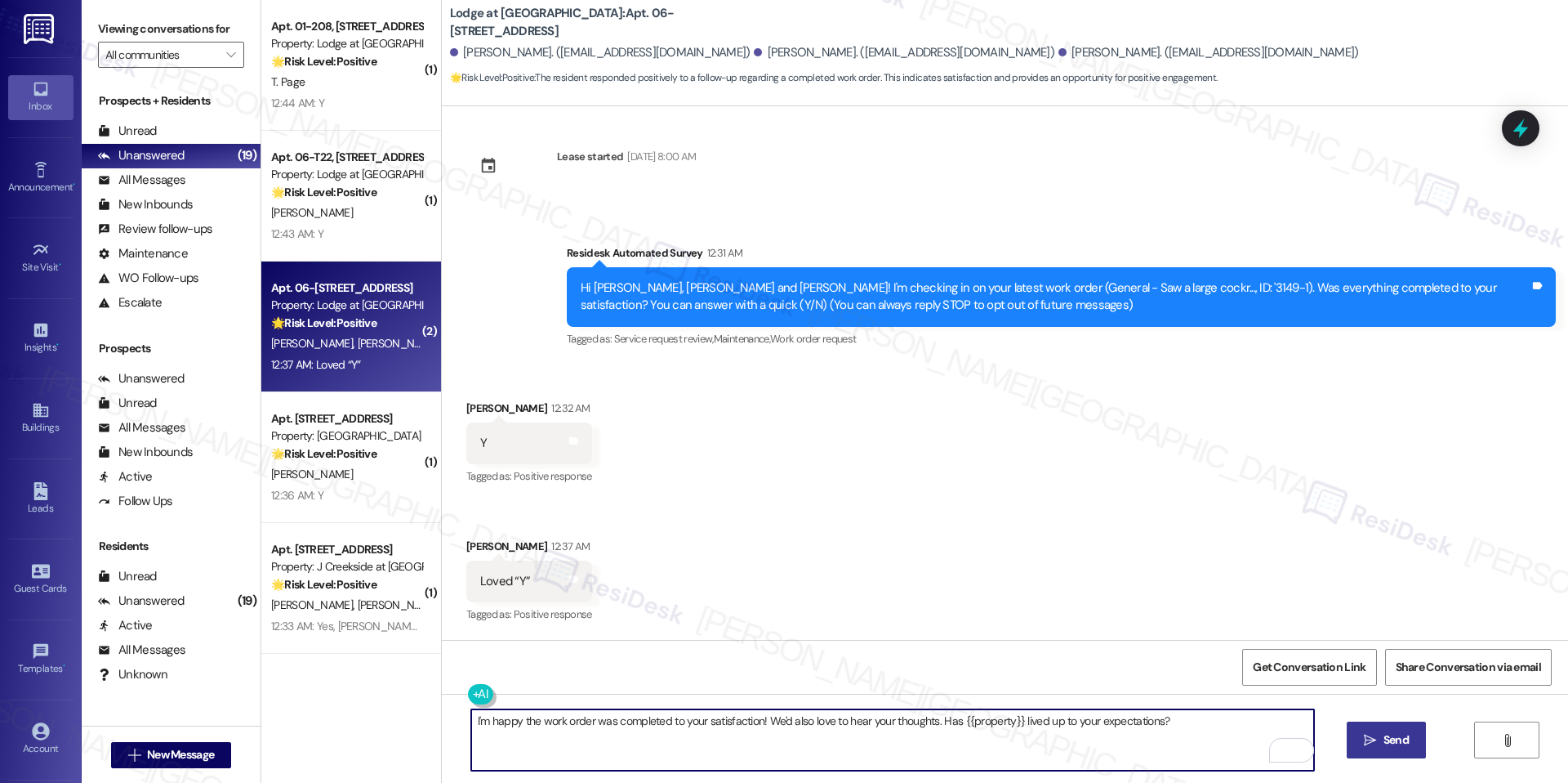
type textarea "I'm happy the work order was completed to your satisfaction! We'd also love to …"
click at [1377, 732] on span " Send" at bounding box center [1386, 740] width 51 height 17
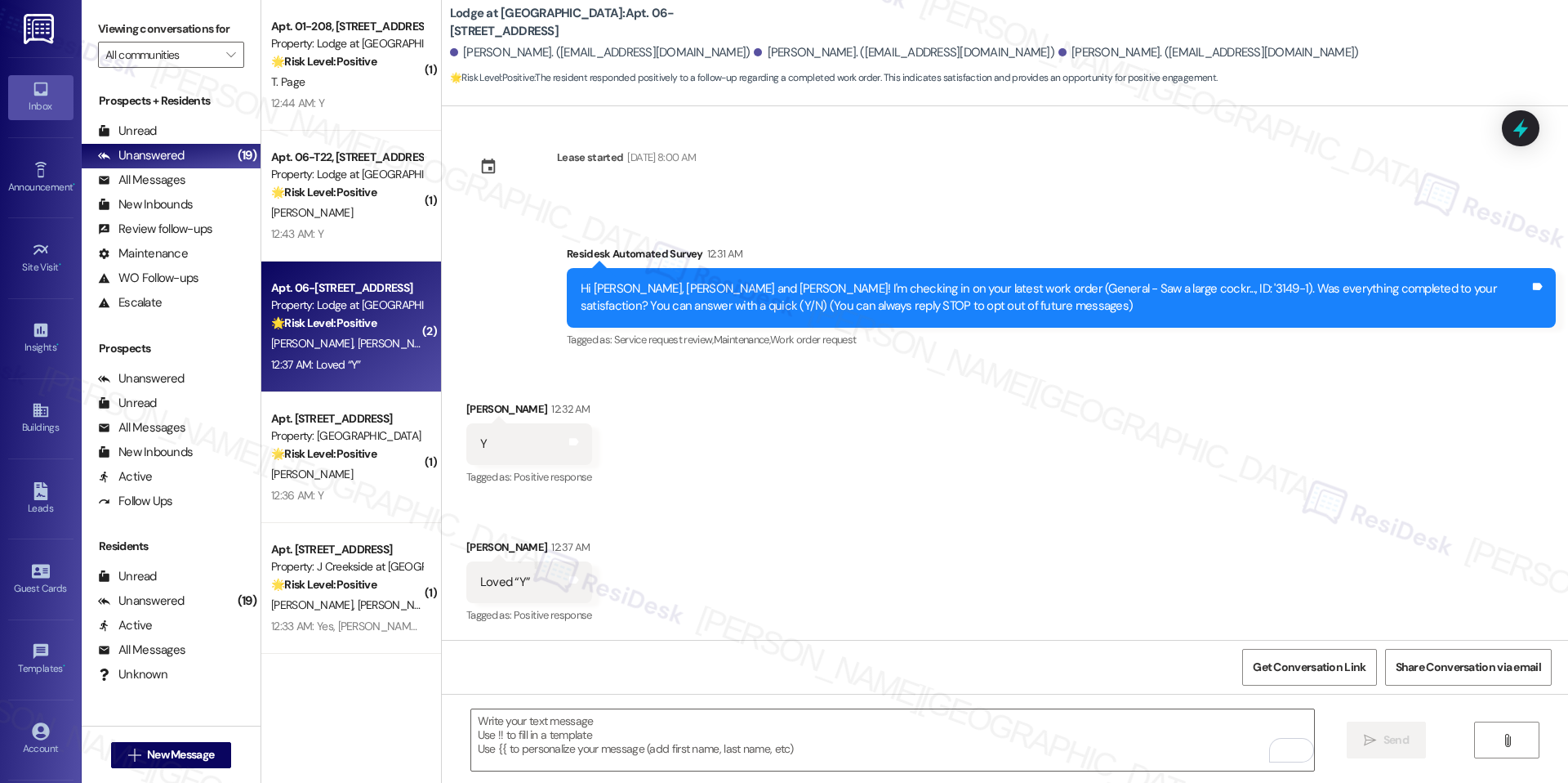
scroll to position [121, 0]
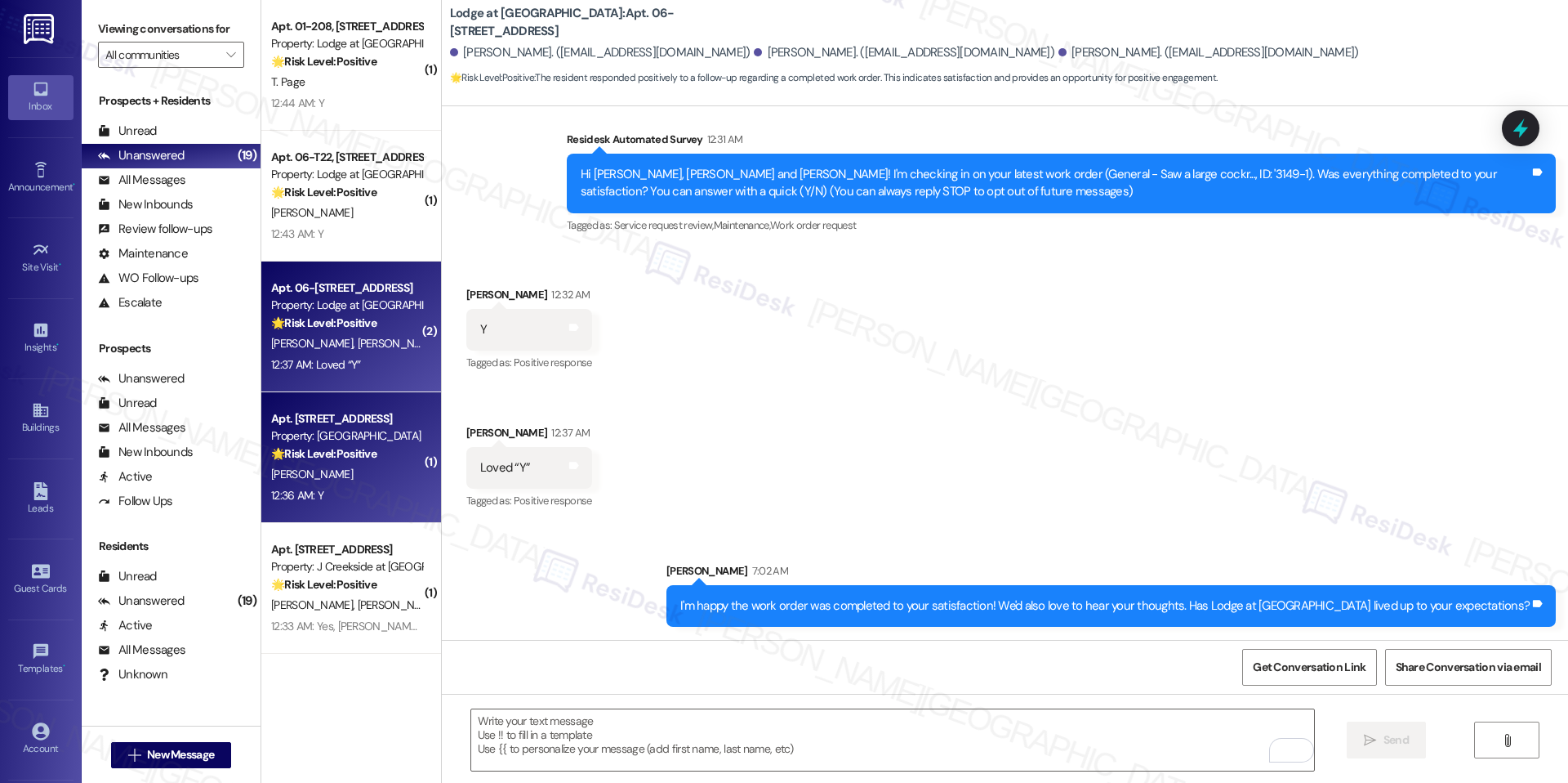
click at [288, 497] on div "12:36 AM: Y 12:36 AM: Y" at bounding box center [297, 495] width 52 height 15
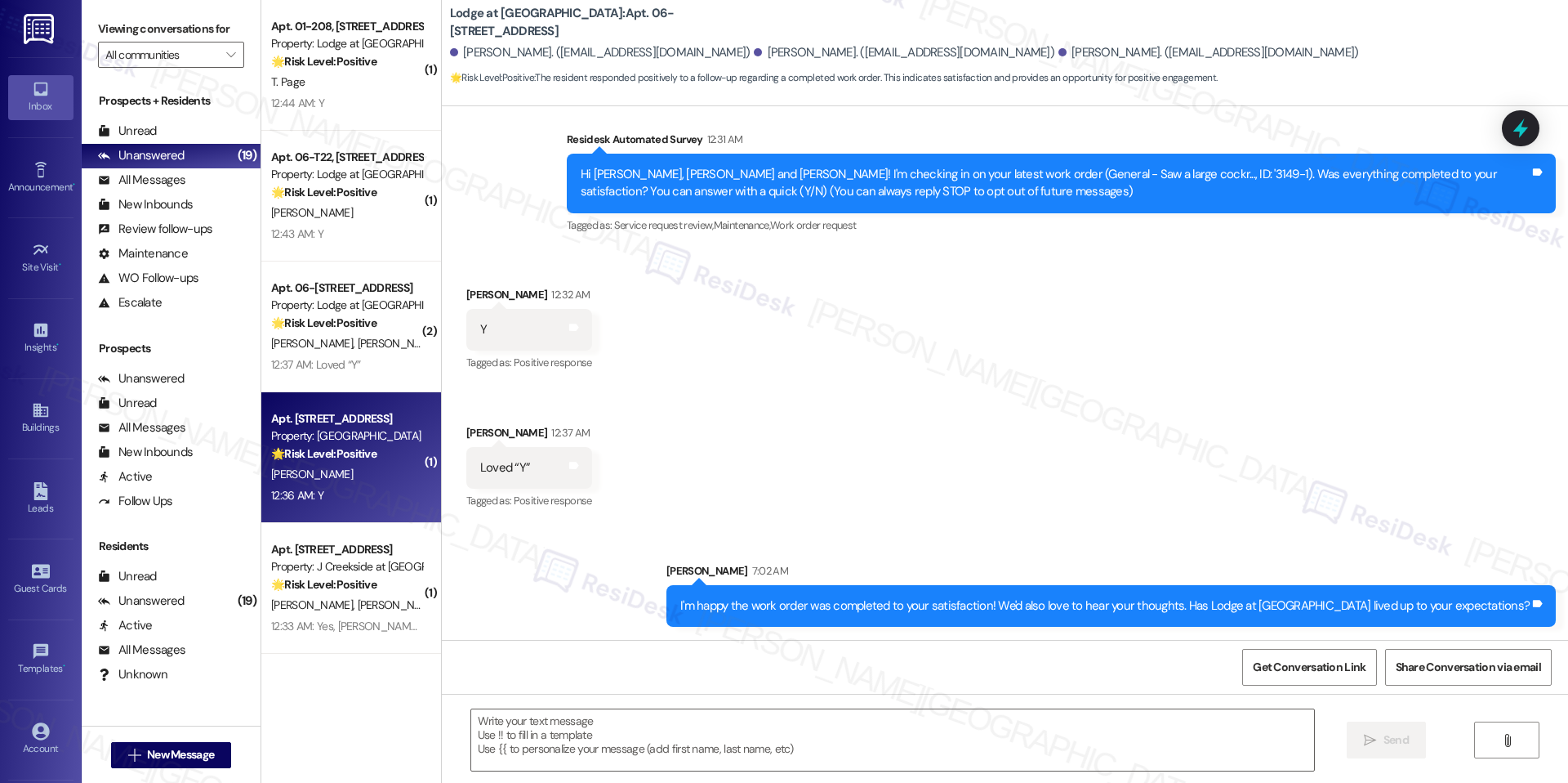
type textarea "Fetching suggested responses. Please feel free to read through the conversation…"
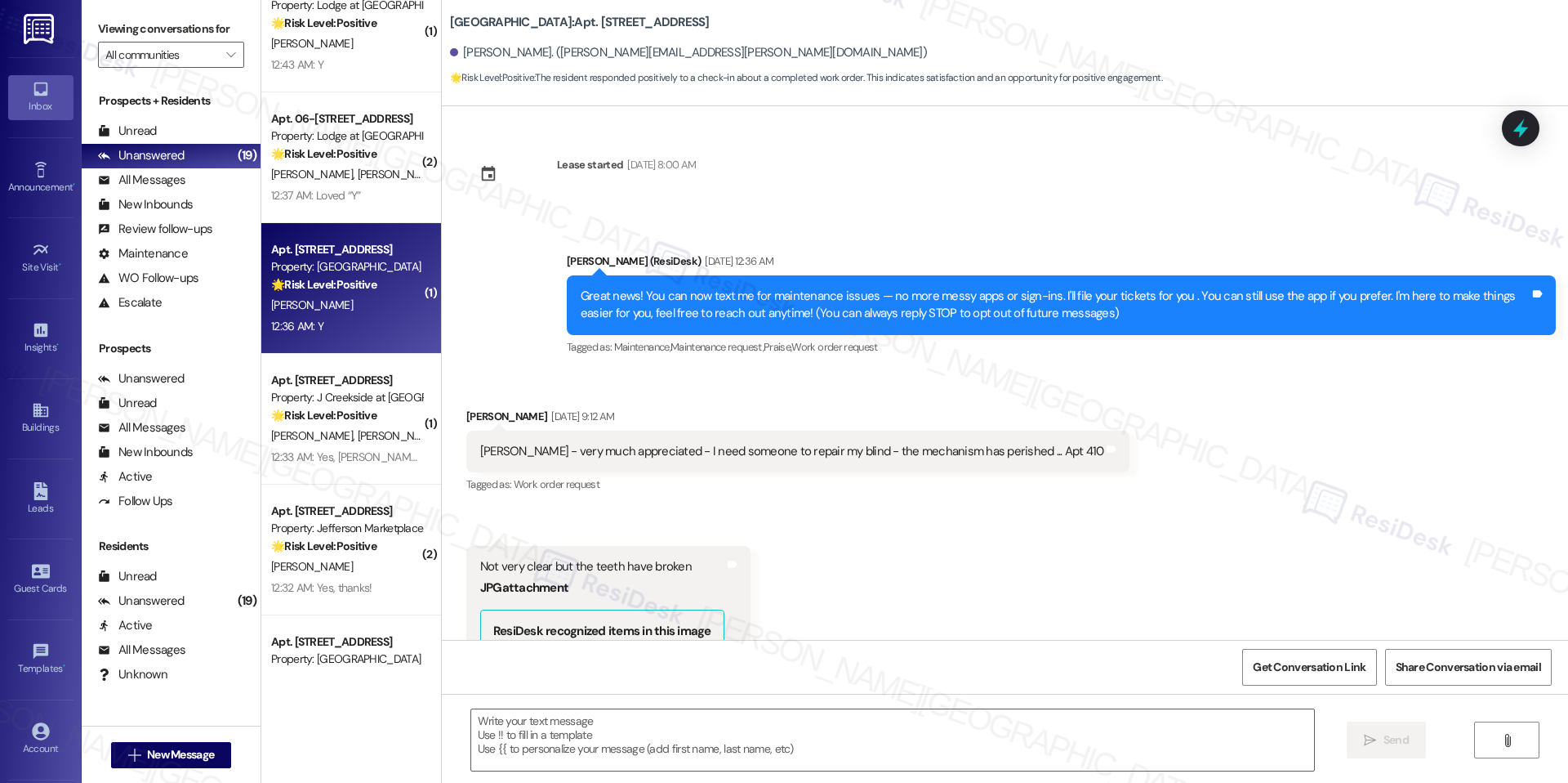
scroll to position [892, 0]
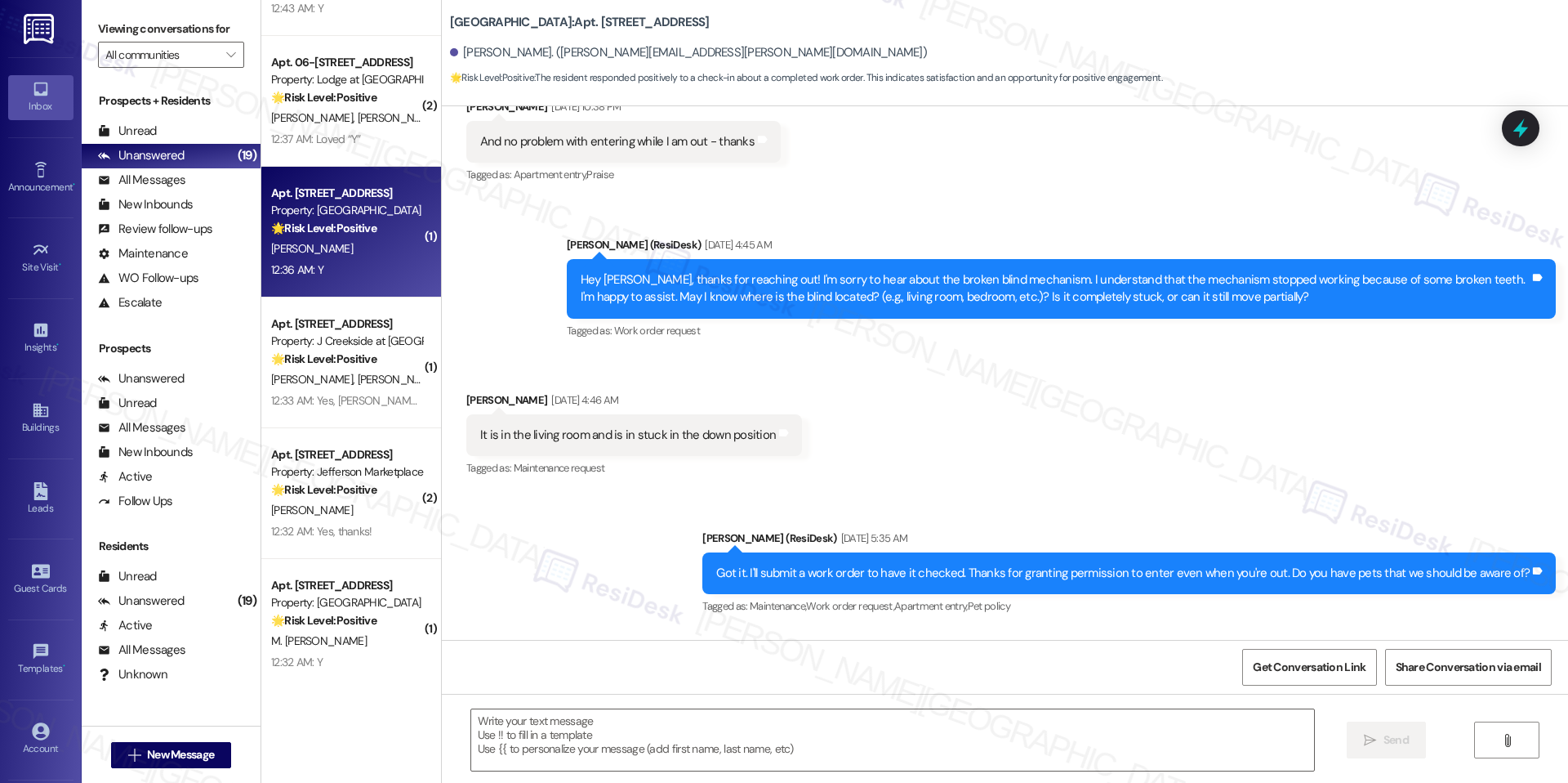
type textarea "Fetching suggested responses. Please feel free to read through the conversation…"
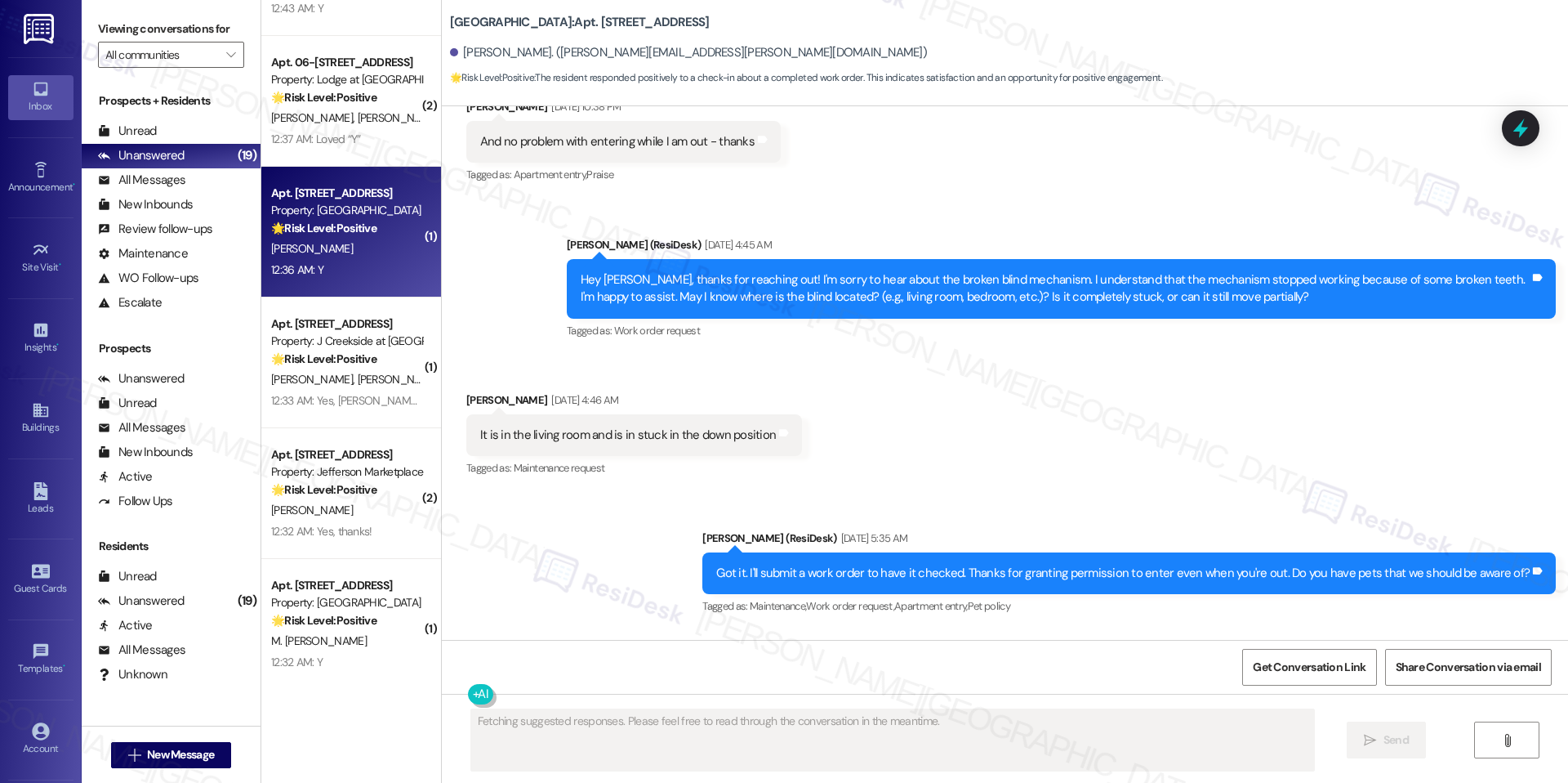
scroll to position [10088, 0]
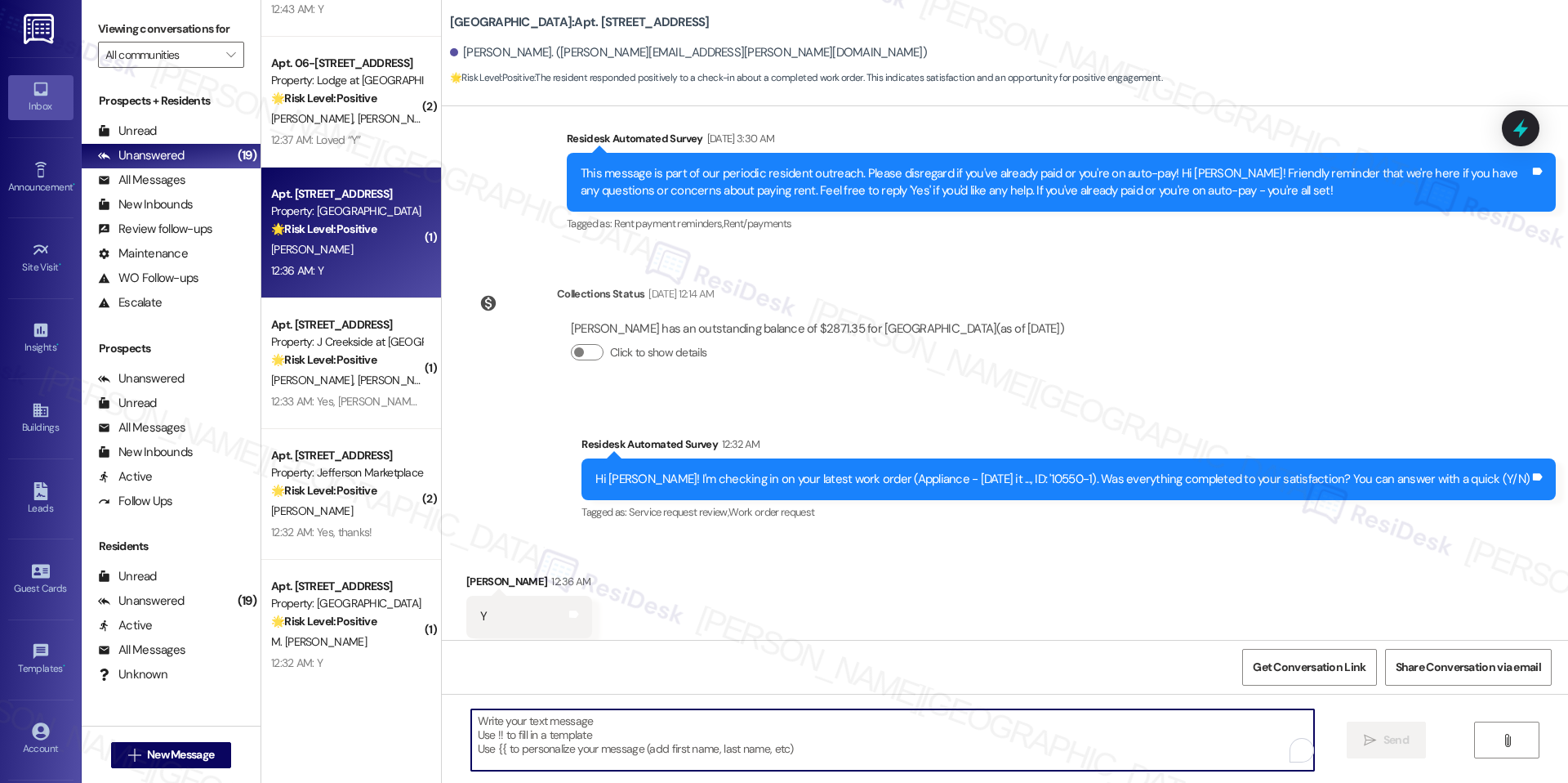
click at [682, 733] on textarea "To enrich screen reader interactions, please activate Accessibility in Grammarl…" at bounding box center [893, 740] width 843 height 61
paste textarea "I'm happy the work order was completed to your satisfaction! We'd also love to …"
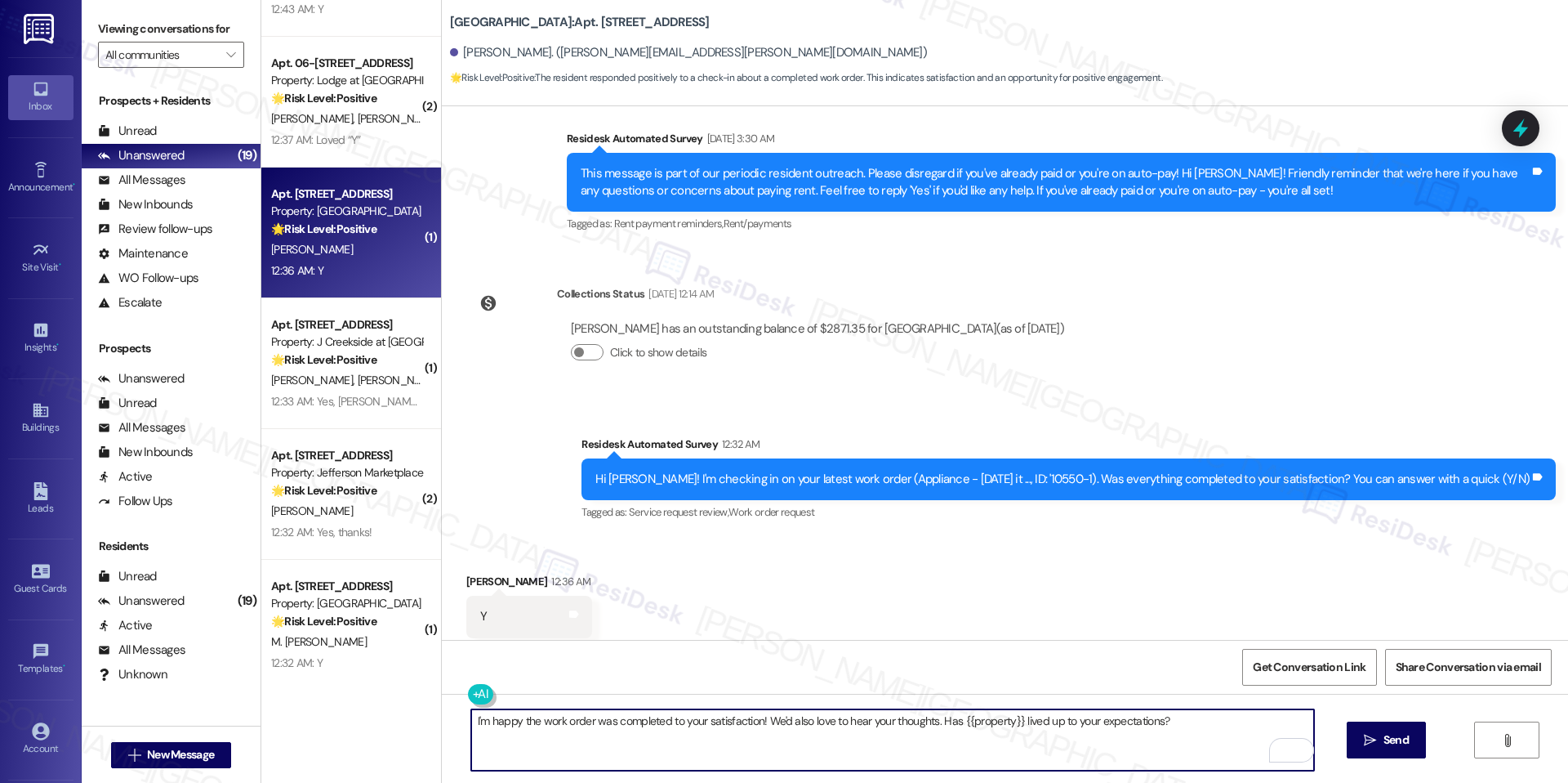
type textarea "I'm happy the work order was completed to your satisfaction! We'd also love to …"
click at [1364, 758] on div "I'm happy the work order was completed to your satisfaction! We'd also love to …" at bounding box center [1005, 755] width 1127 height 122
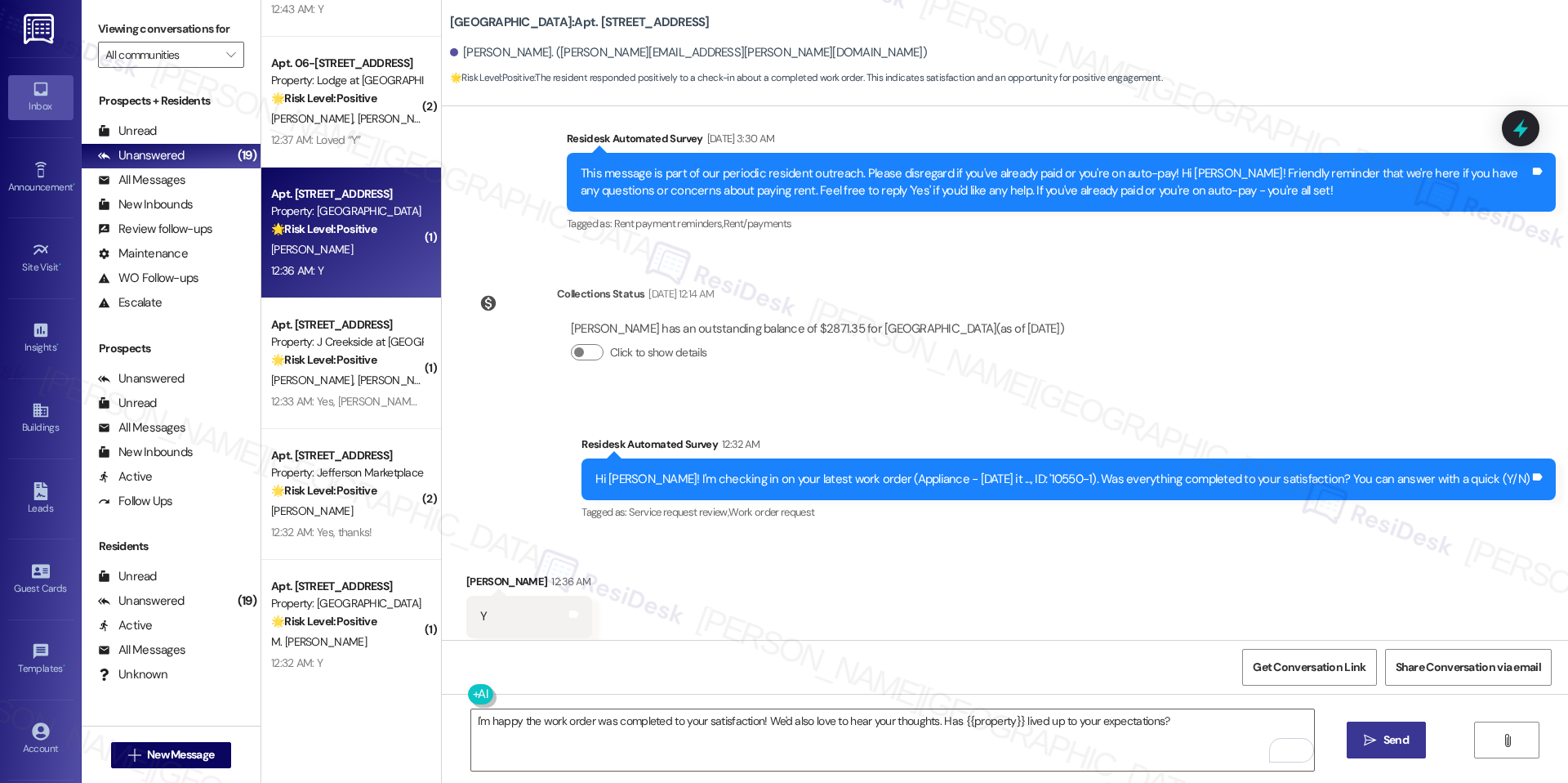
click at [1385, 748] on span "Send" at bounding box center [1396, 740] width 26 height 17
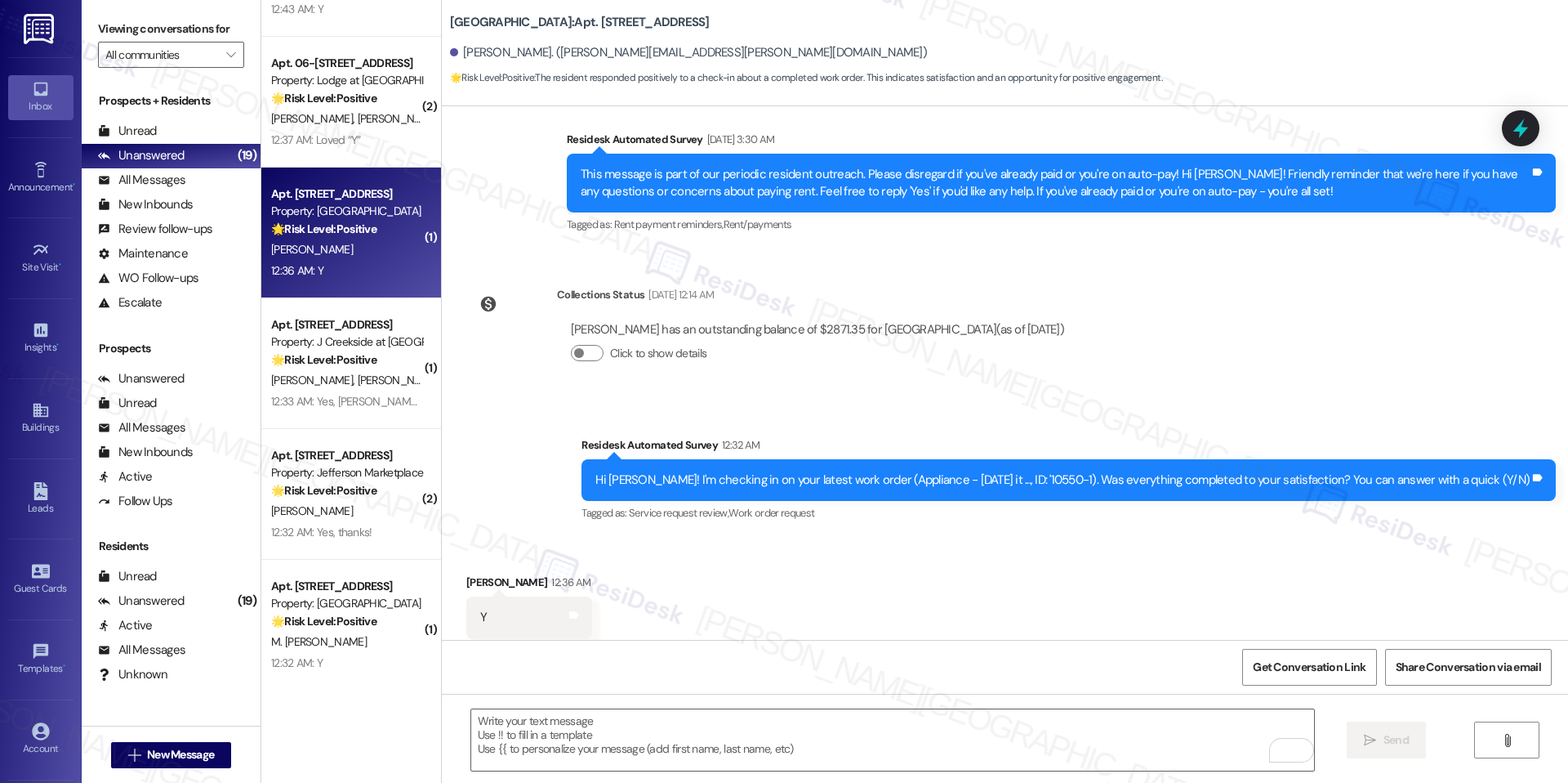
scroll to position [10202, 0]
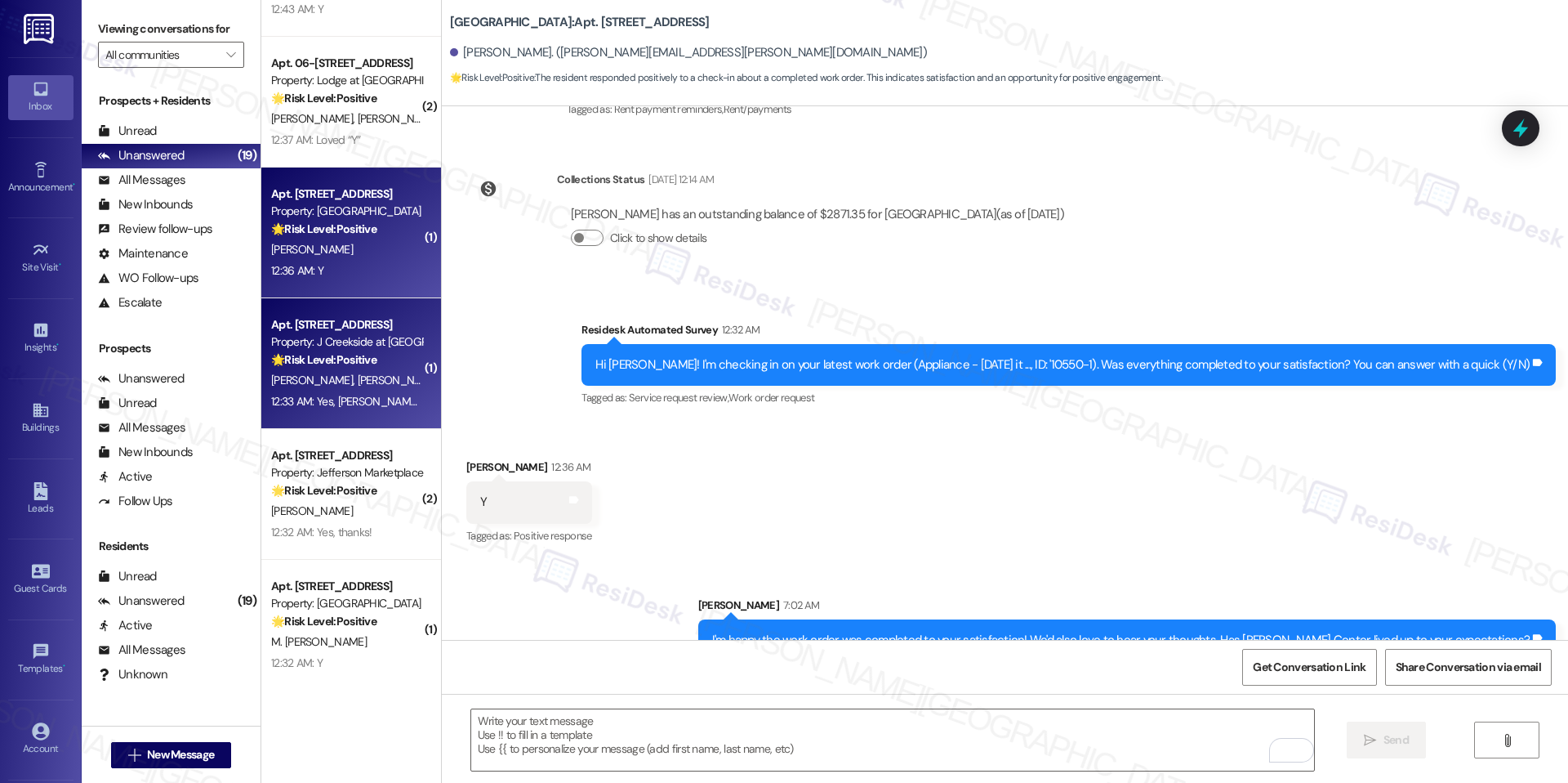
click at [351, 394] on div "12:33 AM: Yes, [PERSON_NAME] did a great job 12:33 AM: Yes, [PERSON_NAME] did a…" at bounding box center [381, 401] width 220 height 15
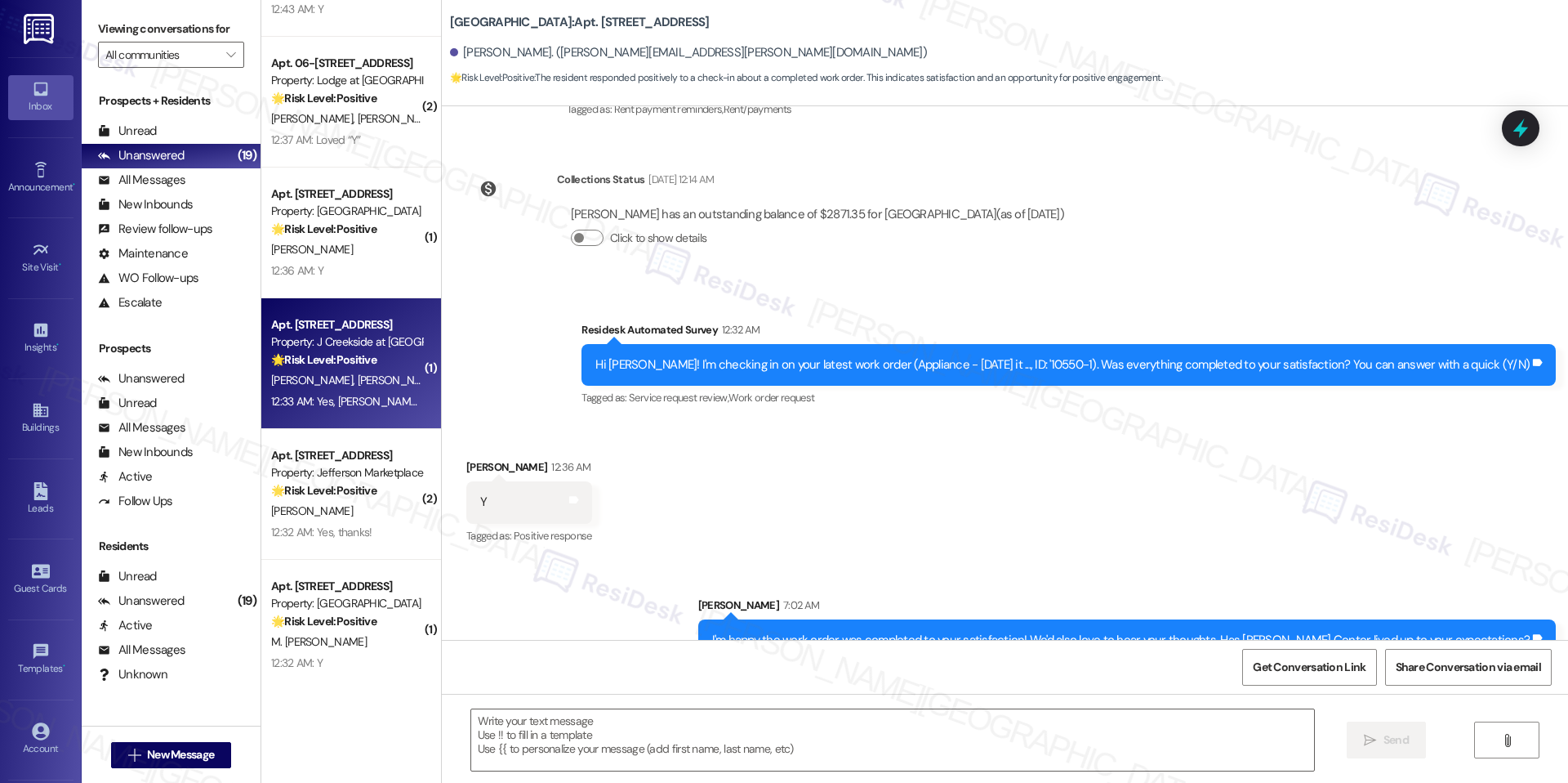
type textarea "Fetching suggested responses. Please feel free to read through the conversation…"
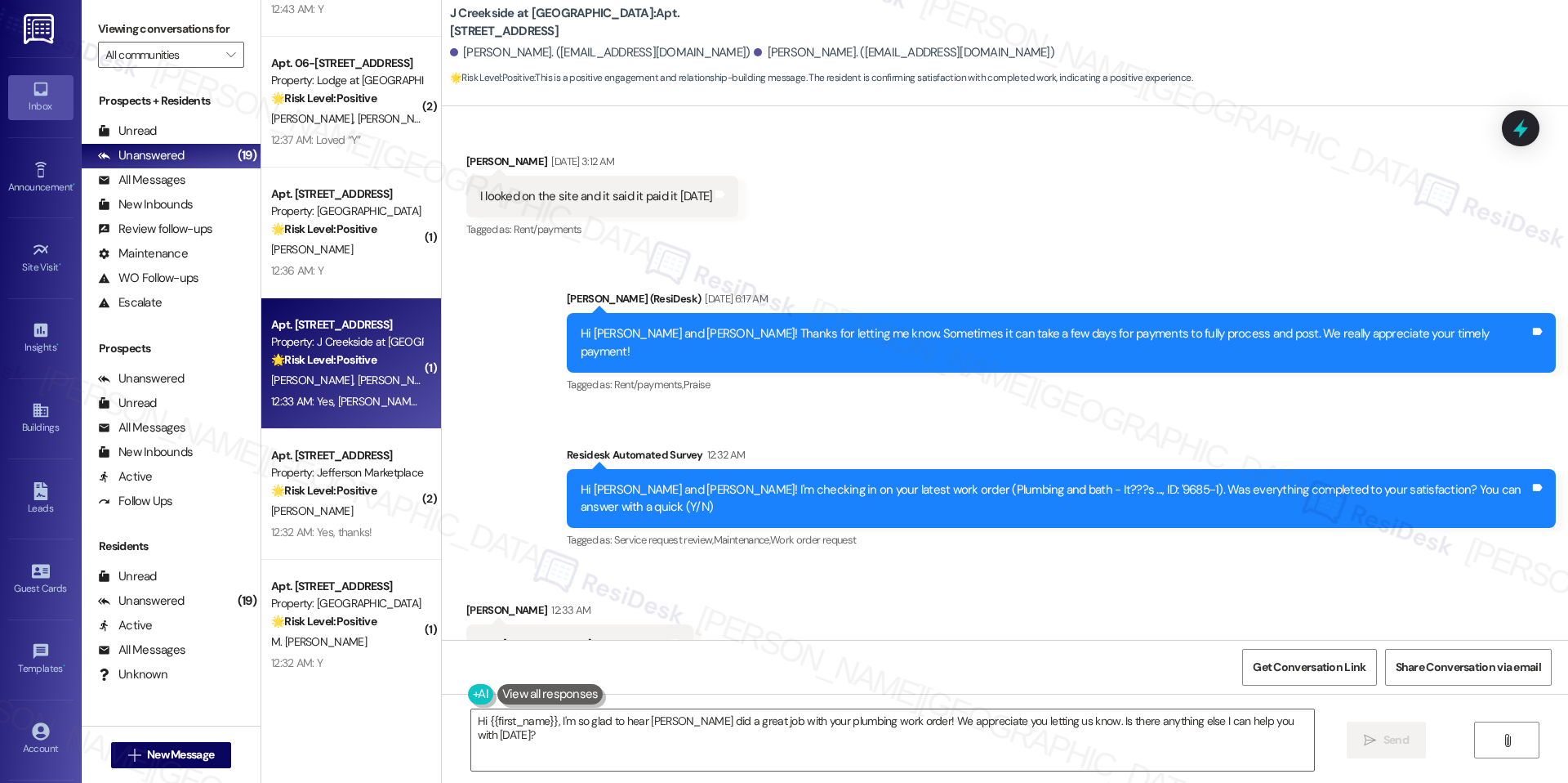
scroll to position [2264, 0]
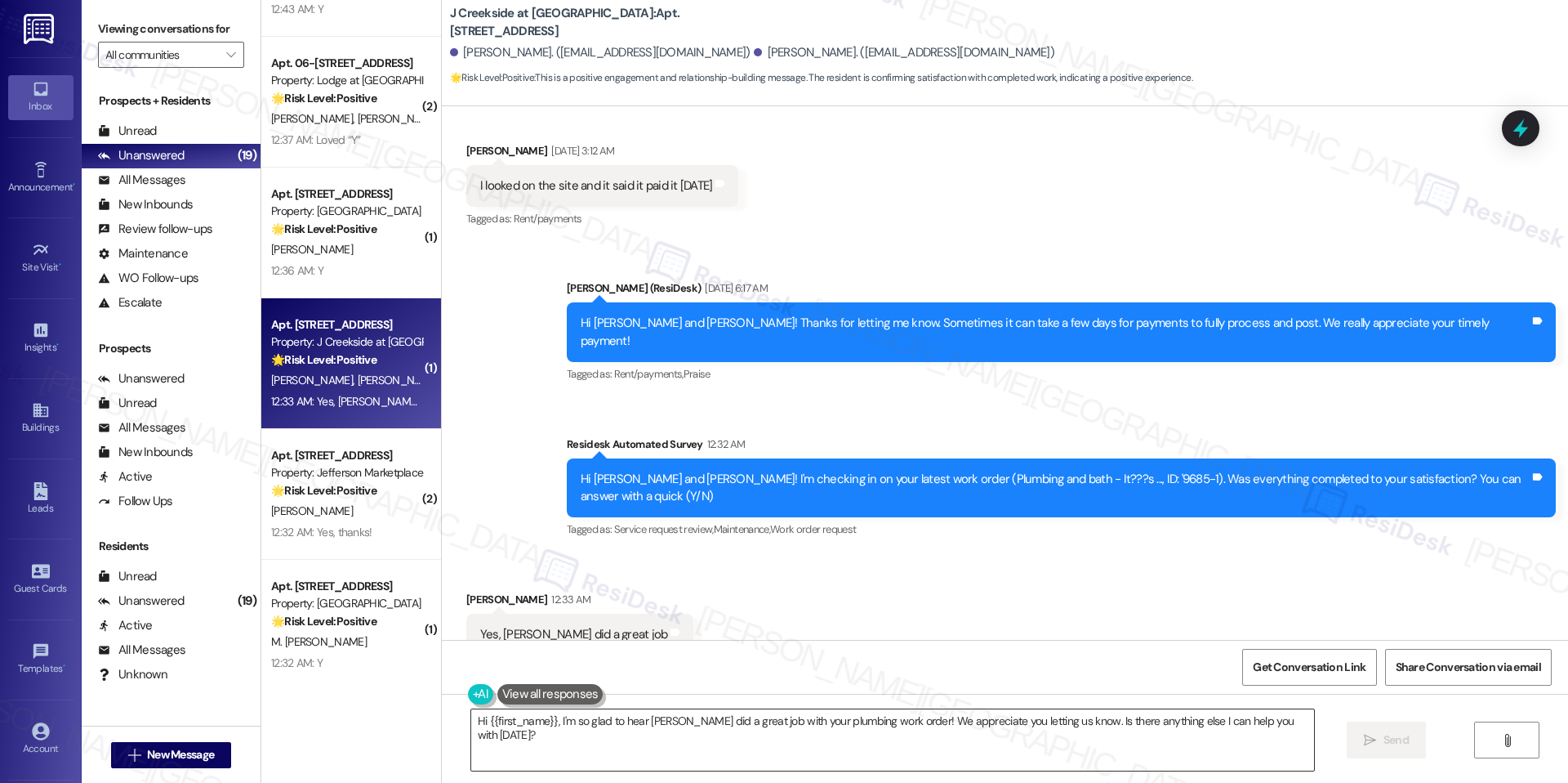
click at [738, 709] on textarea "Hi {{first_name}}, I'm so glad to hear [PERSON_NAME] did a great job with your …" at bounding box center [893, 740] width 843 height 61
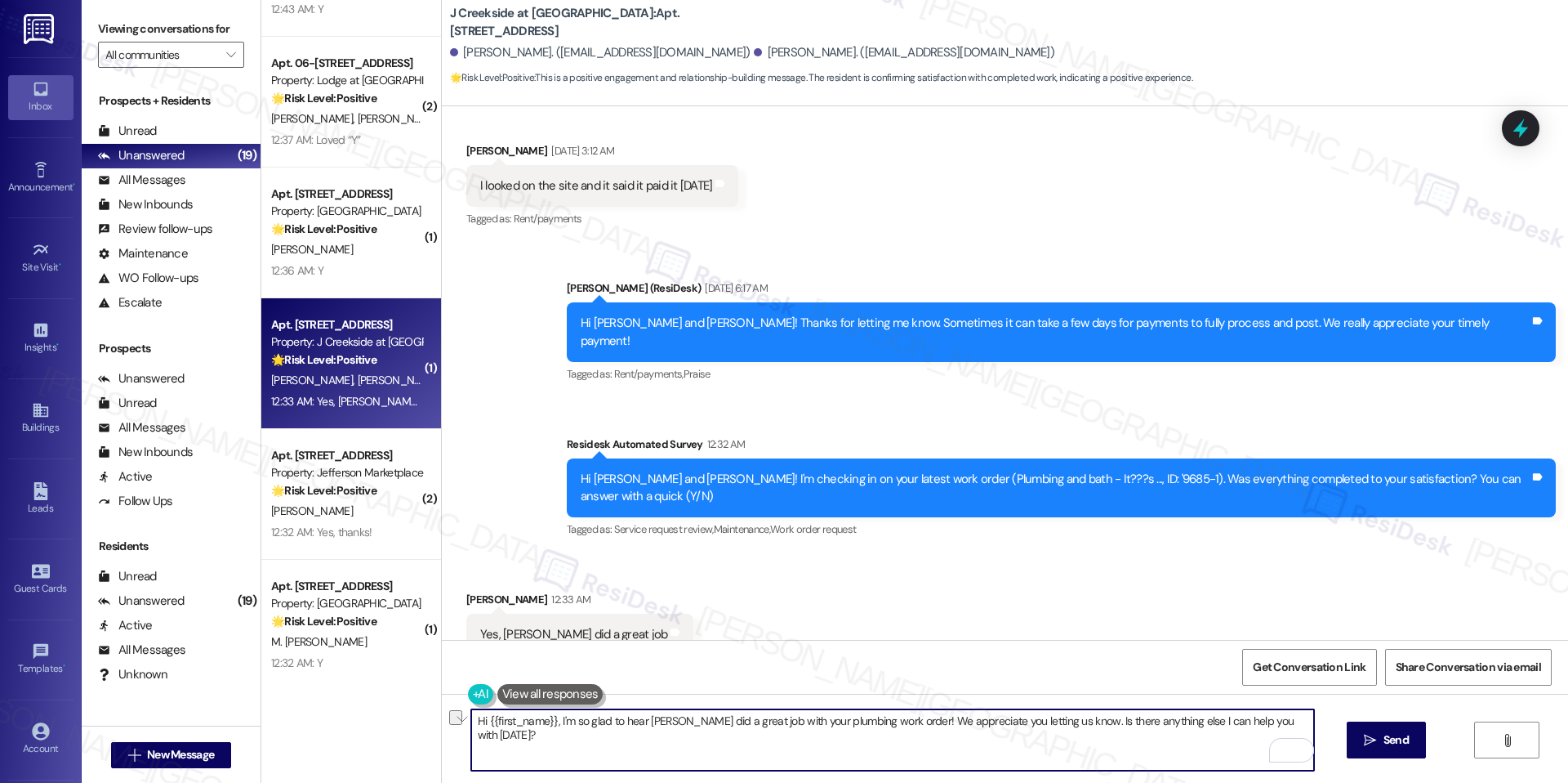
drag, startPoint x: 894, startPoint y: 723, endPoint x: 1247, endPoint y: 777, distance: 357.1
click at [1247, 777] on div "Hi {{first_name}}, I'm so glad to hear [PERSON_NAME] did a great job with your …" at bounding box center [1005, 755] width 1127 height 122
paste textarea "I'm happy the work order was completed to your satisfaction! We'd also love to …"
drag, startPoint x: 1182, startPoint y: 717, endPoint x: 886, endPoint y: 724, distance: 296.1
click at [886, 724] on textarea "Hi {{first_name}}, I'm so glad to hear [PERSON_NAME] did a great job with your …" at bounding box center [893, 740] width 843 height 61
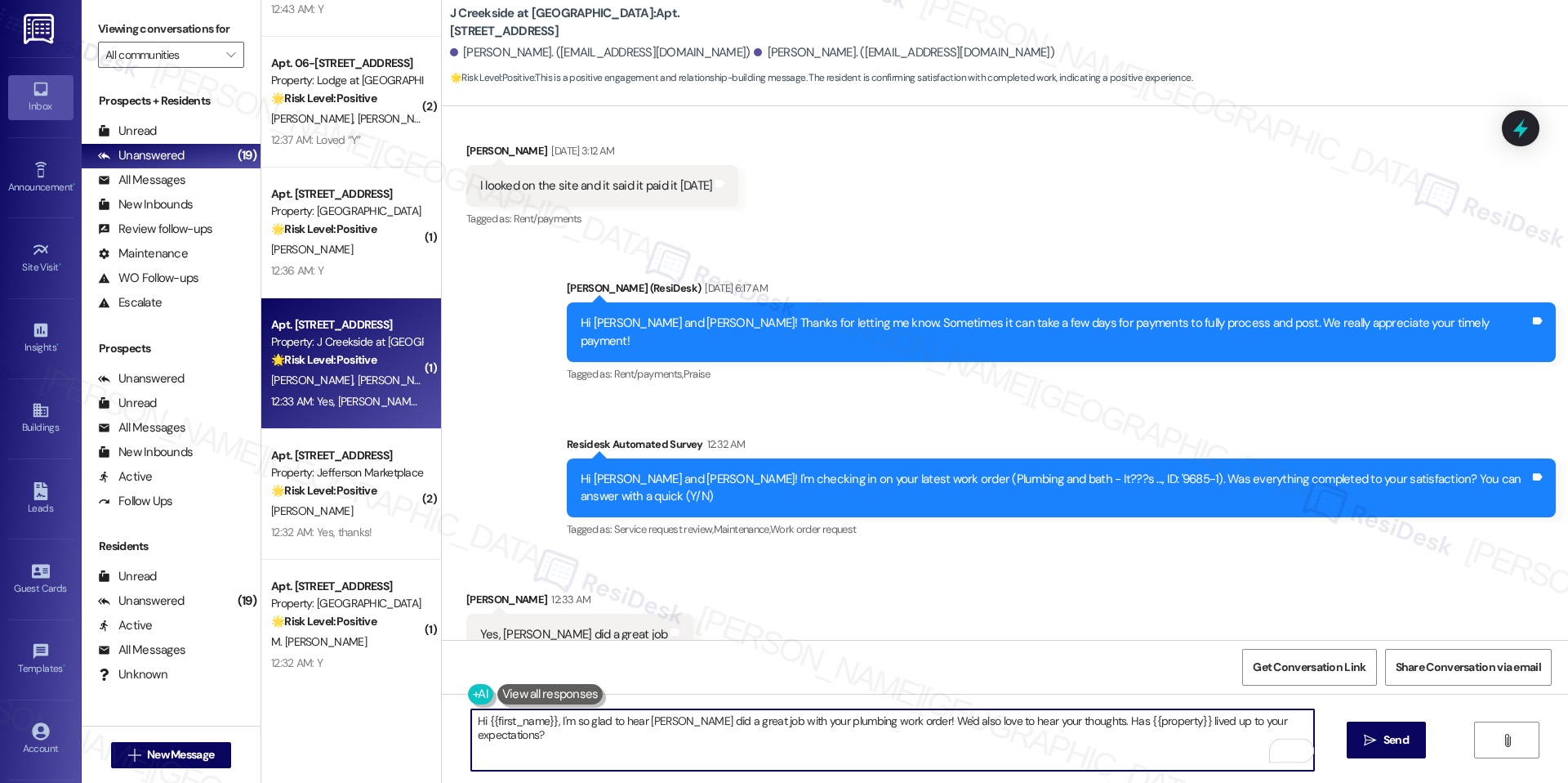
click at [941, 762] on textarea "Hi {{first_name}}, I'm so glad to hear [PERSON_NAME] did a great job with your …" at bounding box center [893, 740] width 843 height 61
click at [1372, 749] on button " Send" at bounding box center [1386, 740] width 79 height 36
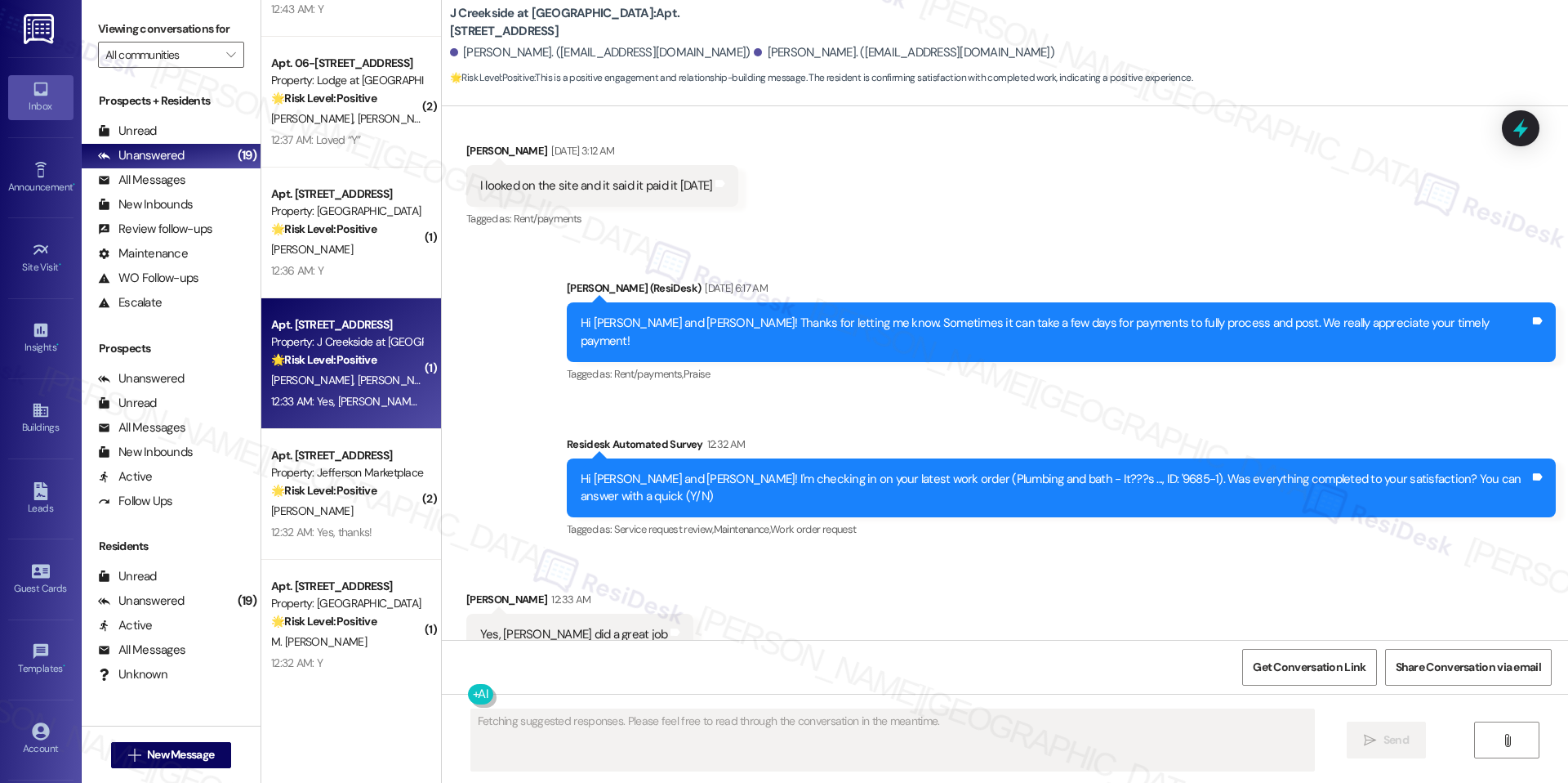
scroll to position [2263, 0]
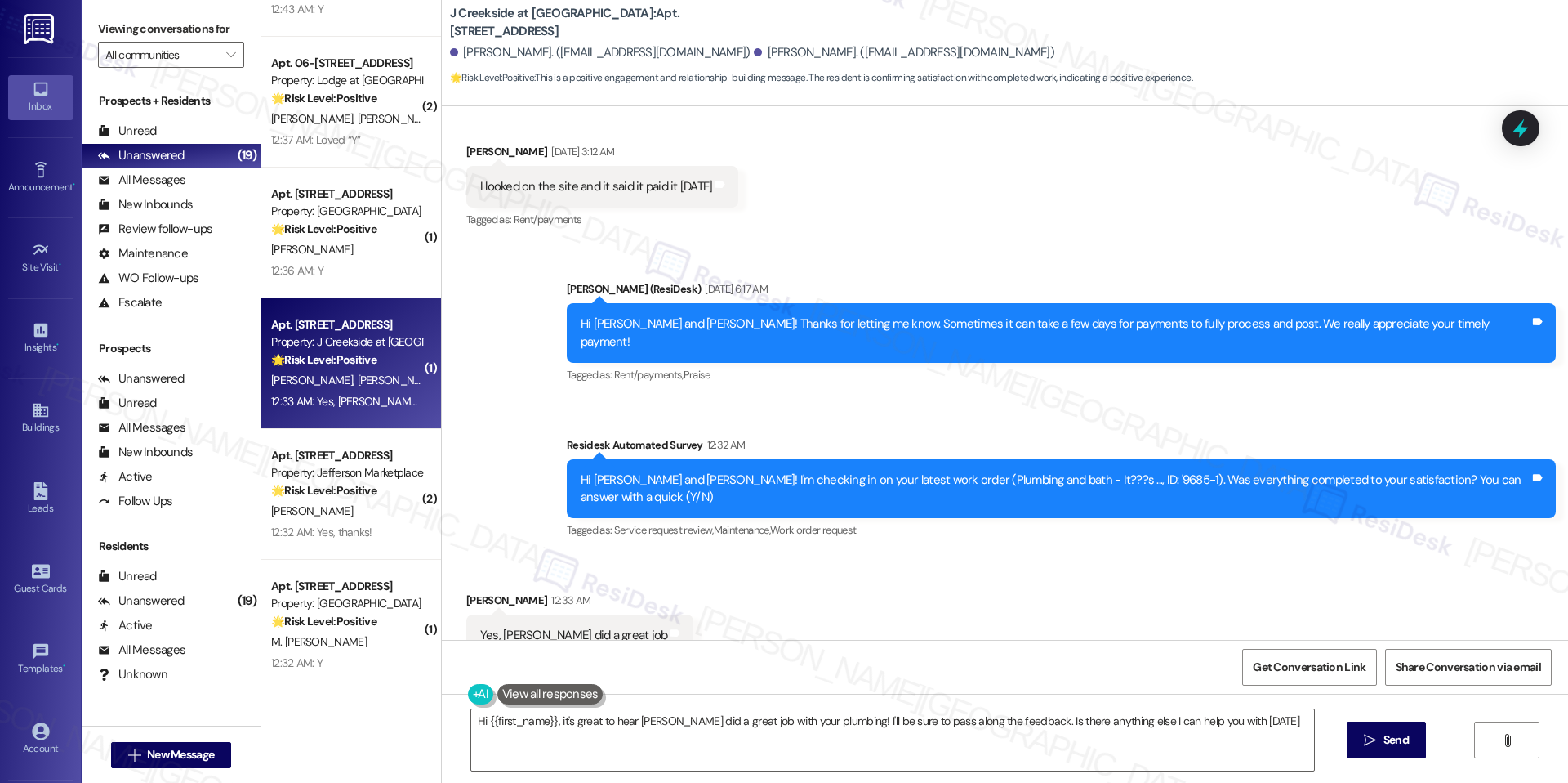
type textarea "Hi {{first_name}}, it's great to hear Aaron did a great job with your plumbing!…"
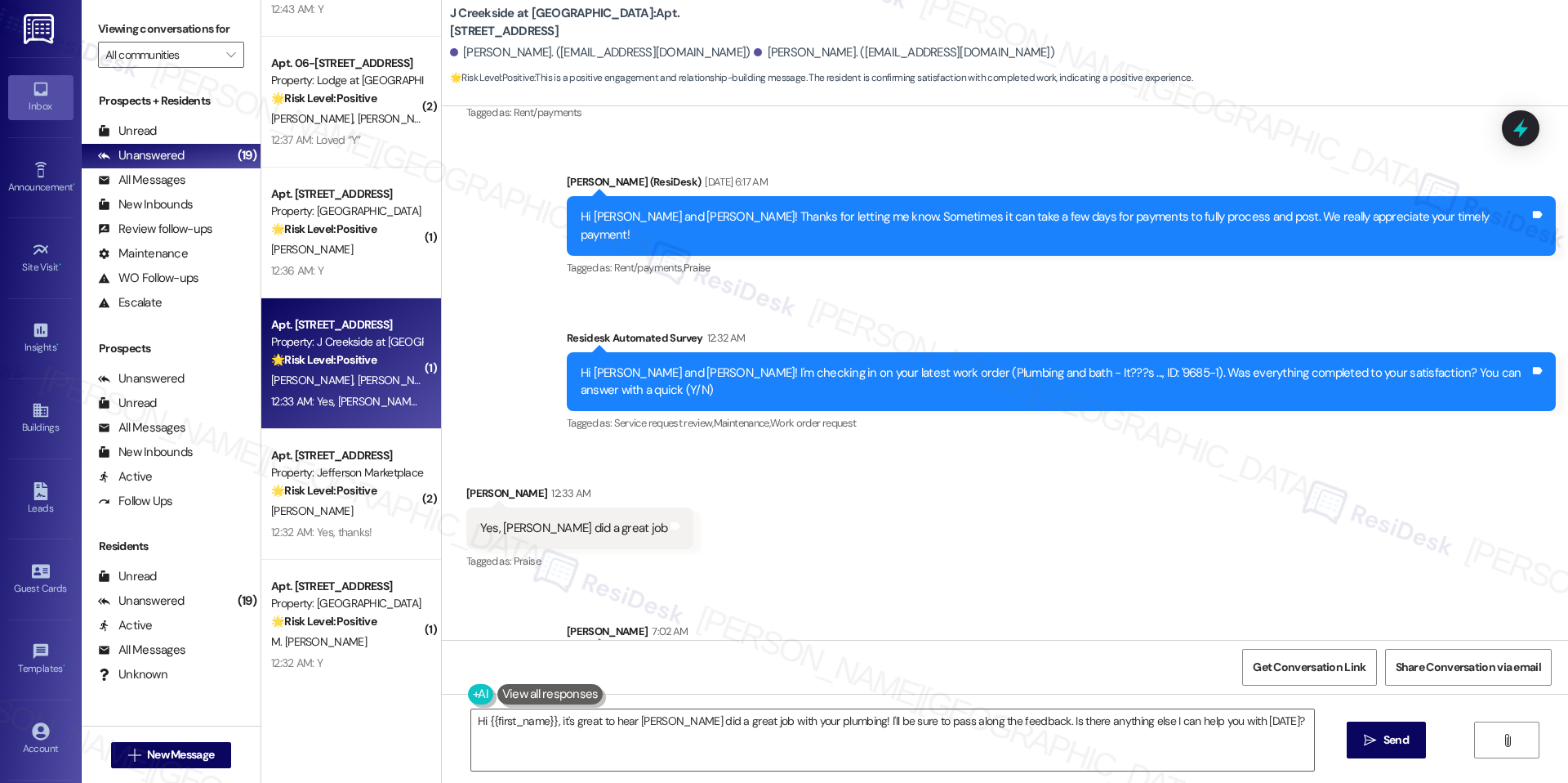
scroll to position [2378, 0]
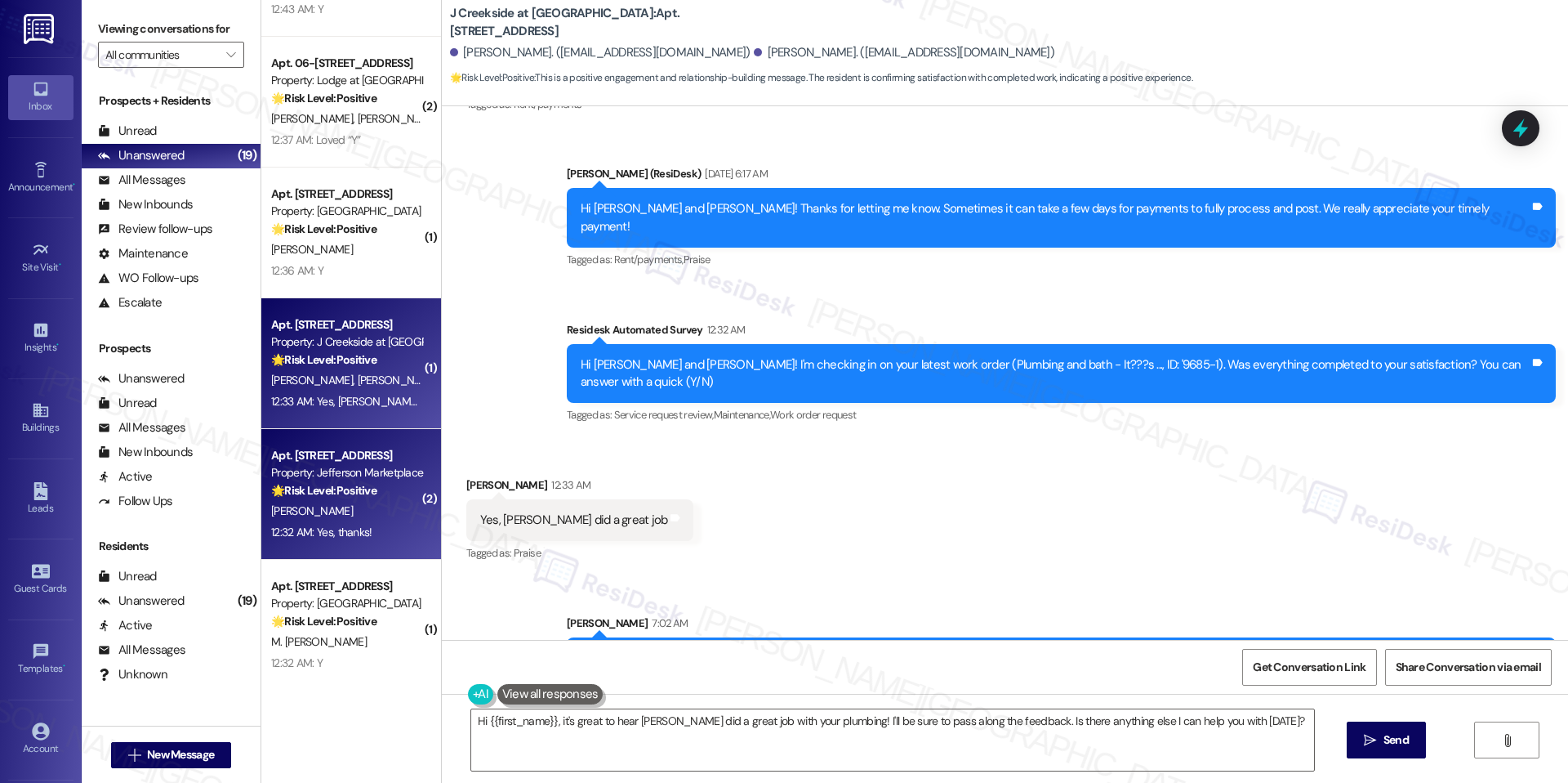
click at [375, 536] on div "12:32 AM: Yes, thanks! 12:32 AM: Yes, thanks!" at bounding box center [347, 532] width 154 height 20
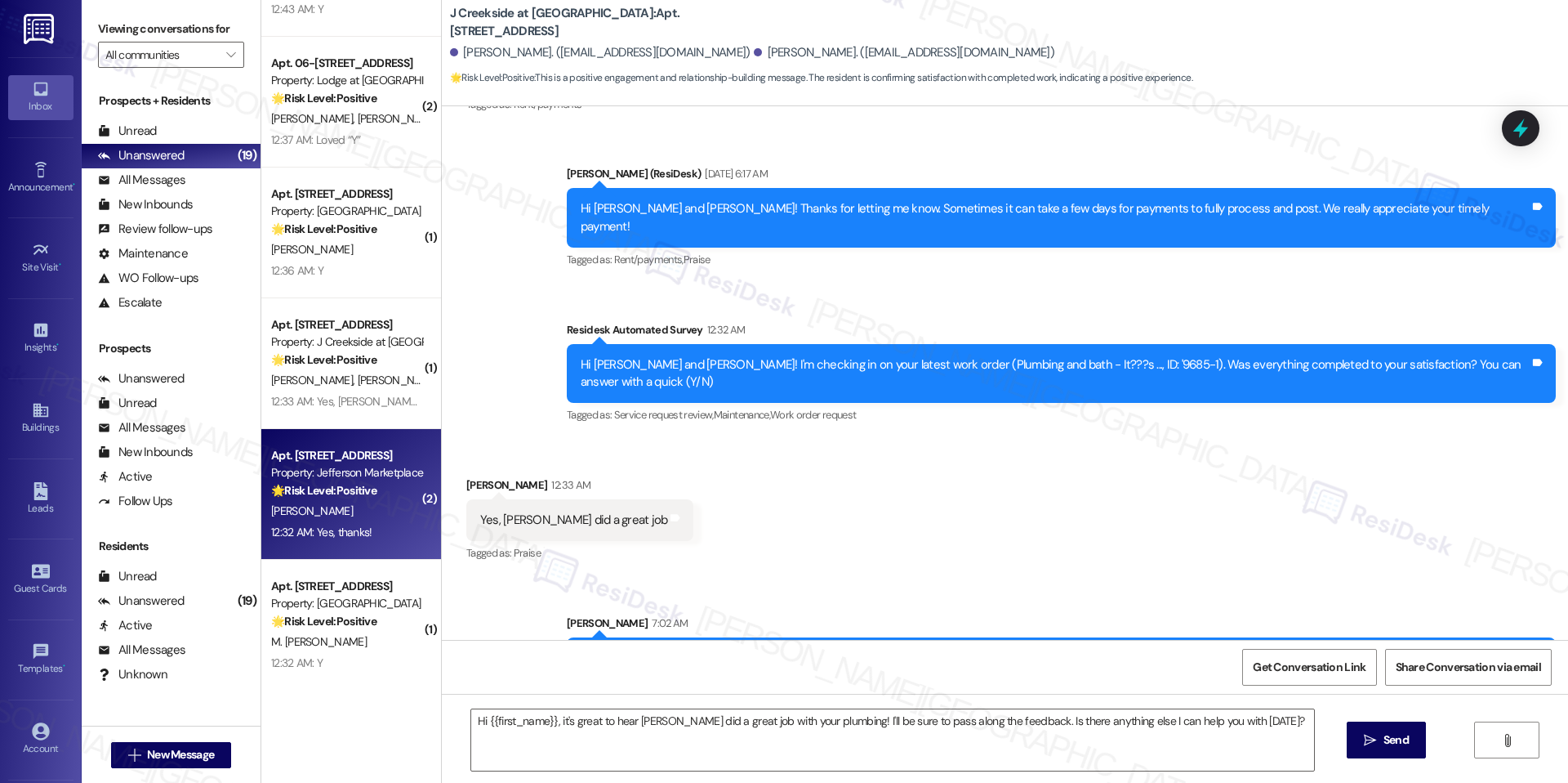
type textarea "Fetching suggested responses. Please feel free to read through the conversation…"
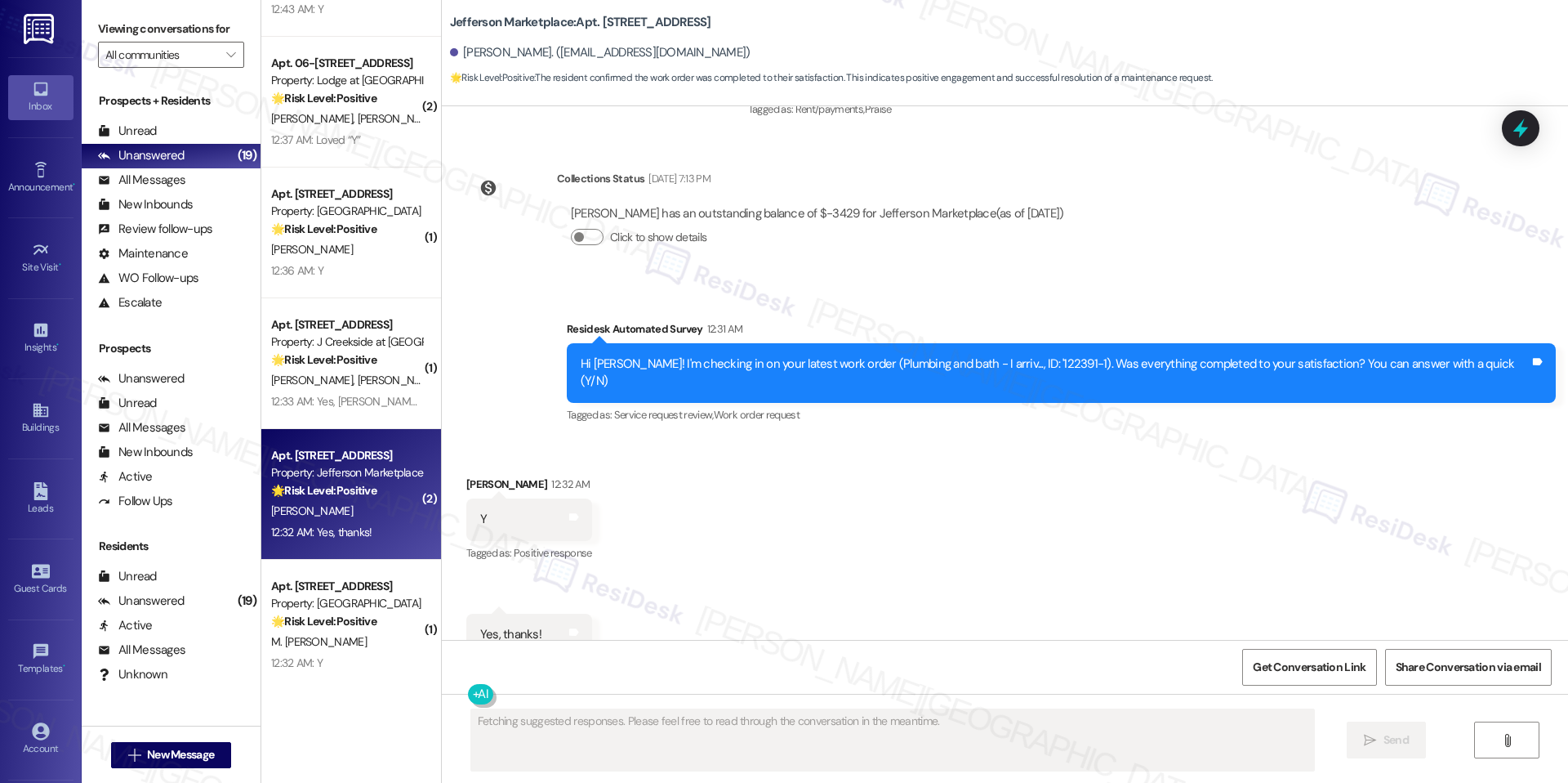
scroll to position [8846, 0]
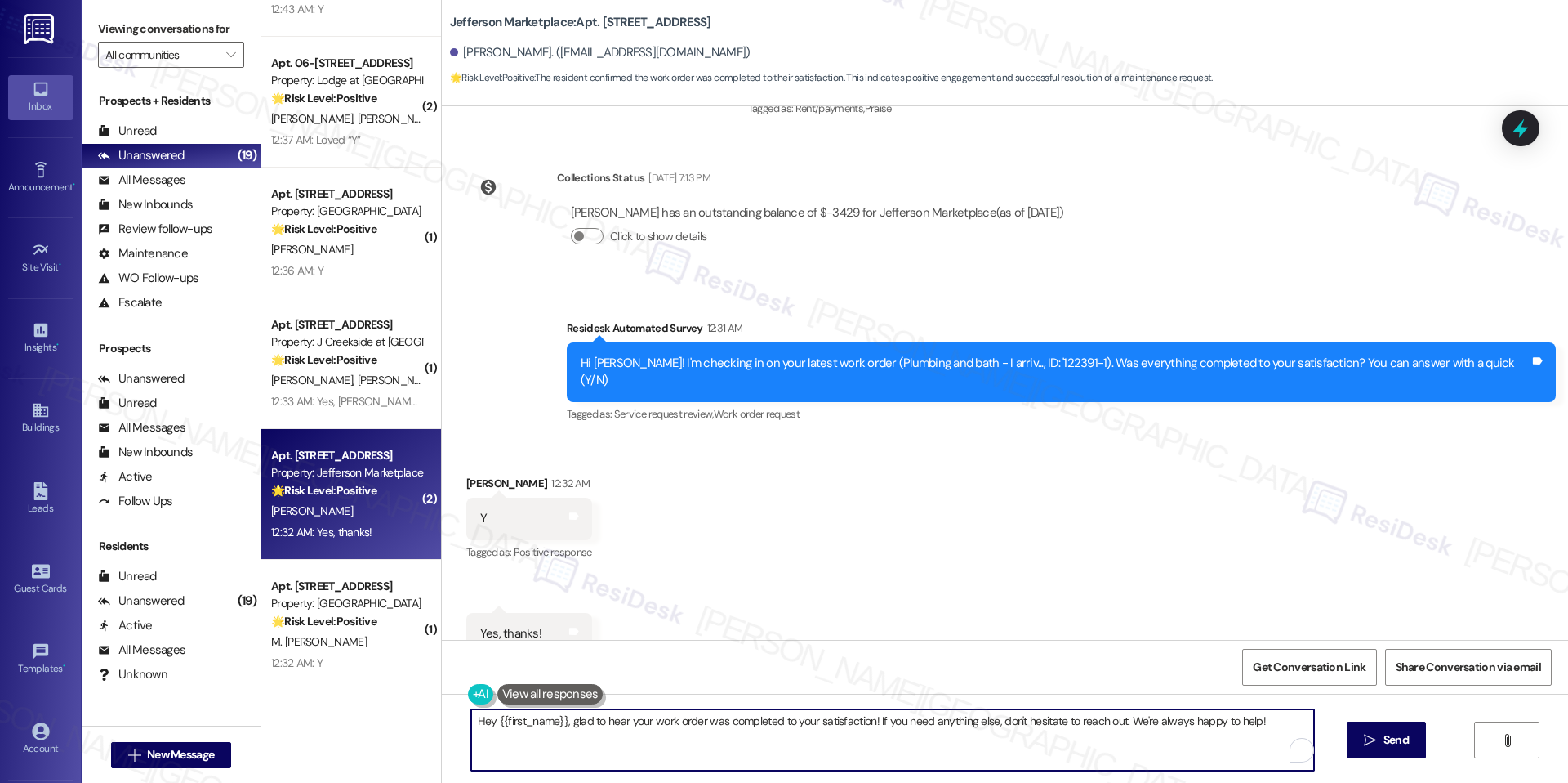
click at [582, 719] on textarea "Hey {{first_name}}, glad to hear your work order was completed to your satisfac…" at bounding box center [893, 740] width 843 height 61
click at [949, 716] on textarea "Hey {{first_name}}, glad to hear your work order was completed to your satisfac…" at bounding box center [893, 740] width 843 height 61
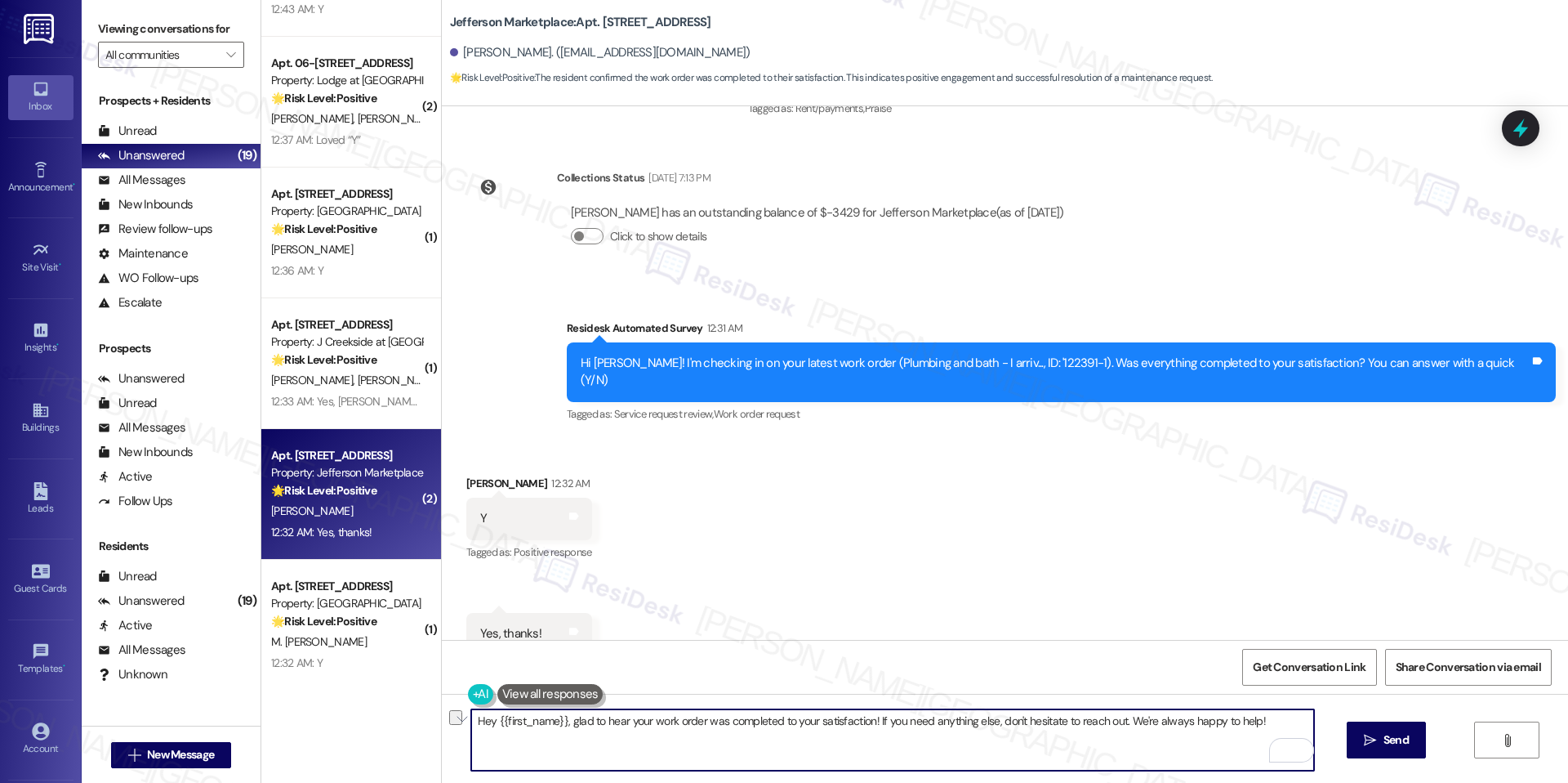
paste textarea "I'm happy the work order was completed to your satisfaction! We'd also love to …"
click at [1182, 736] on textarea "I'm happy the work order was completed to your satisfaction! We'd also love to …" at bounding box center [893, 740] width 843 height 61
type textarea "I'm happy the work order was completed to your satisfaction! We'd also love to …"
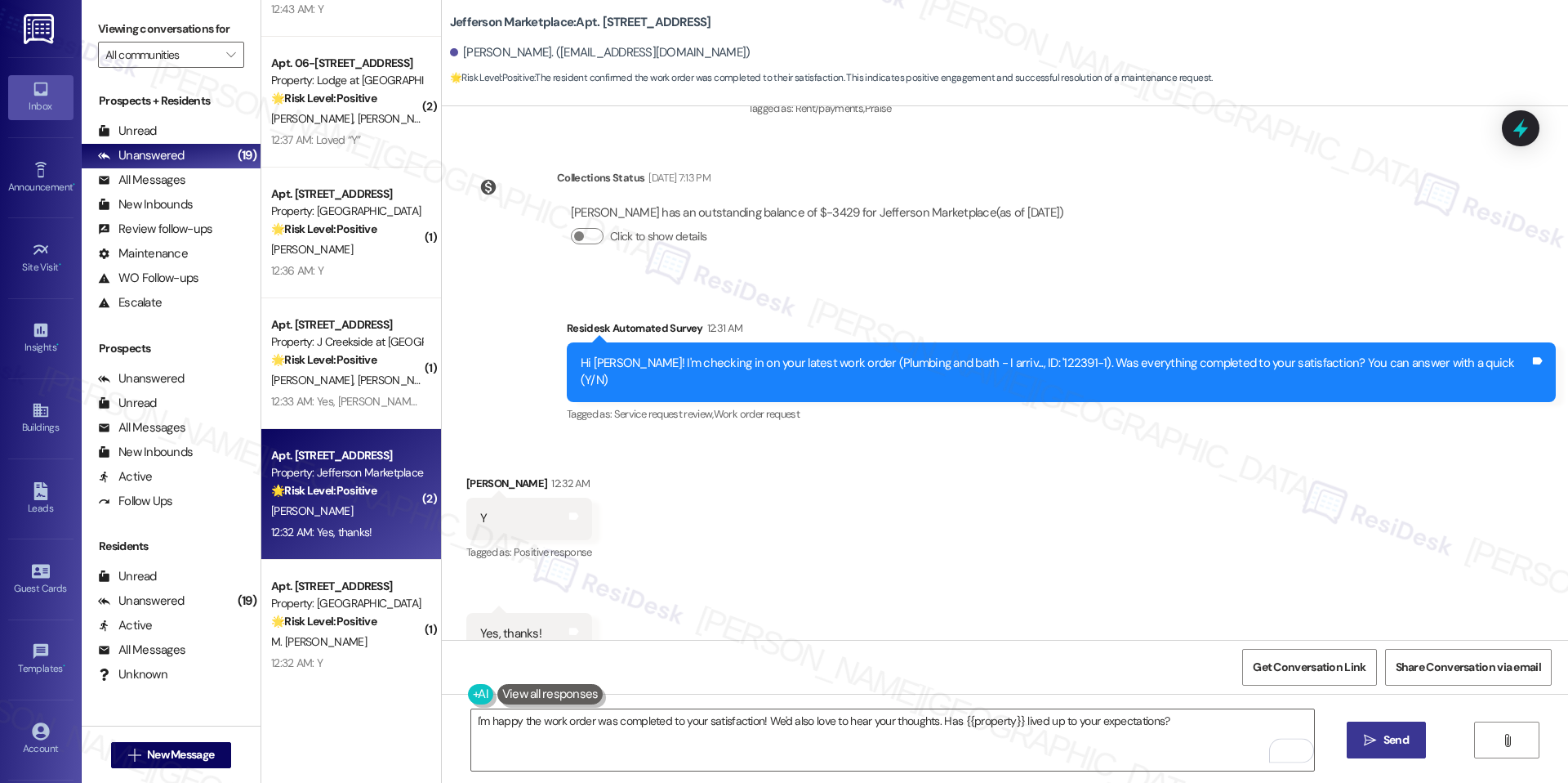
click at [1371, 725] on button " Send" at bounding box center [1386, 740] width 79 height 36
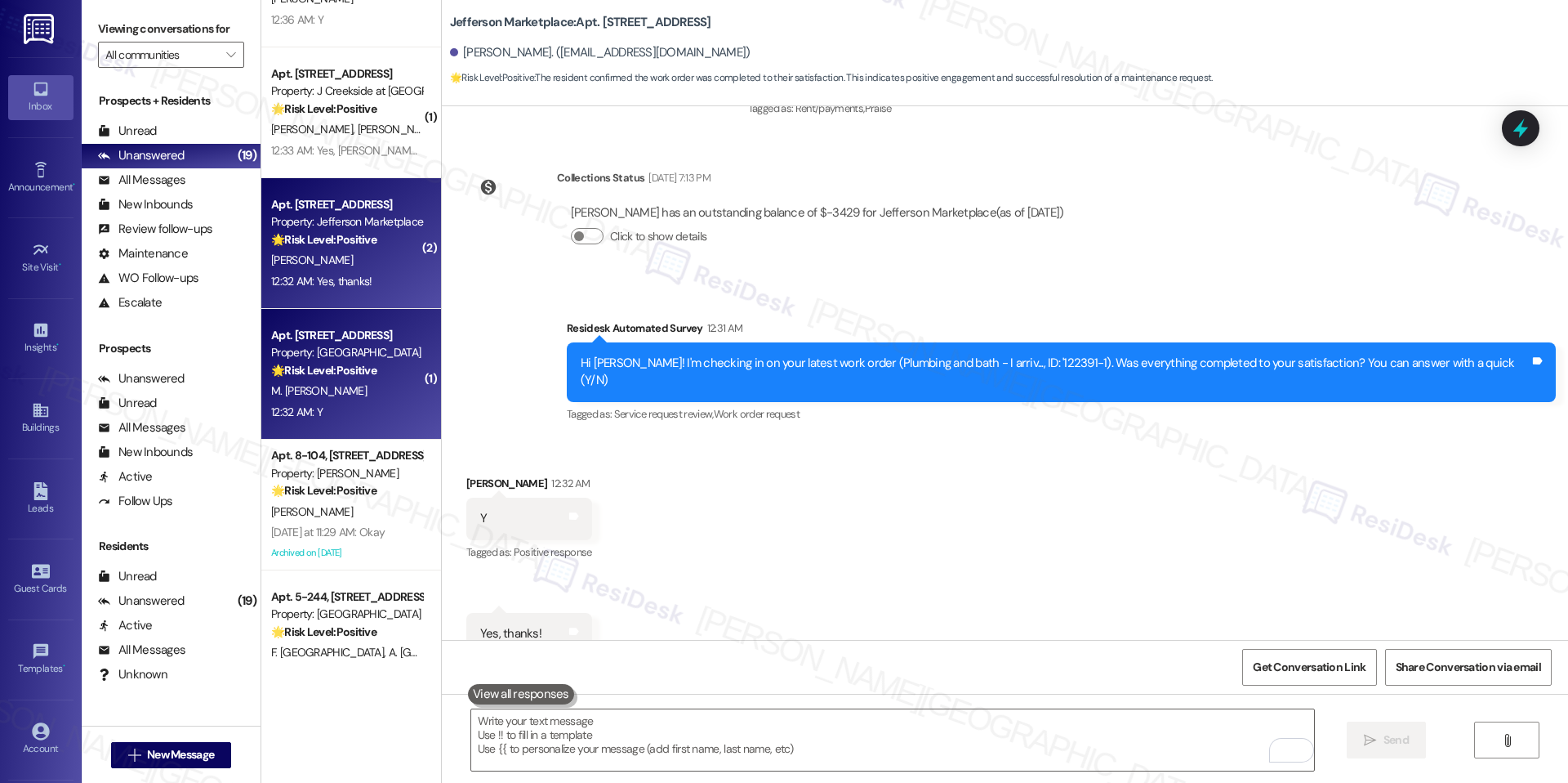
scroll to position [8845, 0]
click at [374, 370] on div "🌟 Risk Level: Positive The resident responded positively to a follow-up regardi…" at bounding box center [347, 369] width 151 height 17
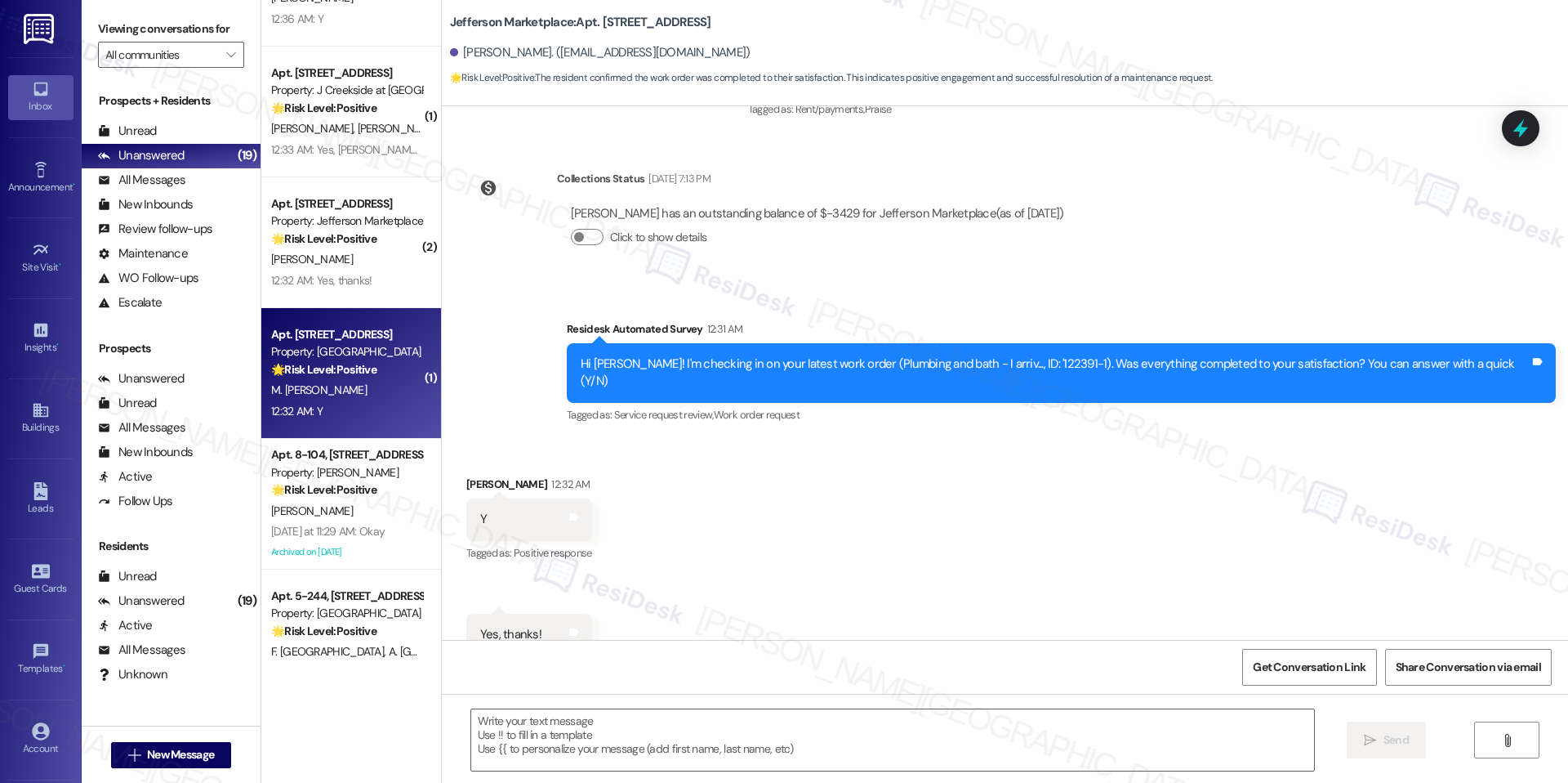
type textarea "Fetching suggested responses. Please feel free to read through the conversation…"
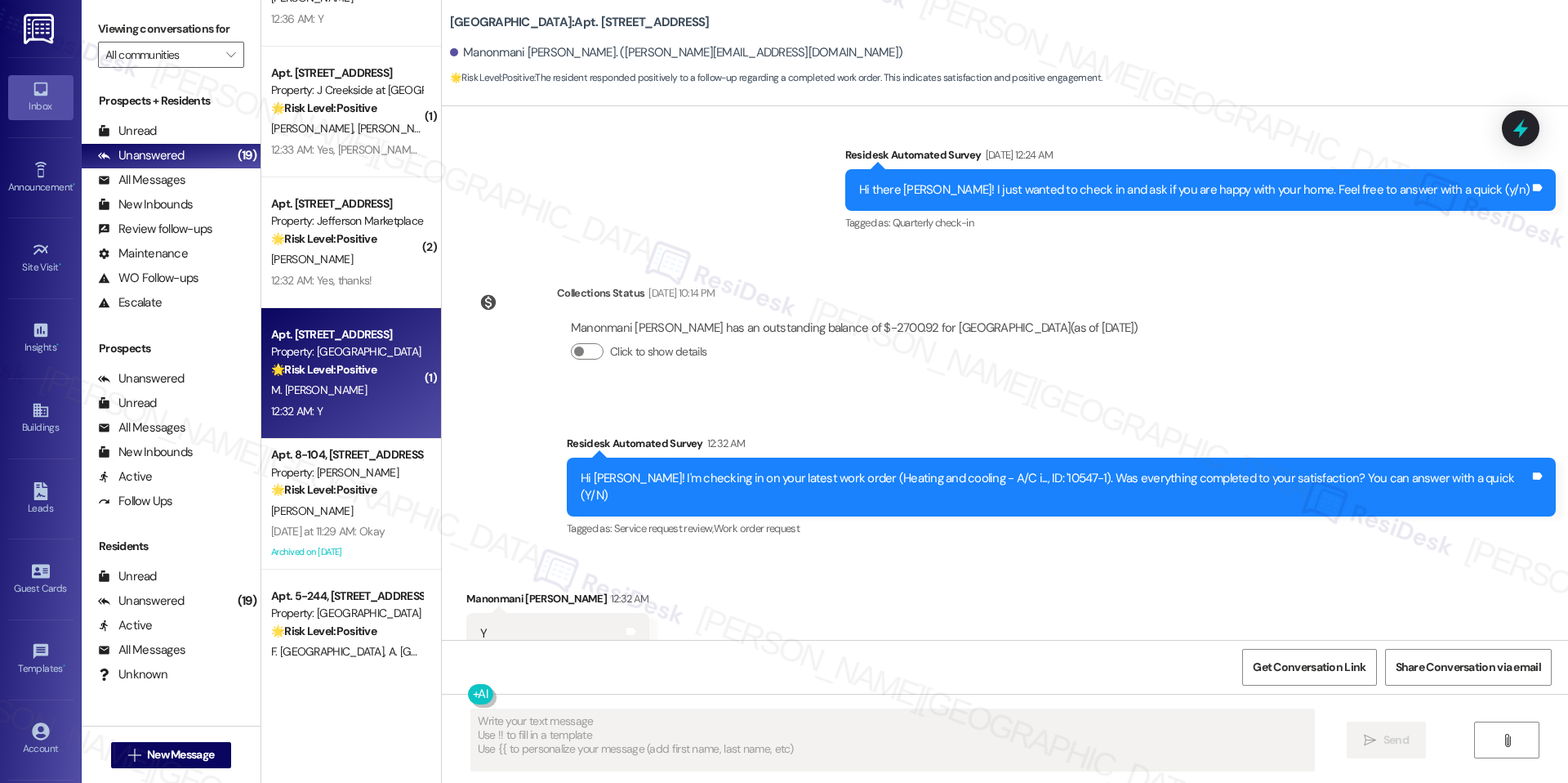
scroll to position [3701, 0]
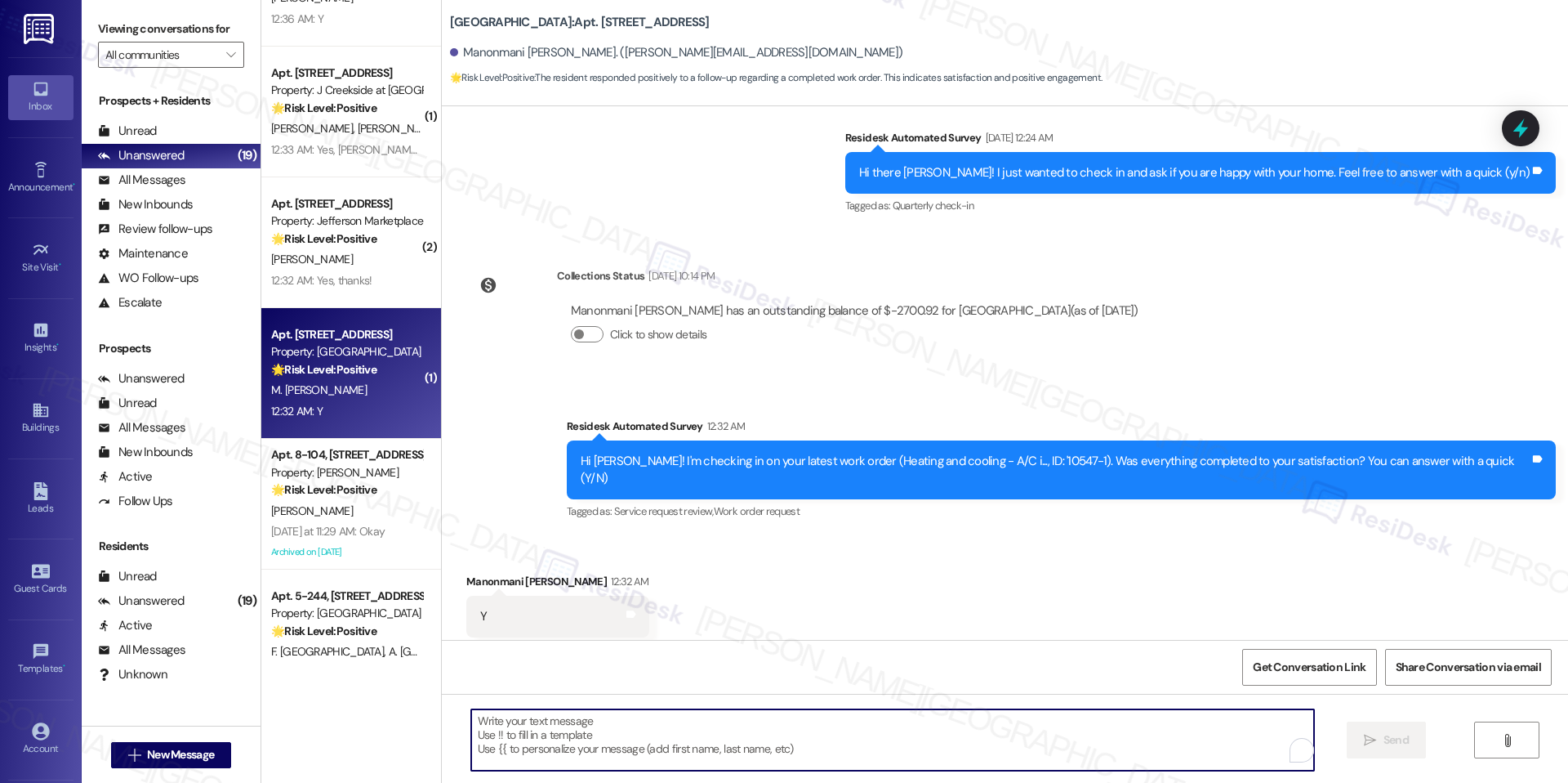
click at [651, 753] on textarea "To enrich screen reader interactions, please activate Accessibility in Grammarl…" at bounding box center [893, 740] width 843 height 61
paste textarea "I'm happy the work order was completed to your satisfaction! We'd also love to …"
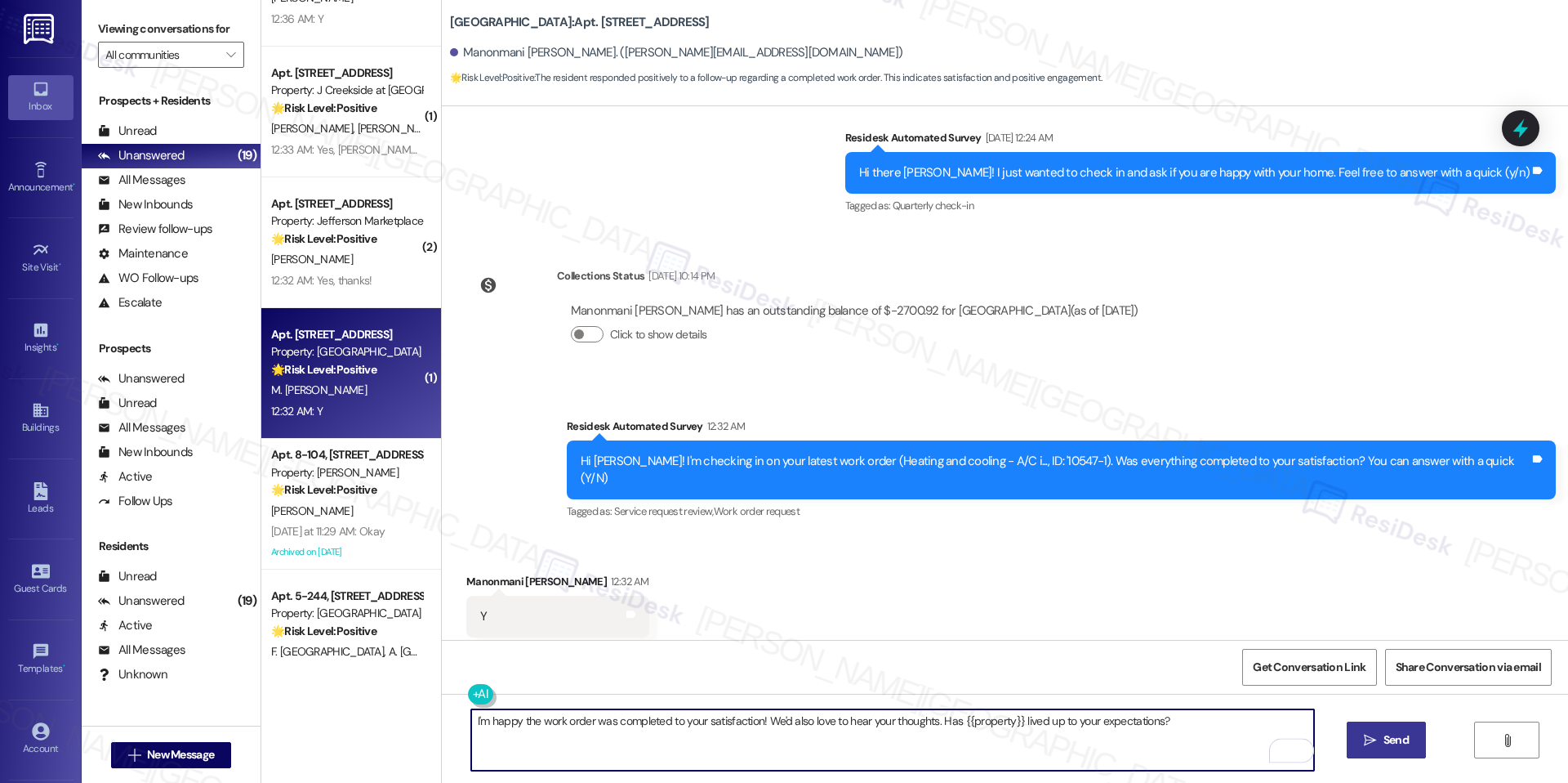
type textarea "I'm happy the work order was completed to your satisfaction! We'd also love to …"
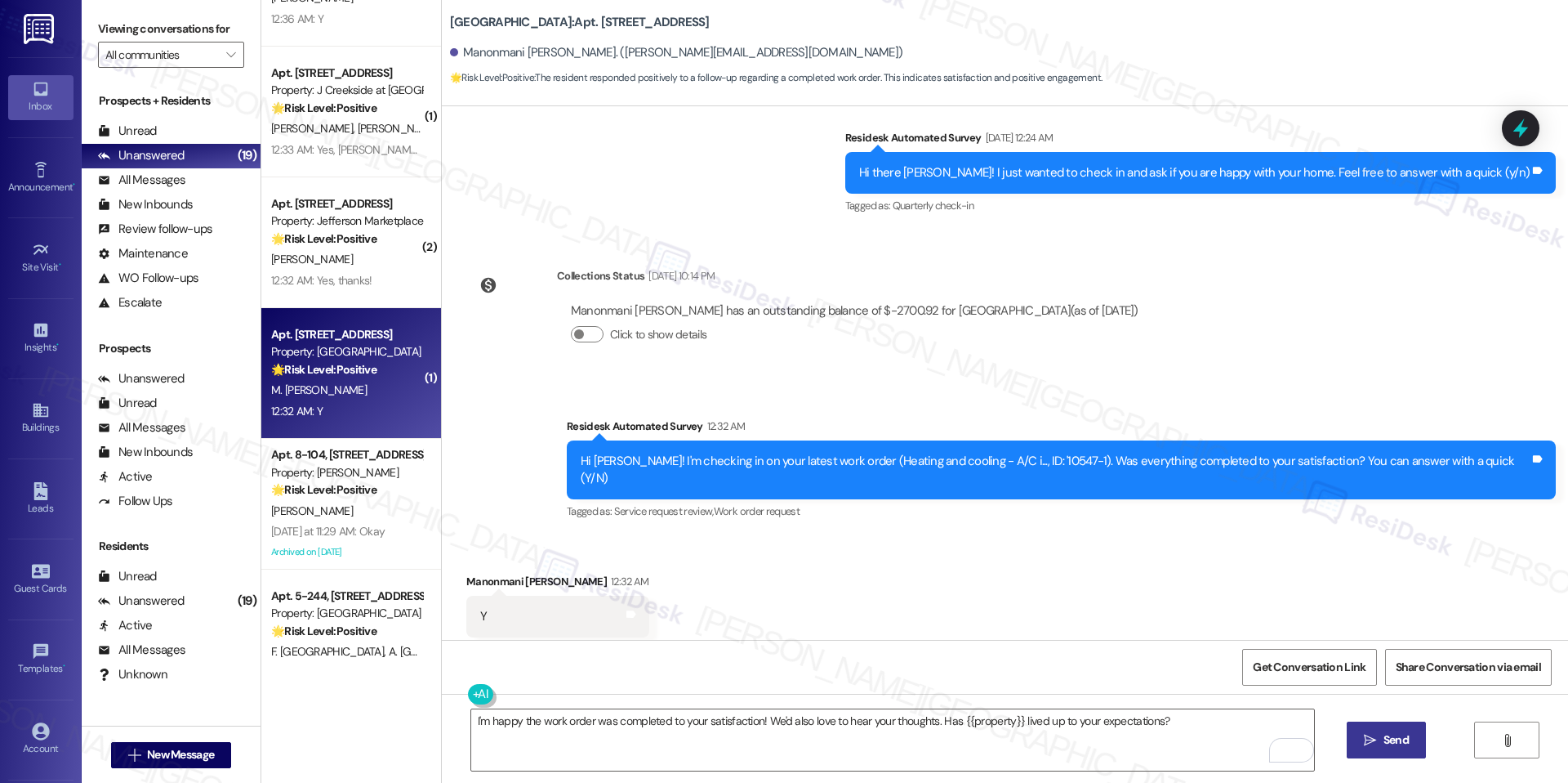
click at [1403, 731] on button " Send" at bounding box center [1386, 740] width 79 height 36
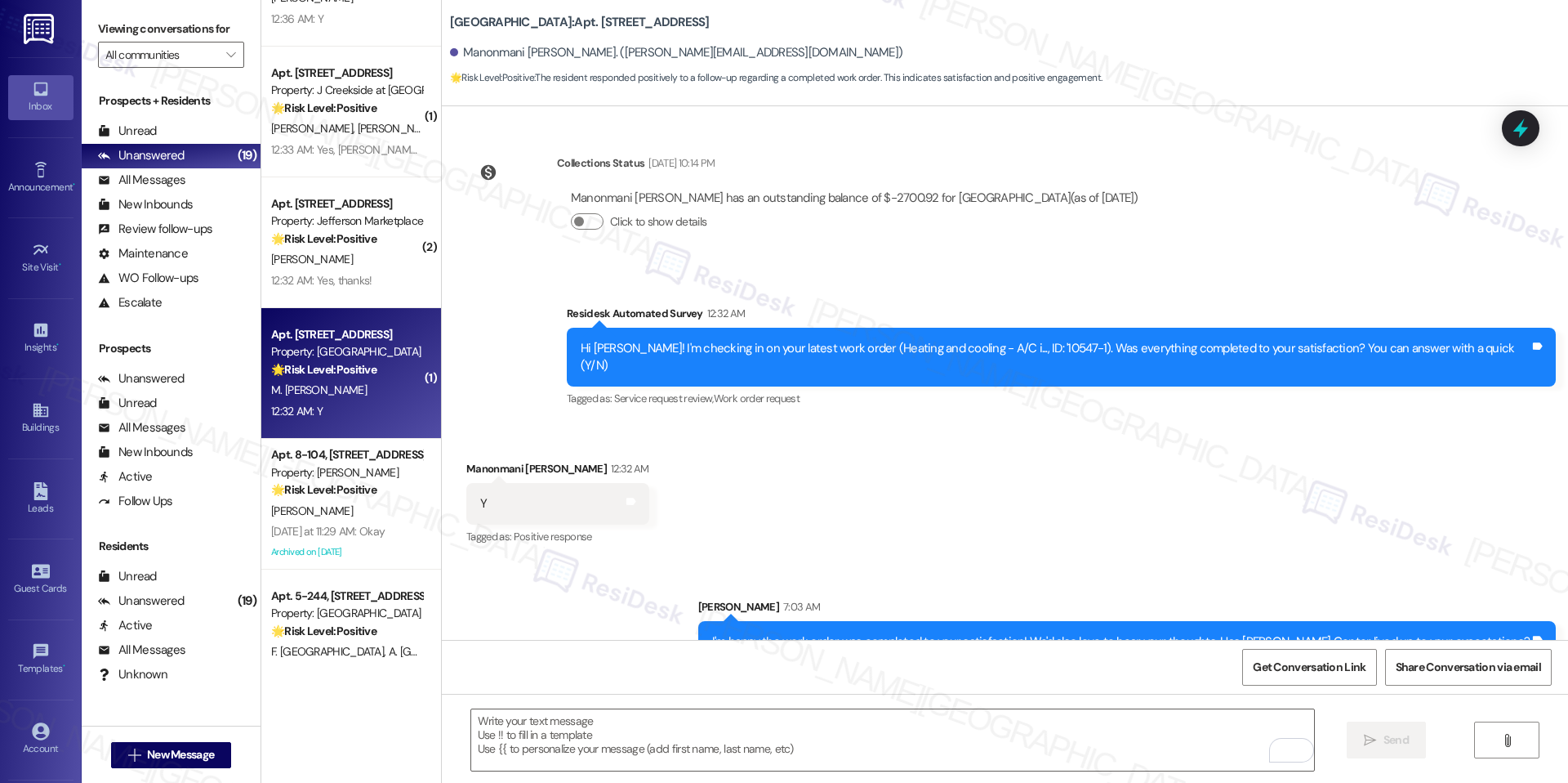
scroll to position [3815, 0]
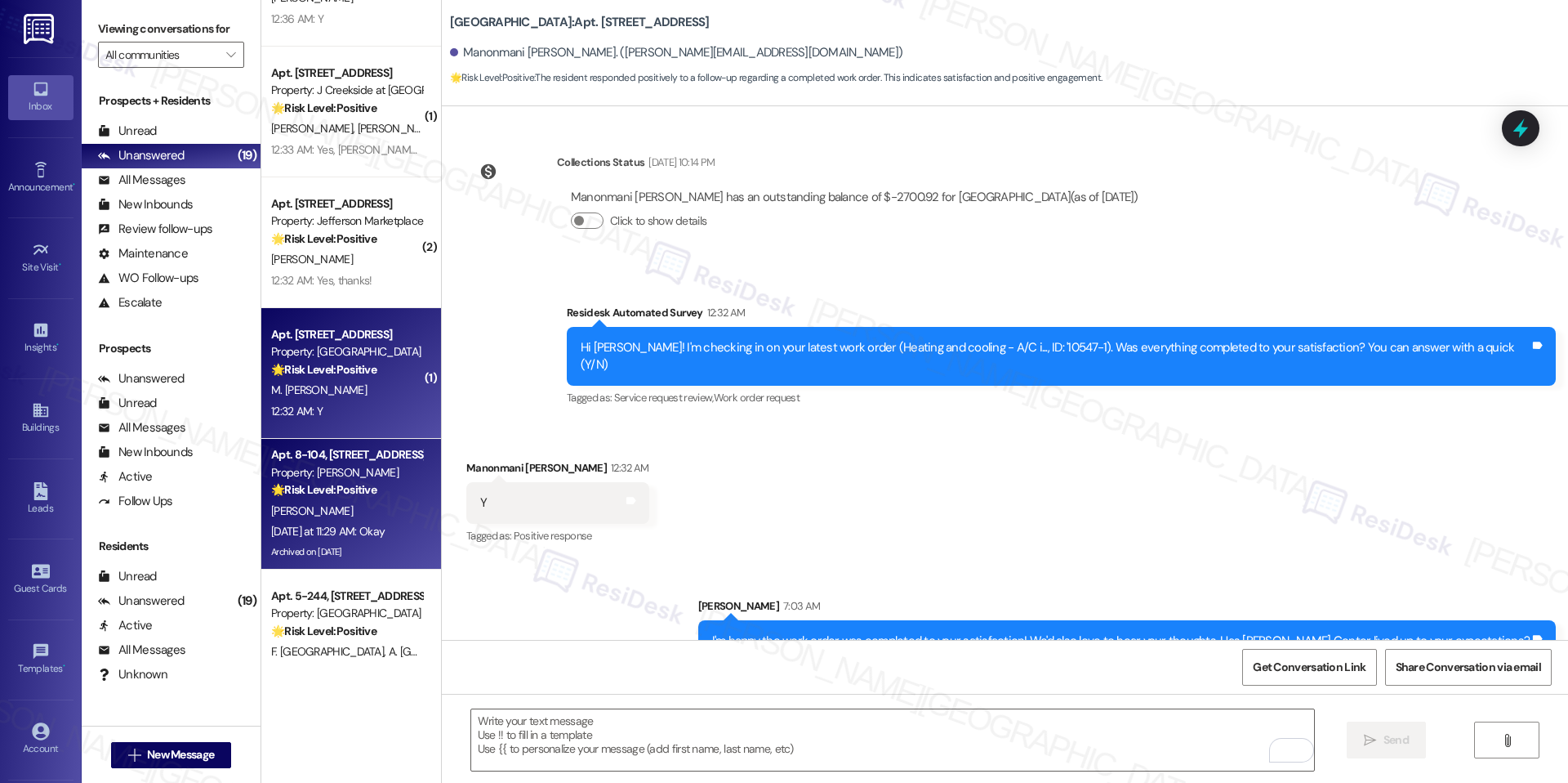
click at [261, 523] on div "Apt. 8-104, 2420 Medicine Lake Drive Property: J Ardin Apopka 🌟 Risk Level: Pos…" at bounding box center [351, 504] width 180 height 130
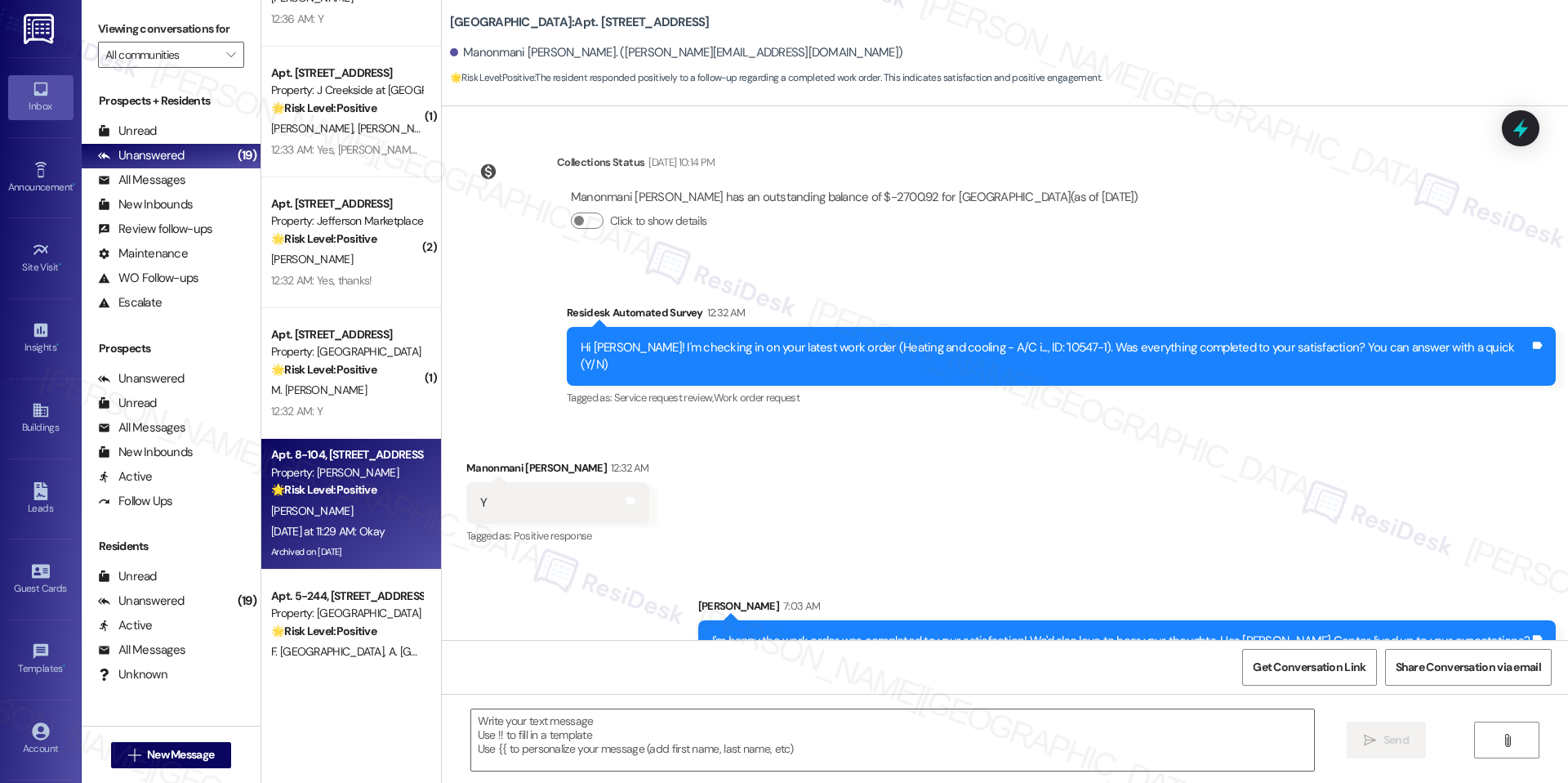
type textarea "Fetching suggested responses. Please feel free to read through the conversation…"
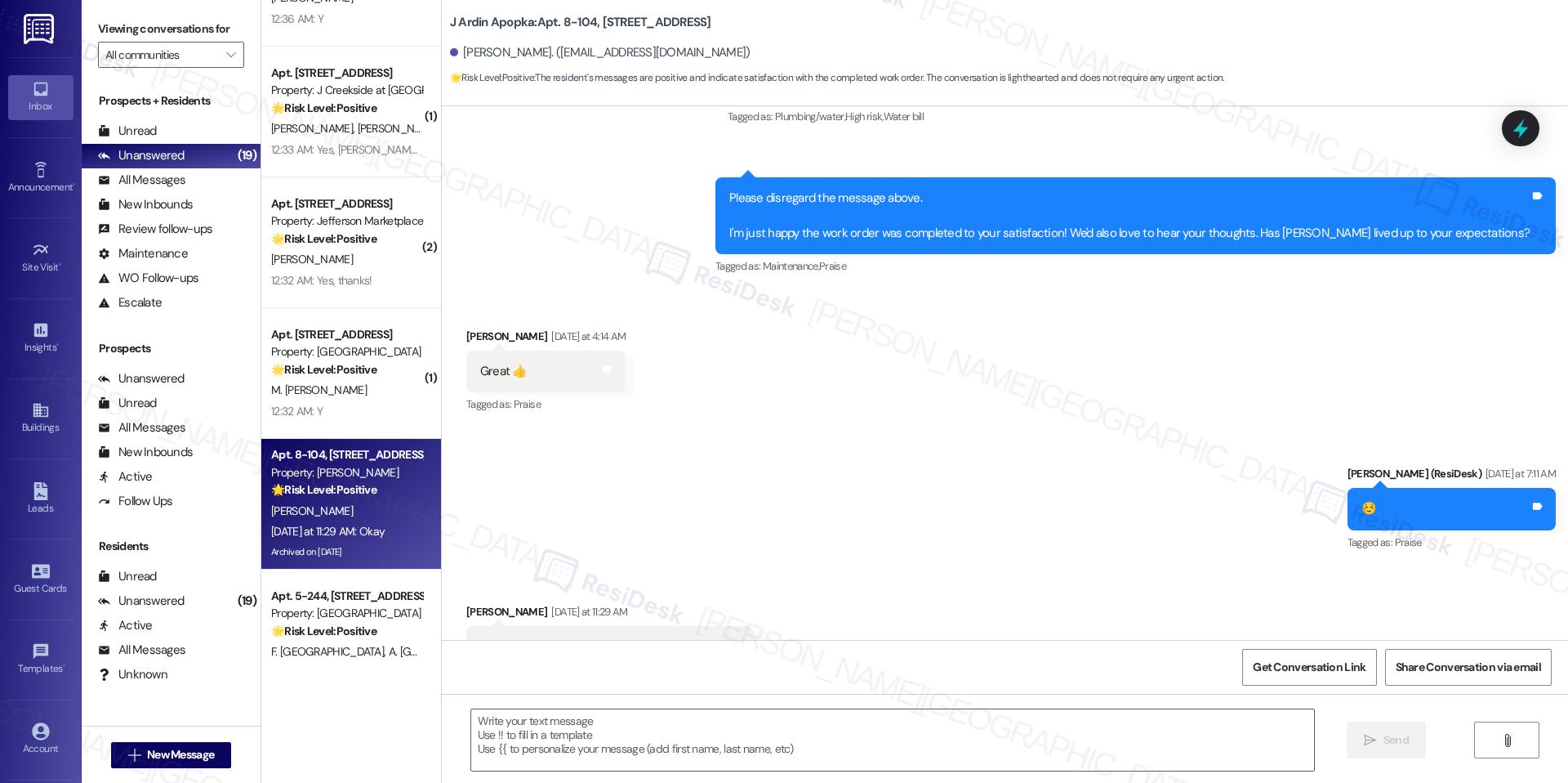
scroll to position [4582, 0]
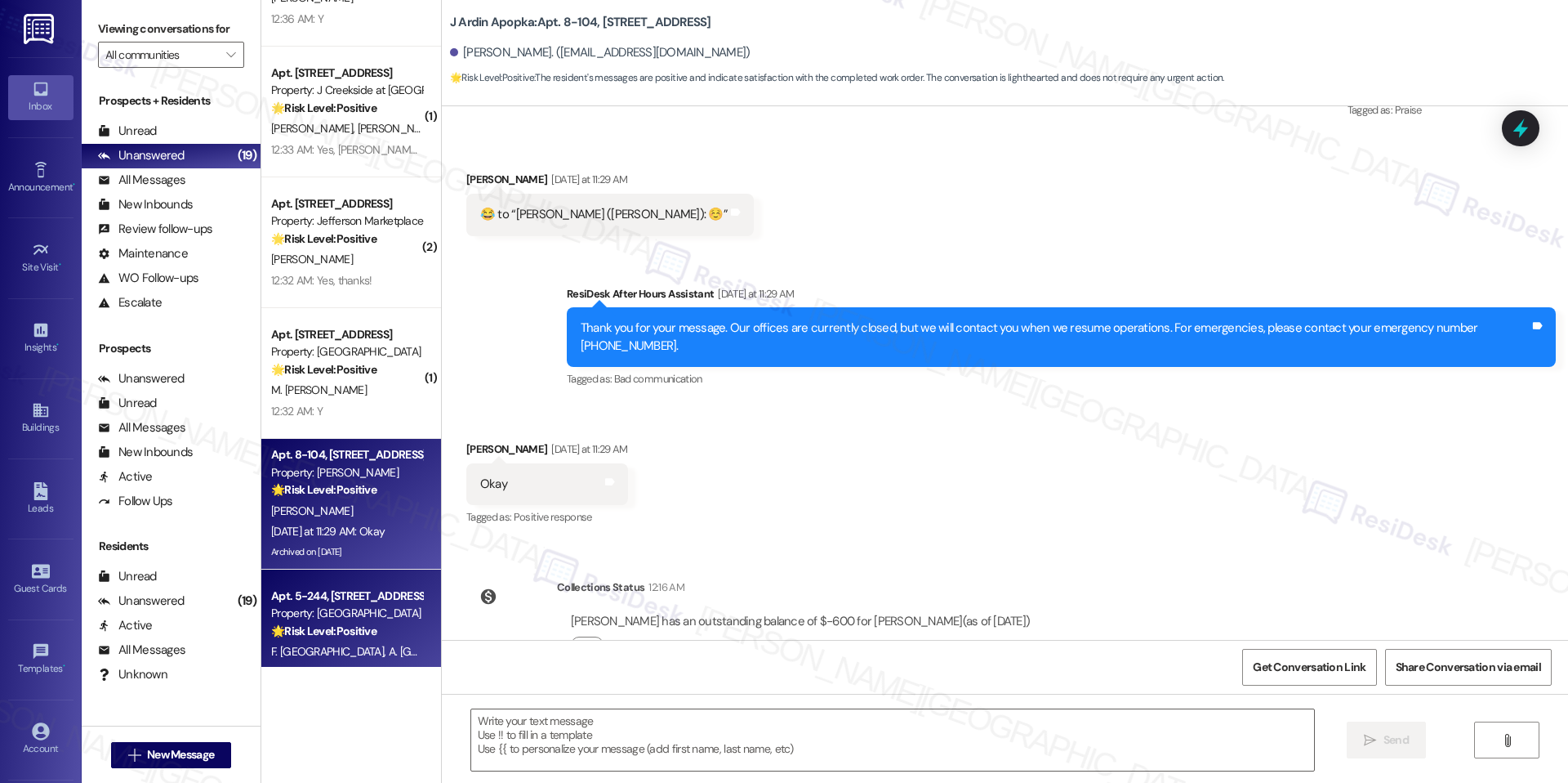
click at [321, 616] on div "Property: [GEOGRAPHIC_DATA]" at bounding box center [347, 613] width 151 height 17
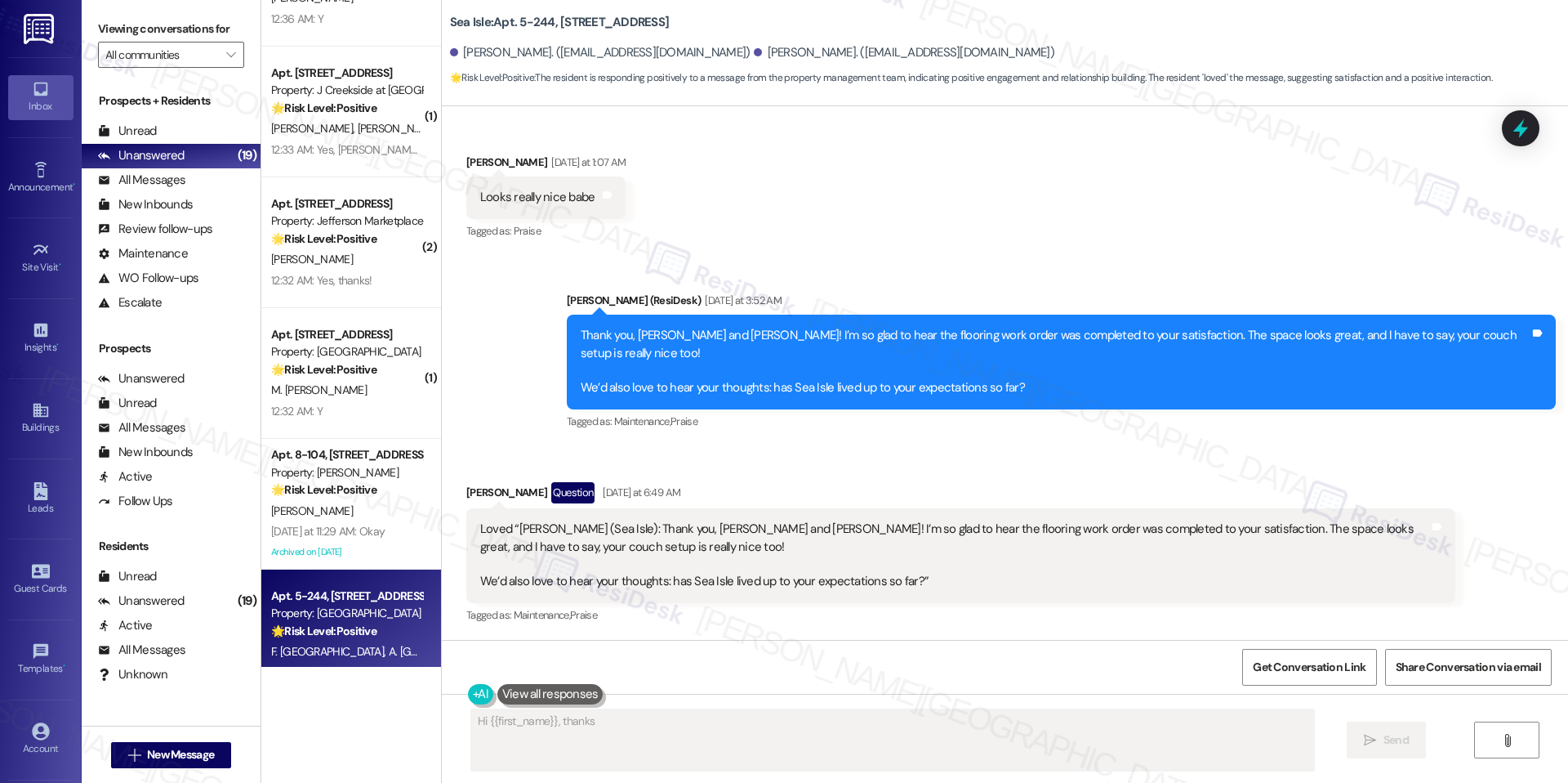
type textarea "Hi {{first_name}}, thanks"
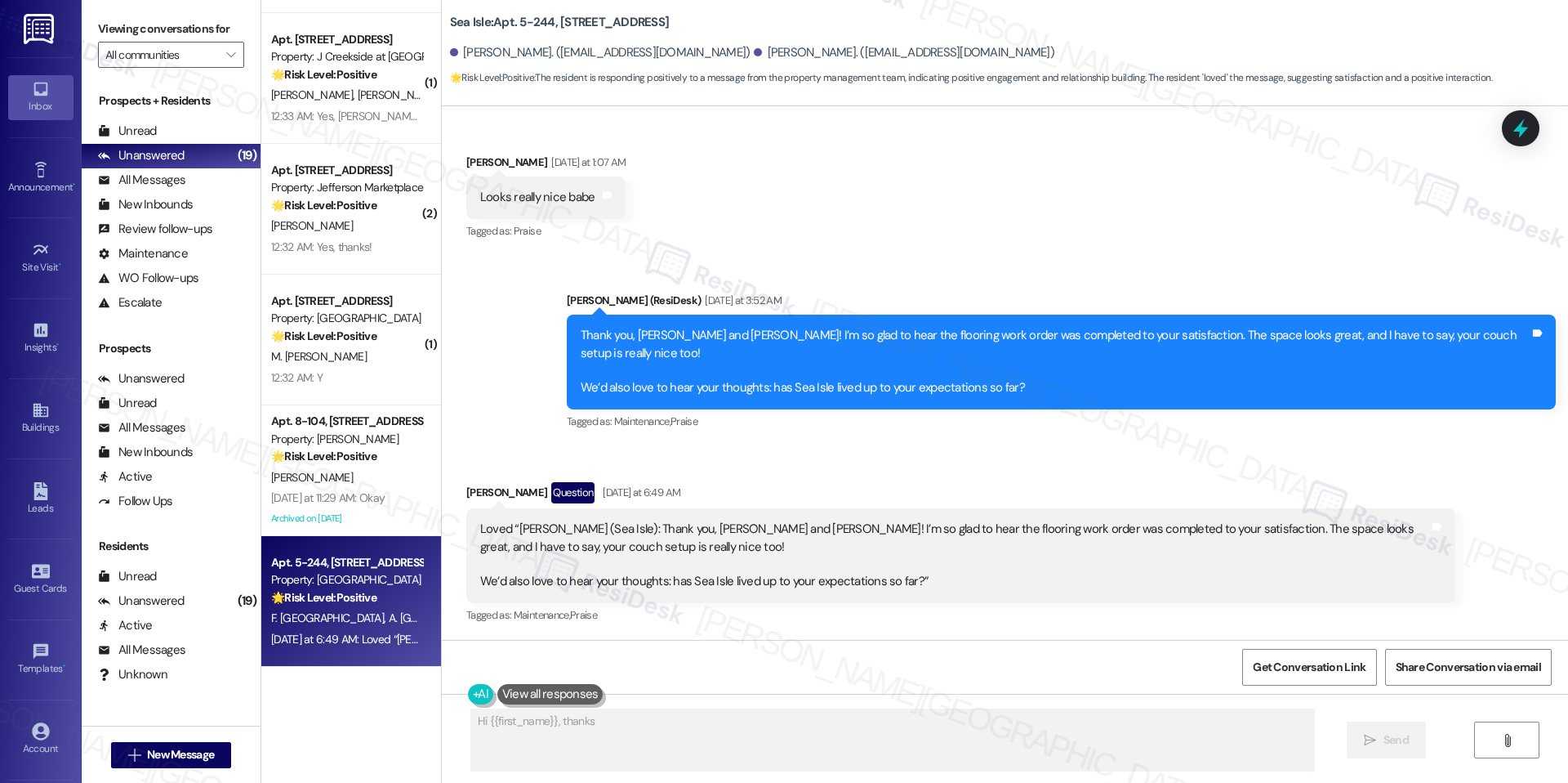
scroll to position [1608, 0]
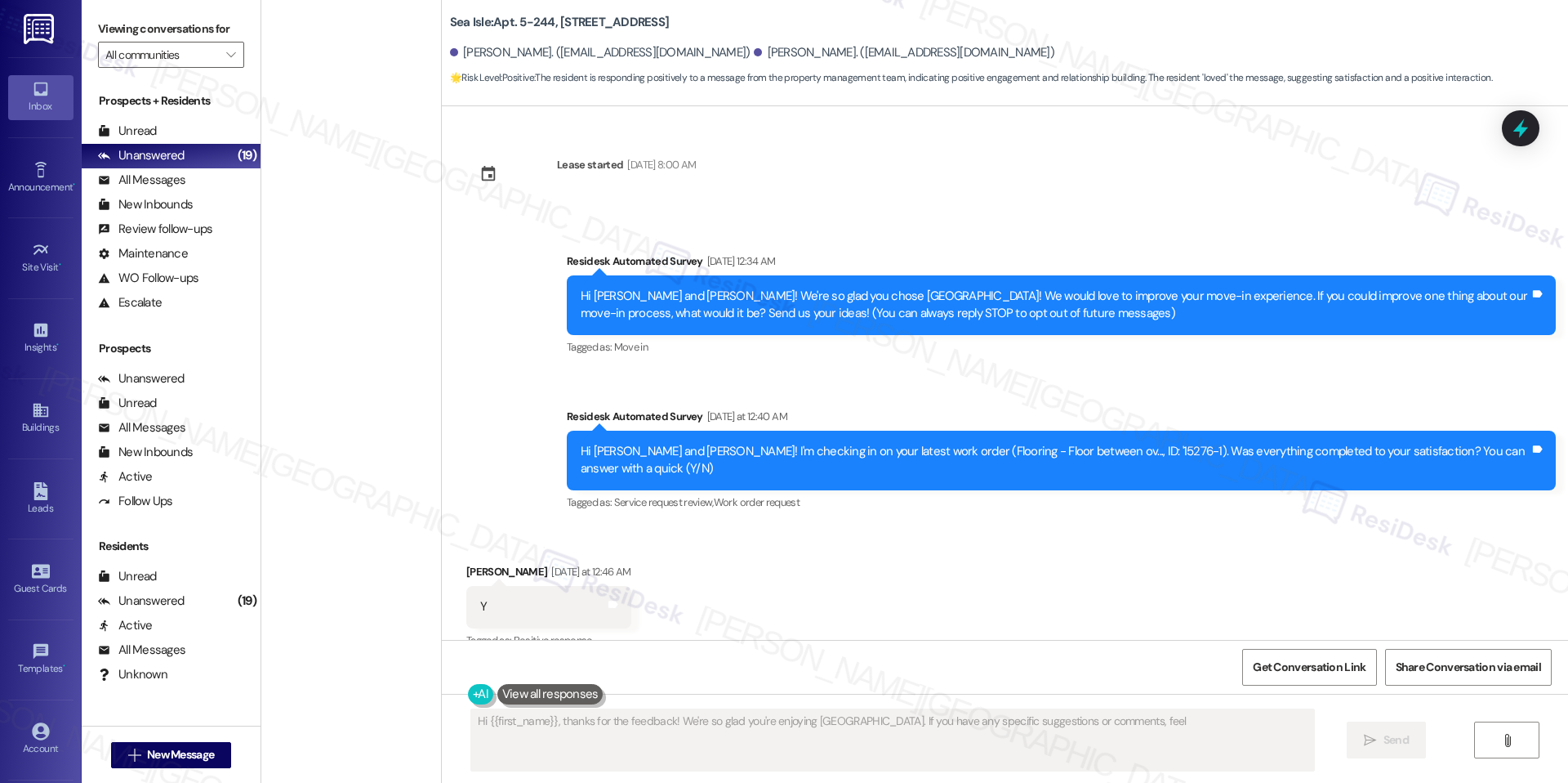
scroll to position [1608, 0]
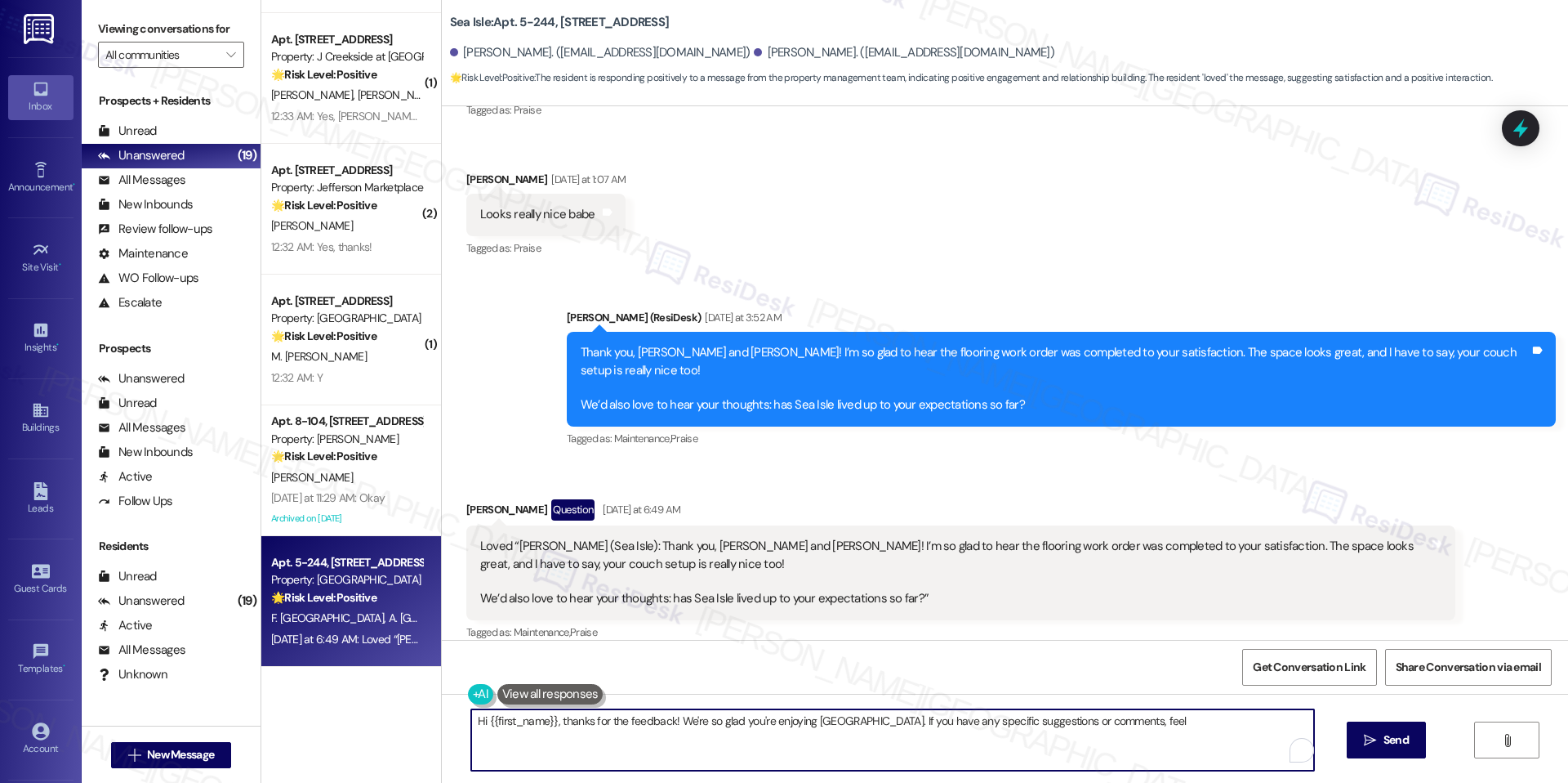
drag, startPoint x: 818, startPoint y: 725, endPoint x: 1141, endPoint y: 778, distance: 327.3
click at [1141, 778] on div "Hi {{first_name}}, thanks for the love! We're so glad you're enjoying Sea Isle.…" at bounding box center [1005, 755] width 1127 height 122
type textarea "Hi {{first_name}}, thanks for the love! We're so glad you're enjoying Sea Isle."
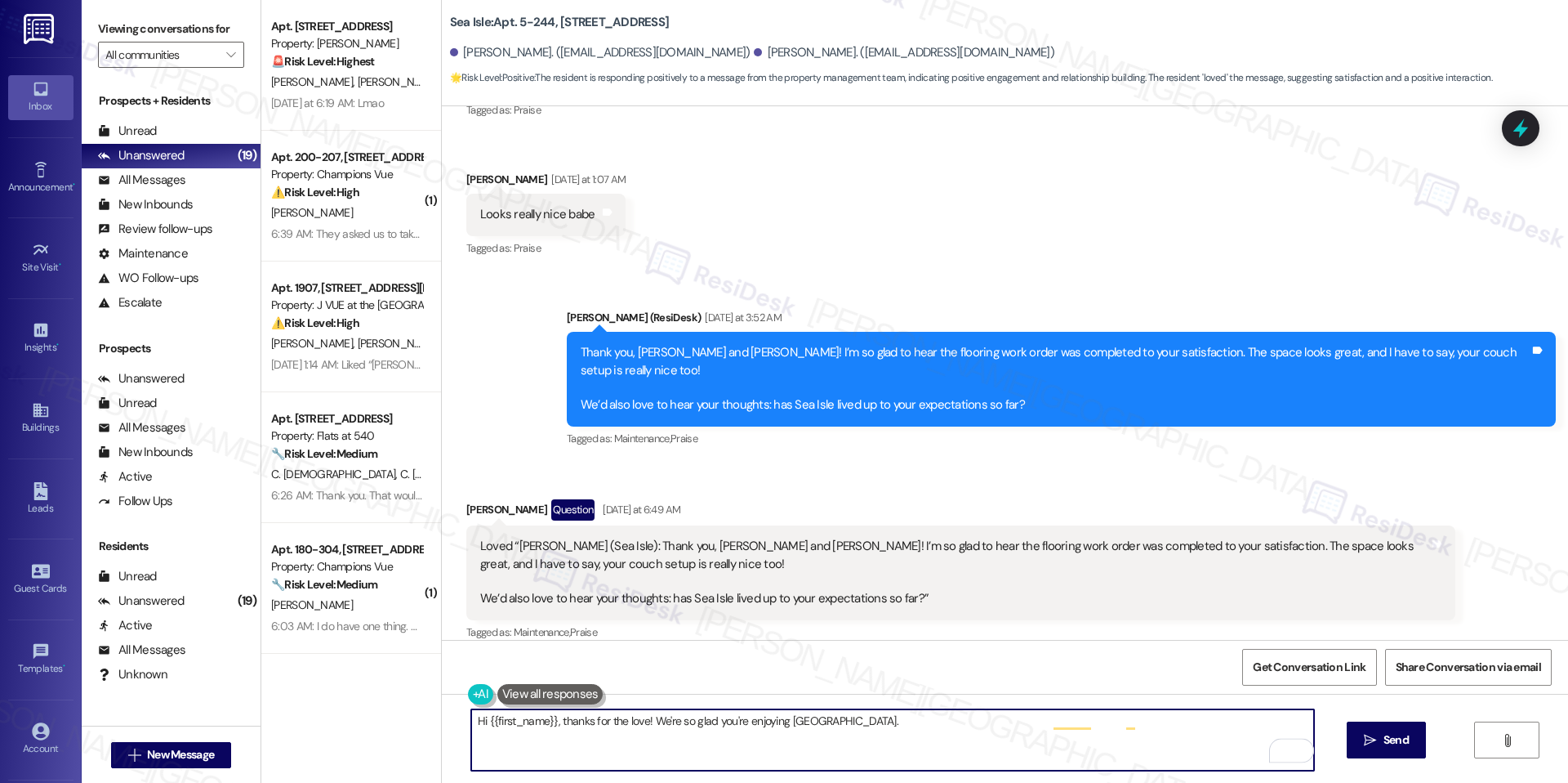
scroll to position [1721, 0]
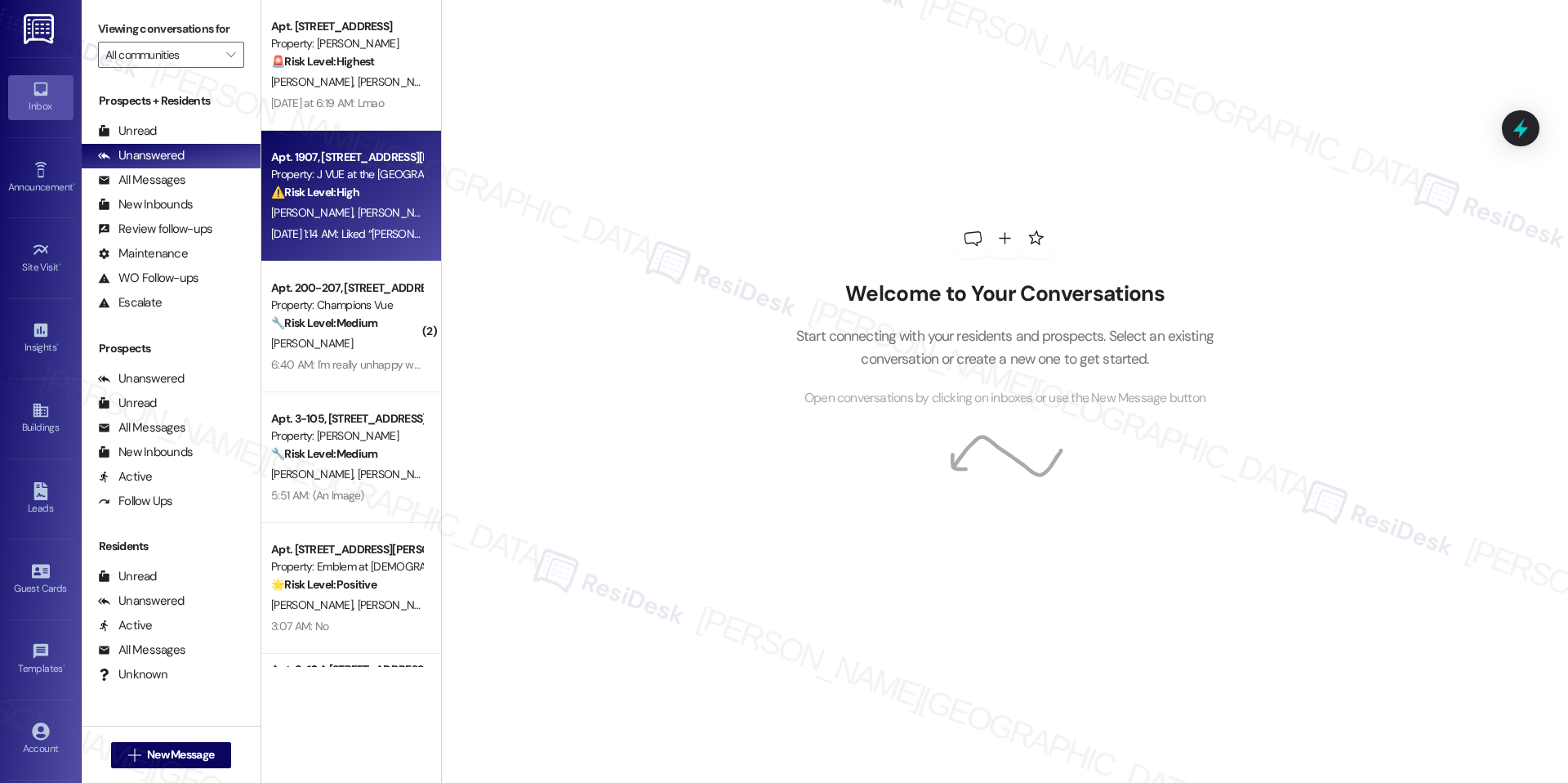
click at [386, 258] on div "Apt. 1907, [STREET_ADDRESS][PERSON_NAME] Property: J VUE at the LMA ⚠️ Risk Lev…" at bounding box center [351, 195] width 180 height 130
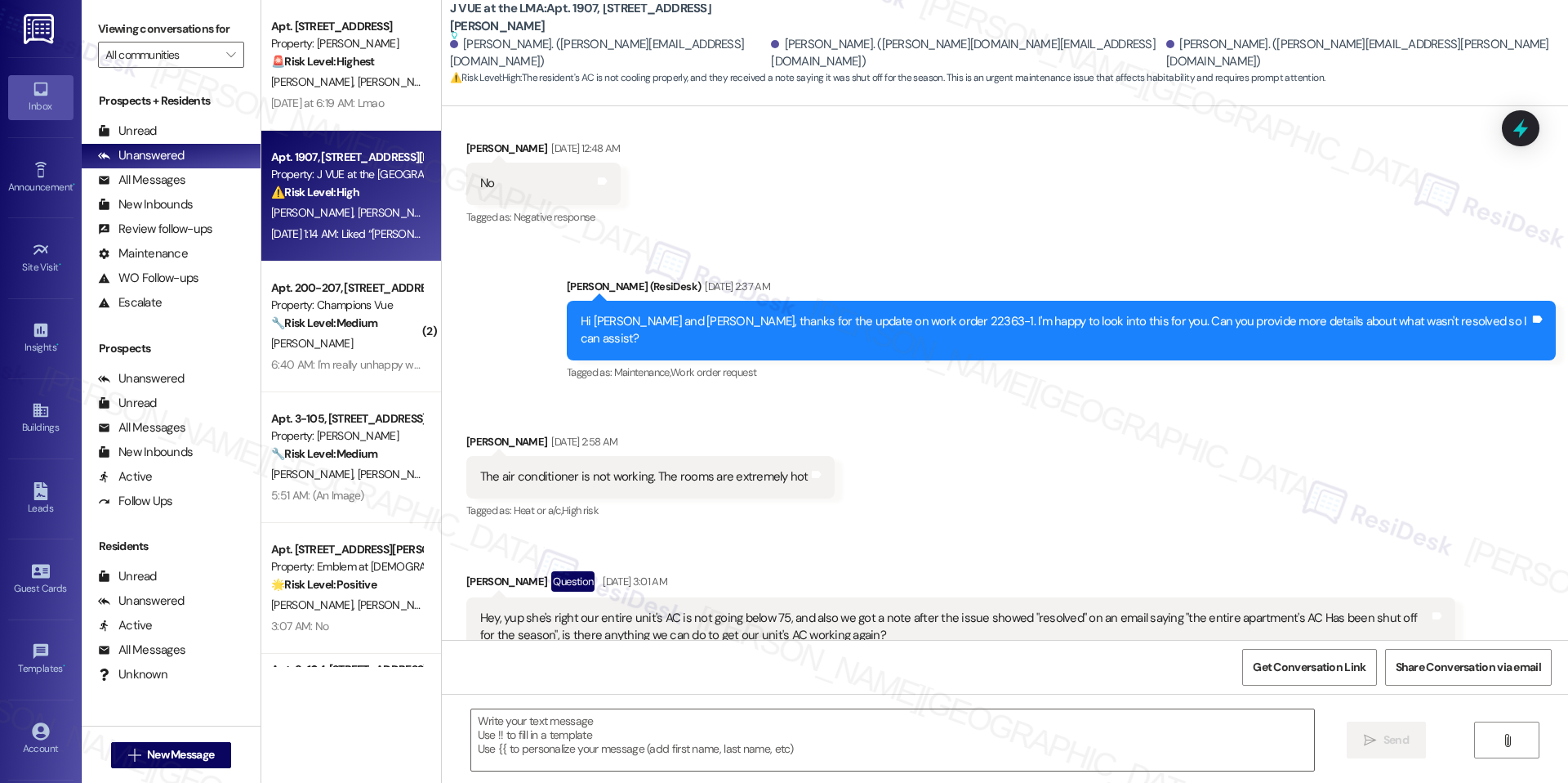
type textarea "Fetching suggested responses. Please feel free to read through the conversation…"
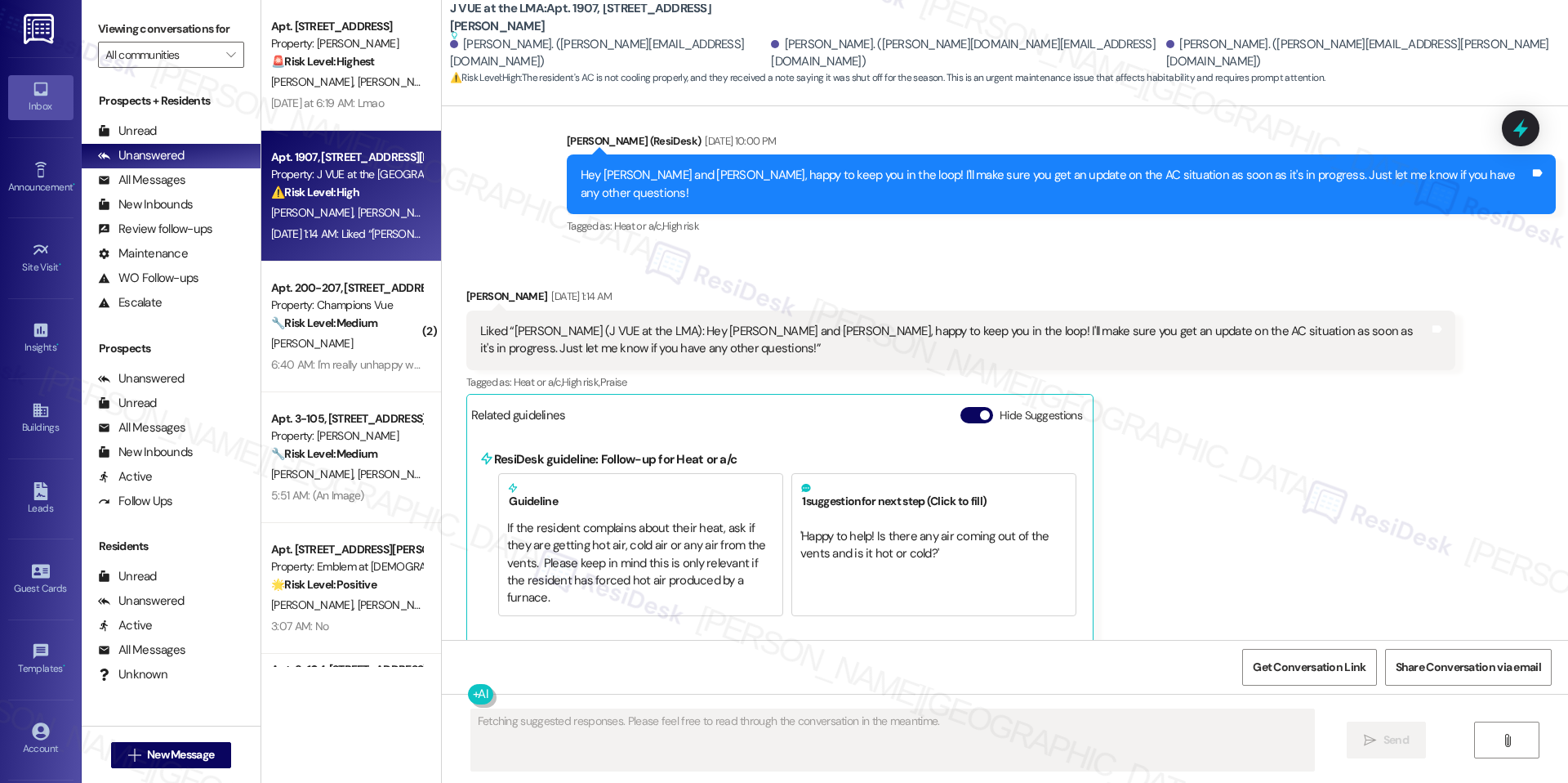
scroll to position [1835, 0]
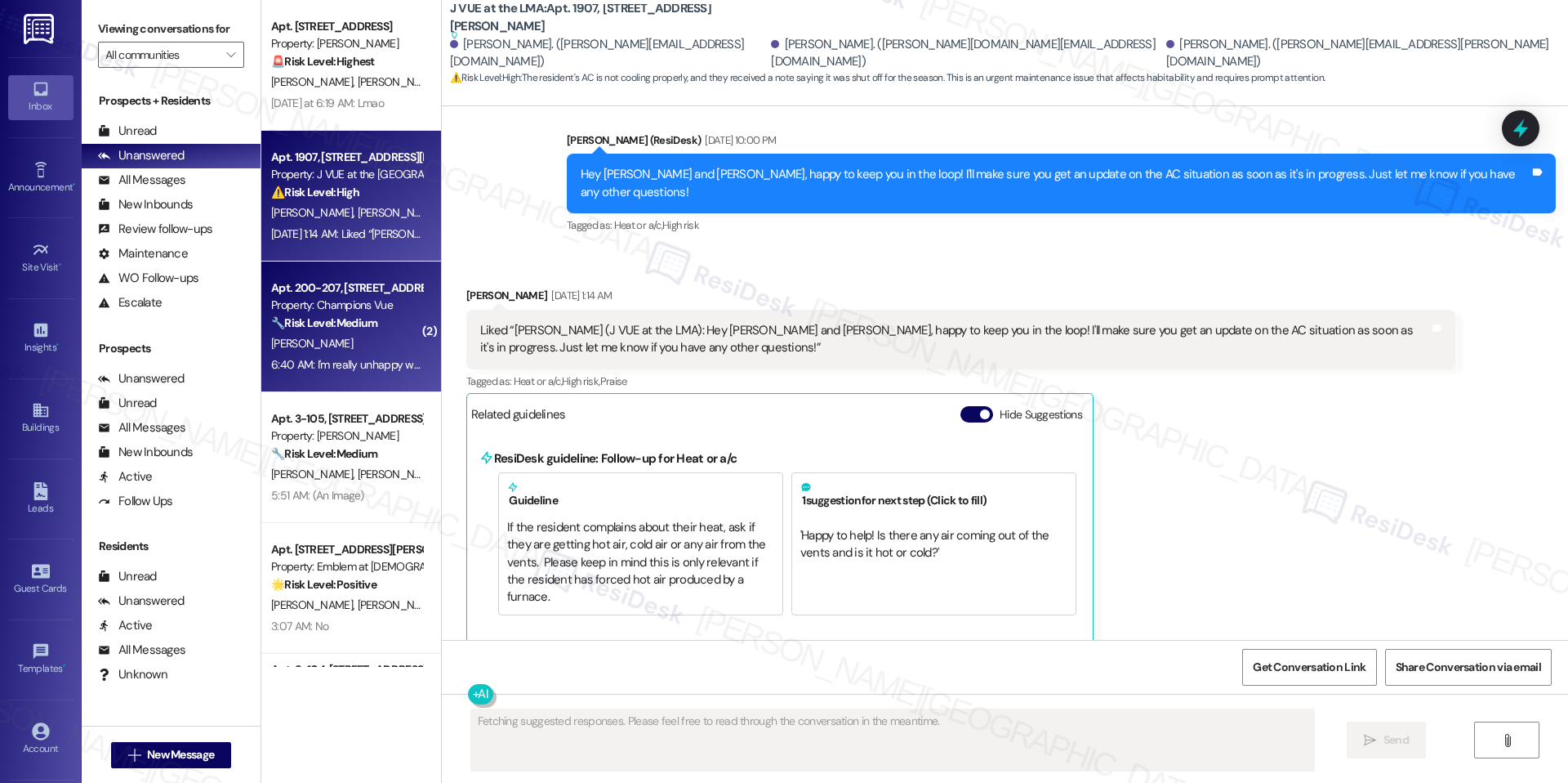
click at [353, 313] on div "Property: Champions Vue" at bounding box center [347, 305] width 151 height 17
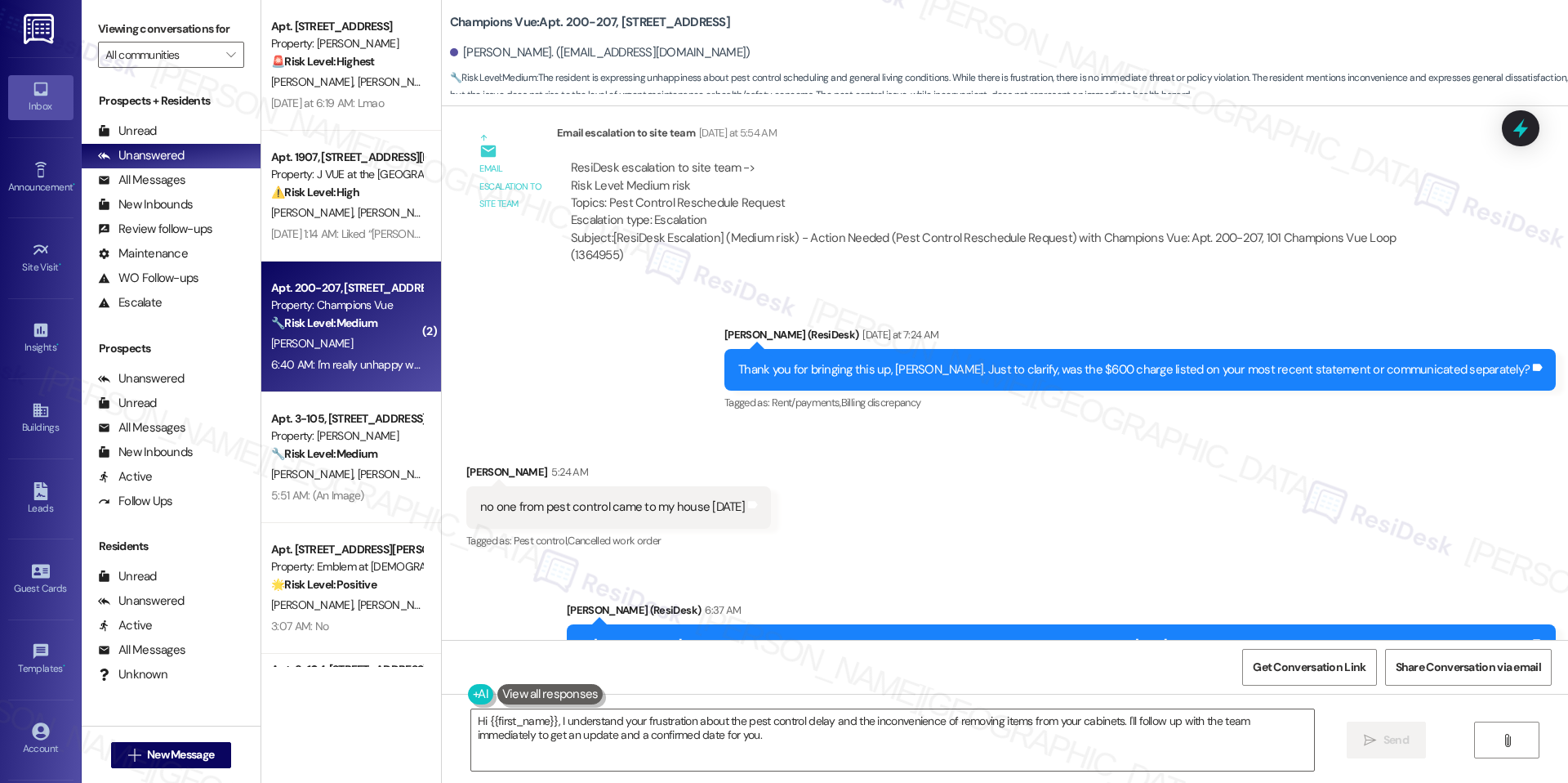
scroll to position [3862, 0]
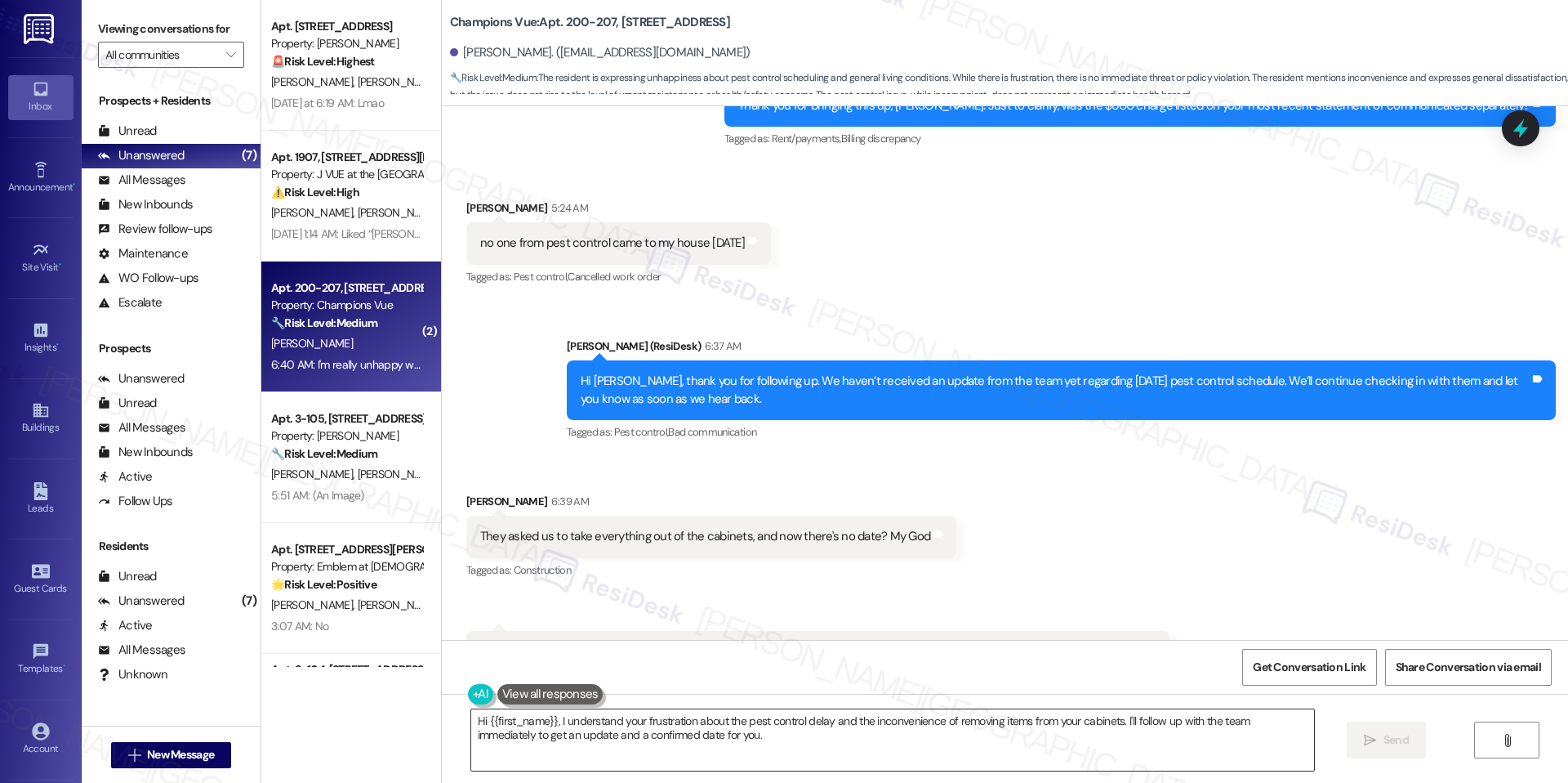
click at [721, 724] on textarea "Hi {{first_name}}, I understand your frustration about the pest control delay a…" at bounding box center [893, 740] width 843 height 61
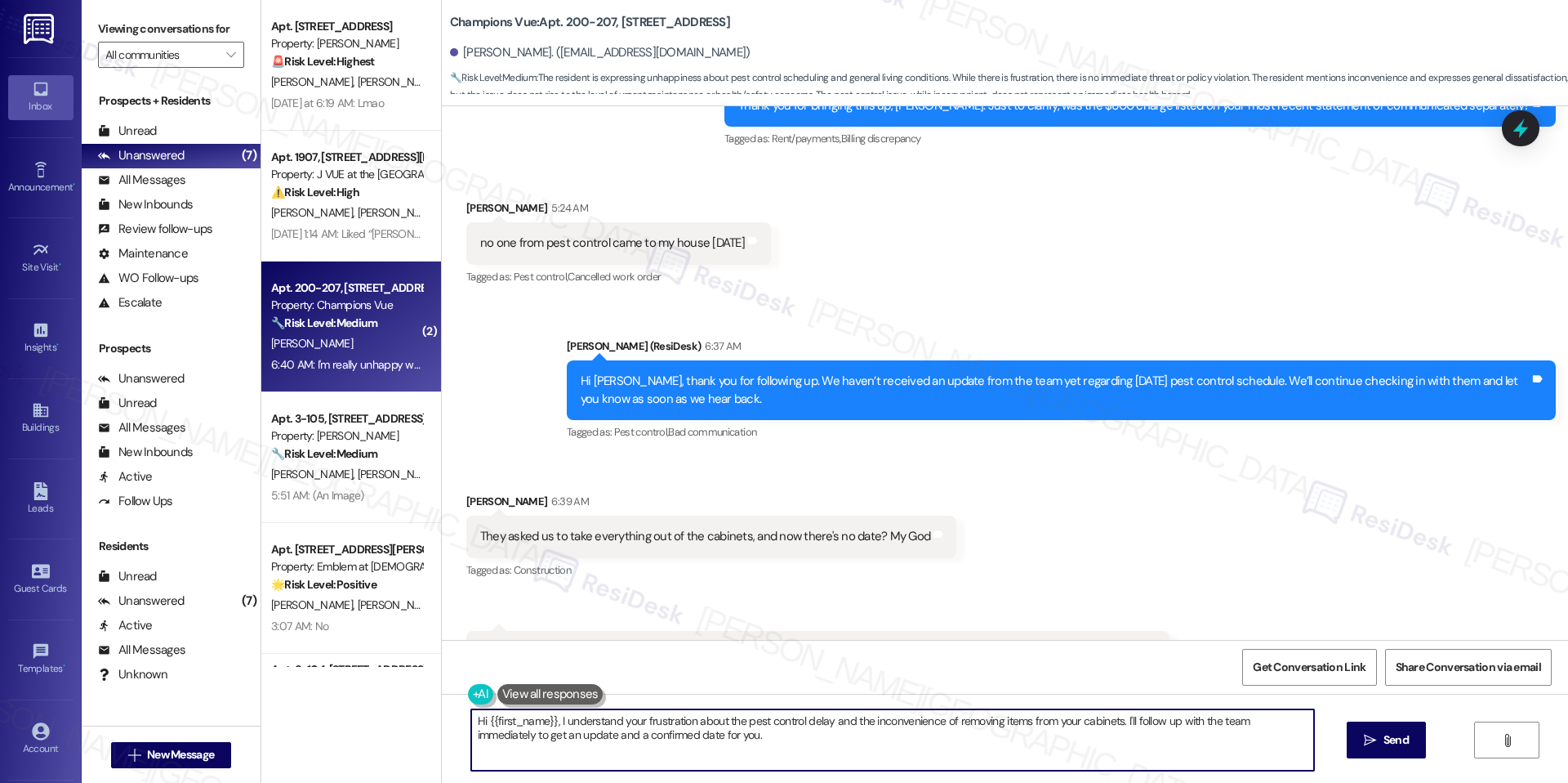
click at [721, 724] on textarea "Hi {{first_name}}, I understand your frustration about the pest control delay a…" at bounding box center [893, 740] width 843 height 61
paste textarea "Thank you for sharing this with us, and I’m so sorry for the inconvenience. We’…"
click at [775, 732] on textarea "Thank you for sharing this with us, and I’m so sorry for the inconvenience. We’…" at bounding box center [893, 740] width 843 height 61
click at [889, 739] on textarea "Thank you for sharing this with us, and I’m so sorry for the inconvenience. We’…" at bounding box center [893, 740] width 843 height 61
click at [1002, 748] on textarea "Thank you for sharing this with us, and I’m so sorry for the inconvenience. We’…" at bounding box center [893, 740] width 843 height 61
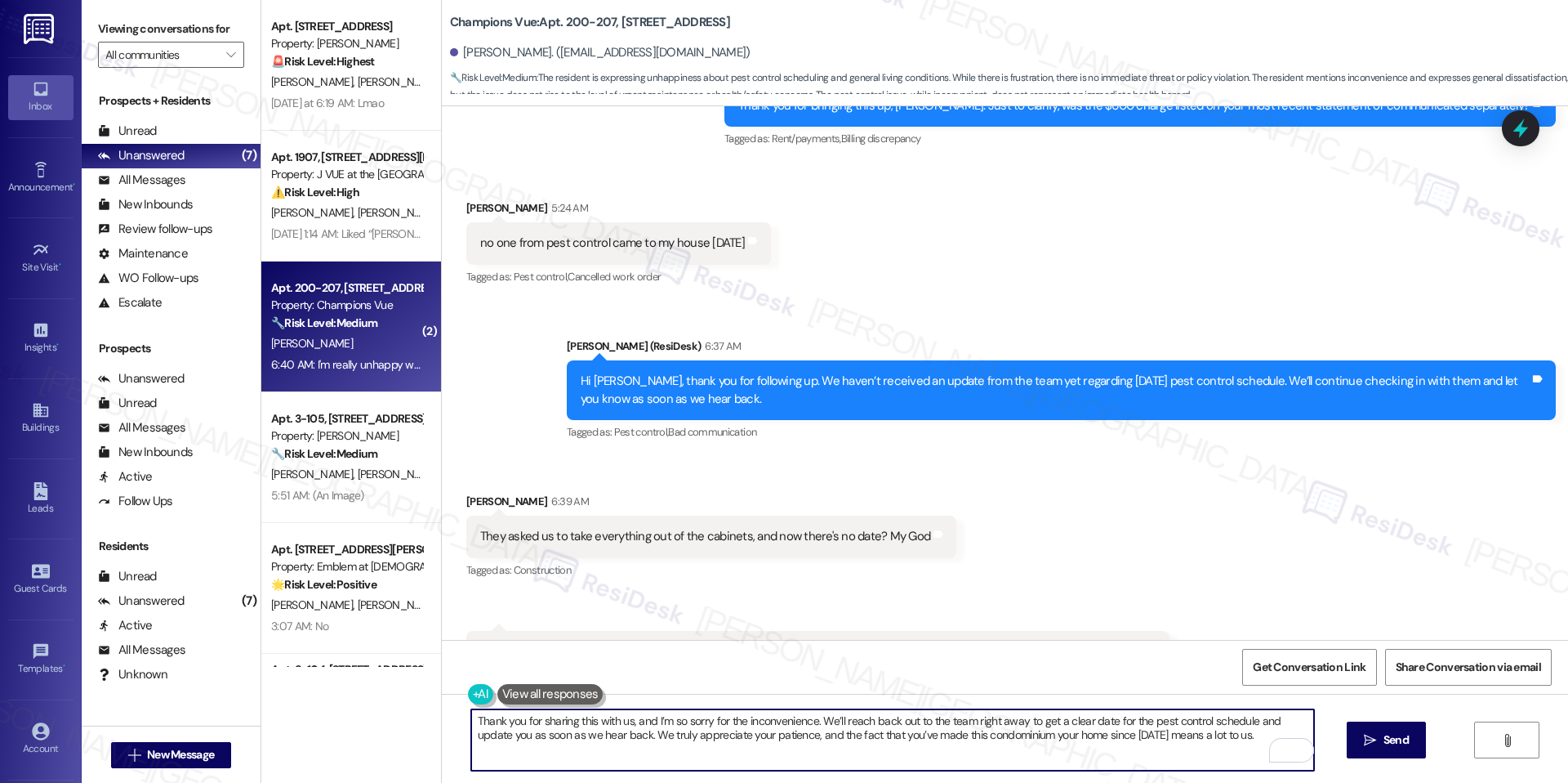
click at [1228, 734] on textarea "Thank you for sharing this with us, and I’m so sorry for the inconvenience. We’…" at bounding box center [893, 740] width 843 height 61
type textarea "Thank you for sharing this with us, and I’m so sorry for the inconvenience. We’…"
click at [1372, 758] on div "Thank you for sharing this with us, and I’m so sorry for the inconvenience. We’…" at bounding box center [1005, 755] width 1127 height 122
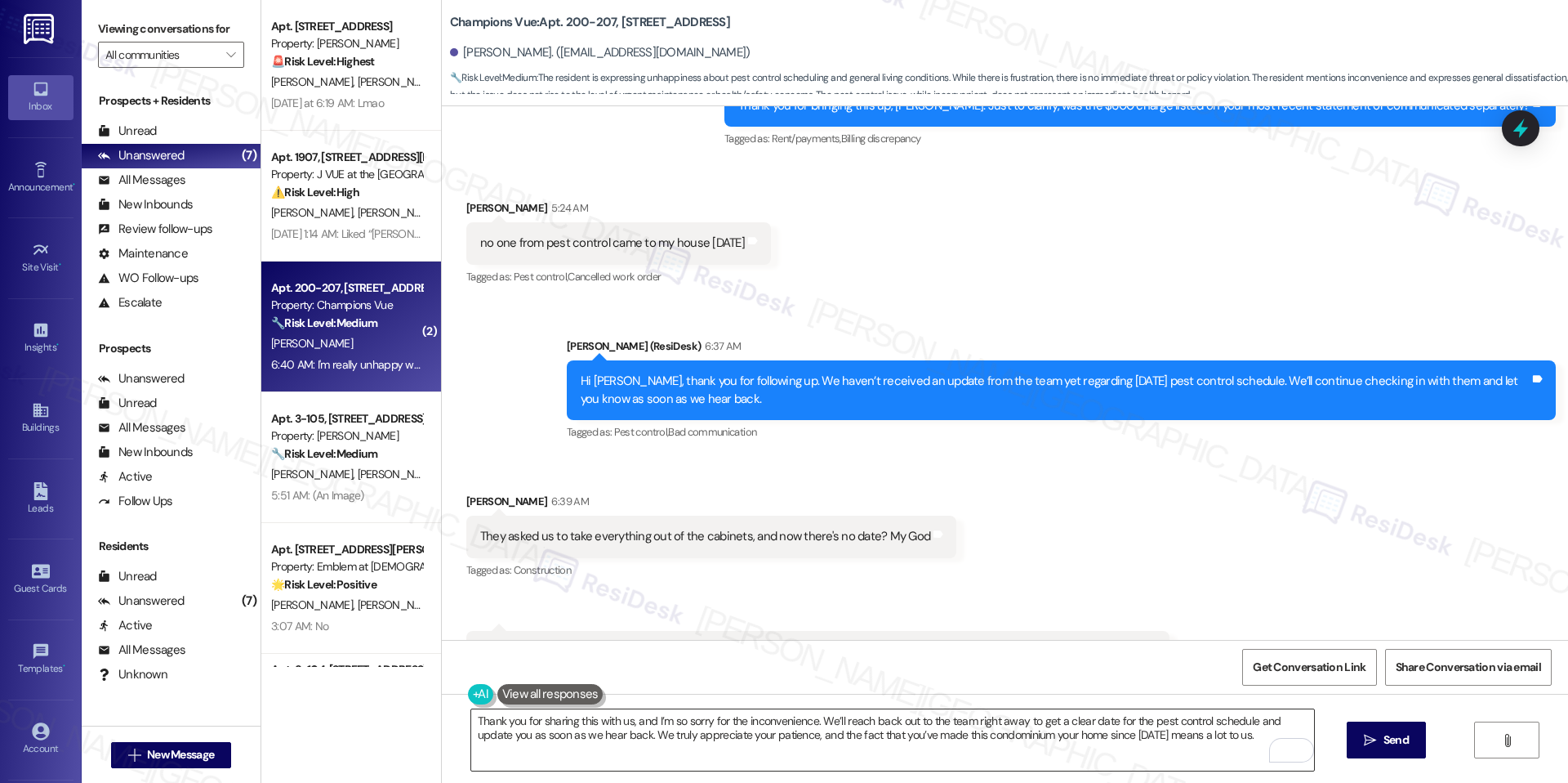
click at [727, 740] on textarea "Thank you for sharing this with us, and I’m so sorry for the inconvenience. We’…" at bounding box center [893, 740] width 843 height 61
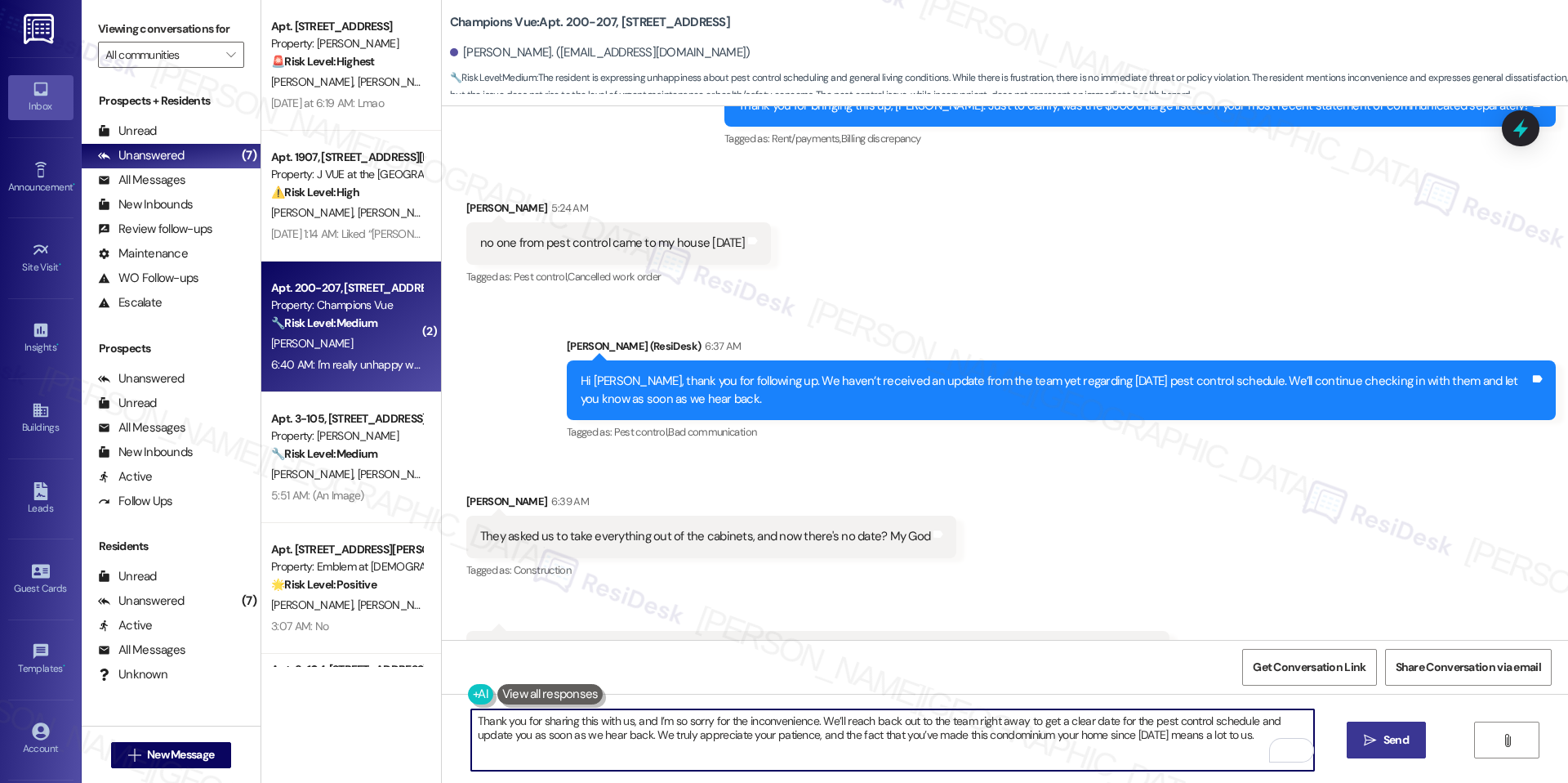
click at [1359, 756] on button " Send" at bounding box center [1386, 740] width 79 height 36
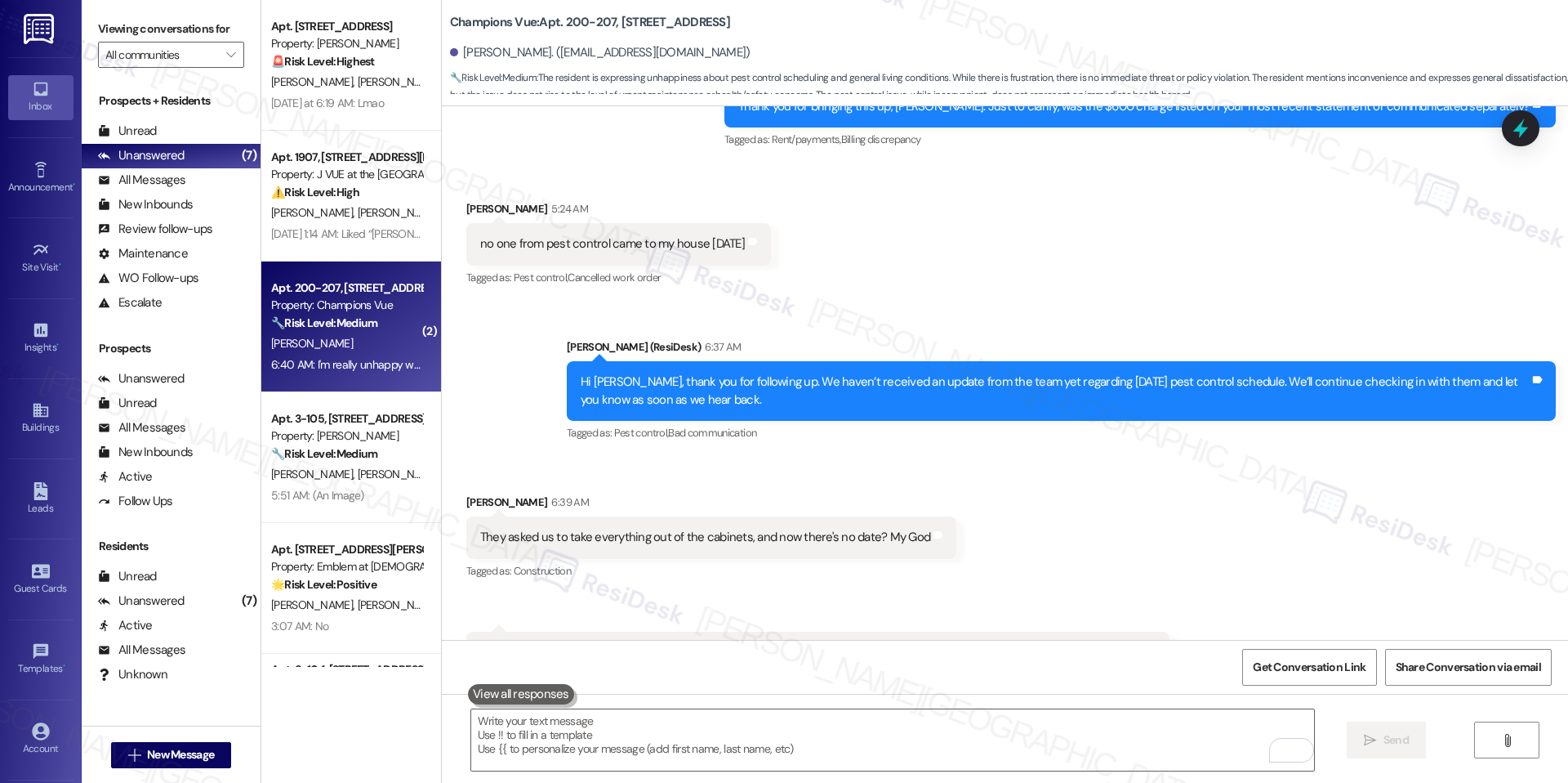
scroll to position [3994, 0]
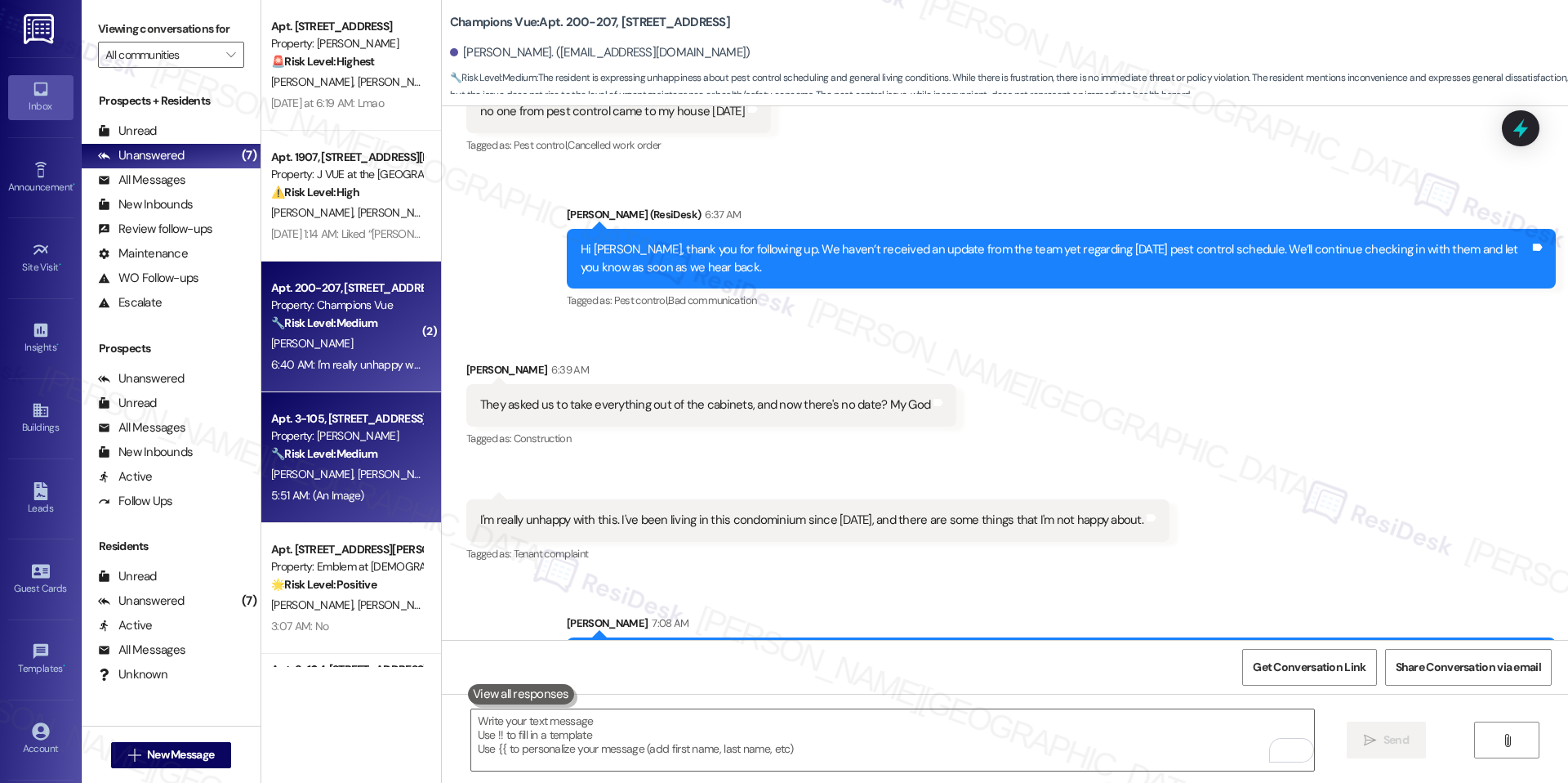
click at [305, 429] on div "Property: [PERSON_NAME]" at bounding box center [347, 435] width 151 height 17
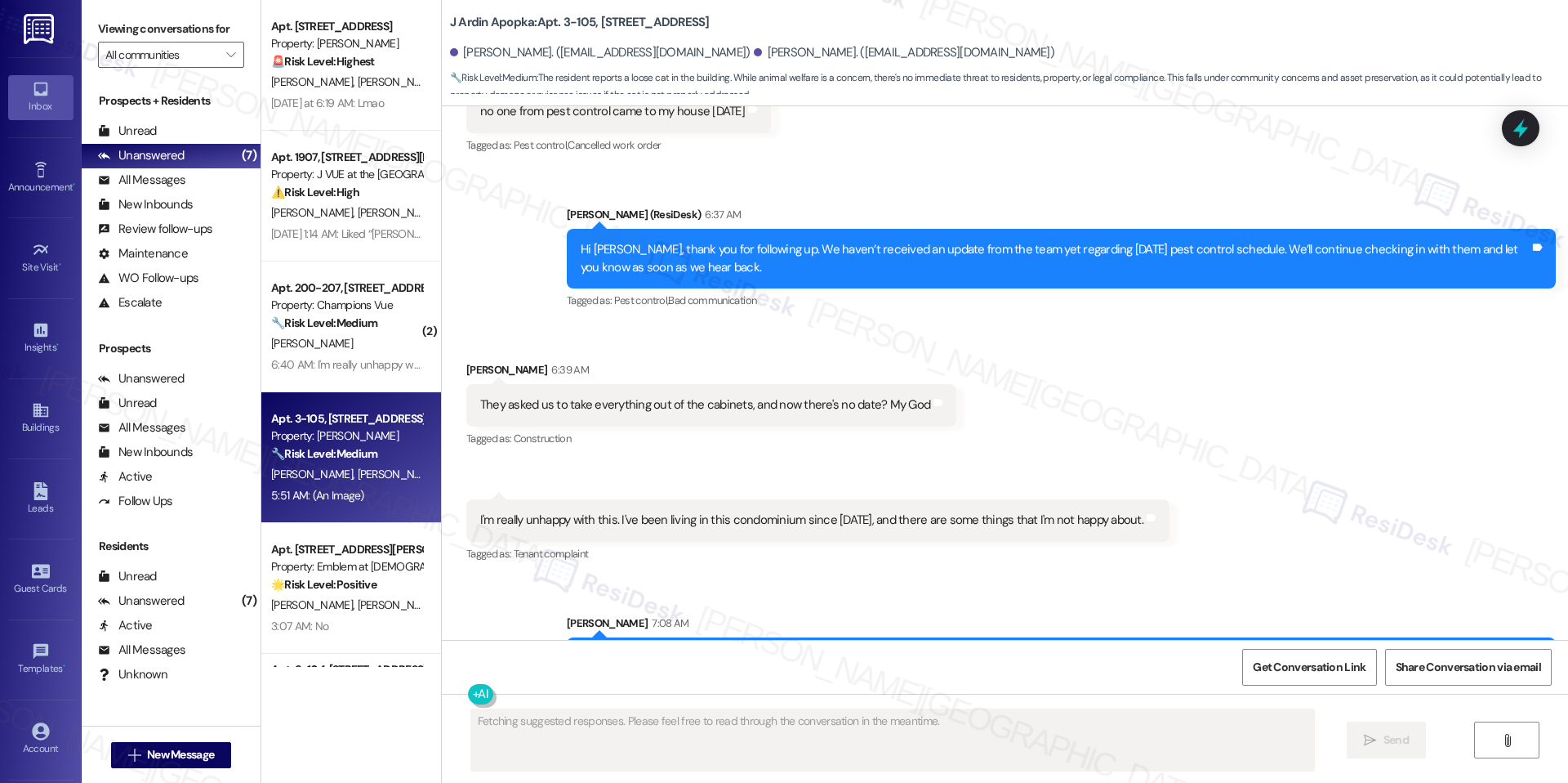
scroll to position [2875, 0]
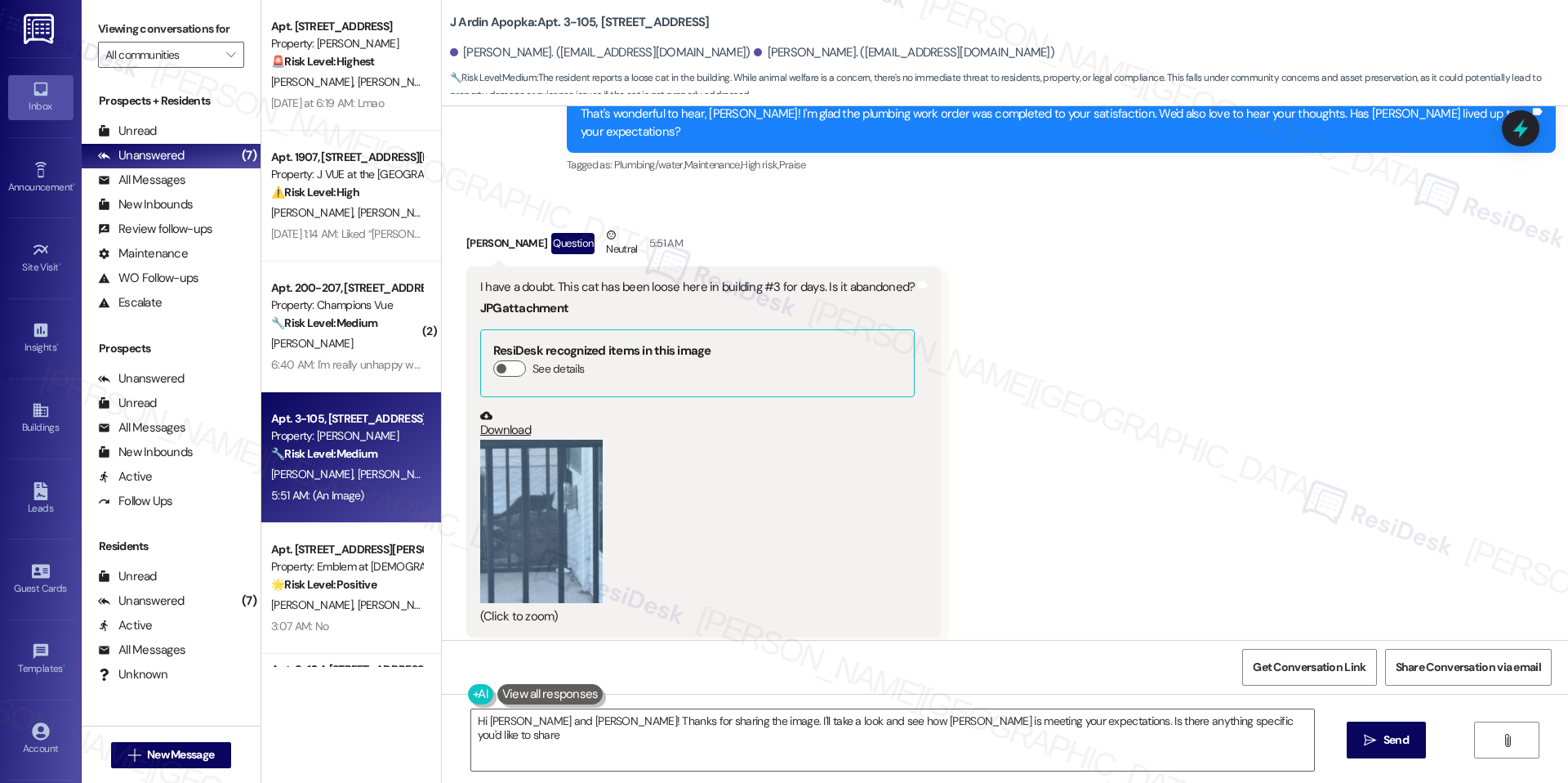
type textarea "Hi [PERSON_NAME] and [PERSON_NAME]! Thanks for sharing the image. I'll take a l…"
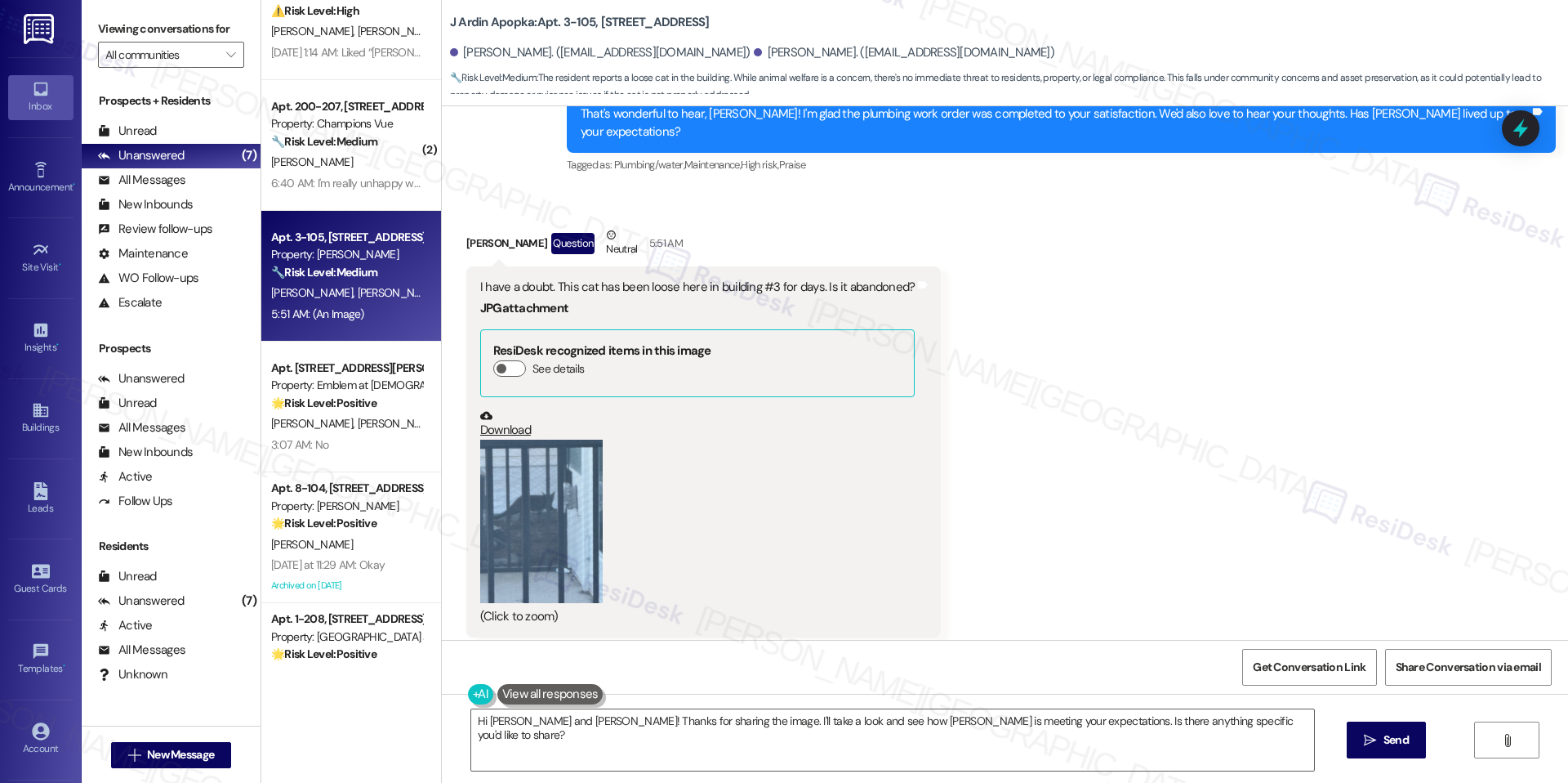
scroll to position [199, 0]
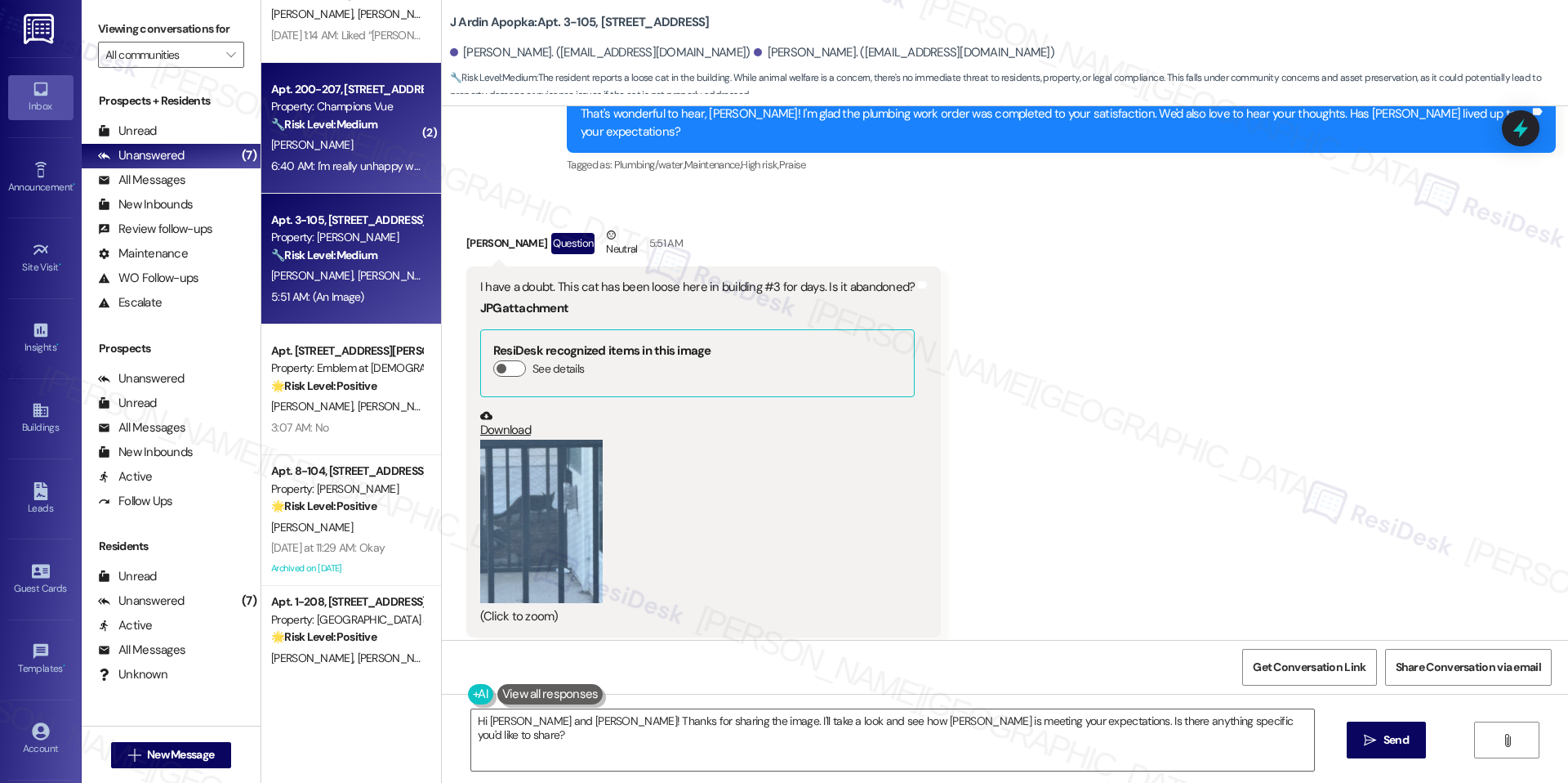
click at [379, 162] on div "6:40 AM: I'm really unhappy with this. I've been living in this condominium sin…" at bounding box center [597, 166] width 651 height 15
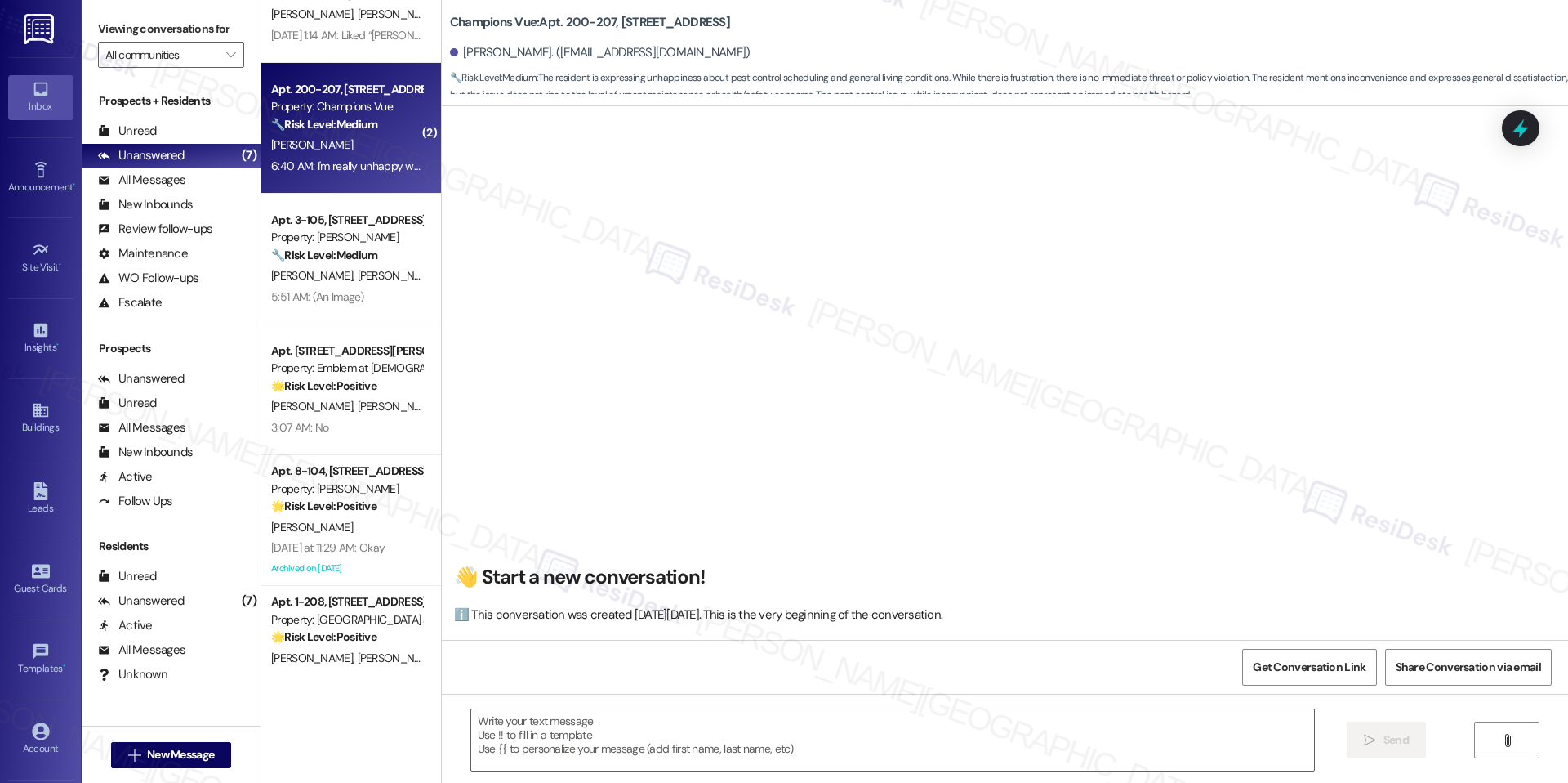
scroll to position [4018, 0]
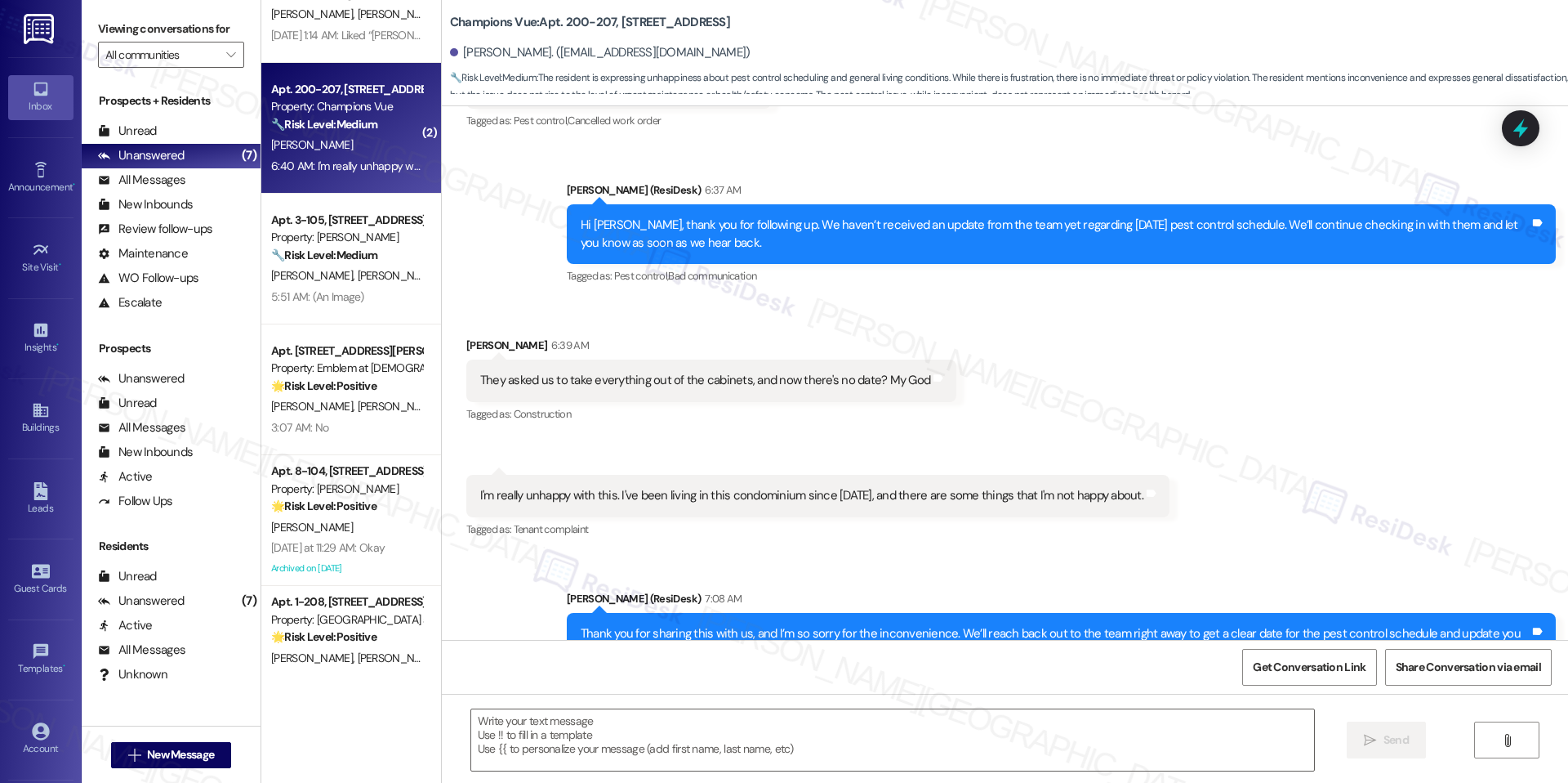
type textarea "Fetching suggested responses. Please feel free to read through the conversation…"
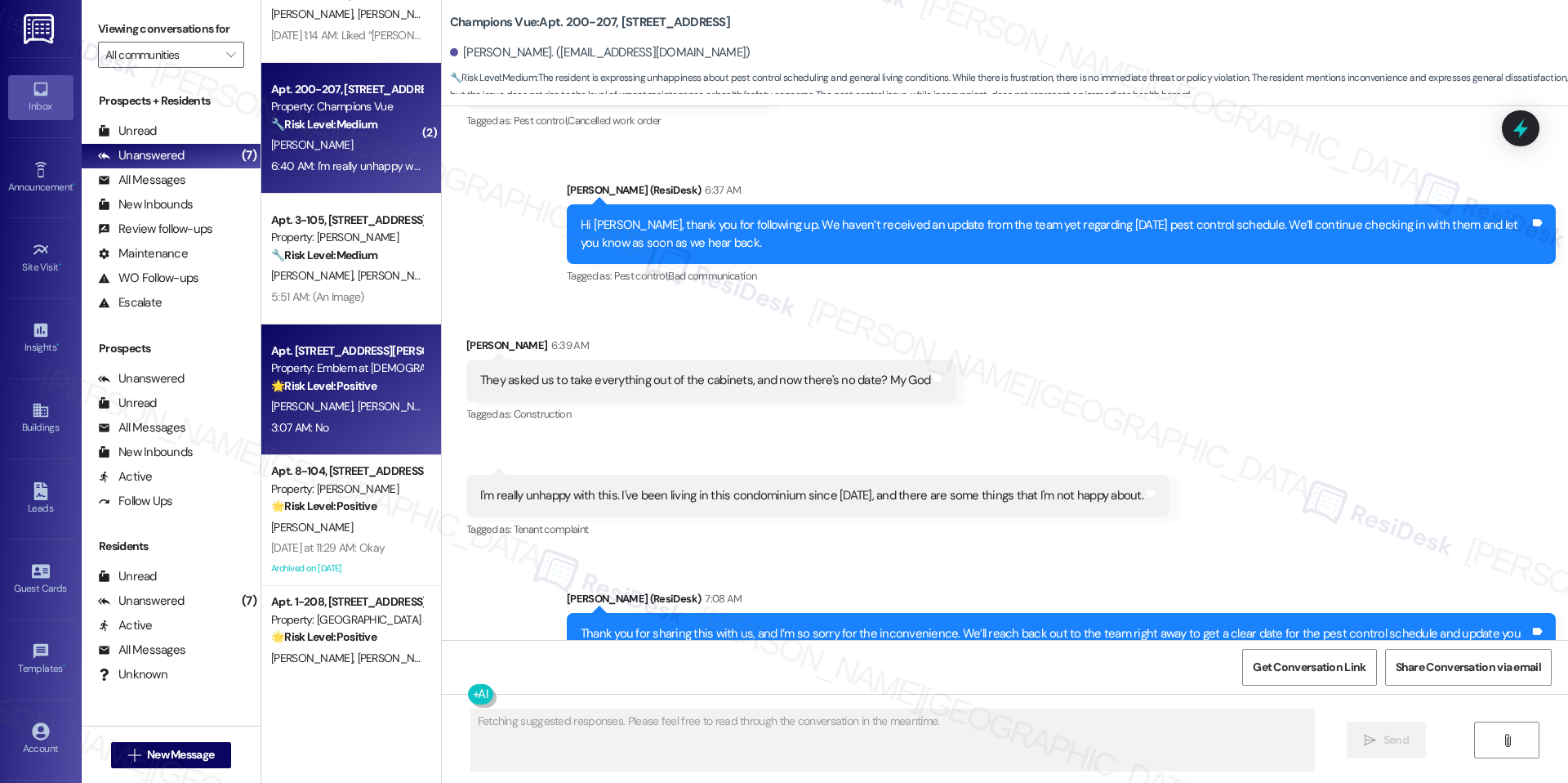
click at [386, 359] on div "Property: Emblem at [DEMOGRAPHIC_DATA]" at bounding box center [347, 367] width 151 height 17
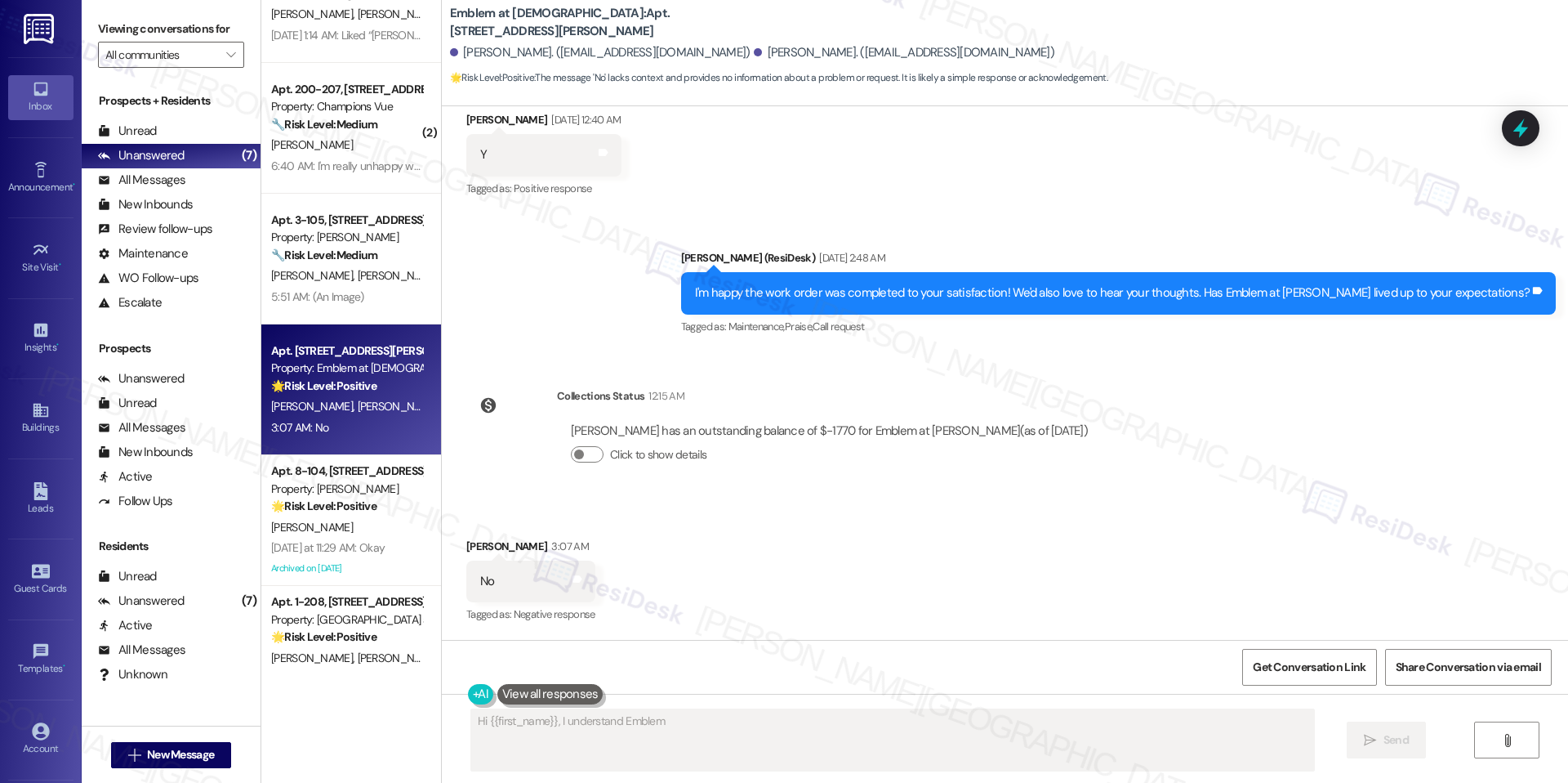
scroll to position [848, 0]
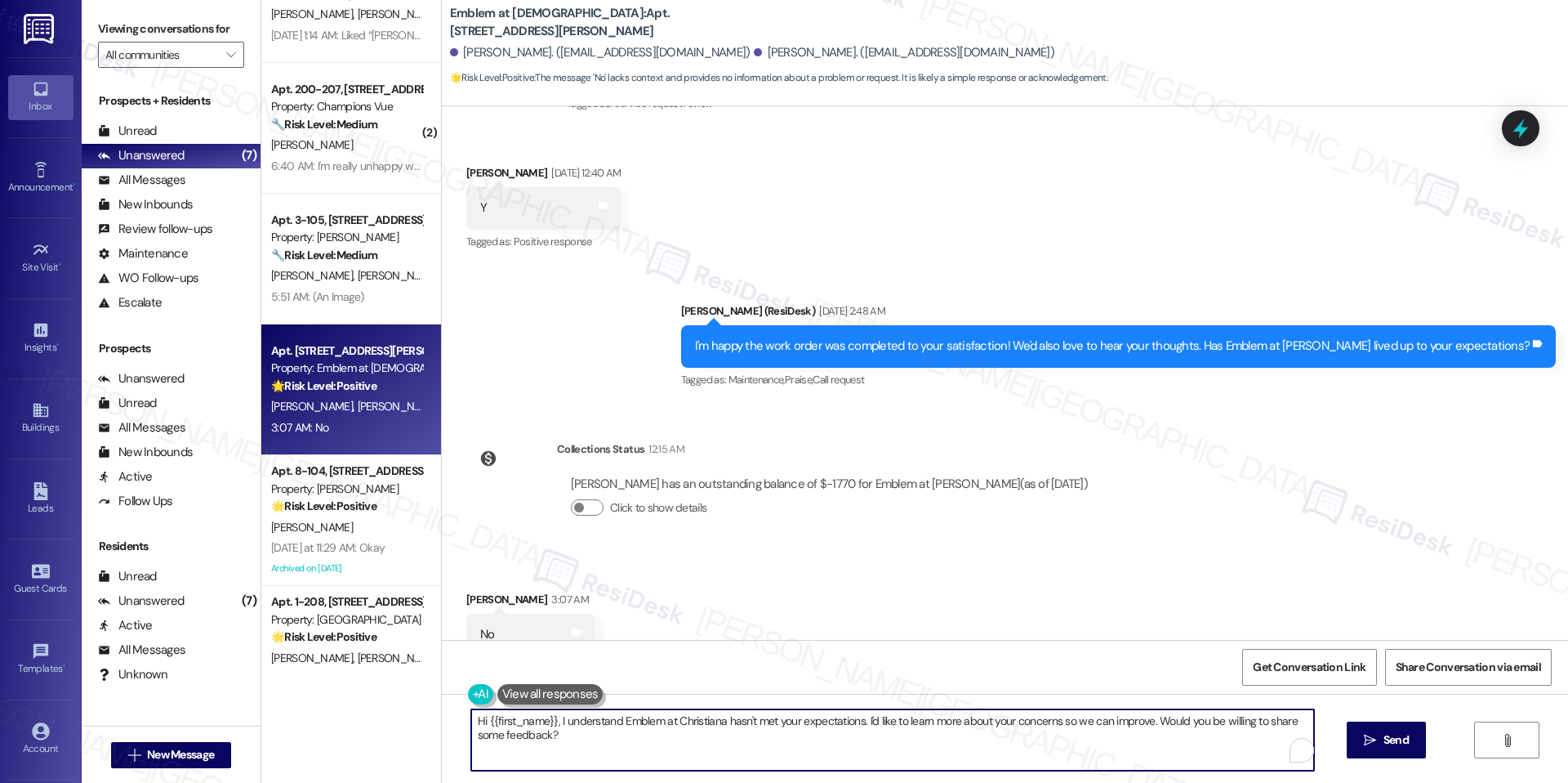
click at [1054, 745] on textarea "Hi {{first_name}}, I understand Emblem at Christiana hasn't met your expectatio…" at bounding box center [893, 740] width 843 height 61
click at [1380, 734] on span "Send" at bounding box center [1396, 740] width 32 height 17
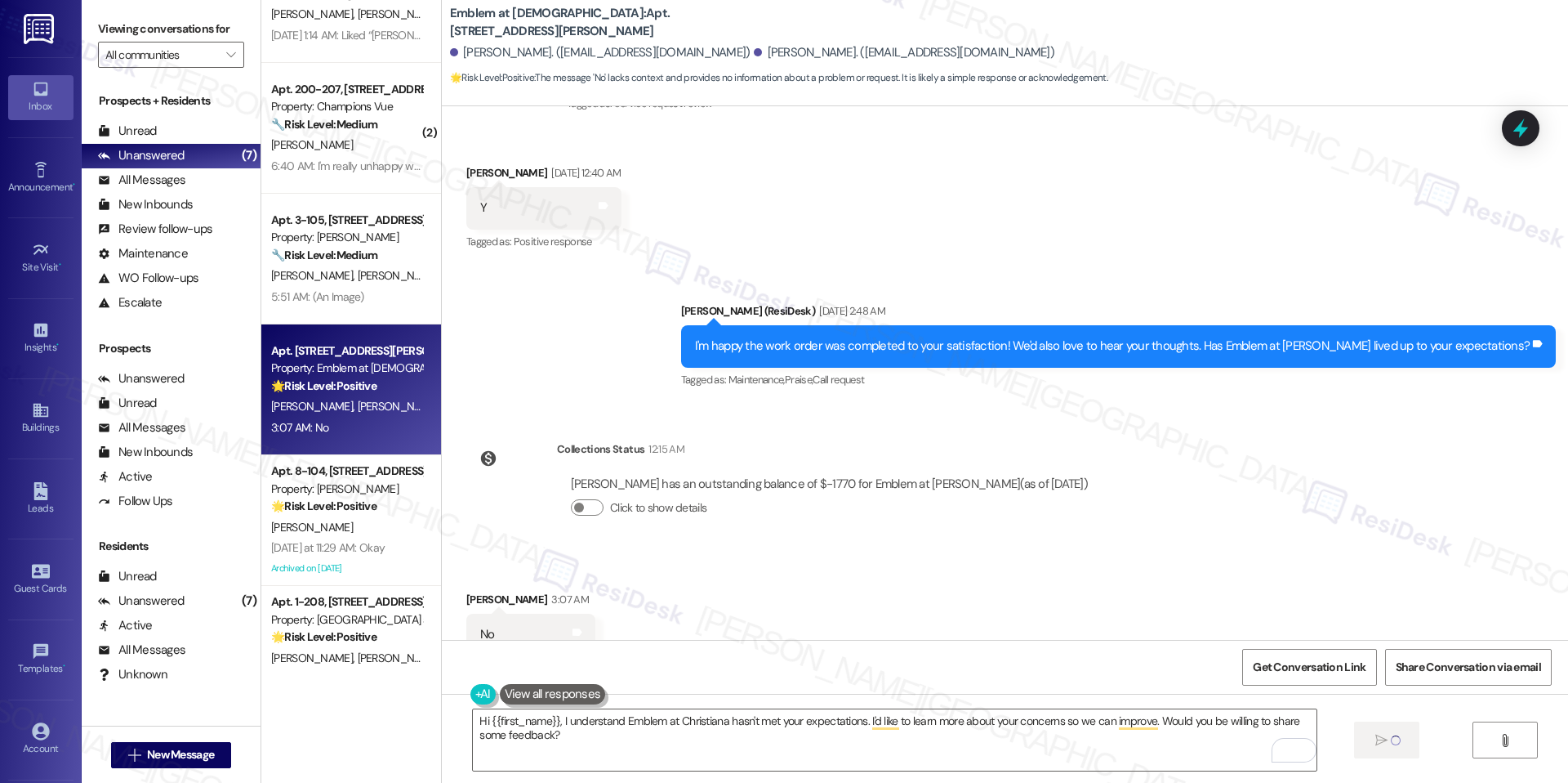
type textarea "Hi"
type textarea "Hi {{first_name}}, I understand Emblem at Christiana hasn't met your expectatio…"
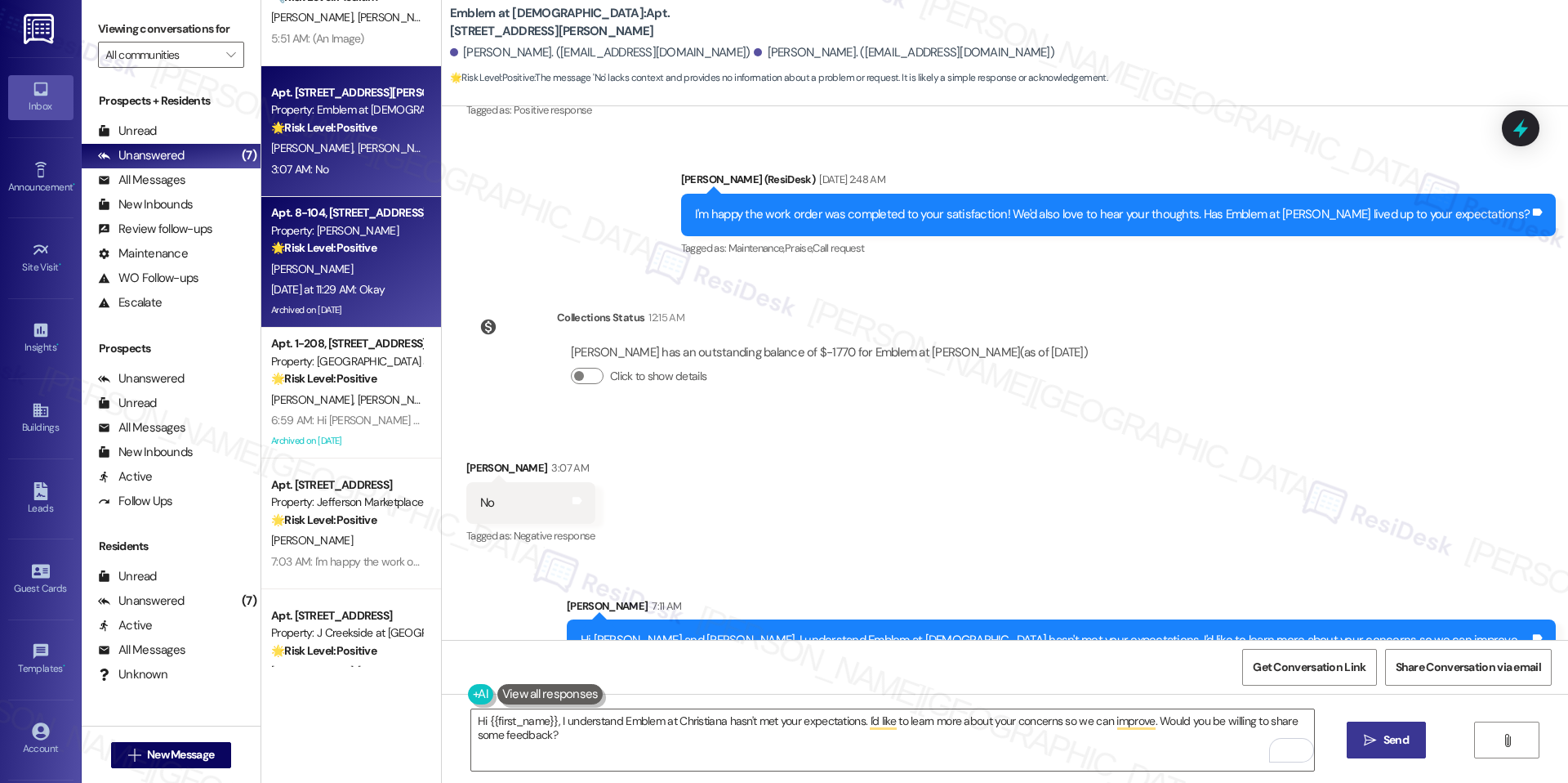
scroll to position [455, 0]
click at [377, 297] on div "[DATE] at 11:29 AM: Okay [DATE] at 11:29 AM: Okay" at bounding box center [328, 291] width 113 height 15
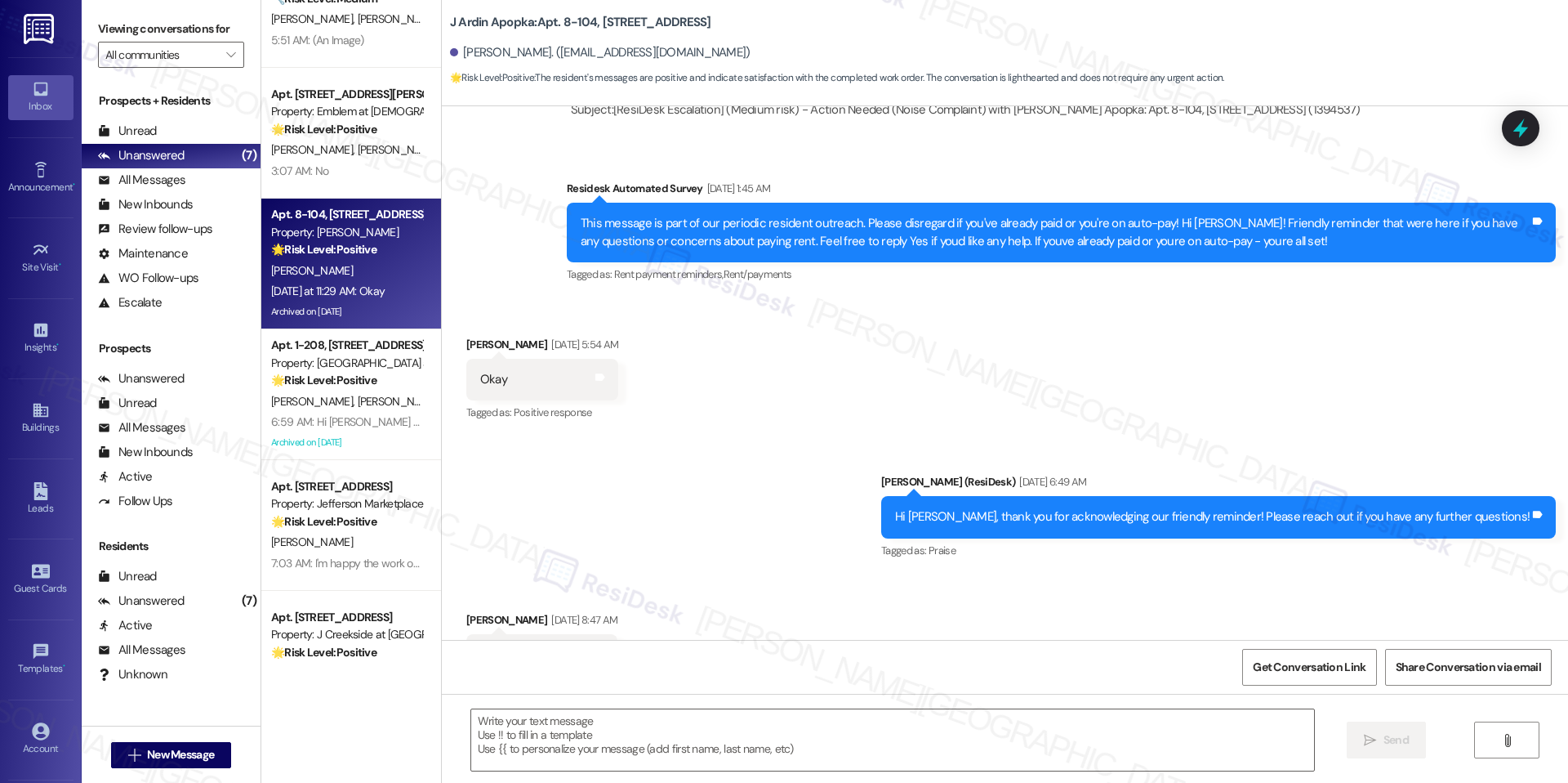
type textarea "Fetching suggested responses. Please feel free to read through the conversation…"
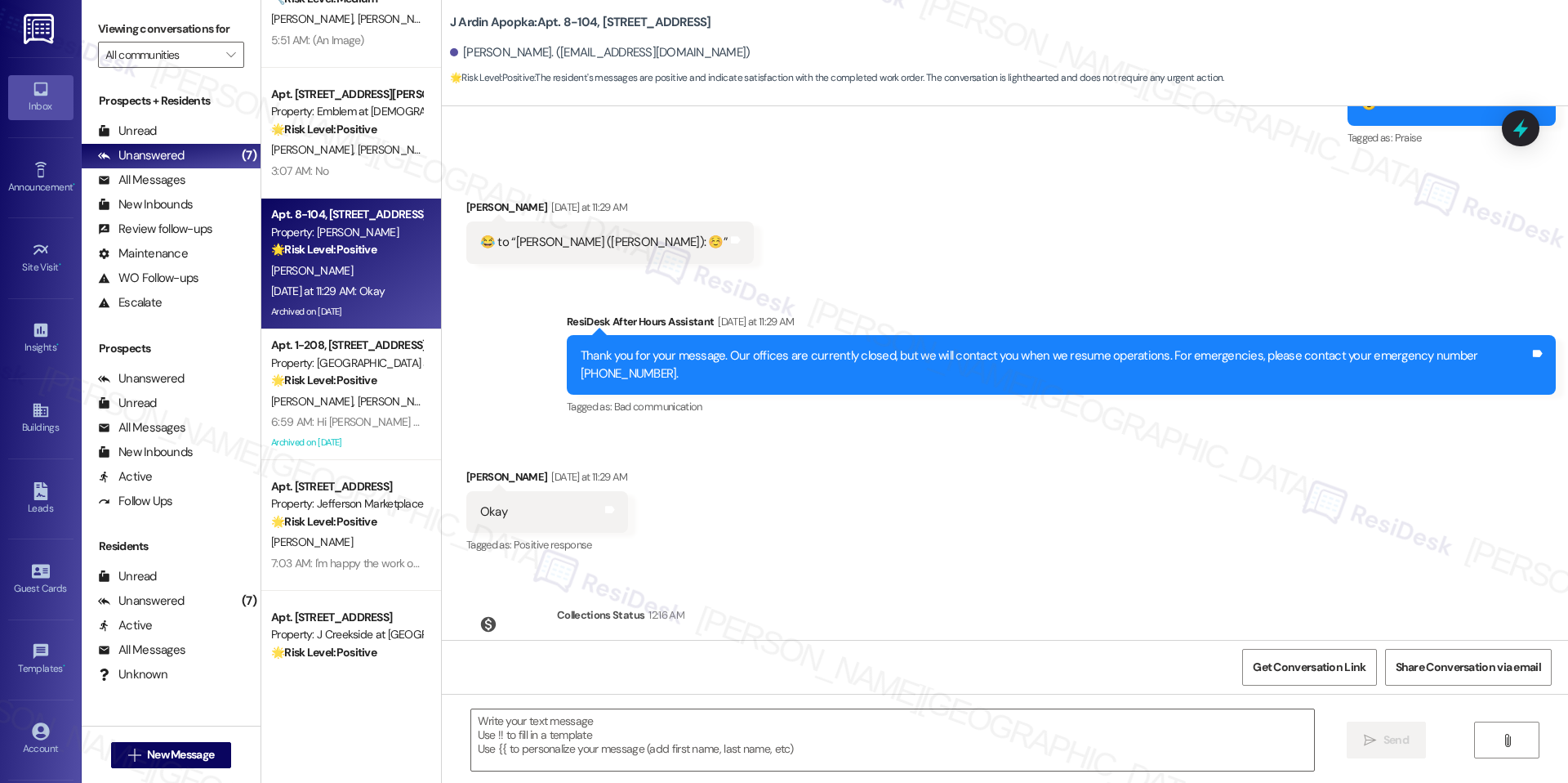
scroll to position [4582, 0]
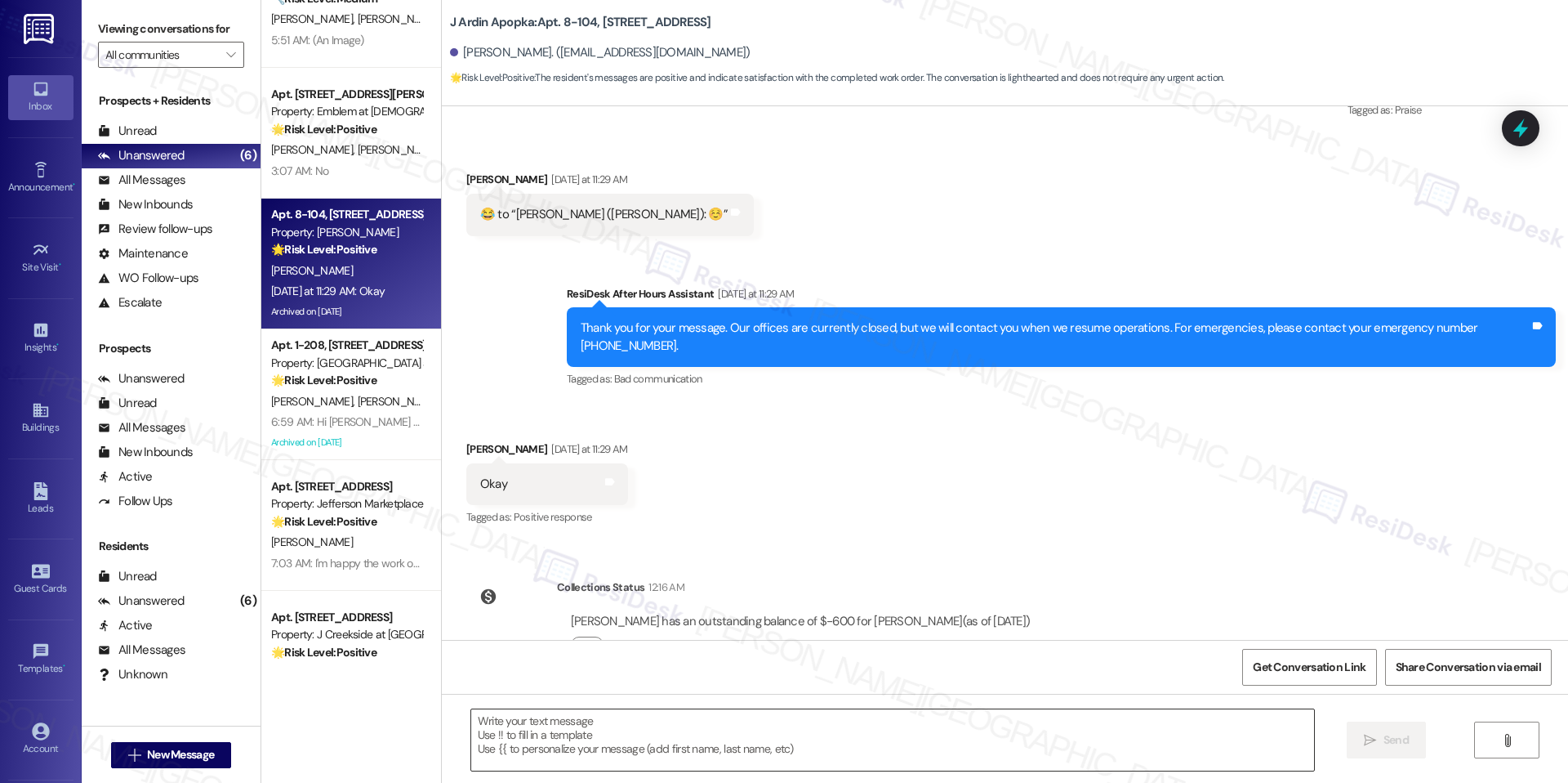
click at [583, 724] on textarea at bounding box center [893, 740] width 843 height 61
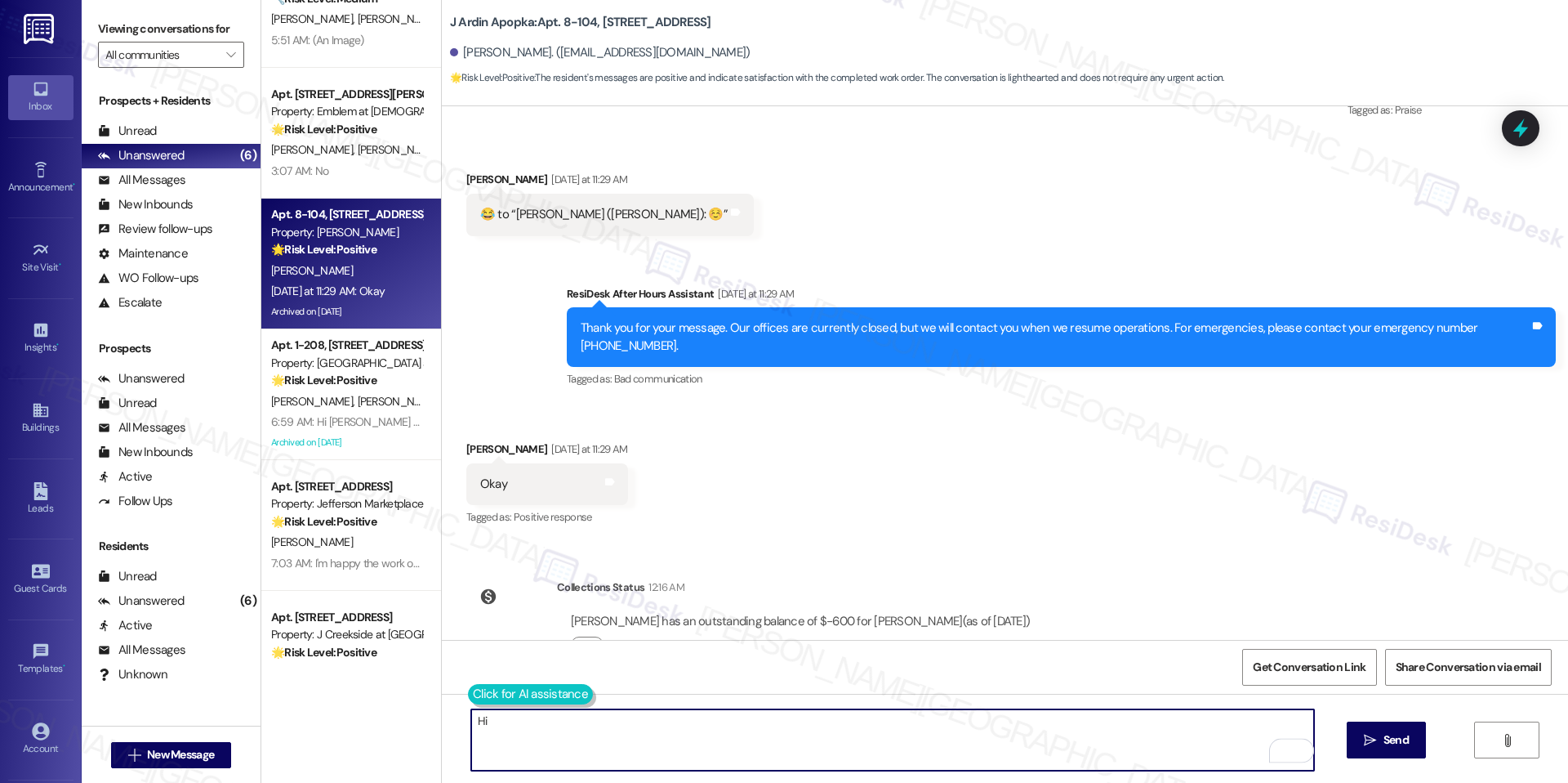
type textarea "Hi"
click at [477, 699] on button at bounding box center [530, 693] width 125 height 20
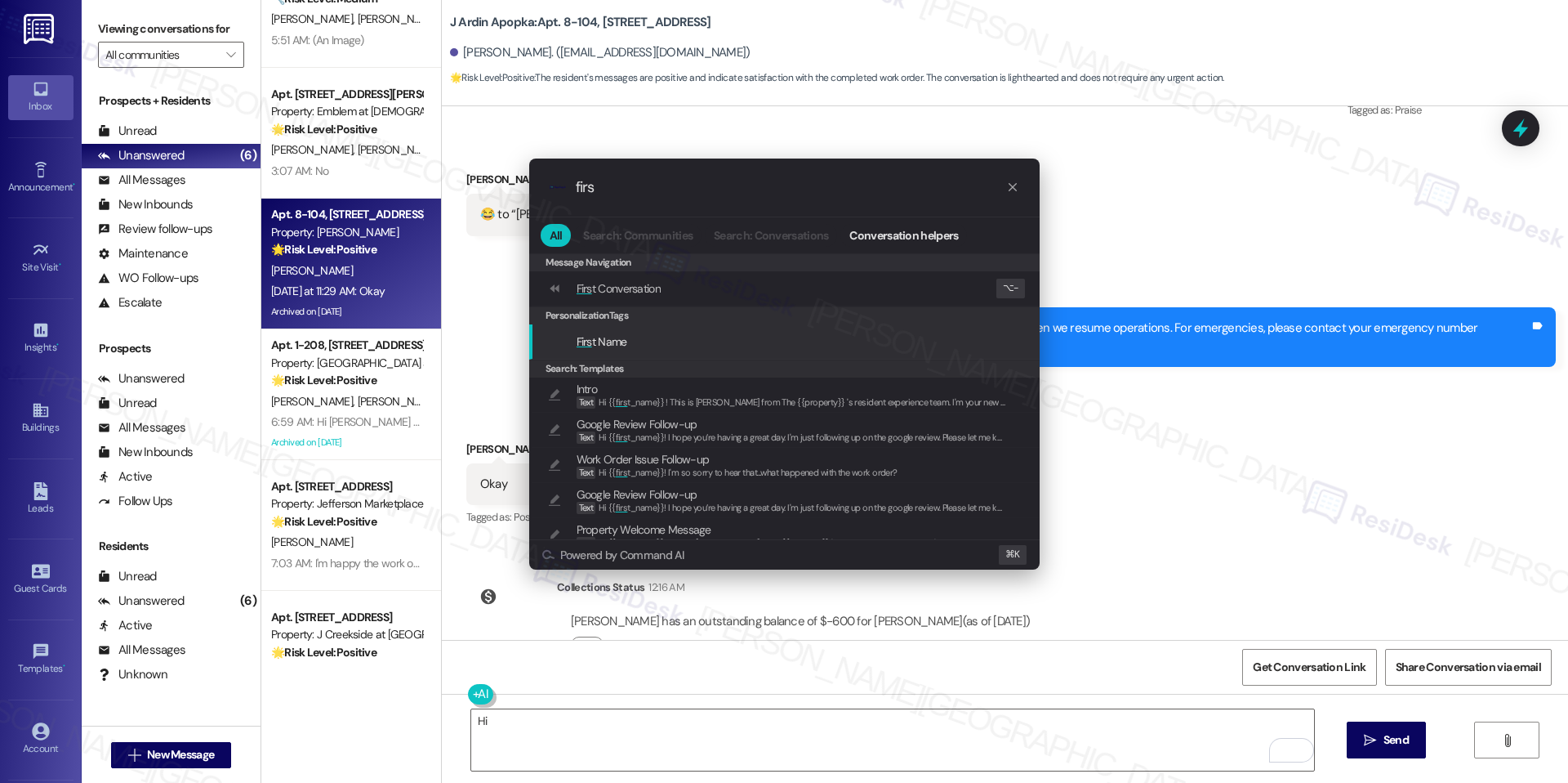
type input "firs"
click at [643, 337] on div "Firs t Name" at bounding box center [785, 341] width 478 height 18
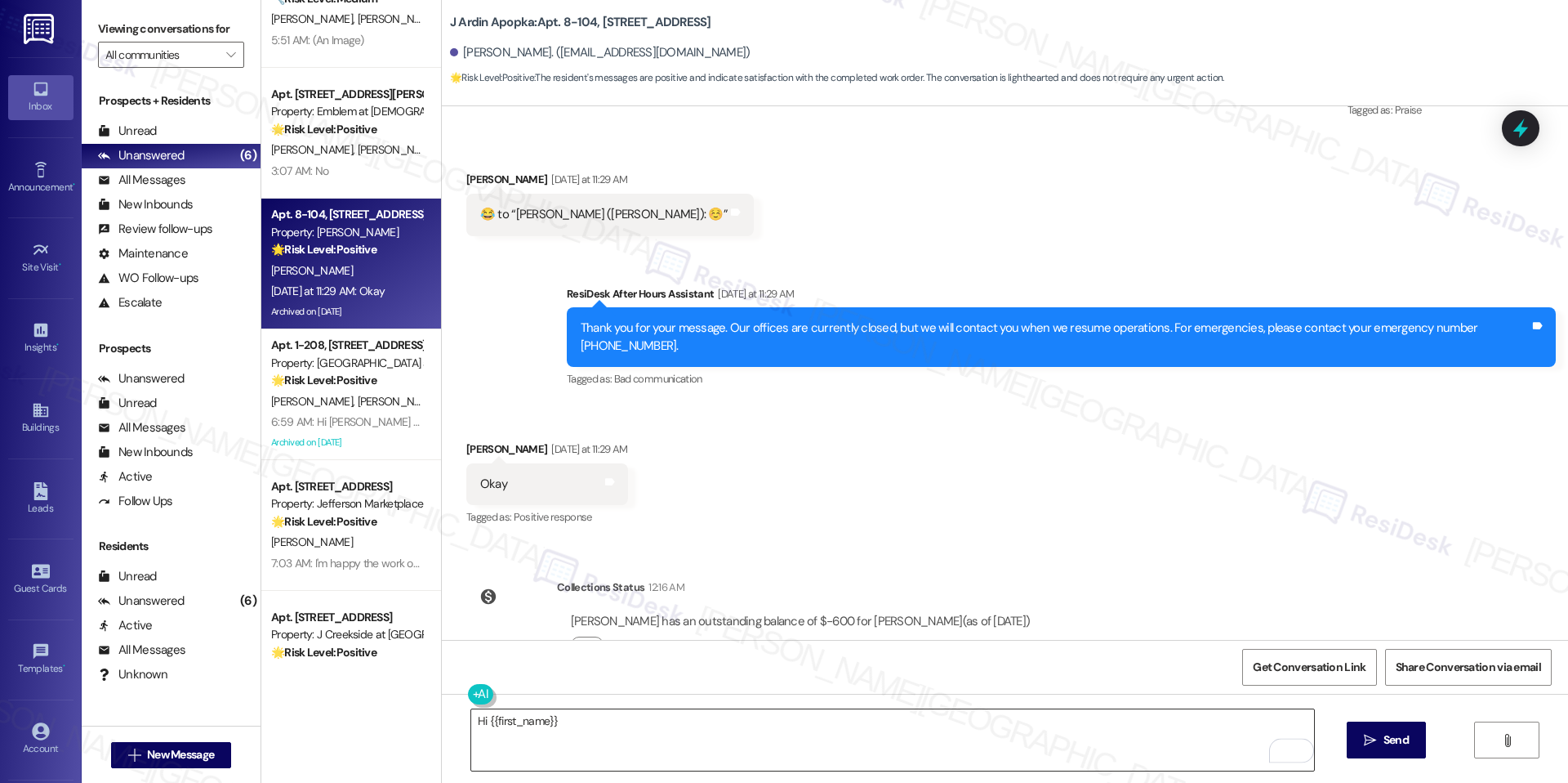
click at [640, 726] on textarea "Hi {{first_name}}" at bounding box center [893, 740] width 843 height 61
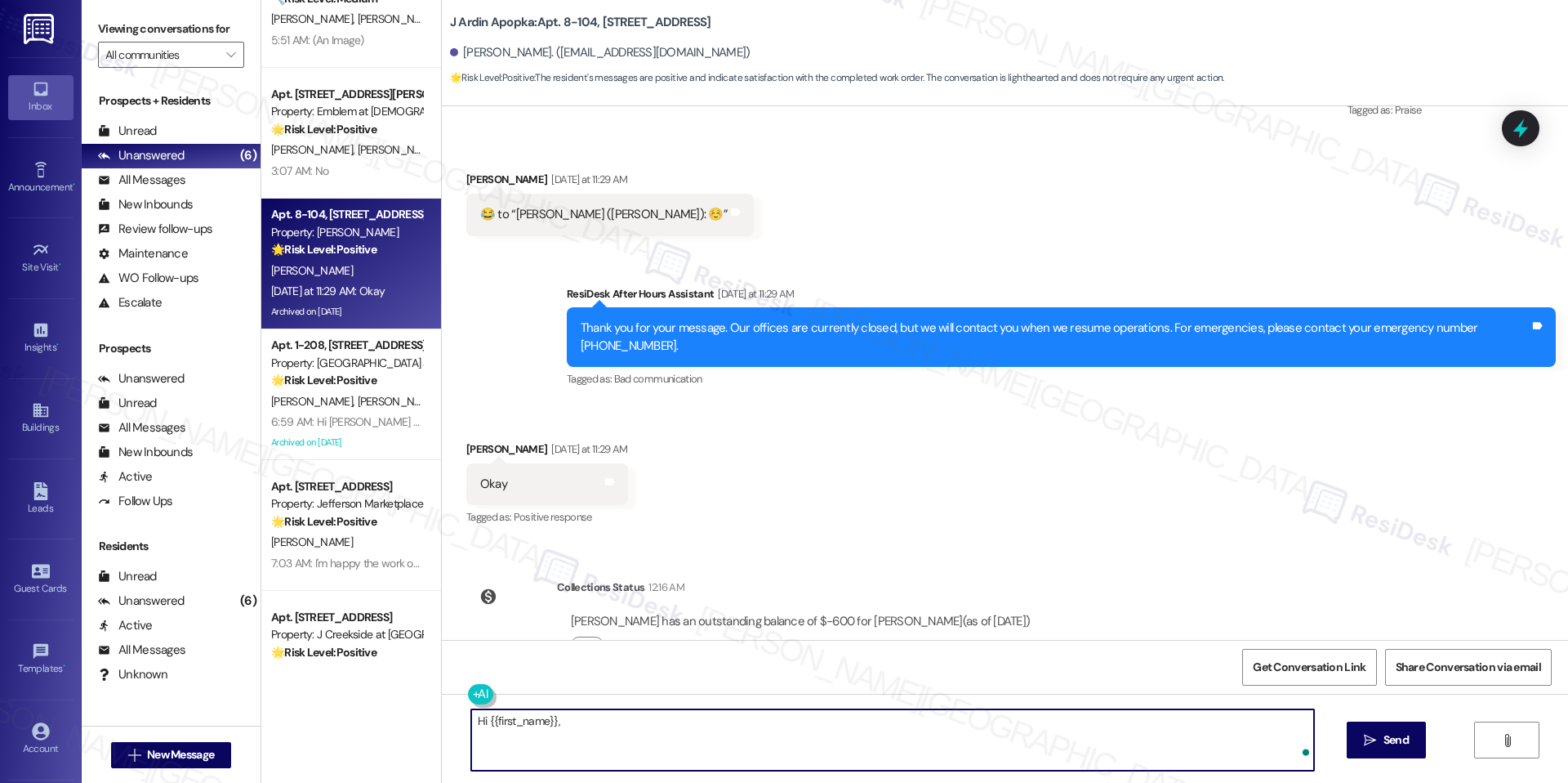
paste textarea "In the meantime, if there’s anything else I can assist you with, please feel fr…"
drag, startPoint x: 629, startPoint y: 721, endPoint x: 553, endPoint y: 720, distance: 76.0
click at [553, 720] on textarea "Hi {{first_name}}, In the meantime, if there’s anything else I can assist you w…" at bounding box center [893, 740] width 843 height 61
click at [953, 727] on textarea "Hi {{first_name}}, if there’s anything else I can assist you with, please feel …" at bounding box center [893, 740] width 843 height 61
click at [941, 736] on textarea "Hi {{first_name}}, if there’s anything else I can assist you with, please feel …" at bounding box center [893, 740] width 843 height 61
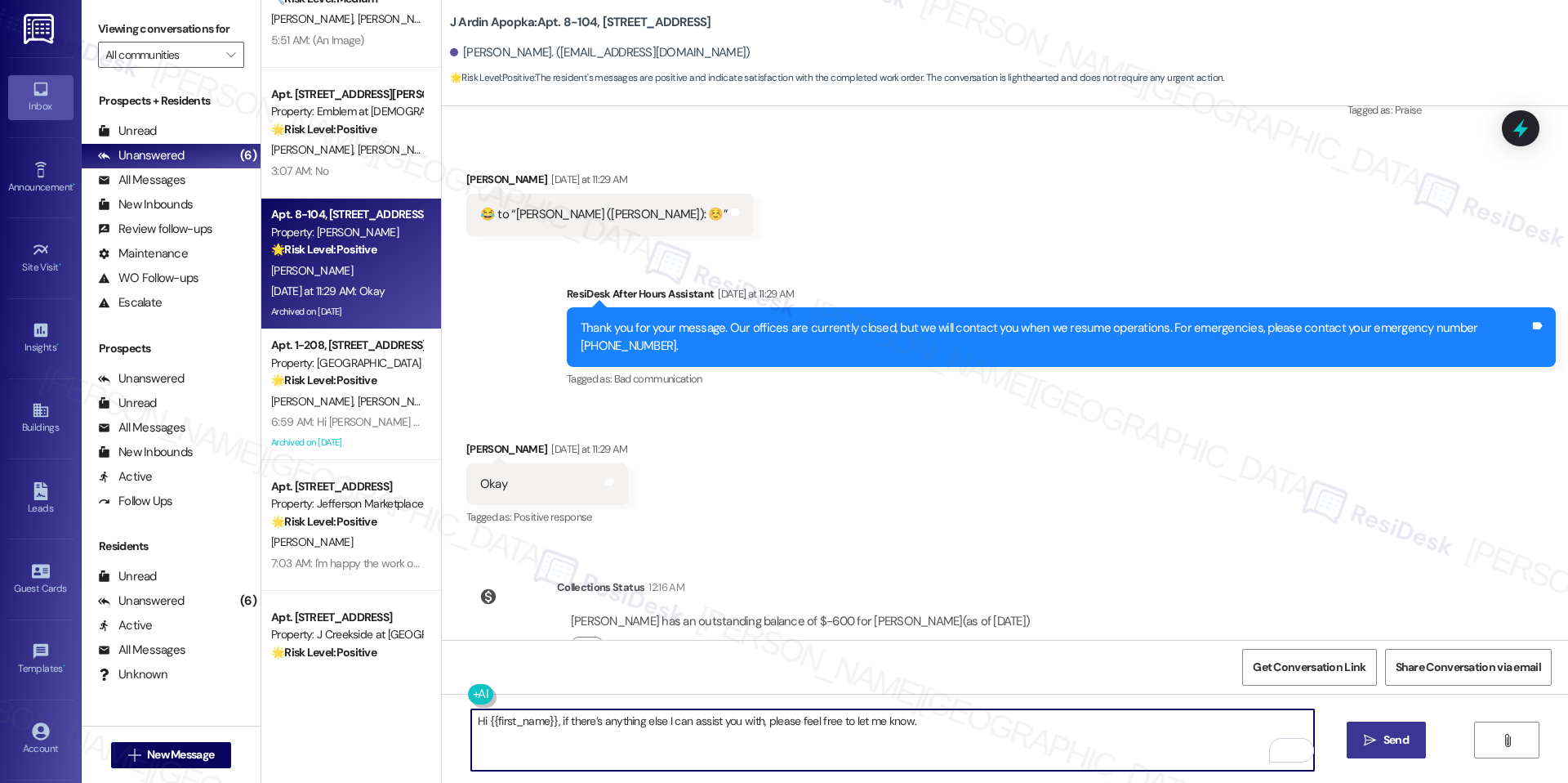
type textarea "Hi {{first_name}}, if there’s anything else I can assist you with, please feel …"
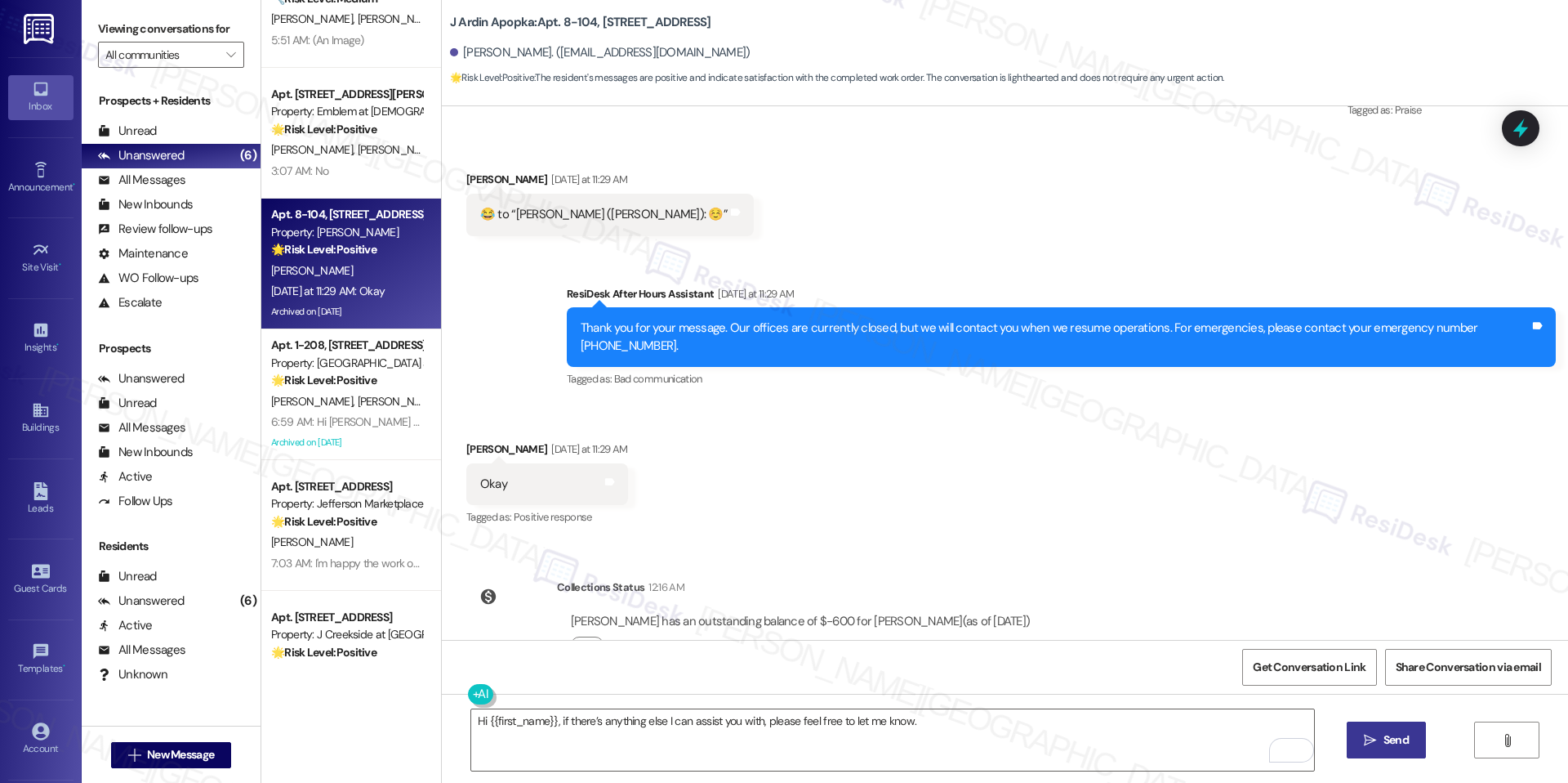
click at [1365, 757] on button " Send" at bounding box center [1386, 740] width 79 height 36
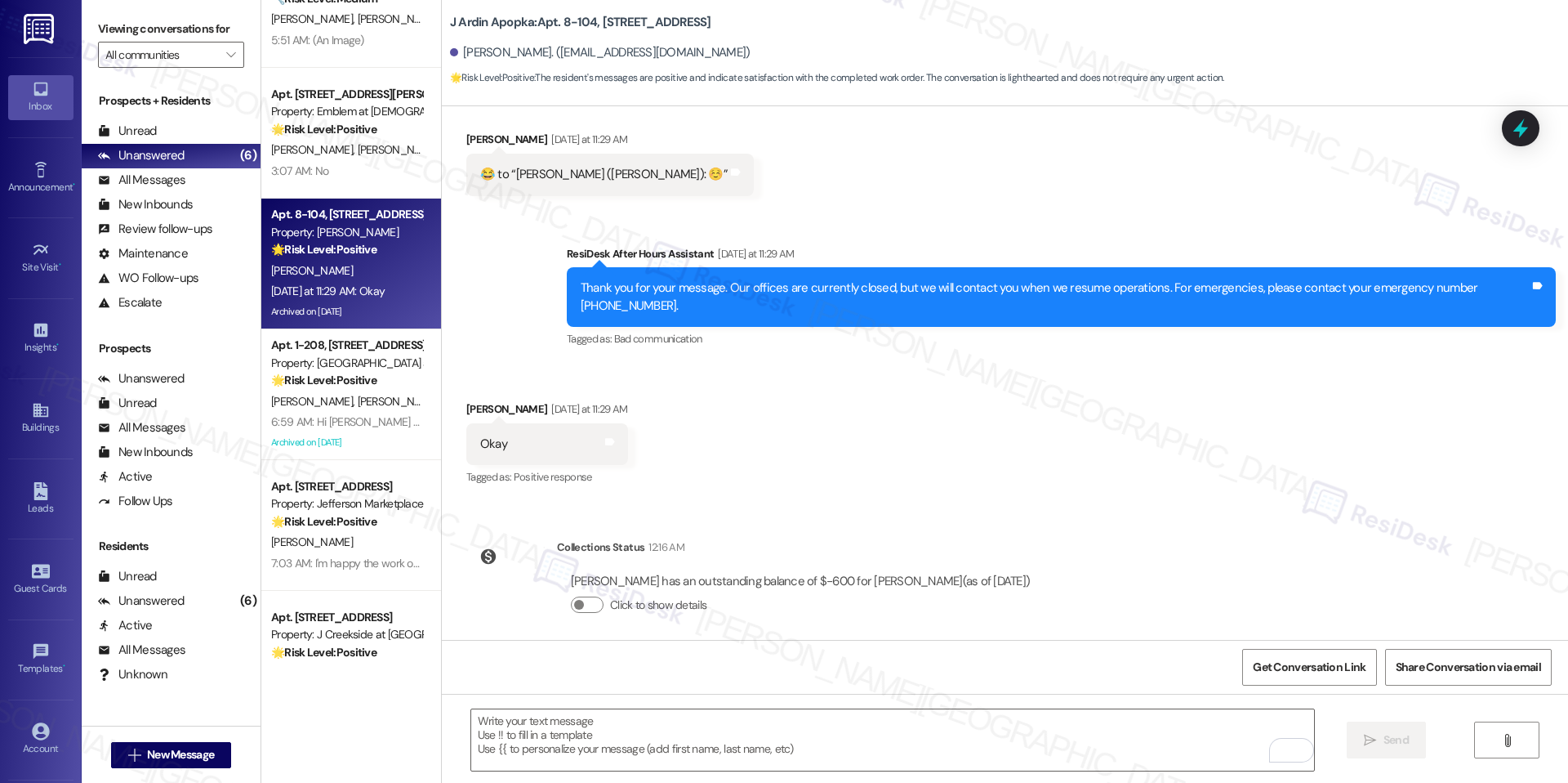
scroll to position [4695, 0]
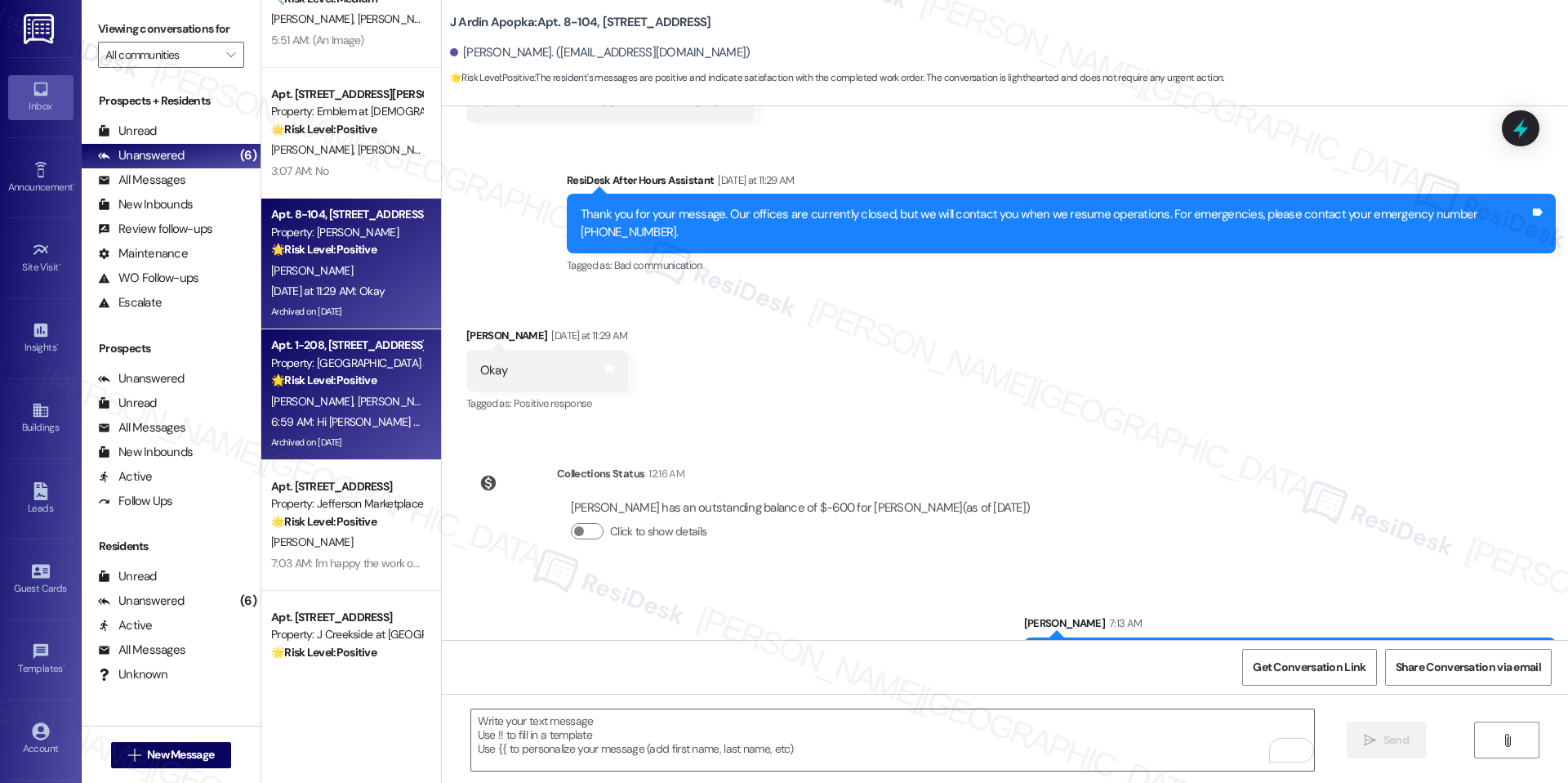
click at [378, 421] on div "6:59 AM: Hi [PERSON_NAME] and [PERSON_NAME], I'm glad to hear work order 6185-1…" at bounding box center [870, 421] width 1199 height 15
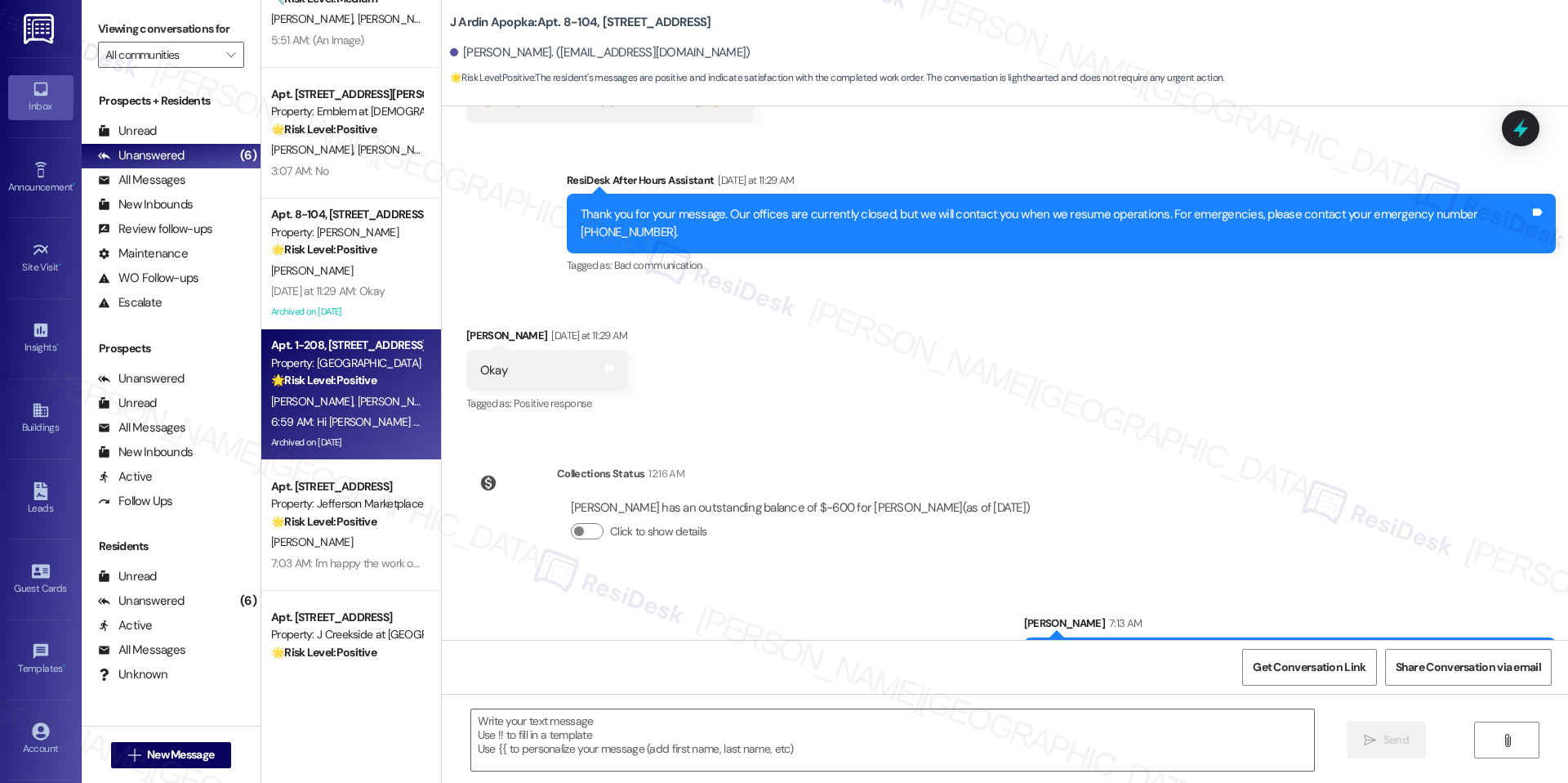
type textarea "Fetching suggested responses. Please feel free to read through the conversation…"
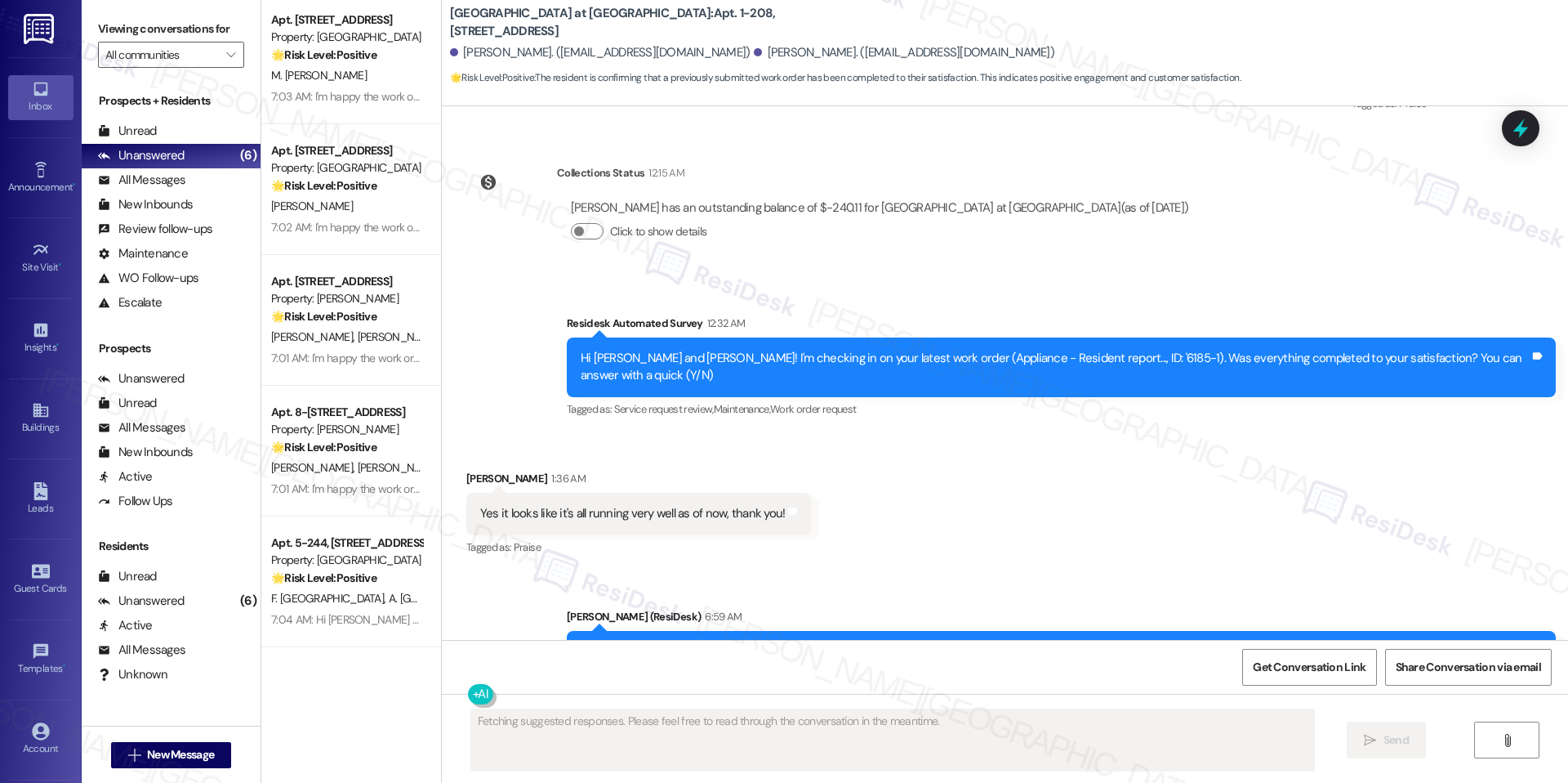
scroll to position [1818, 0]
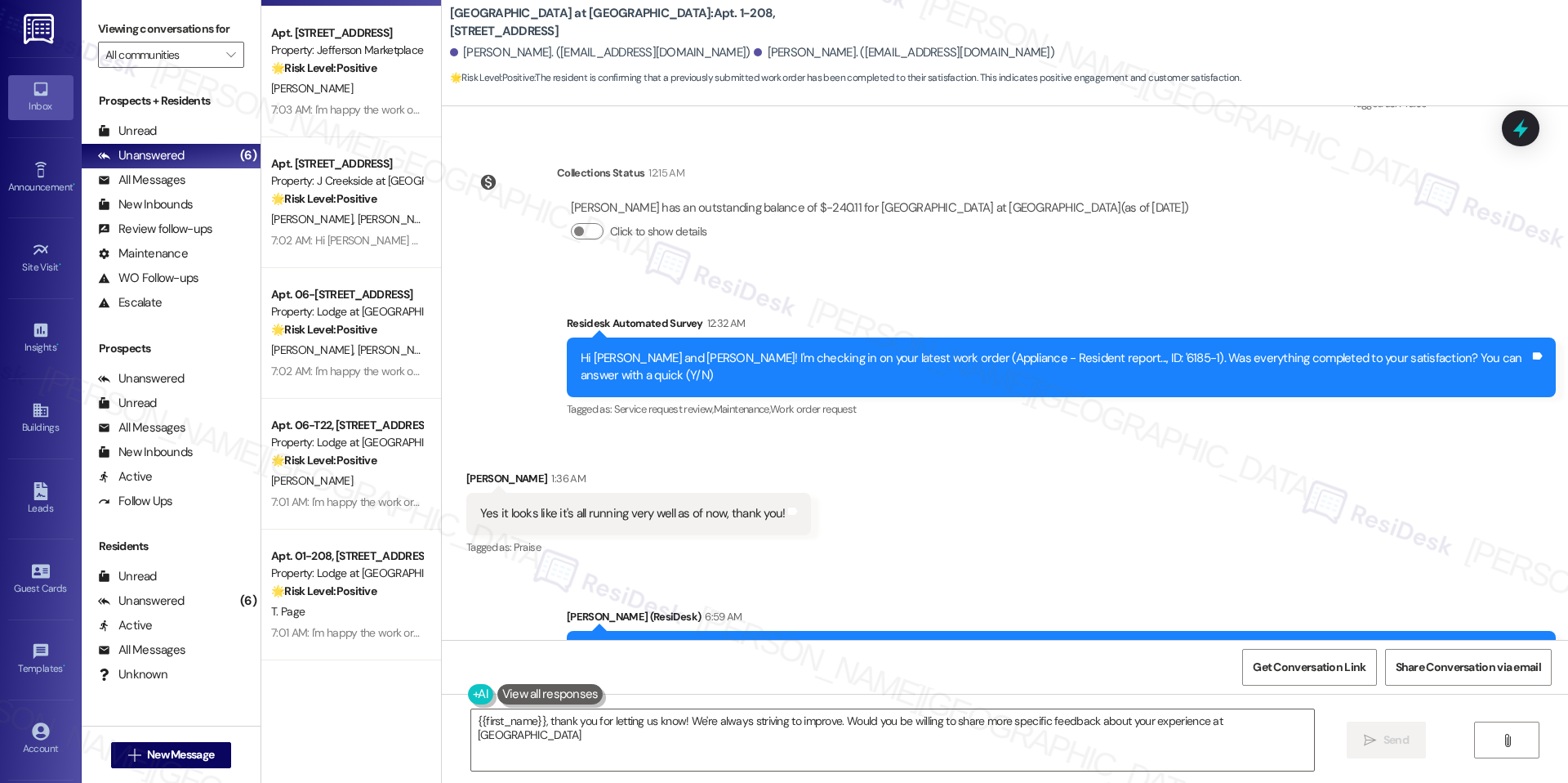
type textarea "{{first_name}}, thank you for letting us know! We're always striving to improve…"
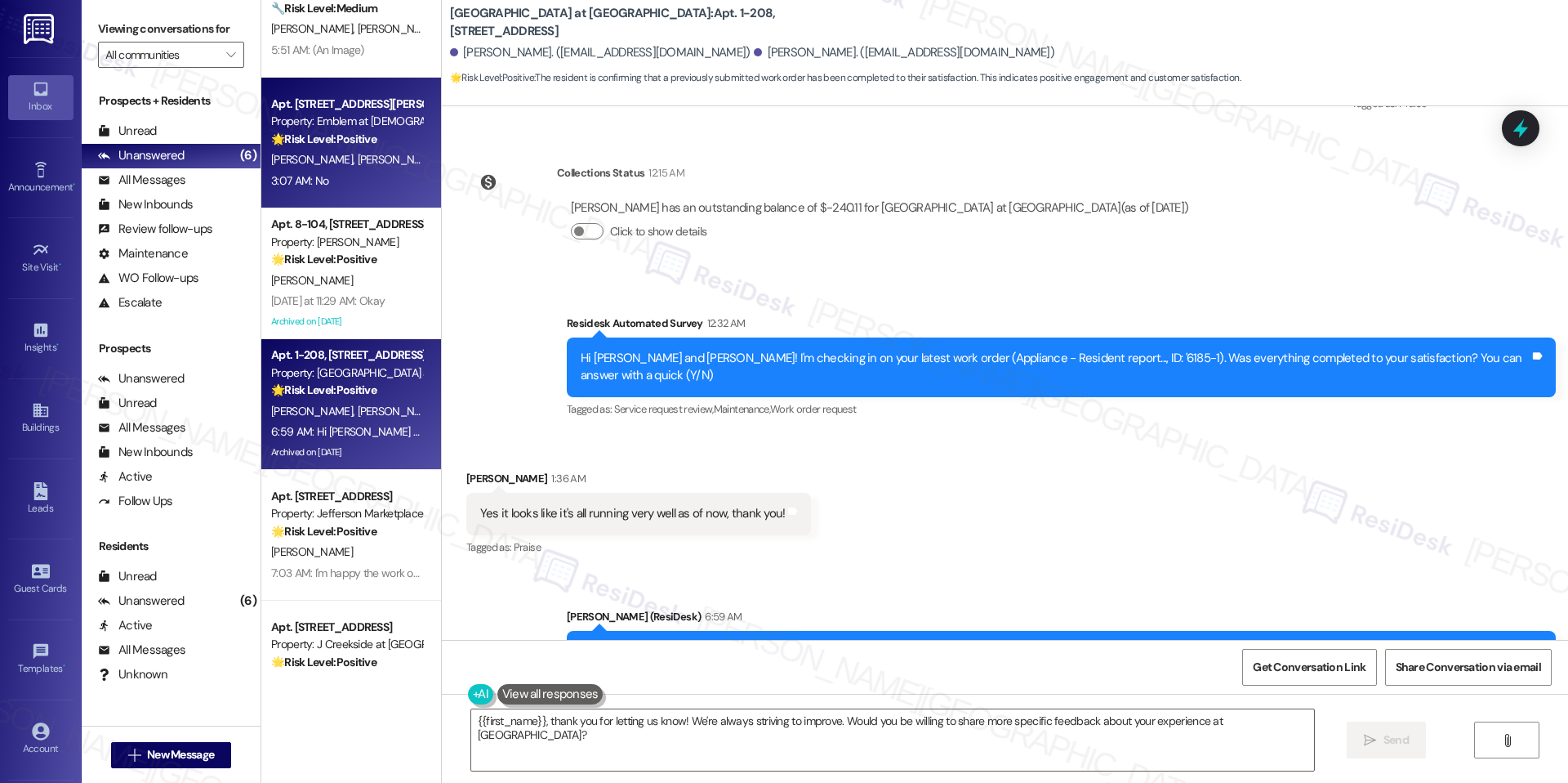
scroll to position [444, 0]
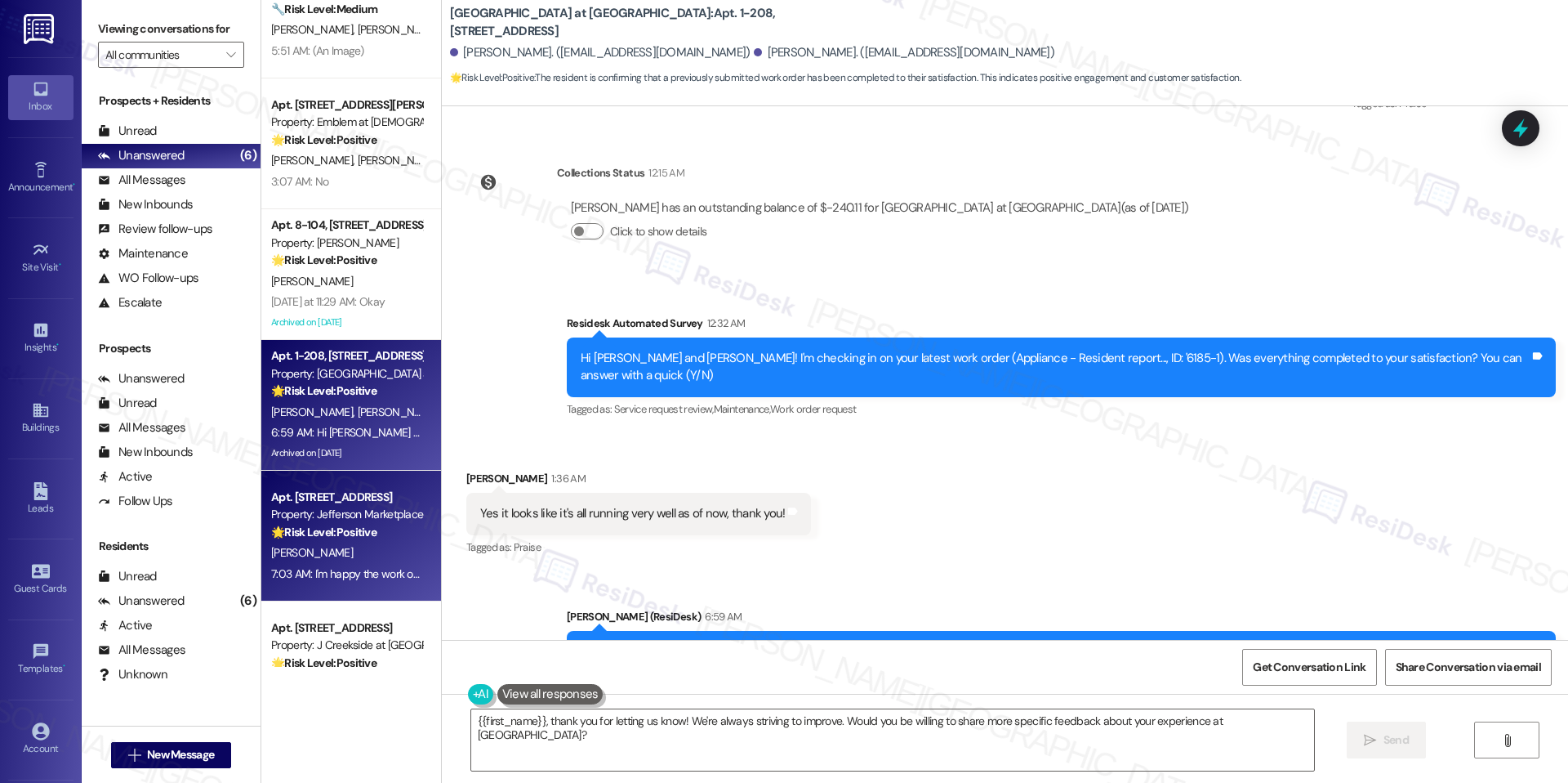
click at [350, 539] on div "🌟 Risk Level: Positive The resident confirmed the work order was completed to t…" at bounding box center [347, 532] width 151 height 17
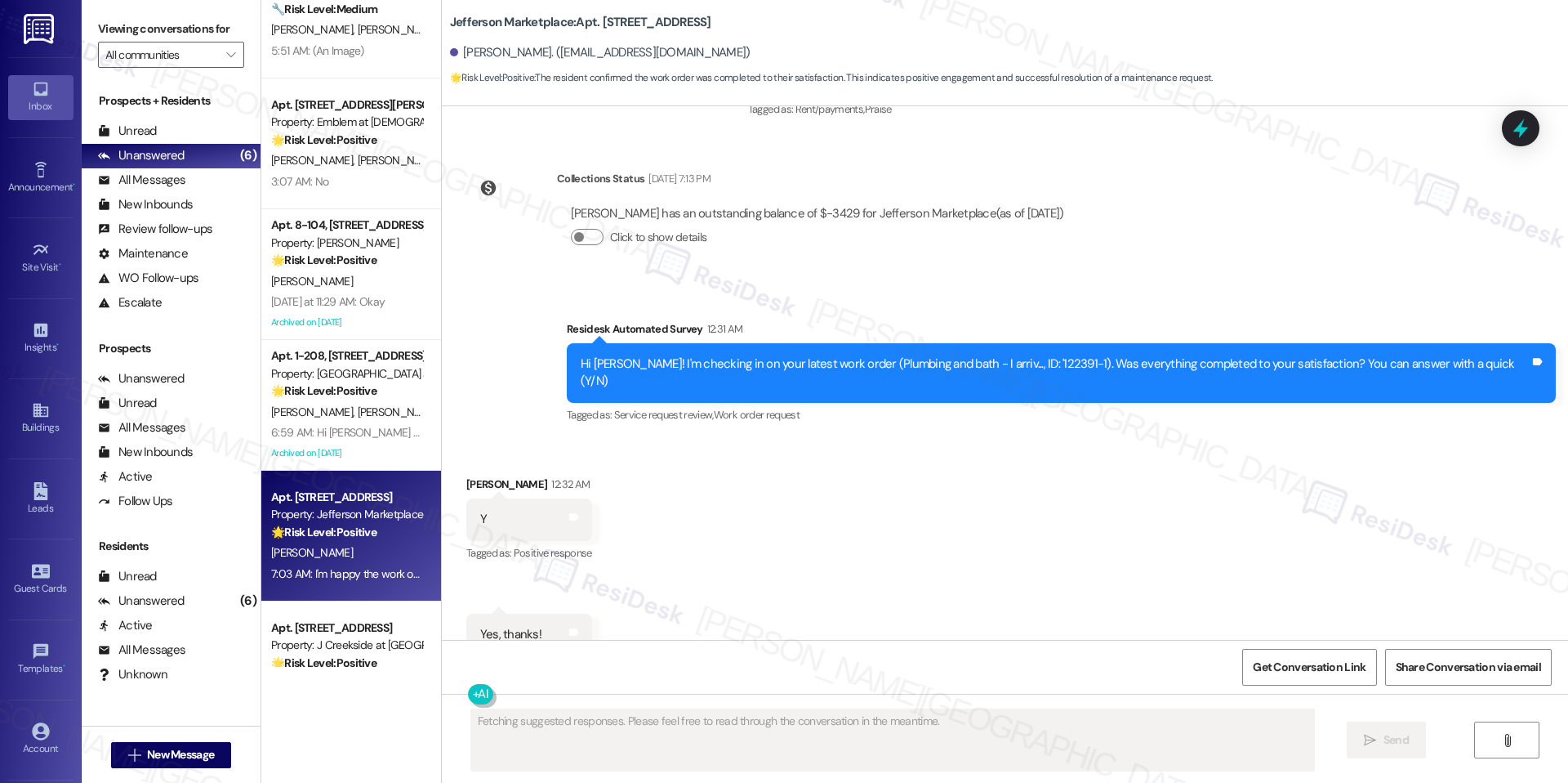
scroll to position [8984, 0]
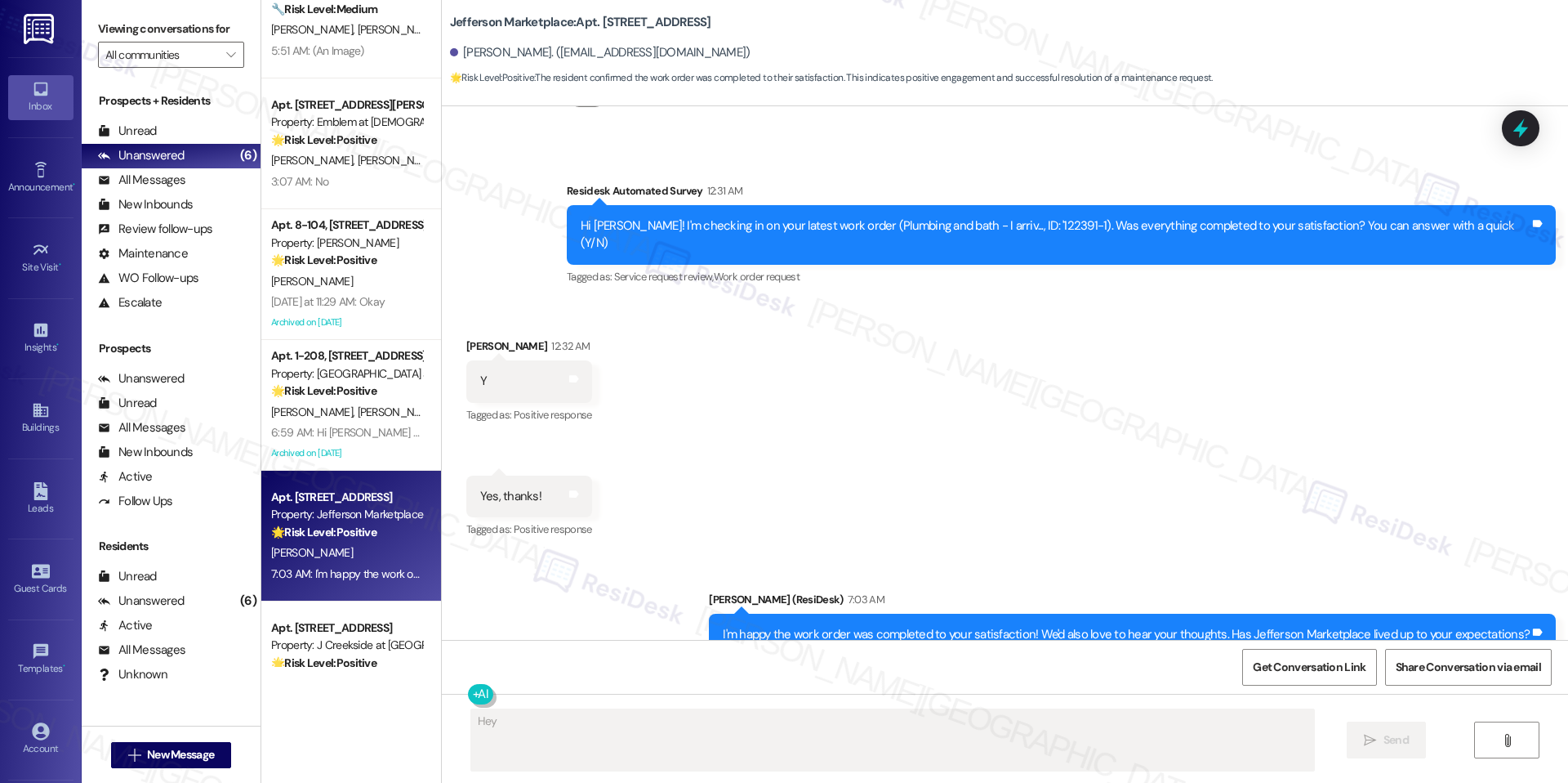
type textarea "Hey"
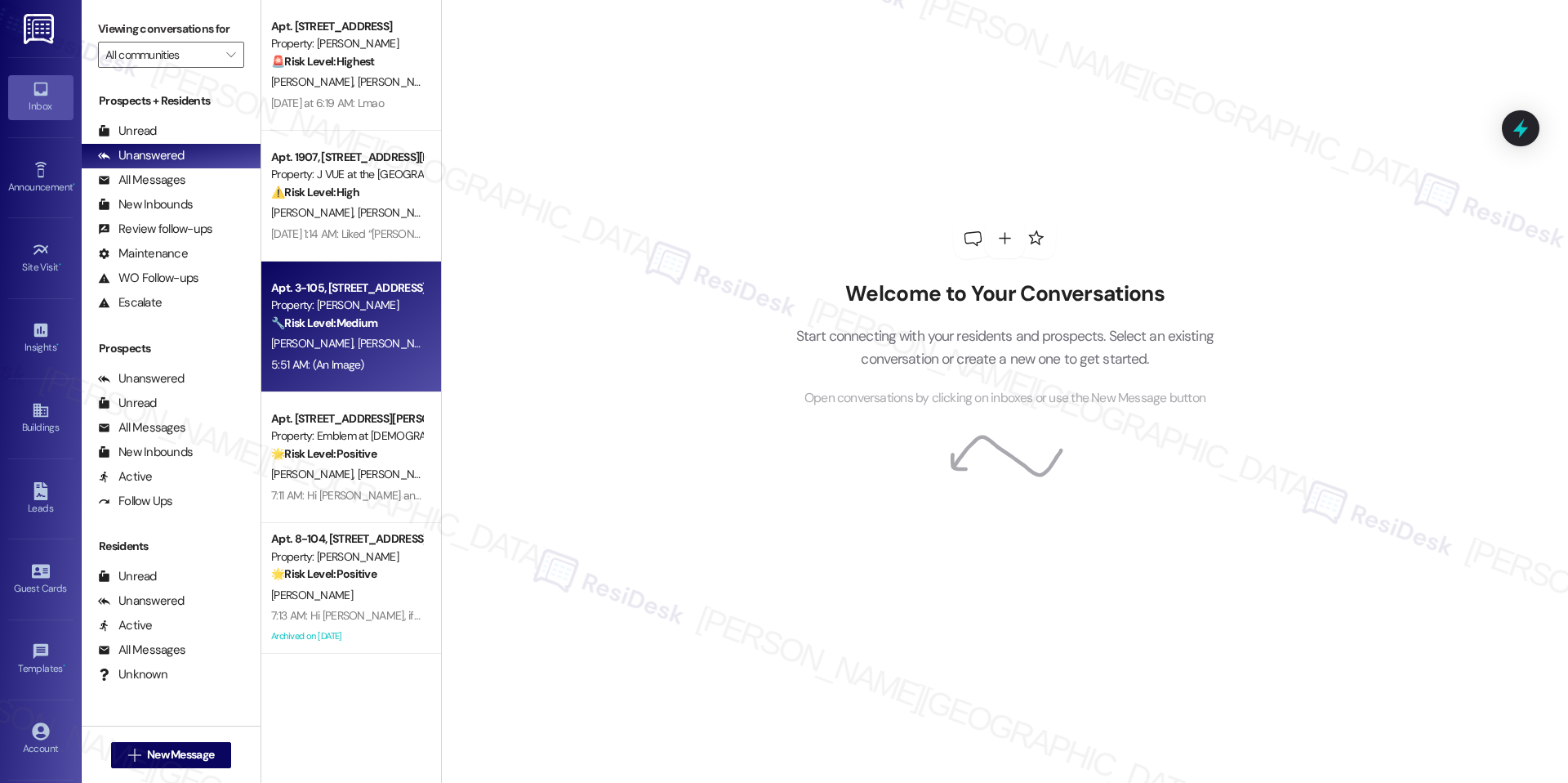
scroll to position [118, 0]
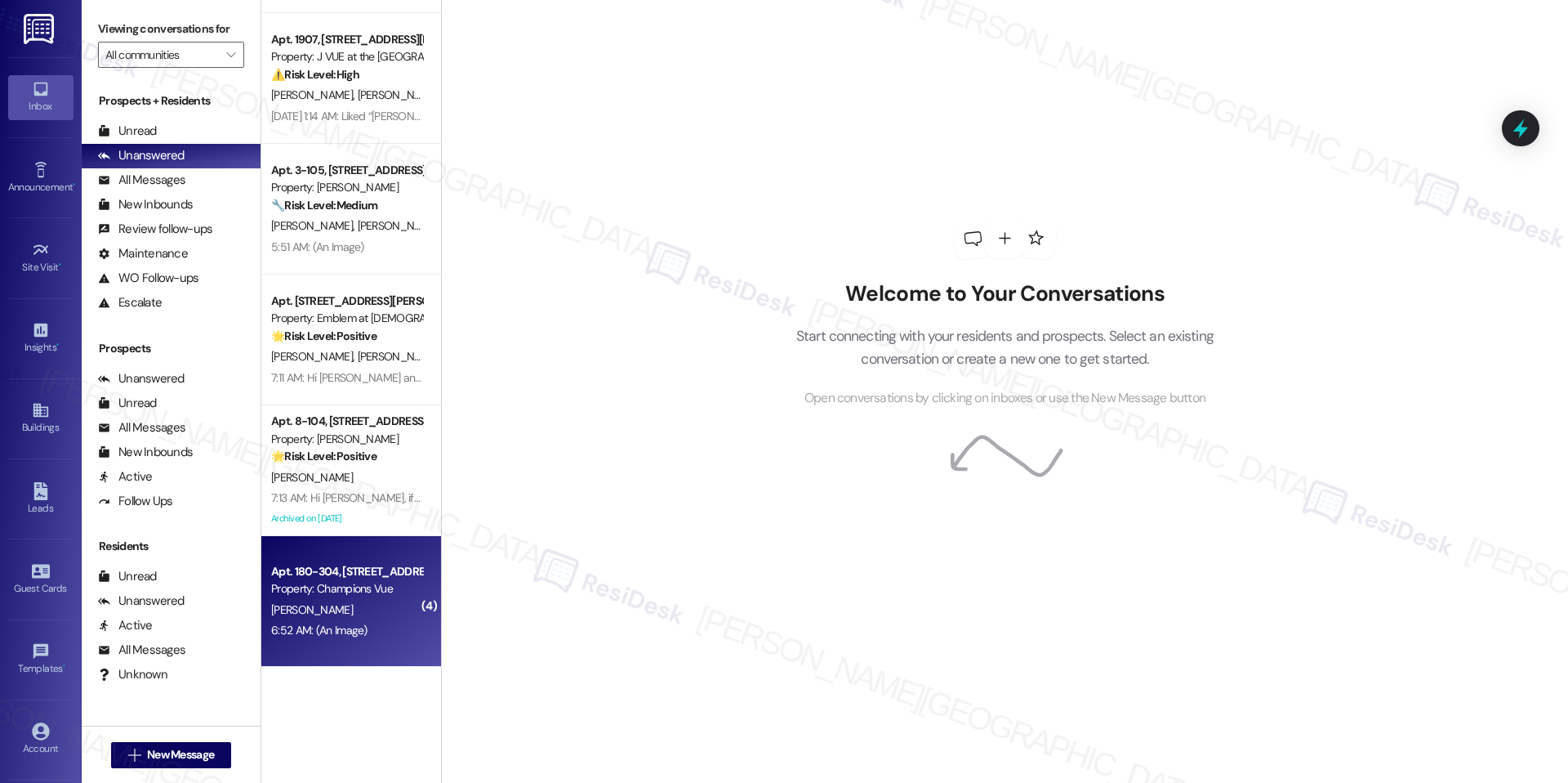
click at [277, 544] on div "Apt. 180-304, 101 Champions Vue Loop Property: Champions [PERSON_NAME] 6:52 AM:…" at bounding box center [351, 601] width 180 height 130
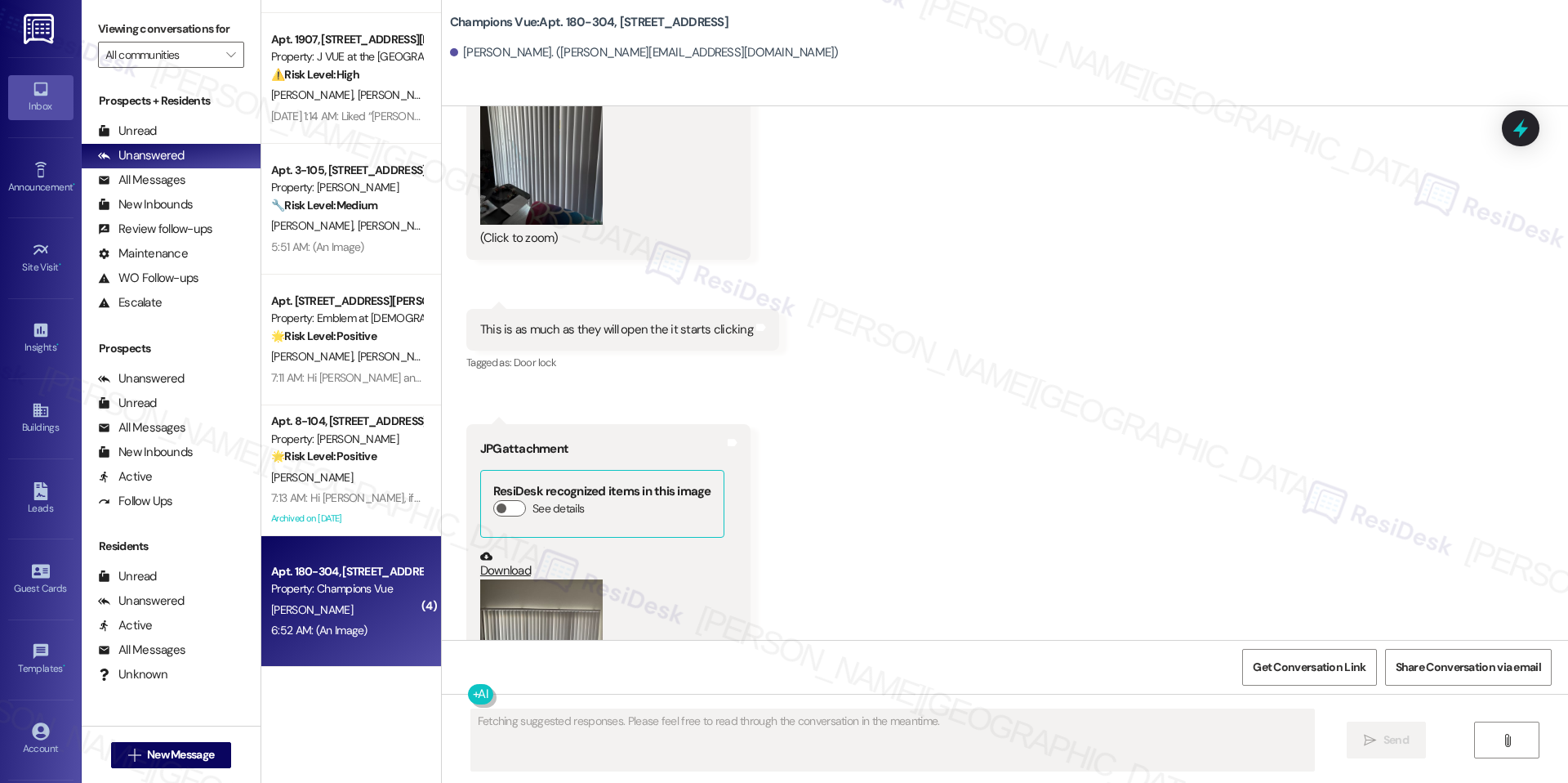
scroll to position [2476, 0]
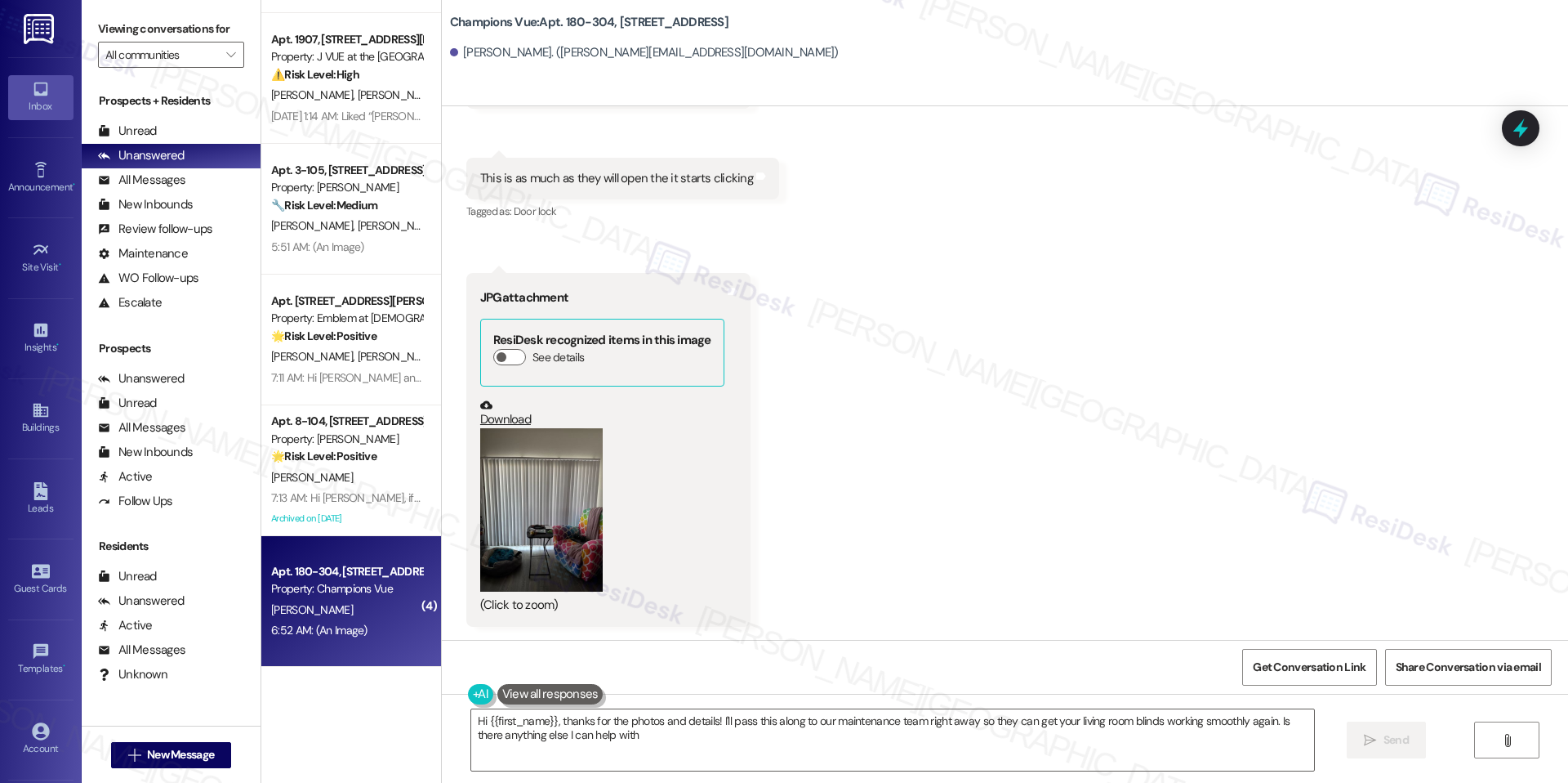
type textarea "Hi {{first_name}}, thanks for the photos and details! I'll pass this along to o…"
click at [495, 491] on button "Zoom image" at bounding box center [542, 510] width 122 height 163
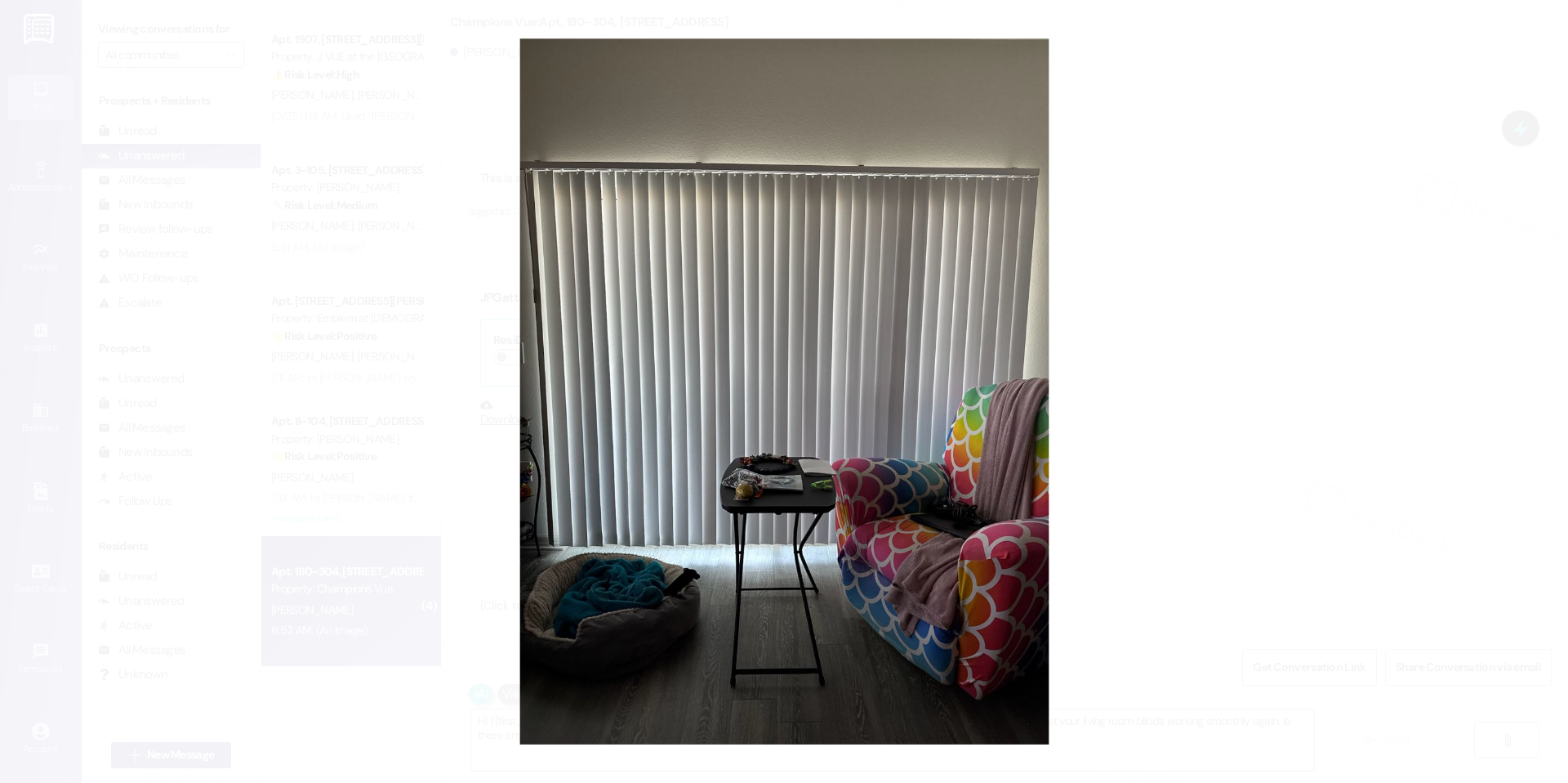
click at [1127, 336] on button "Unzoom image" at bounding box center [784, 391] width 1568 height 783
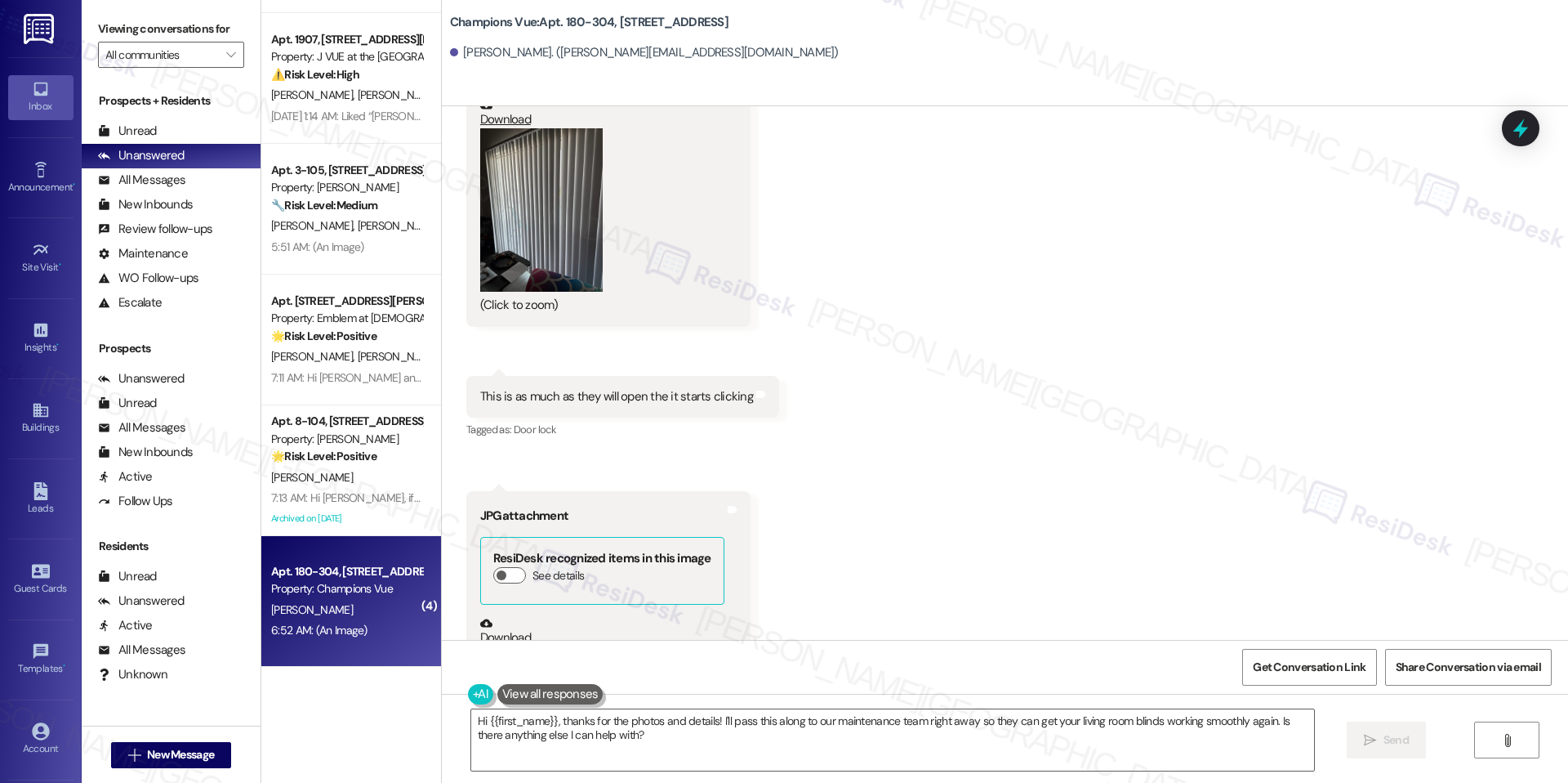
scroll to position [2182, 0]
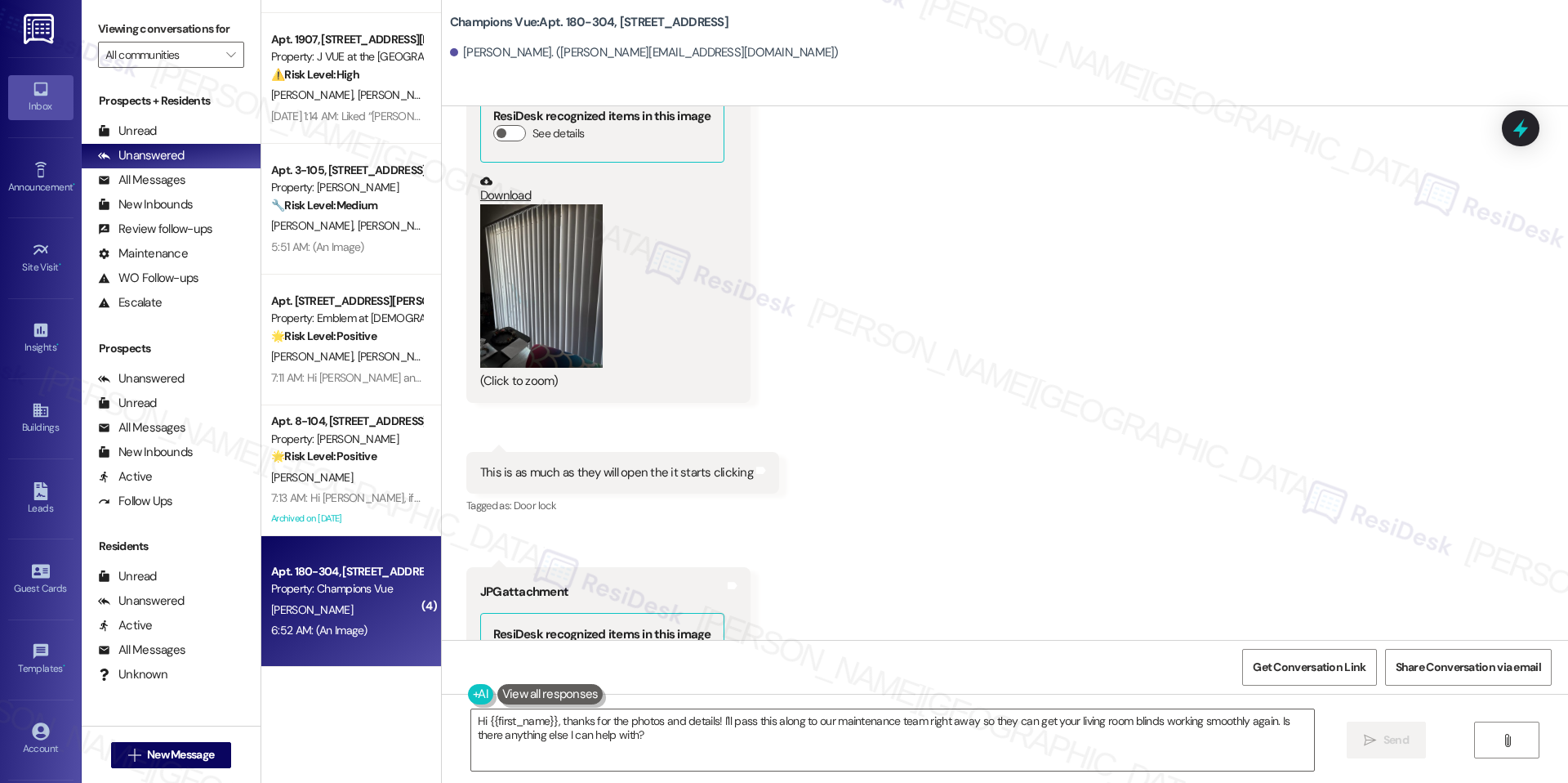
click at [515, 309] on button "Zoom image" at bounding box center [542, 286] width 122 height 163
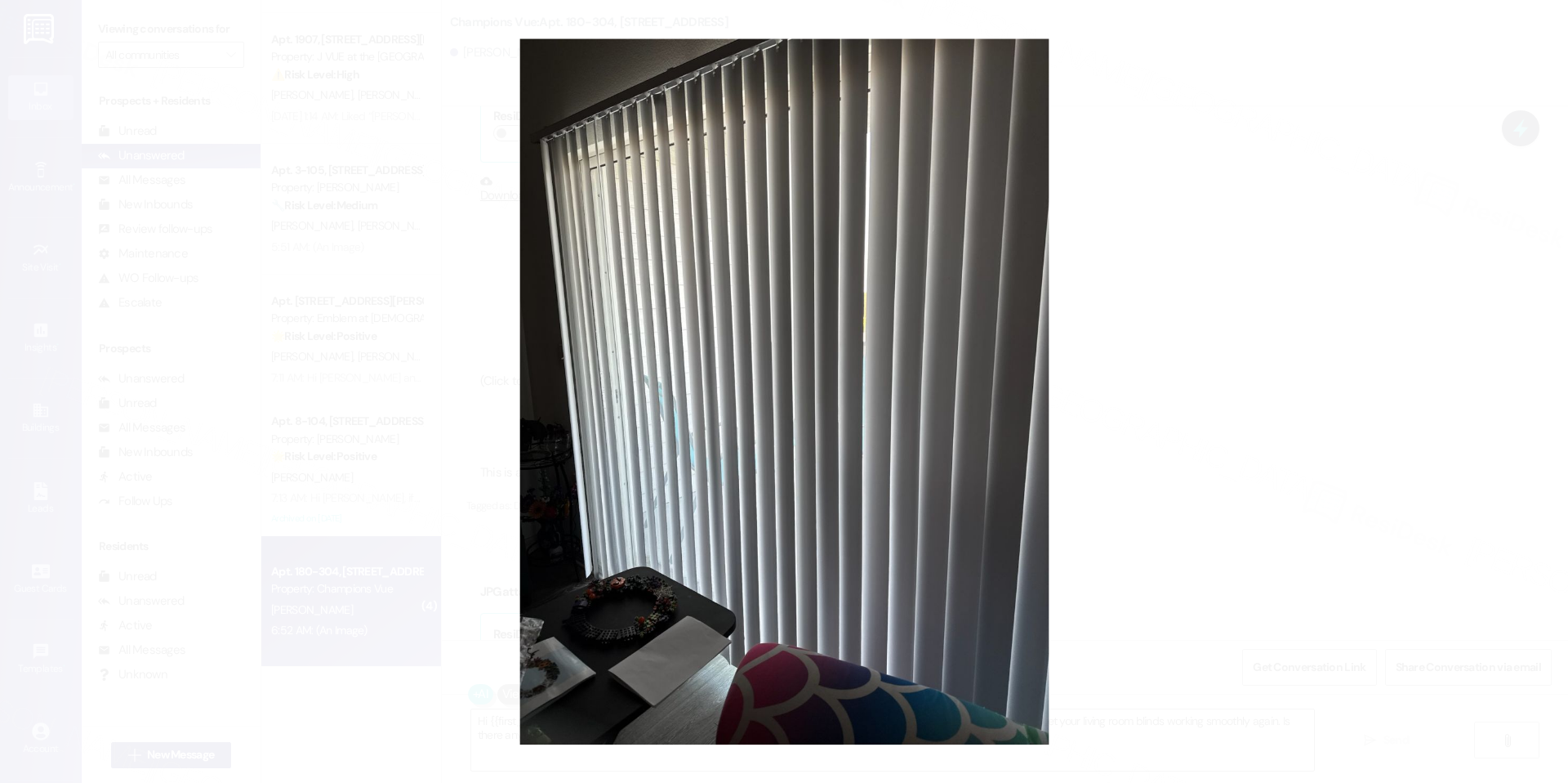
click at [1227, 332] on button "Unzoom image" at bounding box center [784, 391] width 1568 height 783
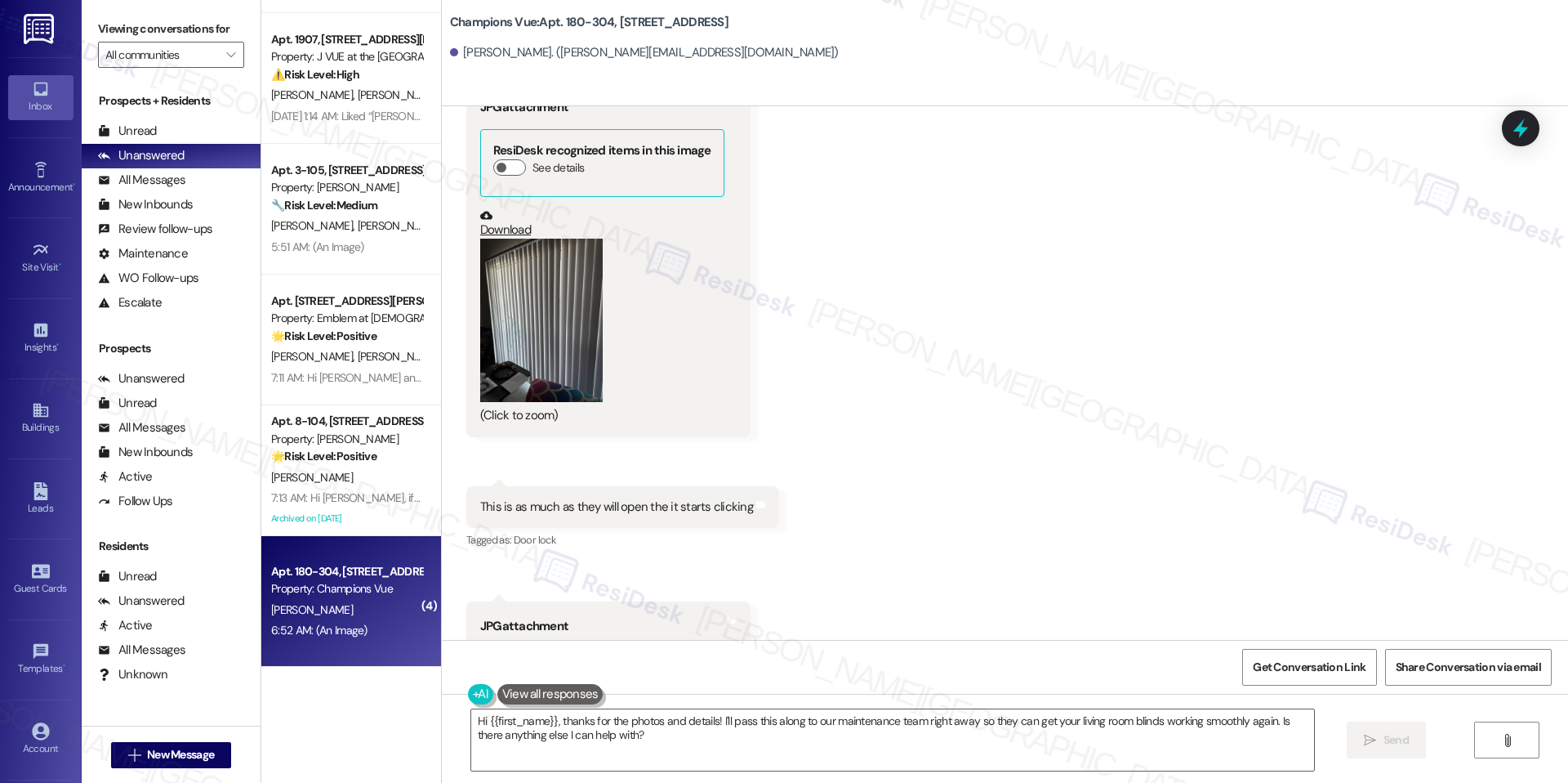
scroll to position [2149, 0]
click at [566, 337] on button "Zoom image" at bounding box center [542, 318] width 122 height 163
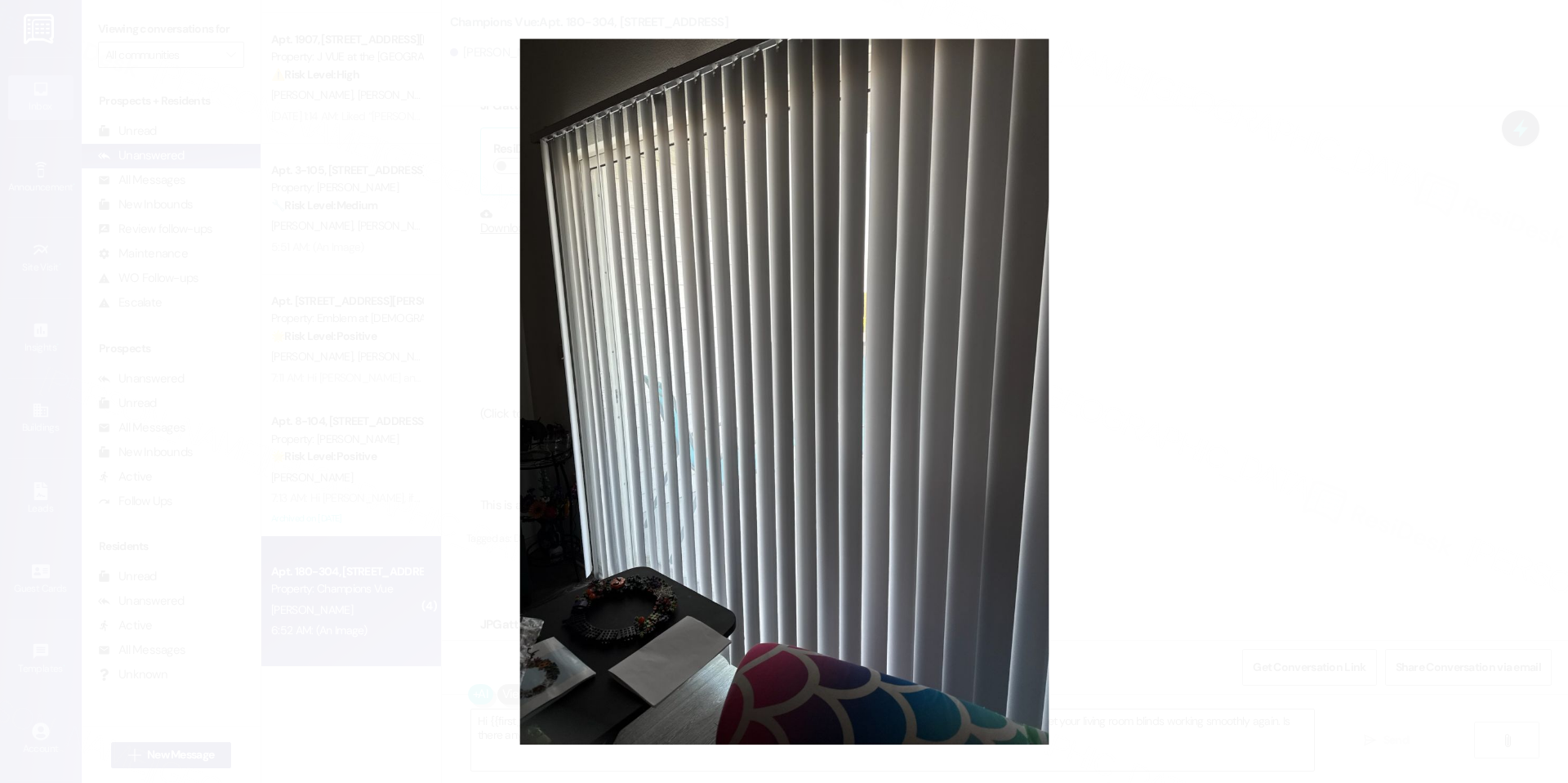
click at [1135, 441] on button "Unzoom image" at bounding box center [784, 391] width 1568 height 783
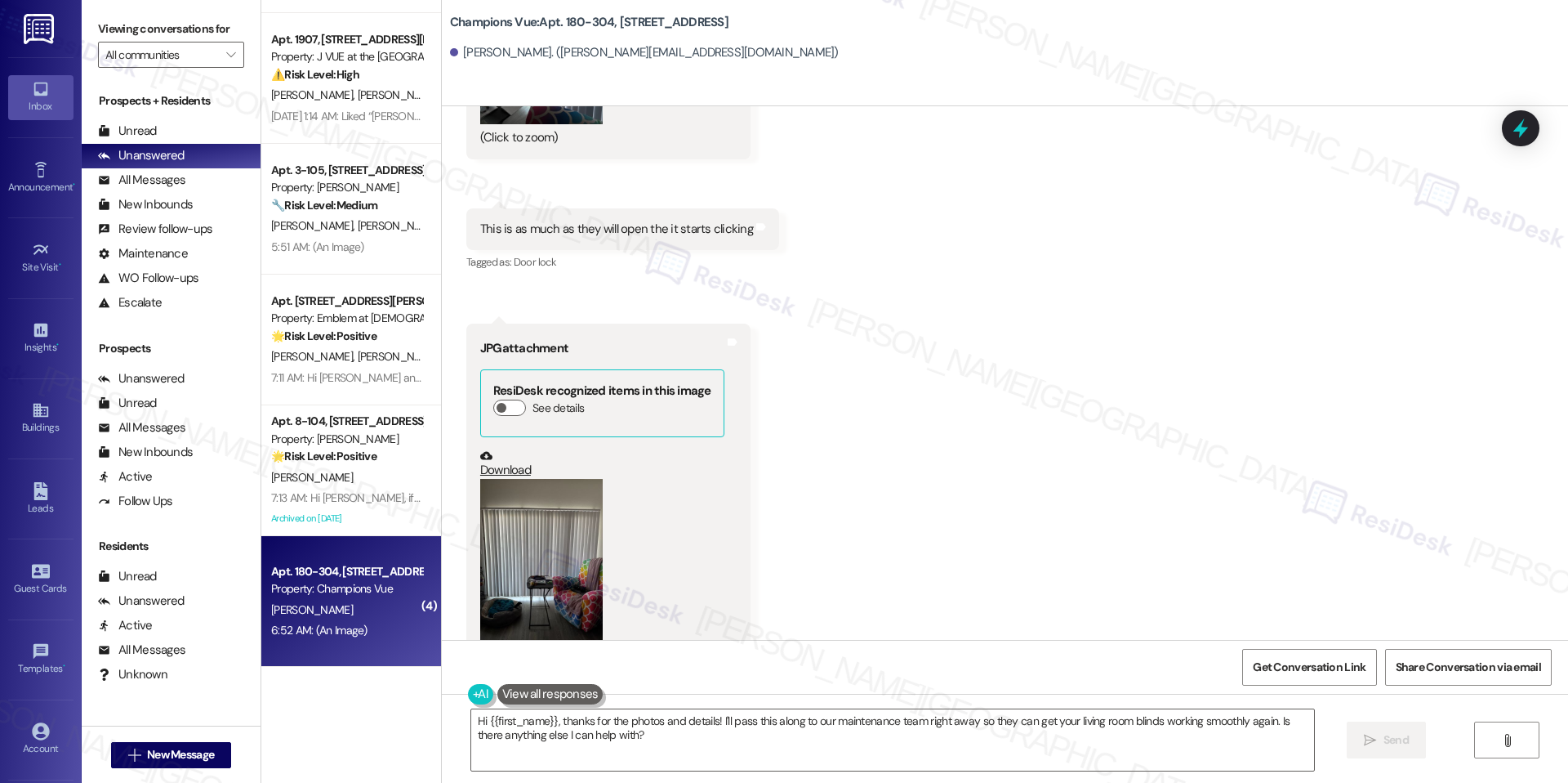
scroll to position [2476, 0]
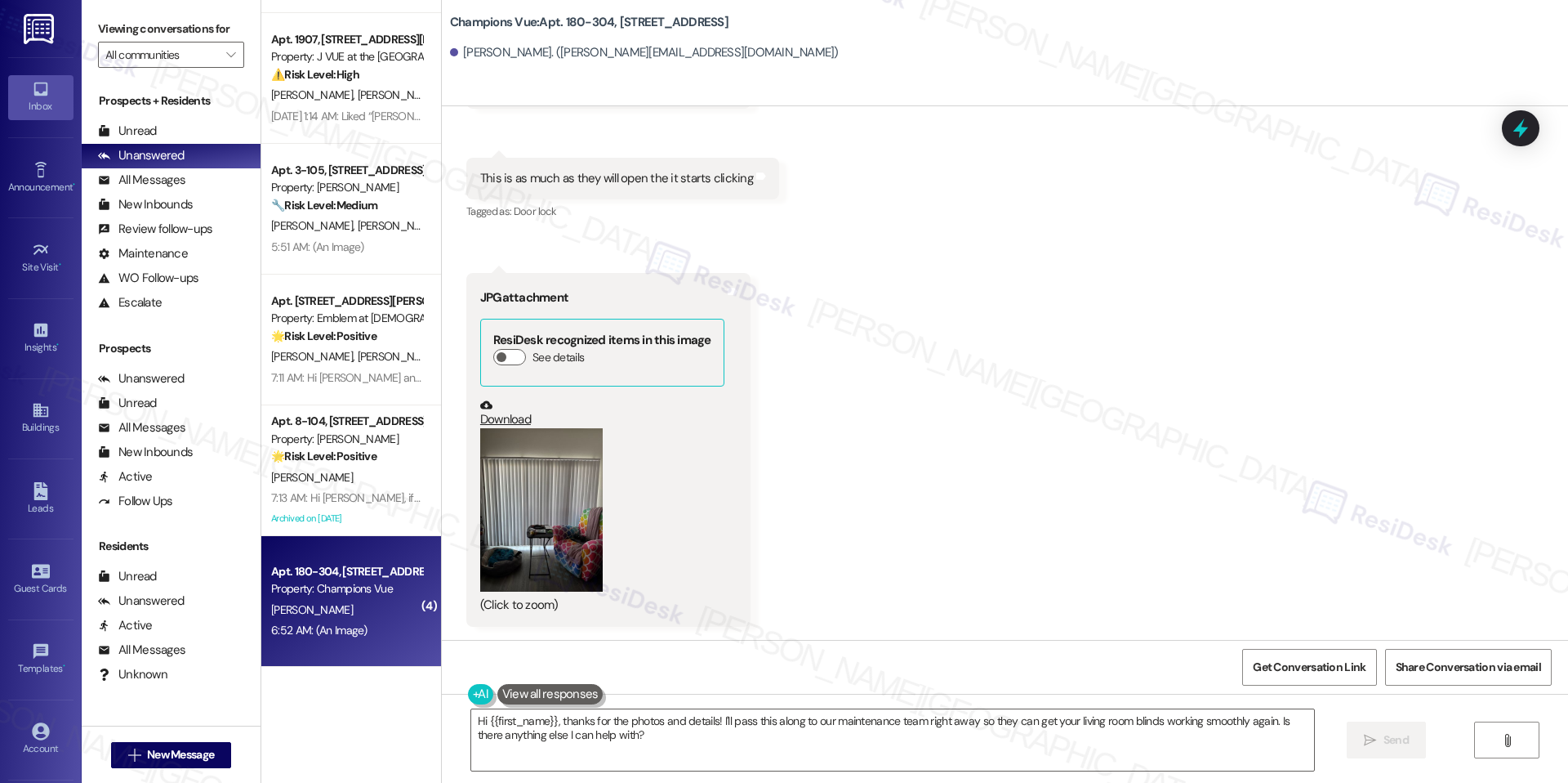
click at [539, 560] on button "Zoom image" at bounding box center [542, 510] width 122 height 163
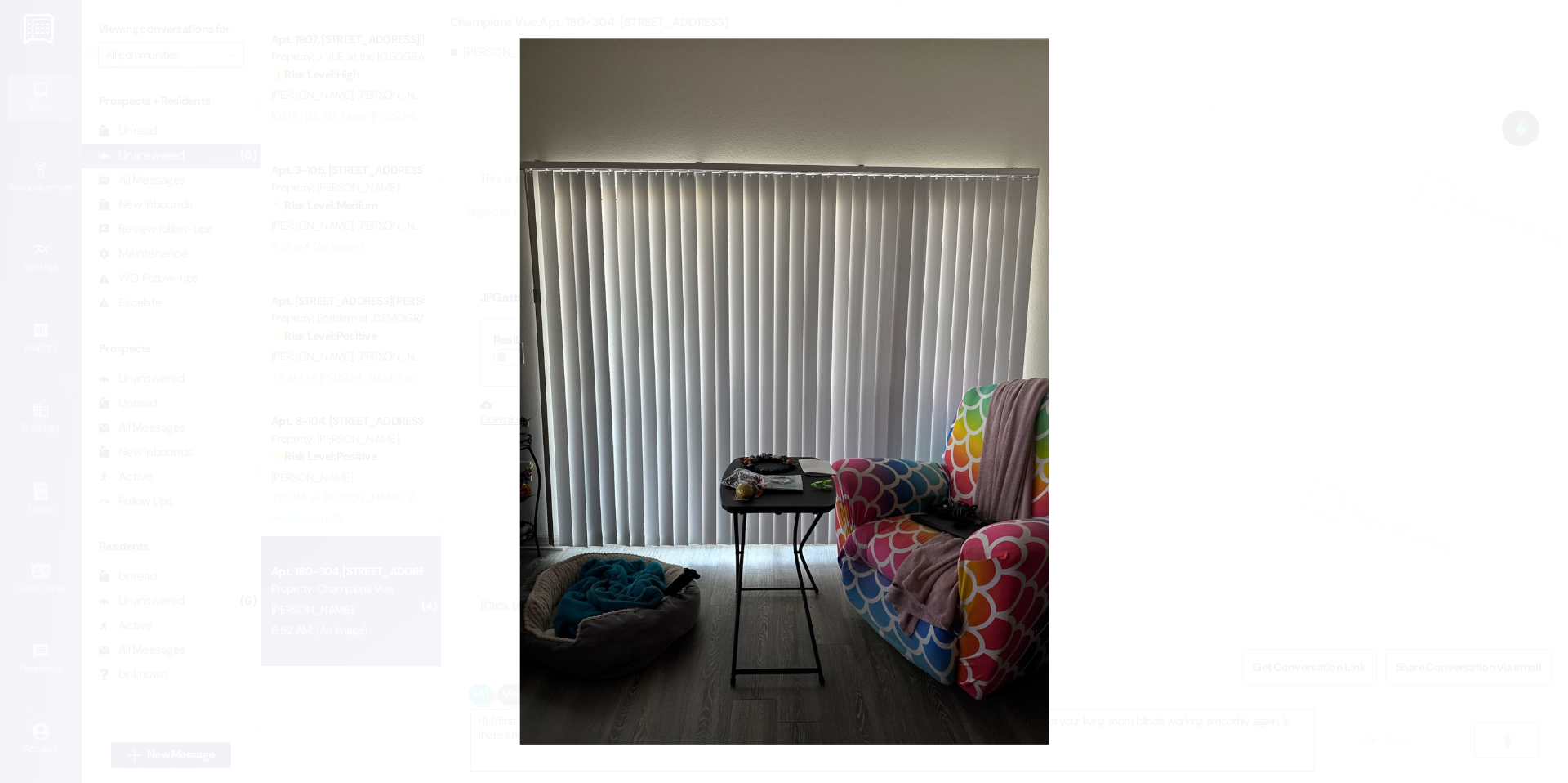
click at [1229, 488] on button "Unzoom image" at bounding box center [784, 391] width 1568 height 783
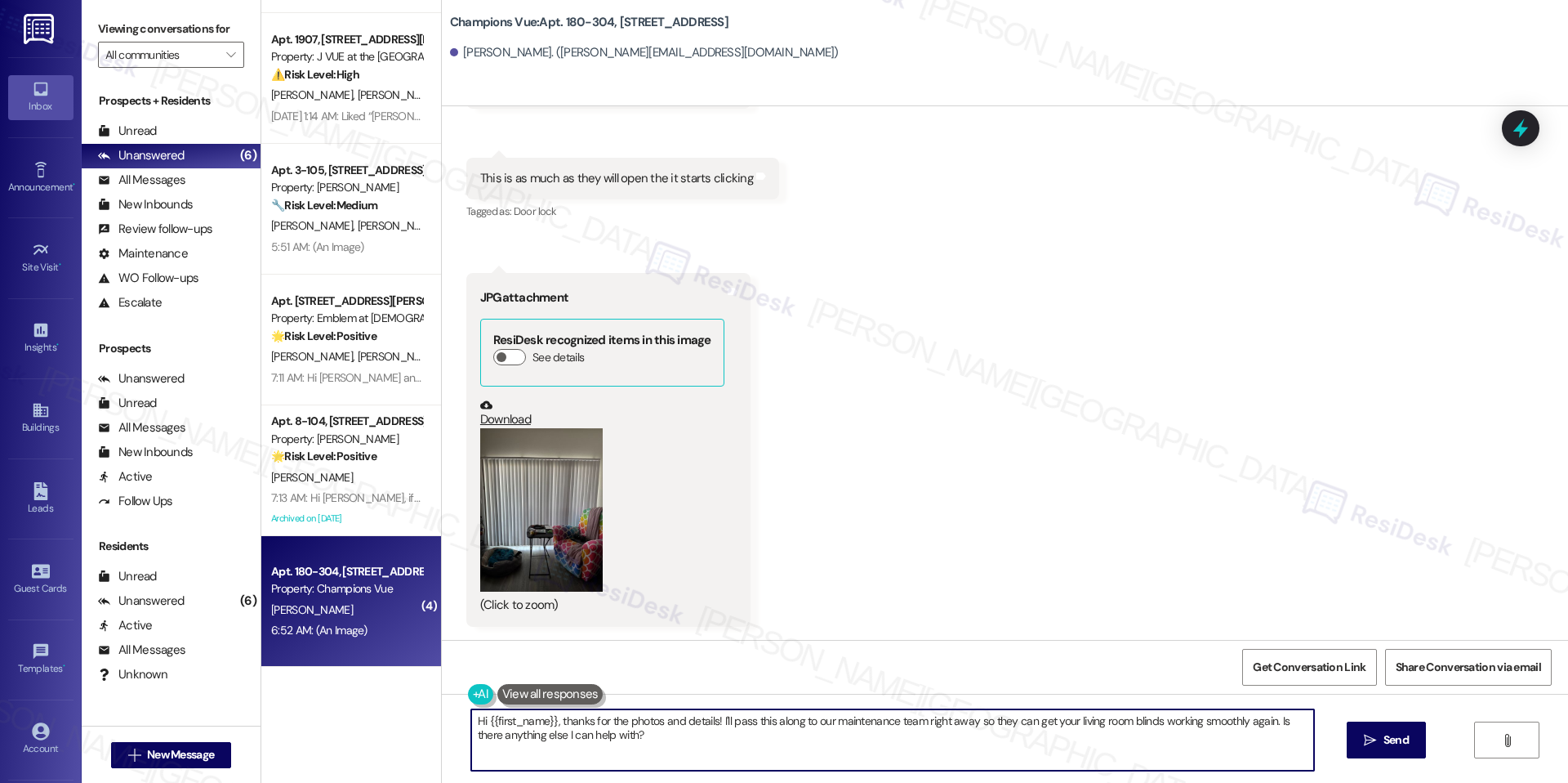
click at [641, 734] on textarea "Hi {{first_name}}, thanks for the photos and details! I'll pass this along to o…" at bounding box center [893, 740] width 843 height 61
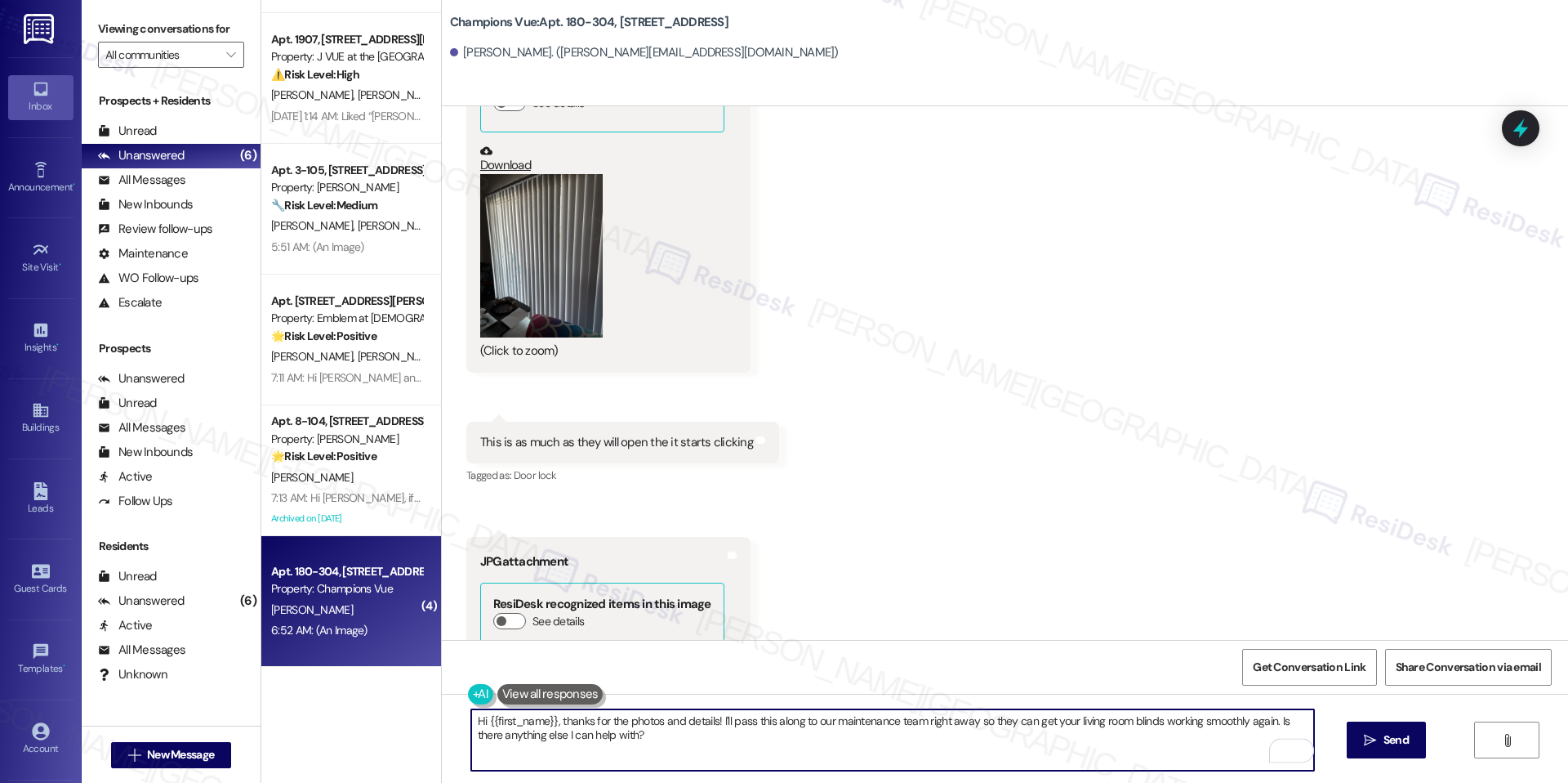
scroll to position [2152, 0]
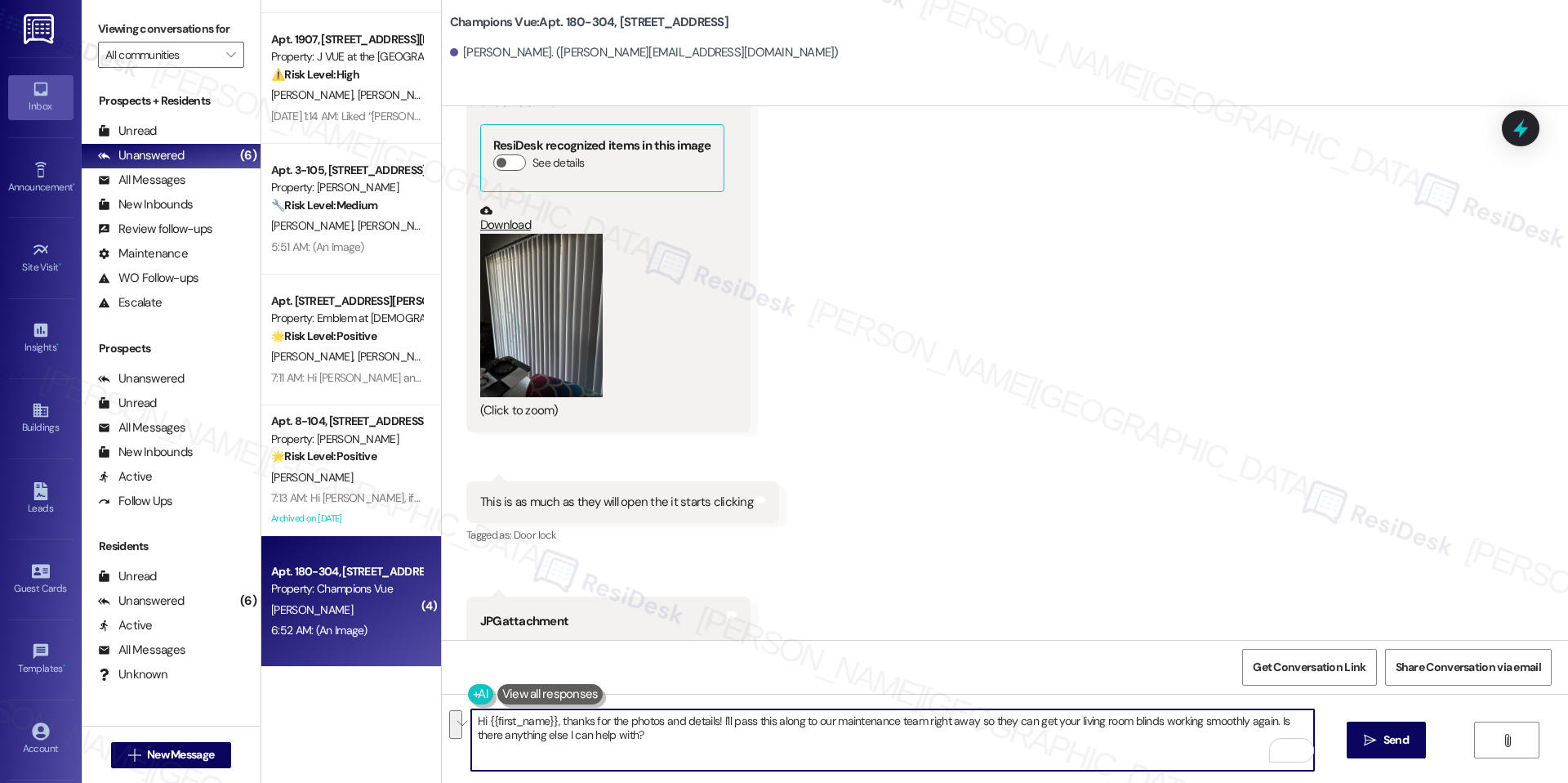
click at [984, 724] on textarea "Hi {{first_name}}, thanks for the photos and details! I'll pass this along to o…" at bounding box center [893, 740] width 843 height 61
paste textarea "Thanks for sharing the details and photos—that’s very helpful. Since the blinds…"
click at [673, 724] on textarea "Thanks for sharing the details and photos—that’s very helpful. Since the blinds…" at bounding box center [893, 740] width 843 height 61
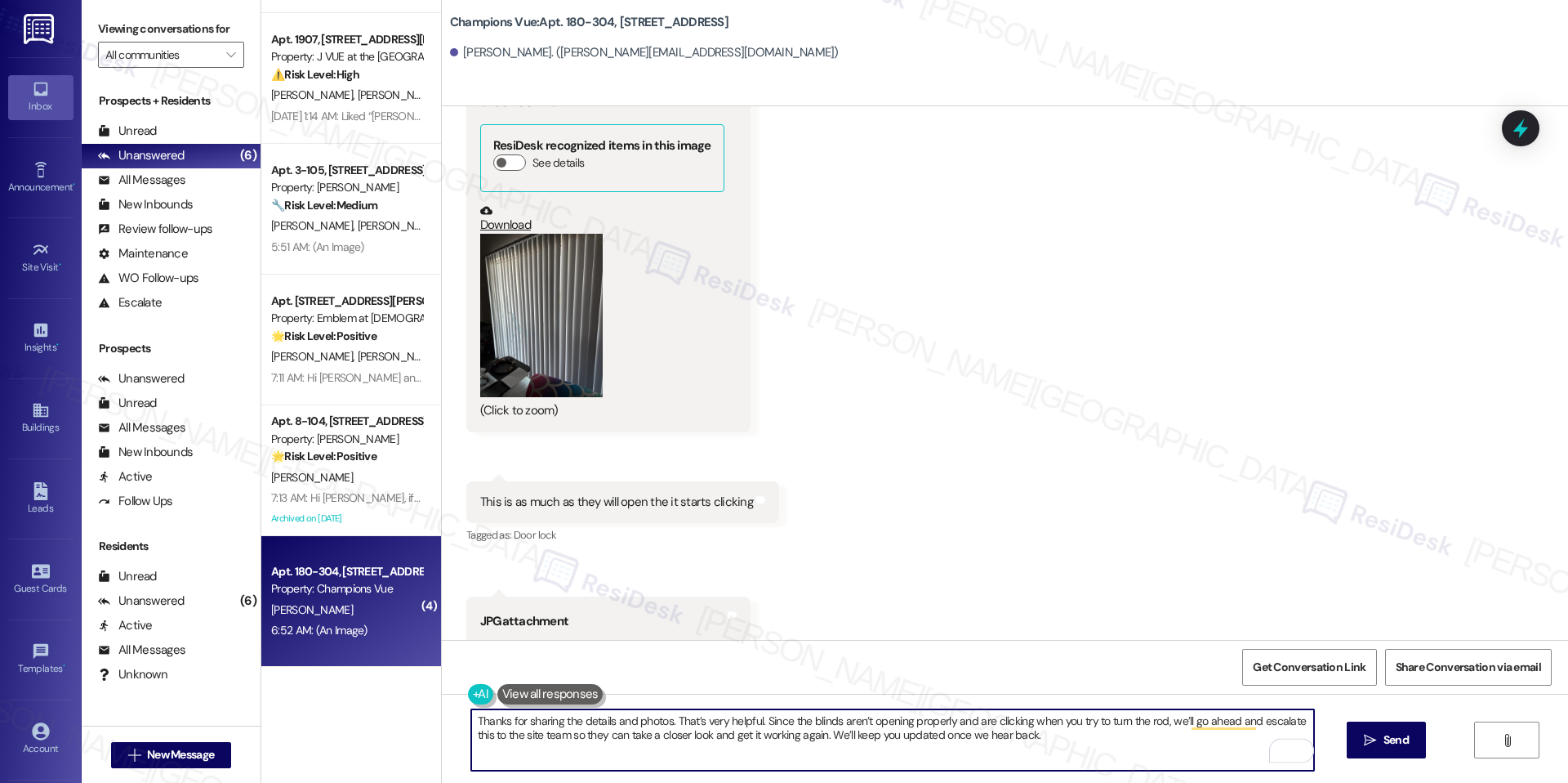
click at [951, 740] on textarea "Thanks for sharing the details and photos. That’s very helpful. Since the blind…" at bounding box center [893, 740] width 843 height 61
click at [1083, 759] on textarea "Thanks for sharing the details and photos. That’s very helpful. Since the blind…" at bounding box center [893, 740] width 843 height 61
type textarea "Thanks for sharing the details and photos. That’s very helpful. Since the blind…"
click at [1362, 754] on button " Send" at bounding box center [1386, 740] width 79 height 36
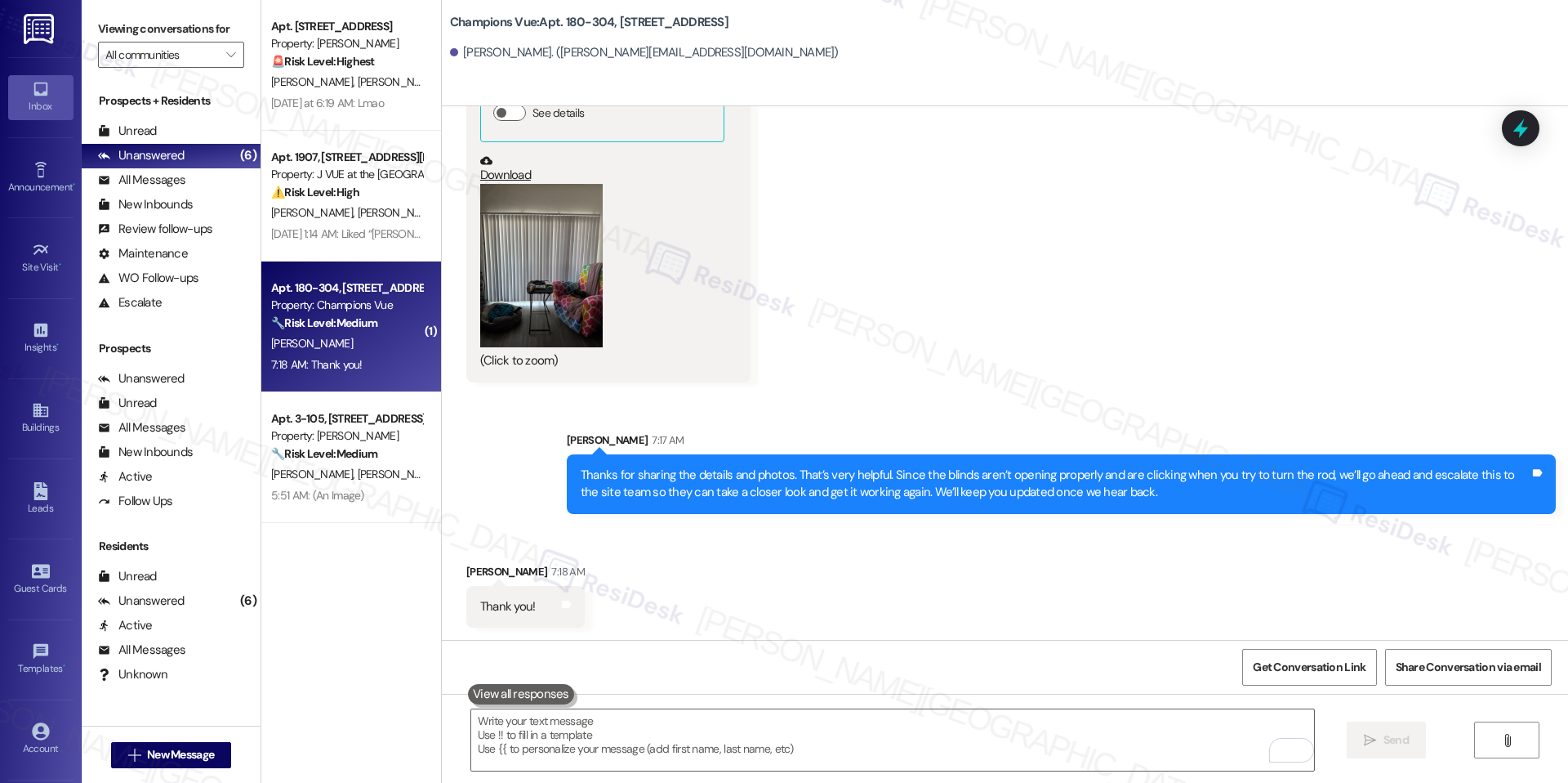
scroll to position [2721, 0]
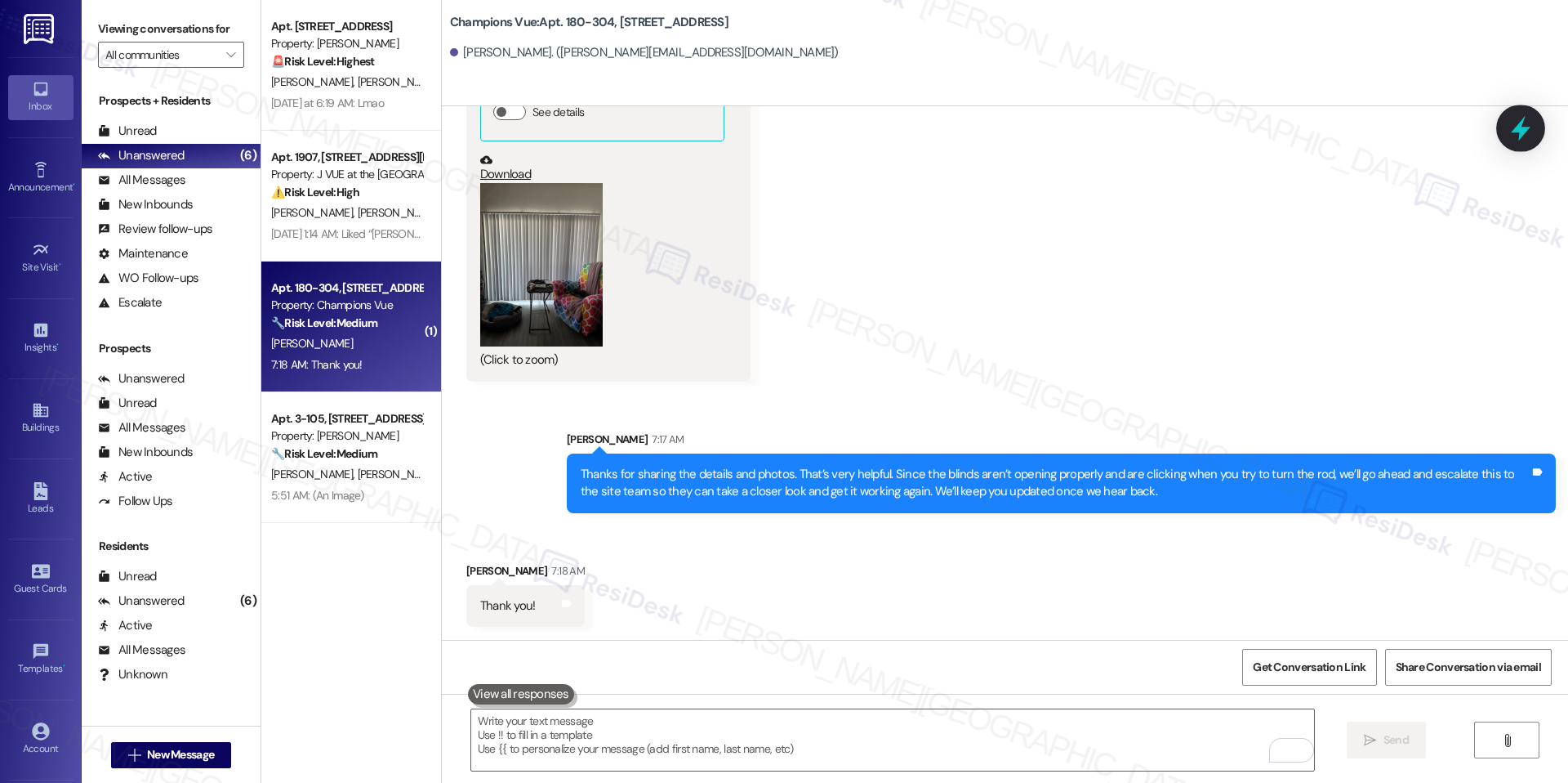
click at [1535, 130] on div at bounding box center [1520, 128] width 49 height 47
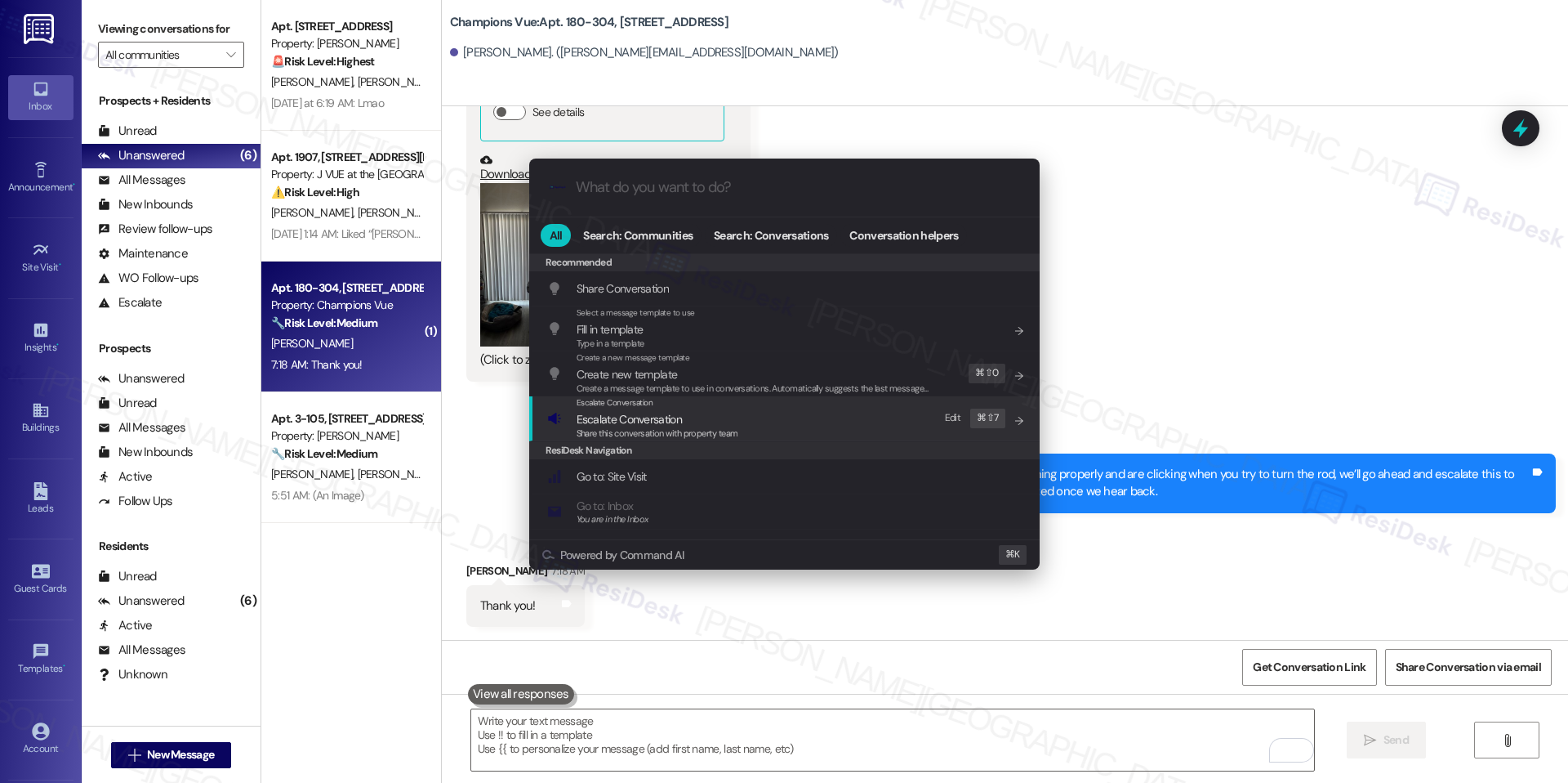
click at [677, 427] on span "Share this conversation with property team" at bounding box center [658, 433] width 161 height 12
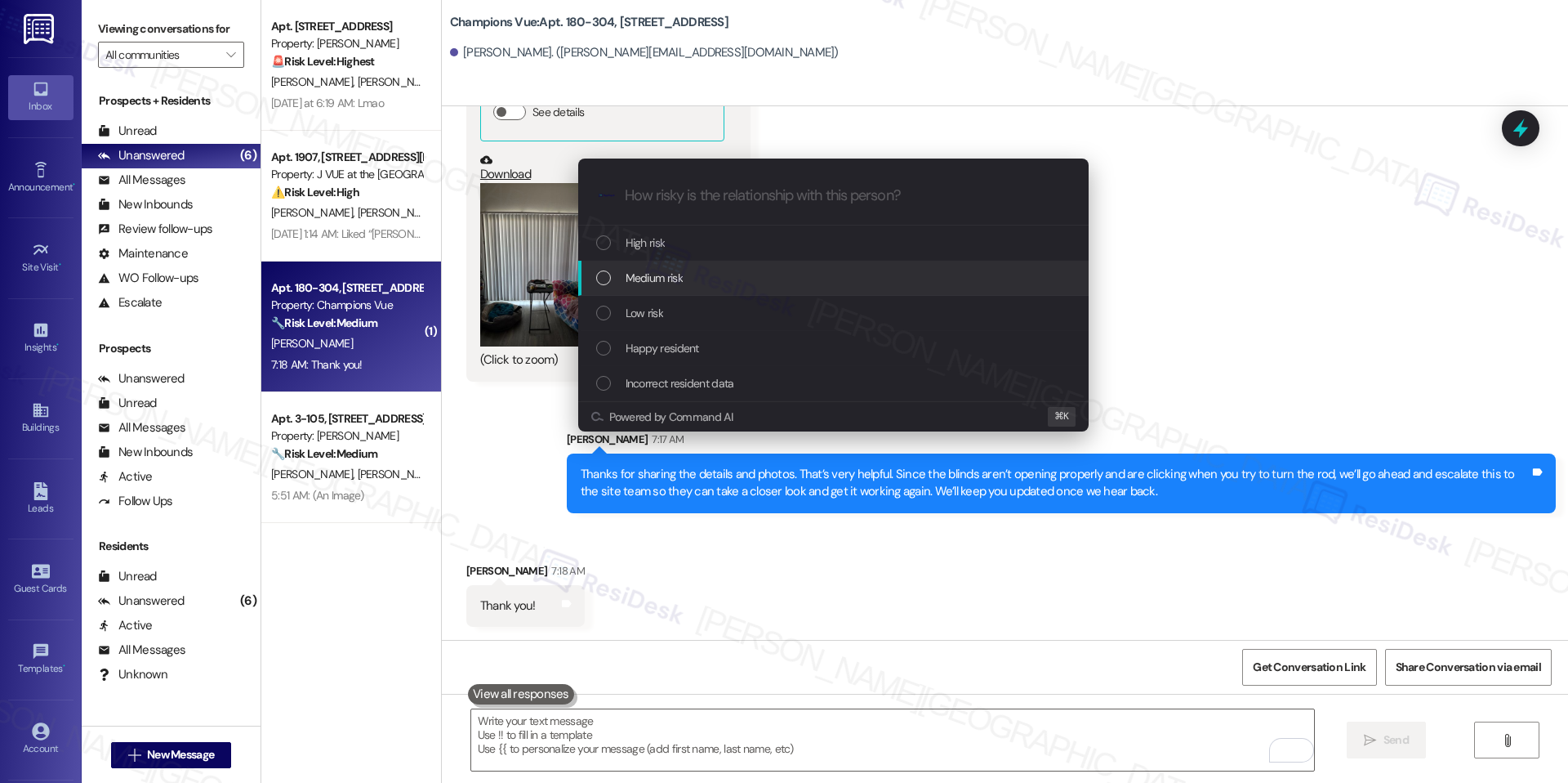
click at [776, 278] on div "Medium risk" at bounding box center [835, 278] width 478 height 18
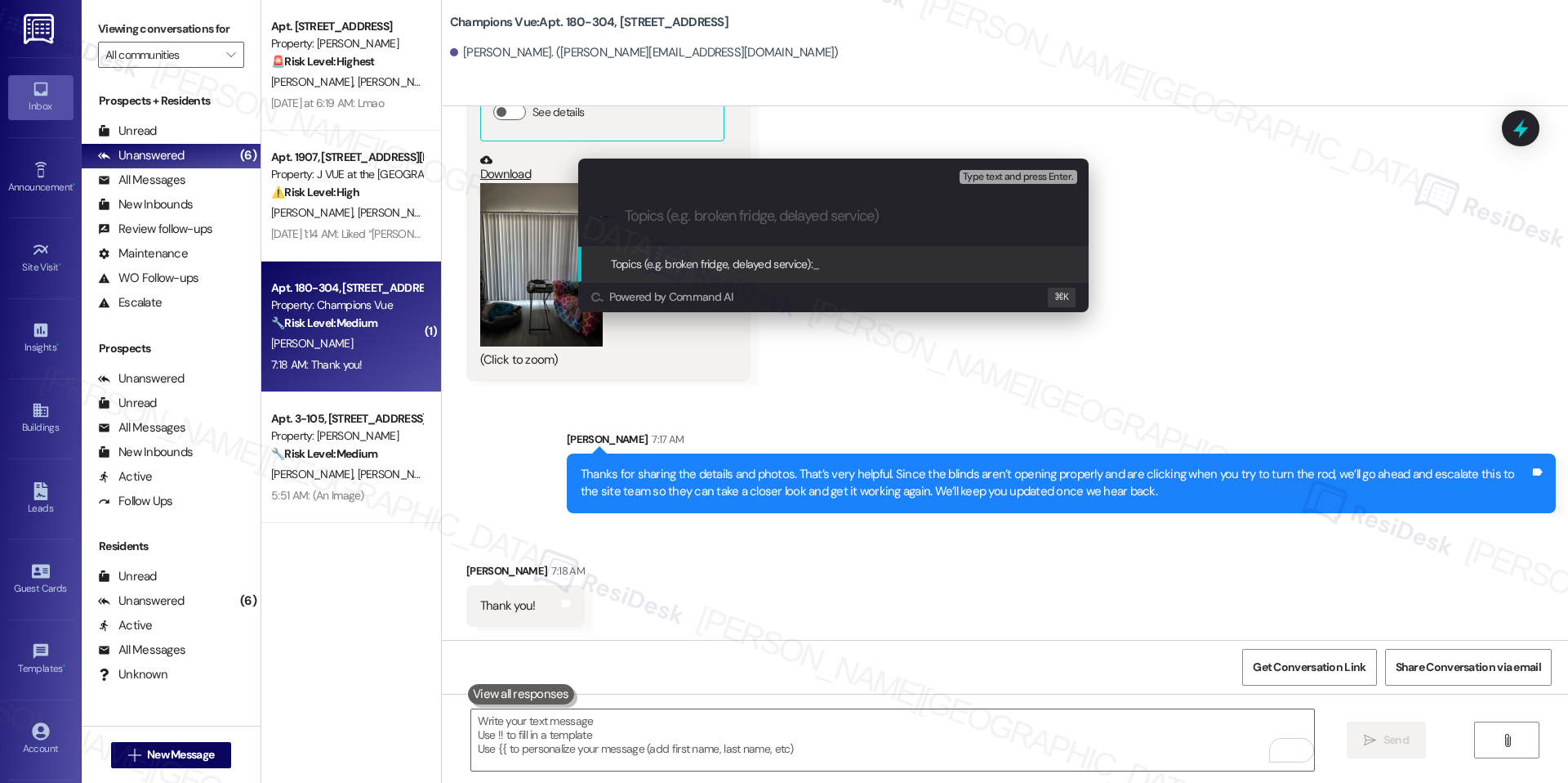
paste input "Blinds – Not Opening/Clicking"
type input "Blinds – Not Opening/Clicking"
click at [840, 265] on span "Blinds – Not Opening/Clicking" at bounding box center [883, 263] width 141 height 15
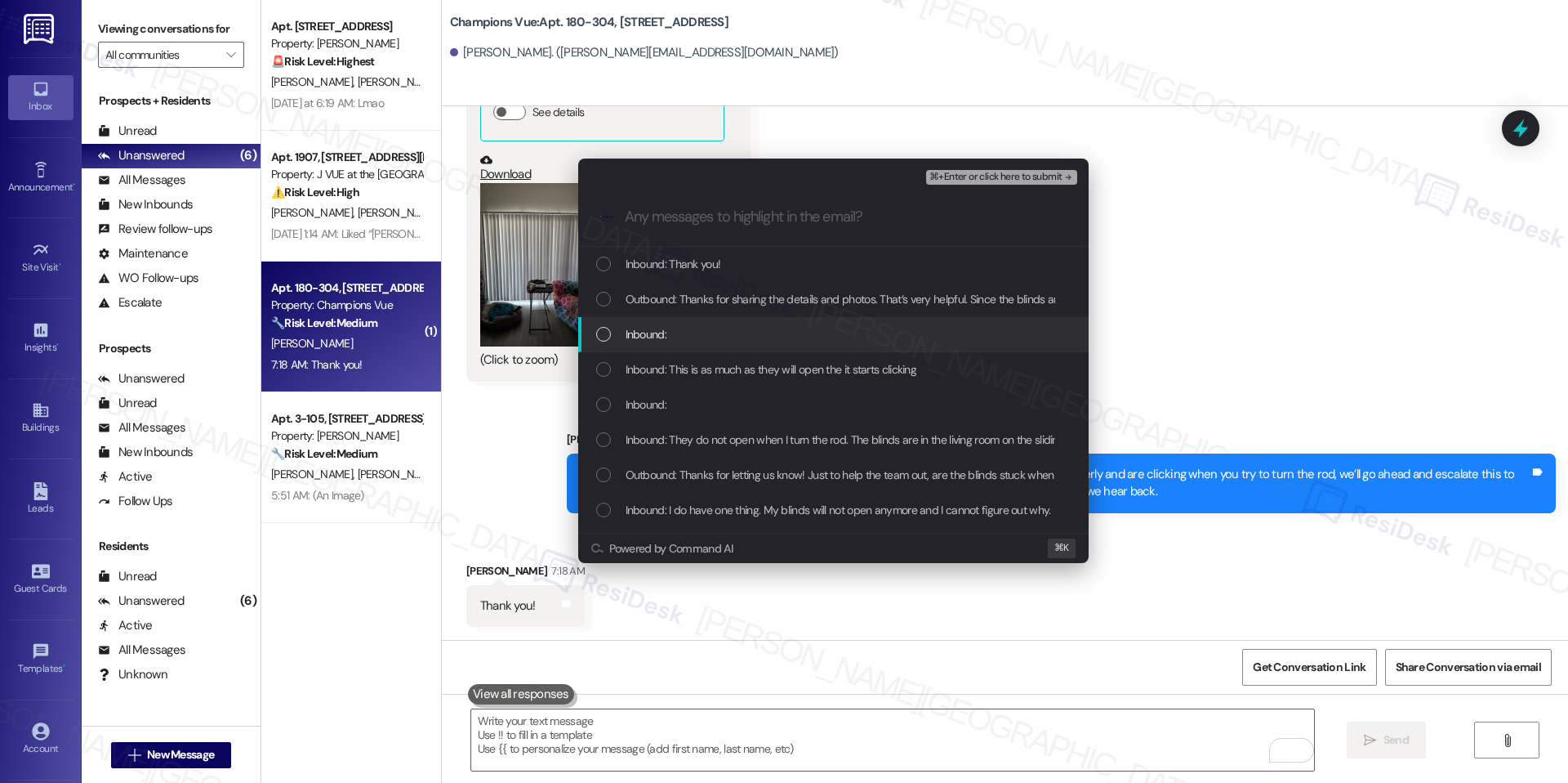
click at [755, 333] on div "Inbound:" at bounding box center [835, 334] width 478 height 18
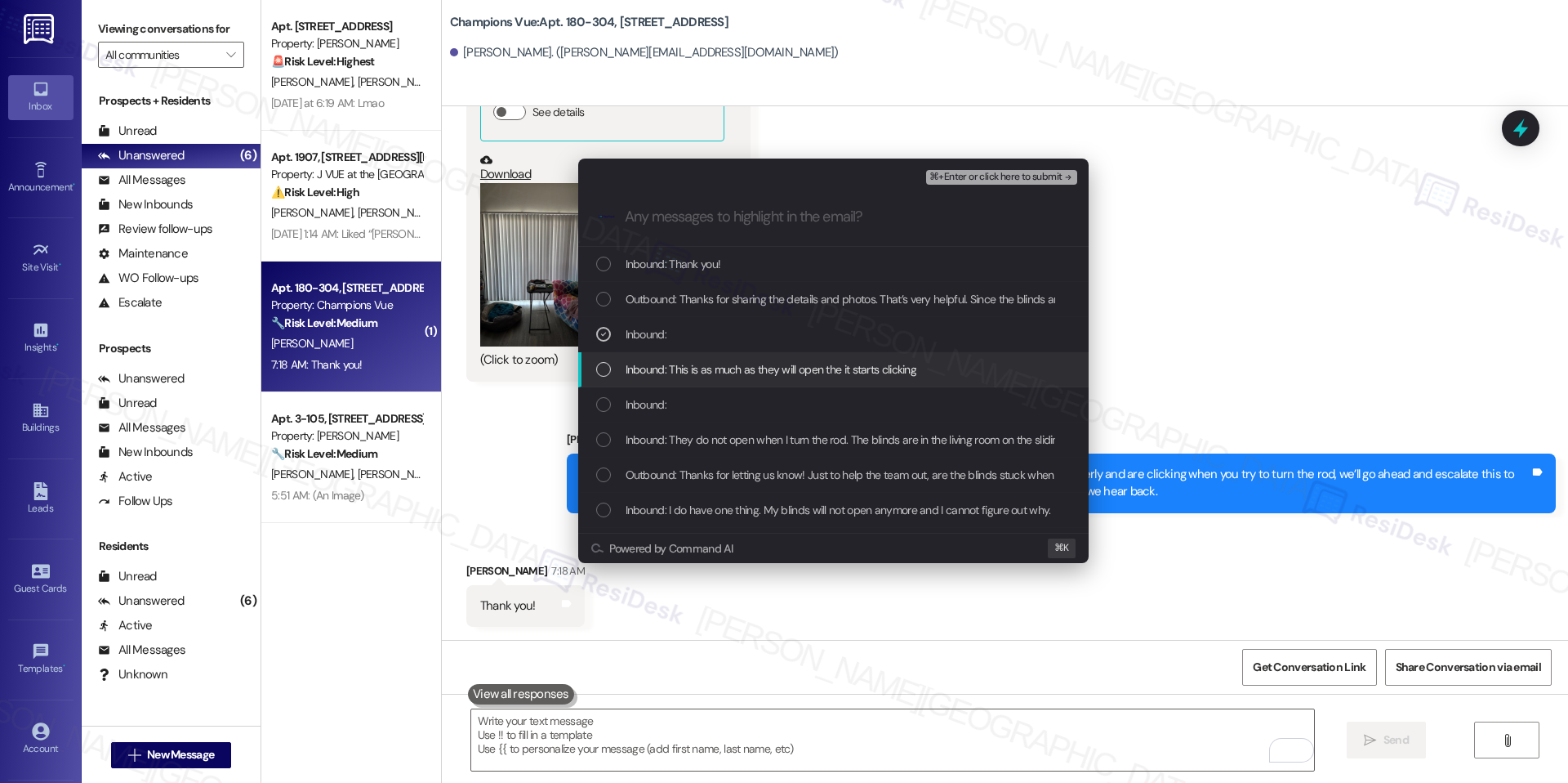
click at [729, 368] on span "Inbound: This is as much as they will open the it starts clicking" at bounding box center [771, 369] width 292 height 18
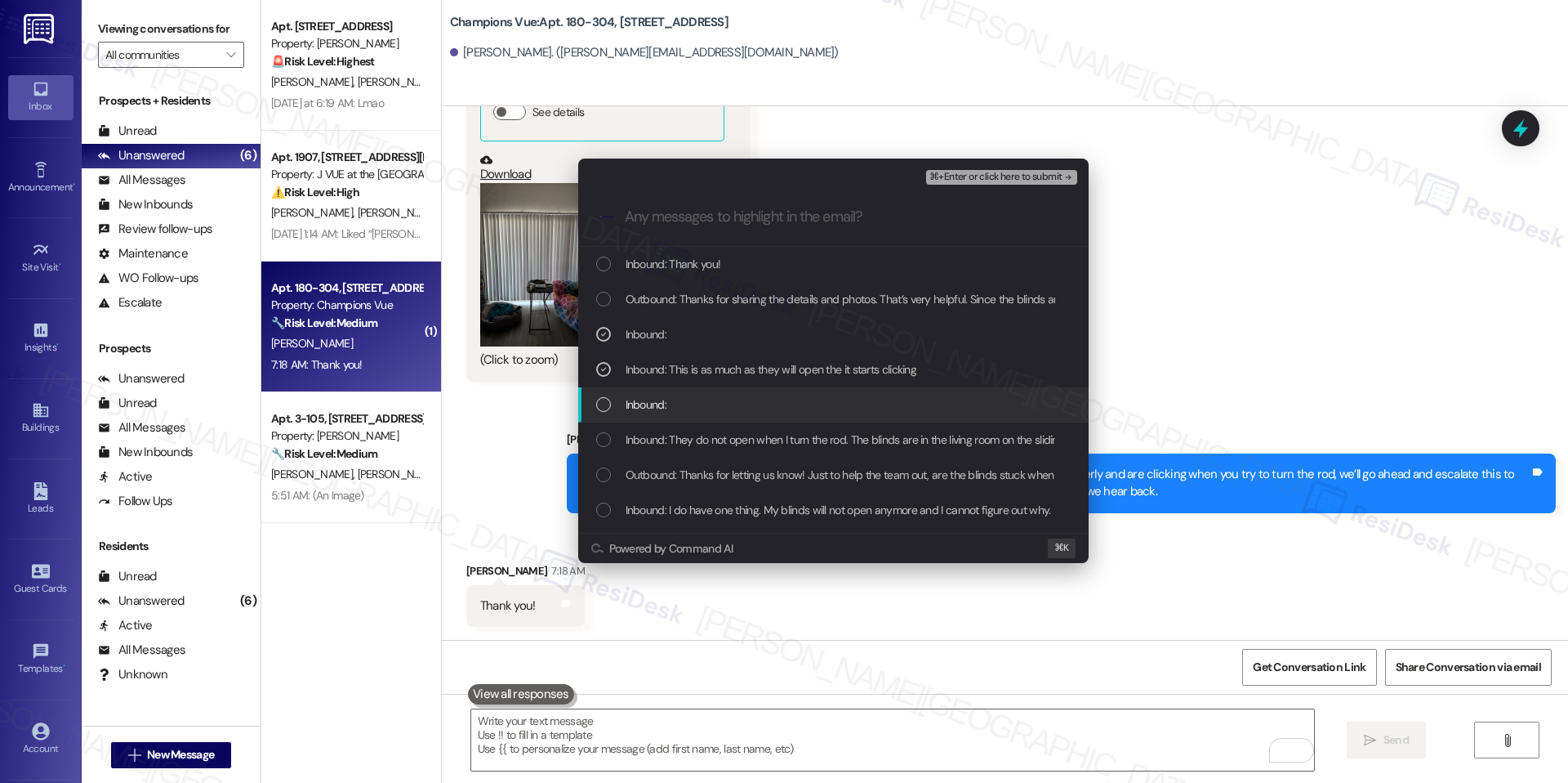
click at [706, 395] on div "Inbound:" at bounding box center [835, 404] width 478 height 18
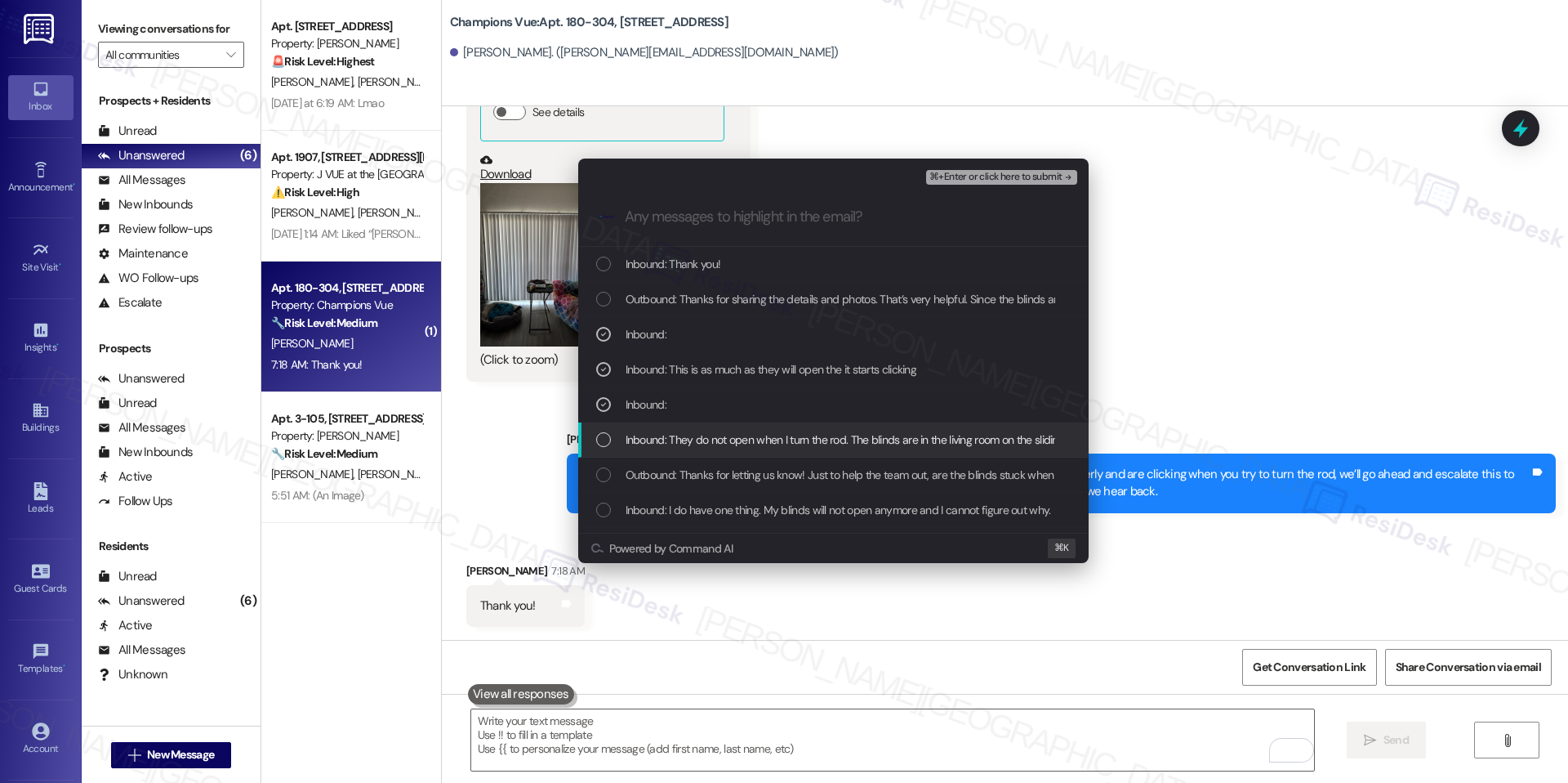
click at [696, 443] on span "Inbound: They do not open when I turn the rod. The blinds are in the living roo…" at bounding box center [916, 440] width 581 height 18
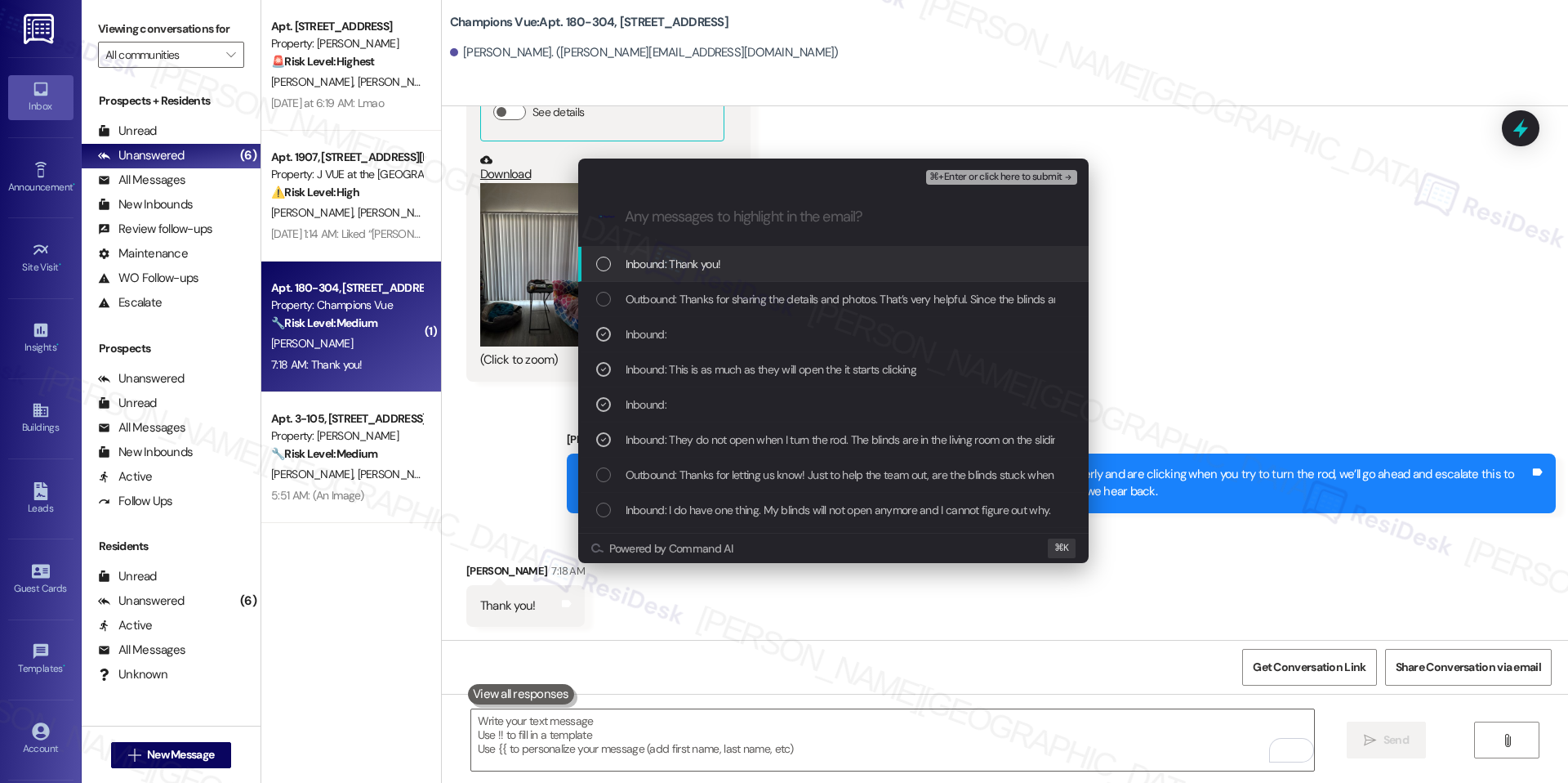
click at [947, 195] on div ".cls-1{fill:#0a055f;}.cls-2{fill:#0cc4c4;} resideskLogoBlueOrange" at bounding box center [833, 216] width 511 height 58
click at [959, 188] on div ".cls-1{fill:#0a055f;}.cls-2{fill:#0cc4c4;} resideskLogoBlueOrange" at bounding box center [833, 216] width 511 height 58
click at [965, 181] on span "⌘+Enter or click here to submit" at bounding box center [995, 177] width 132 height 12
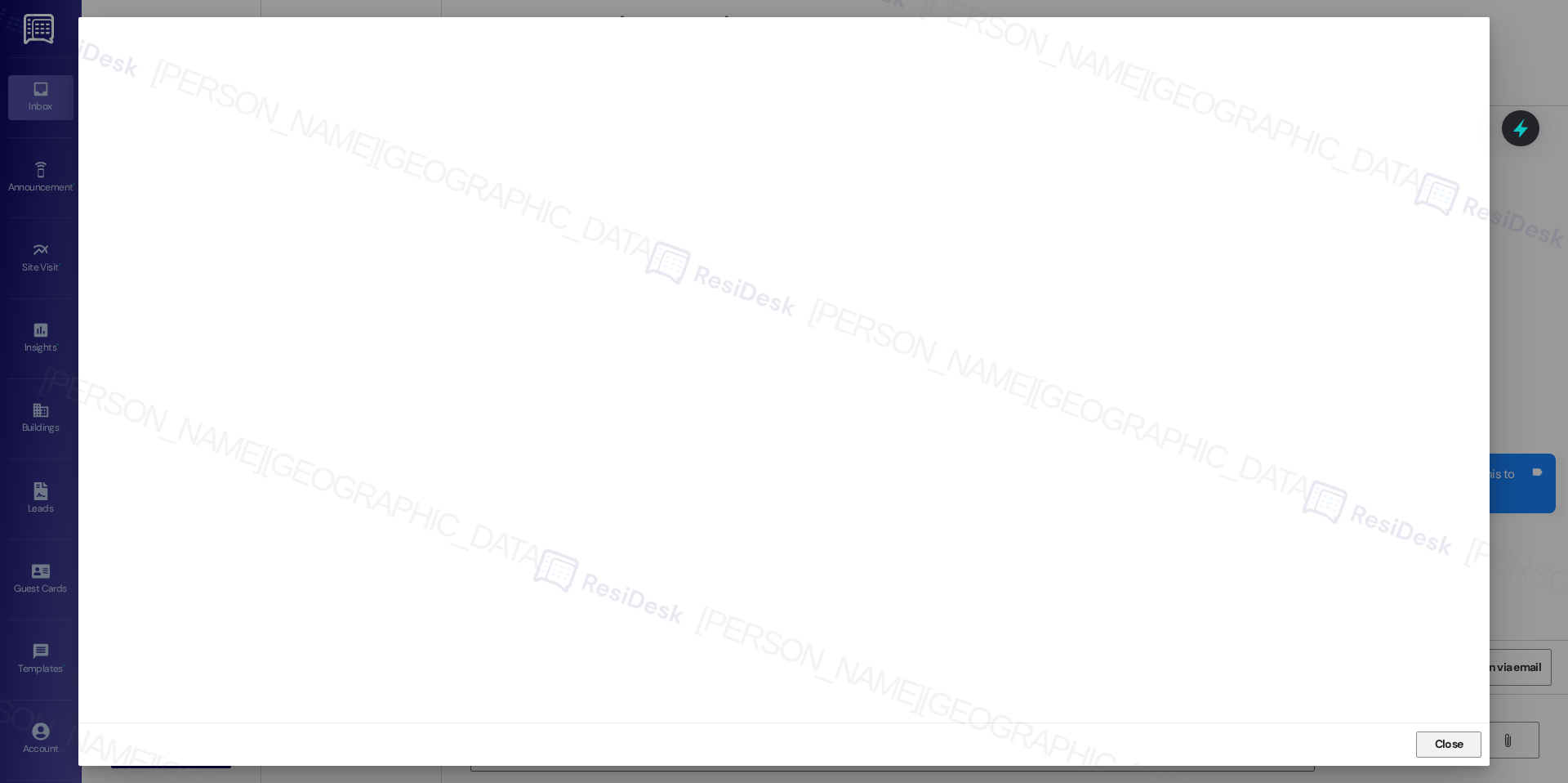
click at [1458, 732] on button "Close" at bounding box center [1449, 744] width 66 height 26
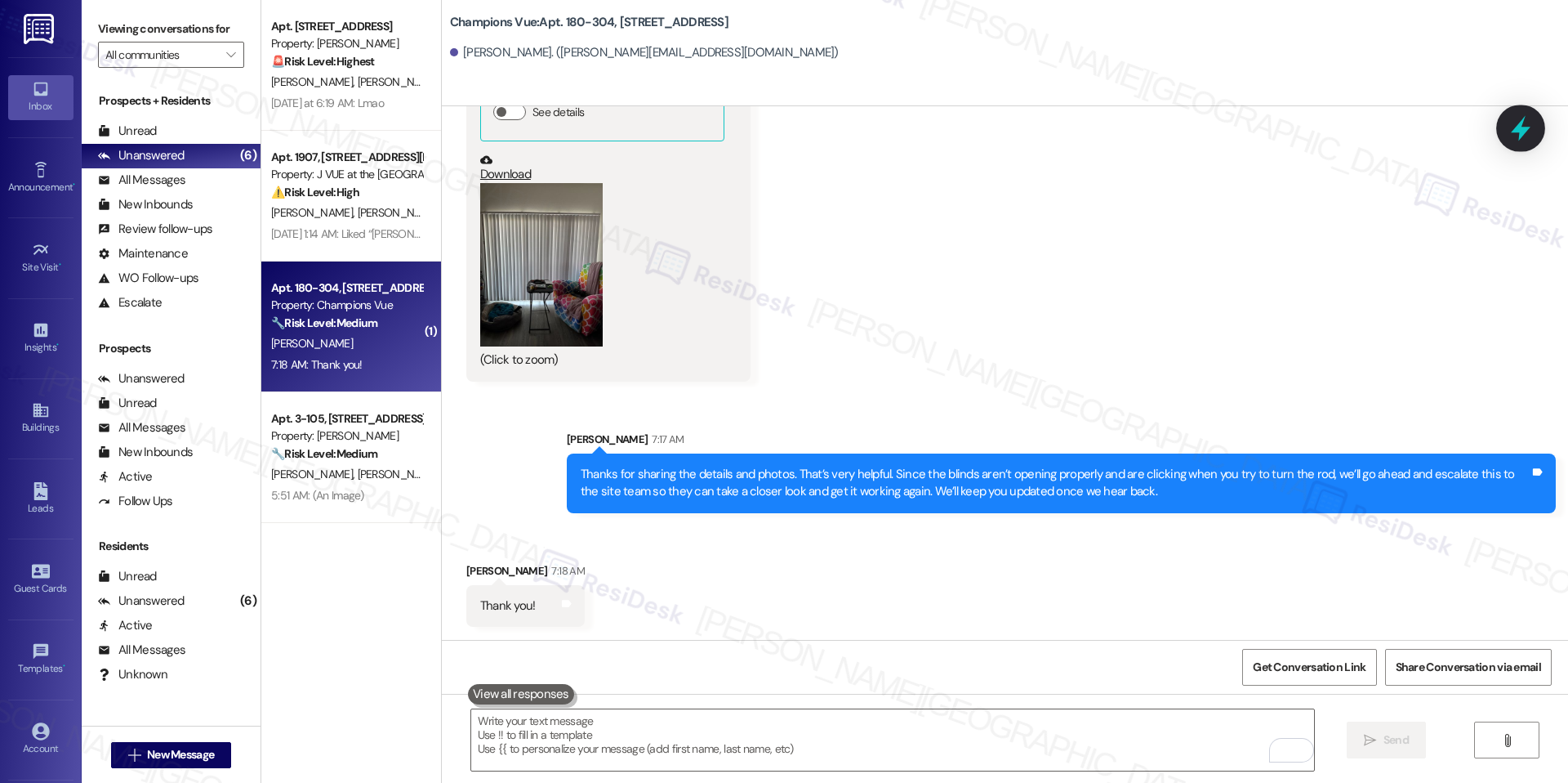
click at [1528, 130] on icon at bounding box center [1520, 128] width 27 height 27
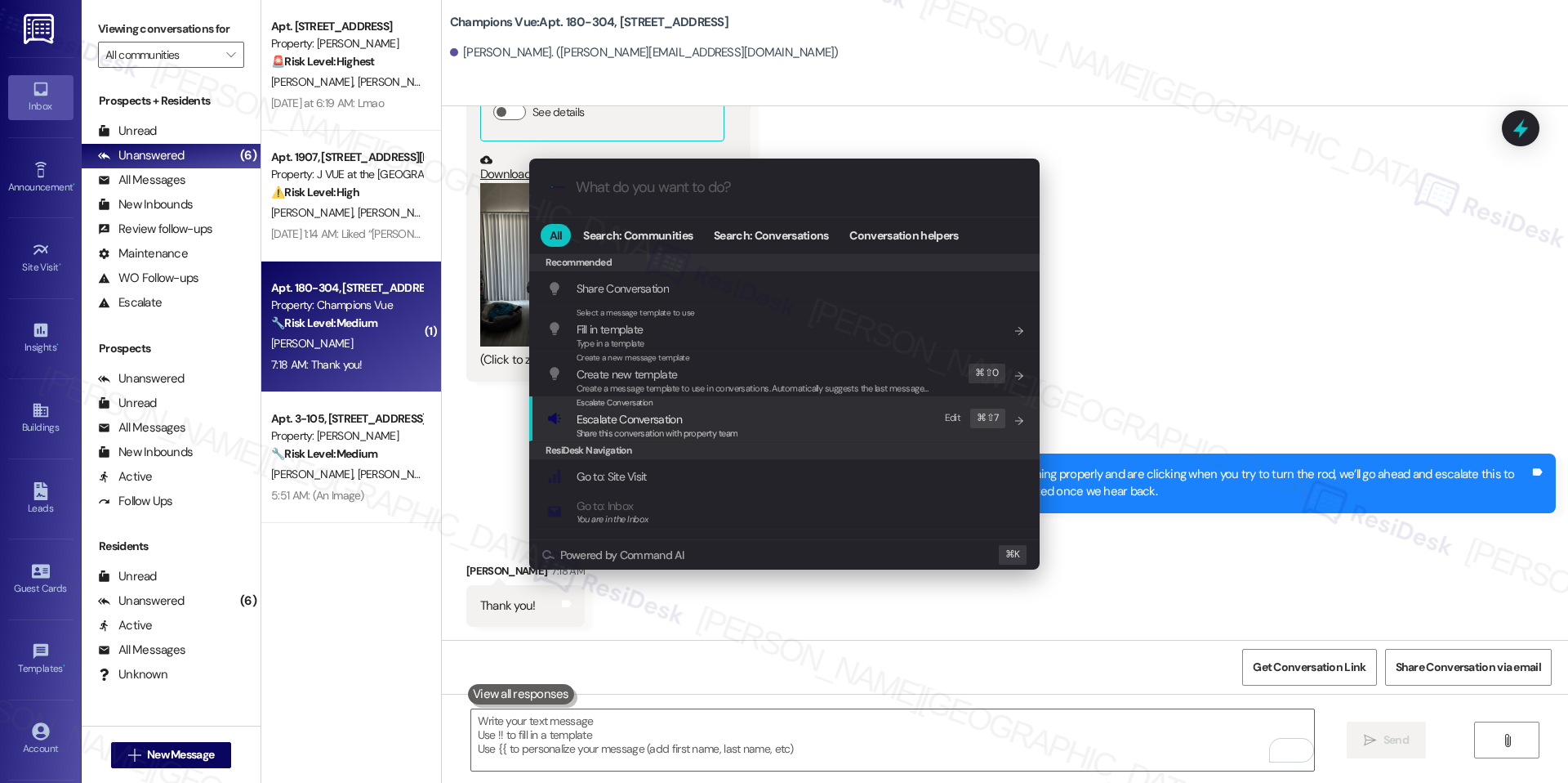
click at [800, 407] on div "Escalate Conversation Escalate Conversation Share this conversation with proper…" at bounding box center [785, 419] width 478 height 44
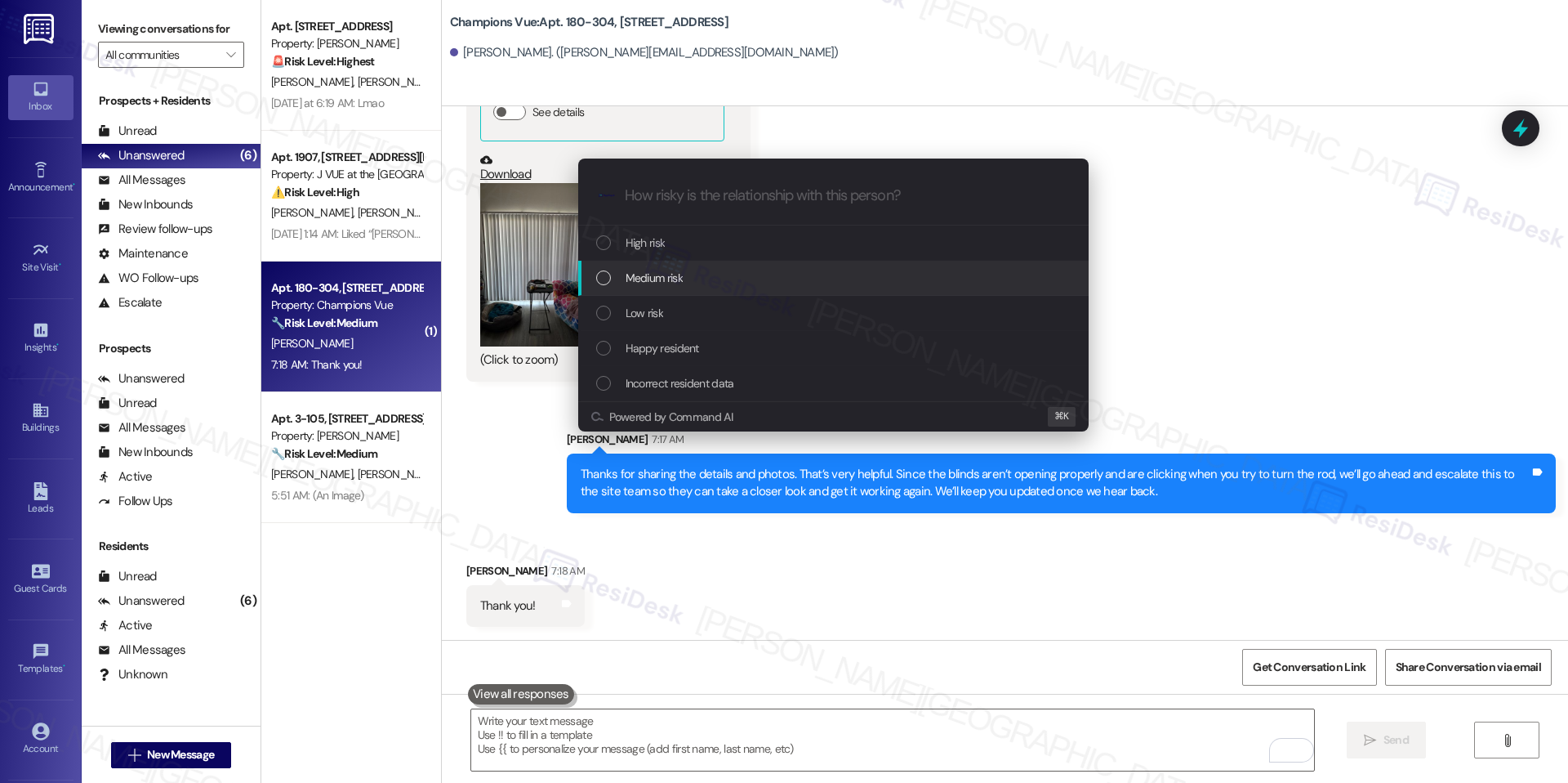
click at [784, 281] on div "Medium risk" at bounding box center [835, 278] width 478 height 18
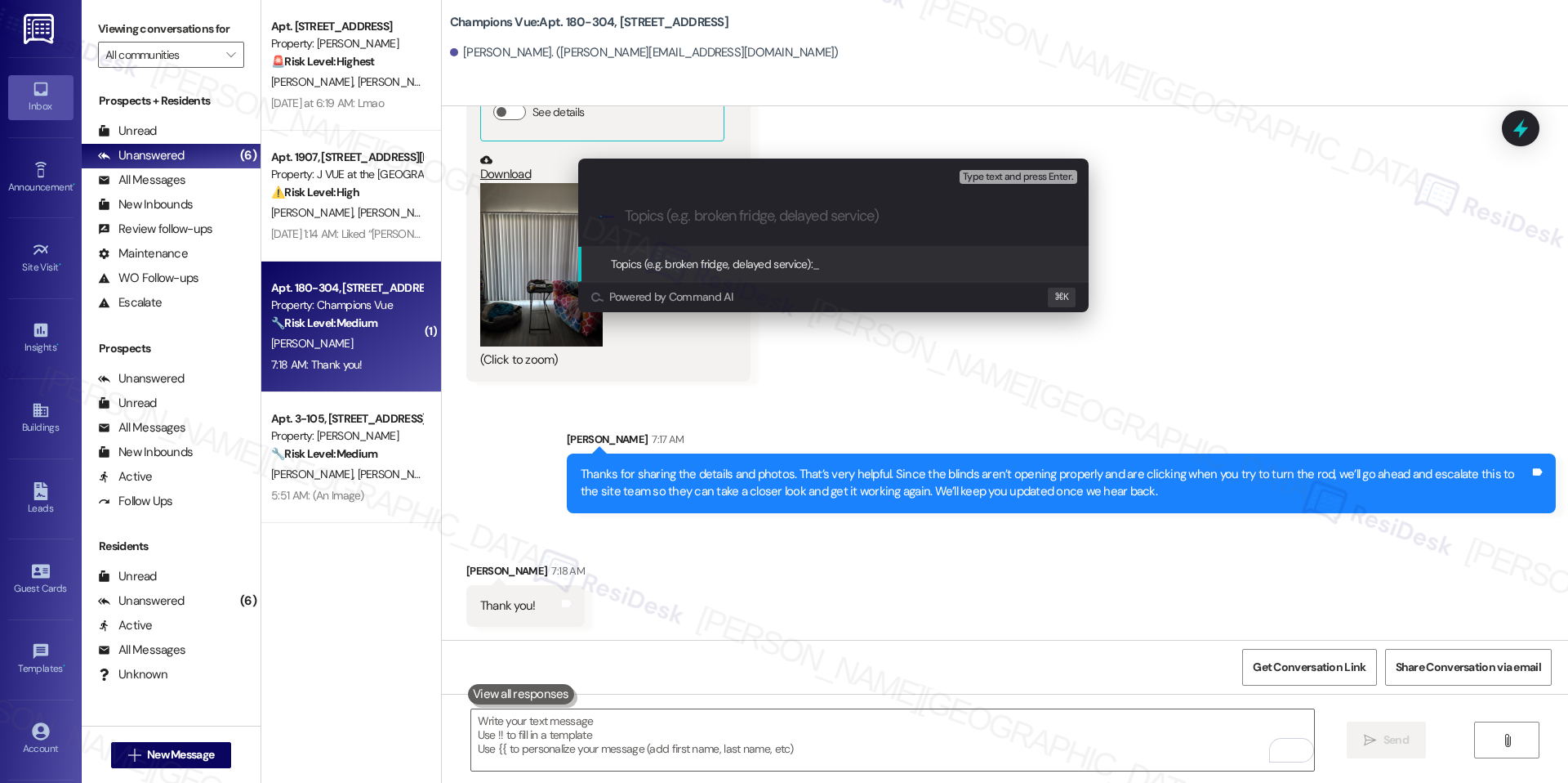
paste input "Blinds – Not Opening/Clicking"
type input "Blinds – Not Opening/Clicking"
click at [868, 263] on span "Blinds – Not Opening/Clicking" at bounding box center [883, 263] width 141 height 15
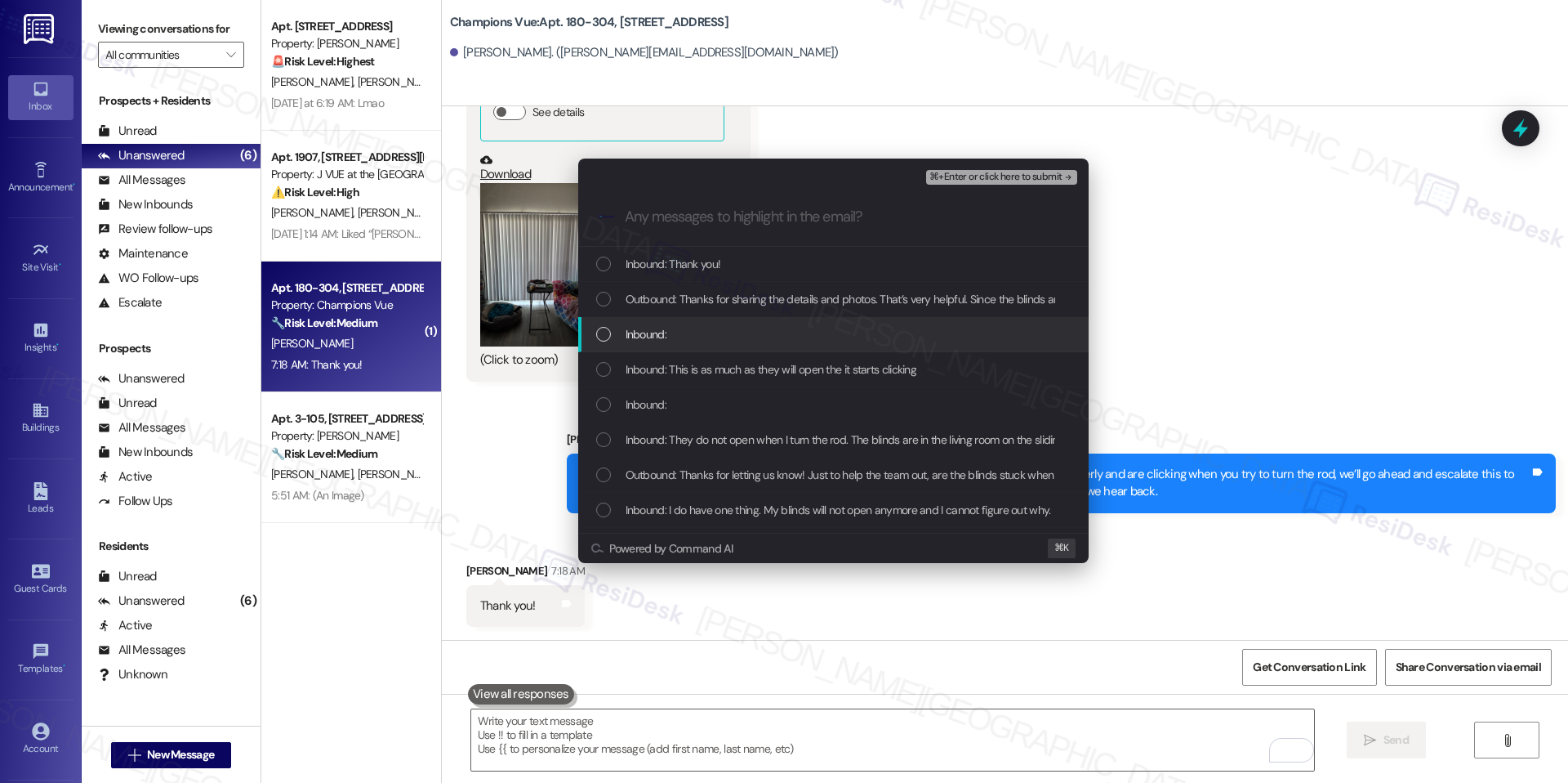
click at [806, 325] on div "Inbound:" at bounding box center [835, 334] width 478 height 18
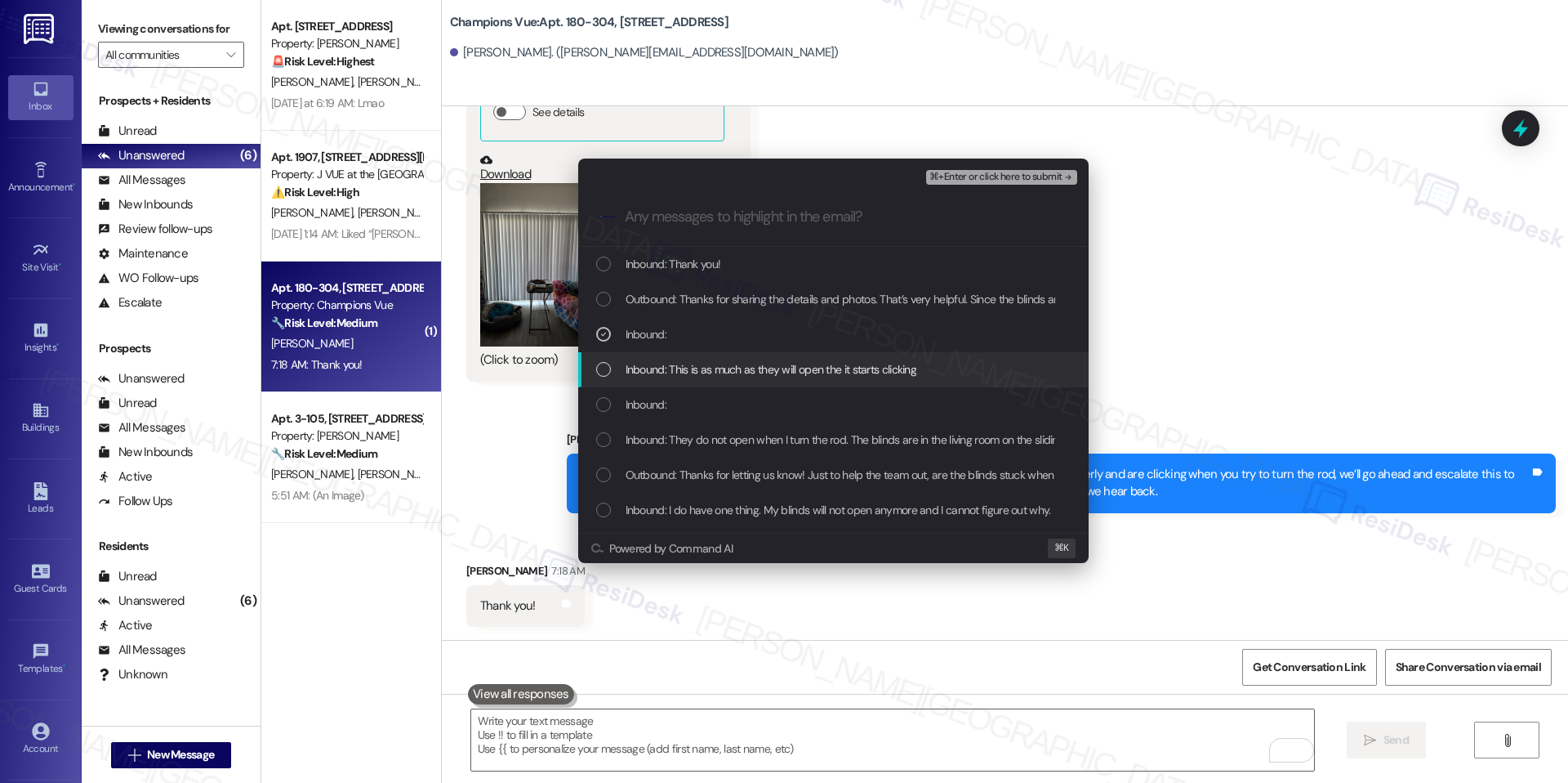
click at [775, 366] on span "Inbound: This is as much as they will open the it starts clicking" at bounding box center [771, 369] width 292 height 18
click at [771, 380] on div "Inbound: This is as much as they will open the it starts clicking" at bounding box center [833, 370] width 511 height 35
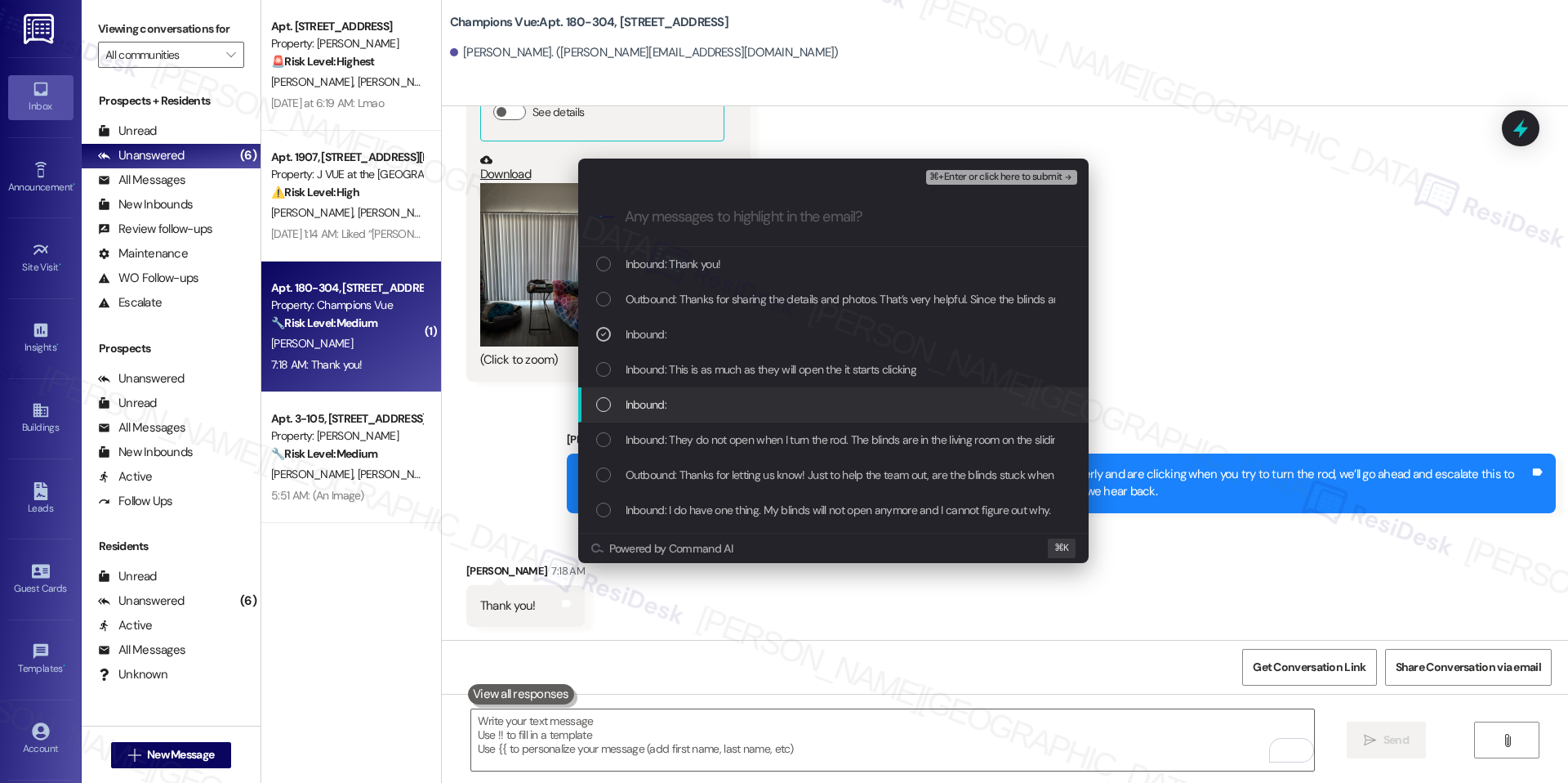
click at [765, 419] on div "Inbound:" at bounding box center [833, 405] width 511 height 35
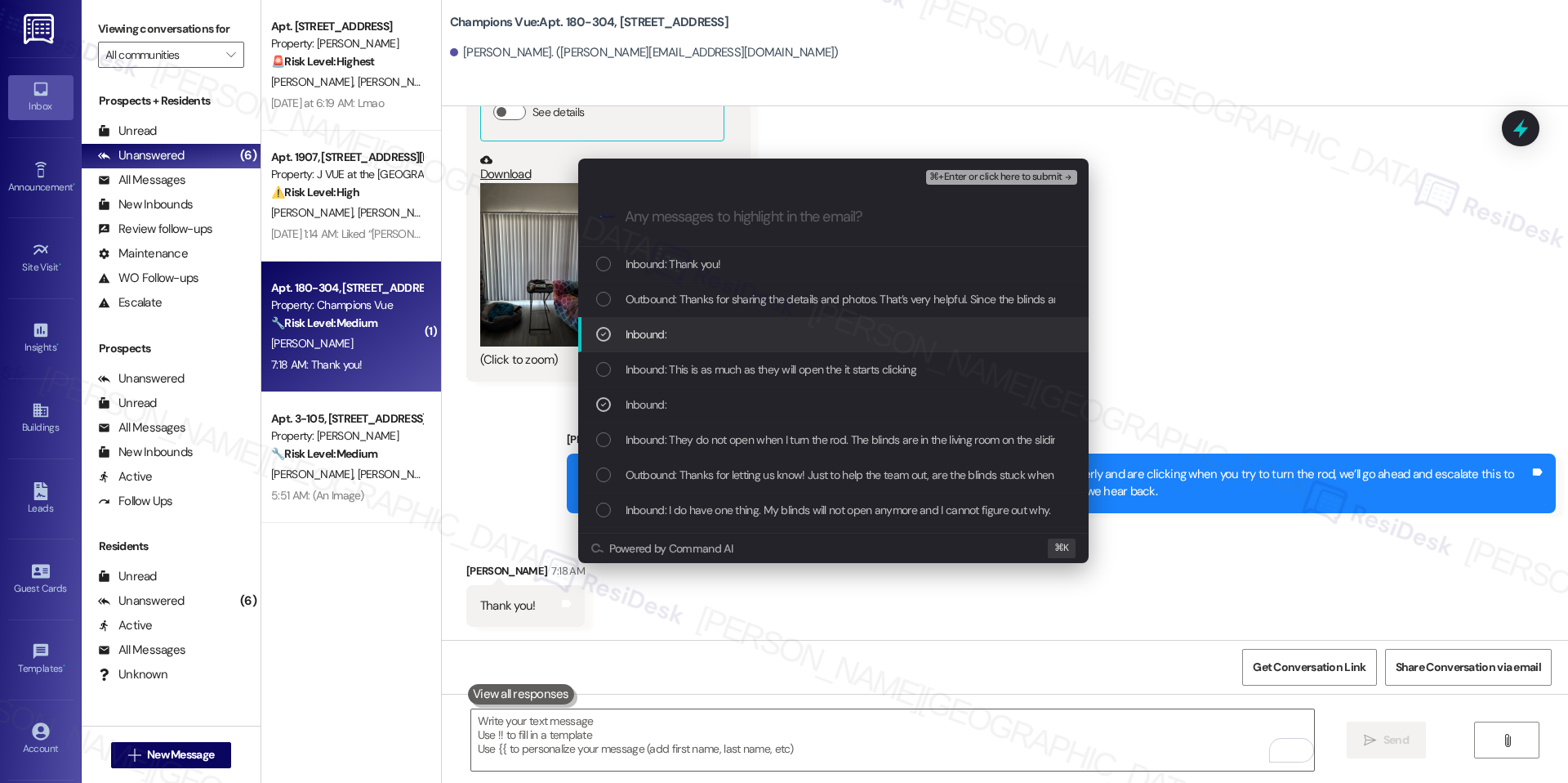
click at [783, 346] on div "Inbound:" at bounding box center [833, 335] width 511 height 35
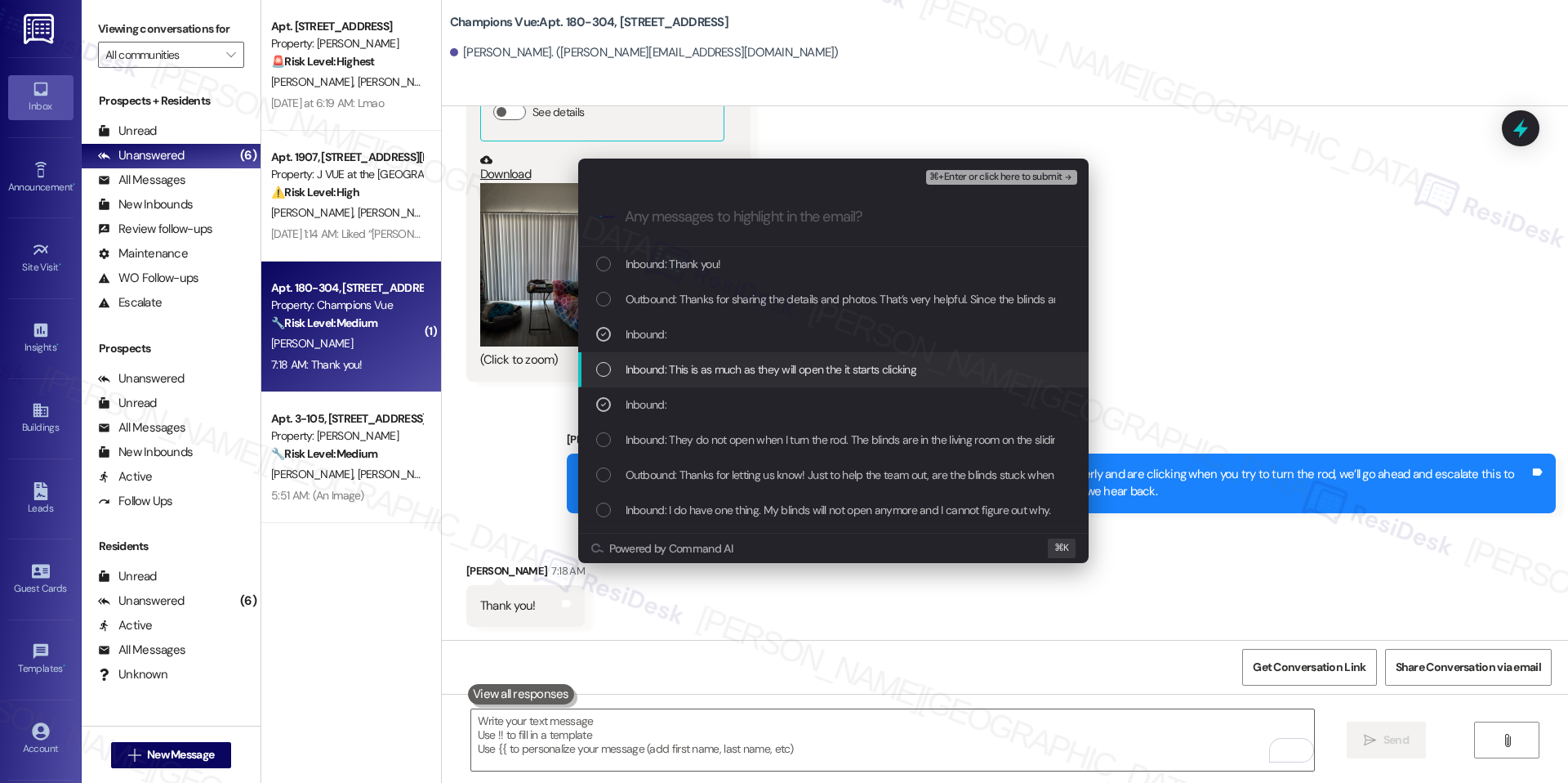
click at [776, 372] on span "Inbound: This is as much as they will open the it starts clicking" at bounding box center [771, 369] width 292 height 18
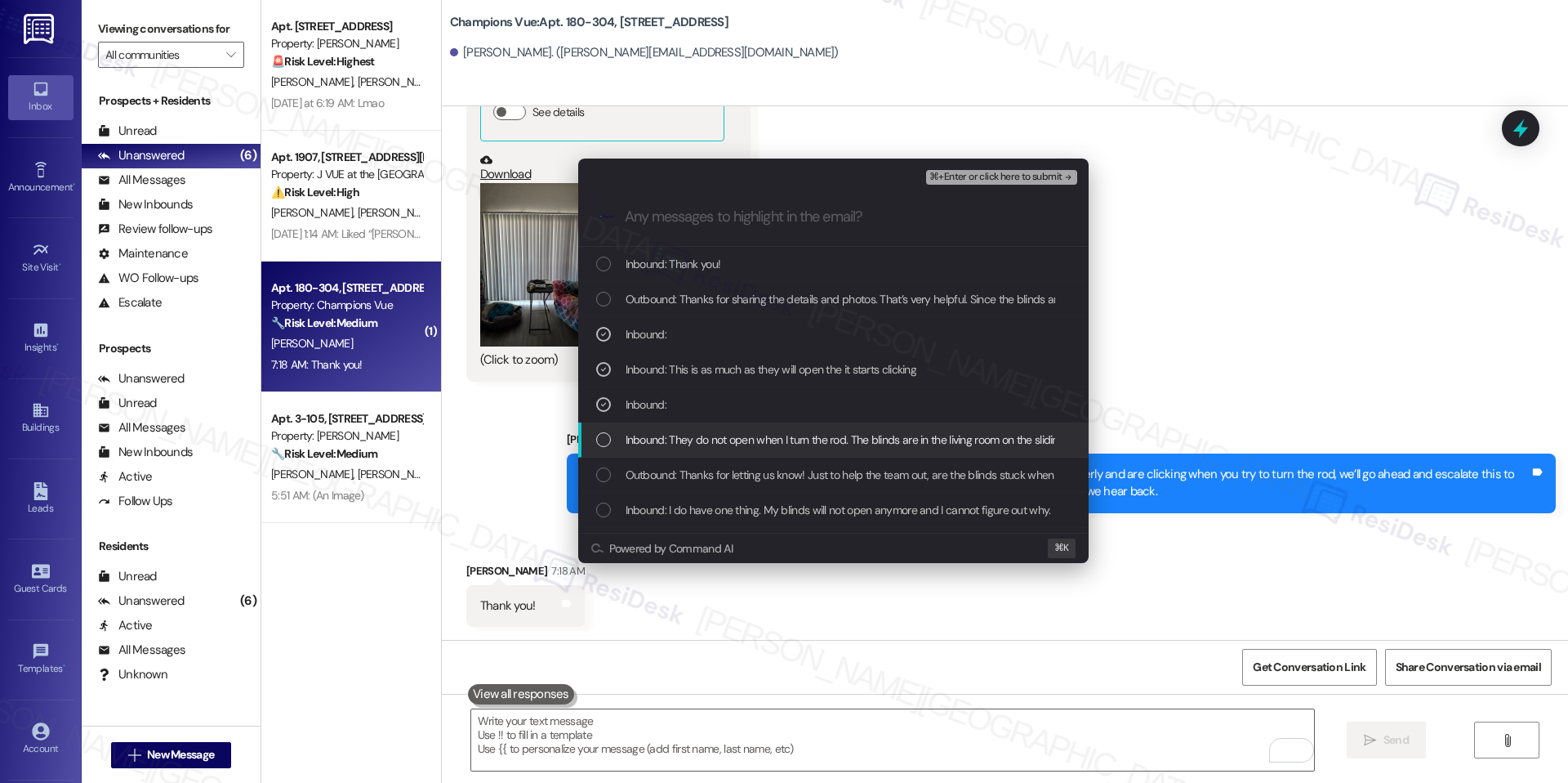
click at [765, 429] on div "Inbound: They do not open when I turn the rod. The blinds are in the living roo…" at bounding box center [833, 440] width 511 height 35
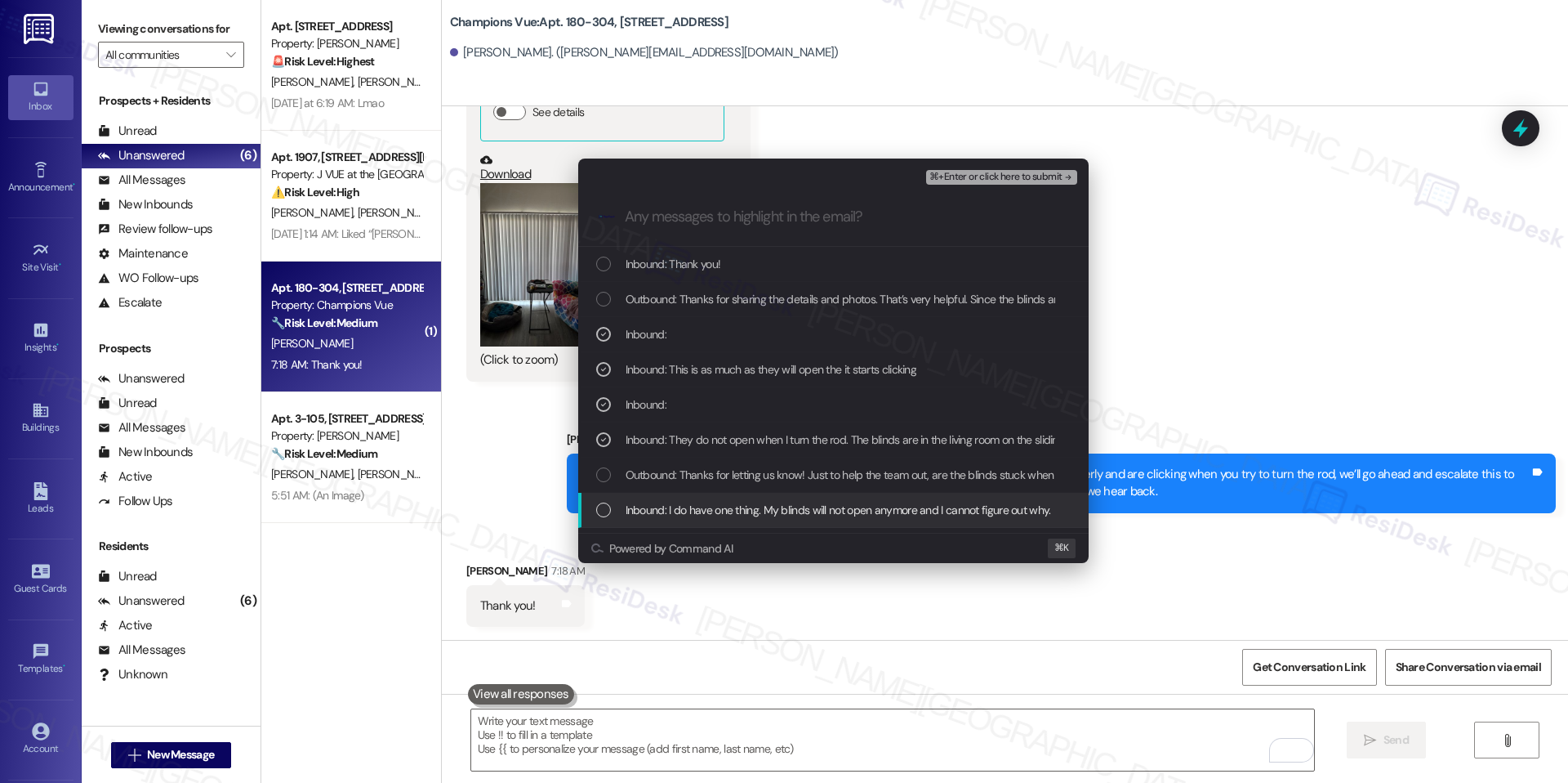
click at [864, 519] on div "Inbound: I do have one thing. My blinds will not open anymore and I cannot figu…" at bounding box center [833, 511] width 511 height 35
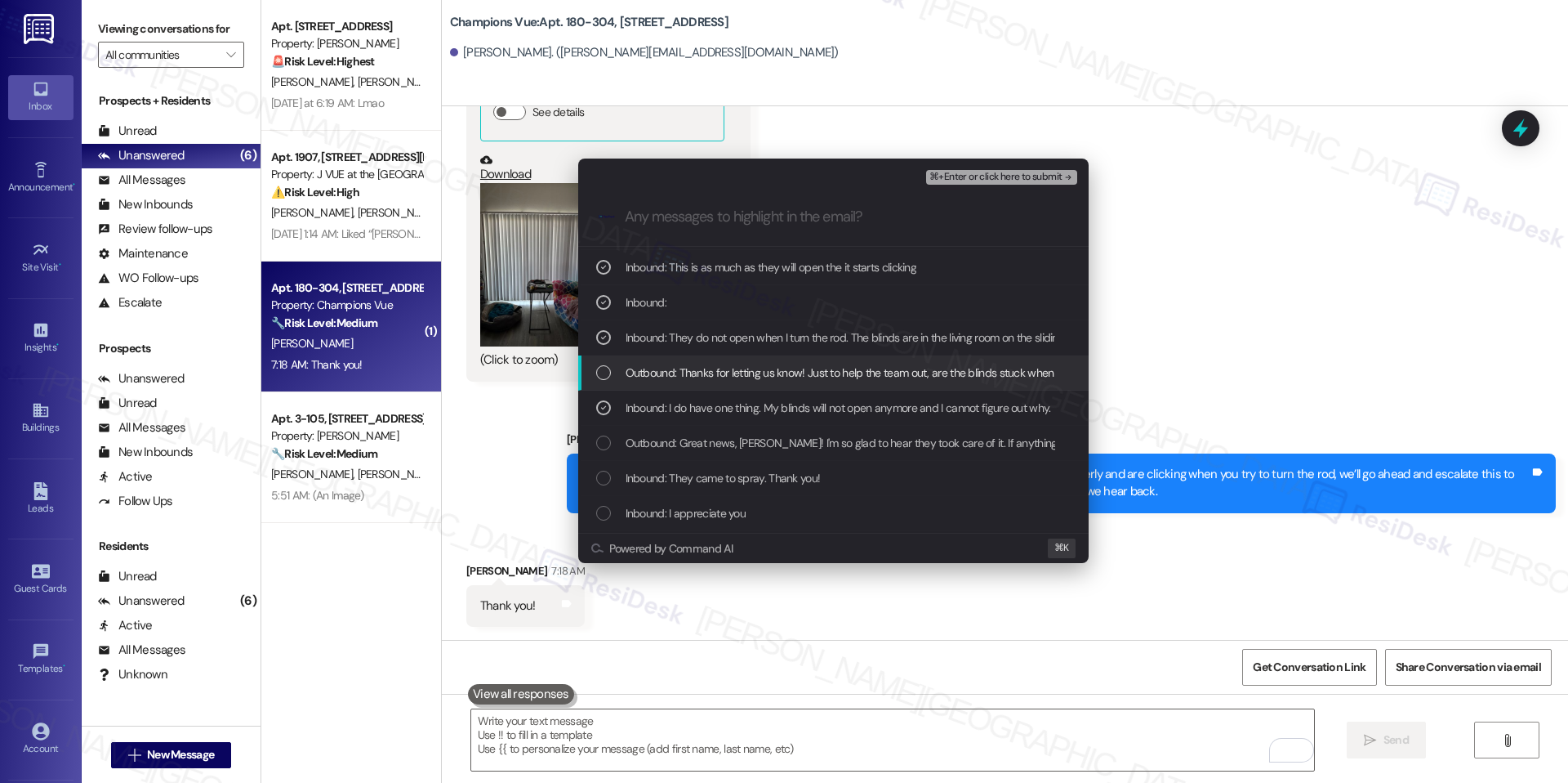
scroll to position [101, 0]
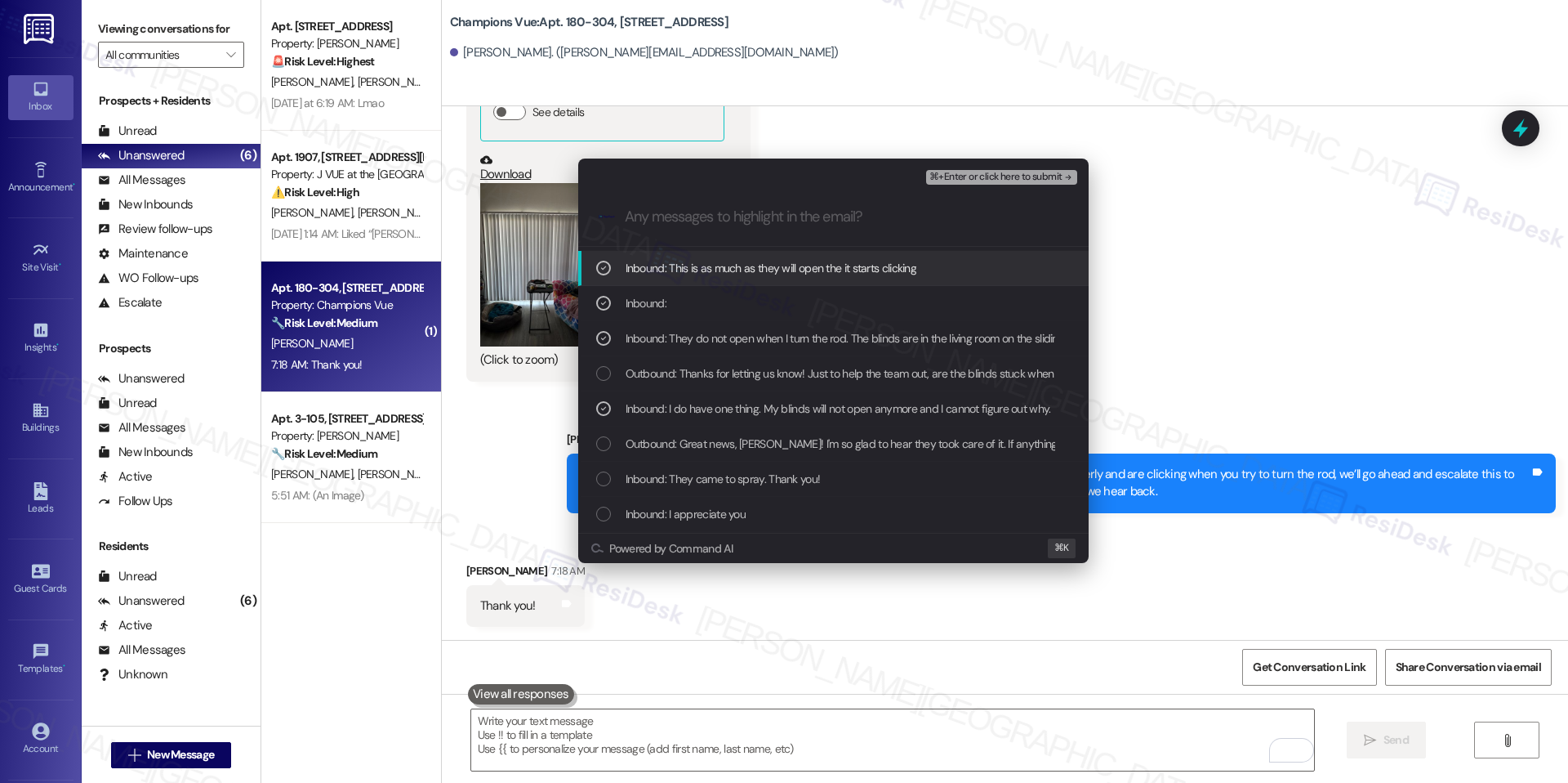
click at [978, 174] on span "⌘+Enter or click here to submit" at bounding box center [995, 177] width 132 height 12
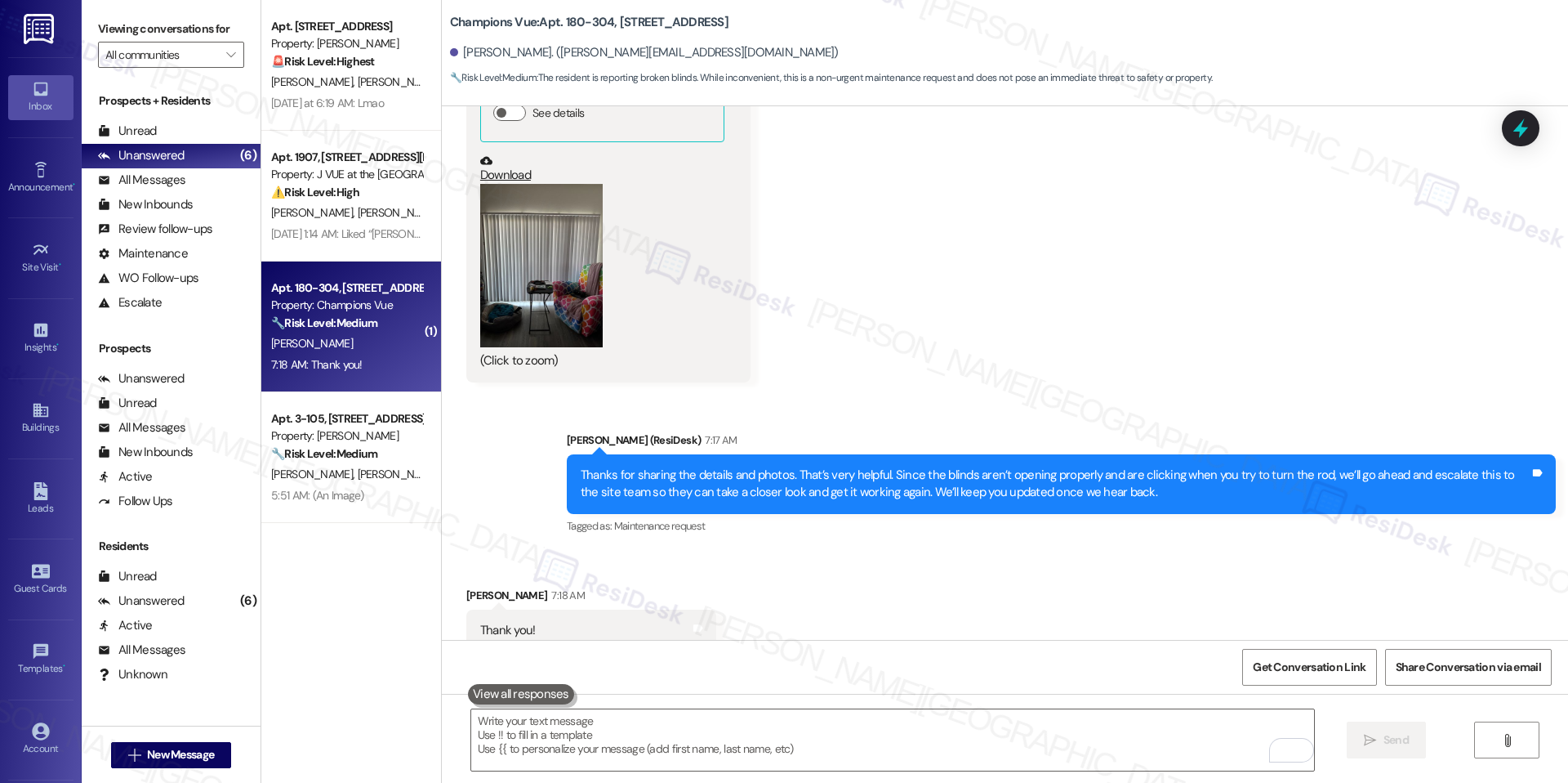
scroll to position [2769, 0]
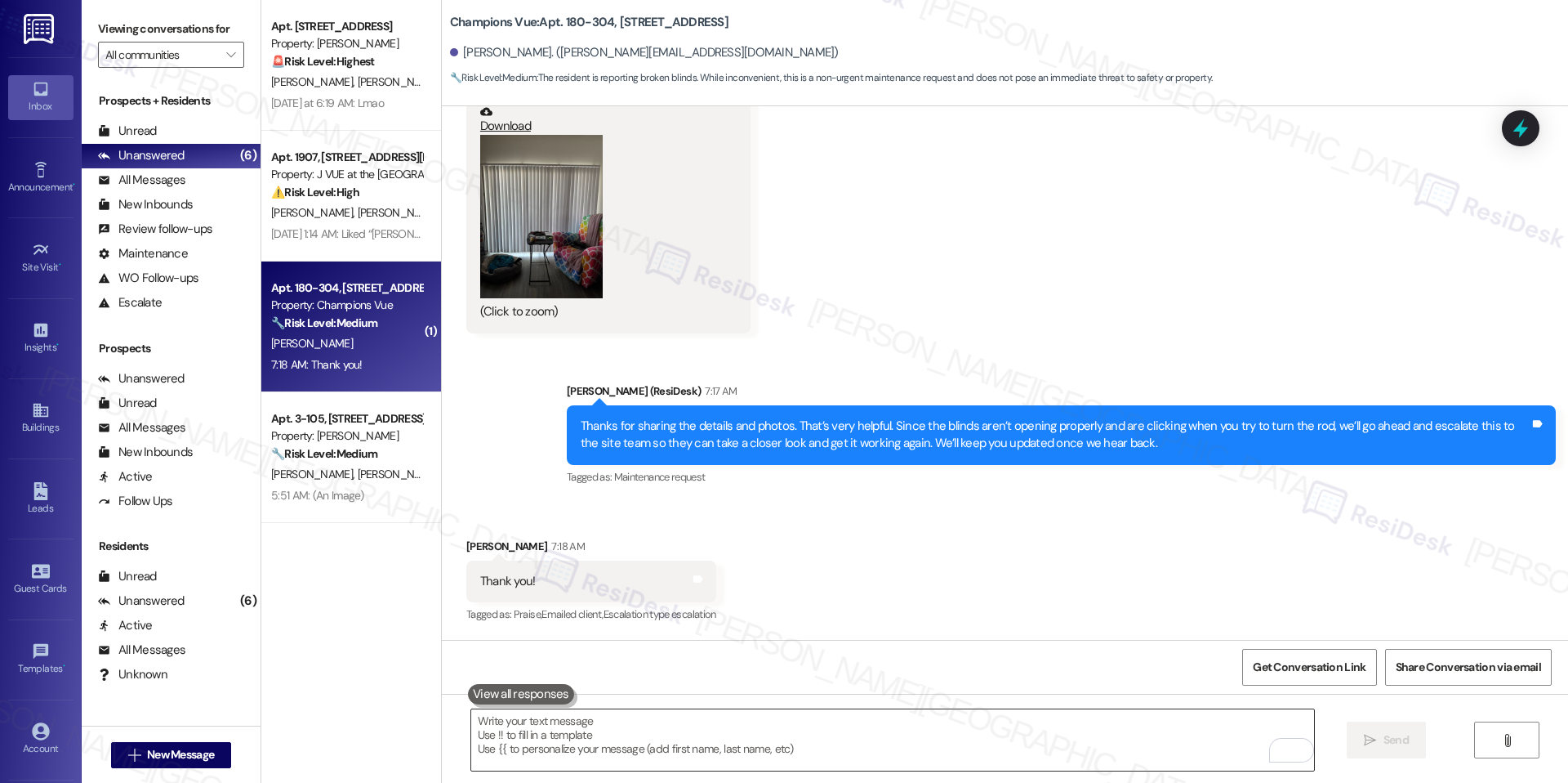
click at [880, 749] on textarea "To enrich screen reader interactions, please activate Accessibility in Grammarl…" at bounding box center [893, 740] width 843 height 61
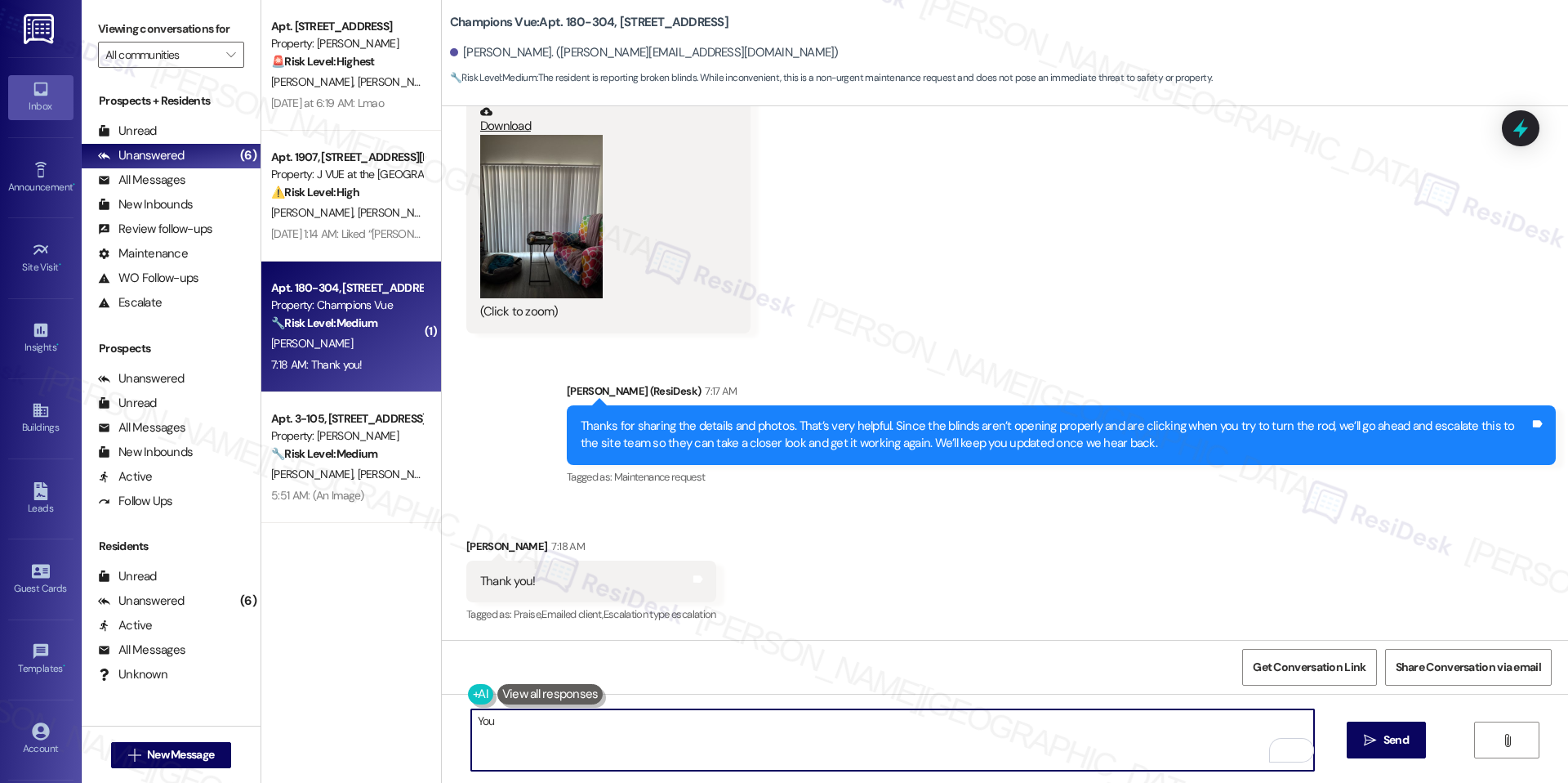
click at [542, 713] on textarea "You" at bounding box center [893, 740] width 843 height 61
paste textarea "Anytime, happy to help"
type textarea "Anytime, happy to help"
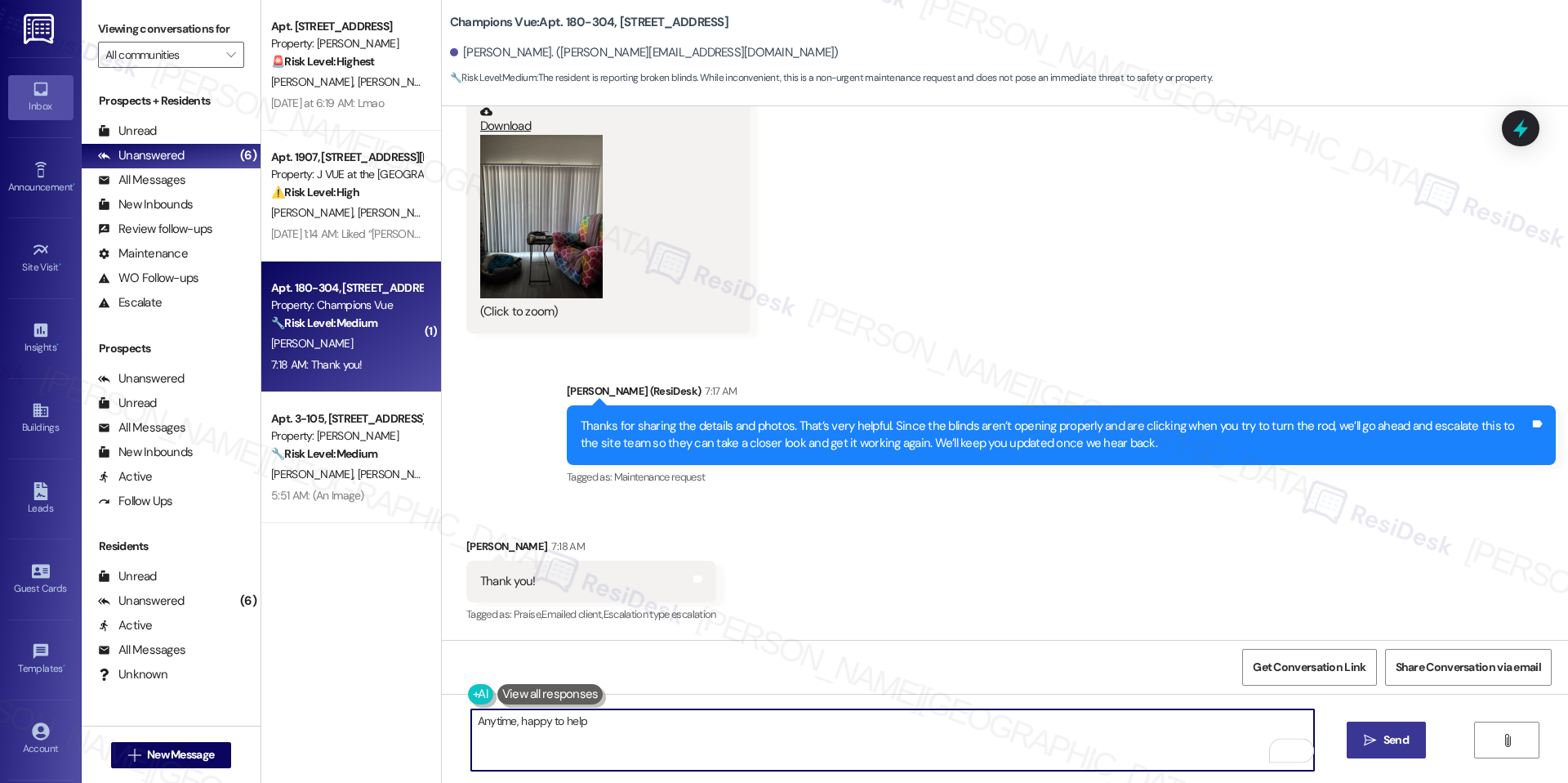
click at [1354, 739] on button " Send" at bounding box center [1386, 740] width 79 height 36
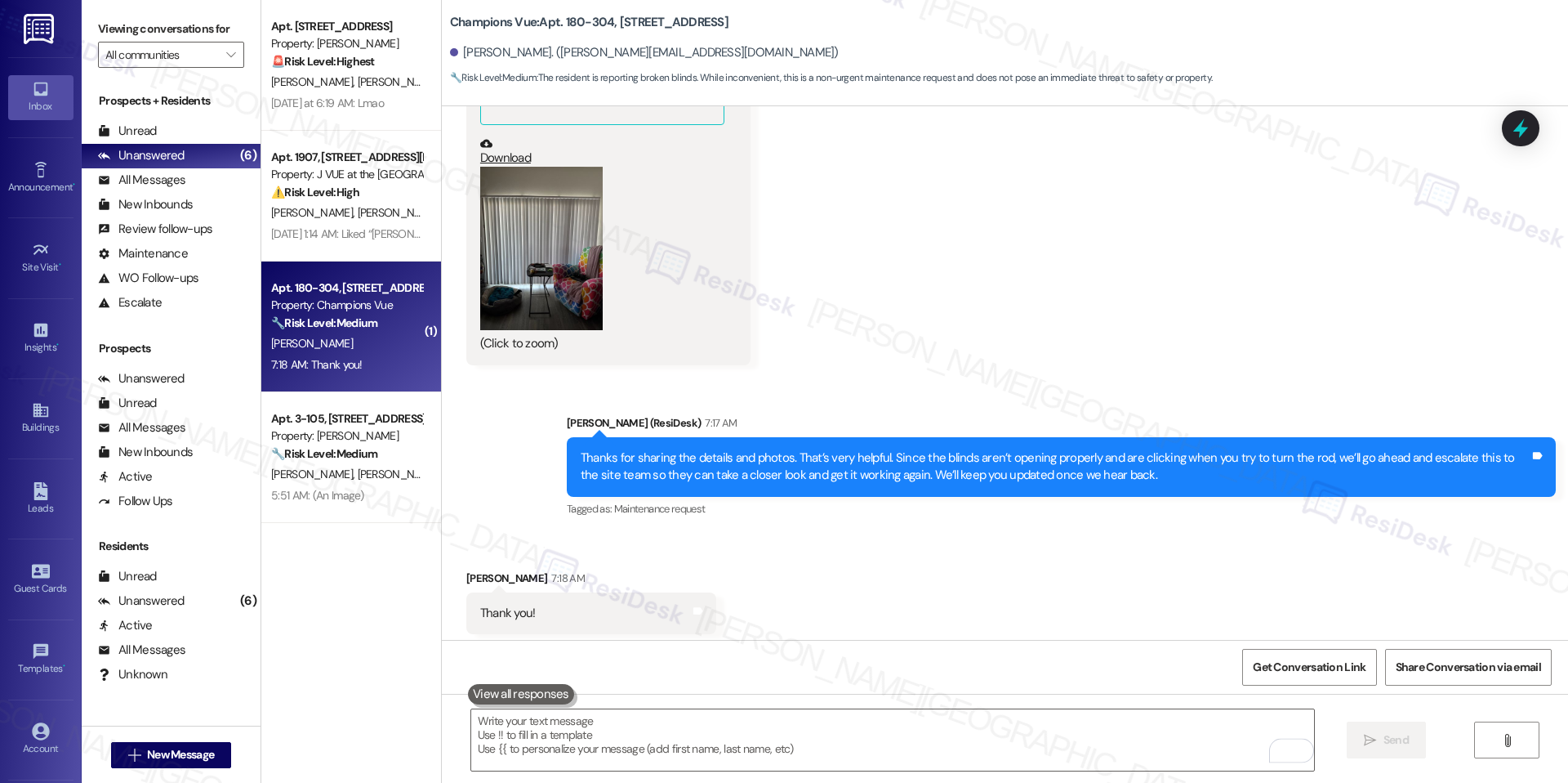
scroll to position [2883, 0]
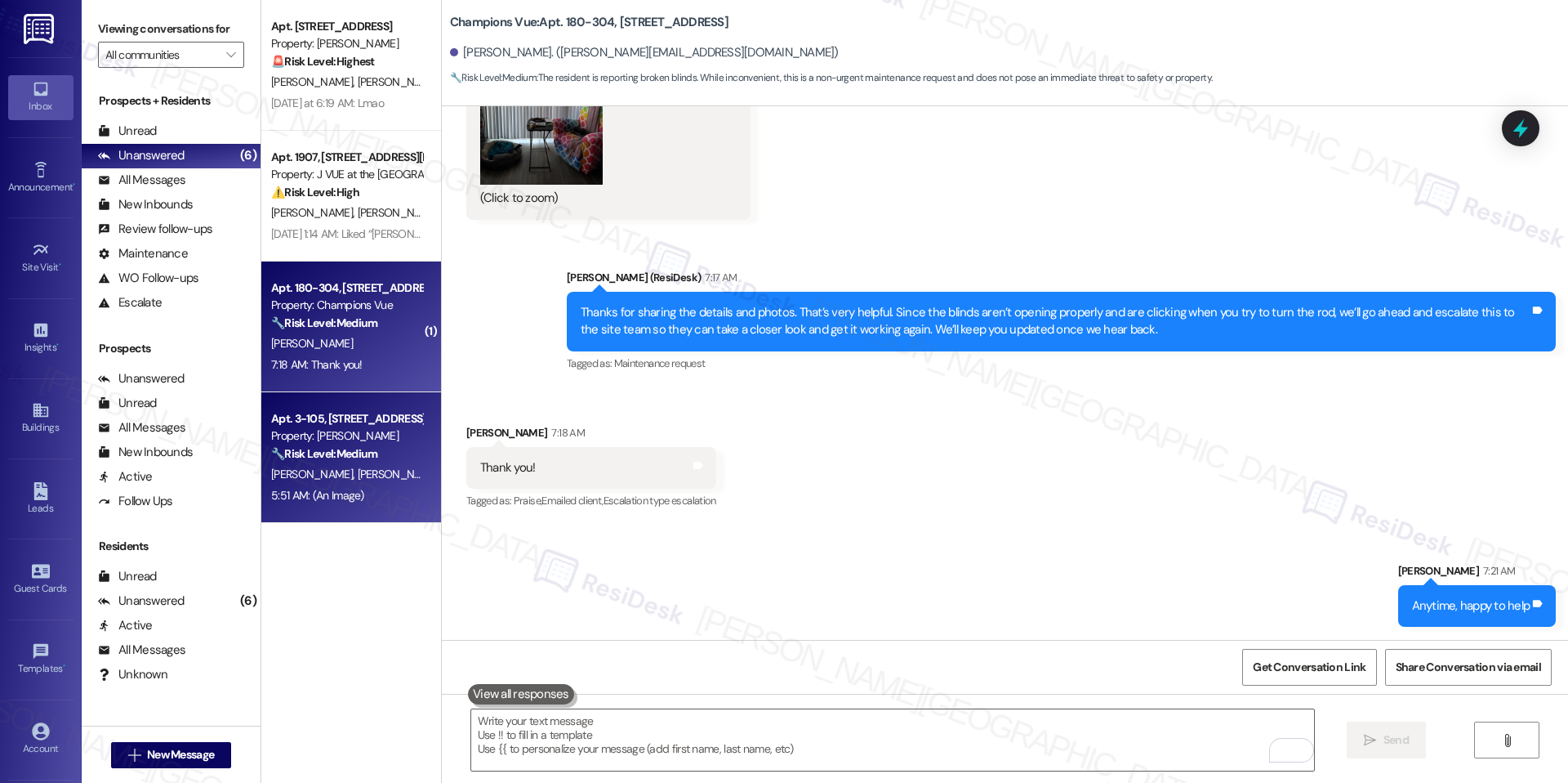
click at [318, 414] on div "Apt. 3-105, 2420 Medicine Lake Drive" at bounding box center [347, 419] width 151 height 17
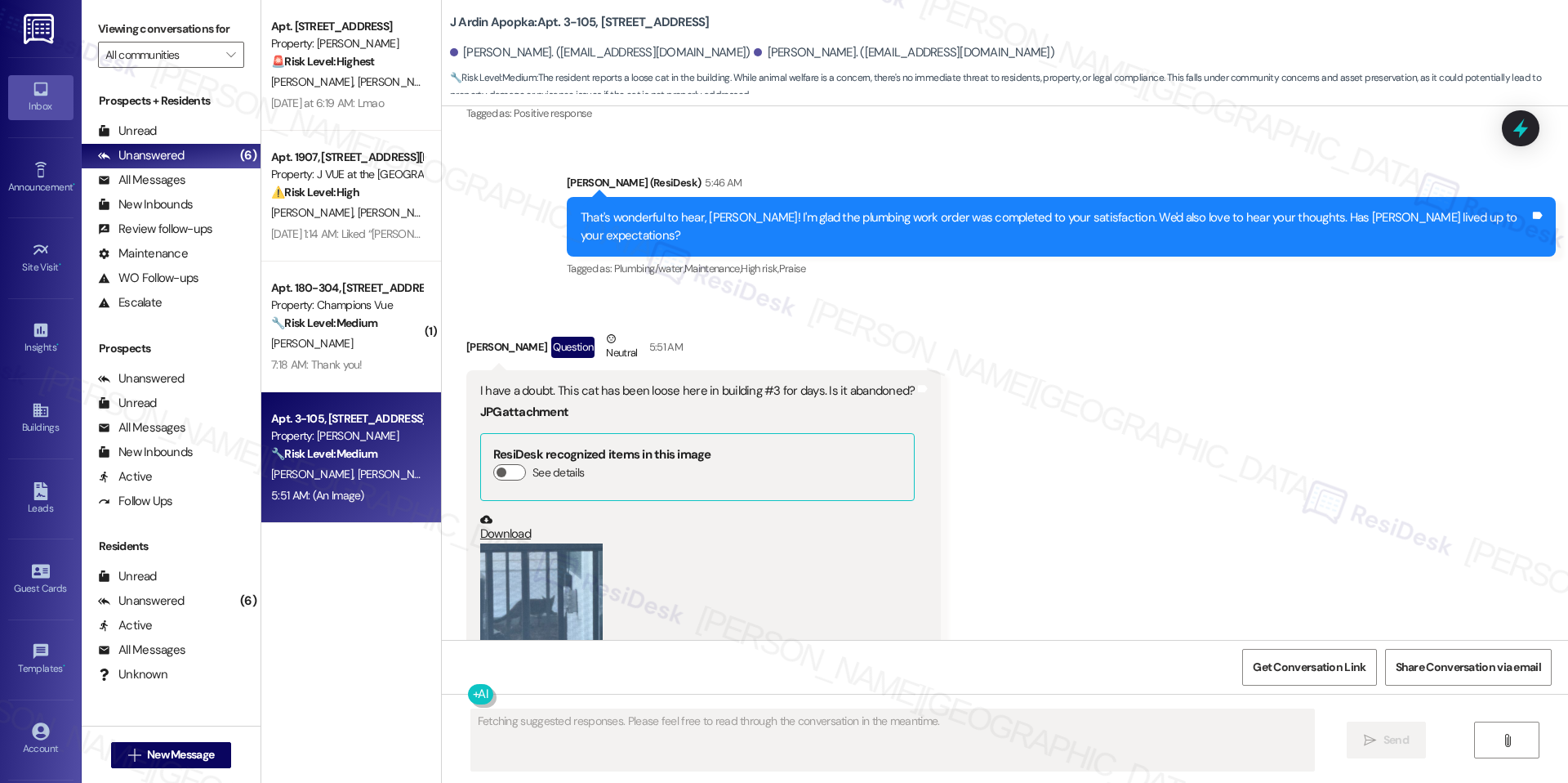
scroll to position [2693, 0]
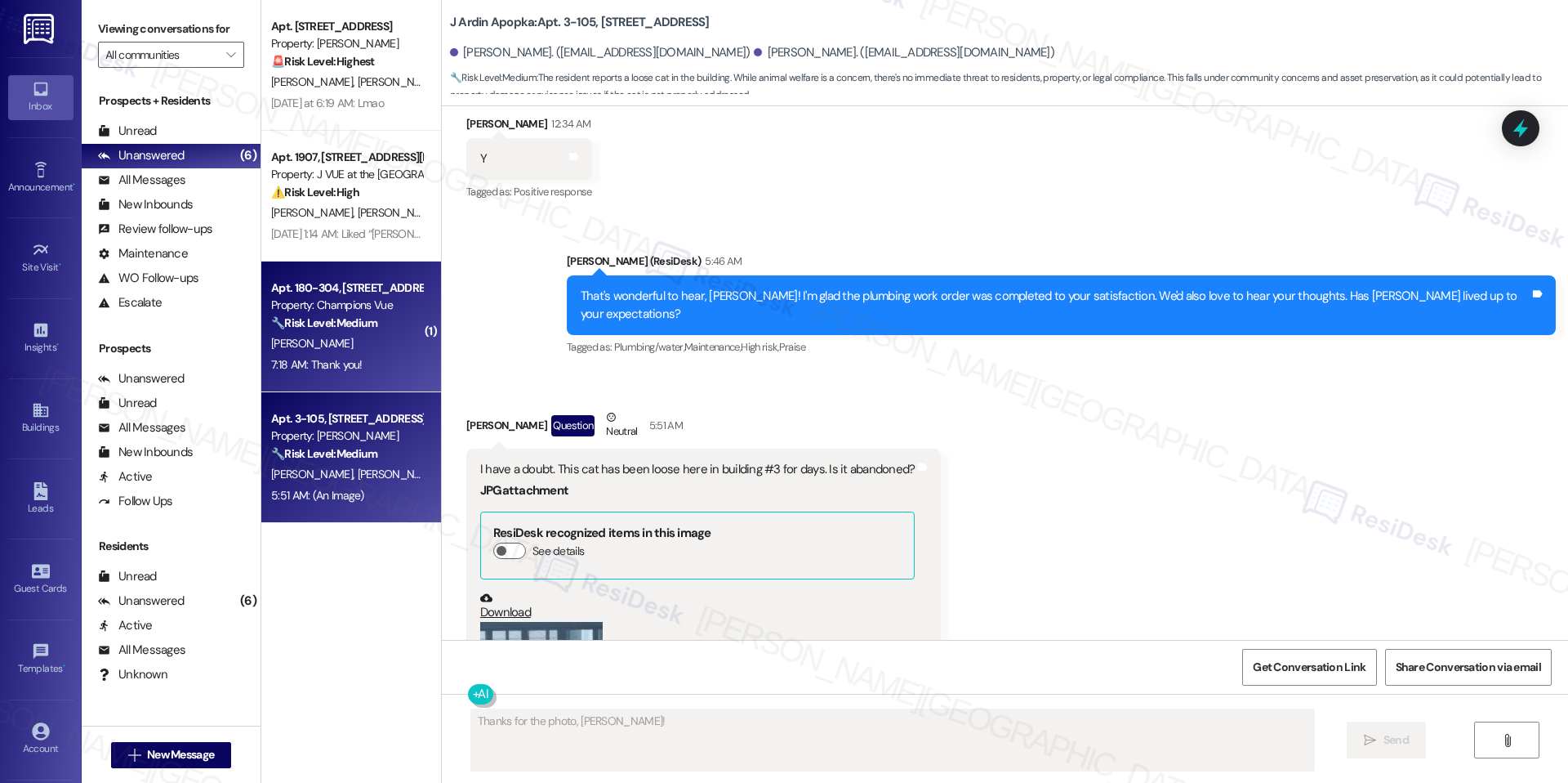
type textarea "Thanks for the photo, Argenis! I'll"
click at [295, 336] on span "R. Piscitelli" at bounding box center [312, 343] width 82 height 15
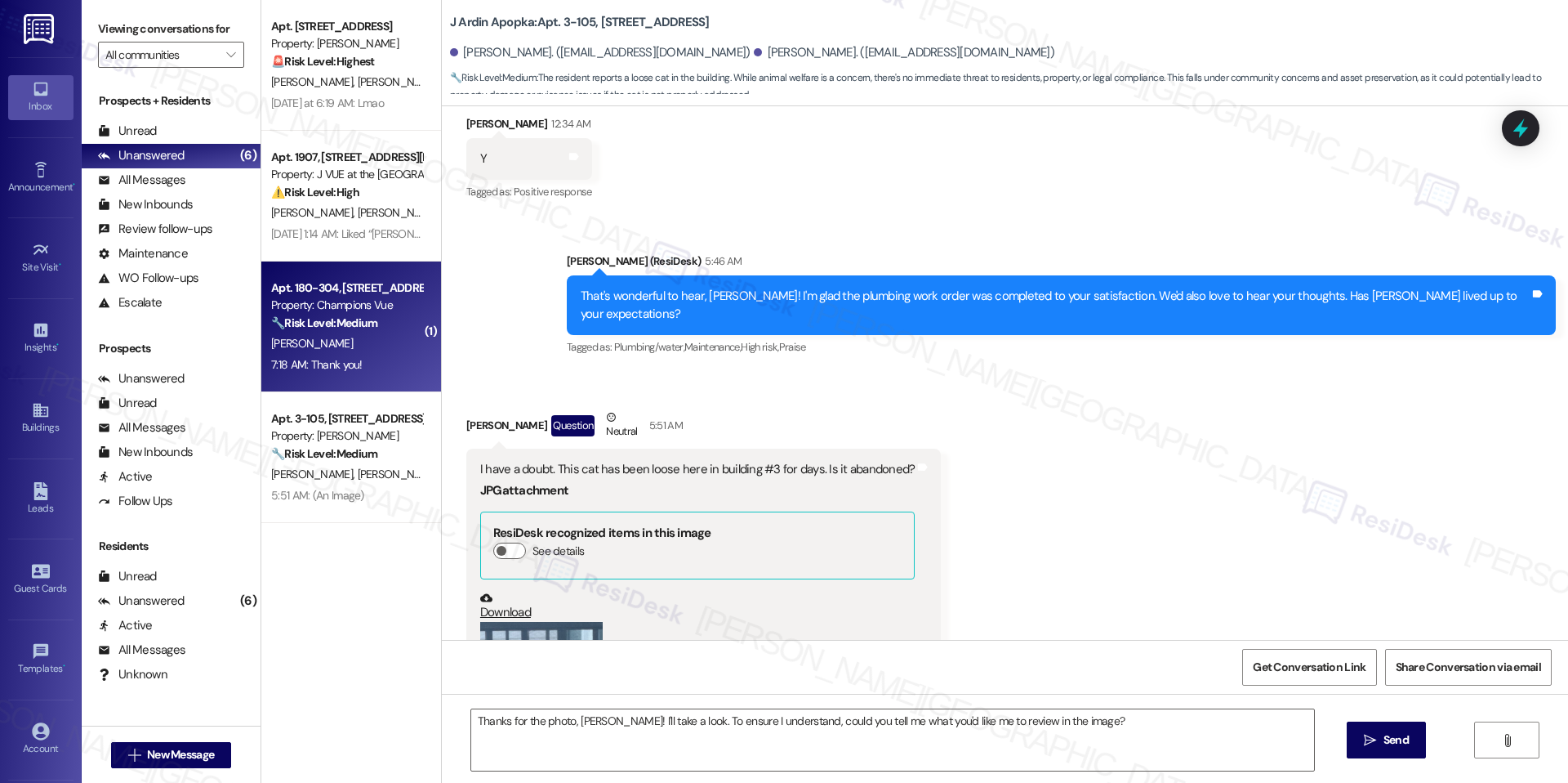
type textarea "Fetching suggested responses. Please feel free to read through the conversation…"
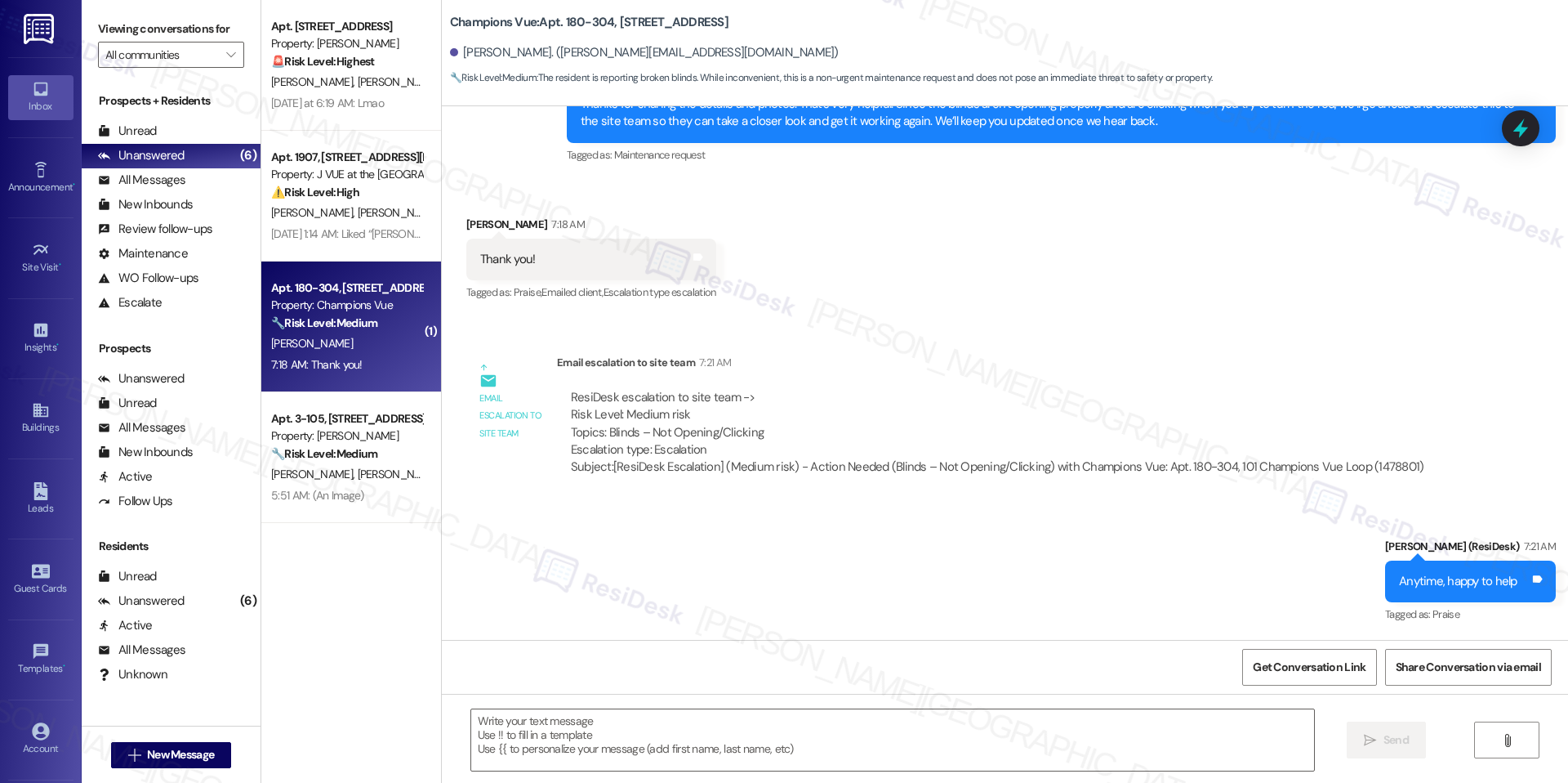
type textarea "Fetching suggested responses. Please feel free to read through the conversation…"
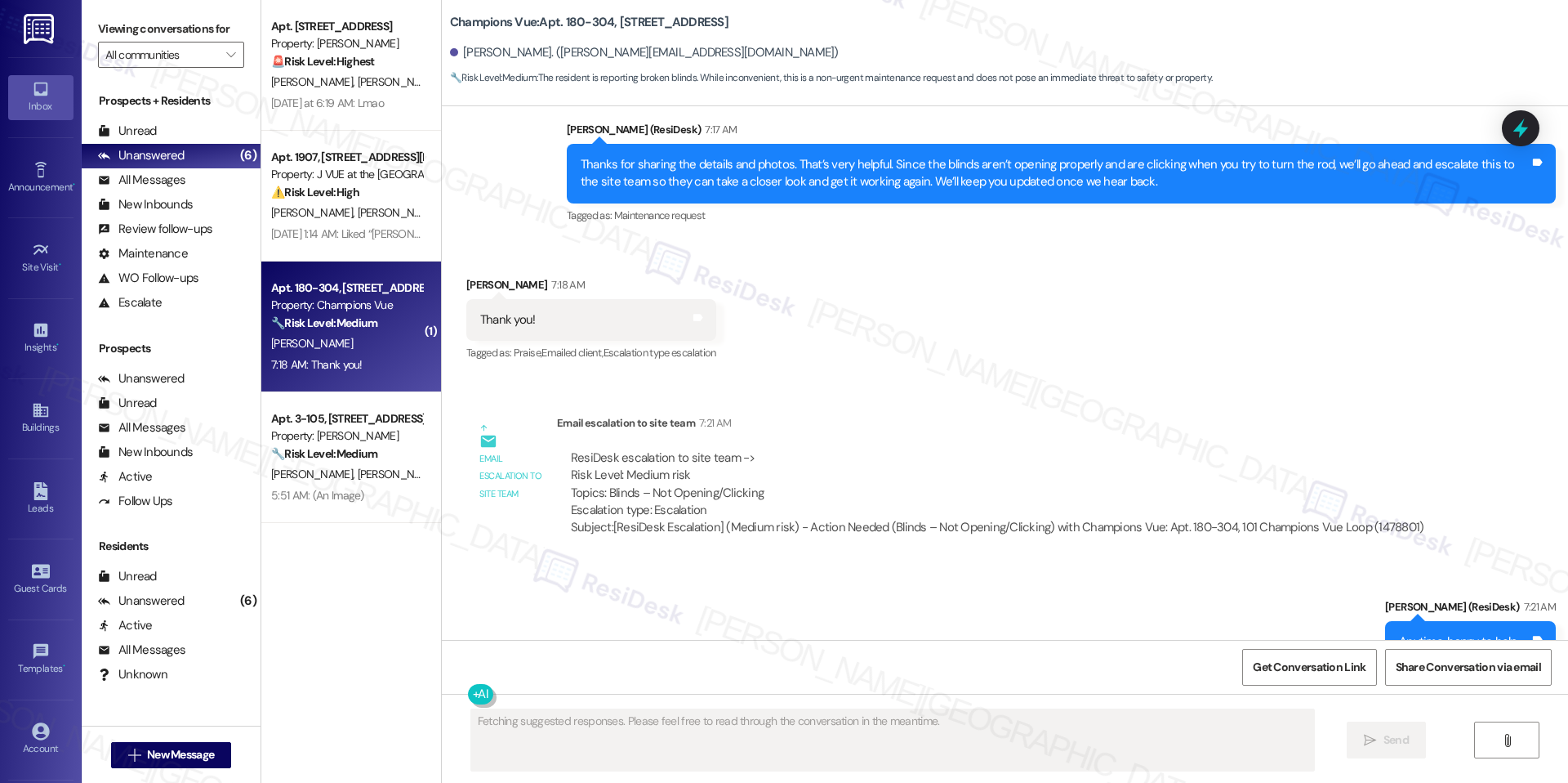
scroll to position [3091, 0]
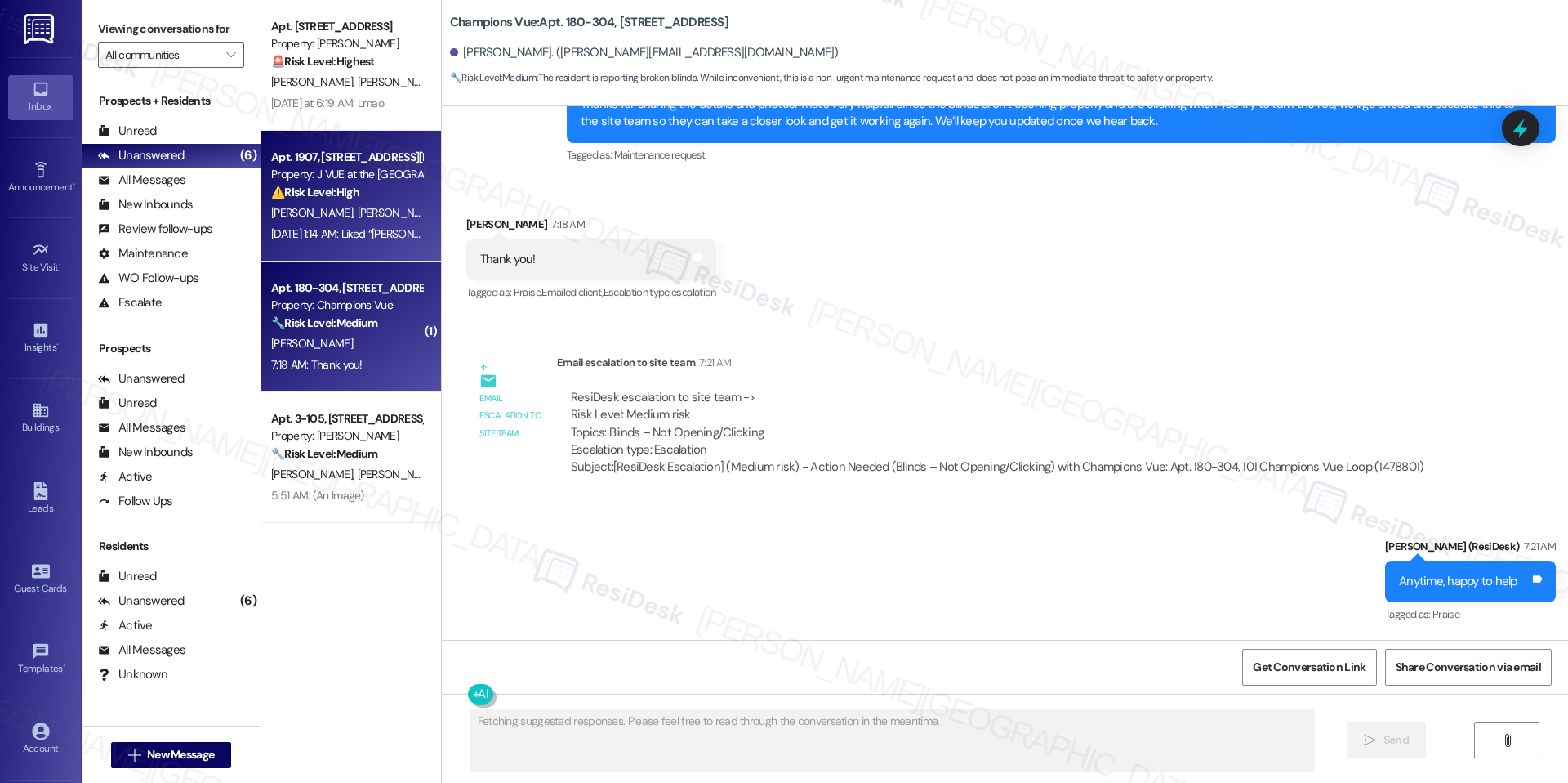
click at [354, 234] on div "Sep 18, 2025 at 1:14 AM: Liked “Jay (J VUE at the LMA): Hey Suhana Singh, Suhan…" at bounding box center [892, 233] width 1242 height 15
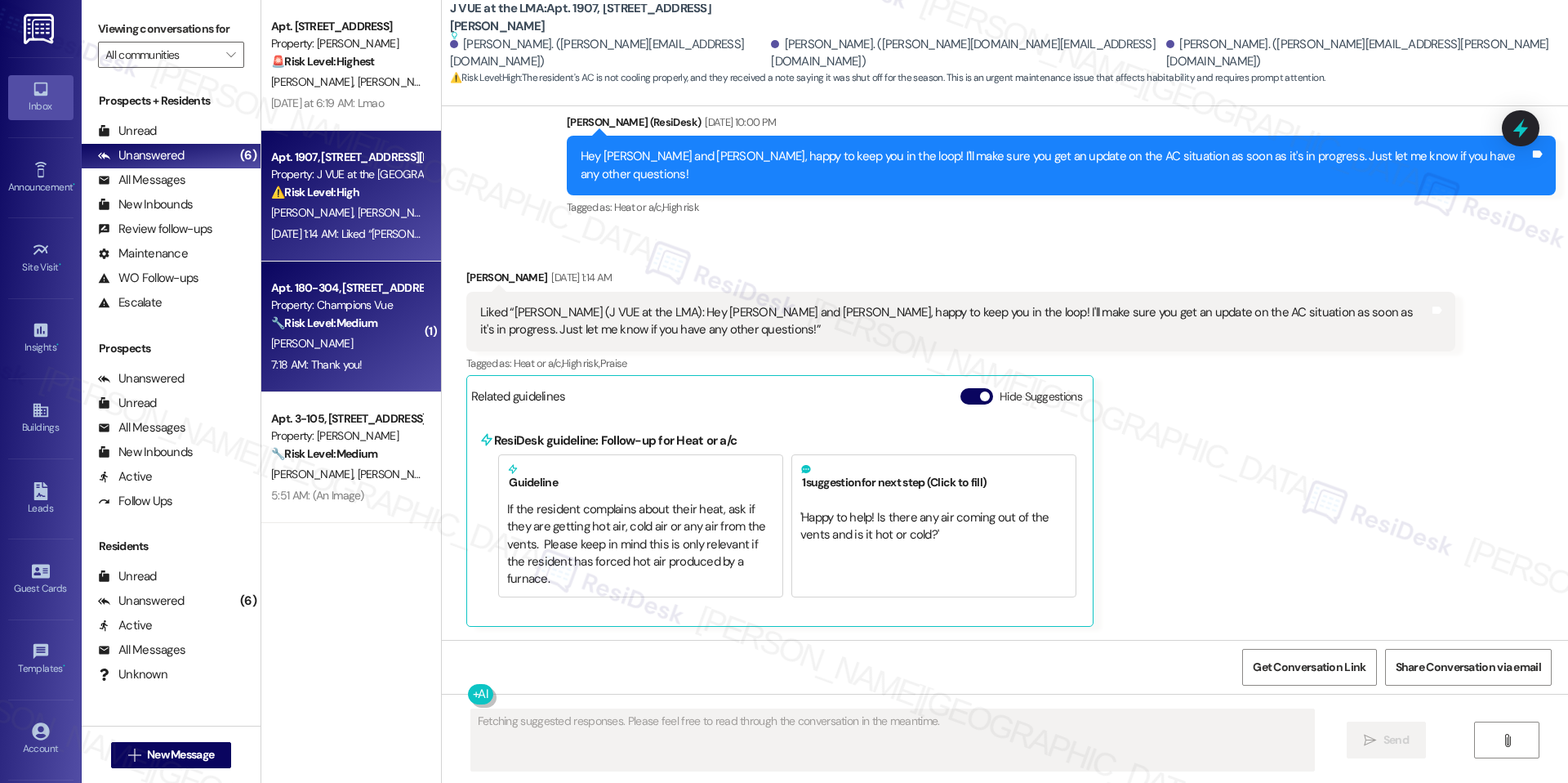
scroll to position [1835, 0]
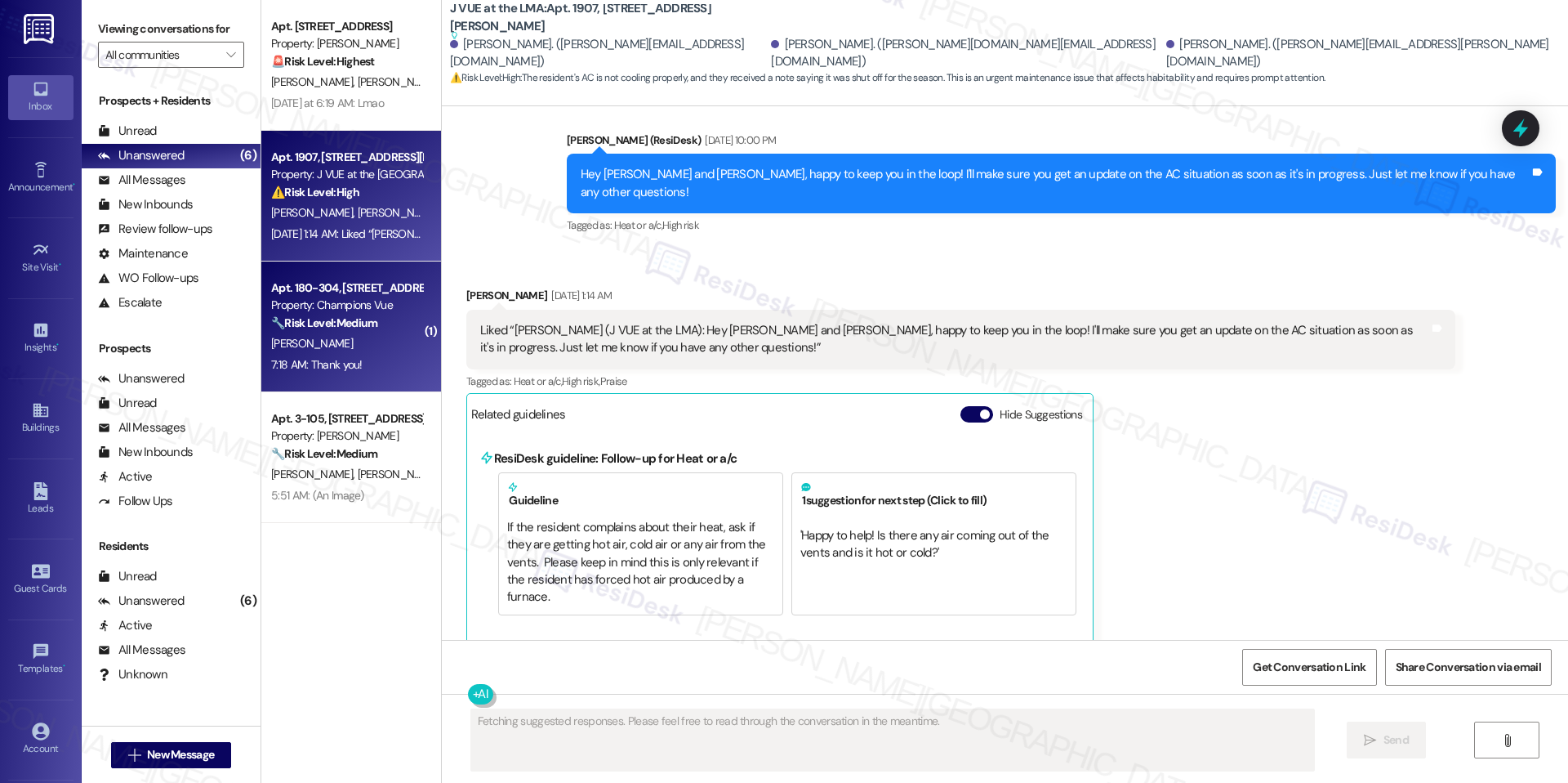
click at [357, 309] on div "Property: Champions Vue" at bounding box center [347, 305] width 151 height 17
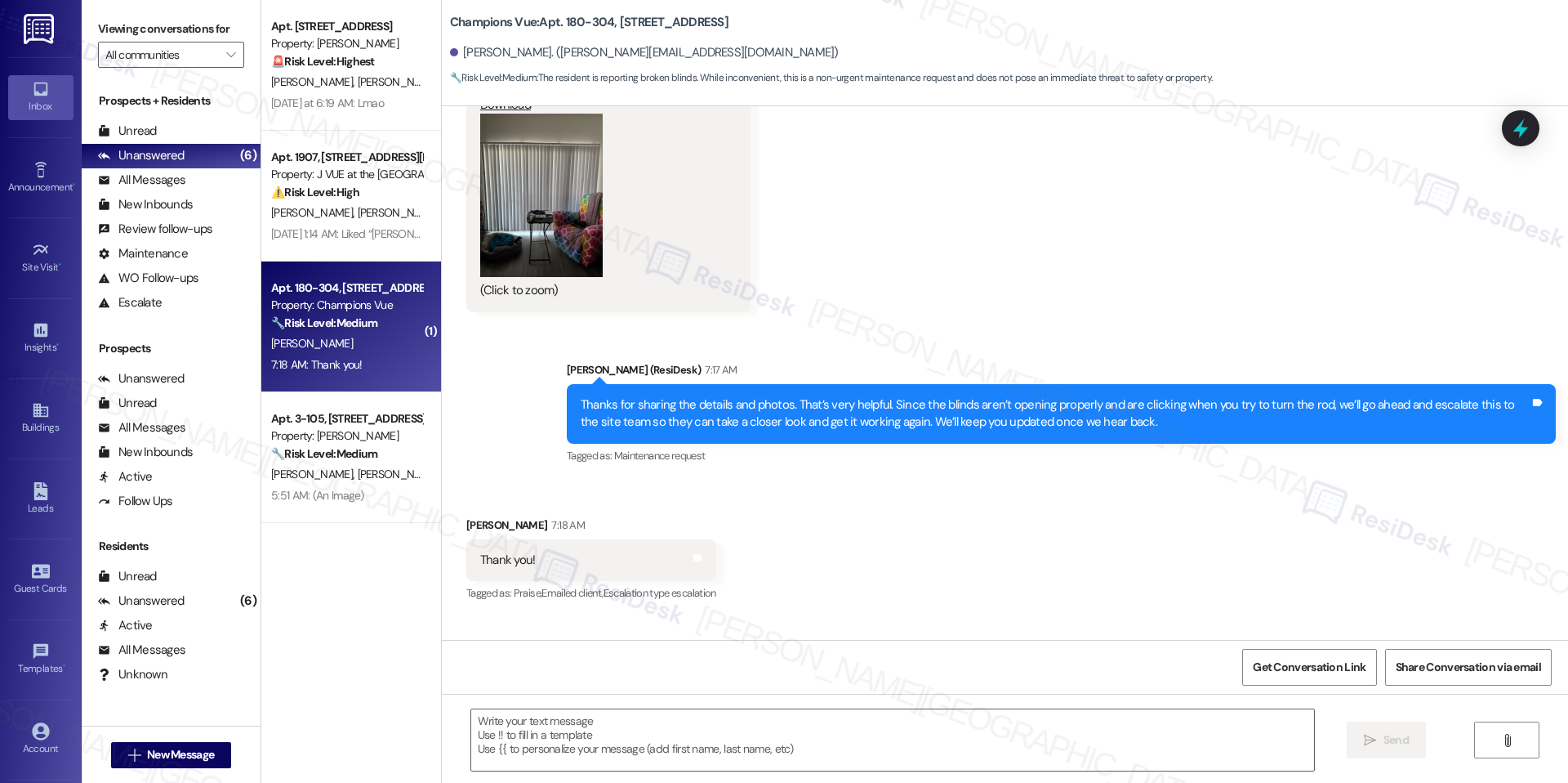
type textarea "Fetching suggested responses. Please feel free to read through the conversation…"
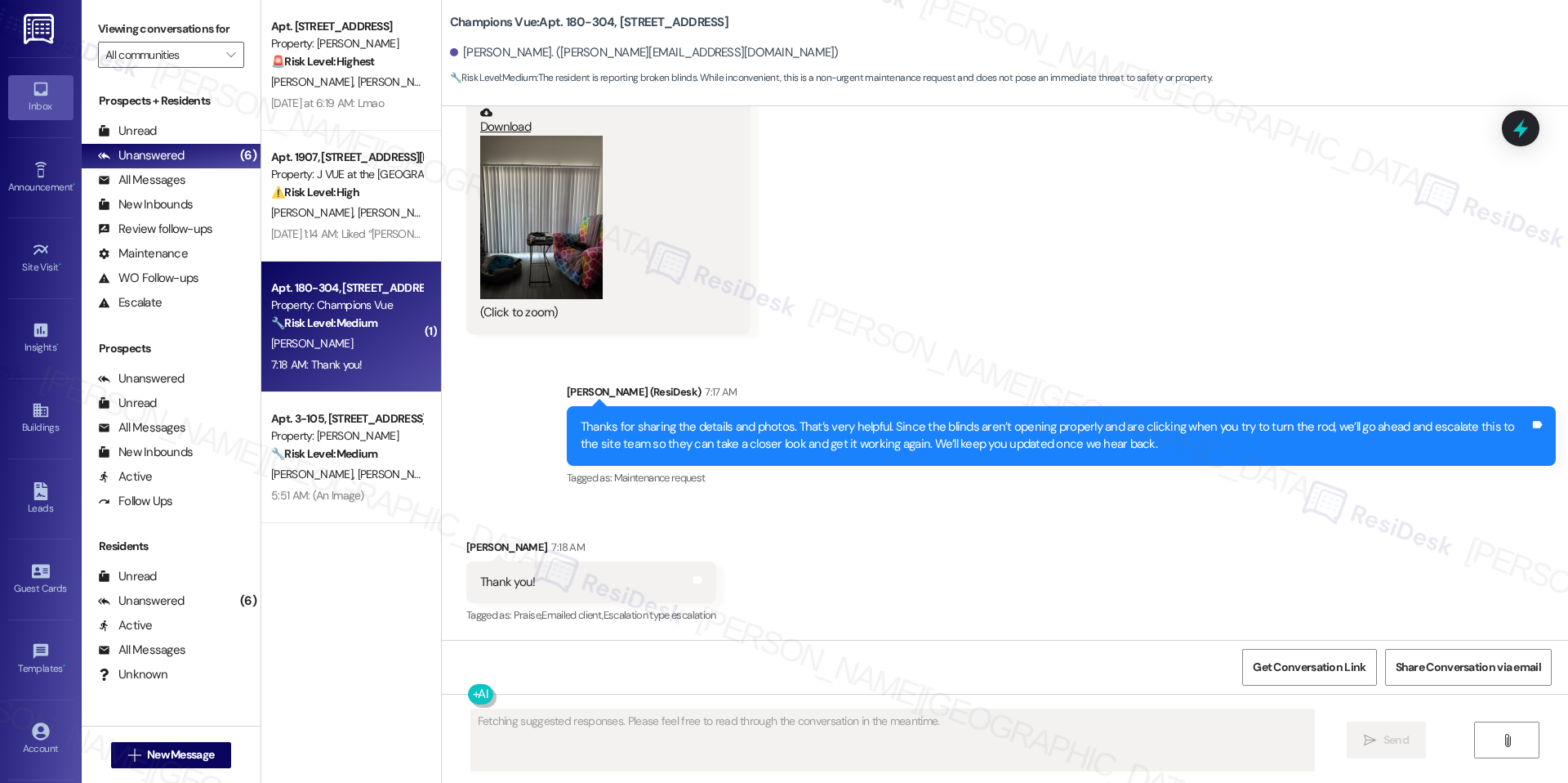
scroll to position [3091, 0]
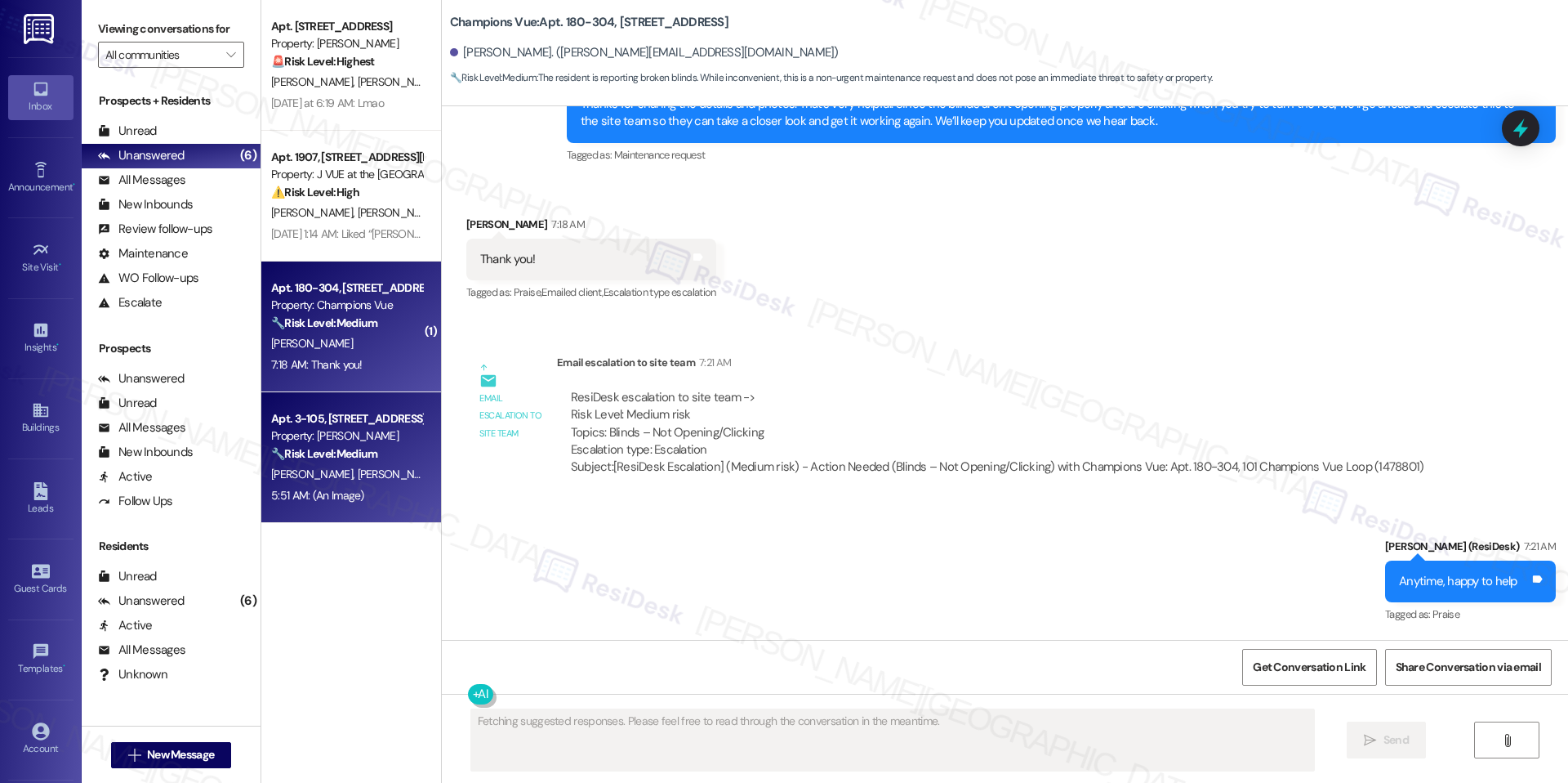
click at [284, 427] on div "Property: J Ardin Apopka" at bounding box center [347, 435] width 151 height 17
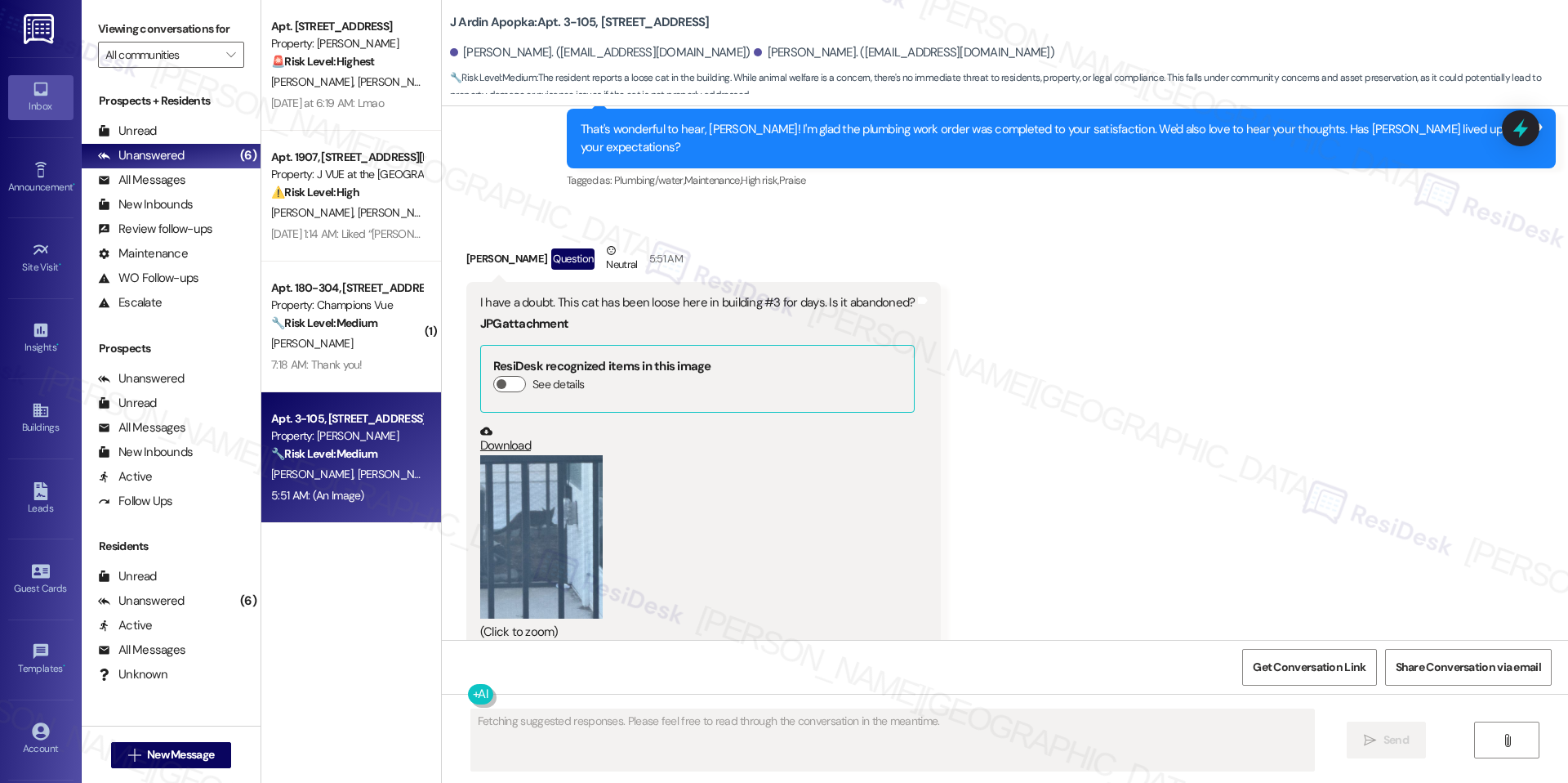
scroll to position [2875, 0]
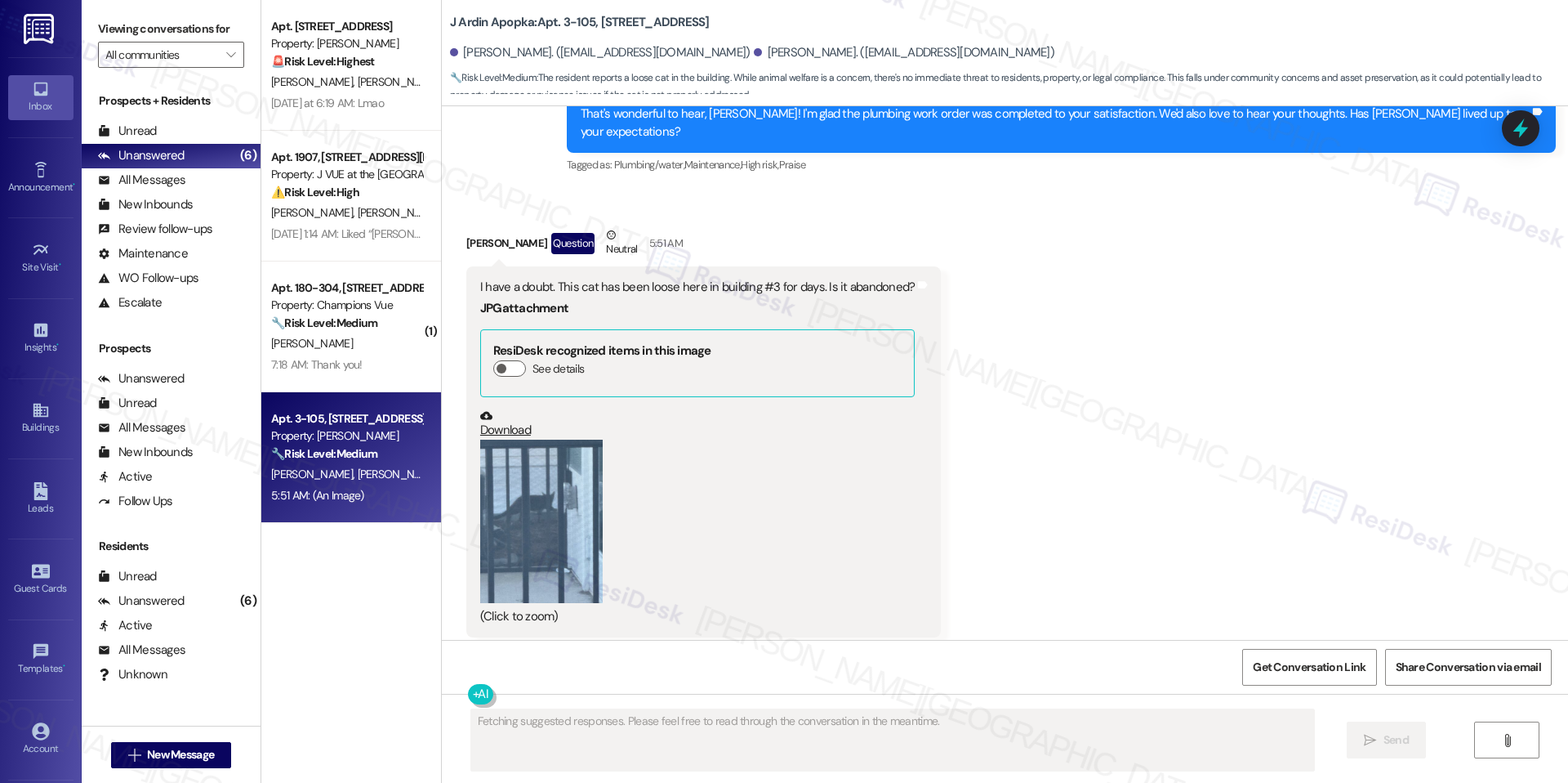
click at [1007, 356] on div "Received via SMS Isabel Lugo Question Neutral 5:51 AM I have a doubt. This cat …" at bounding box center [1005, 432] width 1127 height 484
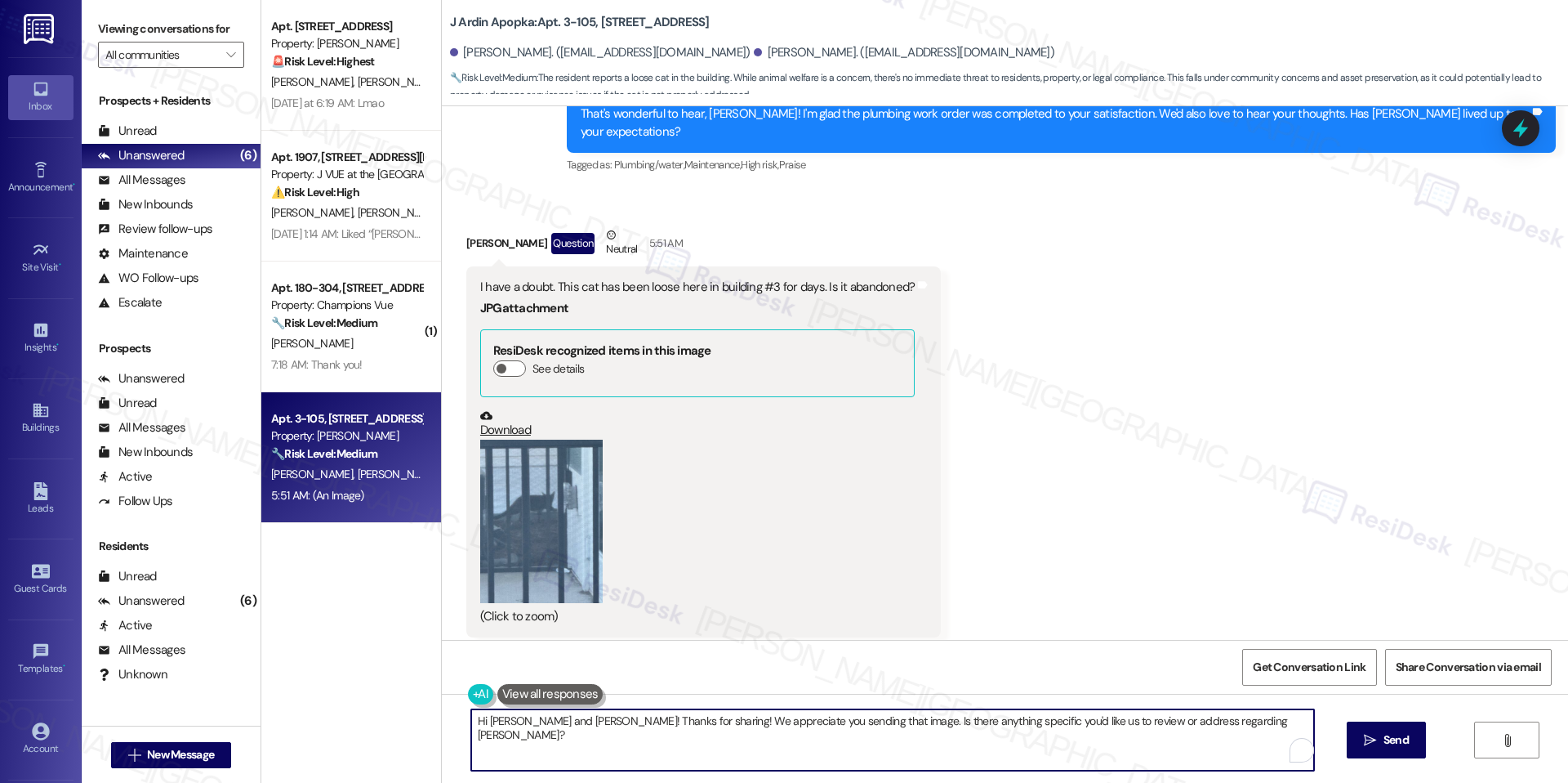
click at [667, 711] on textarea "Hi Argenis and Isabel! Thanks for sharing! We appreciate you sending that image…" at bounding box center [893, 740] width 843 height 61
paste textarea "Thank you for bringing this to our attention. We appreciate you sharing the pho…"
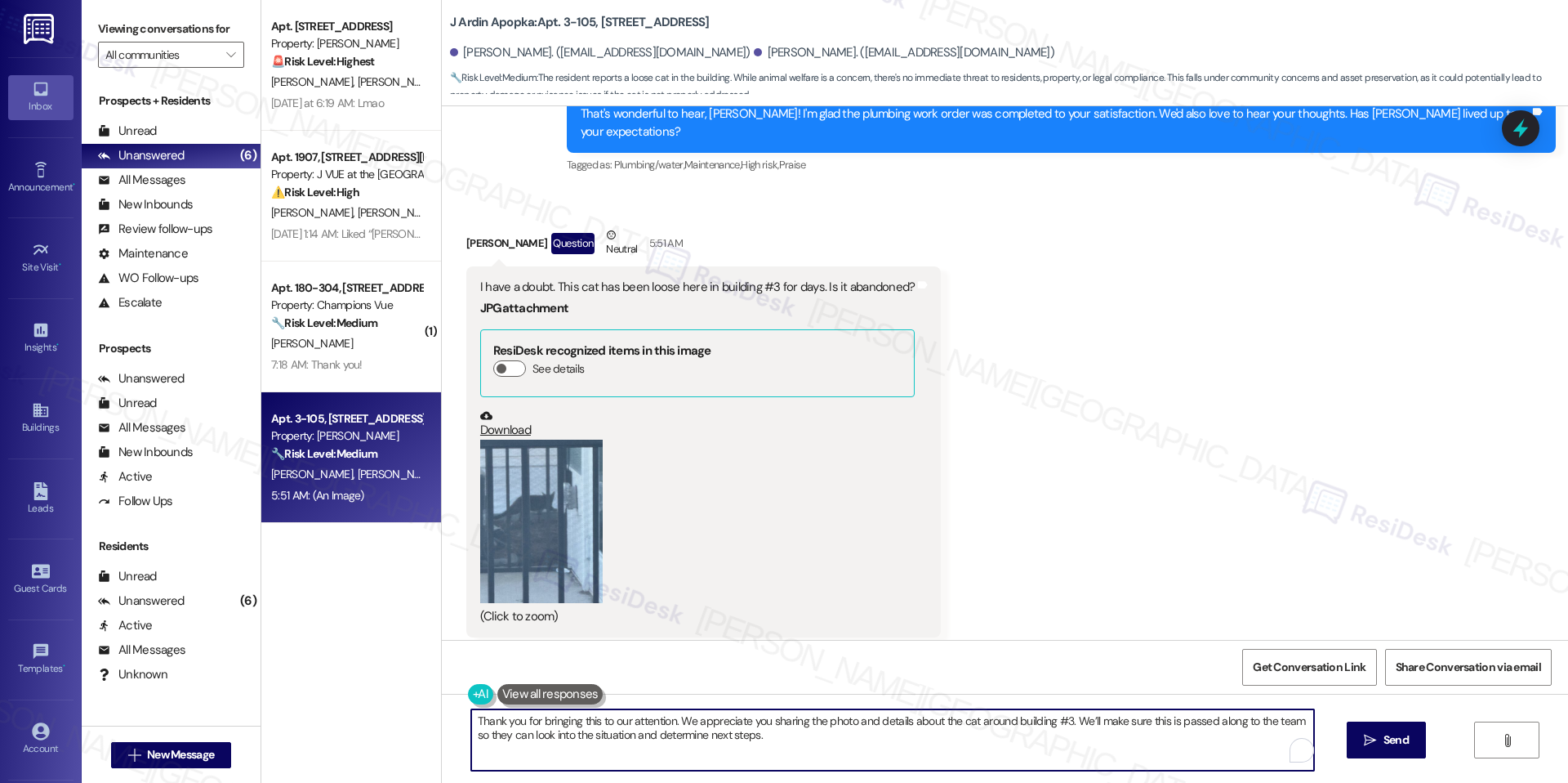
type textarea "Thank you for bringing this to our attention. We appreciate you sharing the pho…"
click at [885, 701] on div "Thank you for bringing this to our attention. We appreciate you sharing the pho…" at bounding box center [1005, 755] width 1127 height 122
click at [965, 748] on textarea "Thank you for bringing this to our attention. We appreciate you sharing the pho…" at bounding box center [893, 740] width 843 height 61
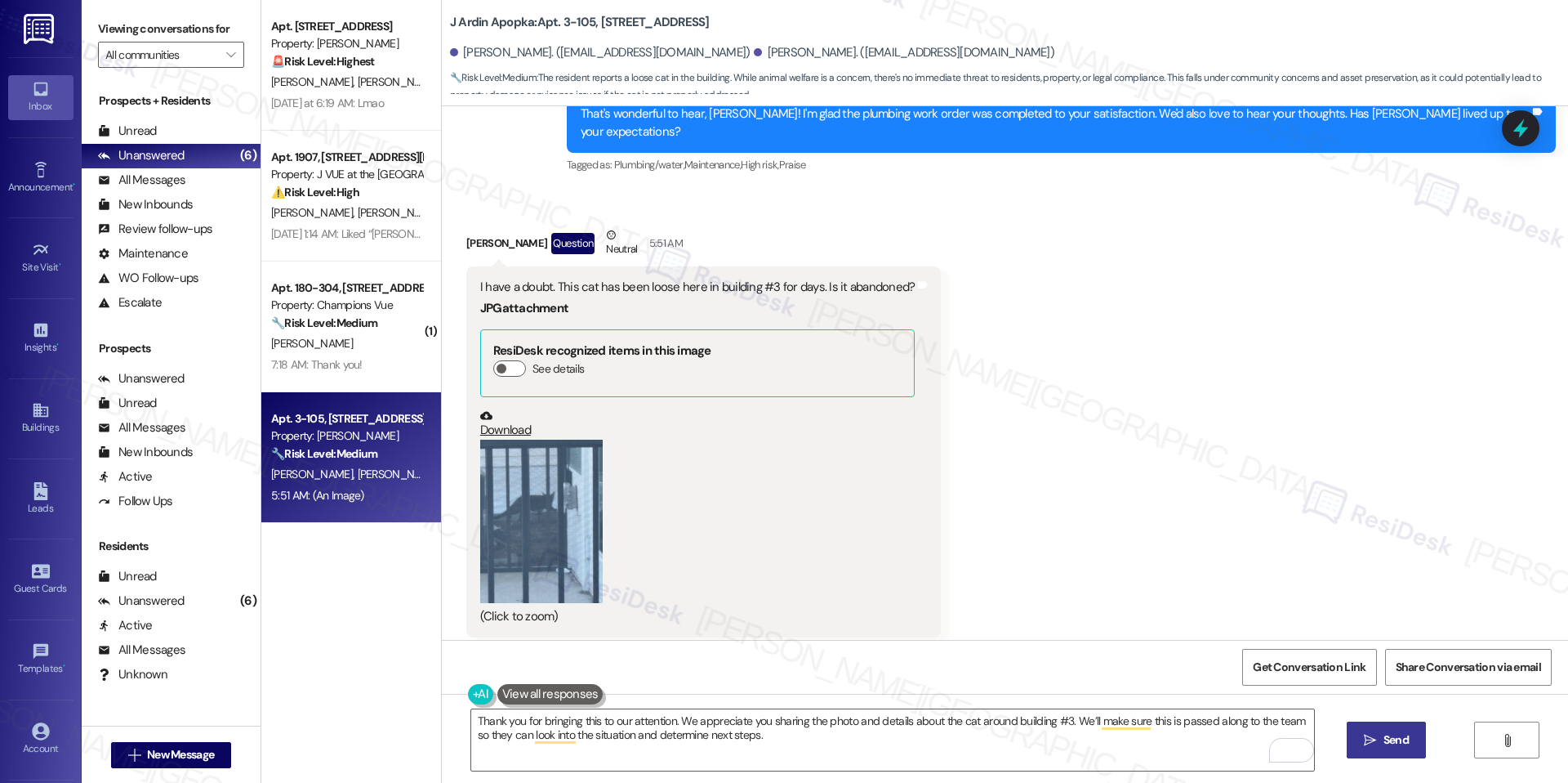
click at [1421, 748] on button " Send" at bounding box center [1386, 740] width 79 height 36
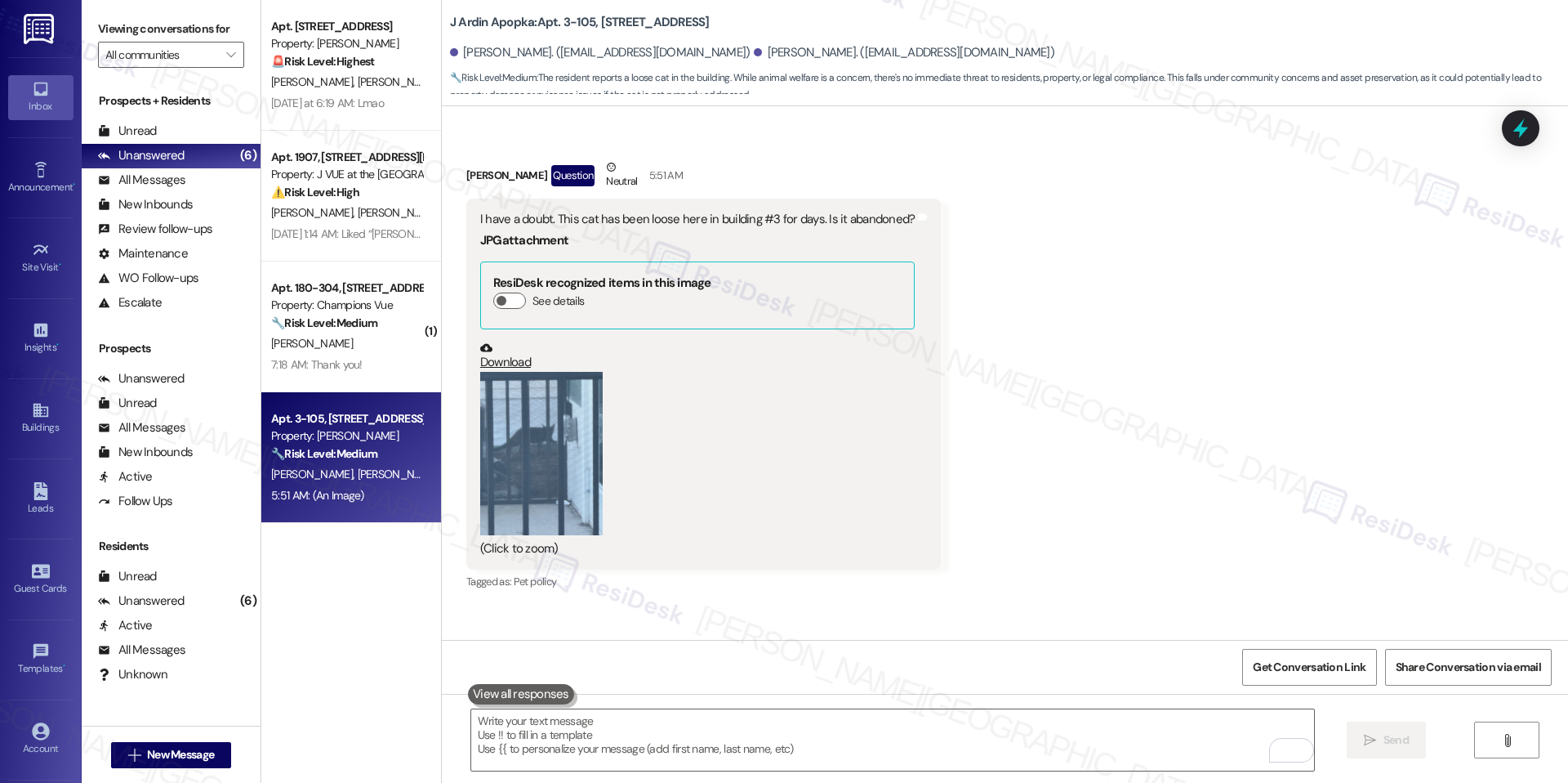
scroll to position [3006, 0]
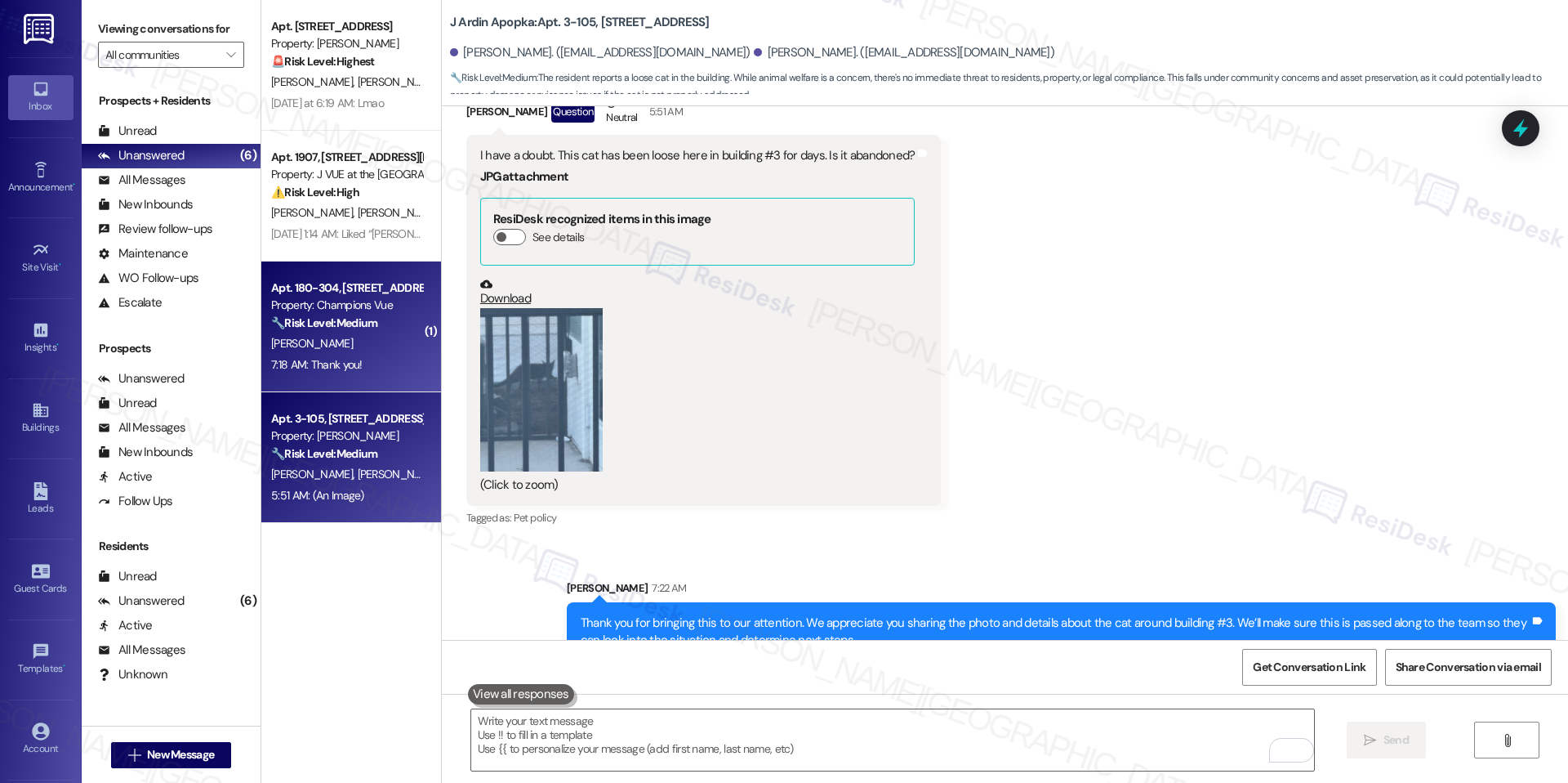
click at [386, 372] on div "7:18 AM: Thank you! 7:18 AM: Thank you!" at bounding box center [347, 364] width 154 height 20
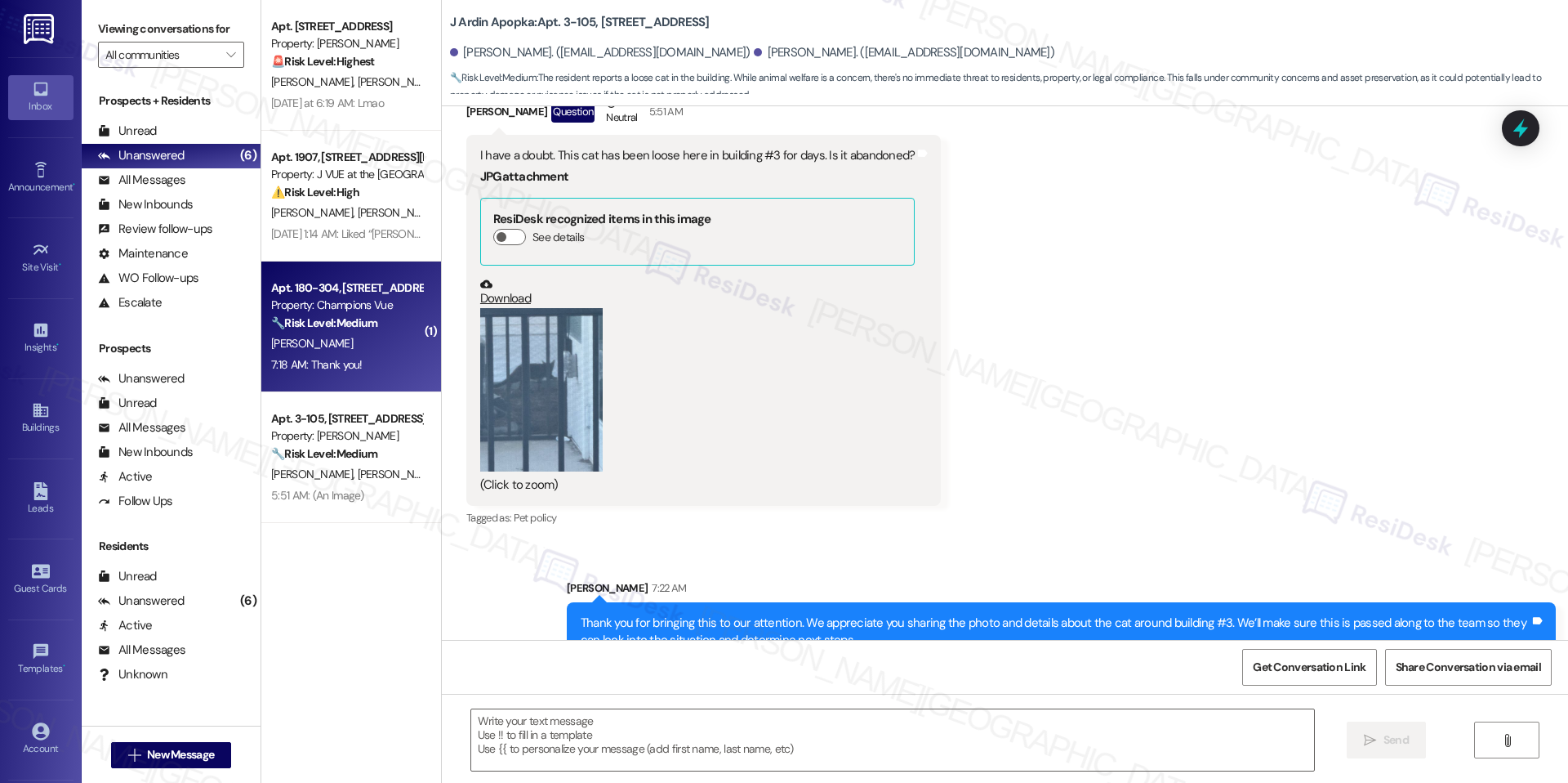
type textarea "Fetching suggested responses. Please feel free to read through the conversation…"
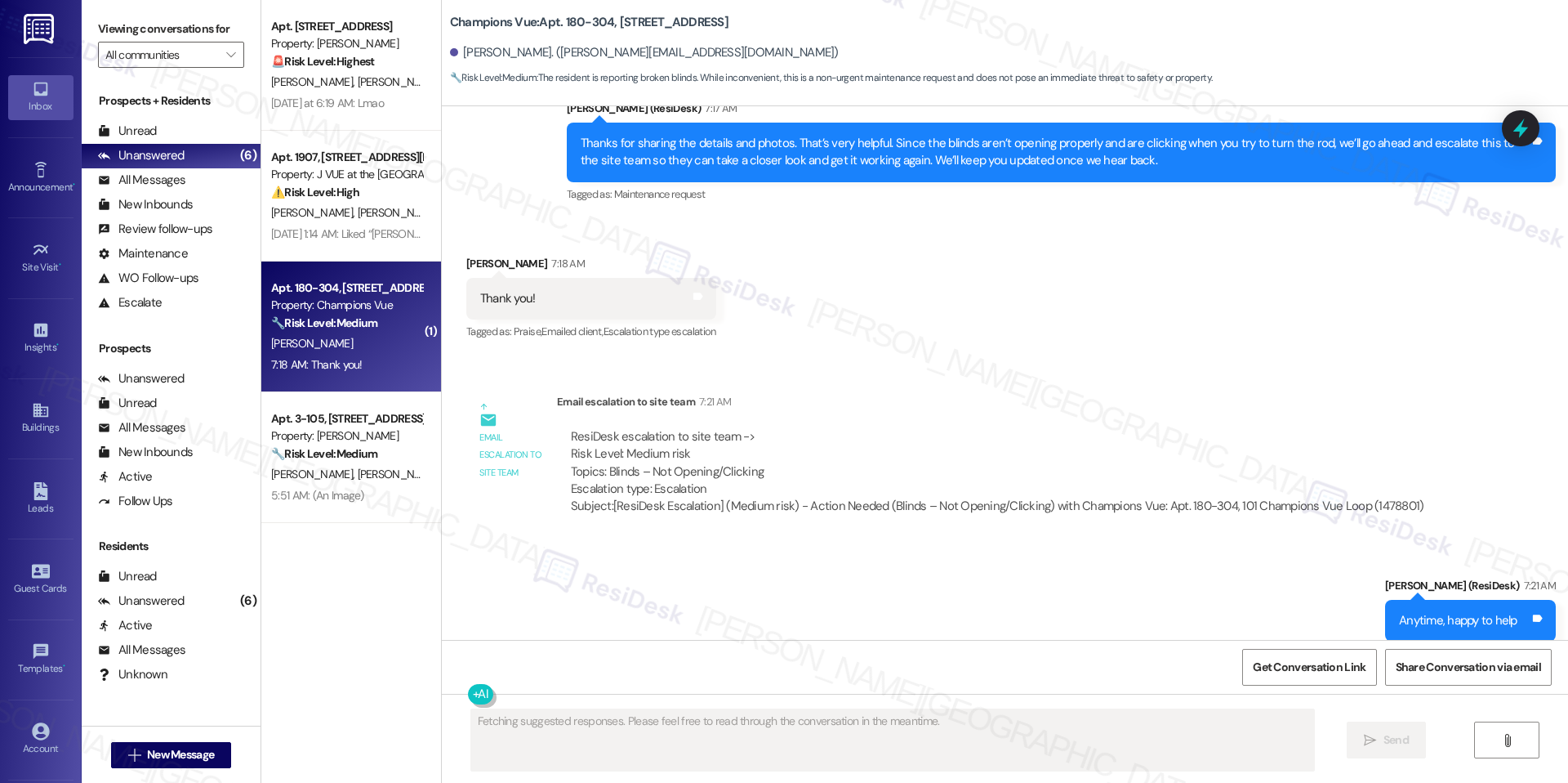
scroll to position [3091, 0]
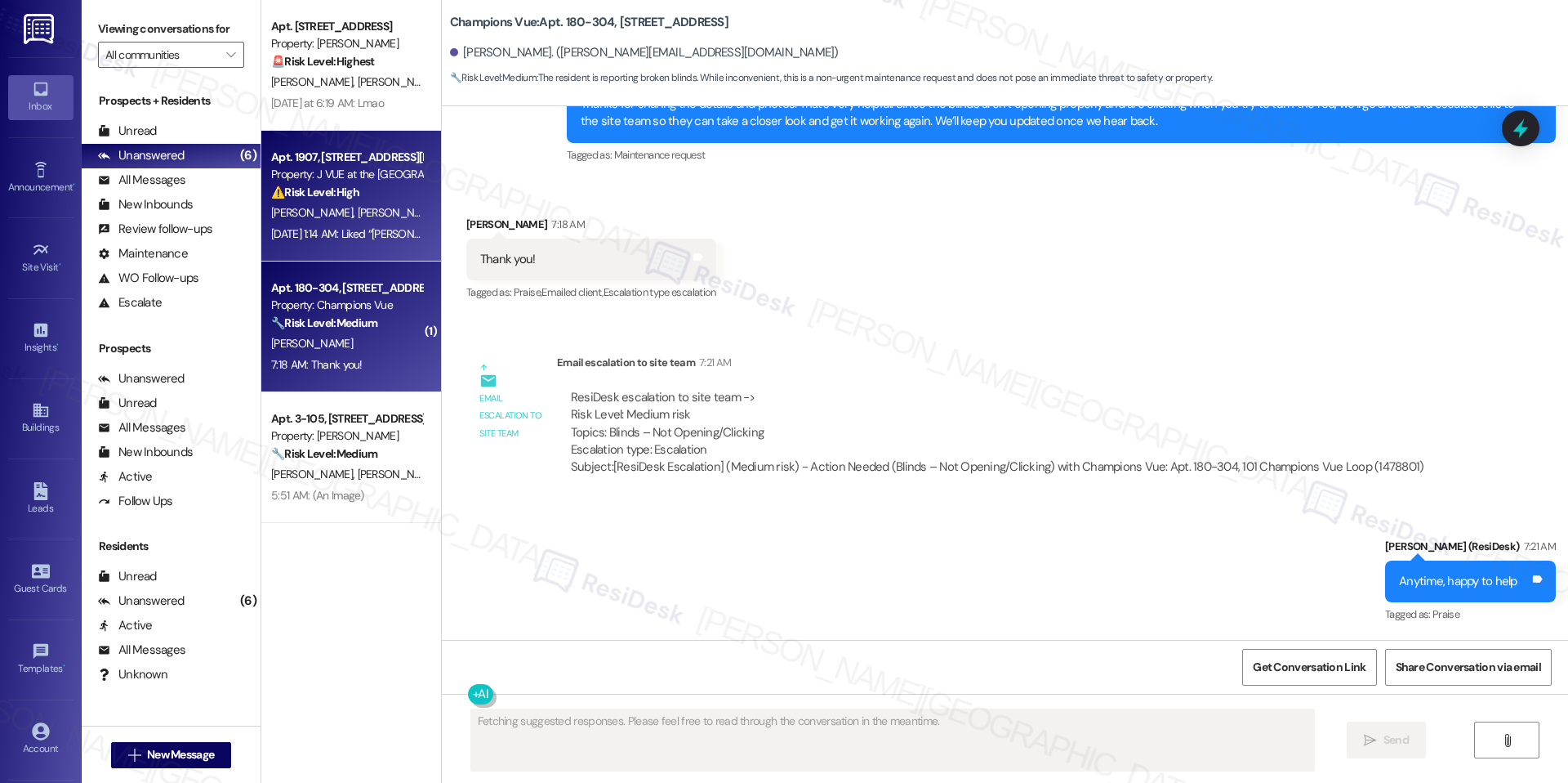
click at [339, 238] on div "Sep 18, 2025 at 1:14 AM: Liked “Jay (J VUE at the LMA): Hey Suhana Singh, Suhan…" at bounding box center [892, 233] width 1242 height 15
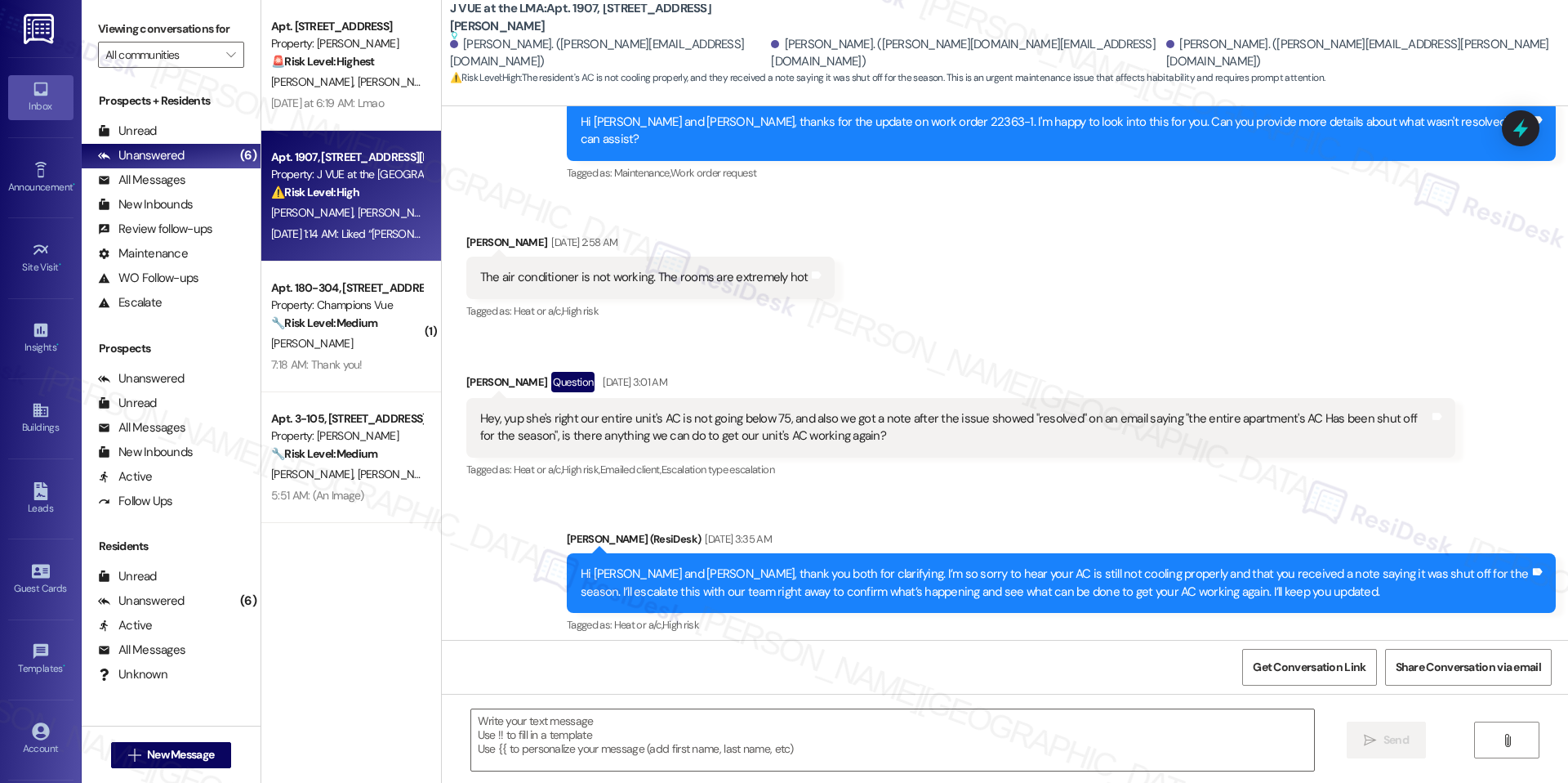
type textarea "Fetching suggested responses. Please feel free to read through the conversation…"
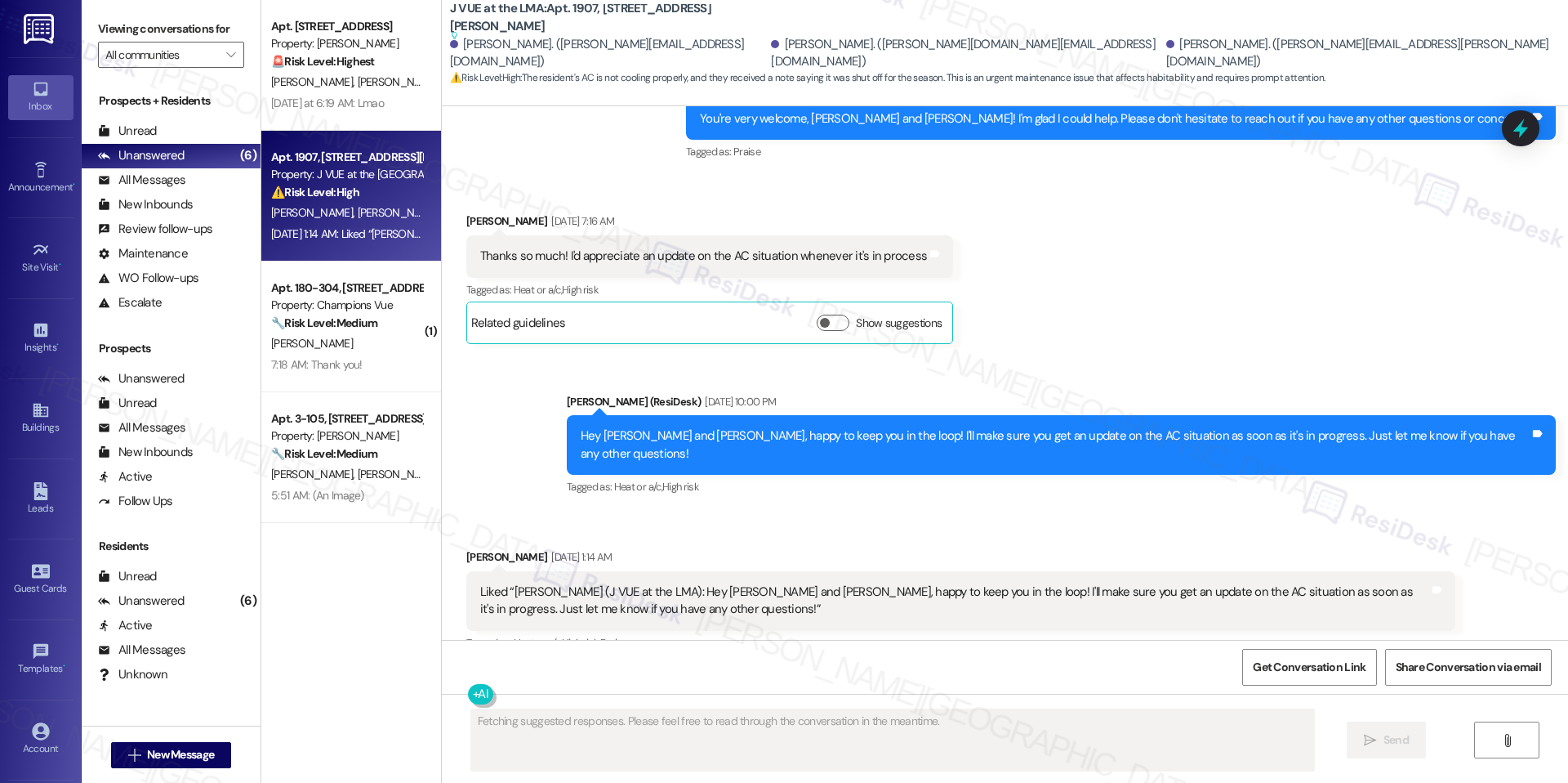
scroll to position [1835, 0]
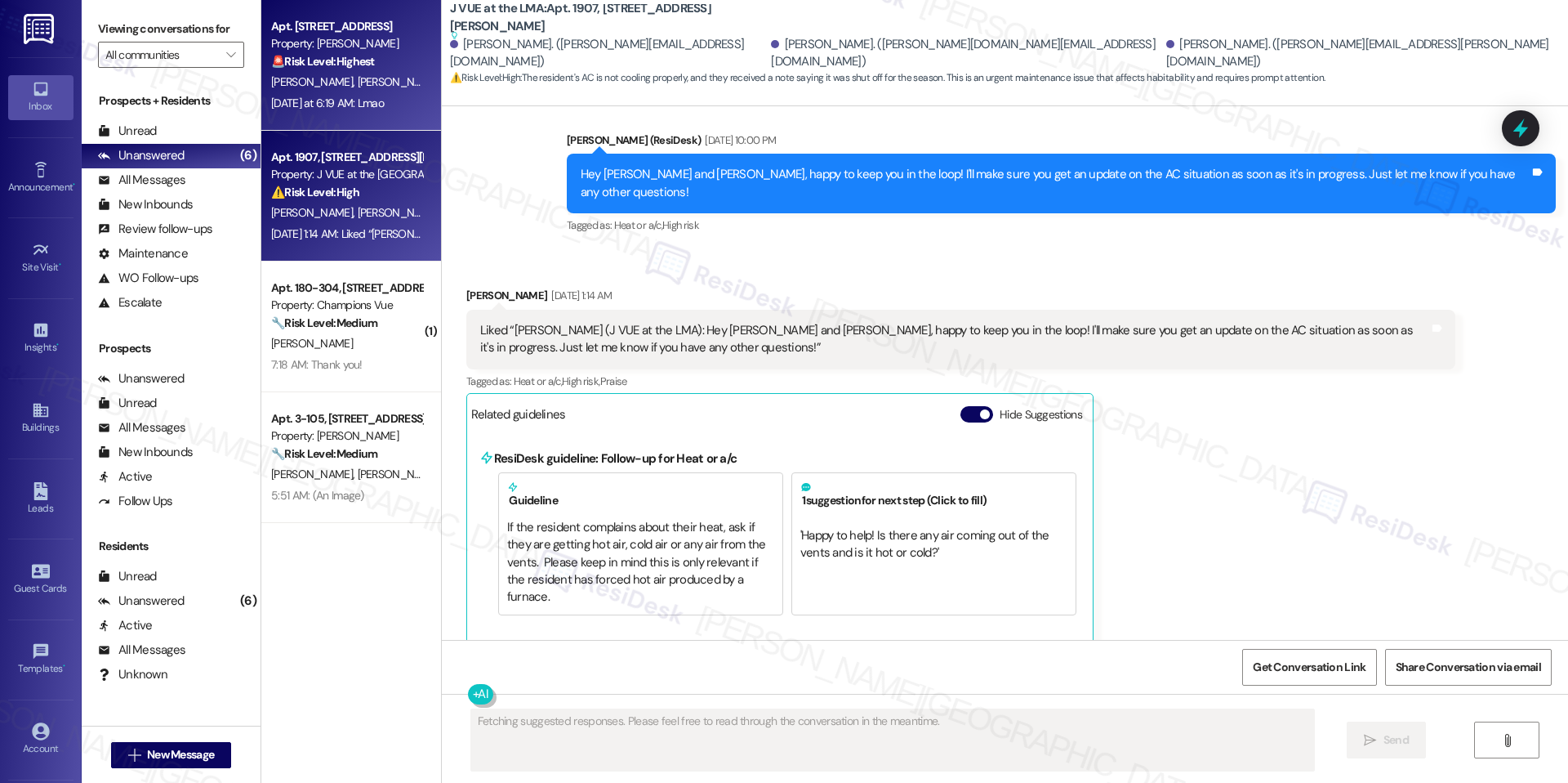
click at [359, 42] on div "Property: [PERSON_NAME]" at bounding box center [347, 43] width 151 height 17
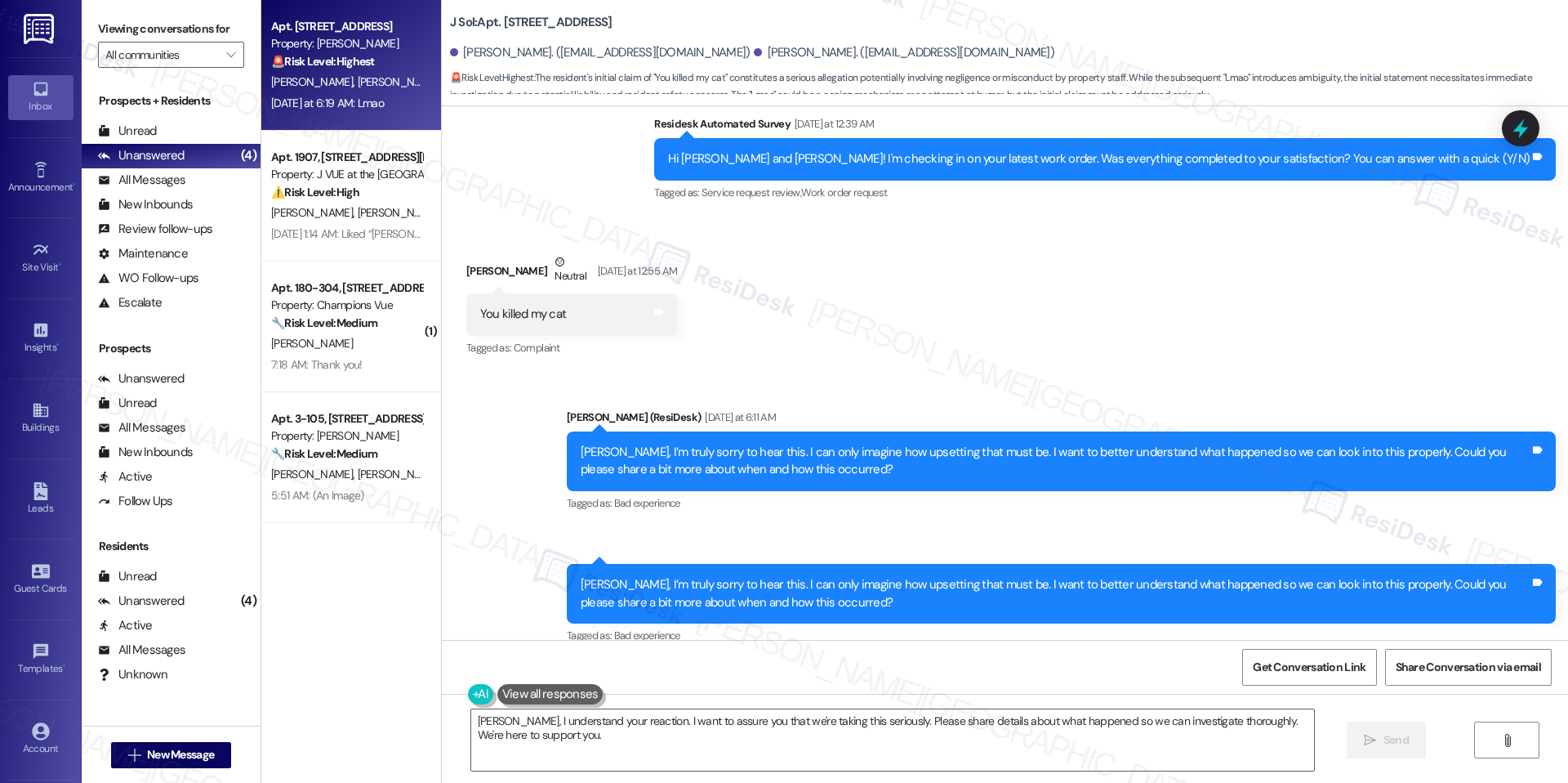
scroll to position [4106, 0]
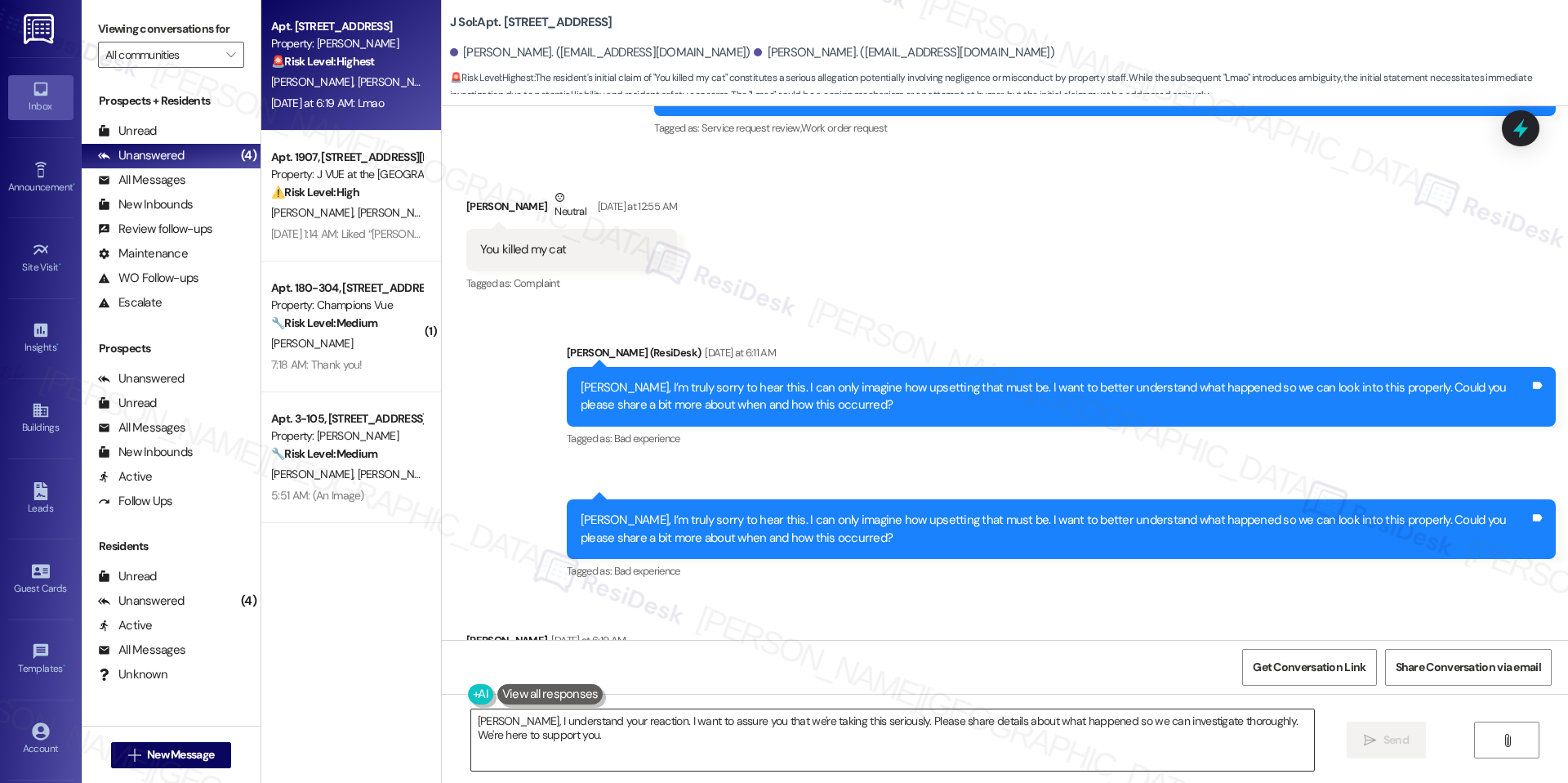
click at [643, 709] on div "Sean, I understand your reaction. I want to assure you that we're taking this s…" at bounding box center [893, 740] width 845 height 63
click at [642, 720] on textarea "Sean, I understand your reaction. I want to assure you that we're taking this s…" at bounding box center [893, 740] width 843 height 61
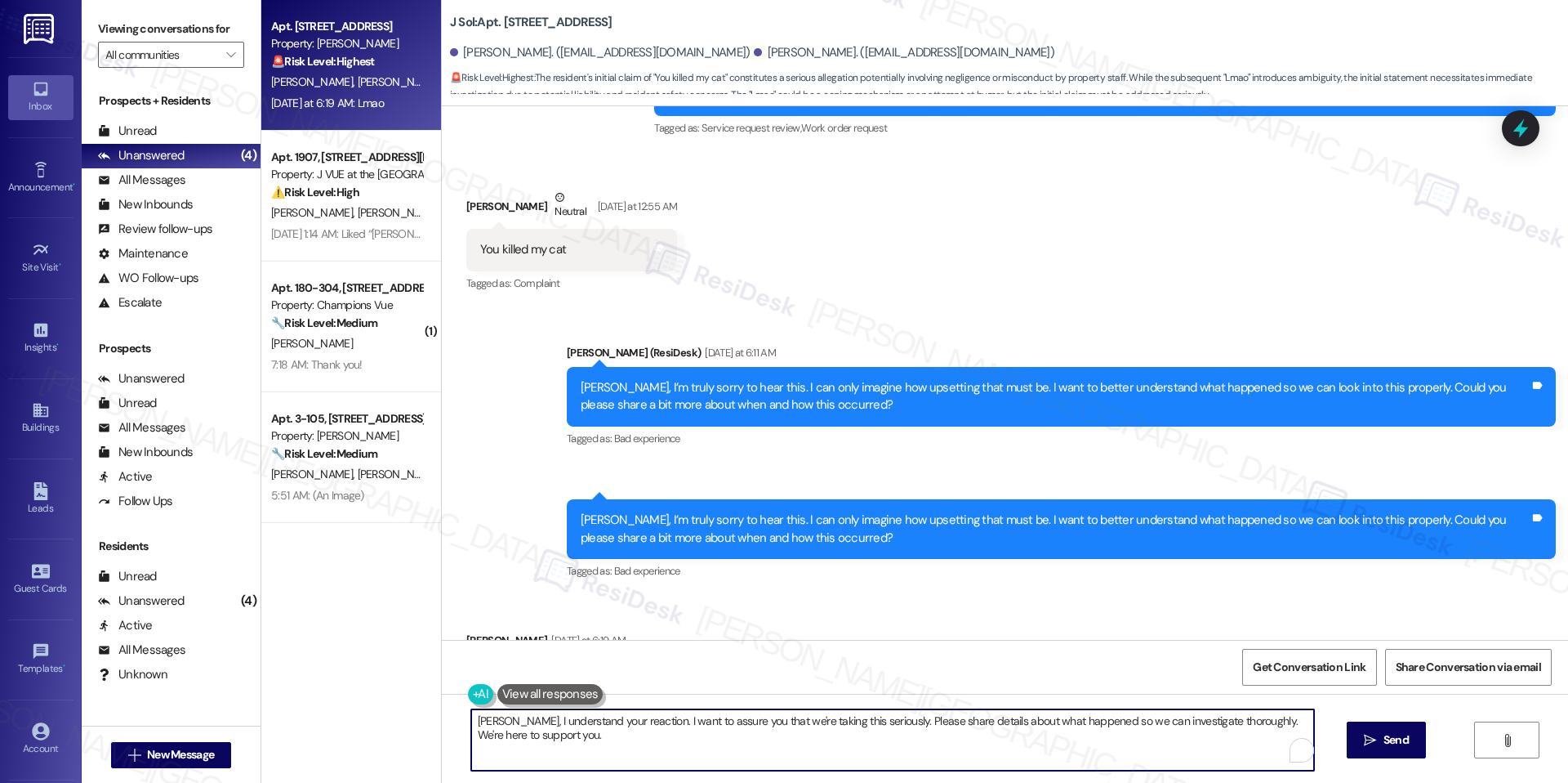
click at [642, 720] on textarea "Sean, I understand your reaction. I want to assure you that we're taking this s…" at bounding box center [893, 740] width 843 height 61
paste textarea "I’m so sorry to hear this. I understand how deeply upsetting this must be, and …"
click at [800, 748] on textarea "I’m so sorry to hear this. I understand how deeply upsetting this must be, and …" at bounding box center [893, 740] width 843 height 61
type textarea "I’m so sorry to hear this. I understand how deeply upsetting this must be, and …"
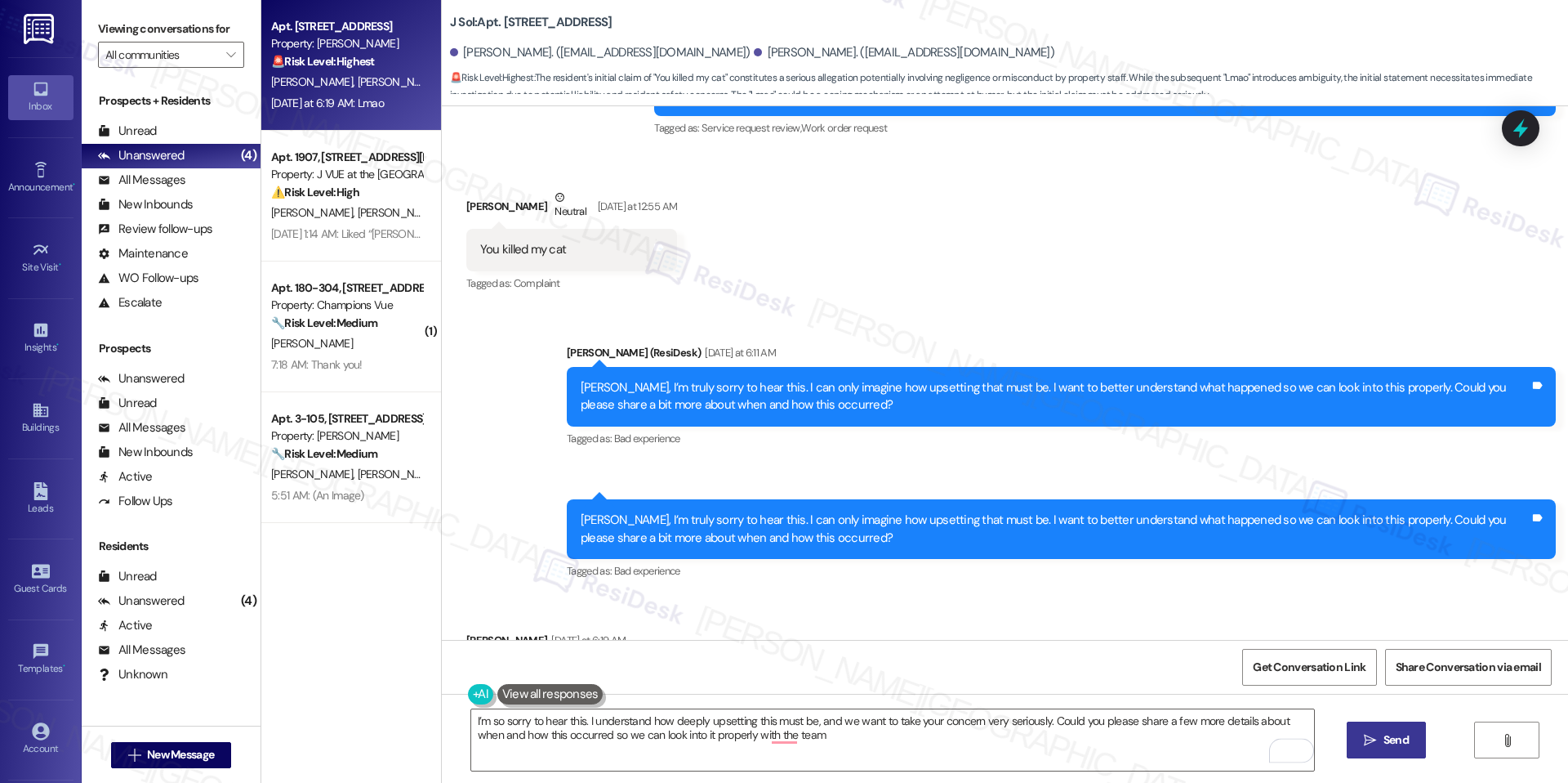
click at [1374, 738] on icon "" at bounding box center [1370, 740] width 12 height 13
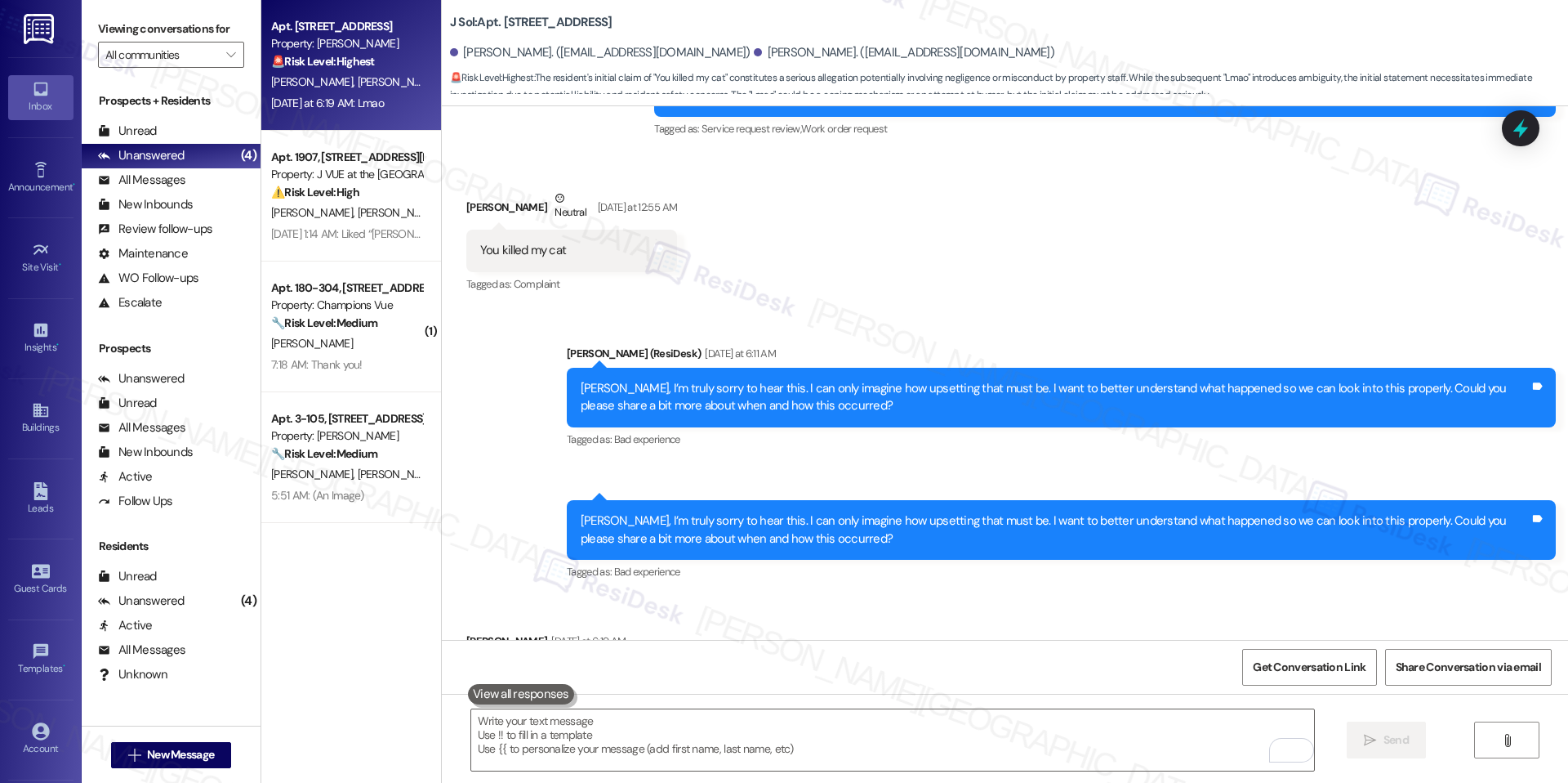
scroll to position [4237, 0]
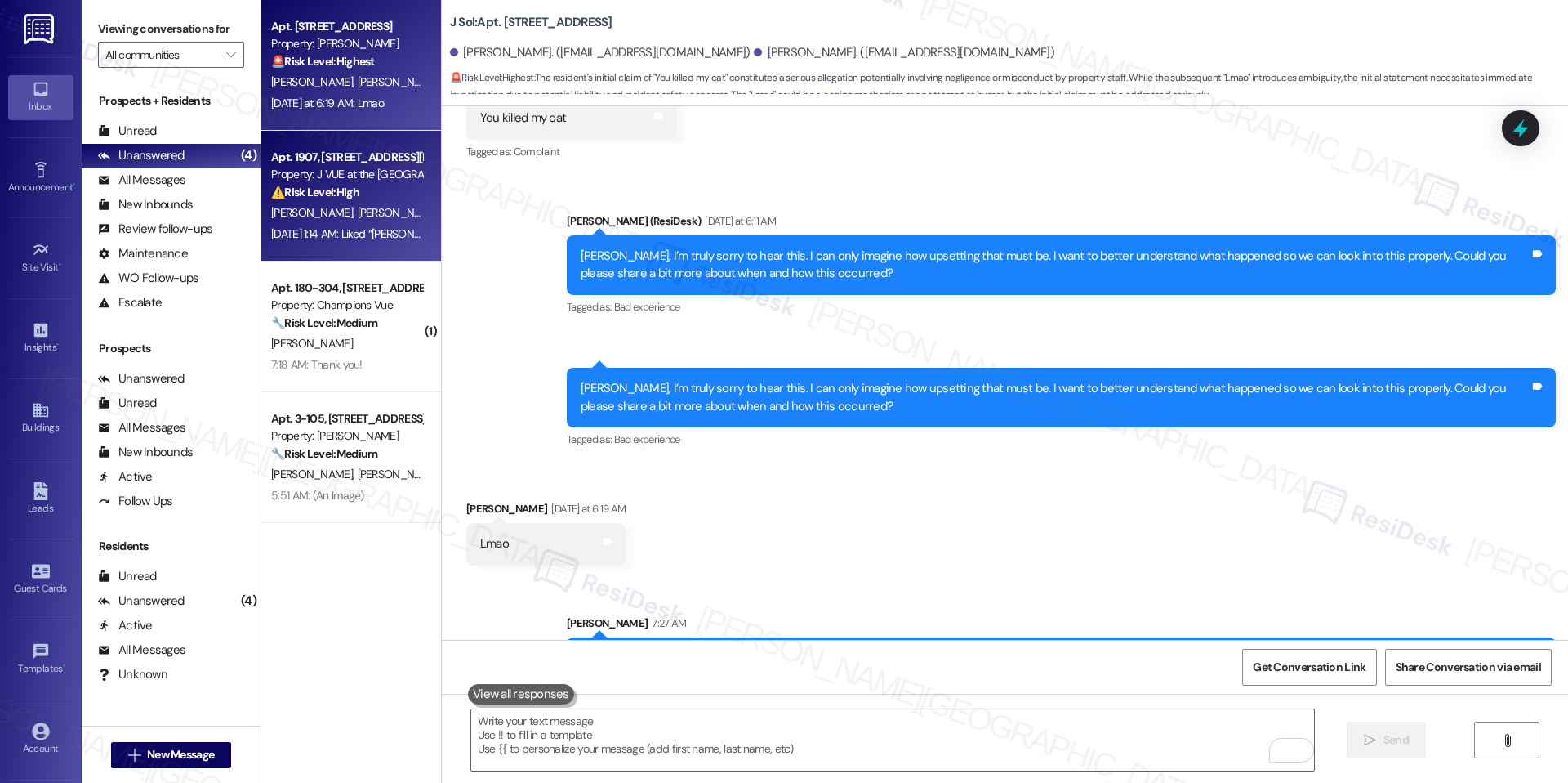
click at [391, 205] on div "V. Singh S. Bubna S. Madia" at bounding box center [347, 213] width 154 height 20
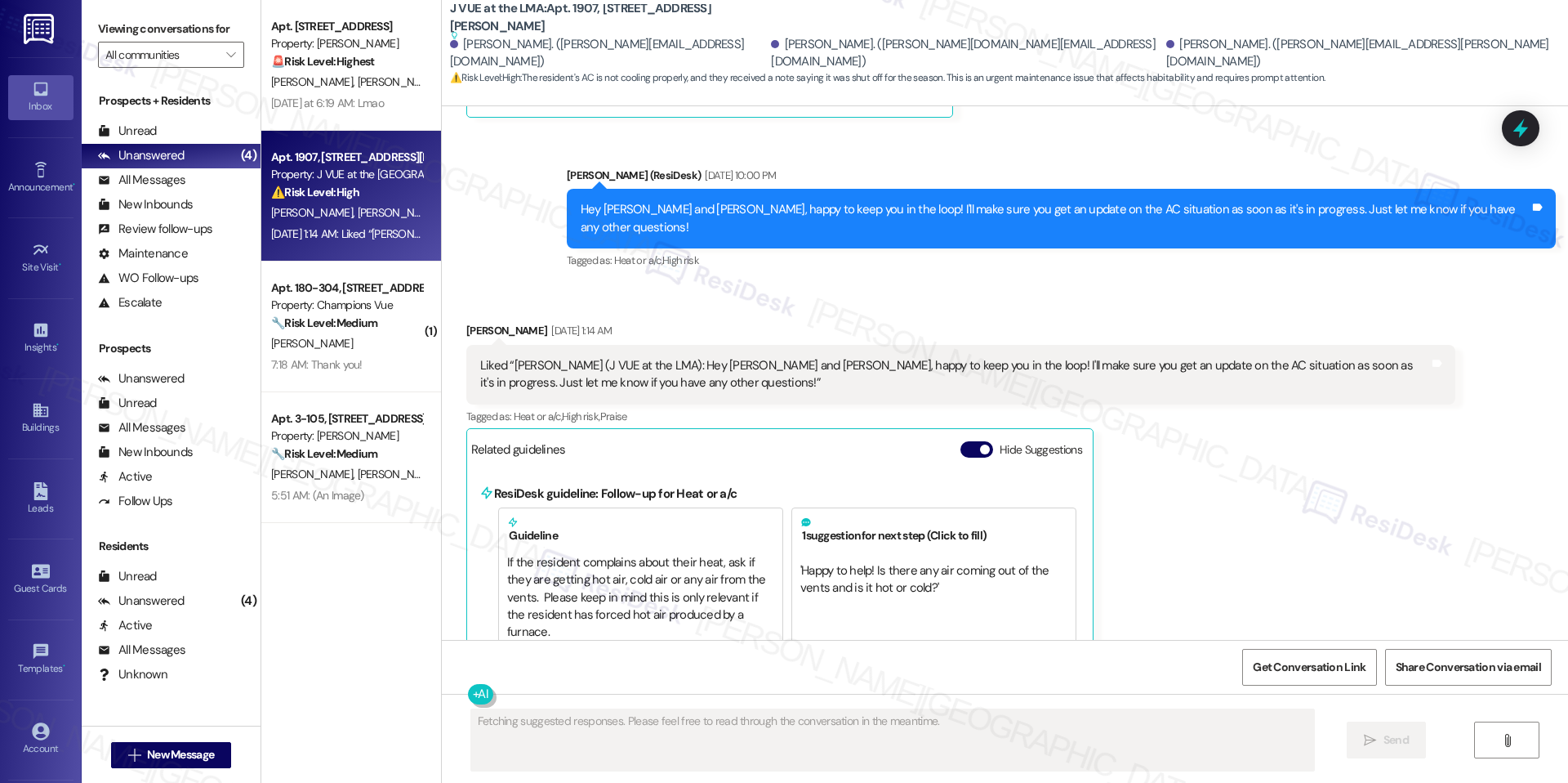
scroll to position [1835, 0]
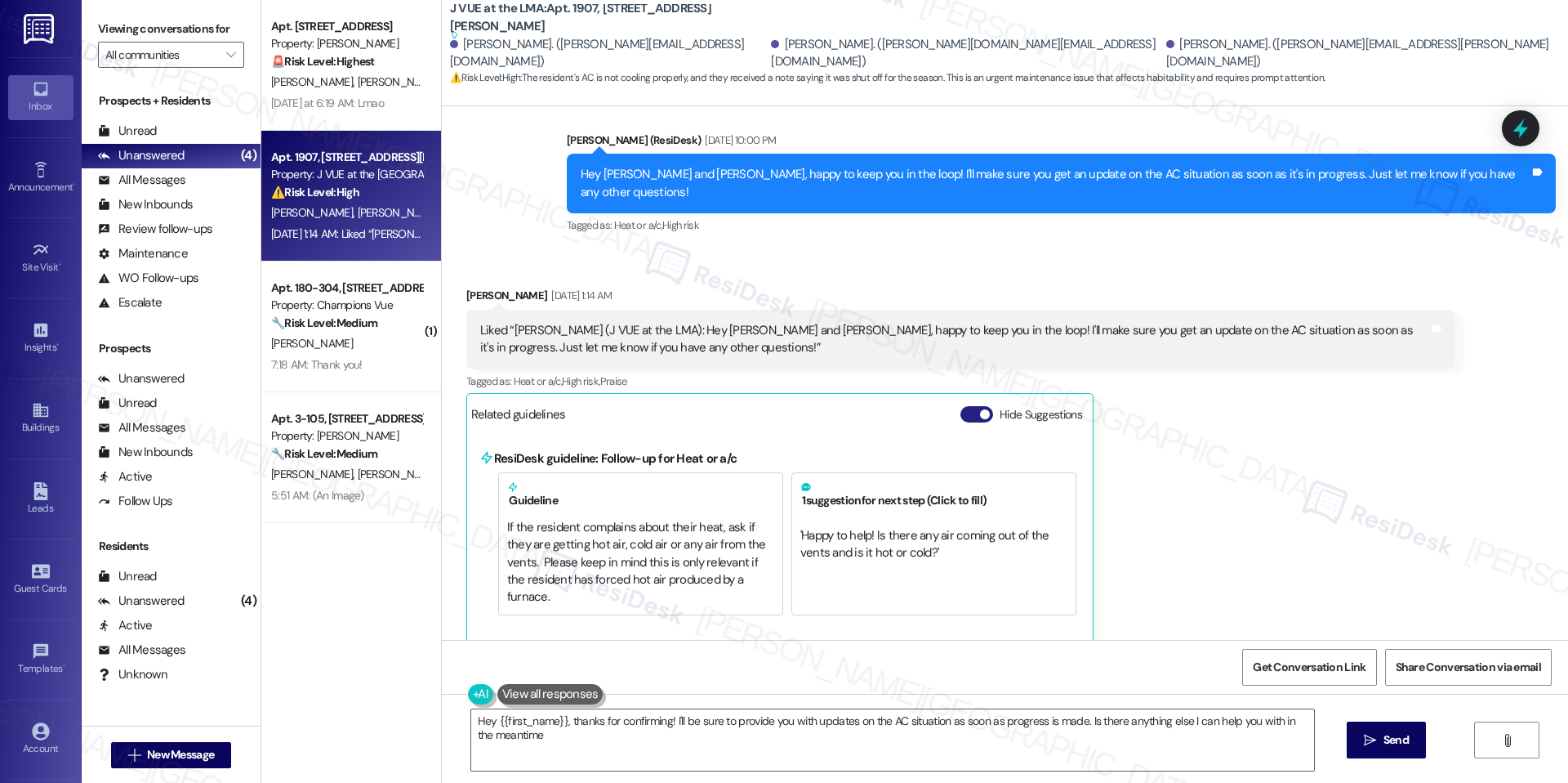
type textarea "Hey {{first_name}}, thanks for confirming! I'll be sure to provide you with upd…"
click at [961, 417] on button "Hide Suggestions" at bounding box center [977, 414] width 33 height 16
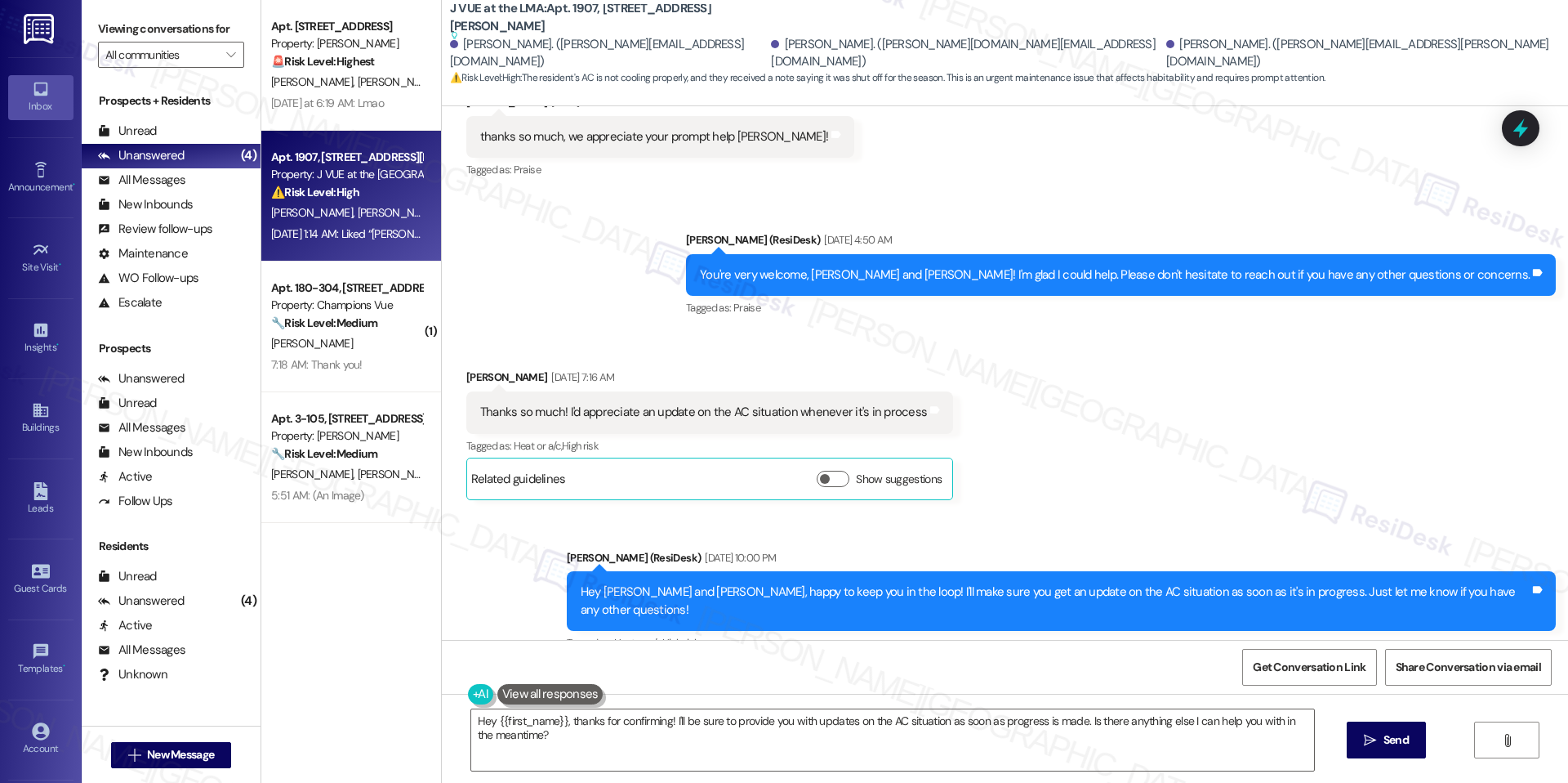
scroll to position [1642, 0]
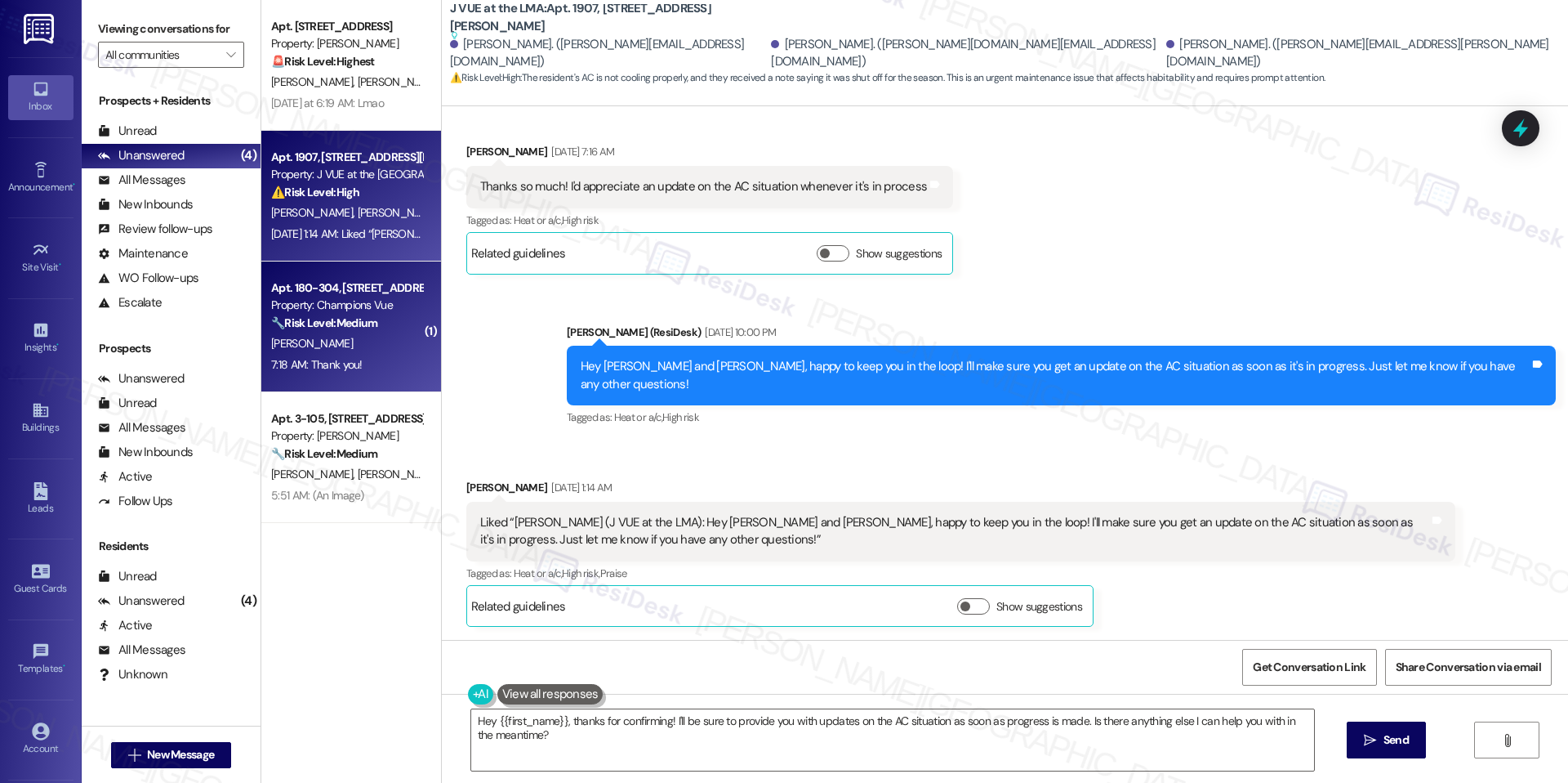
click at [323, 337] on div "R. Piscitelli" at bounding box center [347, 343] width 154 height 20
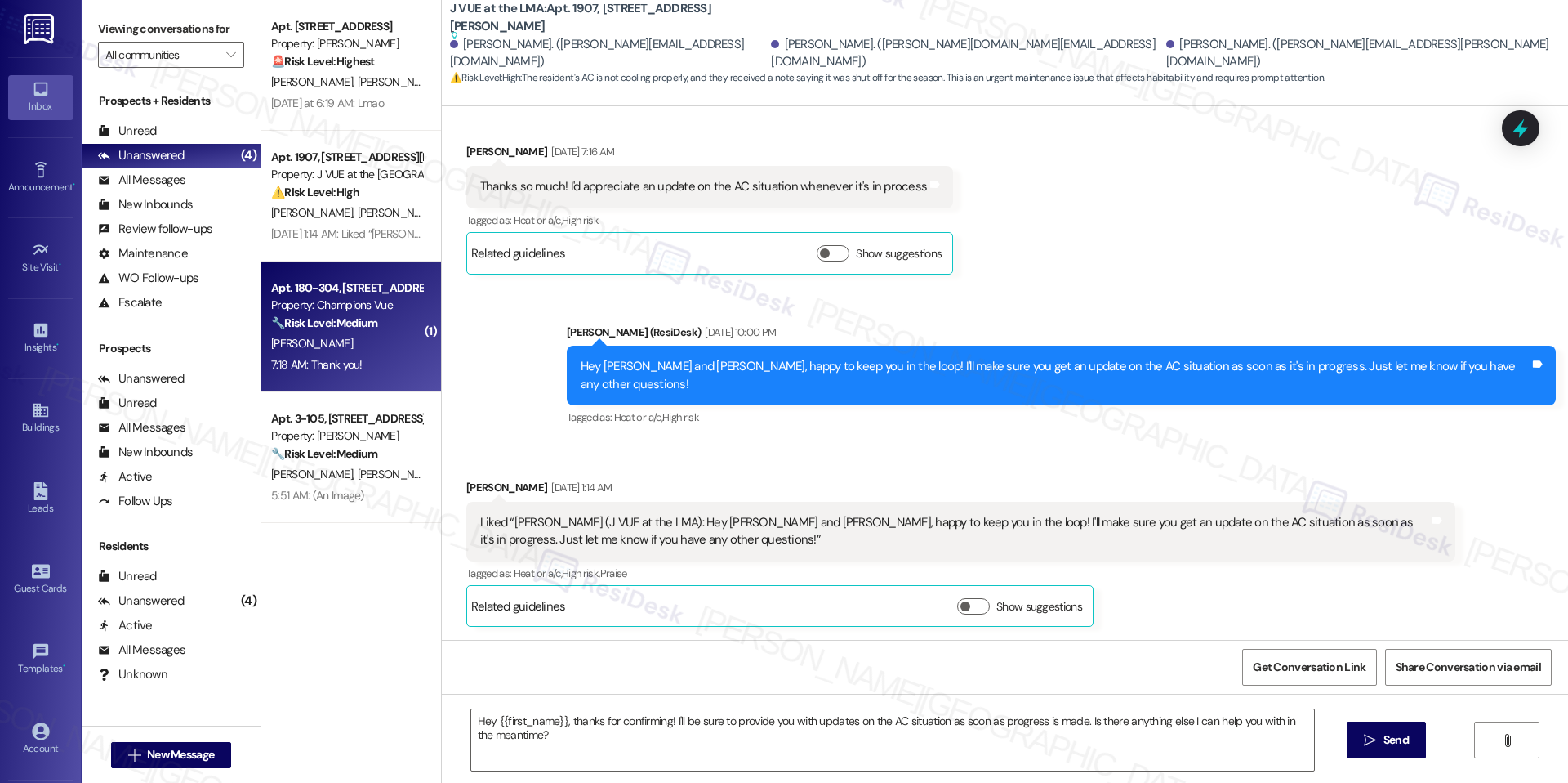
type textarea "Fetching suggested responses. Please feel free to read through the conversation…"
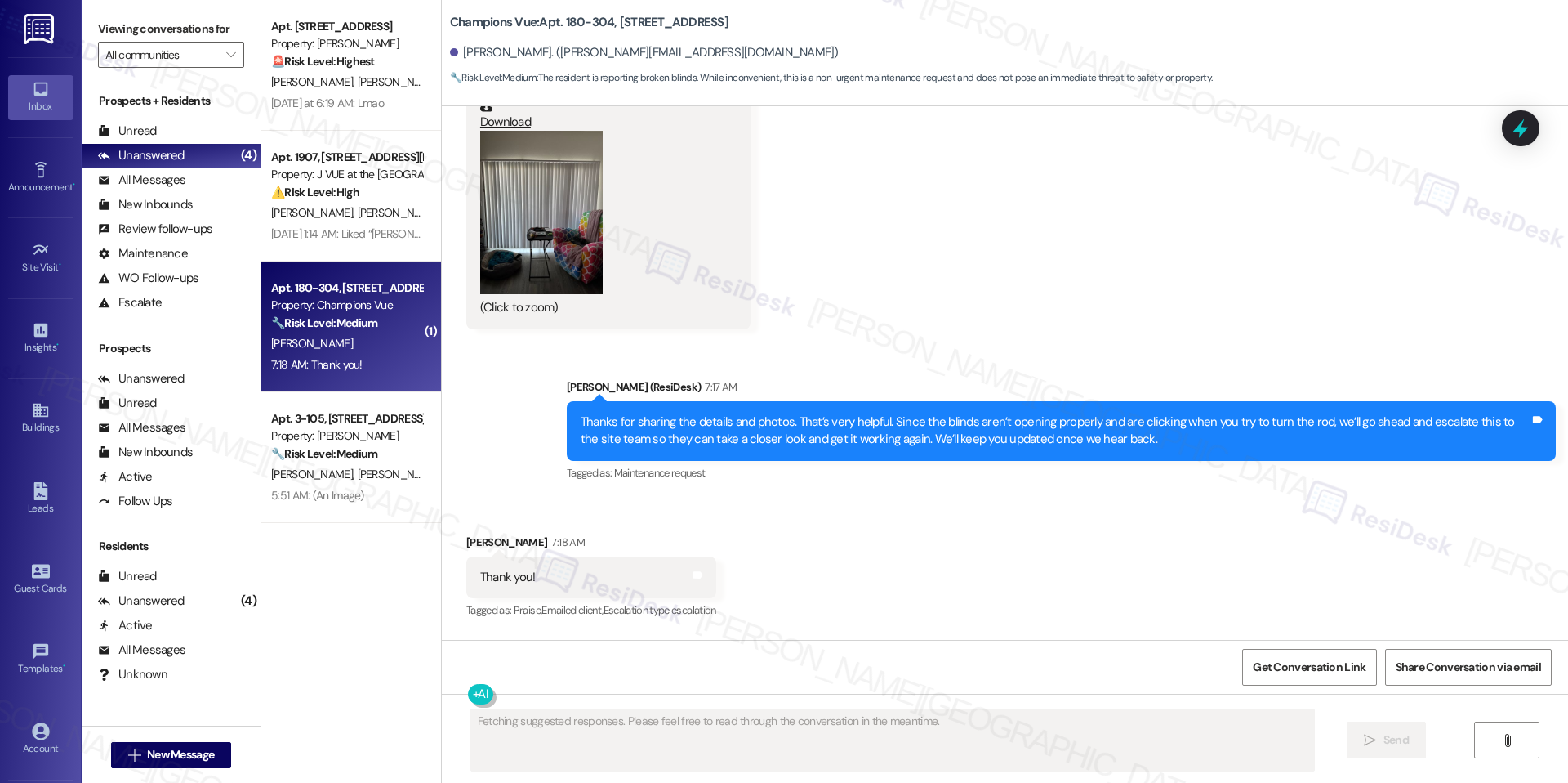
scroll to position [3091, 0]
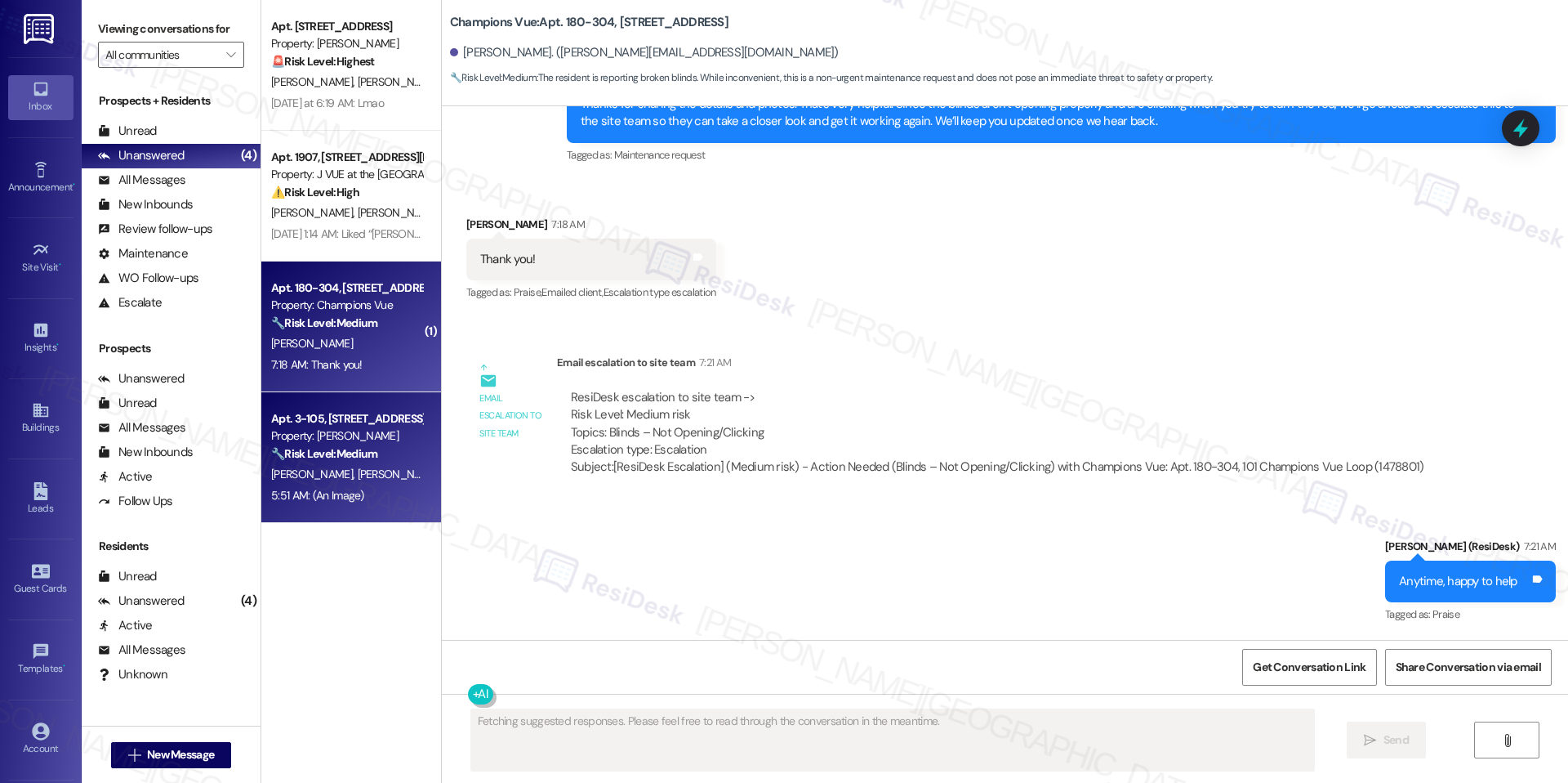
click at [336, 449] on strong "🔧 Risk Level: Medium" at bounding box center [324, 453] width 106 height 15
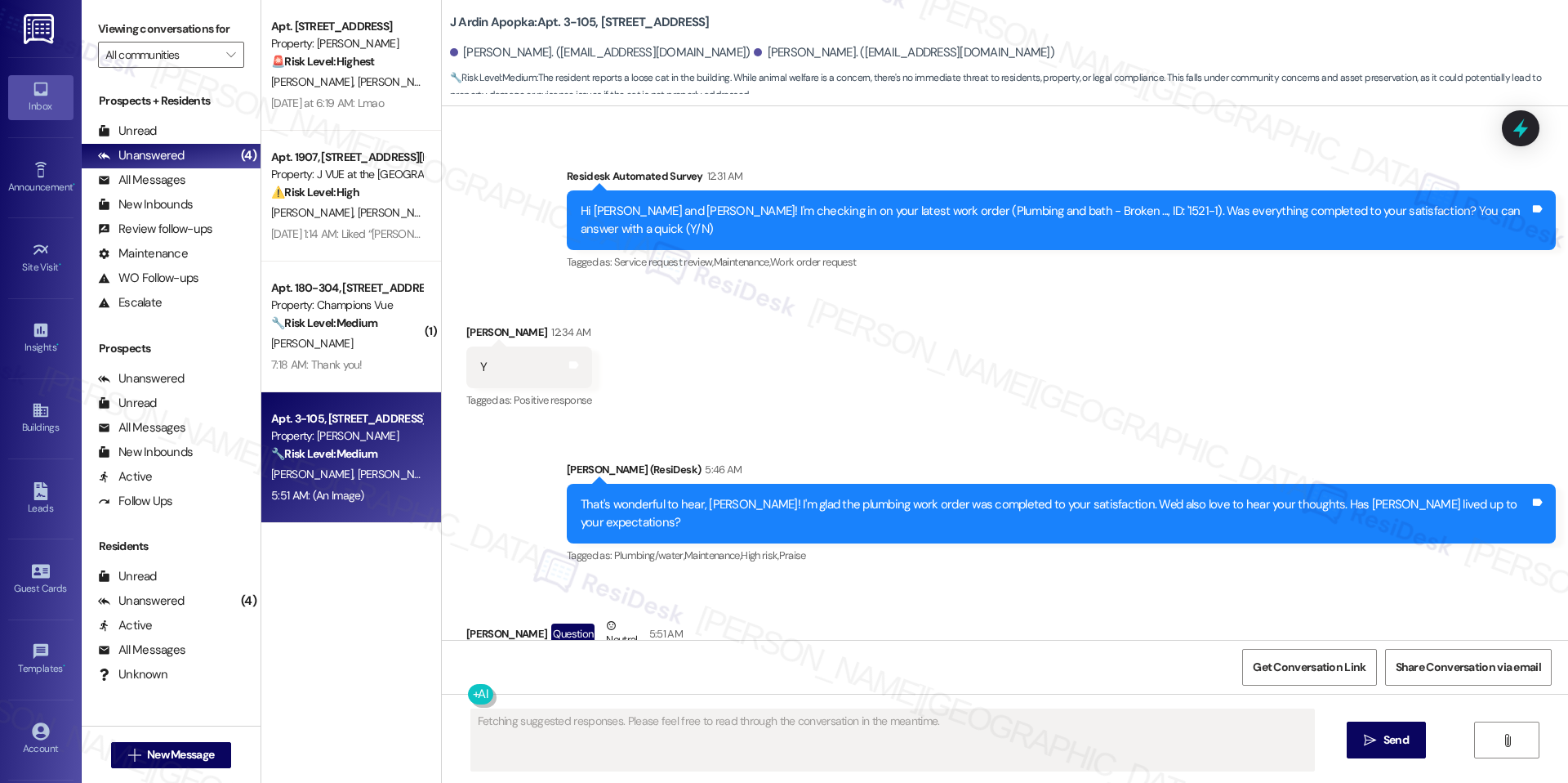
scroll to position [3030, 0]
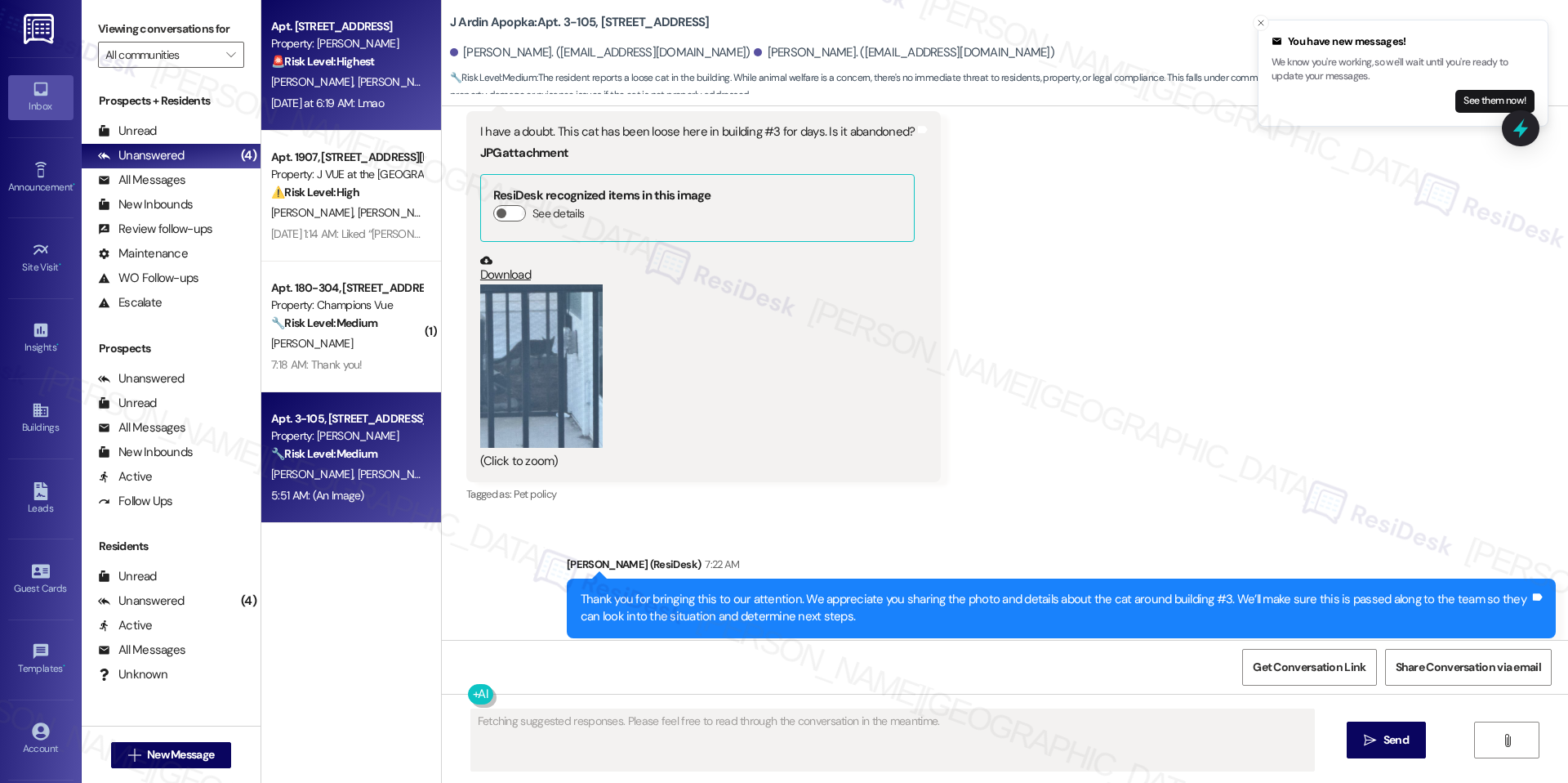
click at [343, 90] on div "S. Wilson M. Ellis" at bounding box center [347, 82] width 154 height 20
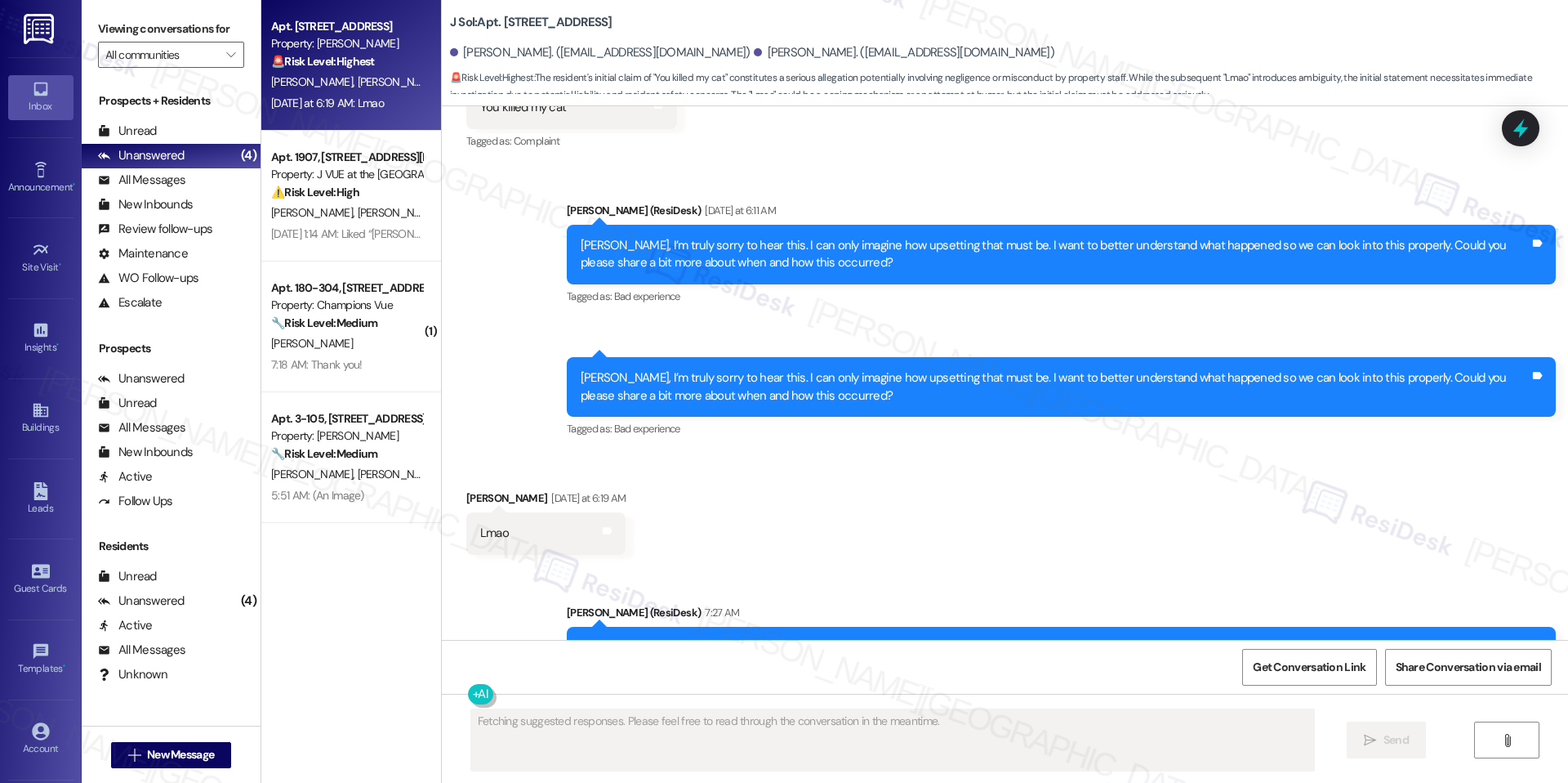
scroll to position [4261, 0]
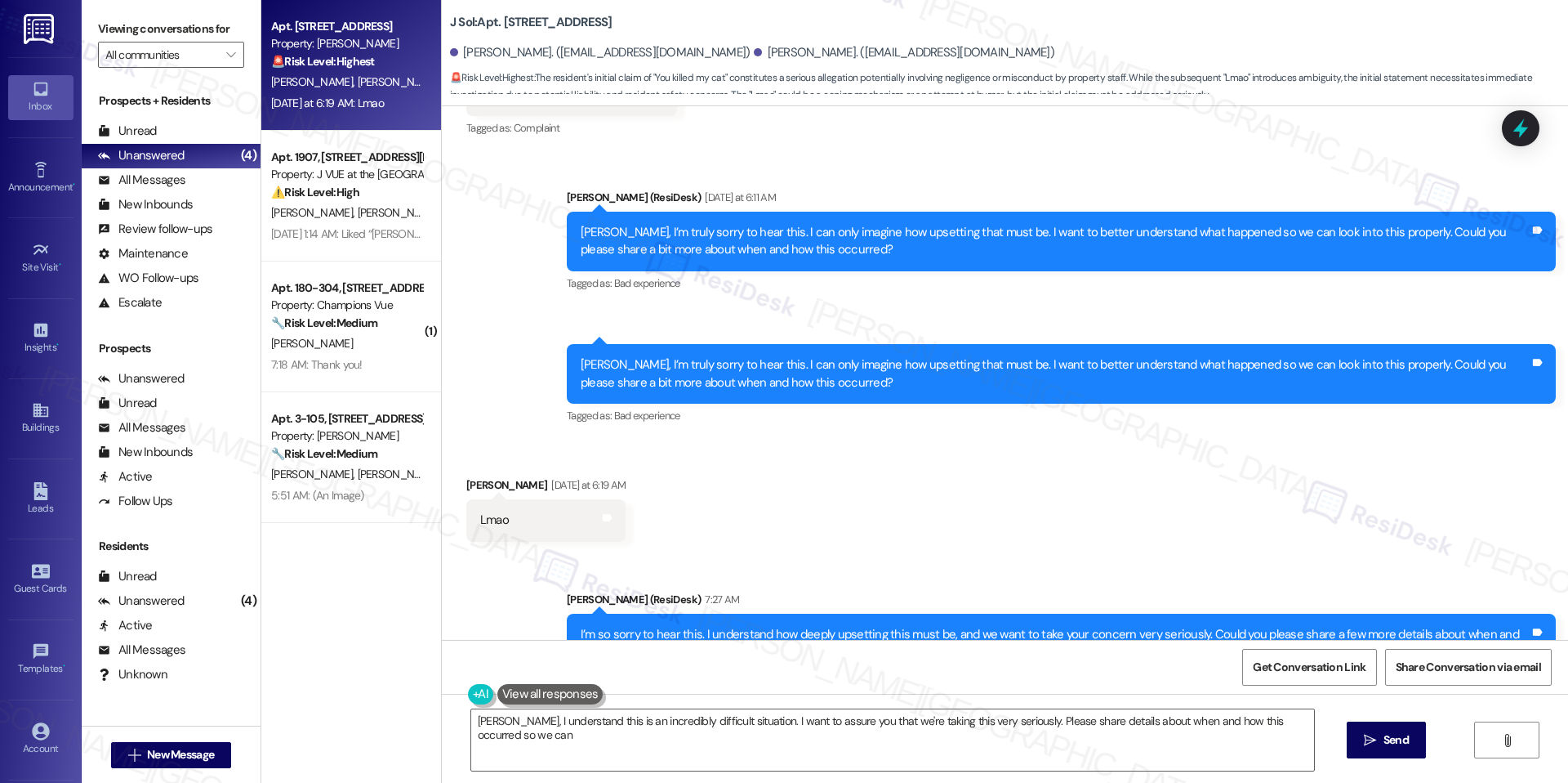
type textarea "Sean, I understand this is an incredibly difficult situation. I want to assure …"
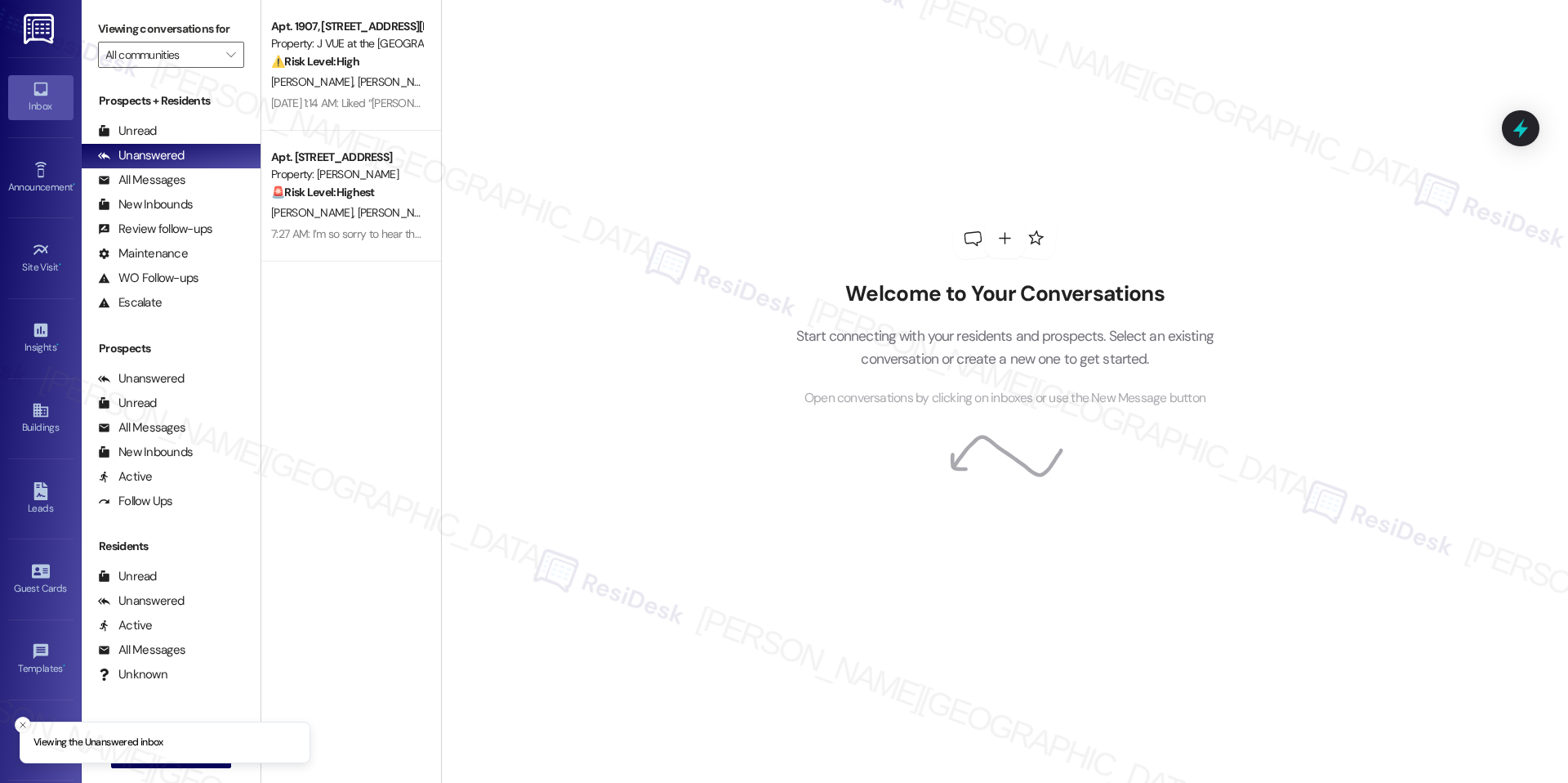
click at [485, 145] on div "Welcome to Your Conversations Start connecting with your residents and prospect…" at bounding box center [1005, 391] width 1127 height 783
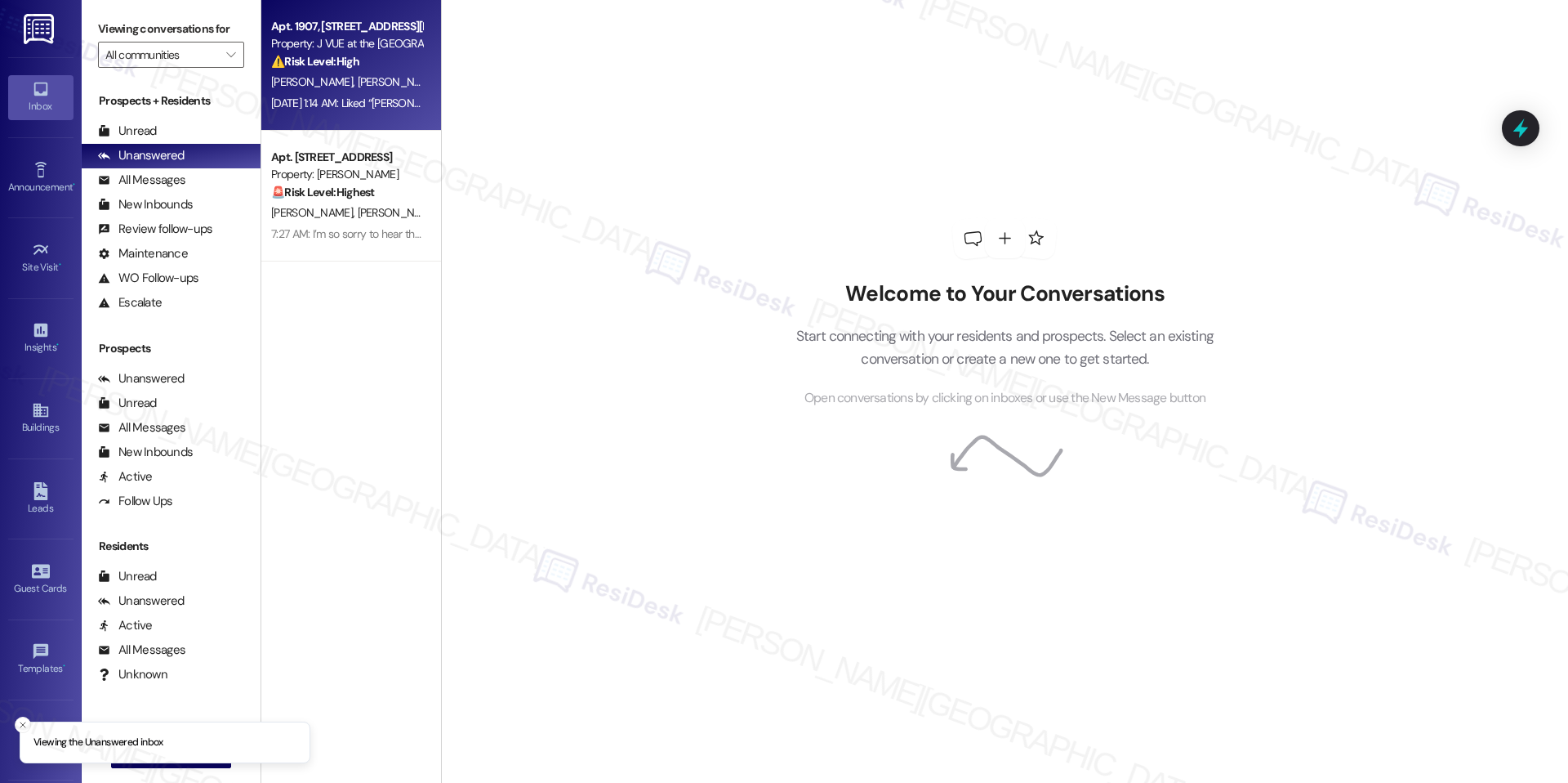
click at [328, 100] on div "[DATE] 1:14 AM: Liked “[PERSON_NAME] (J VUE at the LMA): Hey [PERSON_NAME] and …" at bounding box center [892, 103] width 1242 height 15
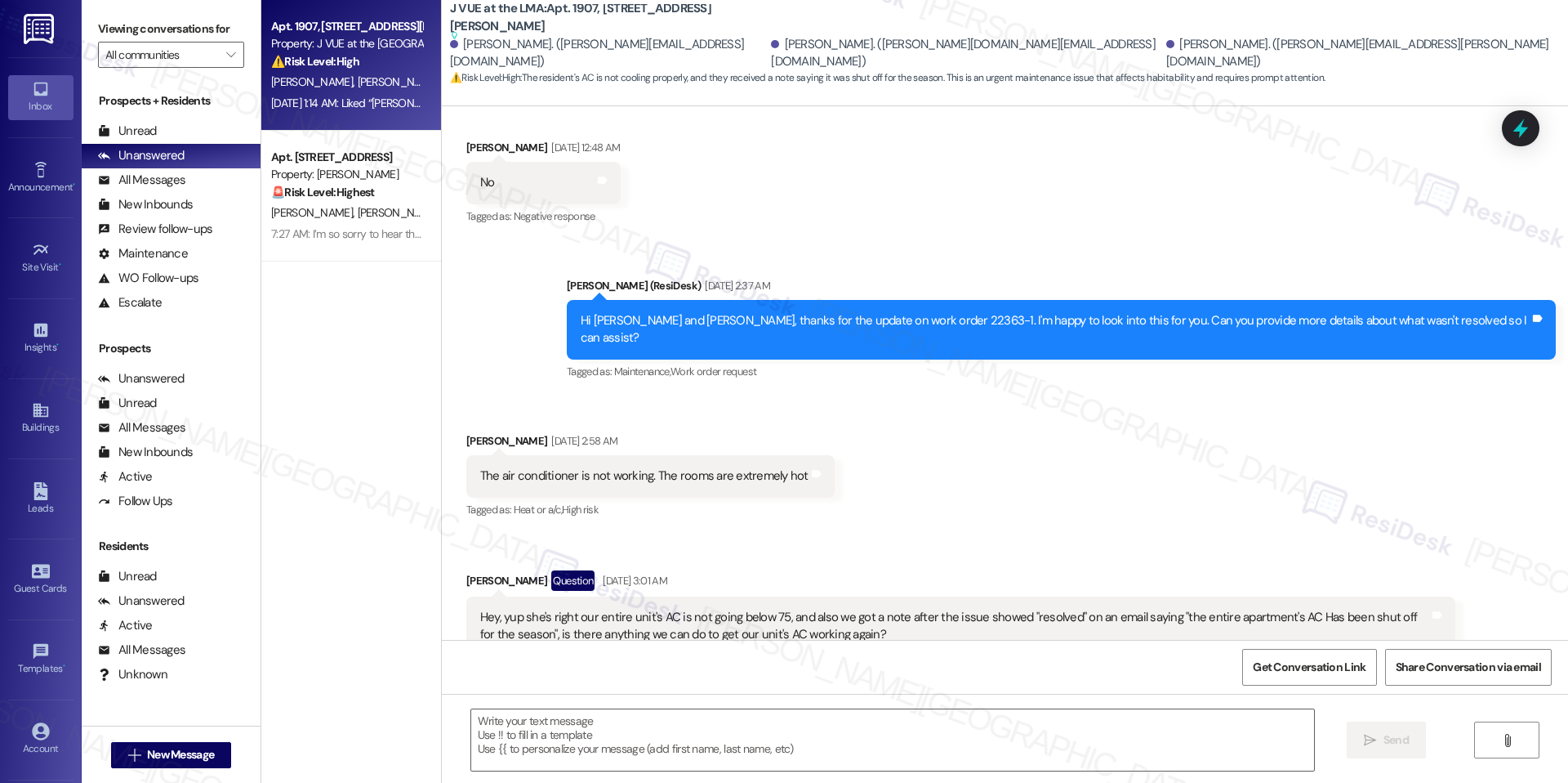
type textarea "Fetching suggested responses. Please feel free to read through the conversation…"
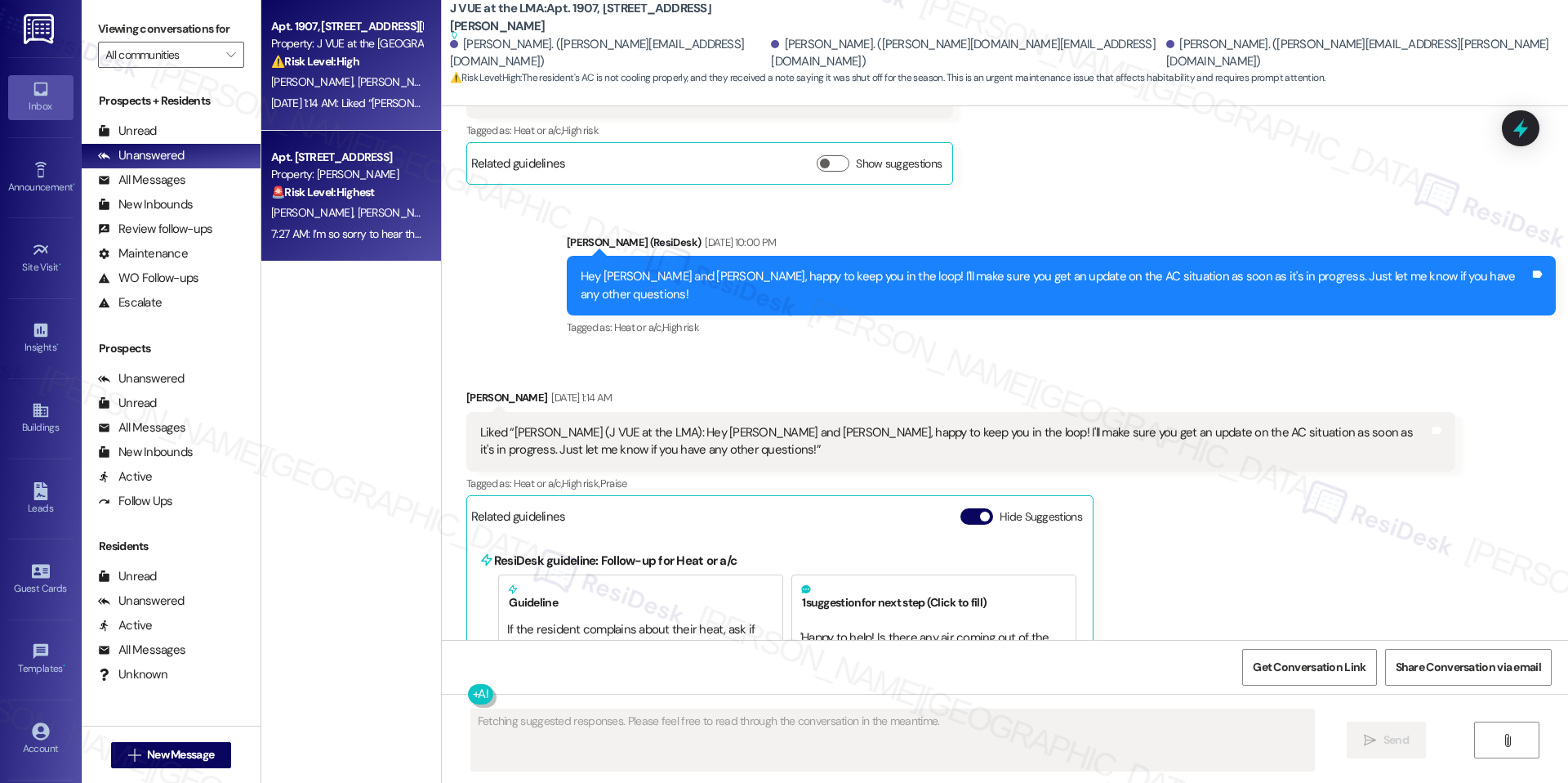
scroll to position [1834, 0]
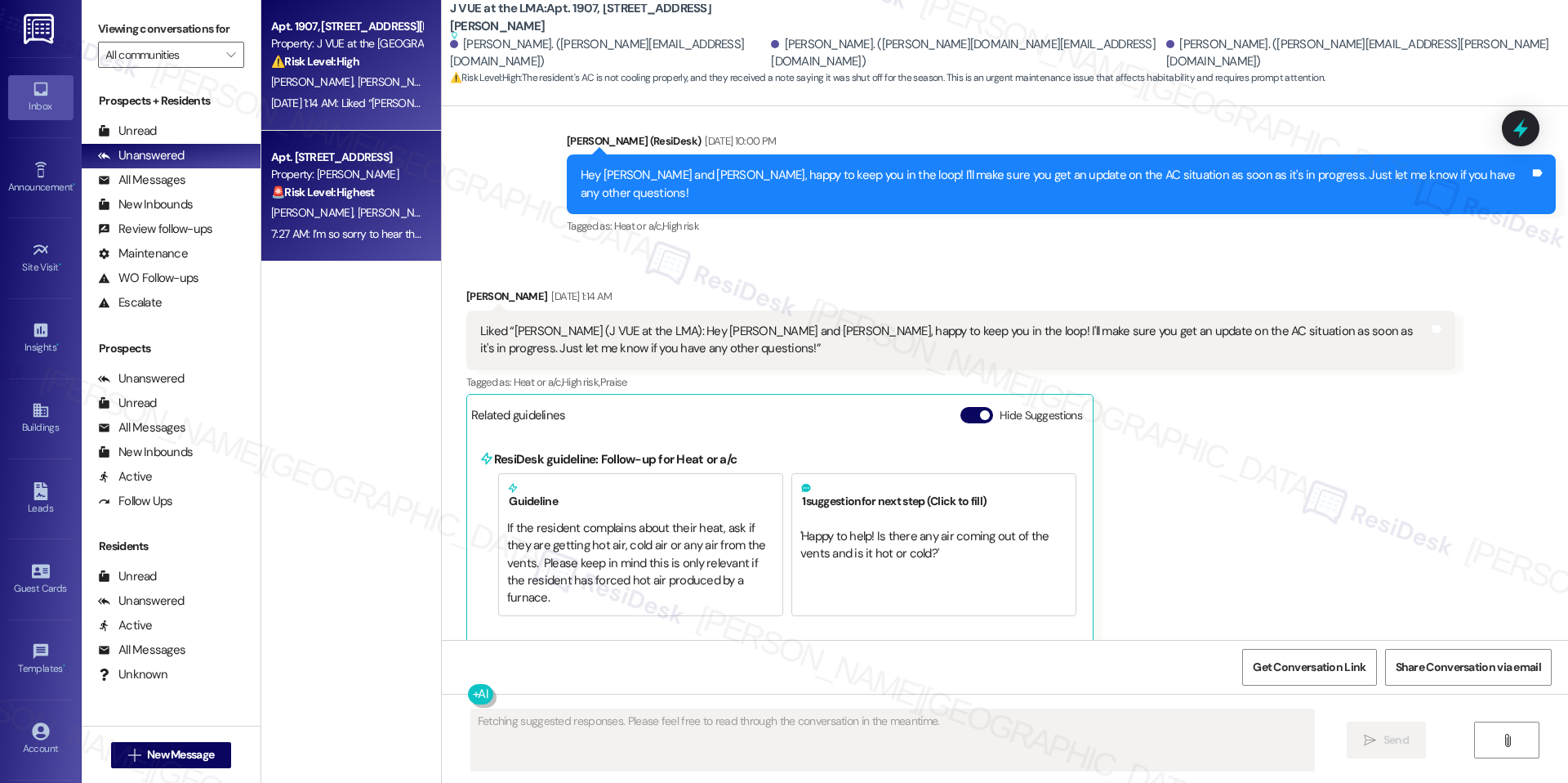
click at [355, 171] on div "Property: [PERSON_NAME]" at bounding box center [347, 174] width 151 height 17
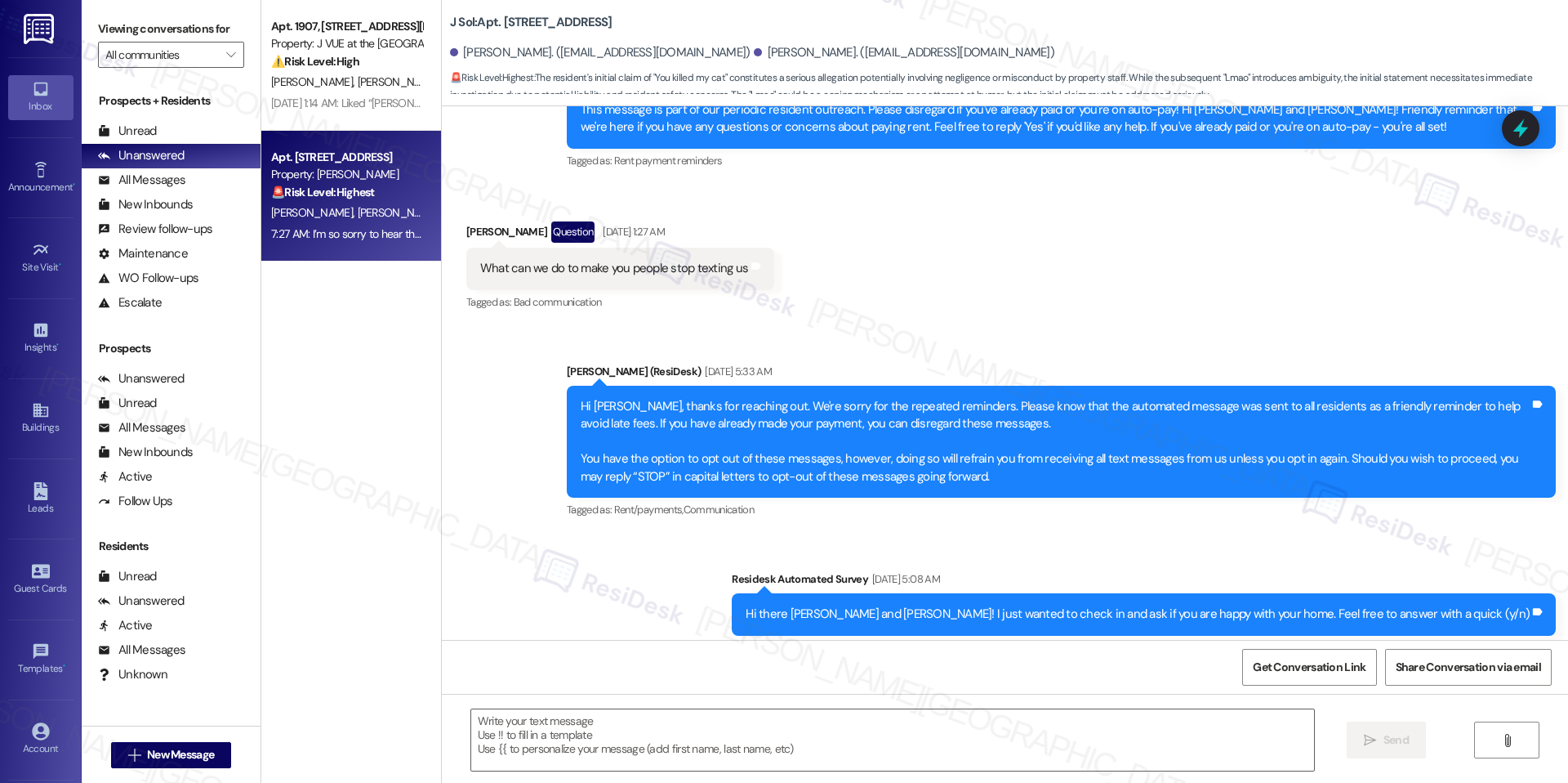
type textarea "Fetching suggested responses. Please feel free to read through the conversation…"
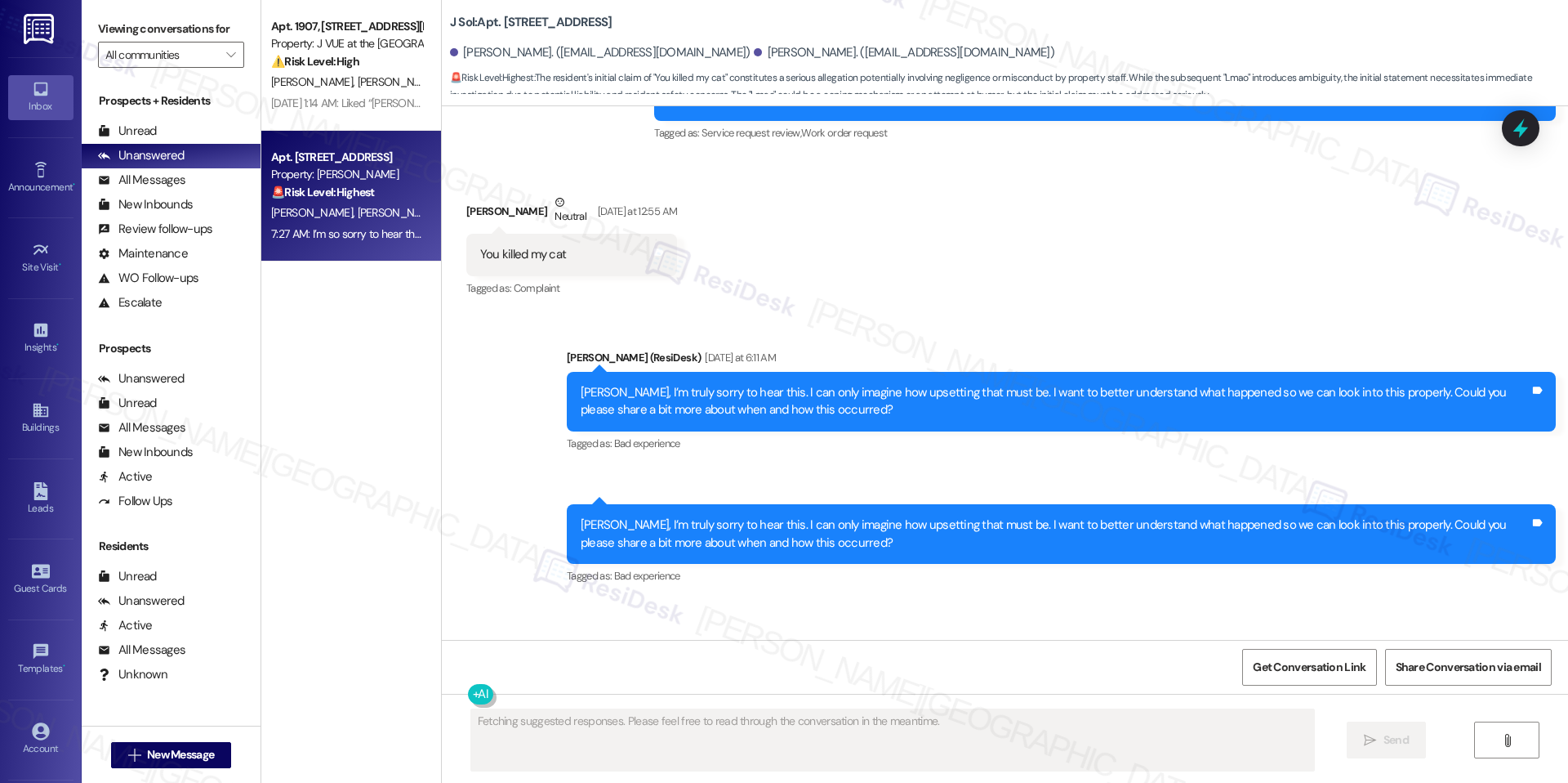
scroll to position [4261, 0]
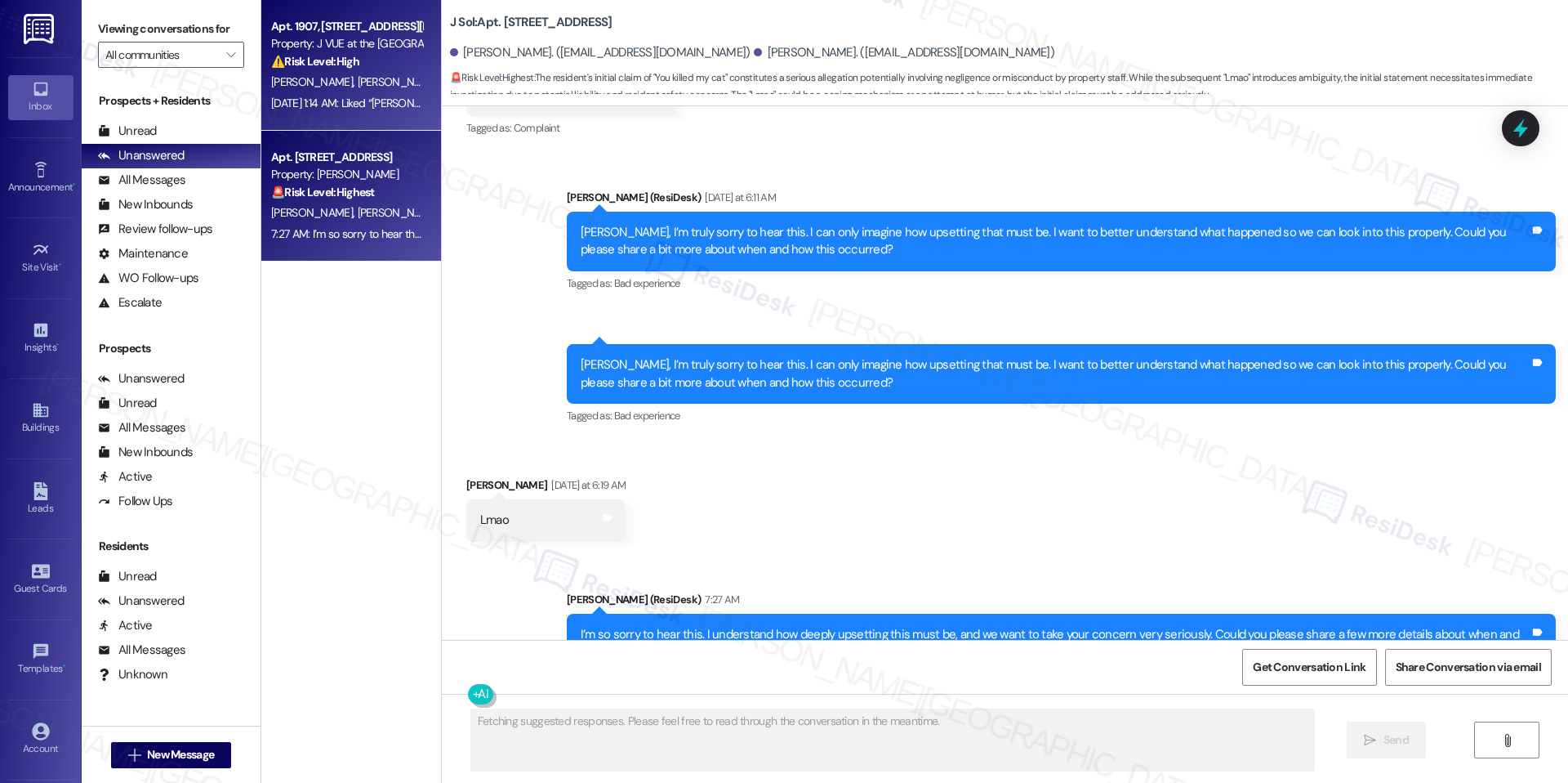
click at [327, 122] on div "Apt. 1907, 75 Saint Alphonsus St Property: J VUE at the LMA ⚠️ Risk Level: High…" at bounding box center [351, 65] width 180 height 130
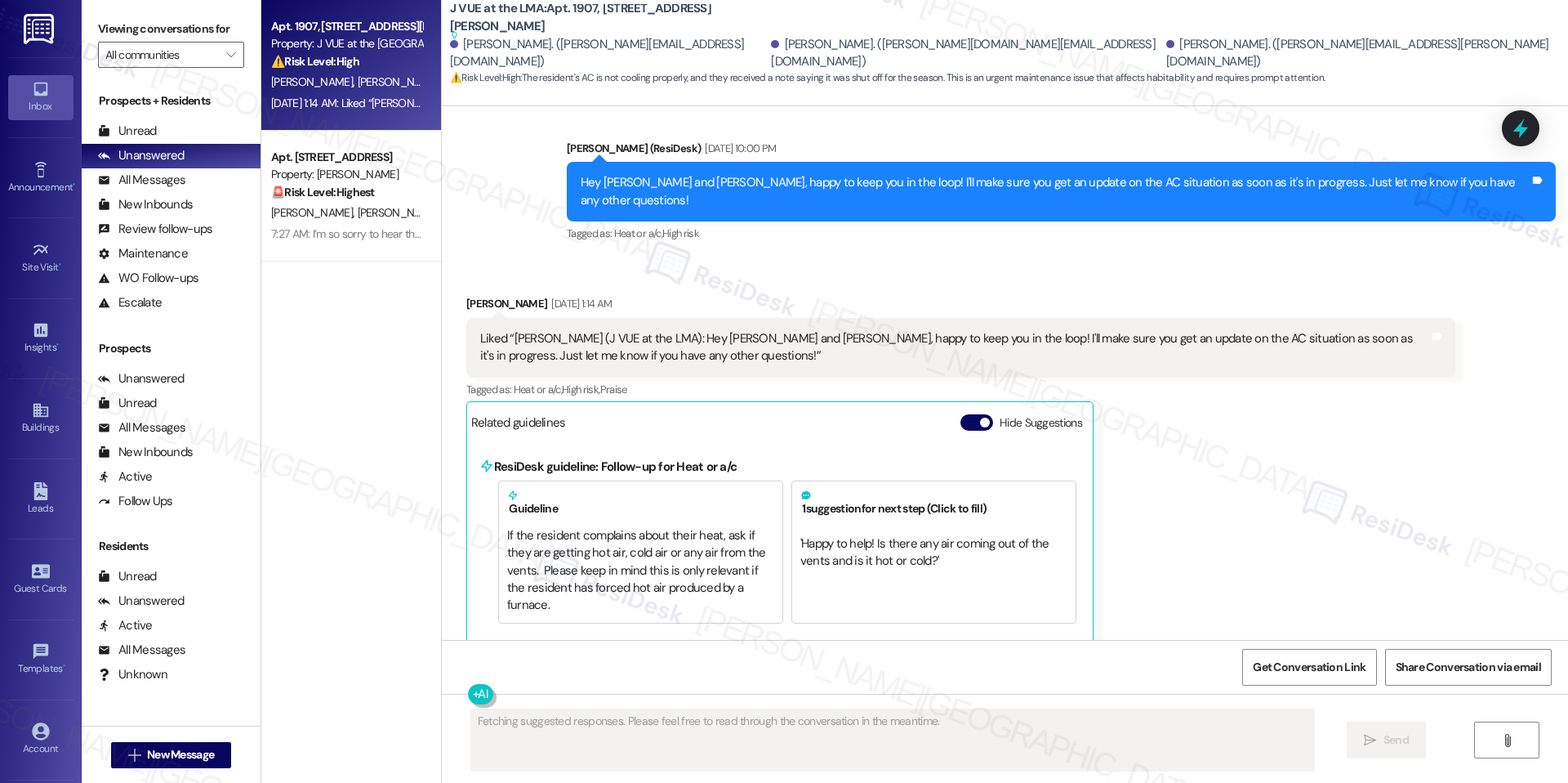
scroll to position [1834, 0]
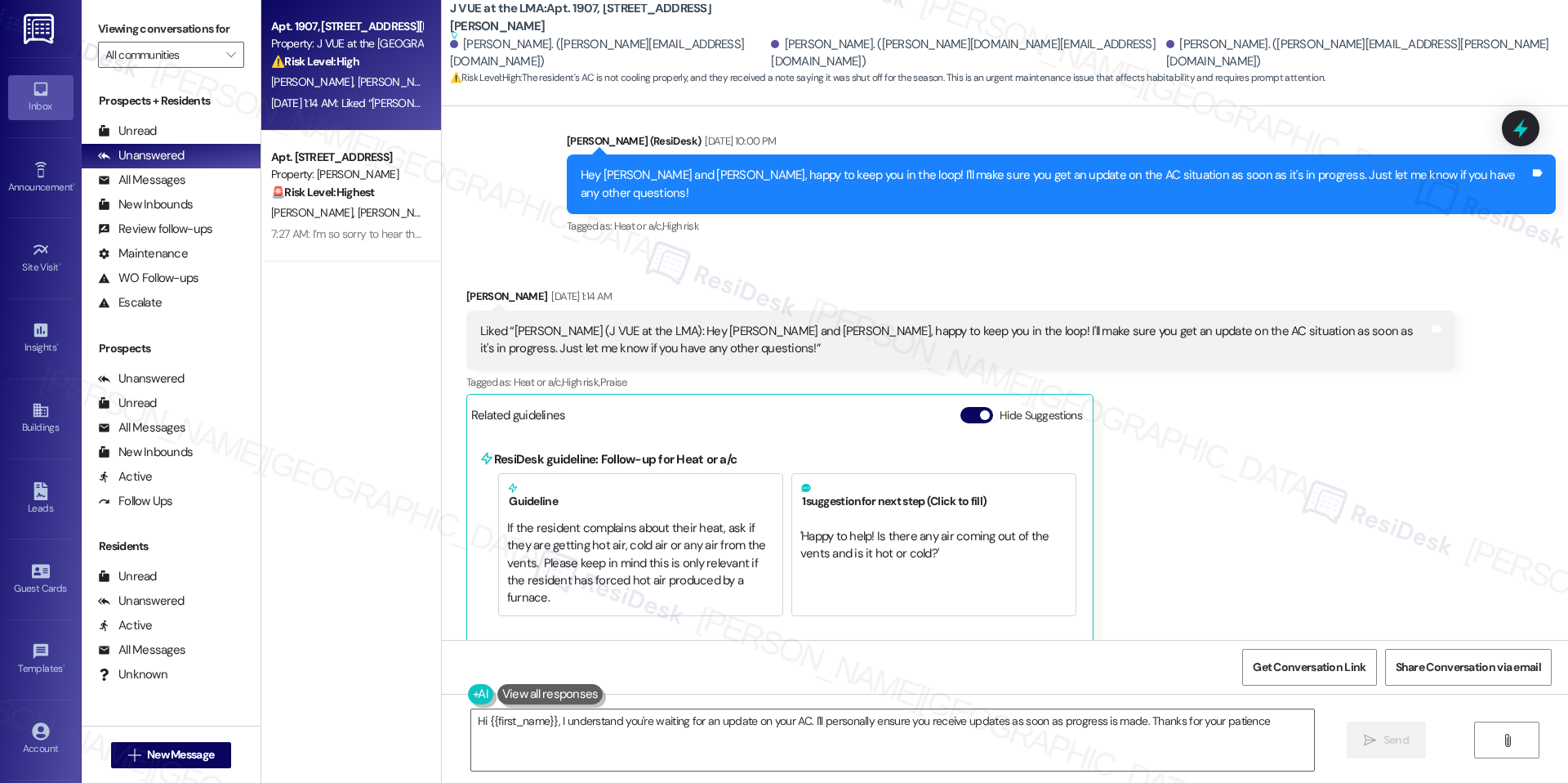
type textarea "Hi {{first_name}}, I understand you're waiting for an update on your AC. I'll p…"
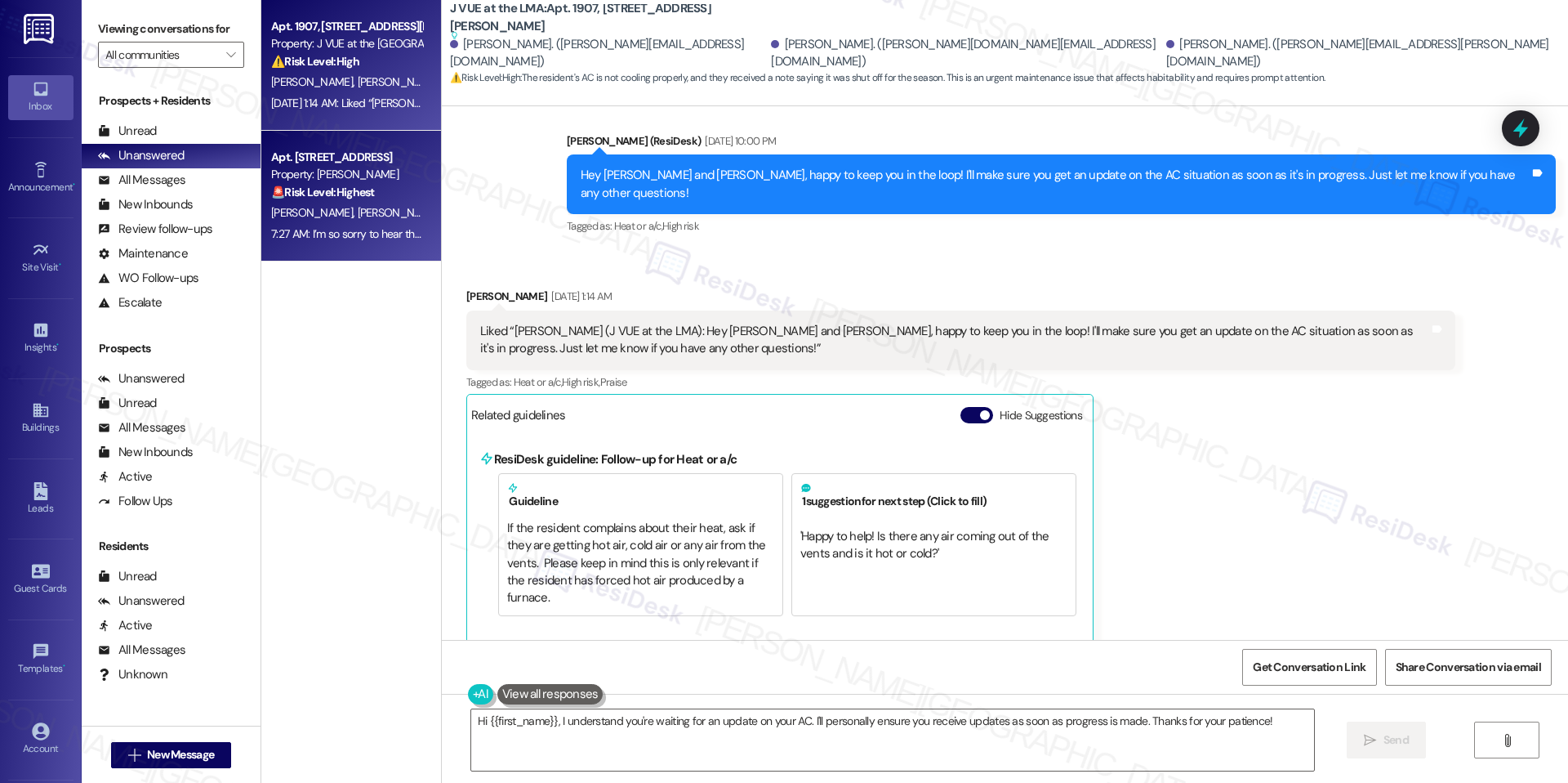
click at [377, 213] on div "[PERSON_NAME] [PERSON_NAME]" at bounding box center [347, 213] width 154 height 20
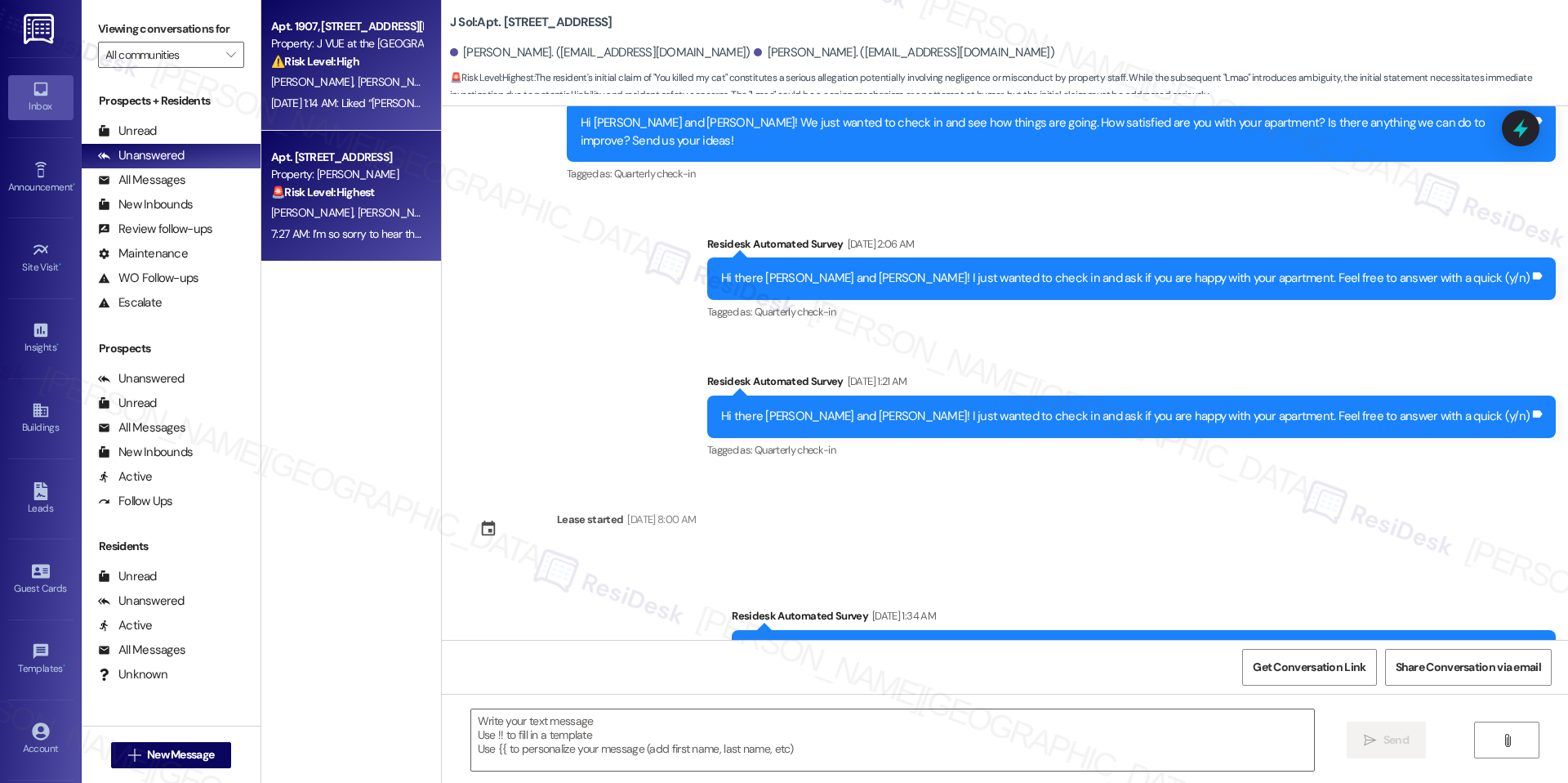
click at [443, 88] on span "[PERSON_NAME]" at bounding box center [484, 82] width 82 height 15
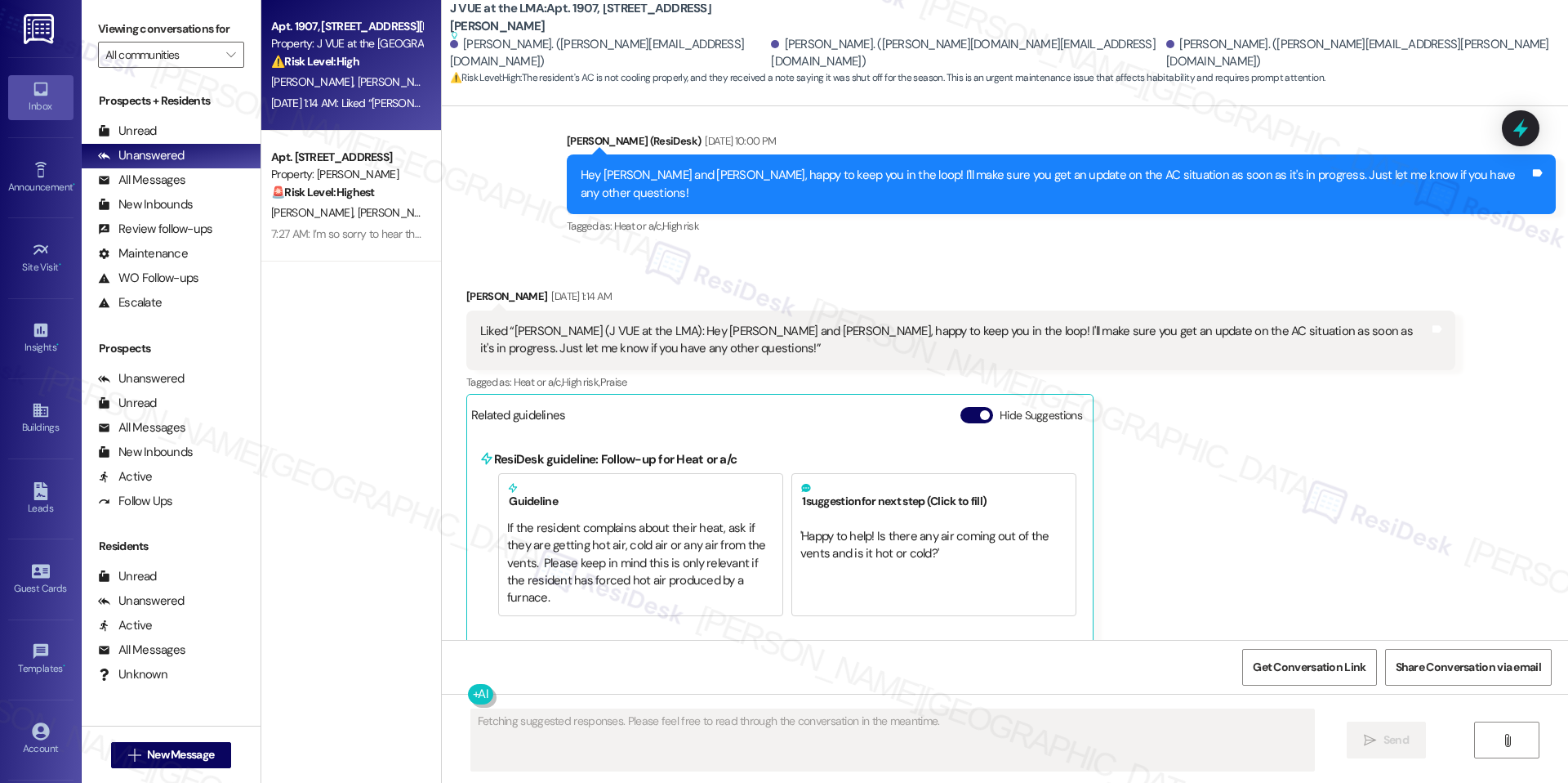
scroll to position [1835, 0]
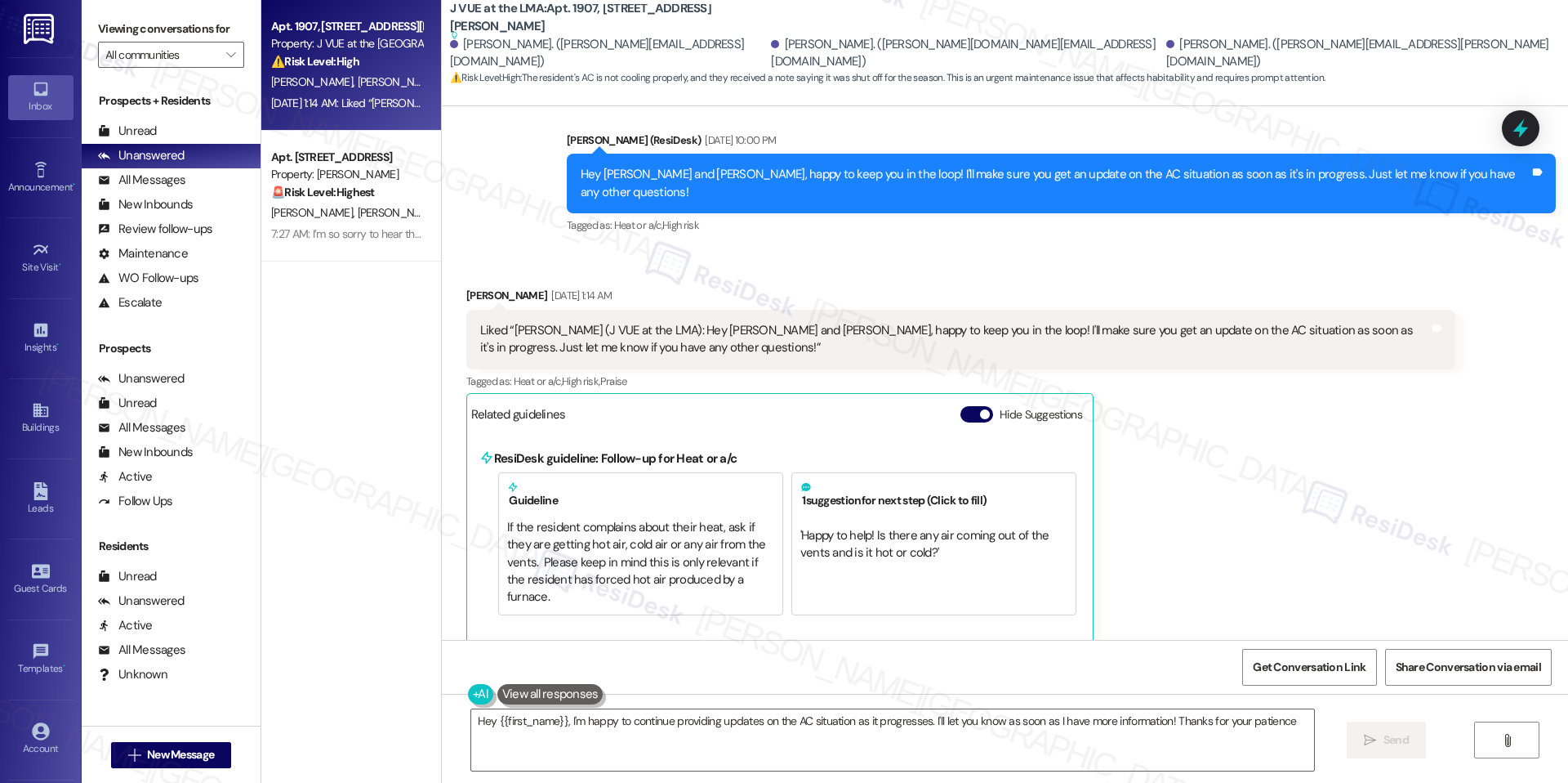
type textarea "Hey {{first_name}}, I'm happy to continue providing updates on the AC situation…"
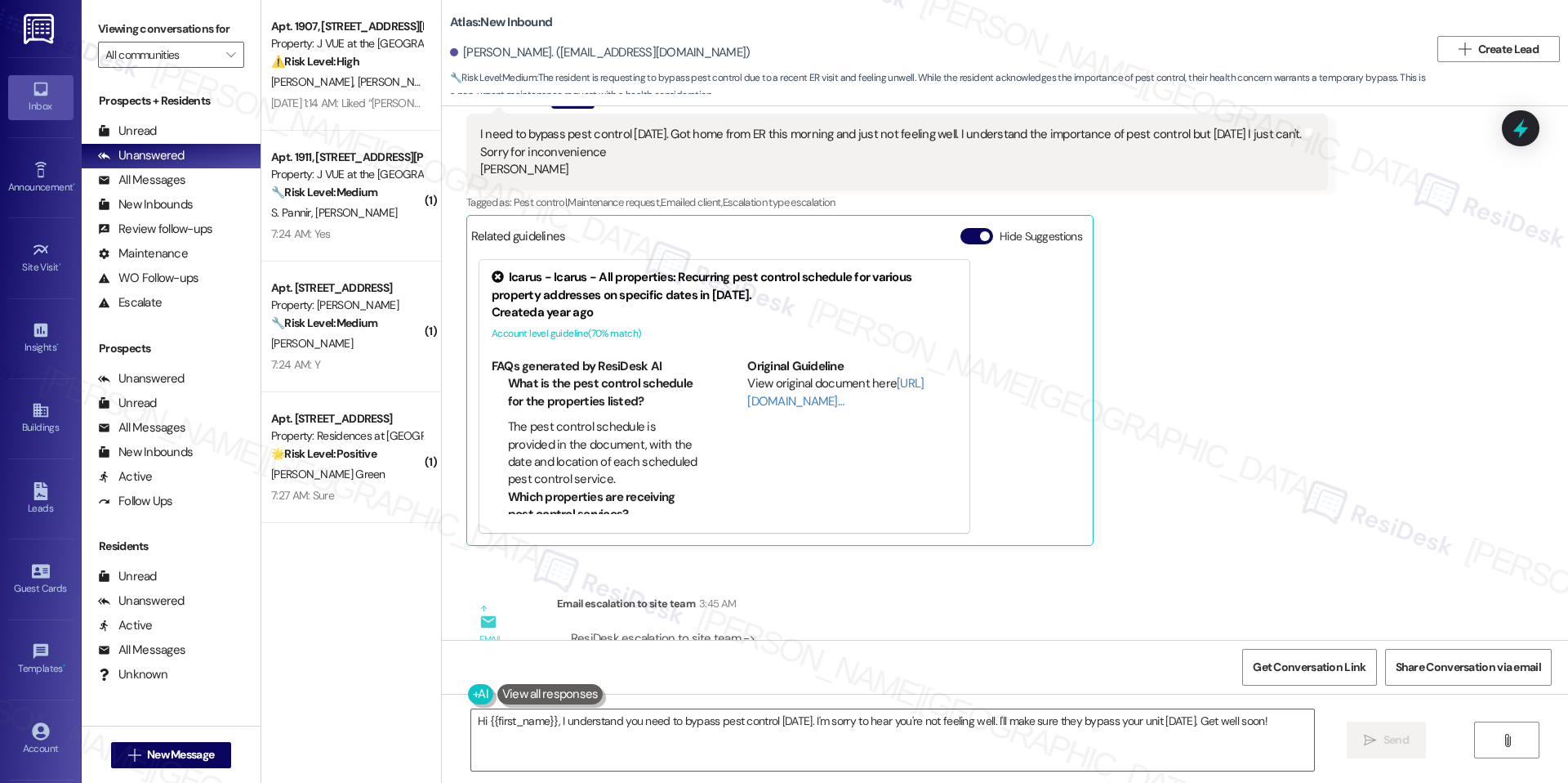
scroll to position [12687, 0]
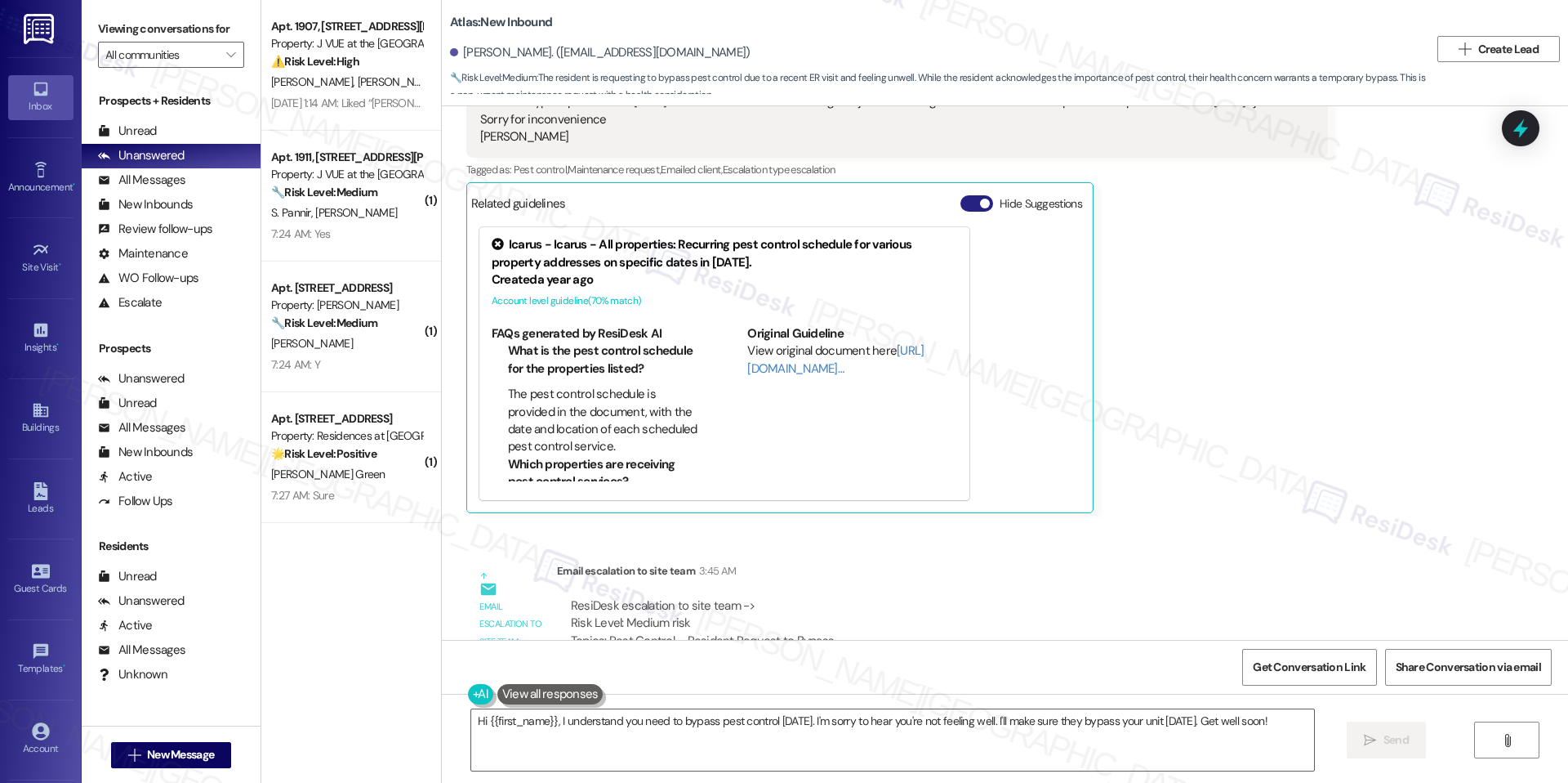
click at [980, 199] on span "button" at bounding box center [985, 203] width 10 height 10
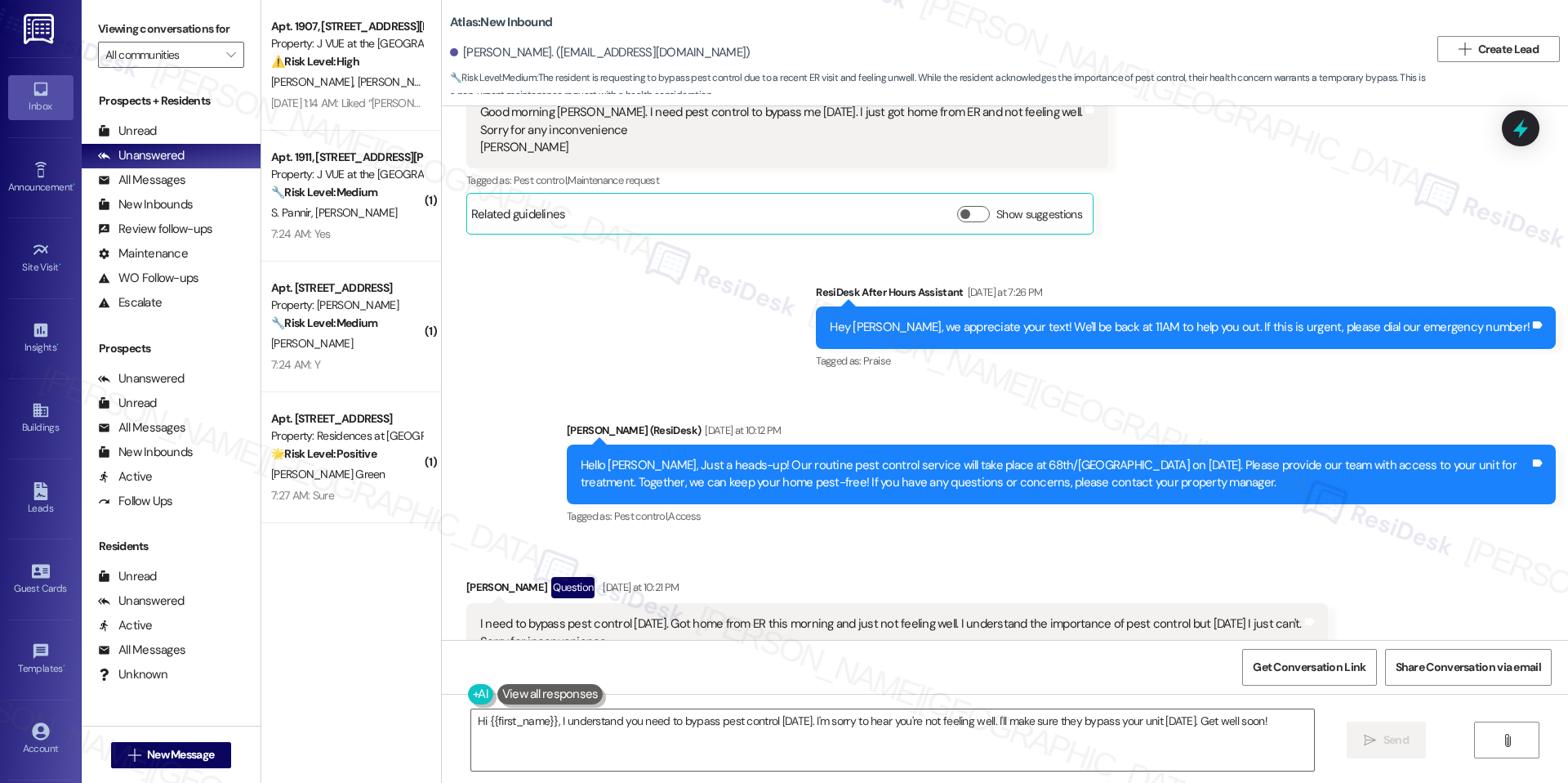
scroll to position [12399, 0]
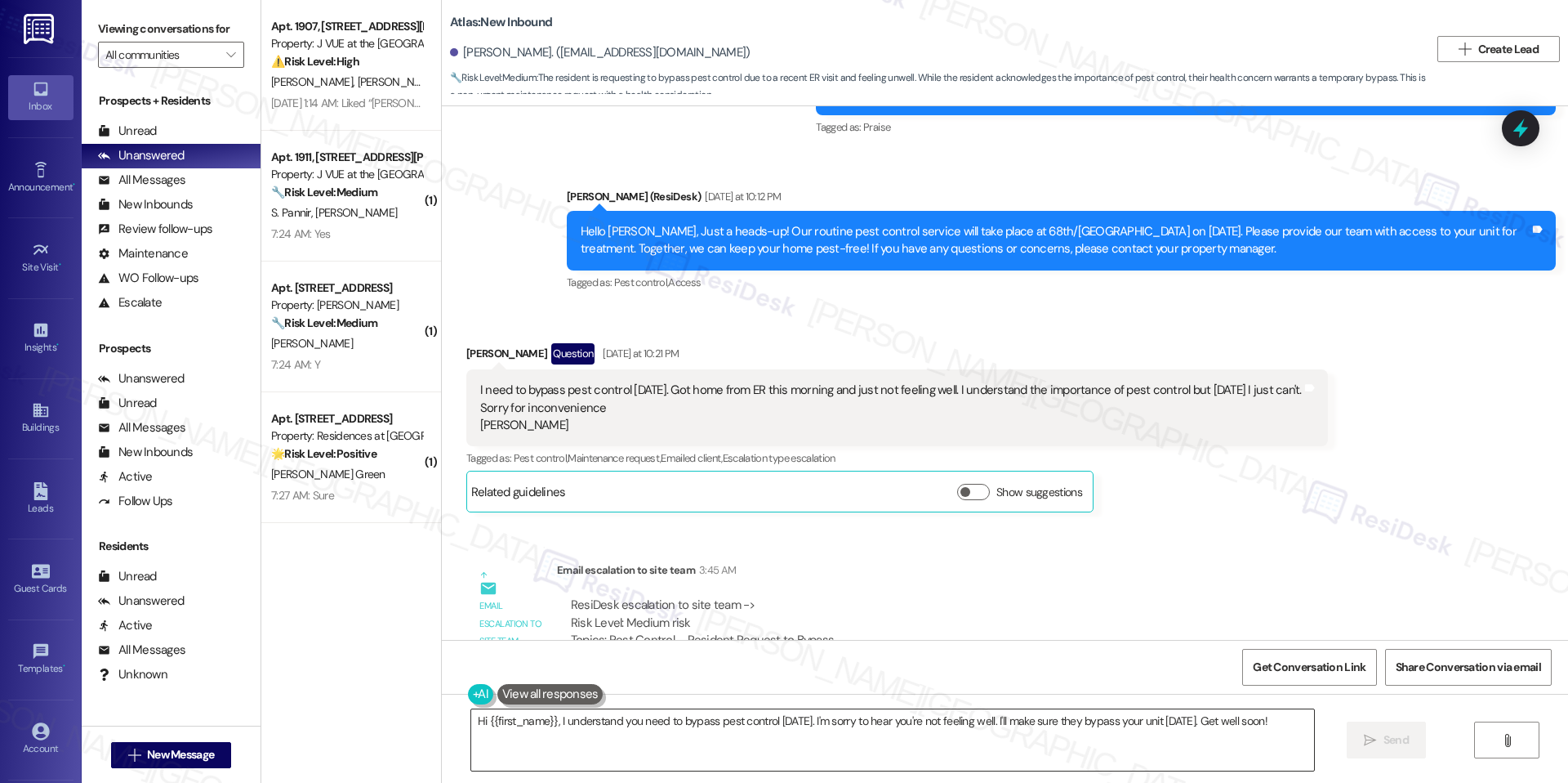
click at [838, 724] on textarea "Hi {{first_name}}, I understand you need to bypass pest control [DATE]. I'm sor…" at bounding box center [893, 740] width 843 height 61
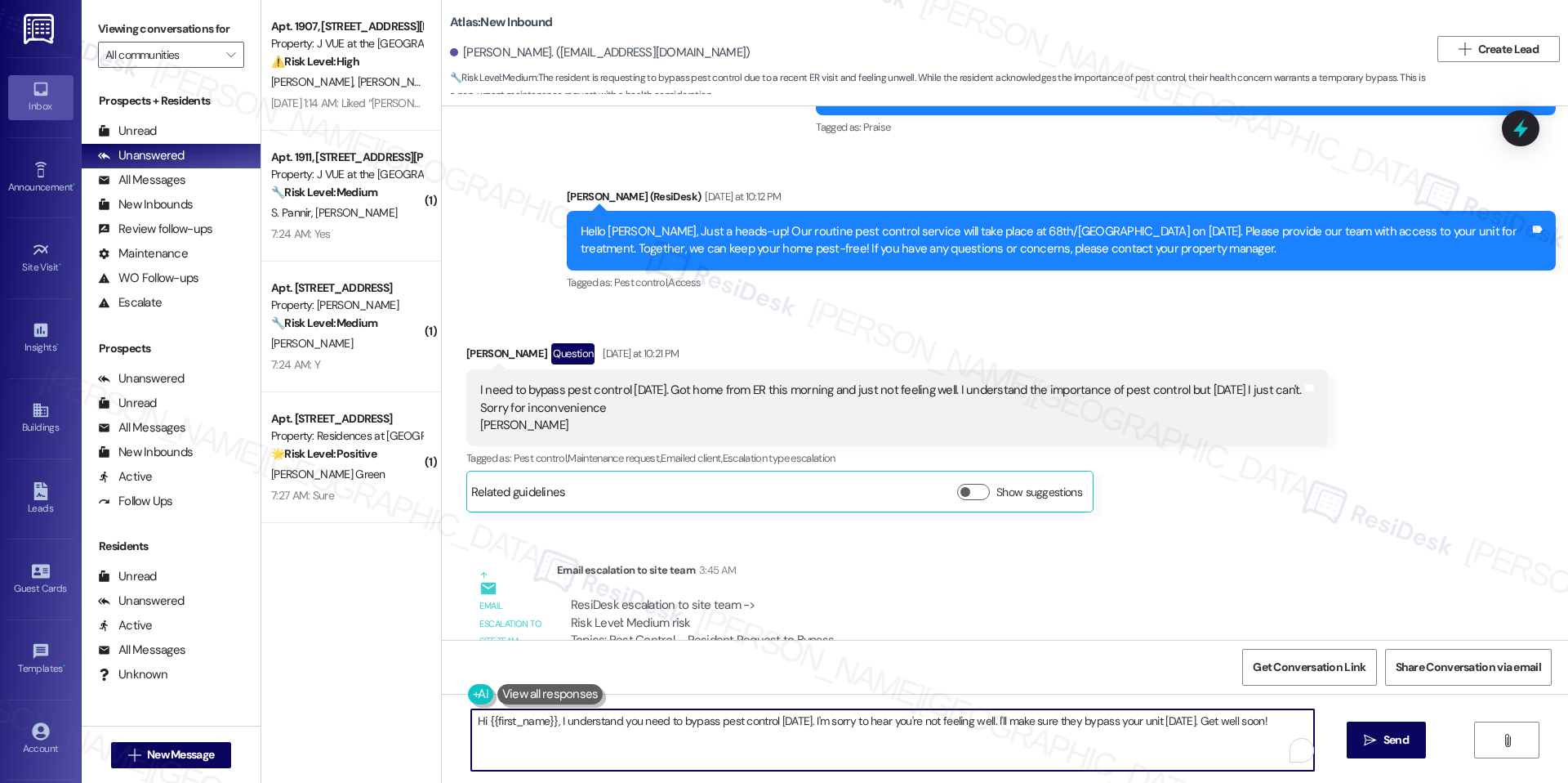
paste textarea "[PERSON_NAME], thank you for letting us know. I’ll let the team know about your…"
click at [859, 745] on textarea "Hi [PERSON_NAME], thank you for letting us know. I’ll let the team know about y…" at bounding box center [893, 740] width 843 height 61
type textarea "Hi [PERSON_NAME], thank you for letting us know. I’ll let the team know about y…"
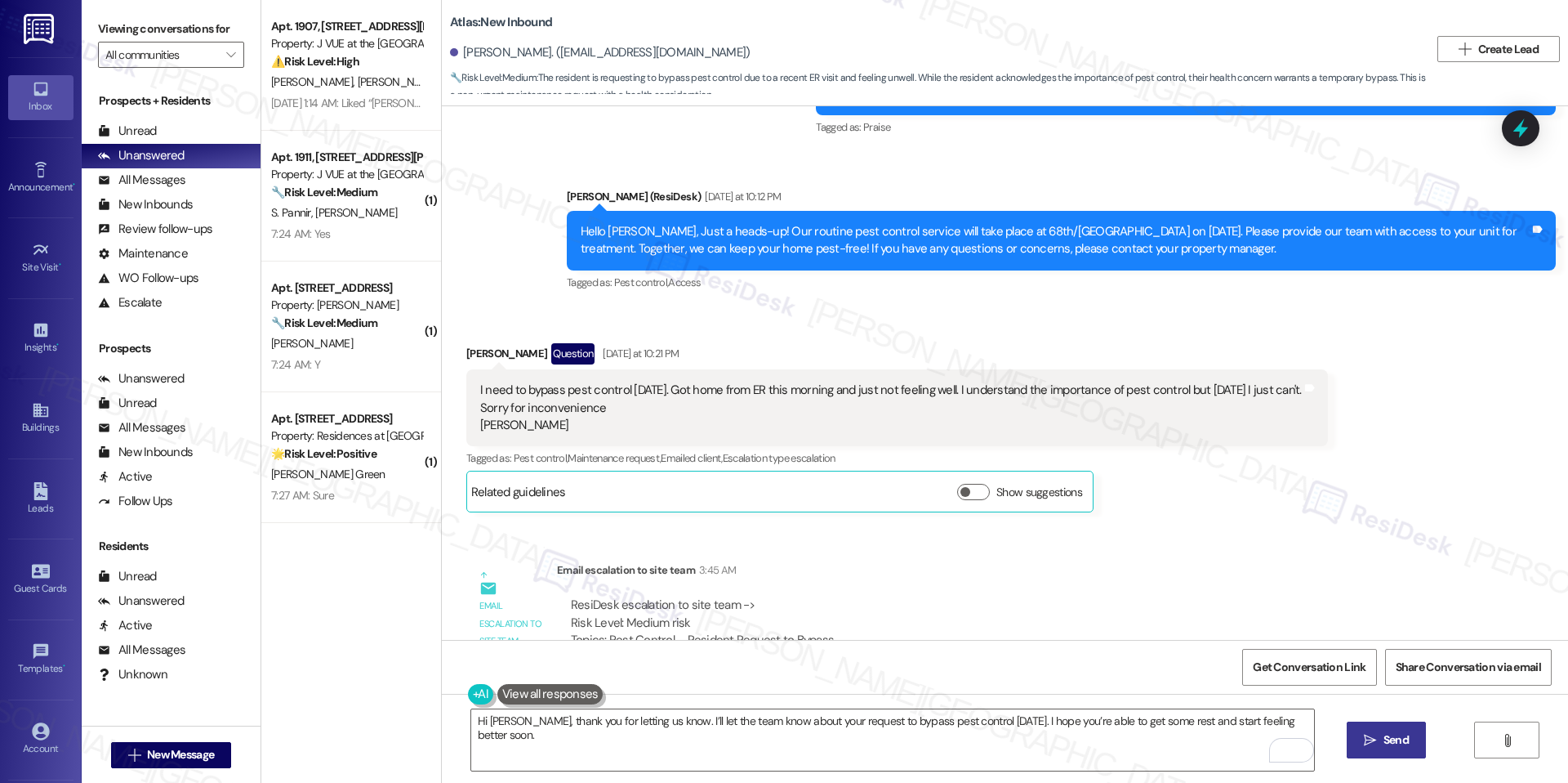
click at [1392, 740] on span "Send" at bounding box center [1396, 740] width 26 height 17
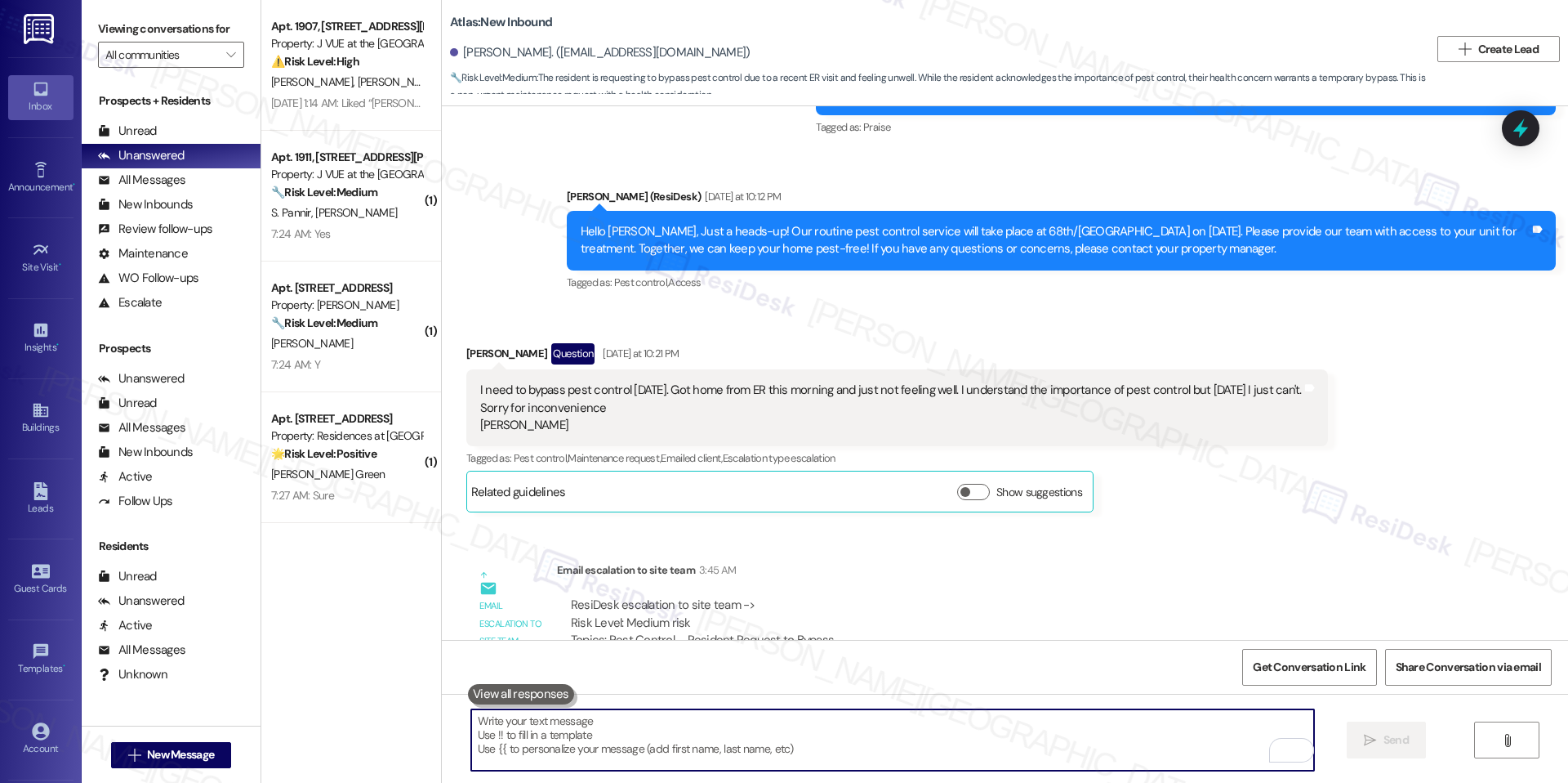
click at [1095, 763] on textarea "To enrich screen reader interactions, please activate Accessibility in Grammarl…" at bounding box center [893, 740] width 843 height 61
paste textarea "Hi Denise, thank you for letting us know. I’ll let the team know about your req…"
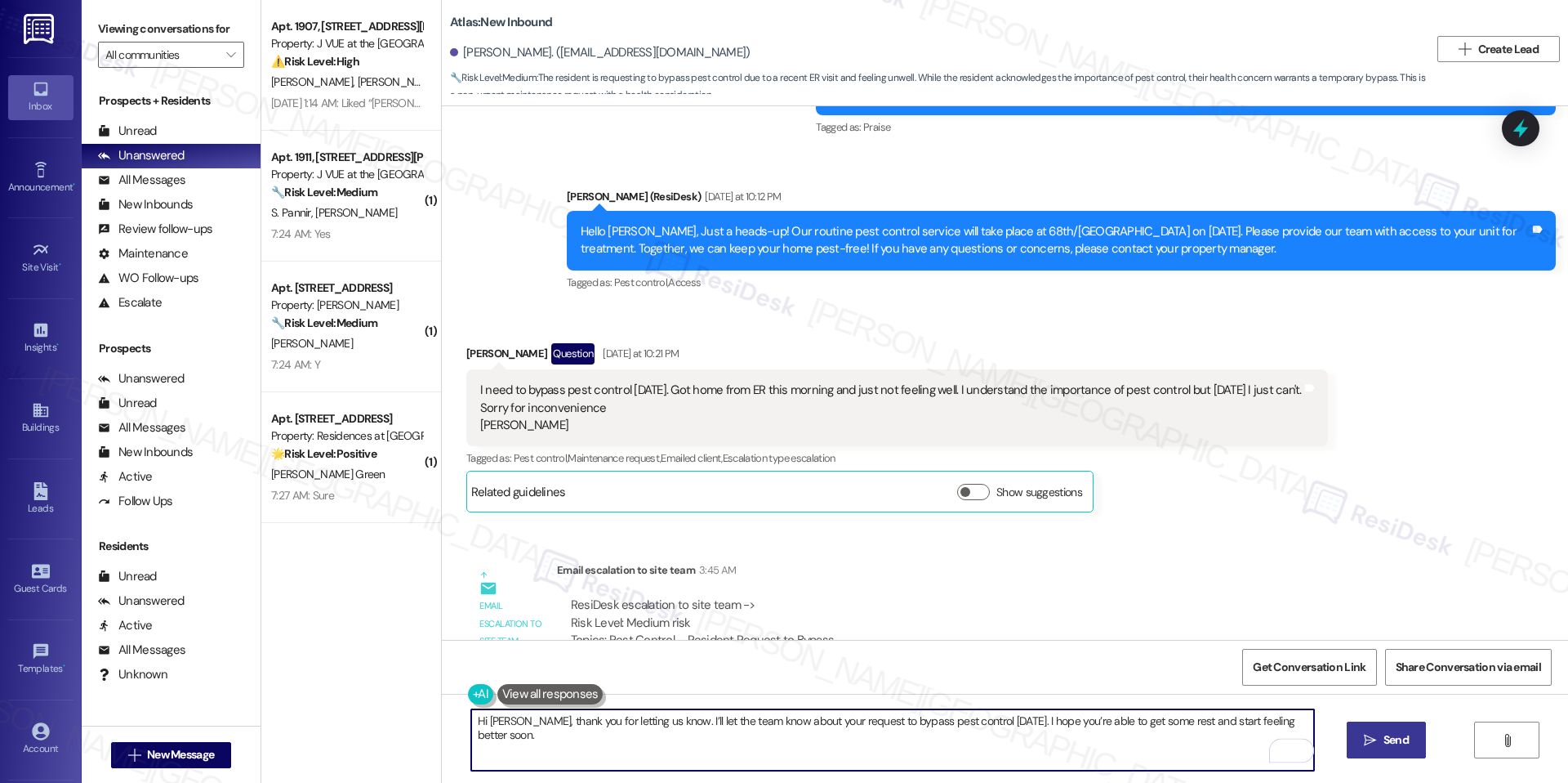
type textarea "Hi Denise, thank you for letting us know. I’ll let the team know about your req…"
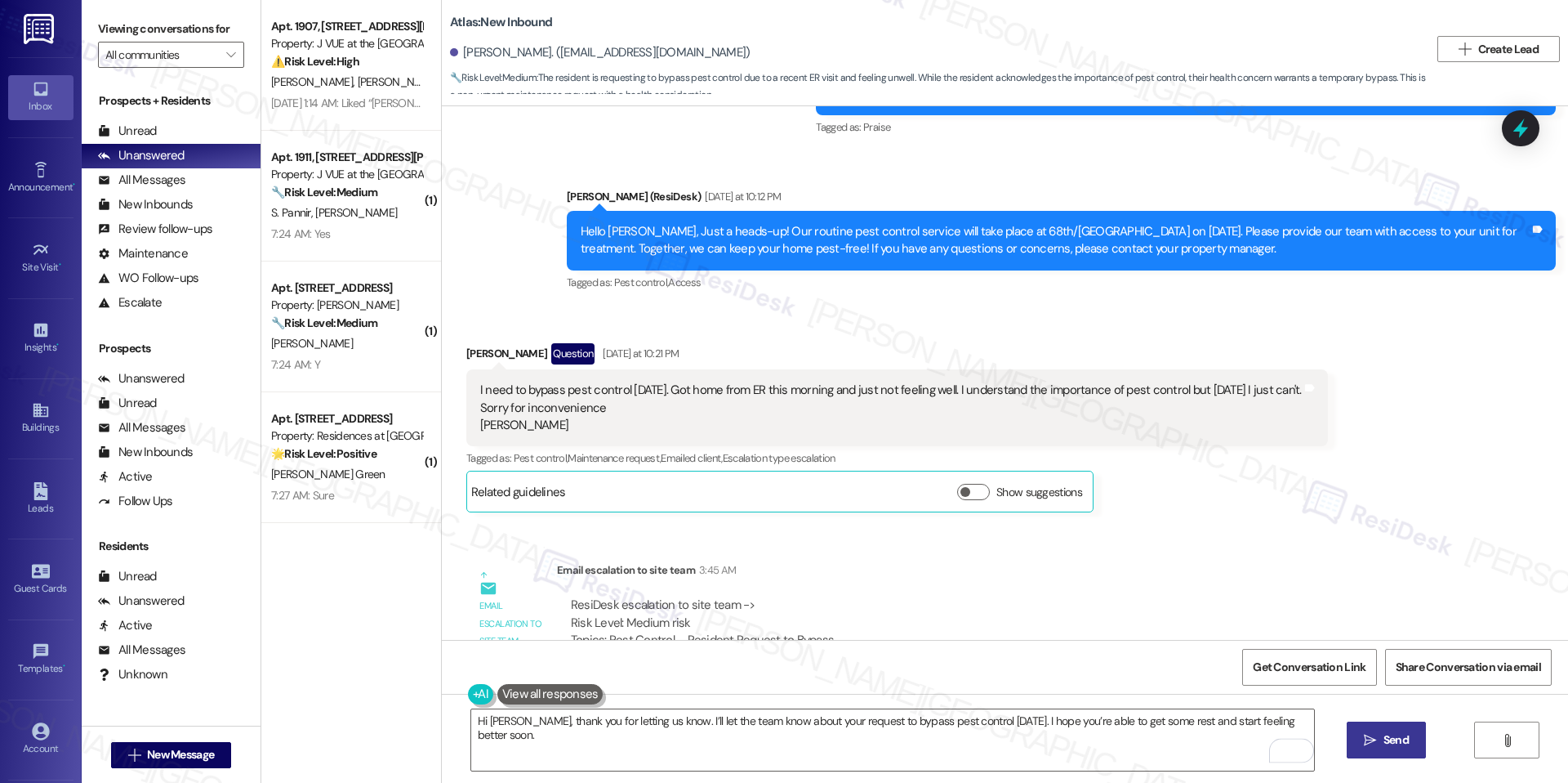
click at [1365, 734] on icon "" at bounding box center [1370, 740] width 12 height 13
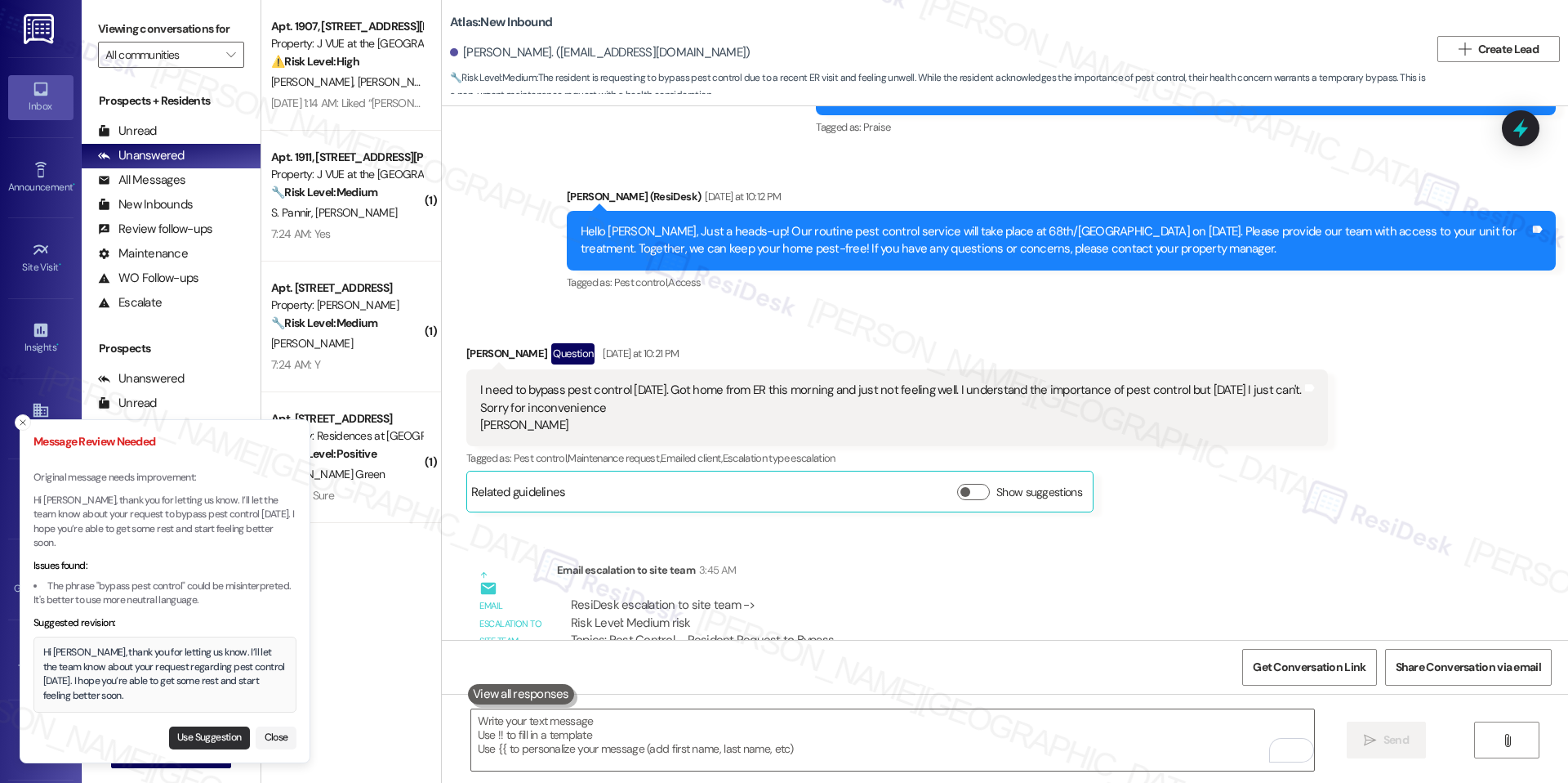
click at [233, 748] on button "Use Suggestion" at bounding box center [209, 738] width 81 height 23
type textarea "Hi Denise, thank you for letting us know. I’ll let the team know about your req…"
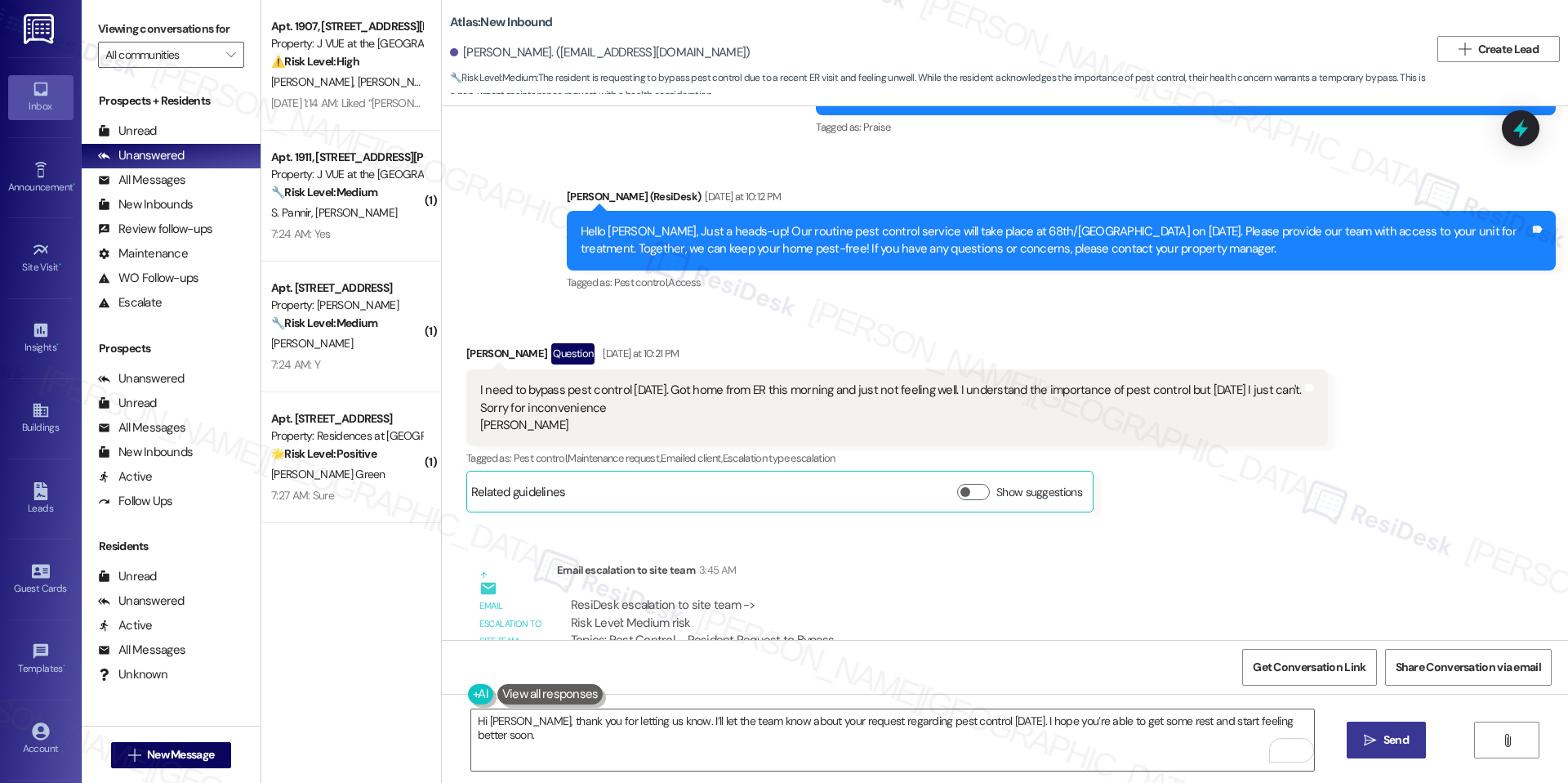
click at [1364, 735] on icon "" at bounding box center [1370, 740] width 12 height 13
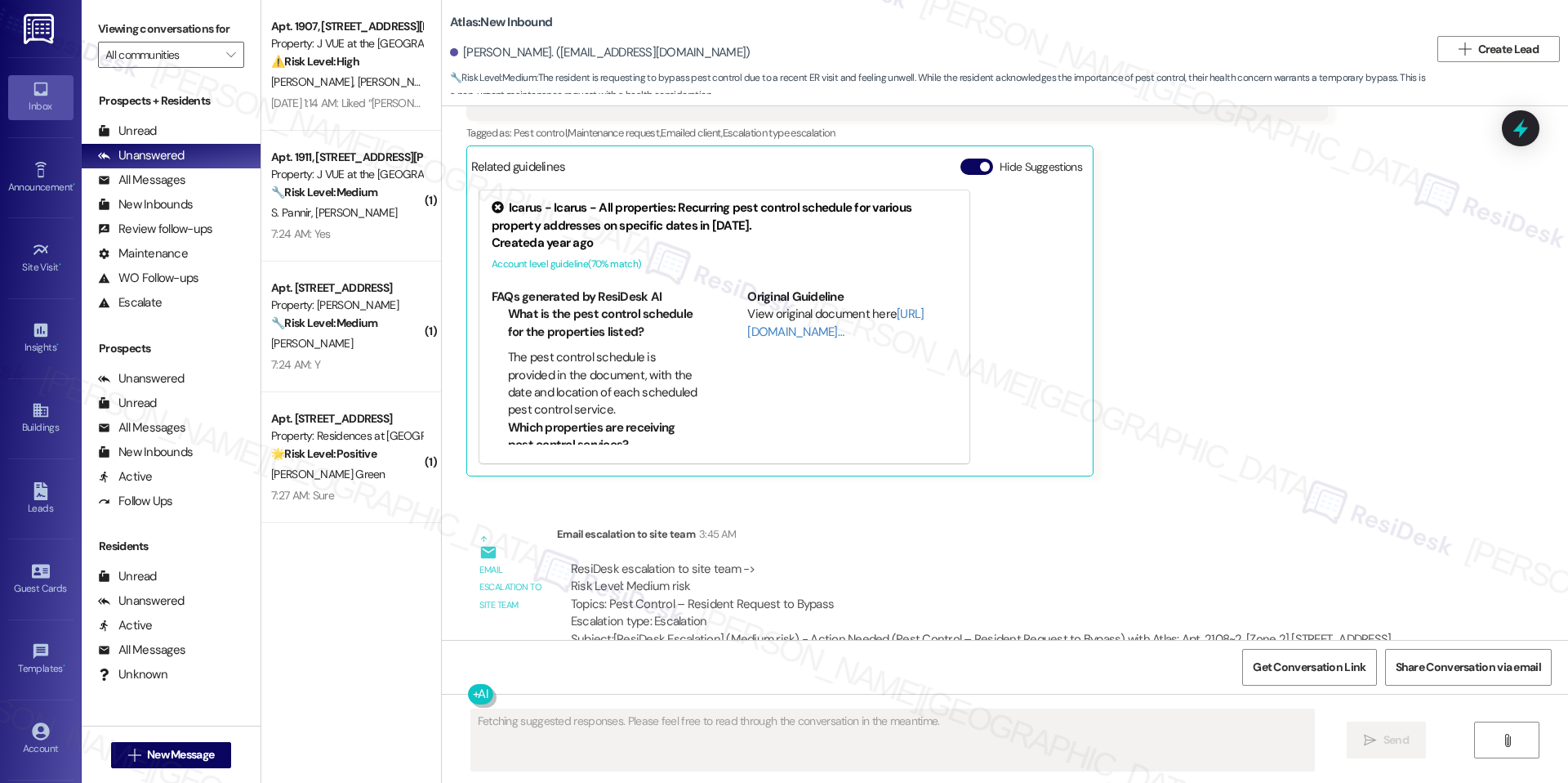
scroll to position [12940, 0]
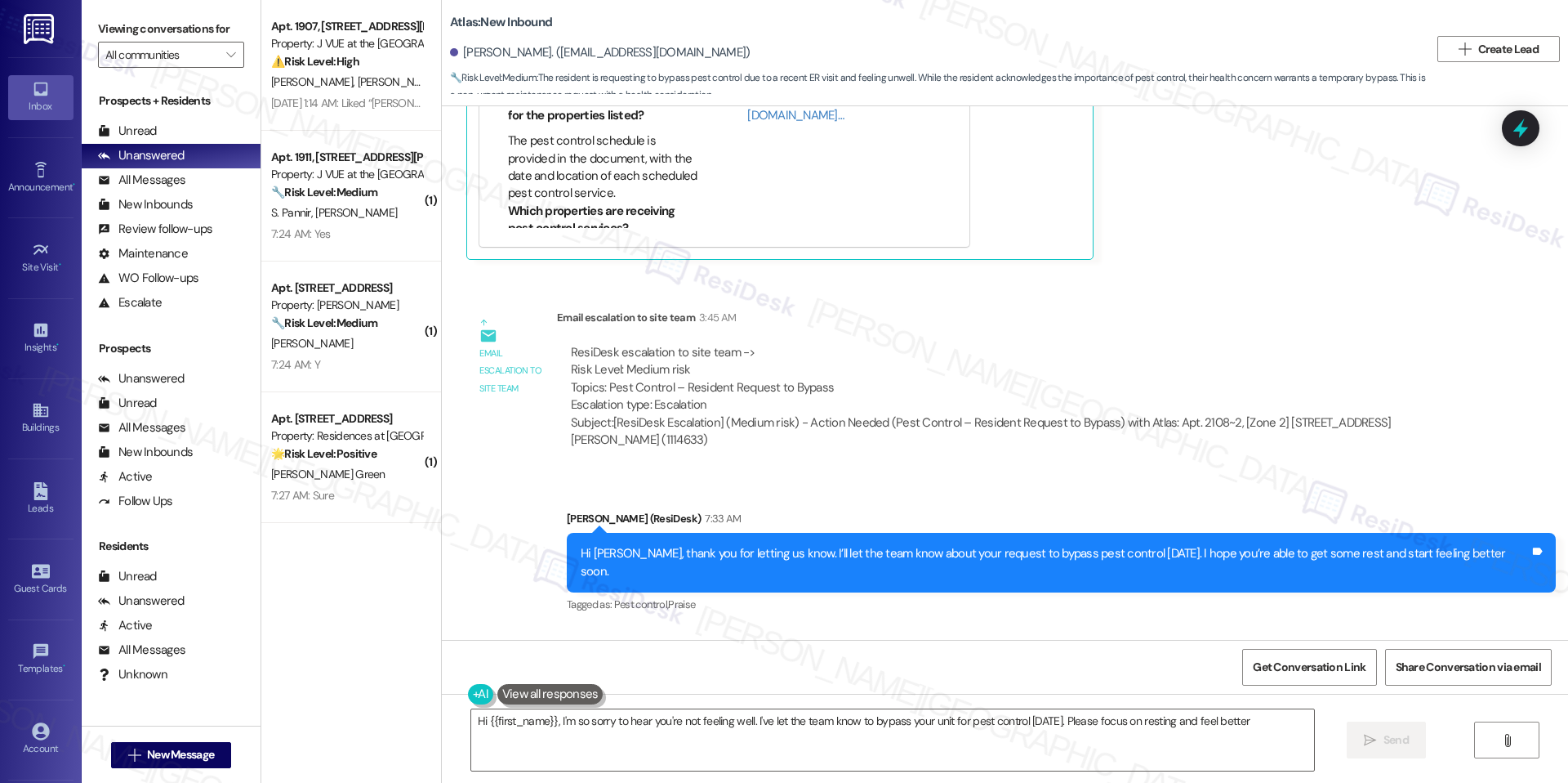
type textarea "Hi {{first_name}}, I'm so sorry to hear you're not feeling well. I've let the t…"
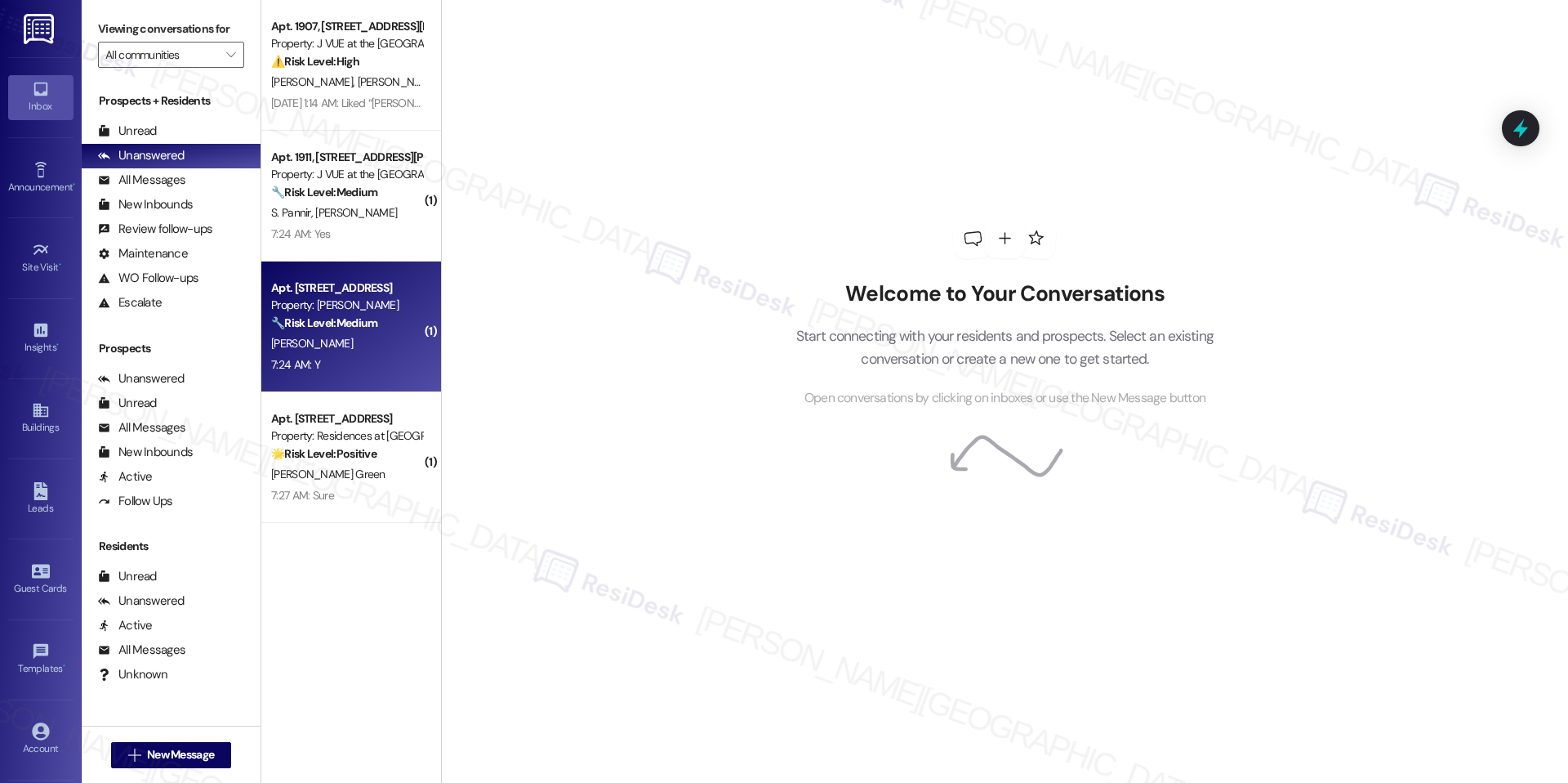
click at [352, 390] on div "Apt. [STREET_ADDRESS] Property: J Sol 🔧 Risk Level: Medium The resident respond…" at bounding box center [351, 326] width 180 height 130
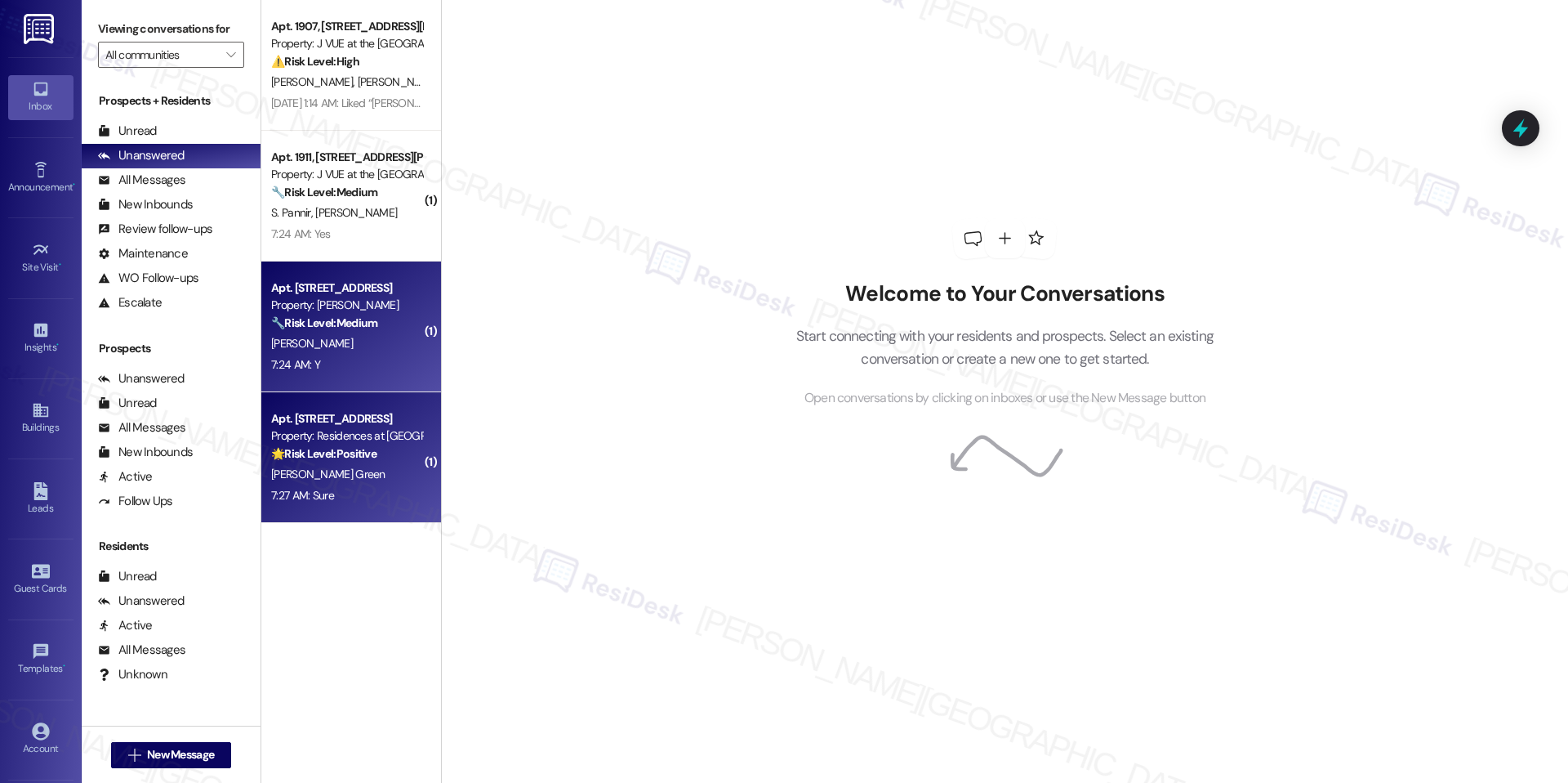
click at [348, 464] on div "[PERSON_NAME] Green" at bounding box center [347, 474] width 154 height 20
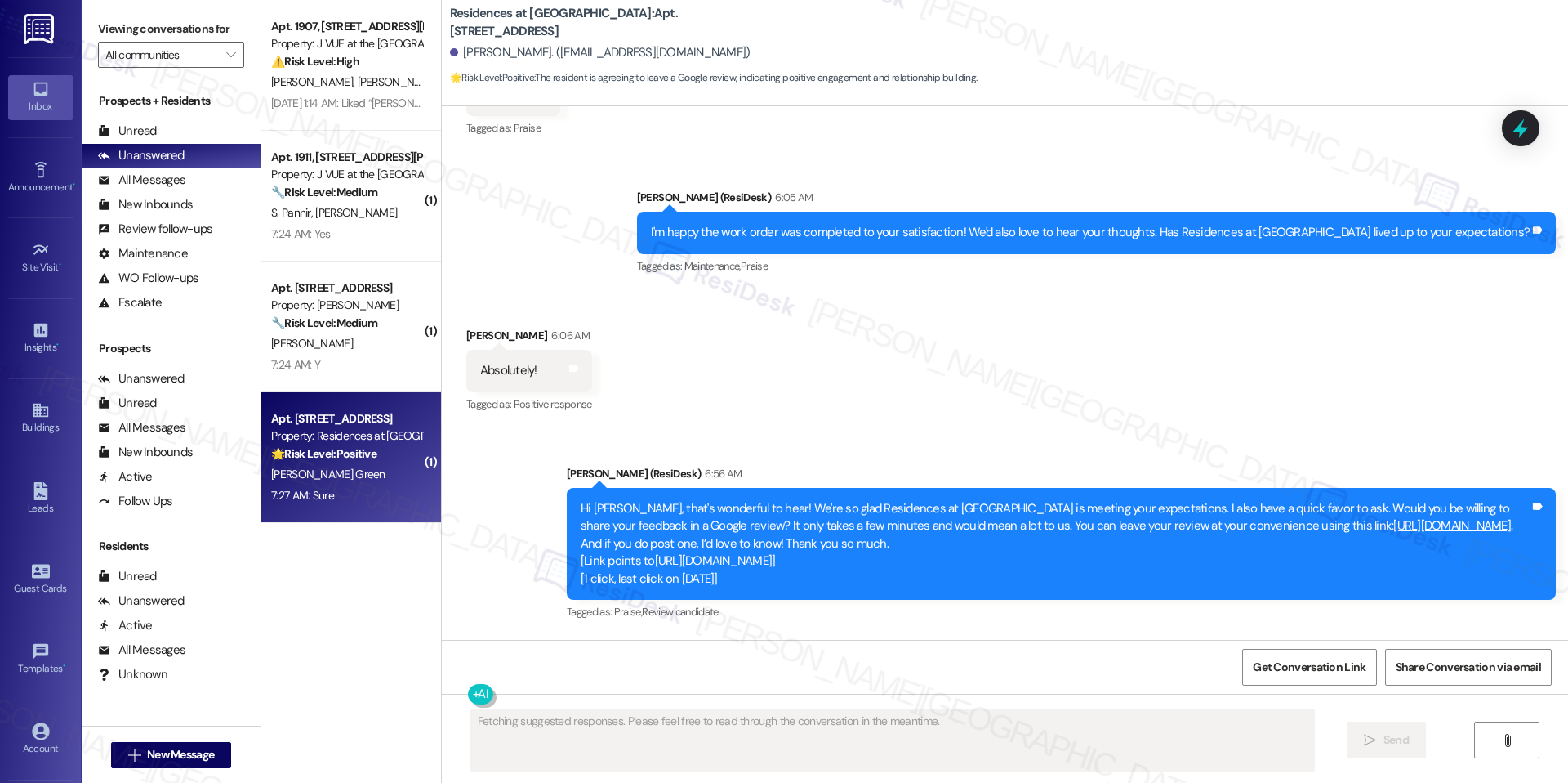
scroll to position [4772, 0]
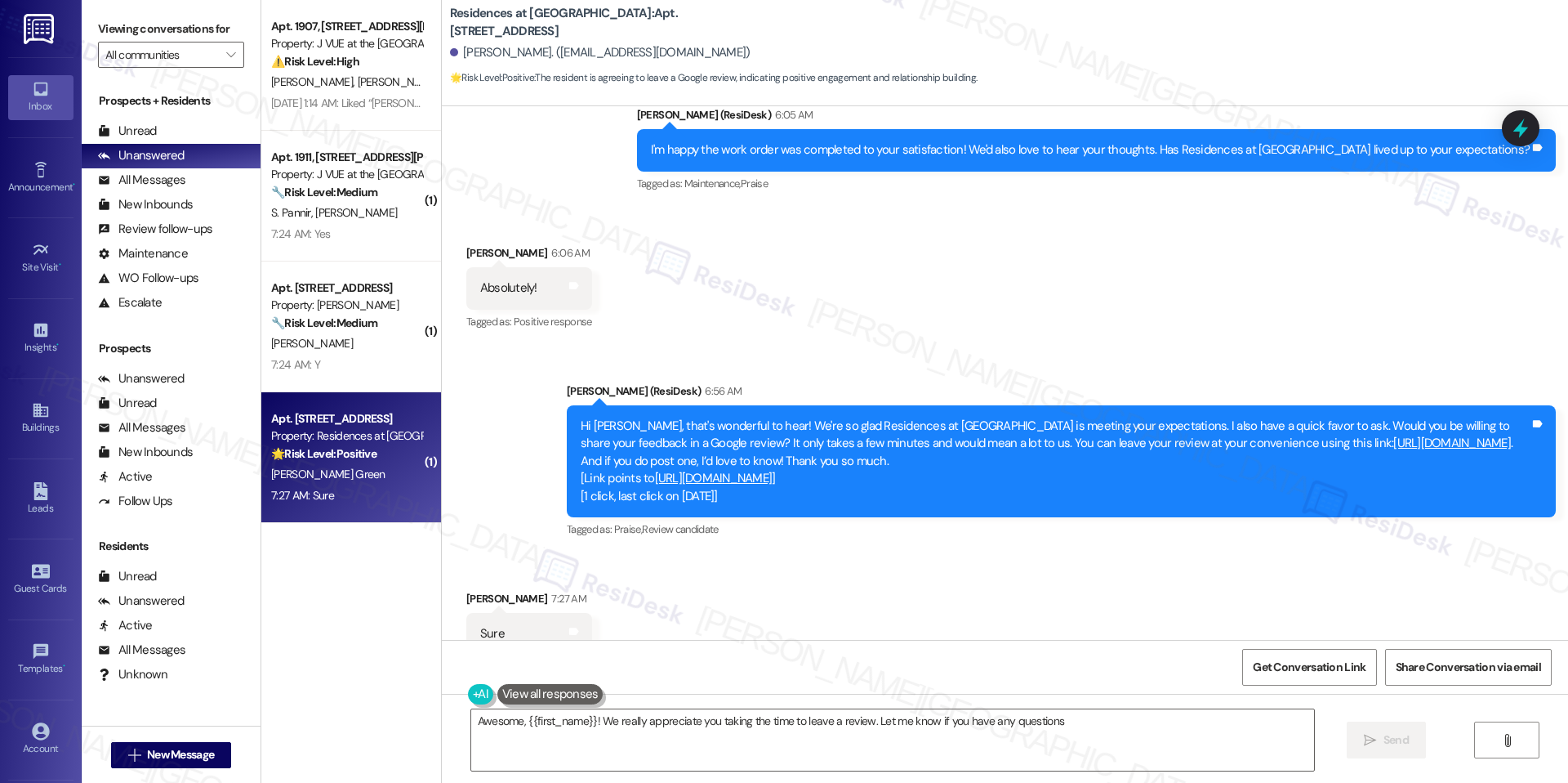
type textarea "Awesome, {{first_name}}! We really appreciate you taking the time to leave a re…"
click at [1533, 418] on div "Tags and notes" at bounding box center [1538, 461] width 12 height 88
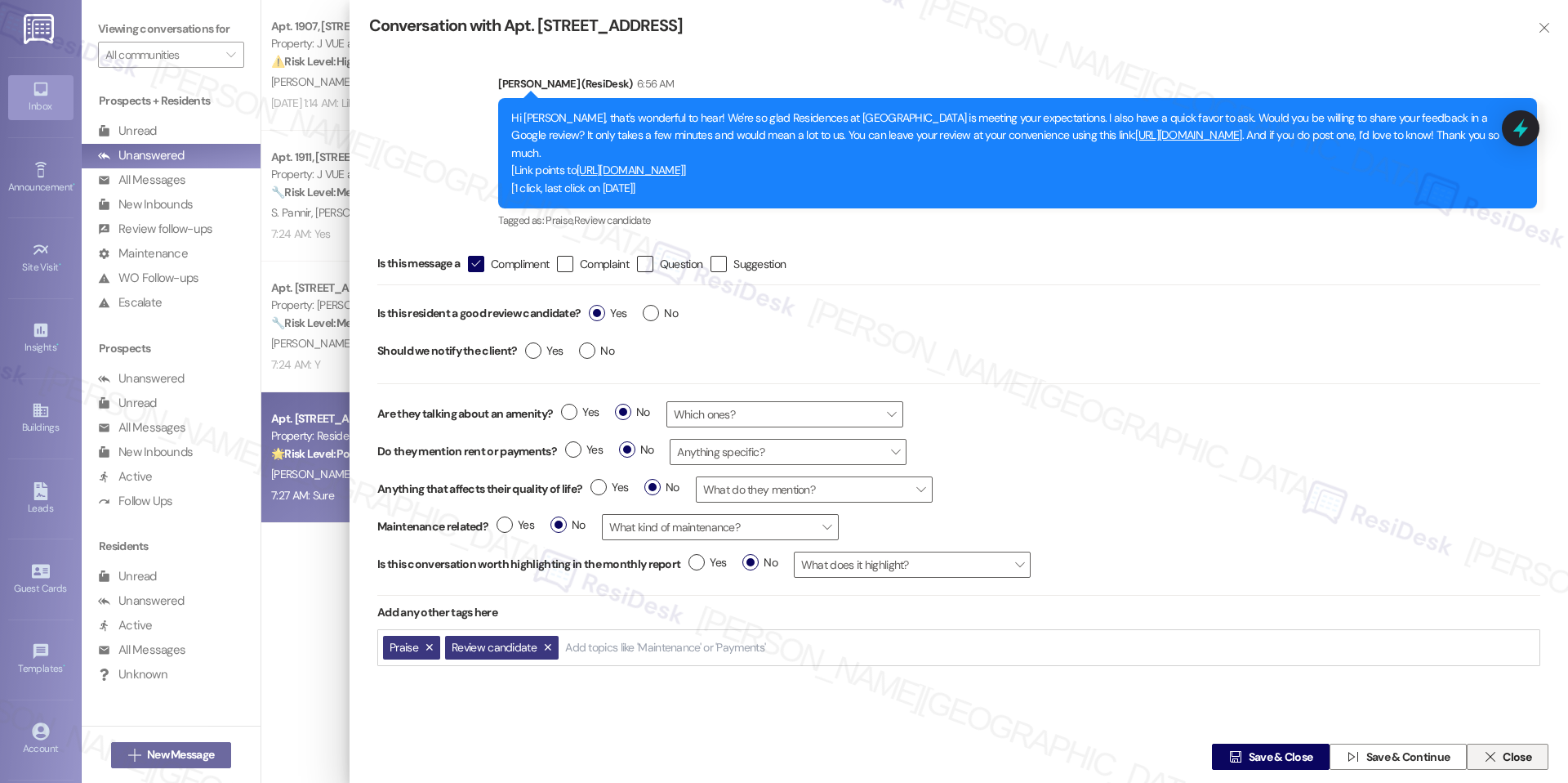
click at [1491, 767] on span " Close" at bounding box center [1508, 757] width 54 height 25
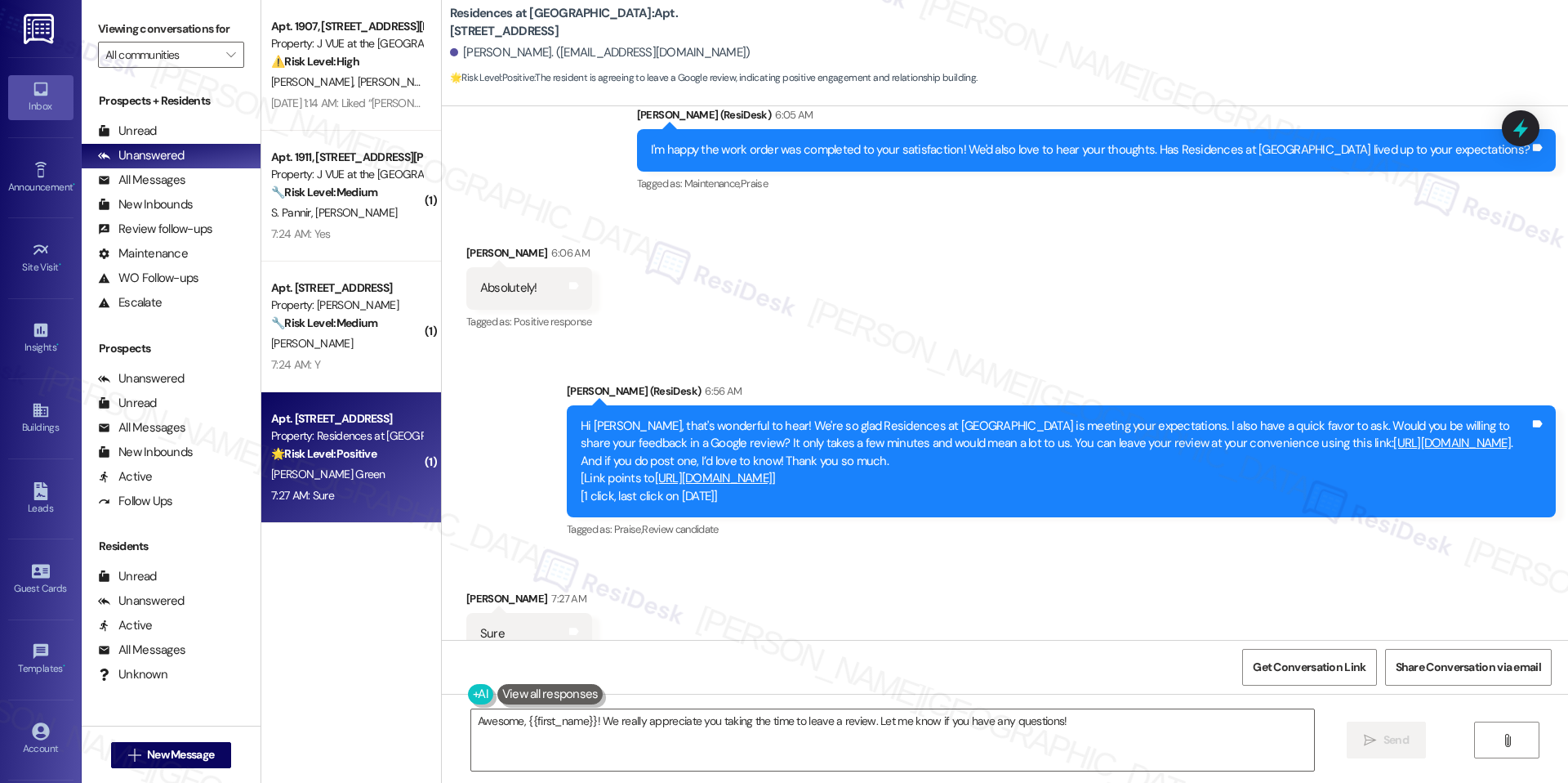
scroll to position [4772, 0]
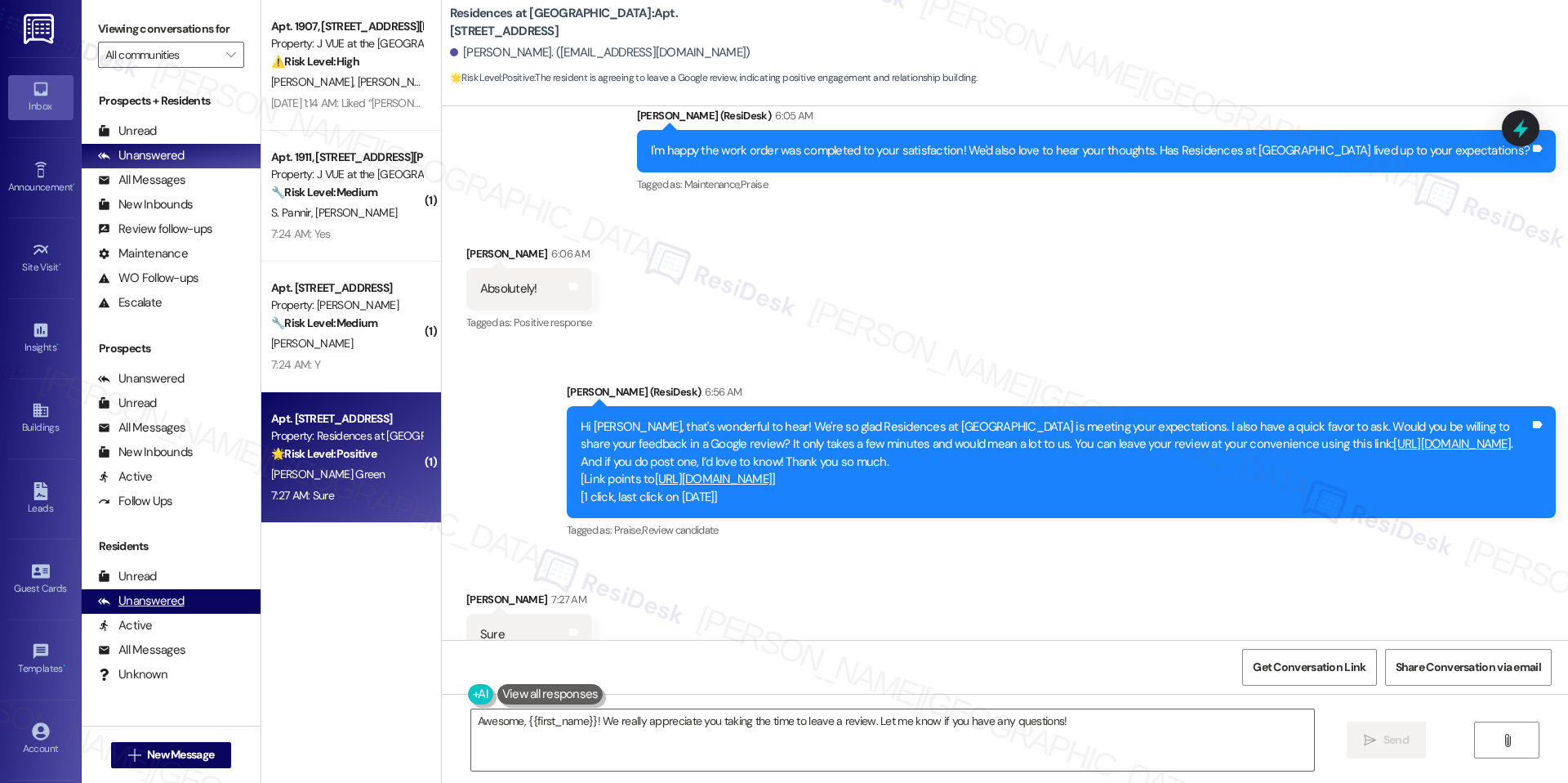
click at [155, 600] on div "Unanswered" at bounding box center [142, 600] width 87 height 17
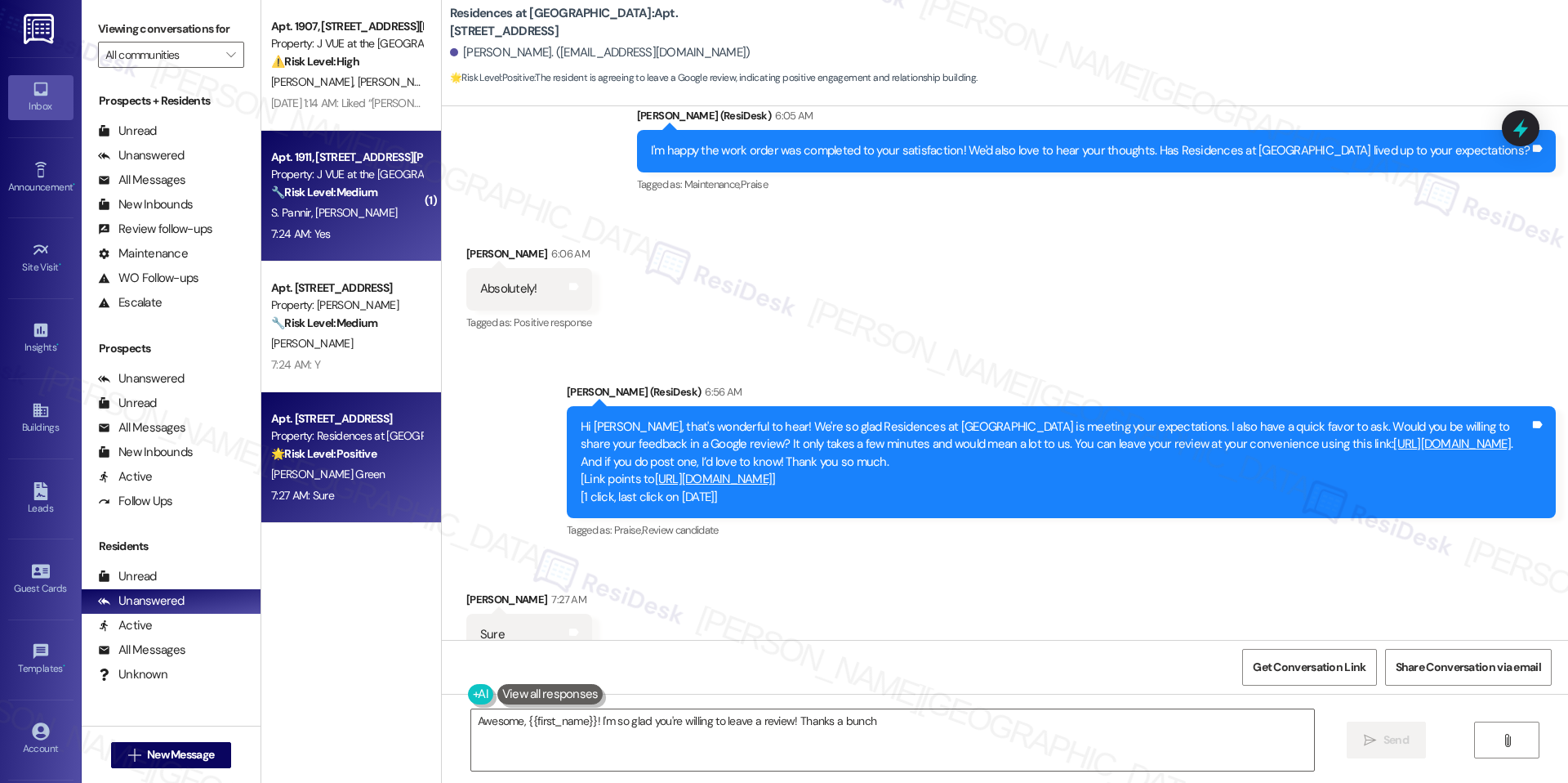
type textarea "Awesome, {{first_name}}! I'm so glad you're willing to leave a review! Thanks a…"
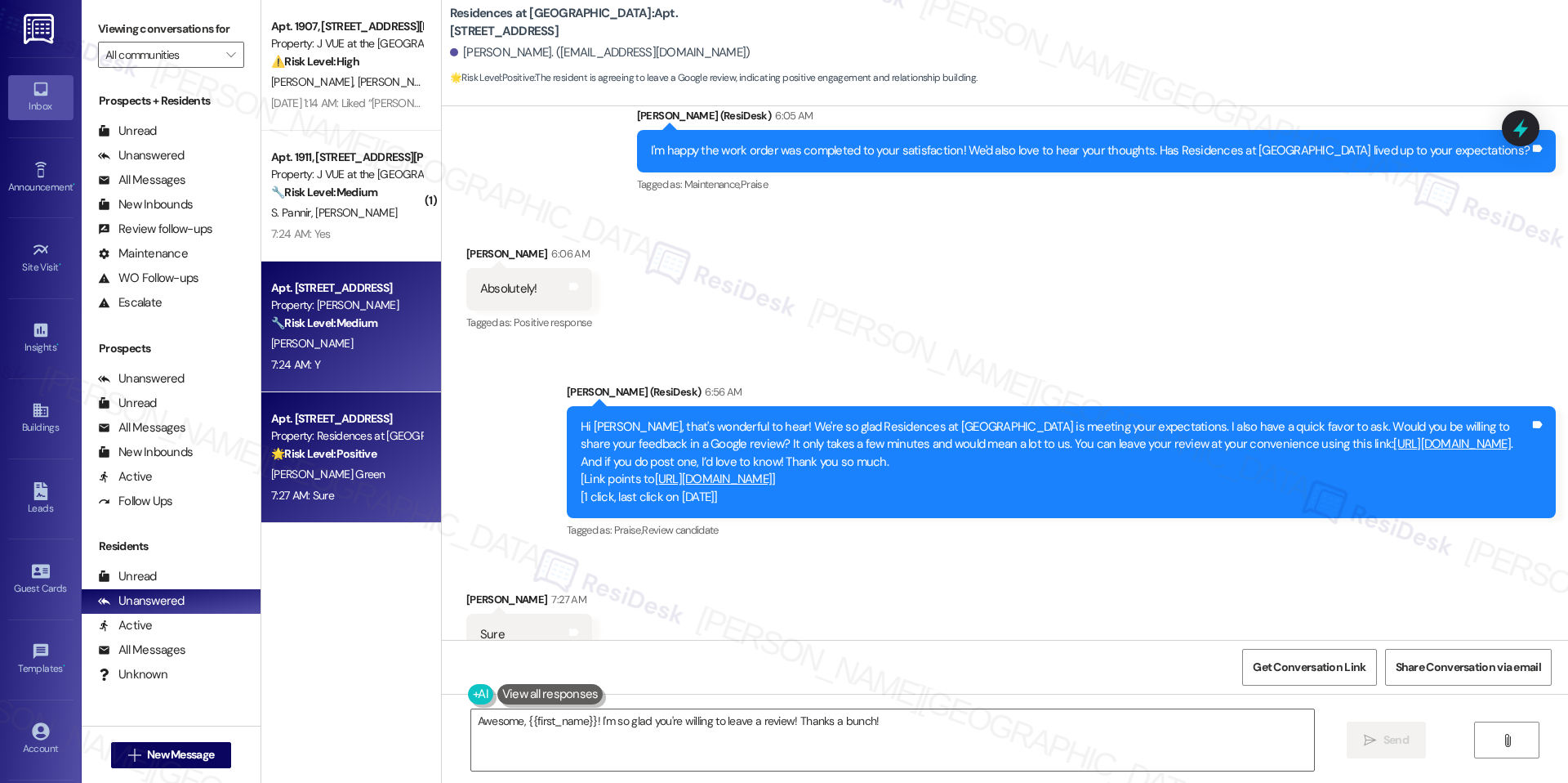
click at [327, 333] on div "[PERSON_NAME]" at bounding box center [347, 343] width 154 height 20
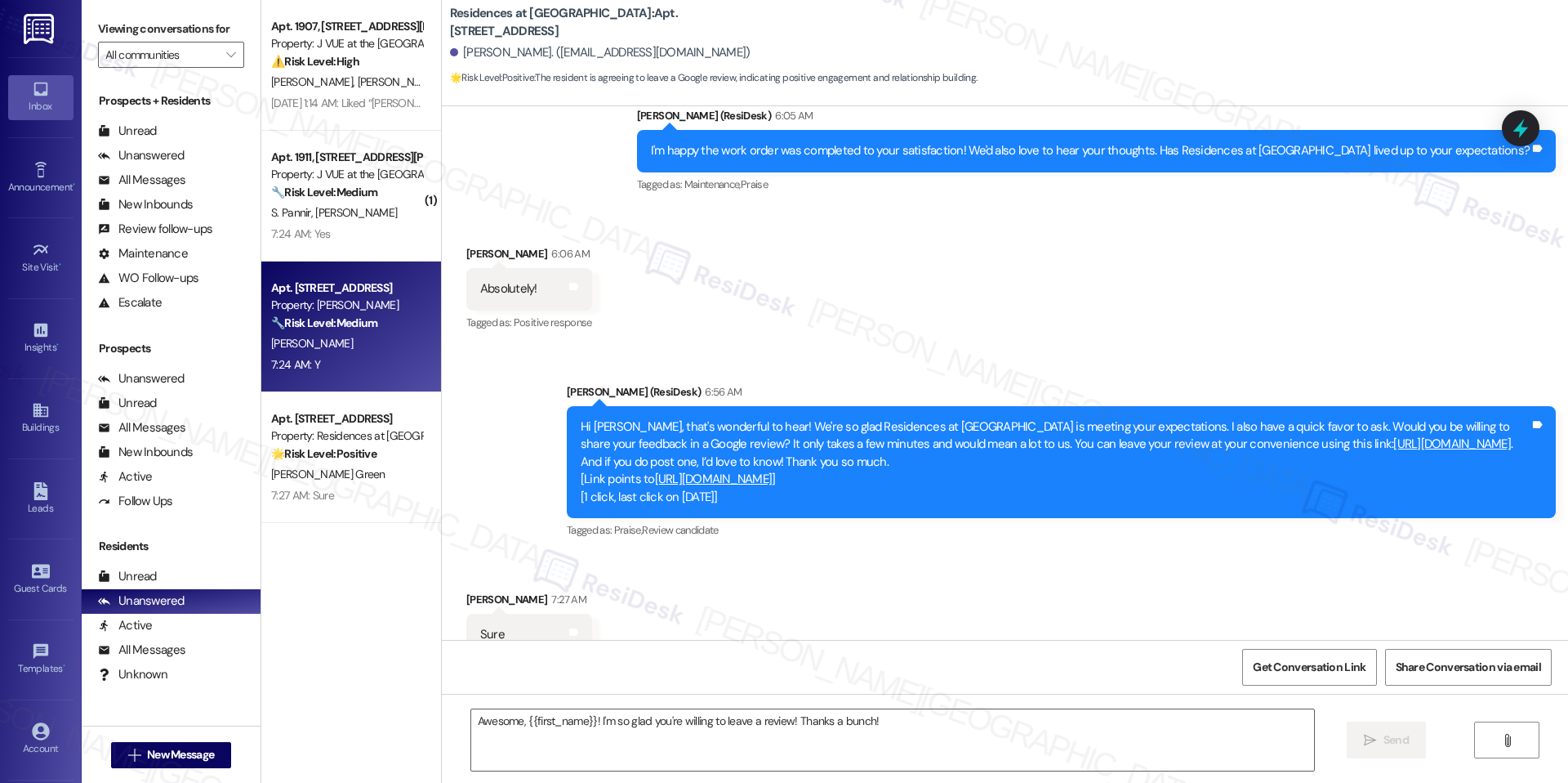
type textarea "Fetching suggested responses. Please feel free to read through the conversation…"
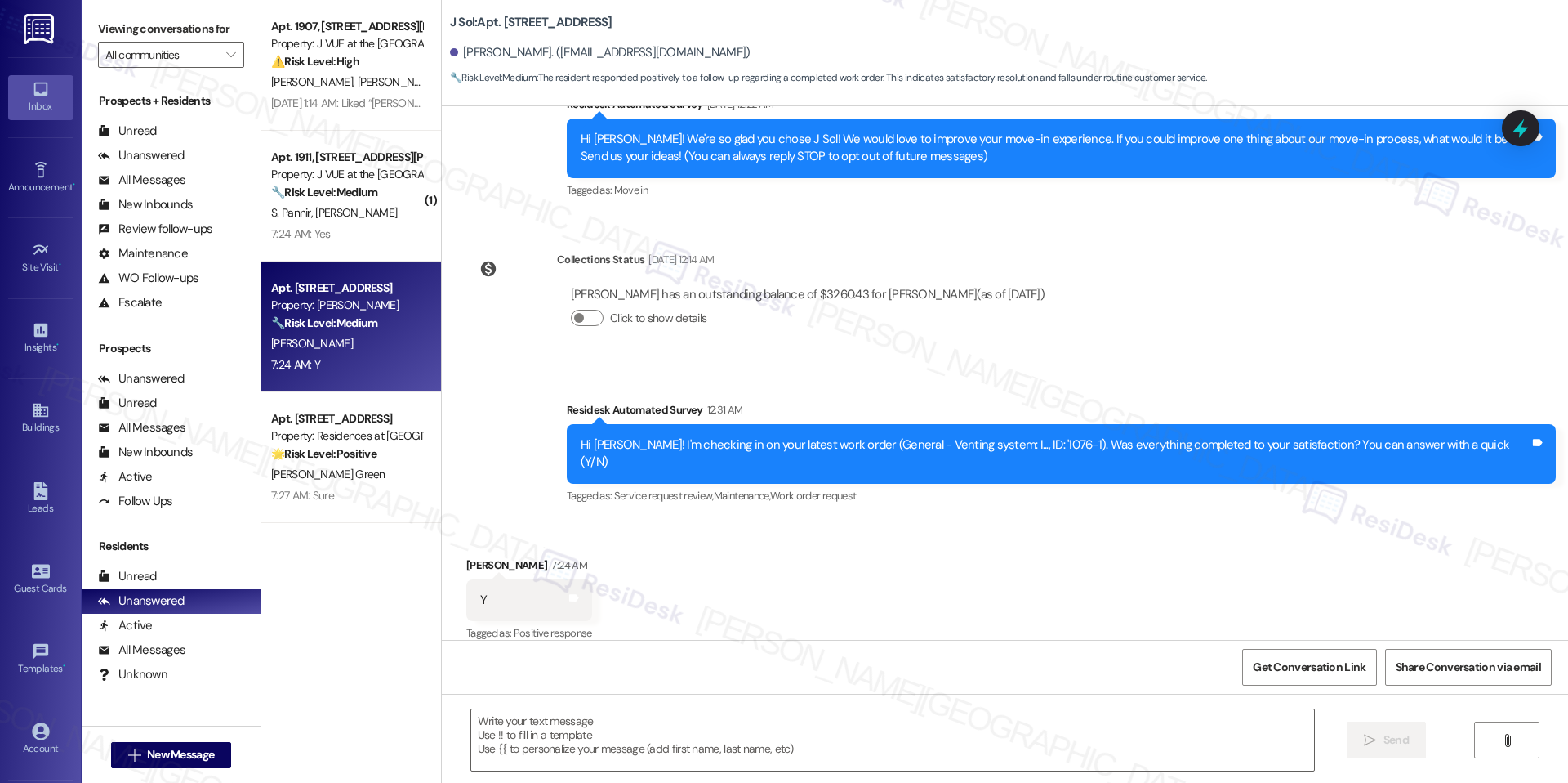
type textarea "Fetching suggested responses. Please feel free to read through the conversation…"
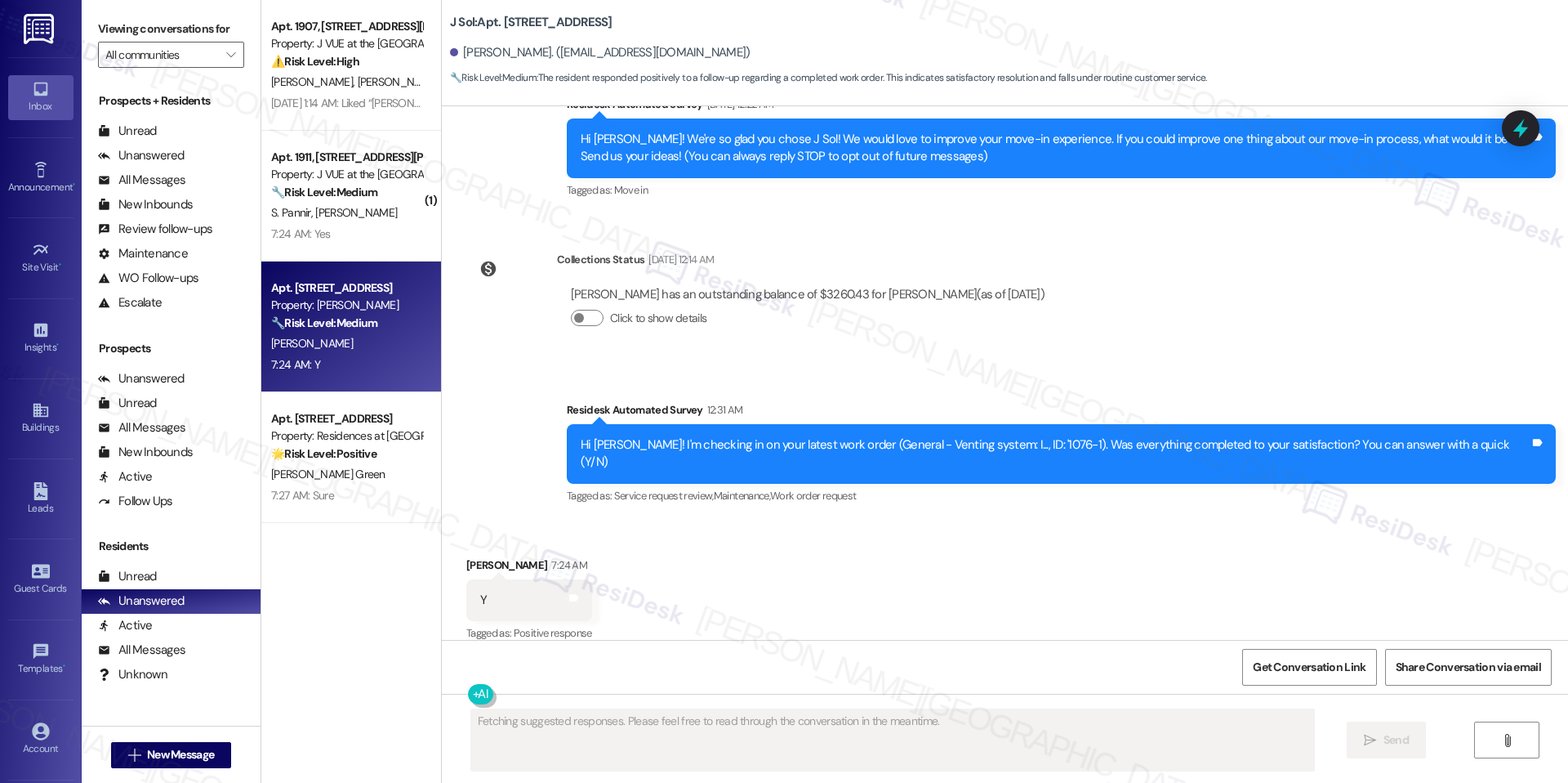
scroll to position [158, 0]
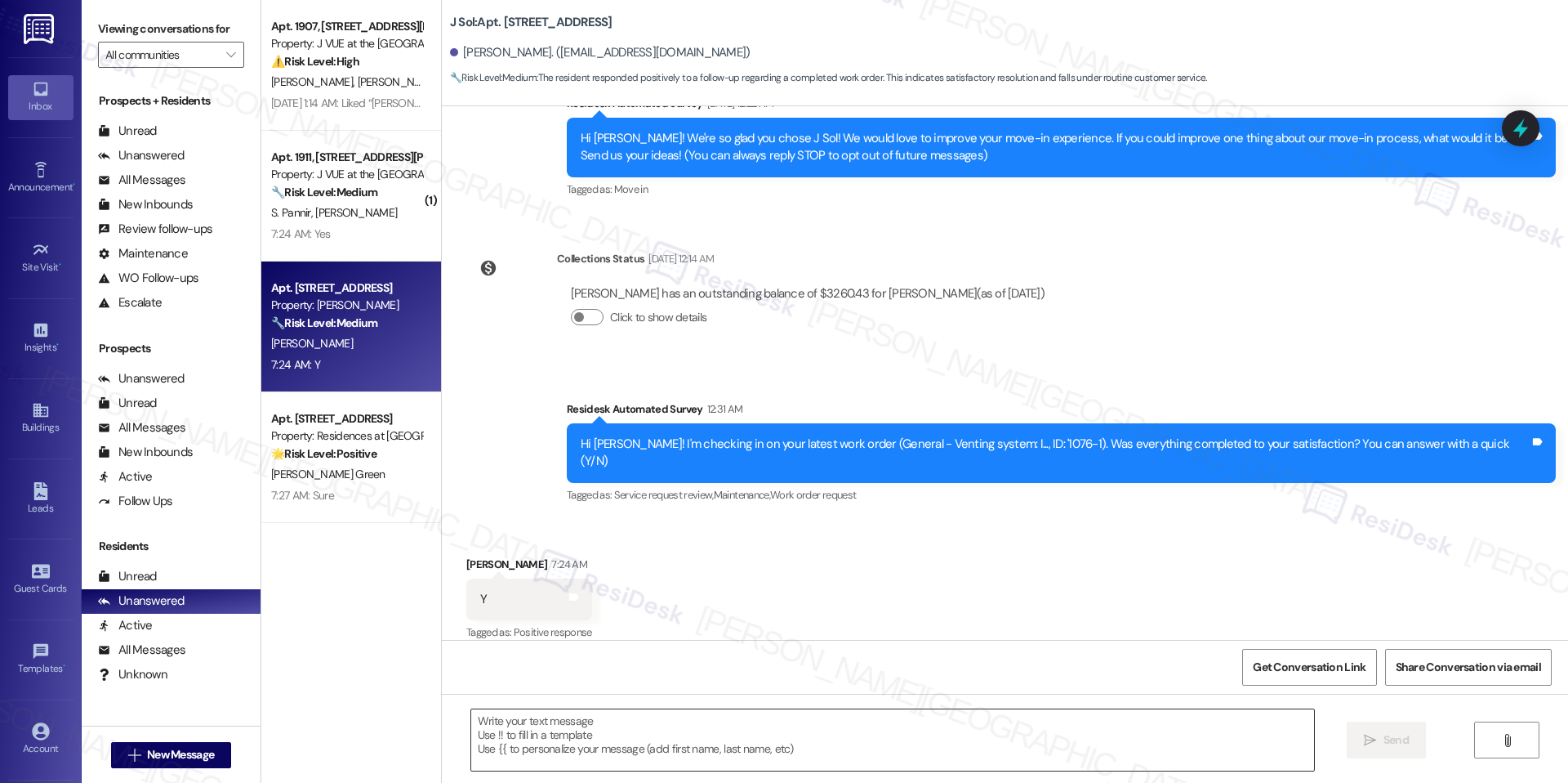
click at [625, 718] on textarea at bounding box center [893, 740] width 843 height 61
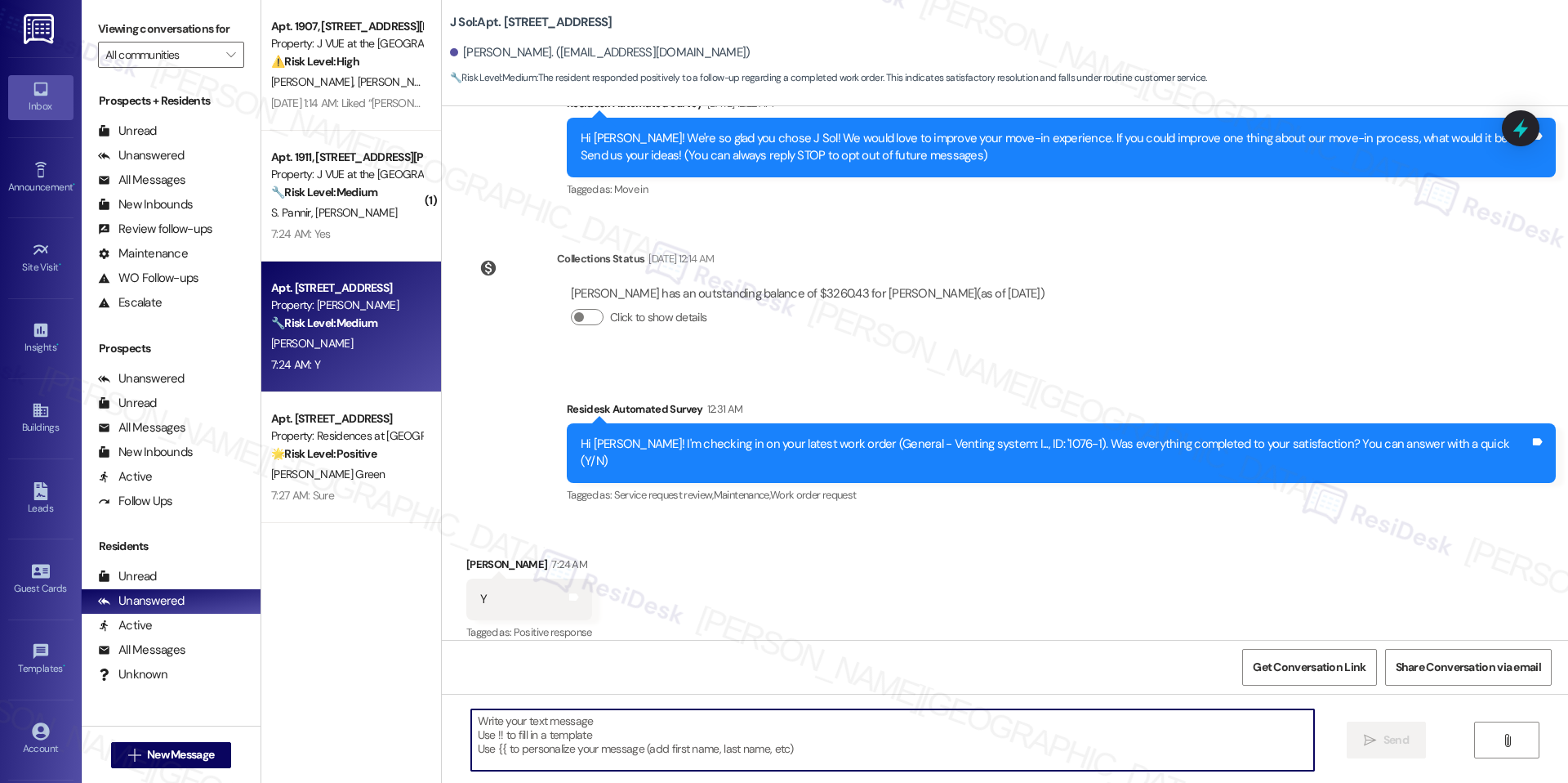
paste textarea "I'm happy the work order was completed to your satisfaction! We'd also love to …"
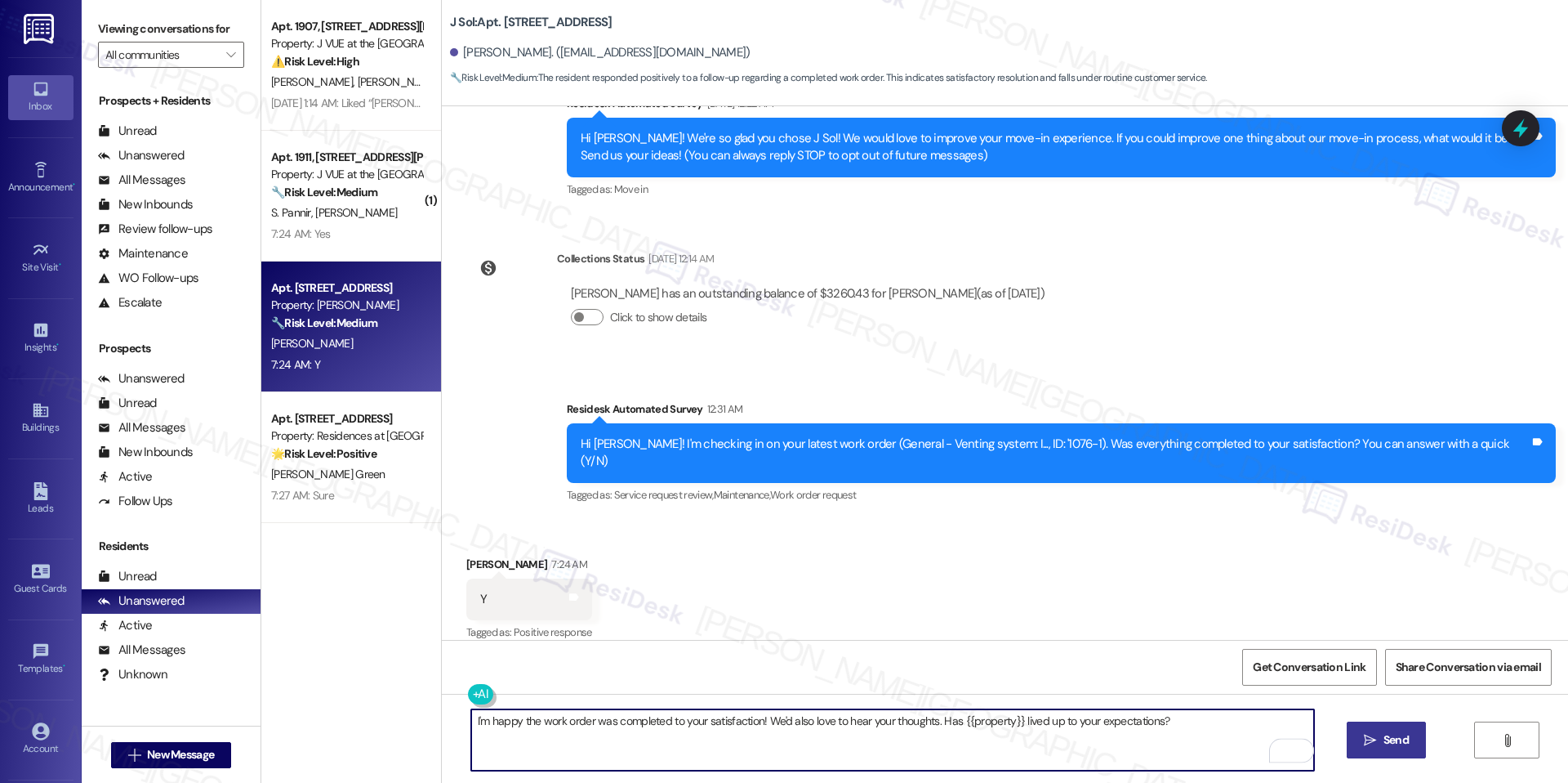
type textarea "I'm happy the work order was completed to your satisfaction! We'd also love to …"
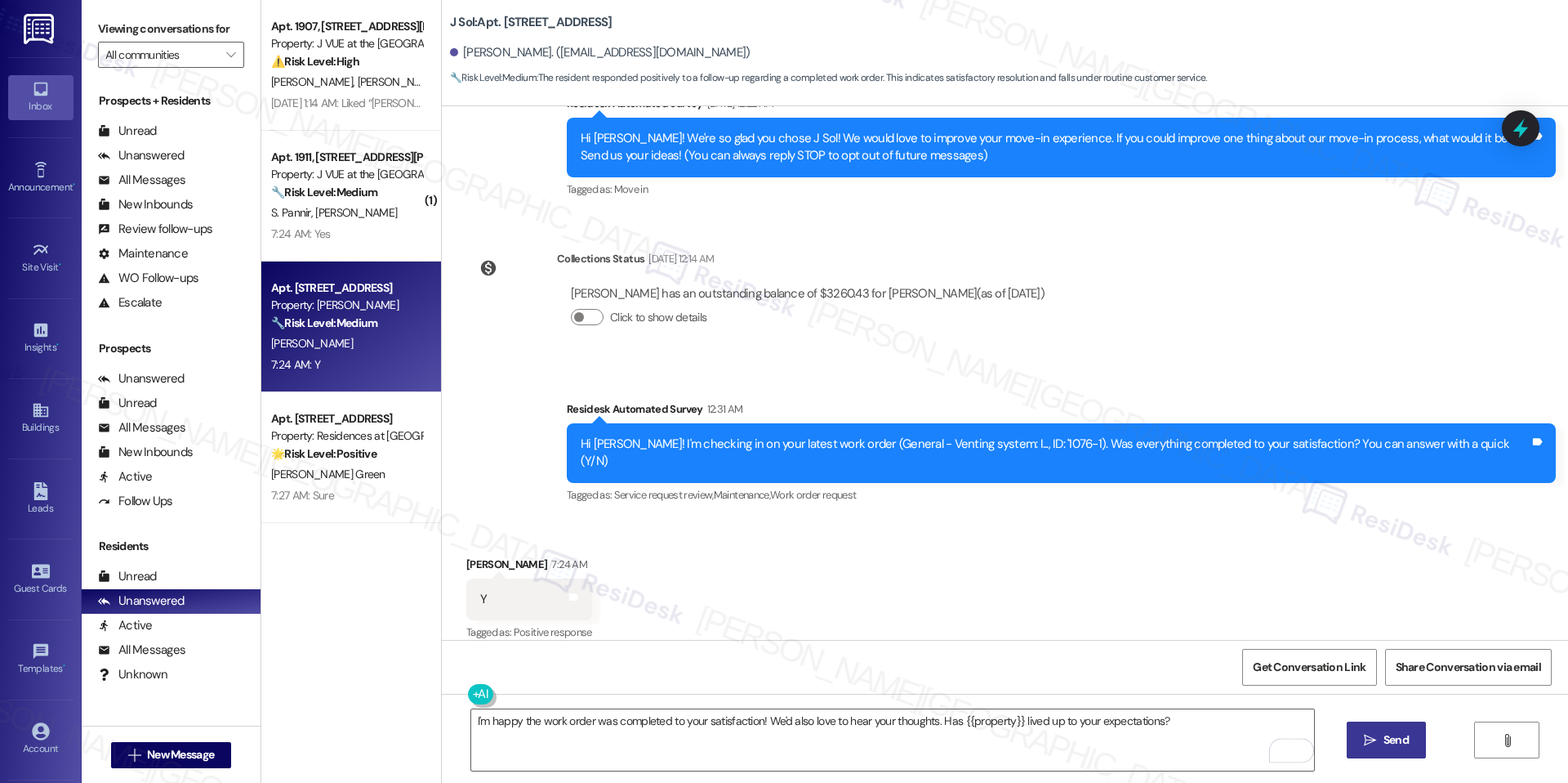
click at [1369, 757] on button " Send" at bounding box center [1386, 740] width 79 height 36
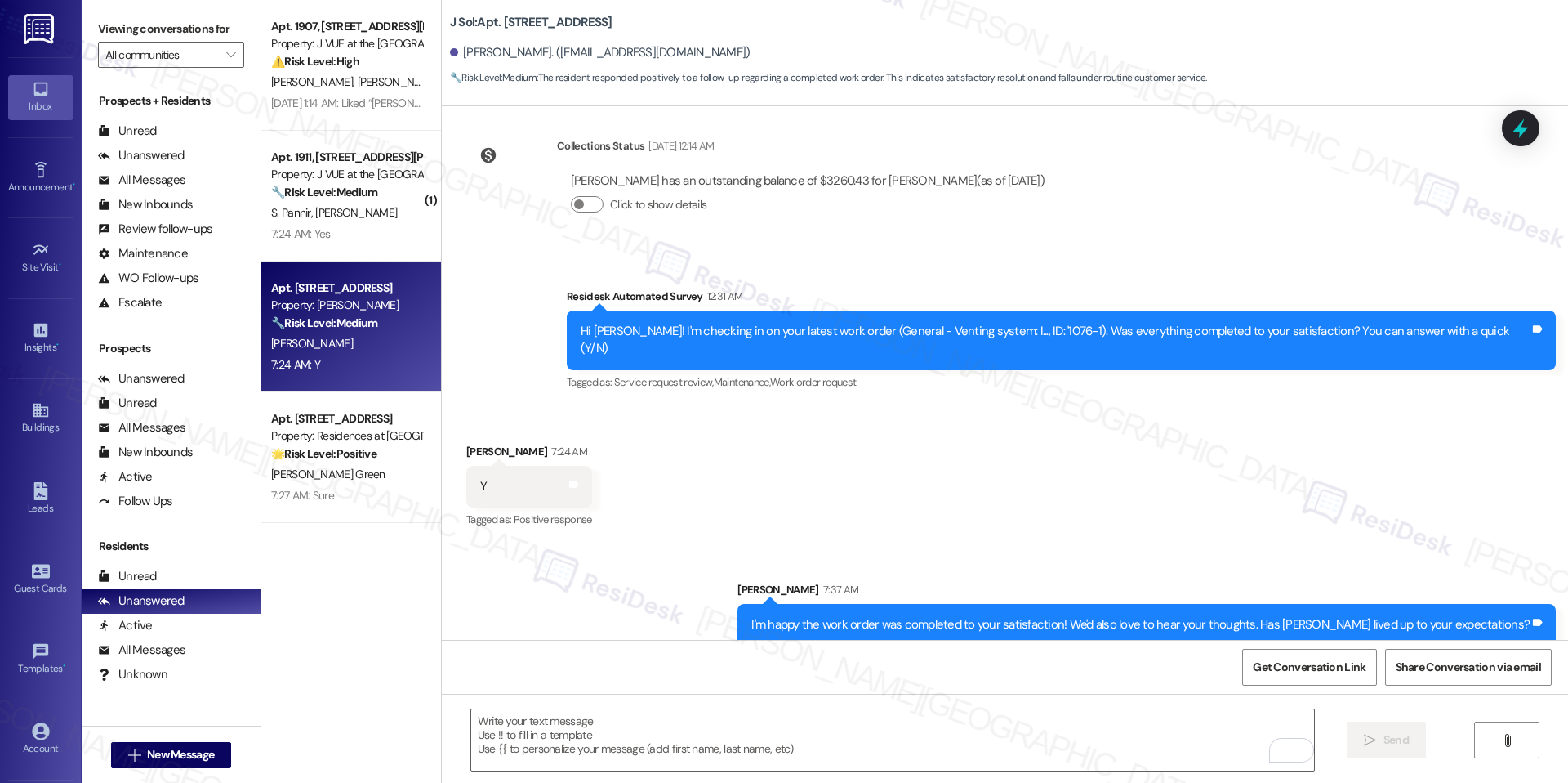
scroll to position [272, 0]
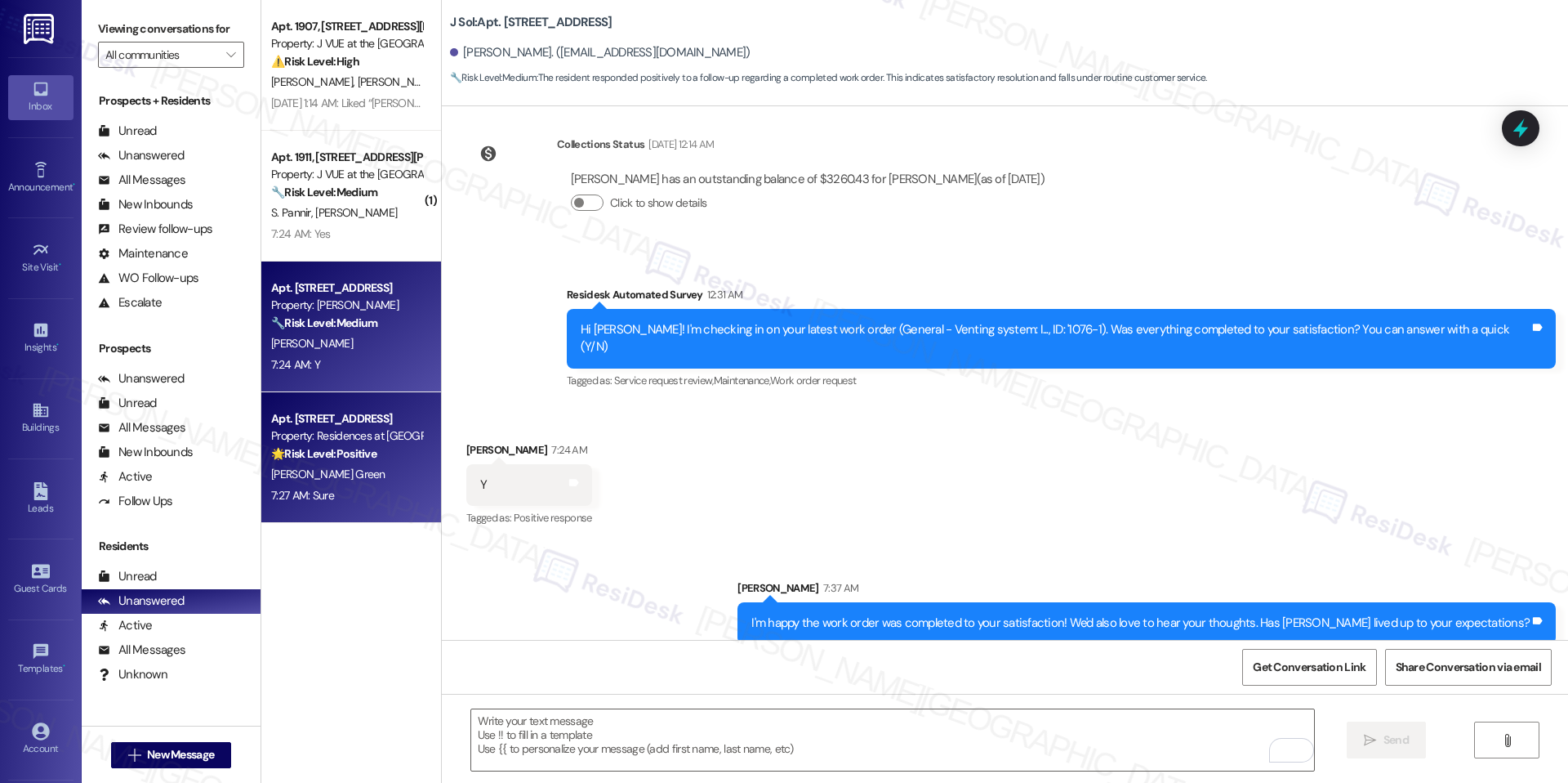
click at [316, 485] on div "7:27 AM: Sure 7:27 AM: Sure" at bounding box center [347, 495] width 154 height 20
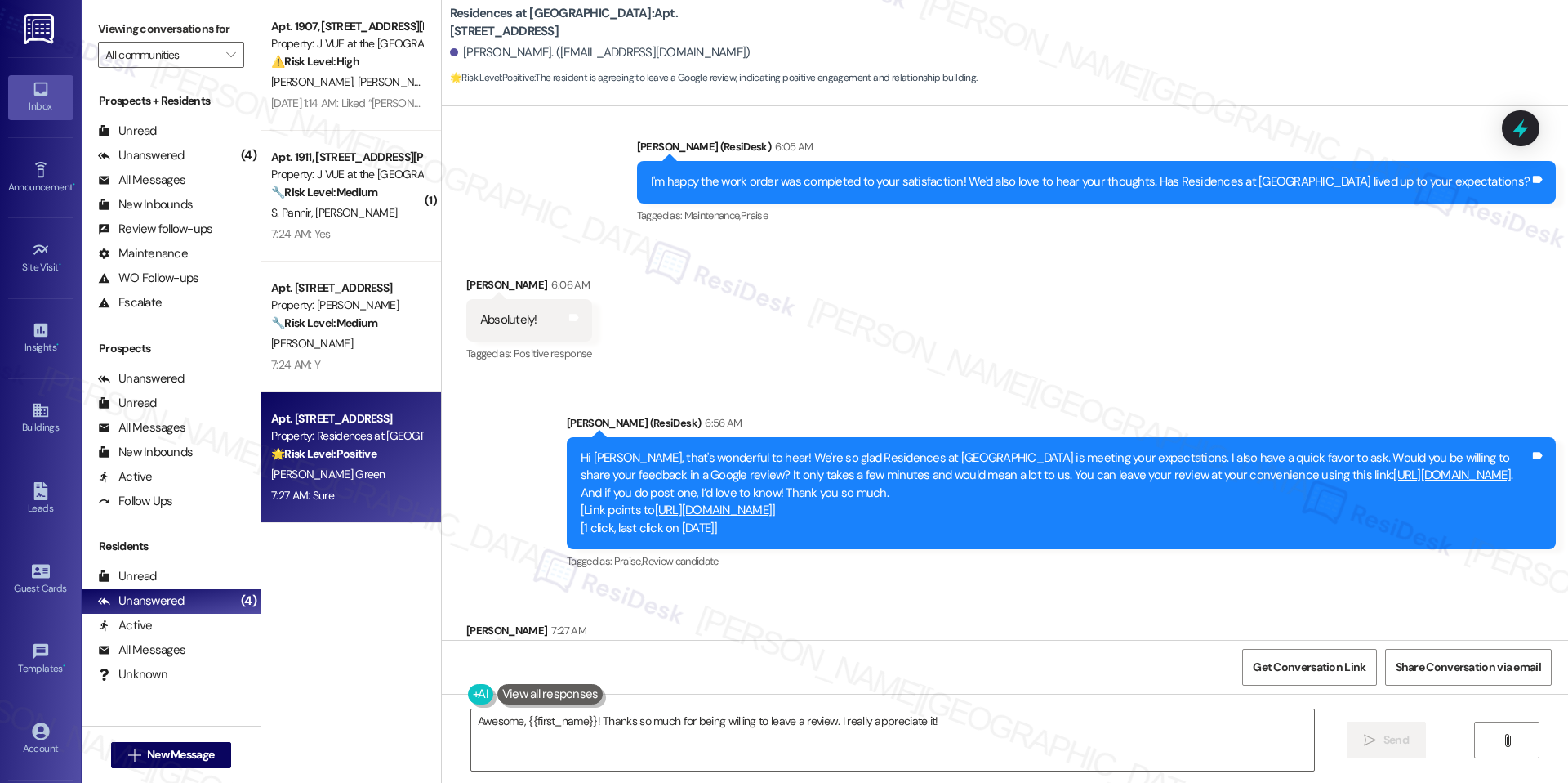
scroll to position [4772, 0]
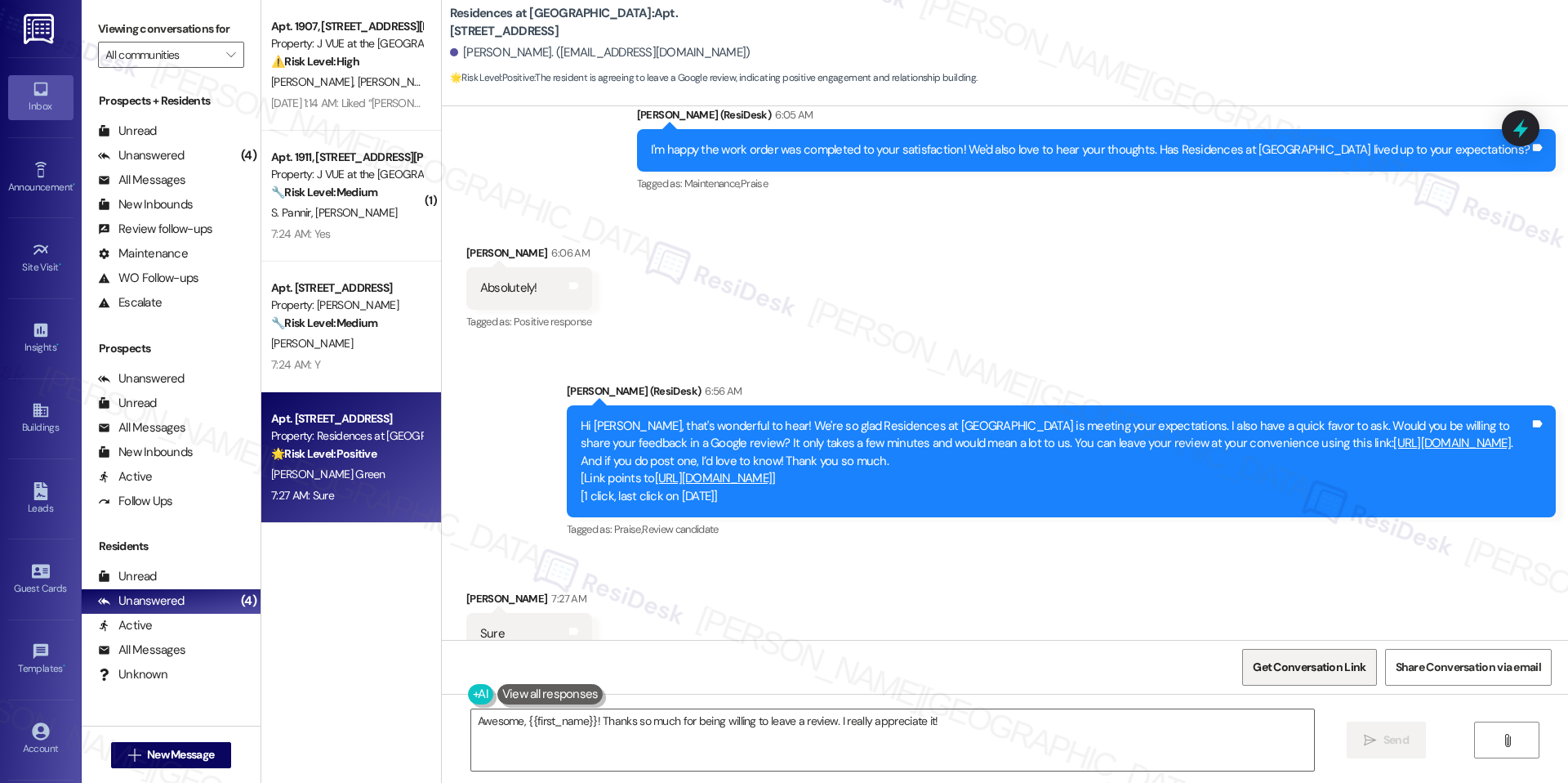
click at [1271, 661] on span "Get Conversation Link" at bounding box center [1309, 667] width 113 height 17
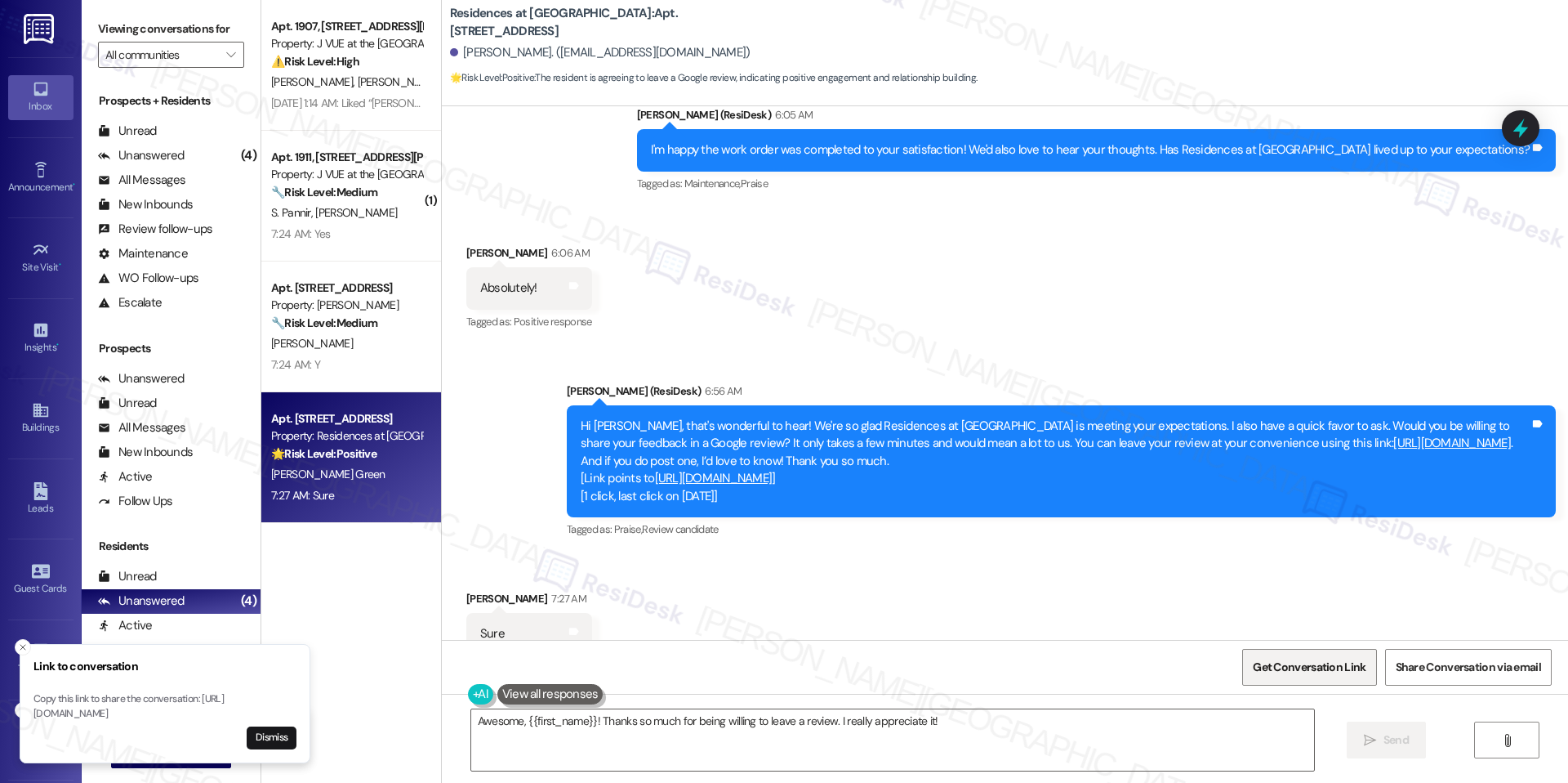
click at [1271, 661] on span "Get Conversation Link" at bounding box center [1309, 667] width 113 height 17
click at [735, 724] on textarea "Awesome, {{first_name}}! Thanks so much for being willing to leave a review. I …" at bounding box center [893, 740] width 843 height 61
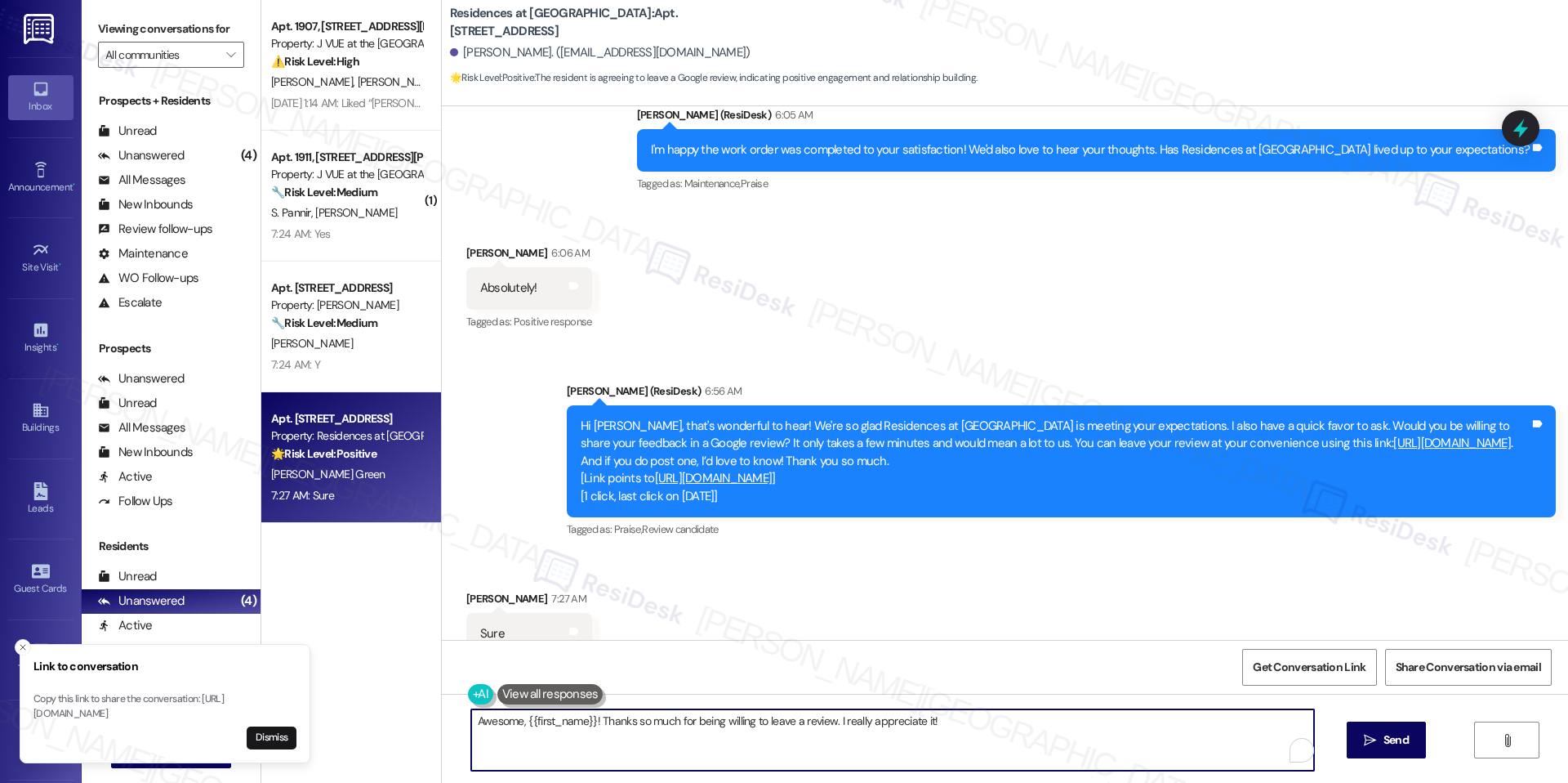
click at [735, 724] on textarea "Awesome, {{first_name}}! Thanks so much for being willing to leave a review. I …" at bounding box center [893, 740] width 843 height 61
paste textarea "Hi [PERSON_NAME]! We really appreciate you taking the time to leave a review. L…"
click at [794, 748] on textarea "Awesome, {{first_name}}! Thanks so much for being willing to leave a review. I …" at bounding box center [893, 740] width 843 height 61
click at [992, 718] on textarea "Awesome, {{first_name}}! Thanks so much for being willing to leave a review. I …" at bounding box center [893, 740] width 843 height 61
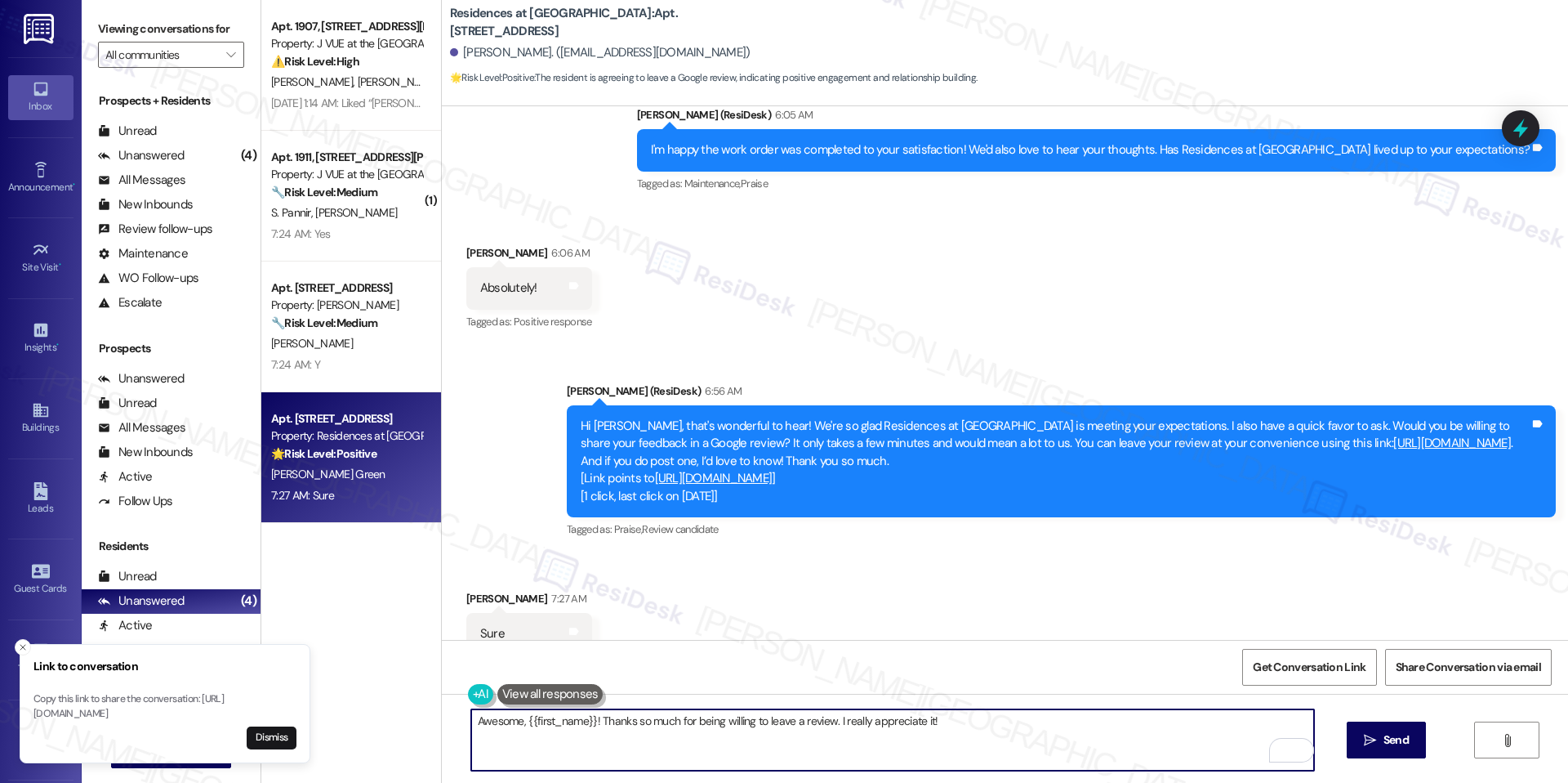
paste textarea "Let me know if you have any questions!"
click at [923, 722] on textarea "Awesome, {{first_name}}! Thanks so much for being willing to leave a review. I …" at bounding box center [893, 740] width 843 height 61
click at [1256, 716] on textarea "Awesome, {{first_name}}! Thanks so much for being willing to leave a review. I …" at bounding box center [893, 740] width 843 height 61
type textarea "Awesome, {{first_name}}! Thanks so much for being willing to leave a review. I …"
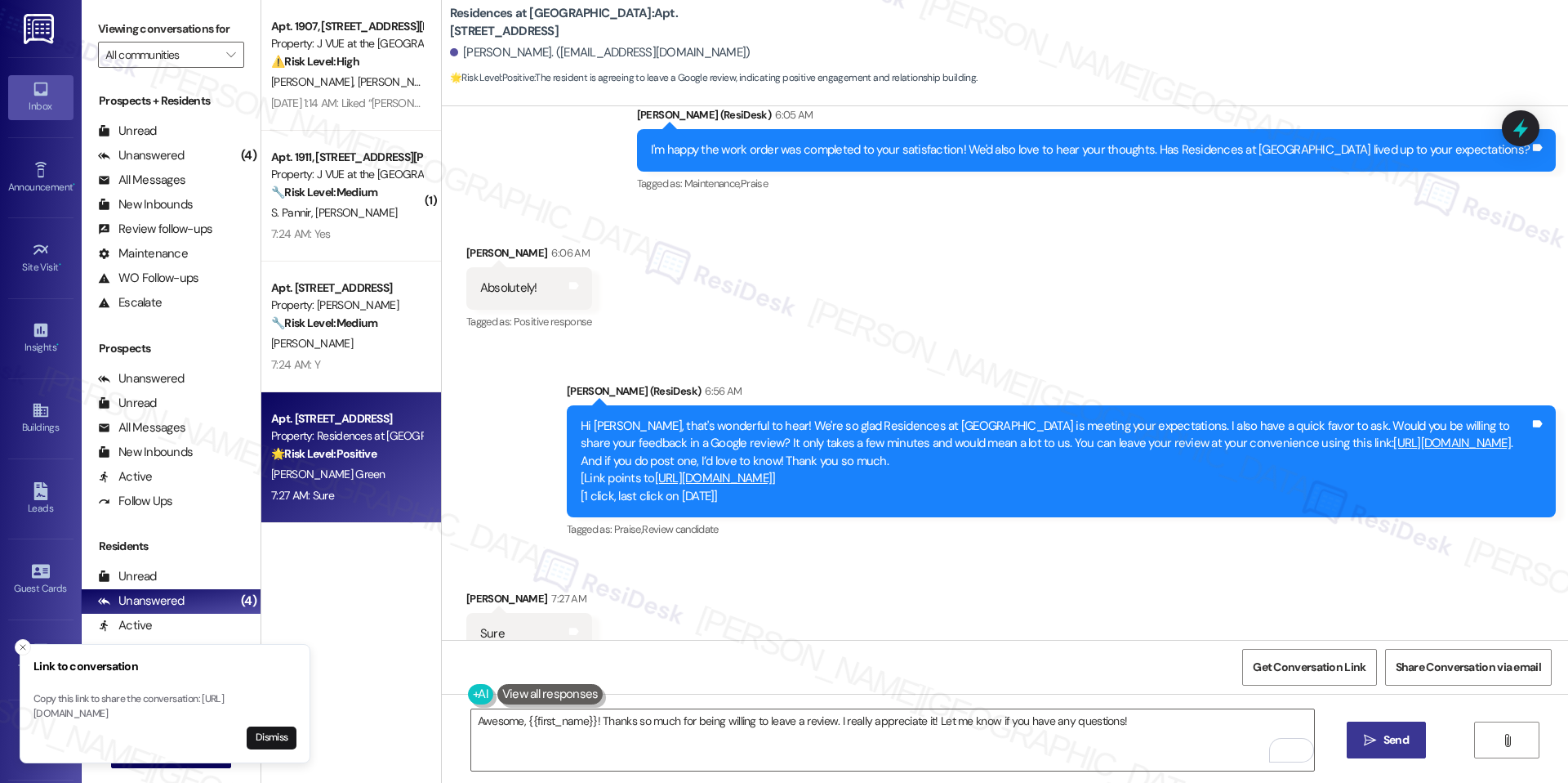
click at [1371, 753] on button " Send" at bounding box center [1386, 740] width 79 height 36
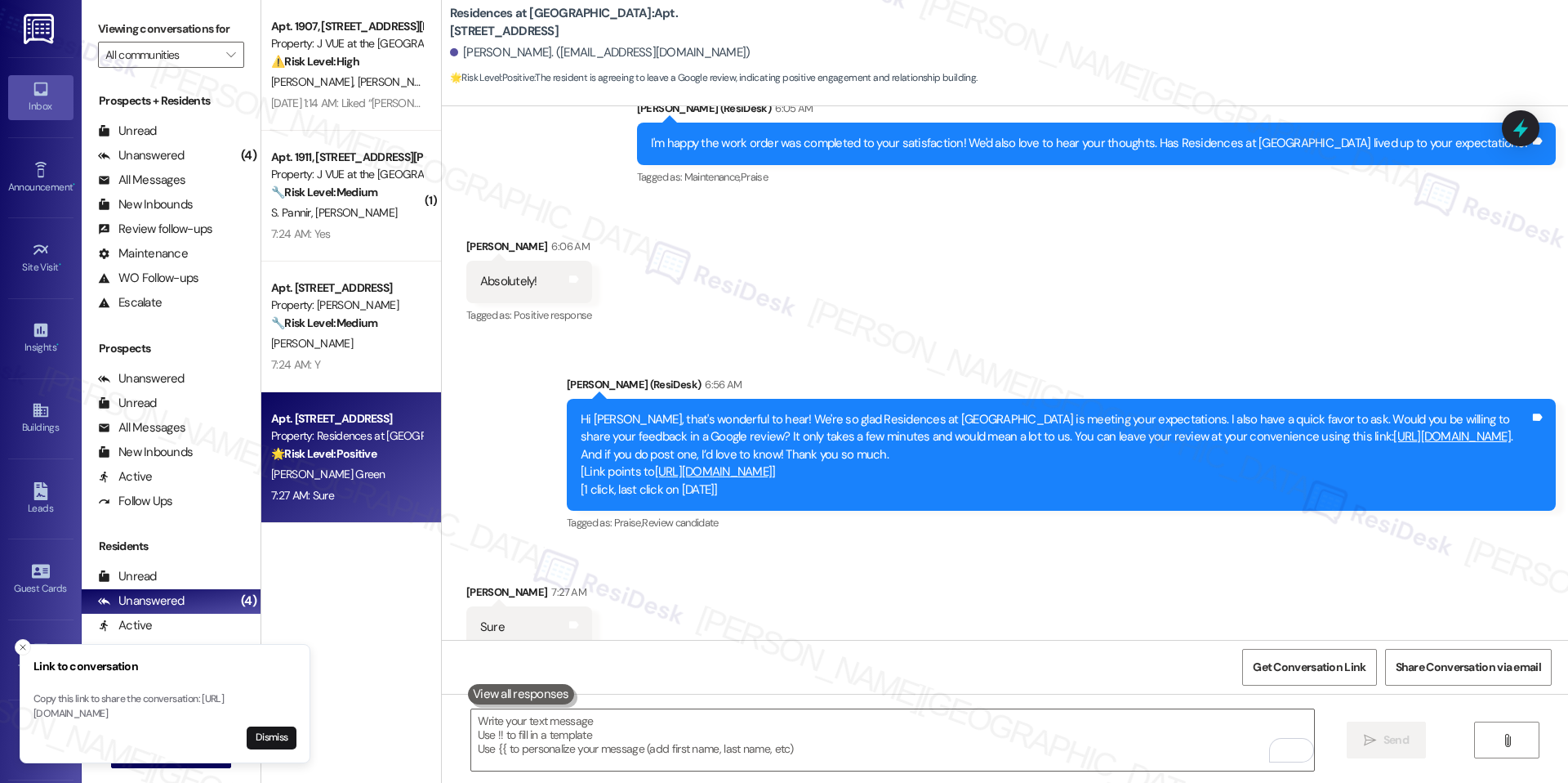
scroll to position [4886, 0]
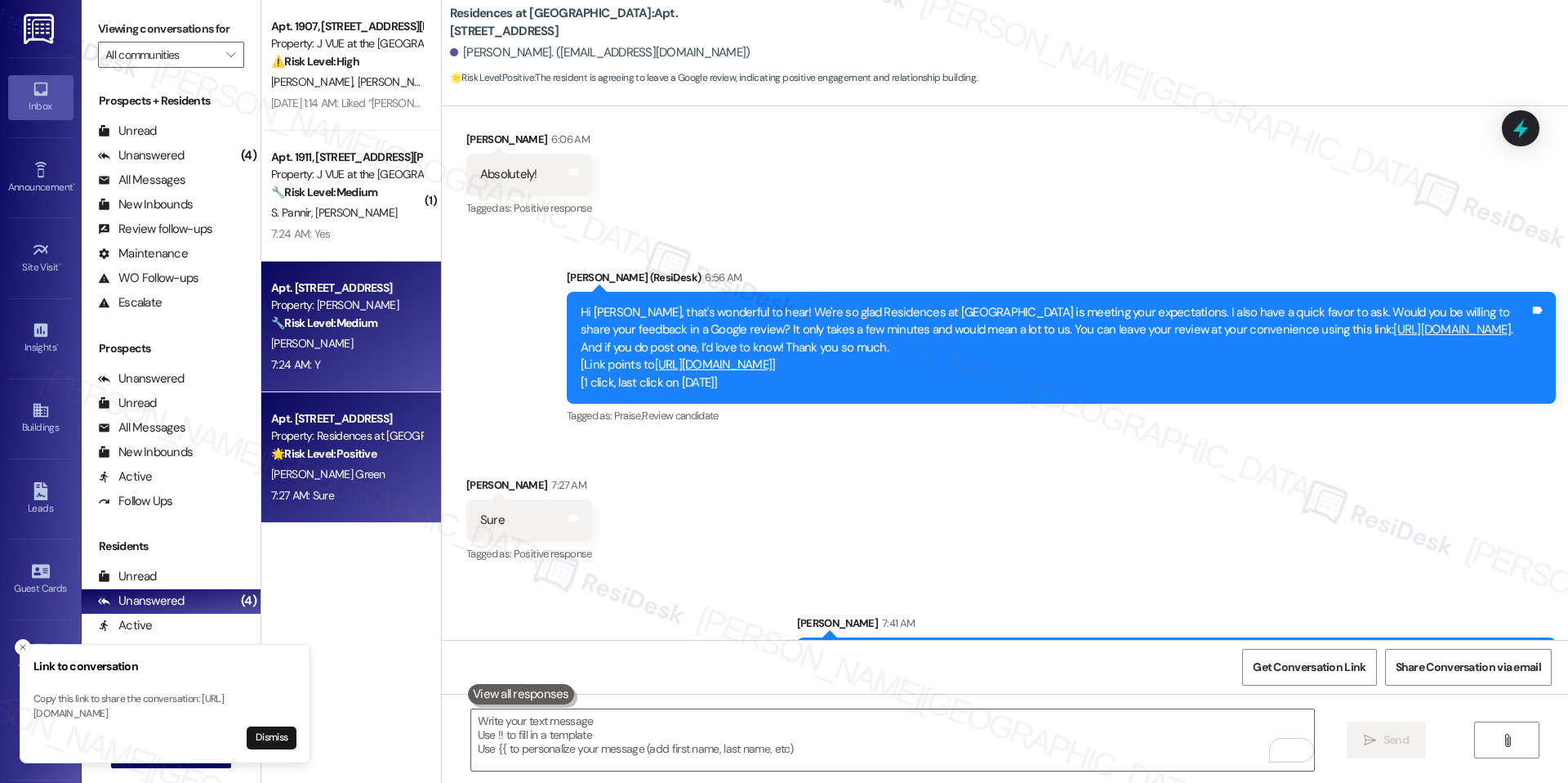
click at [324, 342] on div "[PERSON_NAME]" at bounding box center [347, 343] width 154 height 20
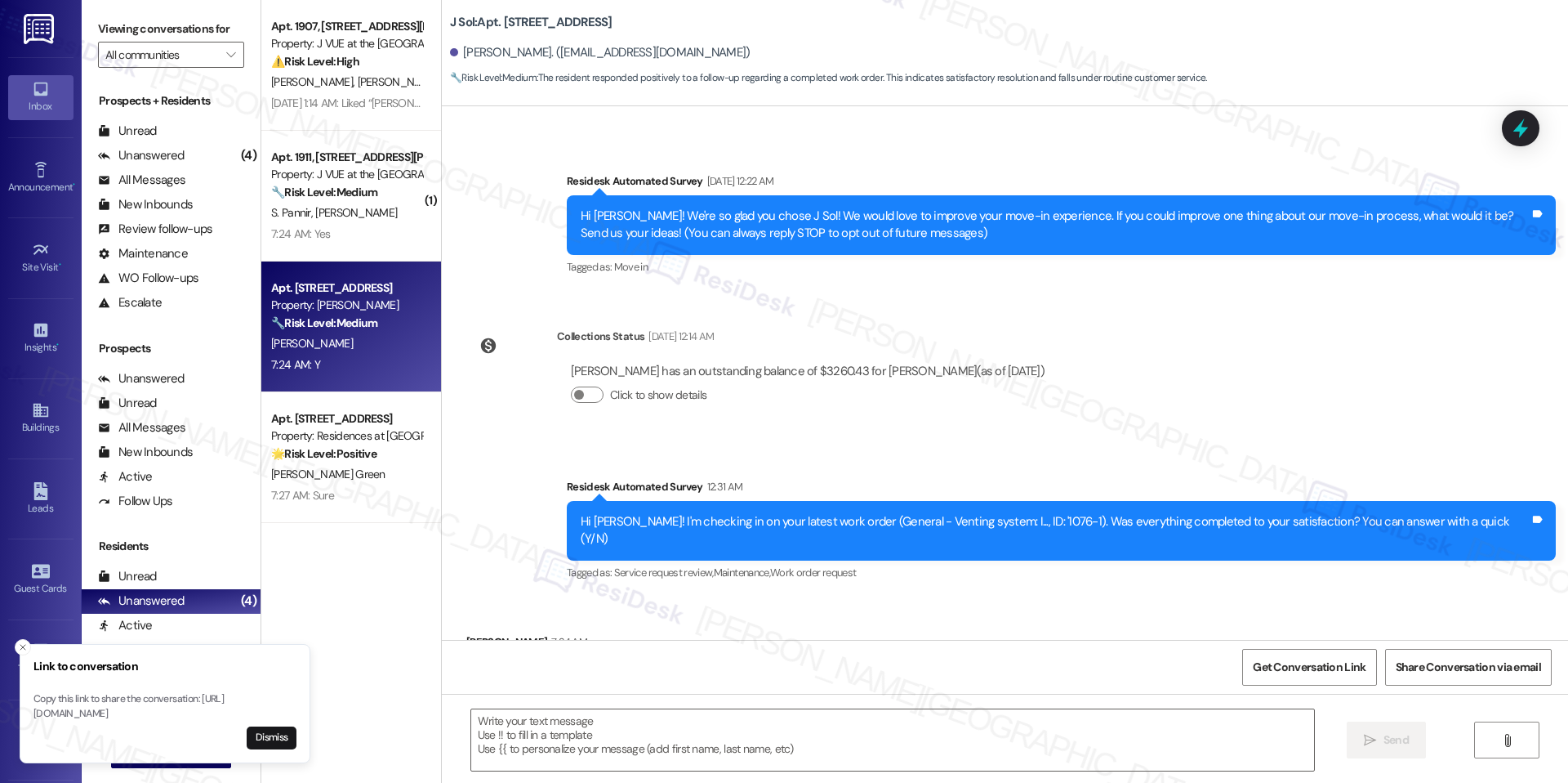
scroll to position [157, 0]
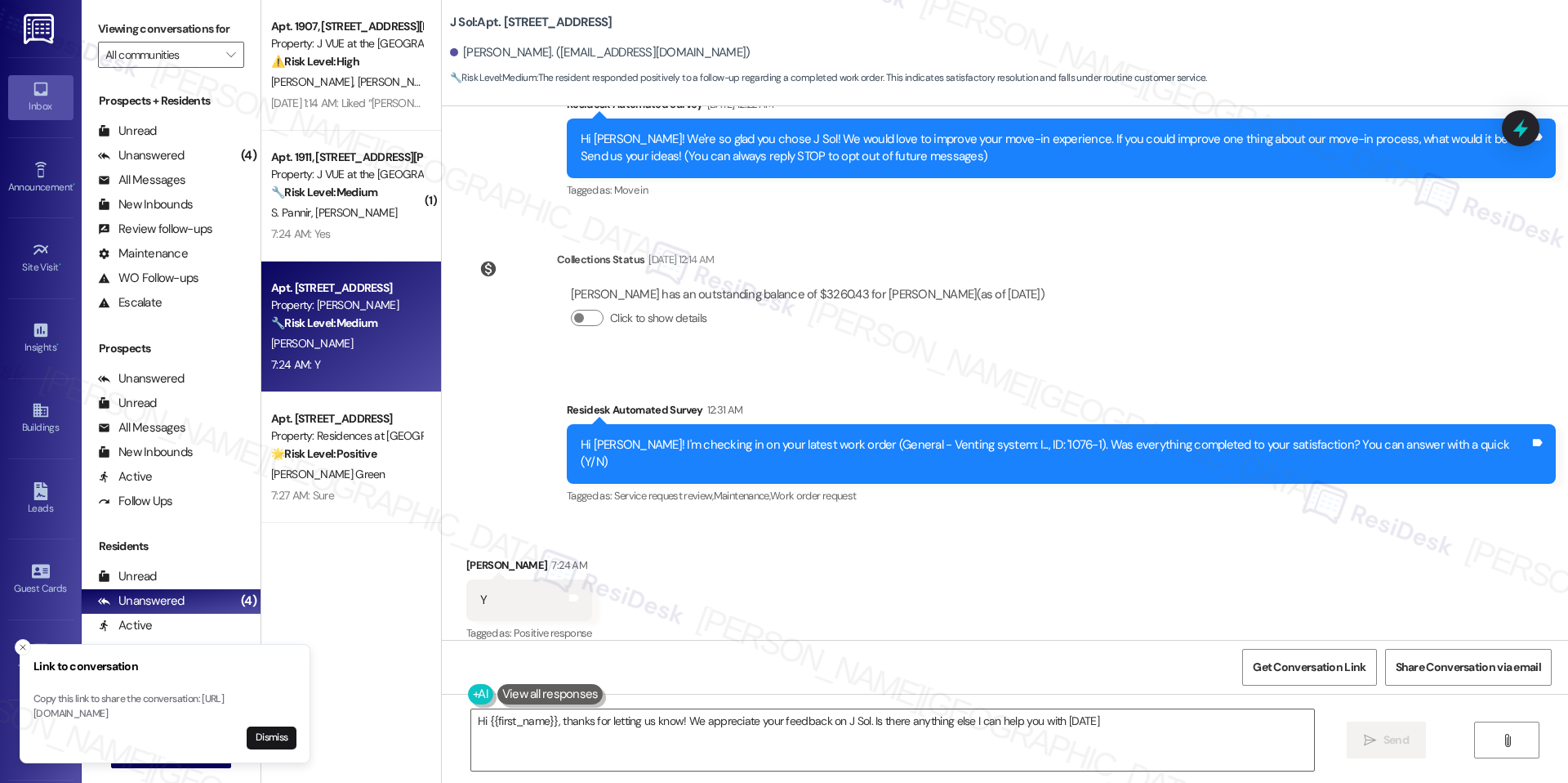
type textarea "Hi {{first_name}}, thanks for letting us know! We appreciate your feedback on J…"
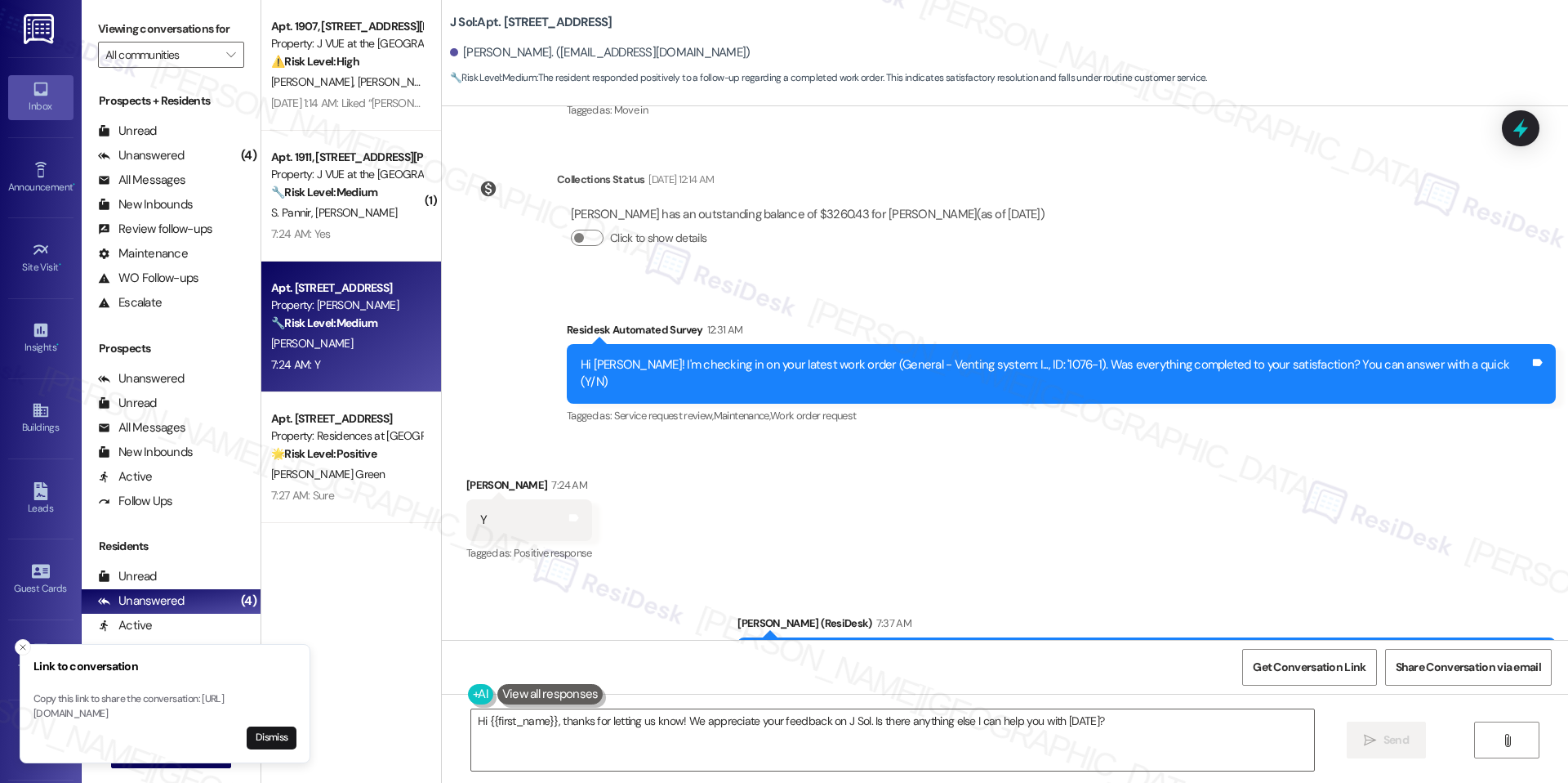
scroll to position [296, 0]
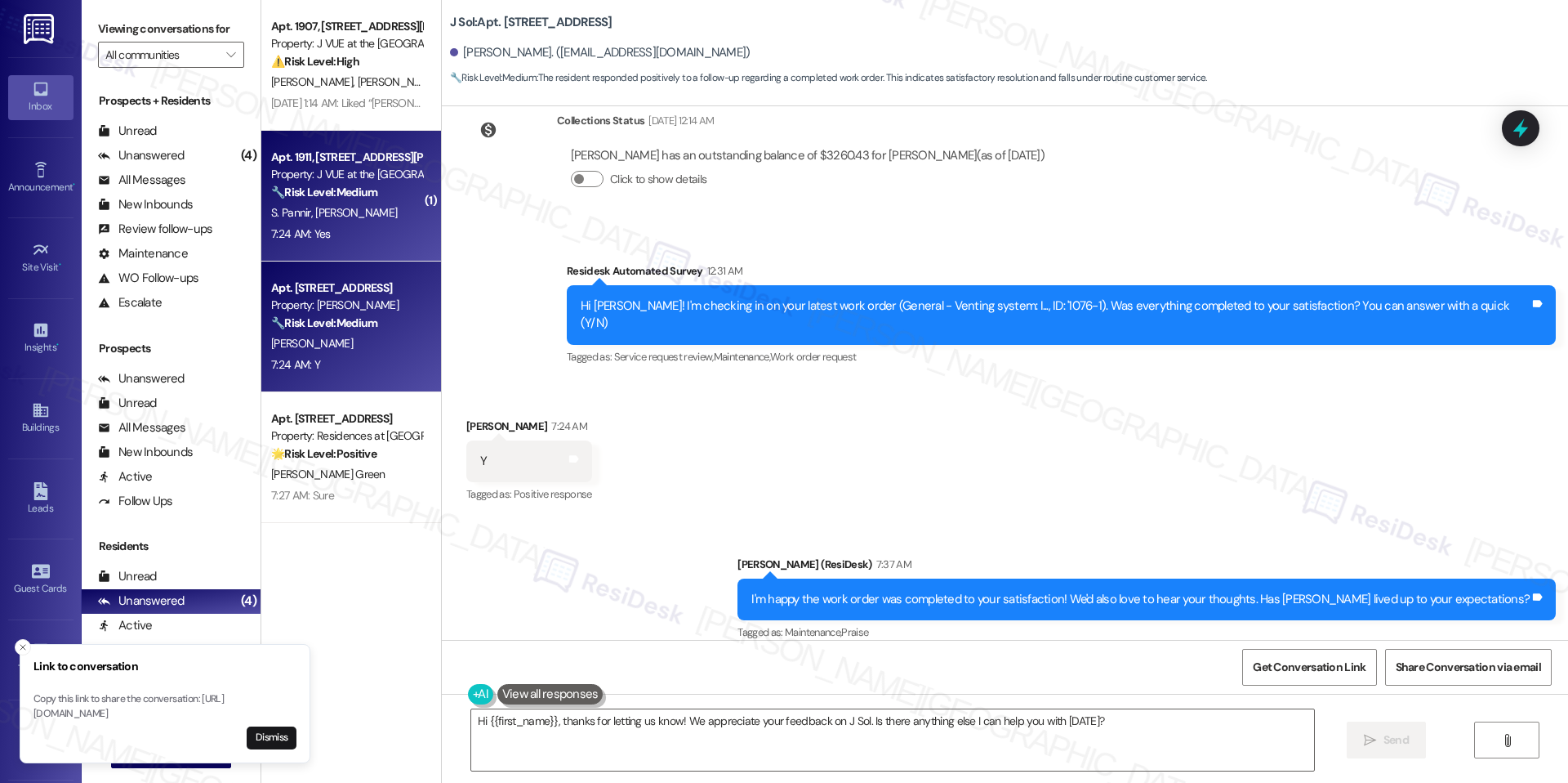
click at [277, 214] on span "S. Pannir" at bounding box center [293, 212] width 44 height 15
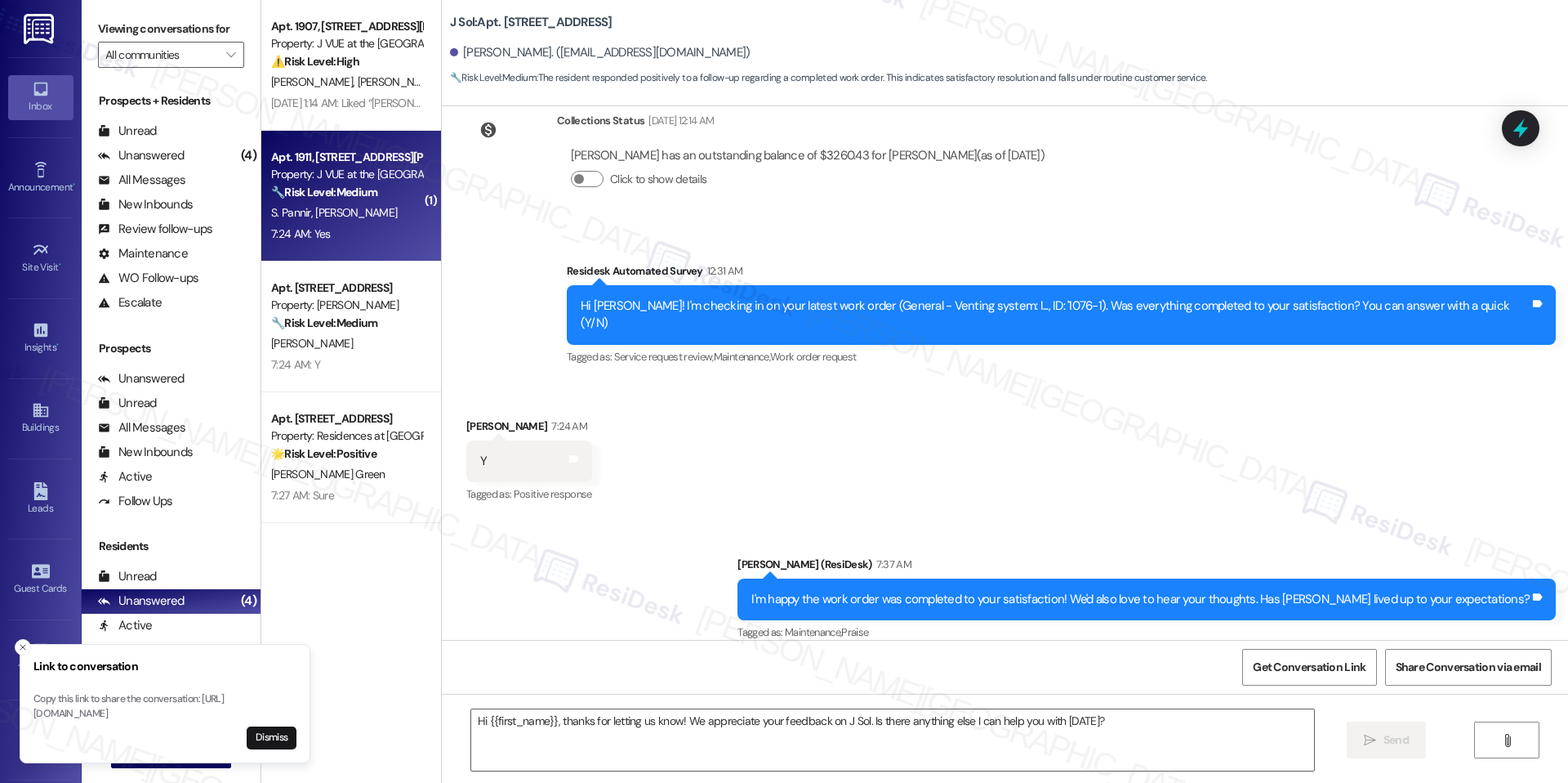
type textarea "Fetching suggested responses. Please feel free to read through the conversation…"
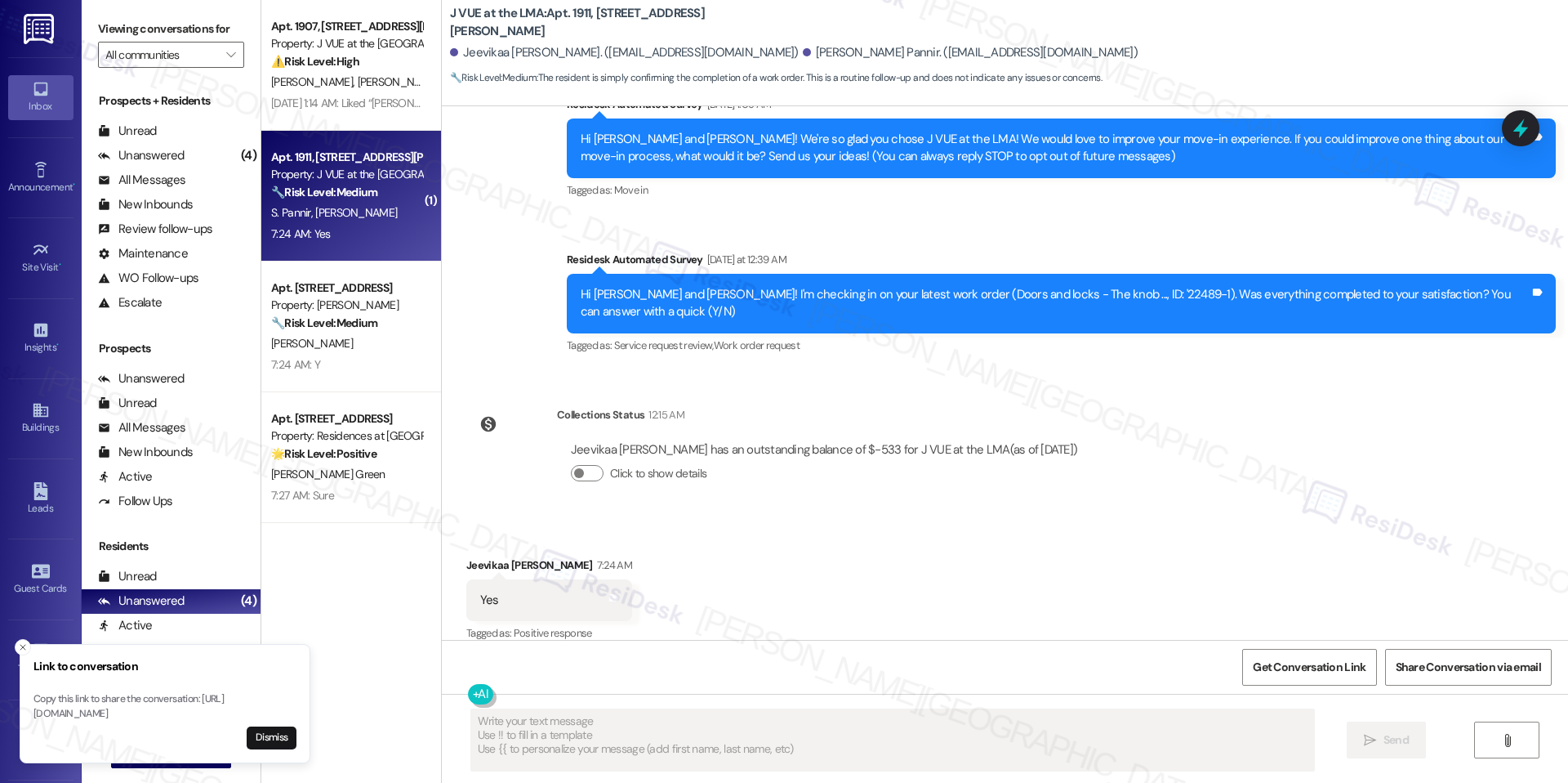
scroll to position [176, 0]
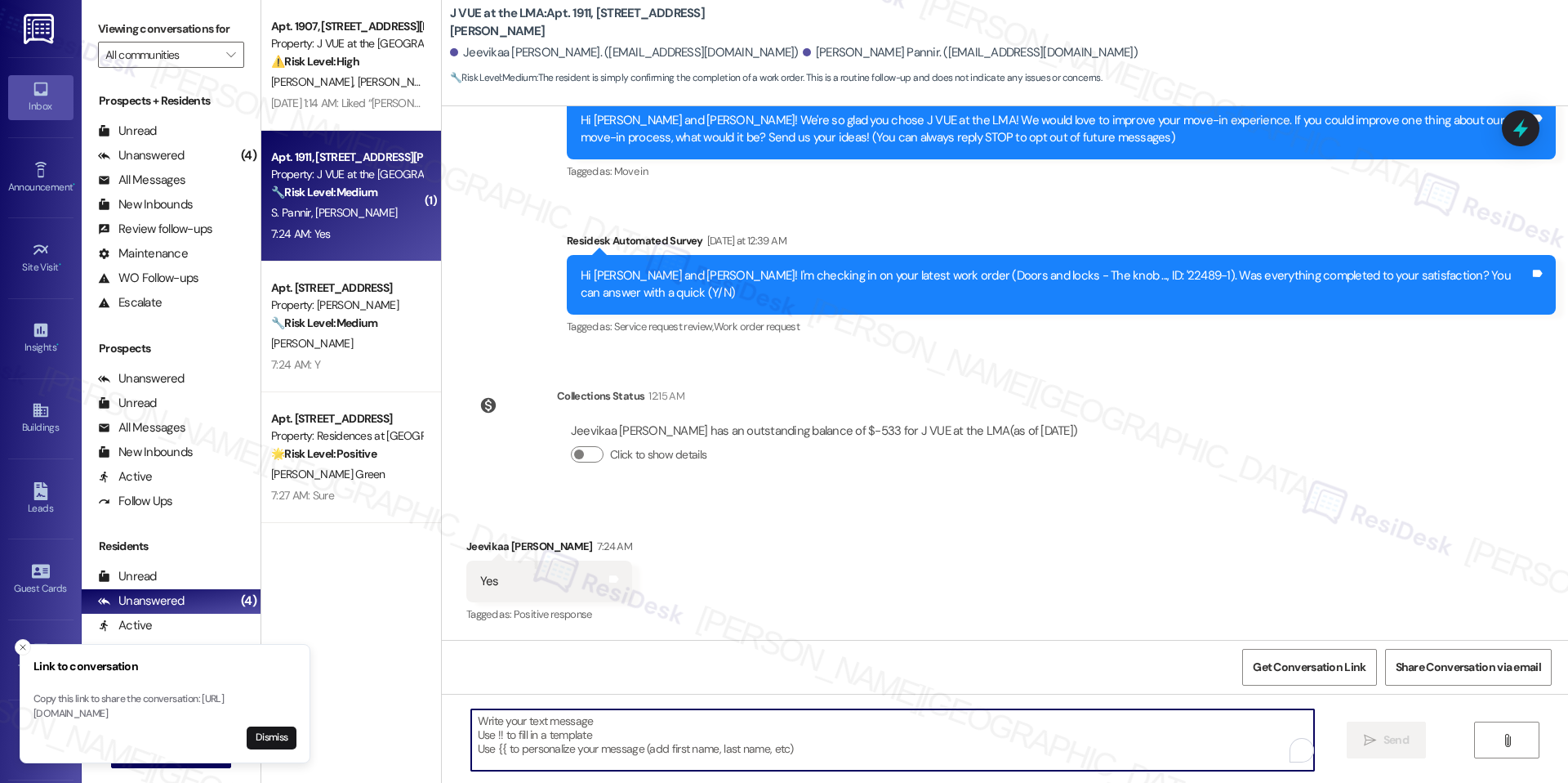
click at [596, 763] on textarea "To enrich screen reader interactions, please activate Accessibility in Grammarl…" at bounding box center [893, 740] width 843 height 61
paste textarea "I'm happy the work order was completed to your satisfaction! We'd also love to …"
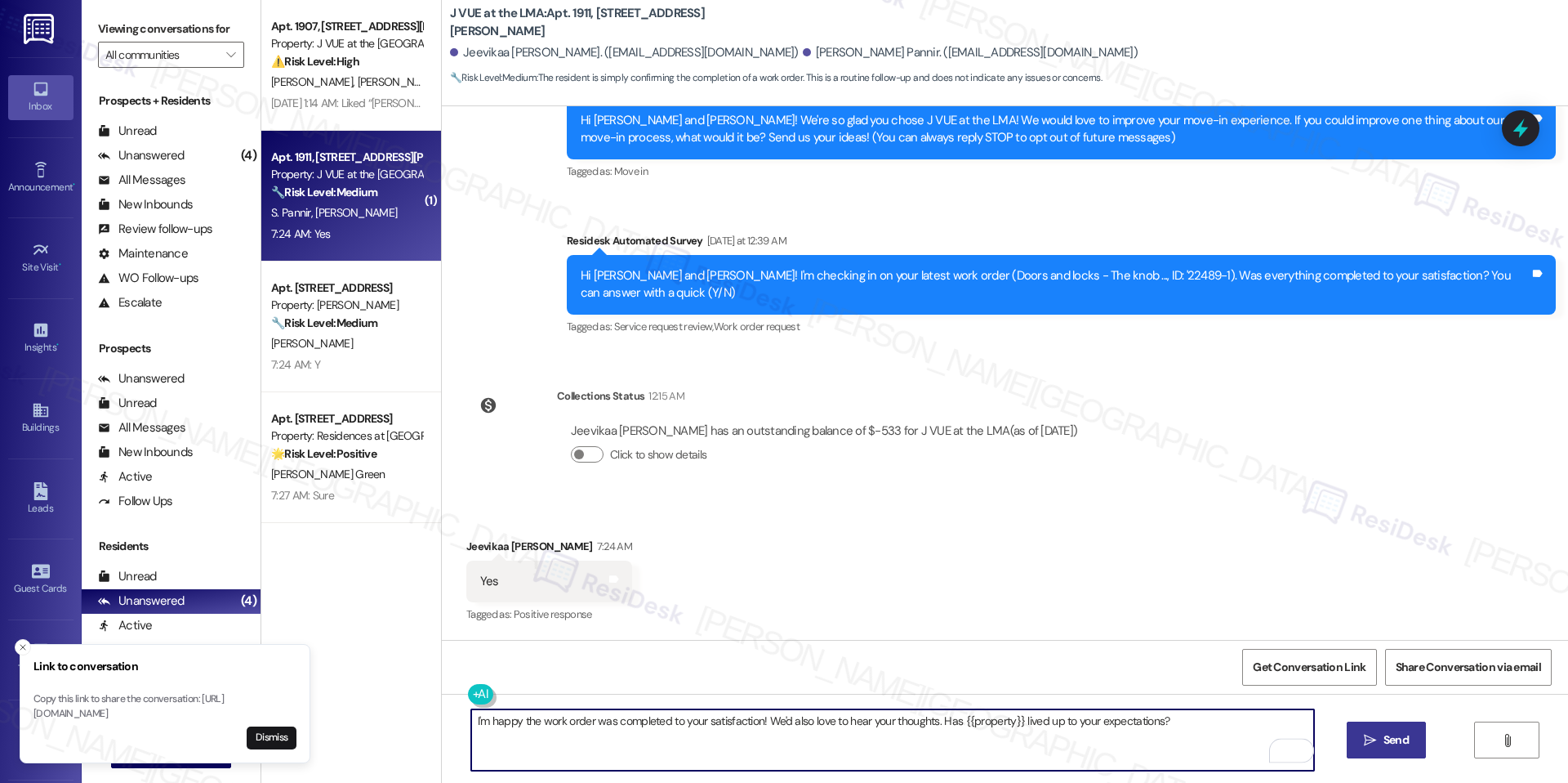
type textarea "I'm happy the work order was completed to your satisfaction! We'd also love to …"
click at [1390, 755] on button " Send" at bounding box center [1386, 740] width 79 height 36
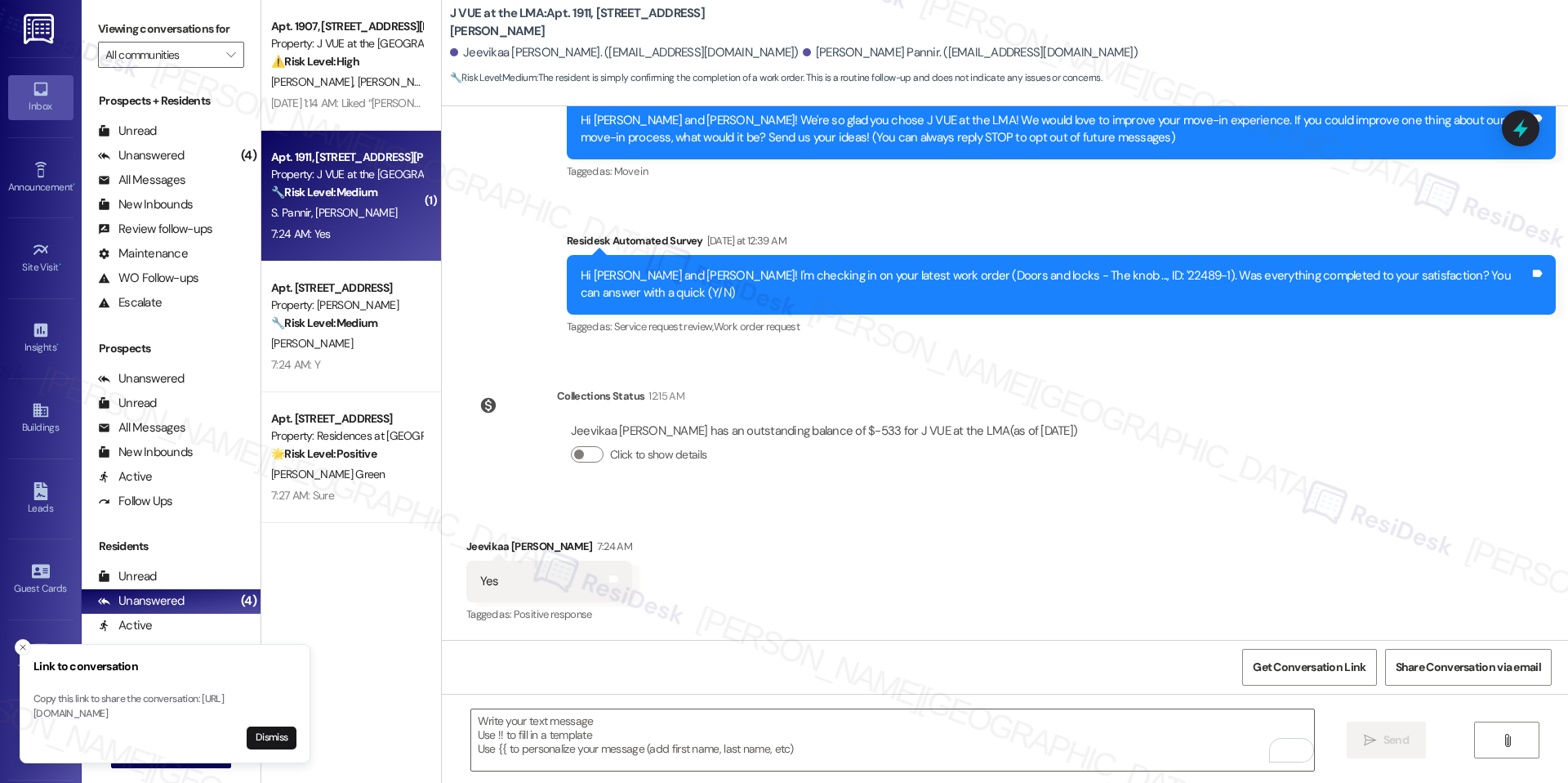
scroll to position [289, 0]
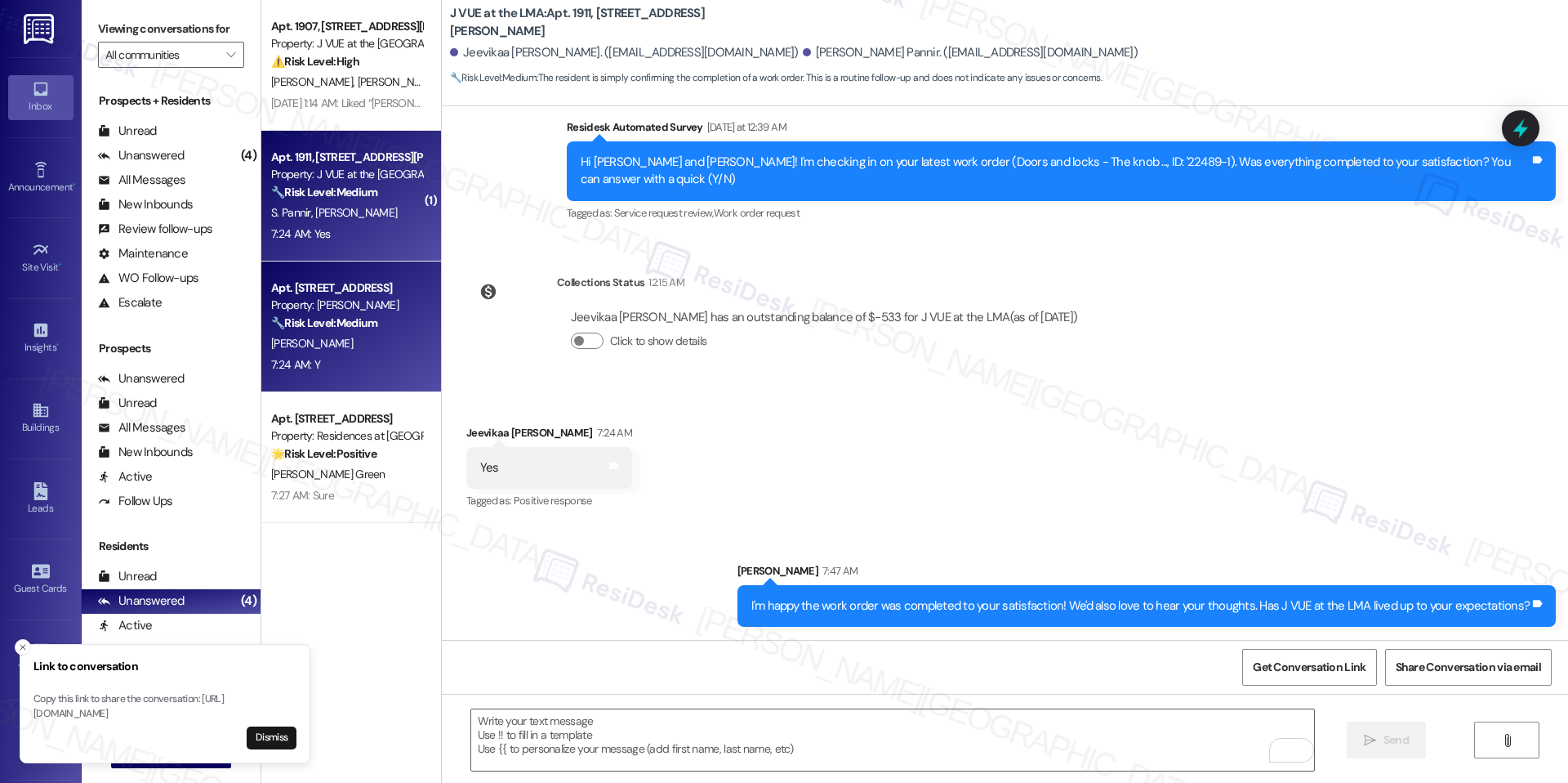
click at [389, 351] on div "[PERSON_NAME]" at bounding box center [347, 343] width 154 height 20
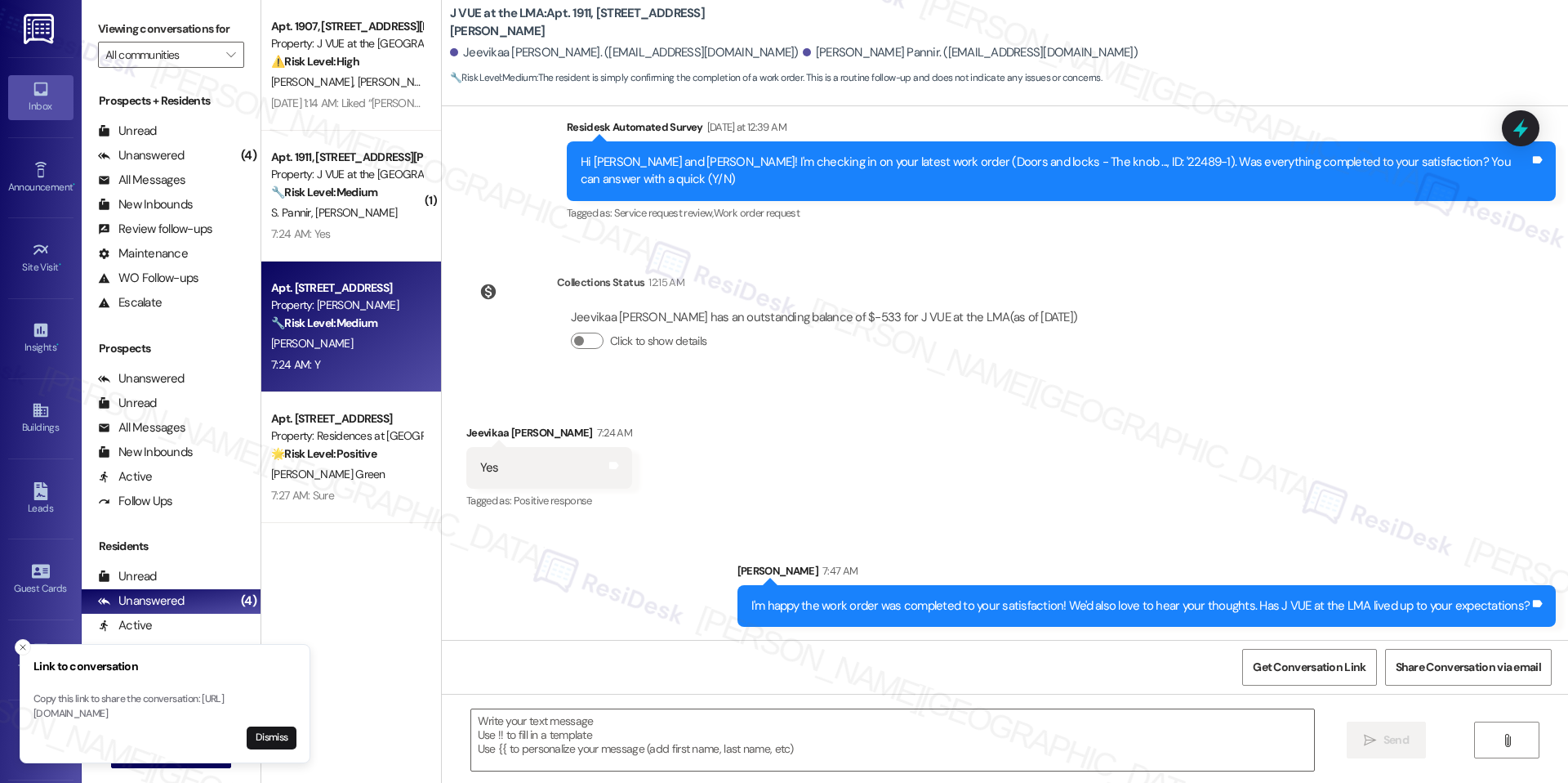
type textarea "Fetching suggested responses. Please feel free to read through the conversation…"
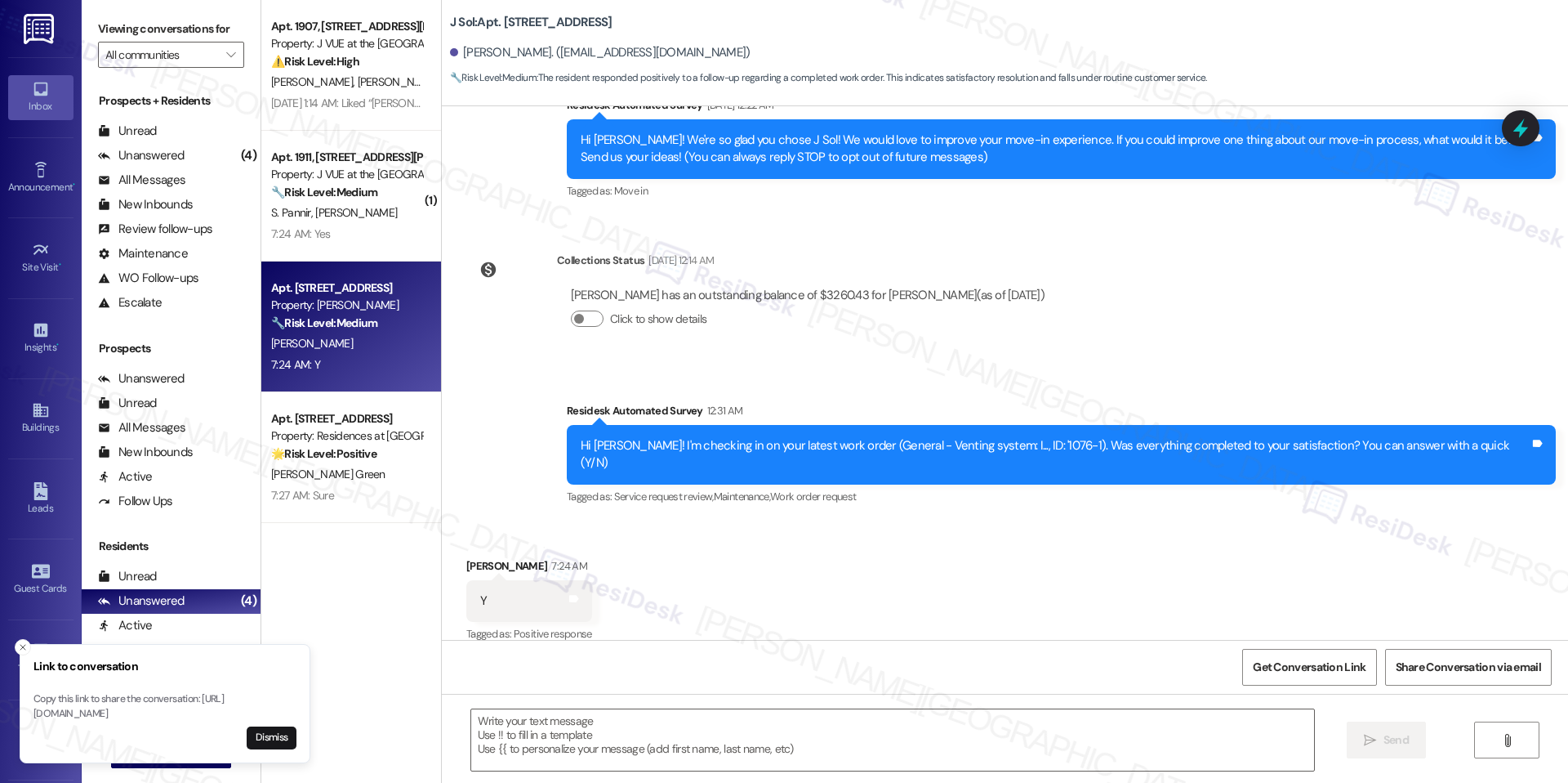
scroll to position [296, 0]
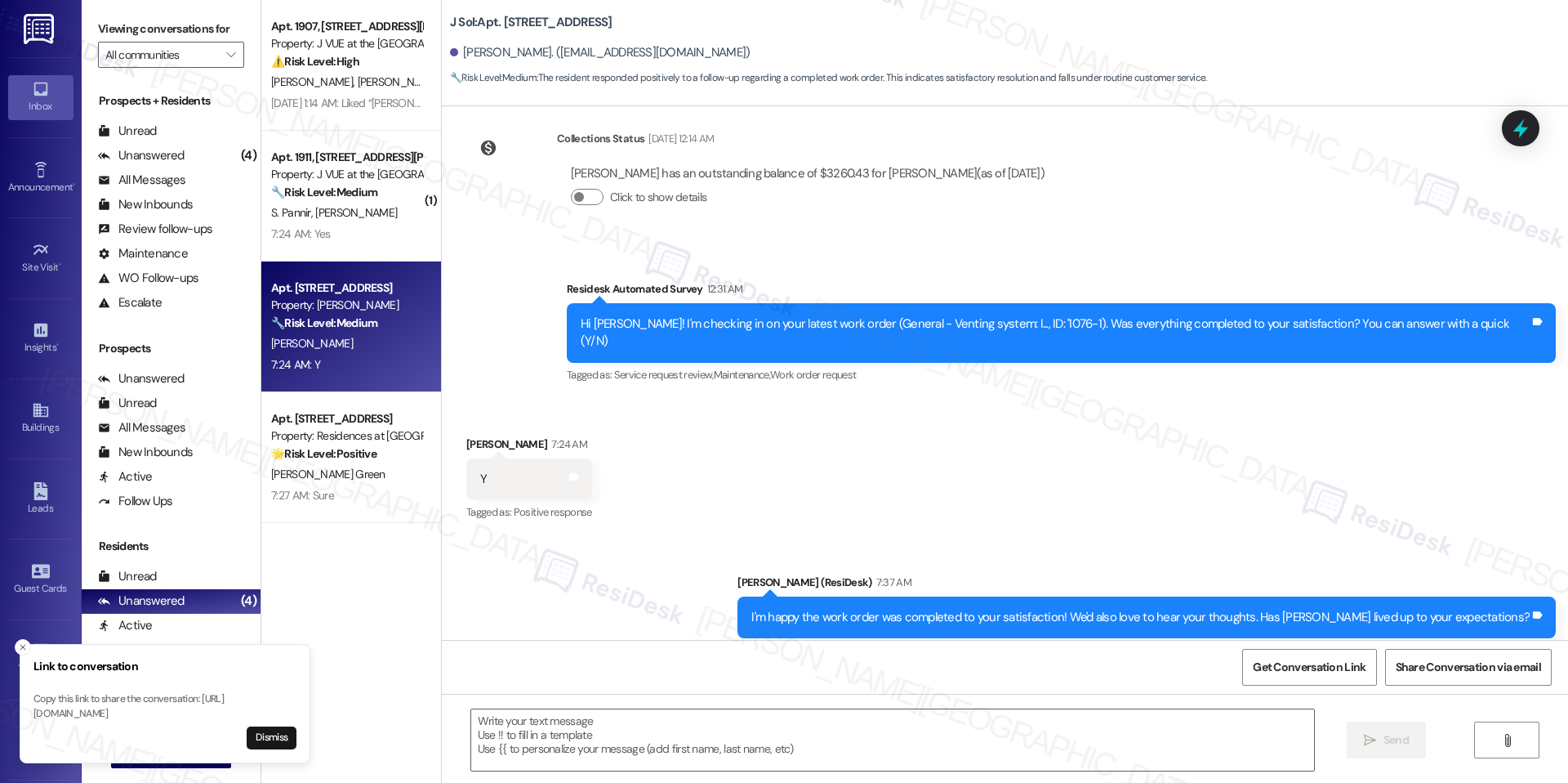
type textarea "Fetching suggested responses. Please feel free to read through the conversation…"
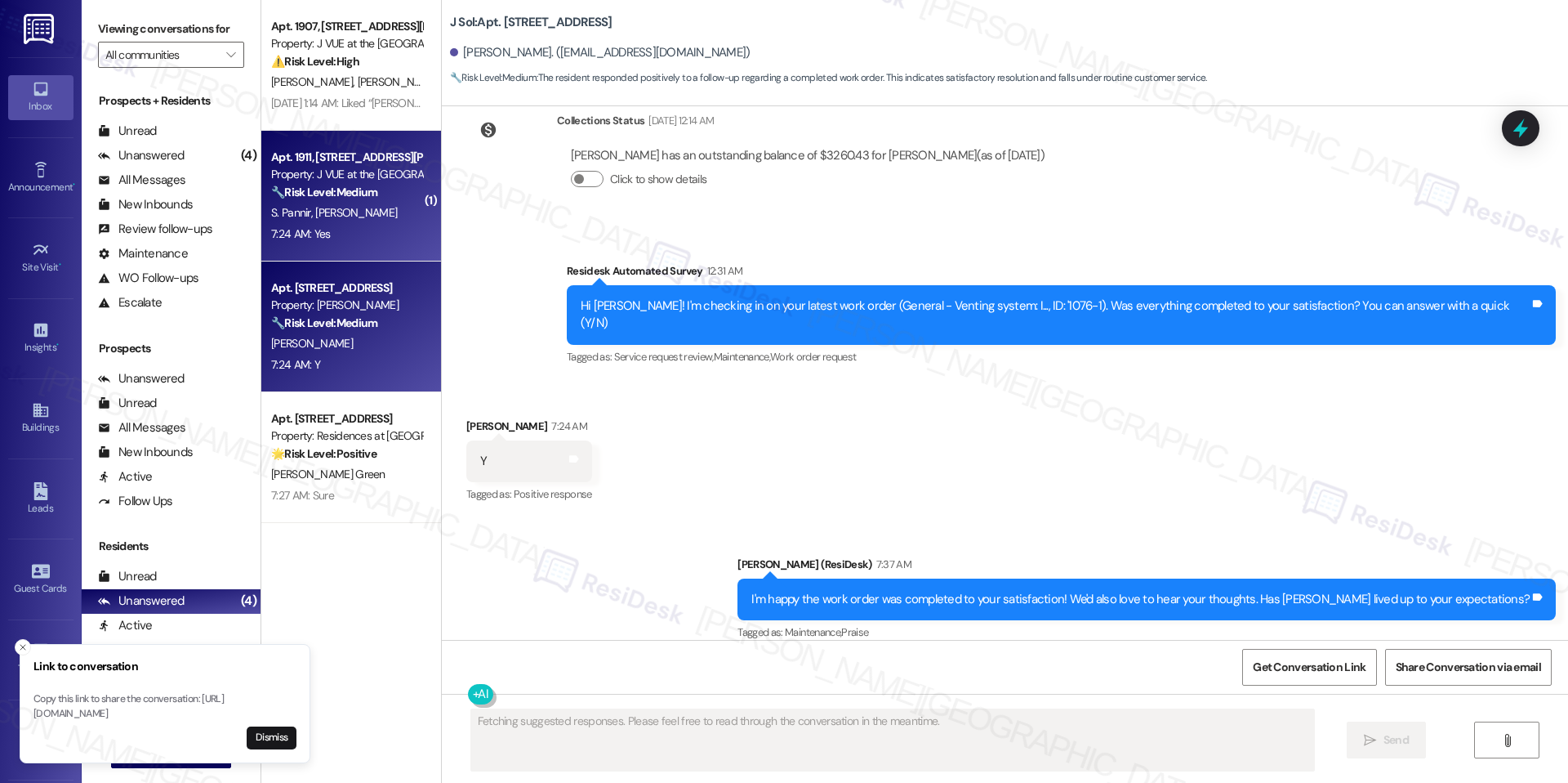
click at [358, 233] on div "7:24 AM: Yes 7:24 AM: Yes" at bounding box center [347, 234] width 154 height 20
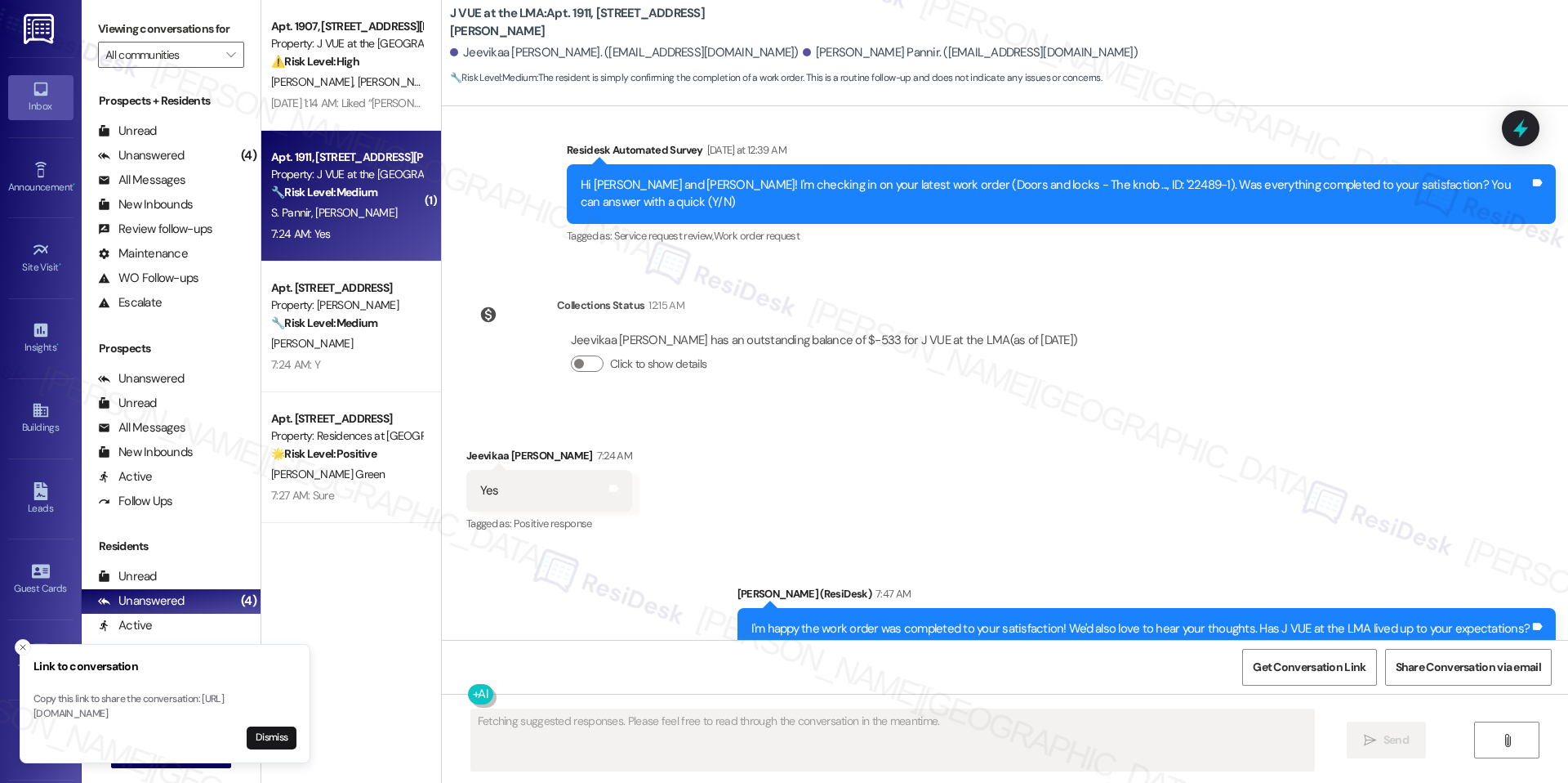
scroll to position [314, 0]
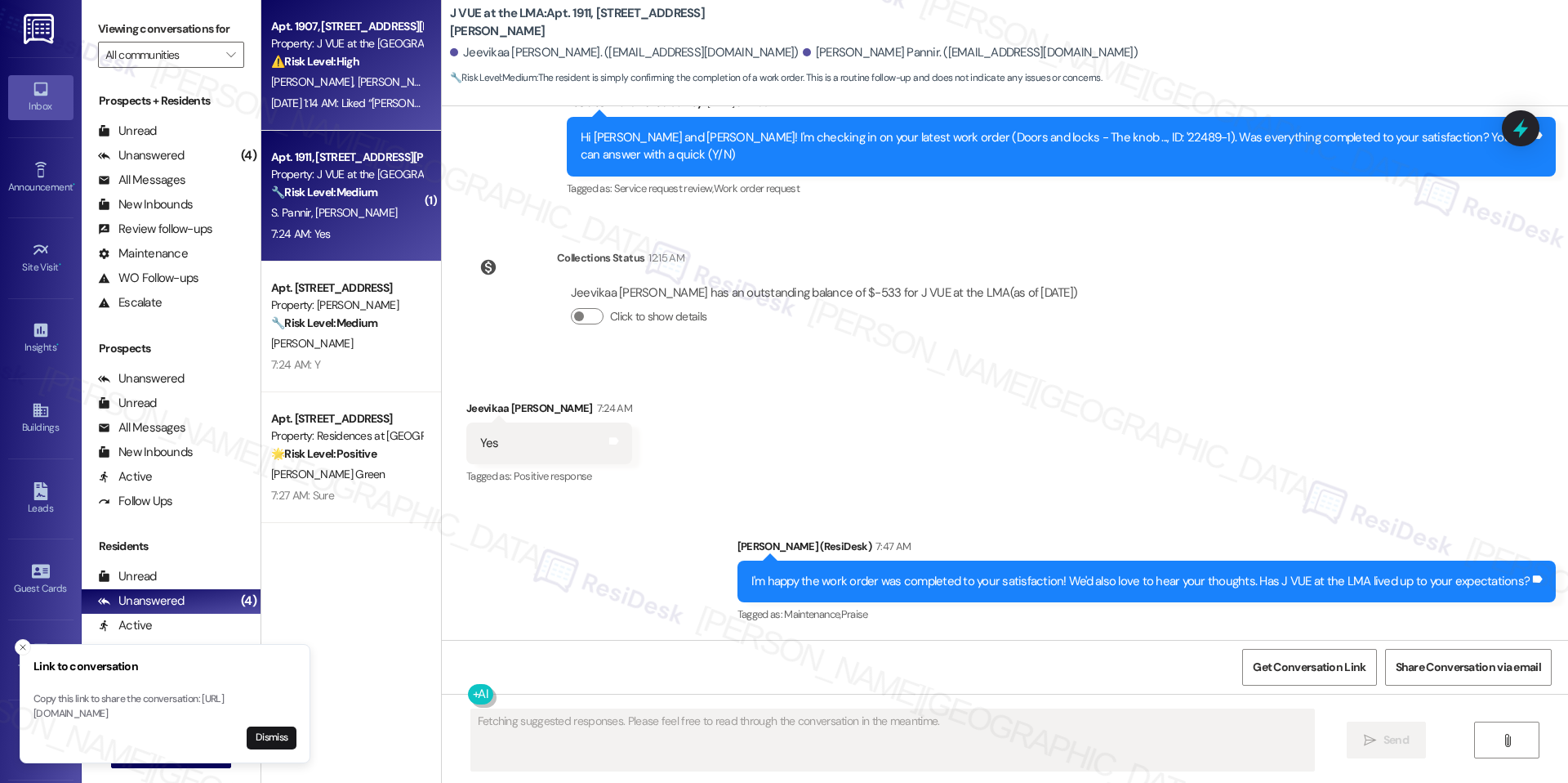
click at [443, 85] on span "[PERSON_NAME]" at bounding box center [484, 82] width 82 height 15
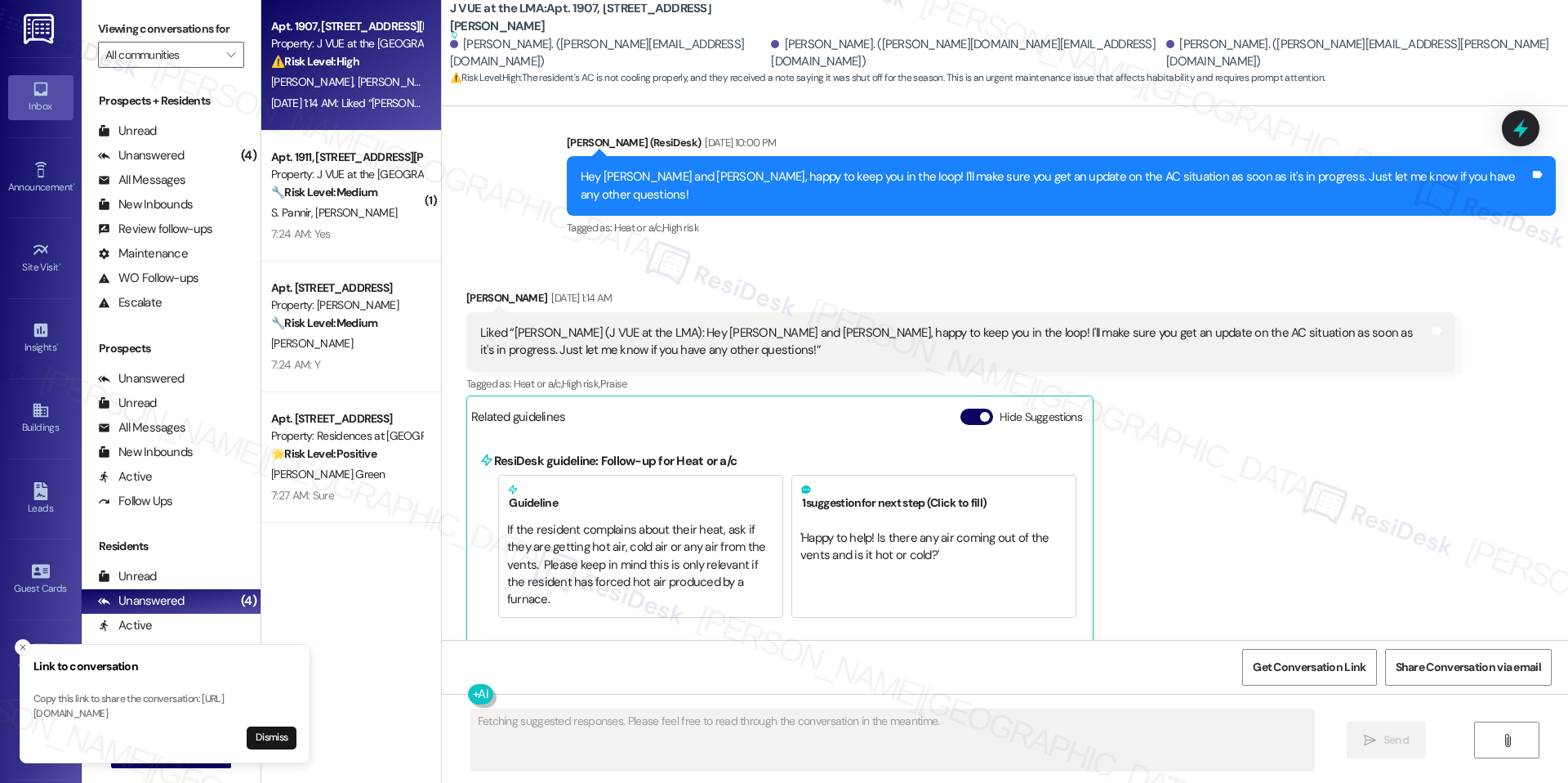
scroll to position [1835, 0]
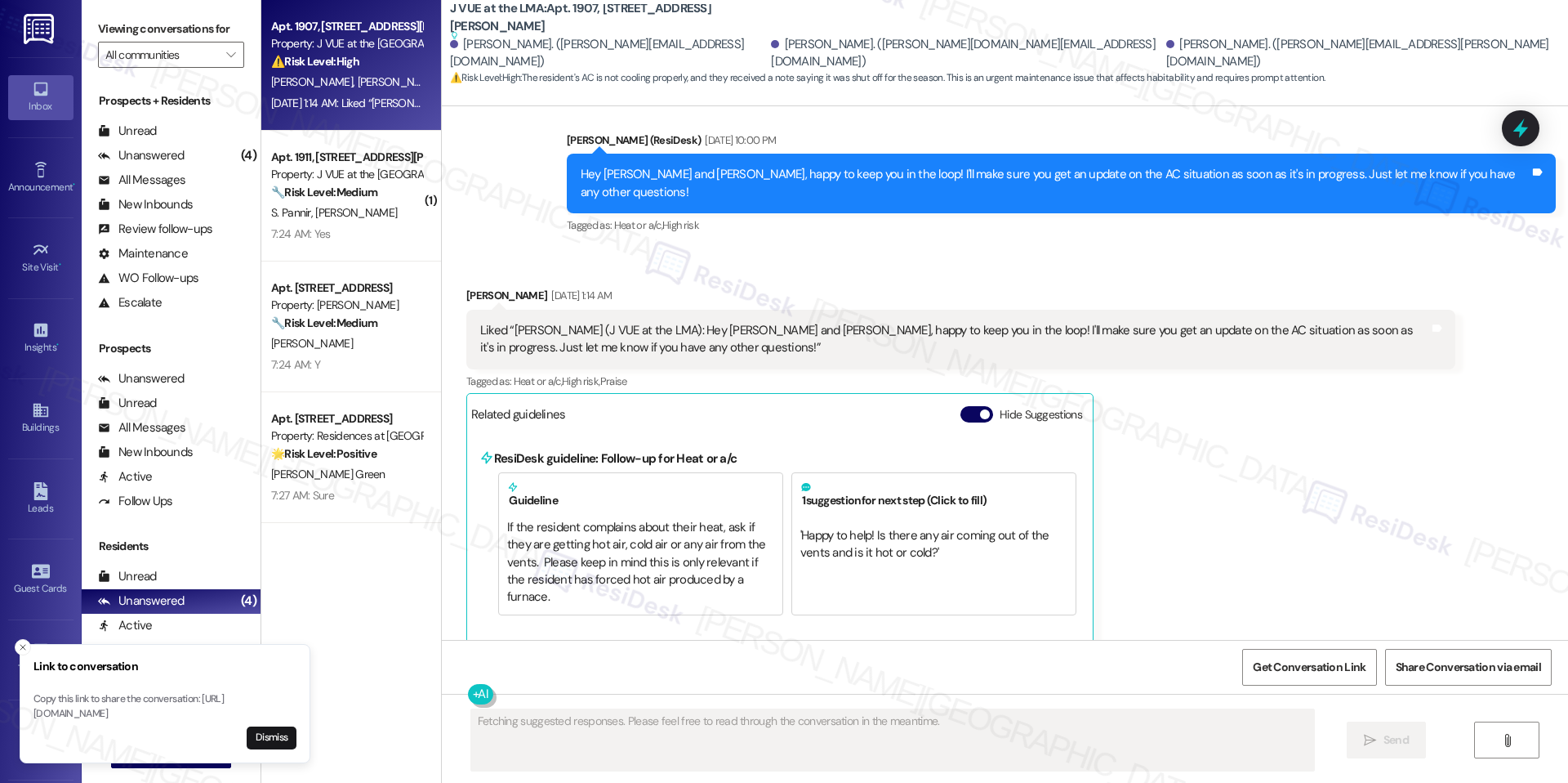
click at [979, 410] on div "Hide Suggestions" at bounding box center [1025, 414] width 129 height 17
click at [980, 413] on span "button" at bounding box center [985, 414] width 10 height 10
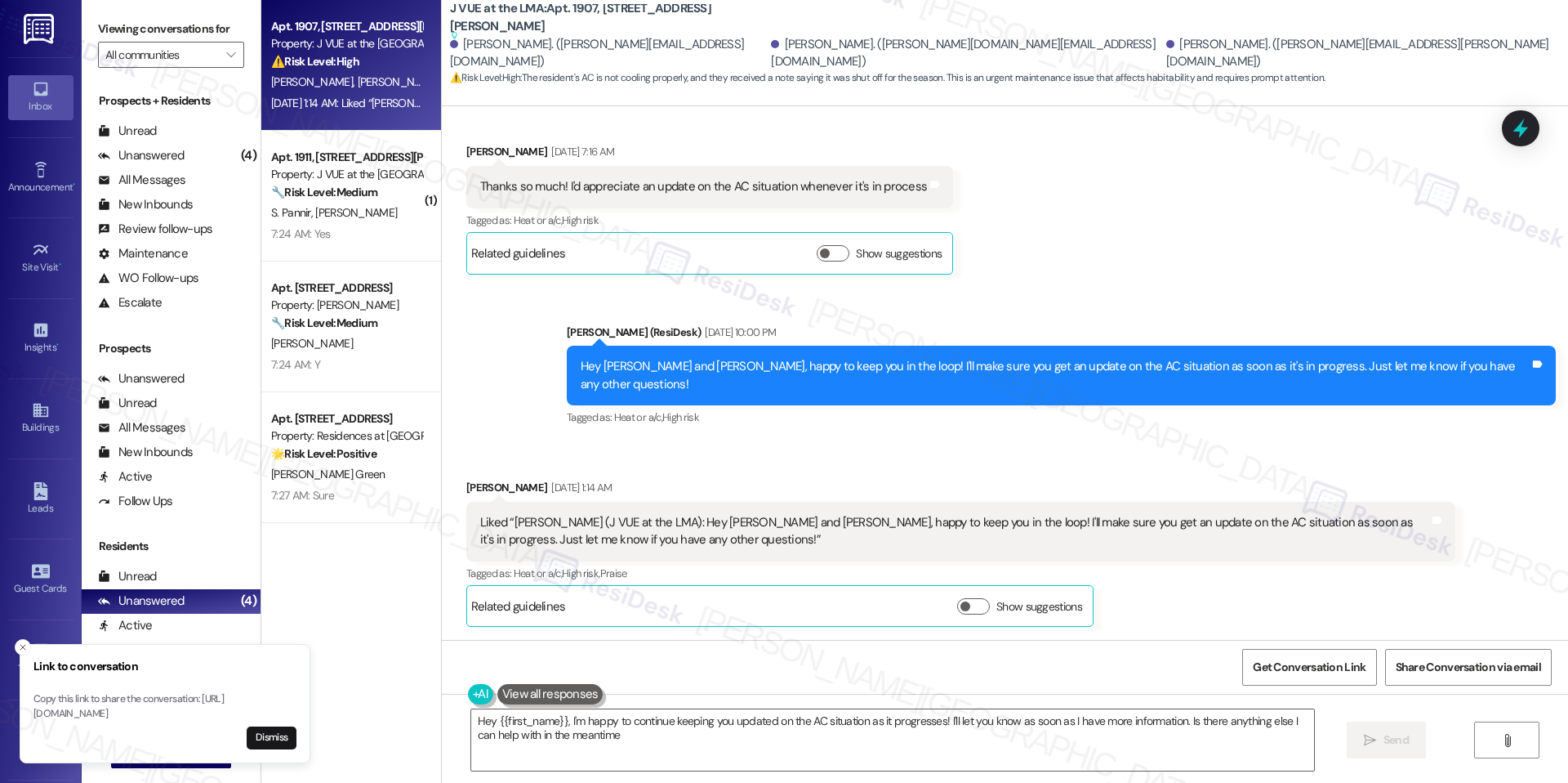
type textarea "Hey {{first_name}}, I'm happy to continue keeping you updated on the AC situati…"
